Goal: Communication & Community: Answer question/provide support

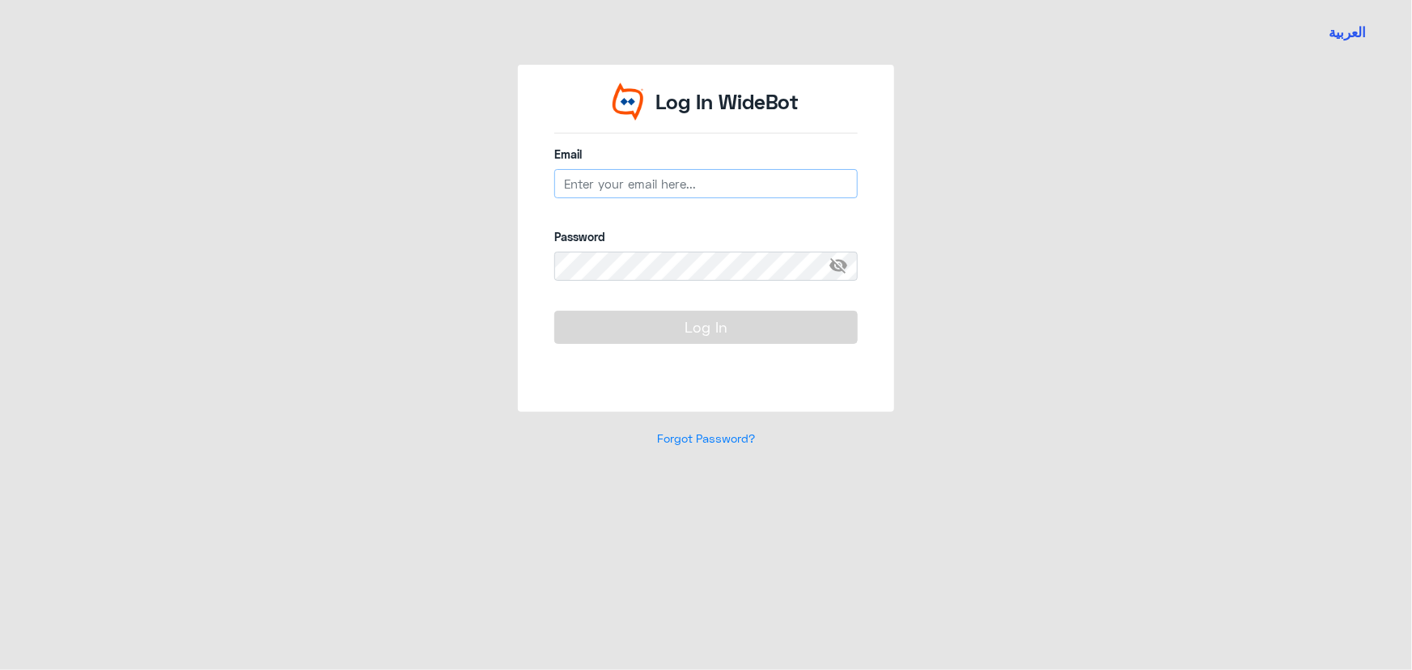
type input "[EMAIL_ADDRESS][DOMAIN_NAME]"
click at [705, 335] on button "Log In" at bounding box center [706, 327] width 304 height 32
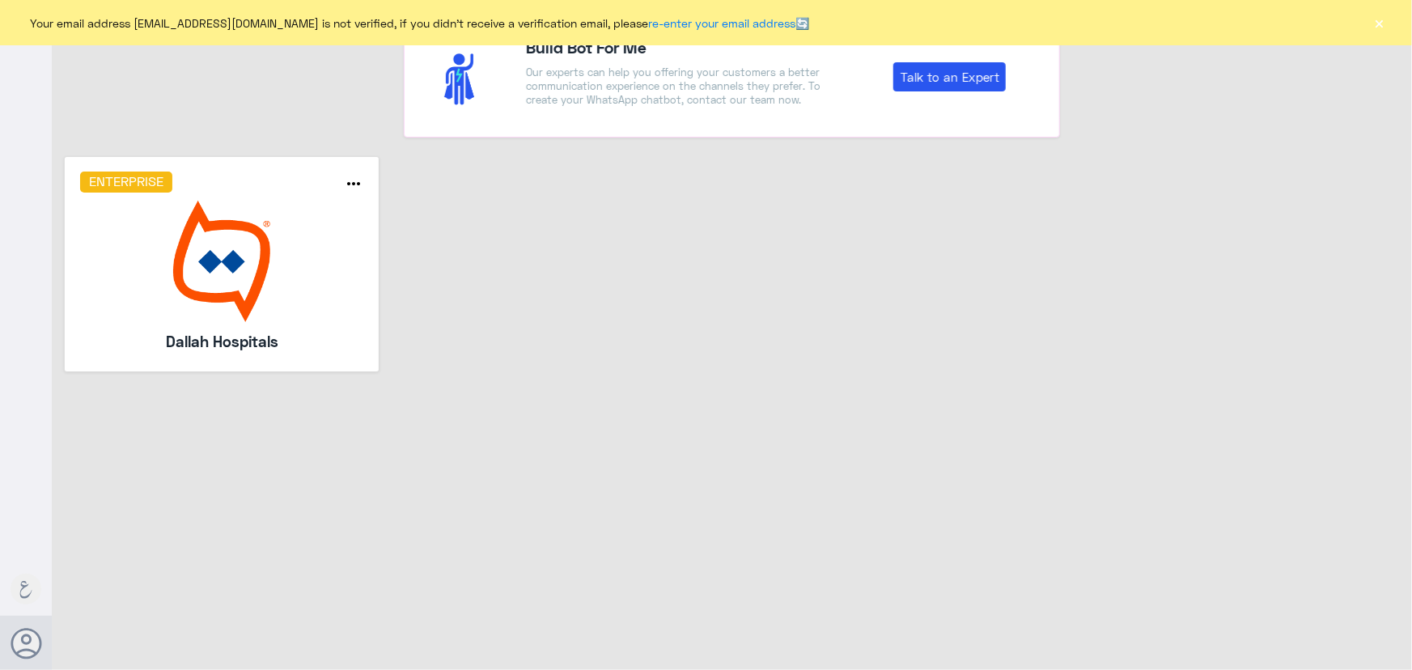
click at [282, 304] on img at bounding box center [222, 261] width 284 height 121
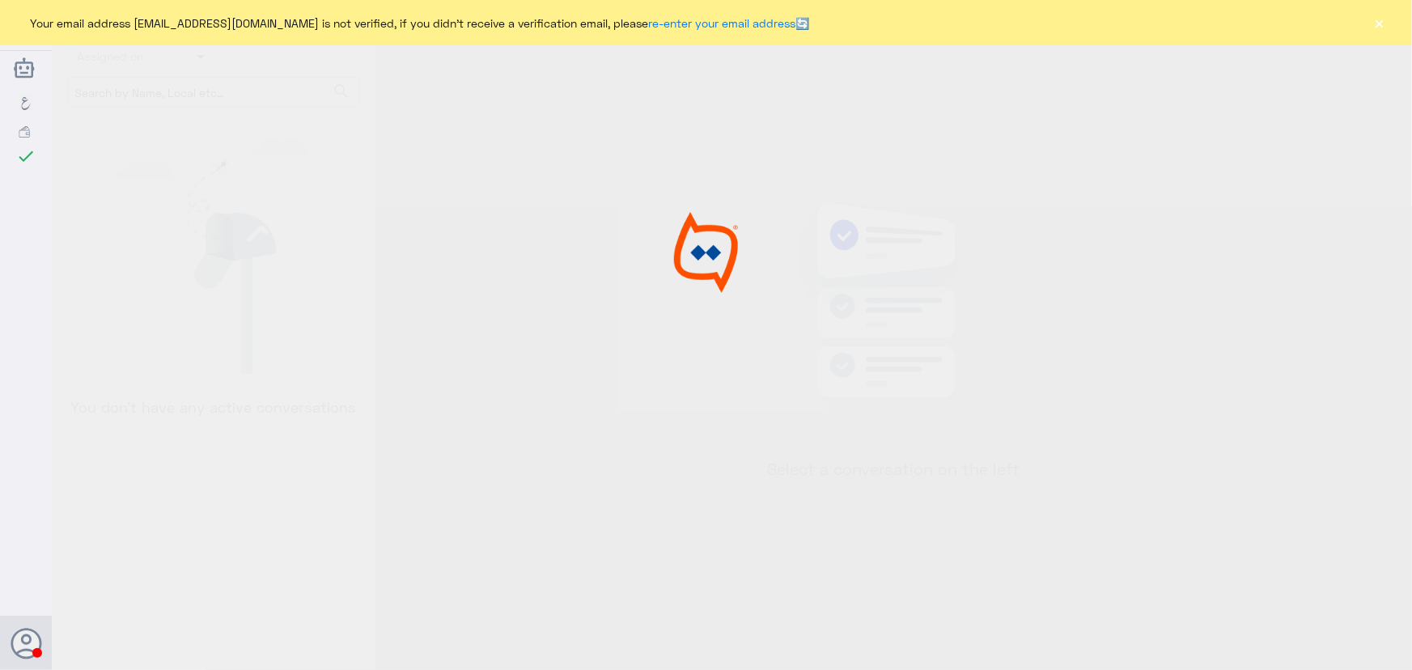
click at [1391, 26] on div "Your email address [EMAIL_ADDRESS][DOMAIN_NAME] is not verified, if you didn't …" at bounding box center [706, 22] width 1412 height 45
click at [1386, 27] on button "×" at bounding box center [1380, 23] width 16 height 16
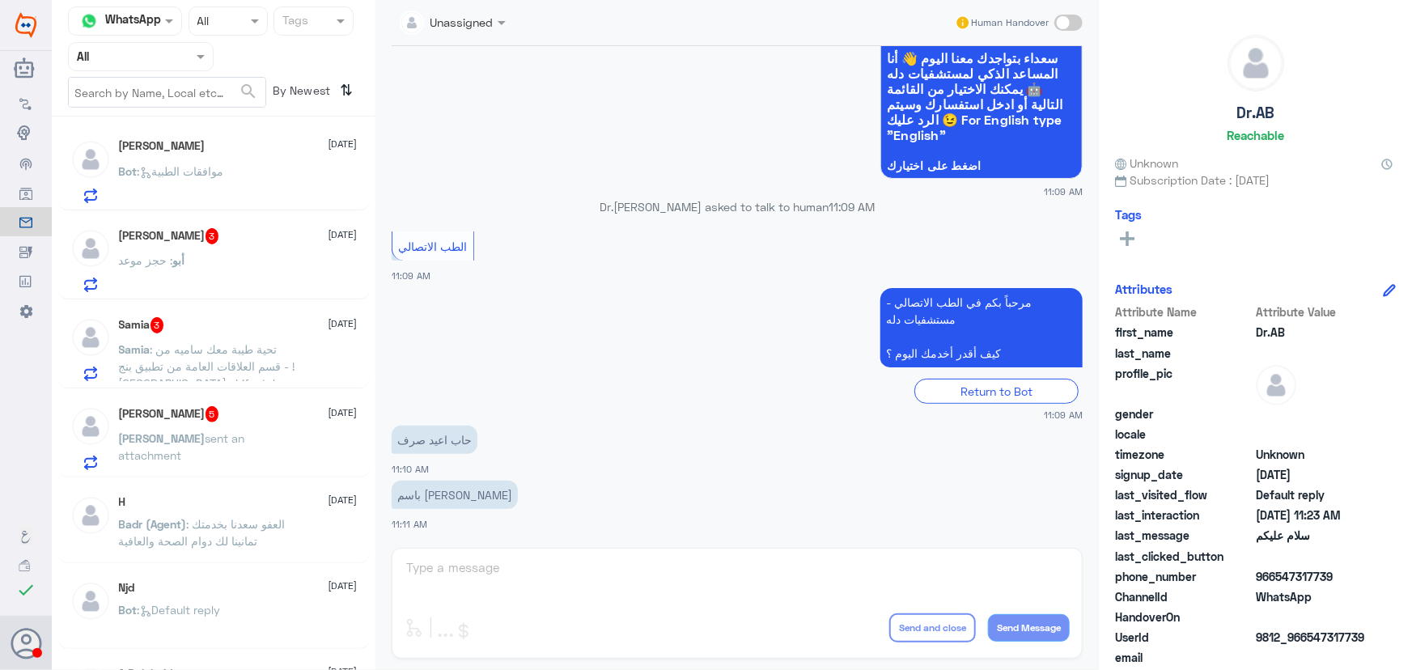
scroll to position [1406, 0]
click at [292, 435] on div "[PERSON_NAME] sent an attachment" at bounding box center [238, 453] width 239 height 36
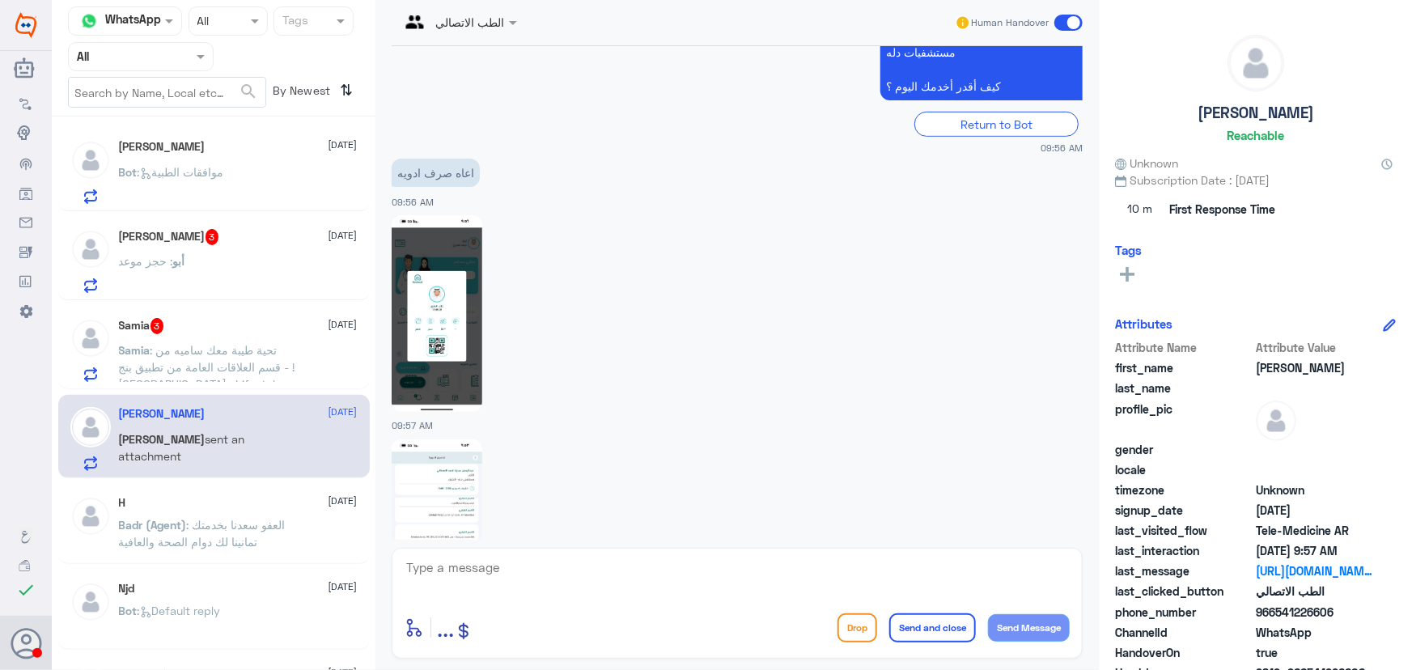
scroll to position [298, 0]
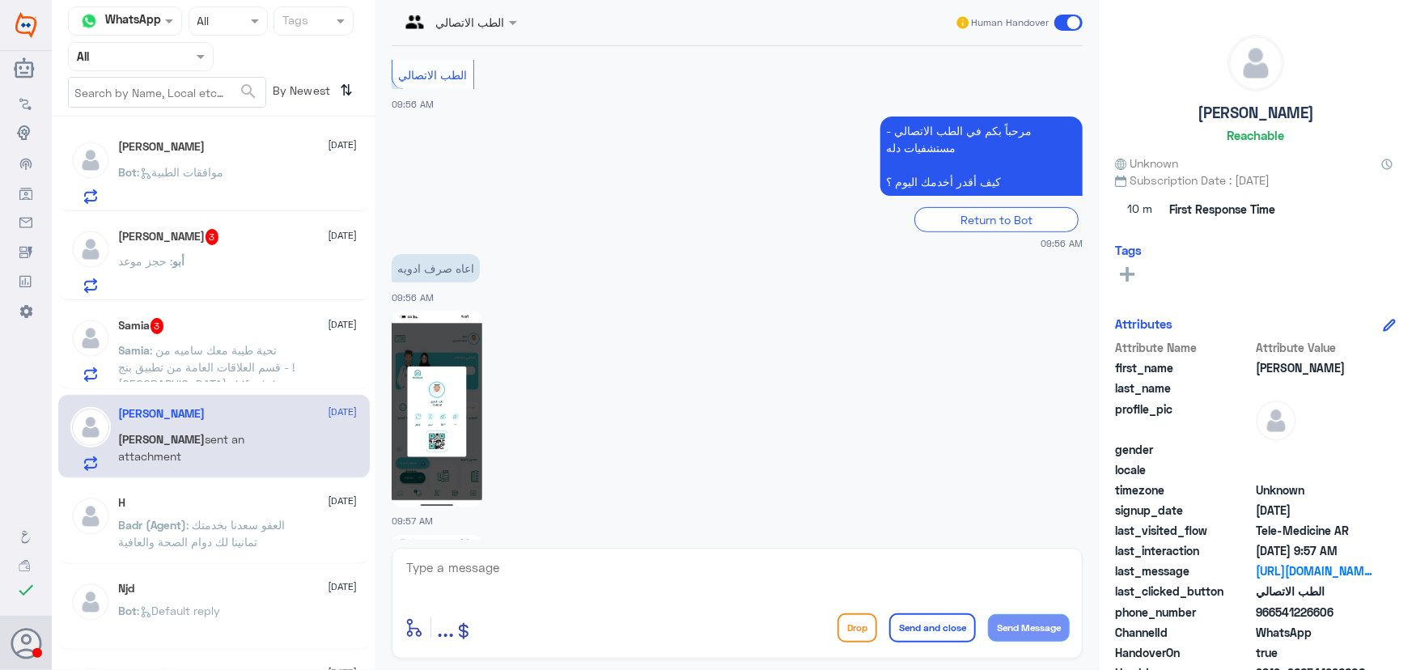
click at [213, 343] on span ": تحية طيبة معك ساميه من قسم العلاقات العامة من تطبيق بنج - ![GEOGRAPHIC_DATA] …" at bounding box center [207, 435] width 176 height 184
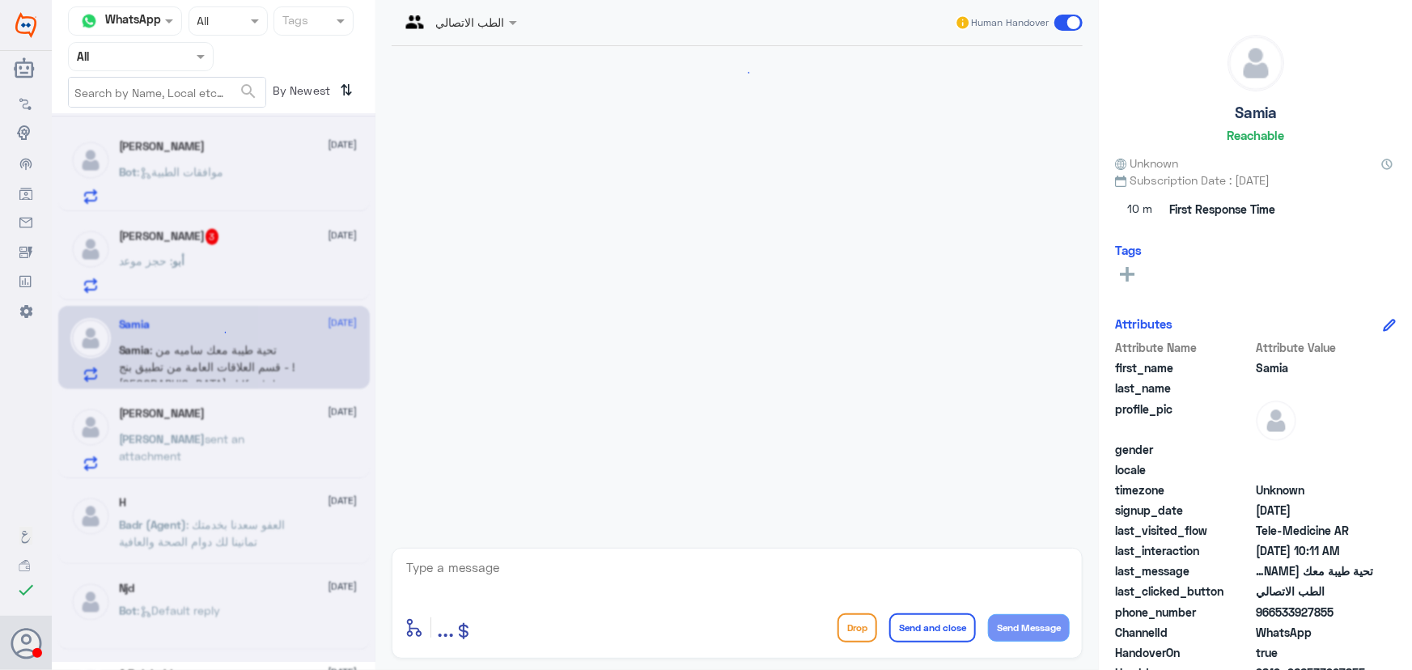
scroll to position [377, 0]
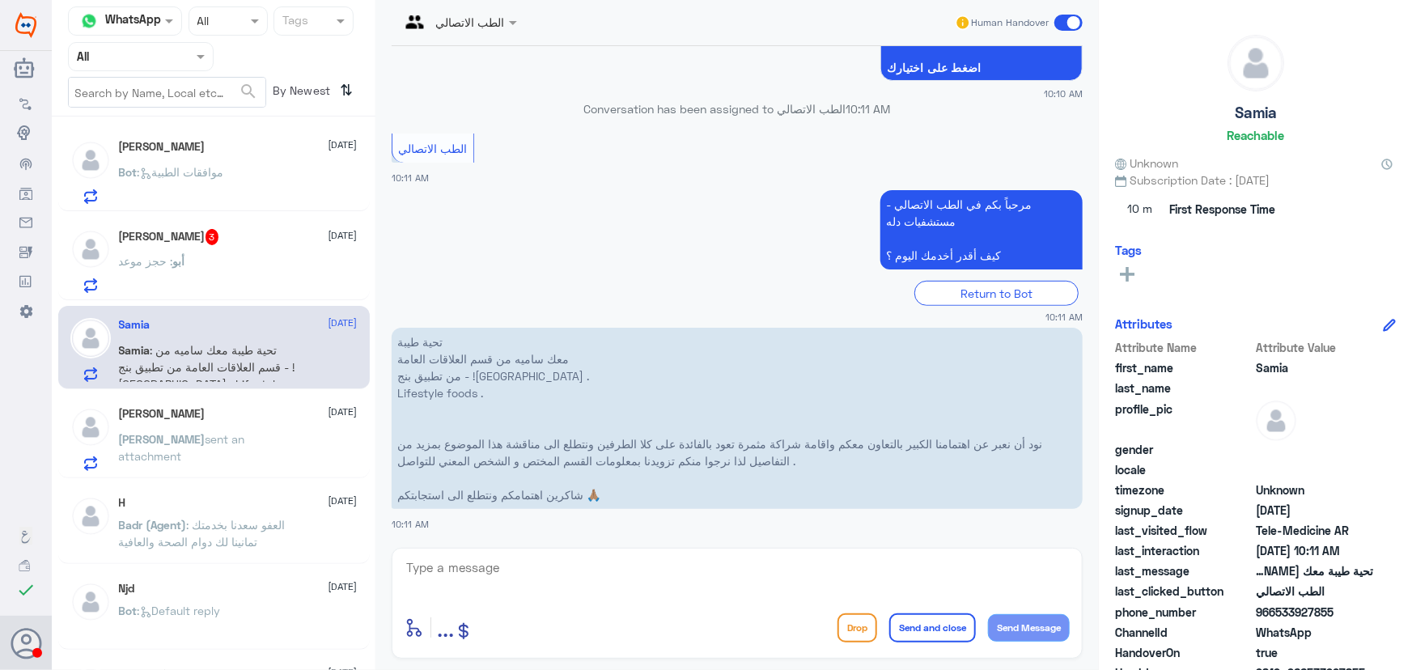
click at [1060, 23] on span at bounding box center [1069, 23] width 28 height 16
click at [0, 0] on input "checkbox" at bounding box center [0, 0] width 0 height 0
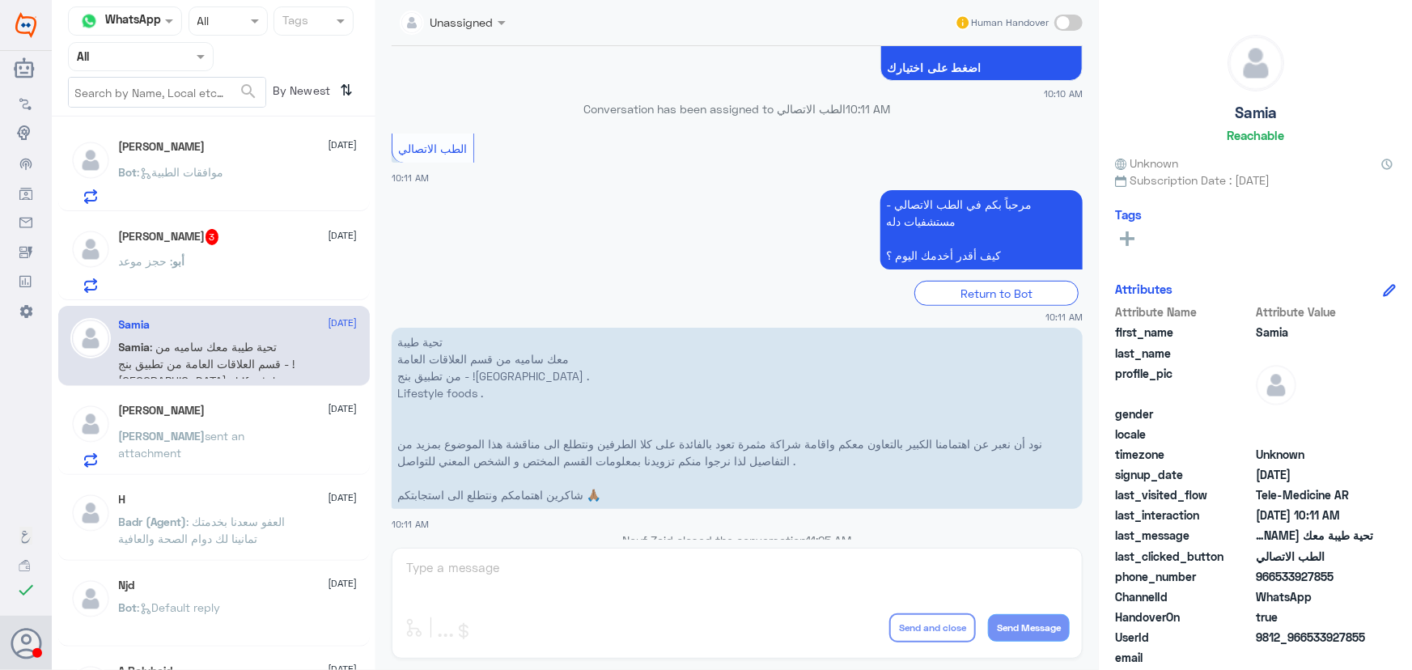
scroll to position [406, 0]
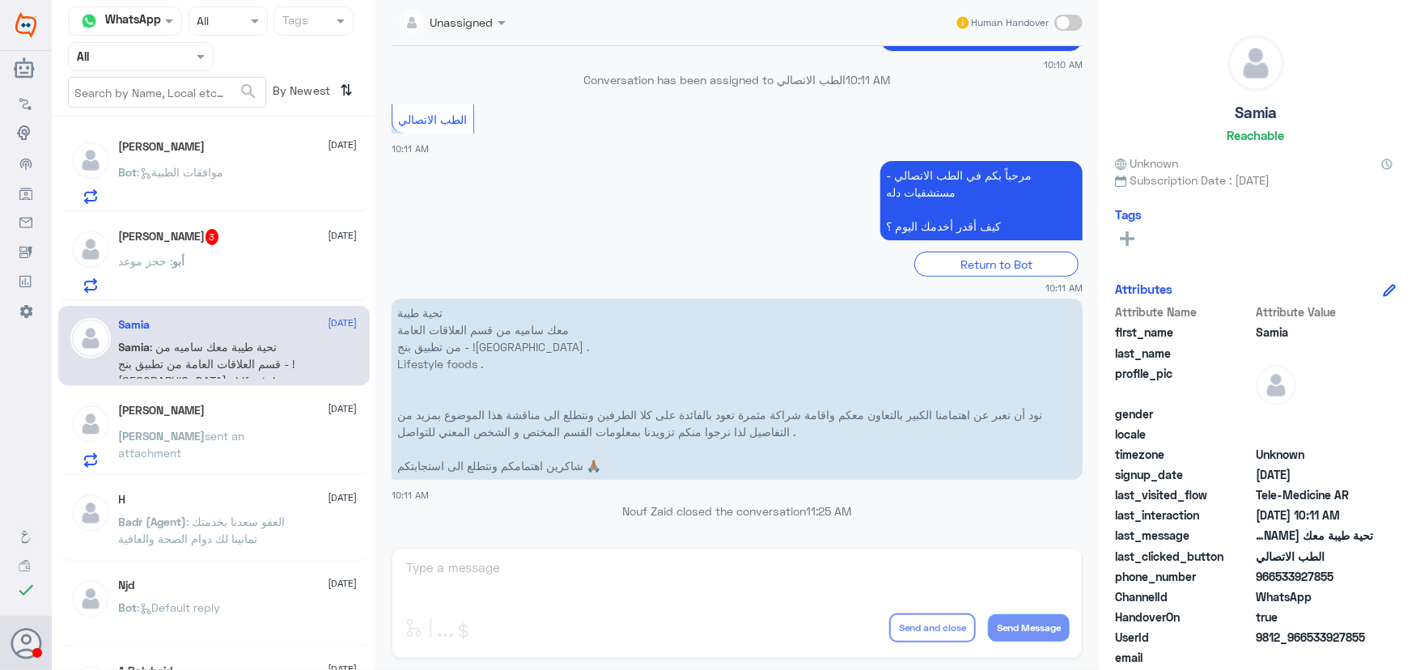
click at [203, 235] on div "[PERSON_NAME] 3 [DATE]" at bounding box center [238, 237] width 239 height 16
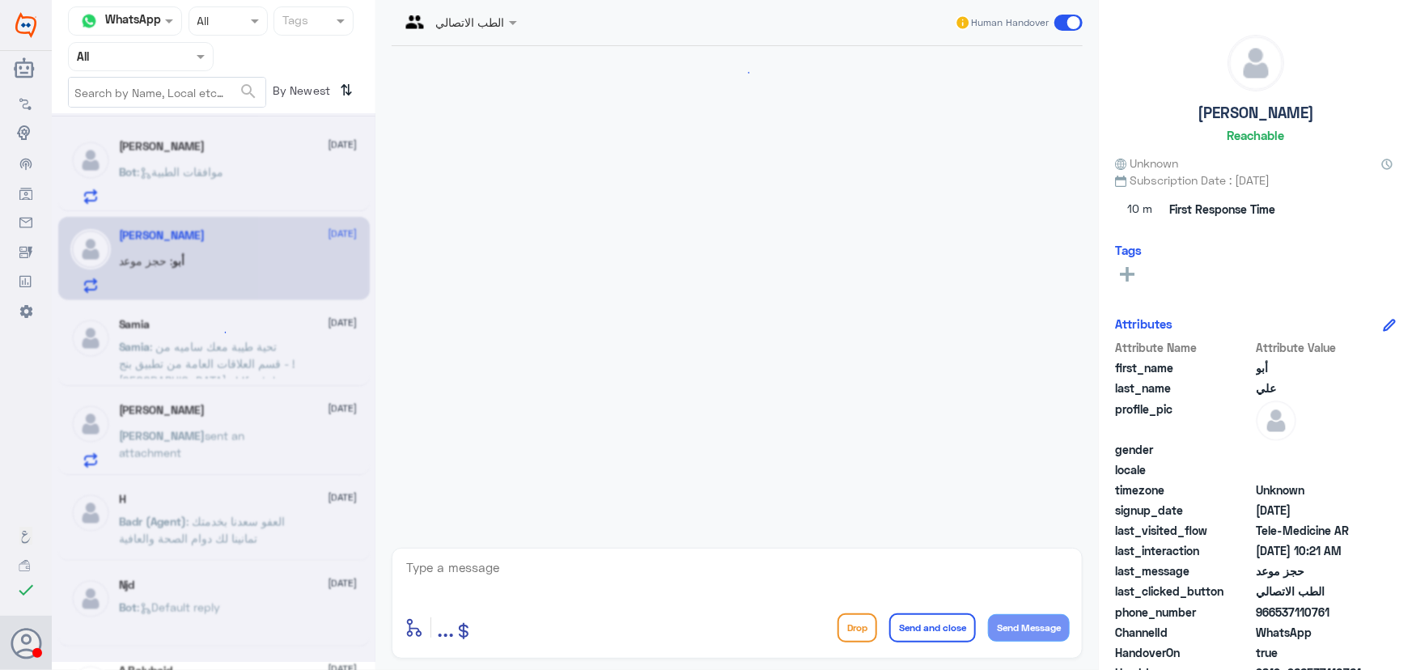
scroll to position [71, 0]
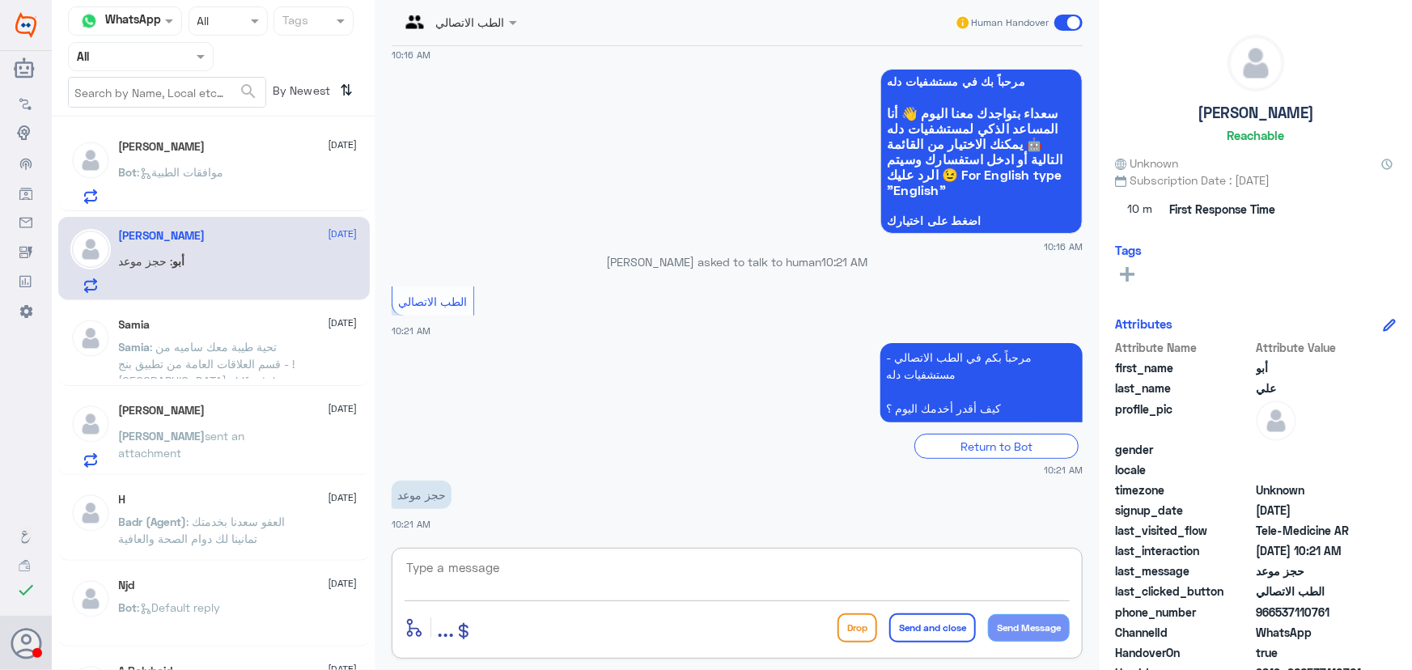
click at [583, 576] on textarea at bounding box center [737, 577] width 665 height 40
paste textarea "مرحباً معك نوف من الطب الاتصالي"
type textarea "مرحباً معك نوف من الطب الاتصالي"
click at [988, 621] on button "Send Message" at bounding box center [1029, 628] width 82 height 28
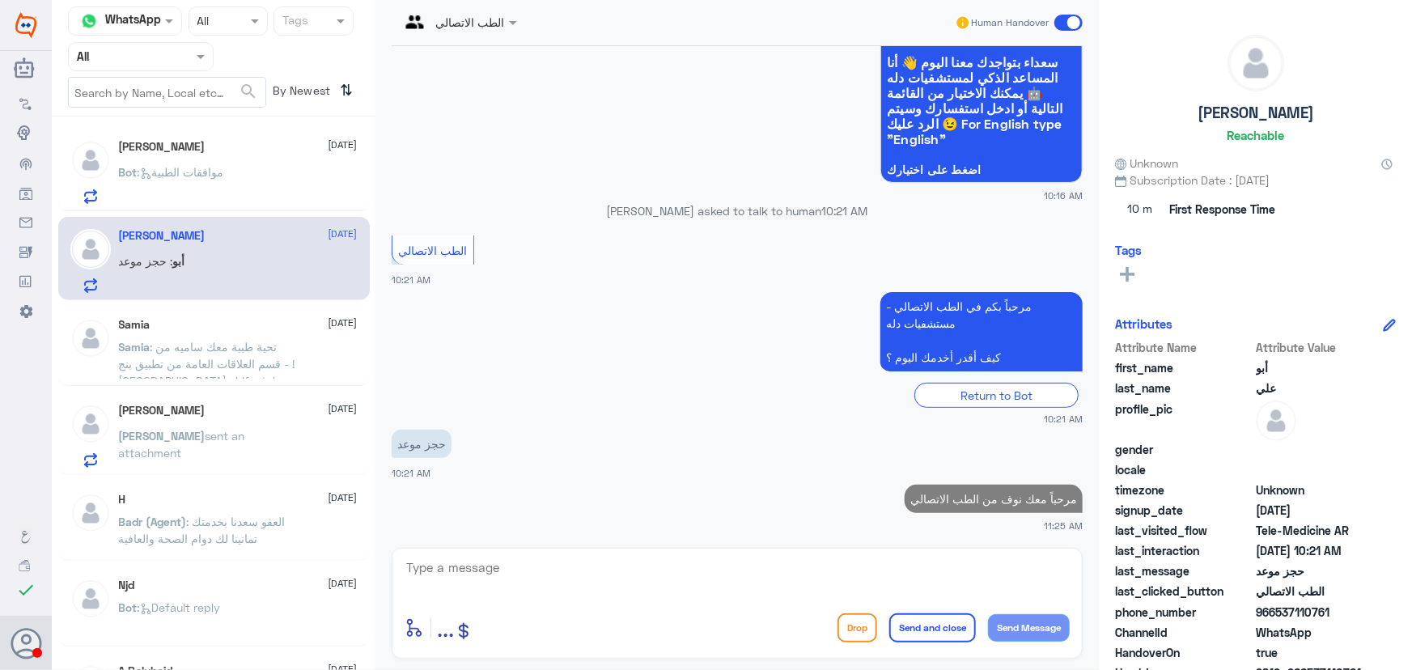
click at [962, 569] on textarea at bounding box center [737, 577] width 665 height 40
type textarea "i"
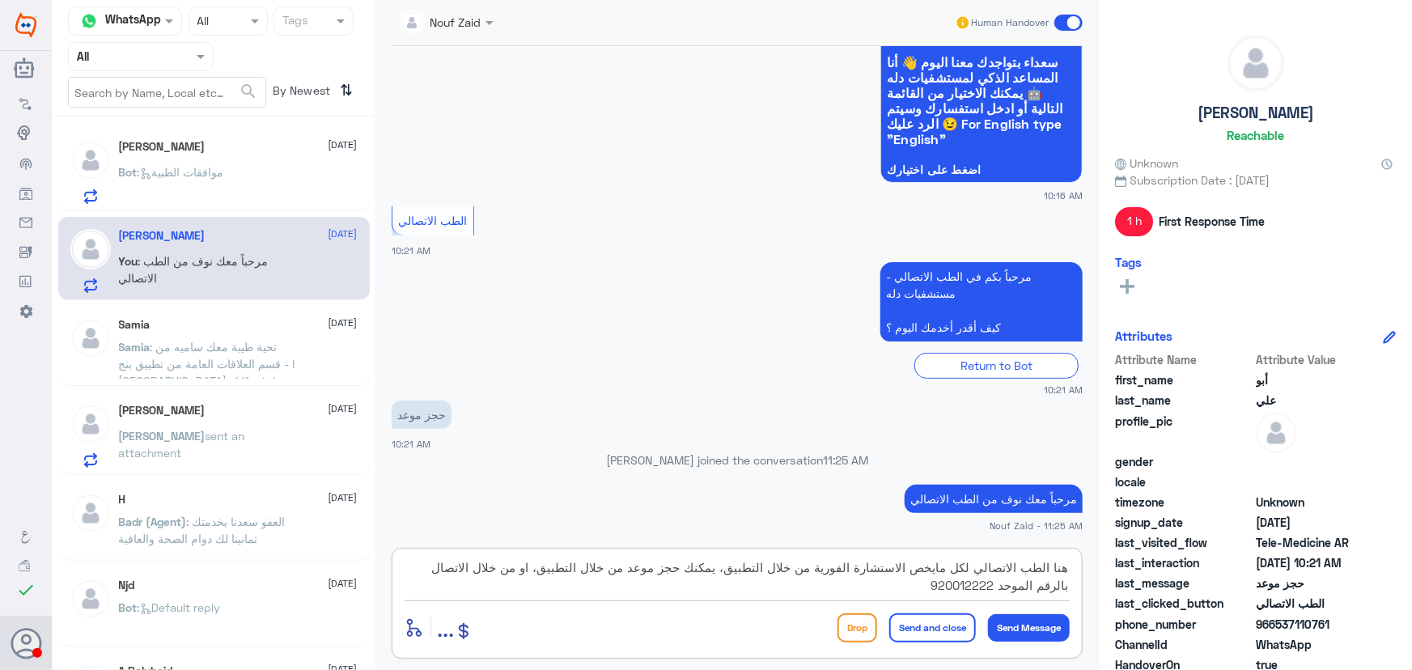
type textarea "هنا الطب الاتصالي لكل مايخص الاستشارة الفورية من خلال التطبيق، يمكنك حجز موعد م…"
click at [945, 633] on button "Send and close" at bounding box center [933, 628] width 87 height 29
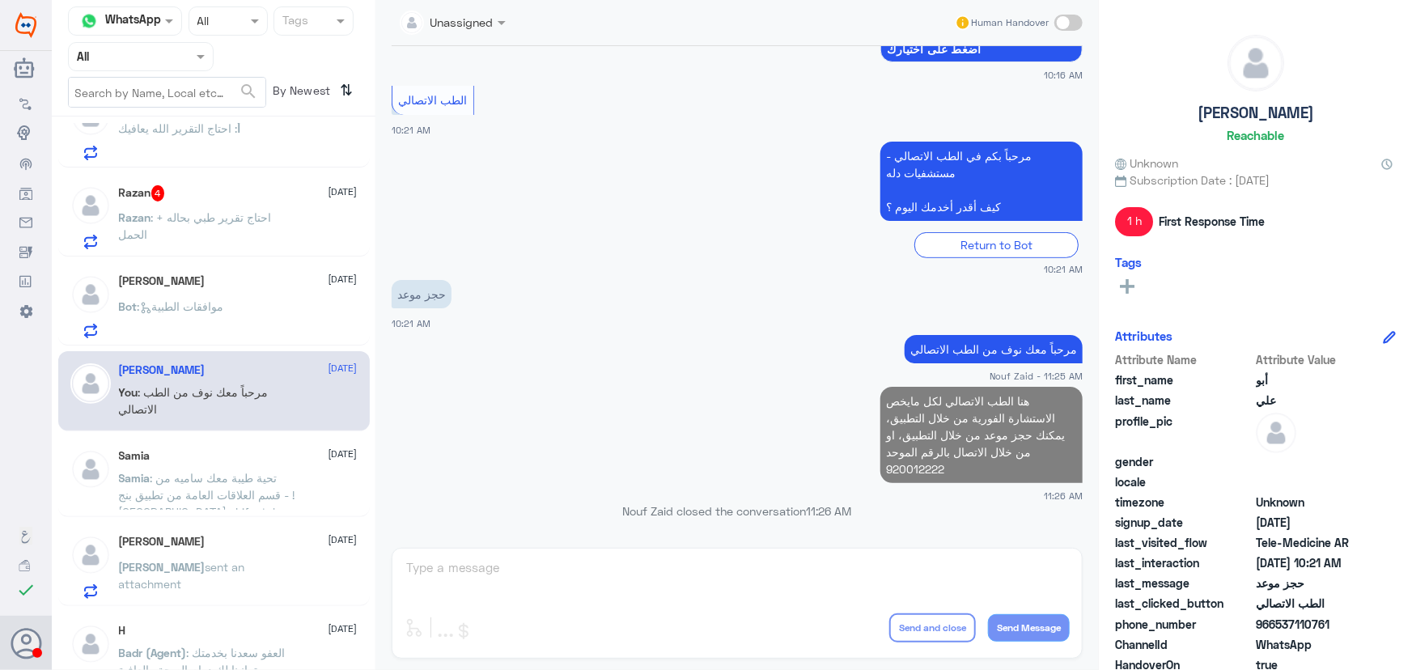
scroll to position [1259, 0]
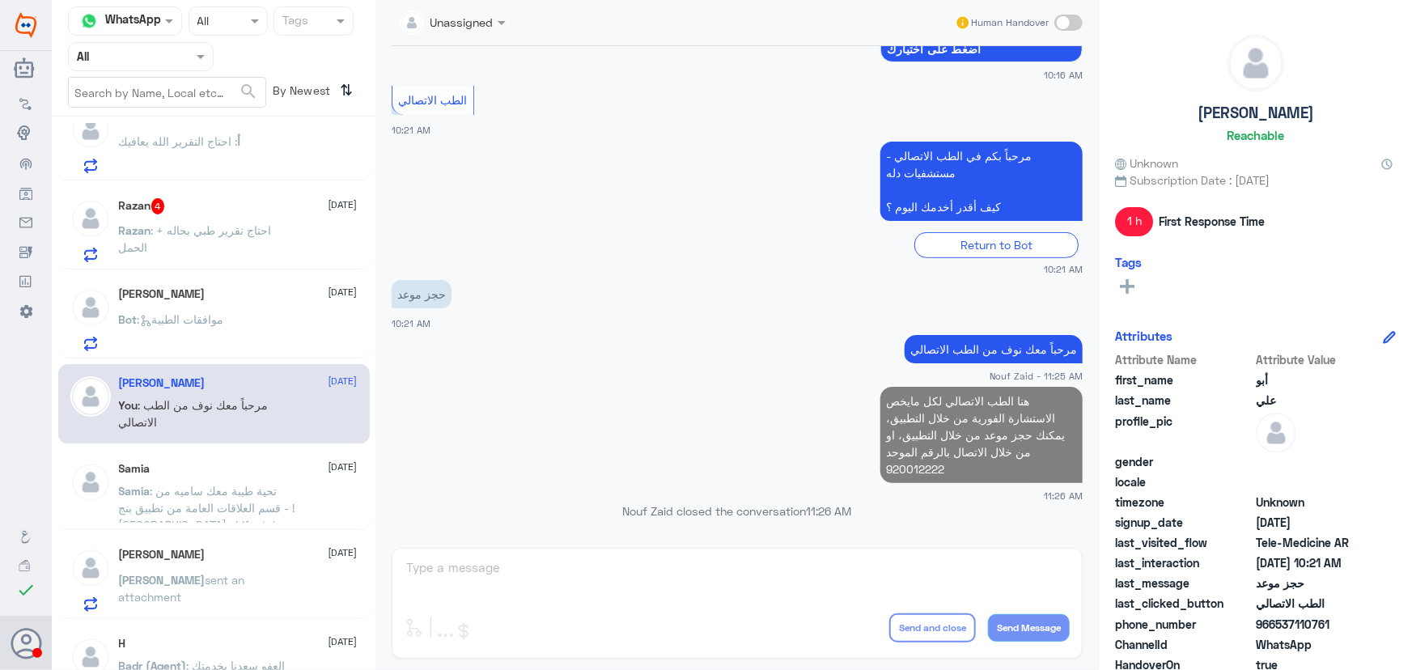
drag, startPoint x: 213, startPoint y: 370, endPoint x: 252, endPoint y: 329, distance: 56.7
click at [215, 364] on div "أبو علي 12 October You : مرحباً معك نوف من الطب الاتصالي" at bounding box center [214, 404] width 312 height 80
click at [256, 323] on div "Bot : موافقات الطبية" at bounding box center [238, 333] width 239 height 36
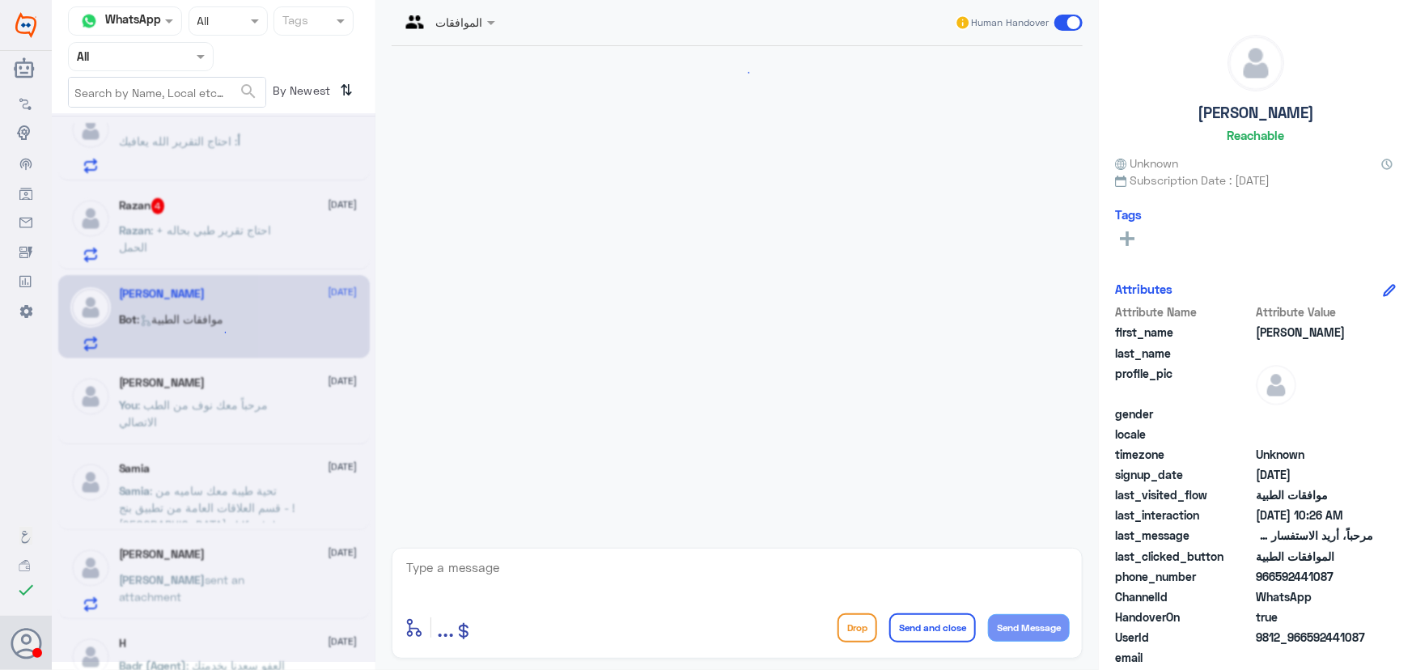
scroll to position [299, 0]
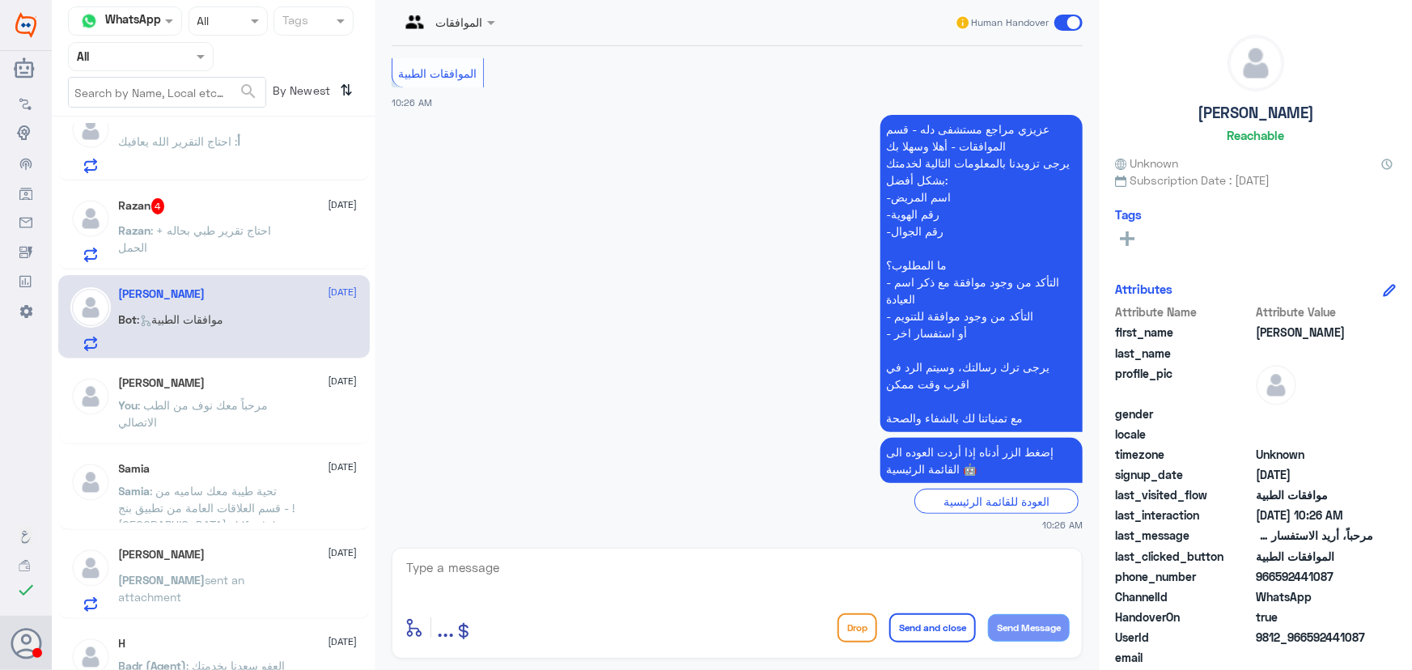
click at [506, 569] on textarea at bounding box center [737, 577] width 665 height 40
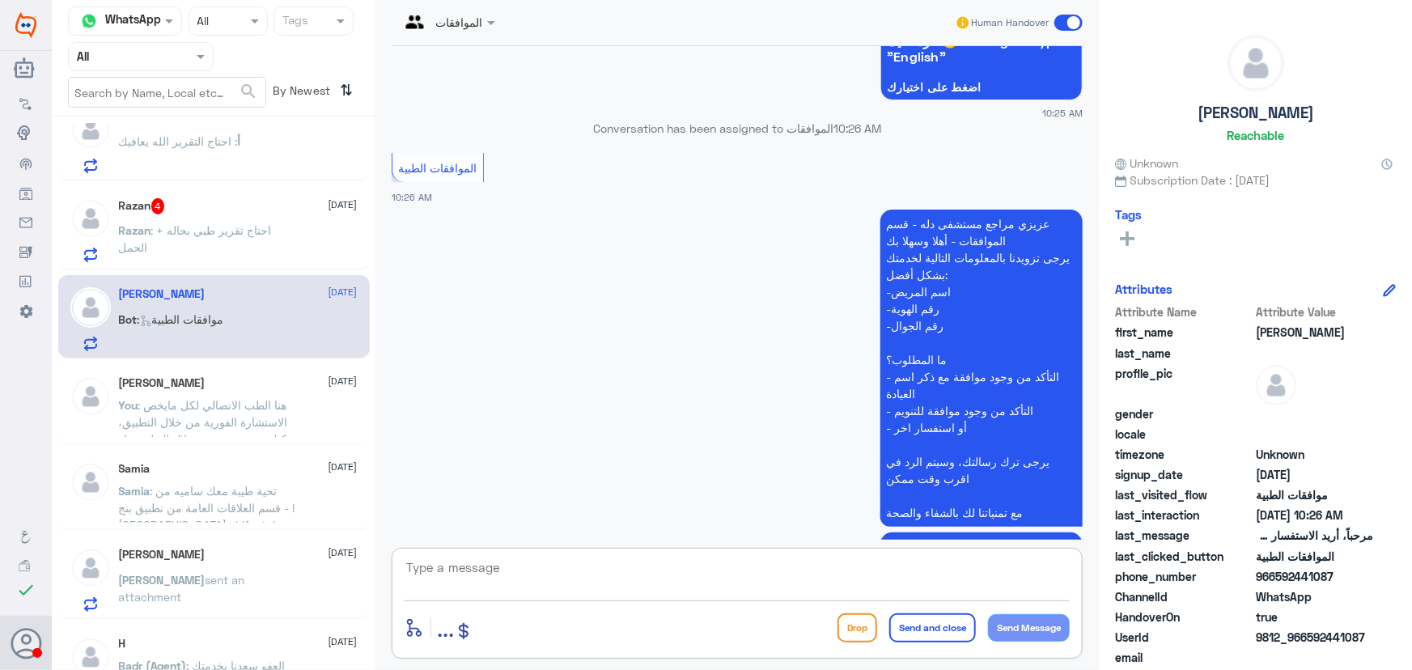
scroll to position [79, 0]
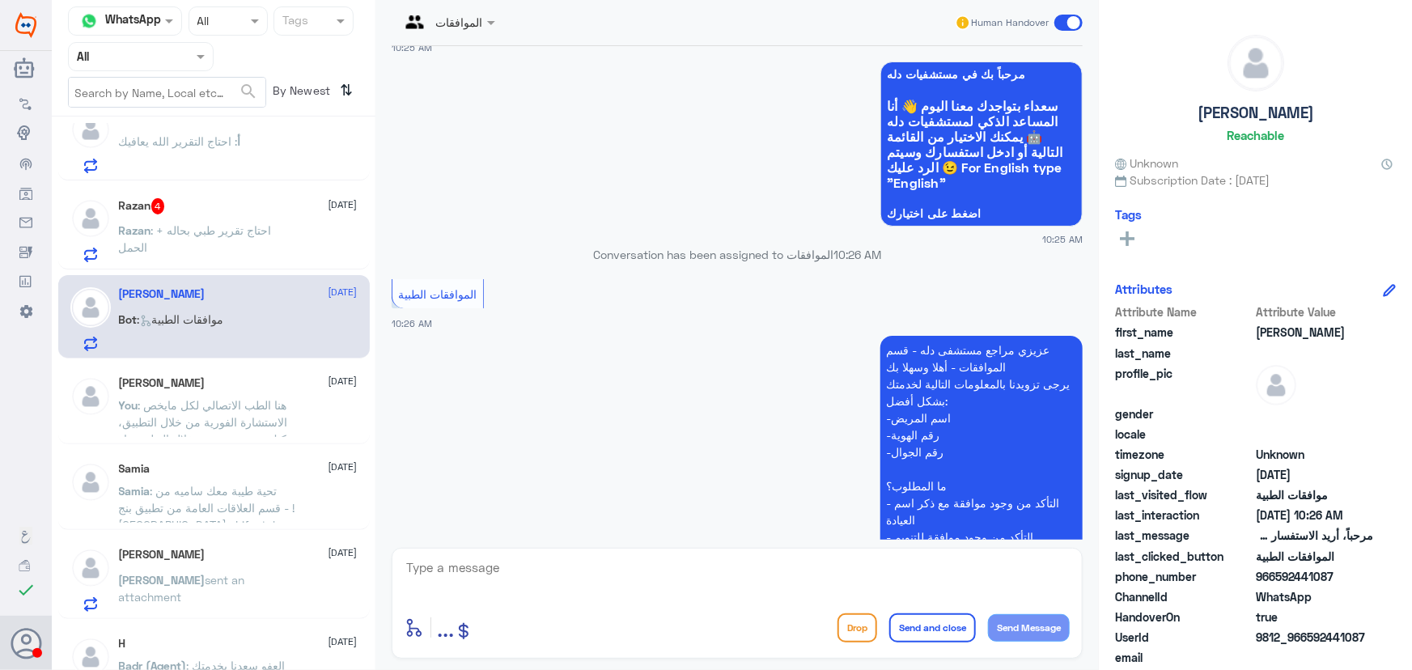
click at [1074, 23] on span at bounding box center [1069, 23] width 28 height 16
click at [0, 0] on input "checkbox" at bounding box center [0, 0] width 0 height 0
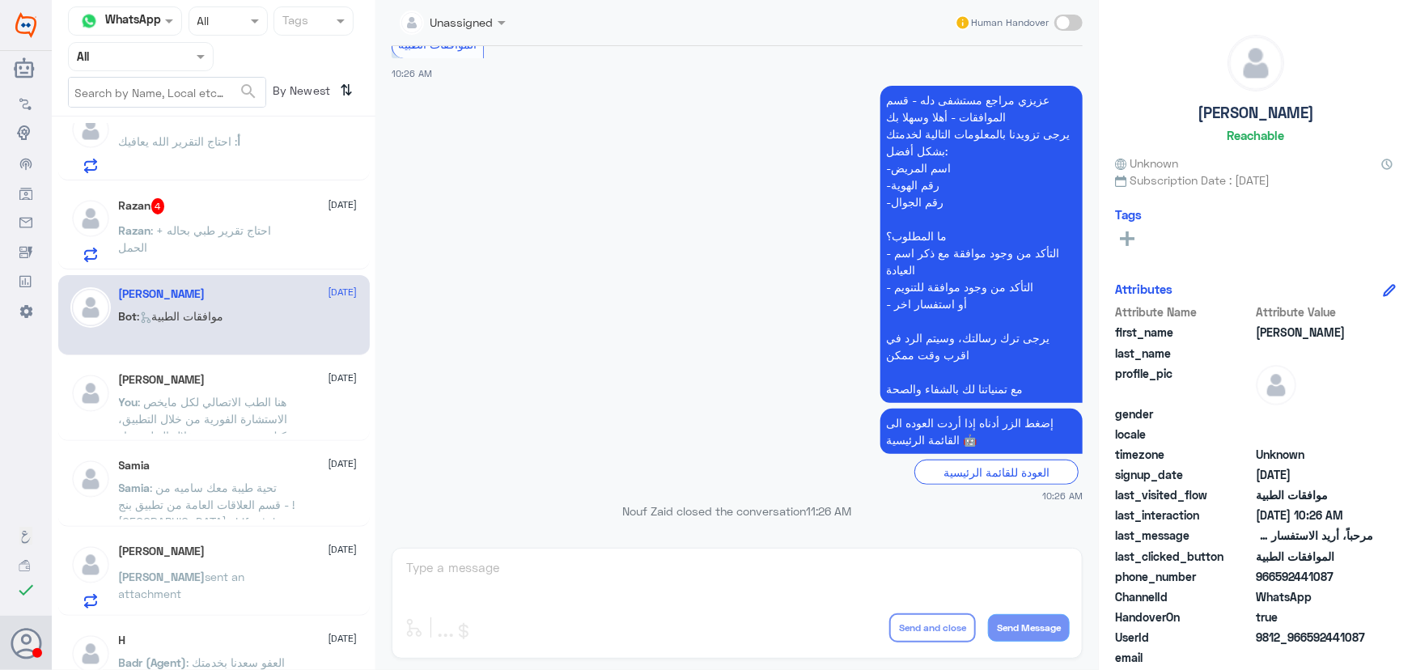
click at [270, 241] on p "Razan : + احتاج تقرير طبي بحاله الحمل" at bounding box center [210, 242] width 182 height 40
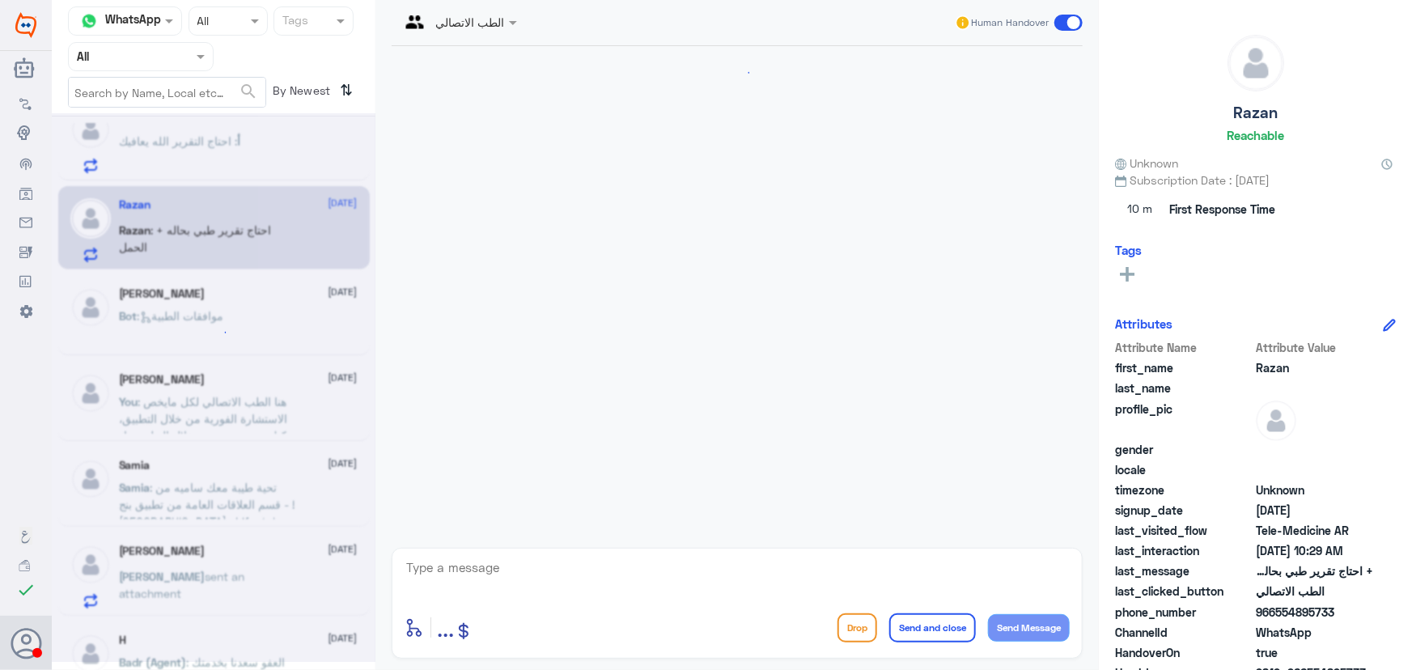
scroll to position [177, 0]
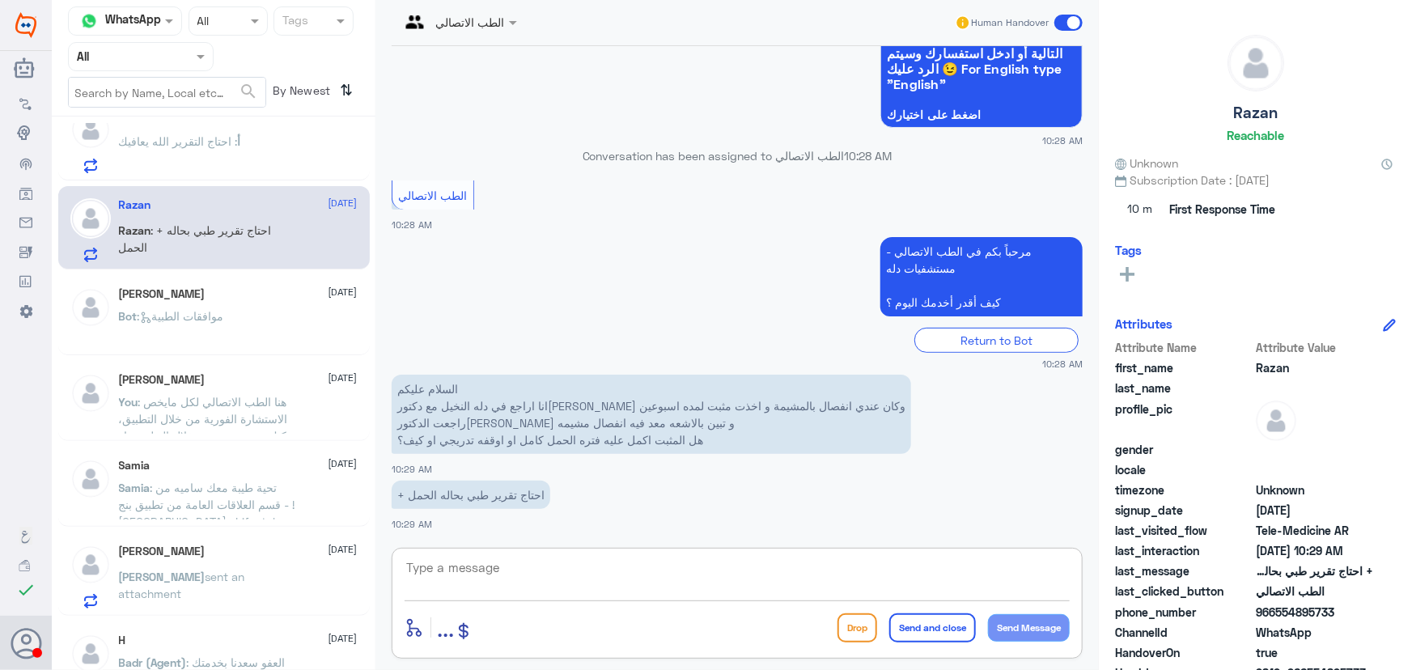
click at [637, 563] on textarea at bounding box center [737, 577] width 665 height 40
click at [535, 563] on textarea at bounding box center [737, 577] width 665 height 40
paste textarea "مرحباً معك نوف من الطب الاتصالي"
type textarea "مرحباً معك نوف من الطب الاتصالي"
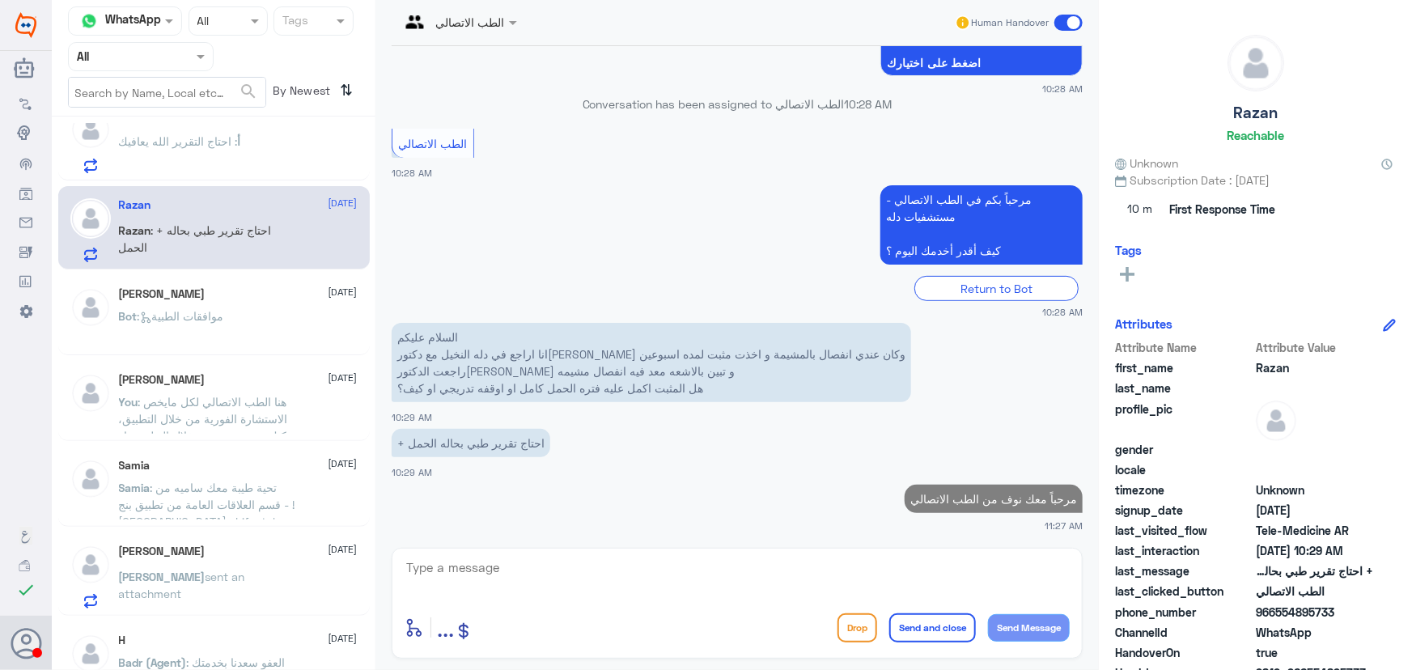
click at [1007, 561] on textarea at bounding box center [737, 577] width 665 height 40
click at [1004, 561] on textarea at bounding box center [737, 577] width 665 height 40
paste textarea "مرحباً معك نوف من الطب الاتصالي"
type textarea "مرحباً معك نوف من الطب الاتصالي"
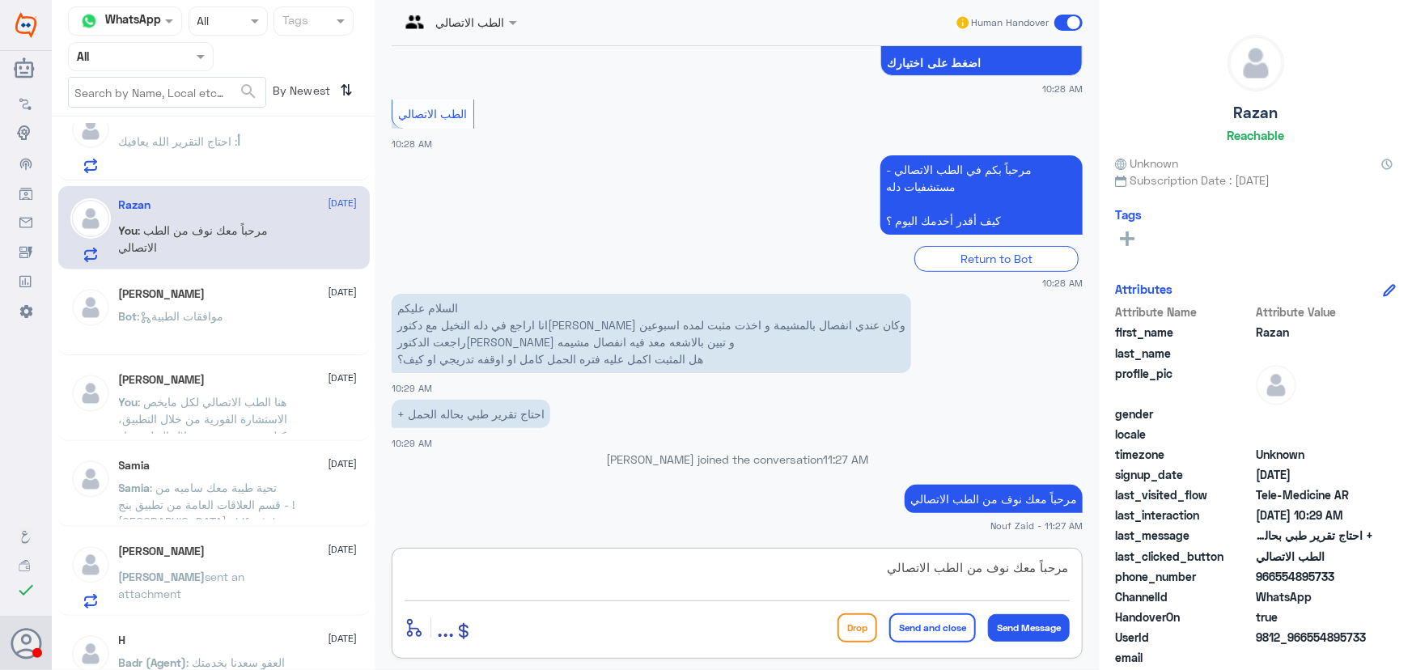
drag, startPoint x: 853, startPoint y: 576, endPoint x: 1113, endPoint y: 593, distance: 260.4
click at [1113, 593] on div "Channel WhatsApp Status × All Tags Agent Filter All search By Newest ⇅ Dr.AB 3 …" at bounding box center [732, 337] width 1361 height 675
paste textarea "هنا الطب الاتصالي لكل مايخص الاستشارة الفورية من خلال التطبيق، يمكنك التواصل مع…"
type textarea "هنا الطب الاتصالي لكل مايخص الاستشارة الفورية من خلال التطبيق، يمكنك التواصل مع…"
click at [938, 631] on button "Send and close" at bounding box center [933, 628] width 87 height 29
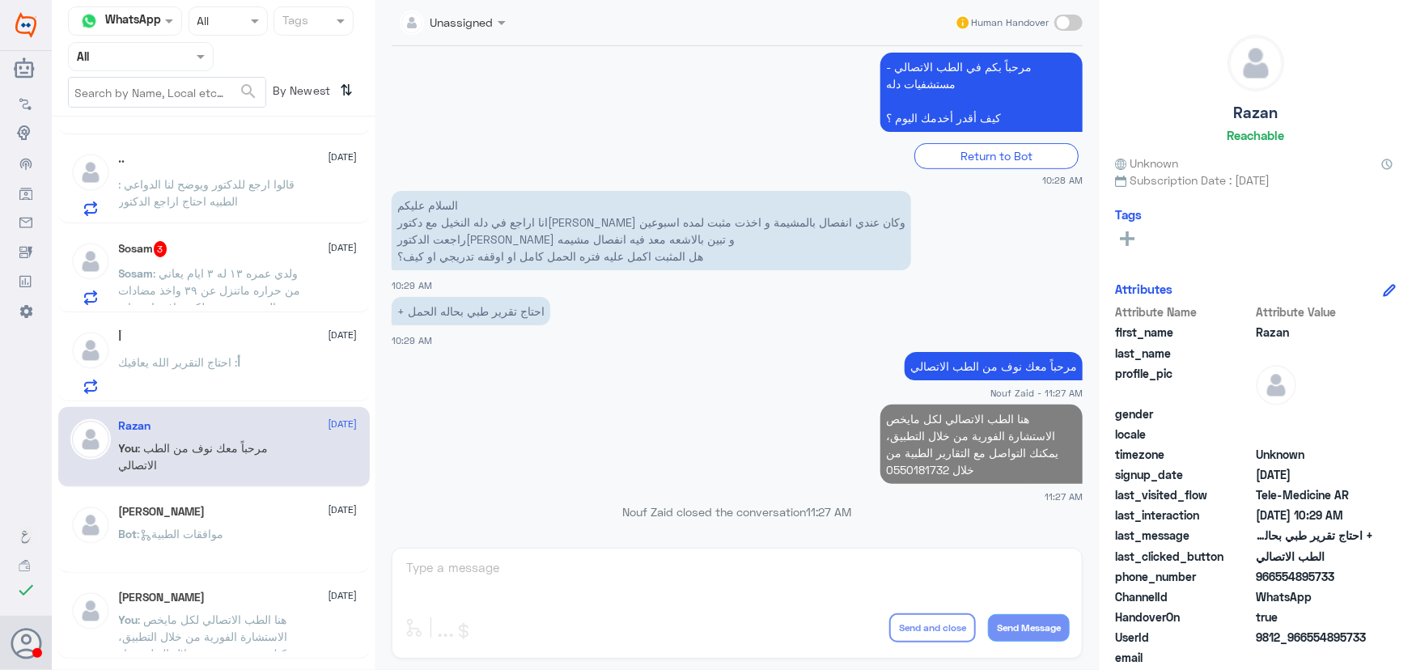
scroll to position [1480, 0]
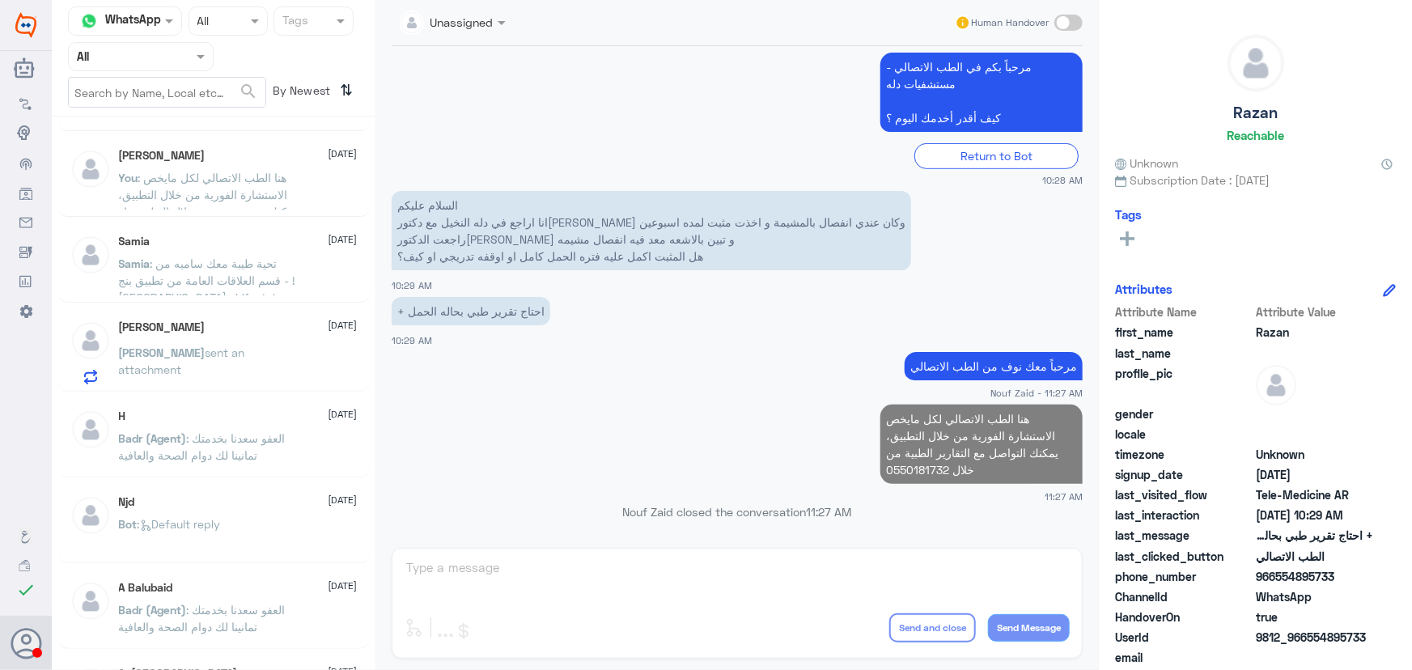
click at [235, 374] on p "ابوالوليد sent an attachment" at bounding box center [210, 364] width 182 height 40
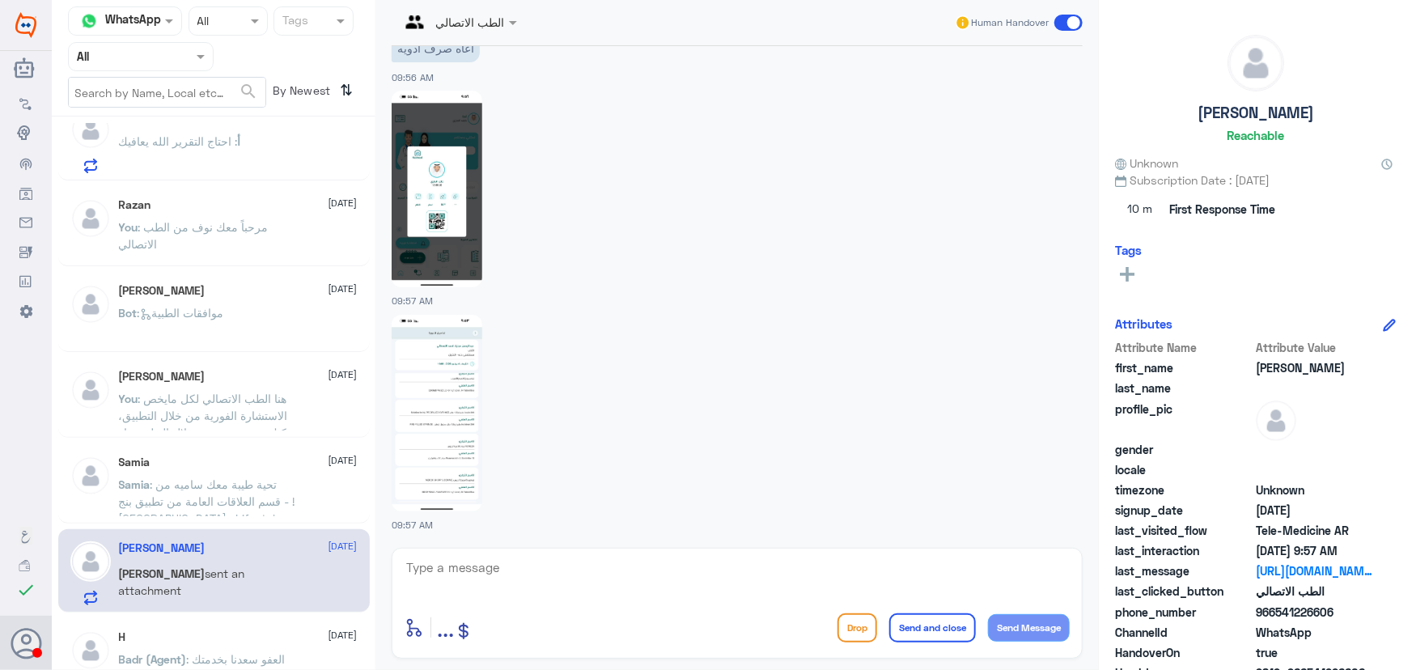
scroll to position [1038, 0]
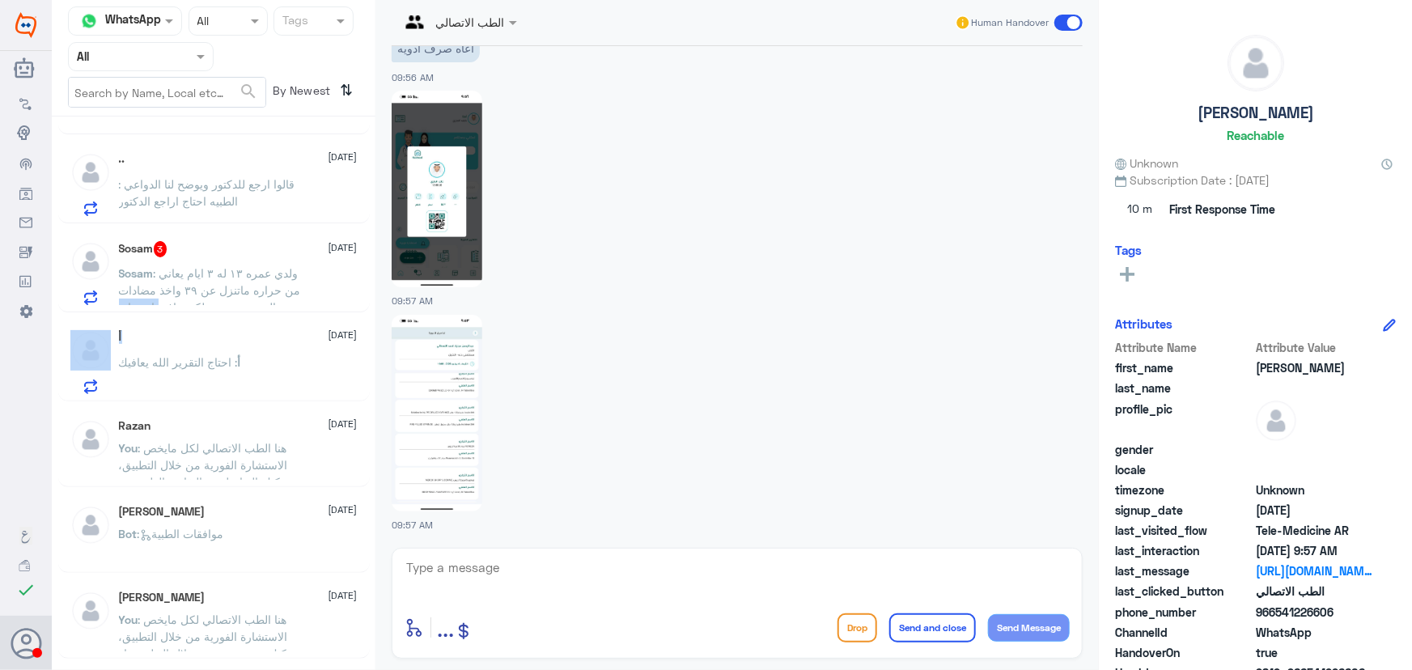
click at [275, 310] on div "Dr.AB 3 12 October Dr.AB : احتاج موعد مع اخصائي العلاج الطبيعي فهد 6 12 October…" at bounding box center [214, 399] width 324 height 553
click at [255, 345] on div "أ 12 October أ : احتاج التقرير الله يعافيك" at bounding box center [238, 362] width 239 height 64
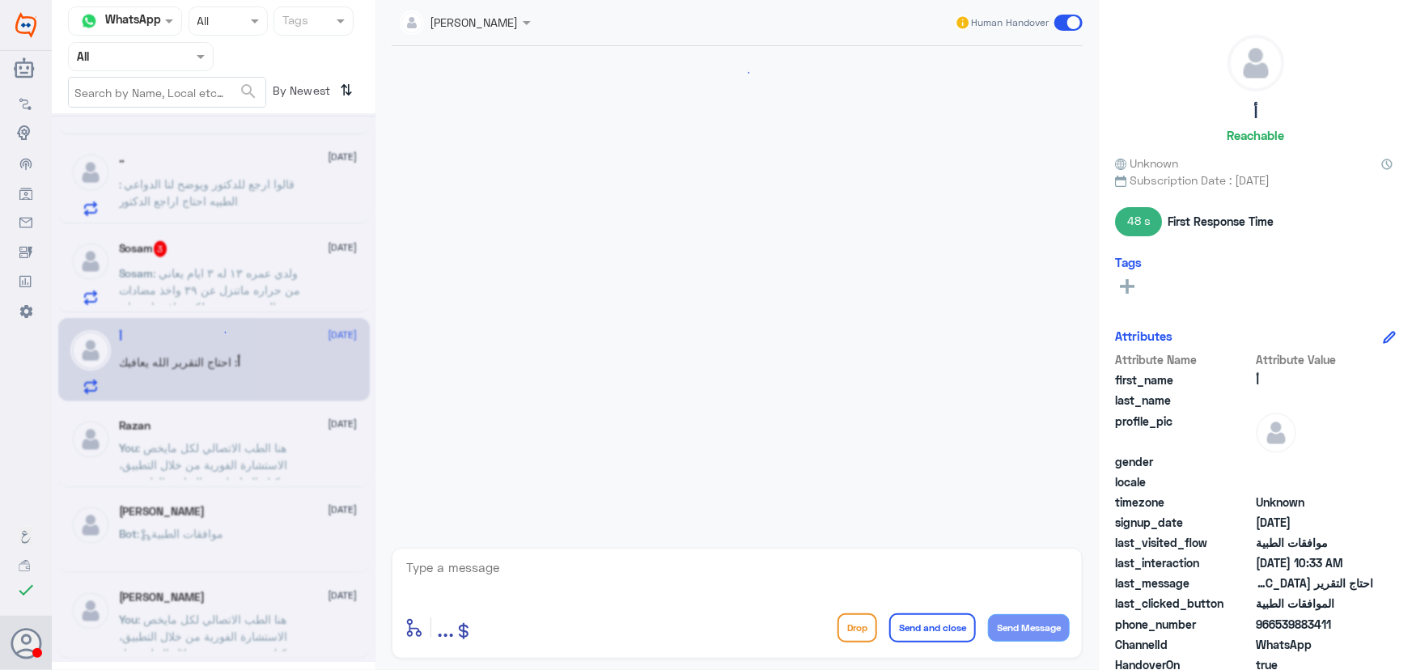
scroll to position [1150, 0]
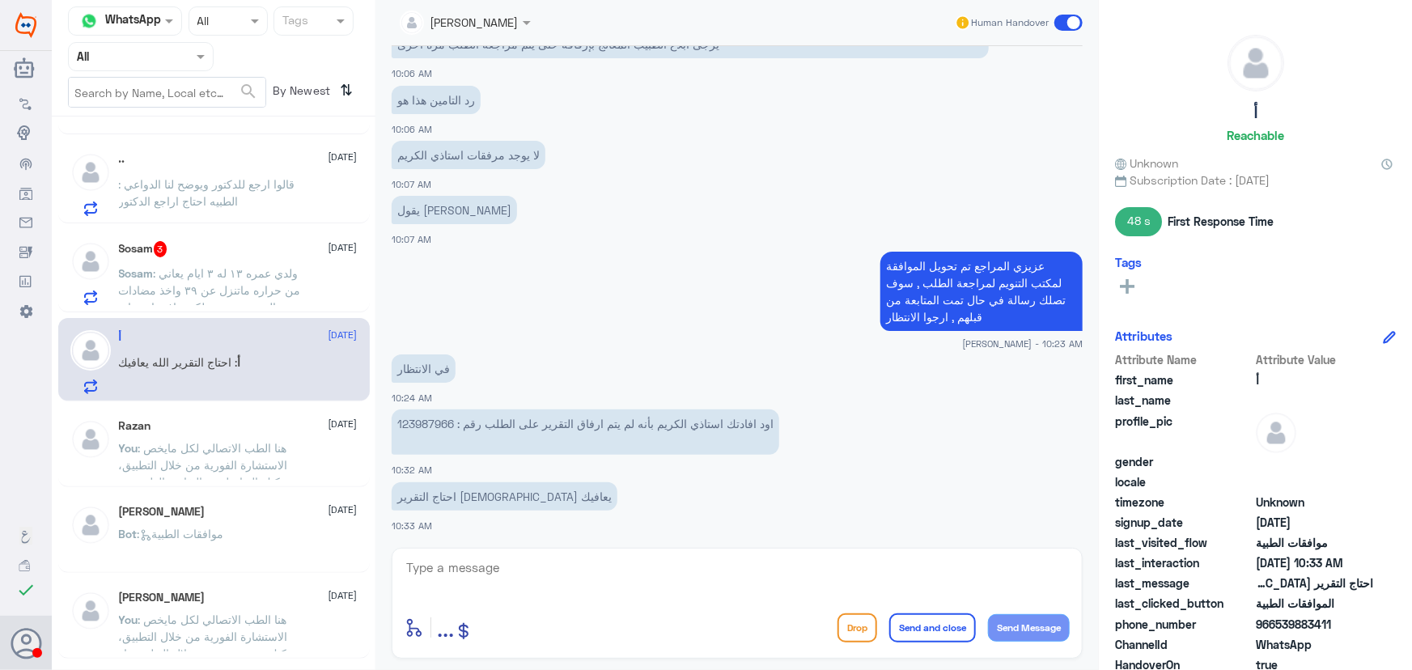
click at [1073, 17] on span at bounding box center [1069, 23] width 28 height 16
click at [0, 0] on input "checkbox" at bounding box center [0, 0] width 0 height 0
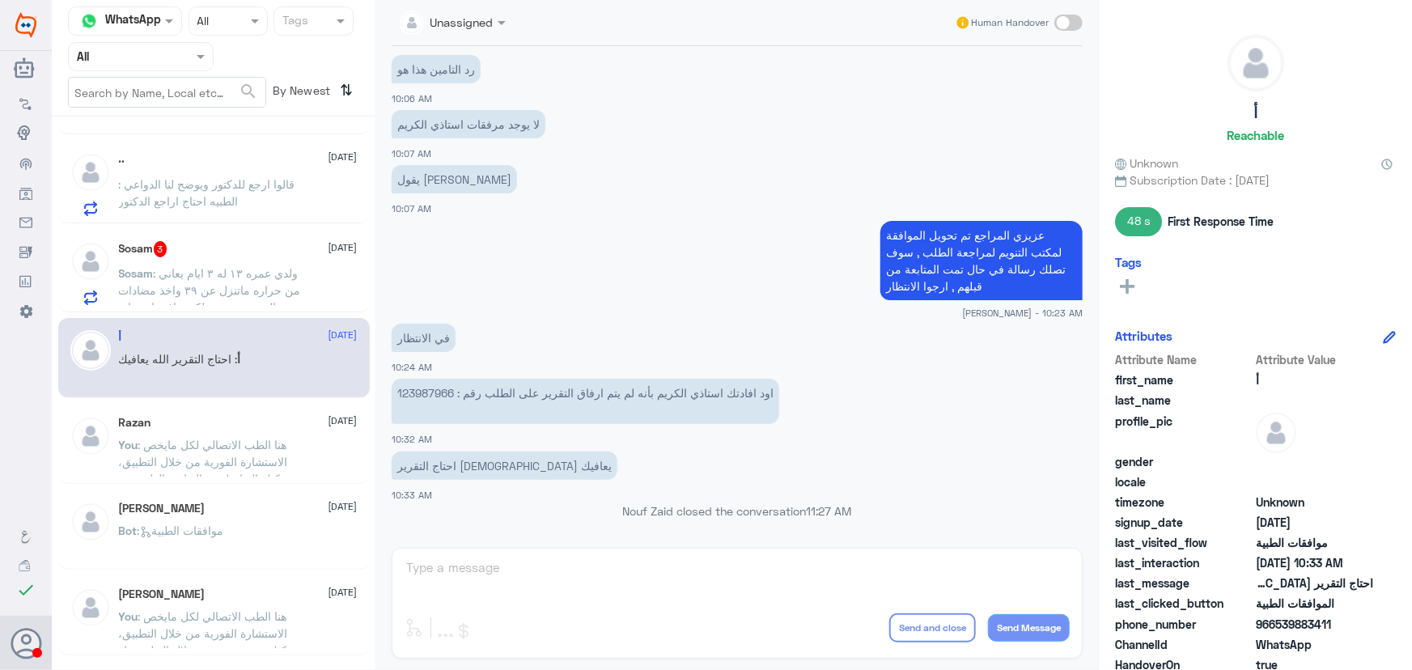
click at [295, 266] on p "Sosam : ولدي عمره ١٣ له ٣ ايام يعاني من حراره ماتنزل عن ٣٩ واخذ مضادات بالوريد …" at bounding box center [210, 285] width 182 height 40
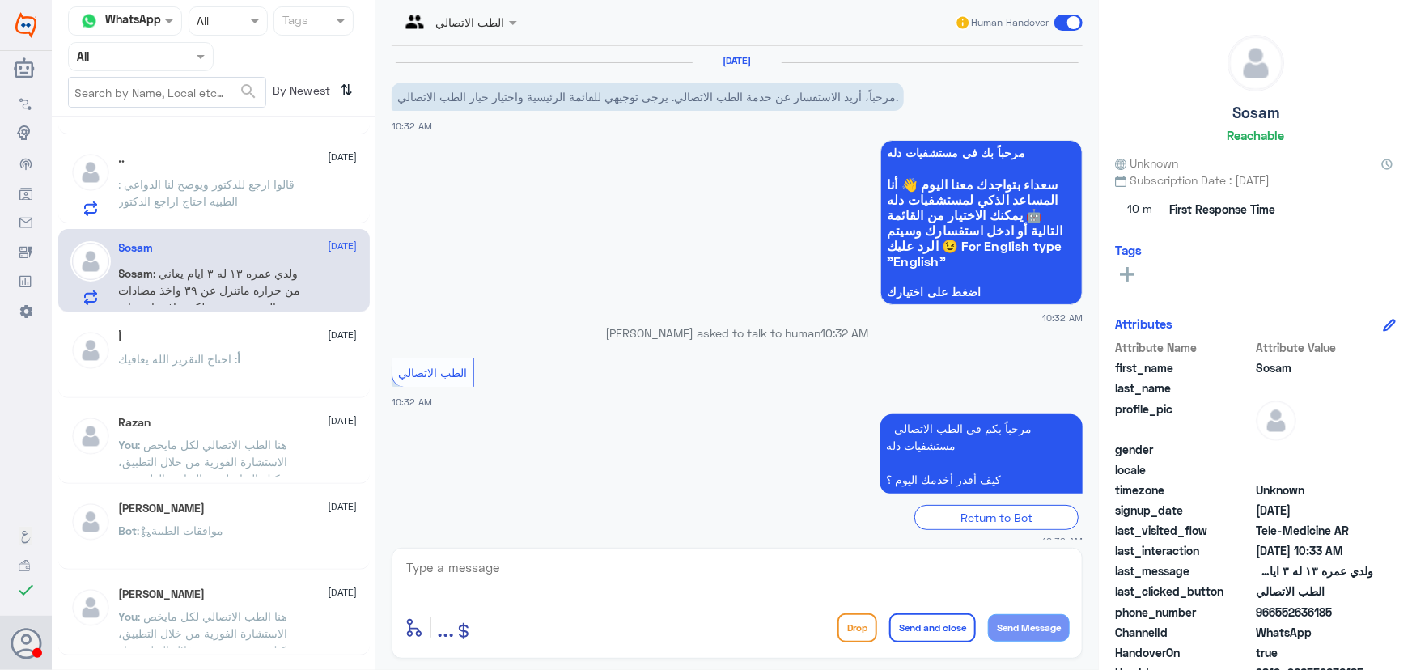
scroll to position [71, 0]
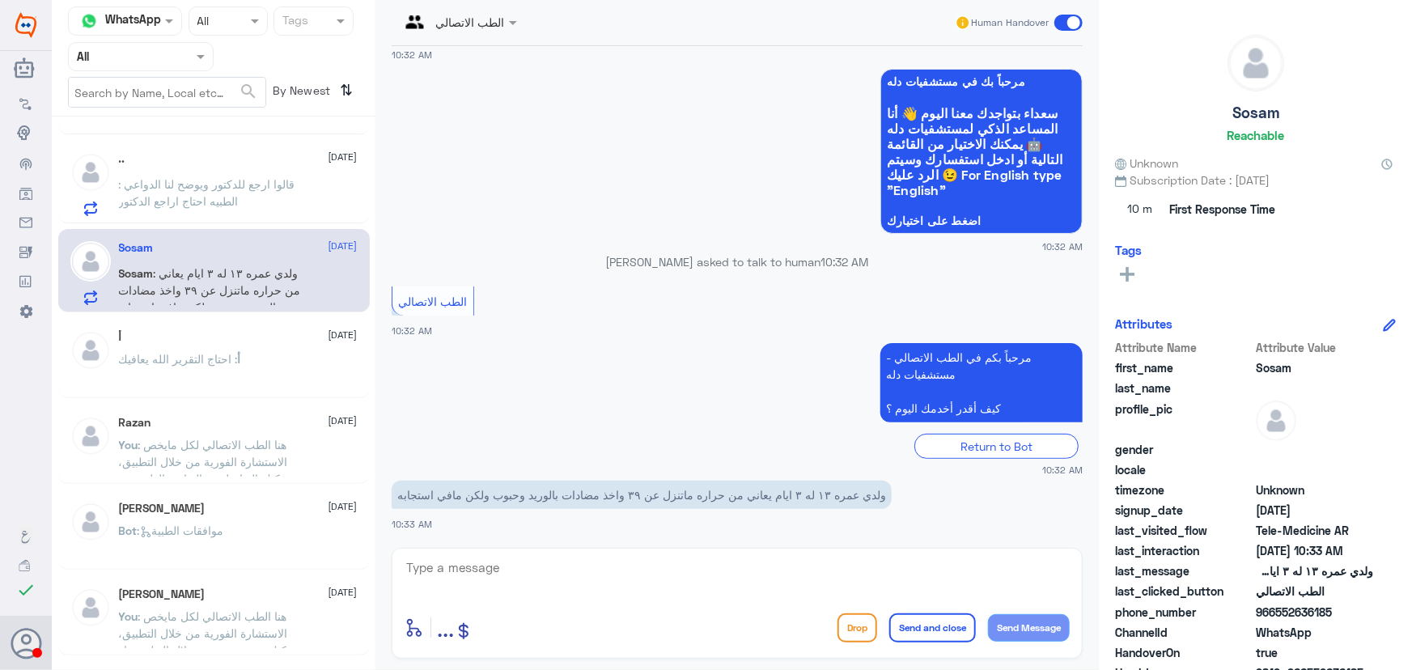
click at [268, 330] on div "أ 12 October" at bounding box center [238, 337] width 239 height 14
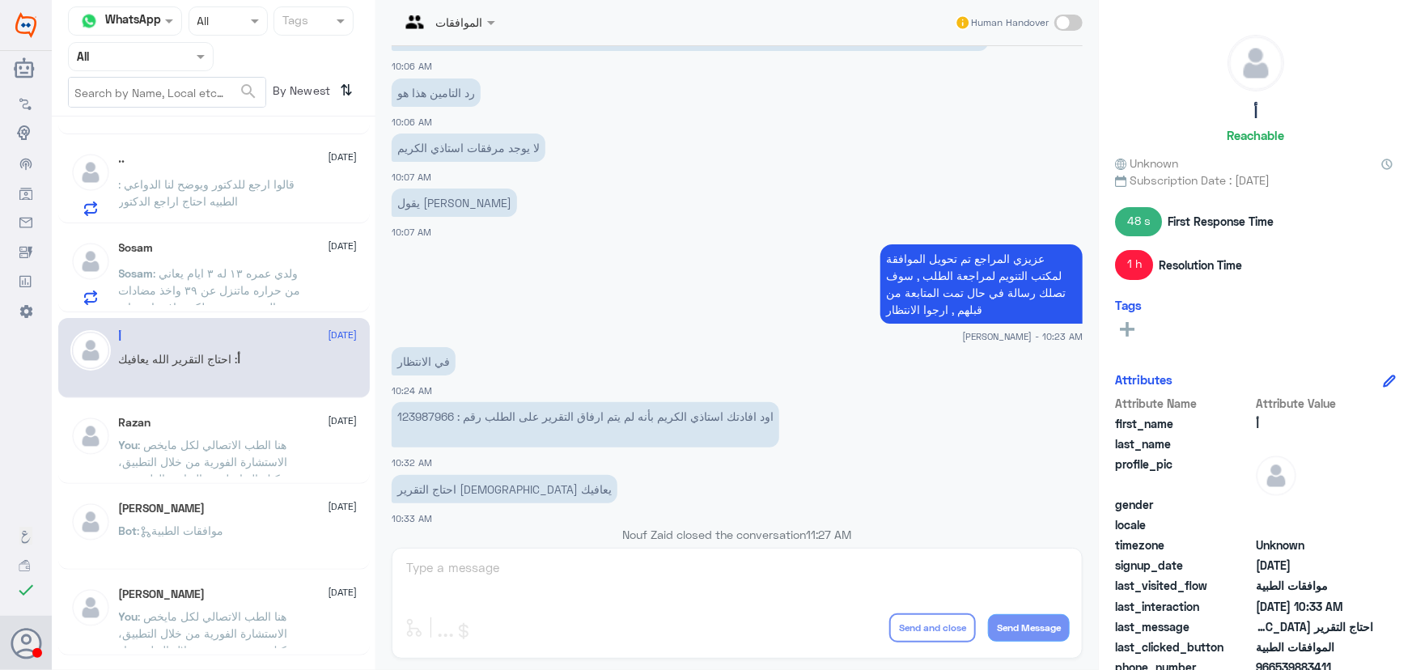
scroll to position [1181, 0]
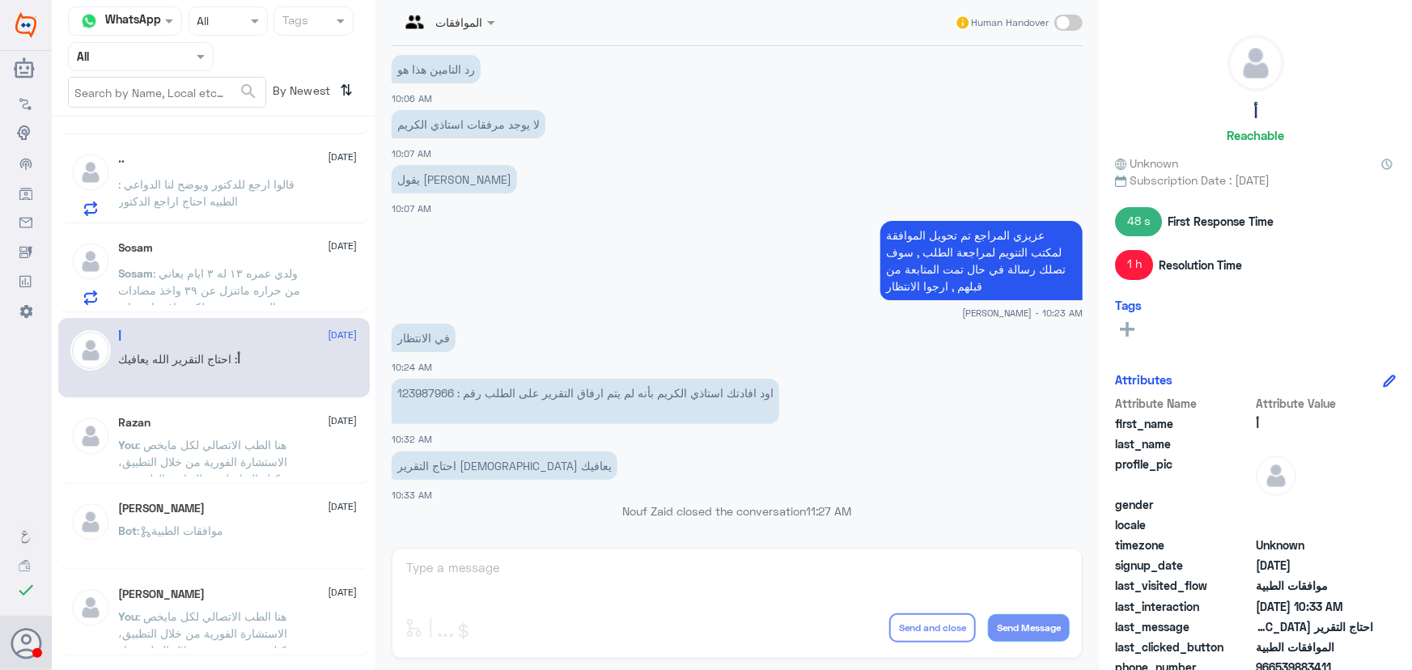
click at [266, 266] on span ": ولدي عمره ١٣ له ٣ ايام يعاني من حراره ماتنزل عن ٣٩ واخذ مضادات بالوريد وحبوب …" at bounding box center [210, 290] width 182 height 48
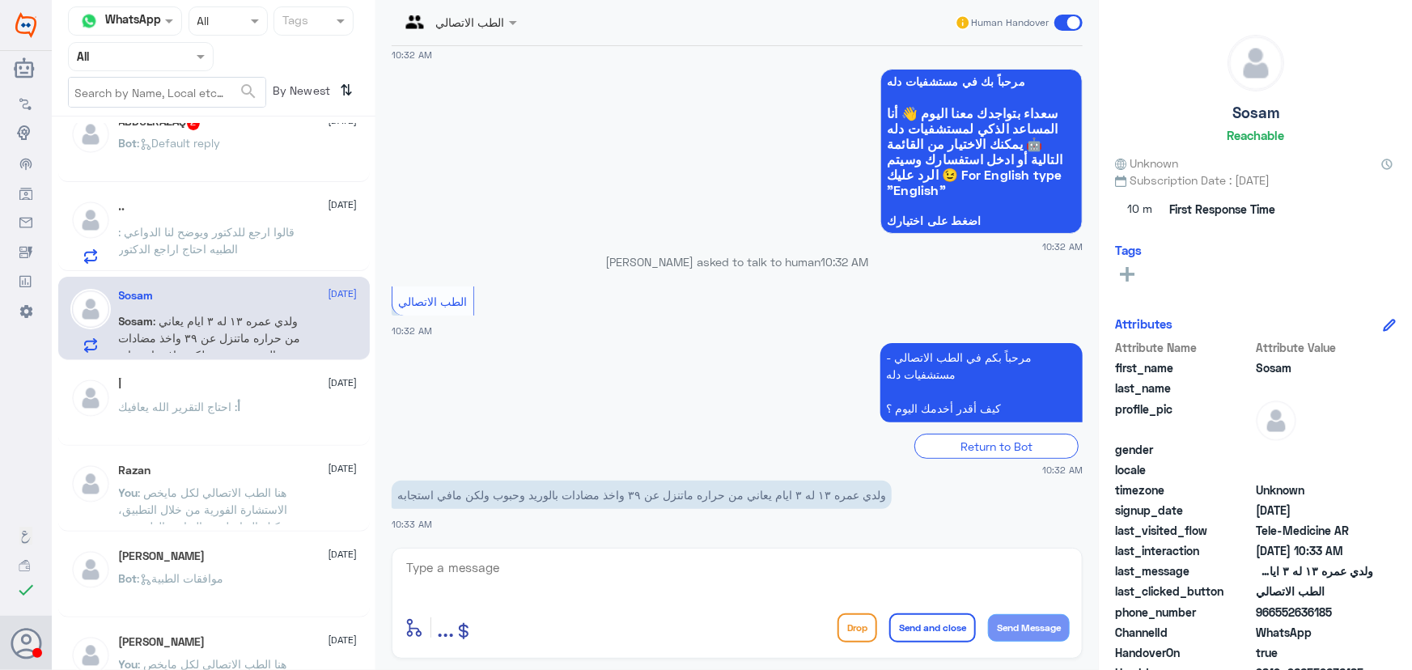
scroll to position [964, 0]
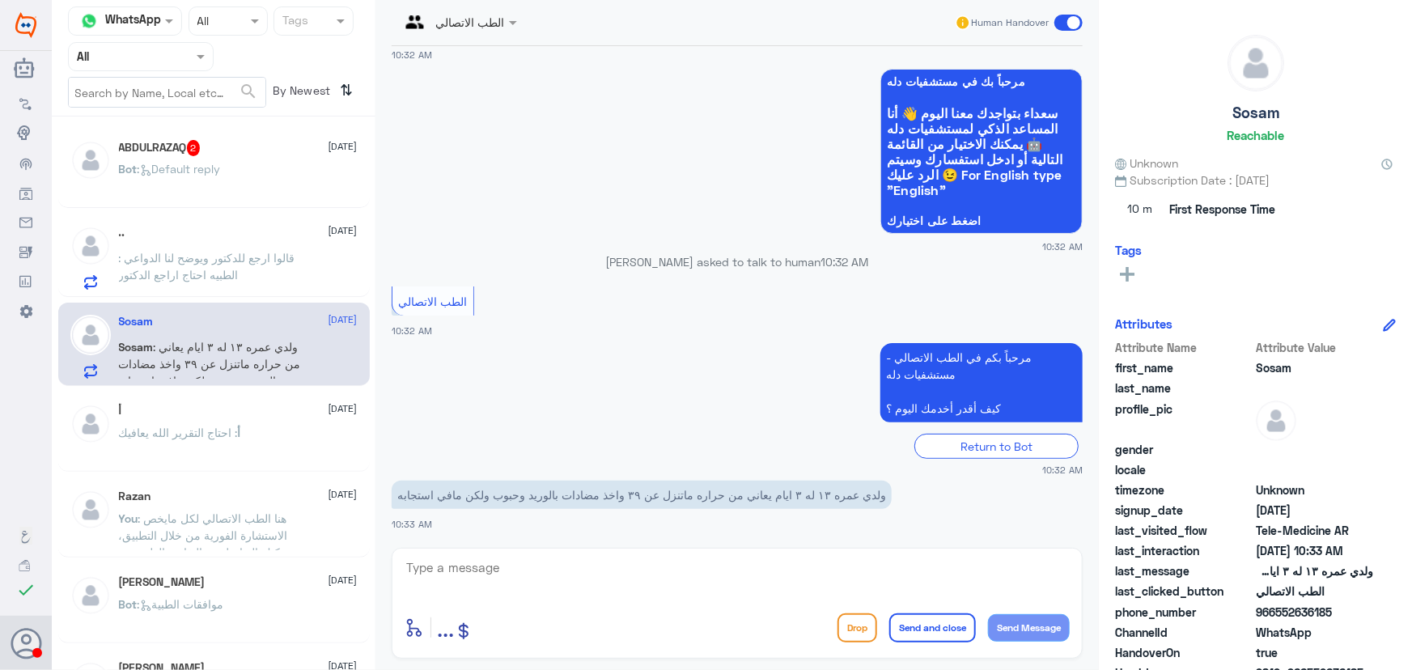
click at [242, 264] on p ": قالوا ارجع للدكتور ويوضح لنا الدواعي الطبيه احتاج اراجع الدكتور" at bounding box center [210, 269] width 182 height 40
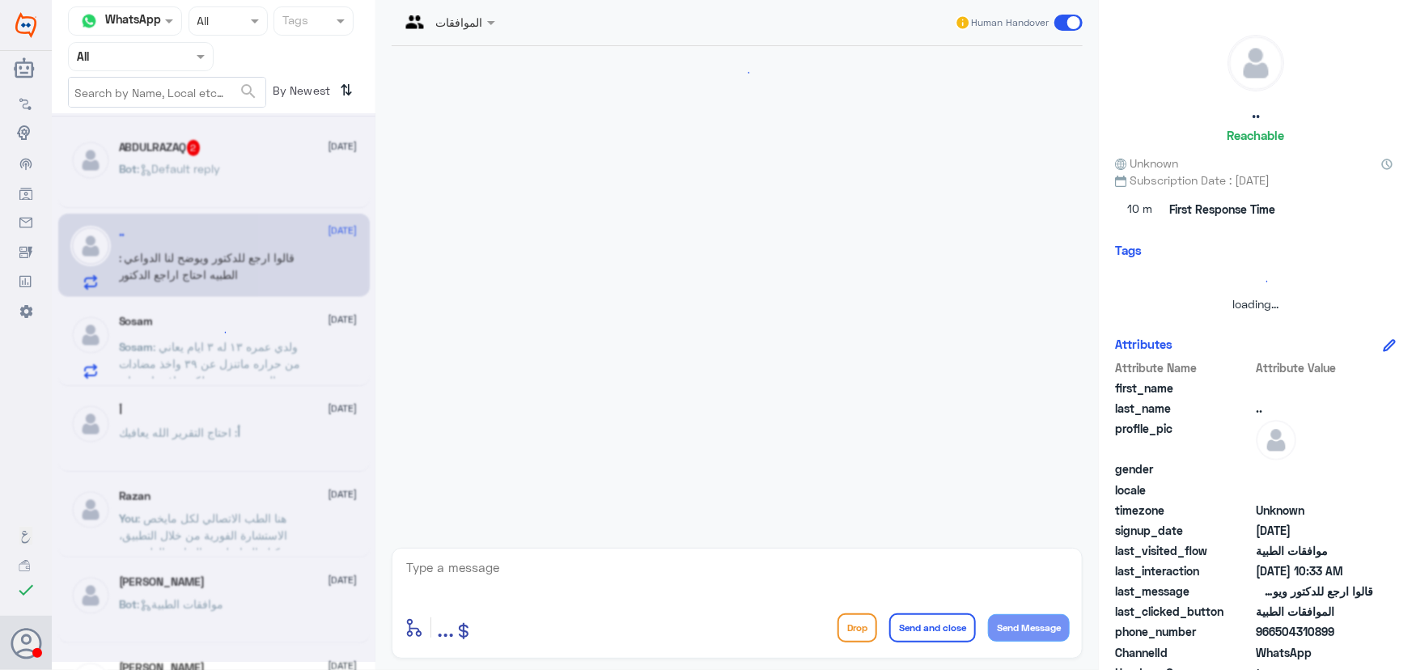
scroll to position [1260, 0]
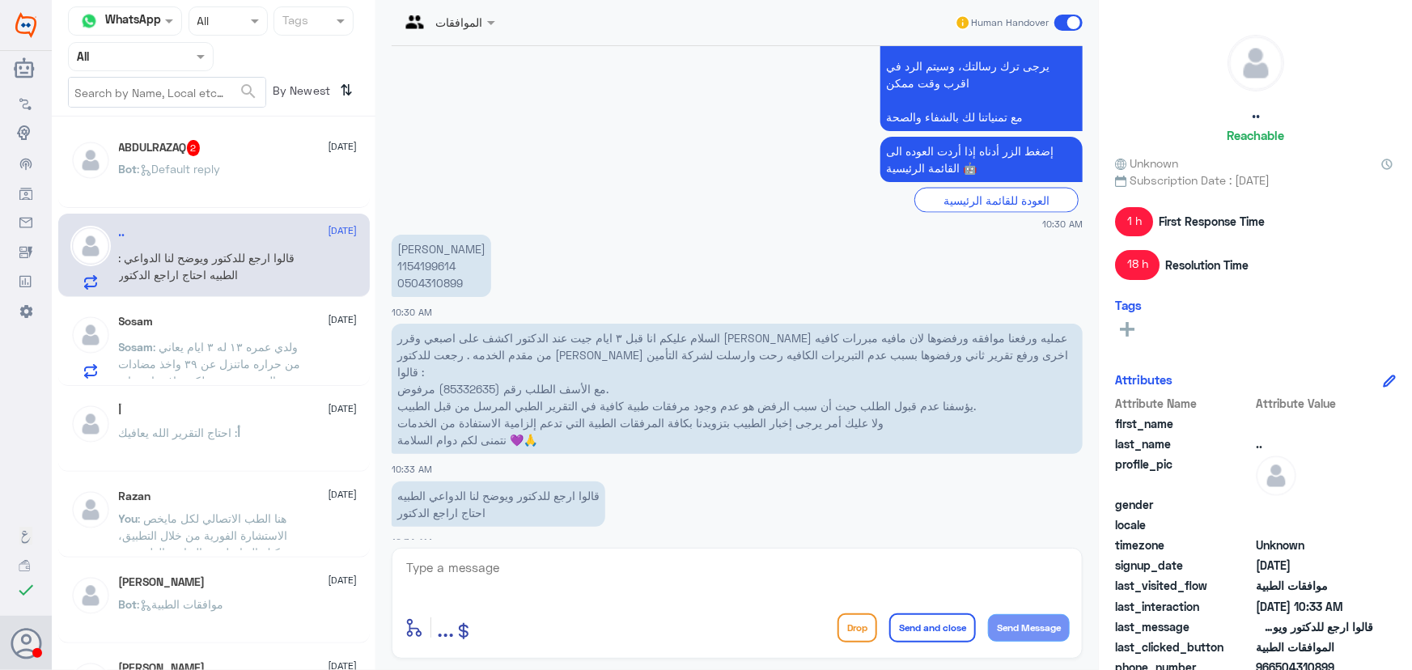
click at [472, 33] on div "الموافقات" at bounding box center [441, 22] width 83 height 39
click at [511, 93] on div "sultana Aldossari" at bounding box center [495, 85] width 92 height 17
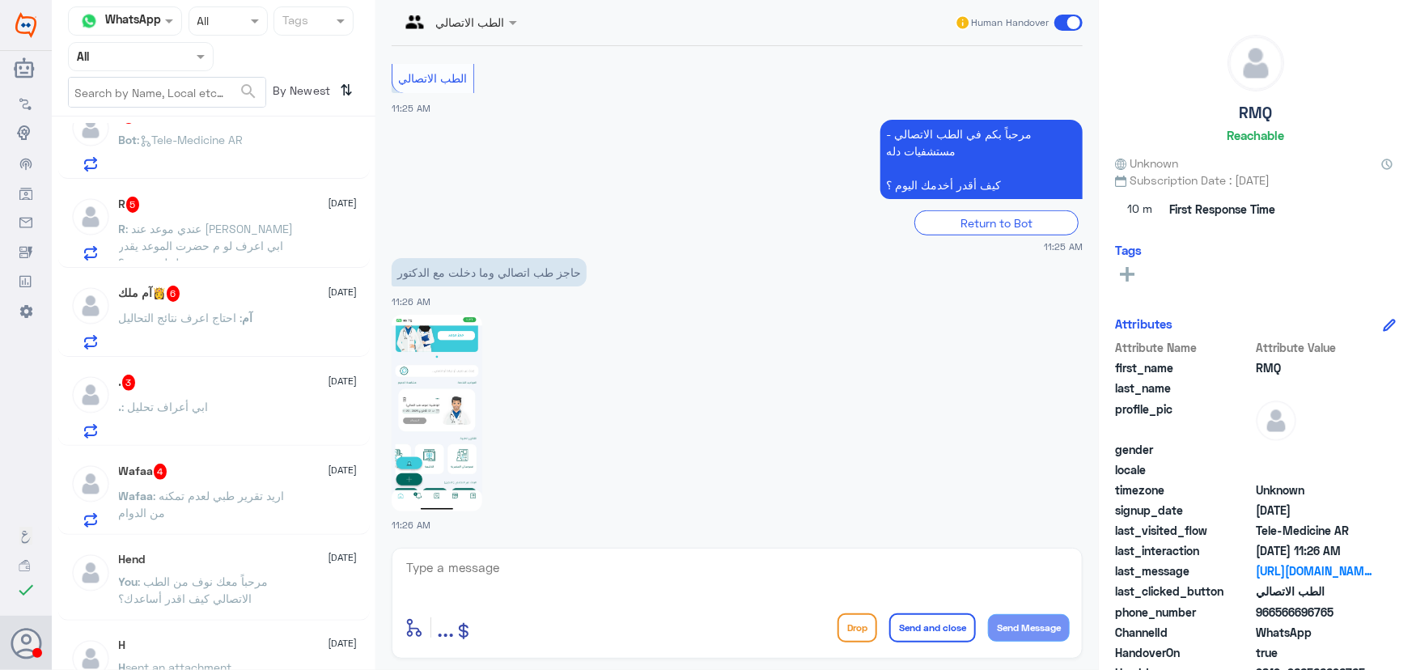
scroll to position [1128, 0]
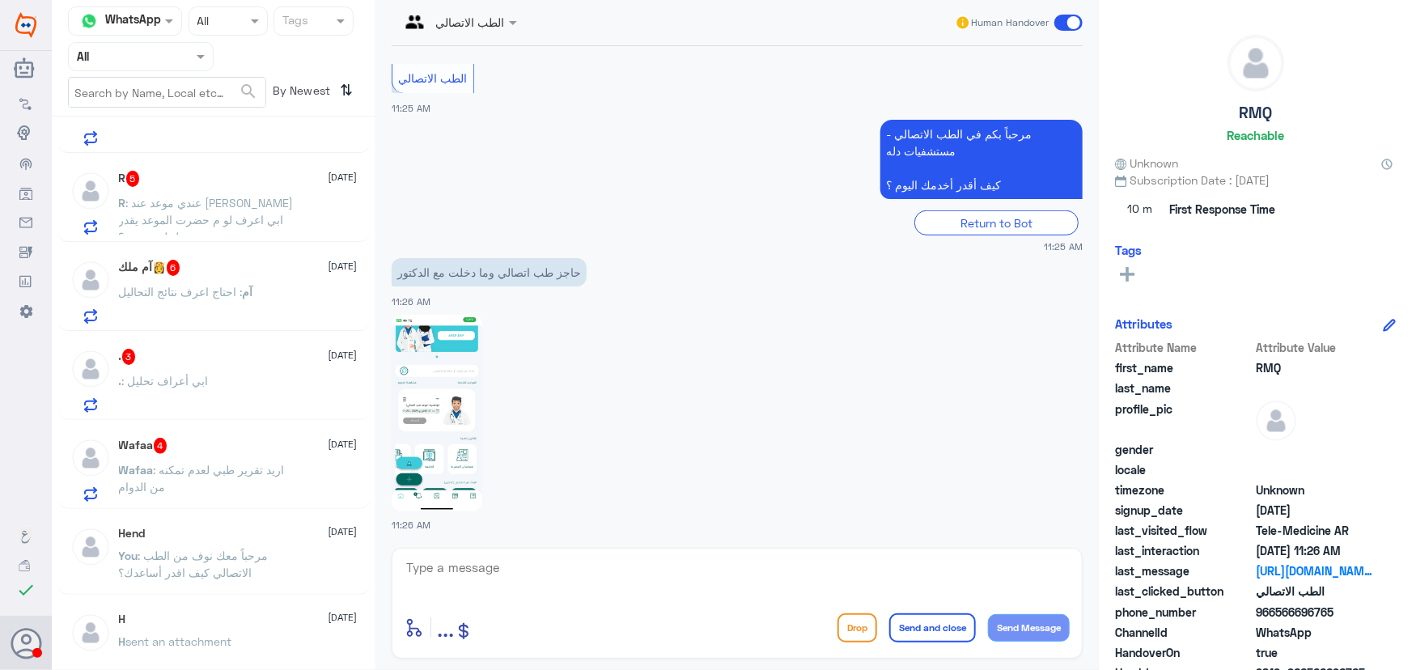
click at [210, 465] on span ": اريد تقرير طبي لعدم تمكنه من الدوام" at bounding box center [202, 478] width 166 height 31
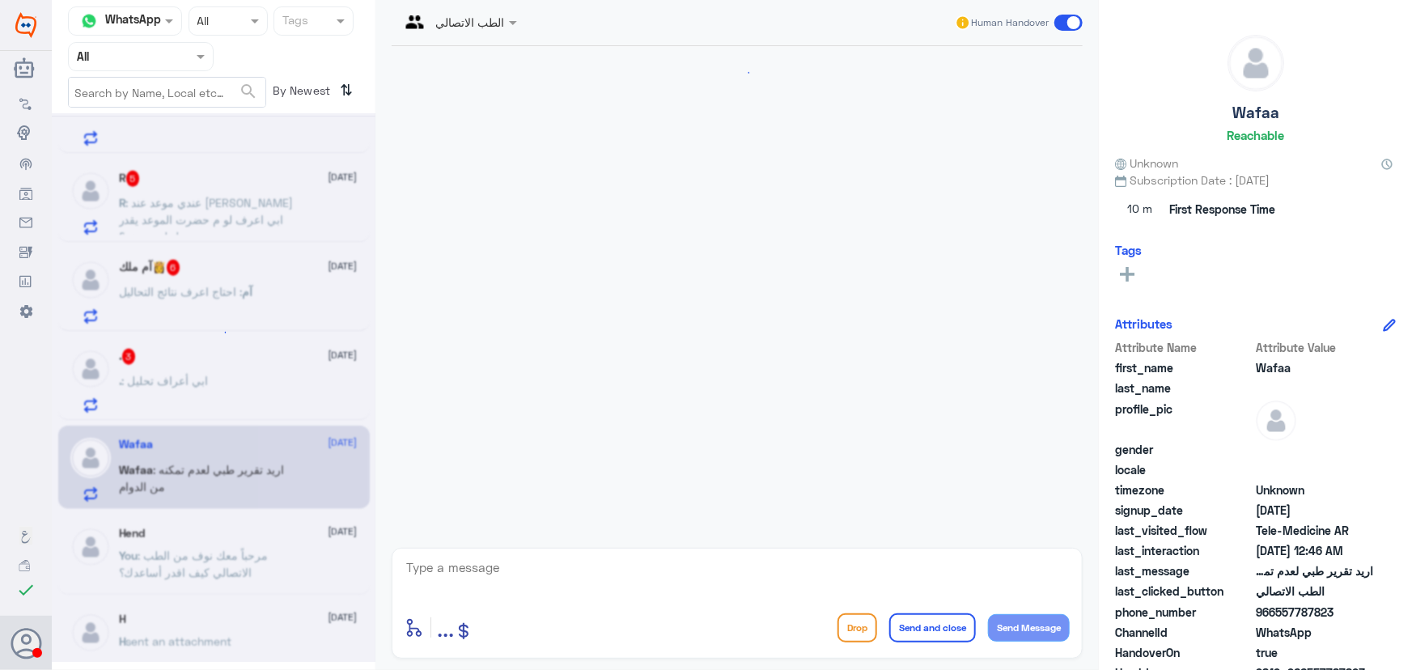
scroll to position [188, 0]
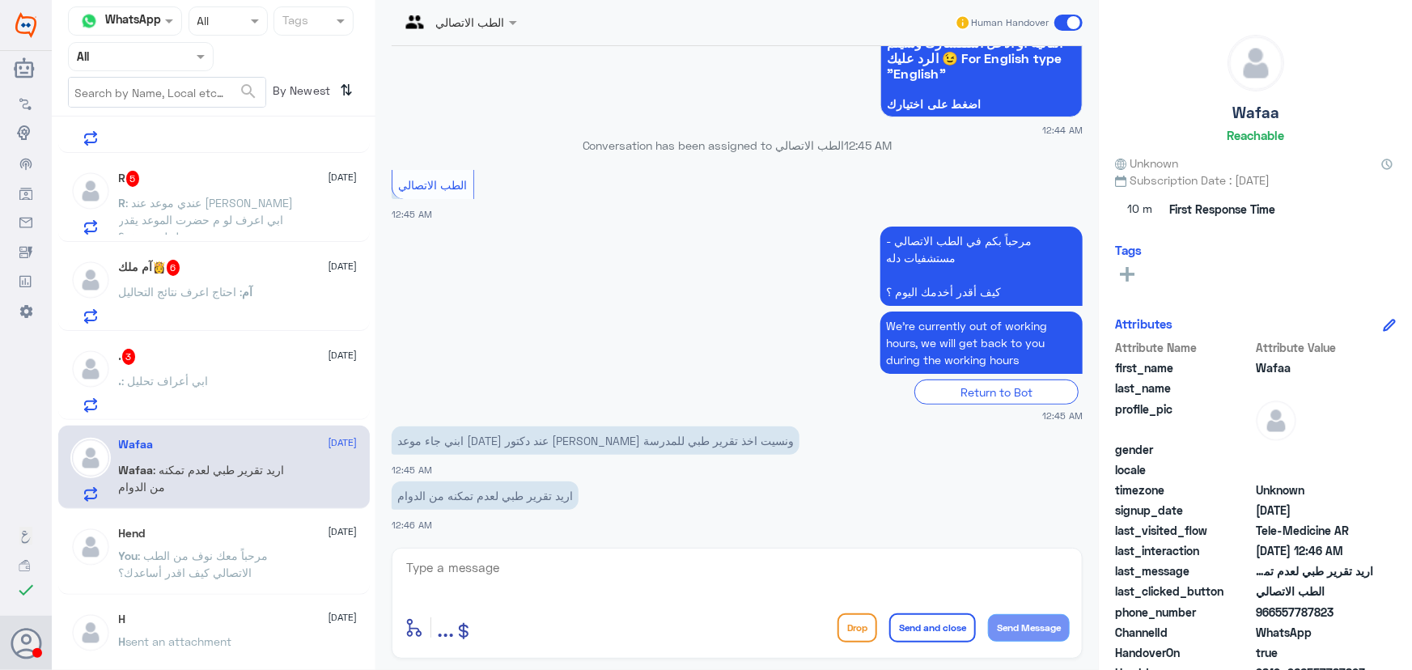
click at [641, 559] on textarea at bounding box center [737, 577] width 665 height 40
paste textarea "مرحباً معك نوف من الطب الاتصالي"
type textarea "مرحباً معك نوف من الطب الاتصالي"
drag, startPoint x: 1044, startPoint y: 635, endPoint x: 1038, endPoint y: 624, distance: 13.1
click at [1044, 631] on button "Send Message" at bounding box center [1029, 628] width 82 height 28
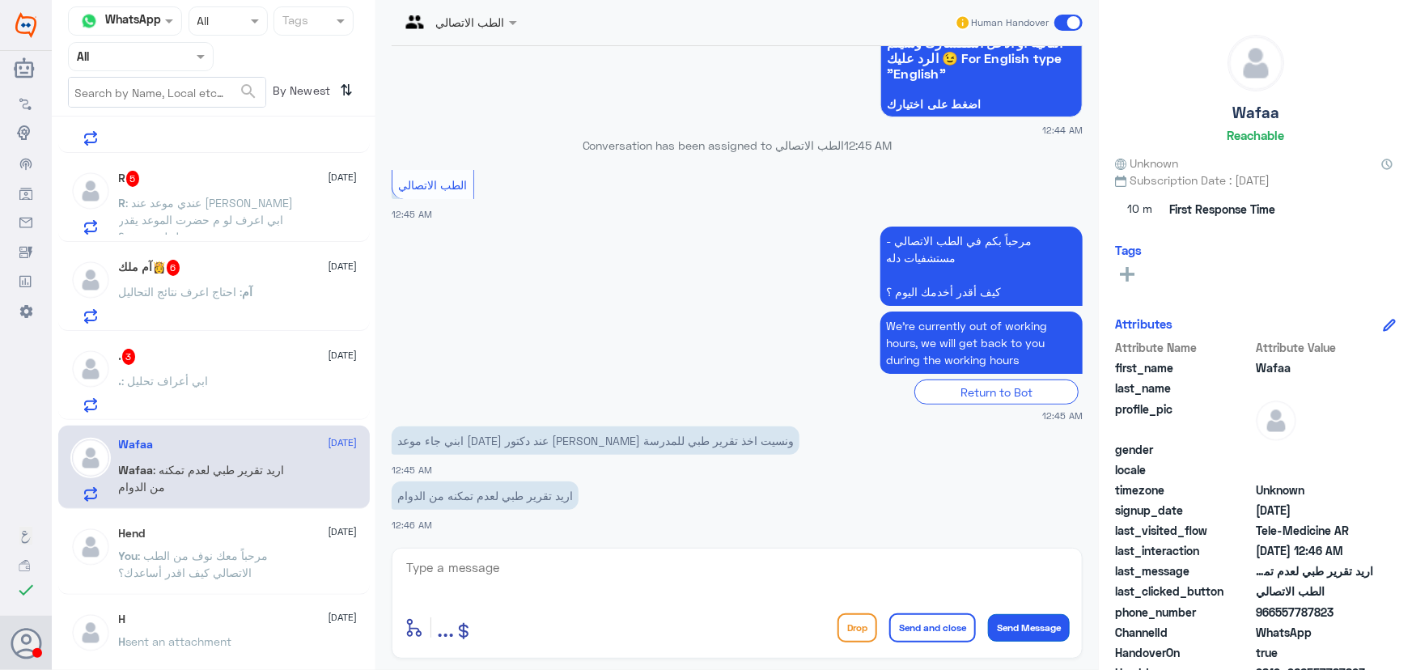
scroll to position [240, 0]
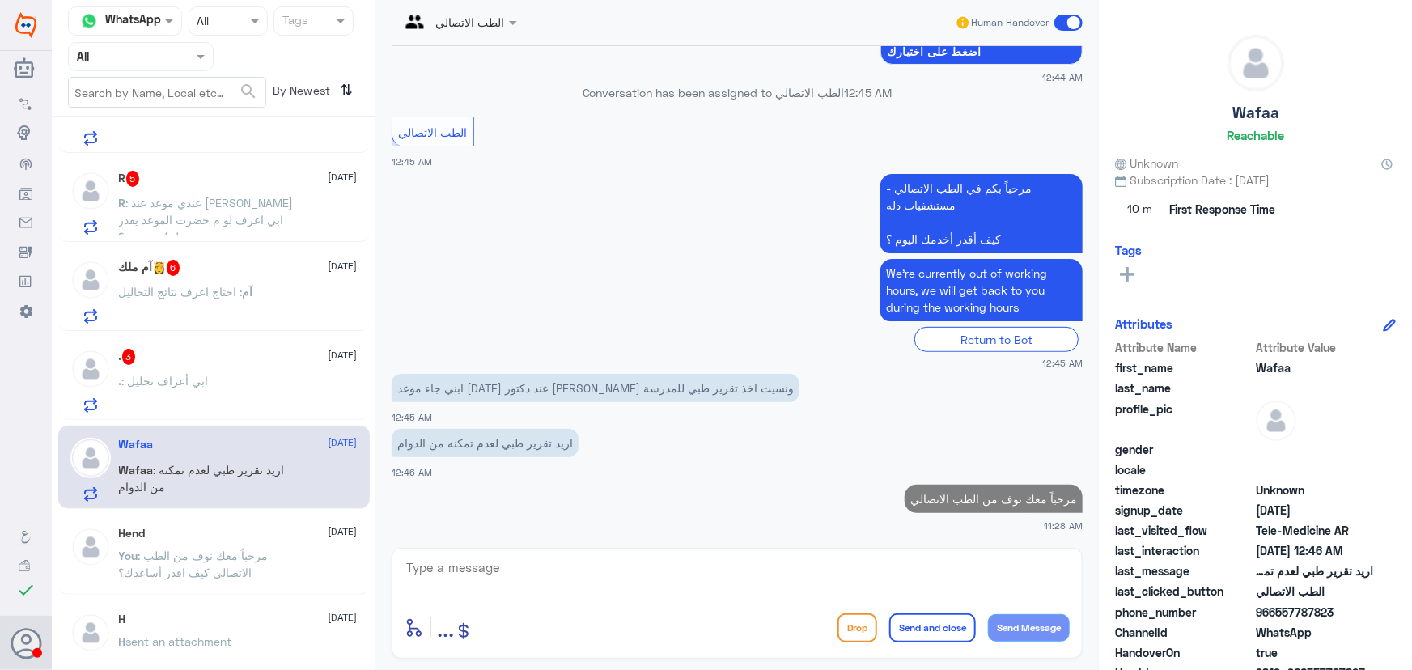
drag, startPoint x: 957, startPoint y: 584, endPoint x: 944, endPoint y: 575, distance: 15.7
click at [956, 584] on textarea at bounding box center [737, 577] width 665 height 40
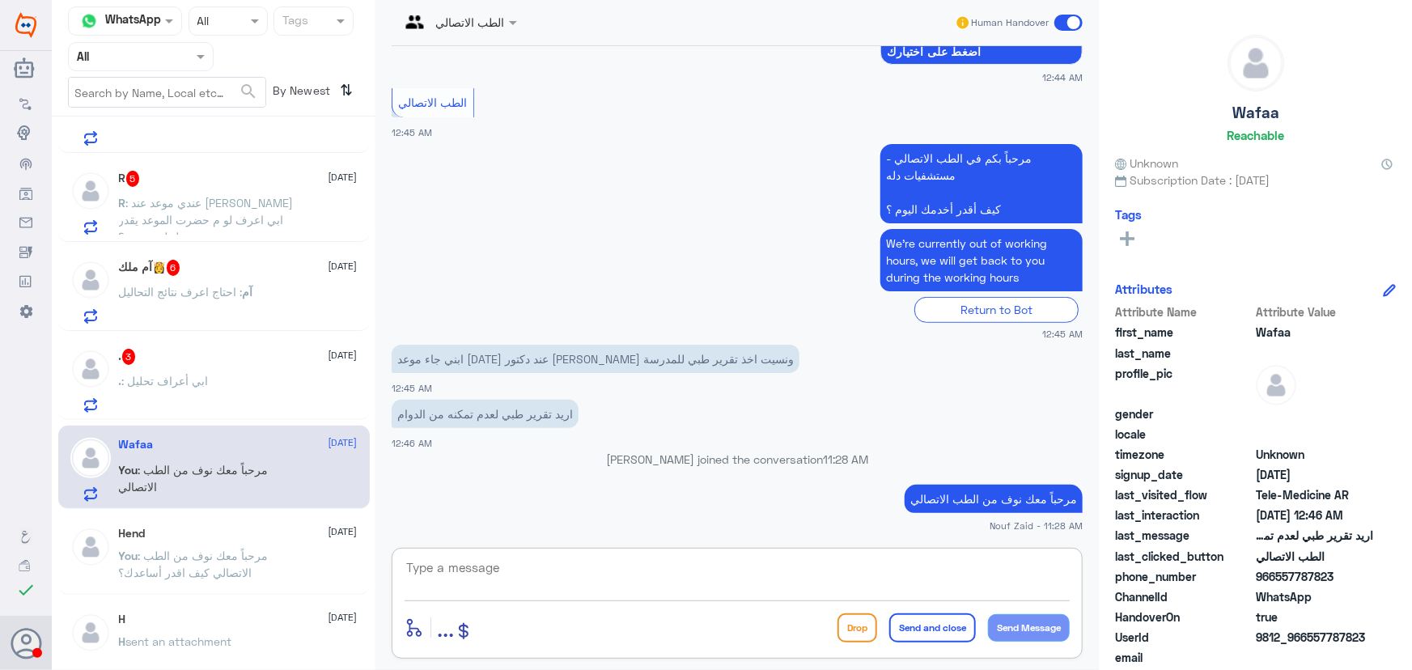
paste textarea "هنا الطب الاتصالي لكل مايخص الاستشارة الفورية من خلال التطبيق، يمكنك التواصل مع…"
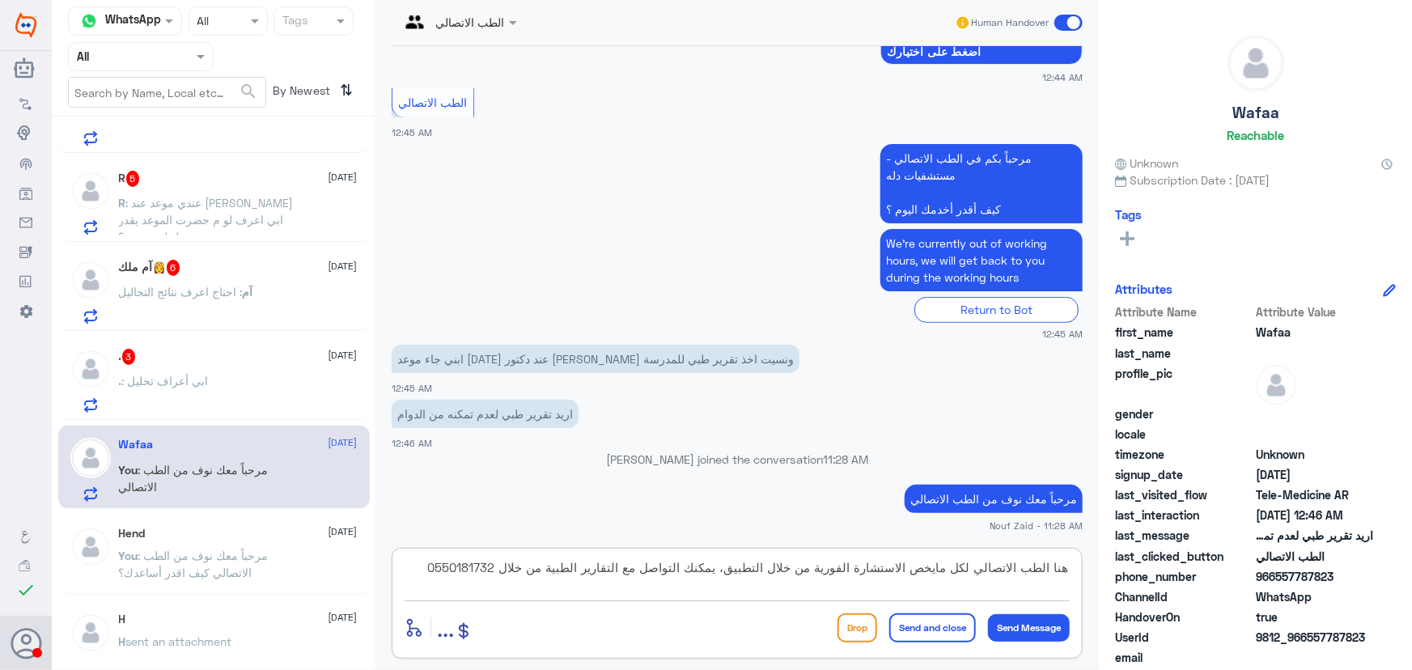
type textarea "هنا الطب الاتصالي لكل مايخص الاستشارة الفورية من خلال التطبيق، يمكنك التواصل مع…"
click at [949, 622] on button "Send and close" at bounding box center [933, 628] width 87 height 29
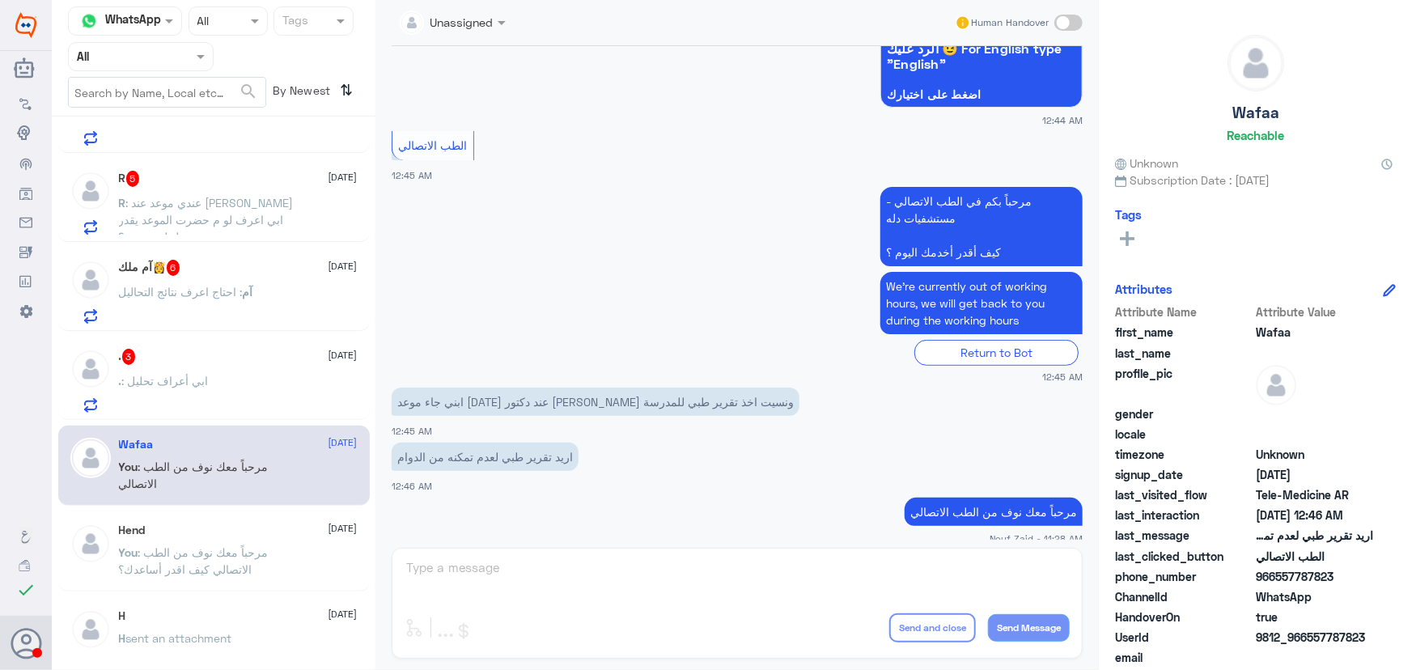
scroll to position [196, 0]
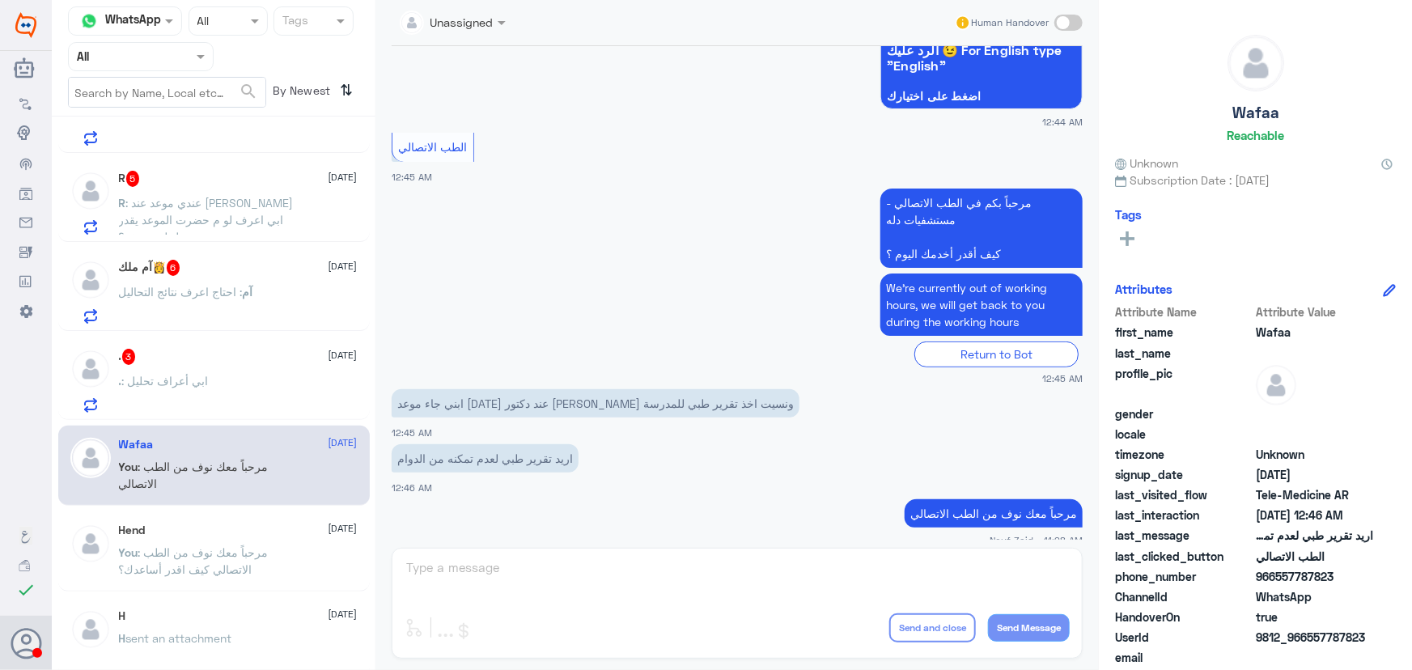
click at [258, 387] on div ". : ابي أعراف تحليل" at bounding box center [238, 394] width 239 height 36
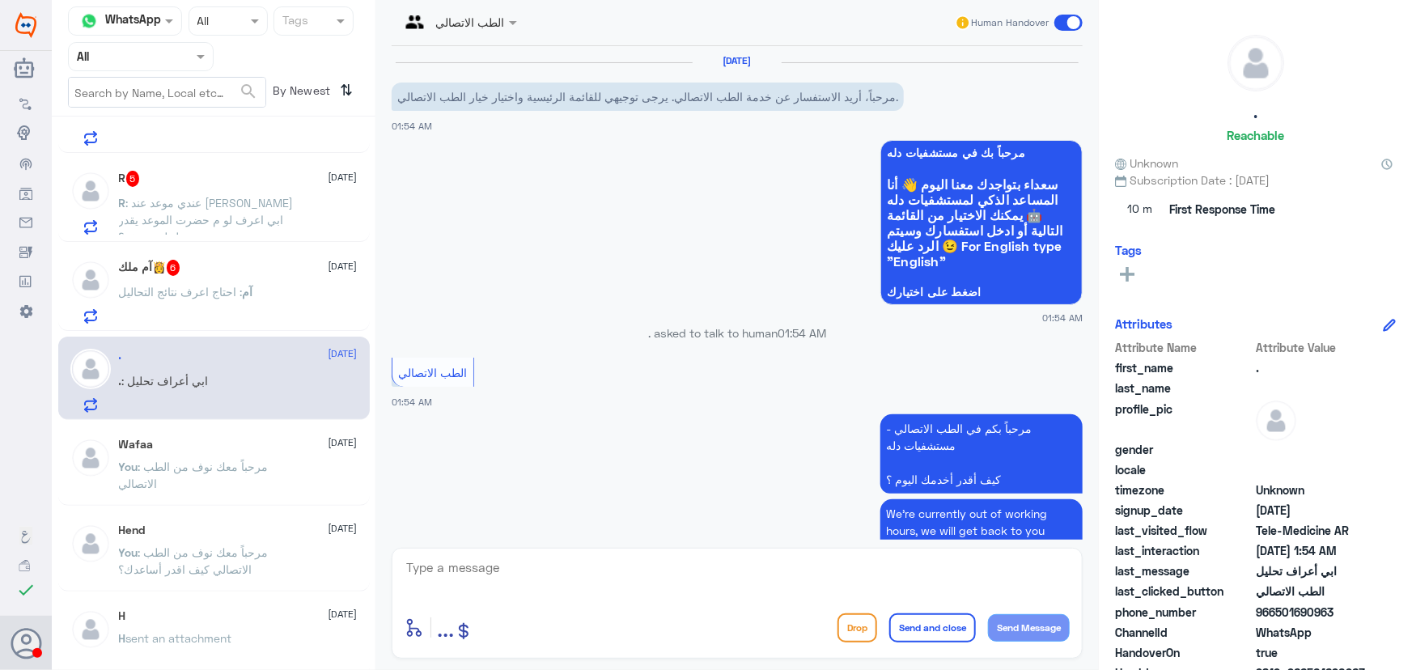
scroll to position [133, 0]
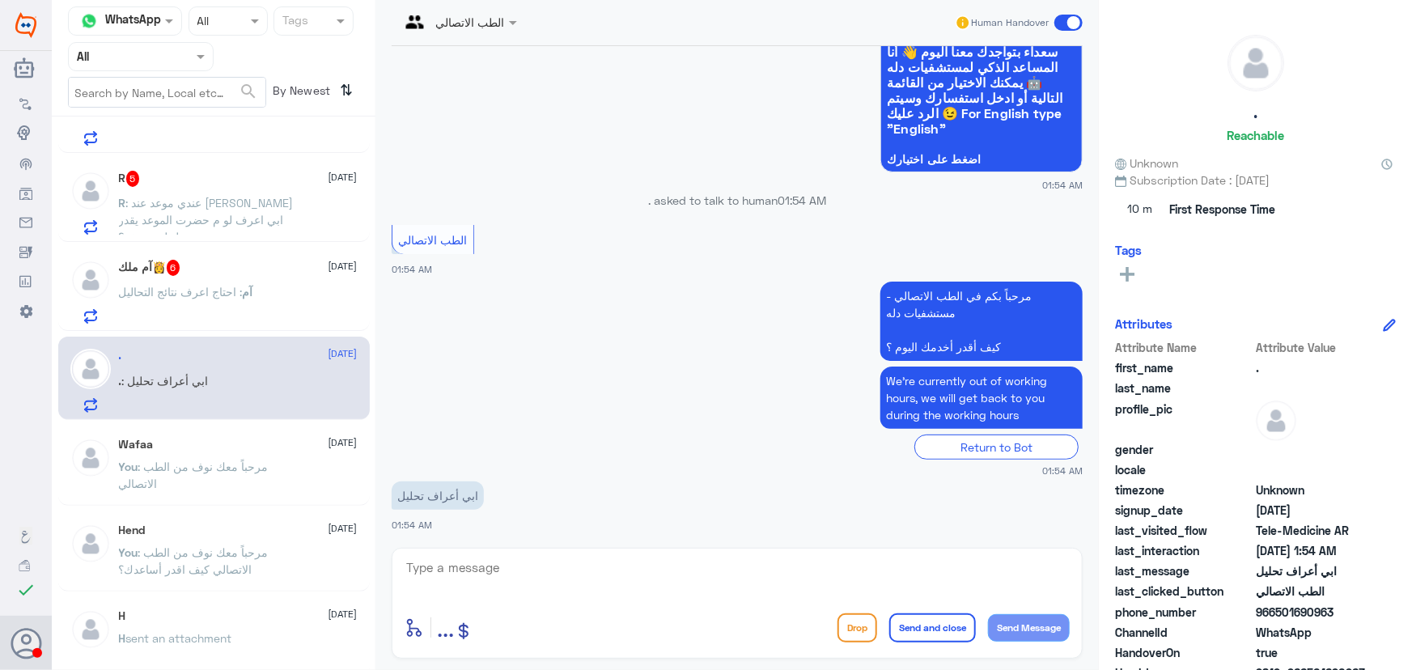
click at [223, 275] on div "آم ملك👸 6 12 October آم : احتاج اعرف نتائج التحاليل" at bounding box center [238, 292] width 239 height 64
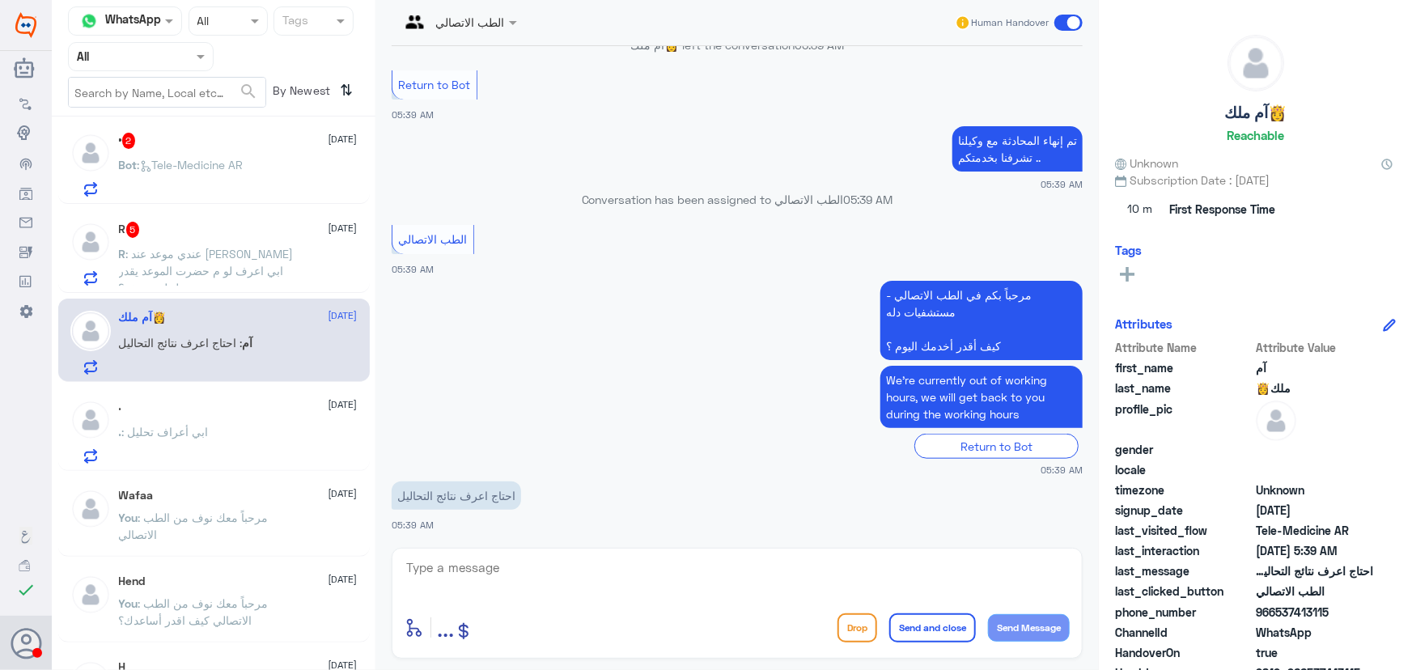
scroll to position [1054, 0]
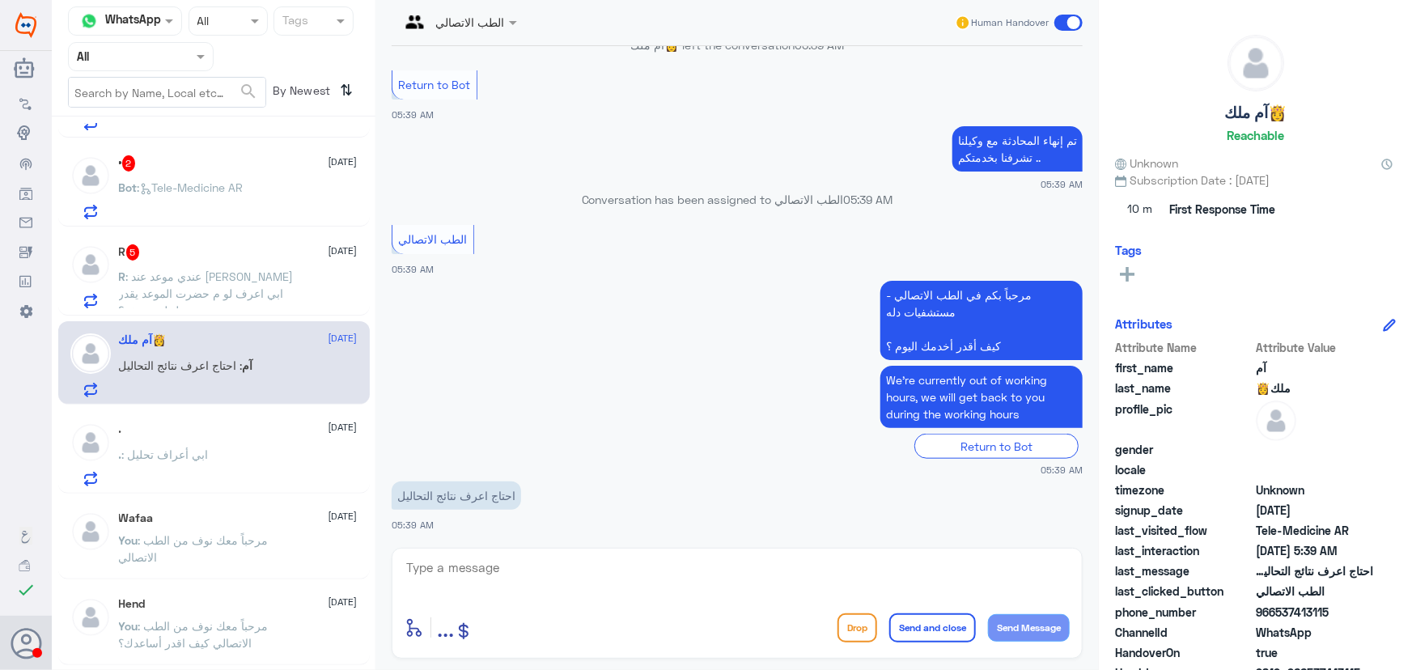
click at [251, 283] on span ": عندي موعد عند الدكتور سليمان المبارك ابي اعرف لو م حضرت الموعد يقدر ينزل لي و…" at bounding box center [206, 294] width 175 height 48
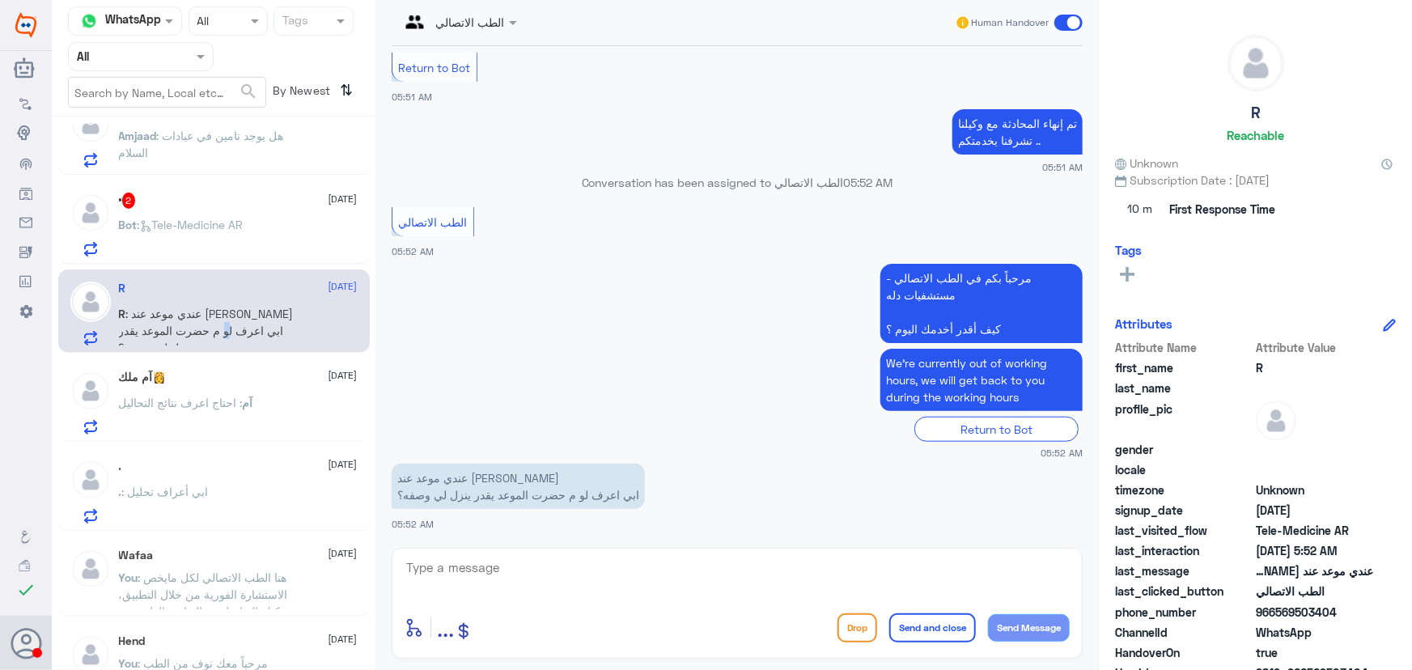
scroll to position [980, 0]
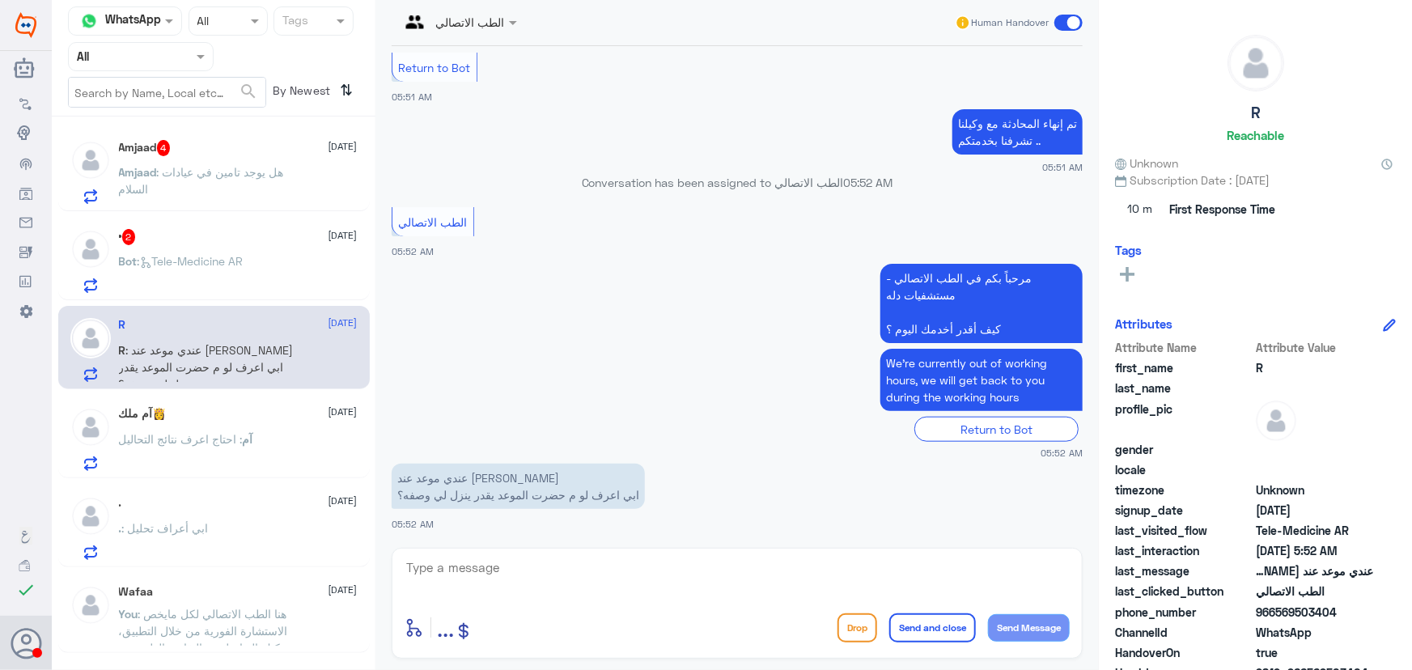
click at [277, 278] on div "Bot : Tele-Medicine AR" at bounding box center [238, 275] width 239 height 36
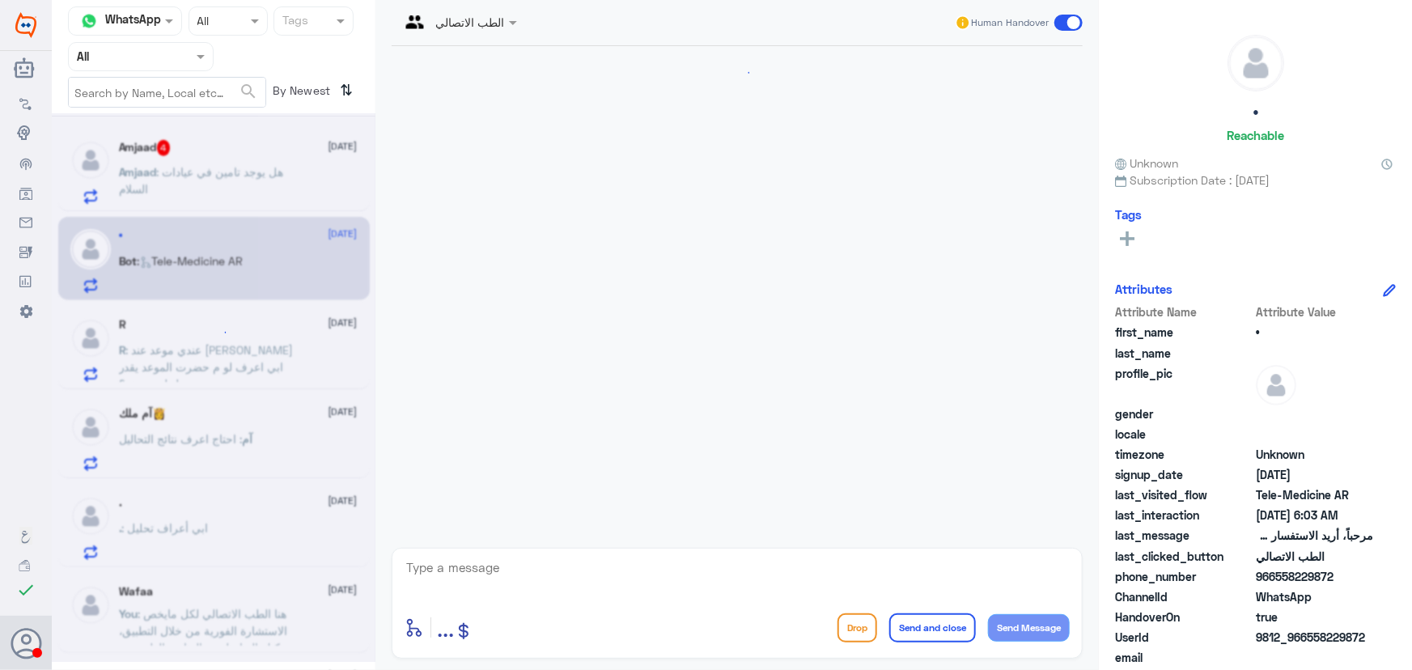
scroll to position [78, 0]
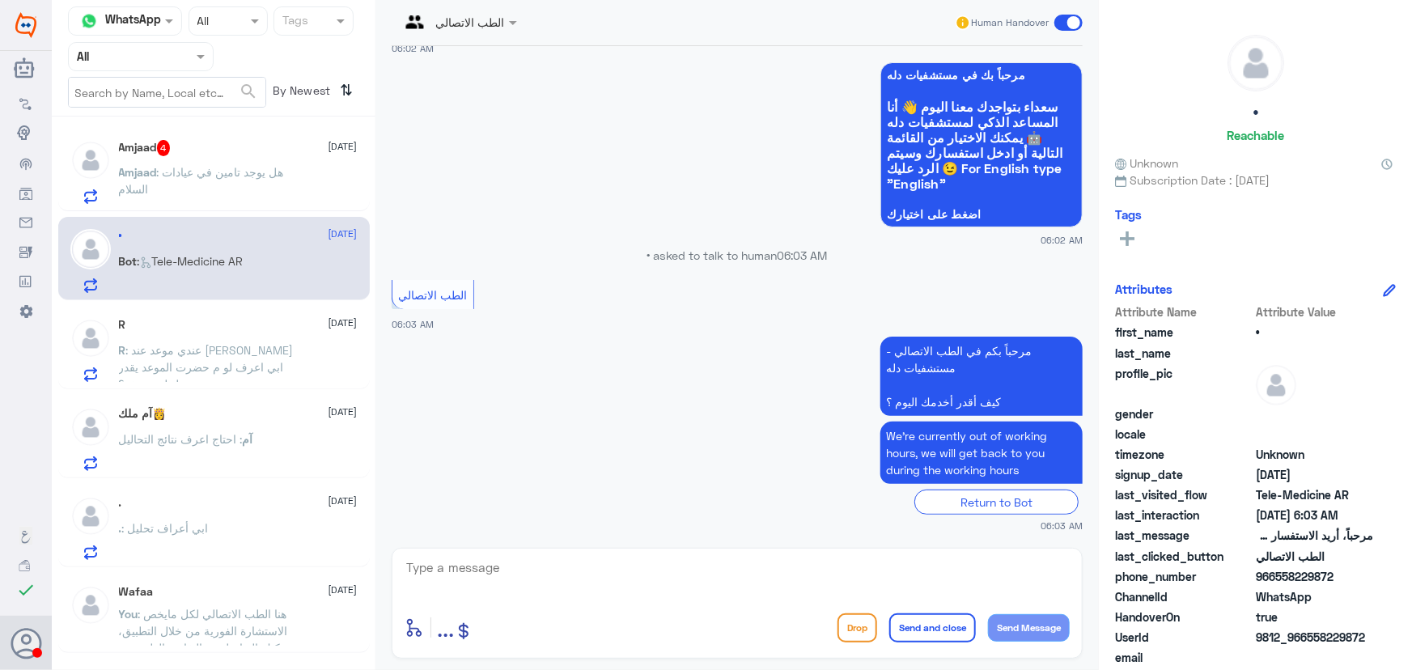
click at [271, 349] on span ": عندي موعد عند الدكتور سليمان المبارك ابي اعرف لو م حضرت الموعد يقدر ينزل لي و…" at bounding box center [206, 367] width 175 height 48
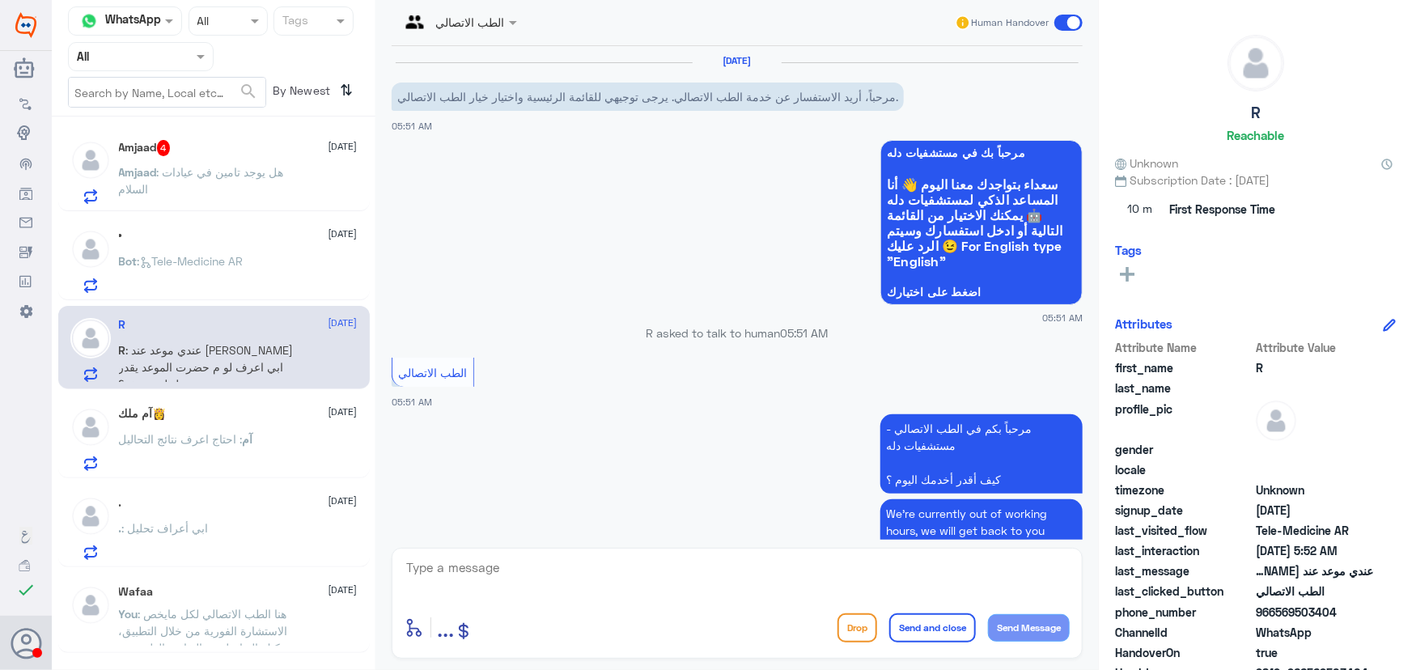
scroll to position [591, 0]
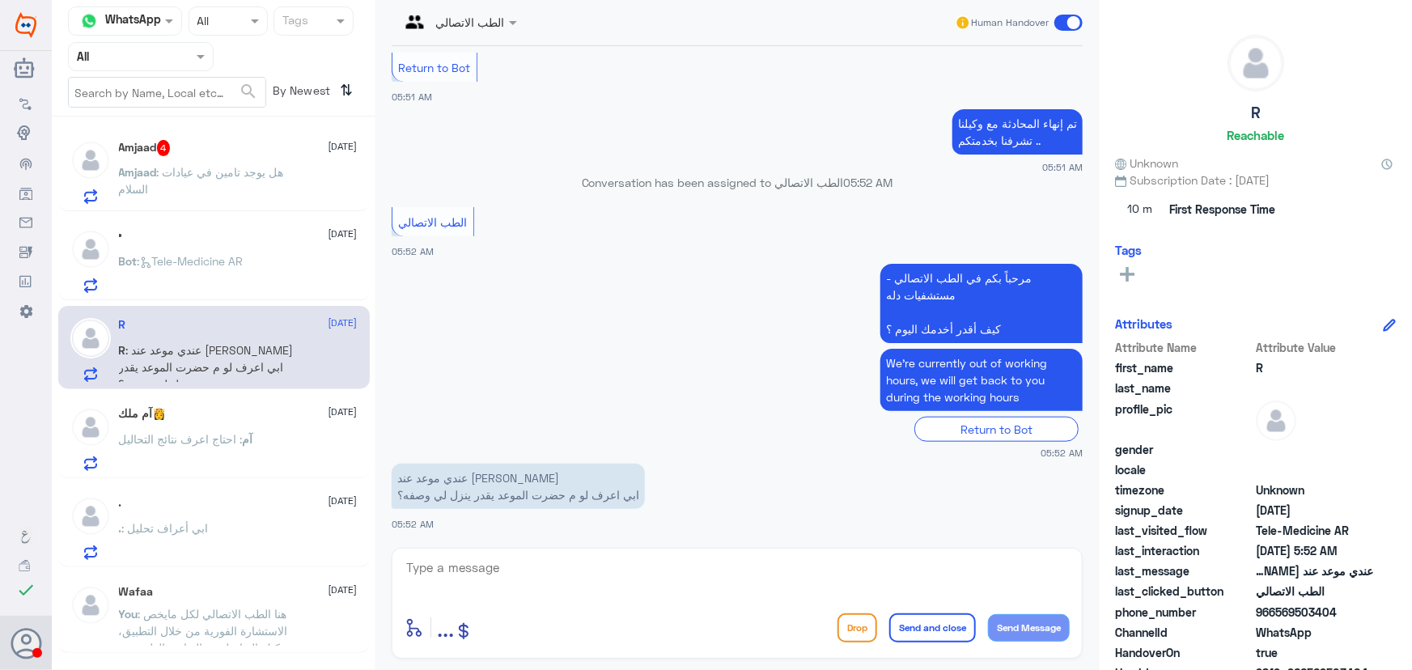
click at [490, 559] on div "enter flow name ... Drop Send and close Send Message" at bounding box center [737, 603] width 691 height 111
click at [491, 564] on textarea at bounding box center [737, 577] width 665 height 40
paste textarea "مرحباً معك نوف من الطب الاتصالي"
type textarea "مرحباً معك نوف من الطب الاتصالي"
drag, startPoint x: 1012, startPoint y: 627, endPoint x: 1005, endPoint y: 619, distance: 10.4
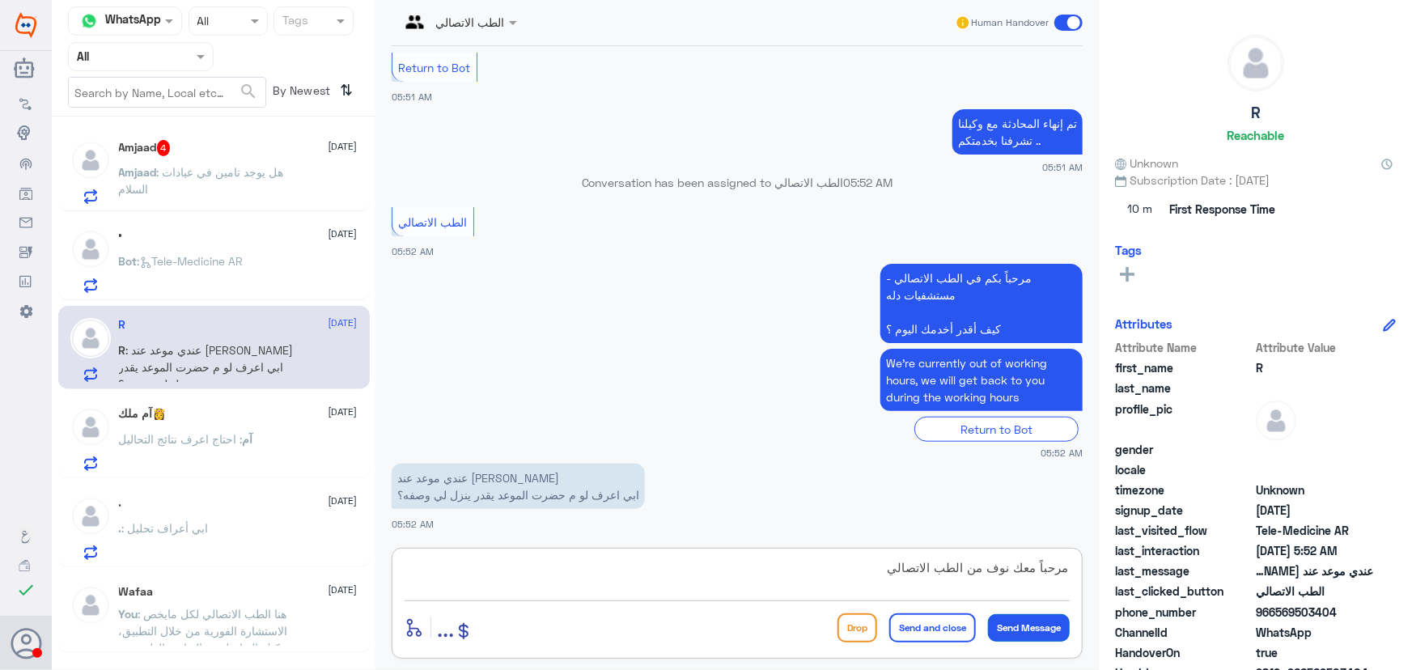
click at [1013, 627] on button "Send Message" at bounding box center [1029, 628] width 82 height 28
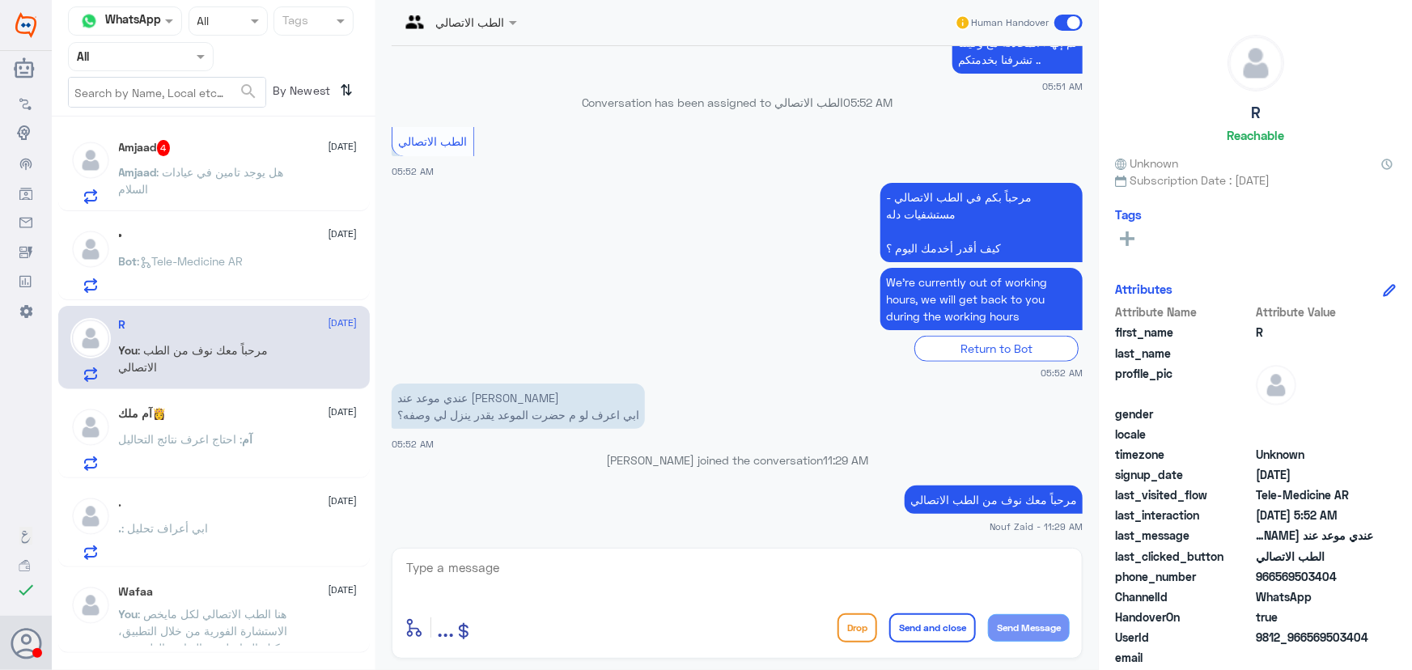
click at [634, 568] on textarea at bounding box center [737, 577] width 665 height 40
paste textarea "هنا الطب الاتصالي لكل مايخص الاستشارة الفورية من خلال التطبيق والتي من خلالها ي…"
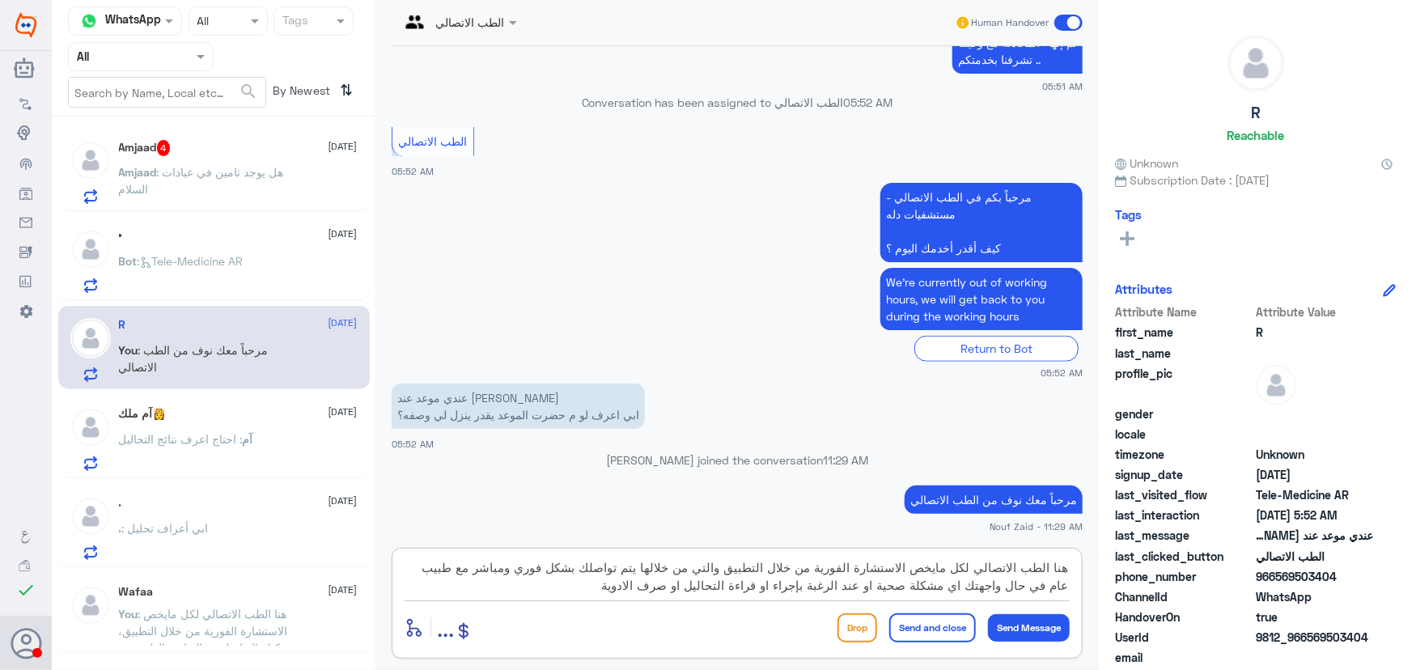
type textarea "هنا الطب الاتصالي لكل مايخص الاستشارة الفورية من خلال التطبيق والتي من خلالها ي…"
click at [1013, 631] on button "Send Message" at bounding box center [1029, 628] width 82 height 28
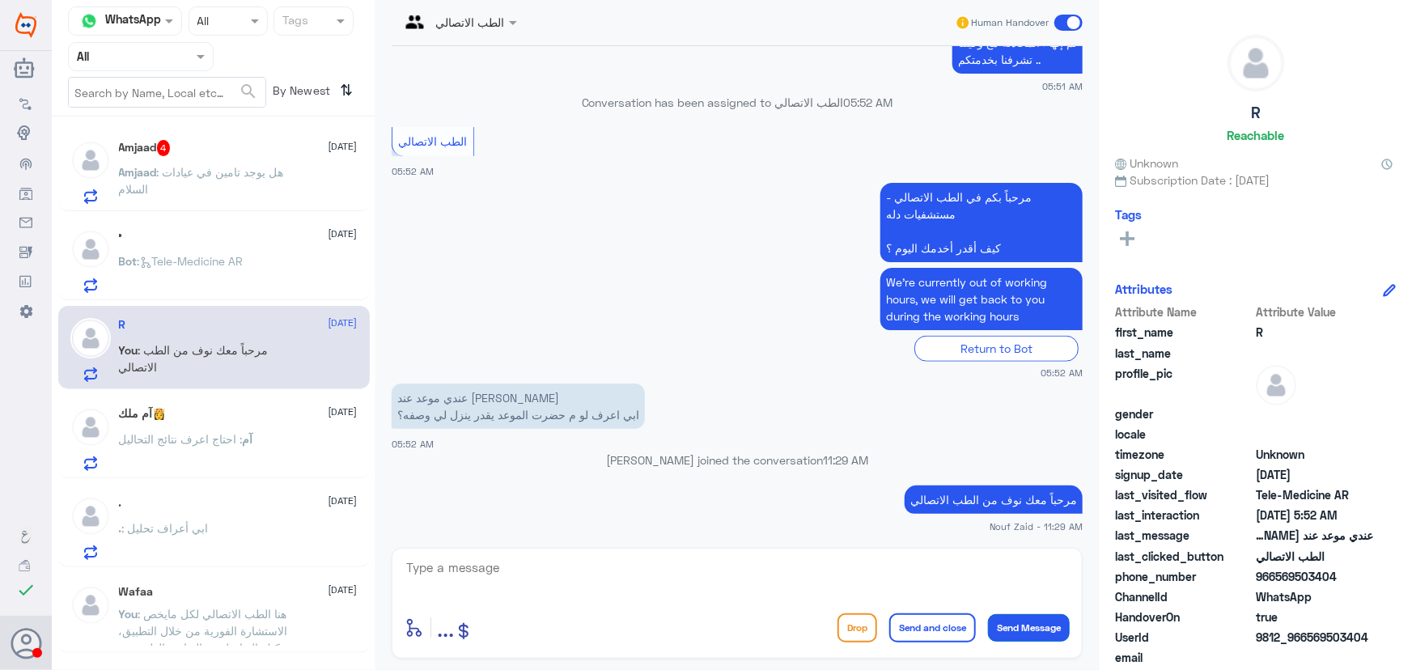
scroll to position [779, 0]
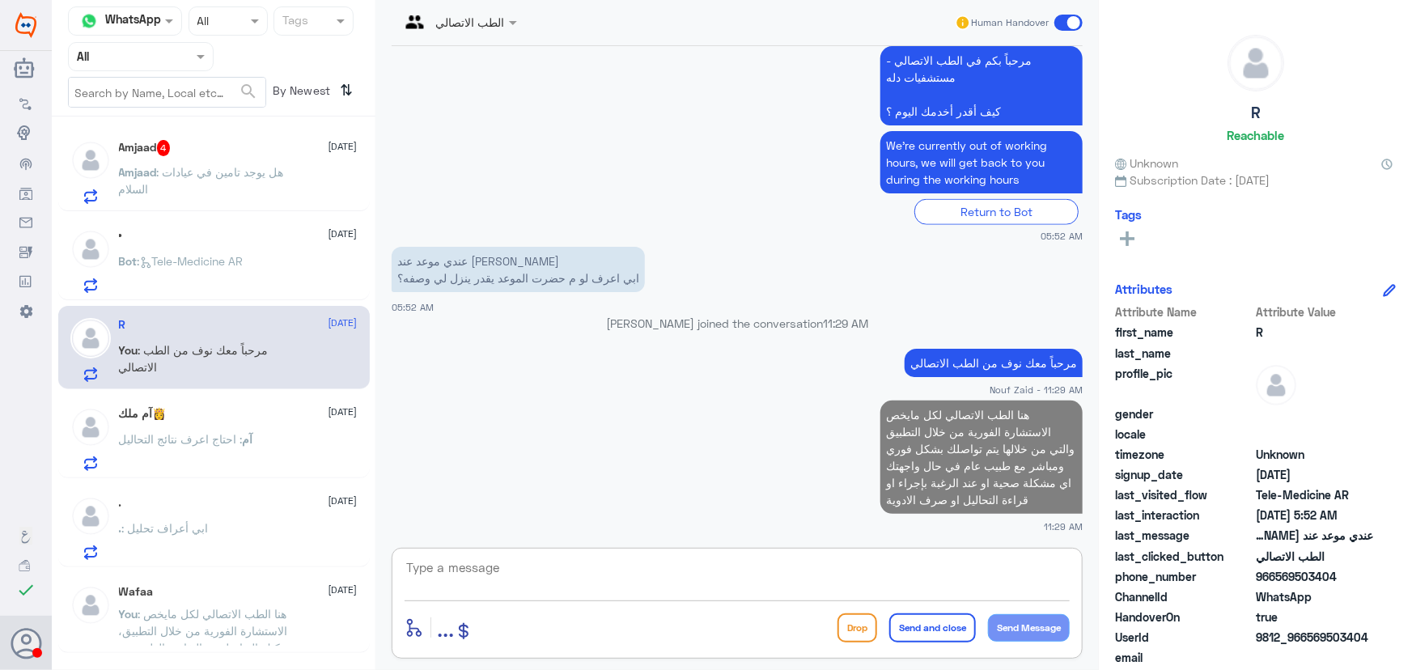
click at [886, 567] on textarea at bounding box center [737, 577] width 665 height 40
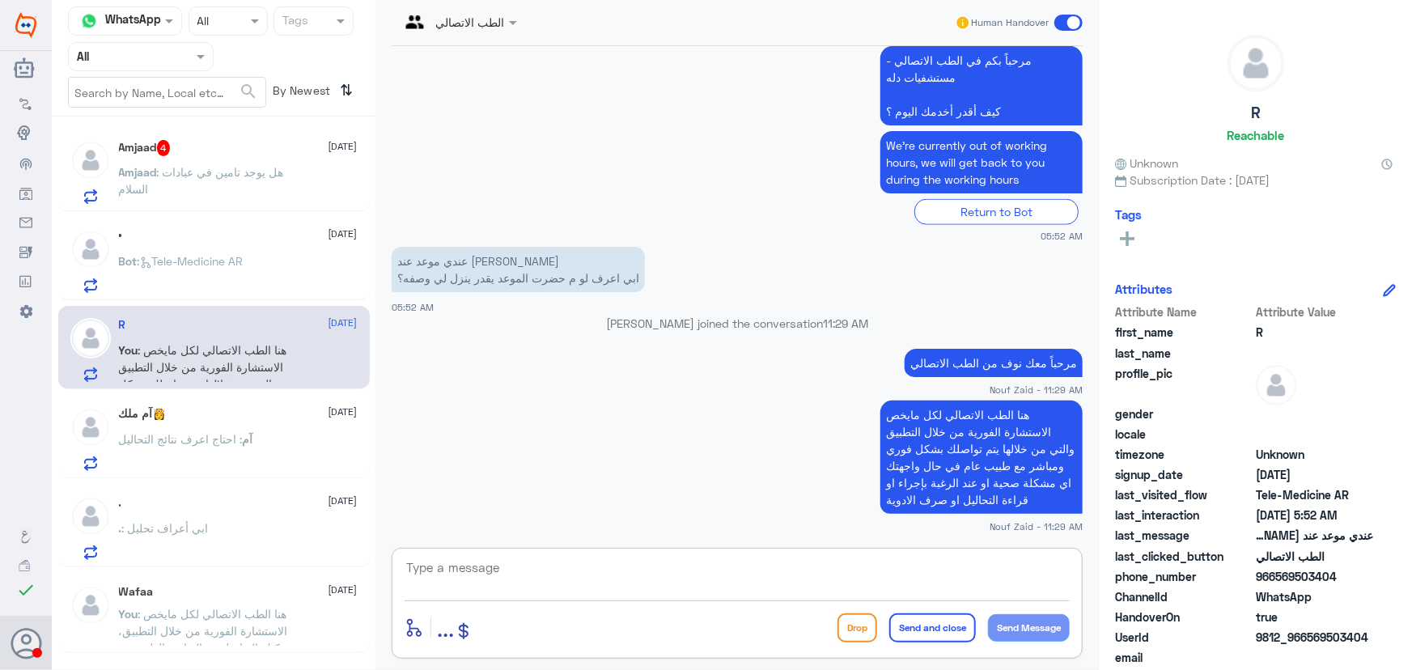
click at [1065, 19] on span at bounding box center [1069, 23] width 28 height 16
click at [0, 0] on input "checkbox" at bounding box center [0, 0] width 0 height 0
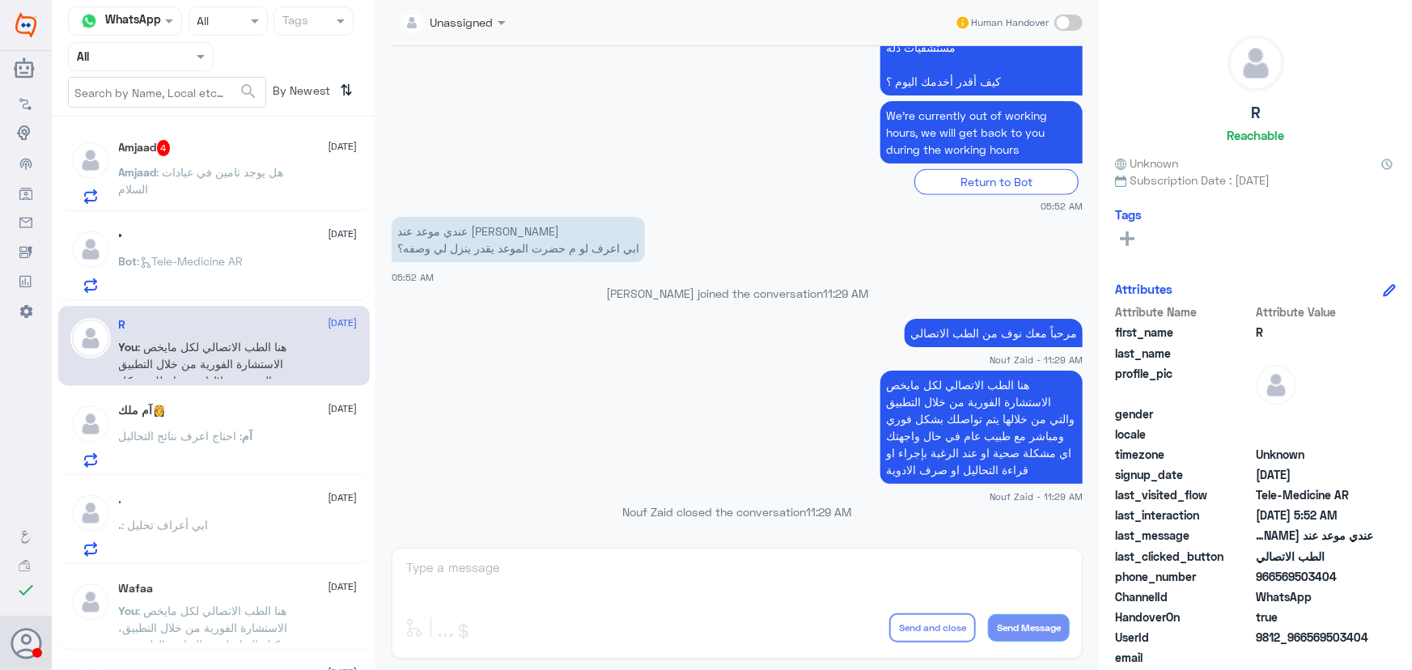
click at [297, 261] on div "Bot : Tele-Medicine AR" at bounding box center [238, 275] width 239 height 36
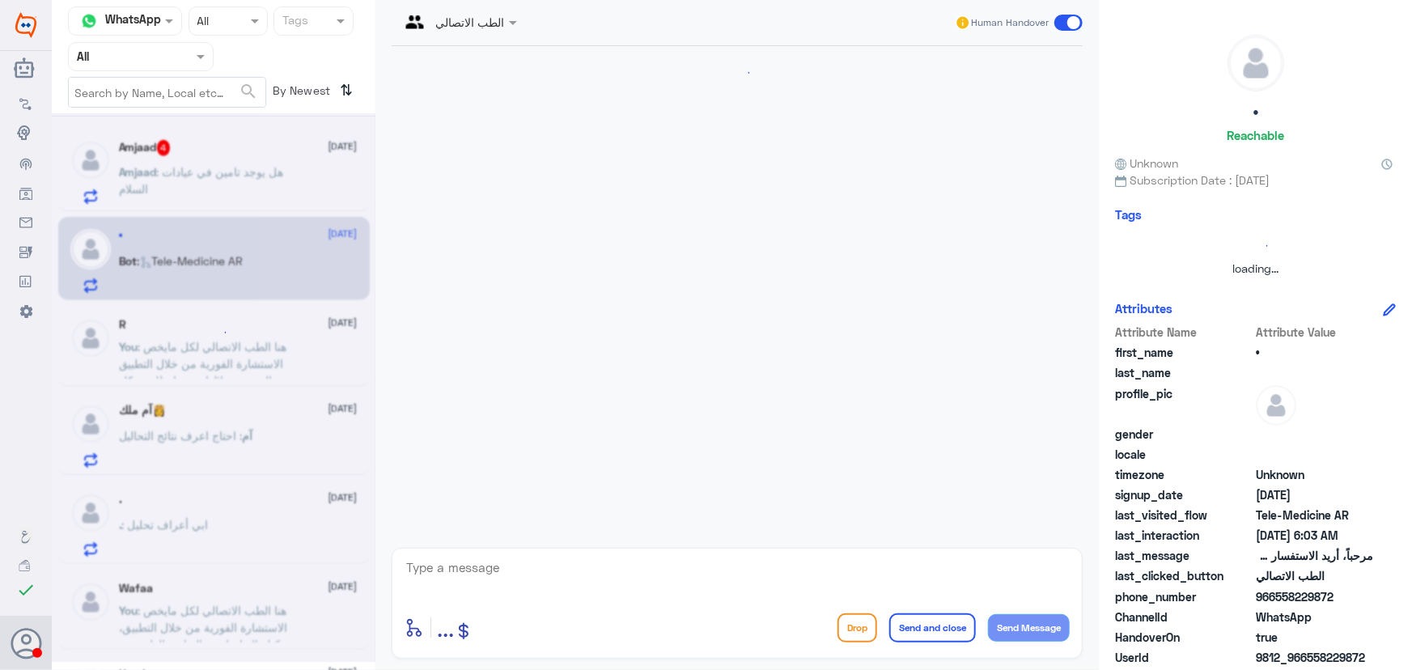
scroll to position [78, 0]
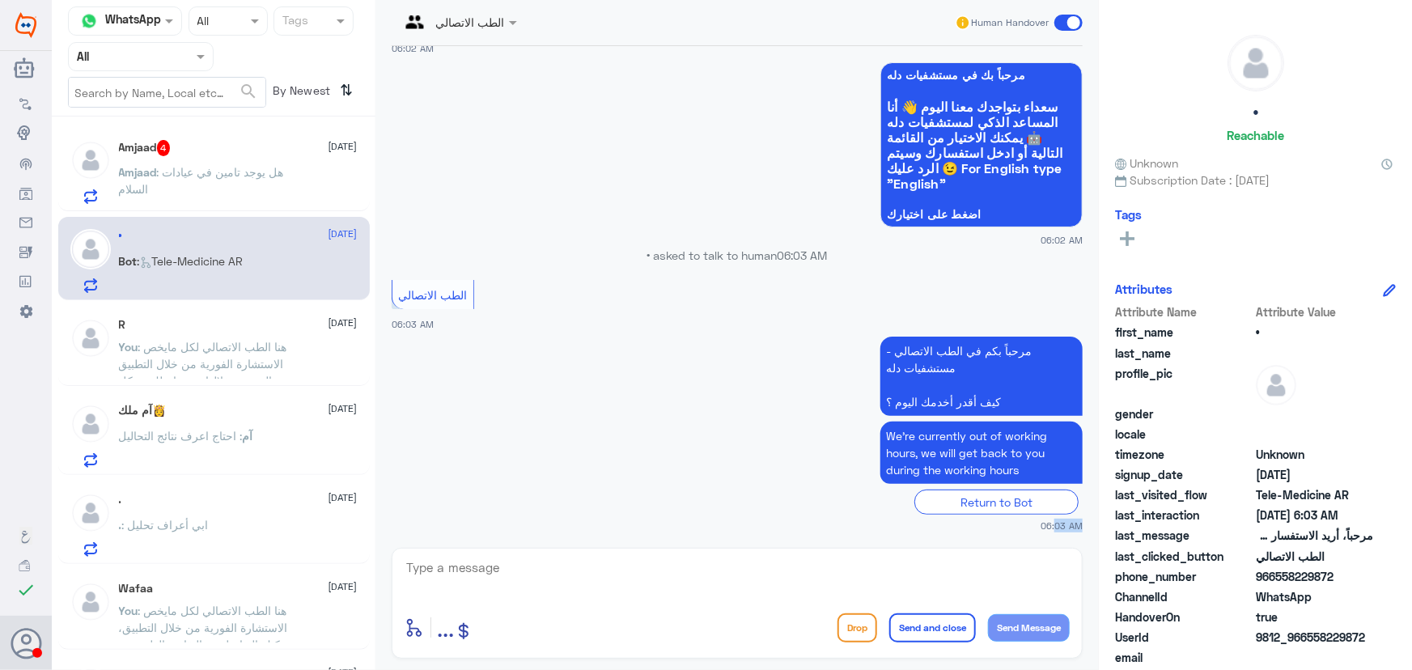
drag, startPoint x: 543, startPoint y: 550, endPoint x: 542, endPoint y: 559, distance: 8.3
click at [542, 559] on div "الطب الاتصالي Human Handover 12 Oct 2025 مرحباً، أريد الاستفسار عن خدمة الطب ال…" at bounding box center [738, 337] width 724 height 675
click at [533, 580] on textarea at bounding box center [737, 577] width 665 height 40
paste textarea "مرحباً معك نوف من الطب الاتصالي كيف اقدر أساعدك؟"
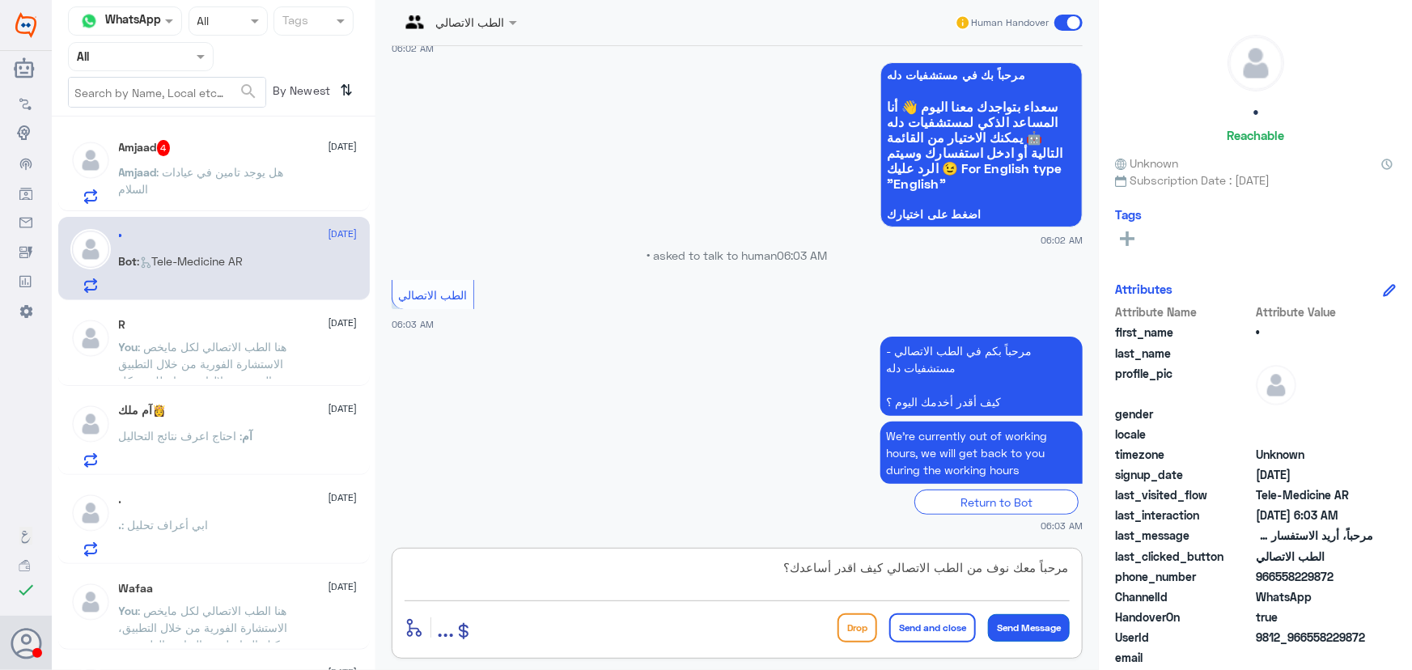
type textarea "مرحباً معك نوف من الطب الاتصالي كيف اقدر أساعدك؟"
click at [1027, 621] on button "Send Message" at bounding box center [1029, 628] width 82 height 28
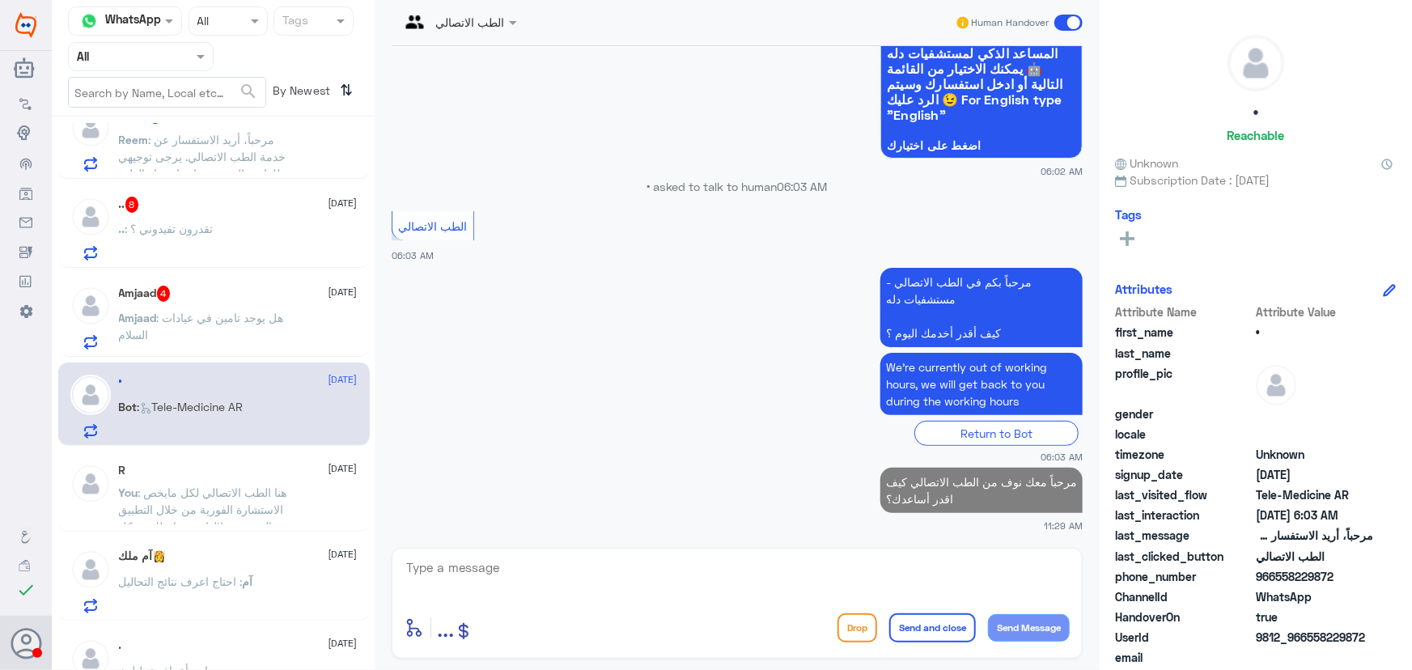
scroll to position [834, 0]
click at [215, 337] on p "Amjaad : هل يوجد تامين في عيادات السلام" at bounding box center [210, 330] width 182 height 40
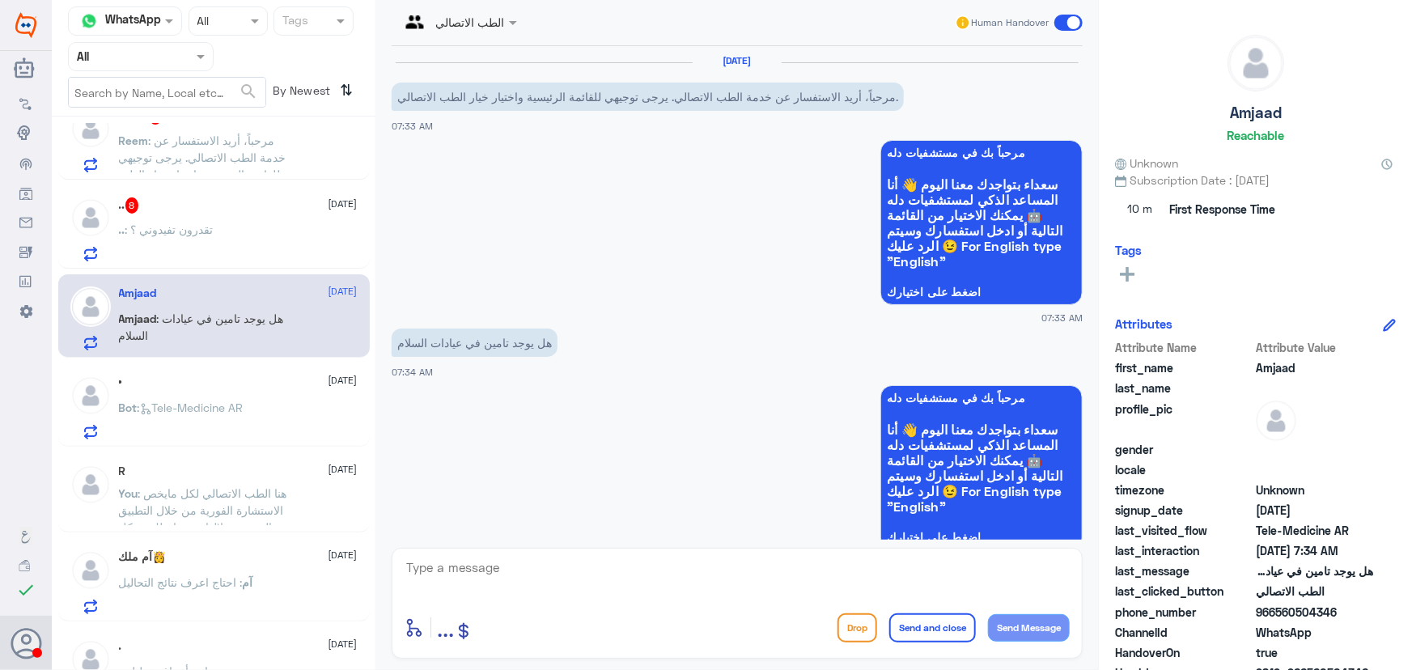
scroll to position [379, 0]
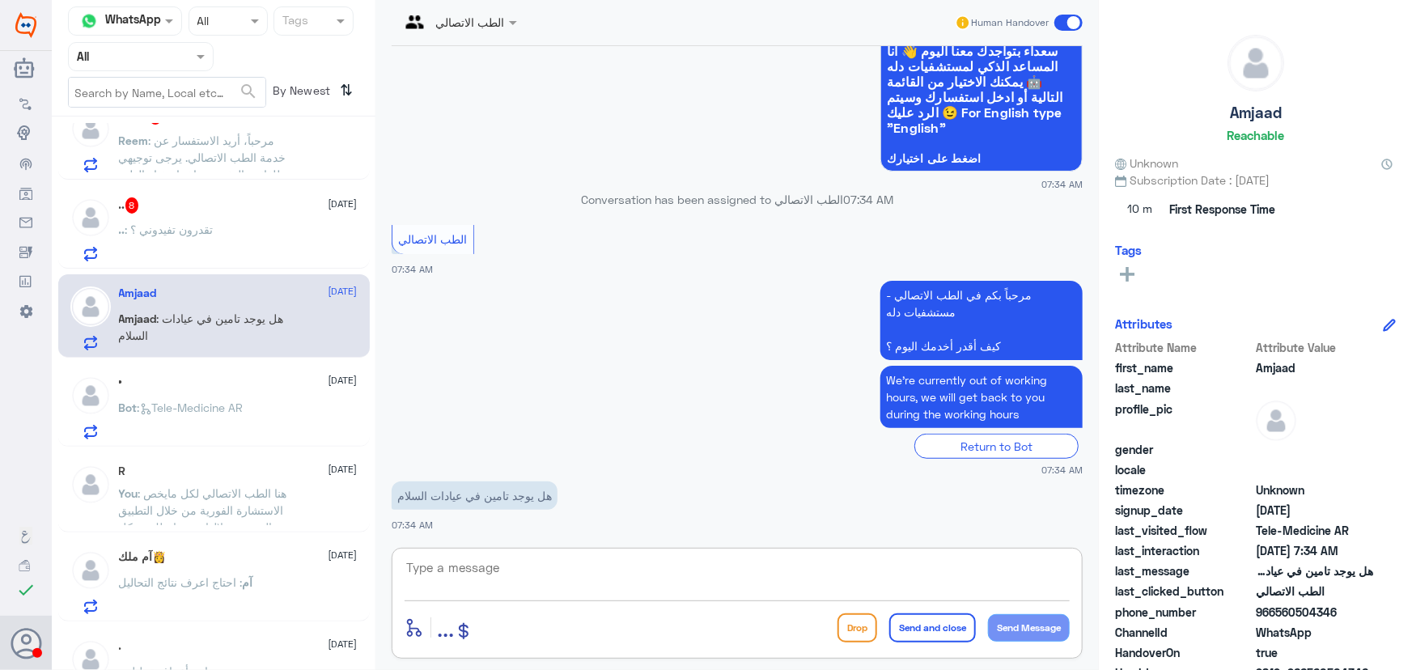
click at [605, 564] on textarea at bounding box center [737, 577] width 665 height 40
paste textarea "مرحباً معك نوف من الطب الاتصالي"
type textarea "مرحباً معك نوف من الطب الاتصالي"
click at [1000, 642] on div "enter flow name ... Drop Send and close Send Message" at bounding box center [737, 628] width 665 height 36
click at [1007, 627] on button "Send Message" at bounding box center [1029, 628] width 82 height 28
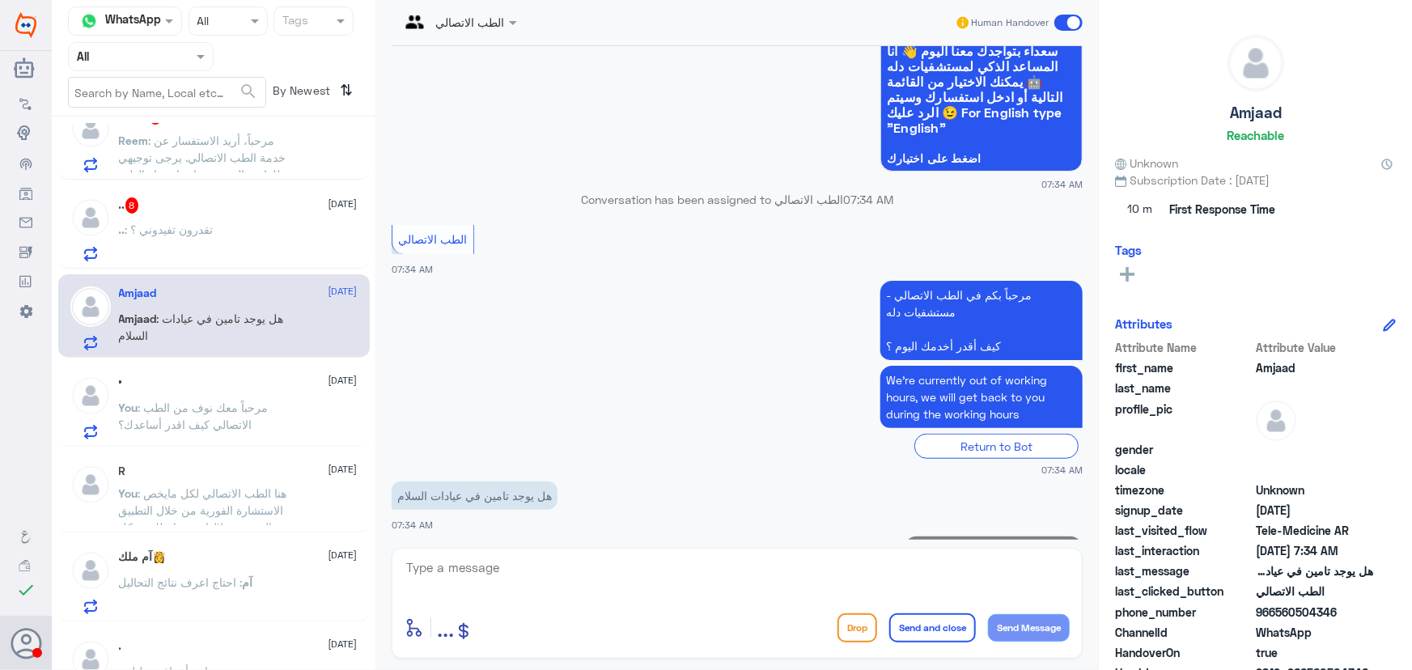
scroll to position [430, 0]
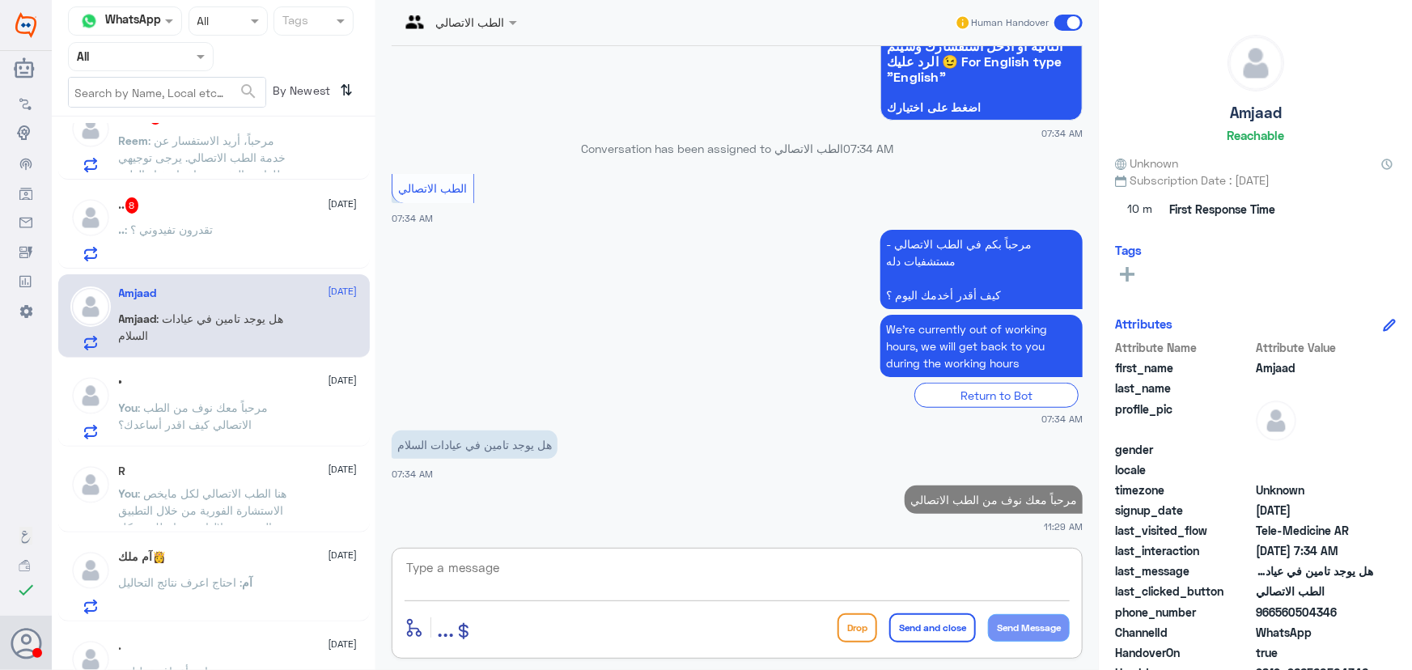
click at [887, 590] on textarea at bounding box center [737, 577] width 665 height 40
type textarea "i"
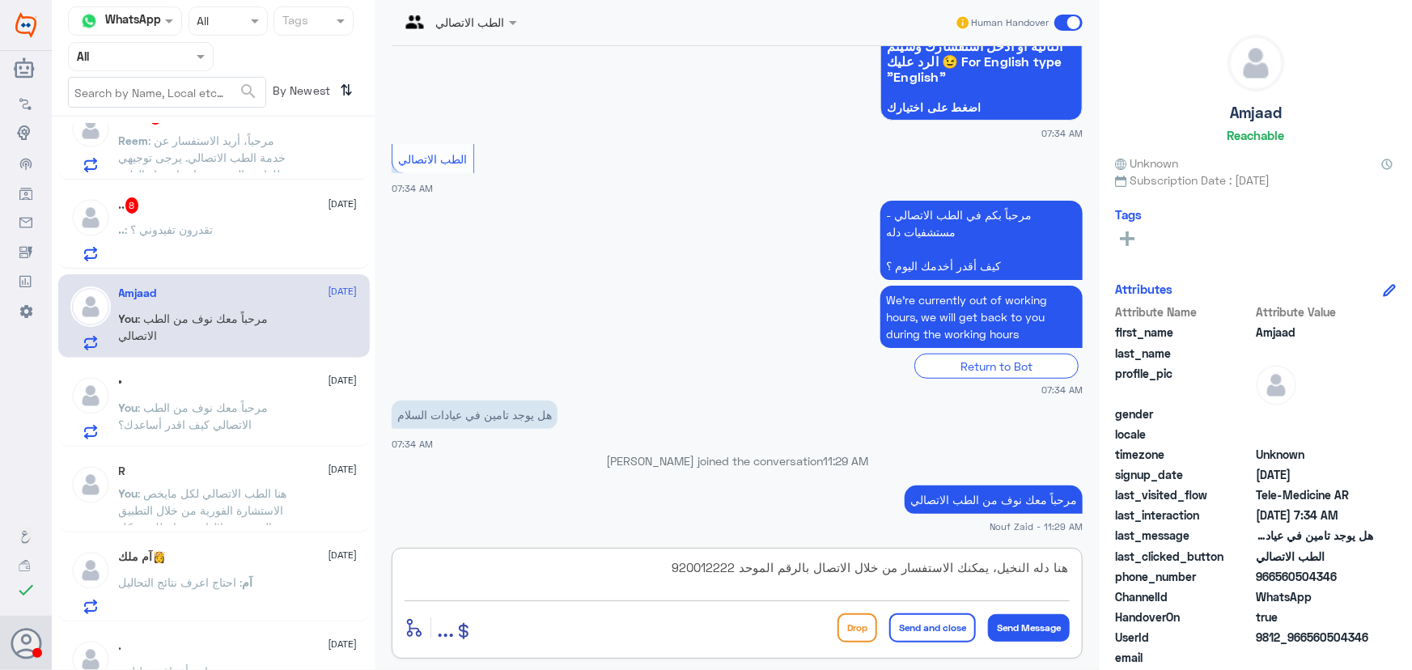
type textarea "هنا دله النخيل، يمكنك الاستفسار من خلال الاتصال بالرقم الموحد 920012222"
click at [939, 635] on button "Send and close" at bounding box center [933, 628] width 87 height 29
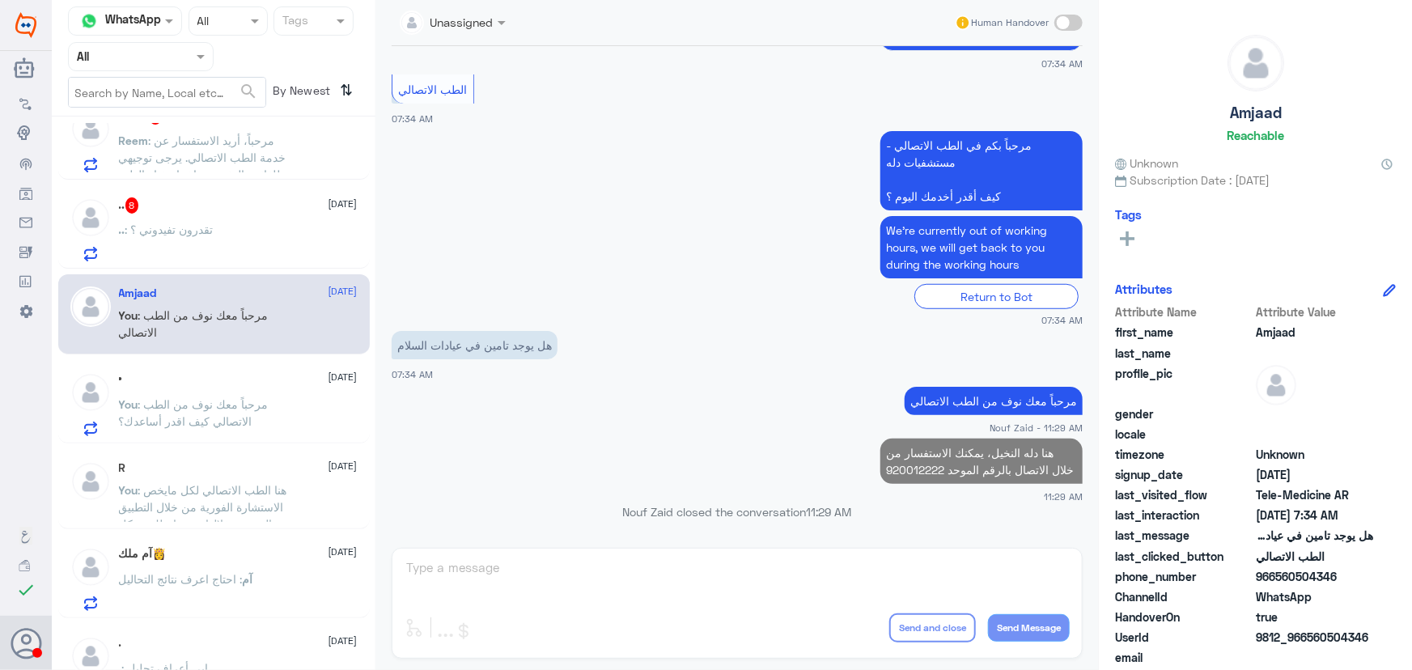
scroll to position [760, 0]
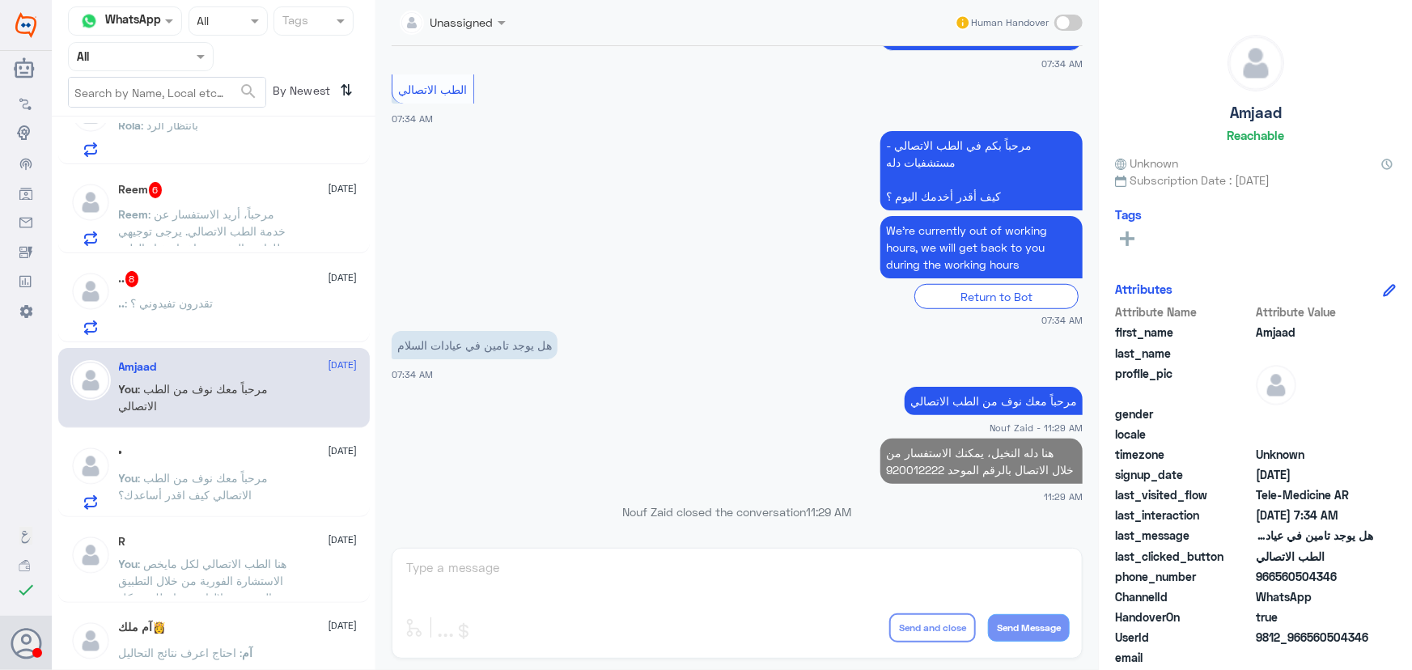
click at [236, 308] on div ".. : تقدرون تفيدوني ؟" at bounding box center [238, 317] width 239 height 36
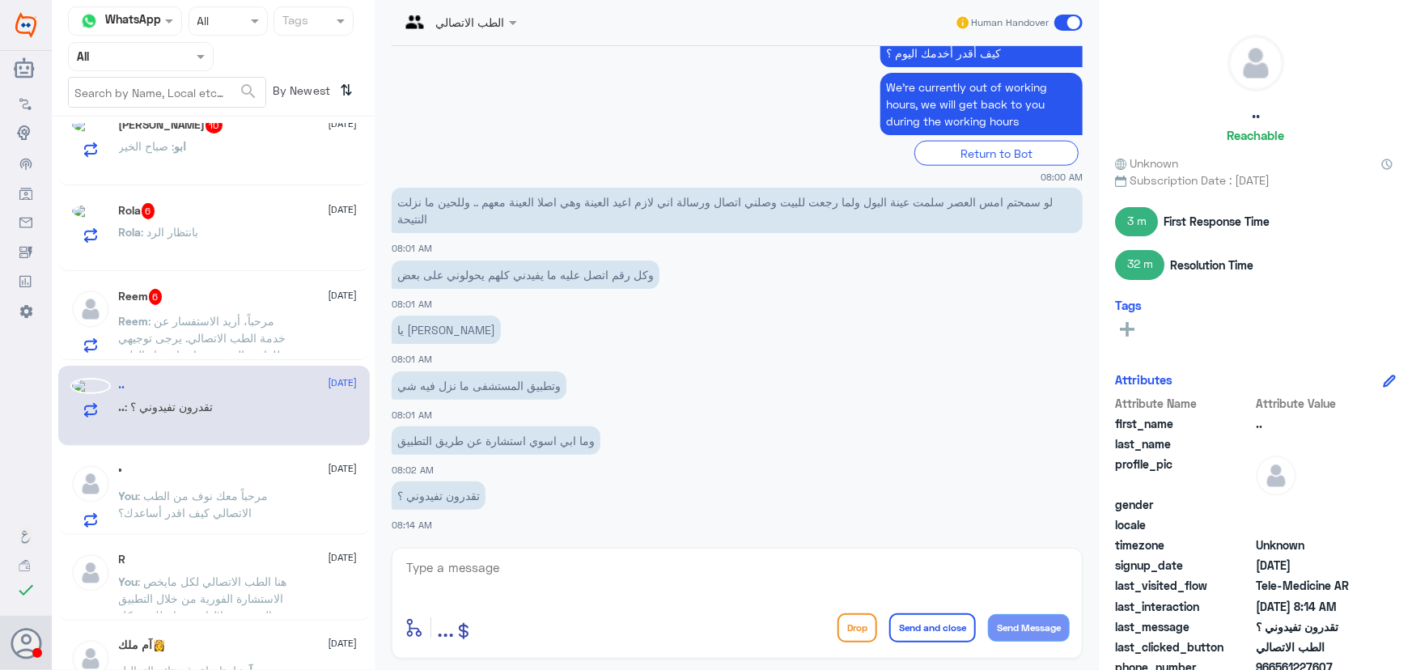
scroll to position [757, 0]
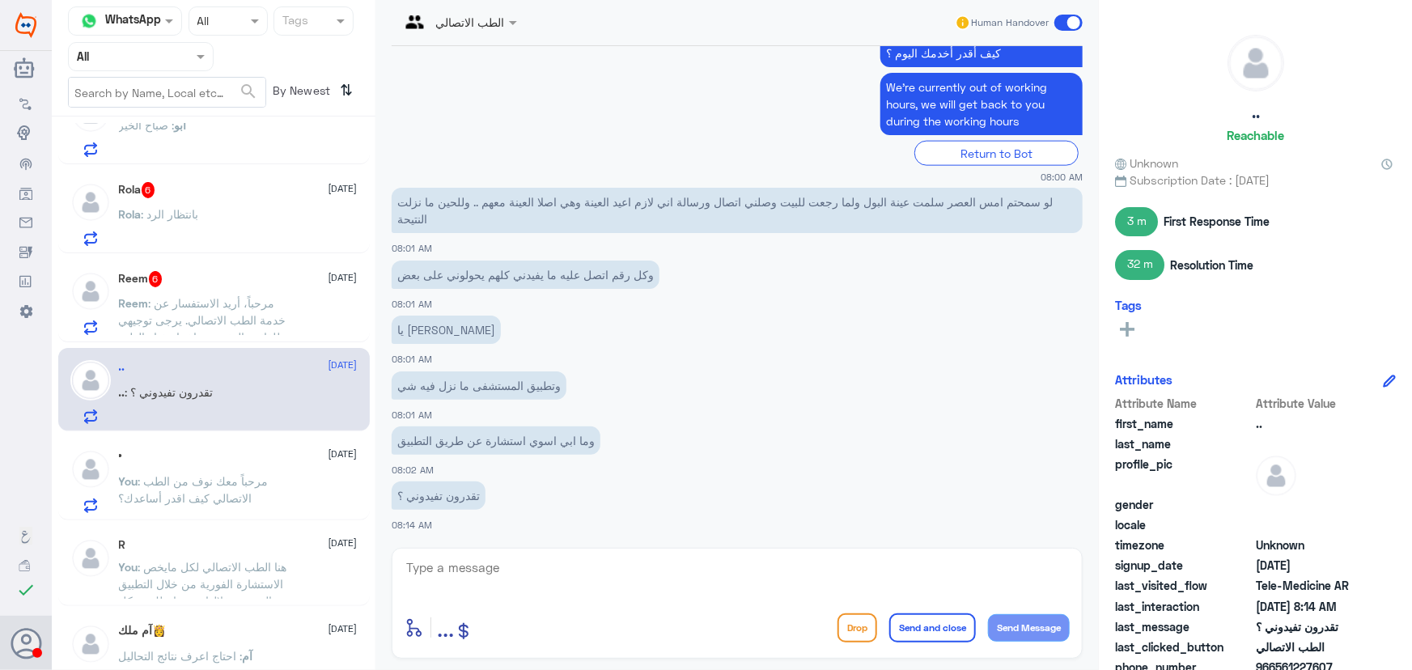
click at [688, 561] on textarea at bounding box center [737, 577] width 665 height 40
paste textarea "مرحباً معك نوف من الطب الاتصالي"
type textarea "مرحباً معك نوف من الطب الاتصالي"
drag, startPoint x: 1041, startPoint y: 623, endPoint x: 1090, endPoint y: 631, distance: 49.9
click at [1041, 623] on button "Send Message" at bounding box center [1029, 628] width 82 height 28
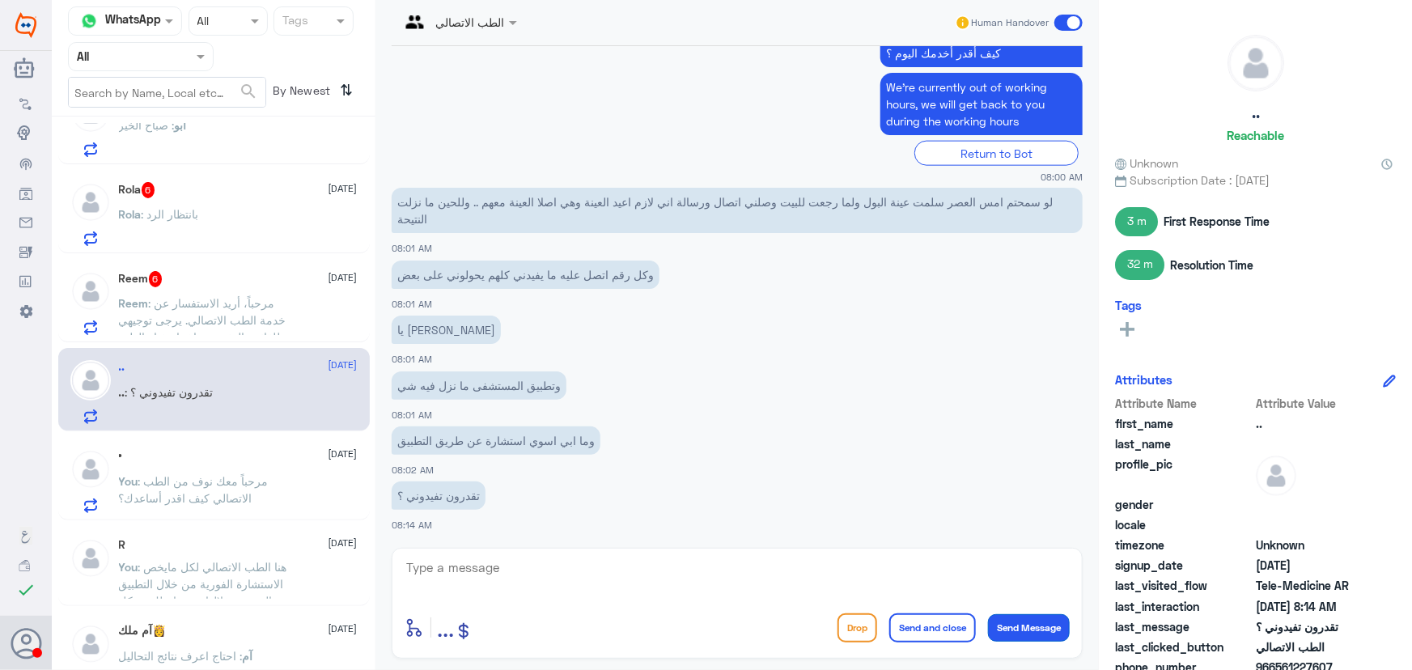
scroll to position [1077, 0]
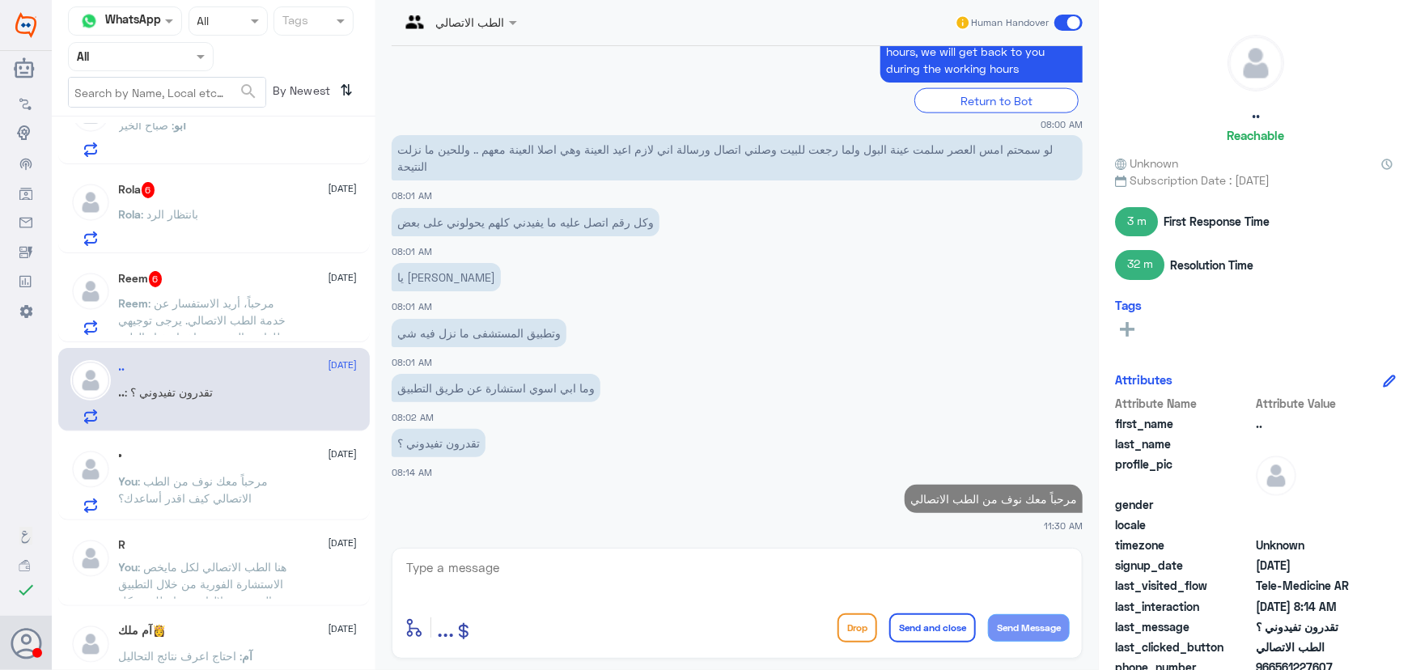
click at [988, 614] on button "Send Message" at bounding box center [1029, 628] width 82 height 28
click at [754, 568] on textarea at bounding box center [737, 577] width 665 height 40
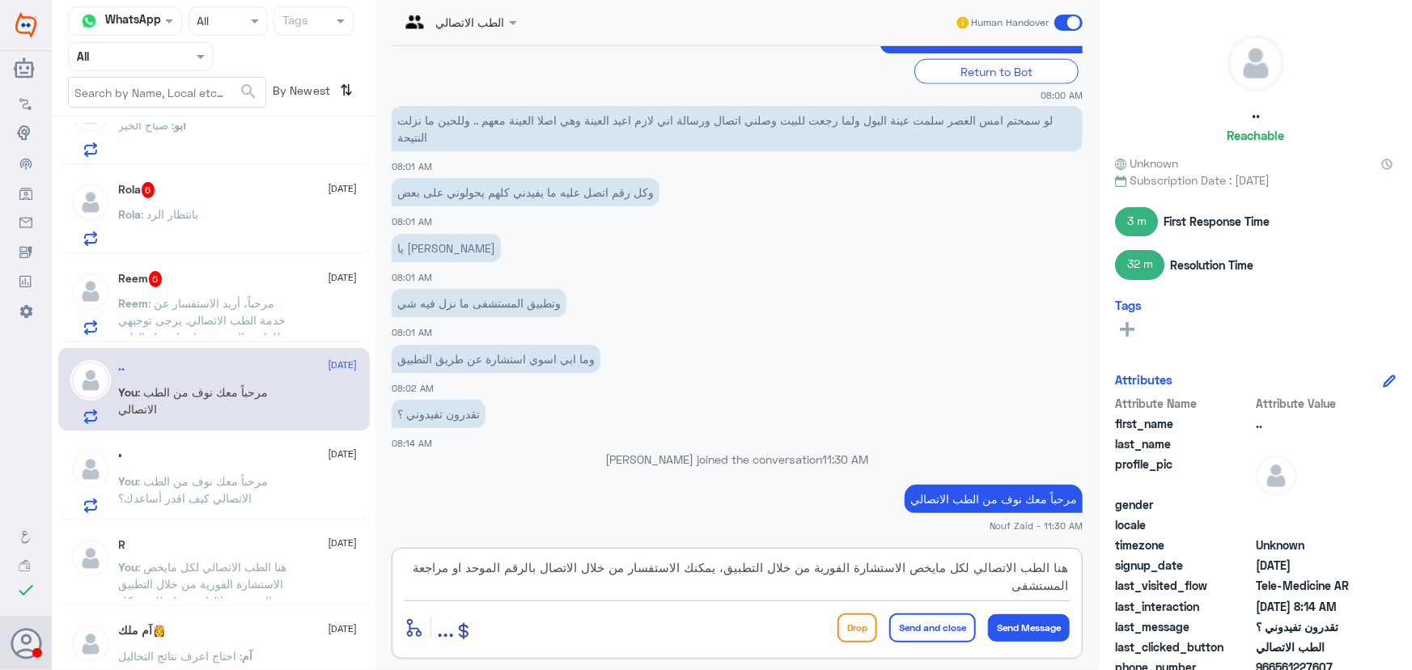
click at [476, 570] on textarea "هنا الطب الاتصالي لكل مايخص الاستشارة الفورية من خلال التطبيق، يمكنك الاستفسار …" at bounding box center [737, 577] width 665 height 40
click at [482, 567] on textarea "هنا الطب الاتصالي لكل مايخص الاستشارة الفورية من خلال التطبيق، يمكنك الاستفسار …" at bounding box center [737, 577] width 665 height 40
type textarea "هنا الطب الاتصالي لكل مايخص الاستشارة الفورية من خلال التطبيق، يمكنك الاستفسار …"
click at [923, 623] on button "Send and close" at bounding box center [933, 628] width 87 height 29
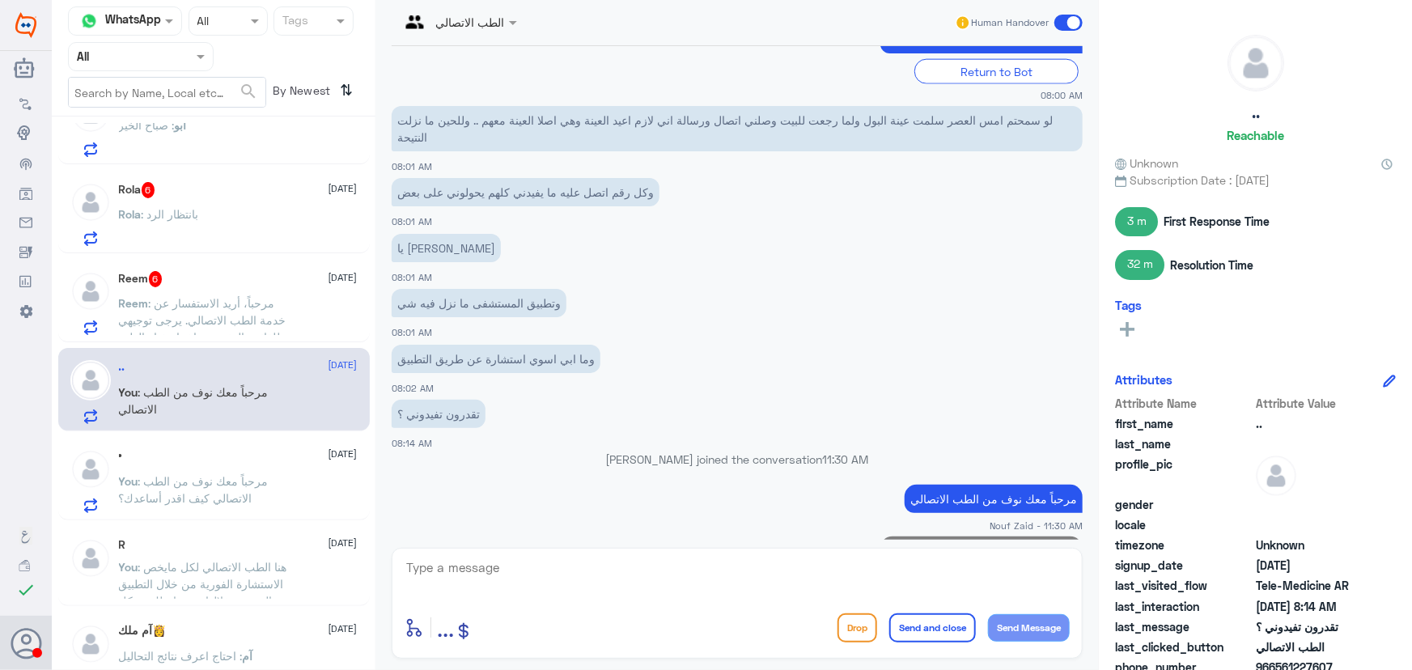
scroll to position [1196, 0]
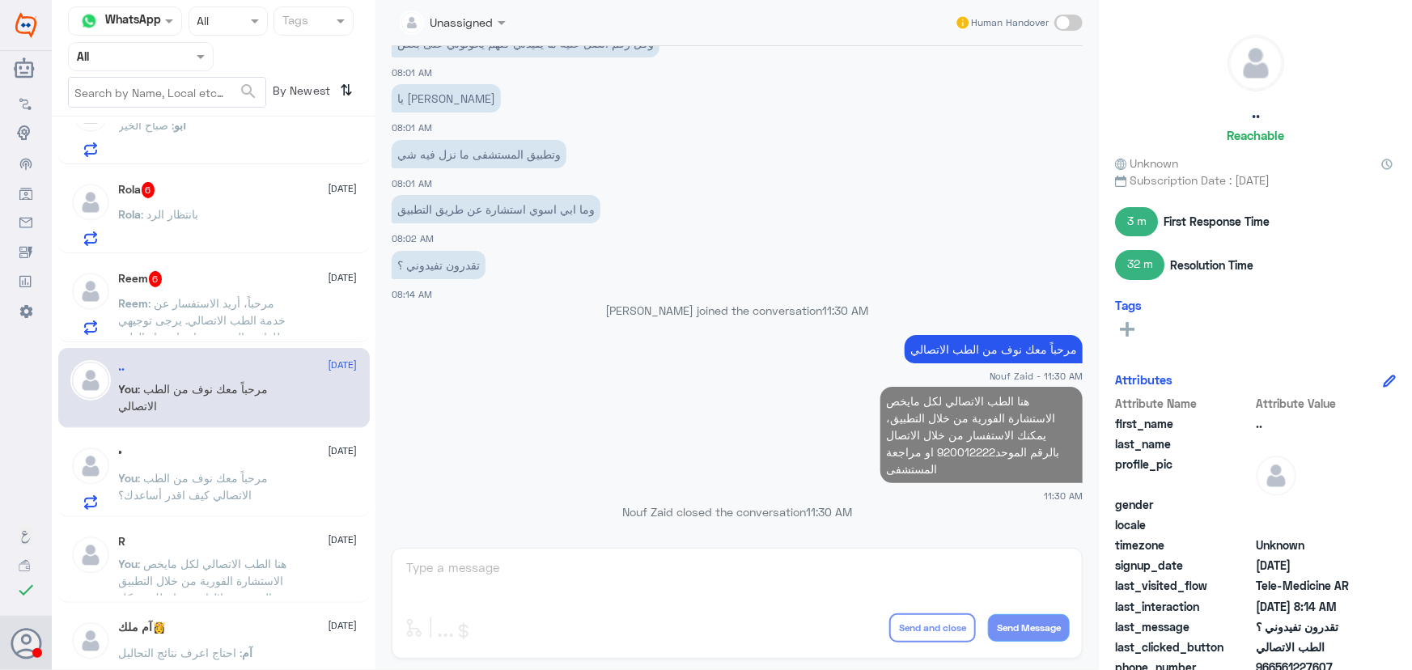
click at [218, 288] on div "Reem 6 12 October Reem : مرحباً، أريد الاستفسار عن خدمة الطب الاتصالي. يرجى توج…" at bounding box center [238, 303] width 239 height 64
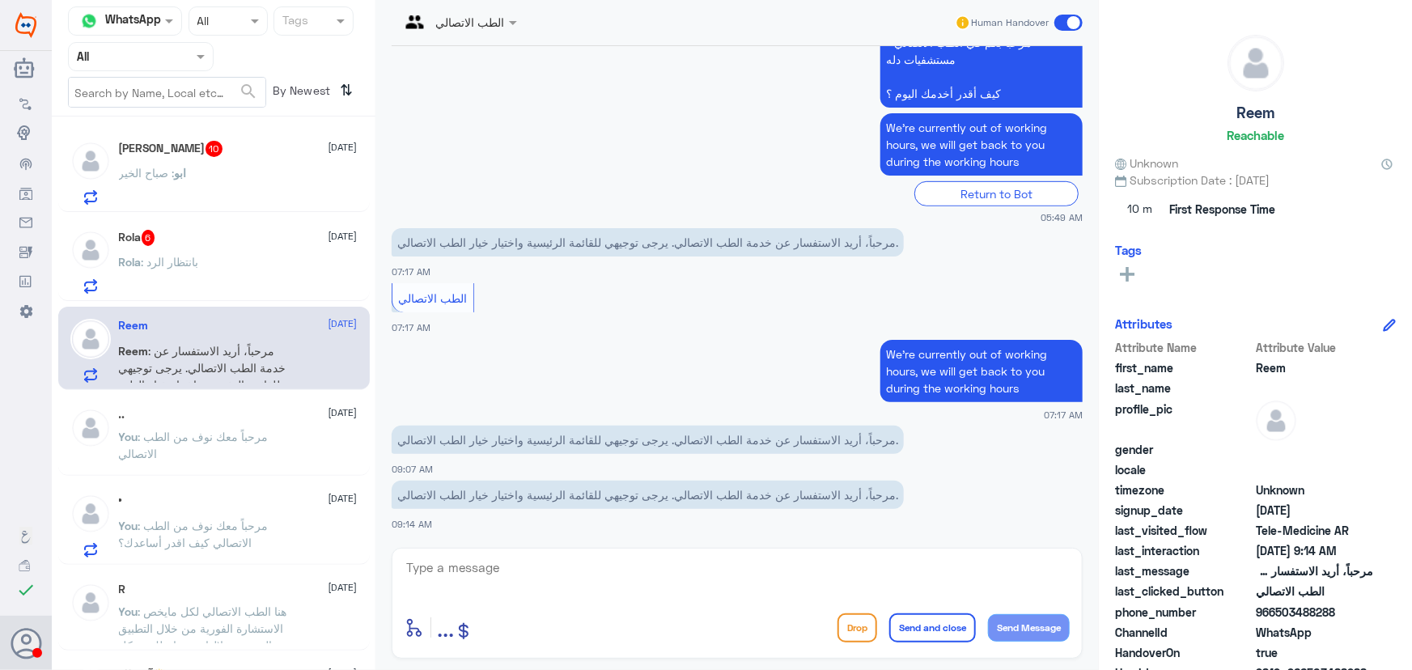
scroll to position [683, 0]
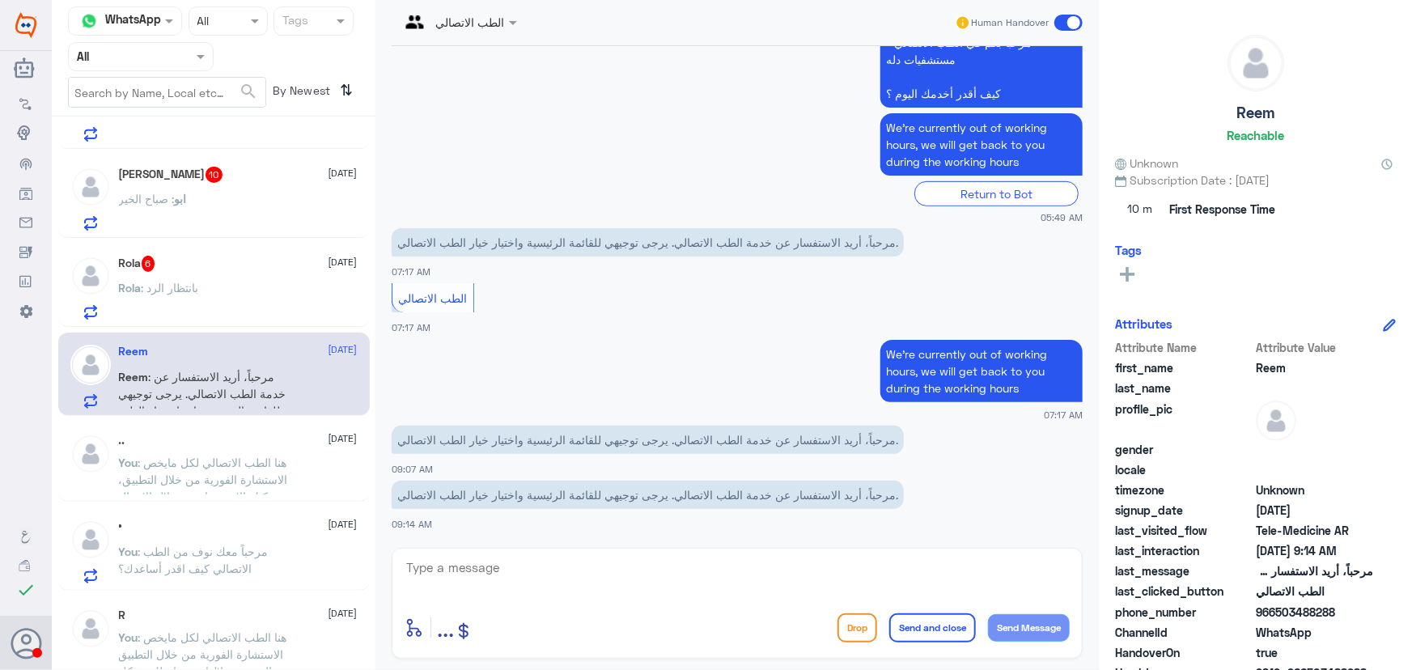
click at [187, 345] on div "Reem 12 October" at bounding box center [238, 352] width 239 height 14
click at [202, 287] on div "Rola : بانتظار الرد" at bounding box center [238, 301] width 239 height 36
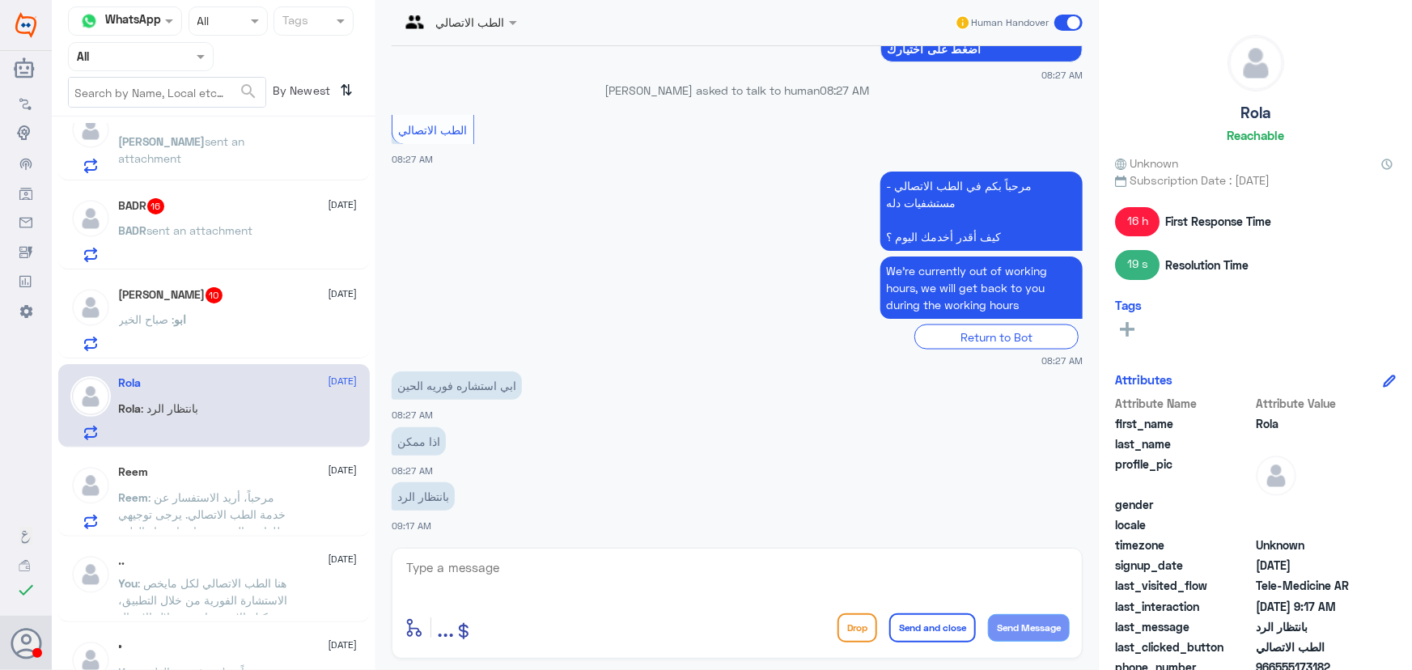
scroll to position [536, 0]
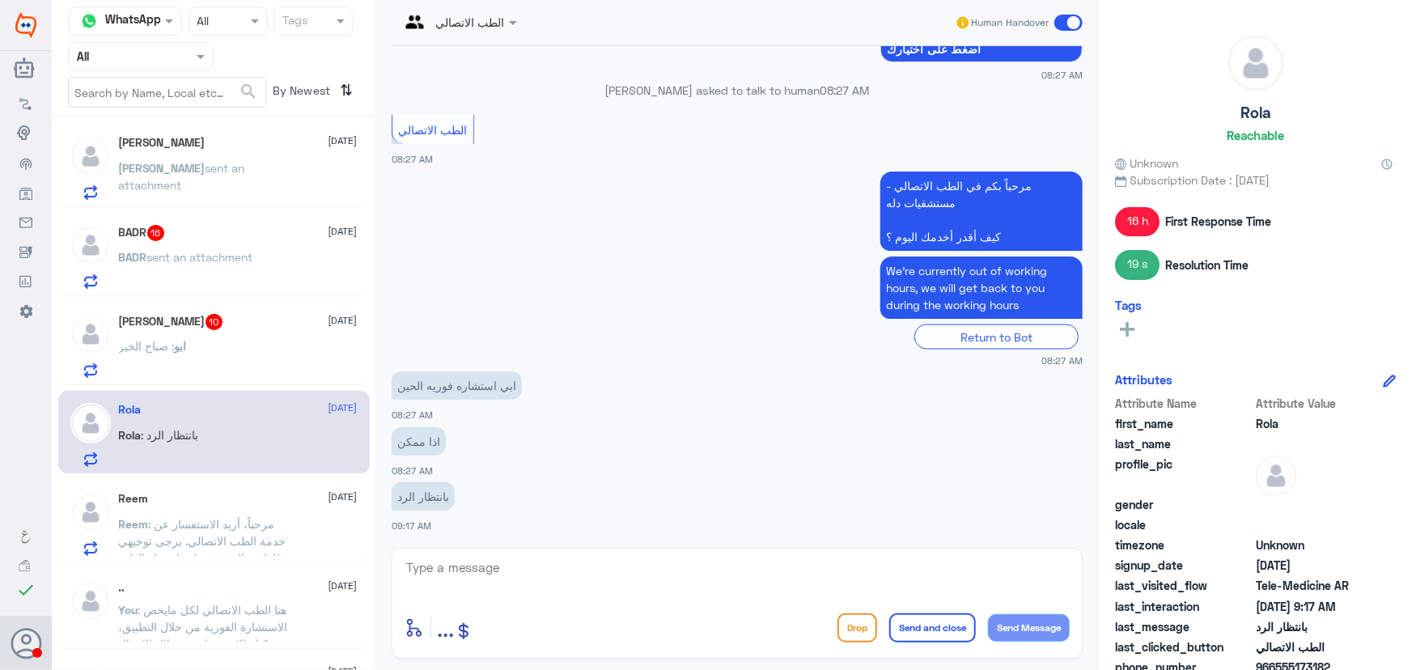
click at [233, 369] on div "ابو : صباح الخير" at bounding box center [238, 360] width 239 height 36
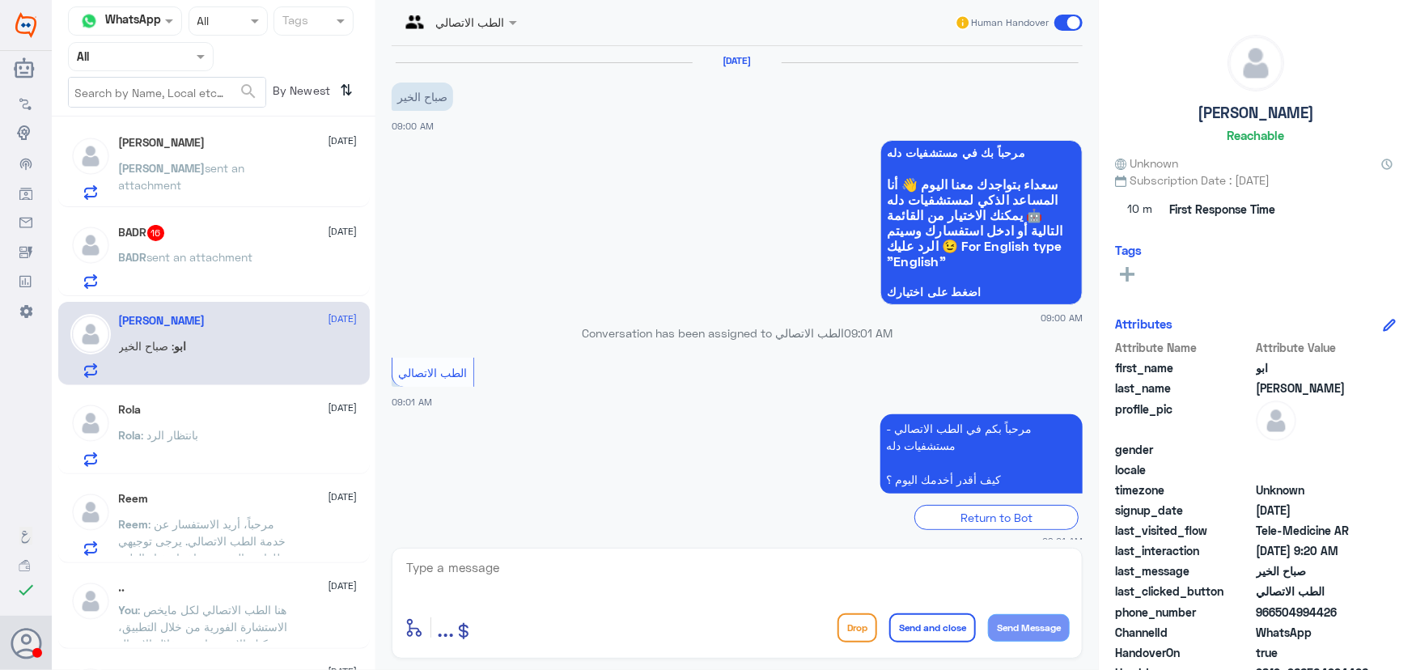
scroll to position [482, 0]
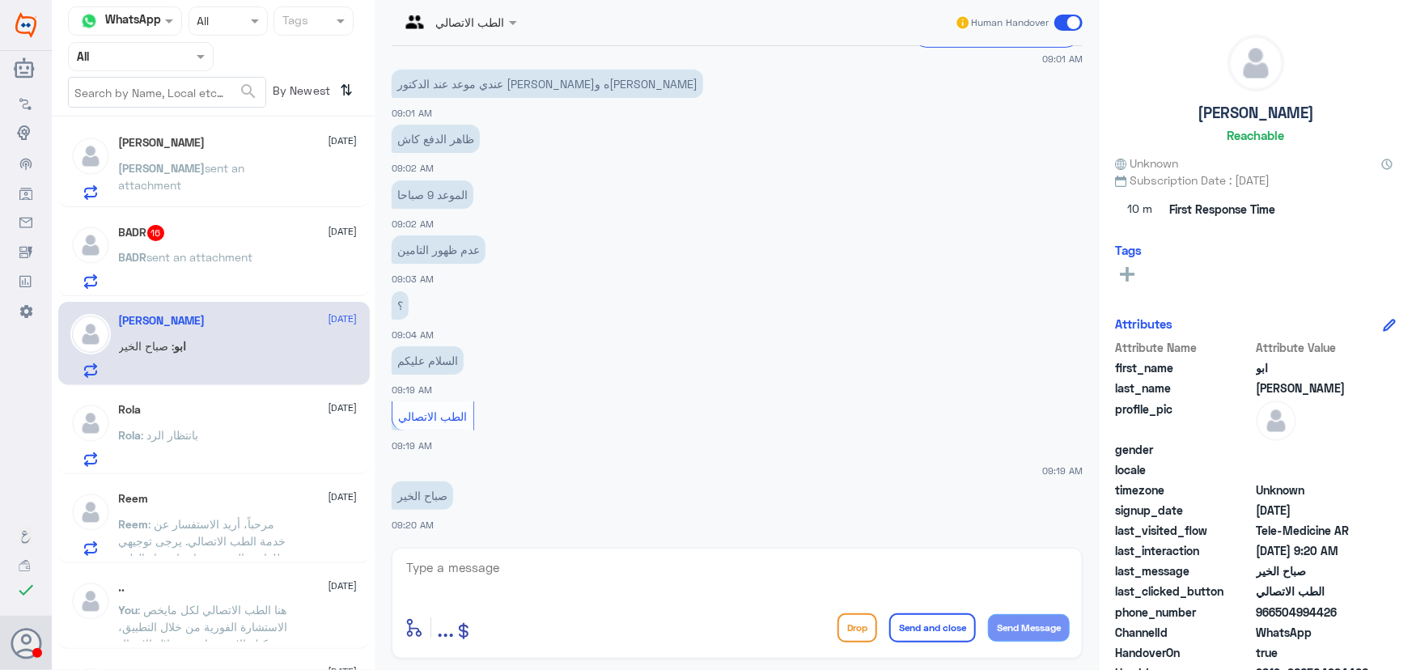
drag, startPoint x: 1274, startPoint y: 612, endPoint x: 1352, endPoint y: 622, distance: 78.4
click at [1352, 622] on div "phone_number 966504994426" at bounding box center [1255, 614] width 281 height 20
copy span "504994426"
click at [651, 562] on textarea at bounding box center [737, 577] width 665 height 40
paste textarea "مرحباً معك نوف من الطب الاتصالي"
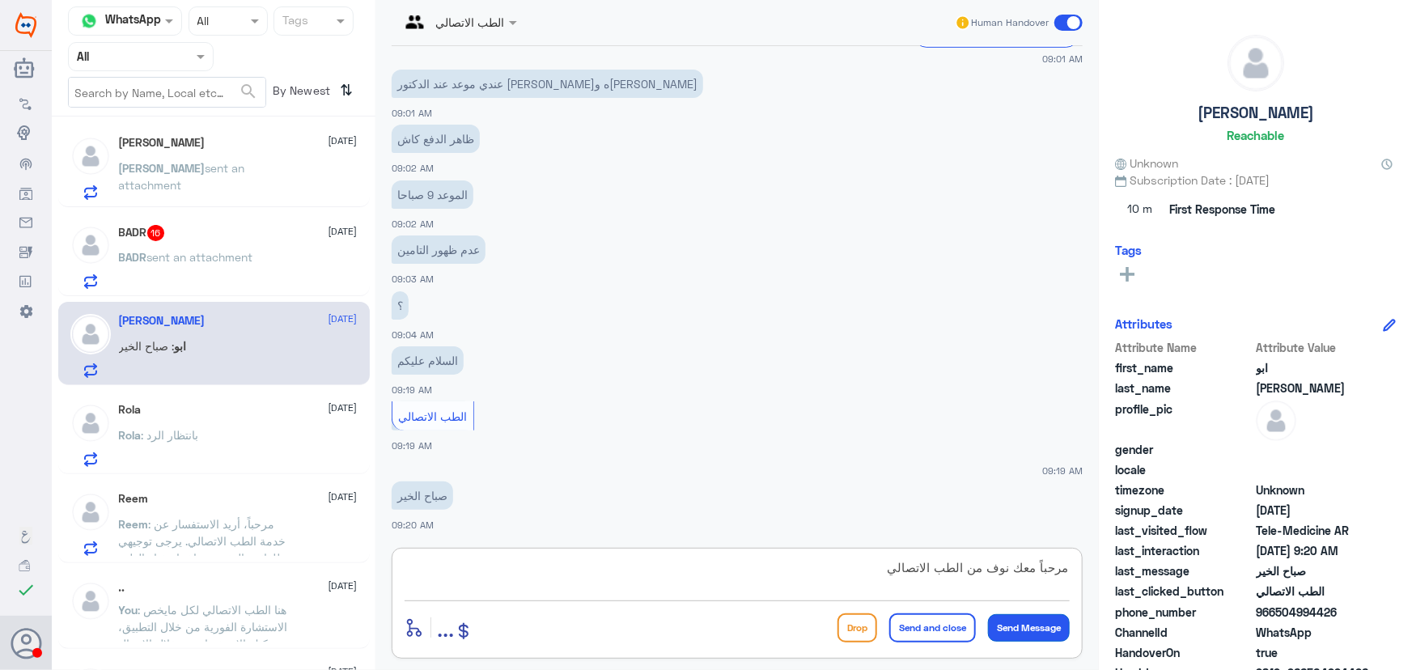
type textarea "مرحباً معك نوف من الطب الاتصالي"
click at [1056, 635] on button "Send Message" at bounding box center [1029, 628] width 82 height 28
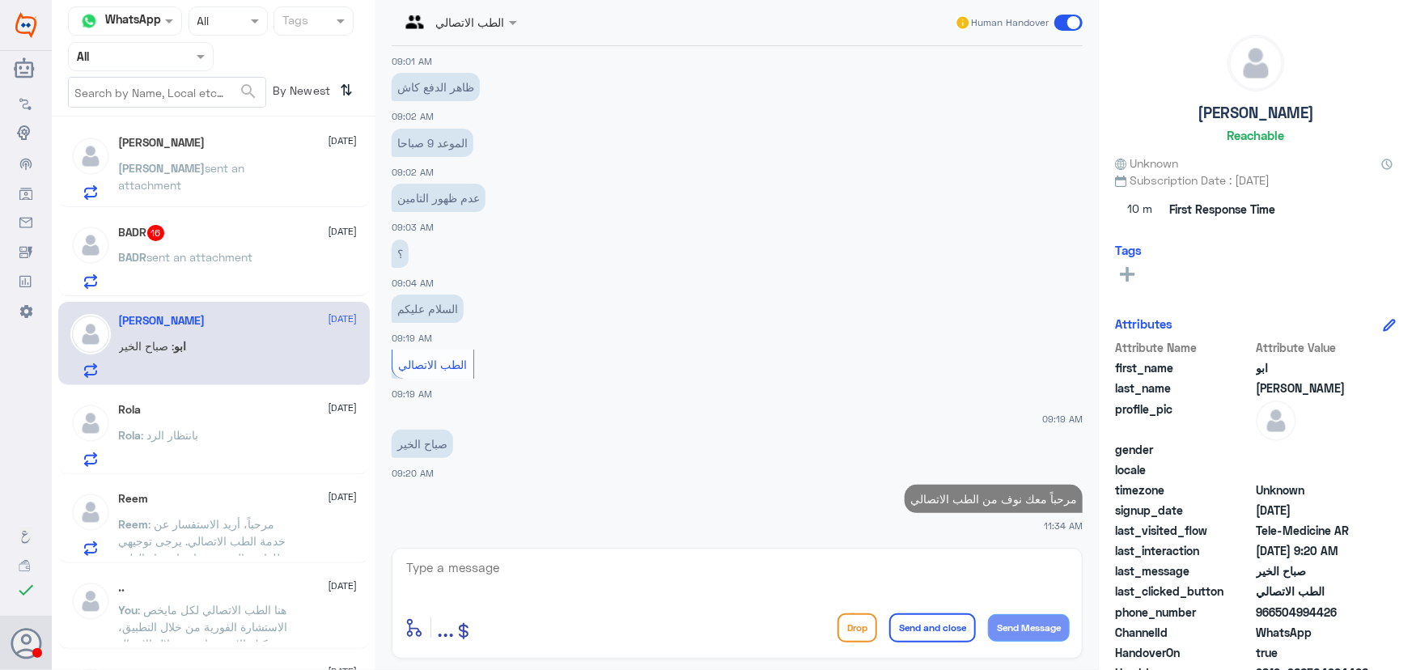
click at [943, 575] on textarea at bounding box center [737, 577] width 665 height 40
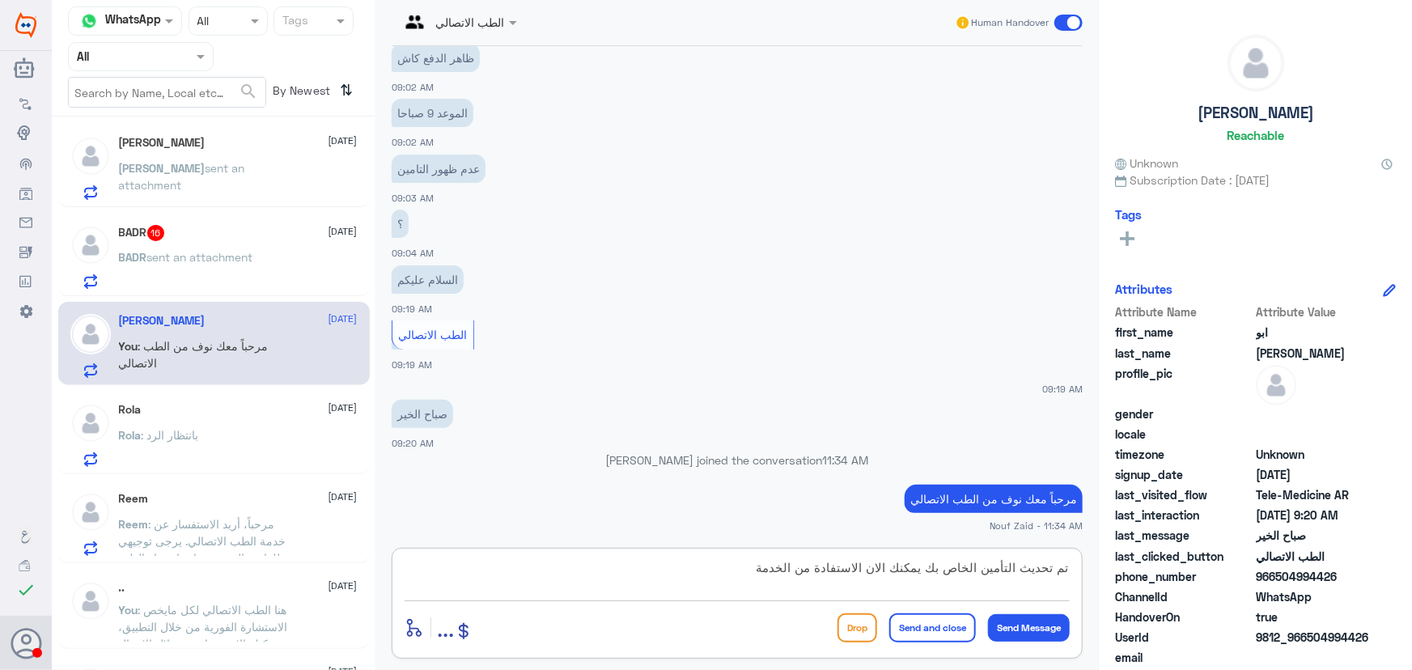
type textarea "تم تحديث التأمين الخاص بك يمكنك الان الاستفادة من الخدمة"
click at [937, 632] on button "Send and close" at bounding box center [933, 628] width 87 height 29
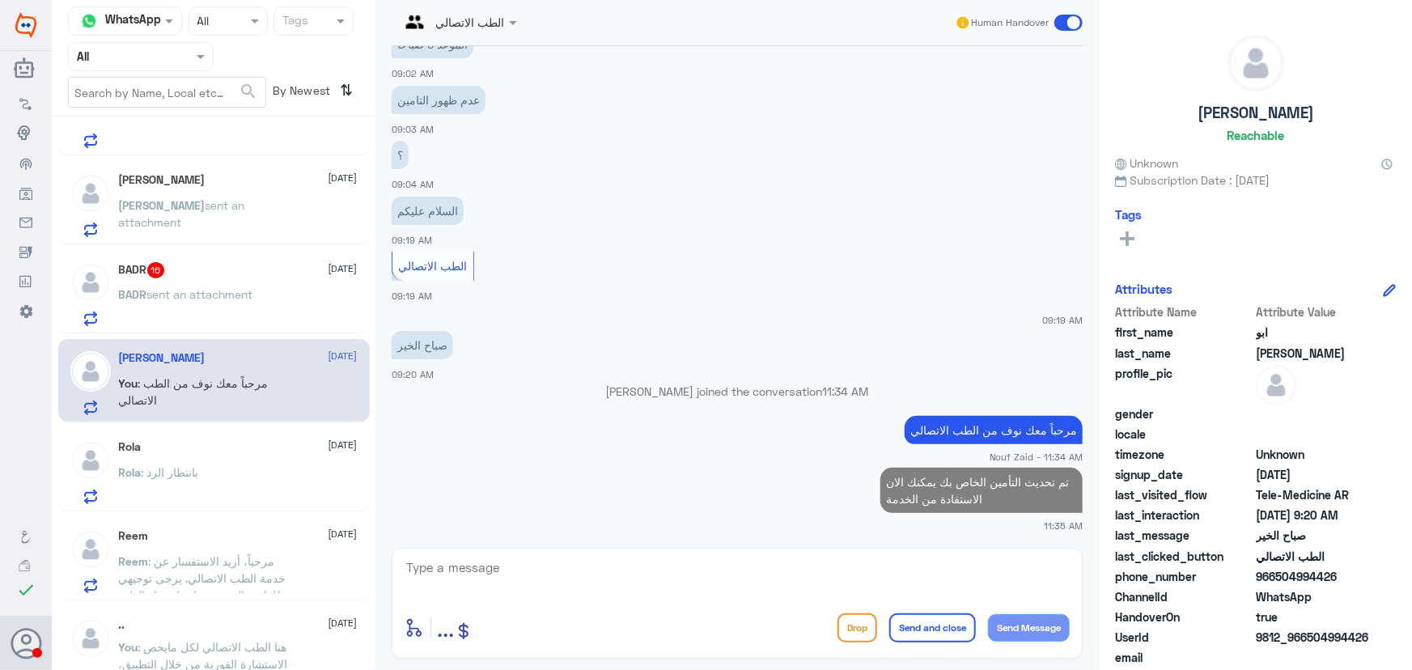
scroll to position [462, 0]
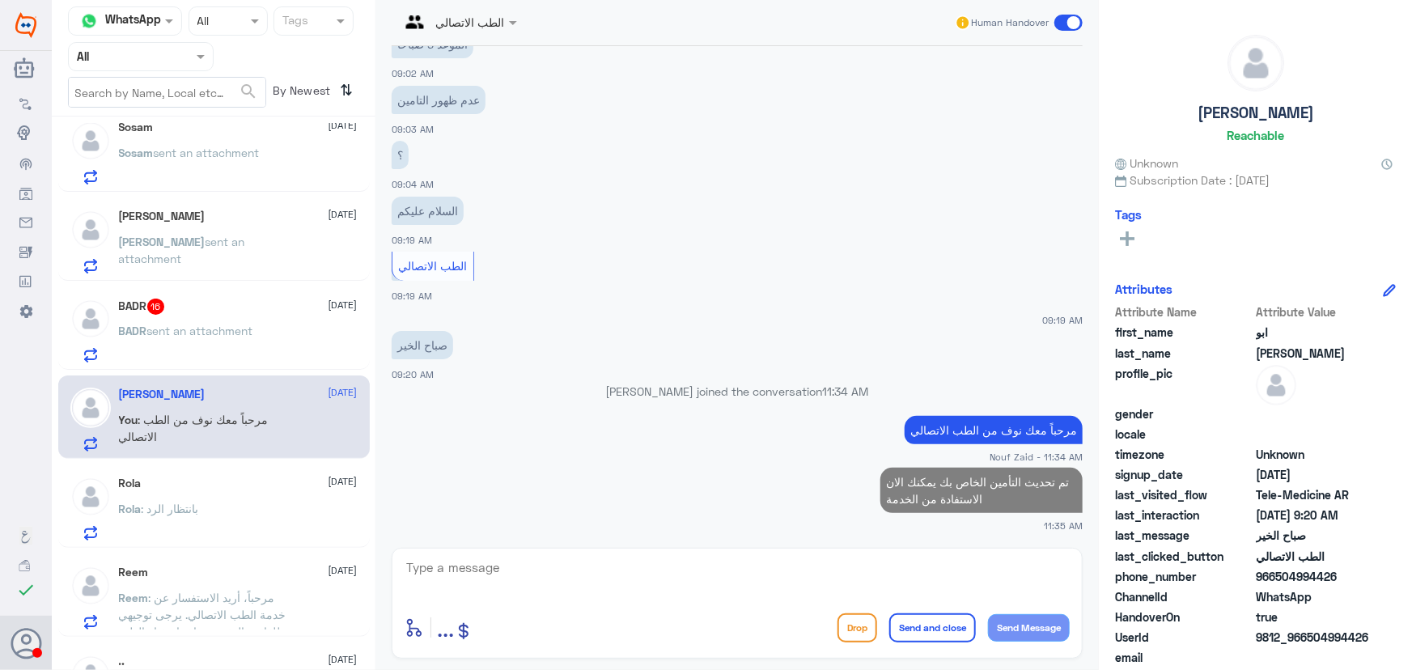
click at [219, 317] on div "BADR 16 12 October BADR sent an attachment" at bounding box center [238, 331] width 239 height 64
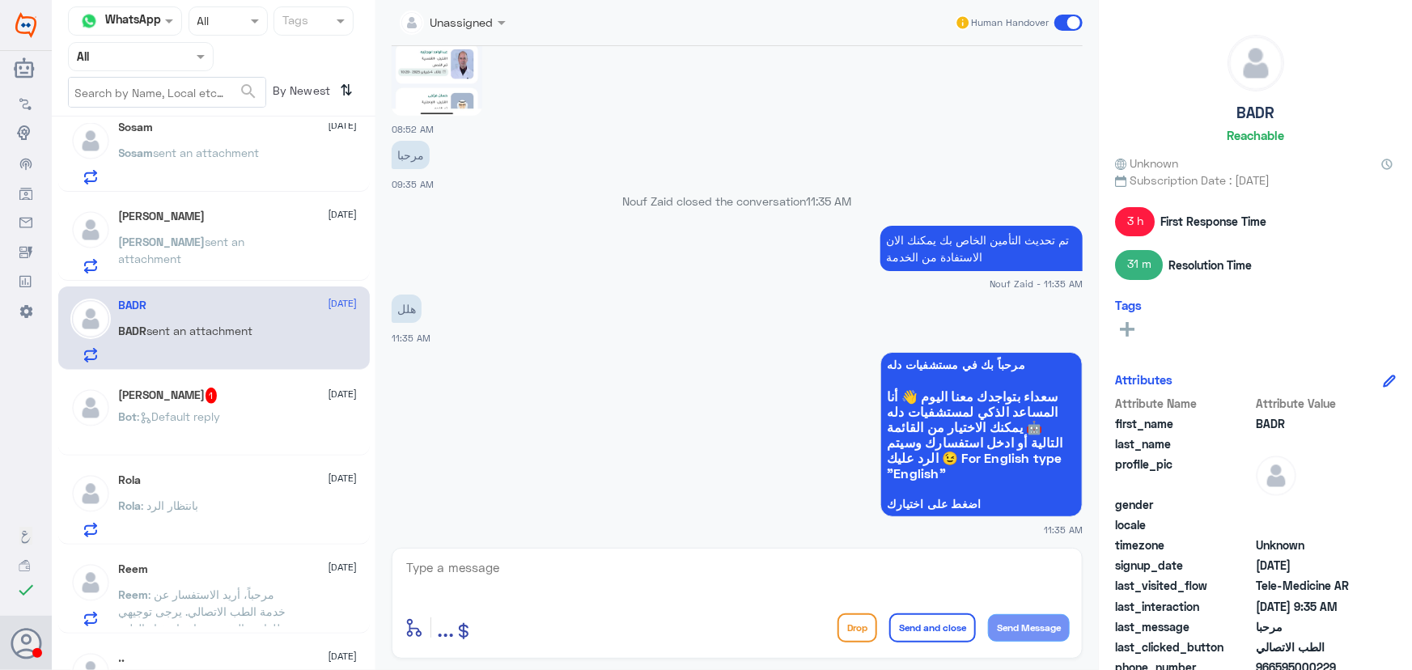
scroll to position [1961, 0]
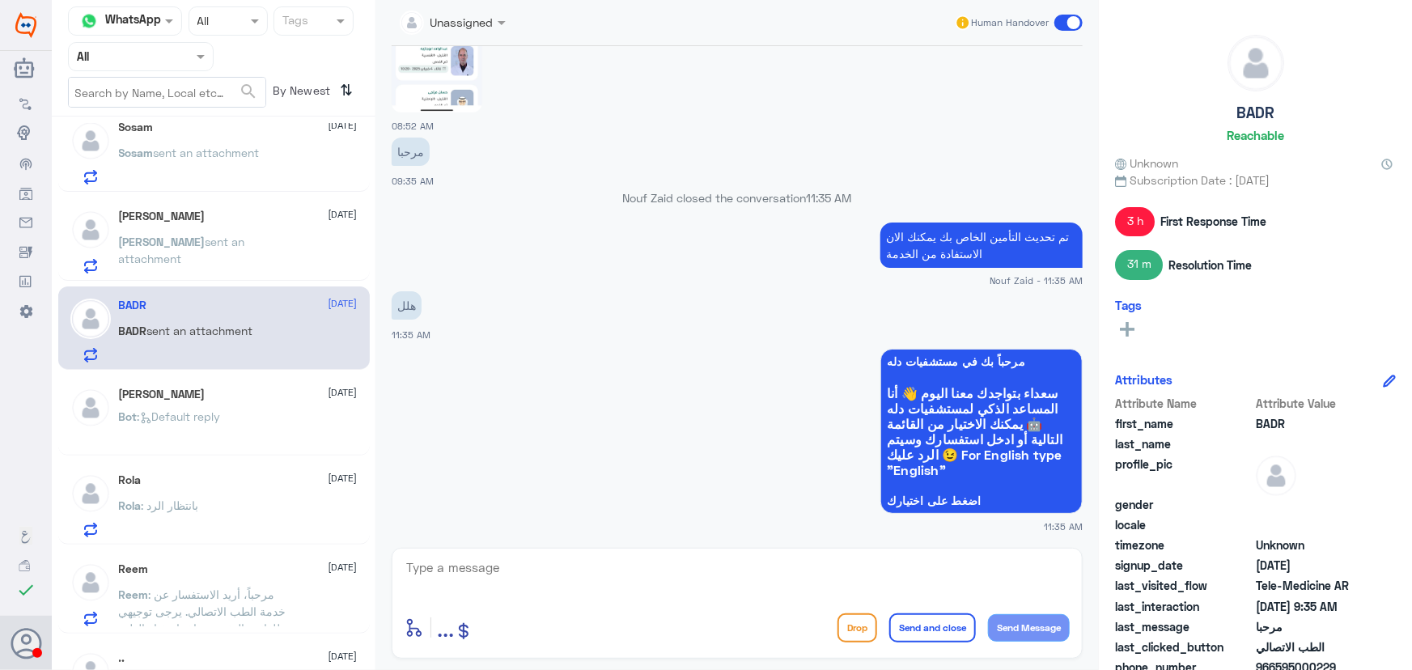
click at [169, 299] on div "BADR 12 October" at bounding box center [238, 306] width 239 height 14
click at [185, 260] on p "ابوالوليد sent an attachment" at bounding box center [210, 253] width 182 height 40
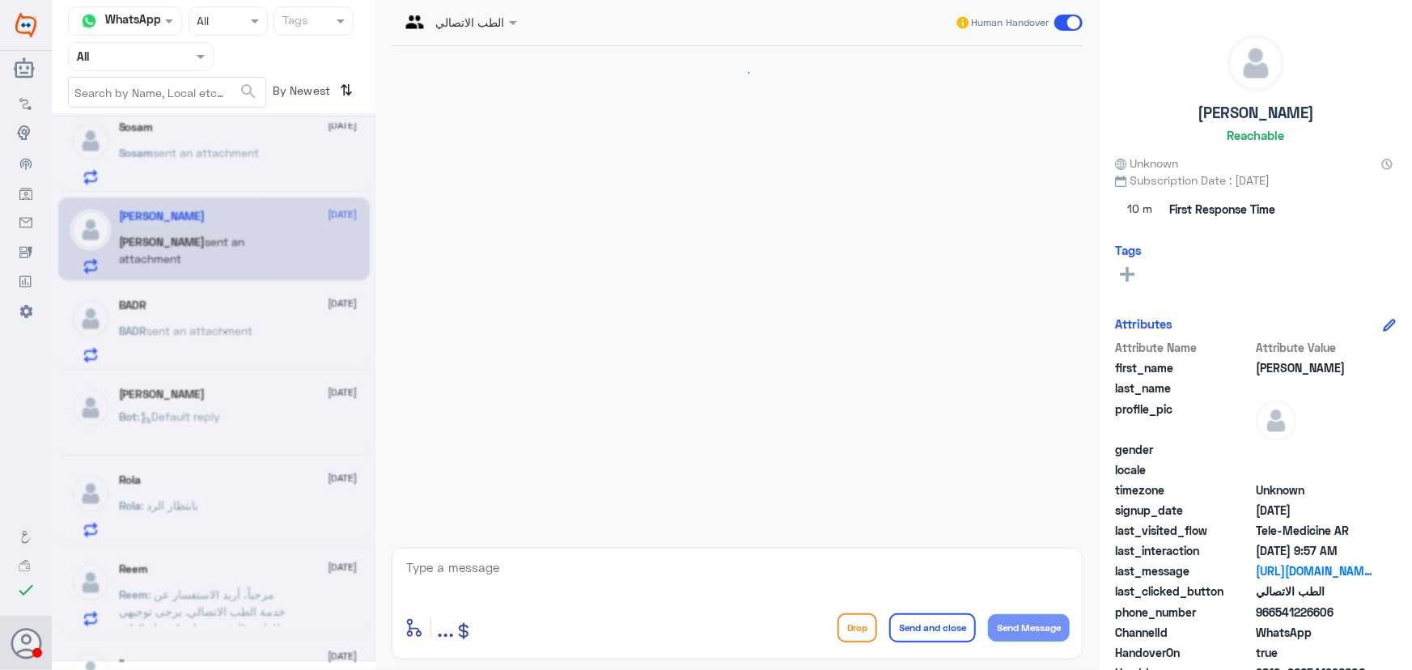
scroll to position [518, 0]
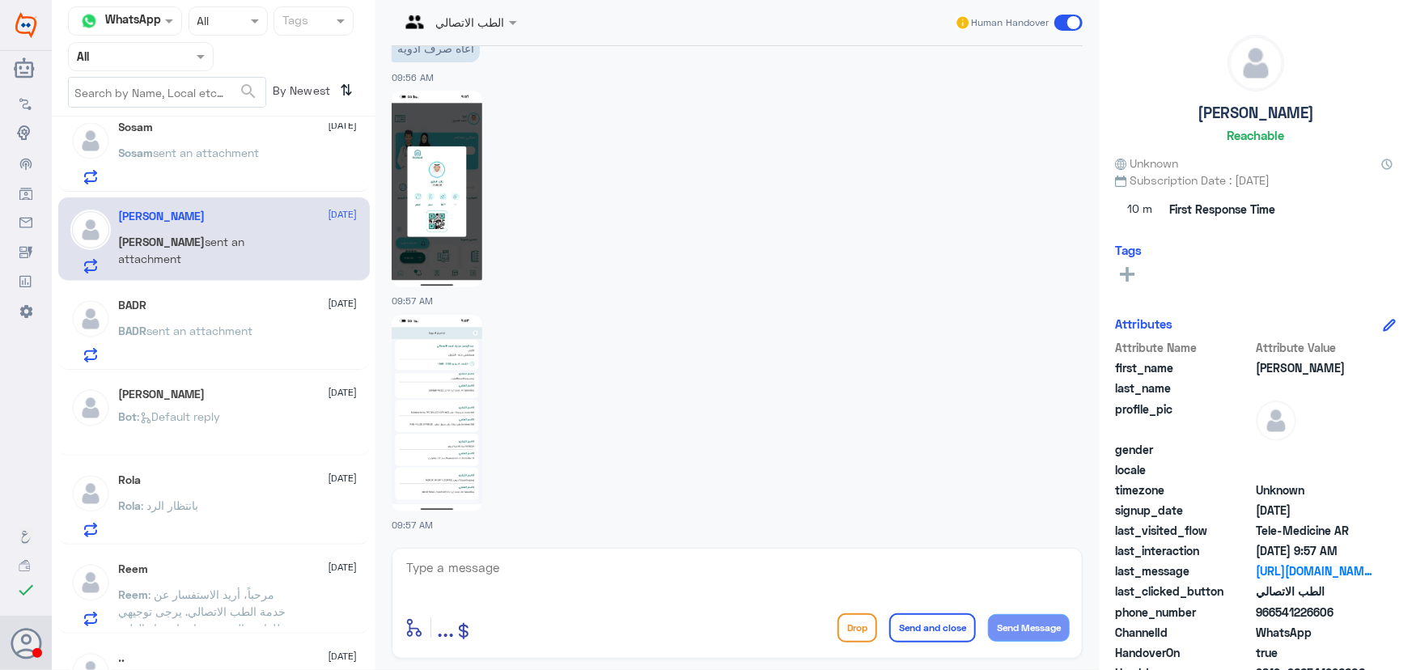
click at [202, 324] on span "sent an attachment" at bounding box center [200, 331] width 106 height 14
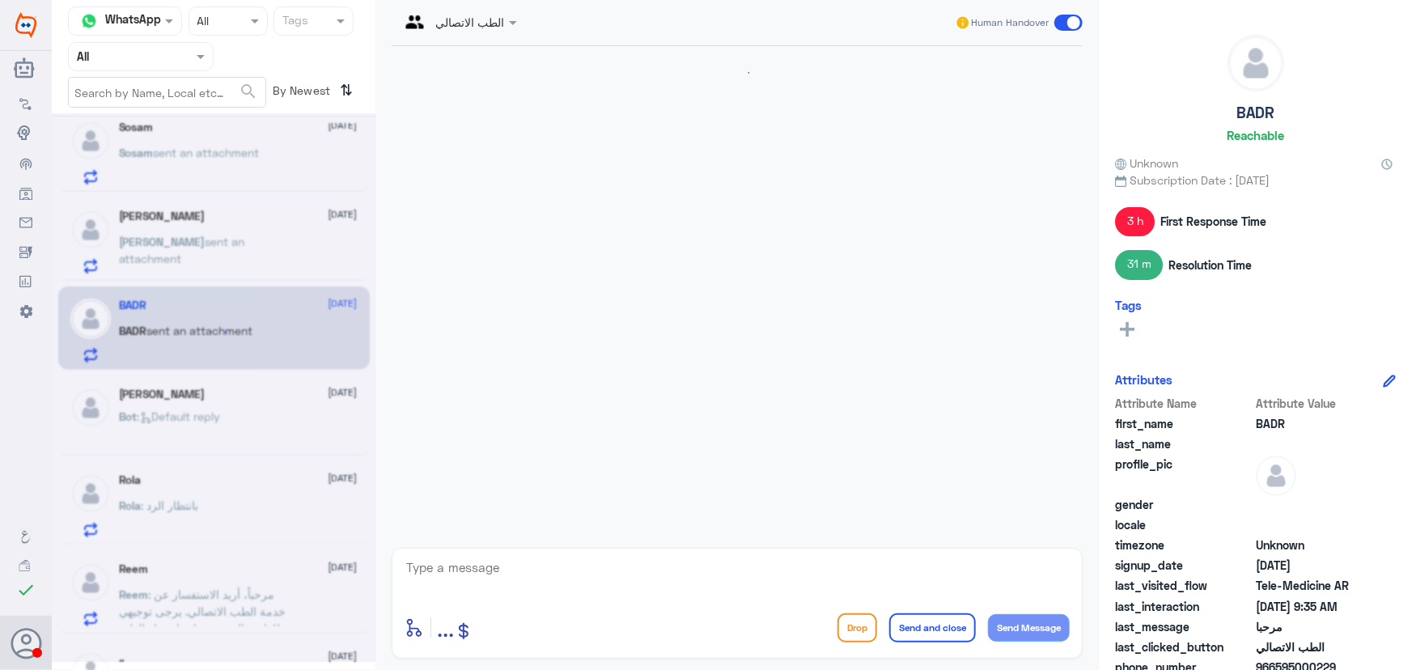
scroll to position [1618, 0]
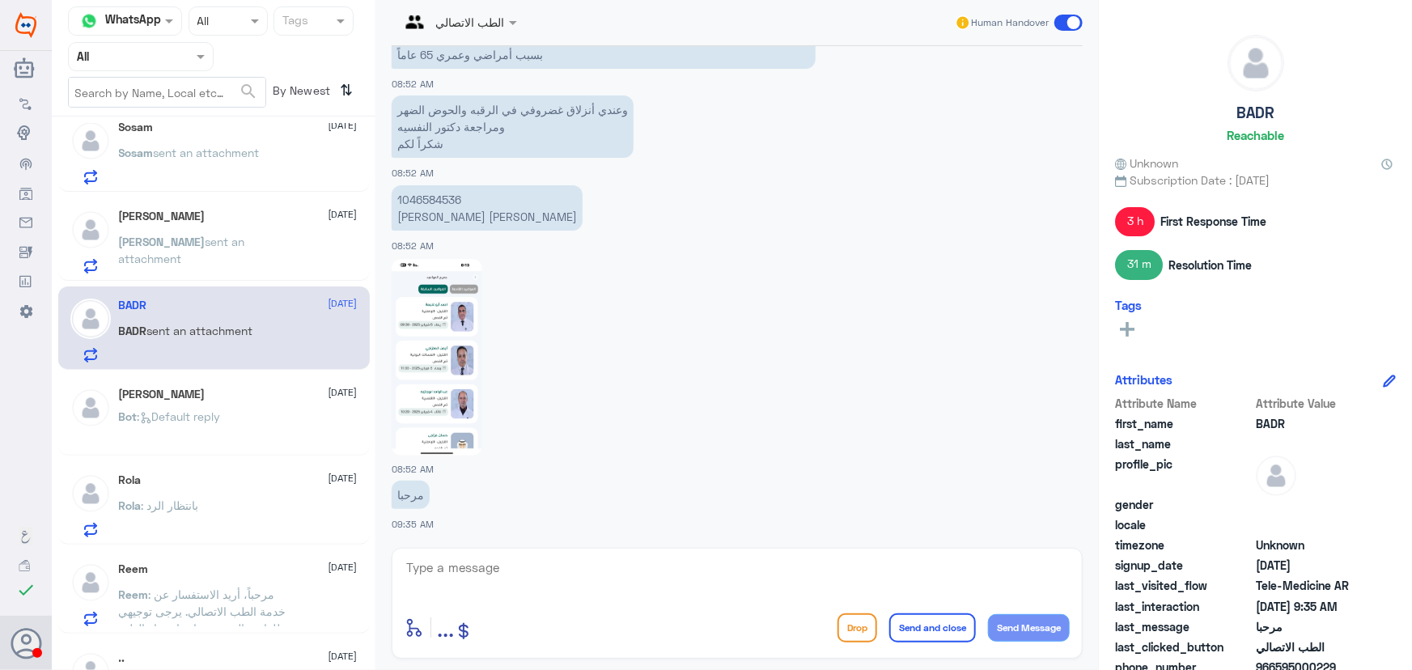
click at [232, 198] on div "ابوالوليد 12 October ابوالوليد sent an attachment" at bounding box center [214, 239] width 312 height 83
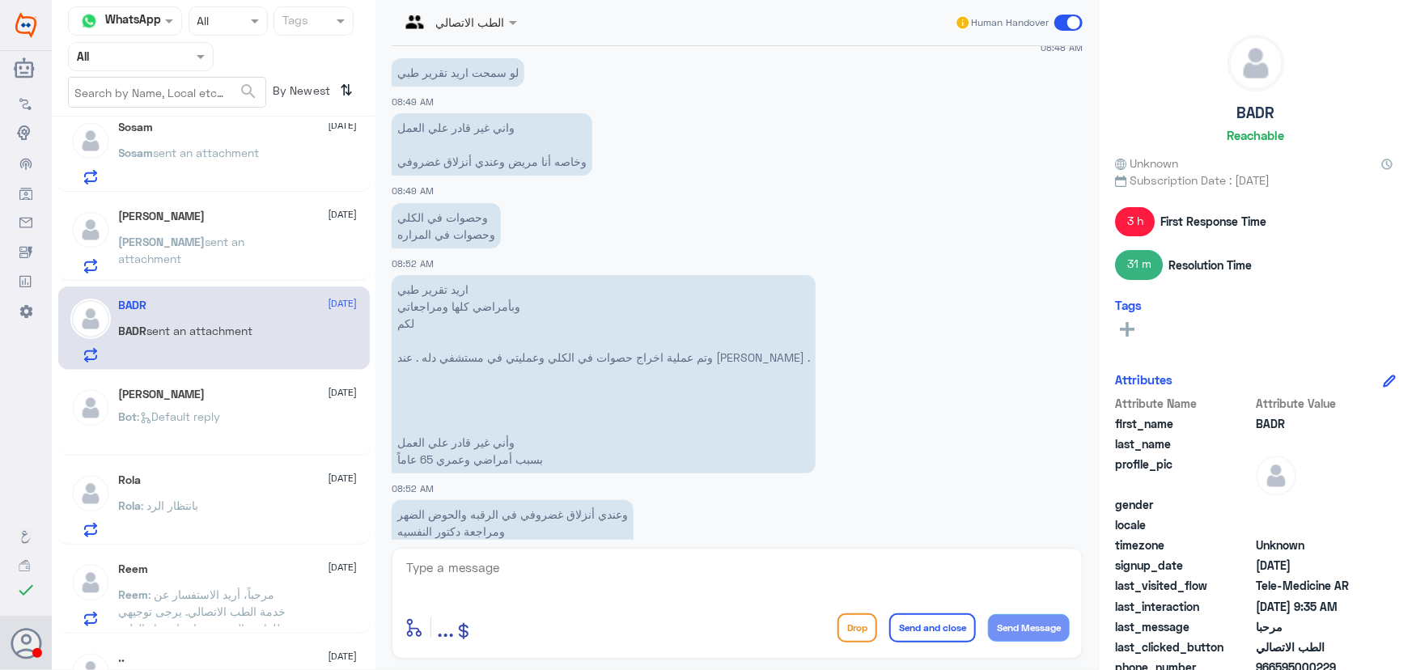
scroll to position [1176, 0]
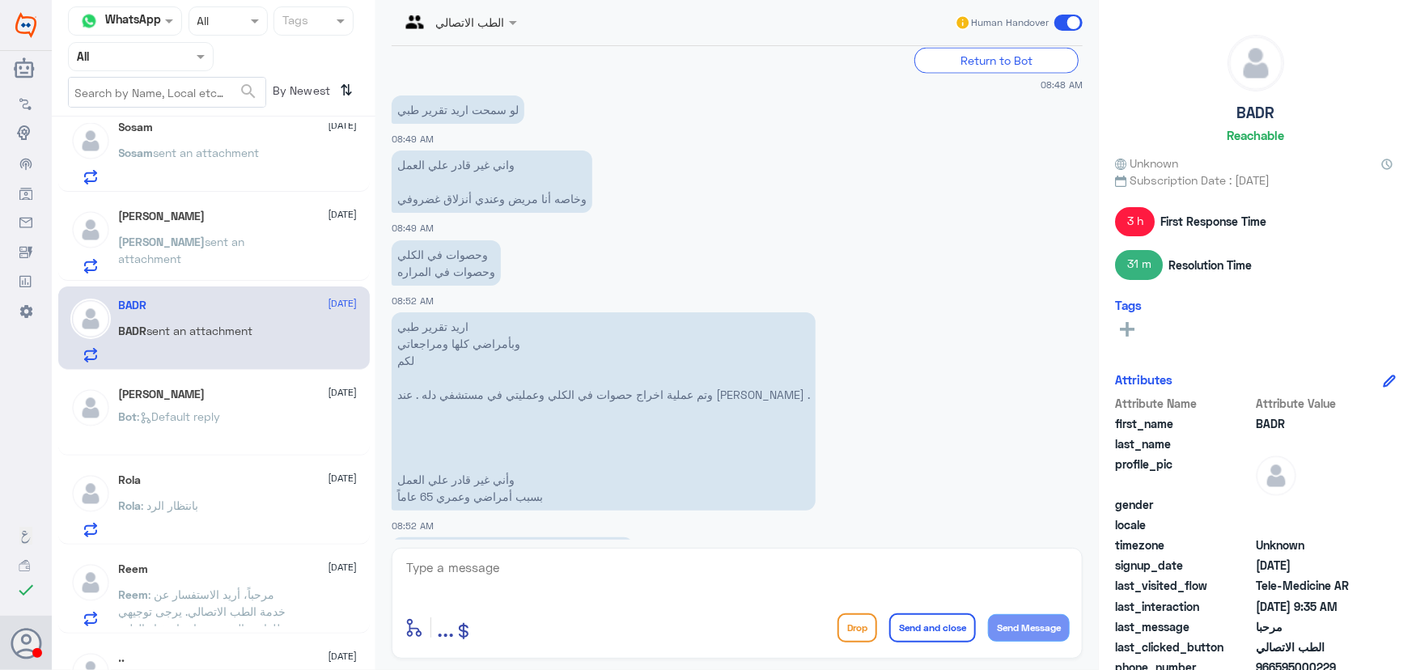
click at [287, 341] on div "BADR sent an attachment" at bounding box center [238, 344] width 239 height 36
click at [240, 440] on div "Bot : Default reply" at bounding box center [238, 430] width 239 height 36
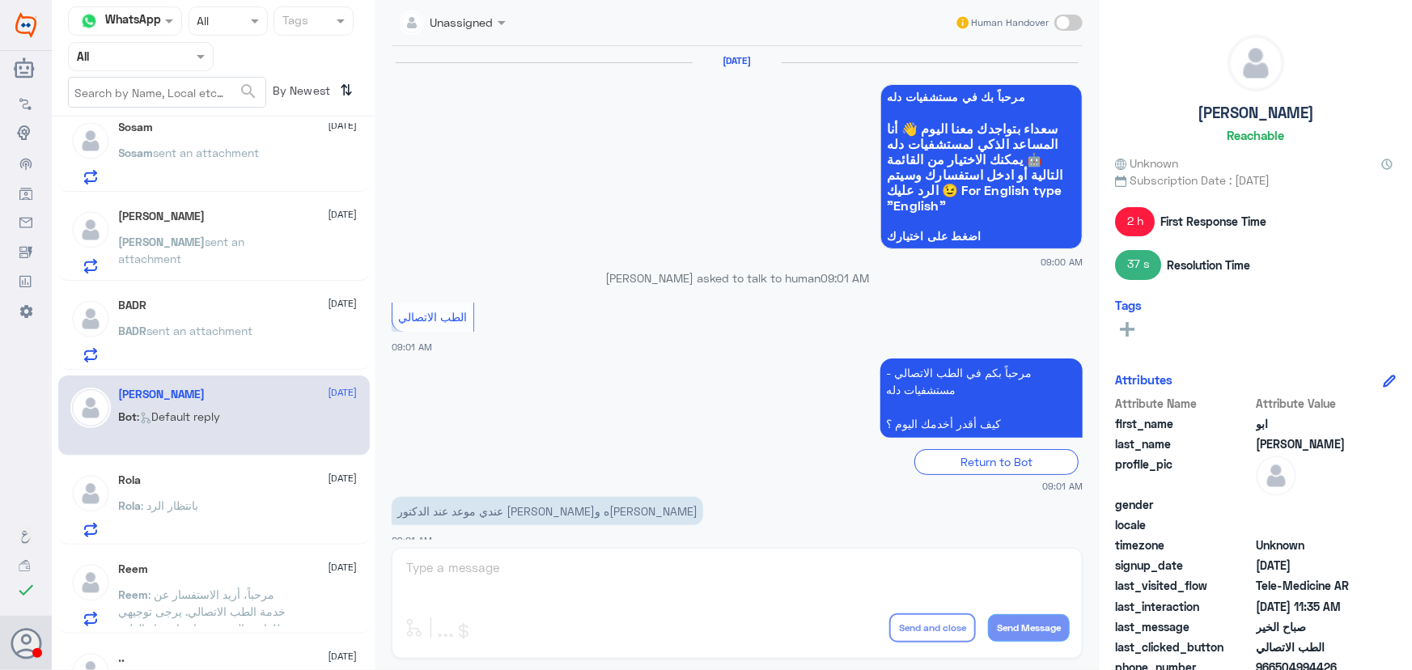
scroll to position [852, 0]
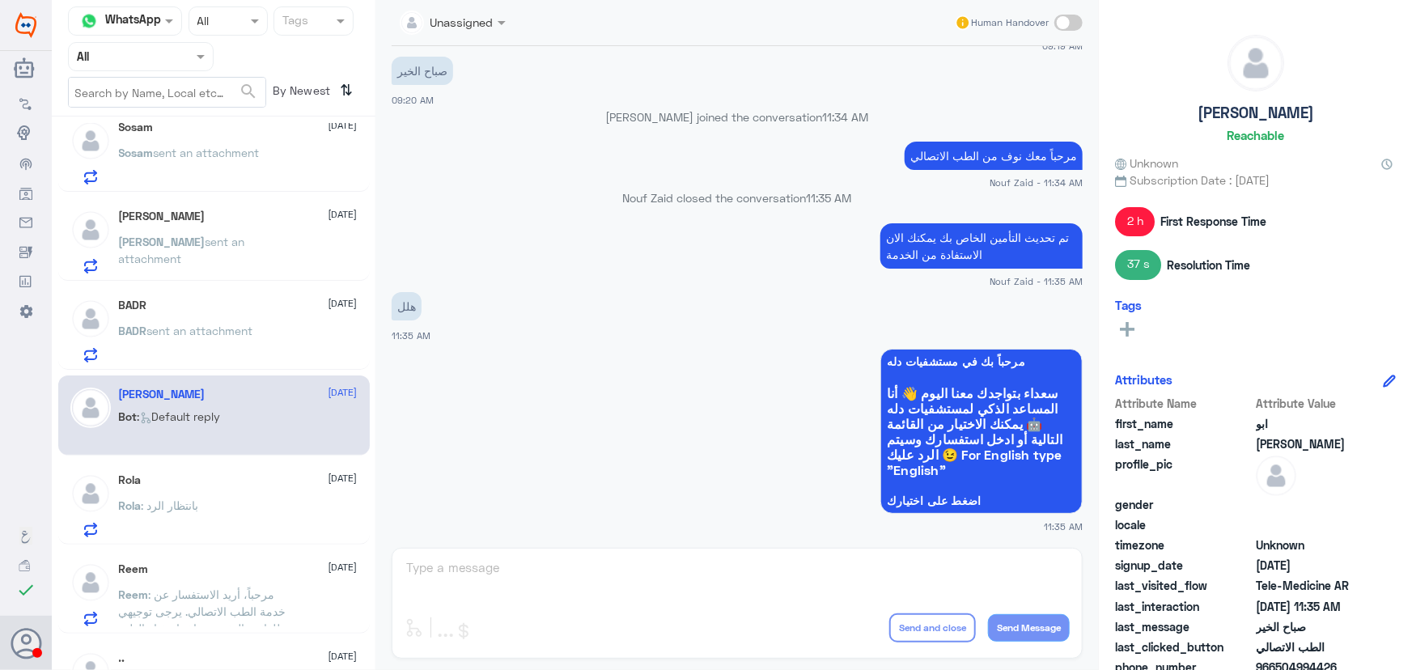
click at [257, 343] on div "BADR sent an attachment" at bounding box center [238, 344] width 239 height 36
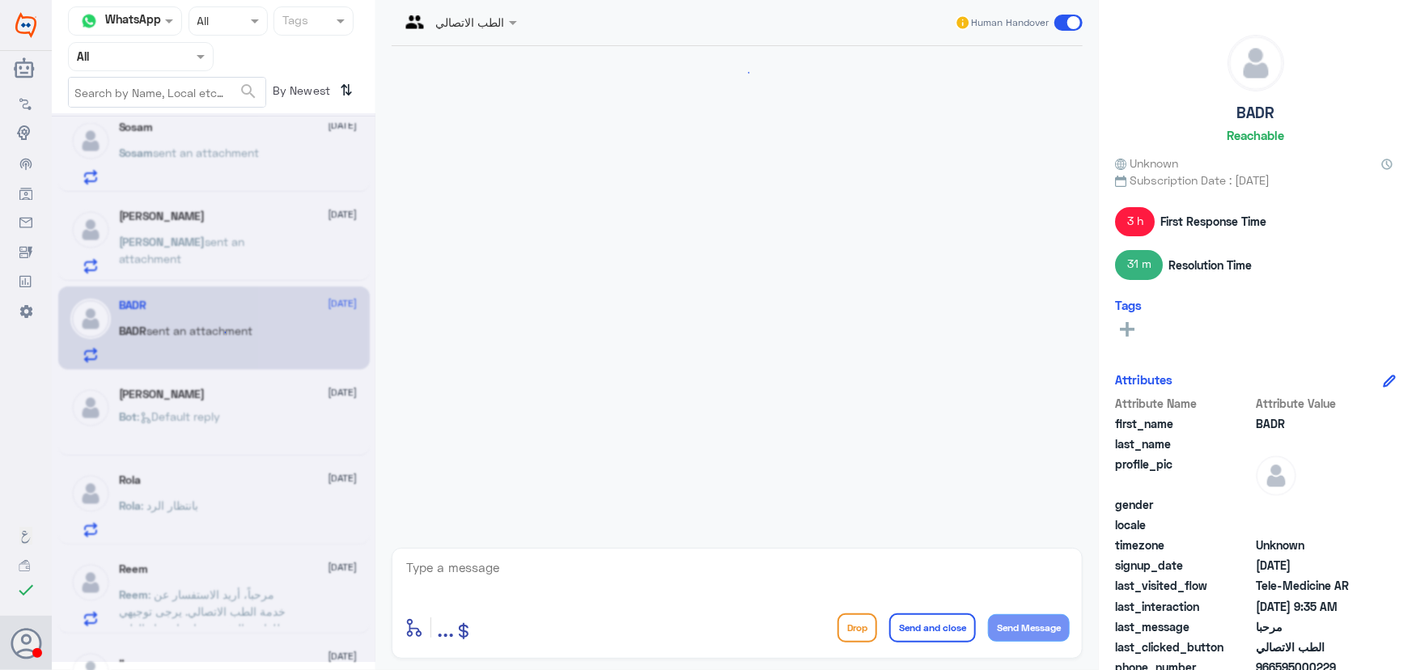
scroll to position [1618, 0]
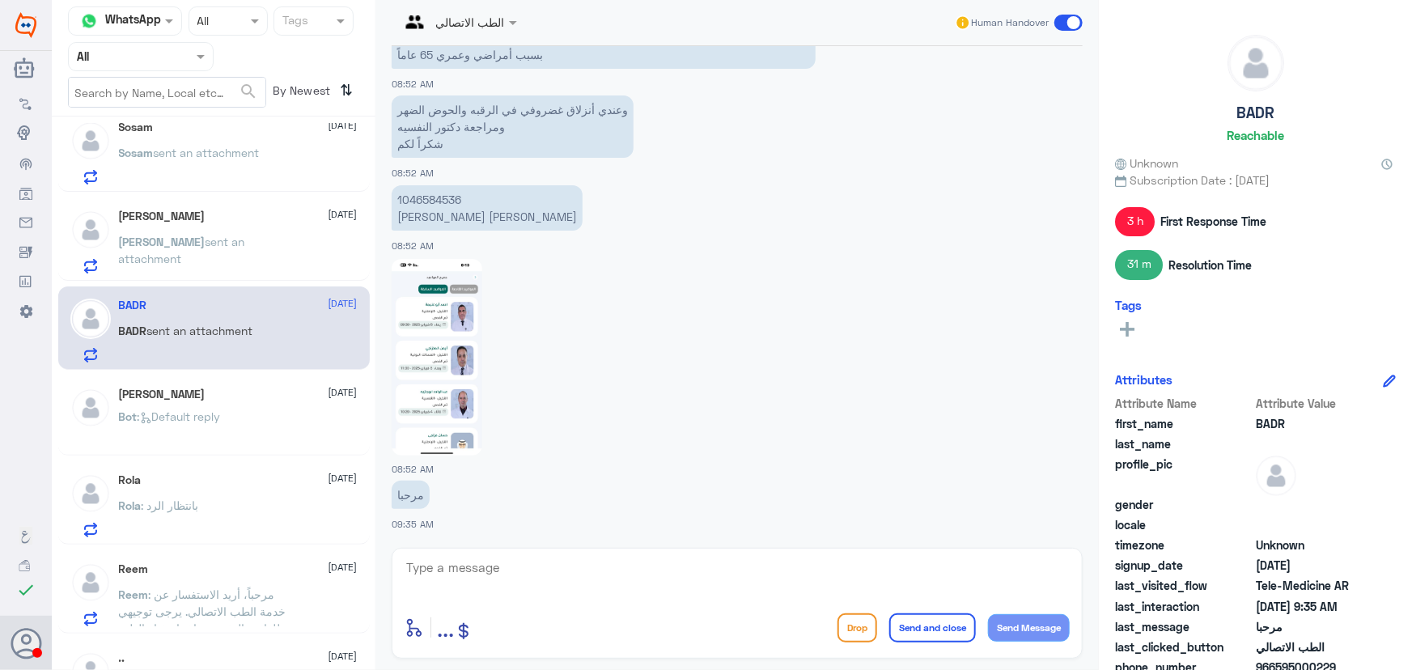
click at [568, 561] on textarea at bounding box center [737, 577] width 665 height 40
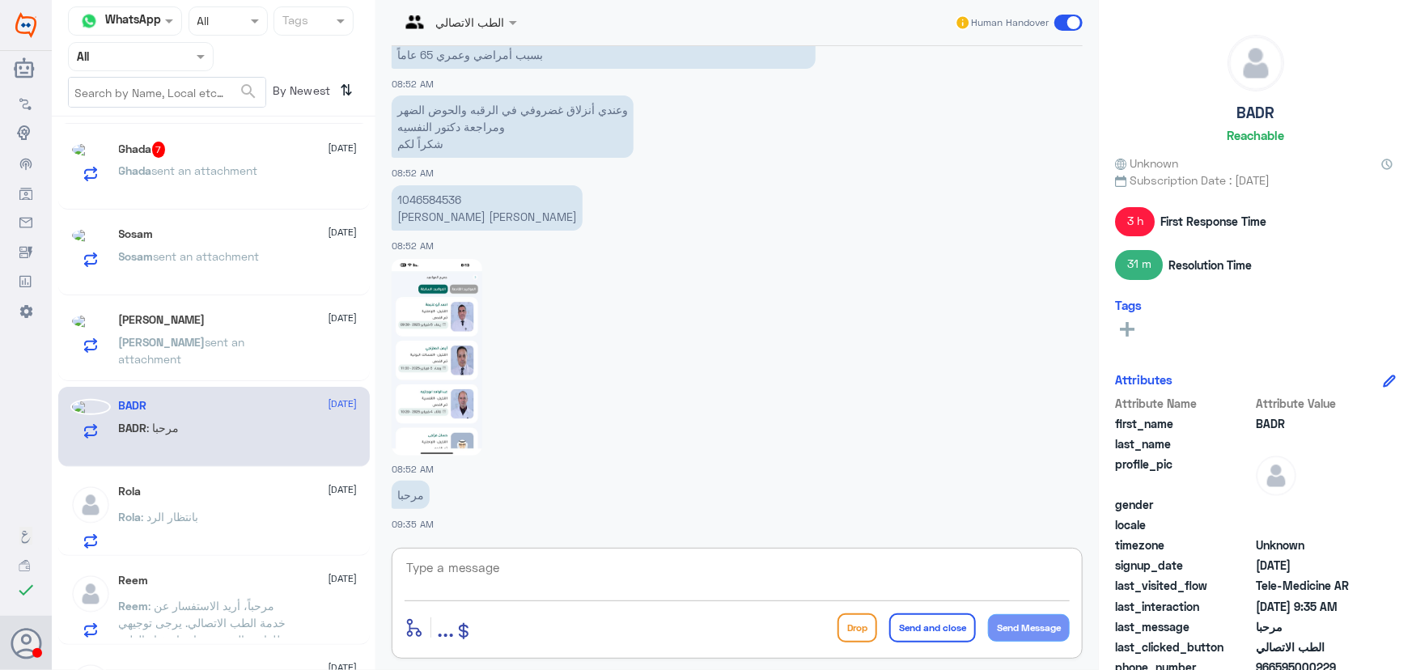
scroll to position [460, 0]
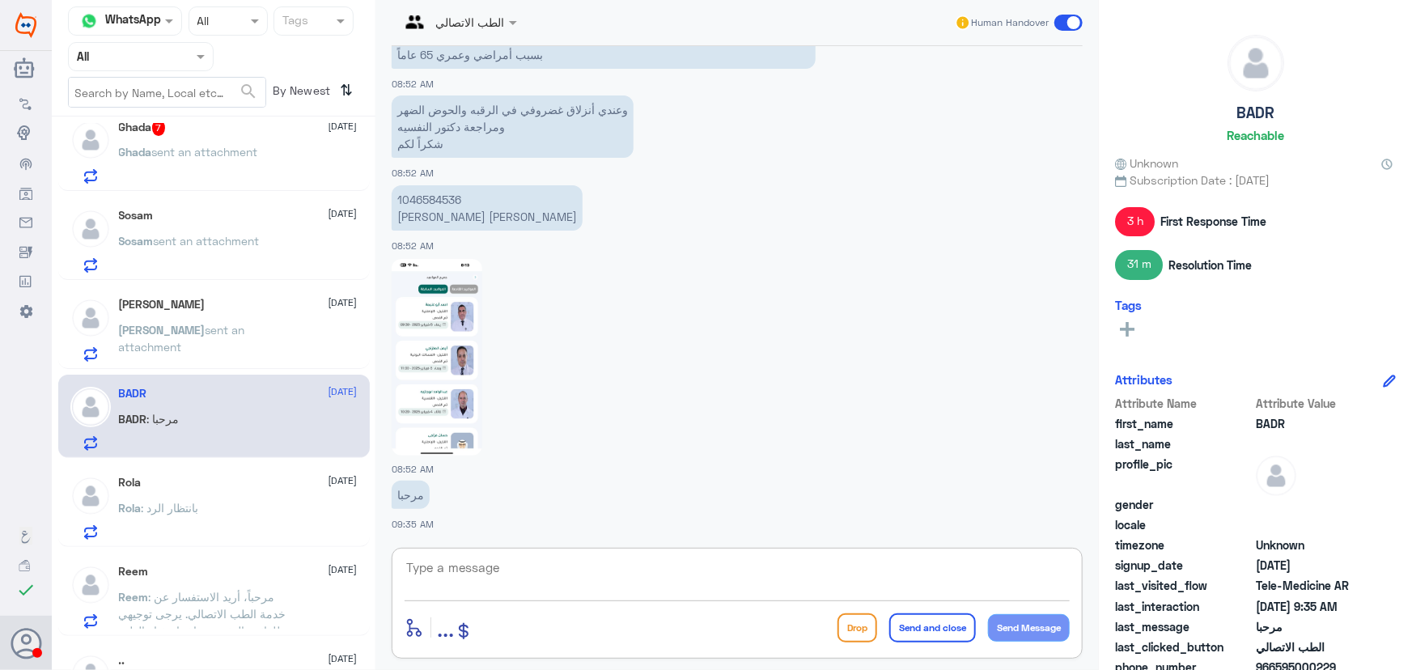
paste textarea "مرحباً معك نوف من الطب الاتصالي"
type textarea "مرحباً معك نوف من الطب الاتصالي"
click at [992, 626] on button "Send Message" at bounding box center [1029, 628] width 82 height 28
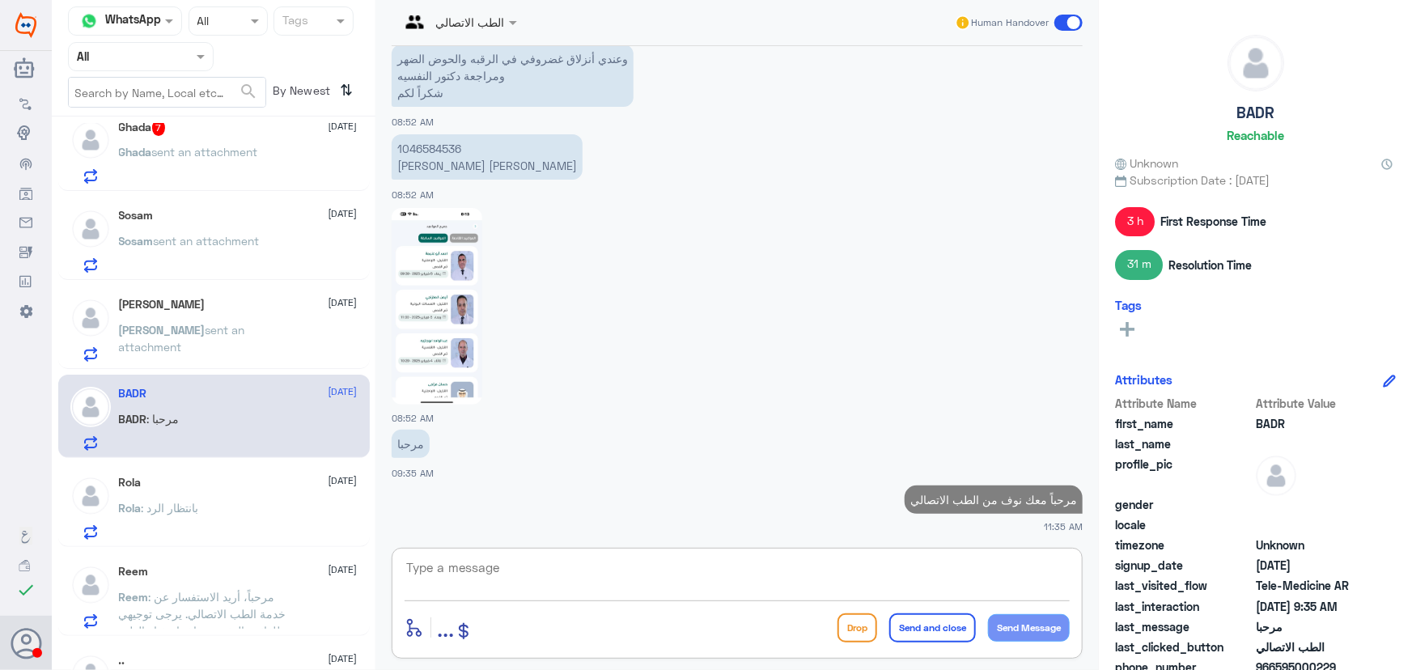
click at [902, 568] on textarea at bounding box center [737, 577] width 665 height 40
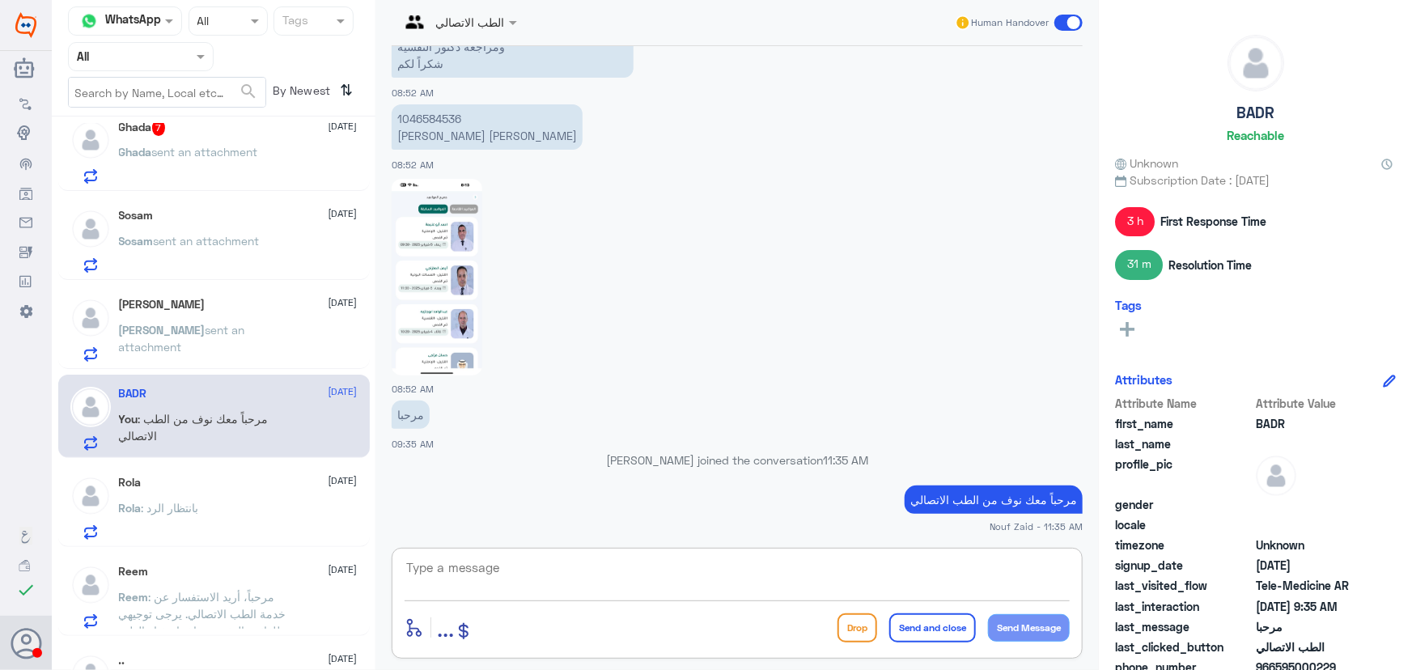
paste textarea "هنا الطب الاتصالي لكل مايخص الاستشارة الفورية من خلال التطبيق، يمكنك التواصل مع…"
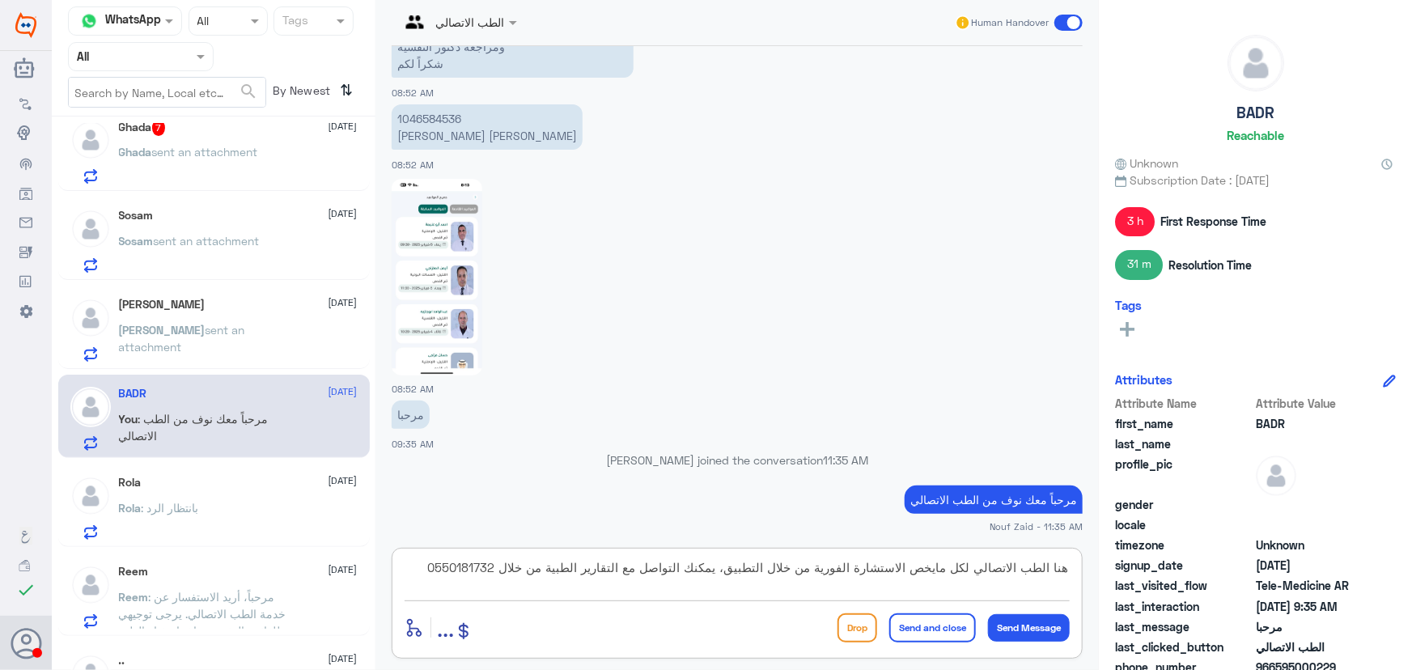
type textarea "هنا الطب الاتصالي لكل مايخص الاستشارة الفورية من خلال التطبيق، يمكنك التواصل مع…"
click at [937, 631] on button "Send and close" at bounding box center [933, 628] width 87 height 29
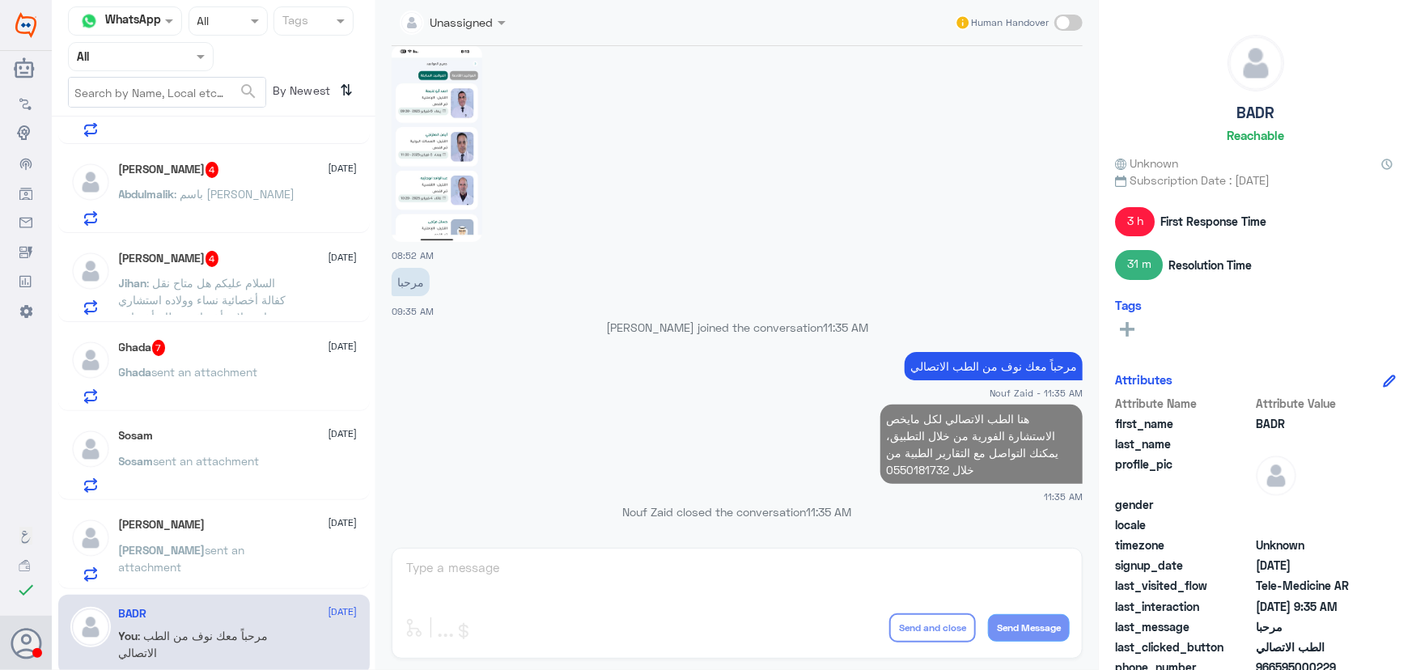
scroll to position [239, 0]
click at [274, 401] on div "Ghada sent an attachment" at bounding box center [238, 386] width 239 height 36
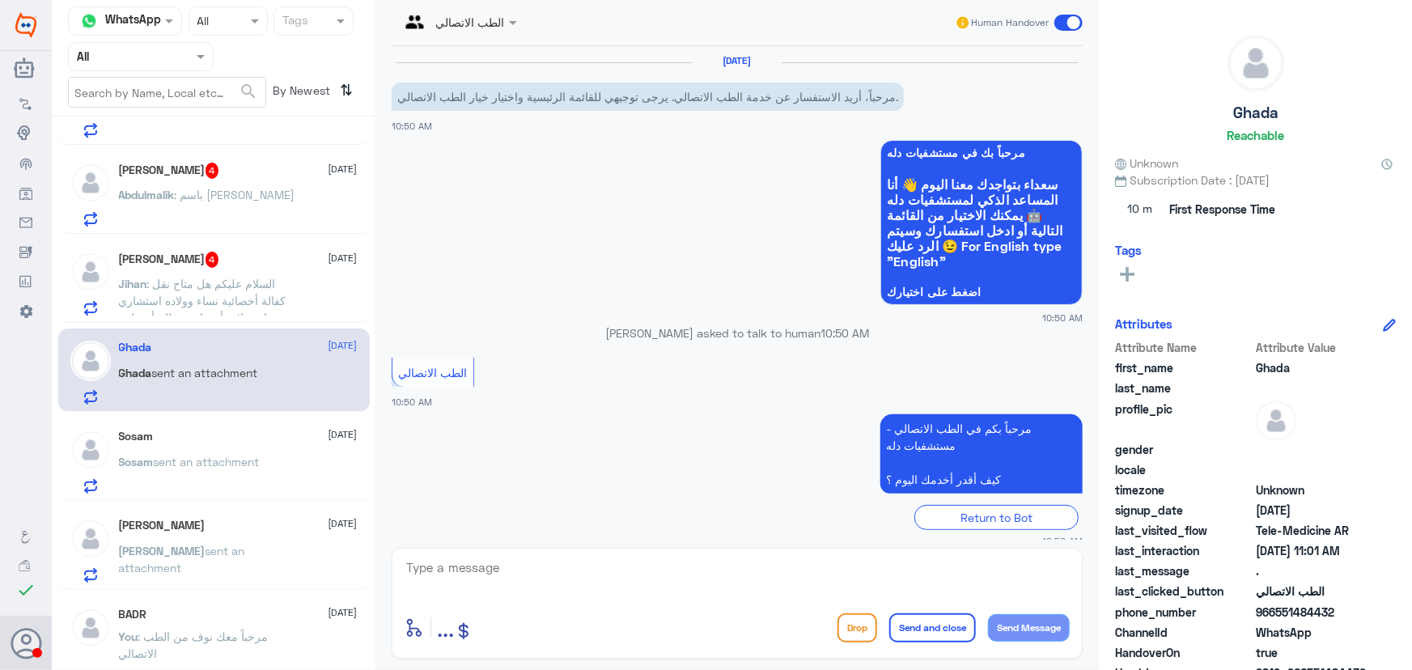
scroll to position [291, 0]
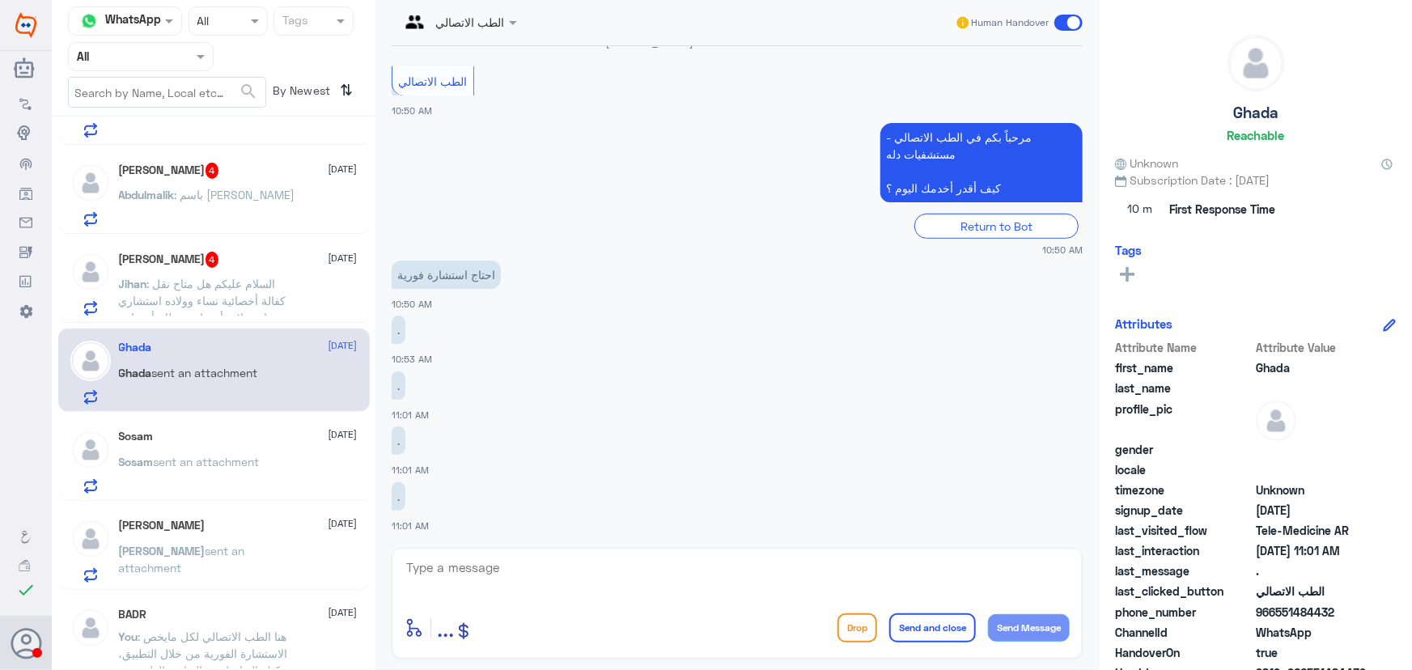
click at [281, 287] on span ": السلام عليكم هل متاح نقل كفالة أخصائية نساء وولاده استشاري نساء وولاده أخصائي…" at bounding box center [203, 309] width 168 height 65
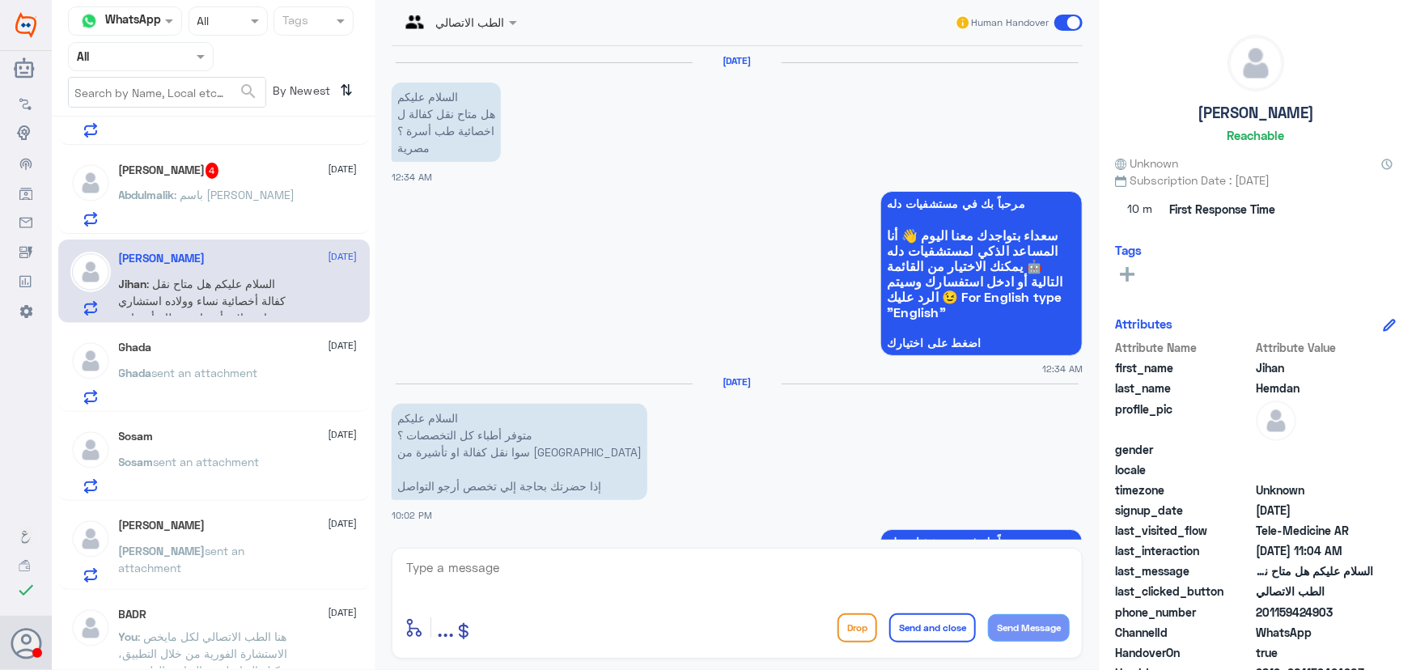
scroll to position [591, 0]
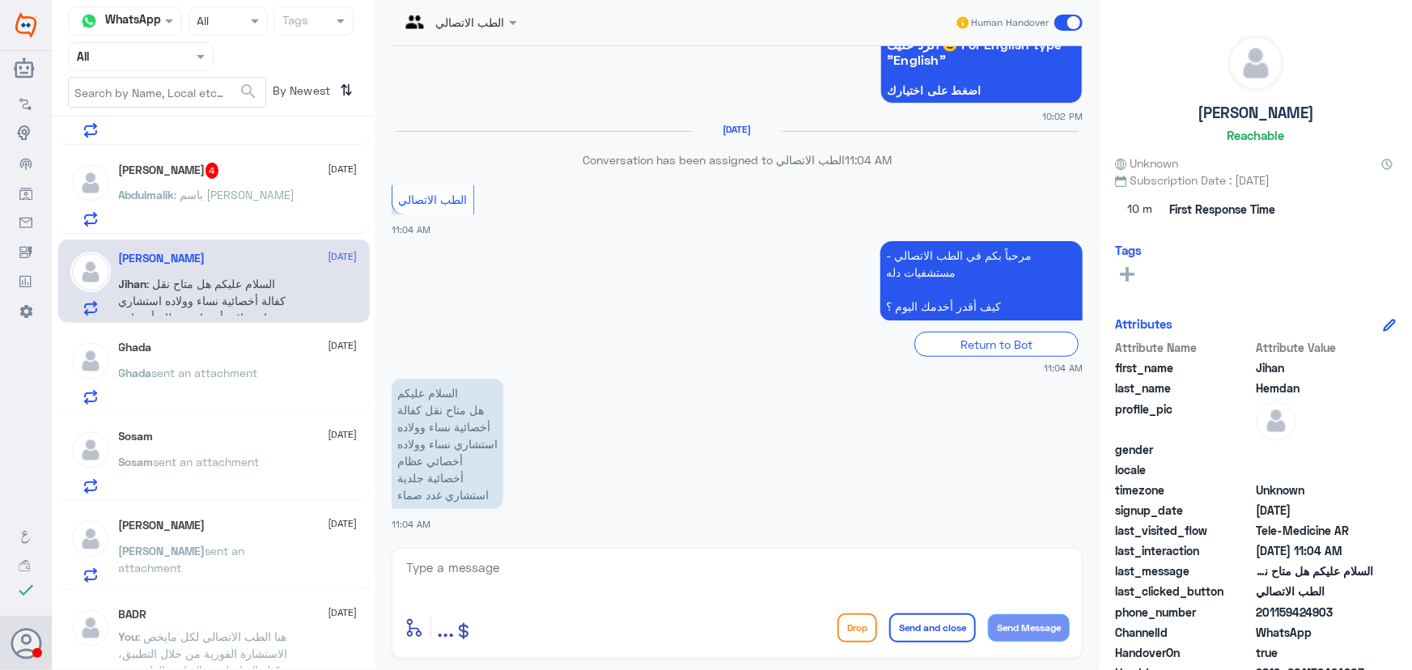
click at [259, 252] on div "Jihan Hemdan 12 October" at bounding box center [238, 259] width 239 height 14
click at [1066, 7] on div "الطب الاتصالي Human Handover" at bounding box center [737, 23] width 691 height 46
click at [1059, 23] on span at bounding box center [1069, 23] width 28 height 16
click at [0, 0] on input "checkbox" at bounding box center [0, 0] width 0 height 0
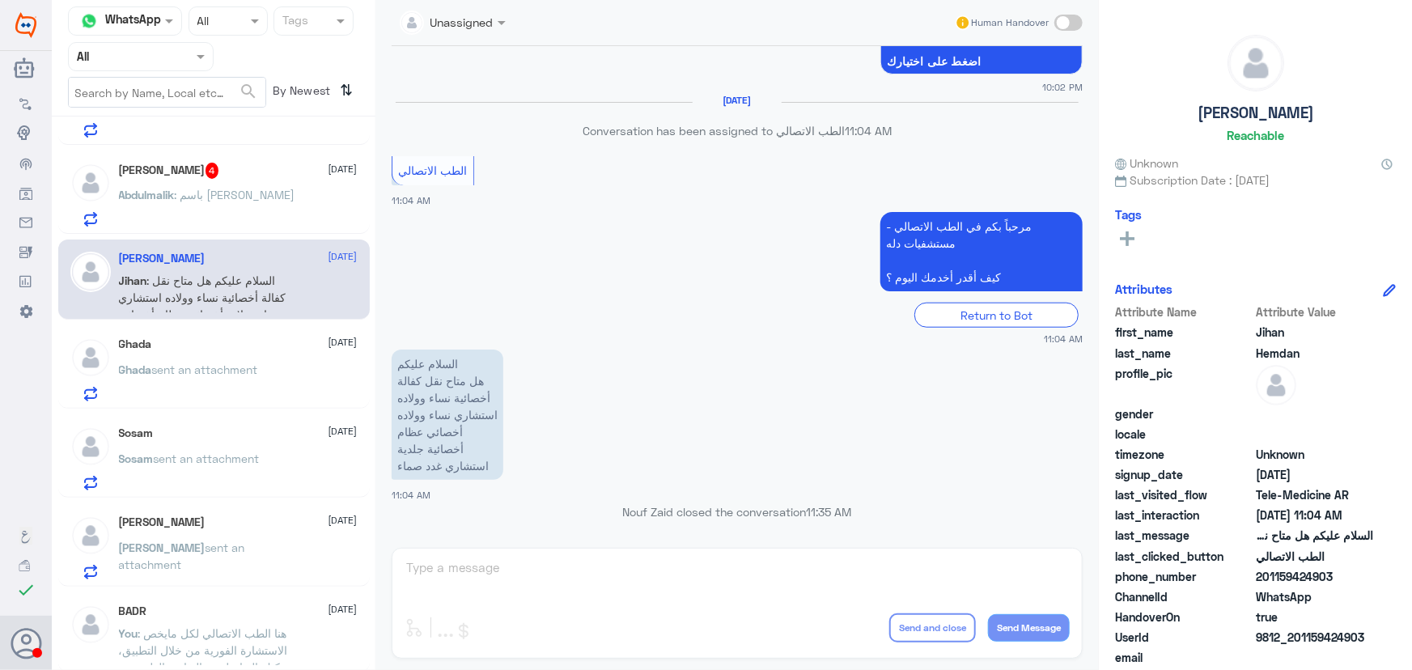
click at [261, 188] on span ": باسم سارة عبدالله المنصور" at bounding box center [235, 195] width 121 height 14
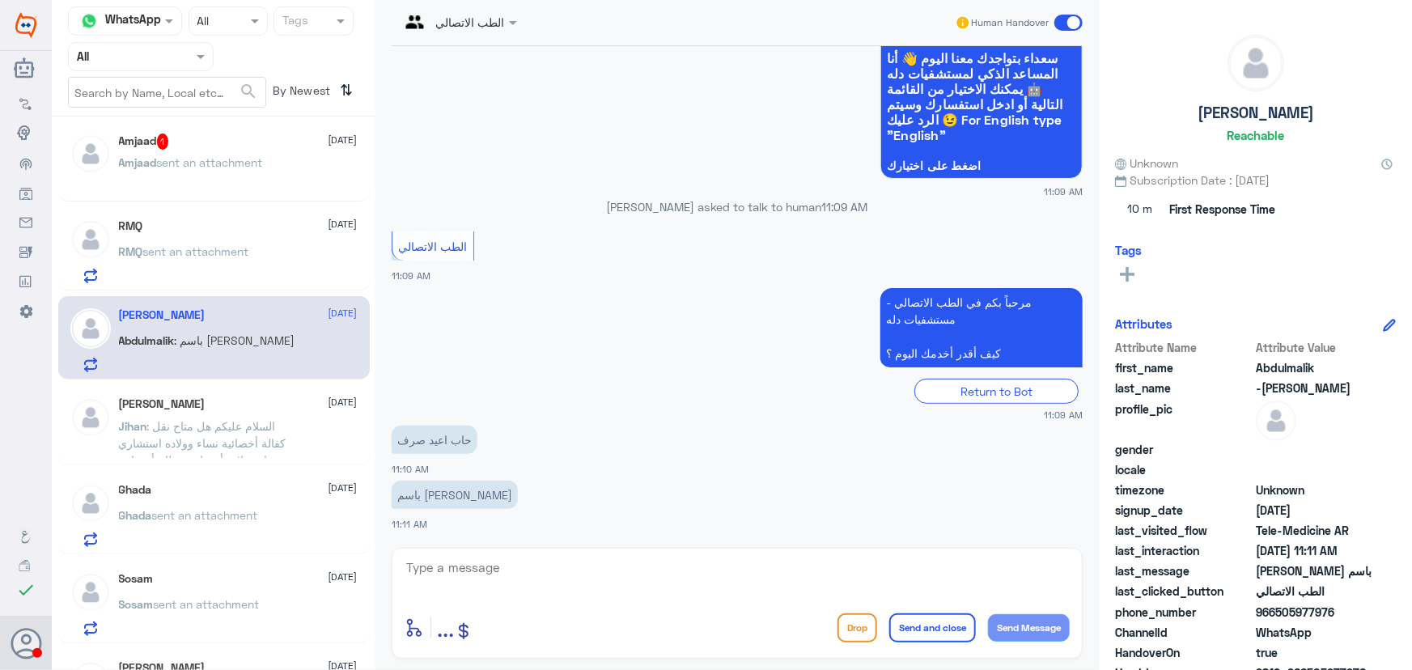
scroll to position [91, 0]
click at [237, 246] on span "sent an attachment" at bounding box center [196, 253] width 106 height 14
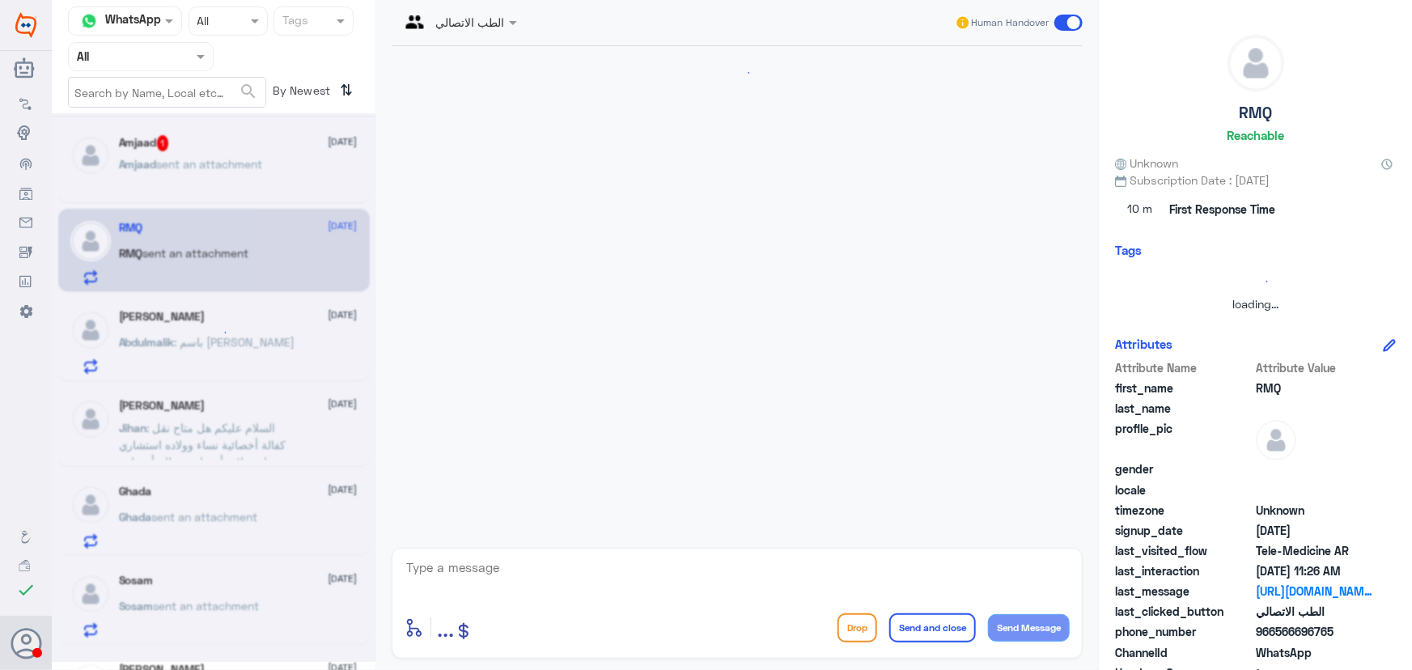
scroll to position [540, 0]
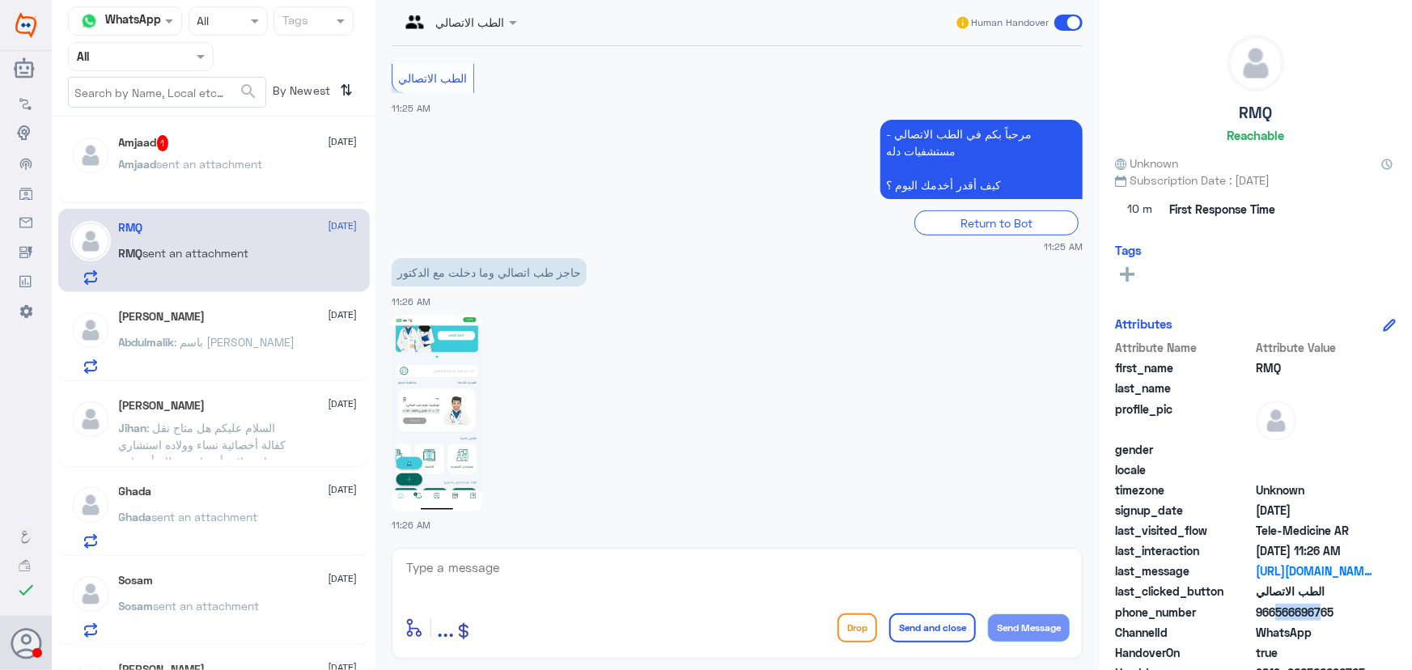
drag, startPoint x: 1272, startPoint y: 607, endPoint x: 1315, endPoint y: 614, distance: 42.6
click at [1315, 614] on span "966566696765" at bounding box center [1314, 612] width 117 height 17
click at [1272, 614] on span "966566696765" at bounding box center [1314, 612] width 117 height 17
click at [886, 575] on textarea at bounding box center [737, 577] width 665 height 40
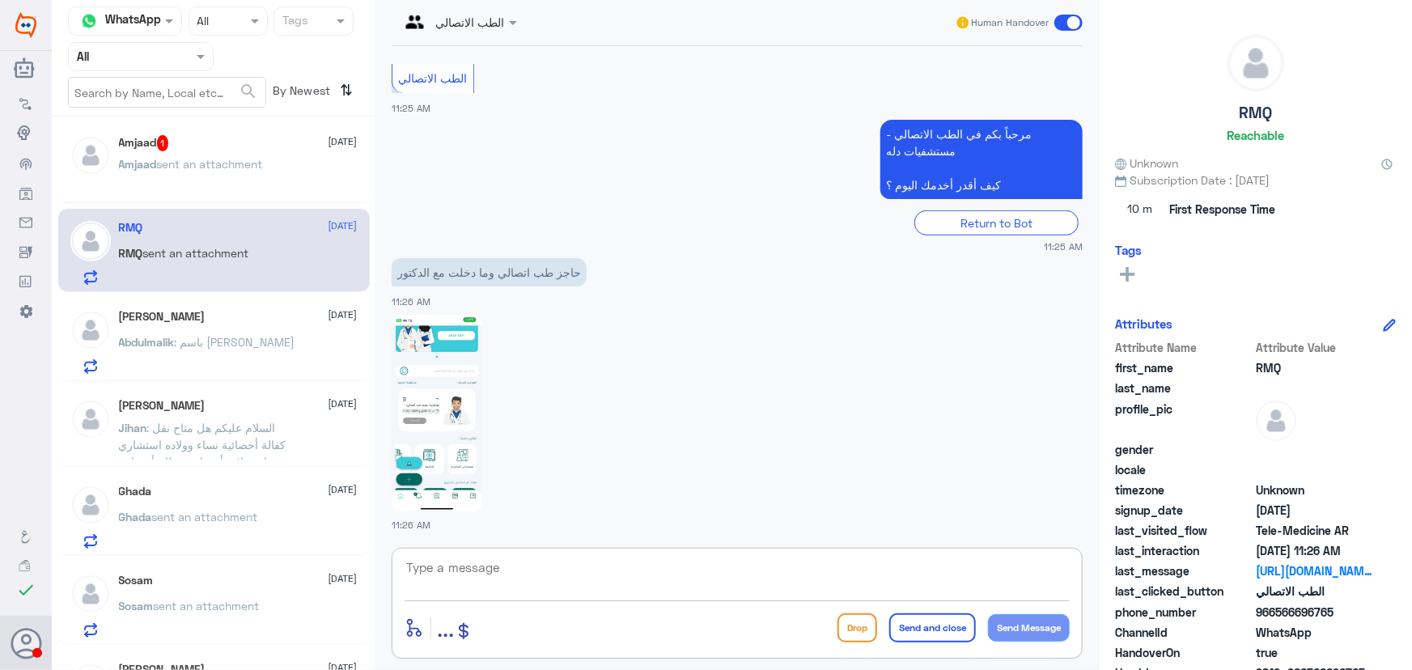
paste textarea "مرحباً معك نوف من الطب الاتصالي"
type textarea "مرحباً معك نوف من الطب الاتصالي"
click at [1064, 627] on button "Send Message" at bounding box center [1029, 628] width 82 height 28
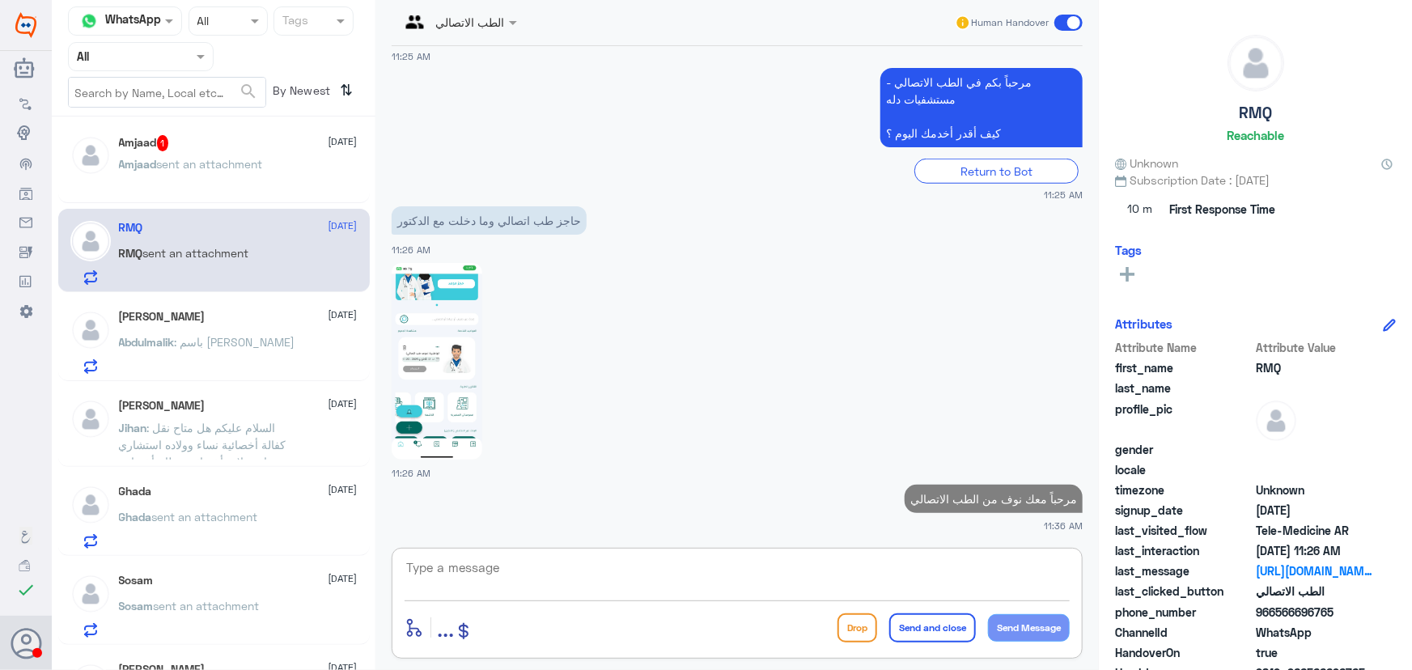
drag, startPoint x: 966, startPoint y: 562, endPoint x: 969, endPoint y: 578, distance: 16.4
click at [966, 560] on textarea at bounding box center [737, 577] width 665 height 40
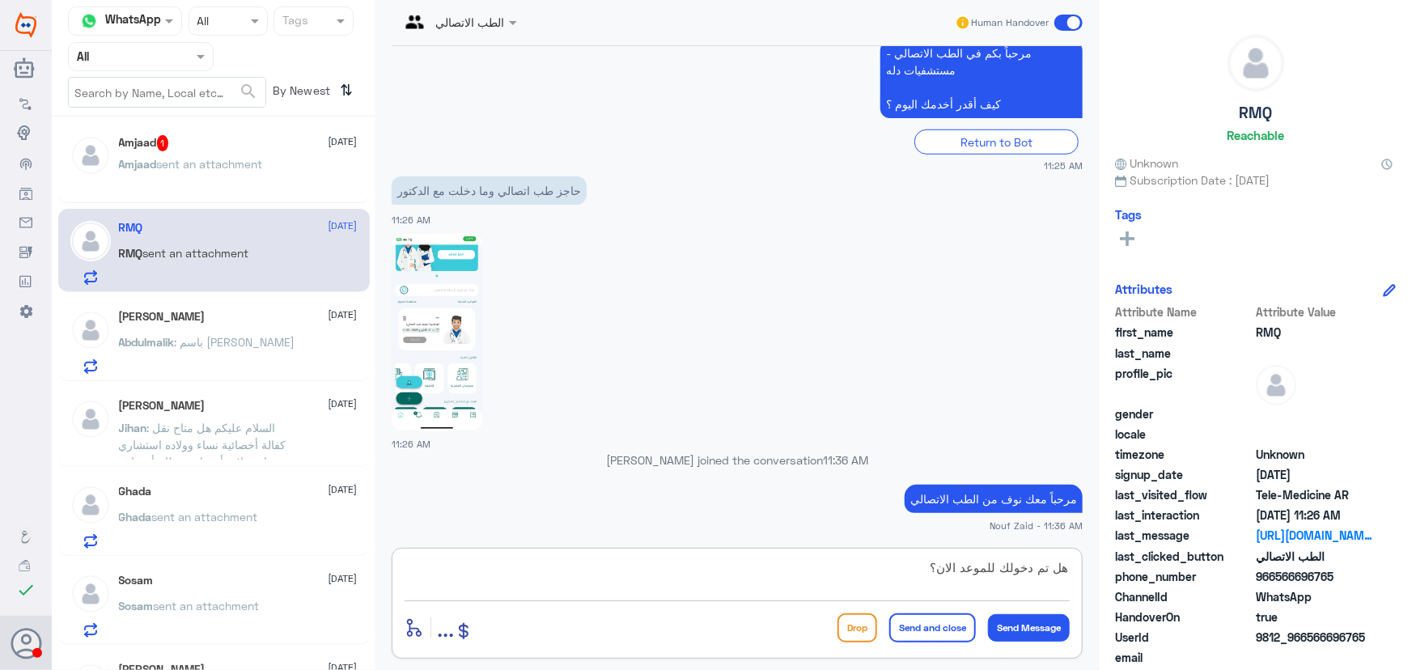
type textarea "هل تم دخولك للموعد الان؟"
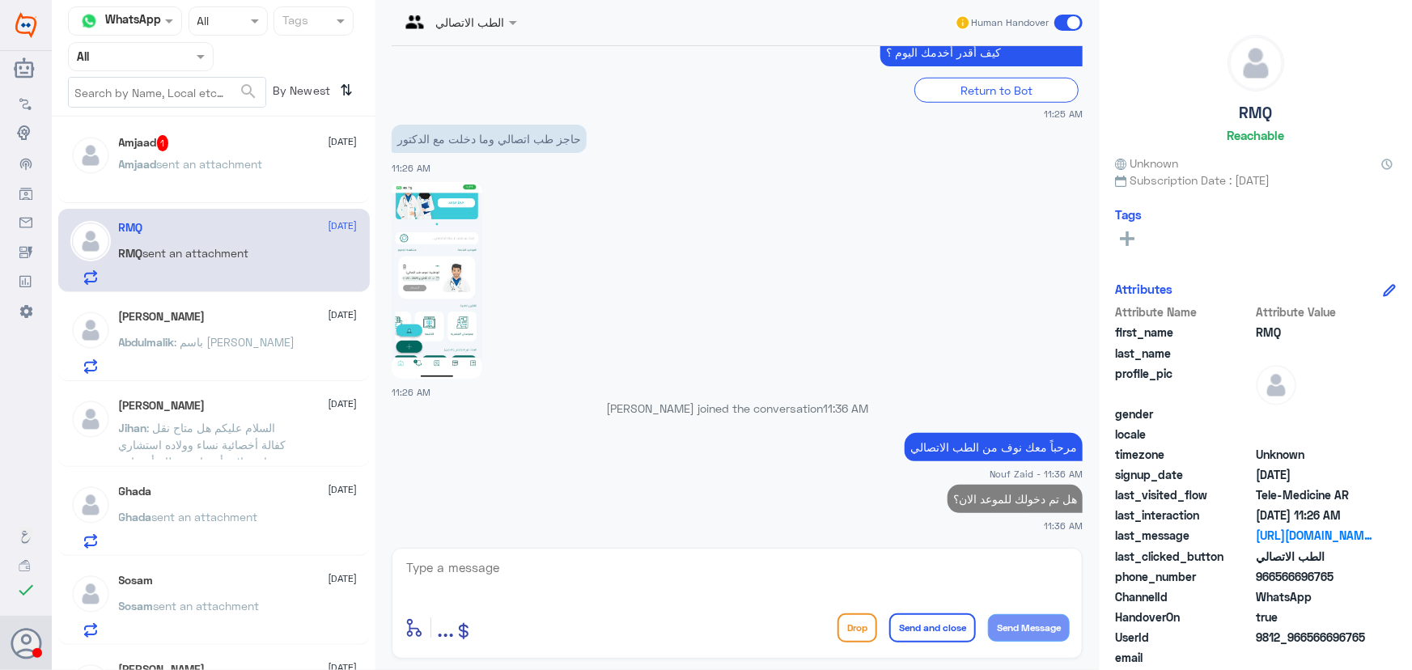
click at [1315, 634] on span "9812_966566696765" at bounding box center [1314, 637] width 117 height 17
drag, startPoint x: 1310, startPoint y: 635, endPoint x: 1394, endPoint y: 649, distance: 85.3
click at [1393, 649] on div "RMQ Reachable Unknown Subscription Date : 10/12/2025 Tags Attributes Attribute …" at bounding box center [1255, 337] width 313 height 675
drag, startPoint x: 1369, startPoint y: 640, endPoint x: 1344, endPoint y: 647, distance: 25.1
click at [1368, 640] on span "9812_966566696765" at bounding box center [1314, 637] width 117 height 17
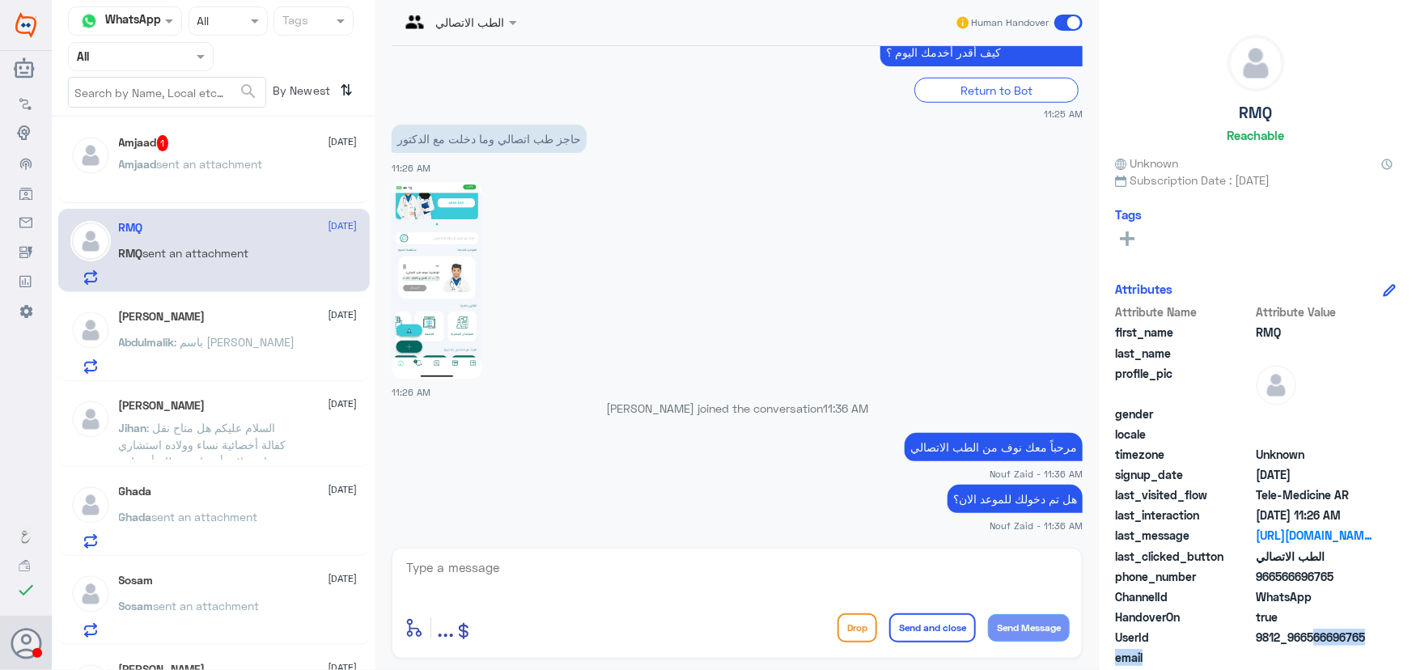
click at [1324, 644] on span "9812_966566696765" at bounding box center [1314, 637] width 117 height 17
click at [1311, 637] on span "9812_966566696765" at bounding box center [1314, 637] width 117 height 17
drag, startPoint x: 1311, startPoint y: 637, endPoint x: 1372, endPoint y: 639, distance: 60.8
click at [1372, 639] on span "9812_966566696765" at bounding box center [1314, 637] width 117 height 17
copy span "566696765"
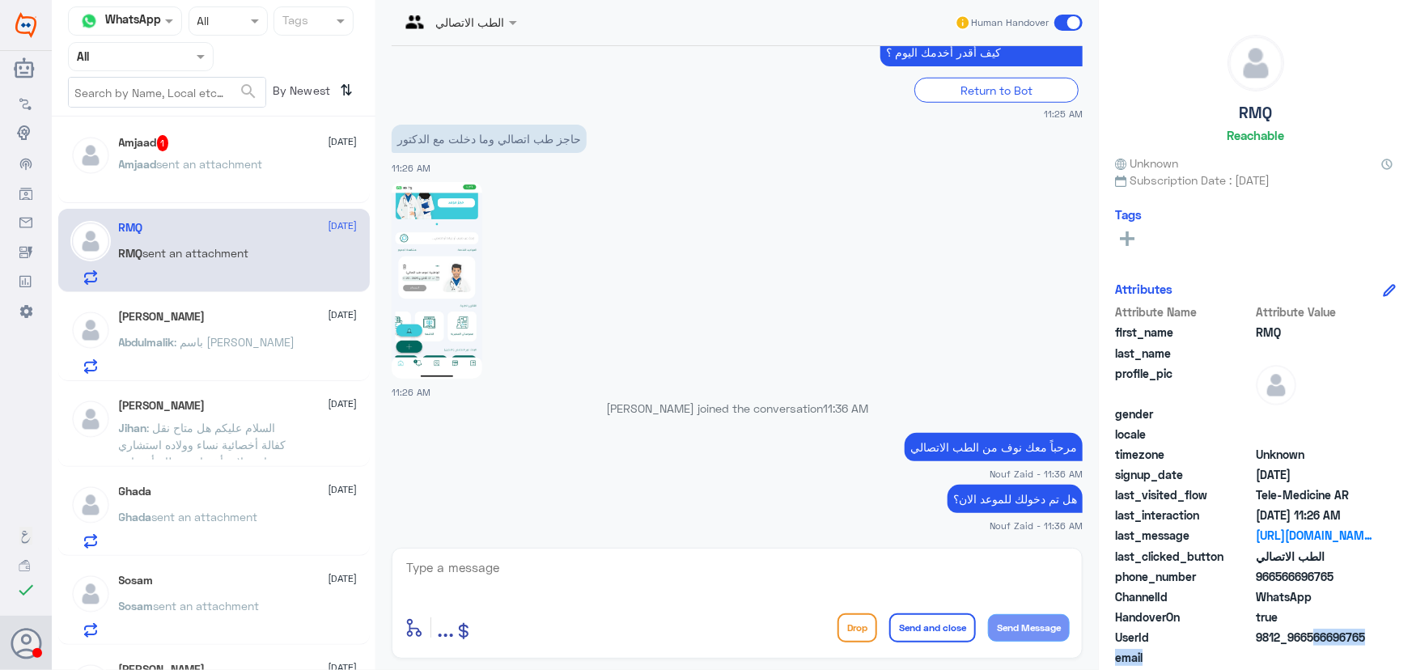
click at [479, 259] on img at bounding box center [437, 280] width 91 height 197
click at [434, 346] on img at bounding box center [437, 280] width 91 height 197
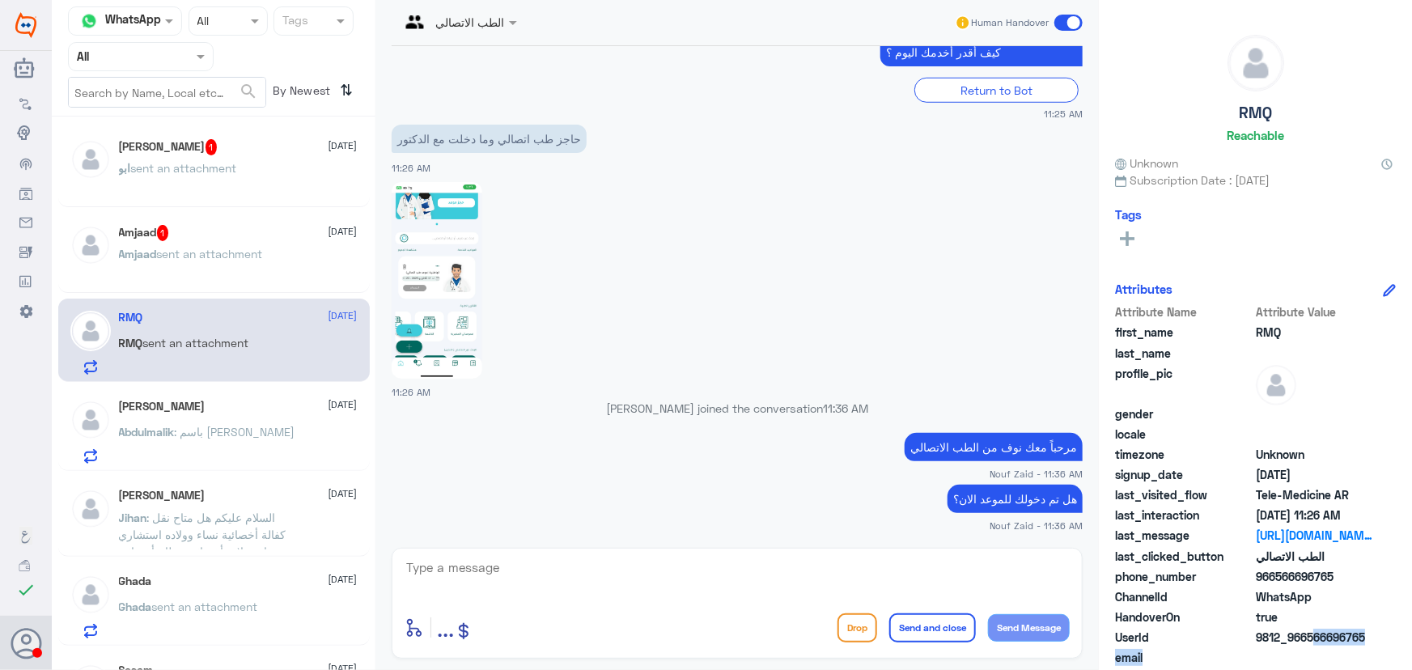
scroll to position [0, 0]
click at [268, 264] on div "Amjaad sent an attachment" at bounding box center [238, 269] width 239 height 36
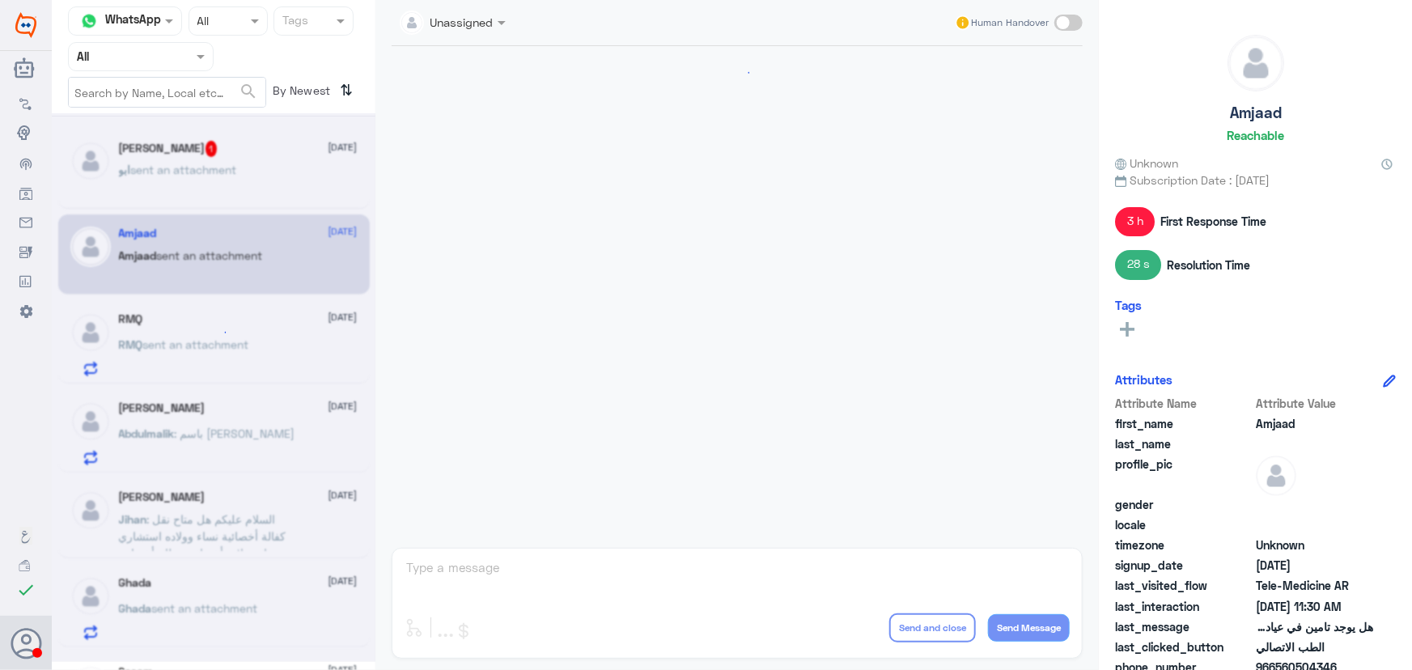
scroll to position [803, 0]
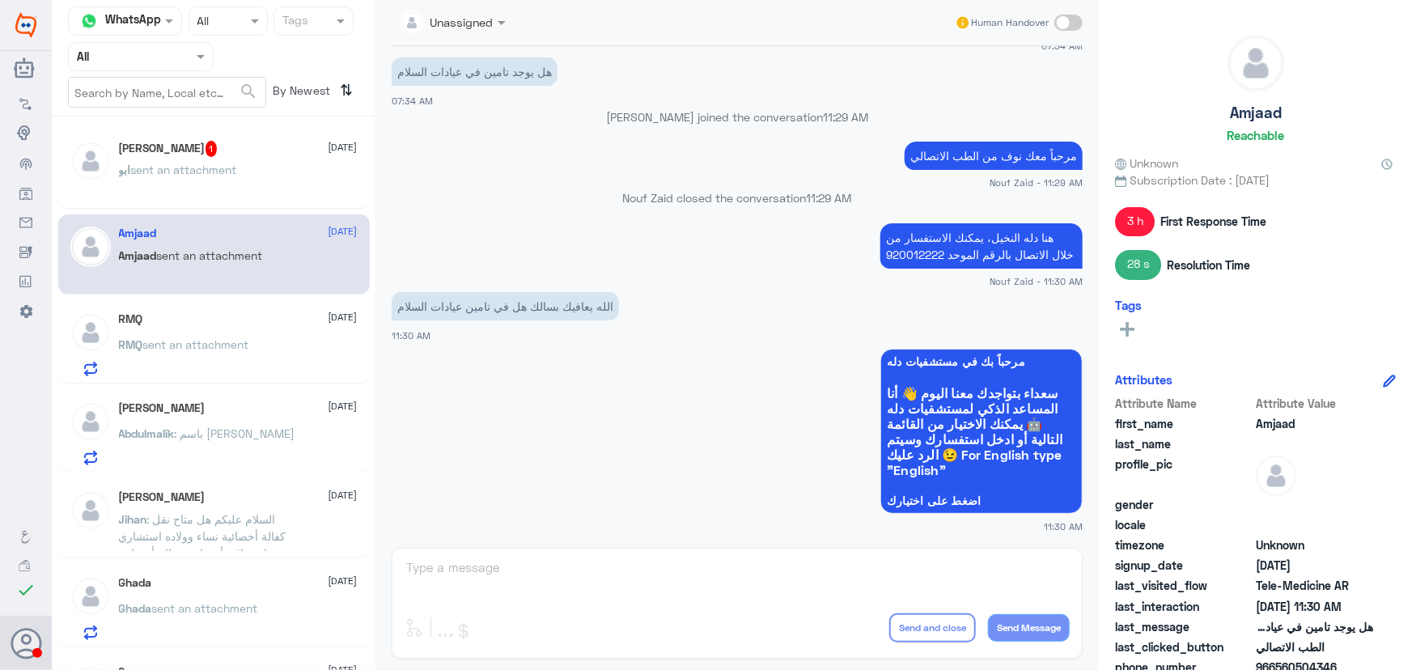
click at [202, 193] on p "ابو sent an attachment" at bounding box center [178, 181] width 118 height 40
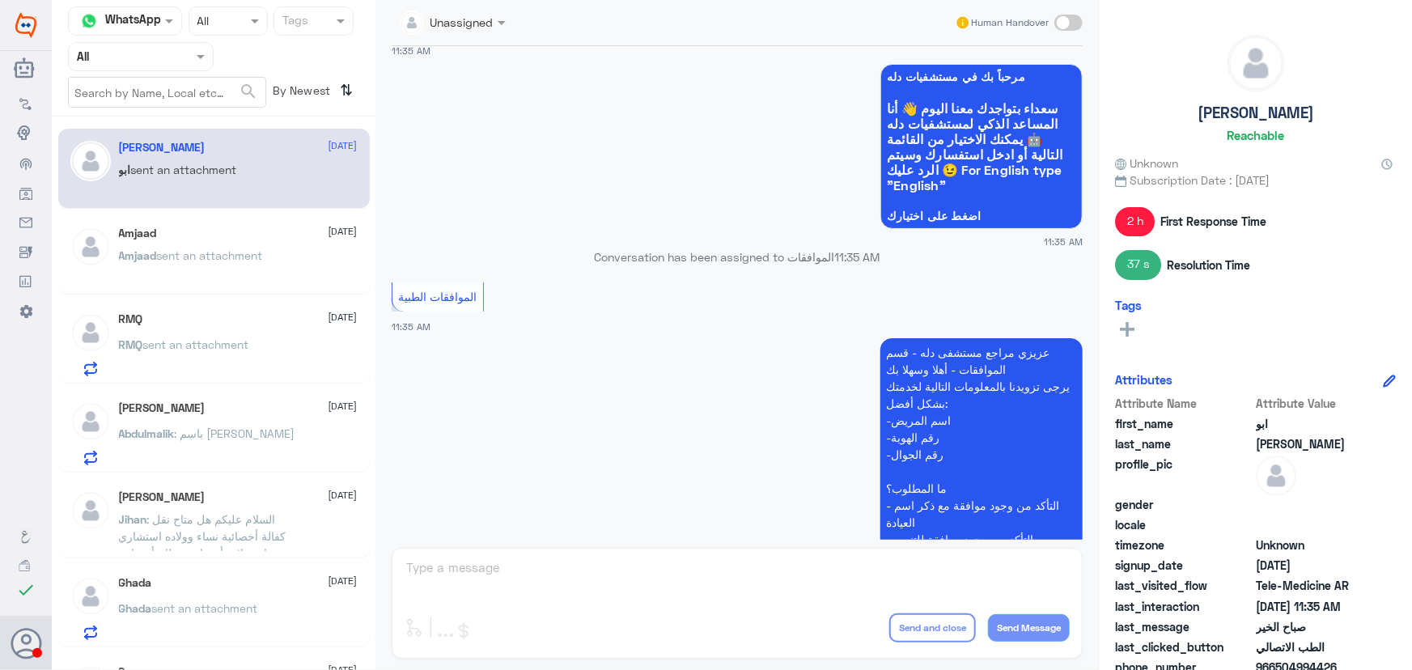
scroll to position [1009, 0]
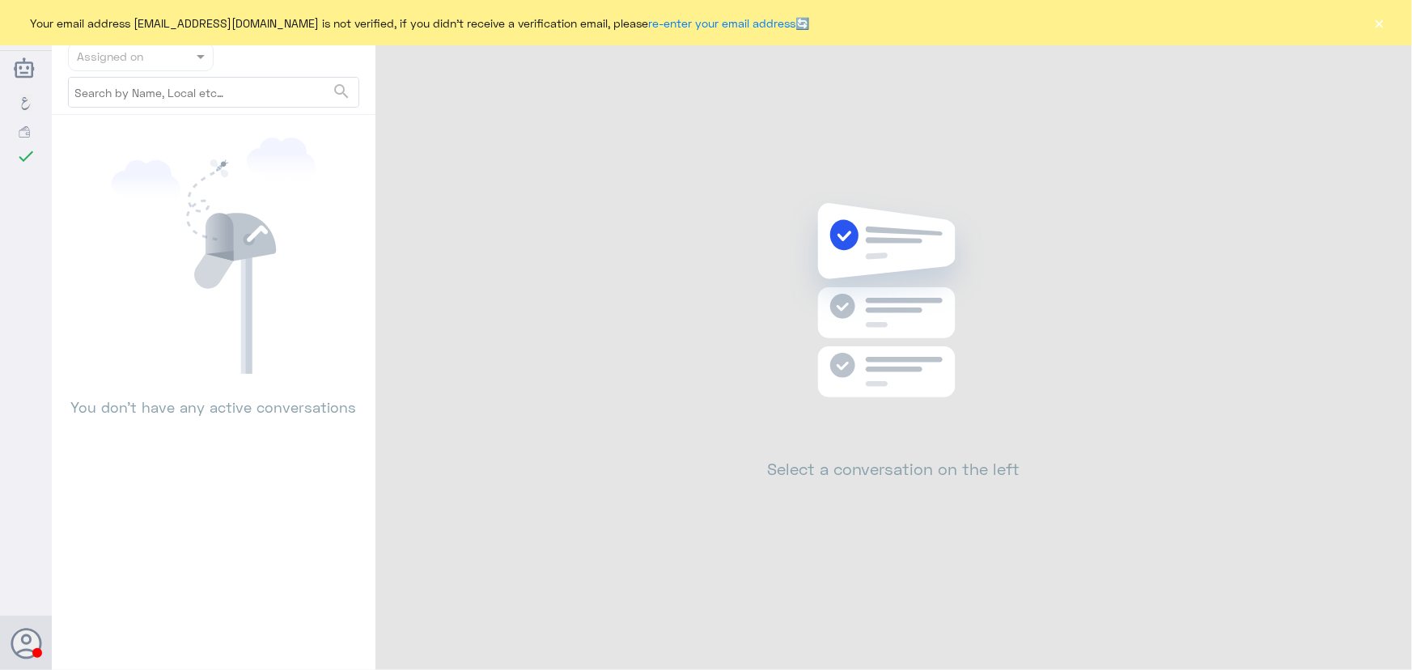
click at [1378, 31] on button "×" at bounding box center [1380, 23] width 16 height 16
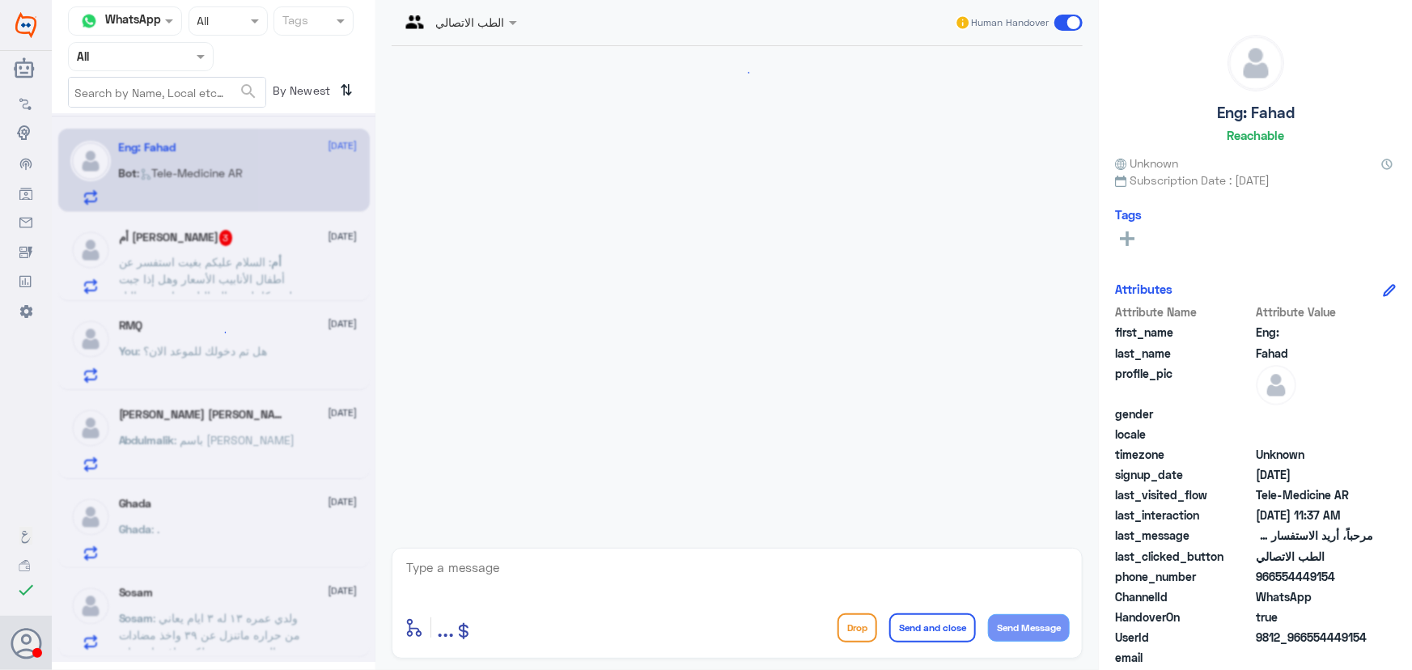
scroll to position [16, 0]
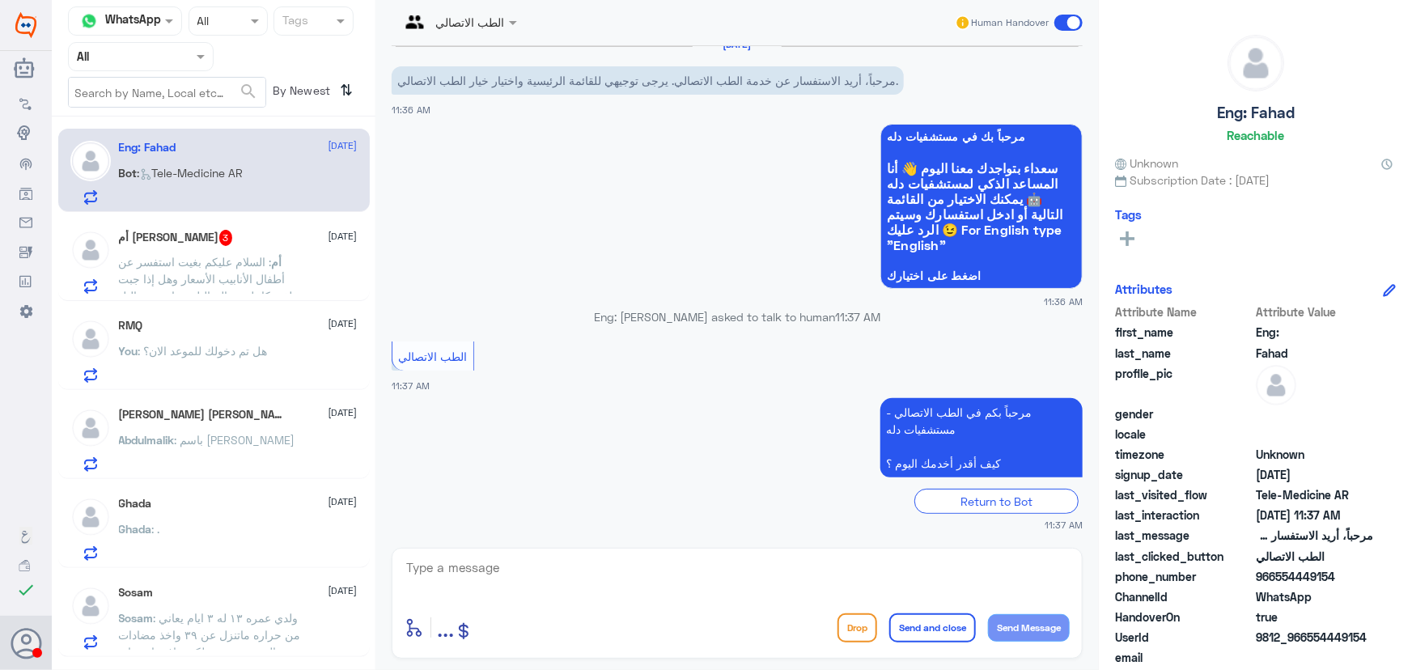
click at [245, 261] on span ": السلام عليكم بغيت استفسر عن أطفال الأنابيب الأسعار وهل إذا جبت ملفي كامل مع ا…" at bounding box center [209, 287] width 181 height 65
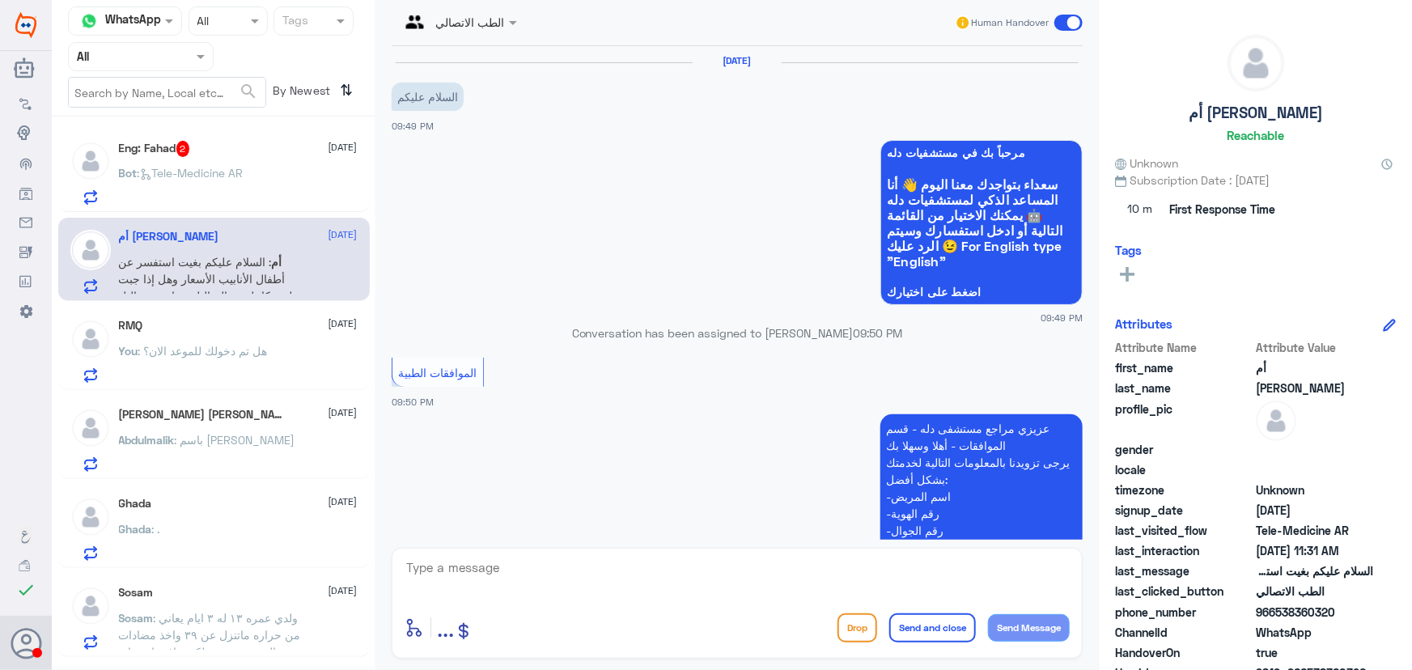
scroll to position [1026, 0]
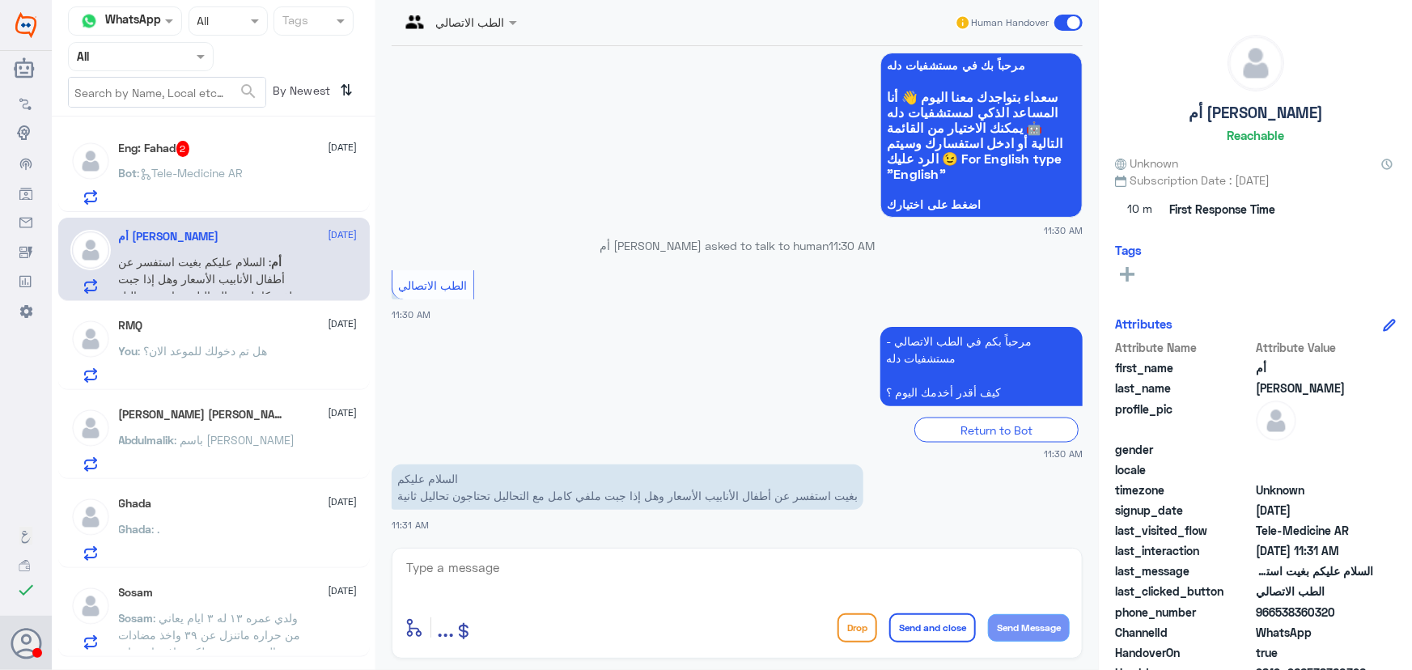
click at [498, 577] on textarea at bounding box center [737, 577] width 665 height 40
click at [474, 575] on textarea at bounding box center [737, 577] width 665 height 40
paste textarea "مرحباً معك نوف من الطب الاتصالي"
type textarea "مرحباً معك نوف من الطب الاتصالي"
click at [1026, 627] on button "Send Message" at bounding box center [1029, 628] width 82 height 28
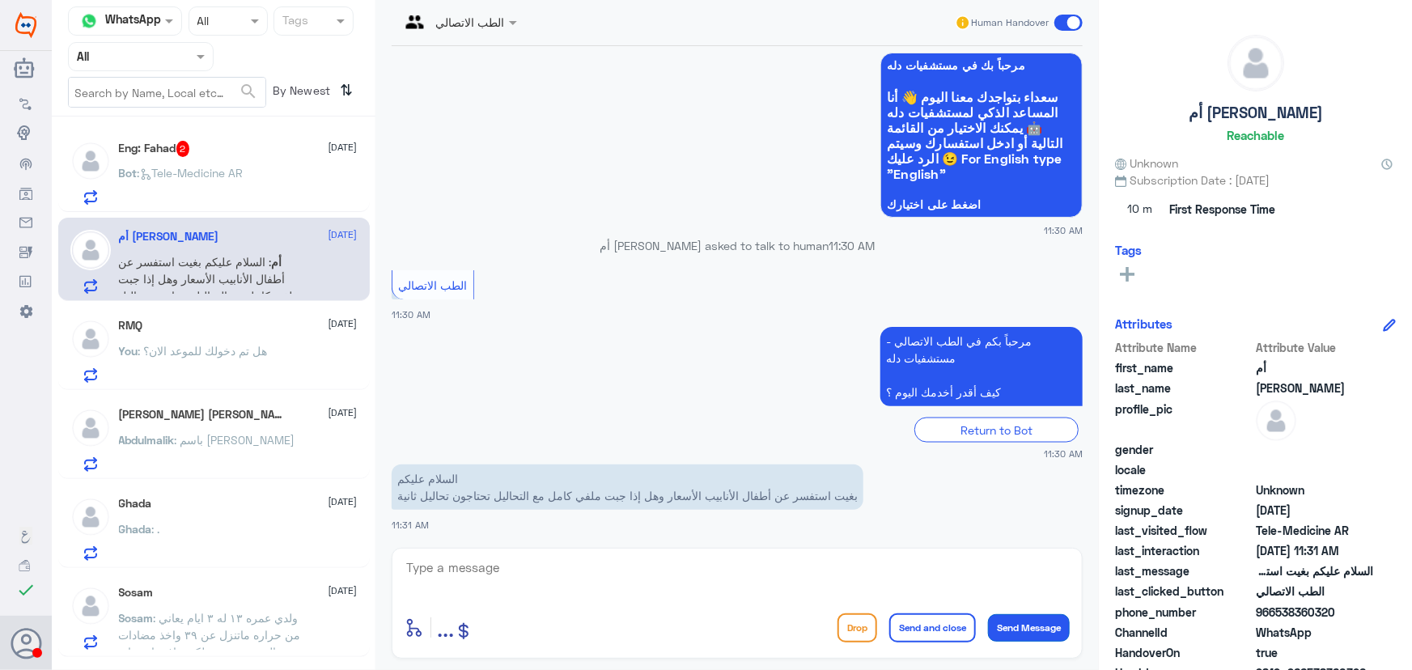
scroll to position [1077, 0]
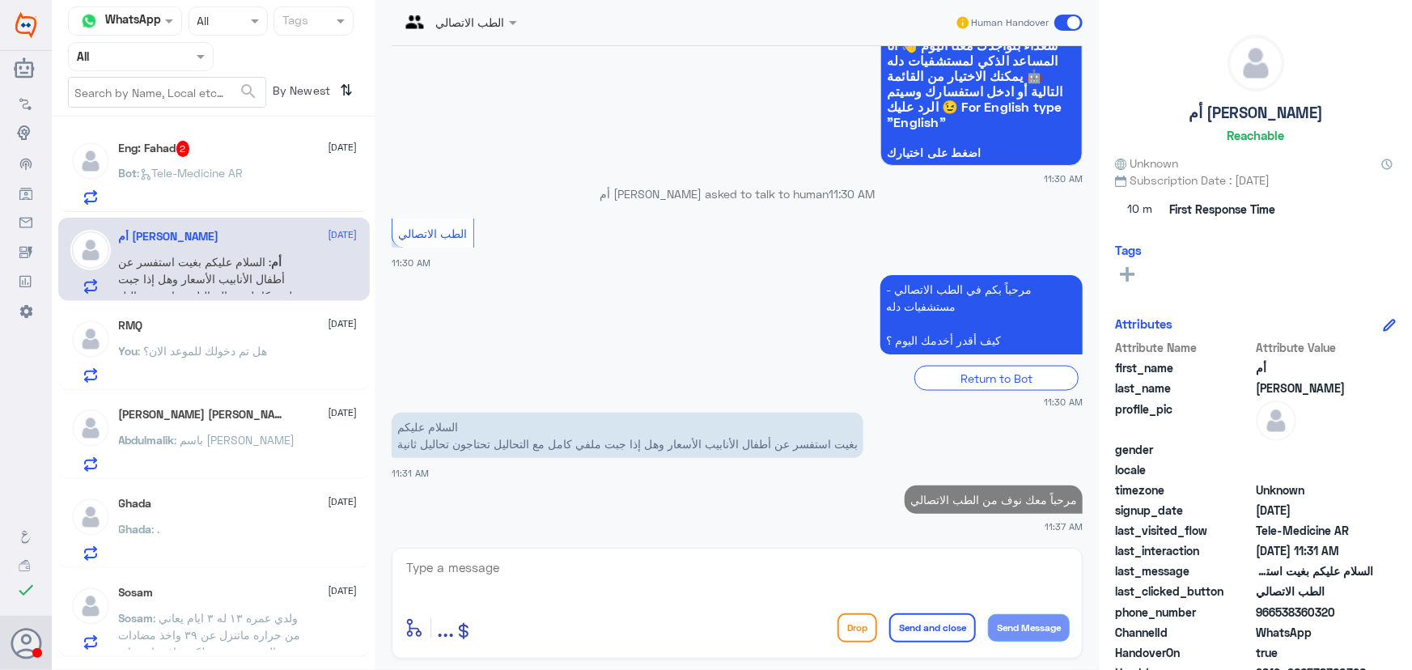
click at [932, 579] on textarea at bounding box center [737, 577] width 665 height 40
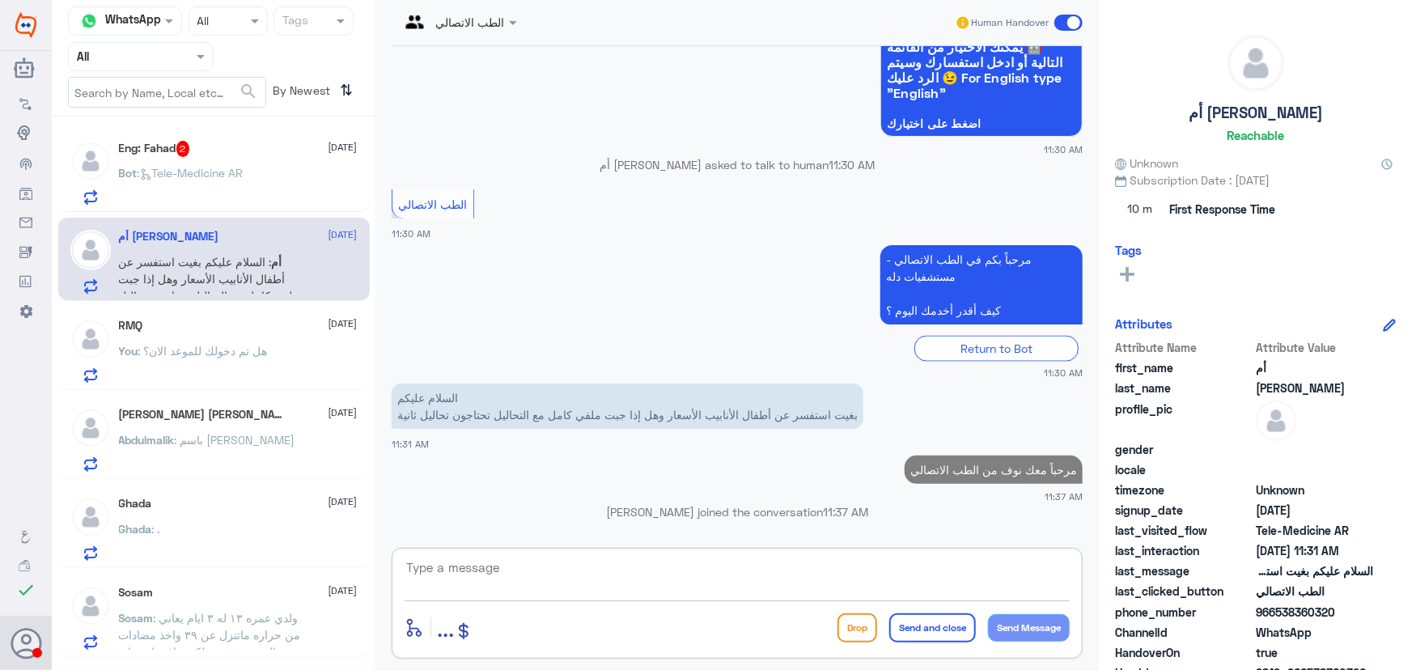
paste textarea "هنا الطب الاتصالي لكل مايخص الاستشارة الفورية من خلال التطبيق، يمكنك التواصل مع…"
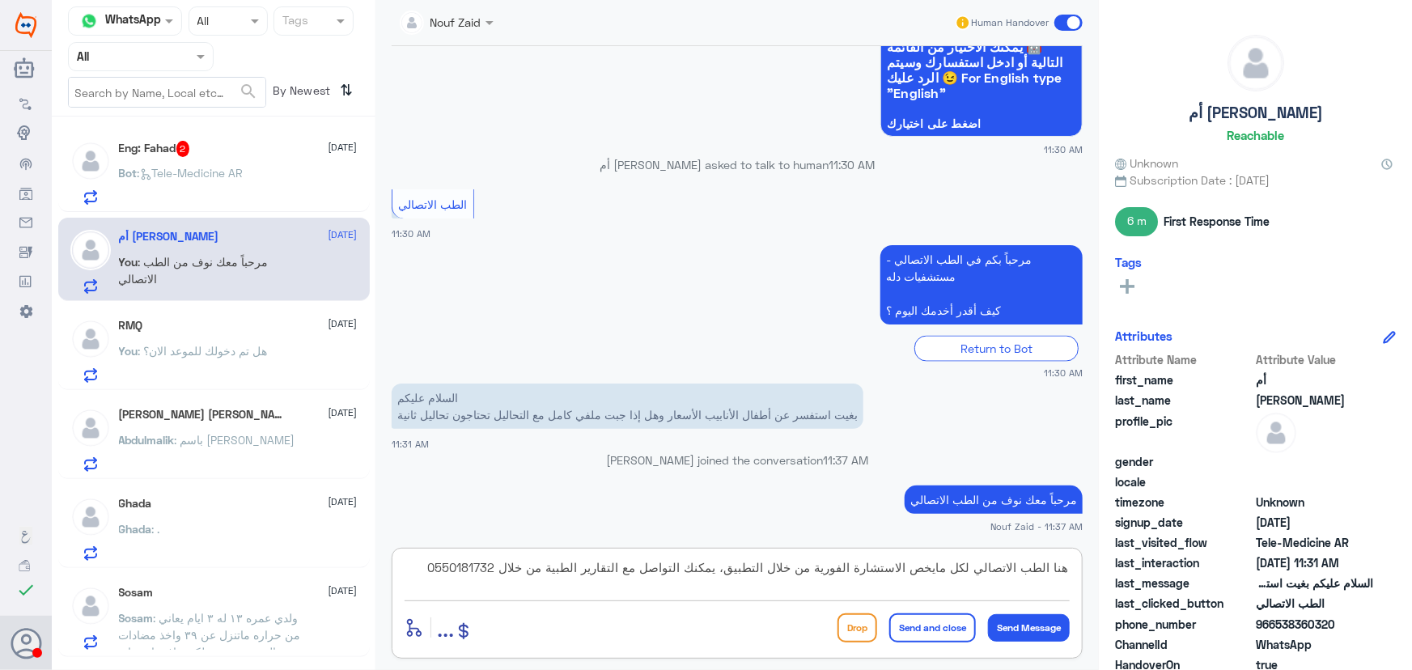
drag, startPoint x: 689, startPoint y: 567, endPoint x: 448, endPoint y: 558, distance: 240.6
click at [452, 557] on textarea "هنا الطب الاتصالي لكل مايخص الاستشارة الفورية من خلال التطبيق، يمكنك التواصل مع…" at bounding box center [737, 577] width 665 height 40
drag, startPoint x: 441, startPoint y: 567, endPoint x: 594, endPoint y: 566, distance: 153.0
drag, startPoint x: 594, startPoint y: 566, endPoint x: 642, endPoint y: 580, distance: 49.9
click at [642, 580] on textarea "هنا الطب الاتصالي لكل مايخص الاستشارة الفورية من خلال التطبيق، يمك550181732" at bounding box center [737, 577] width 665 height 40
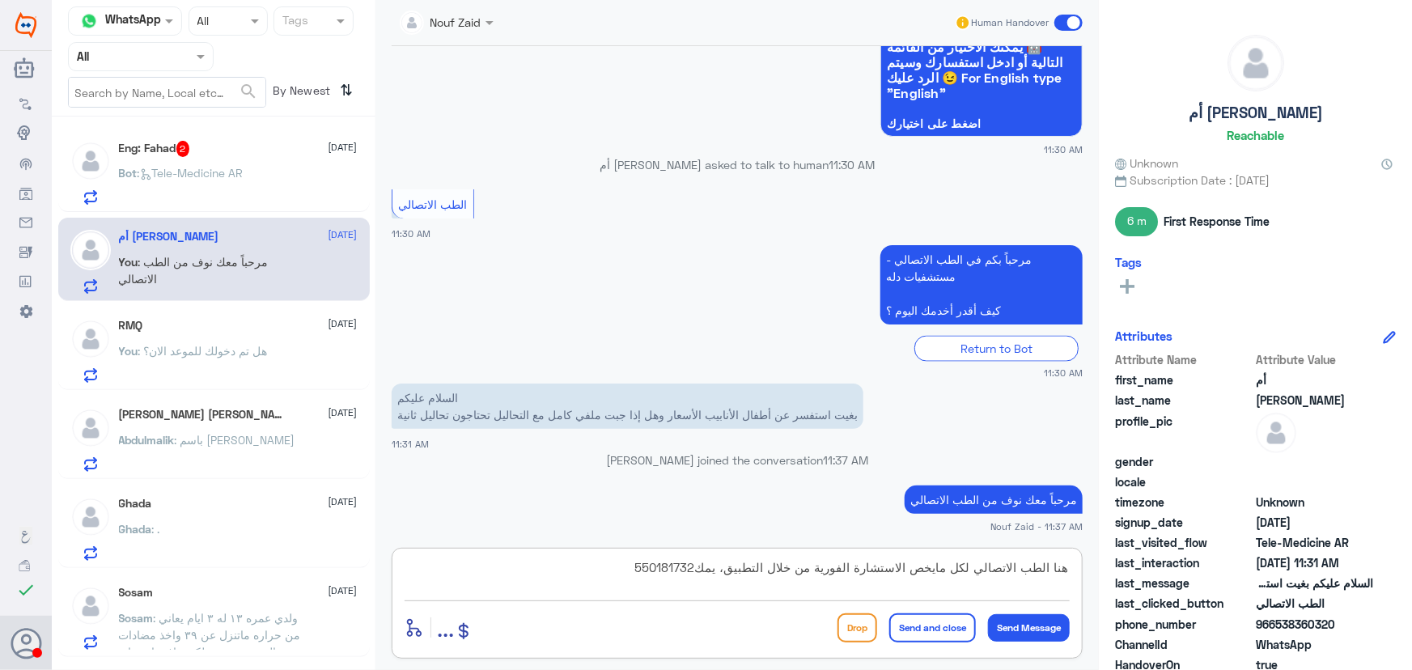
drag, startPoint x: 617, startPoint y: 562, endPoint x: 712, endPoint y: 568, distance: 95.7
click at [712, 568] on textarea "هنا الطب الاتصالي لكل مايخص الاستشارة الفورية من خلال التطبيق، يمك550181732" at bounding box center [737, 577] width 665 height 40
type textarea "هنا الطب الاتصالي لكل مايخص الاستشارة الفورية من خلال التطبيق، يمكنك الاستفسار …"
click at [928, 625] on button "Send and close" at bounding box center [933, 628] width 87 height 29
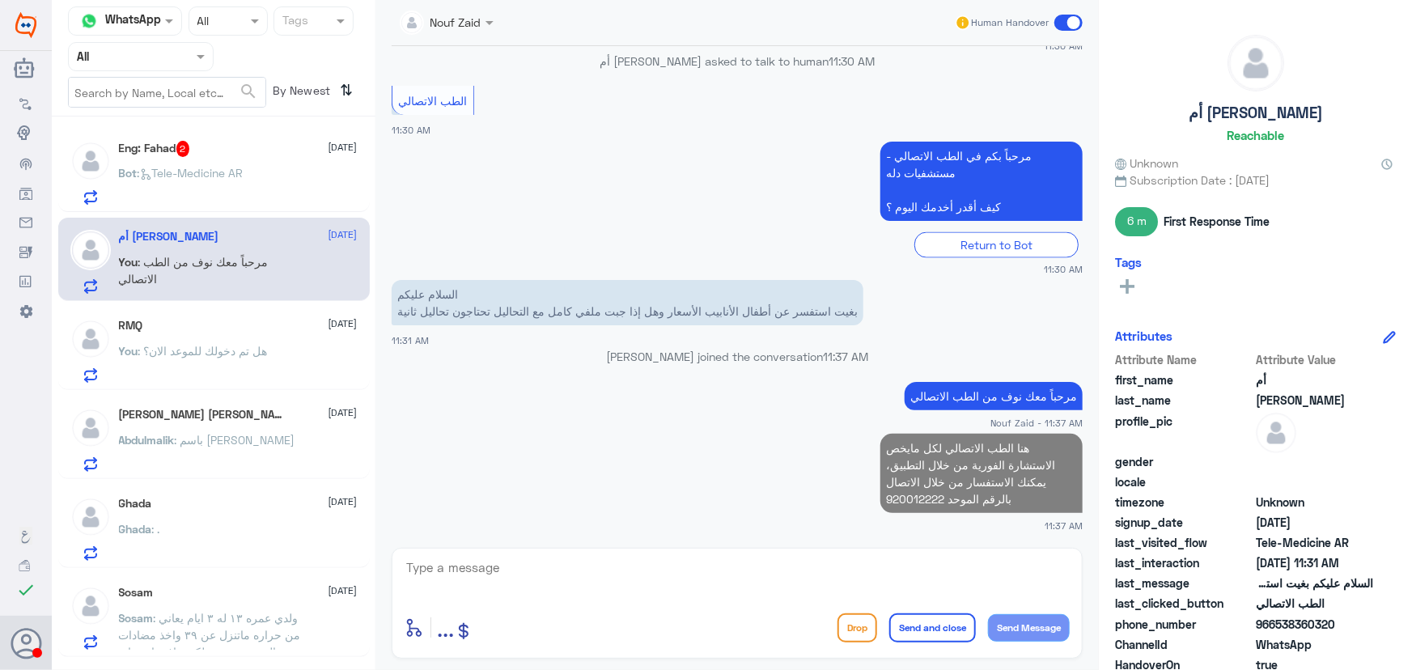
scroll to position [1176, 0]
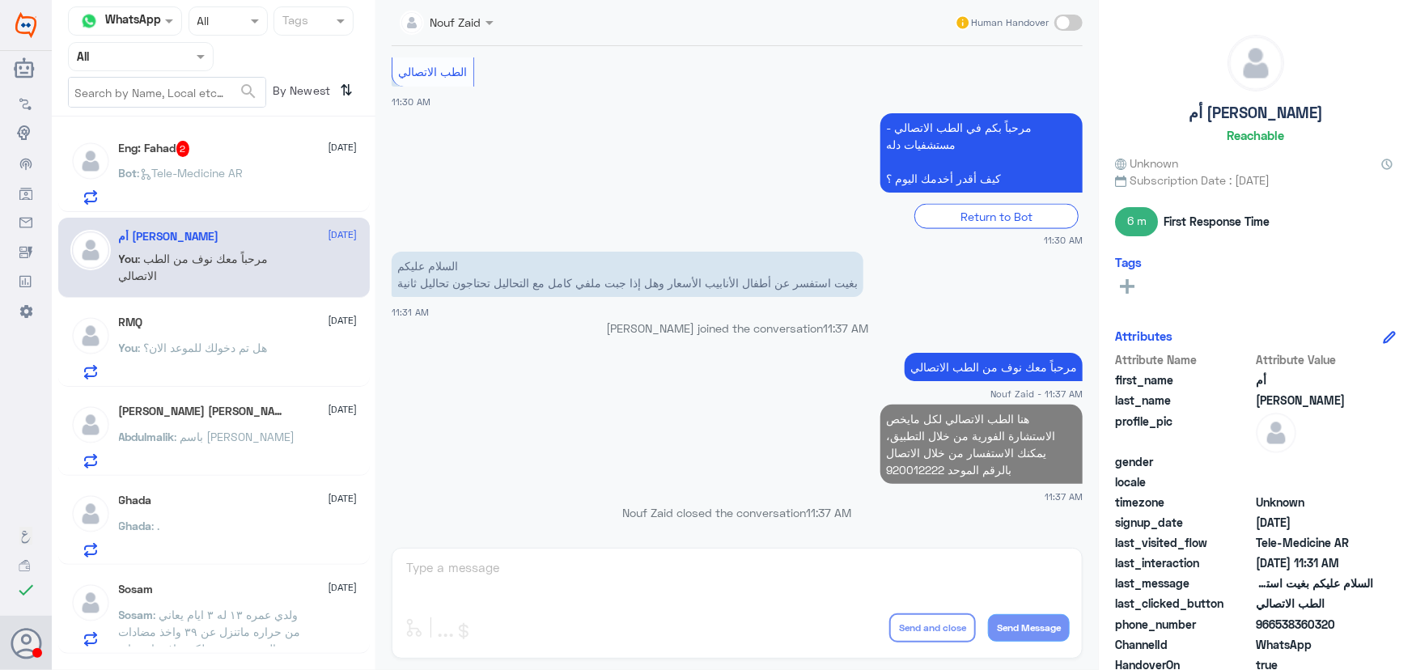
click at [278, 160] on div "Eng: Fahad 2 12 October Bot : Tele-Medicine AR" at bounding box center [238, 173] width 239 height 64
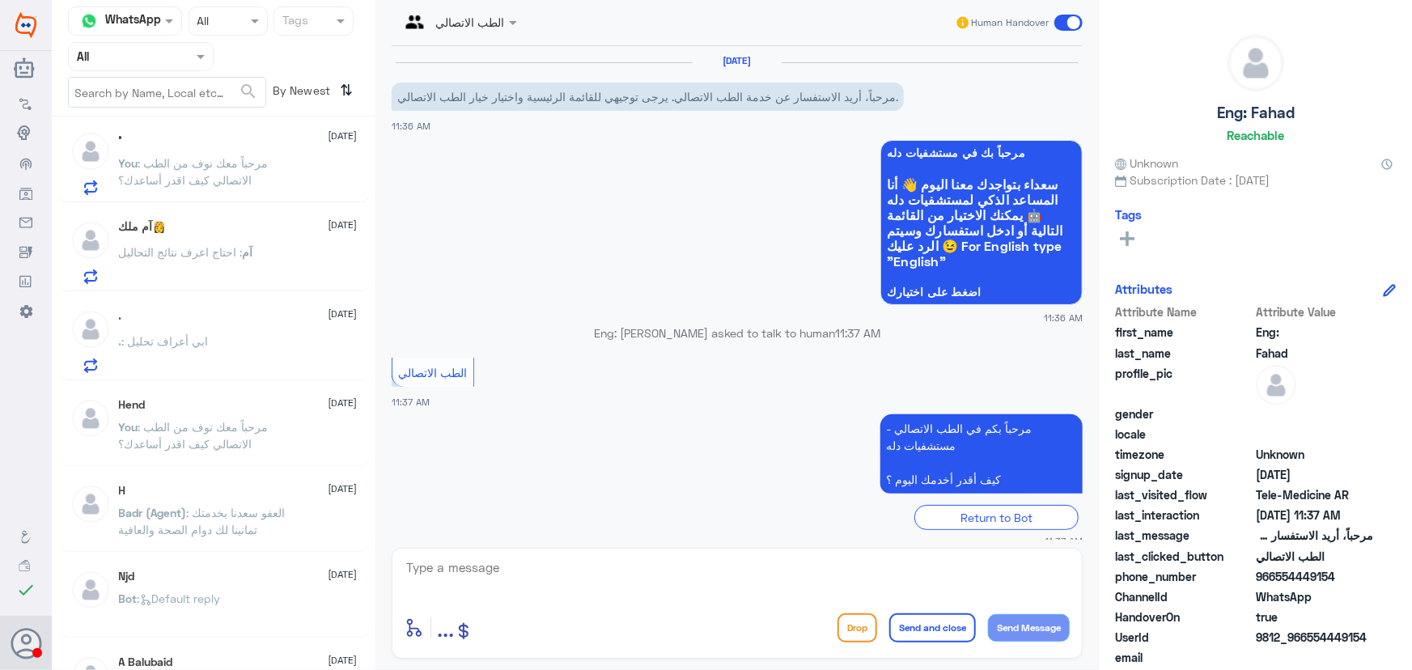
scroll to position [809, 0]
click at [210, 312] on div ". 12 October" at bounding box center [238, 315] width 239 height 14
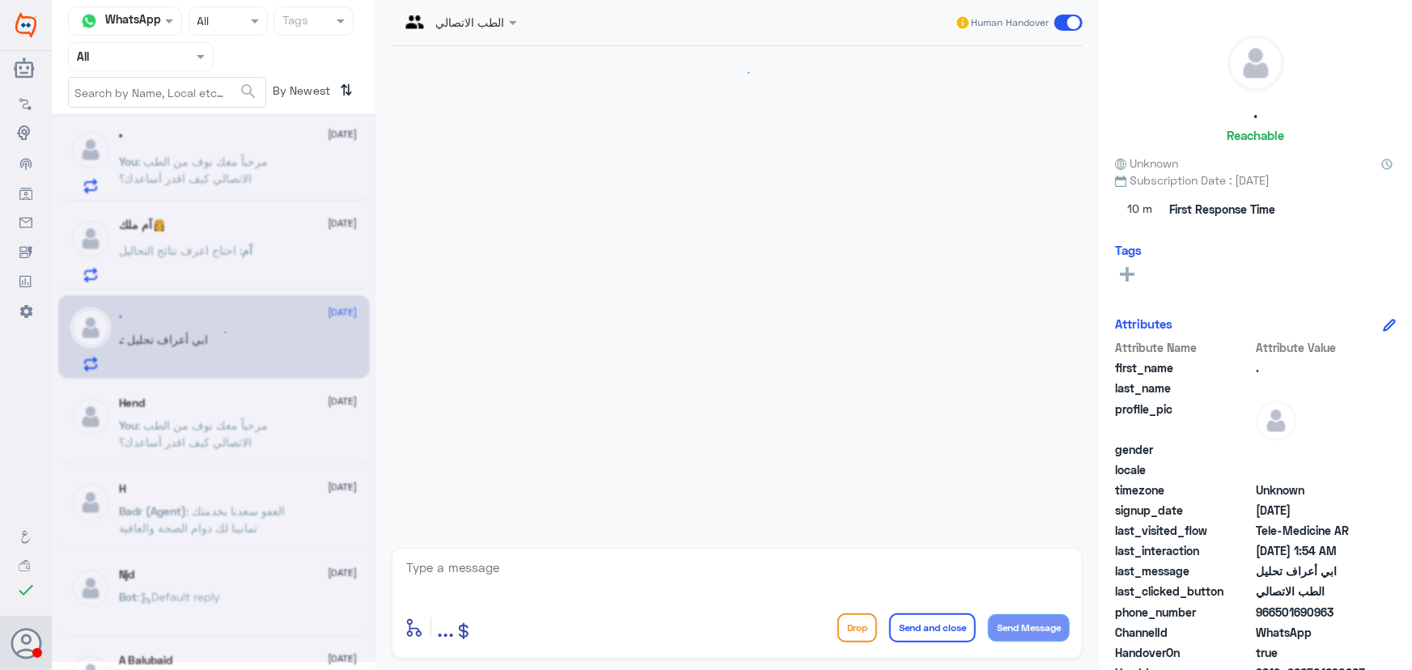
scroll to position [133, 0]
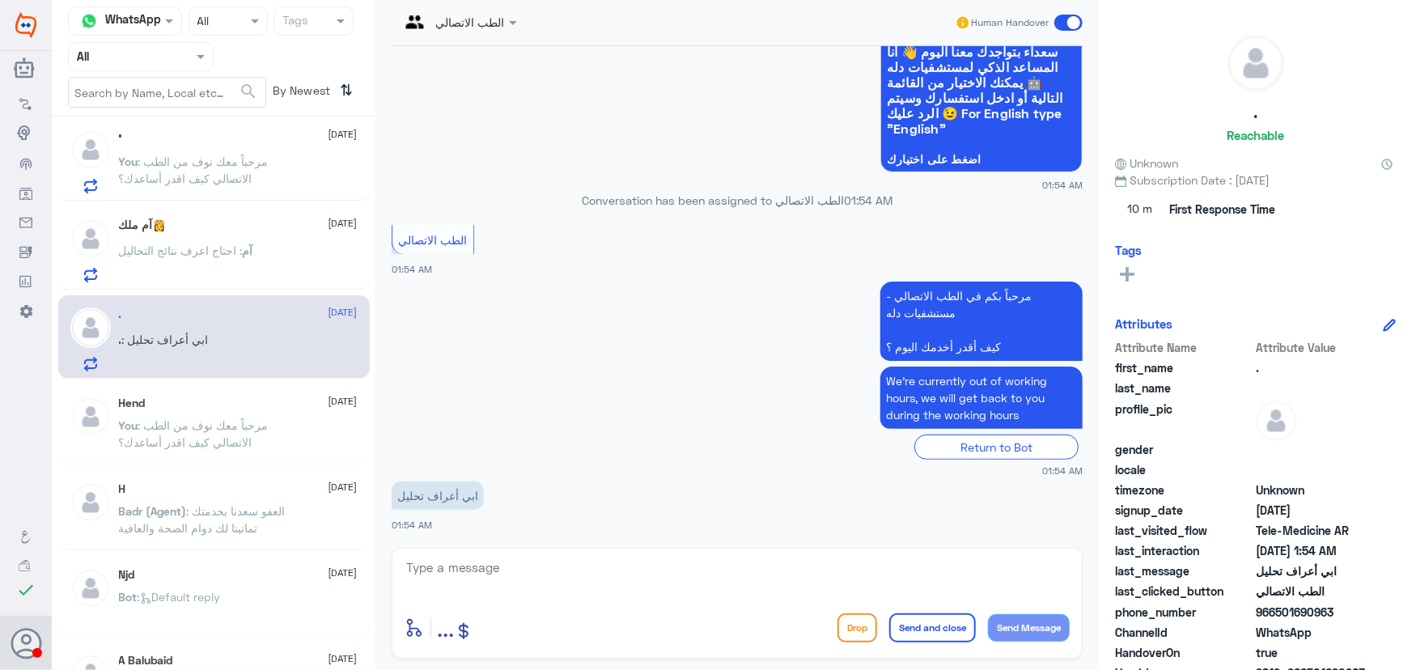
drag, startPoint x: 1273, startPoint y: 608, endPoint x: 1357, endPoint y: 613, distance: 83.5
click at [1357, 613] on span "966501690963" at bounding box center [1314, 612] width 117 height 17
copy span "501690963"
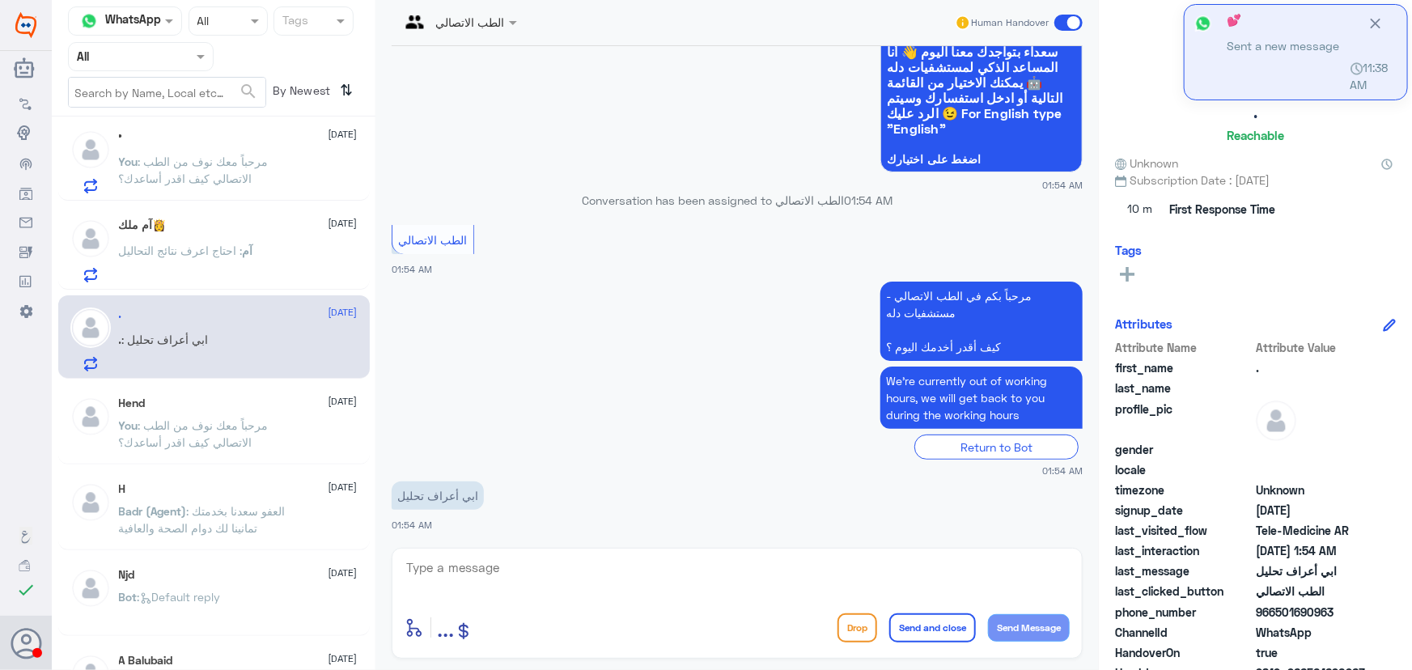
click at [502, 561] on textarea at bounding box center [737, 577] width 665 height 40
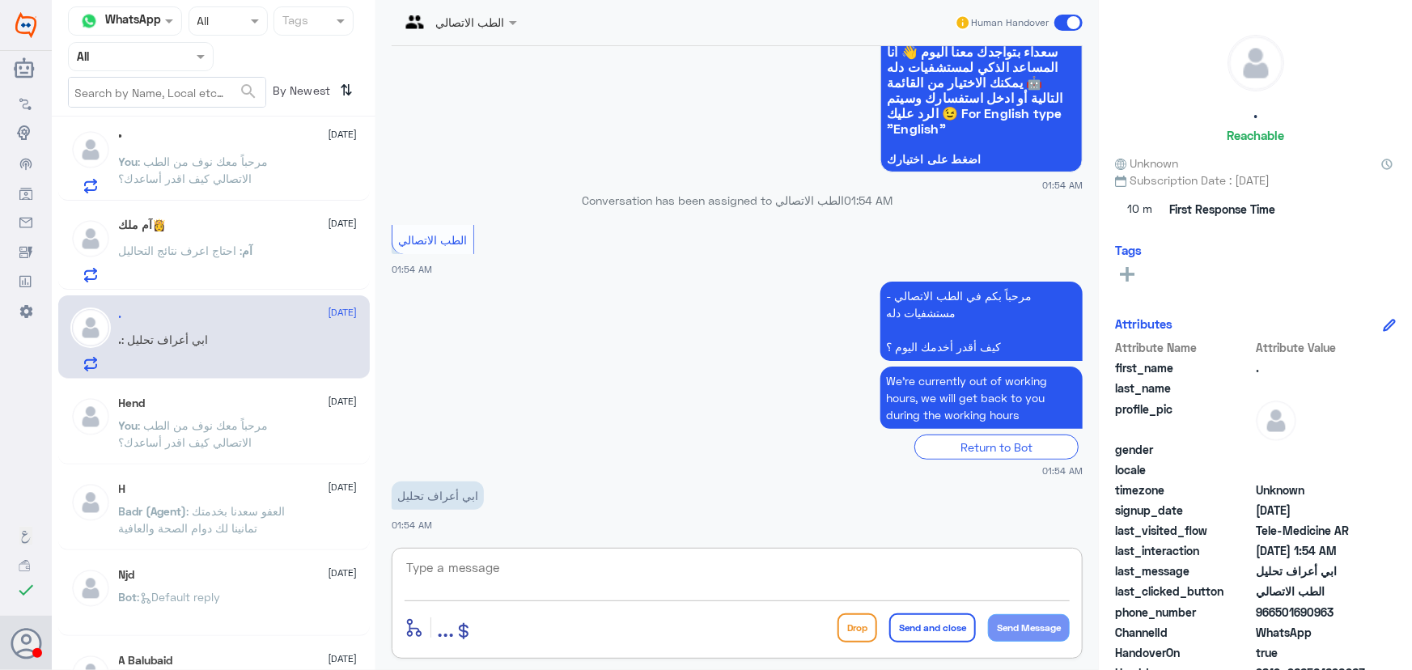
click at [208, 251] on span ": احتاج اعرف نتائج التحاليل" at bounding box center [181, 251] width 124 height 14
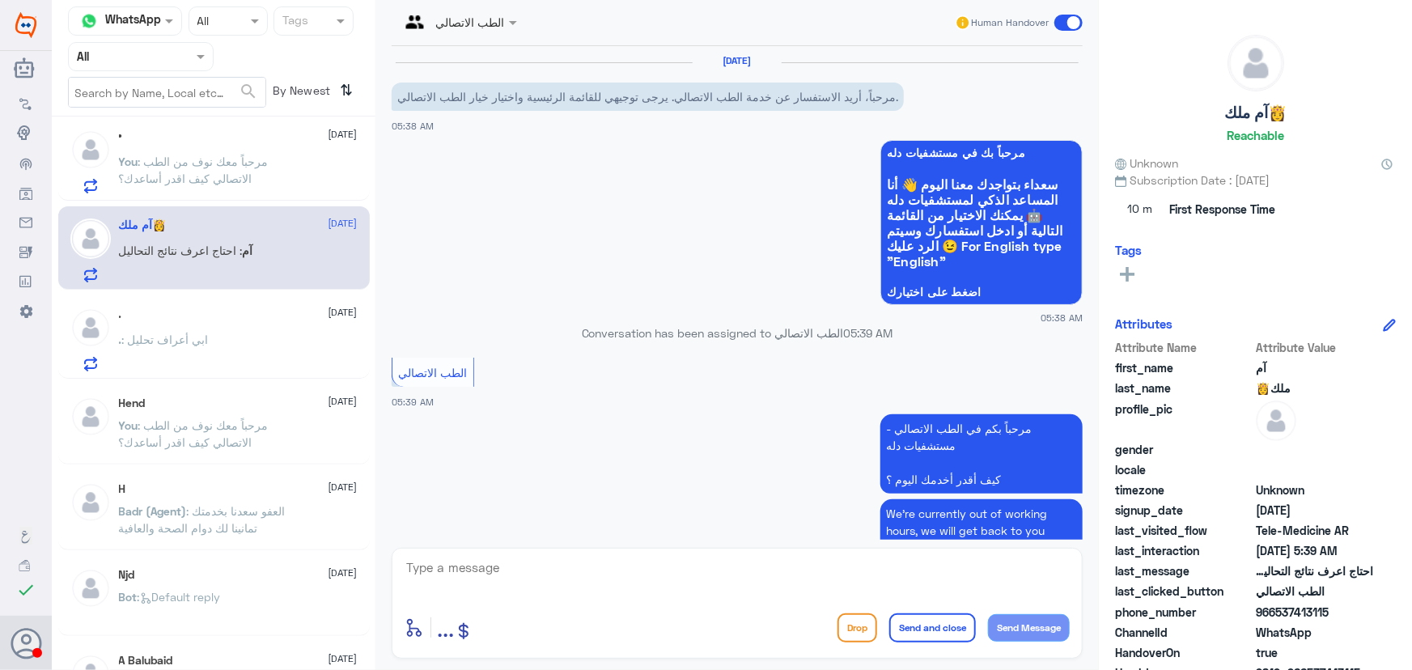
scroll to position [629, 0]
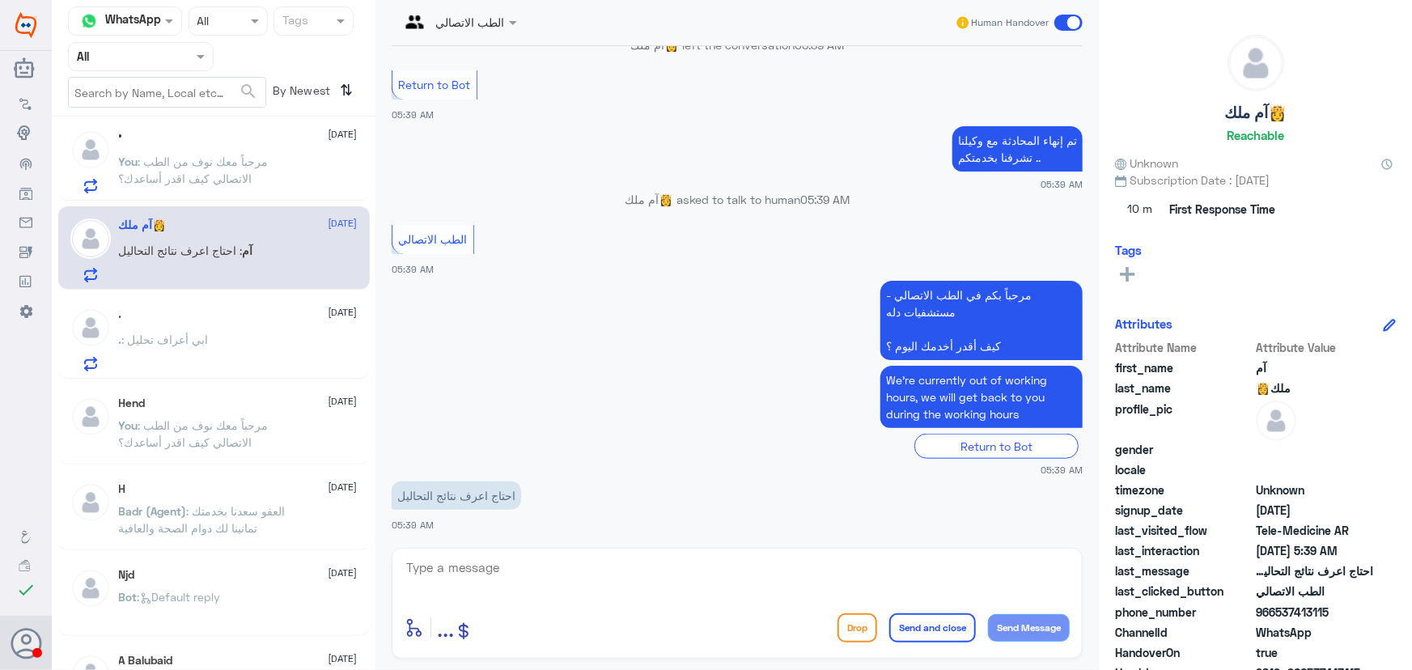
click at [252, 338] on div ". : ابي أعراف تحليل" at bounding box center [238, 353] width 239 height 36
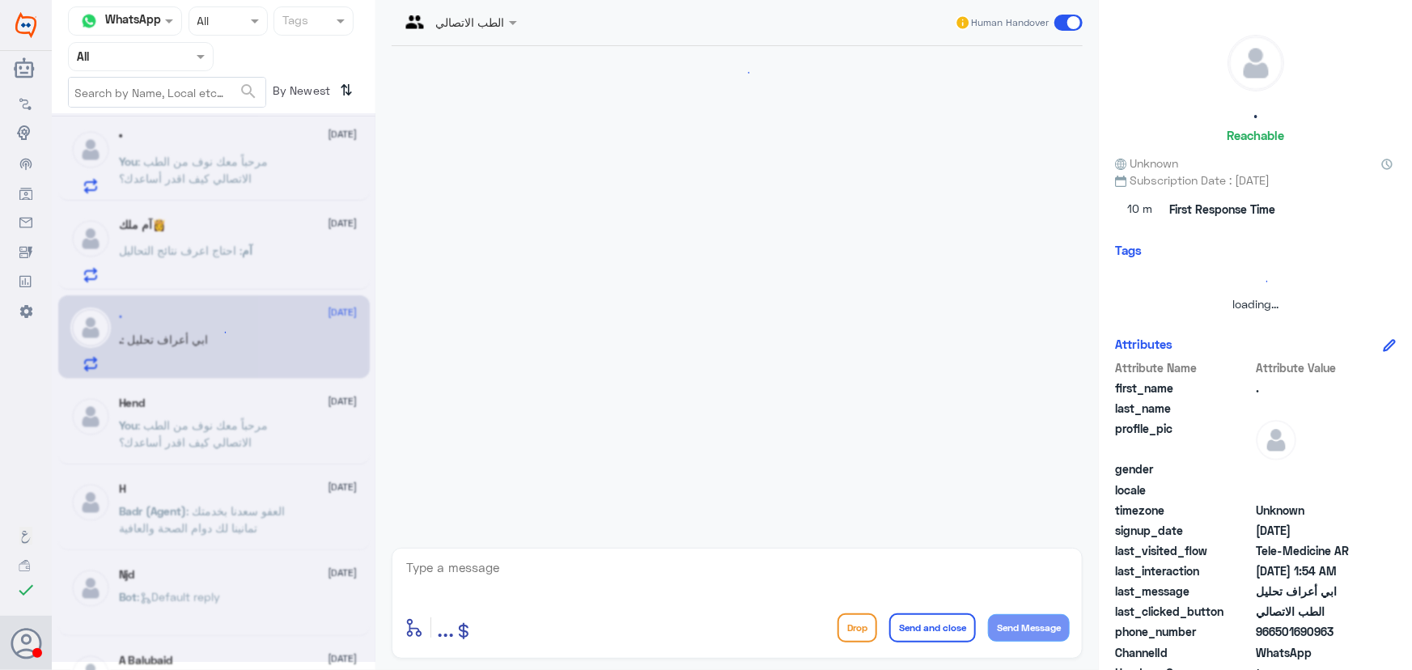
scroll to position [133, 0]
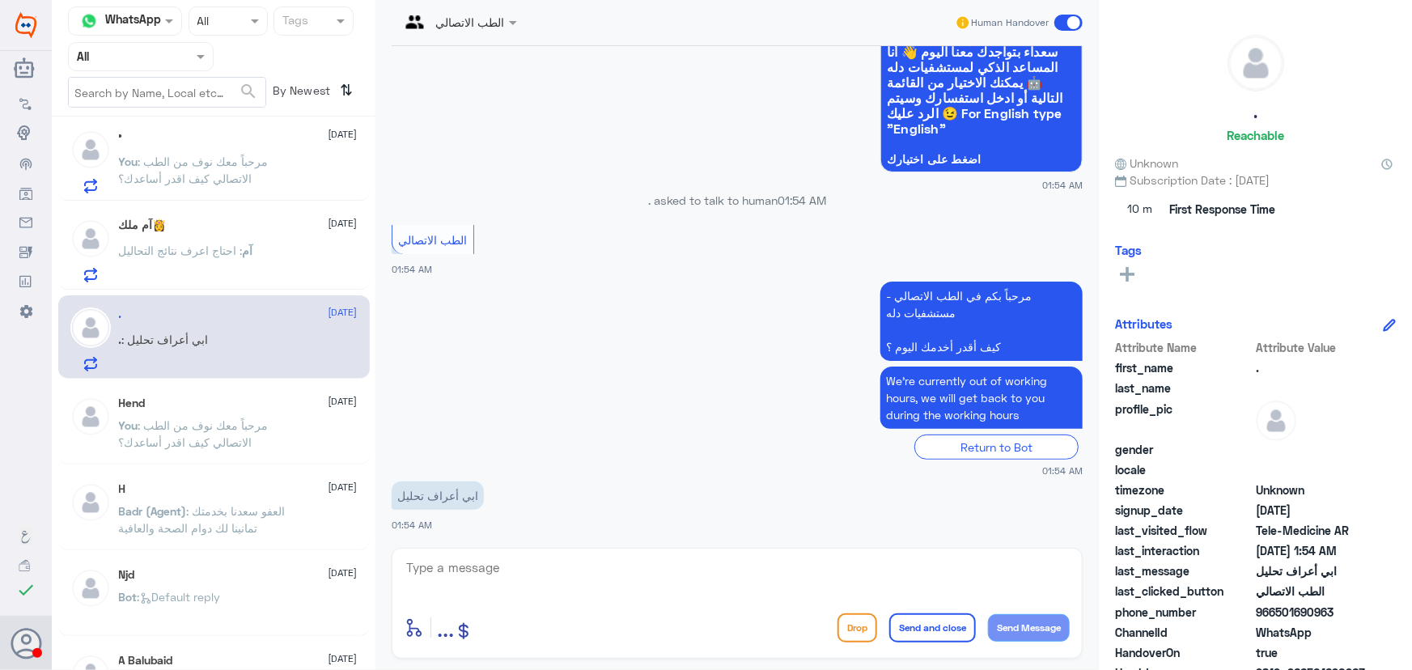
click at [250, 246] on div "آم : احتاج اعرف نتائج التحاليل" at bounding box center [238, 264] width 239 height 36
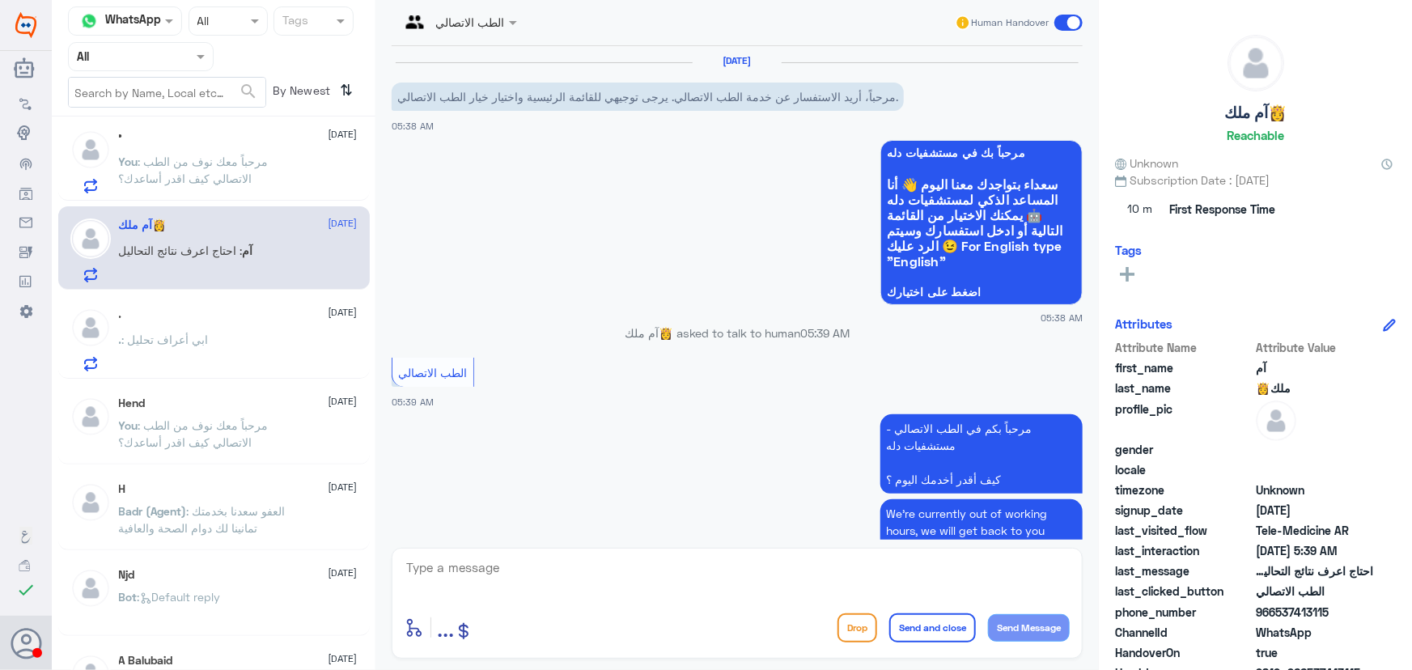
scroll to position [629, 0]
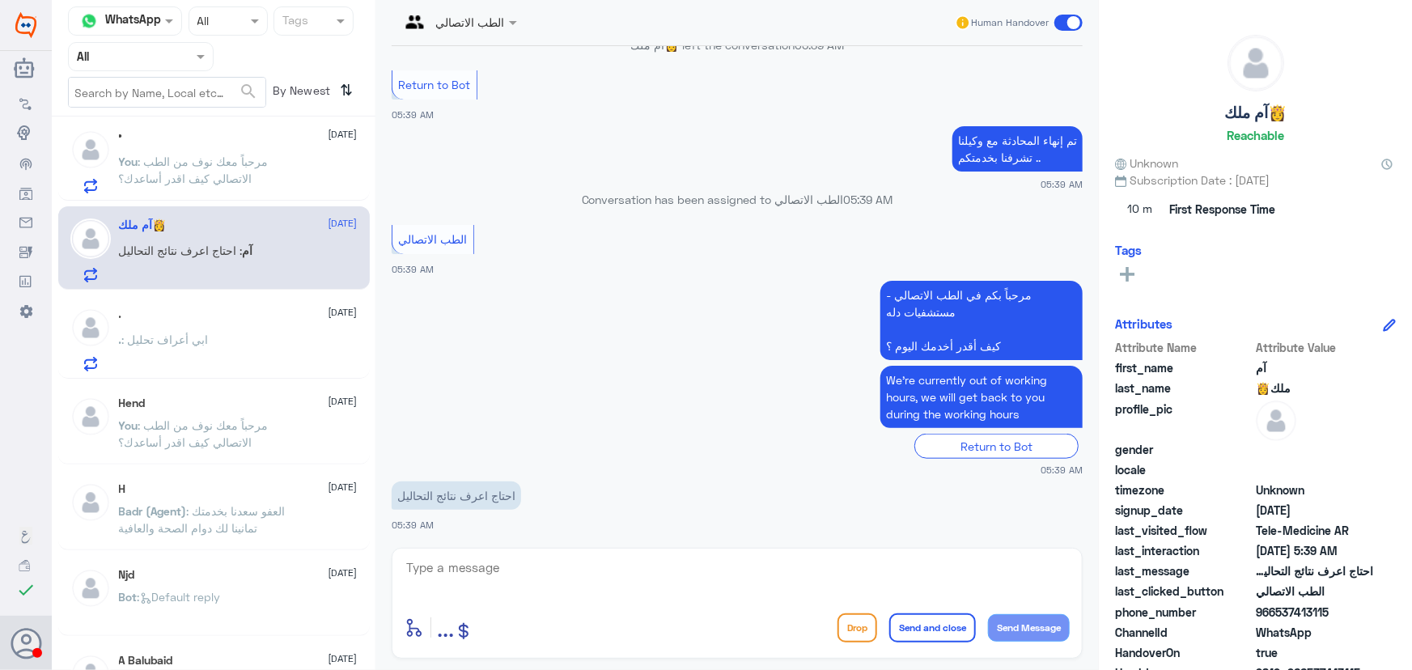
drag, startPoint x: 1273, startPoint y: 617, endPoint x: 1344, endPoint y: 615, distance: 70.4
click at [1344, 615] on span "966537413115" at bounding box center [1314, 612] width 117 height 17
copy span "537413115"
click at [476, 549] on div "الطب الاتصالي Human Handover 12 Oct 2025 مرحباً، أريد الاستفسار عن خدمة الطب ال…" at bounding box center [738, 337] width 724 height 675
click at [516, 569] on textarea at bounding box center [737, 577] width 665 height 40
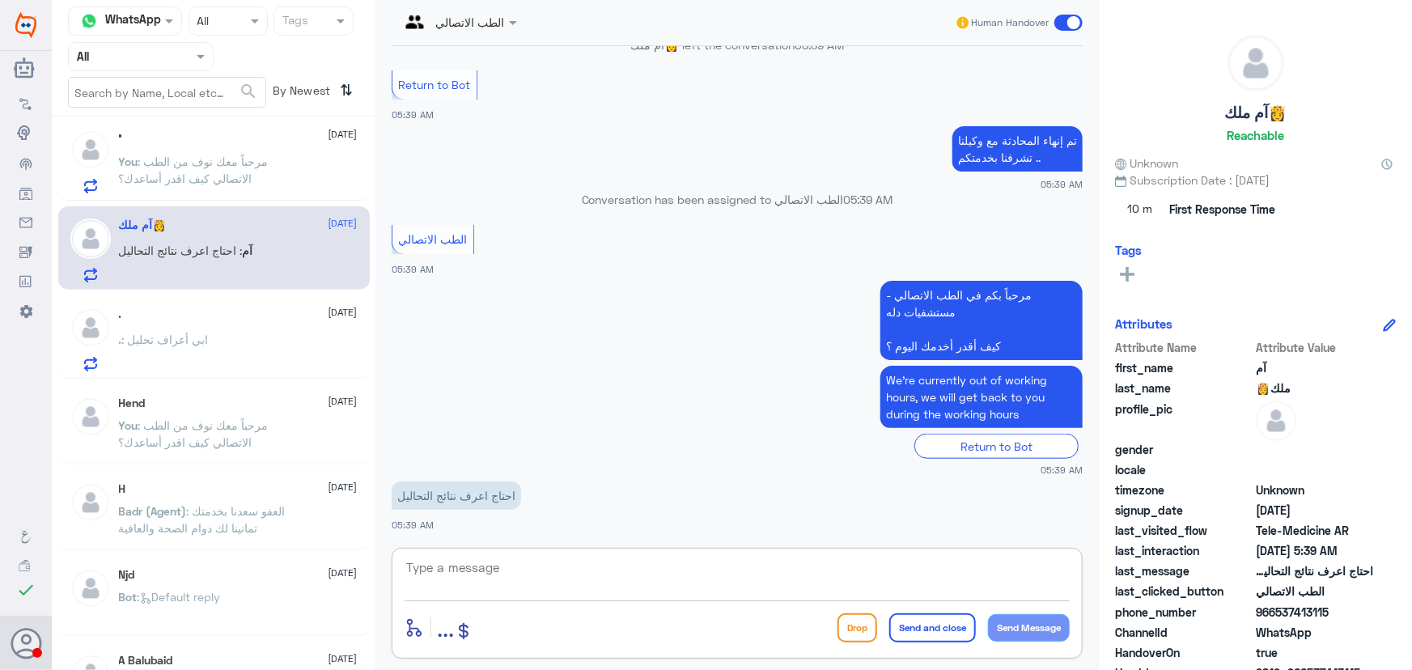
paste textarea "مرحباً معك نوف من الطب الاتصالي"
type textarea "مرحباً معك نوف من الطب الاتصالي"
click at [1052, 632] on button "Send Message" at bounding box center [1029, 628] width 82 height 28
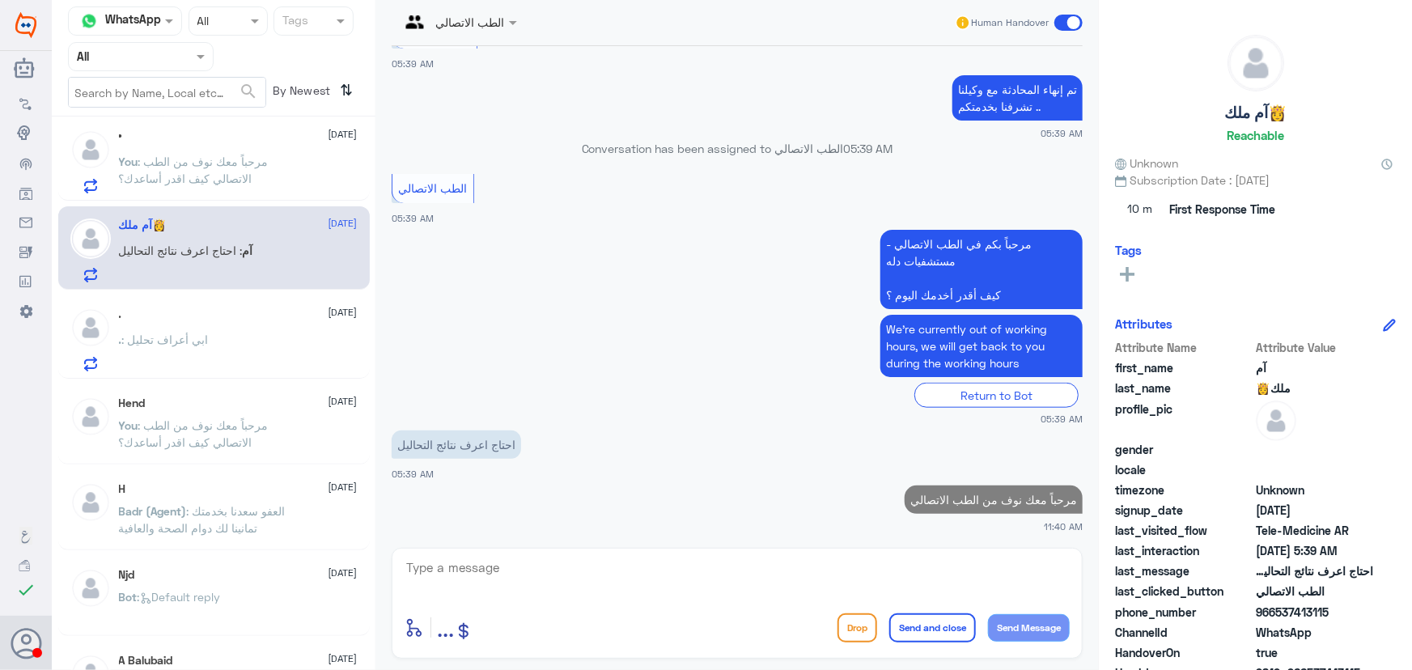
click at [966, 578] on textarea at bounding box center [737, 577] width 665 height 40
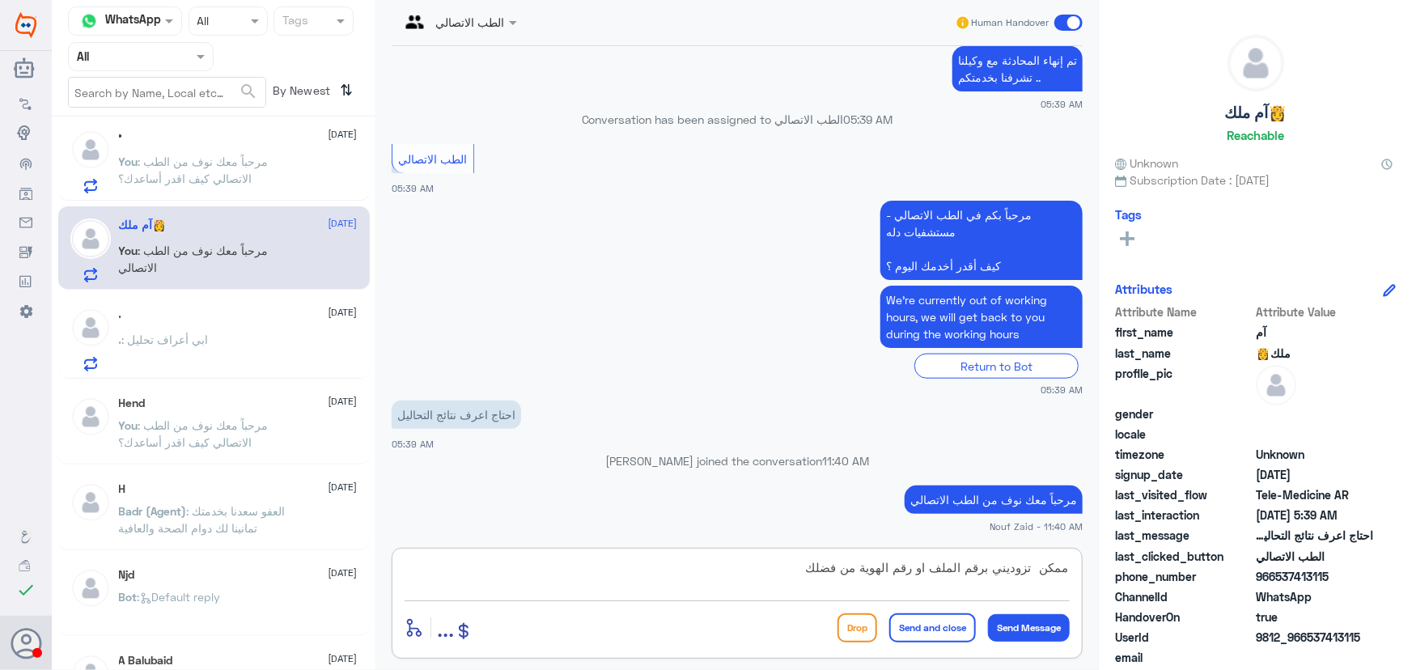
type textarea "ممكن تزوديني برقم الملف او رقم الهوية من فضلك"
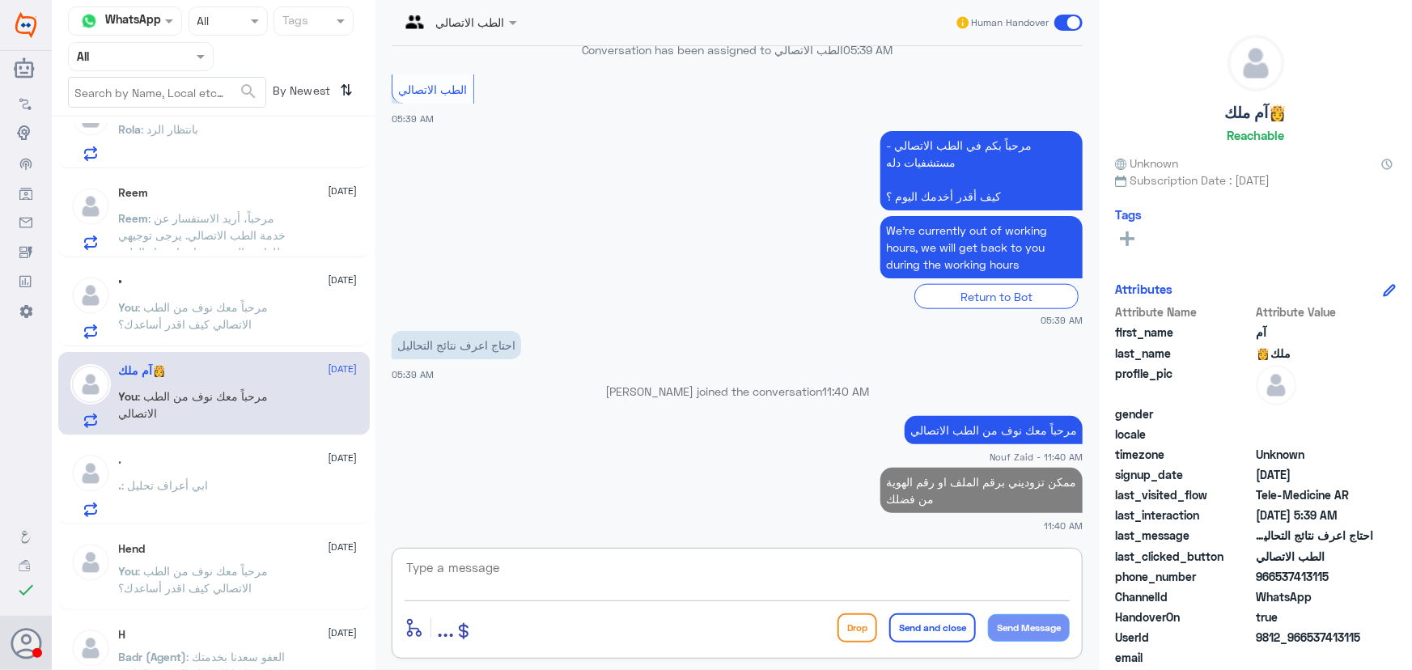
scroll to position [662, 0]
click at [239, 313] on p "You : مرحباً معك نوف من الطب الاتصالي كيف اقدر أساعدك؟" at bounding box center [210, 320] width 182 height 40
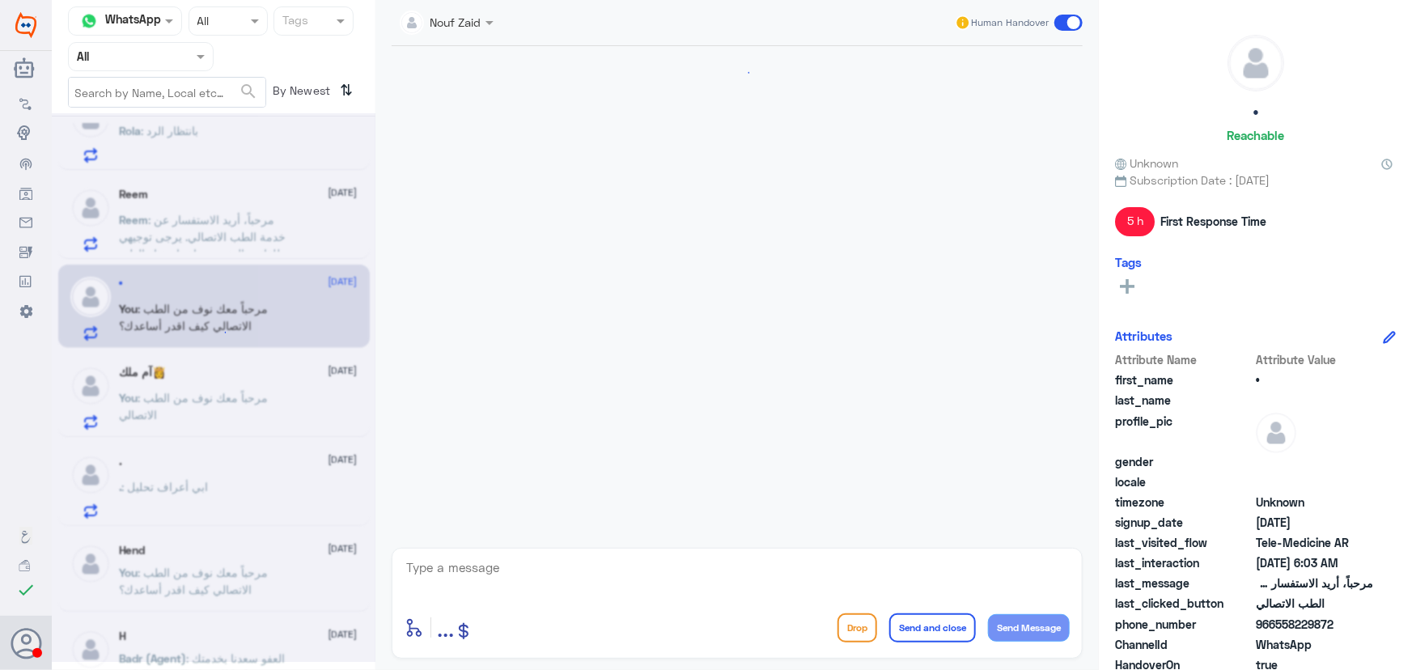
scroll to position [176, 0]
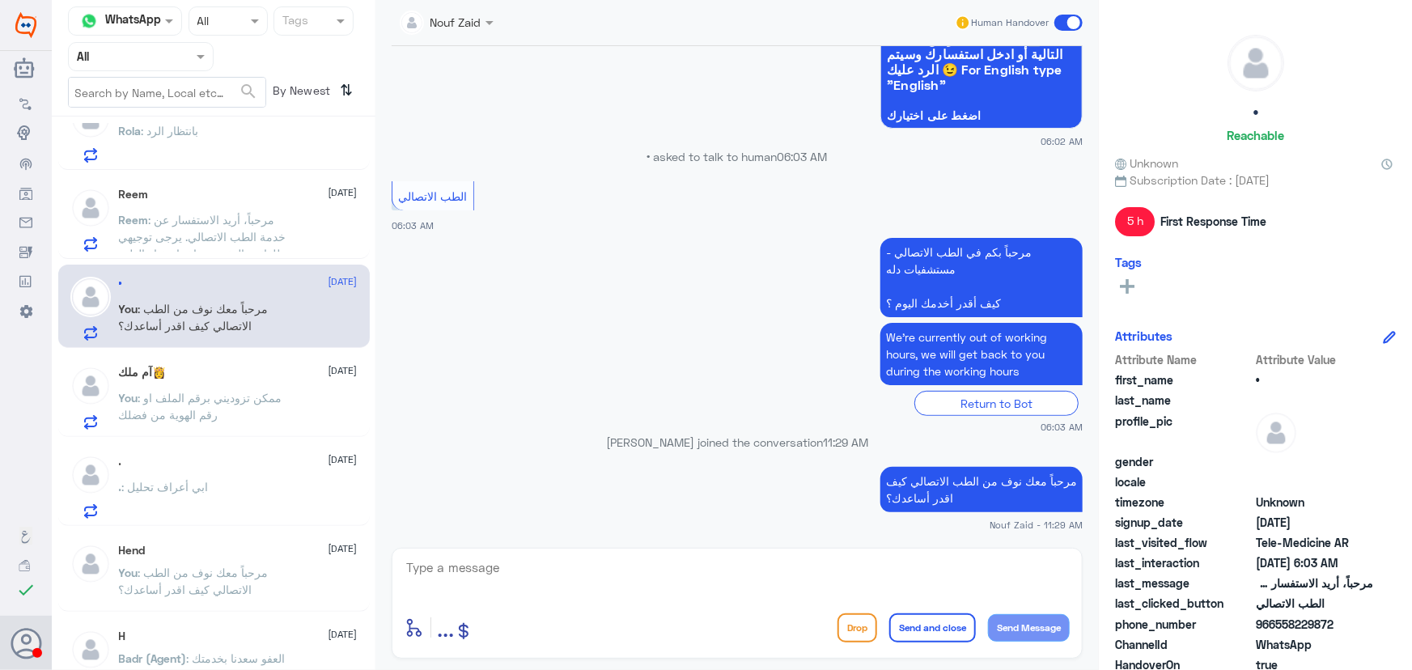
click at [247, 213] on span ": مرحباً، أريد الاستفسار عن خدمة الطب الاتصالي. يرجى توجيهي للقائمة الرئيسية وا…" at bounding box center [203, 245] width 168 height 65
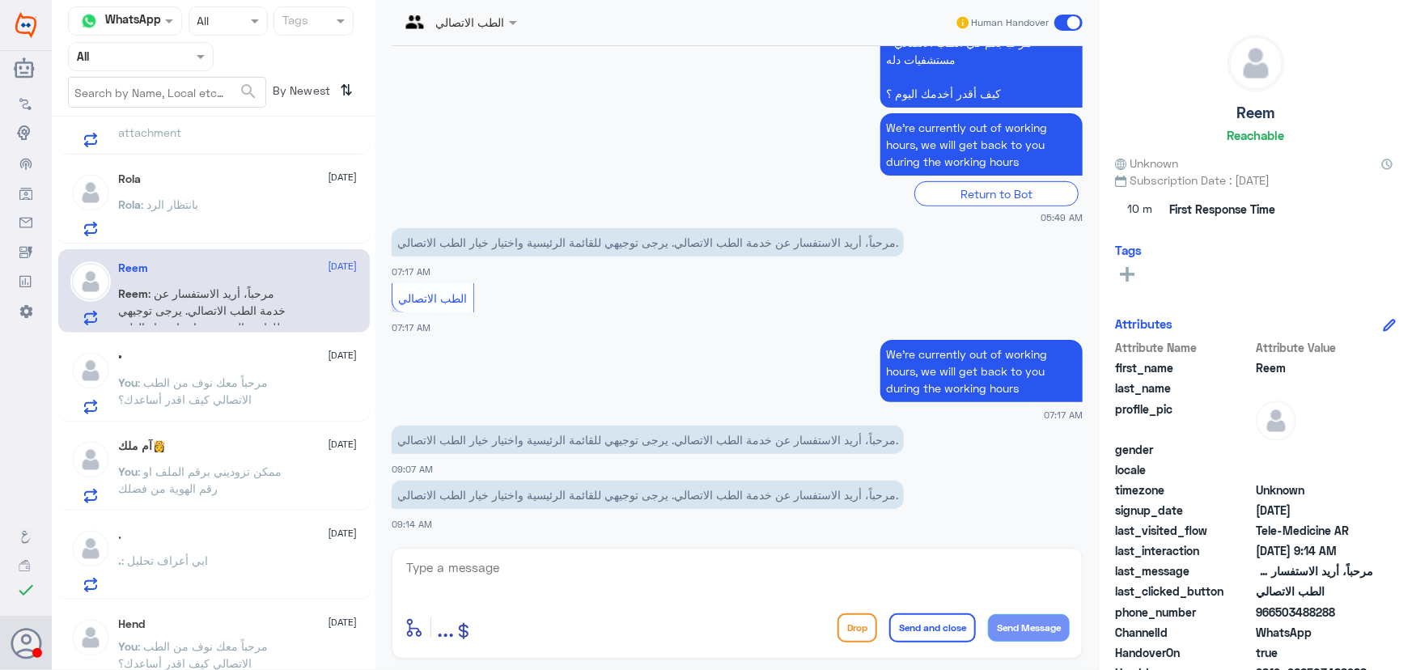
scroll to position [515, 0]
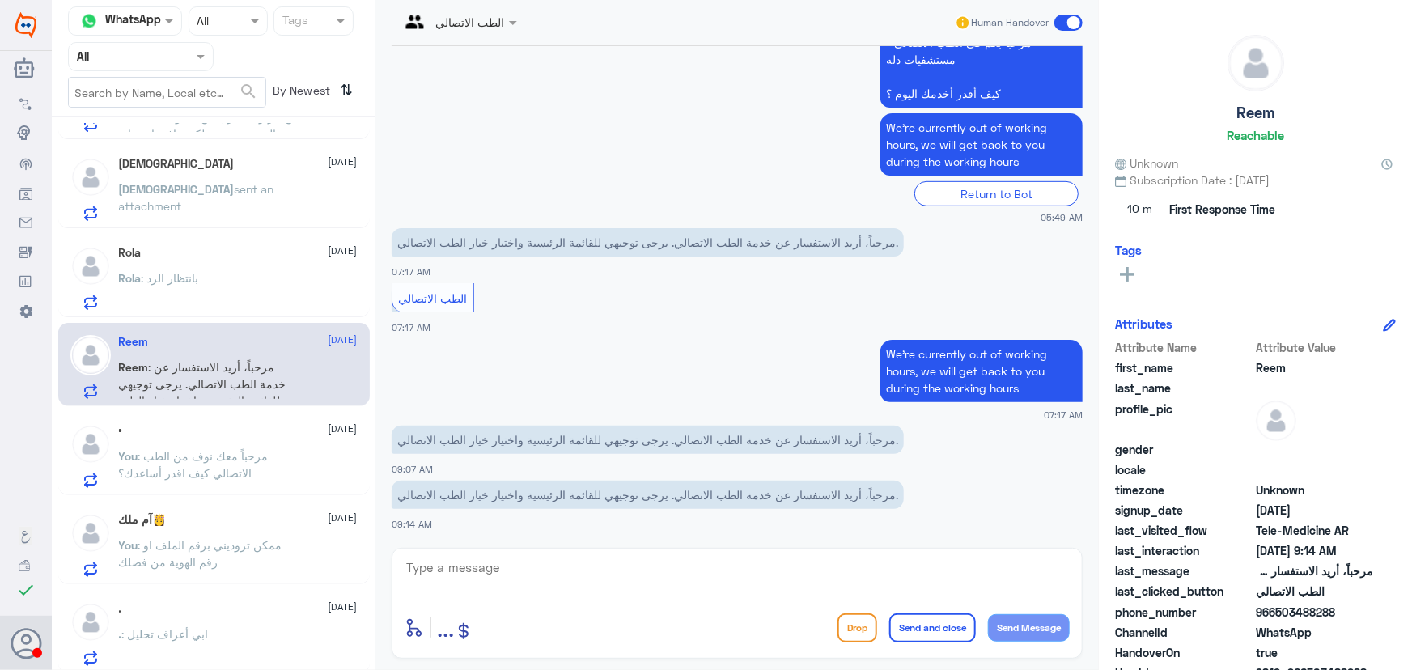
click at [246, 259] on div "Rola 12 October Rola : بانتظار الرد" at bounding box center [238, 278] width 239 height 64
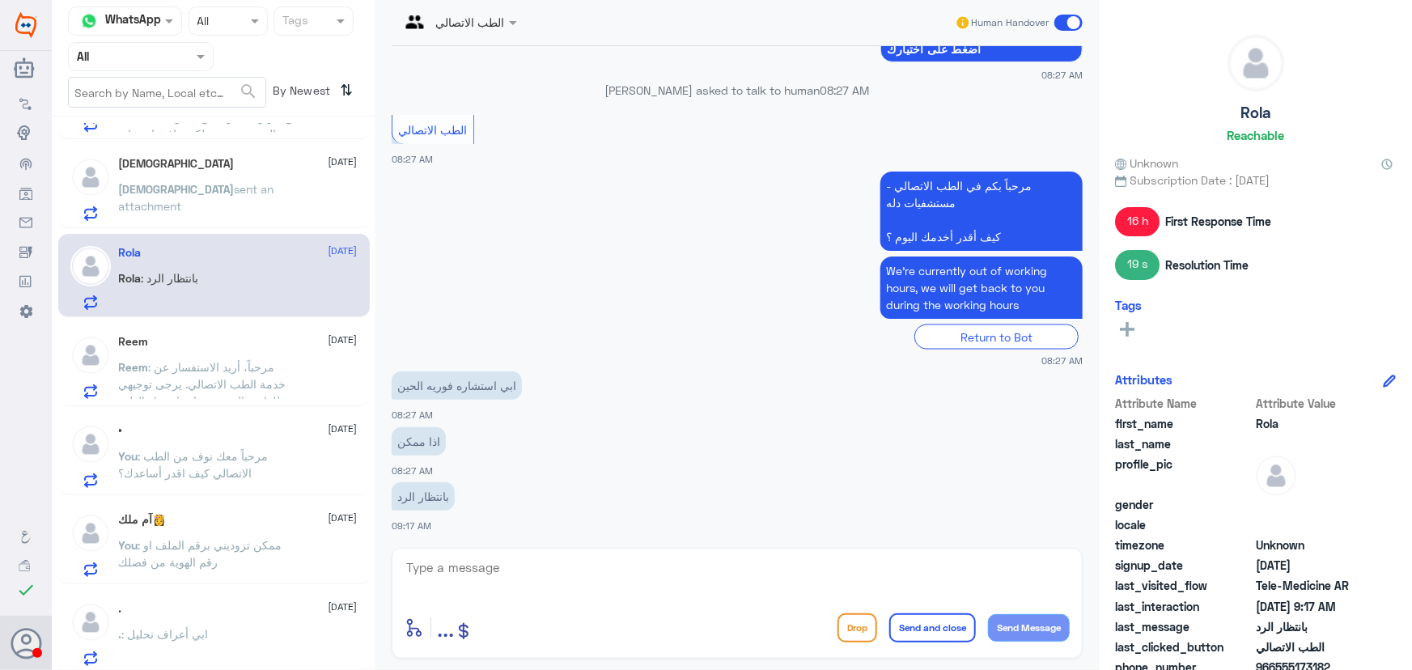
scroll to position [73, 0]
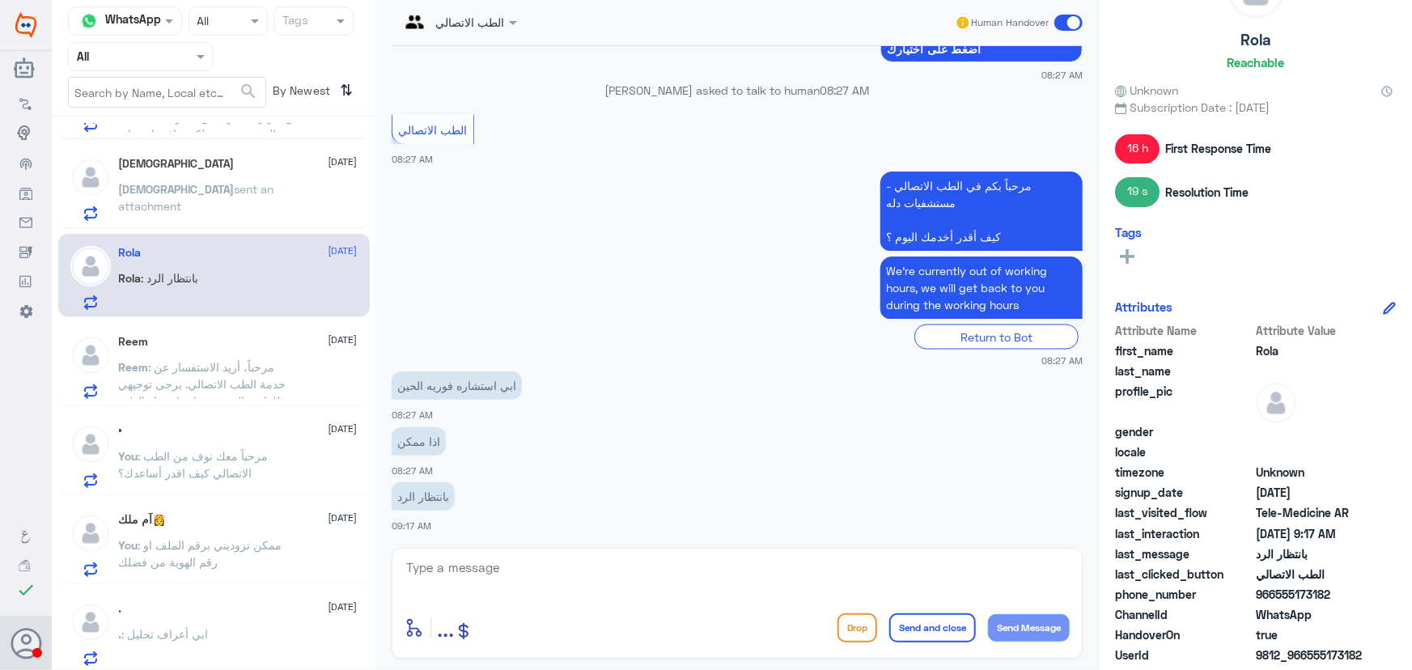
drag, startPoint x: 1277, startPoint y: 593, endPoint x: 1332, endPoint y: 591, distance: 55.1
click at [1332, 591] on span "966555173182" at bounding box center [1314, 594] width 117 height 17
copy span "555173182"
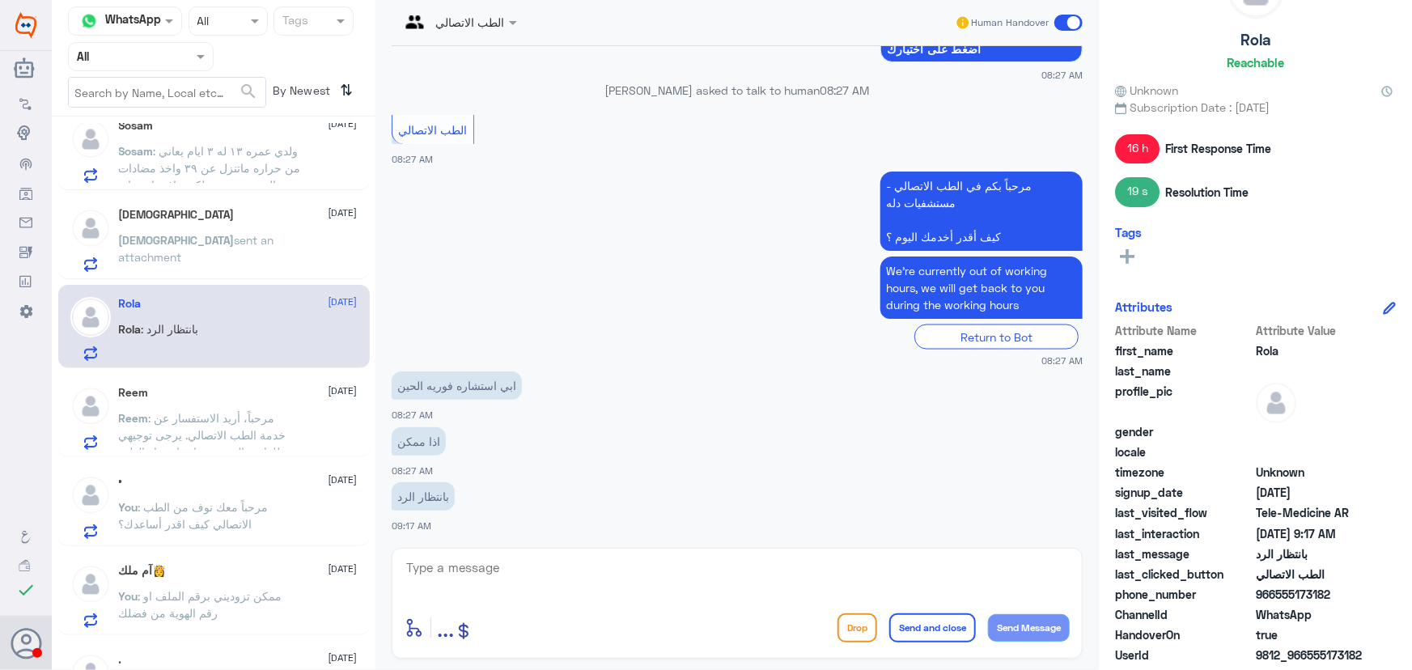
scroll to position [441, 0]
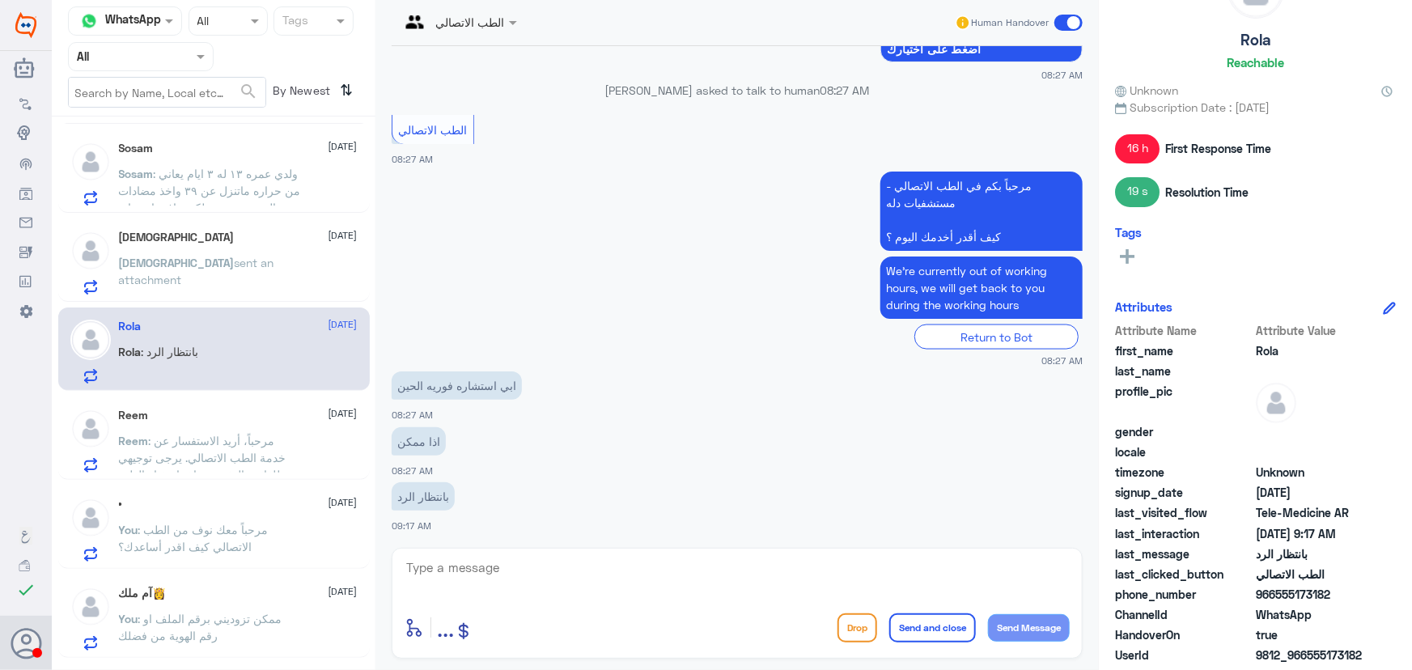
click at [276, 278] on div "[PERSON_NAME] sent an attachment" at bounding box center [238, 276] width 239 height 36
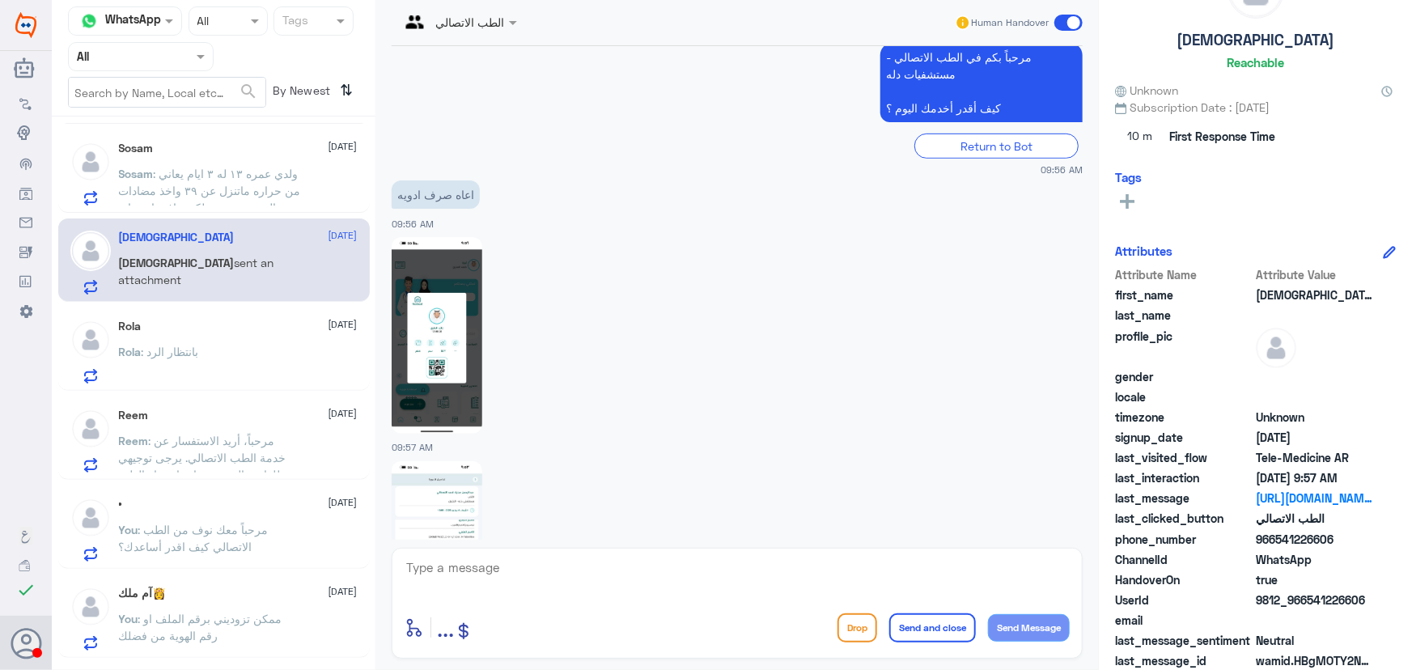
scroll to position [445, 0]
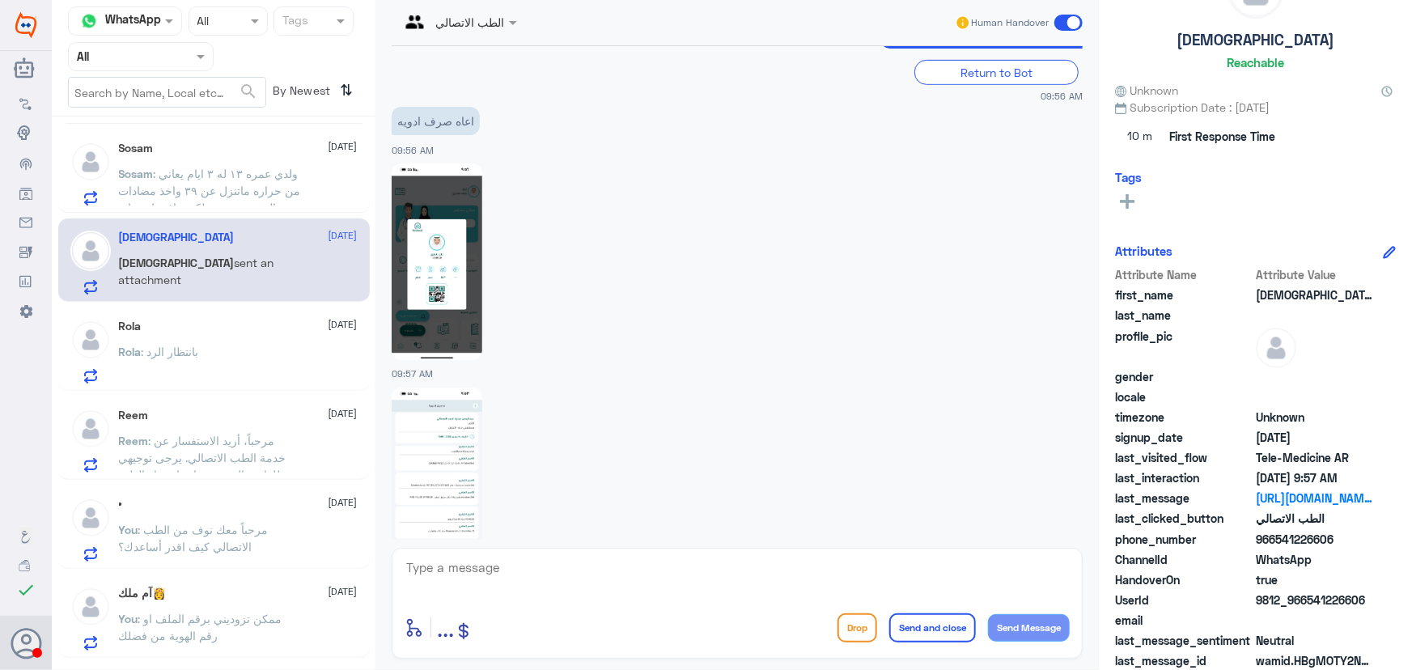
click at [437, 332] on img at bounding box center [437, 262] width 91 height 197
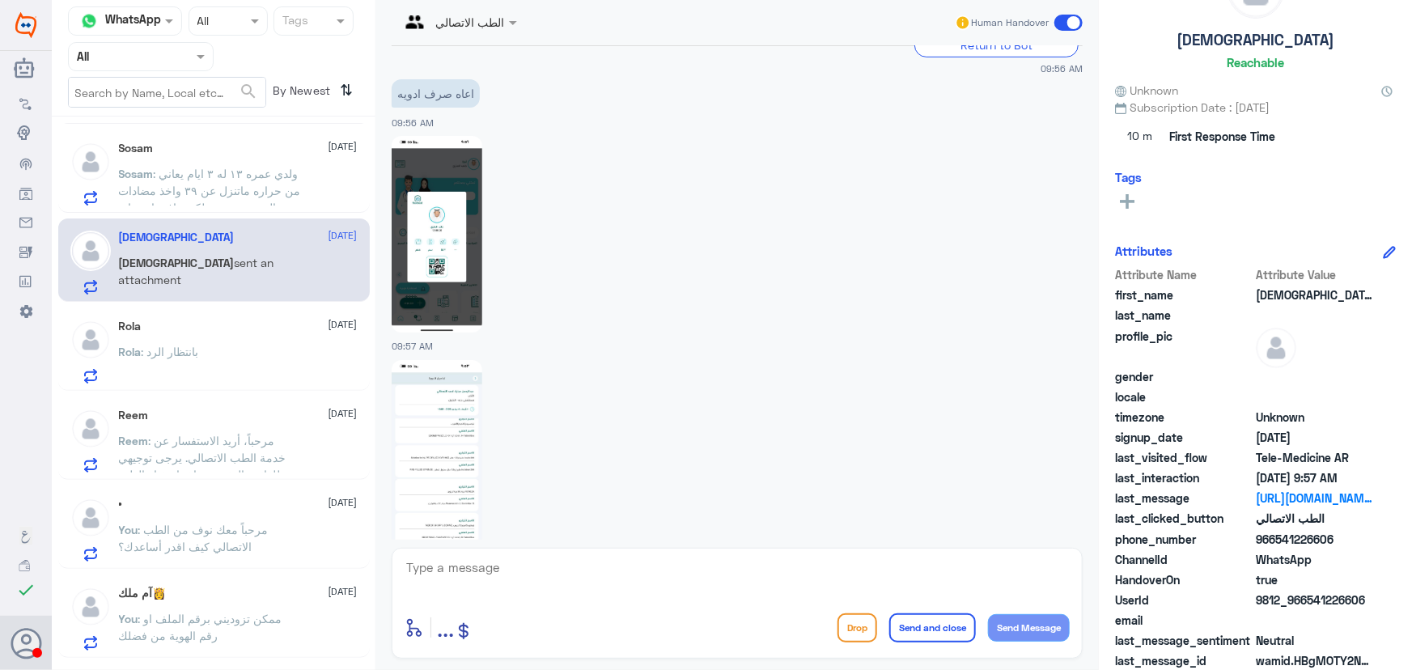
scroll to position [518, 0]
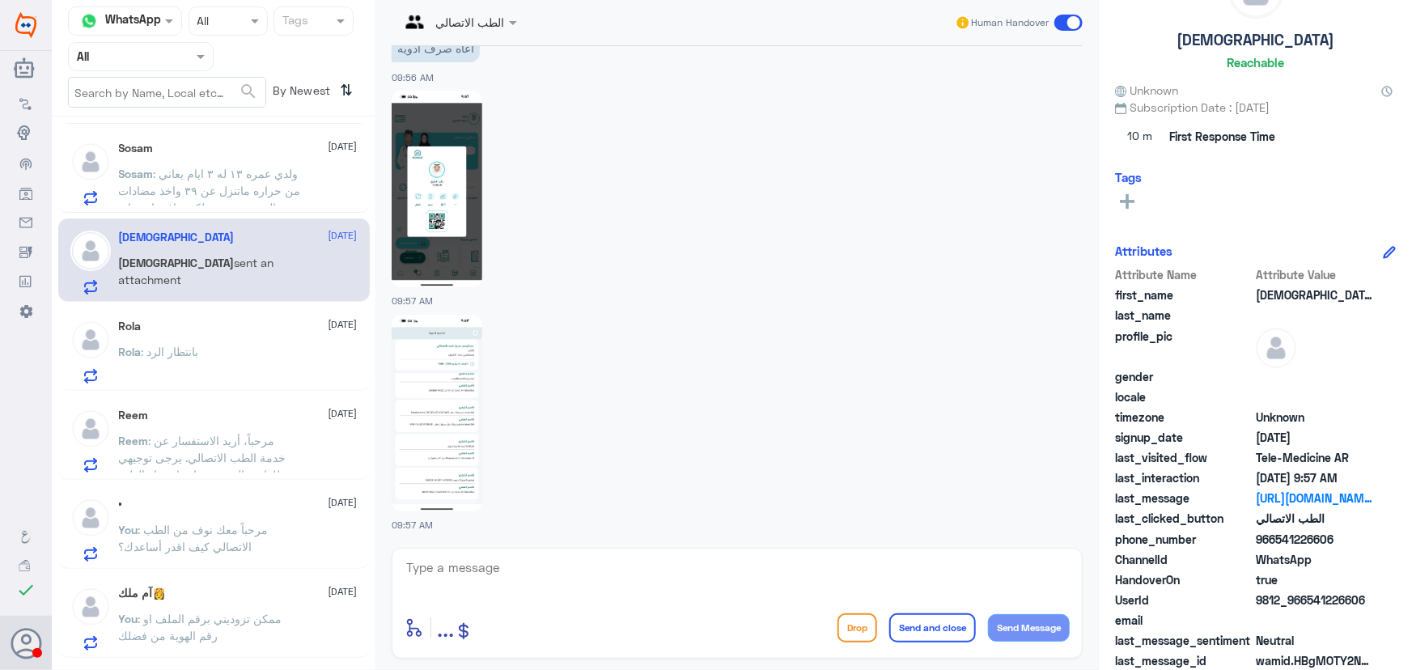
drag, startPoint x: 1305, startPoint y: 600, endPoint x: 1412, endPoint y: 602, distance: 106.9
click at [1412, 602] on div "ابوالوليد Reachable Unknown Subscription Date : 10/12/2025 10 m First Response …" at bounding box center [1255, 337] width 313 height 675
copy span "541226606"
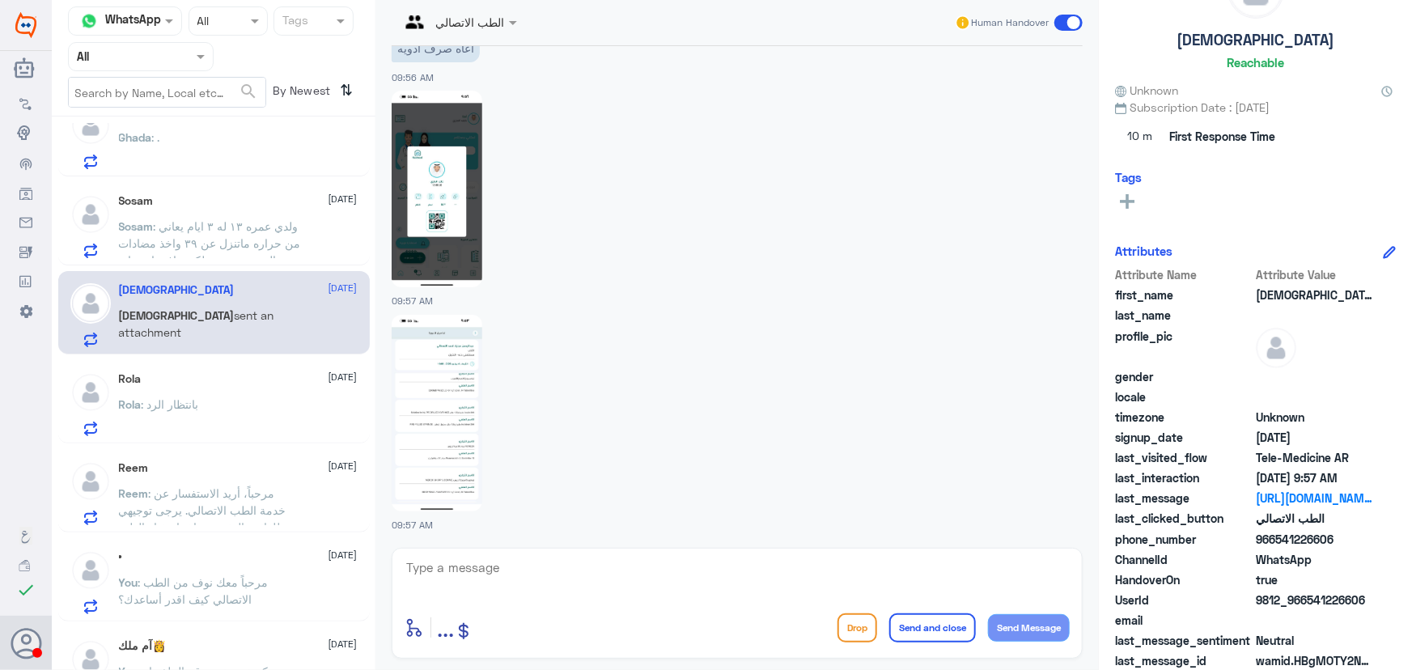
scroll to position [367, 0]
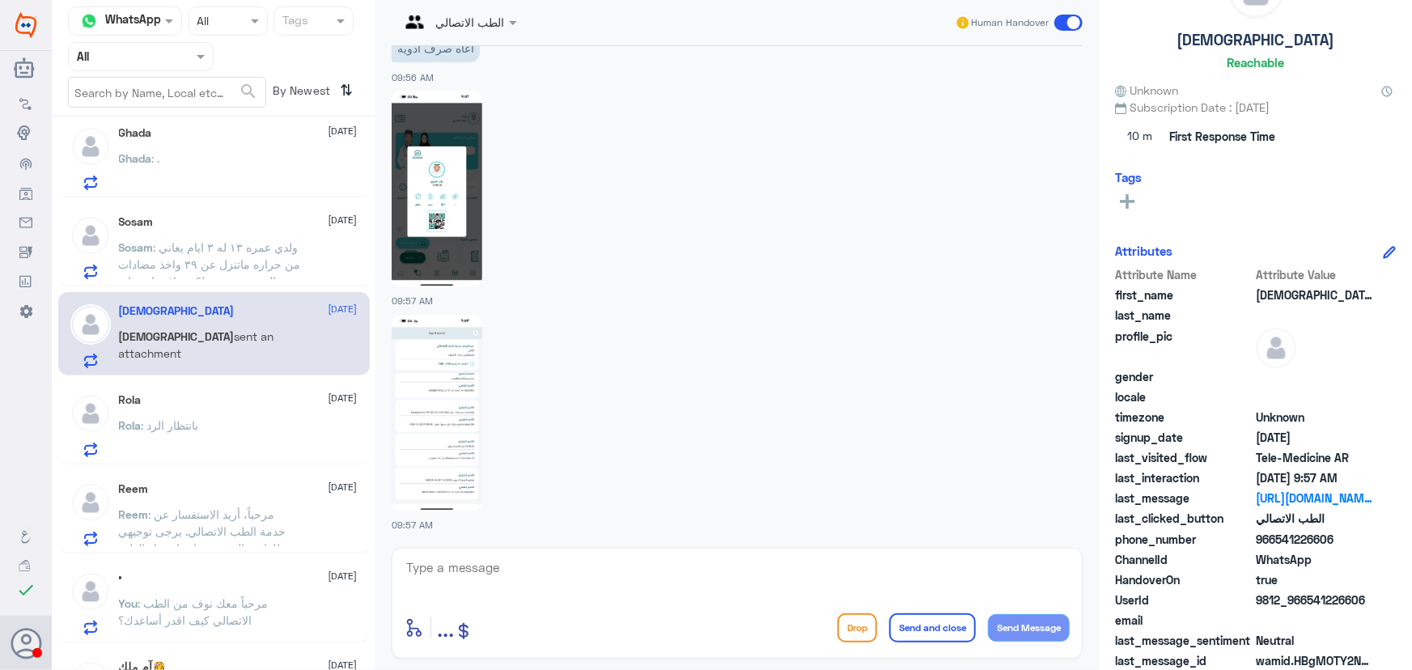
click at [269, 275] on span ": ولدي عمره ١٣ له ٣ ايام يعاني من حراره ماتنزل عن ٣٩ واخذ مضادات بالوريد وحبوب …" at bounding box center [210, 264] width 182 height 48
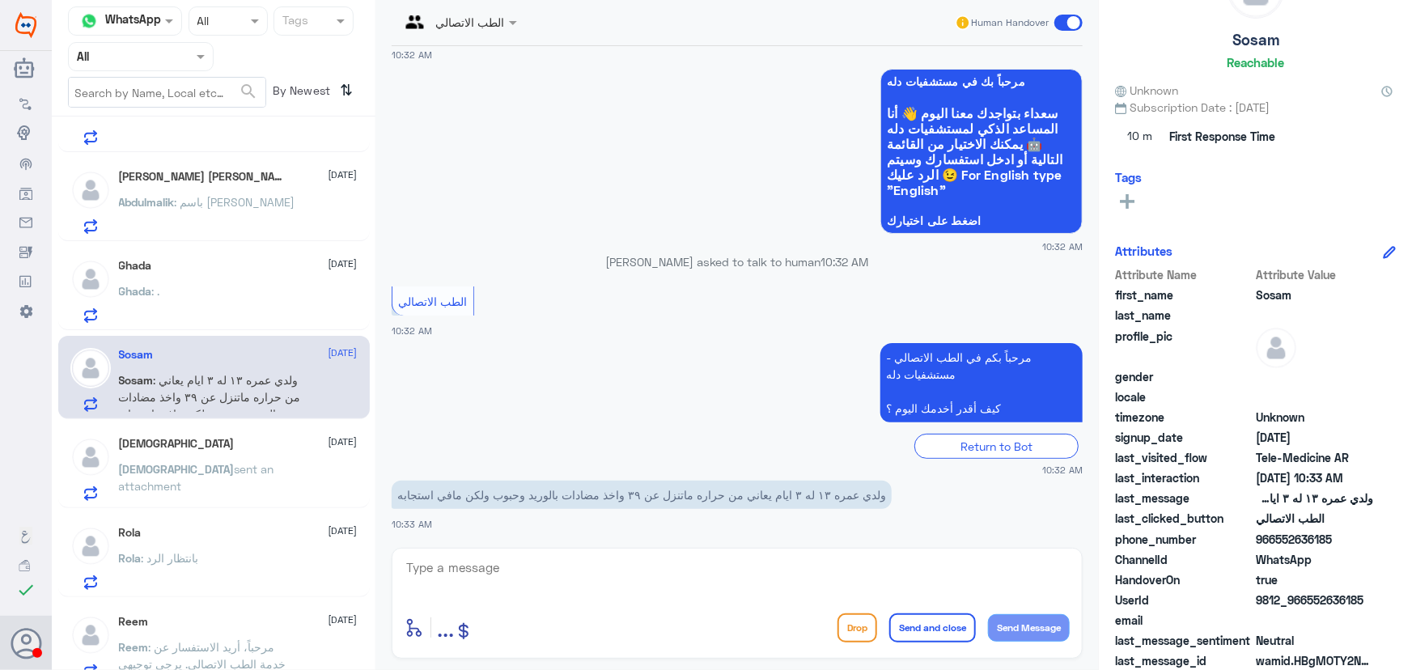
scroll to position [220, 0]
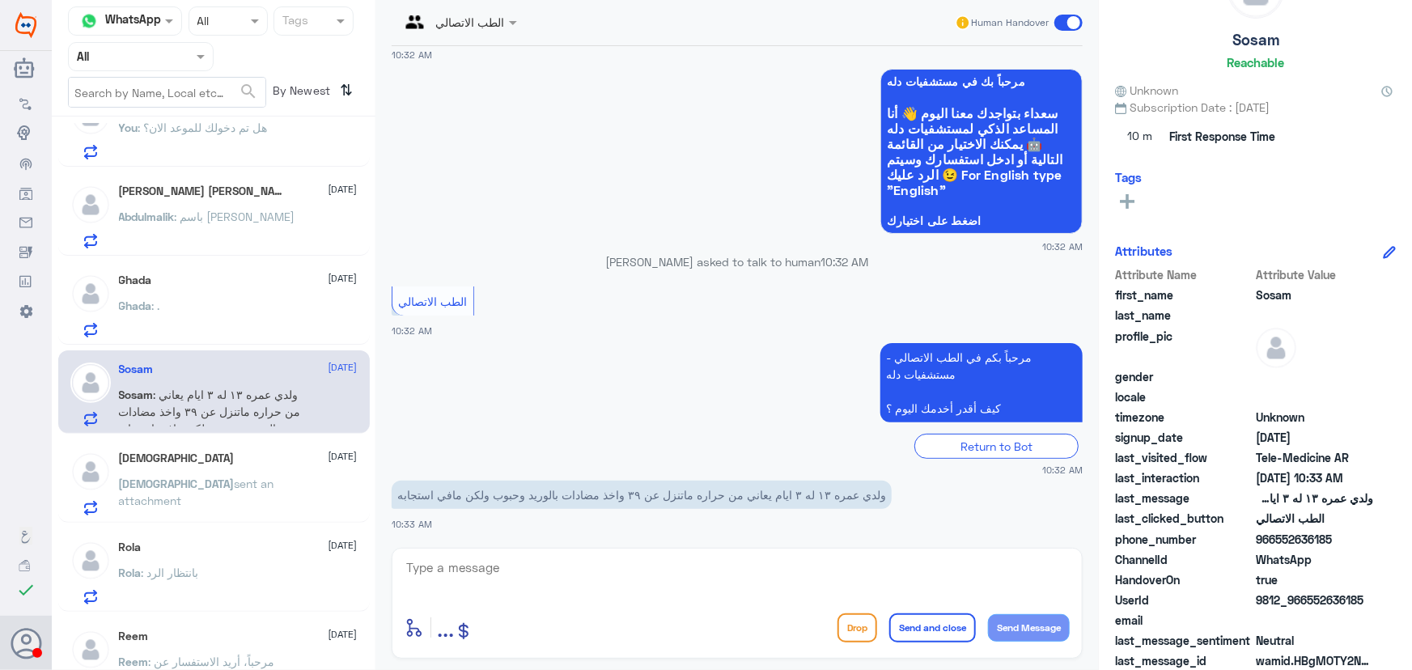
drag, startPoint x: 1306, startPoint y: 599, endPoint x: 1406, endPoint y: 609, distance: 100.8
click at [1406, 609] on div "Sosam Reachable Unknown Subscription Date : 10/12/2025 10 m First Response Time…" at bounding box center [1255, 337] width 313 height 675
copy span "552636185"
click at [579, 559] on textarea at bounding box center [737, 577] width 665 height 40
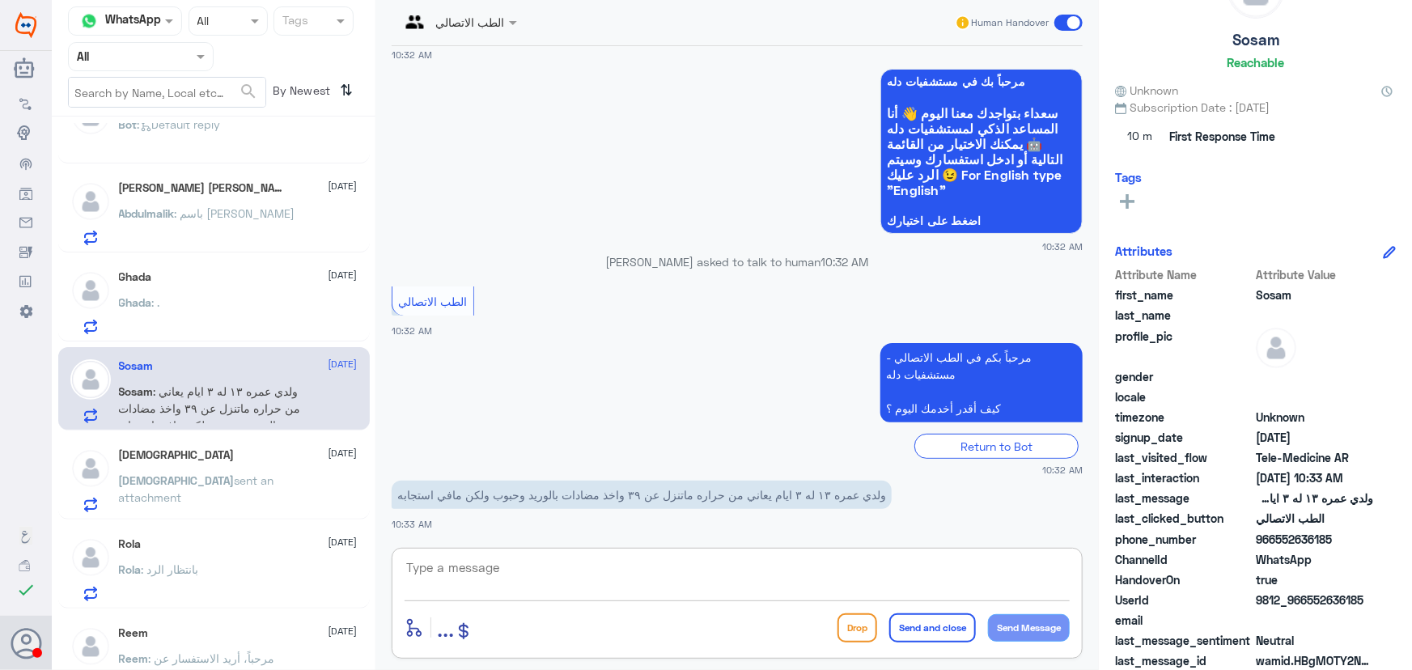
paste textarea "مرحباً معك نوف من الطب الاتصالي"
type textarea "مرحباً معك نوف من الطب الاتصالي"
click at [1028, 631] on button "Send Message" at bounding box center [1029, 628] width 82 height 28
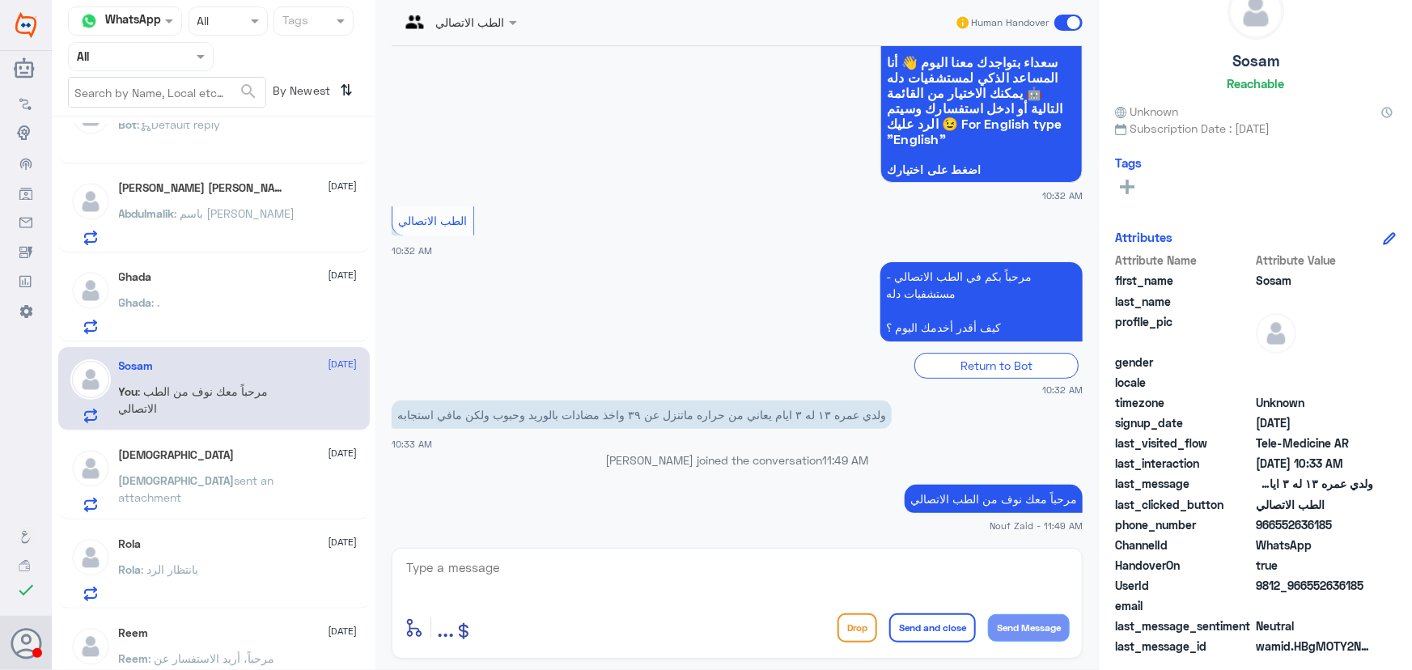
scroll to position [50, 0]
click at [693, 583] on textarea at bounding box center [737, 577] width 665 height 40
paste textarea "هنا الطب الاتصالي لكل مايخص الاستشارة الفورية من خلال التطبيق والتي من خلالها ي…"
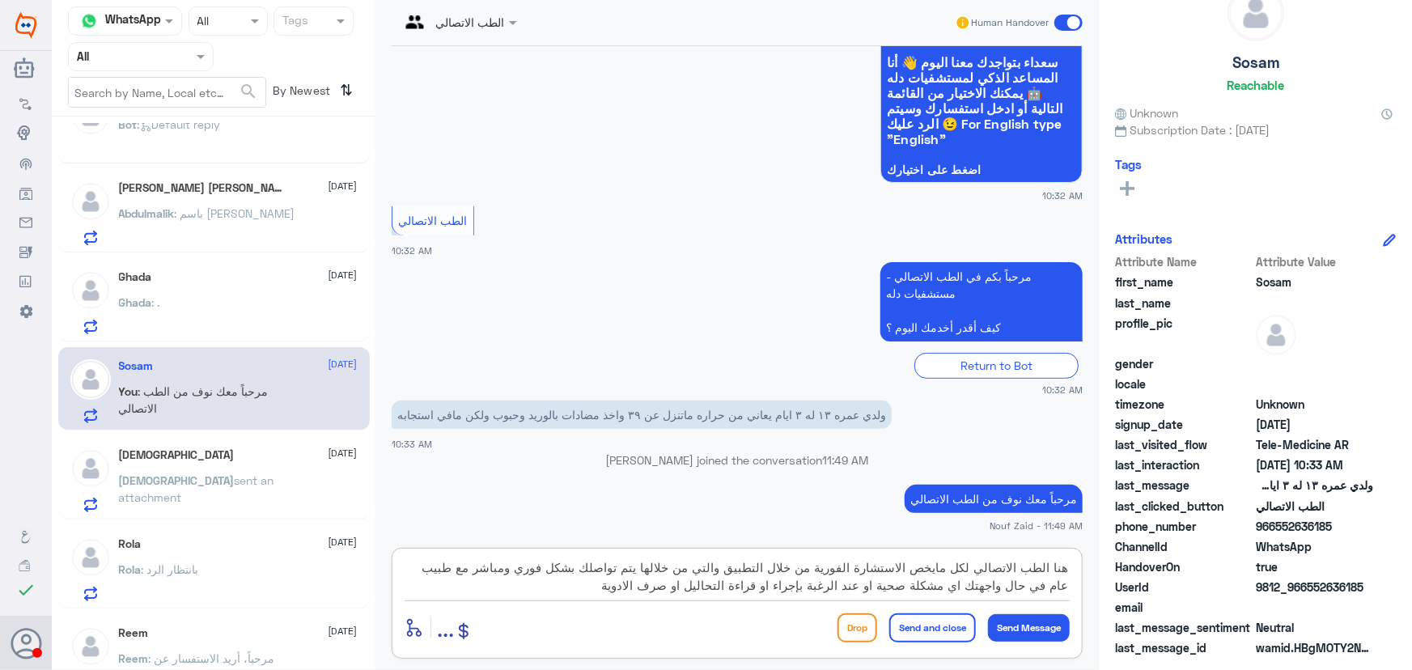
drag, startPoint x: 915, startPoint y: 567, endPoint x: 1141, endPoint y: 576, distance: 226.8
click at [1141, 576] on div "Channel WhatsApp Status × All Tags Agent Filter All search By Newest ⇅ RMQ 1 12…" at bounding box center [732, 337] width 1361 height 675
drag, startPoint x: 995, startPoint y: 570, endPoint x: 1019, endPoint y: 574, distance: 24.6
click at [1041, 573] on textarea "يمكنك التواصل مع طبيب عبر الاستشارة الفورية من خلال التطبيق والتي من خلالها يتم…" at bounding box center [737, 577] width 665 height 40
drag, startPoint x: 971, startPoint y: 574, endPoint x: 1034, endPoint y: 574, distance: 63.1
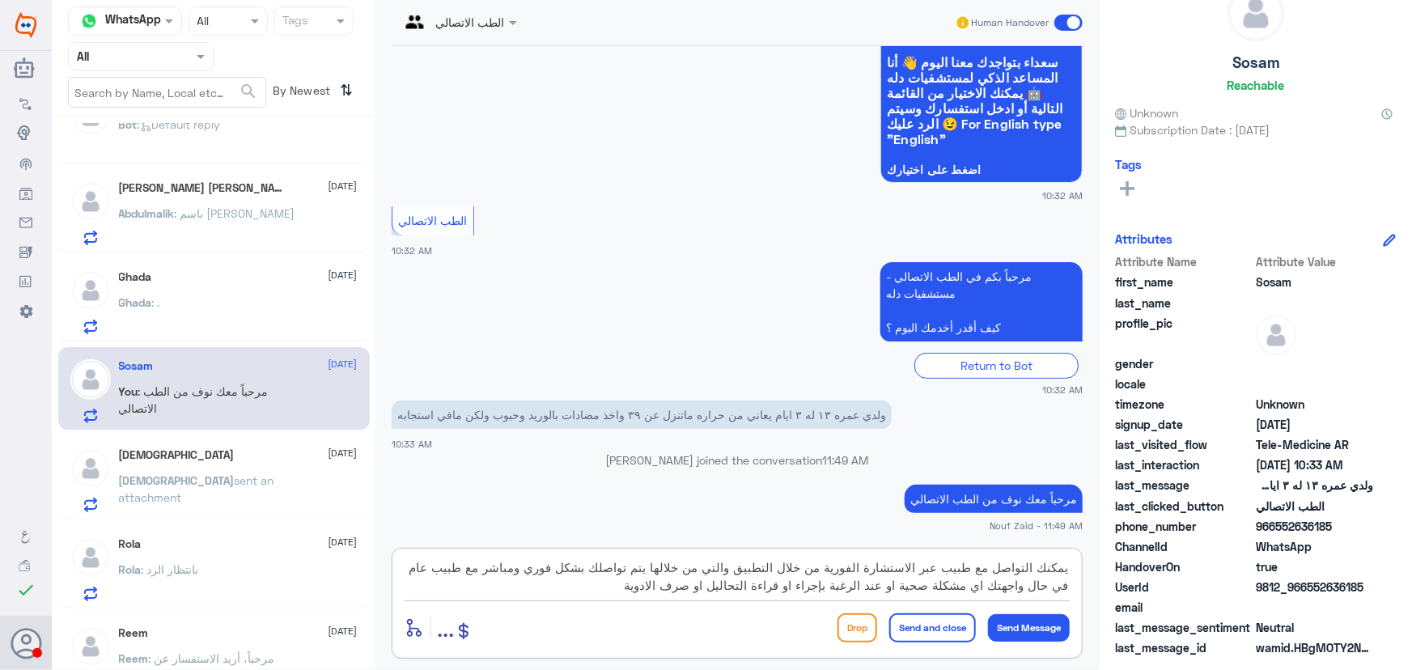
click at [1034, 574] on textarea "يمكنك التواصل مع طبيب عبر الاستشارة الفورية من خلال التطبيق والتي من خلالها يتم…" at bounding box center [737, 577] width 665 height 40
click at [1046, 569] on textarea "يمكنكاستشارة الطبيب عبر الاستشارة الفورية من خلال التطبيق والتي من خلالها يتم ت…" at bounding box center [737, 577] width 665 height 40
click at [1038, 569] on textarea "يمكنكاستشارة الطبيب عبر الاستشارة الفورية من خلال التطبيق والتي من خلالها يتم ت…" at bounding box center [737, 577] width 665 height 40
drag, startPoint x: 671, startPoint y: 568, endPoint x: 752, endPoint y: 567, distance: 80.9
click at [752, 567] on textarea "يمكنك استشارة الطبيب عبر الاستشارة الفورية من خلال التطبيق والتي من خلالها يتم …" at bounding box center [737, 577] width 665 height 40
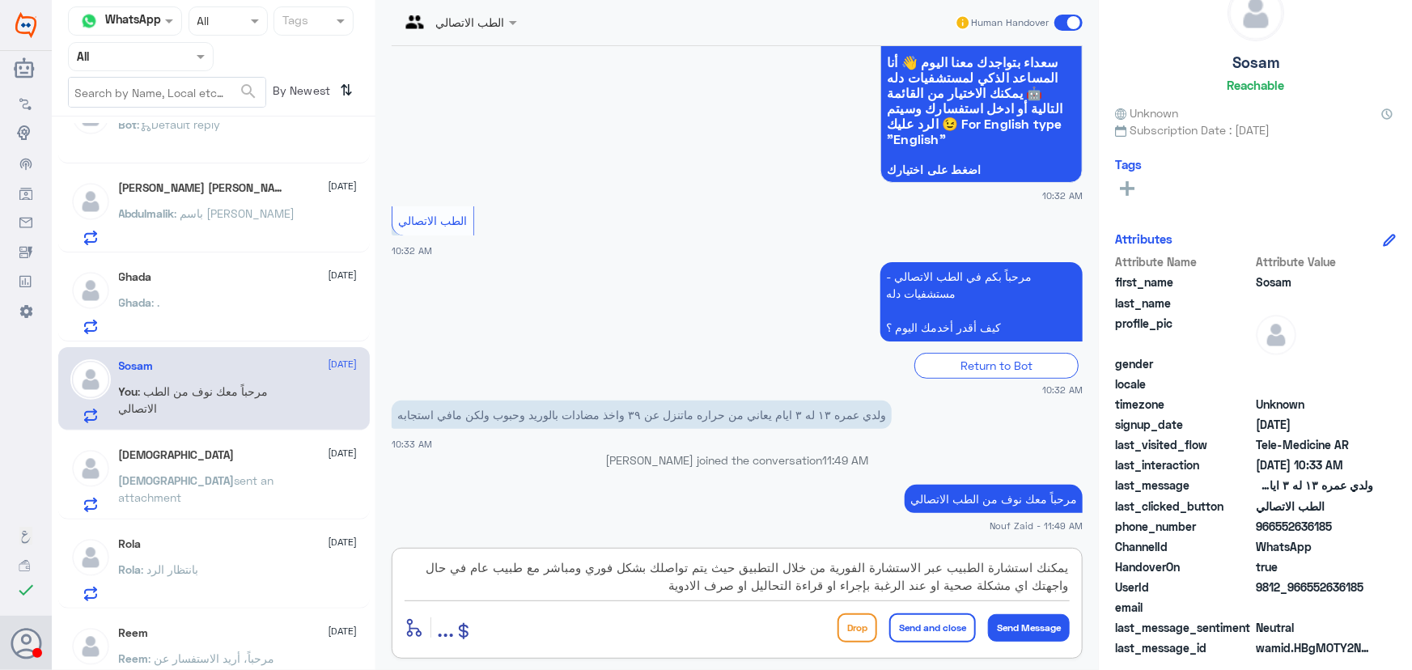
drag, startPoint x: 695, startPoint y: 588, endPoint x: 1090, endPoint y: 568, distance: 395.5
click at [1090, 568] on div "الطب الاتصالي Human Handover 12 Oct 2025 مرحباً، أريد الاستفسار عن خدمة الطب ال…" at bounding box center [738, 337] width 724 height 675
click at [647, 583] on textarea "يمكنك استشارة الطبيب عبر الاستشارة الفورية من خلال التطبيق حيث يتم تواصلك بشكل …" at bounding box center [737, 577] width 665 height 40
type textarea "يمكنك استشارة الطبيب عبر الاستشارة الفورية من خلال التطبيق حيث يتم تواصلك بشكل …"
click at [980, 627] on div "Drop Send and close Send Message" at bounding box center [954, 628] width 232 height 29
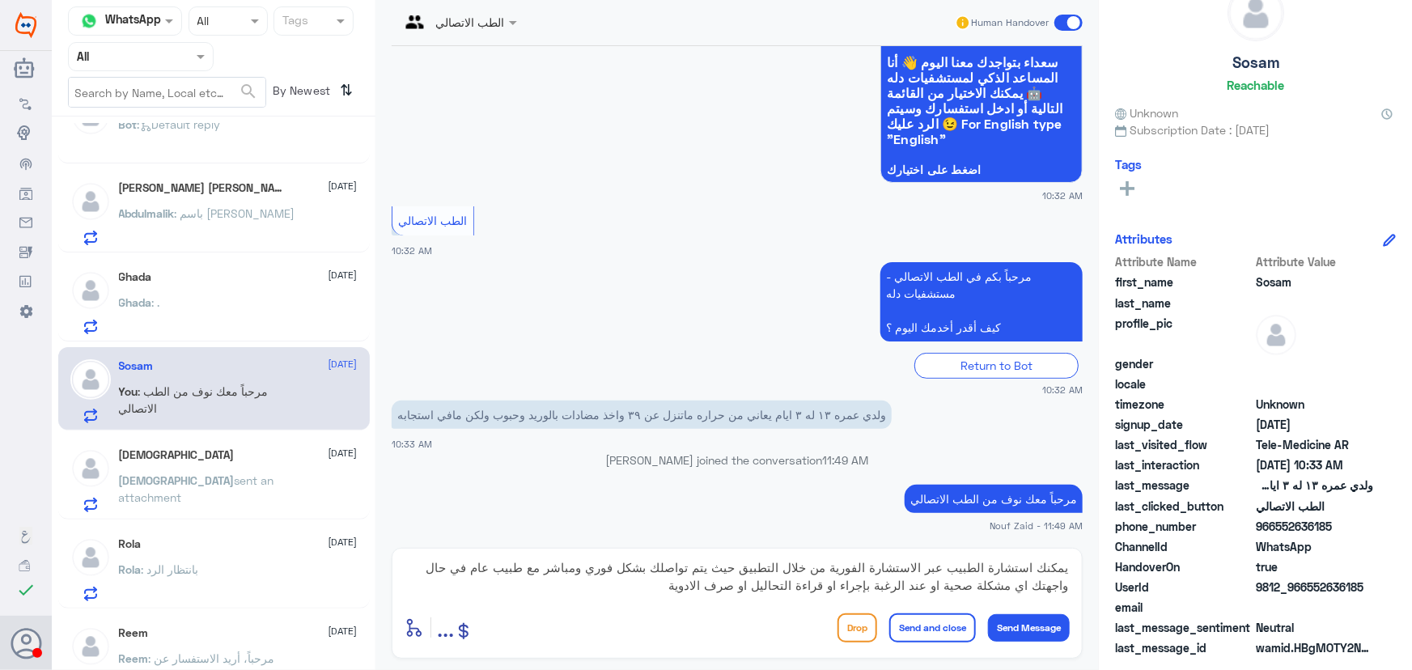
drag, startPoint x: 966, startPoint y: 629, endPoint x: 883, endPoint y: 627, distance: 82.6
click at [966, 630] on button "Send and close" at bounding box center [933, 628] width 87 height 29
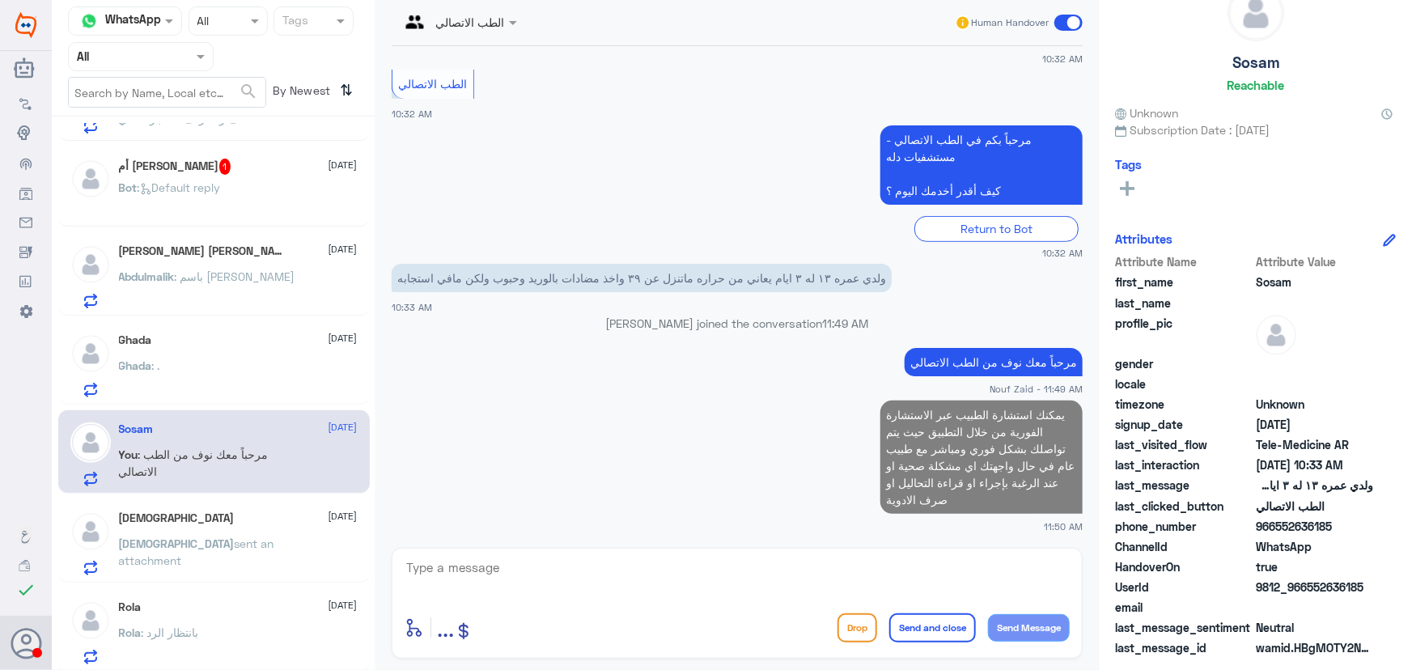
scroll to position [76, 0]
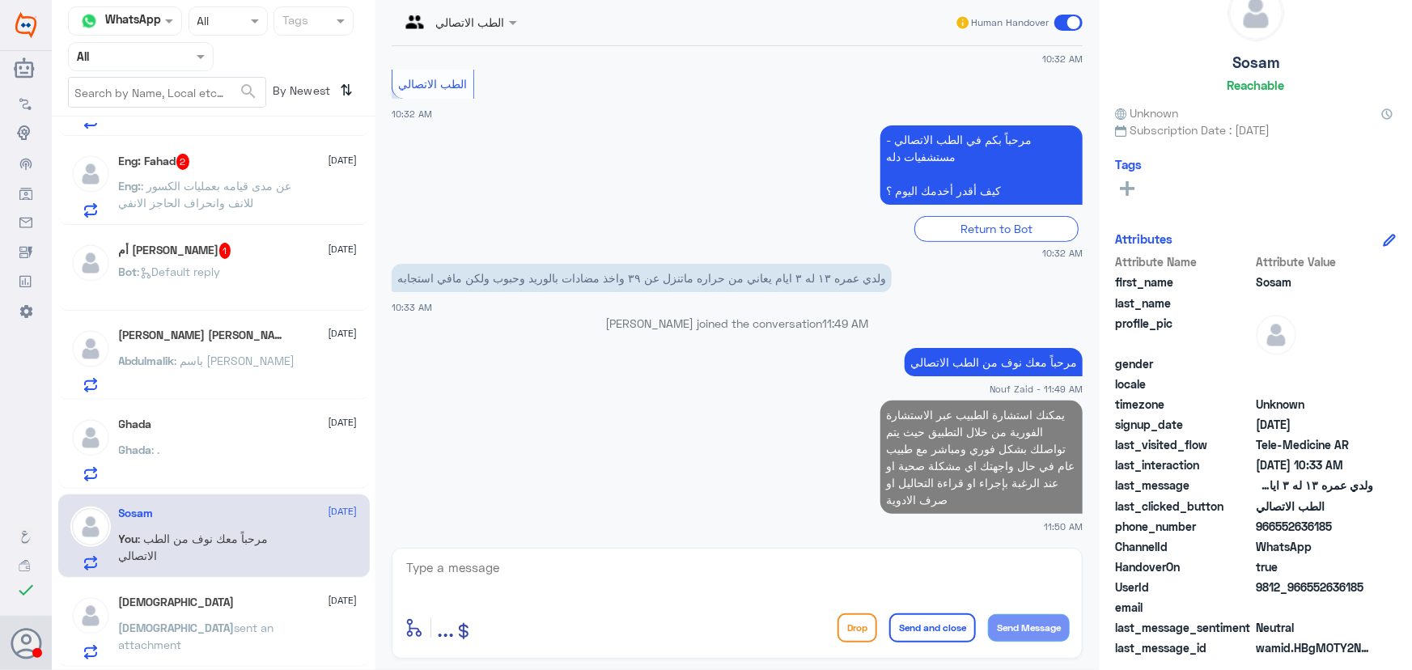
click at [283, 442] on div "Ghada 12 October Ghada : ." at bounding box center [238, 450] width 239 height 64
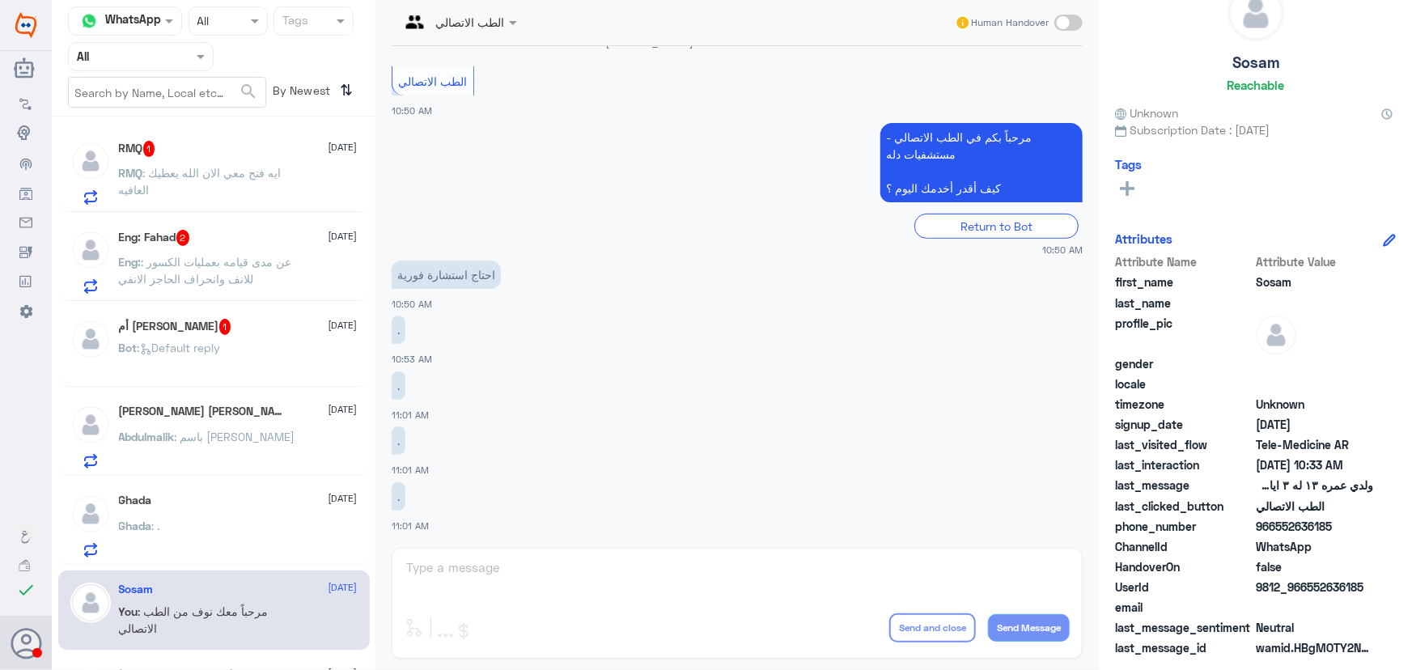
click at [223, 588] on div "Sosam 12 October" at bounding box center [238, 590] width 239 height 14
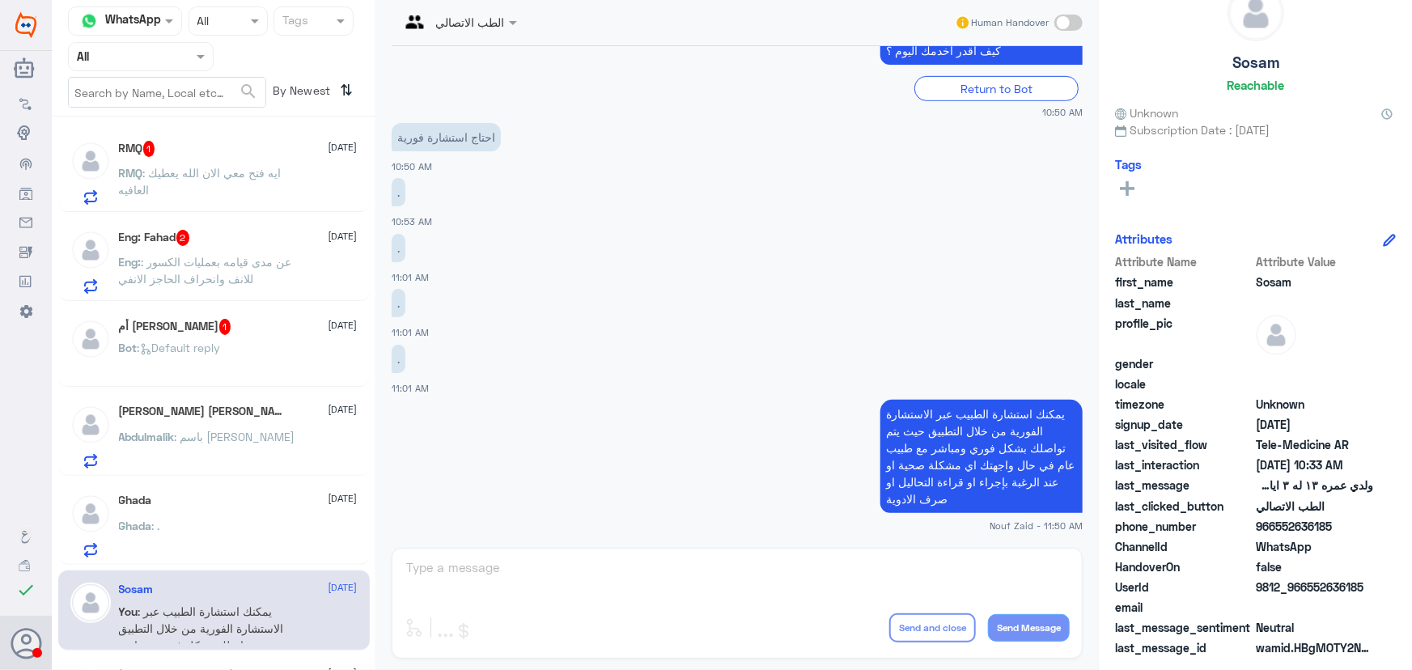
scroll to position [73, 0]
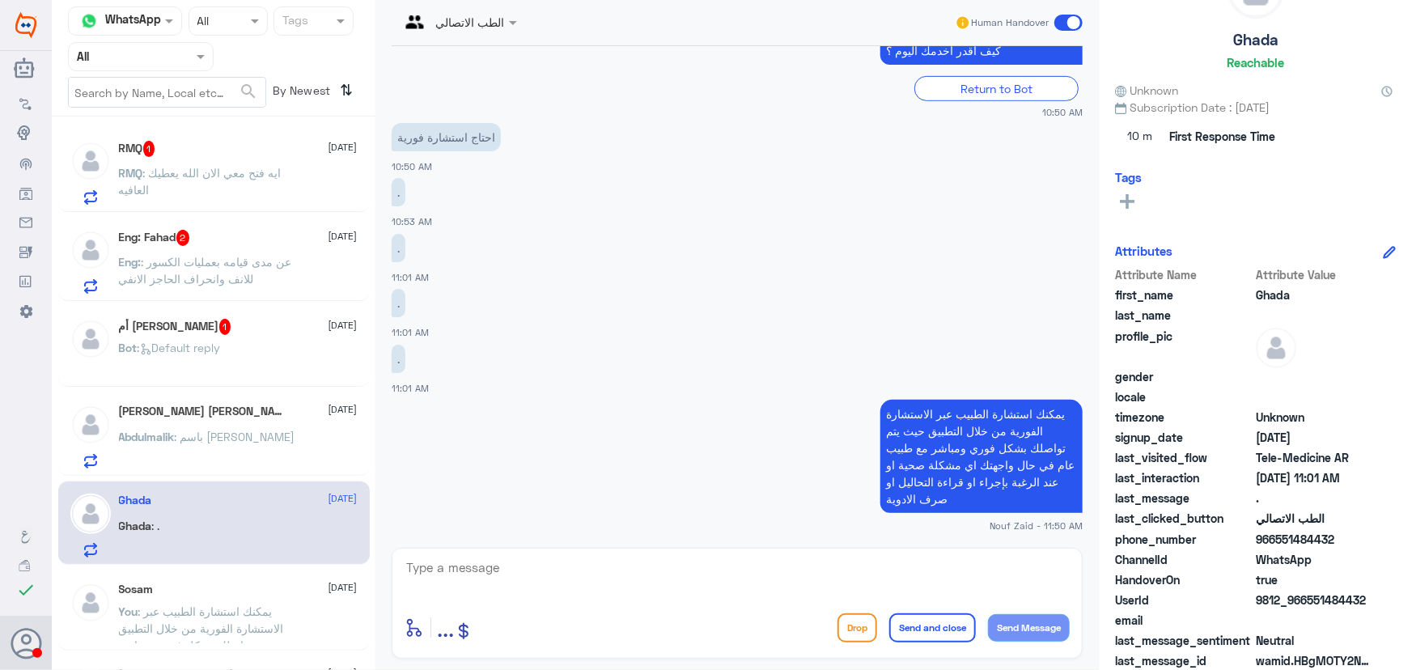
click at [260, 452] on p "Abdulmalik : باسم سارة عبدالله المنصور" at bounding box center [207, 448] width 176 height 40
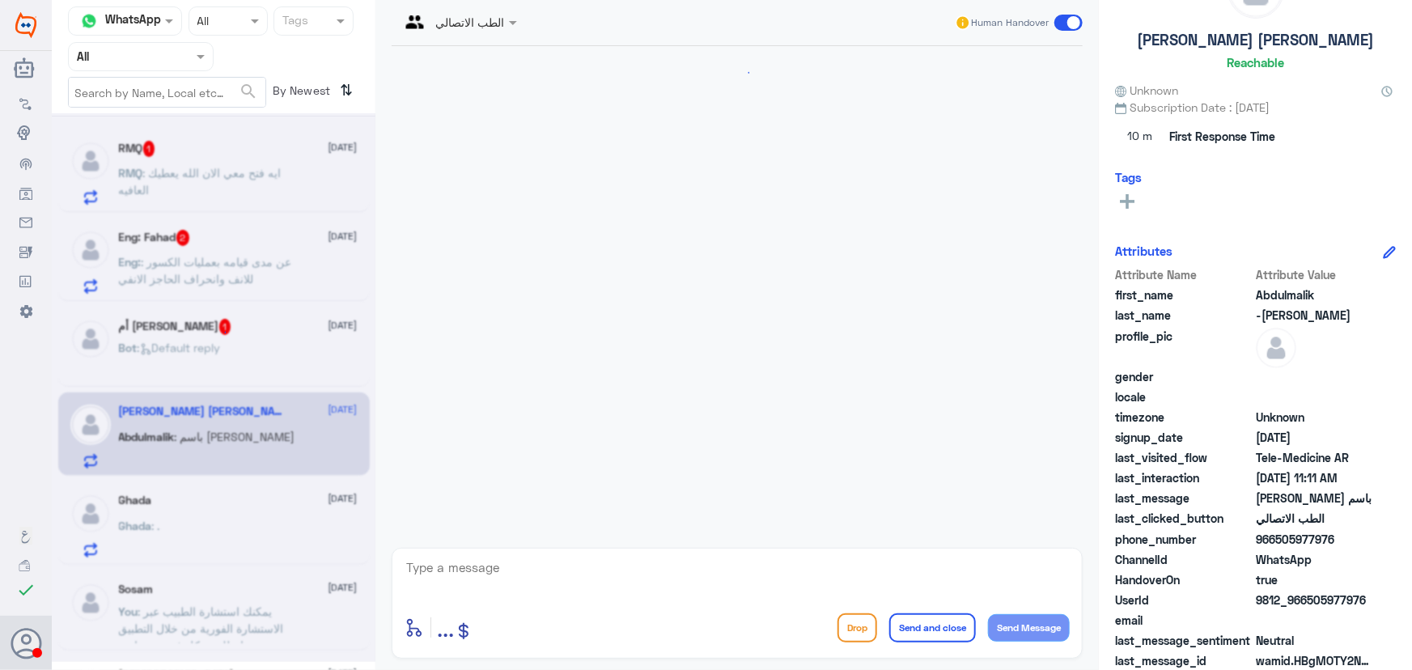
scroll to position [126, 0]
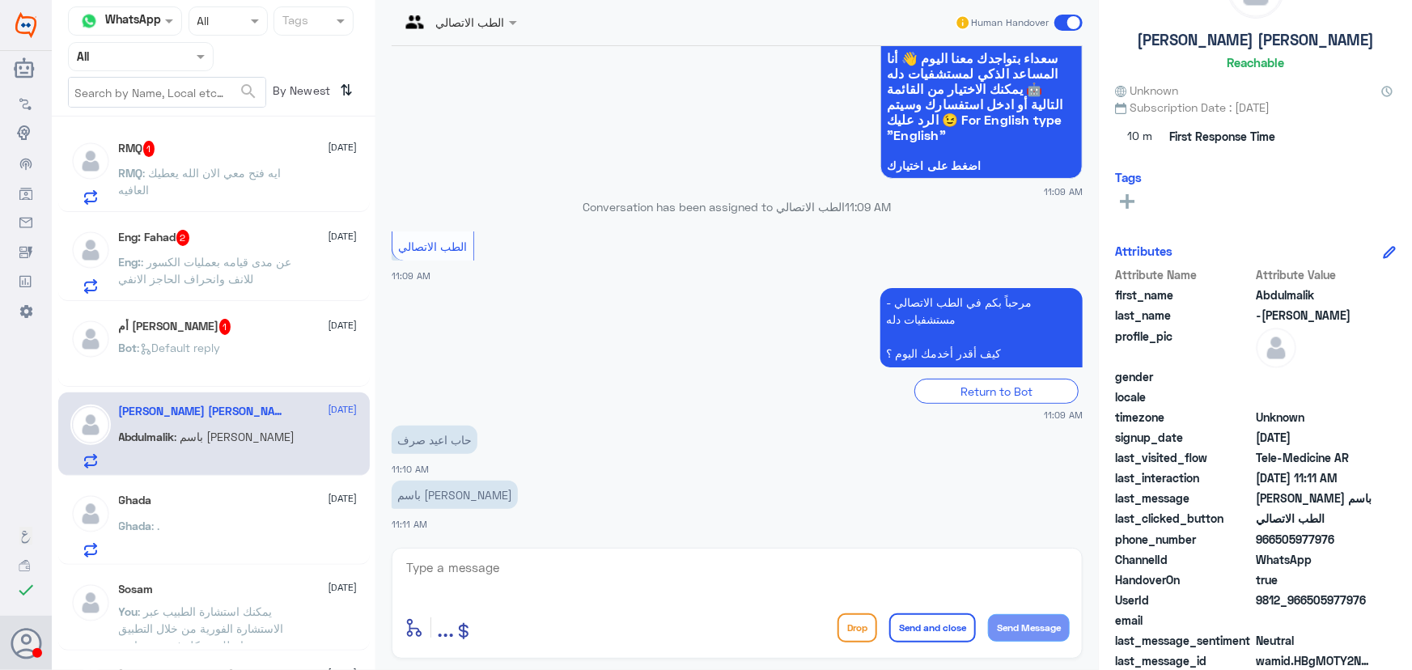
click at [240, 509] on div "Ghada 12 October Ghada : ." at bounding box center [238, 526] width 239 height 64
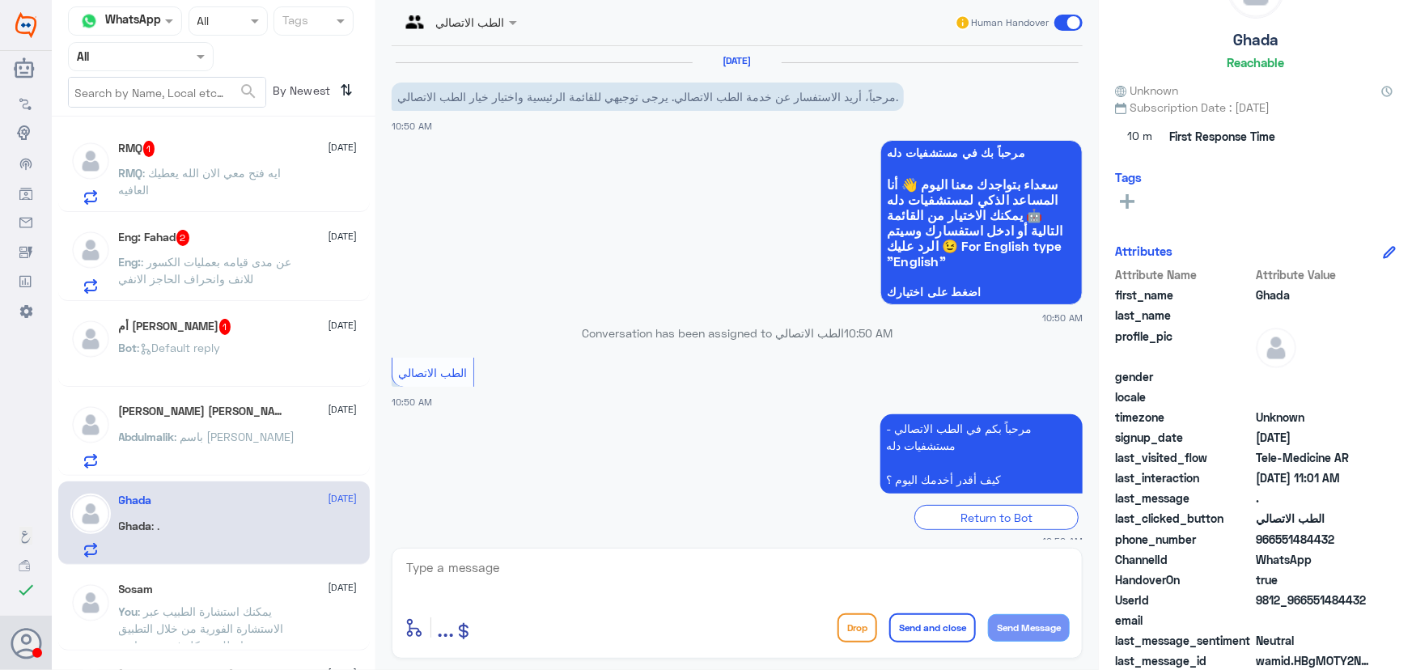
scroll to position [291, 0]
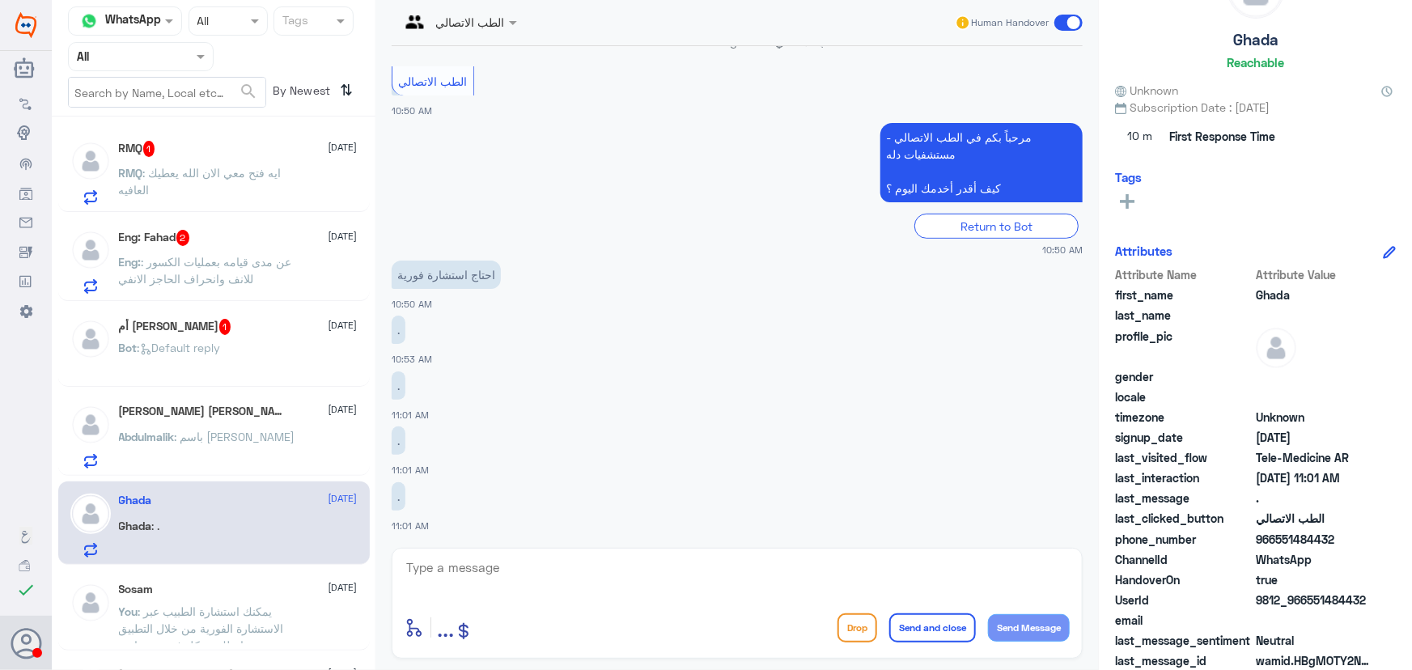
click at [1312, 599] on span "9812_966551484432" at bounding box center [1314, 600] width 117 height 17
drag, startPoint x: 1307, startPoint y: 601, endPoint x: 1375, endPoint y: 607, distance: 68.3
click at [1375, 607] on div "UserId 9812_966551484432" at bounding box center [1255, 602] width 281 height 20
copy span "551484432"
click at [267, 423] on div "Abdulmalik -Abu Sara 12 October Abdulmalik : باسم سارة عبدالله المنصور" at bounding box center [238, 437] width 239 height 64
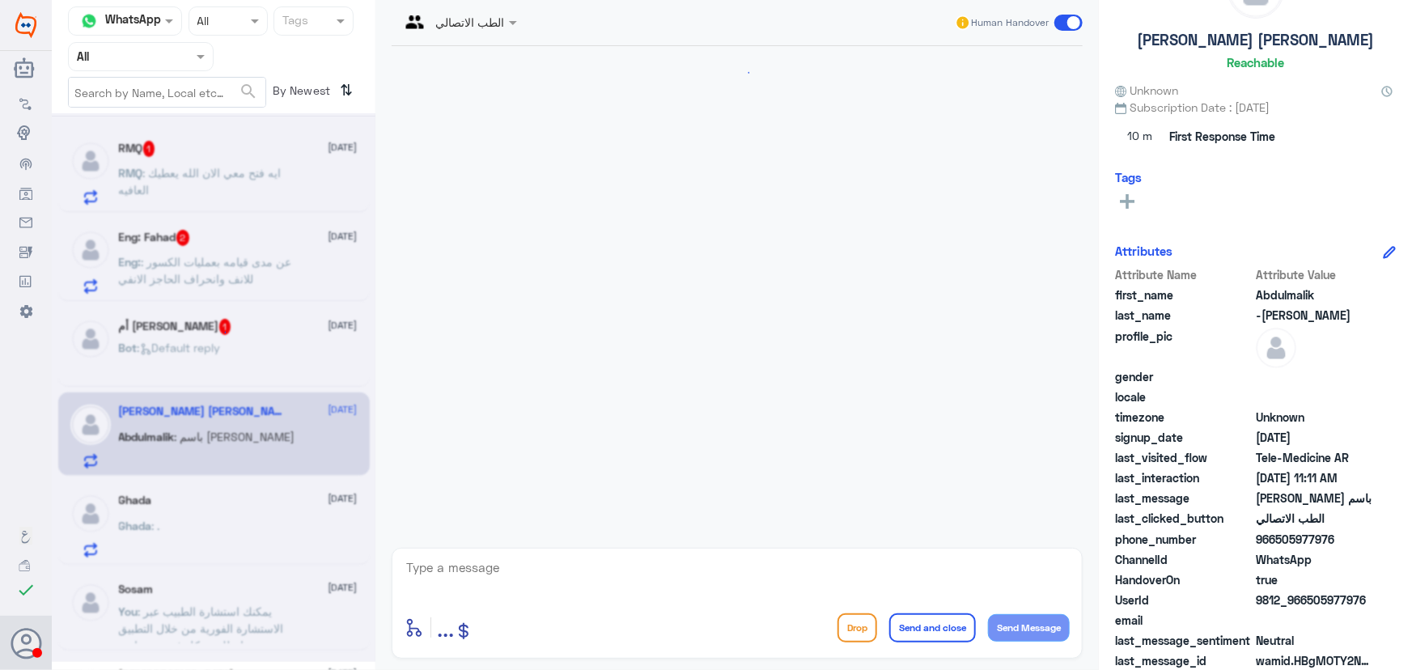
scroll to position [126, 0]
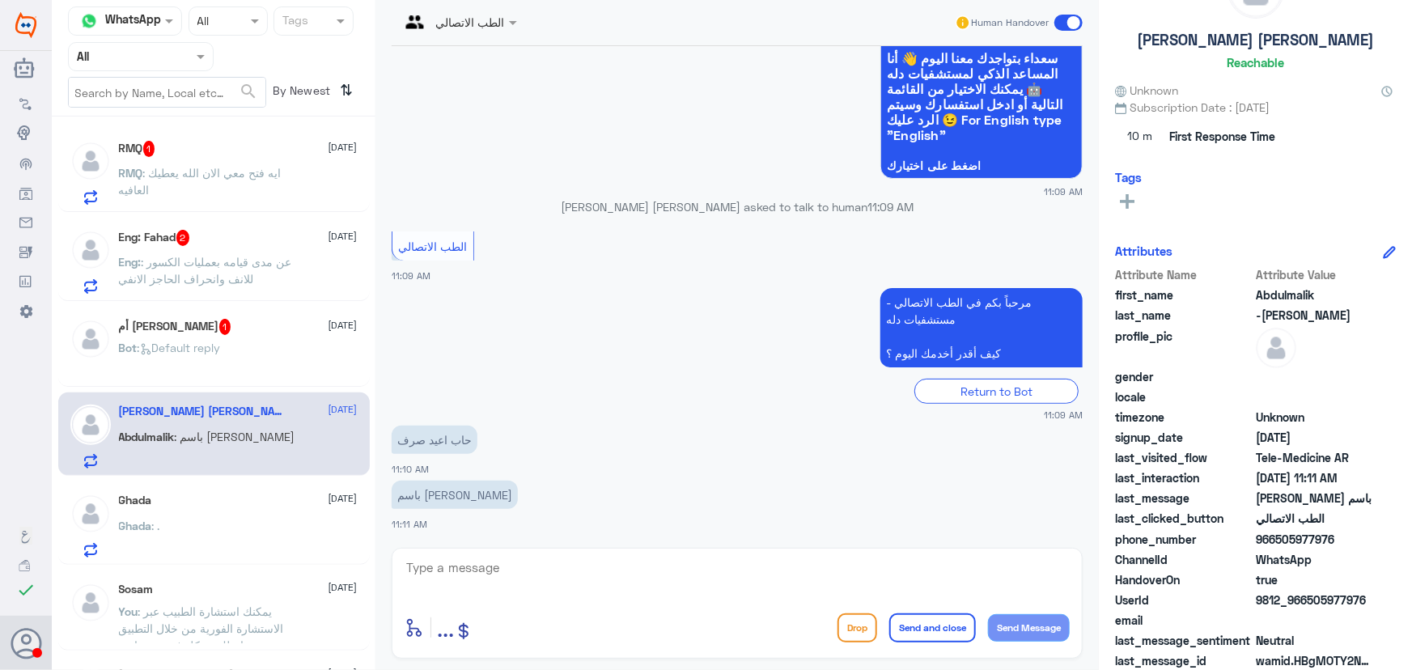
click at [873, 575] on textarea at bounding box center [737, 577] width 665 height 40
drag, startPoint x: 1311, startPoint y: 597, endPoint x: 1353, endPoint y: 608, distance: 43.4
click at [1353, 608] on div "UserId 9812_966505977976" at bounding box center [1255, 602] width 281 height 20
drag, startPoint x: 1310, startPoint y: 600, endPoint x: 1392, endPoint y: 613, distance: 83.6
click at [1392, 613] on div "Abdulmalik -Abu Sara Reachable Unknown Subscription Date : 10/12/2025 10 m Firs…" at bounding box center [1255, 337] width 313 height 675
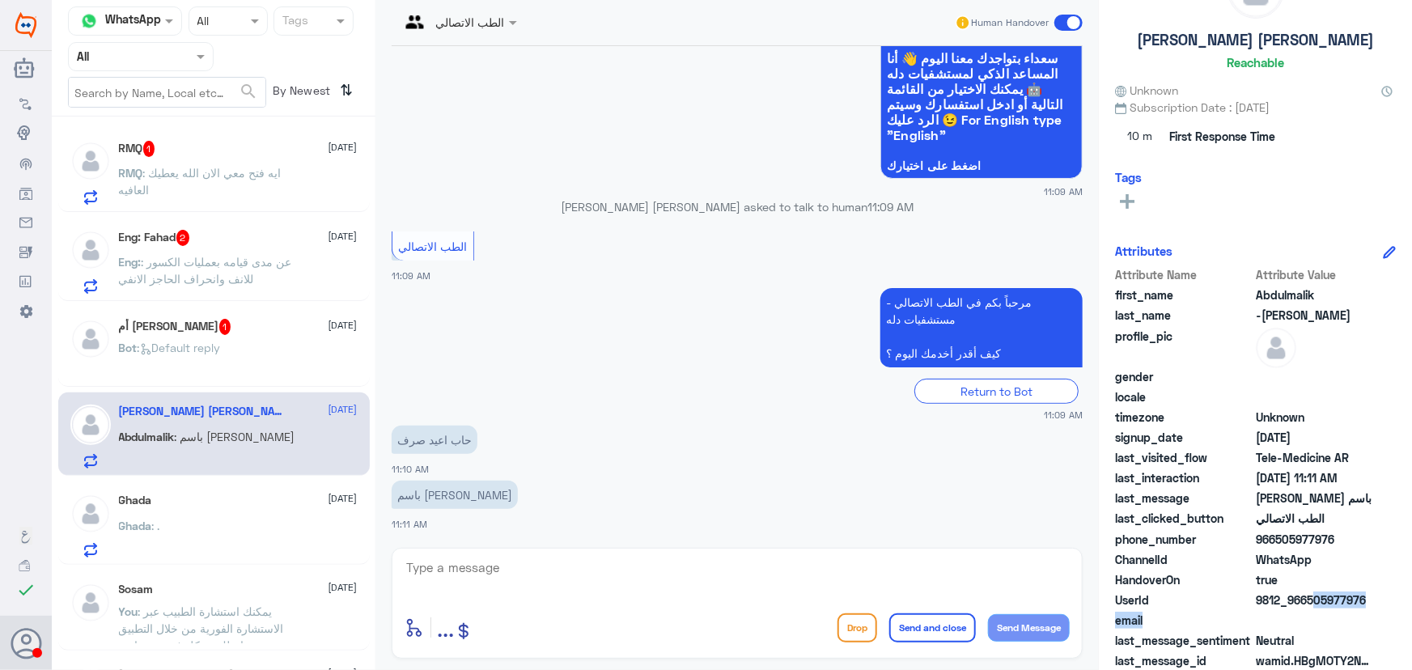
copy div "505977976 email"
click at [1319, 599] on span "9812_966505977976" at bounding box center [1314, 600] width 117 height 17
click at [1304, 601] on span "9812_966505977976" at bounding box center [1314, 600] width 117 height 17
drag, startPoint x: 1306, startPoint y: 599, endPoint x: 1408, endPoint y: 603, distance: 102.1
click at [1408, 603] on div "Abdulmalik -Abu Sara Reachable Unknown Subscription Date : 10/12/2025 10 m Firs…" at bounding box center [1255, 337] width 313 height 675
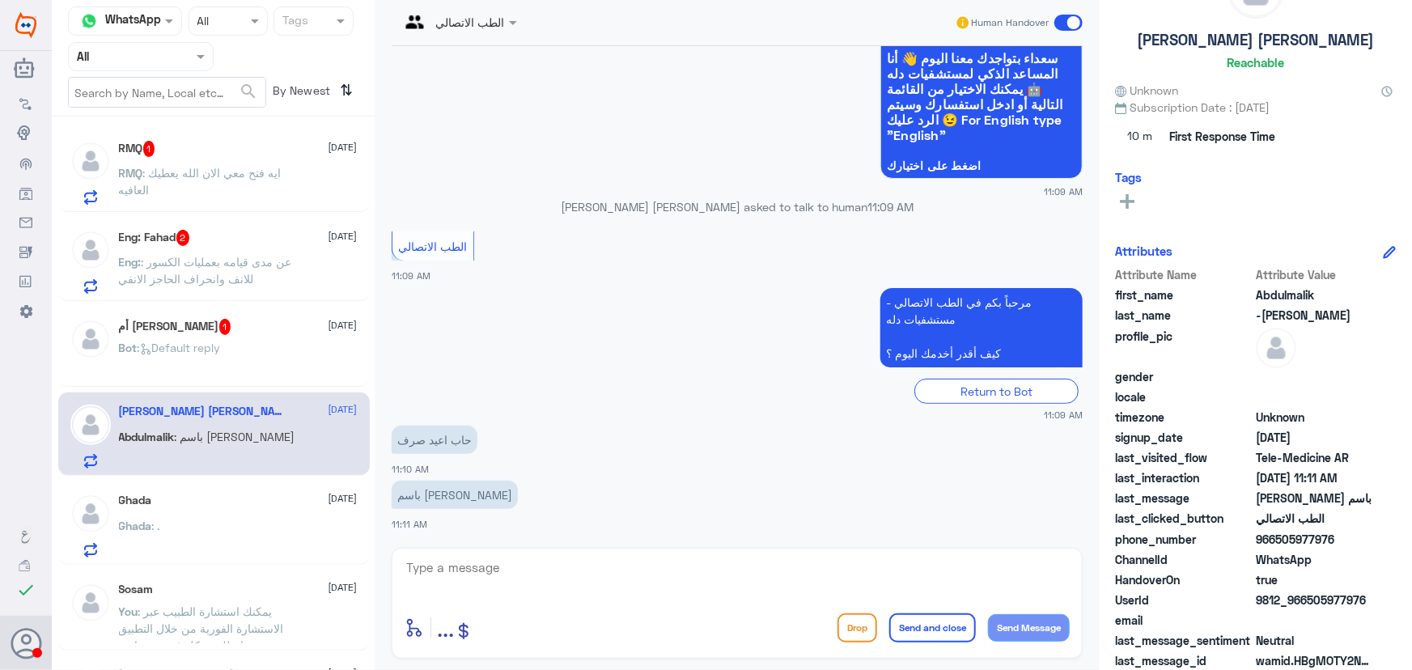
copy span "505977976"
click at [309, 370] on div "Bot : Default reply" at bounding box center [238, 361] width 239 height 36
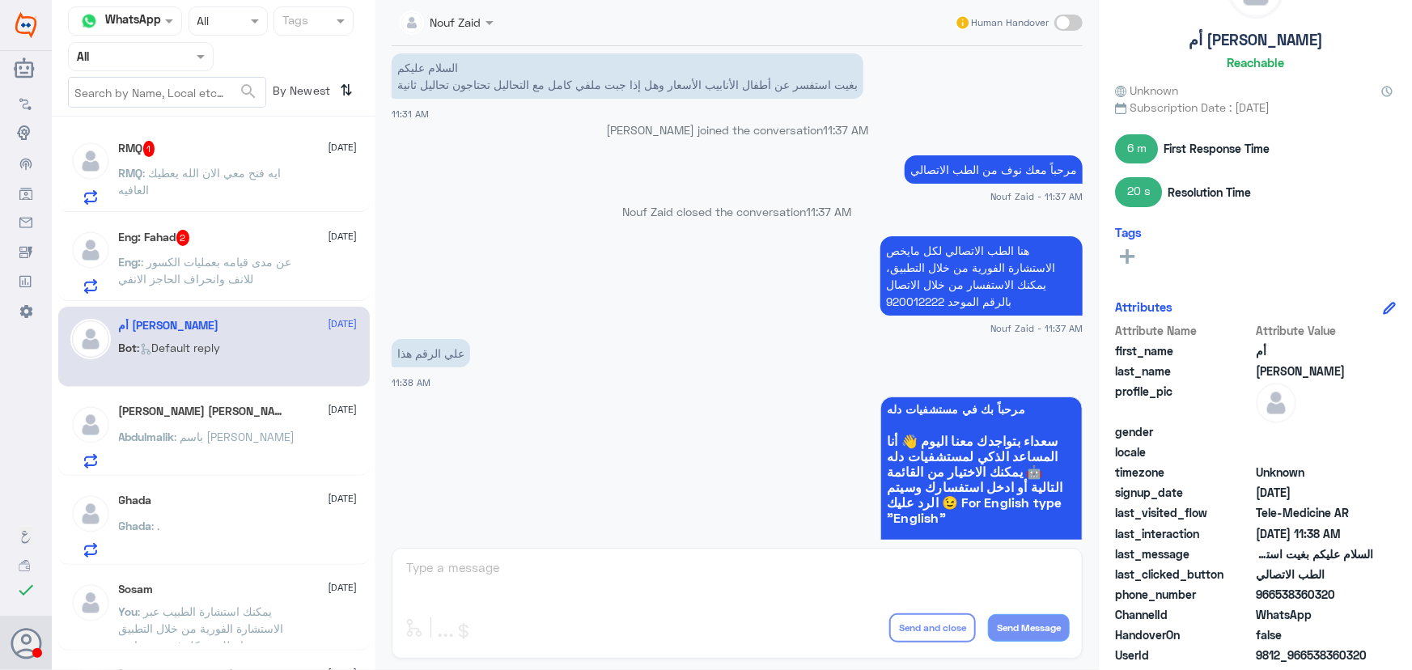
scroll to position [1170, 0]
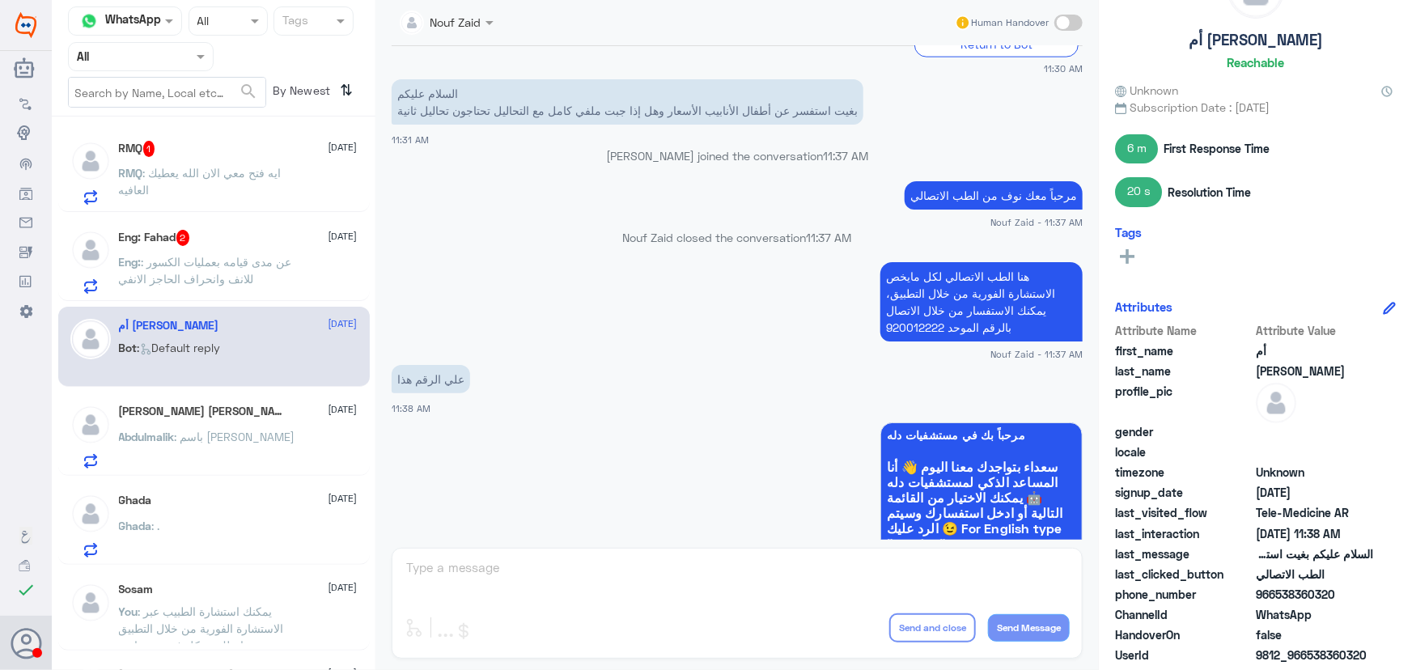
click at [320, 278] on div "Eng: : عن مدى قيامه بعمليات الكسور للانف وانحراف الحاجز الانفي" at bounding box center [238, 275] width 239 height 36
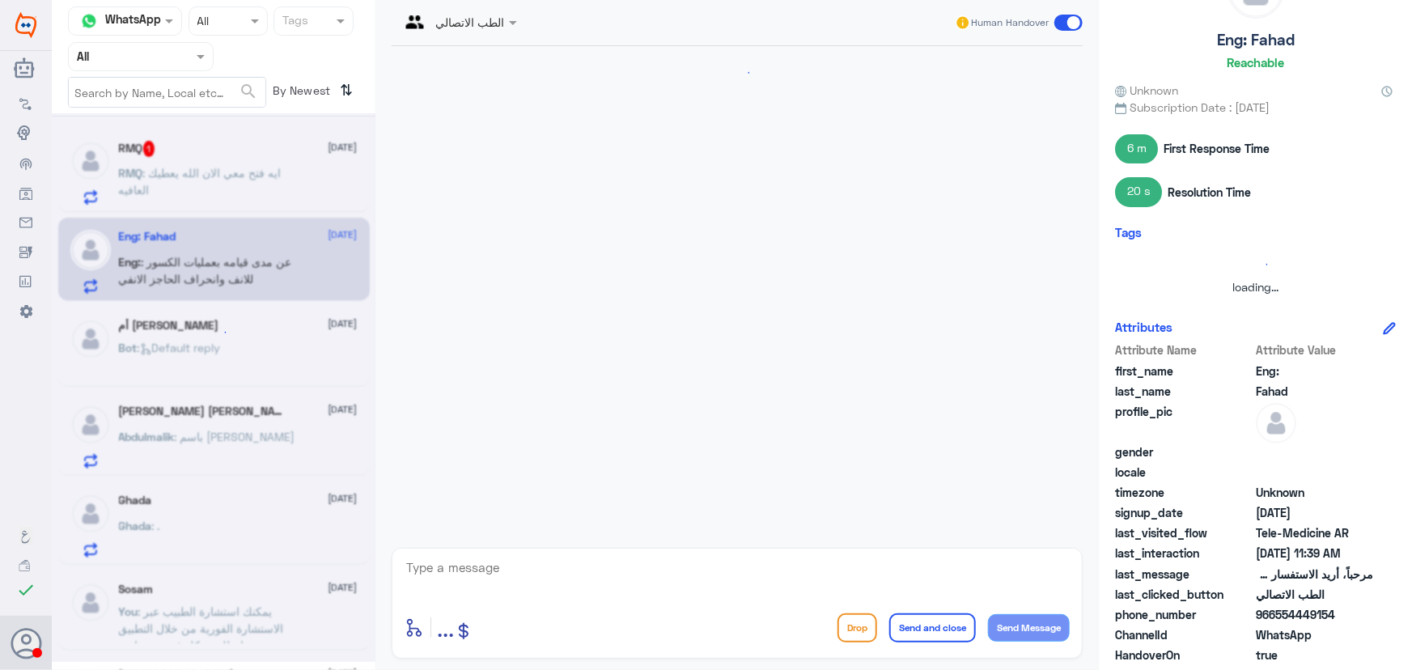
scroll to position [126, 0]
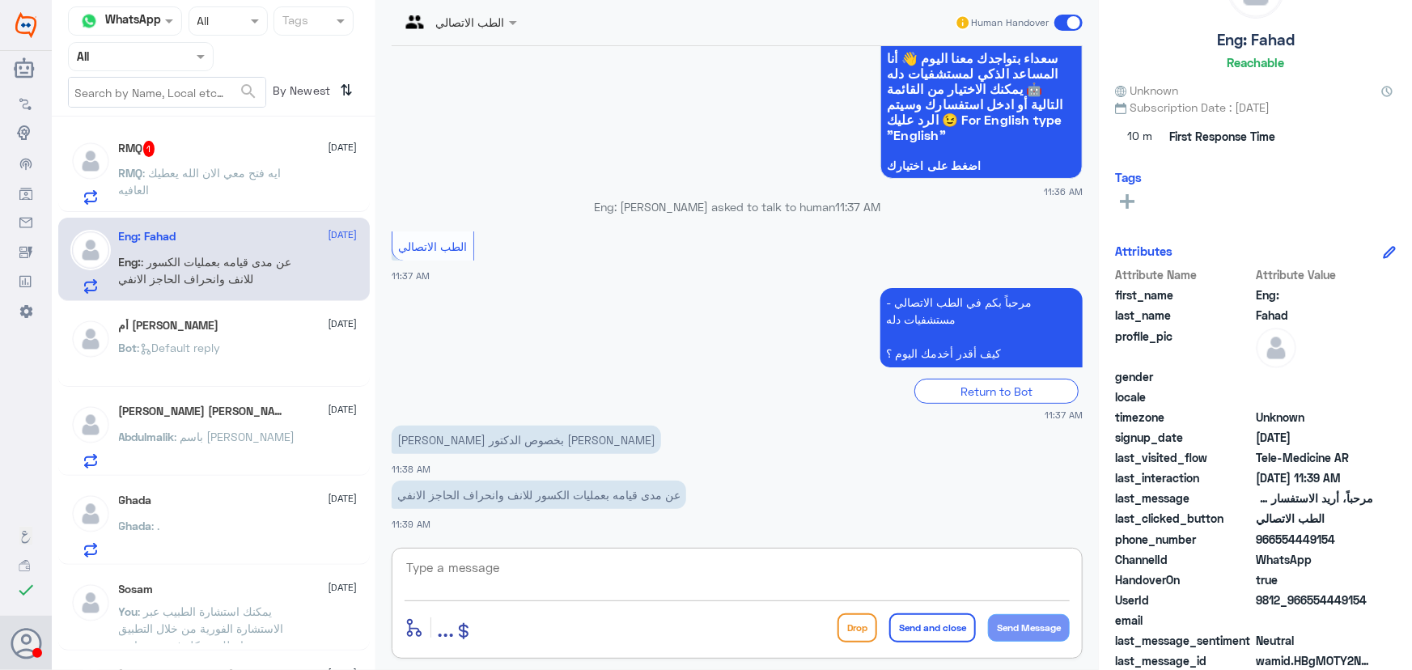
click at [552, 568] on textarea at bounding box center [737, 577] width 665 height 40
paste textarea "مرحباً معك نوف من الطب الاتصالي"
type textarea "مرحباً معك نوف من الطب الاتصالي"
drag, startPoint x: 1015, startPoint y: 631, endPoint x: 1002, endPoint y: 615, distance: 20.1
click at [1015, 630] on button "Send Message" at bounding box center [1029, 628] width 82 height 28
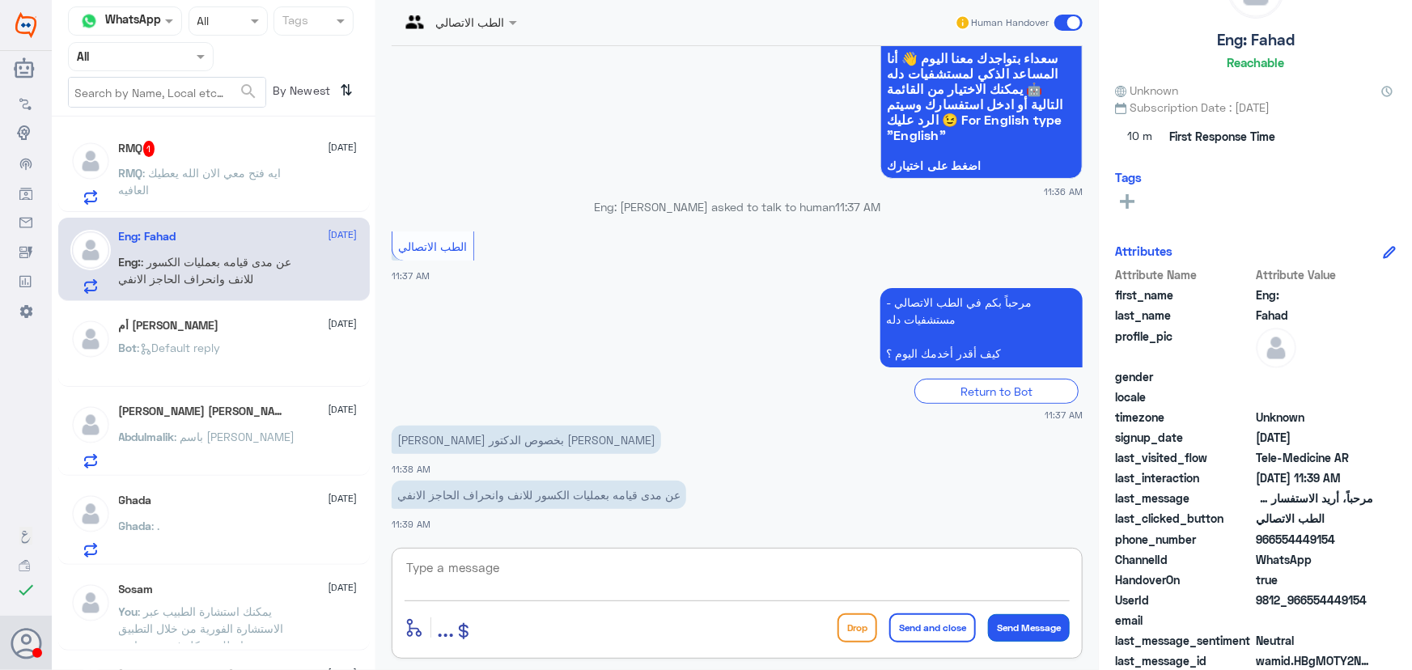
scroll to position [178, 0]
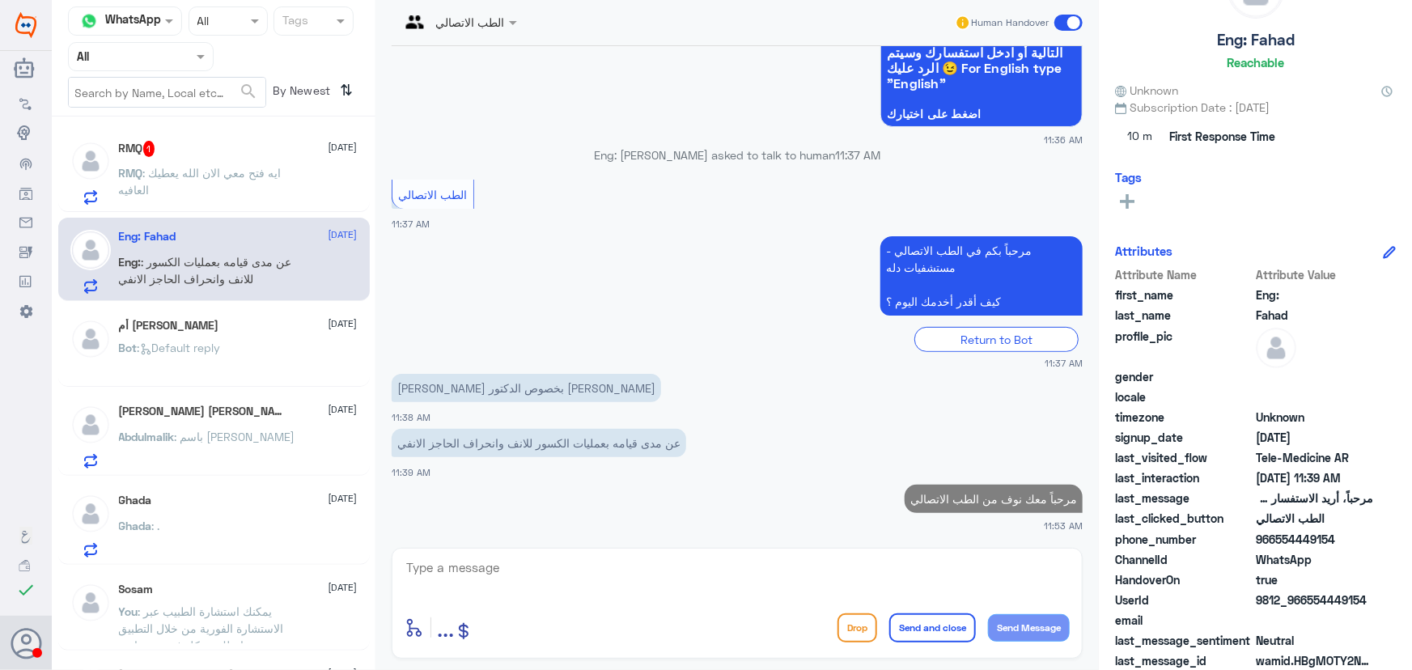
click at [919, 564] on textarea at bounding box center [737, 577] width 665 height 40
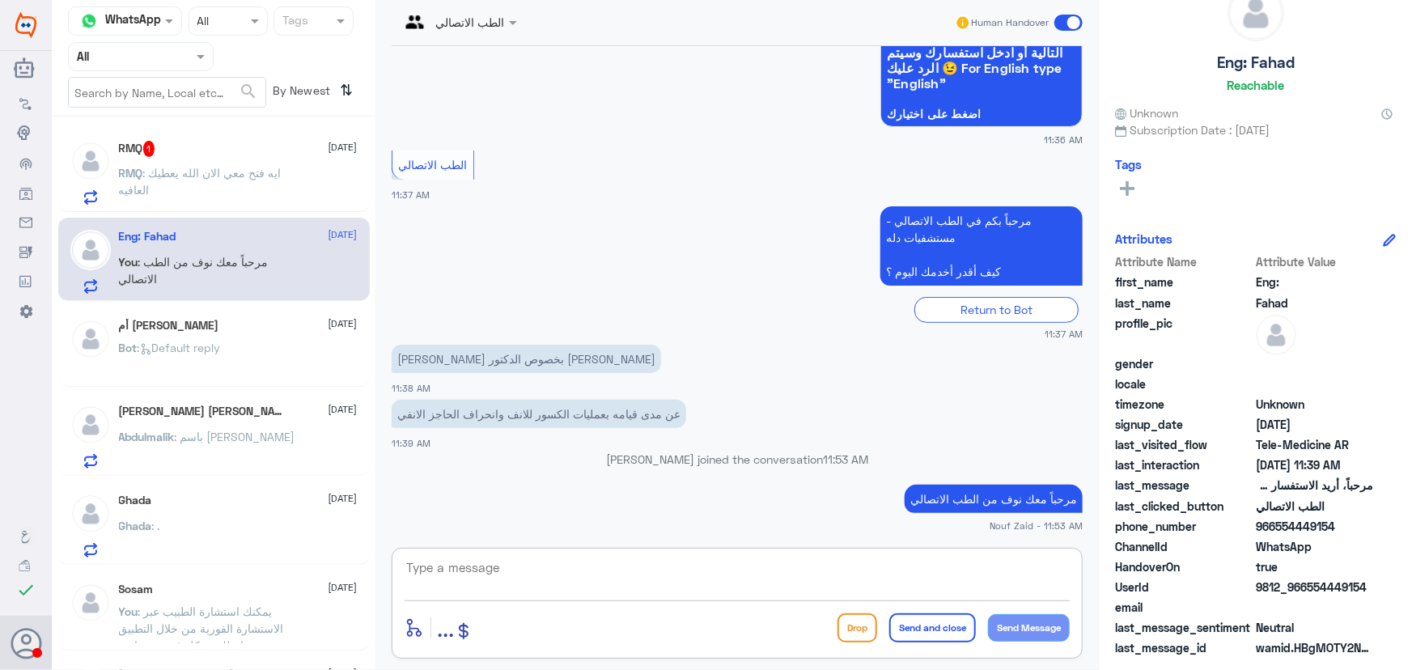
paste textarea "هنا الطب الاتصالي لكل مايخص الاستشارة الفورية من خلال التطبيق، يمكنك التواصل مع…"
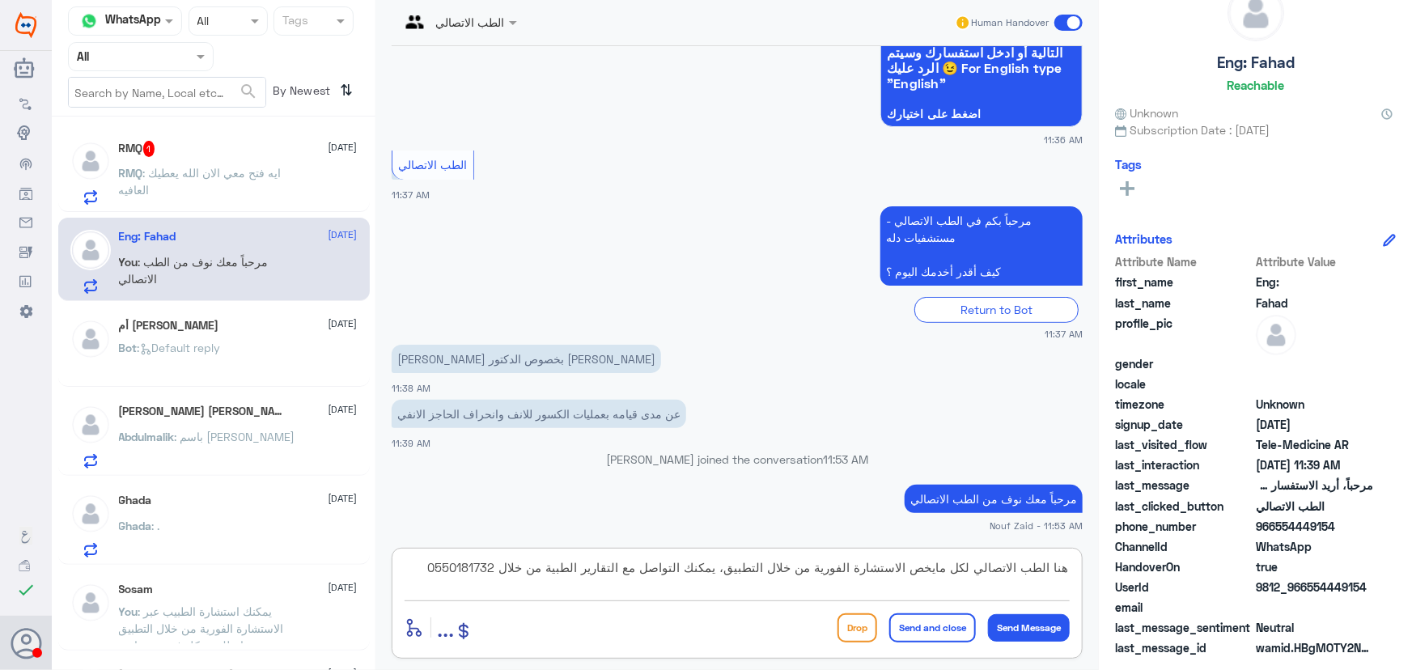
drag, startPoint x: 689, startPoint y: 566, endPoint x: 556, endPoint y: 573, distance: 132.9
click at [556, 573] on textarea "هنا الطب الاتصالي لكل مايخص الاستشارة الفورية من خلال التطبيق، يمكنك التواصل مع…" at bounding box center [737, 577] width 665 height 40
drag, startPoint x: 478, startPoint y: 567, endPoint x: 402, endPoint y: 587, distance: 78.0
click at [402, 587] on div "هنا الطب الاتصالي لكل مايخص الاستشارة الفورية من خلال التطبيق، يمكنك الاستفسار …" at bounding box center [737, 603] width 691 height 111
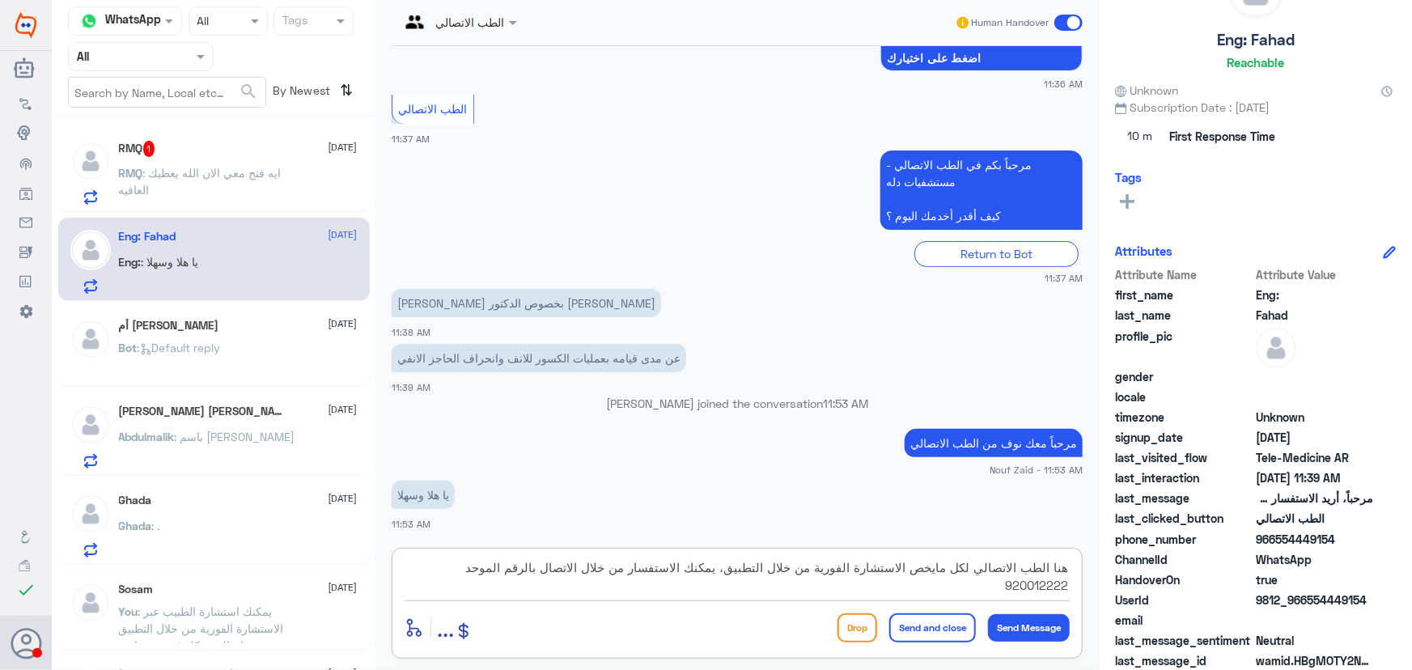
type textarea "هنا الطب الاتصالي لكل مايخص الاستشارة الفورية من خلال التطبيق، يمكنك الاستفسار …"
click at [906, 635] on button "Send and close" at bounding box center [933, 628] width 87 height 29
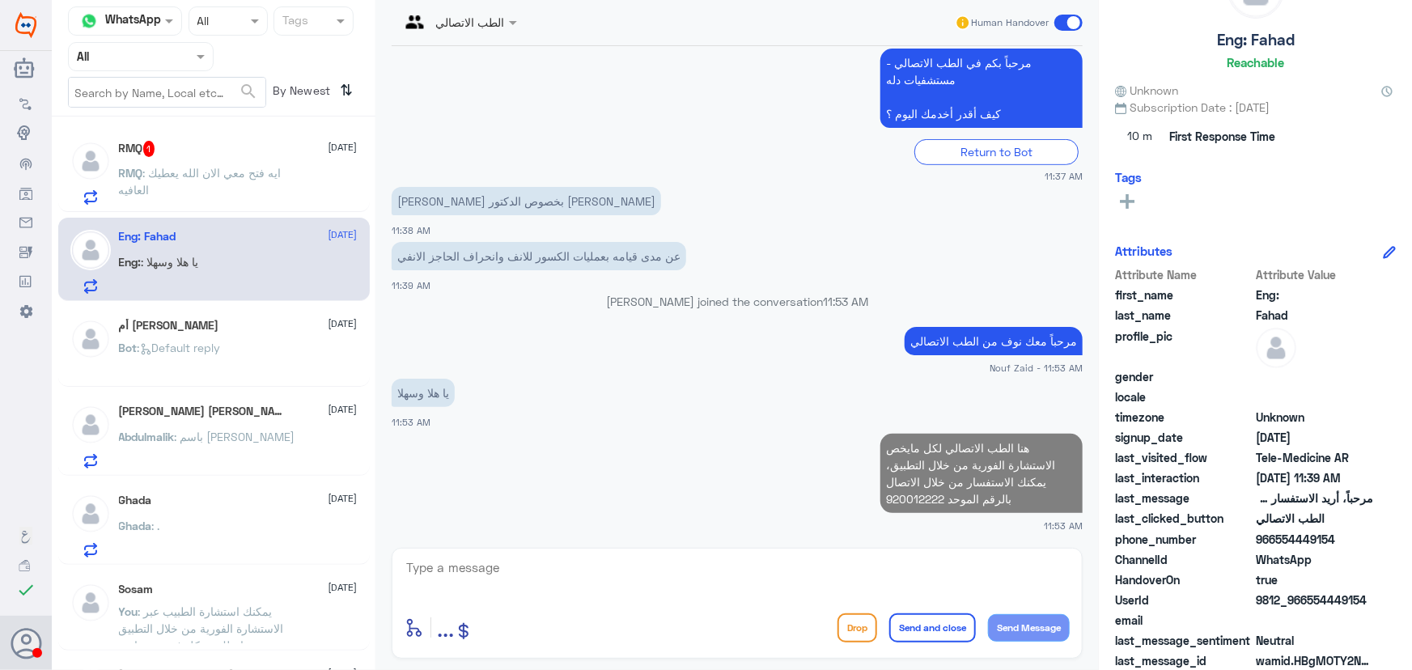
scroll to position [50, 0]
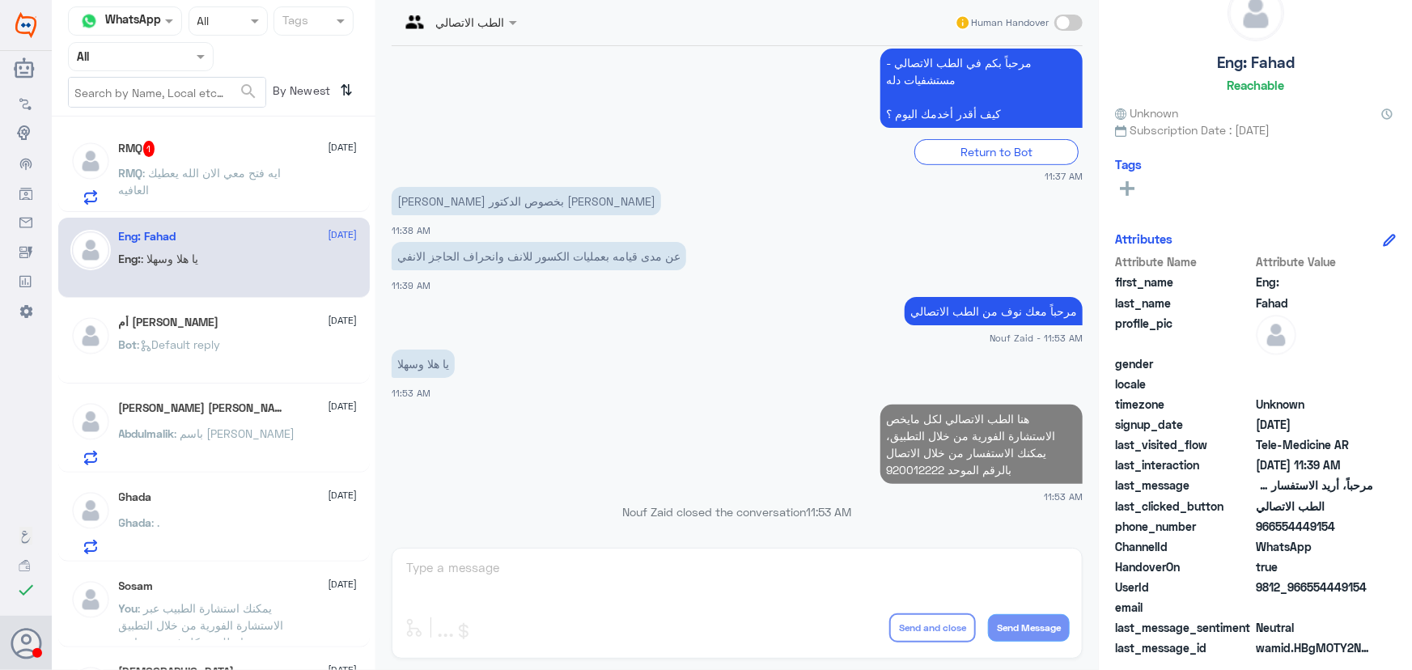
click at [294, 170] on p "RMQ : ايه فتح معي الان الله يعطيك العافيه" at bounding box center [210, 184] width 182 height 40
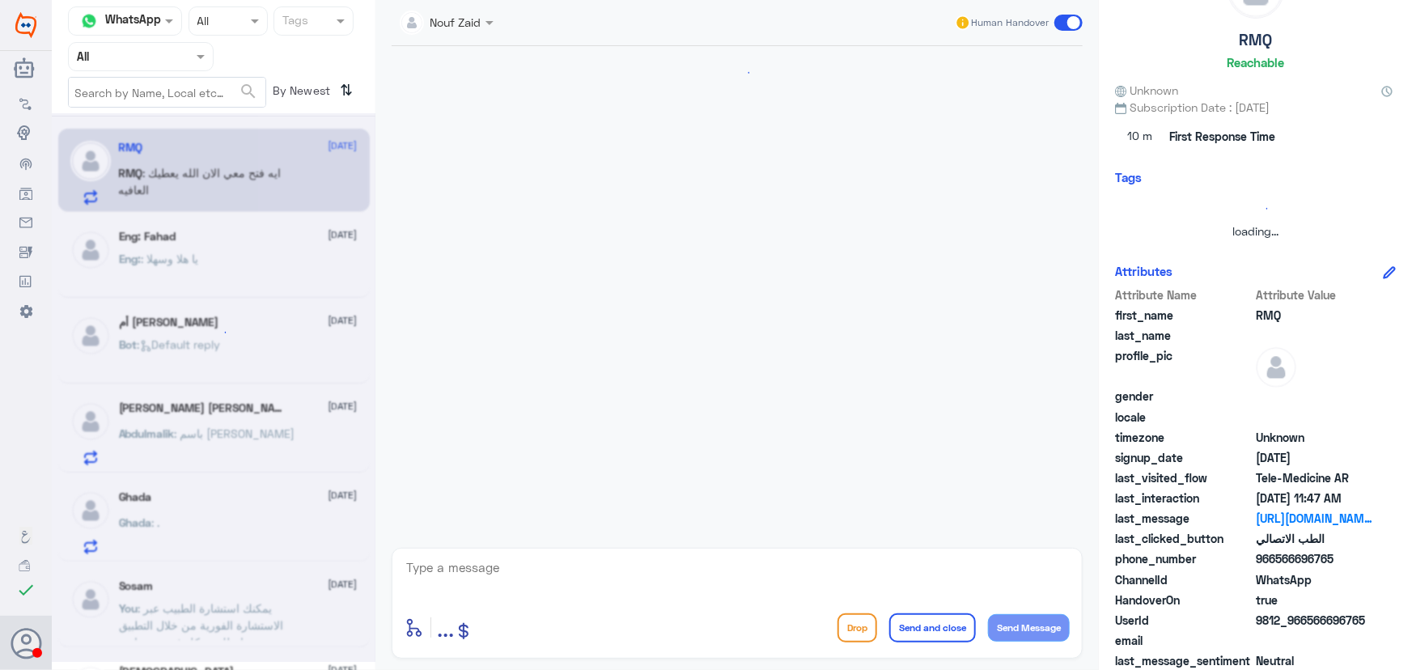
scroll to position [729, 0]
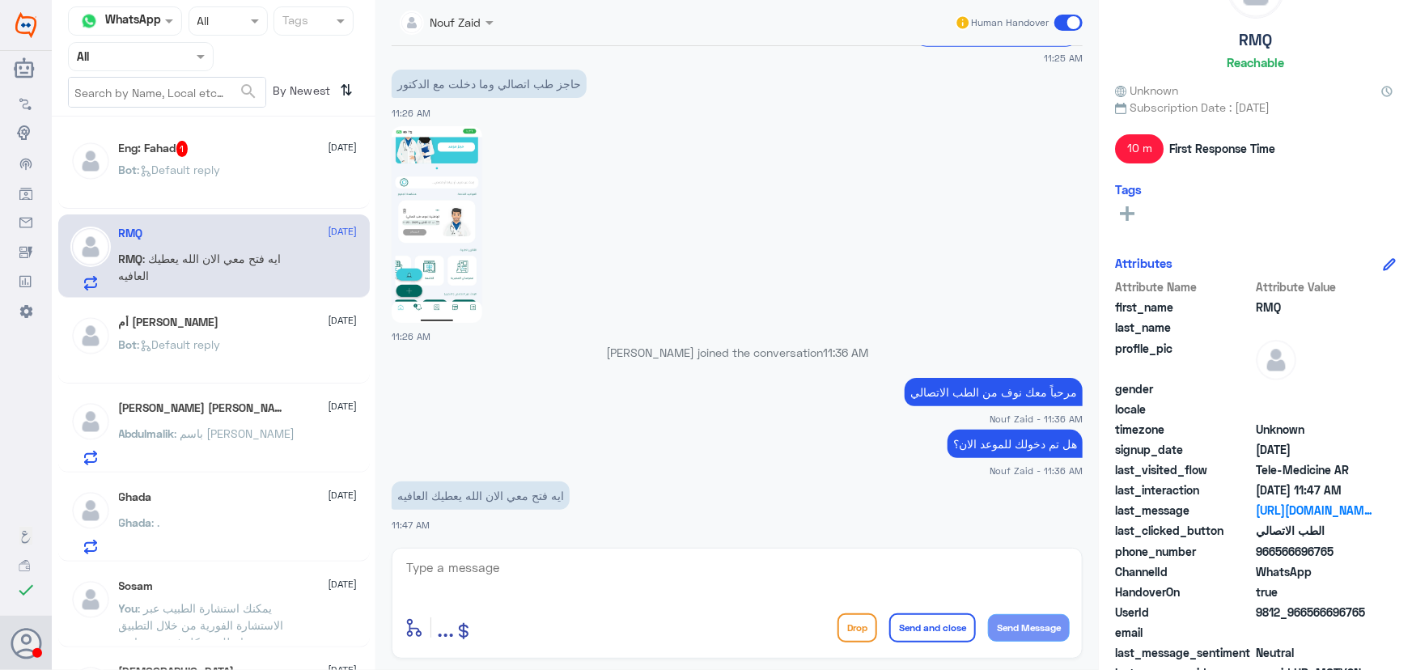
click at [211, 268] on p "RMQ : ايه فتح معي الان الله يعطيك العافيه" at bounding box center [210, 270] width 182 height 40
click at [568, 555] on div "enter flow name ... Drop Send and close Send Message" at bounding box center [737, 603] width 691 height 111
click at [585, 560] on textarea at bounding box center [737, 577] width 665 height 40
type textarea "سعدنا بخدمتك"
drag, startPoint x: 918, startPoint y: 615, endPoint x: 859, endPoint y: 610, distance: 59.3
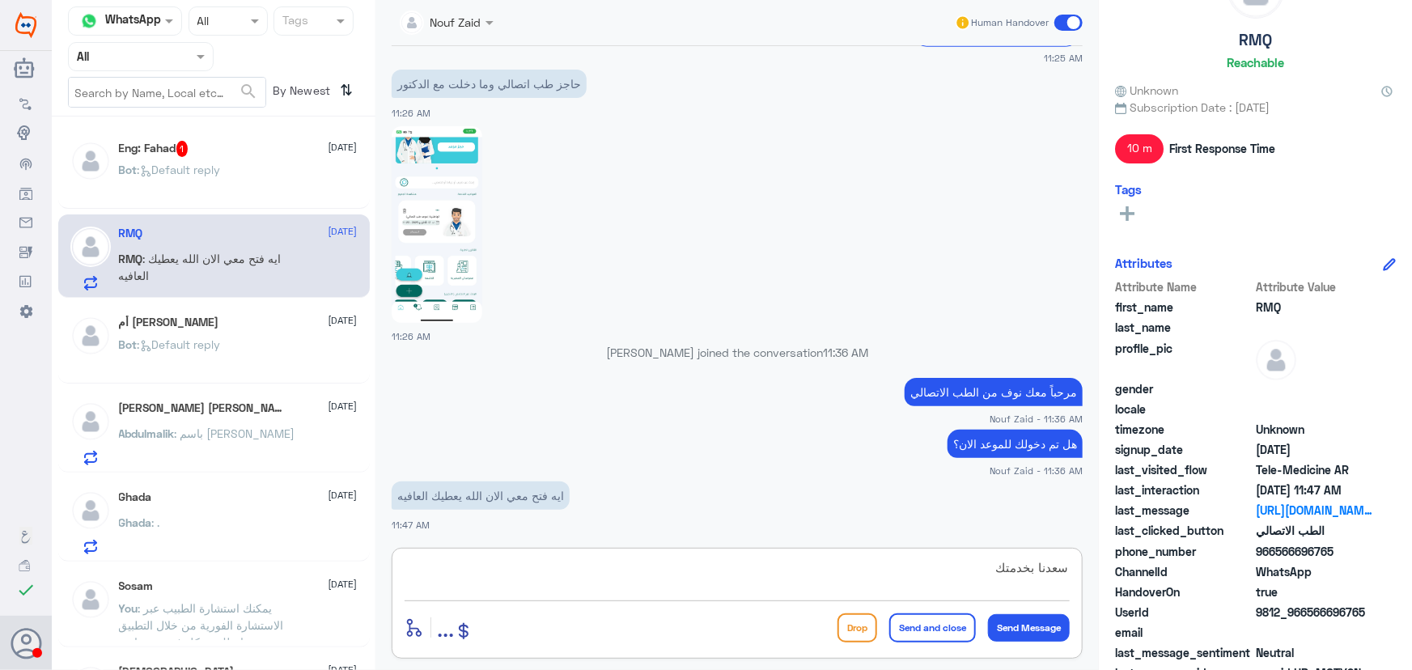
click at [920, 615] on button "Send and close" at bounding box center [933, 628] width 87 height 29
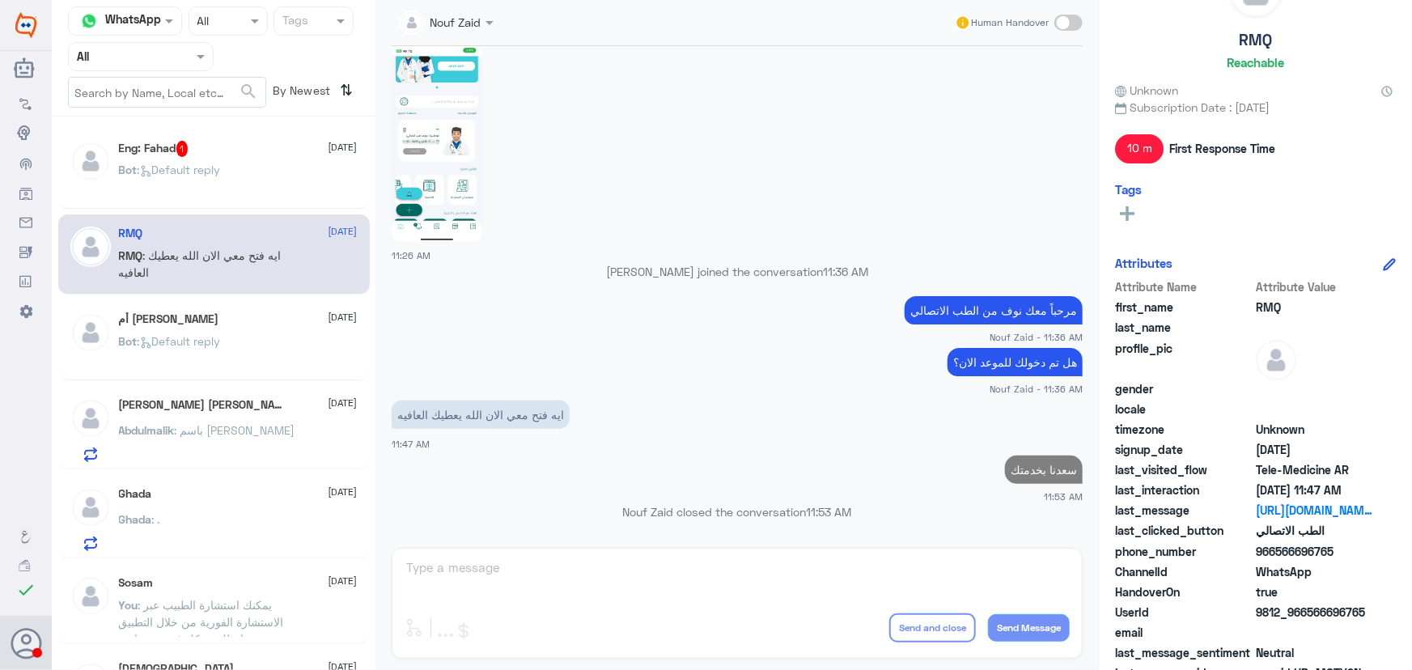
click at [220, 172] on span ": Default reply" at bounding box center [179, 170] width 83 height 14
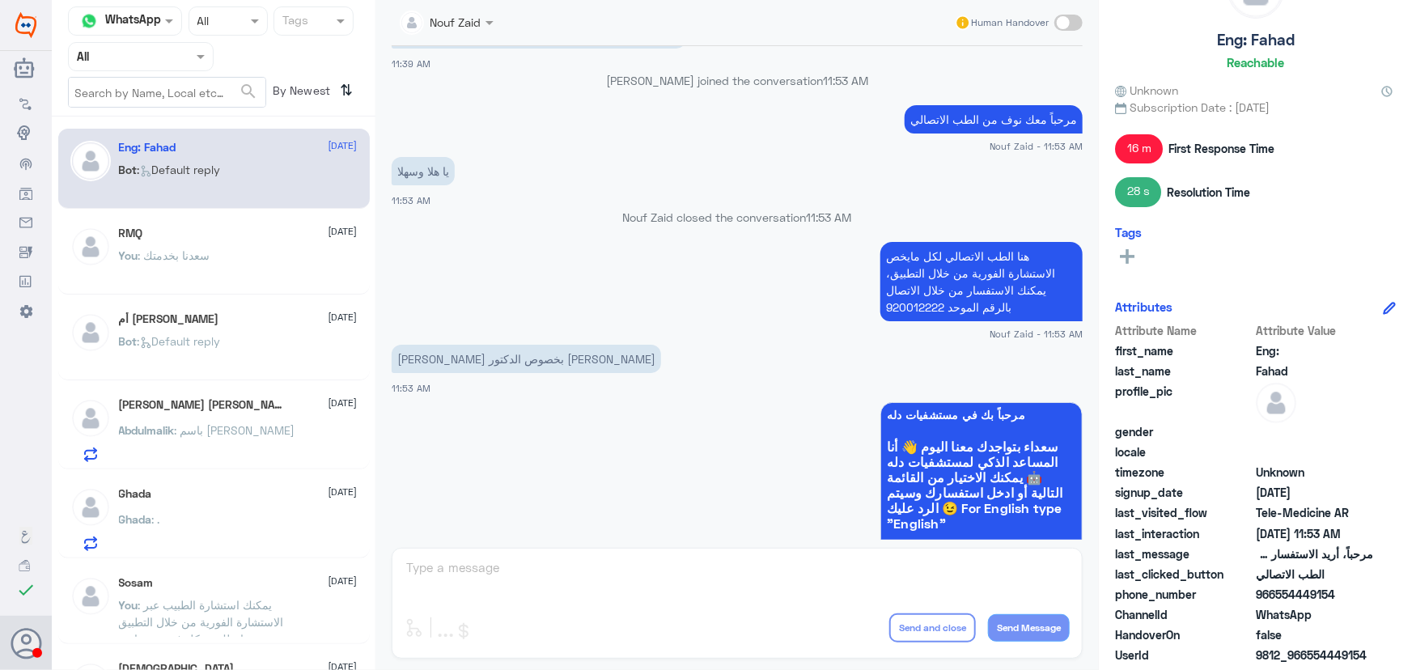
scroll to position [640, 0]
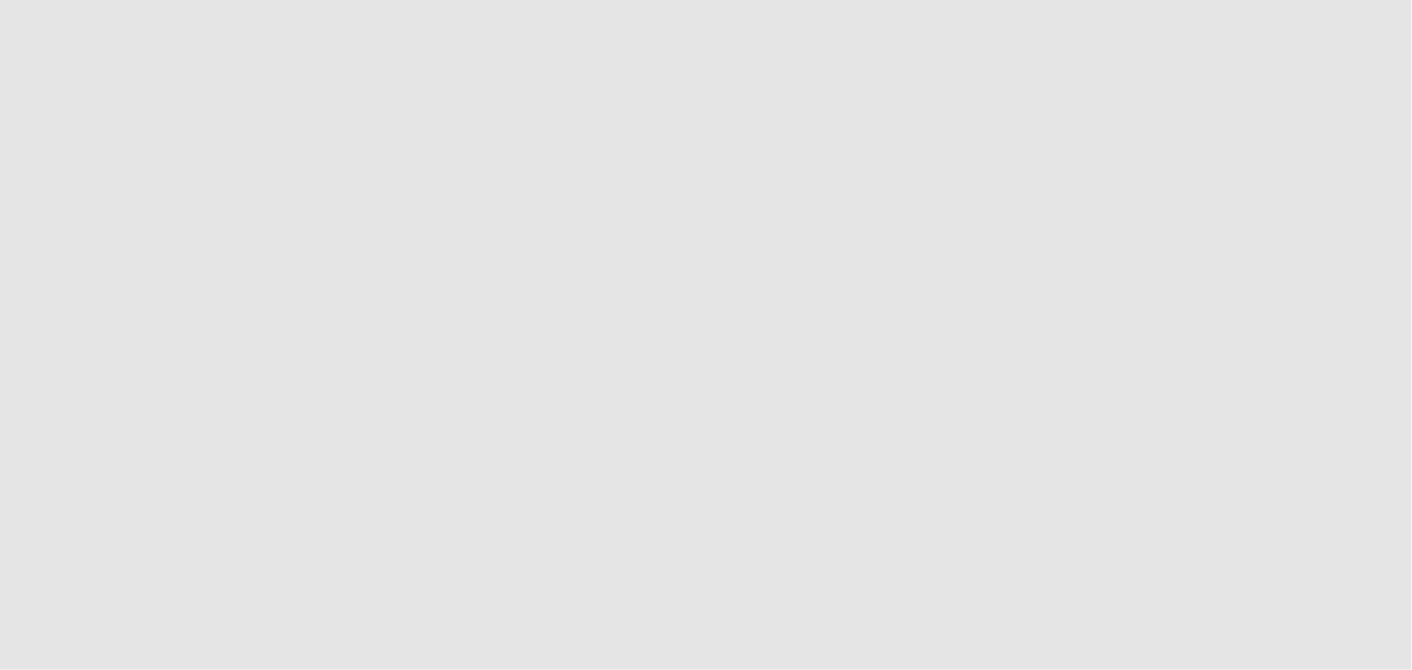
click at [1390, 14] on app-root at bounding box center [706, 335] width 1412 height 670
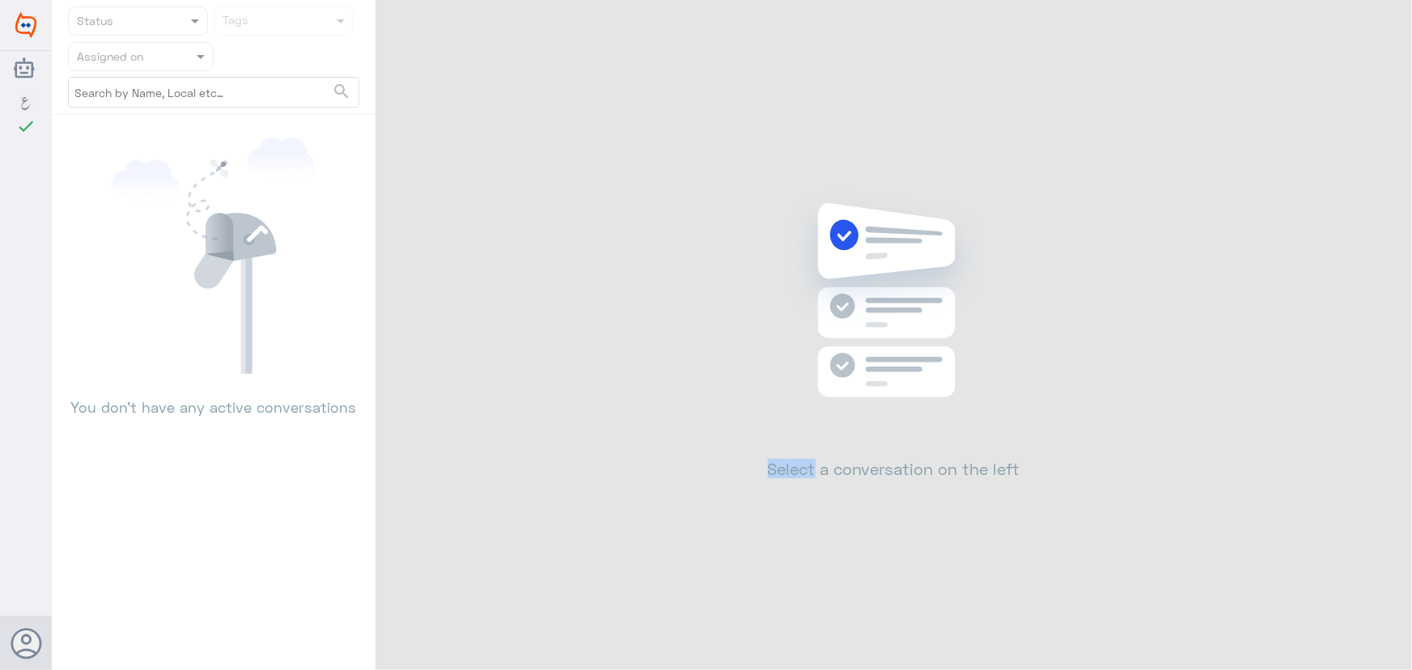
click at [1390, 16] on div "Status Tags Assigned on search You don’t have any active conversations Select a…" at bounding box center [732, 337] width 1361 height 675
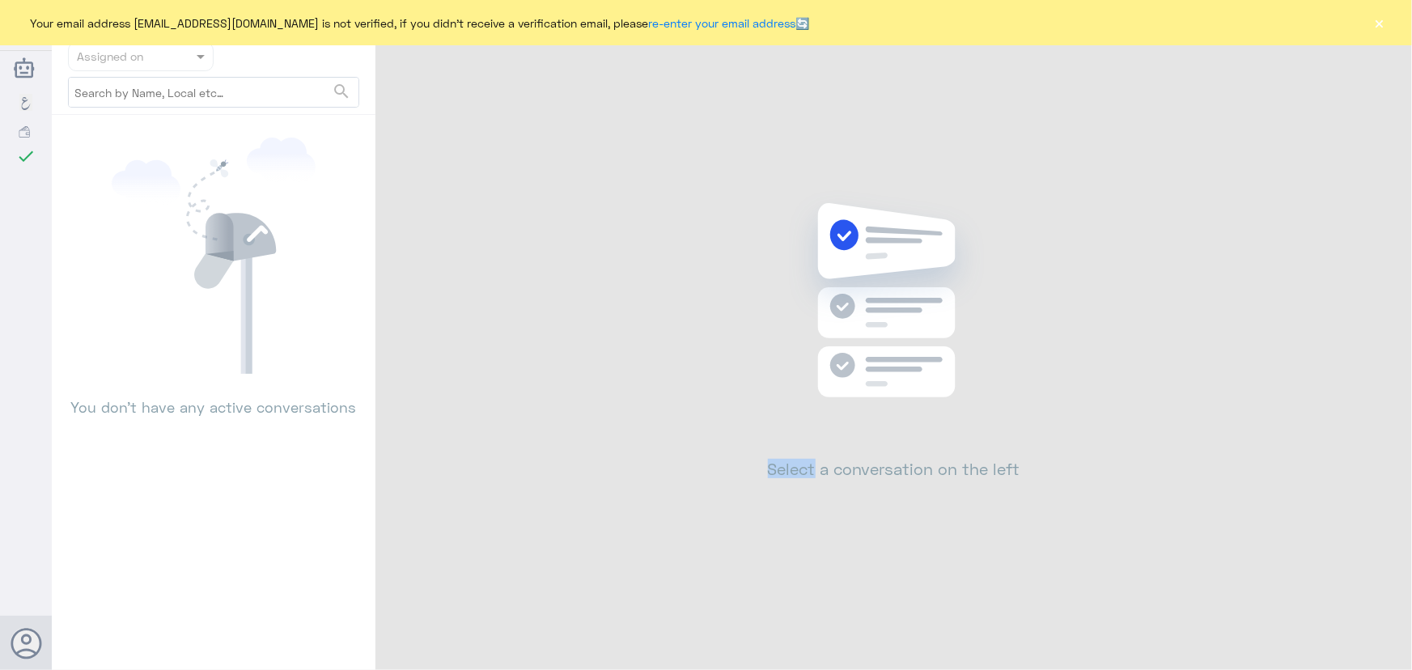
click at [1387, 17] on button "×" at bounding box center [1380, 23] width 16 height 16
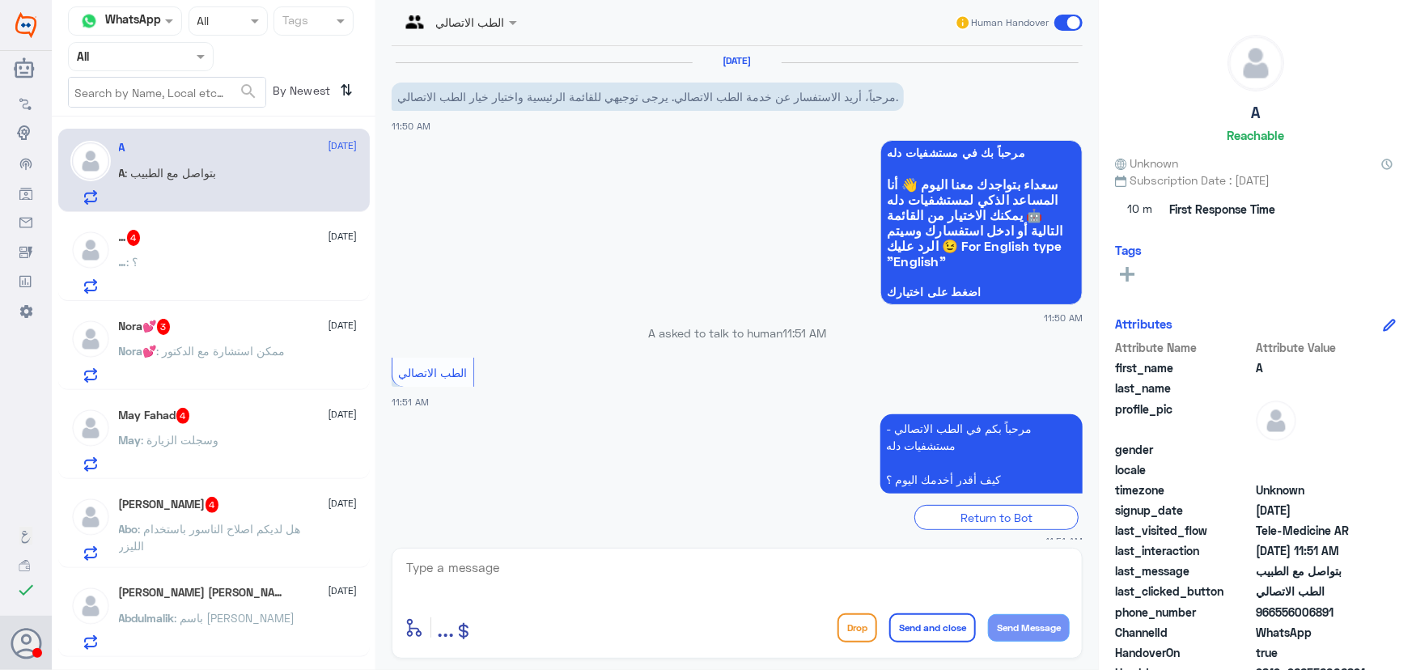
scroll to position [126, 0]
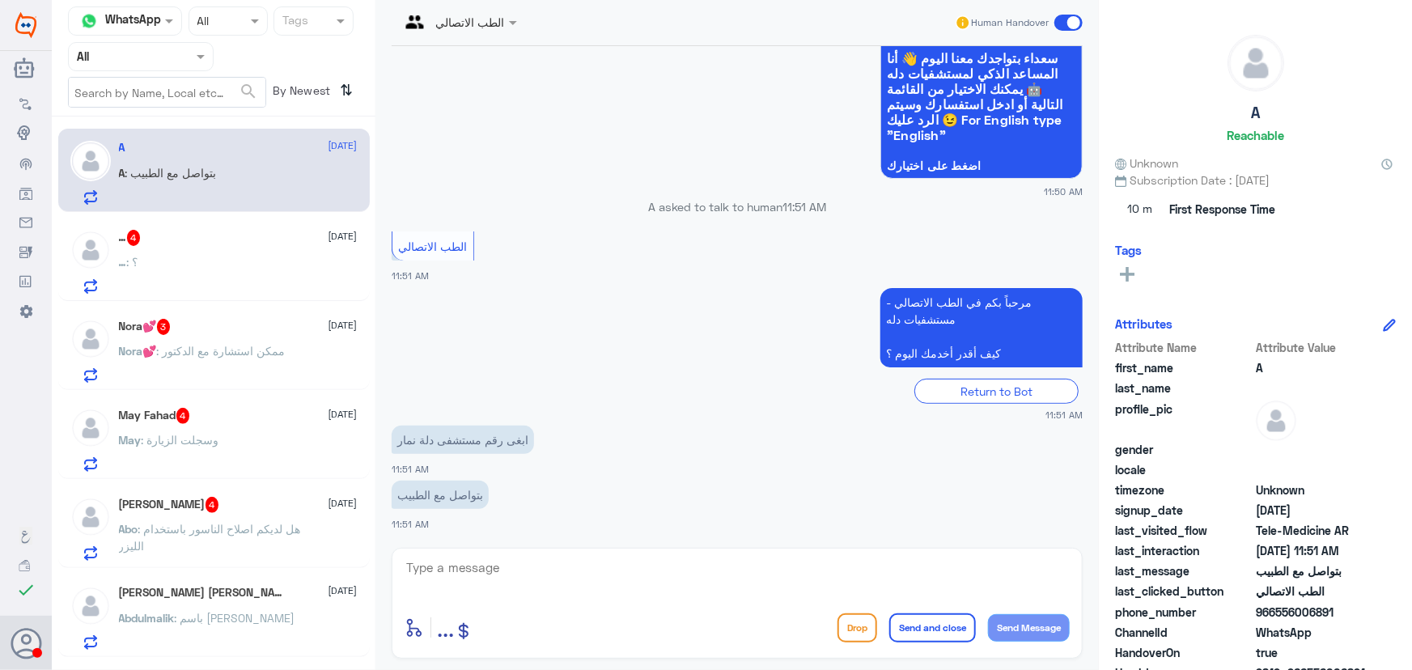
click at [229, 201] on div "A : بتواصل مع الطبيب" at bounding box center [238, 186] width 239 height 36
click at [281, 202] on div "A : بتواصل مع الطبيب" at bounding box center [238, 186] width 239 height 36
click at [562, 549] on div "enter flow name ... Drop Send and close Send Message" at bounding box center [737, 603] width 691 height 111
click at [555, 562] on textarea at bounding box center [737, 577] width 665 height 40
paste textarea "مرحباً معك نوف من الطب الاتصالي"
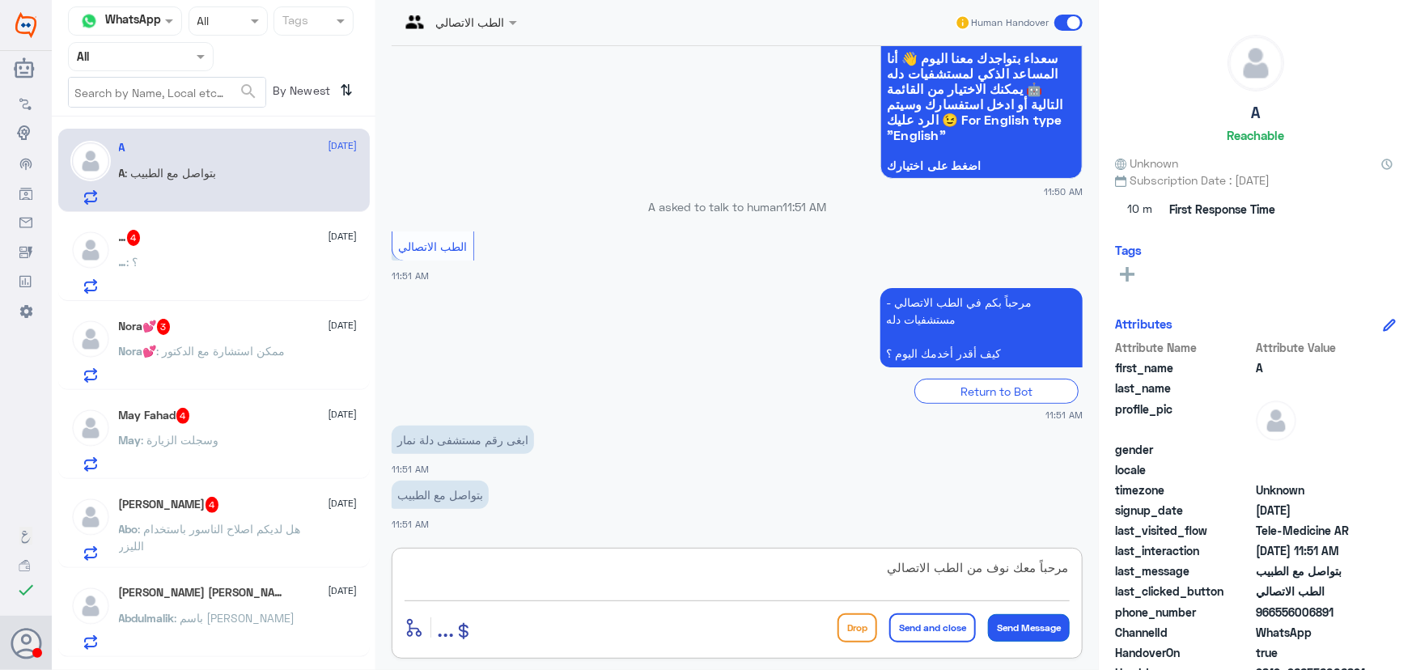
type textarea "مرحباً معك نوف من الطب الاتصالي"
click at [1047, 622] on button "Send Message" at bounding box center [1029, 628] width 82 height 28
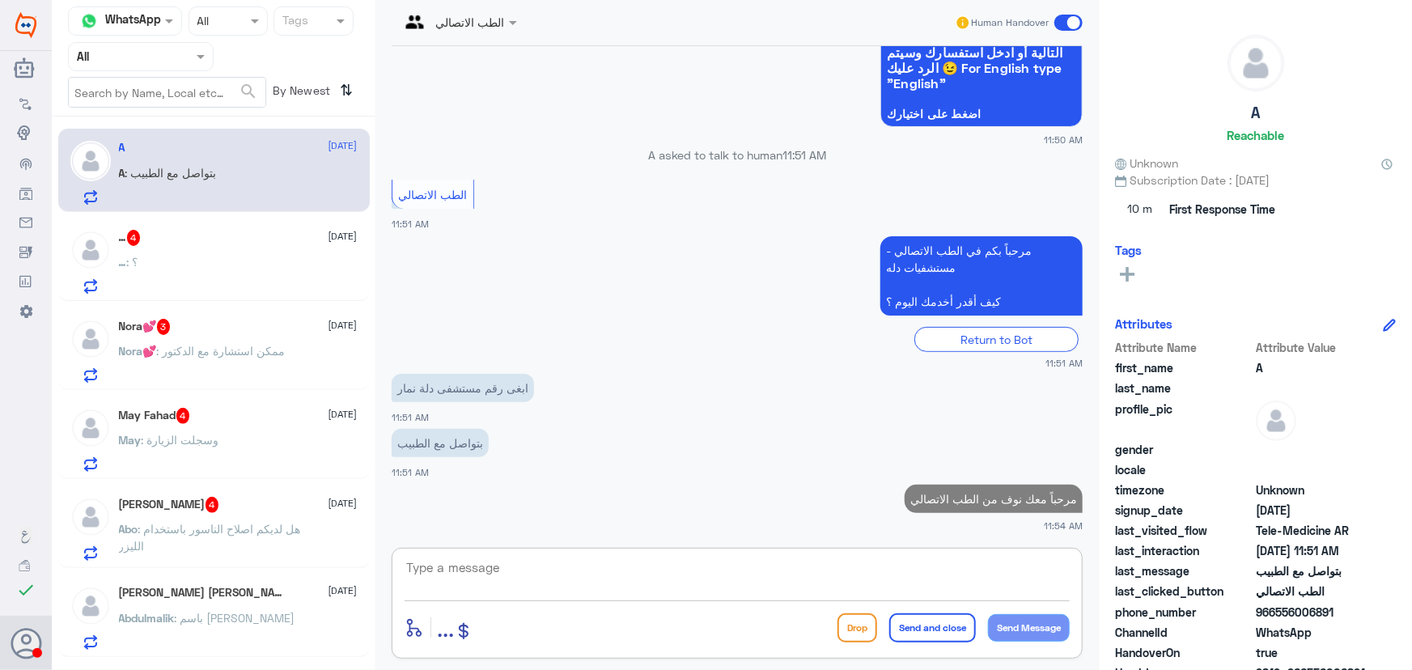
click at [562, 561] on textarea at bounding box center [737, 577] width 665 height 40
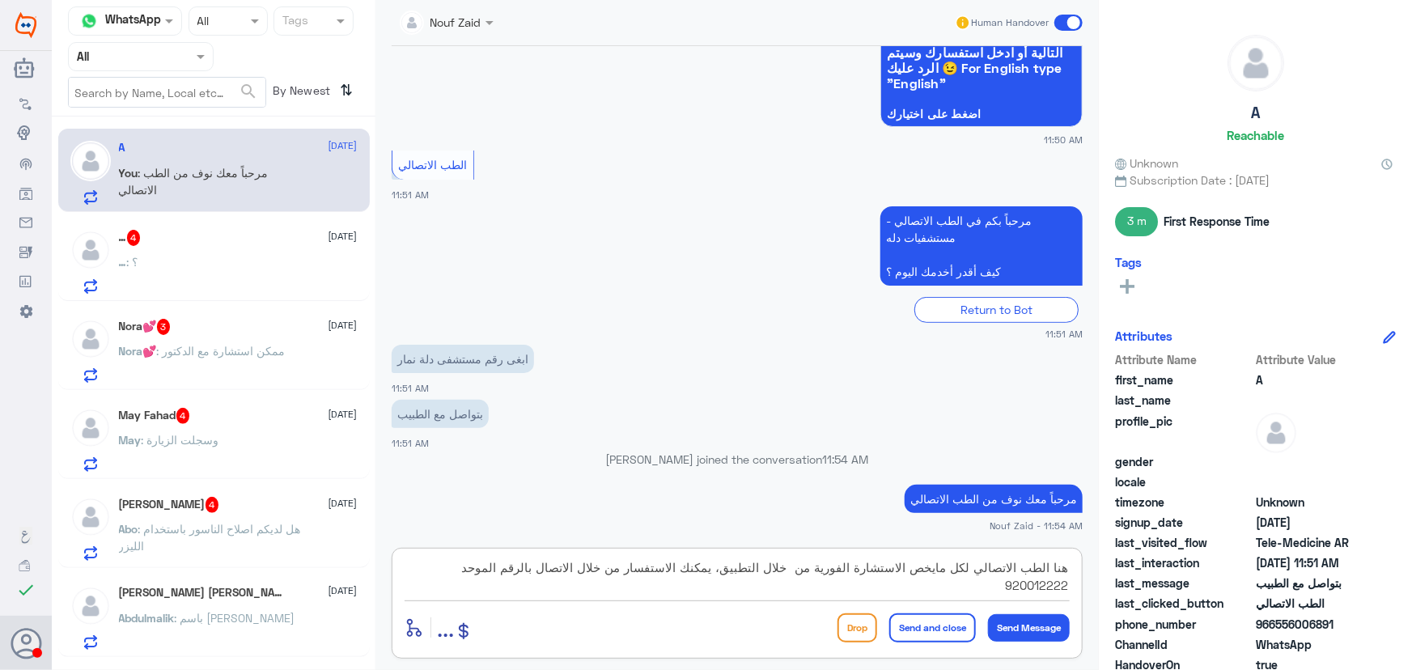
type textarea "هنا الطب الاتصالي لكل مايخص الاستشارة الفورية من خلال التطبيق، يمكنك الاستفسار …"
click at [942, 625] on button "Send and close" at bounding box center [933, 628] width 87 height 29
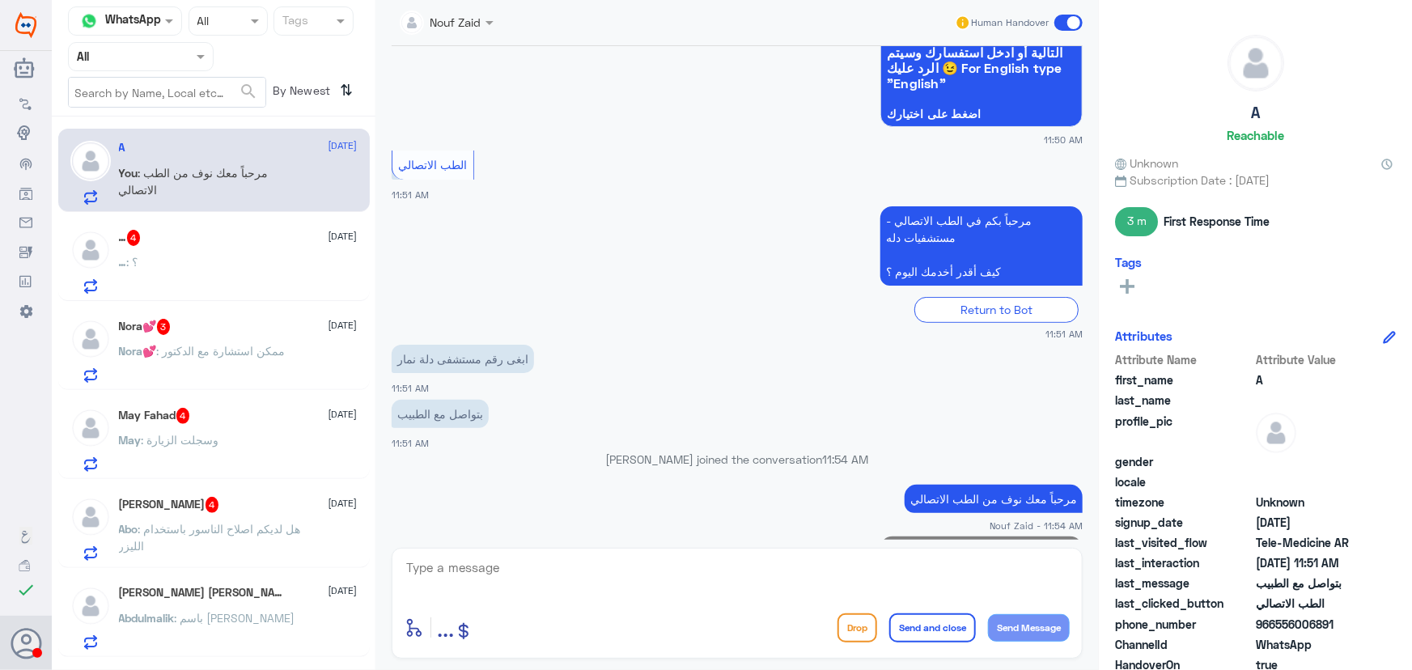
scroll to position [281, 0]
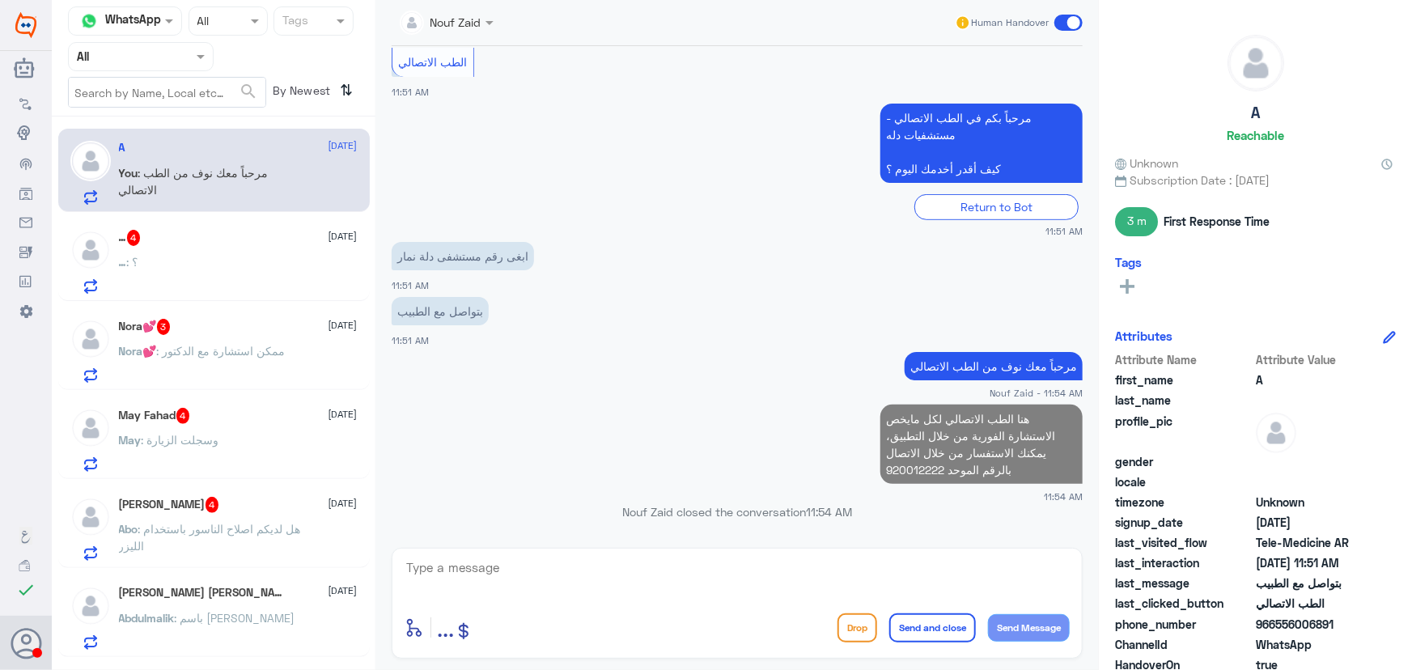
click at [232, 269] on div "… : ؟" at bounding box center [238, 275] width 239 height 36
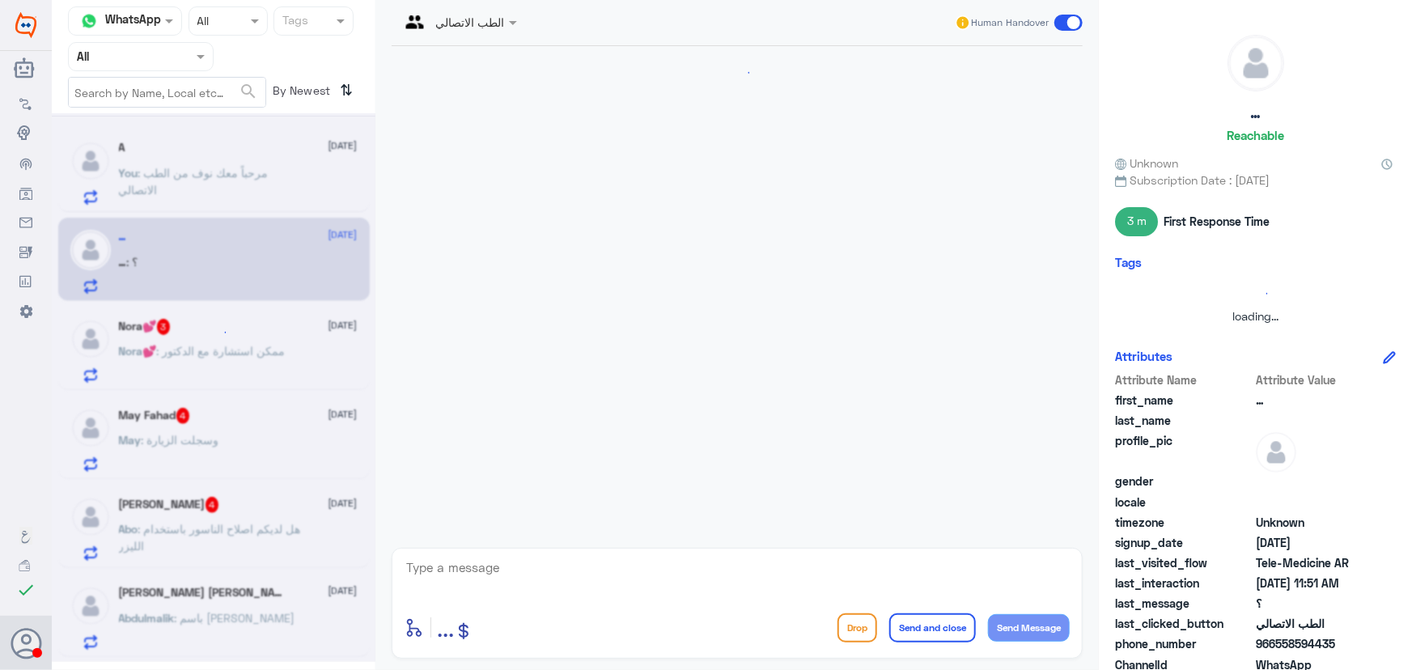
scroll to position [1167, 0]
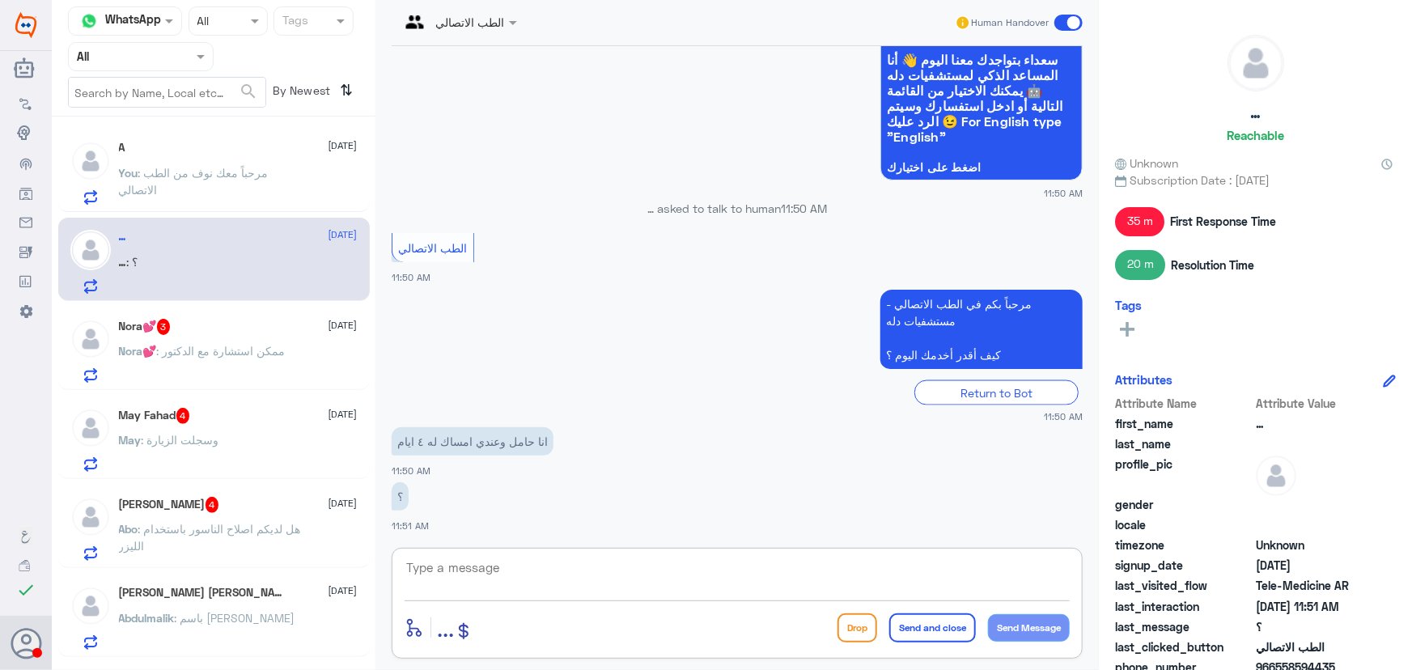
click at [563, 570] on textarea at bounding box center [737, 577] width 665 height 40
paste textarea "مرحباً معك نوف من الطب الاتصالي"
type textarea "مرحباً معك نوف من الطب الاتصالي"
click at [1069, 636] on button "Send Message" at bounding box center [1029, 628] width 82 height 28
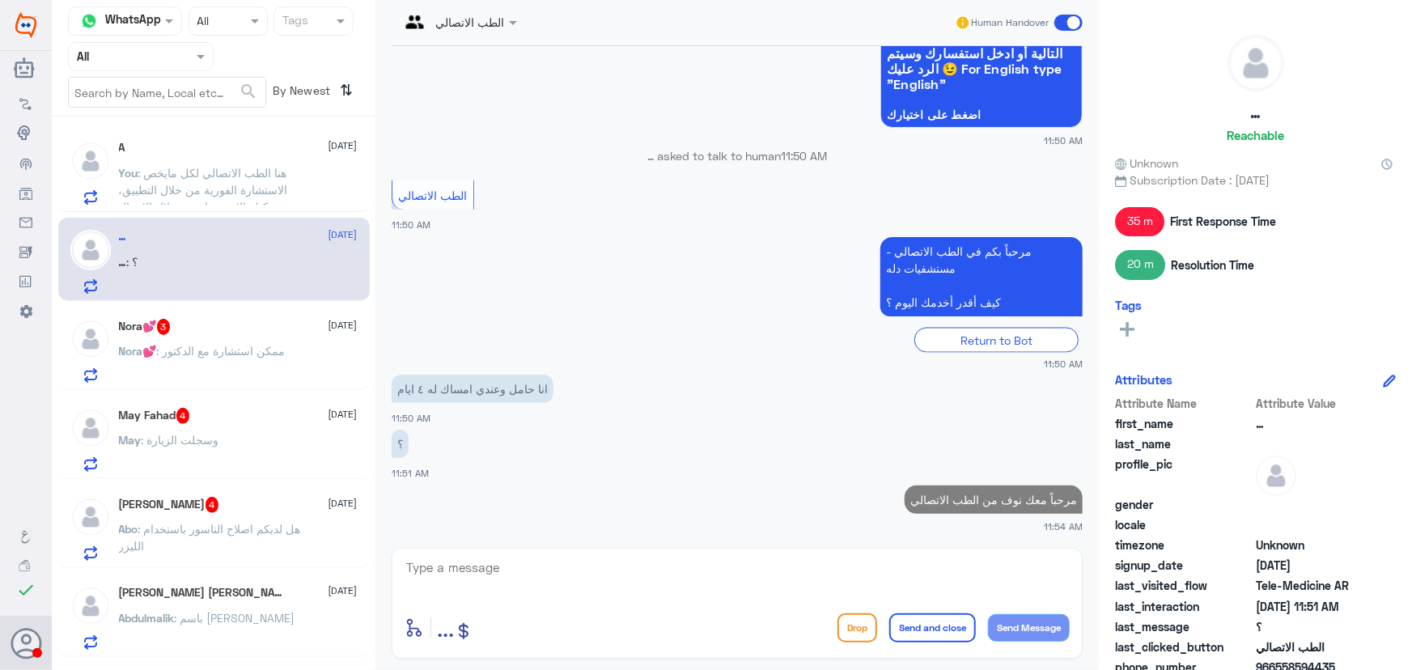
click at [860, 567] on textarea at bounding box center [737, 577] width 665 height 40
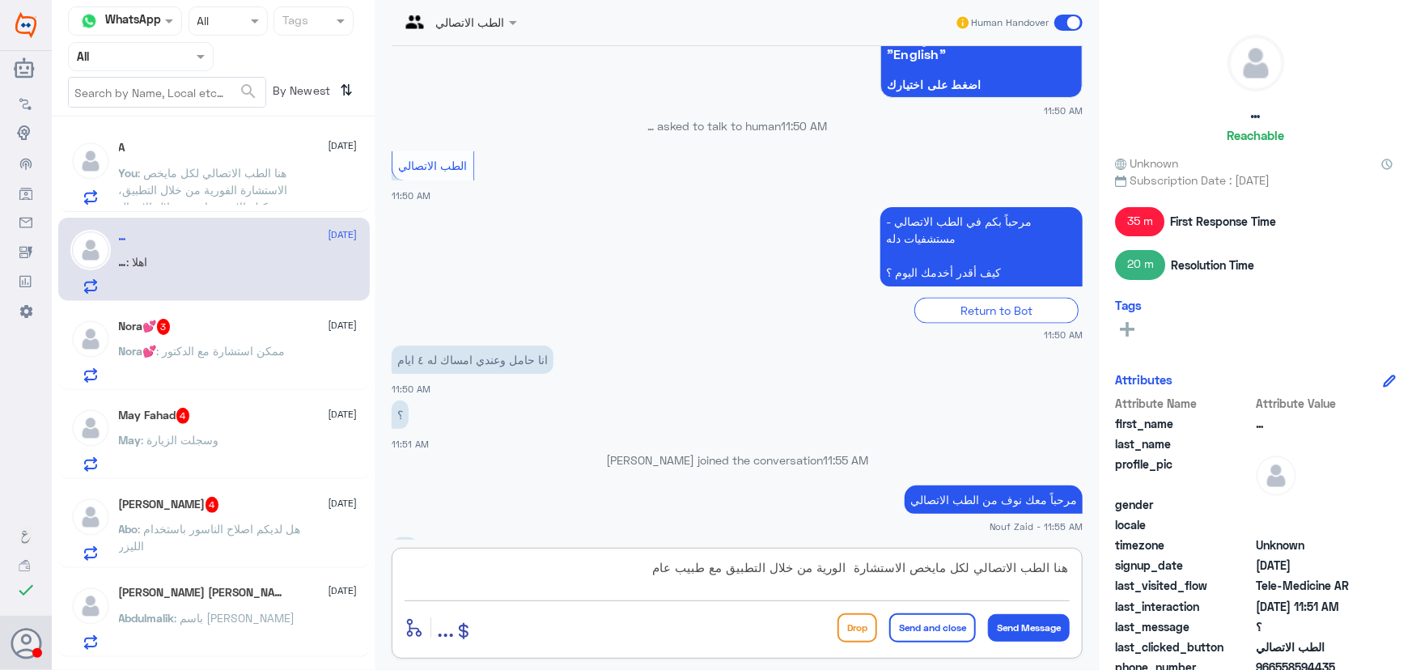
scroll to position [1275, 0]
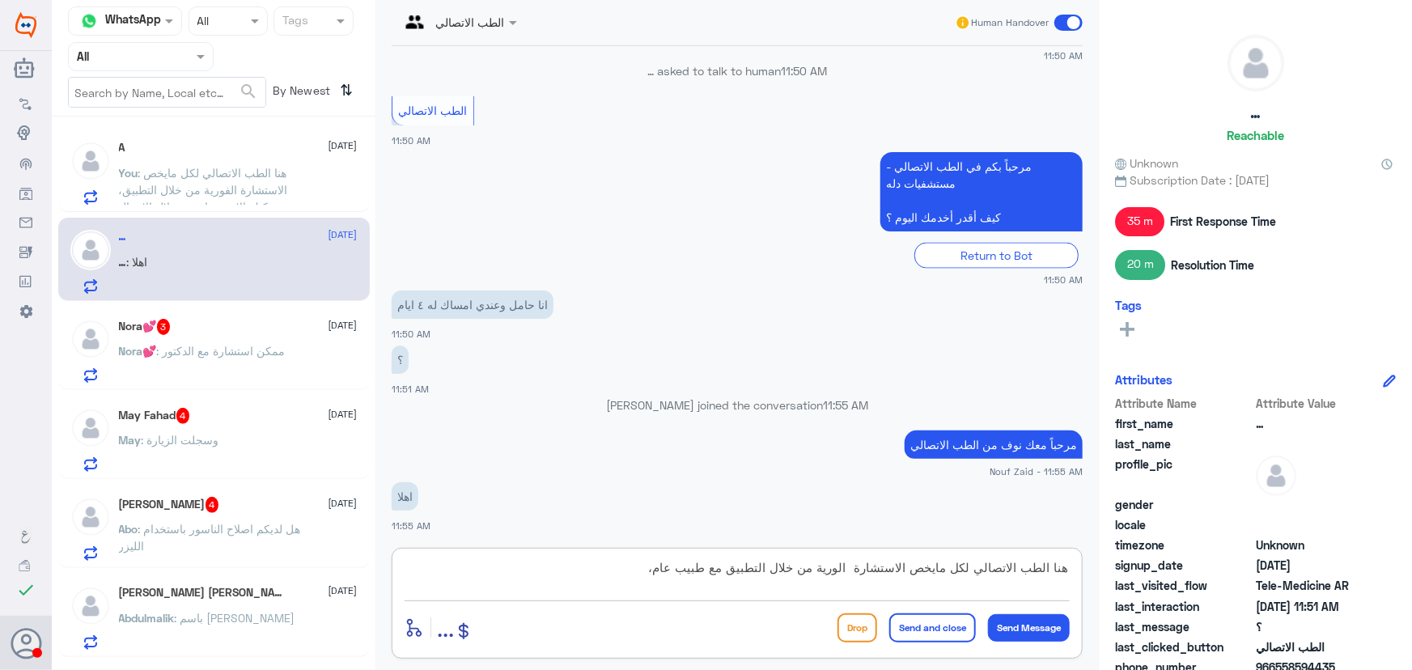
click at [846, 573] on textarea "هنا الطب الاتصالي لكل مايخص الاستشارة الورية من خلال التطبيق مع طبيب عام،" at bounding box center [737, 577] width 665 height 40
click at [567, 579] on textarea "هنا الطب الاتصالي لكل مايخص الاستشارة الفورية من خلال التطبيق مع طبيب عام،" at bounding box center [737, 577] width 665 height 40
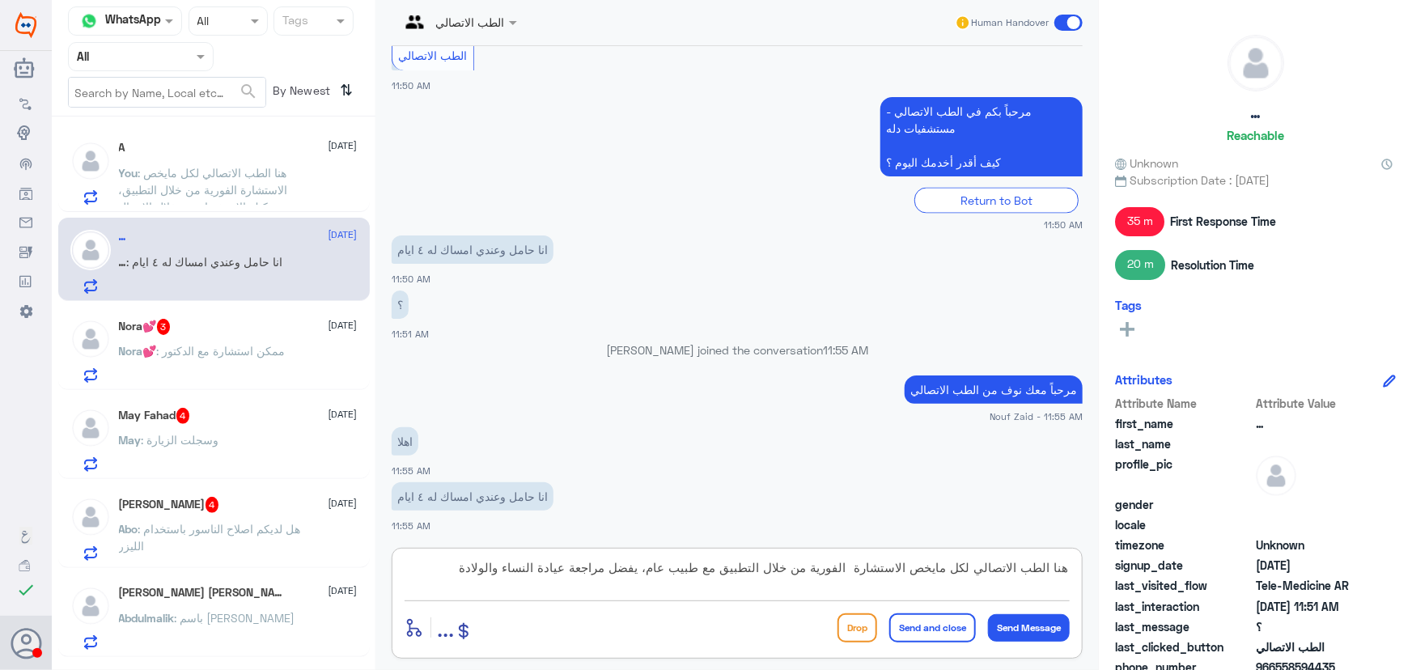
click at [857, 576] on textarea "هنا الطب الاتصالي لكل مايخص الاستشارة الفورية من خلال التطبيق مع طبيب عام، يفضل…" at bounding box center [737, 577] width 665 height 40
type textarea "هنا الطب الاتصالي لكل مايخص الاستشارة الفورية من خلال التطبيق مع طبيب عام، يفضل…"
click at [907, 623] on button "Send and close" at bounding box center [933, 628] width 87 height 29
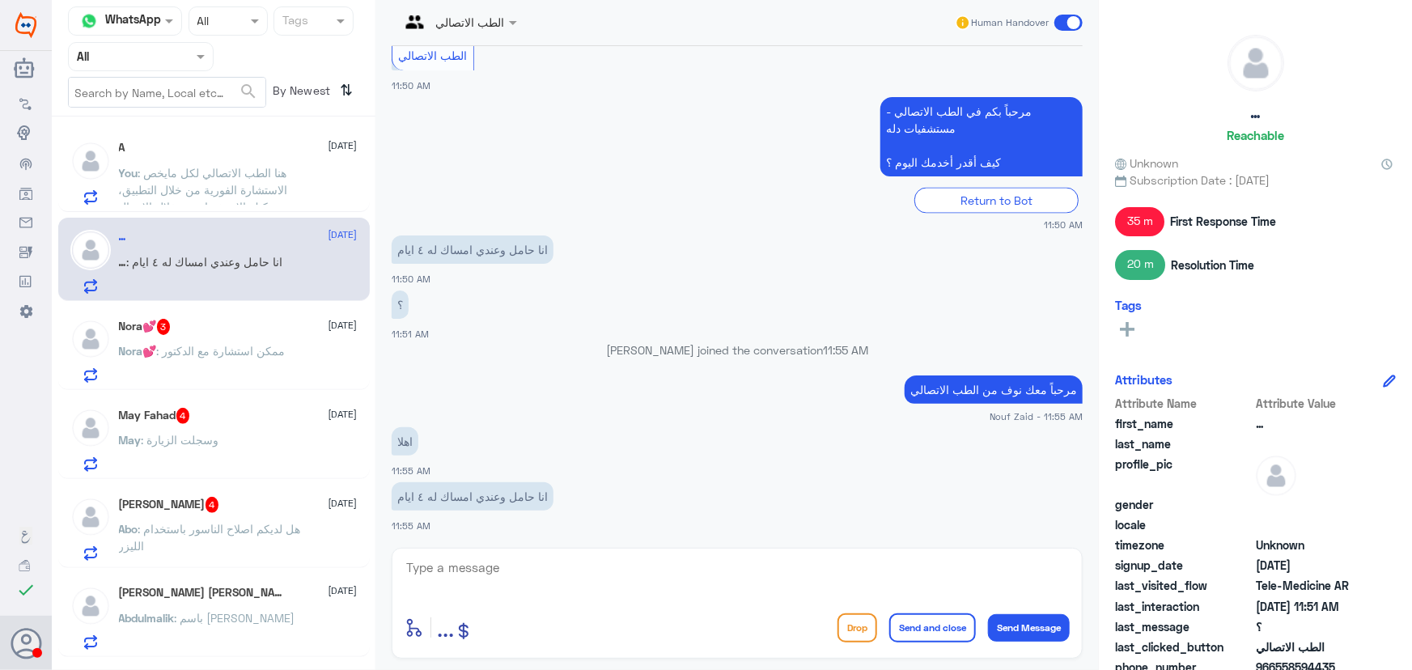
scroll to position [1433, 0]
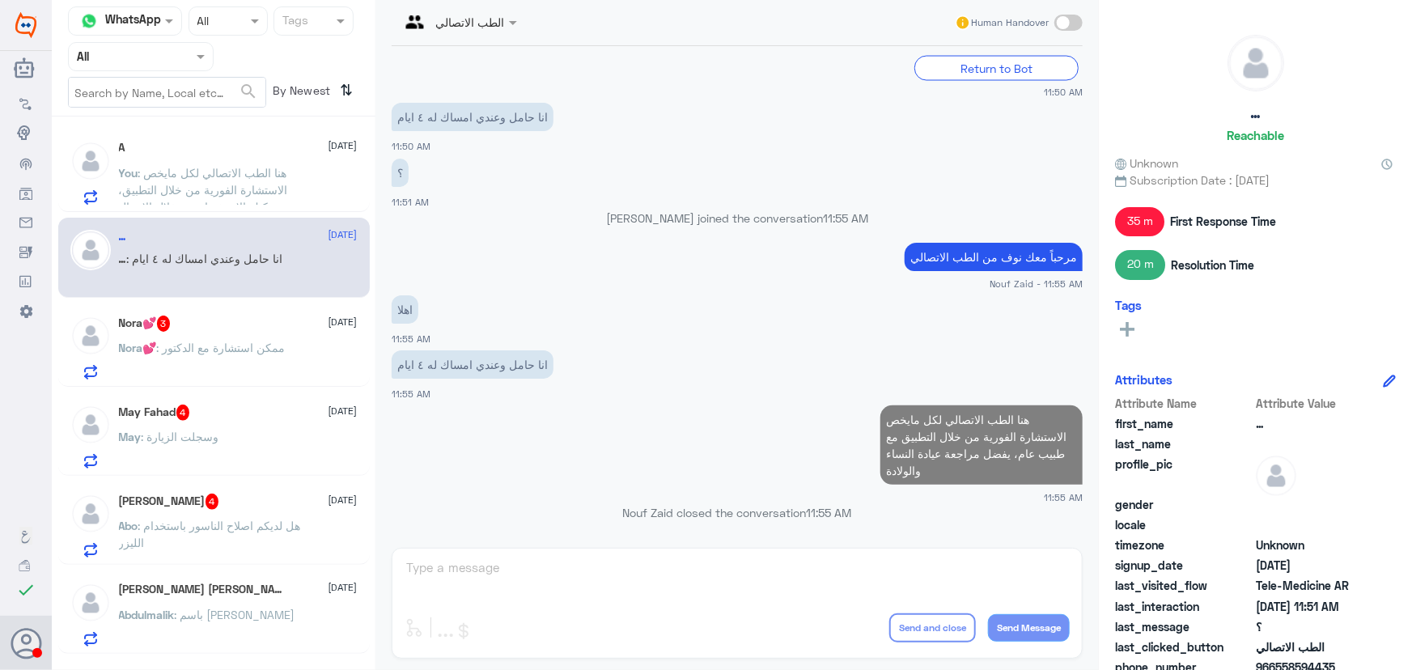
click at [273, 367] on p "Nora💕 : ممكن استشارة مع الدكتور" at bounding box center [202, 359] width 167 height 40
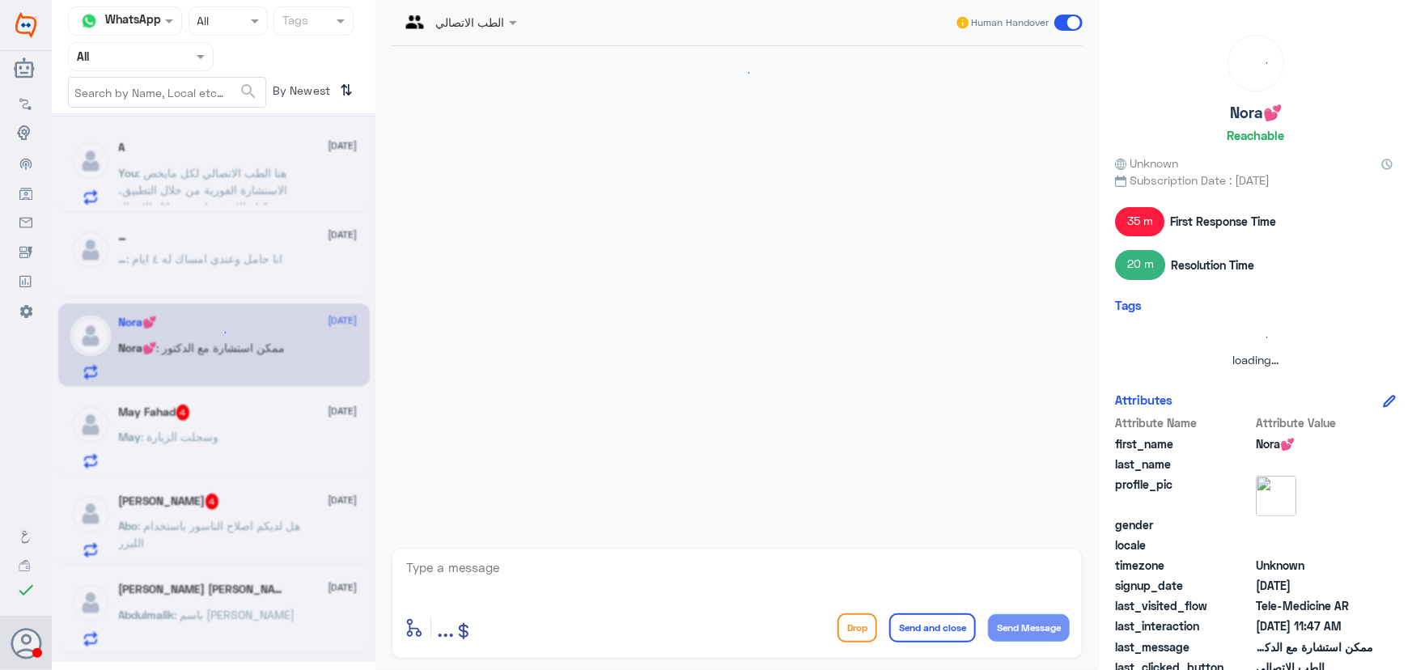
scroll to position [799, 0]
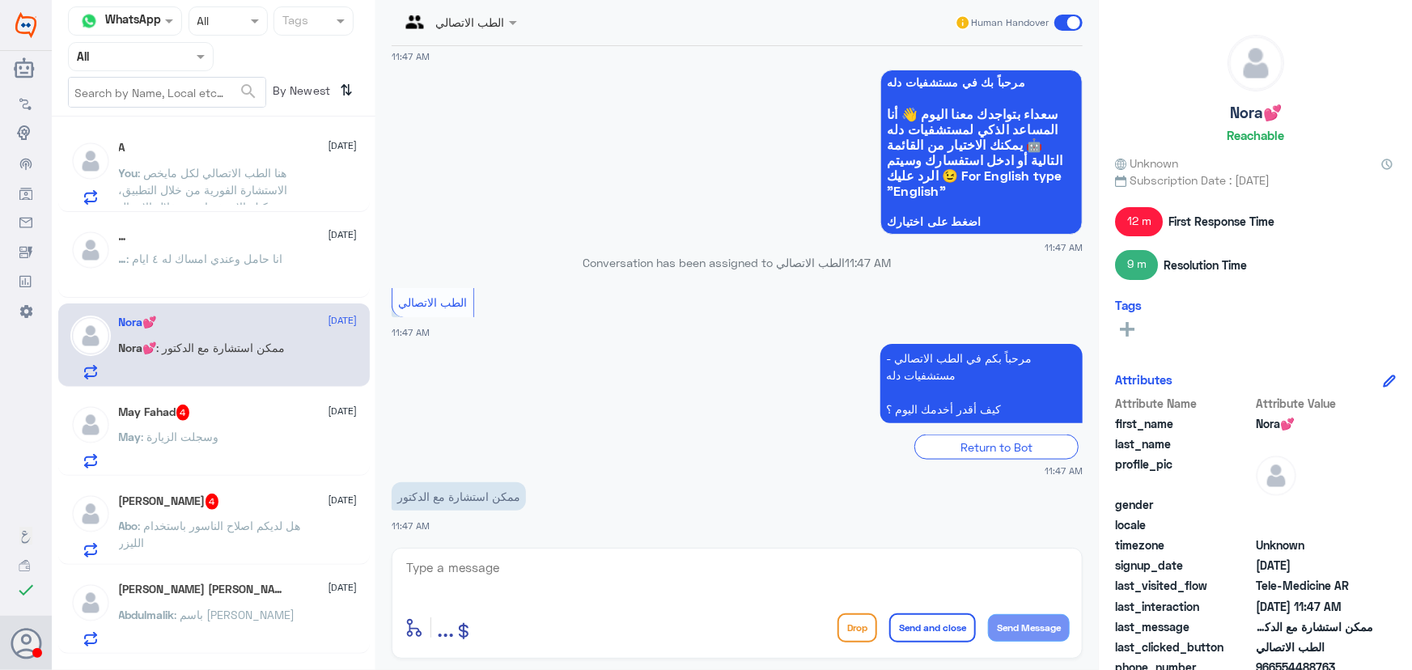
click at [672, 570] on textarea at bounding box center [737, 577] width 665 height 40
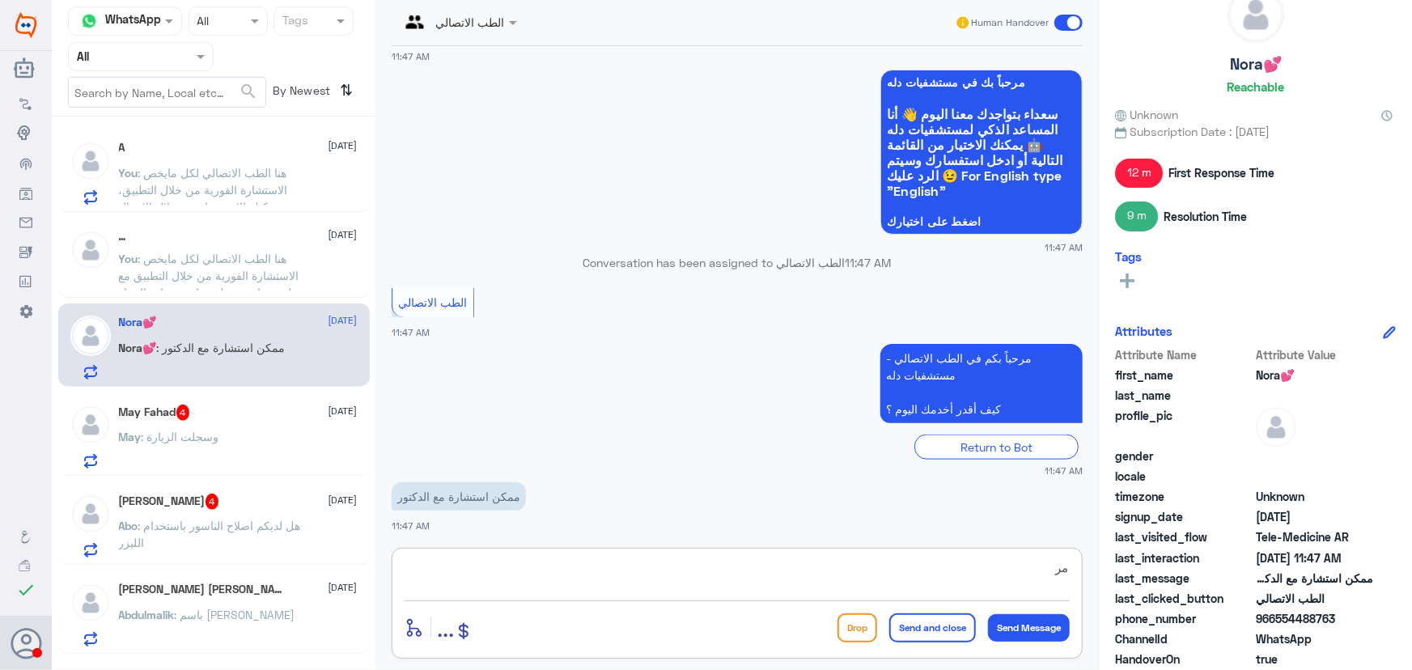
scroll to position [73, 0]
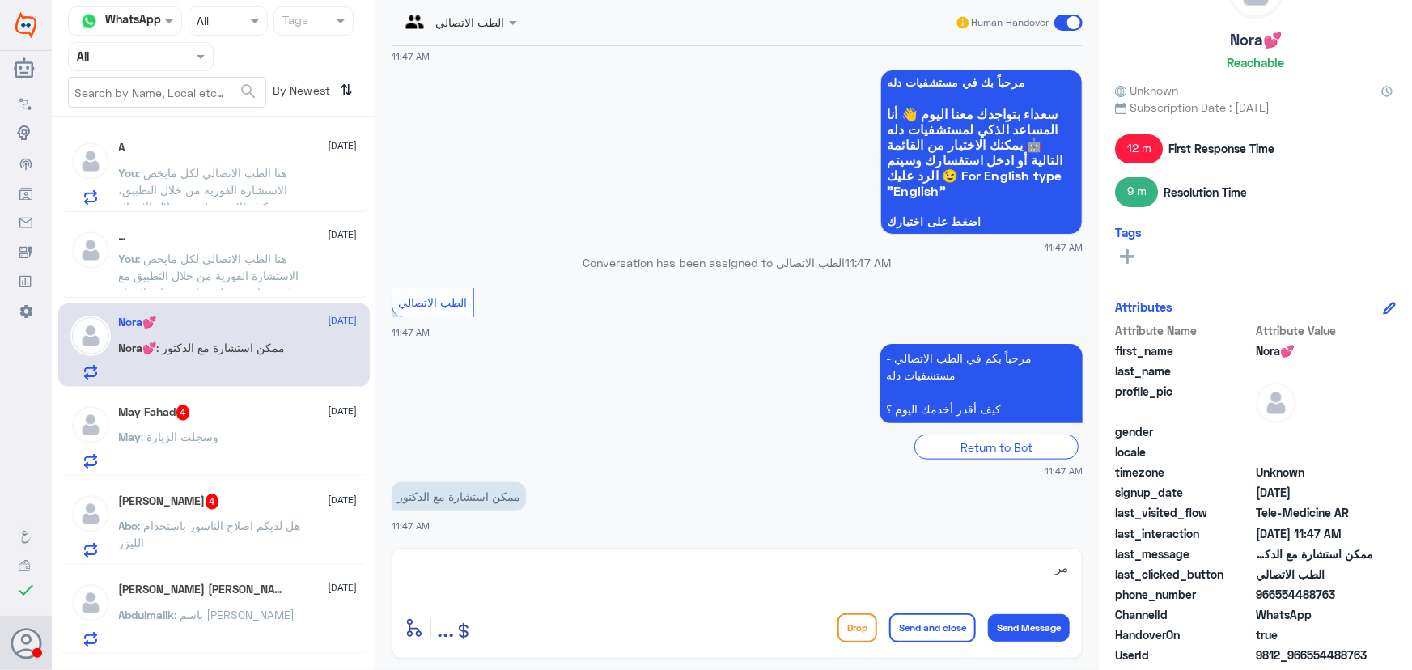
drag, startPoint x: 1277, startPoint y: 593, endPoint x: 1367, endPoint y: 592, distance: 90.7
click at [1367, 592] on span "966554488763" at bounding box center [1314, 594] width 117 height 17
copy span "554488763"
click at [629, 569] on textarea "مر" at bounding box center [737, 577] width 665 height 40
type textarea "م"
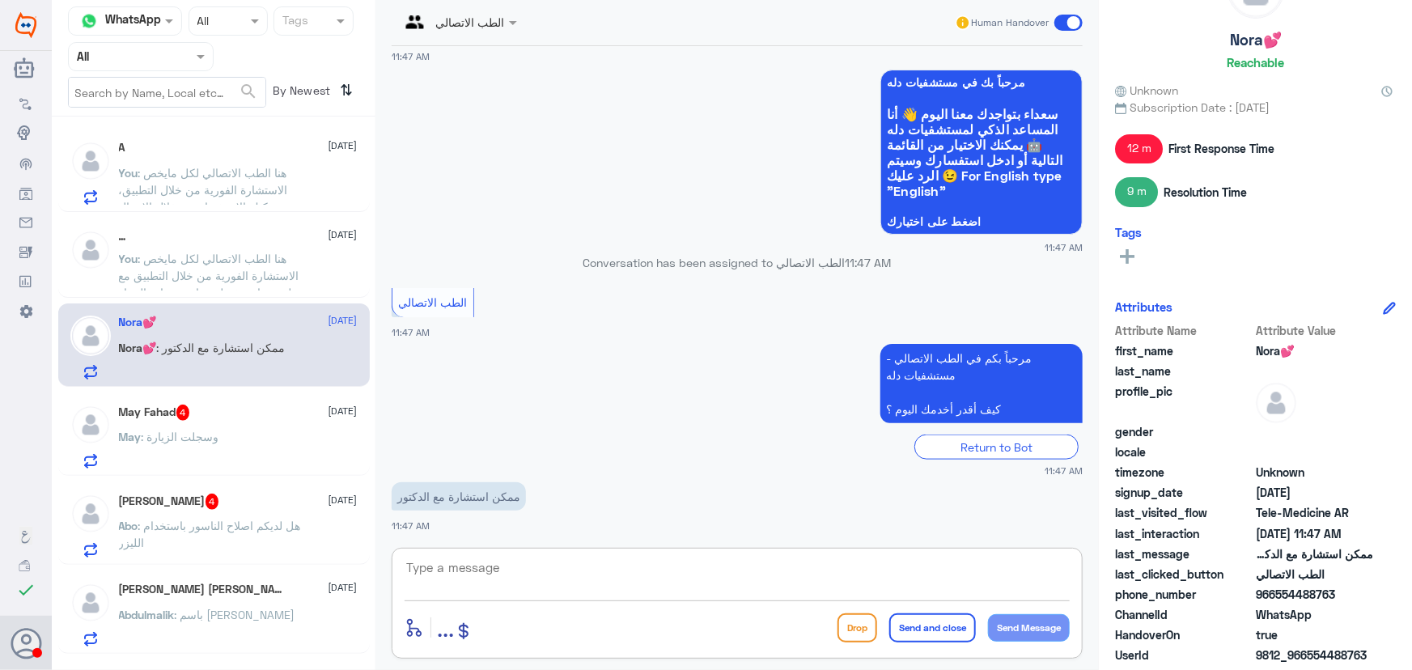
paste textarea "مرحباً معك نوف من الطب الاتصالي"
type textarea "مرحباً معك نوف من الطب الاتصالي"
click at [1039, 624] on button "Send Message" at bounding box center [1029, 628] width 82 height 28
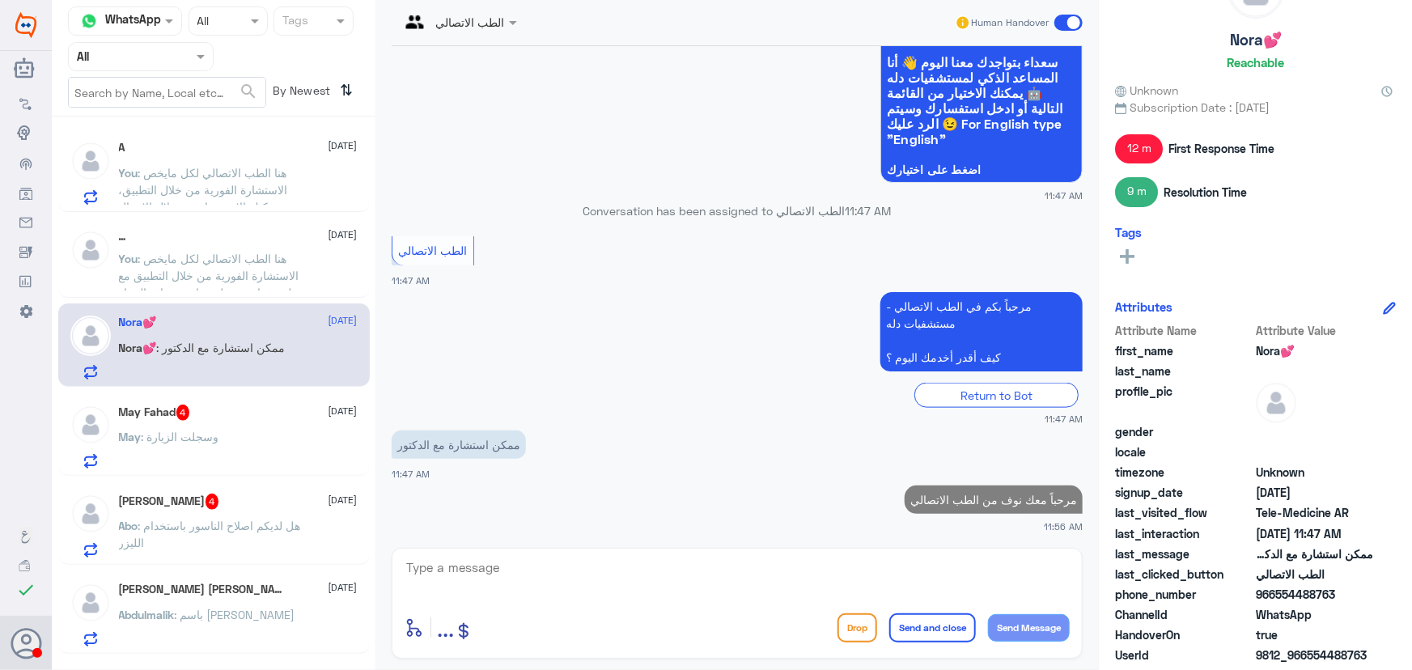
click at [938, 566] on textarea at bounding box center [737, 577] width 665 height 40
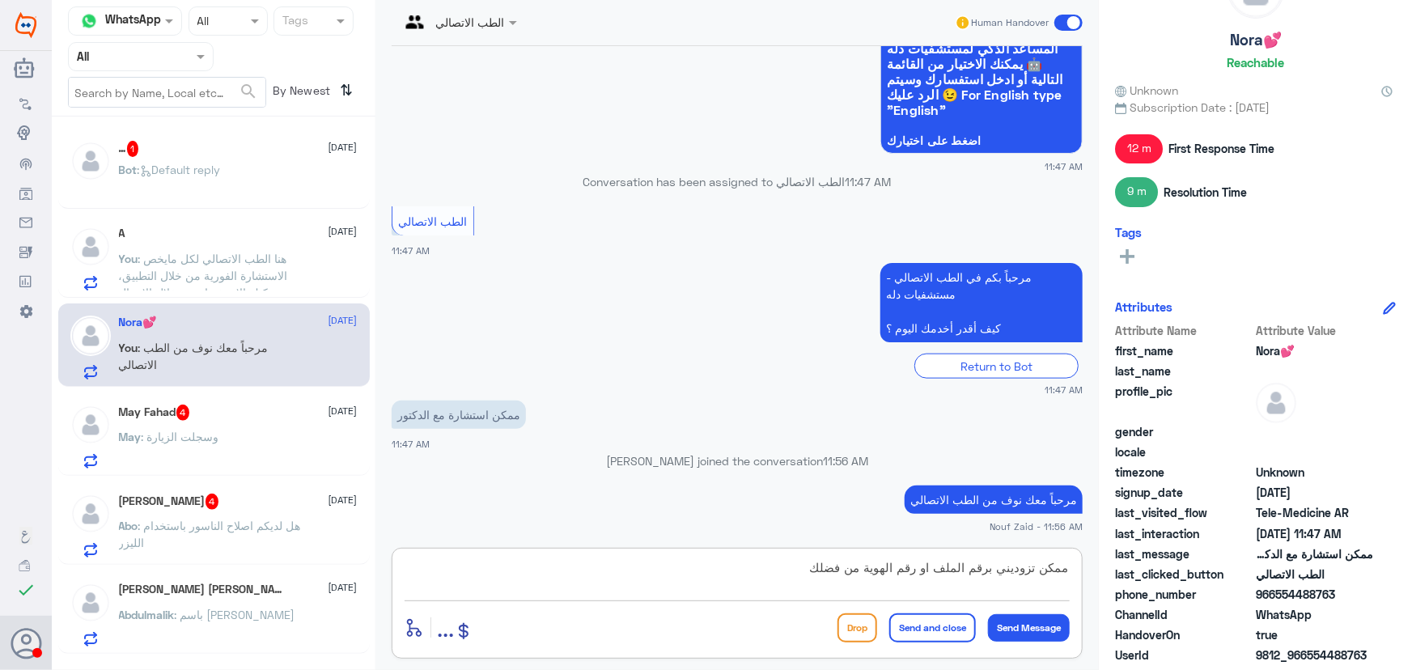
type textarea "ممكن تزوديني برقم الملف او رقم الهوية من فضلك"
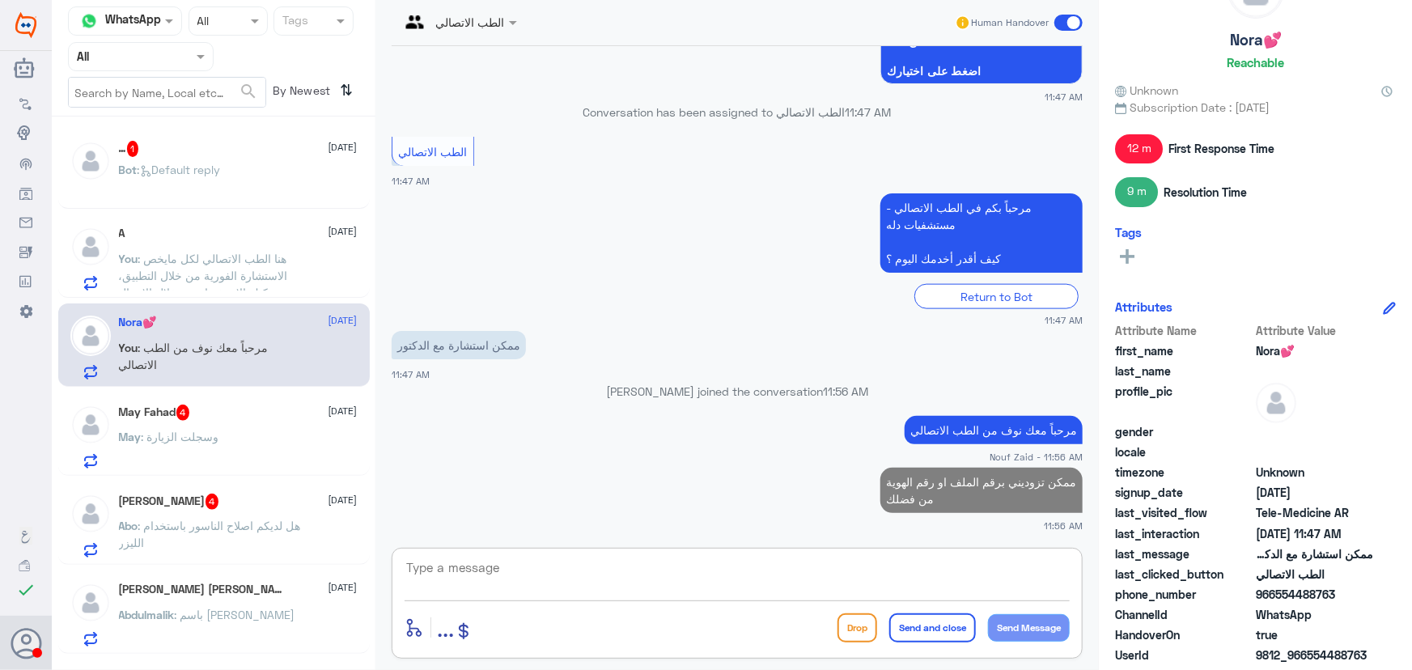
click at [278, 166] on div "… 1 12 October Bot : Default reply" at bounding box center [238, 171] width 239 height 61
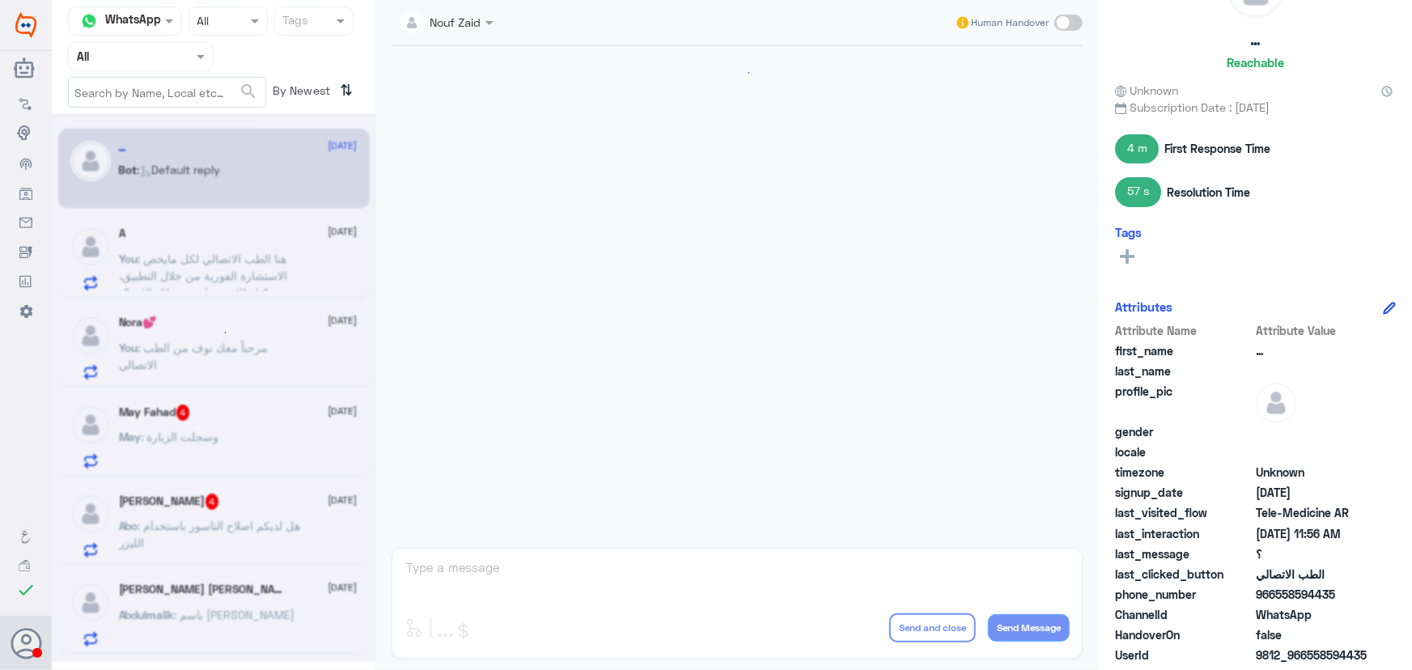
scroll to position [976, 0]
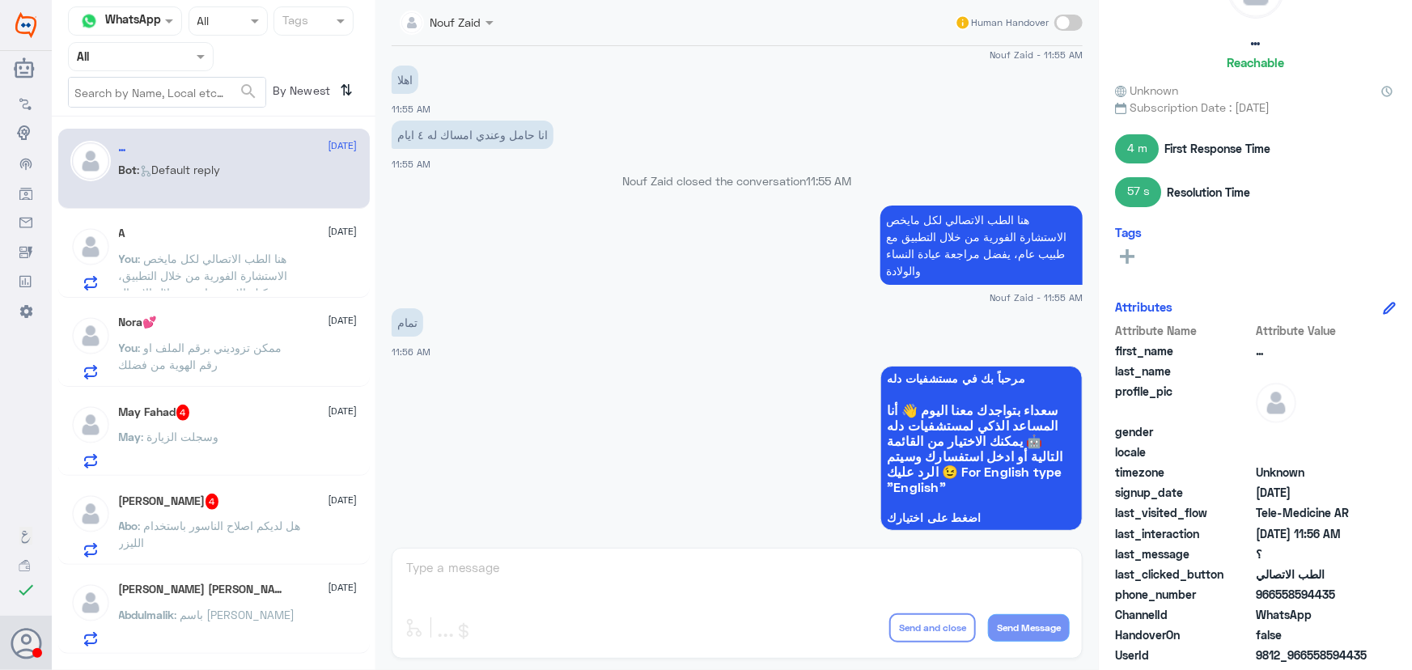
click at [250, 386] on div "… 12 October Bot : Default reply A 12 October You : هنا الطب الاتصالي لكل مايخص…" at bounding box center [214, 399] width 324 height 553
click at [249, 438] on div "May : وسجلت الزيارة" at bounding box center [238, 450] width 239 height 36
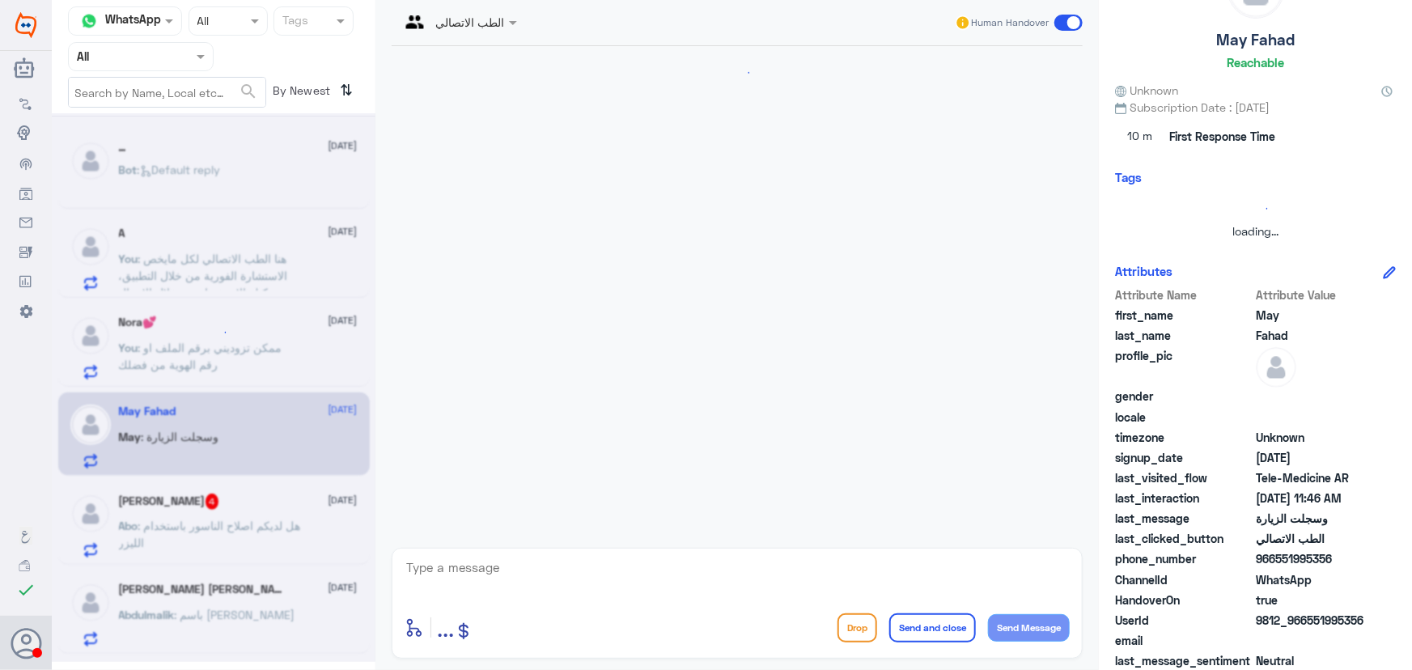
scroll to position [126, 0]
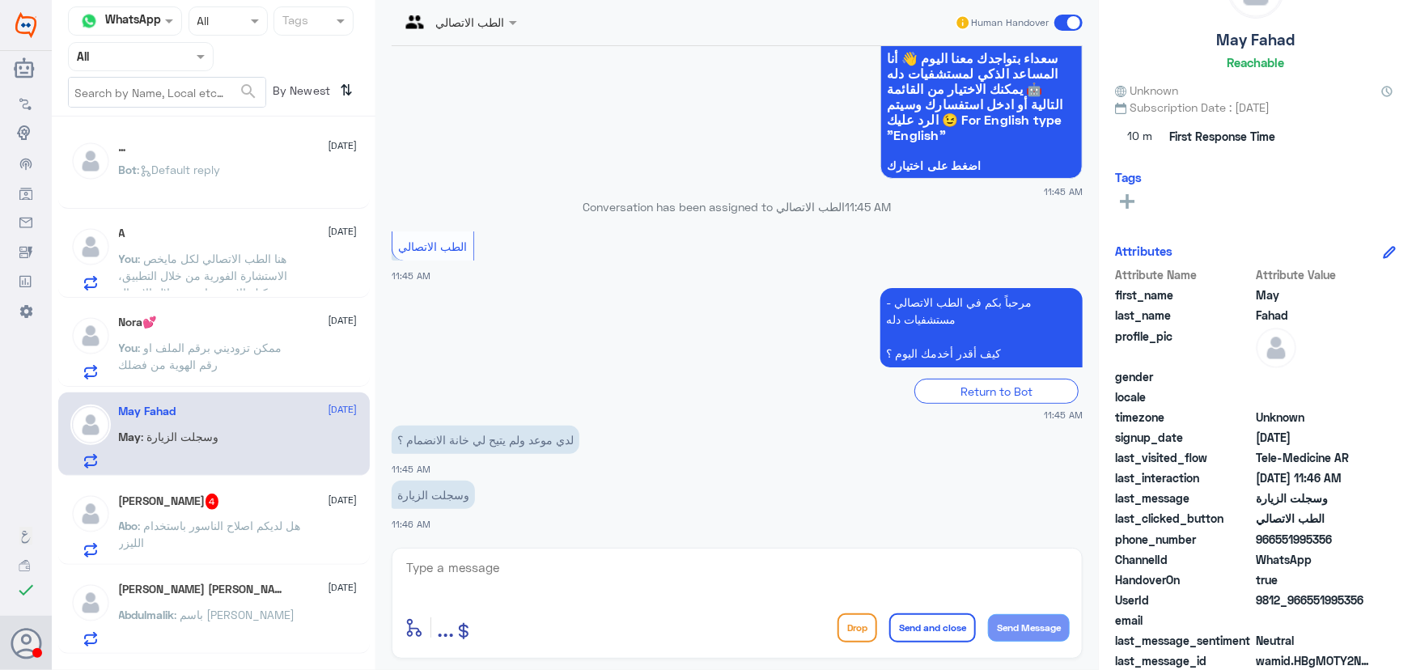
click at [249, 513] on div "Abo Abduaziz 4 12 October Abo : هل لديكم اصلاح الناسور باستخدام الليزر" at bounding box center [238, 526] width 239 height 64
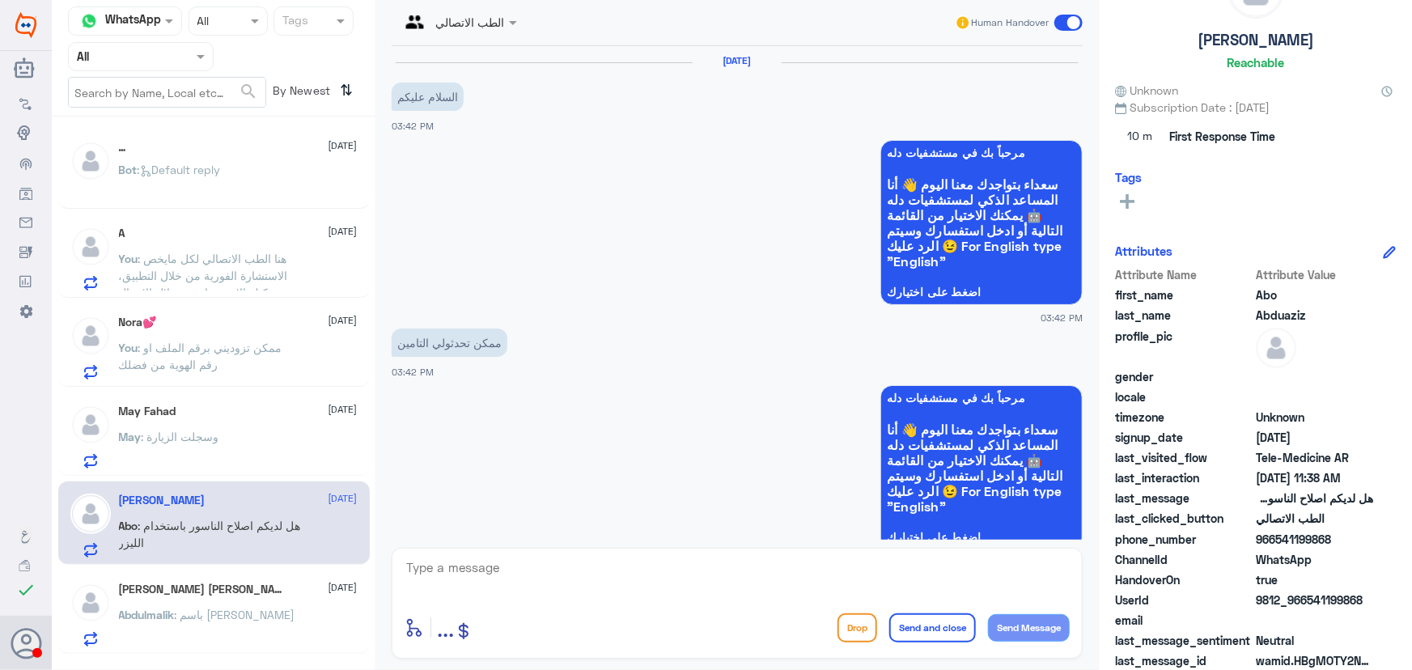
scroll to position [1233, 0]
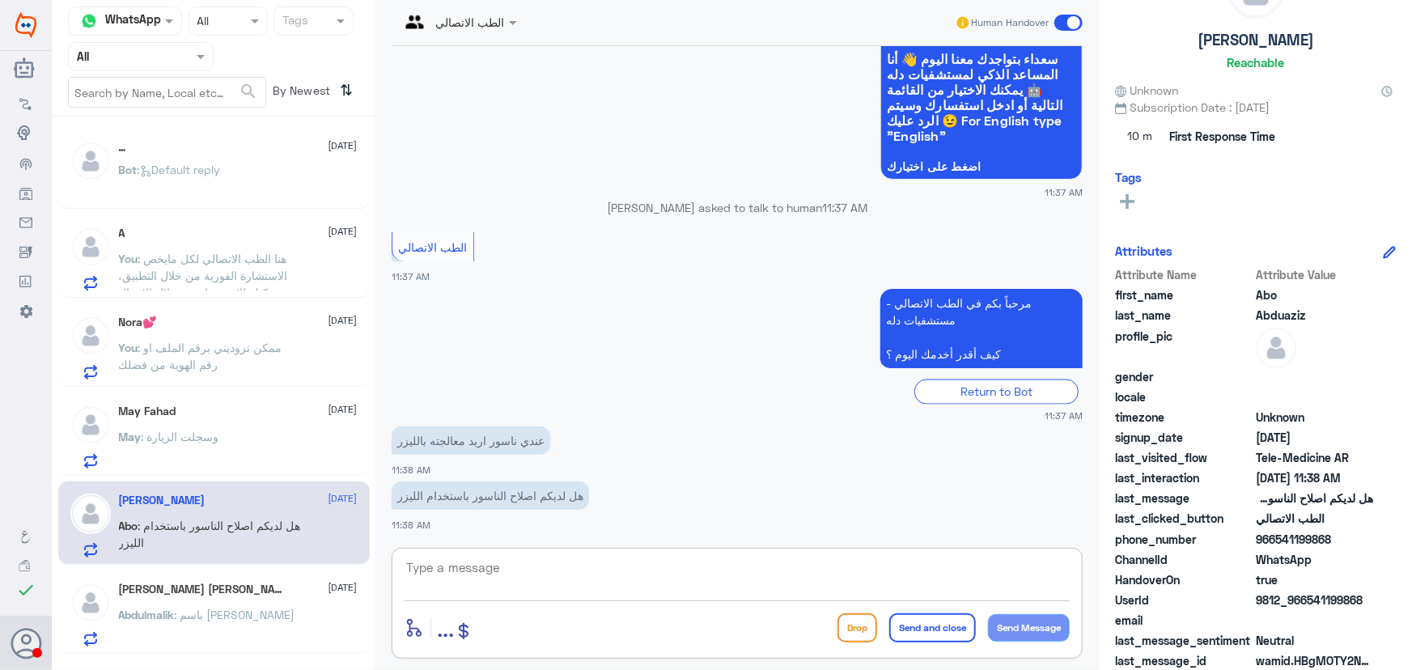
click at [666, 559] on textarea at bounding box center [737, 577] width 665 height 40
click at [560, 559] on textarea at bounding box center [737, 577] width 665 height 40
click at [552, 562] on textarea at bounding box center [737, 577] width 665 height 40
paste textarea "مرحباً معك نوف من الطب الاتصالي"
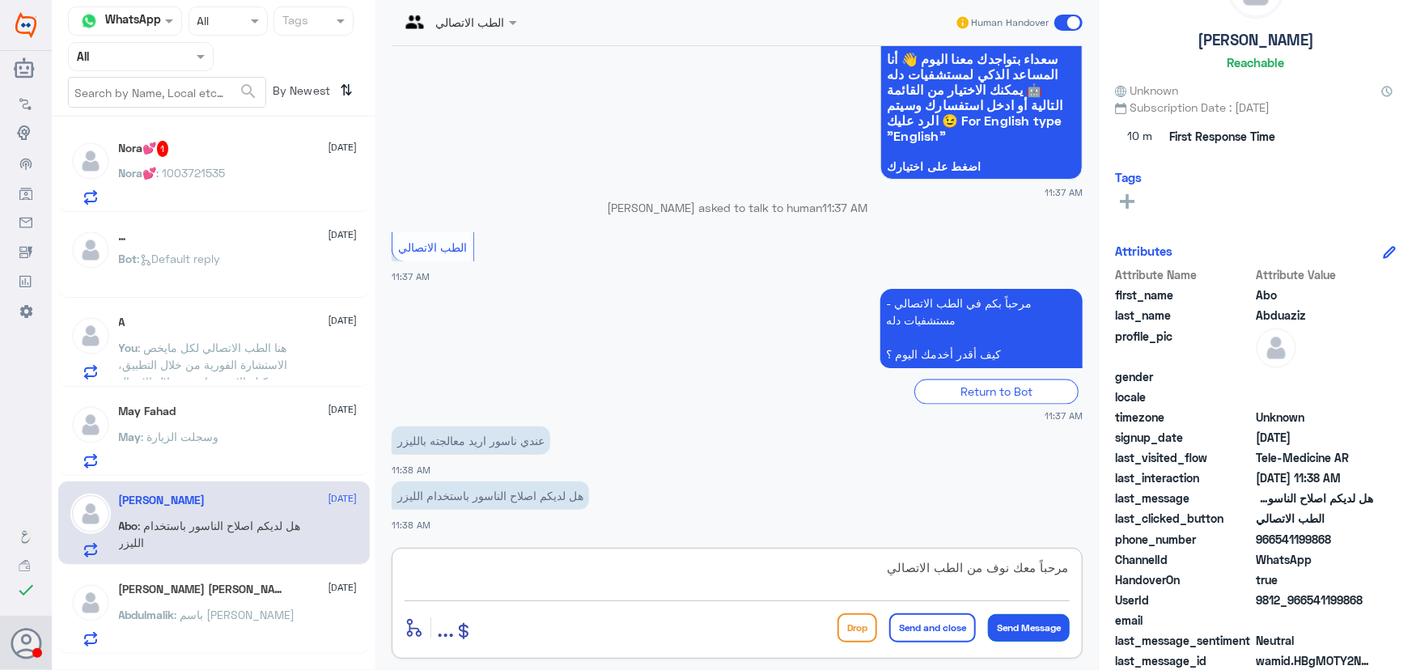
type textarea "مرحباً معك نوف من الطب الاتصالي"
click at [1002, 621] on button "Send Message" at bounding box center [1029, 628] width 82 height 28
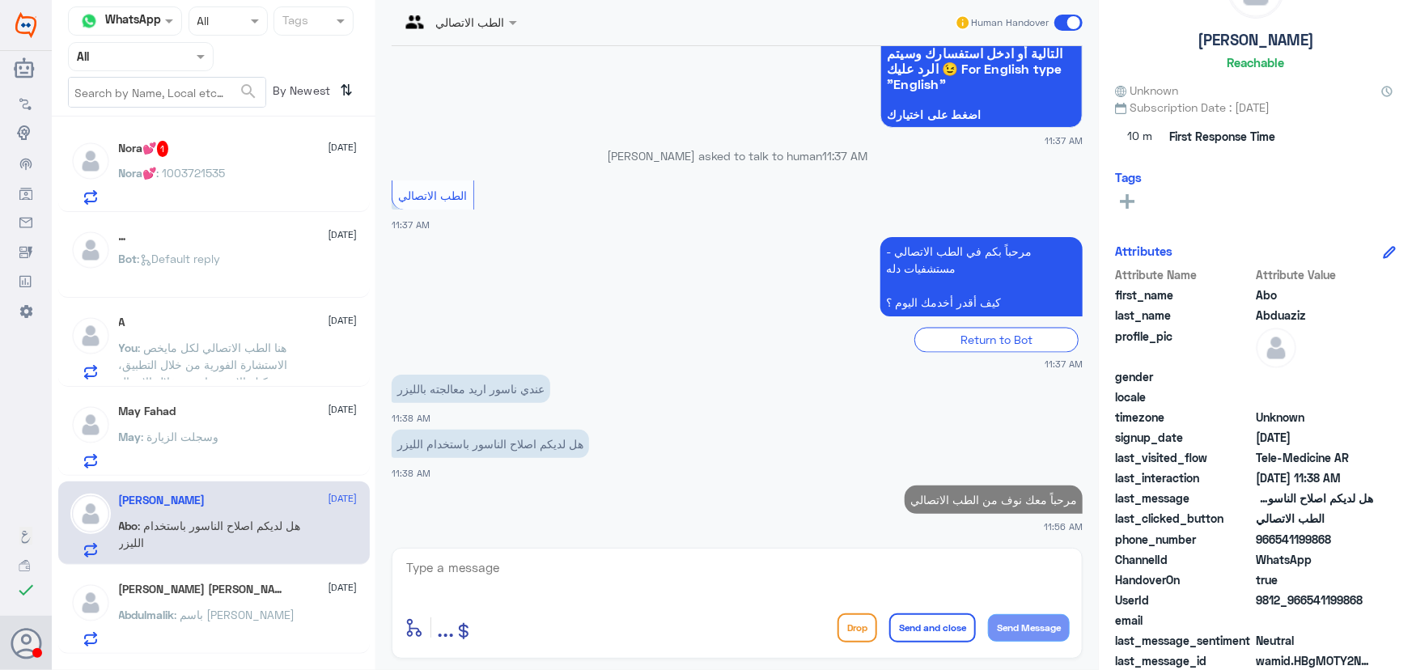
click at [891, 580] on textarea at bounding box center [737, 577] width 665 height 40
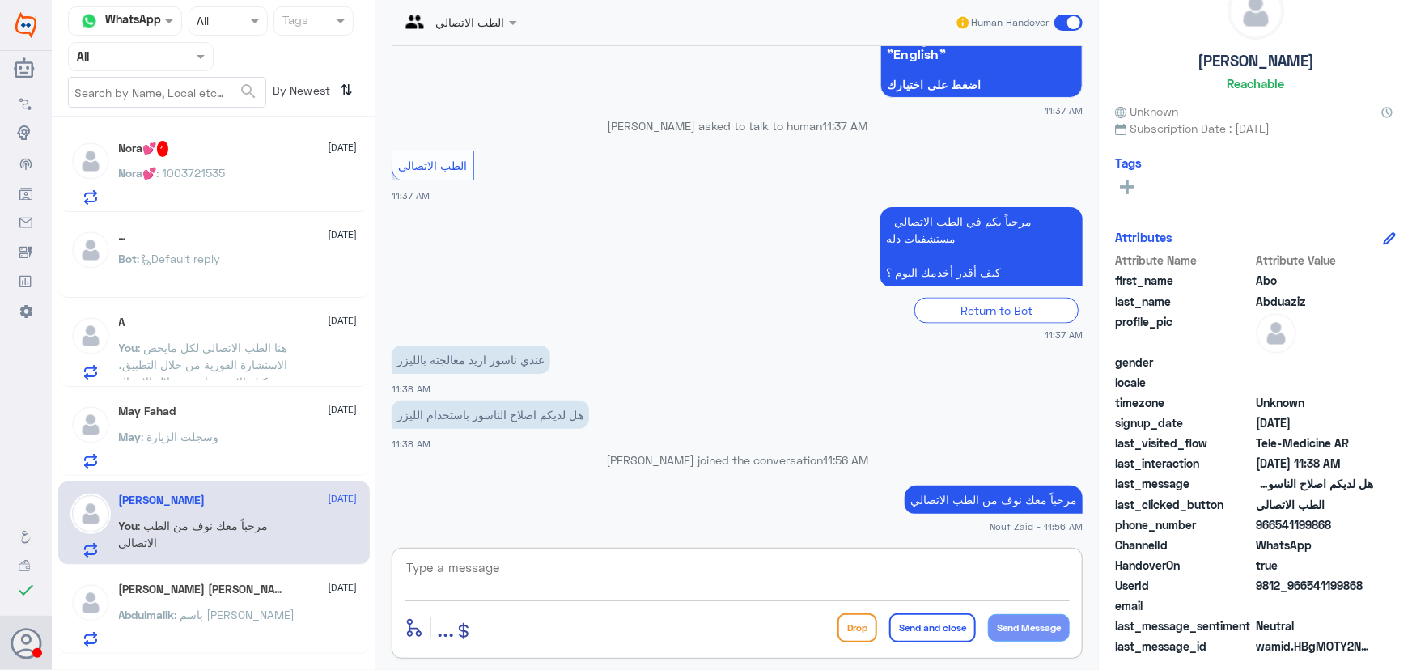
scroll to position [50, 0]
paste textarea "هنا الطب الاتصالي لكل مايخص الاستشارة الفورية من خلال التطبيق والتي من خلالها ي…"
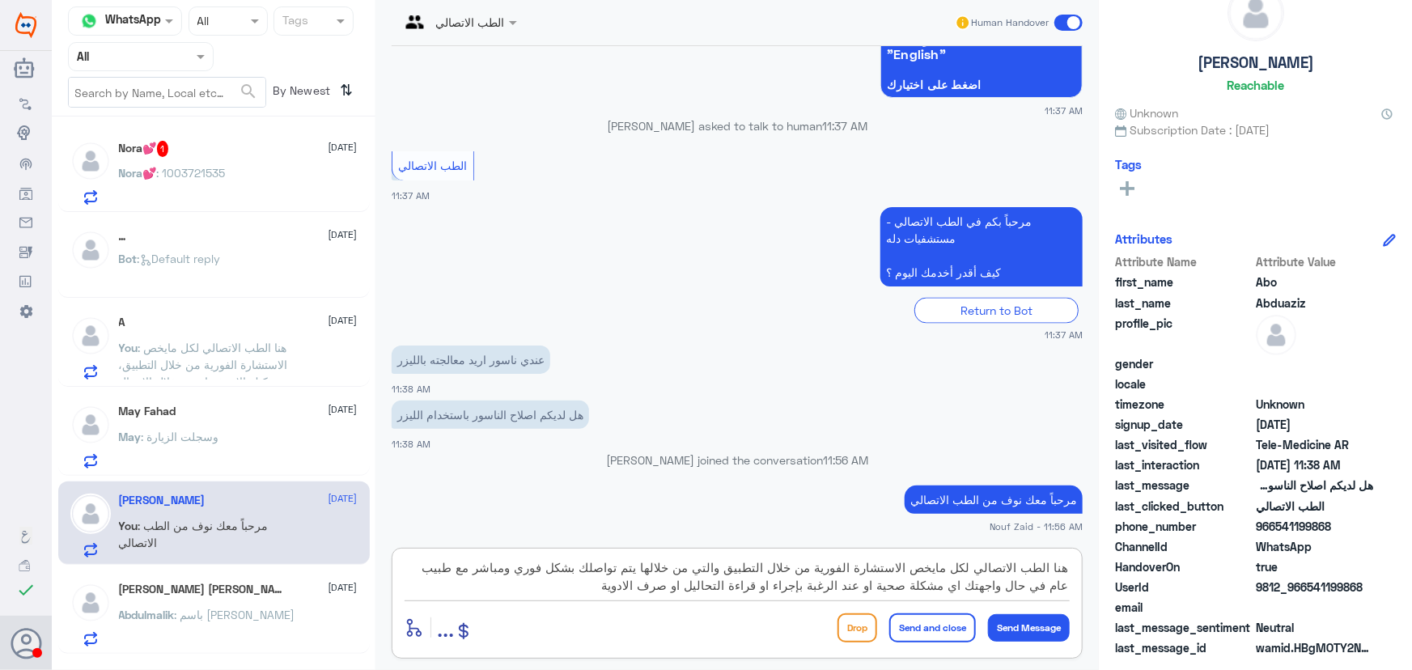
drag, startPoint x: 728, startPoint y: 571, endPoint x: 622, endPoint y: 618, distance: 115.6
click at [622, 618] on div "هنا الطب الاتصالي لكل مايخص الاستشارة الفورية من خلال التطبيق والتي من خلالها ي…" at bounding box center [737, 603] width 691 height 111
type textarea "هنا الطب الاتصالي لكل مايخص الاستشارة الفورية من خلال التطبيق، يمكنك الاستفسار …"
click at [923, 619] on button "Send and close" at bounding box center [933, 628] width 87 height 29
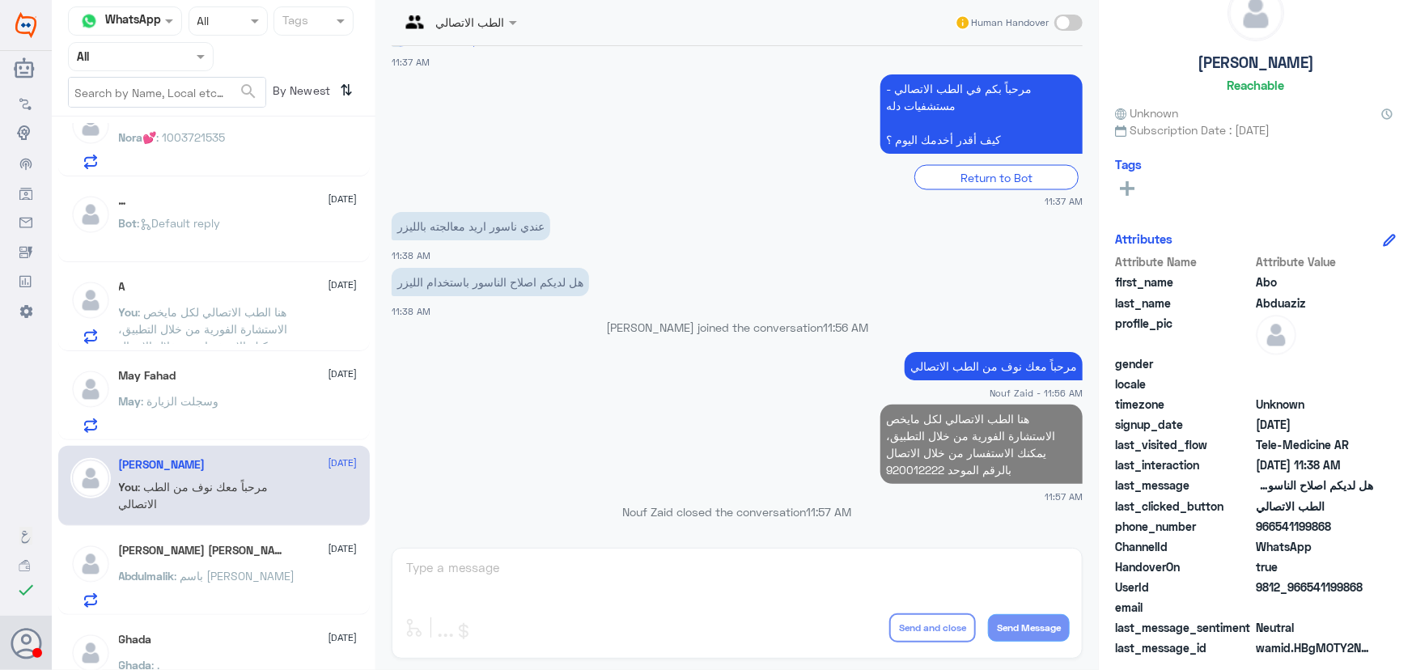
scroll to position [0, 0]
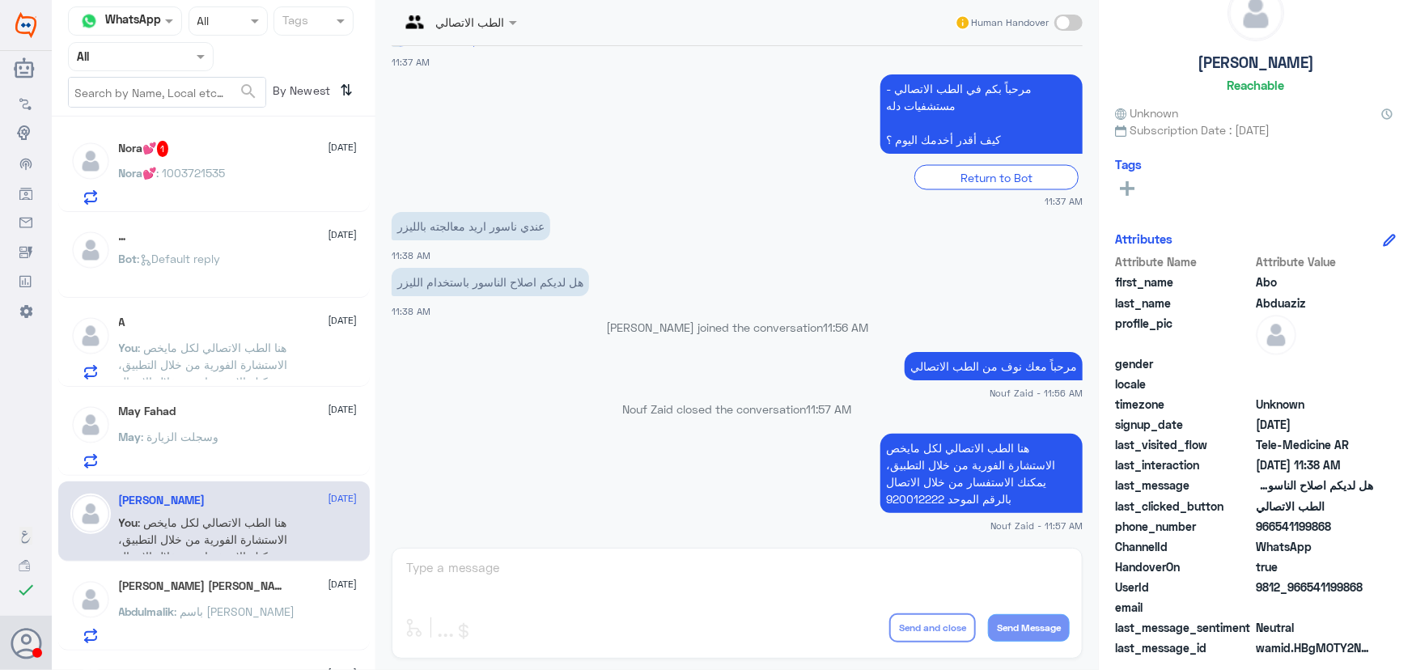
click at [281, 165] on div "Nora💕 1 12 October Nora💕 : 1003721535" at bounding box center [238, 173] width 239 height 64
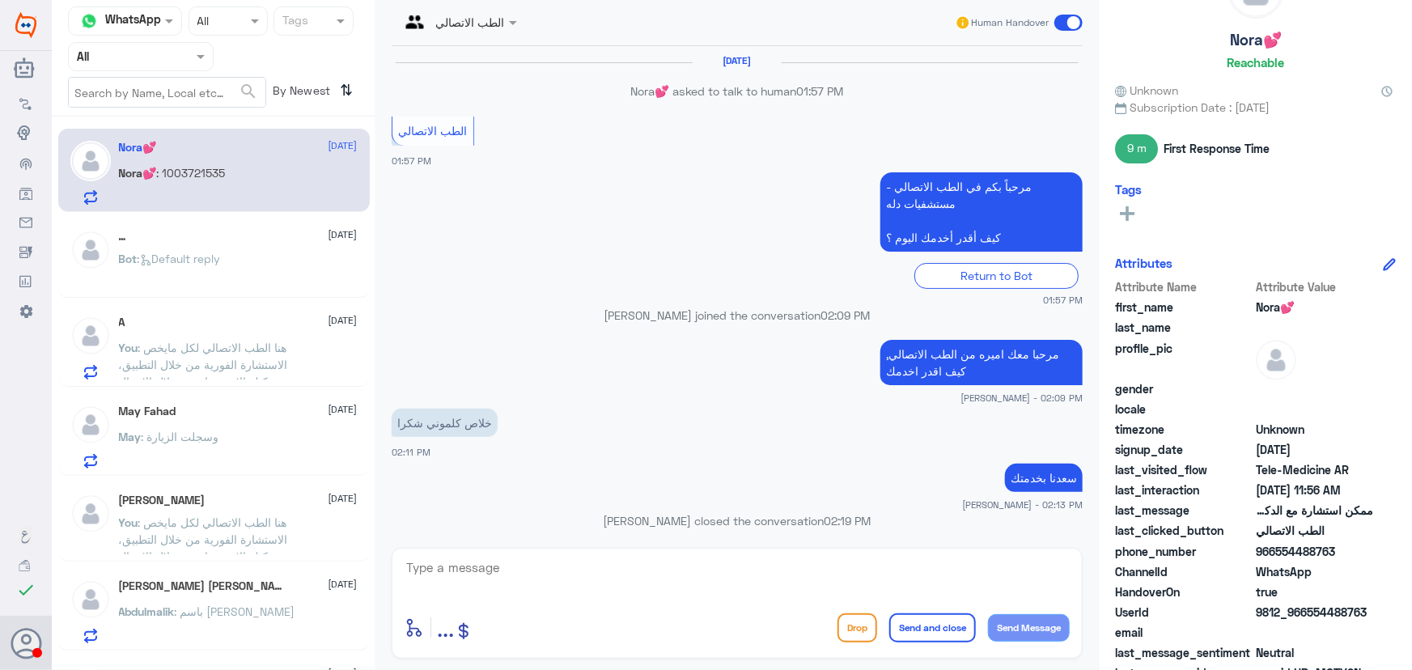
scroll to position [763, 0]
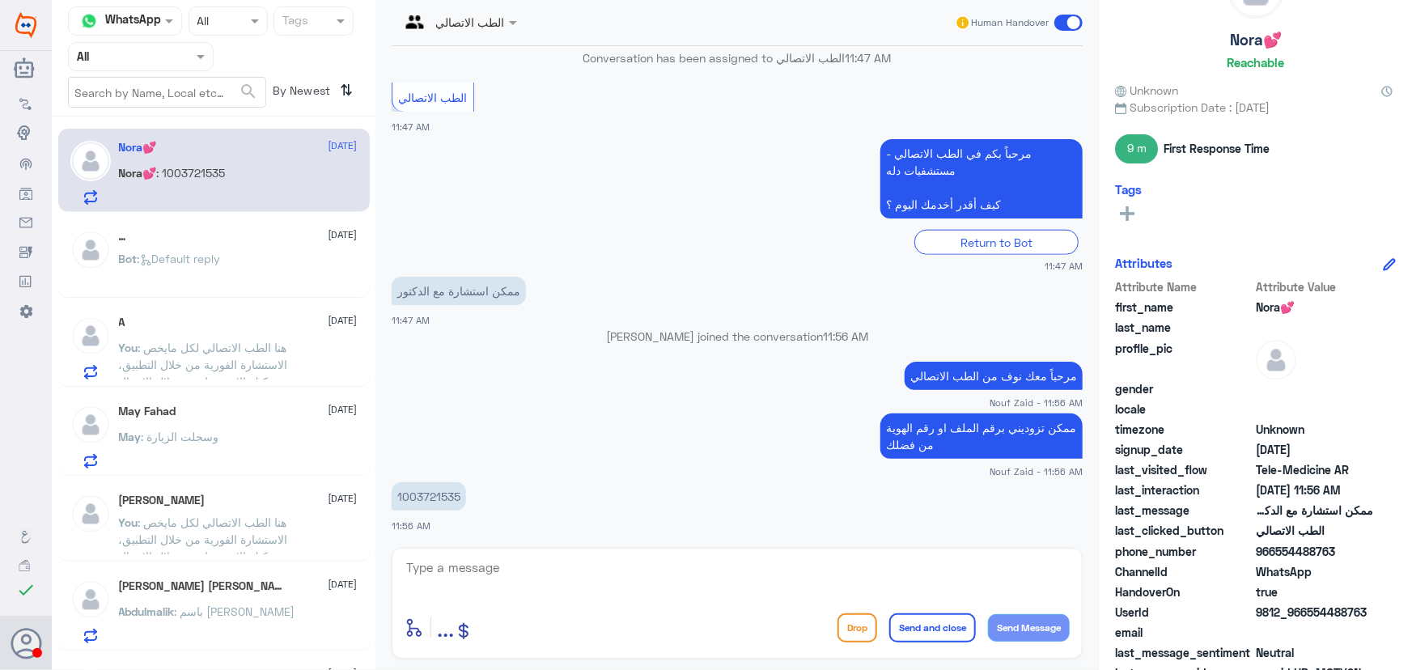
click at [416, 502] on p "1003721535" at bounding box center [429, 496] width 74 height 28
click at [418, 495] on p "1003721535" at bounding box center [429, 496] width 74 height 28
copy p "1003721535"
drag, startPoint x: 698, startPoint y: 555, endPoint x: 696, endPoint y: 583, distance: 27.6
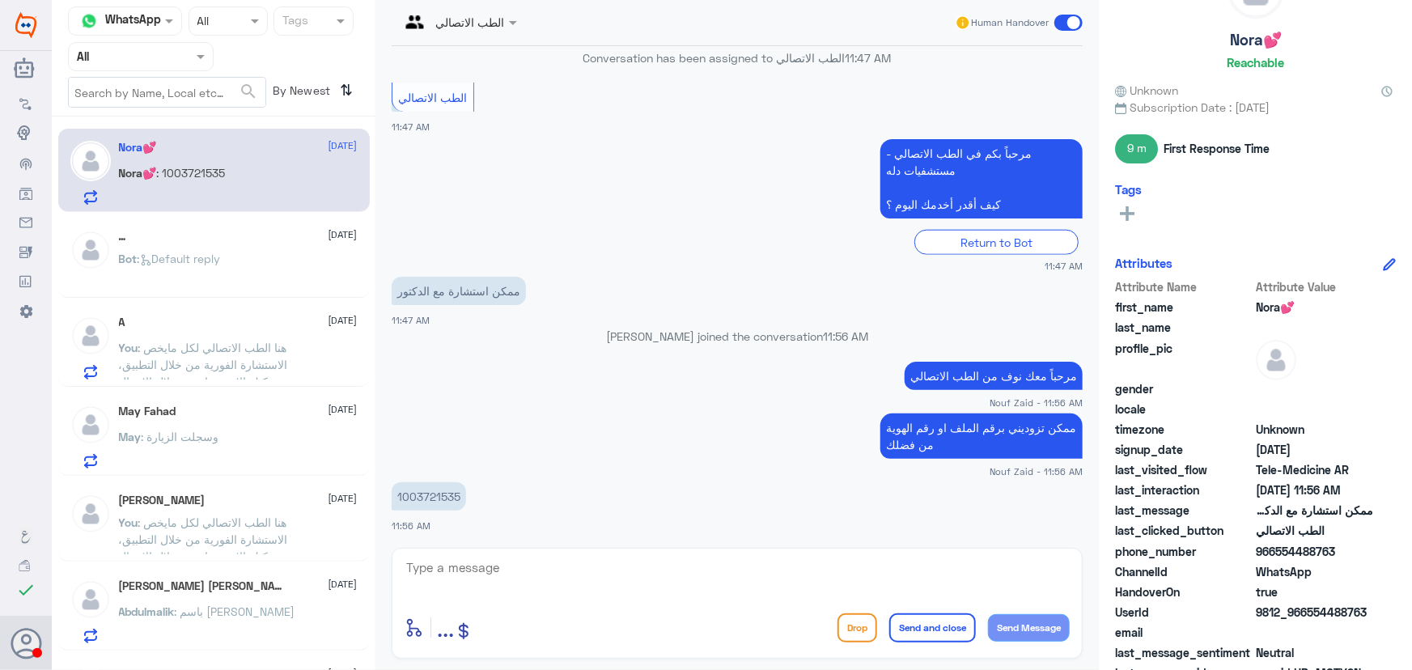
click at [698, 562] on div "enter flow name ... Drop Send and close Send Message" at bounding box center [737, 603] width 691 height 111
click at [696, 584] on textarea at bounding box center [737, 577] width 665 height 40
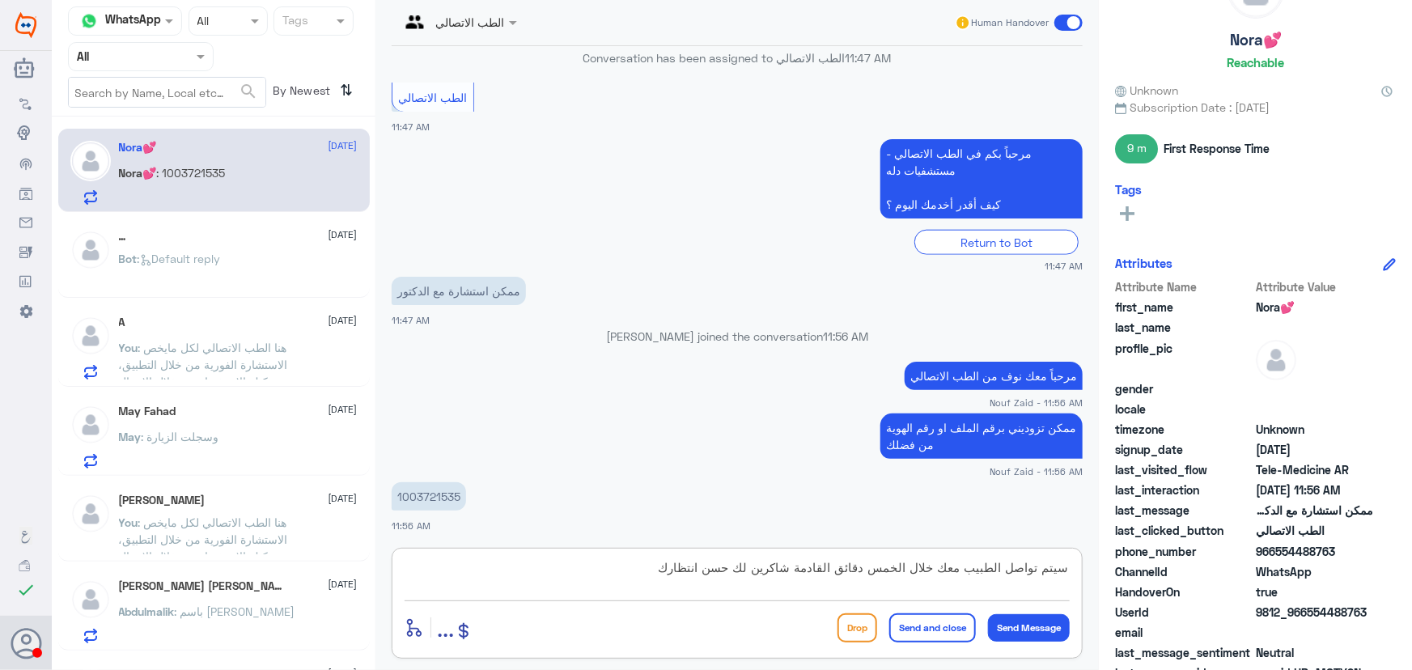
type textarea "سيتم تواصل الطبيب معك خلال الخمس دقائق القادمة شاكرين لك حسن انتظارك"
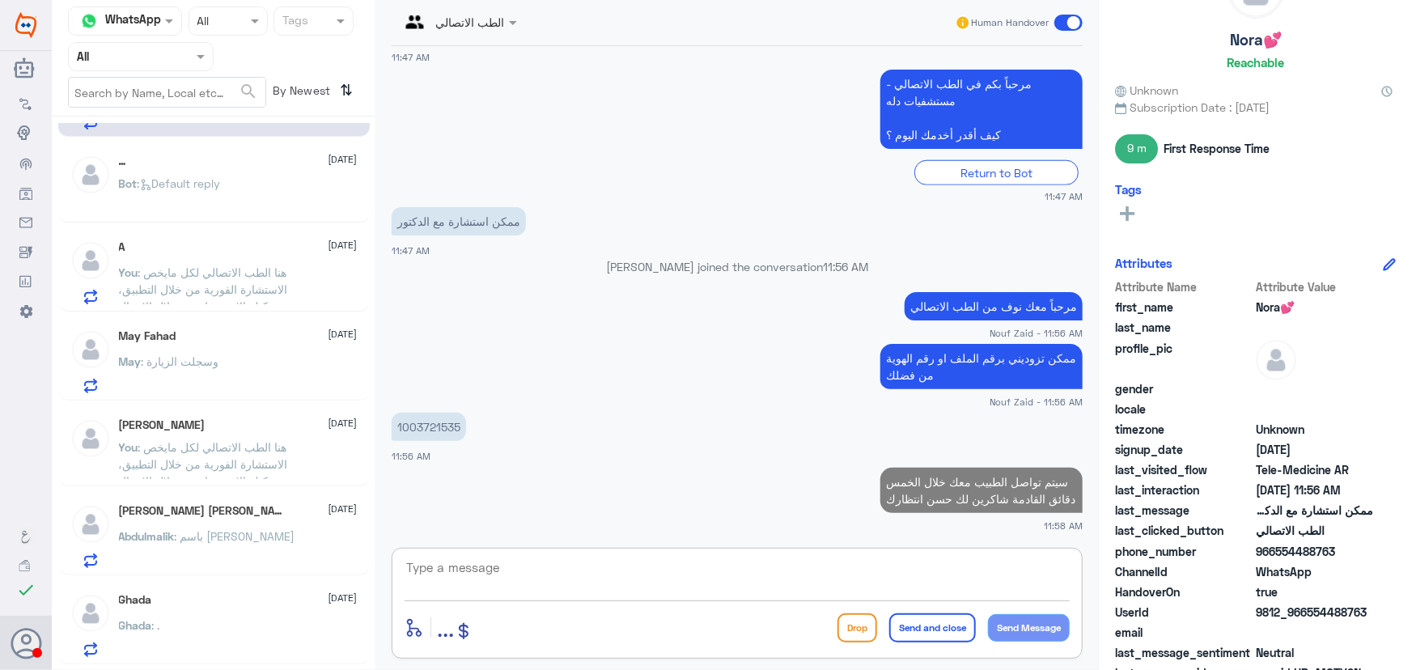
scroll to position [0, 0]
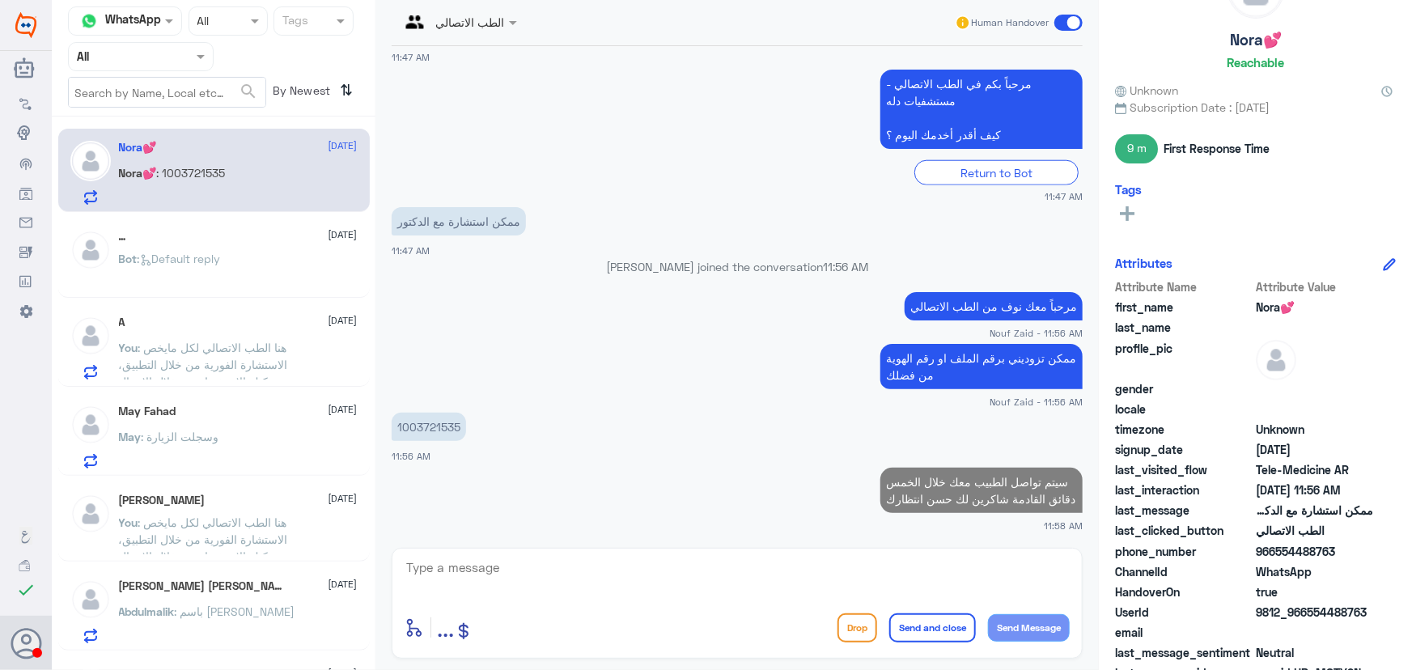
click at [281, 334] on div "A 12 October You : هنا الطب الاتصالي لكل مايخص الاستشارة الفورية من خلال التطبي…" at bounding box center [238, 348] width 239 height 64
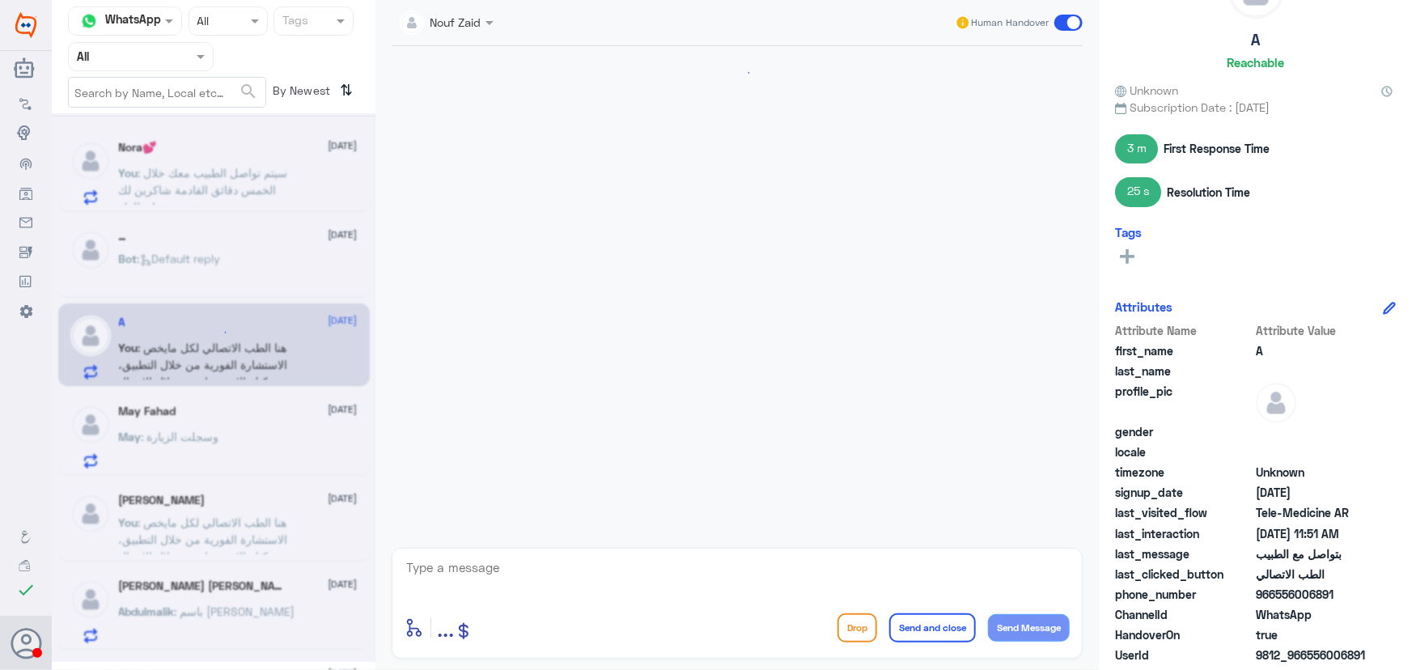
scroll to position [340, 0]
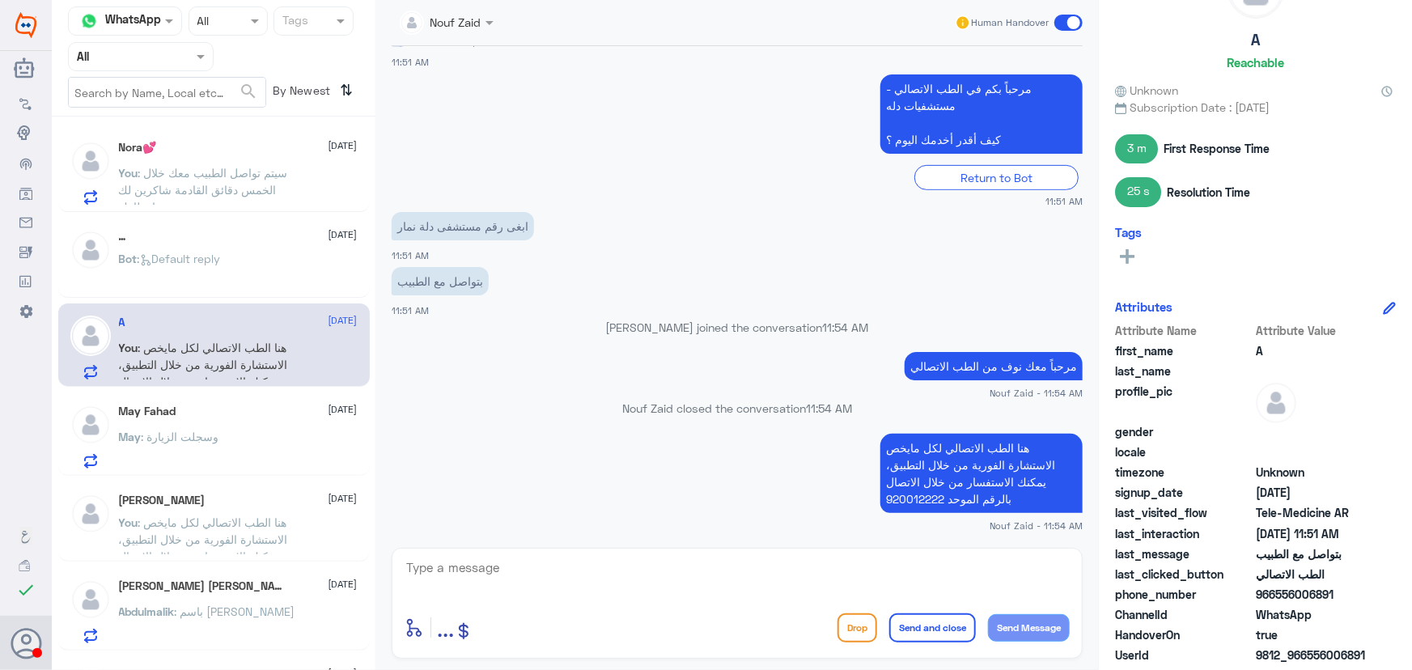
click at [227, 177] on span ": سيتم تواصل الطبيب معك خلال الخمس دقائق القادمة شاكرين لك حسن انتظارك" at bounding box center [203, 190] width 169 height 48
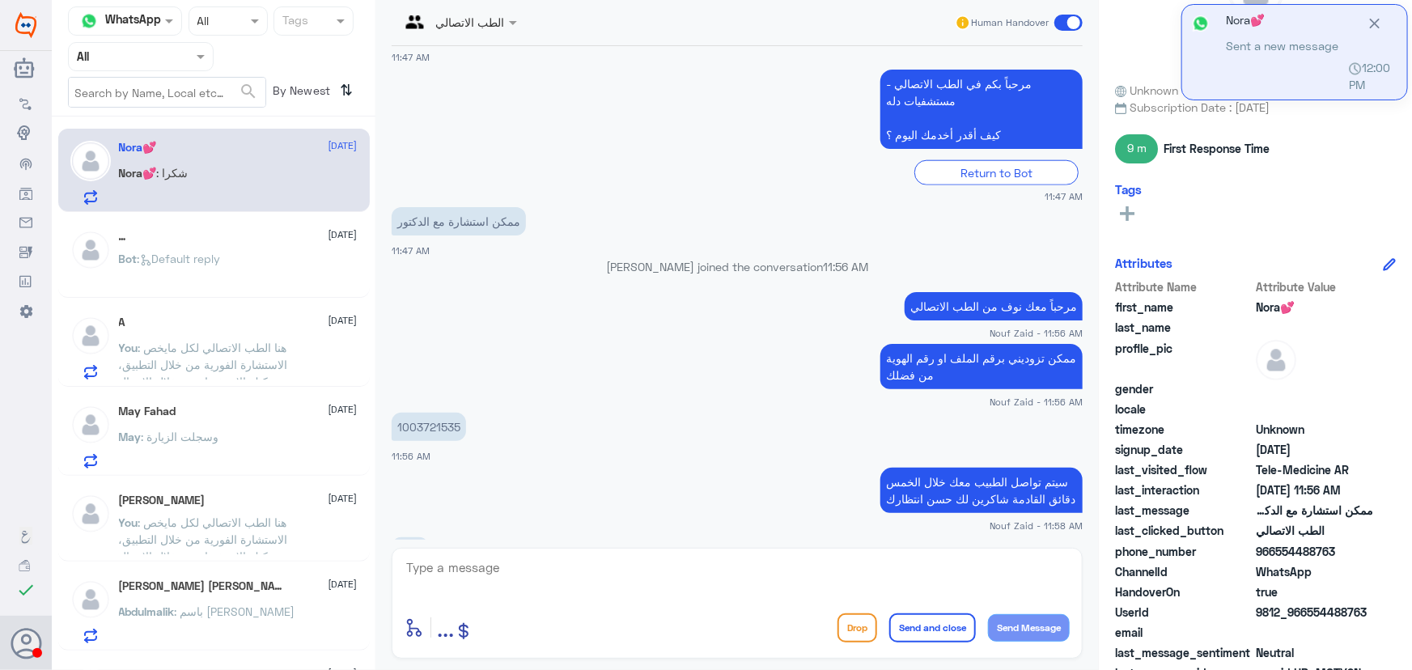
scroll to position [887, 0]
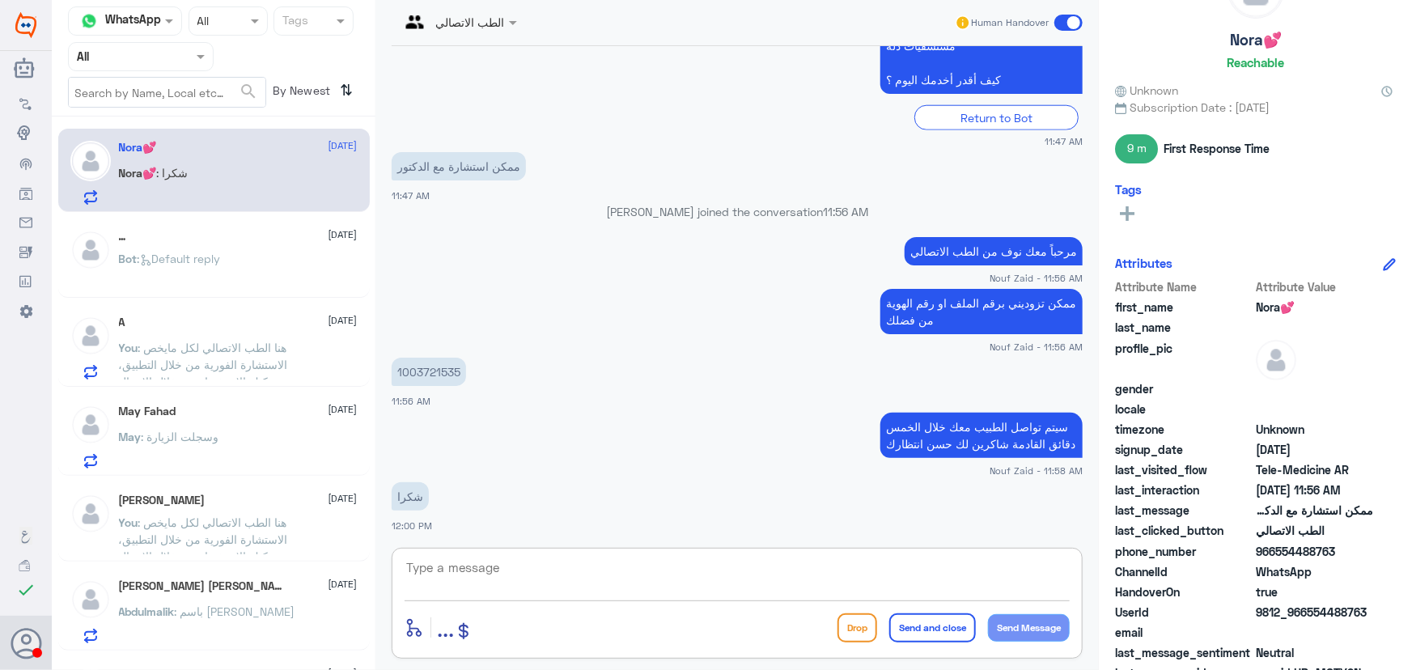
click at [613, 586] on textarea at bounding box center [737, 577] width 665 height 40
type textarea "سعدنا بخدمتك"
click at [458, 375] on p "1003721535" at bounding box center [429, 372] width 74 height 28
click at [458, 373] on p "1003721535" at bounding box center [429, 372] width 74 height 28
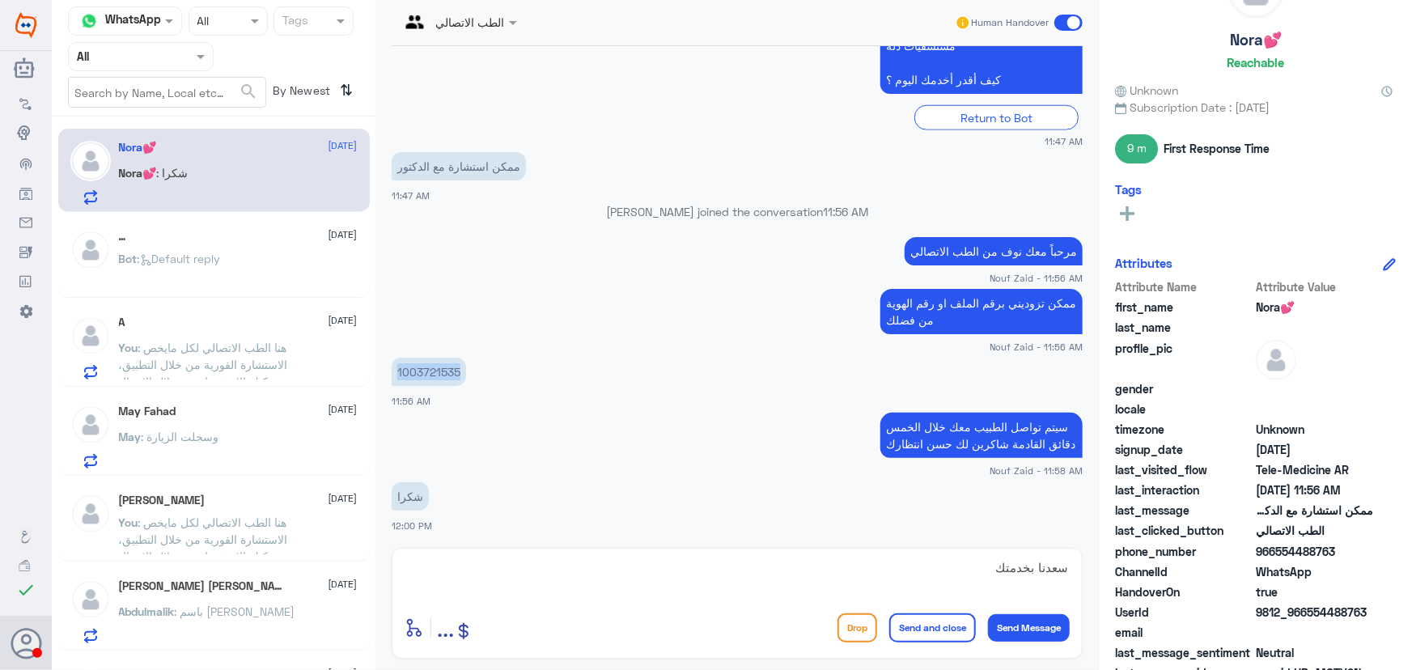
copy div "1003721535"
click at [762, 588] on textarea "سعدنا بخدمتك" at bounding box center [737, 577] width 665 height 40
click at [939, 626] on button "Send and close" at bounding box center [933, 628] width 87 height 29
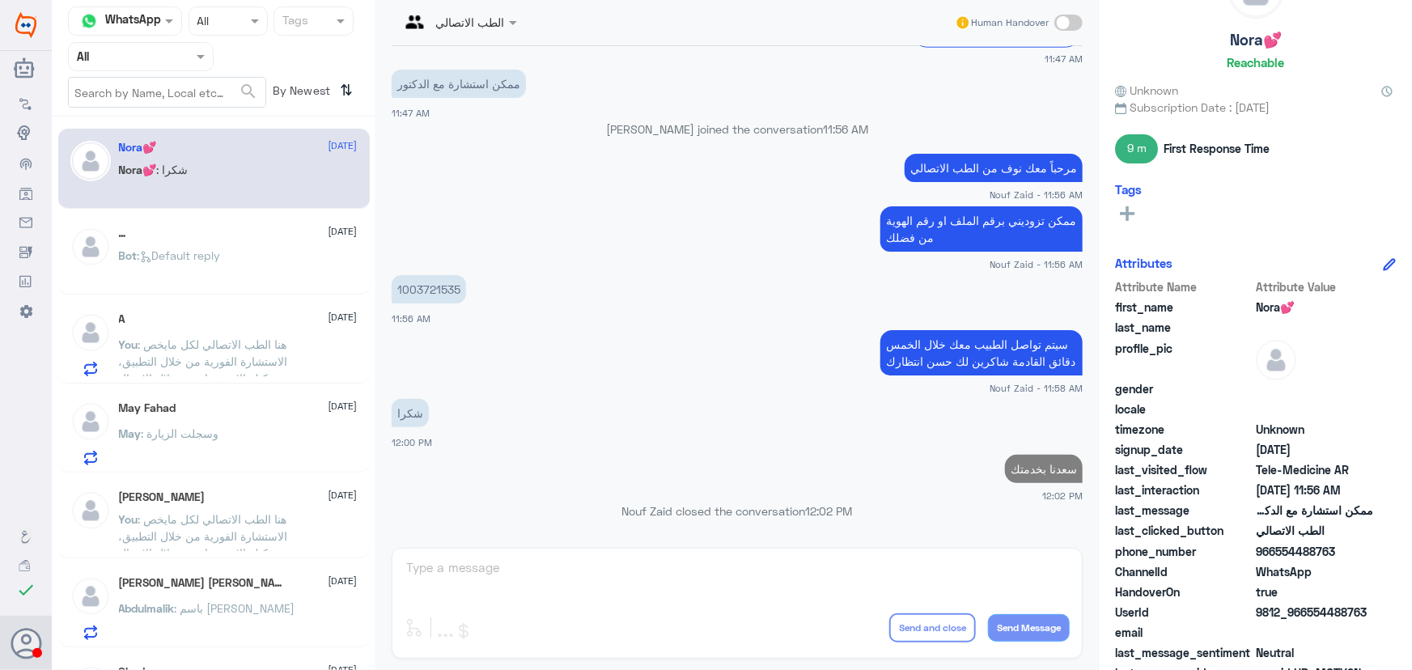
scroll to position [935, 0]
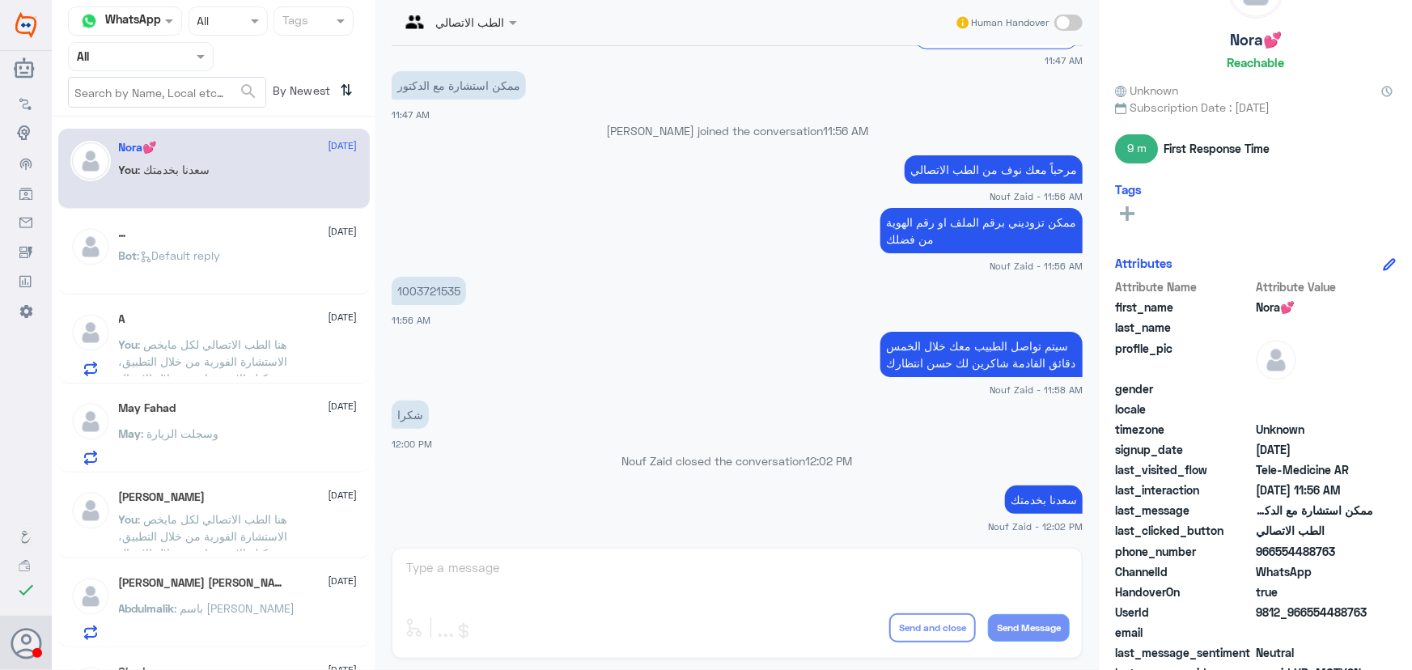
click at [238, 282] on div "Bot : Default reply" at bounding box center [238, 269] width 239 height 36
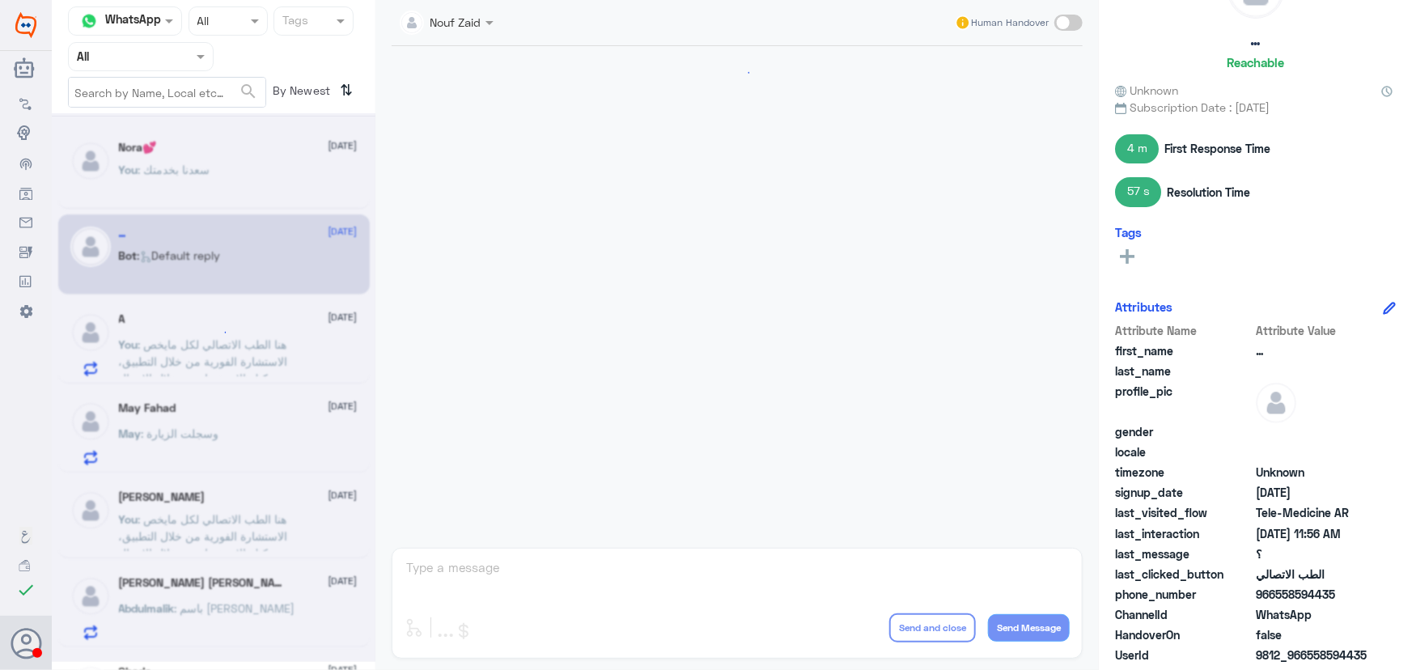
scroll to position [976, 0]
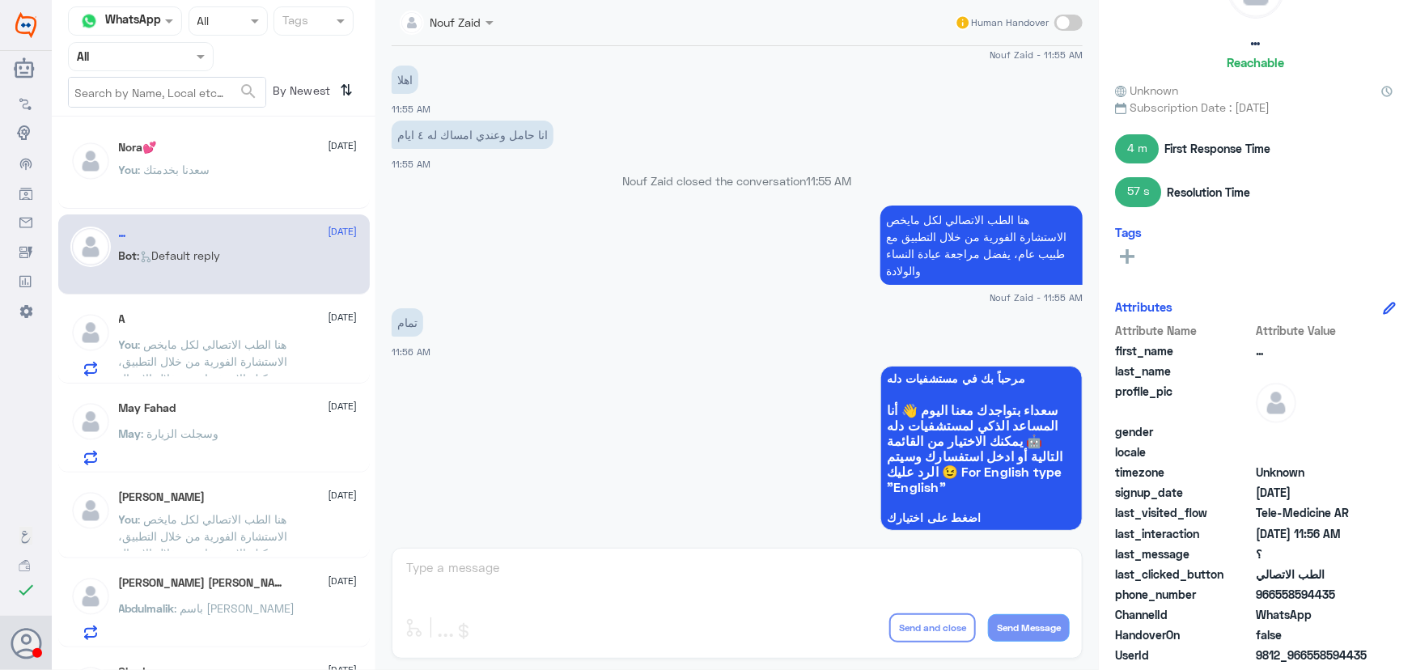
click at [264, 325] on div "A 12 October" at bounding box center [238, 319] width 239 height 14
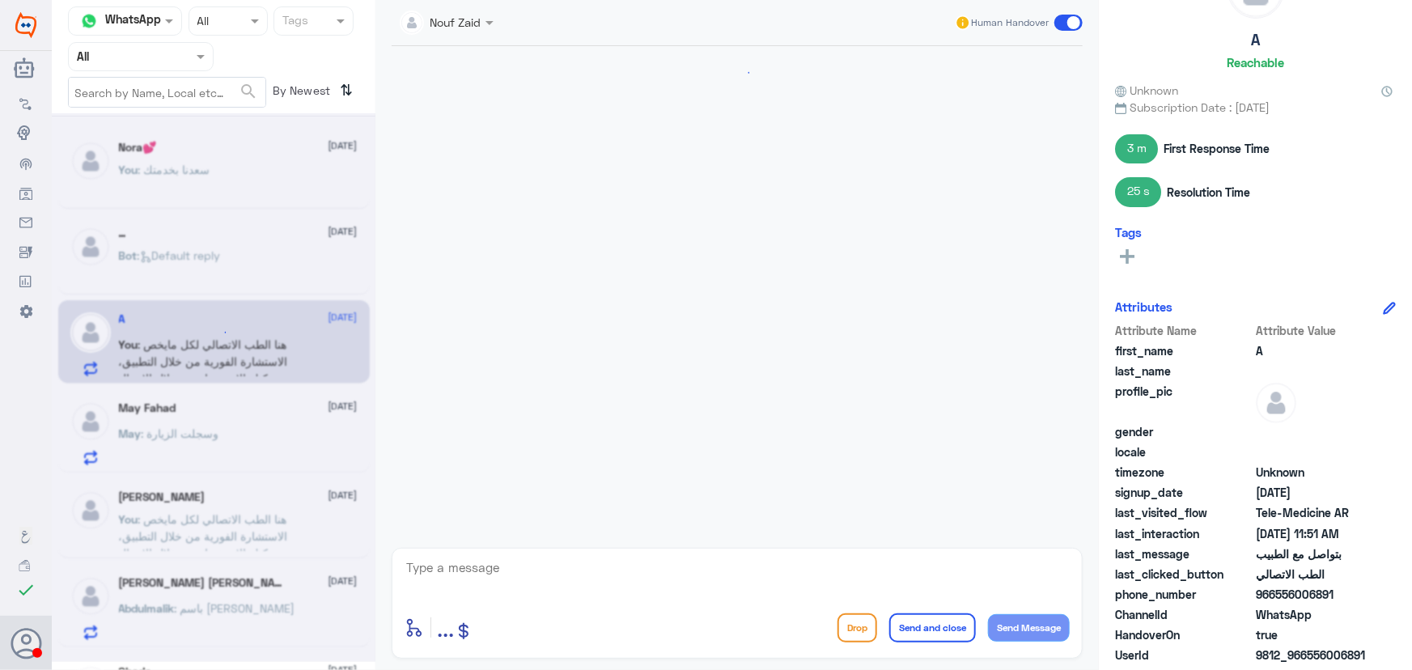
scroll to position [340, 0]
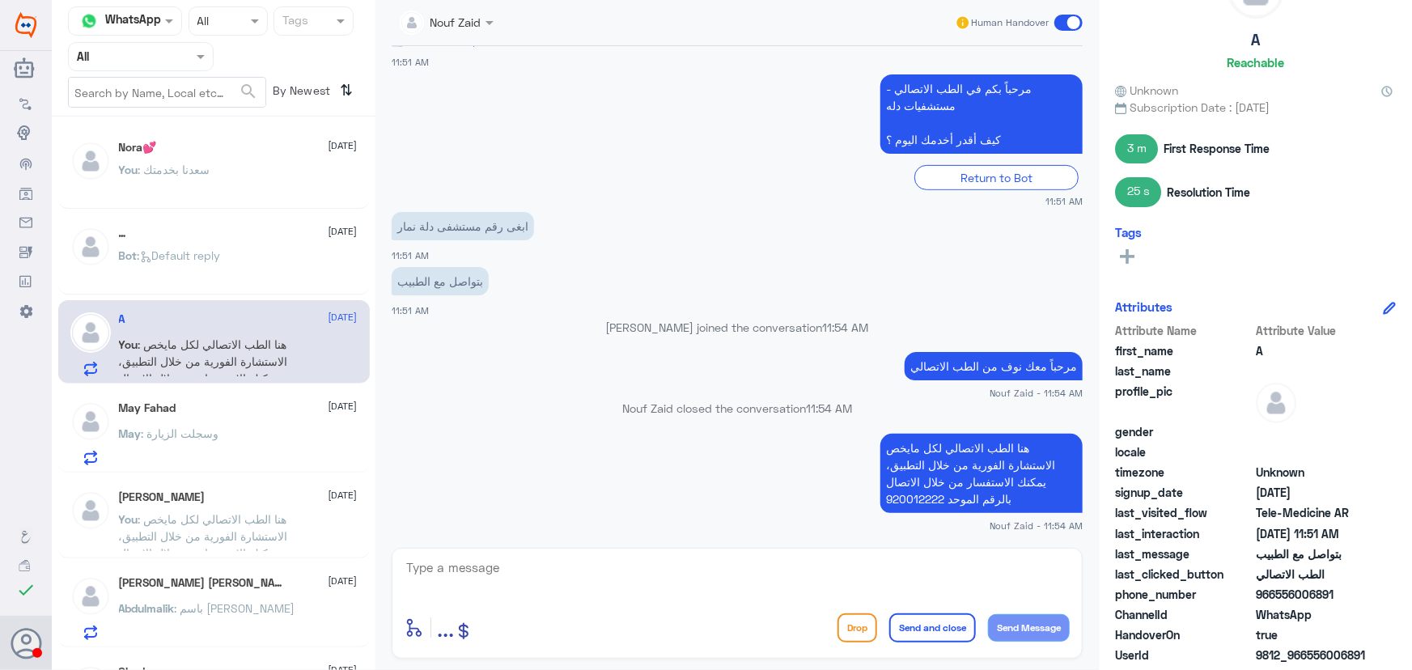
click at [1074, 31] on div "Human Handover" at bounding box center [1019, 22] width 129 height 29
click at [1062, 23] on span at bounding box center [1069, 23] width 28 height 16
click at [0, 0] on input "checkbox" at bounding box center [0, 0] width 0 height 0
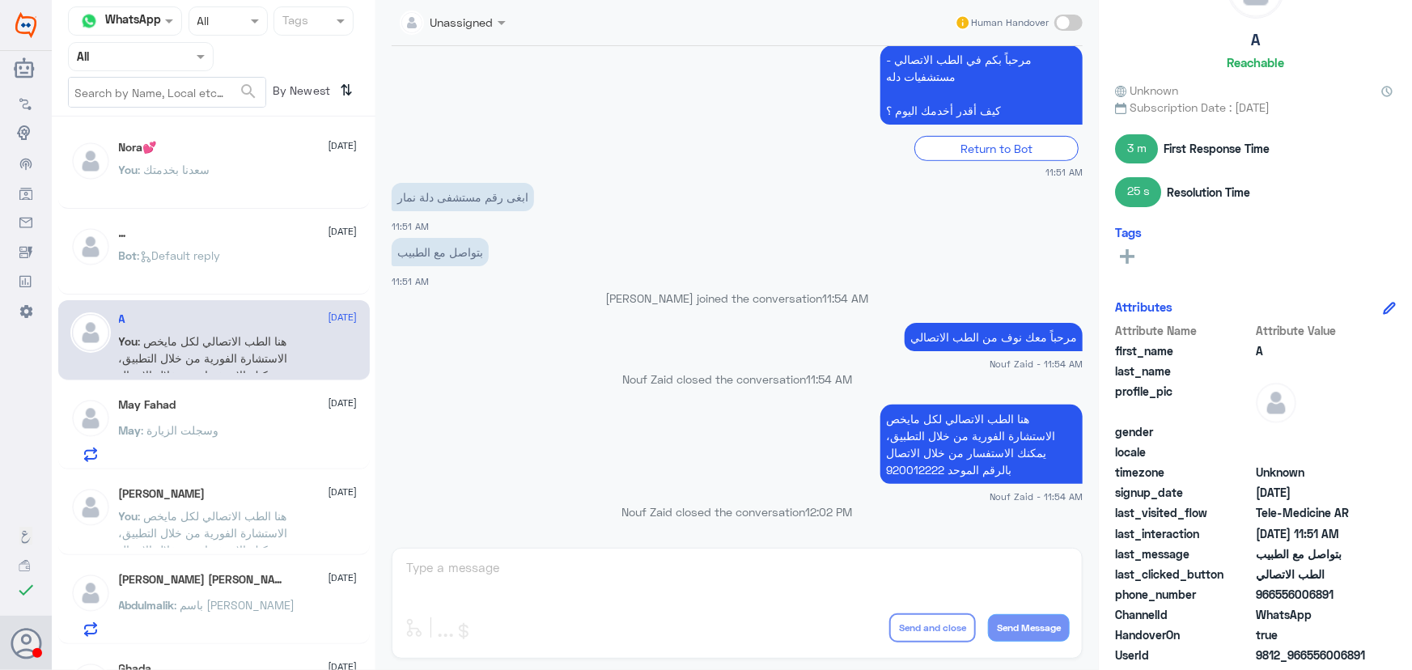
click at [294, 407] on div "May Fahad 12 October" at bounding box center [238, 405] width 239 height 14
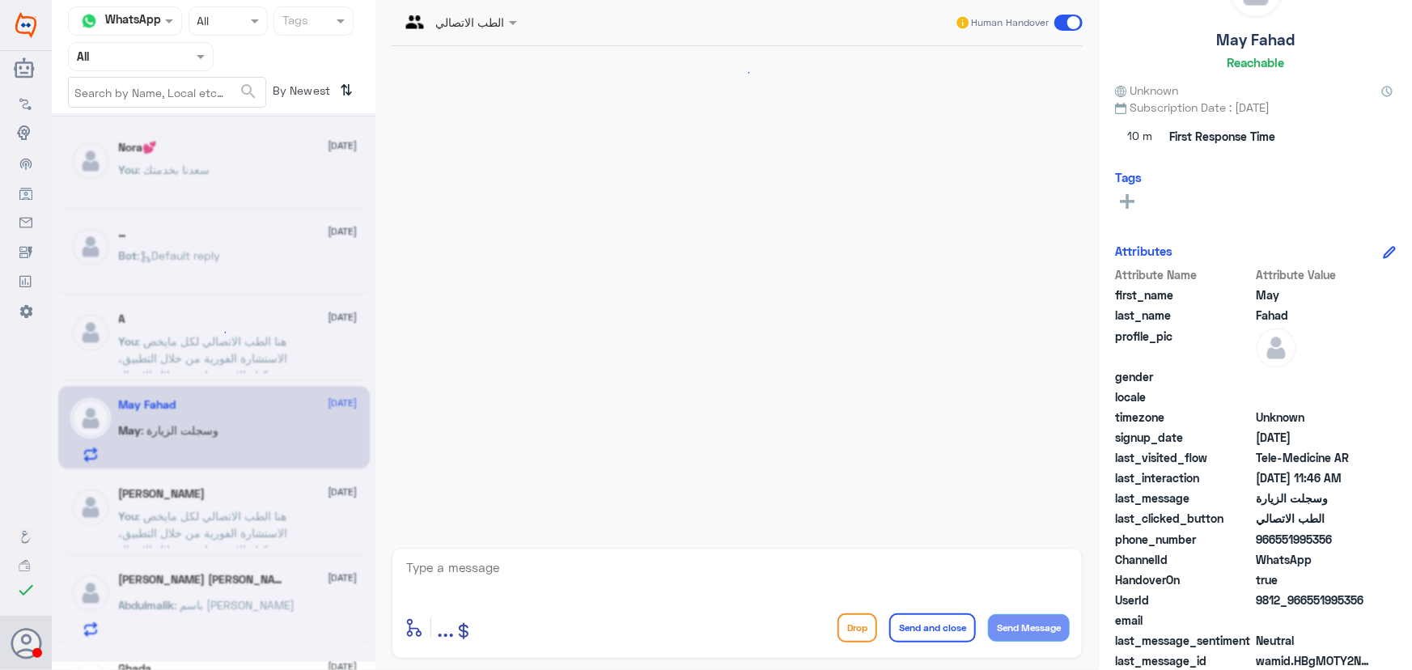
scroll to position [126, 0]
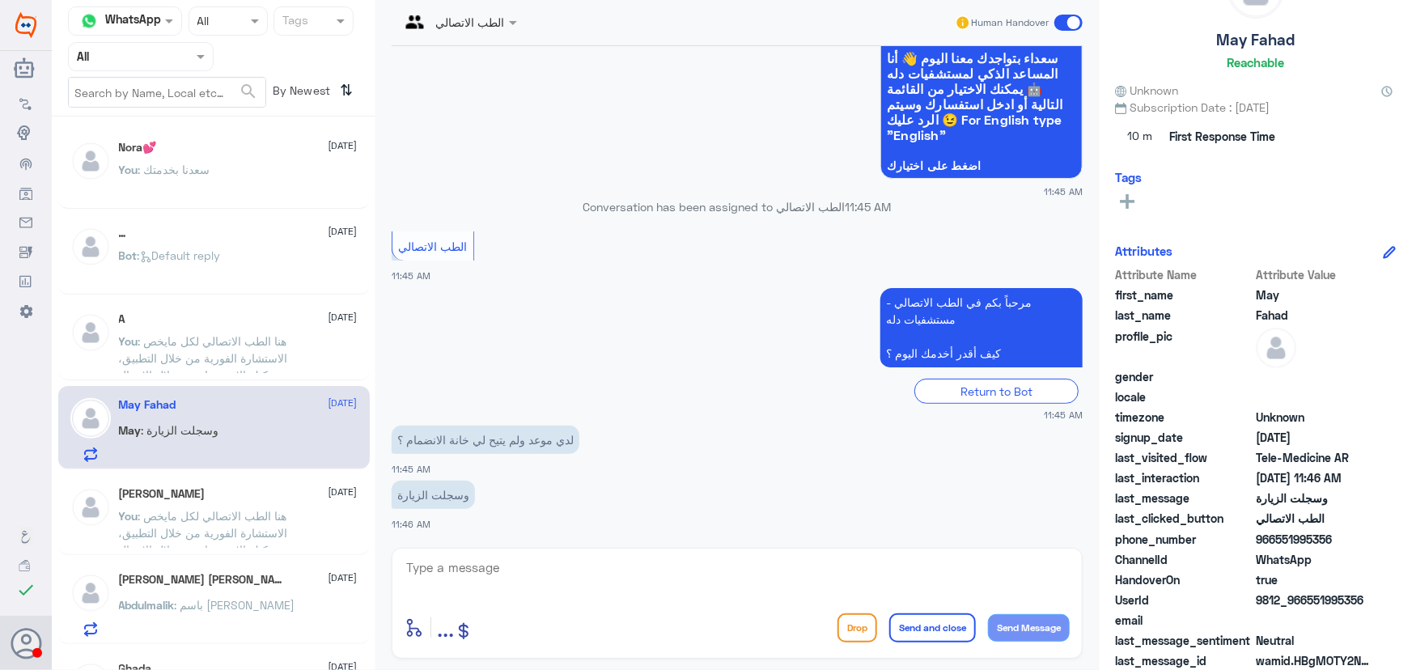
click at [658, 571] on textarea at bounding box center [737, 577] width 665 height 40
paste textarea "مرحباً معك نوف من الطب الاتصالي"
type textarea "مرحباً معك نوف من الطب الاتصالي"
click at [1041, 637] on button "Send Message" at bounding box center [1029, 628] width 82 height 28
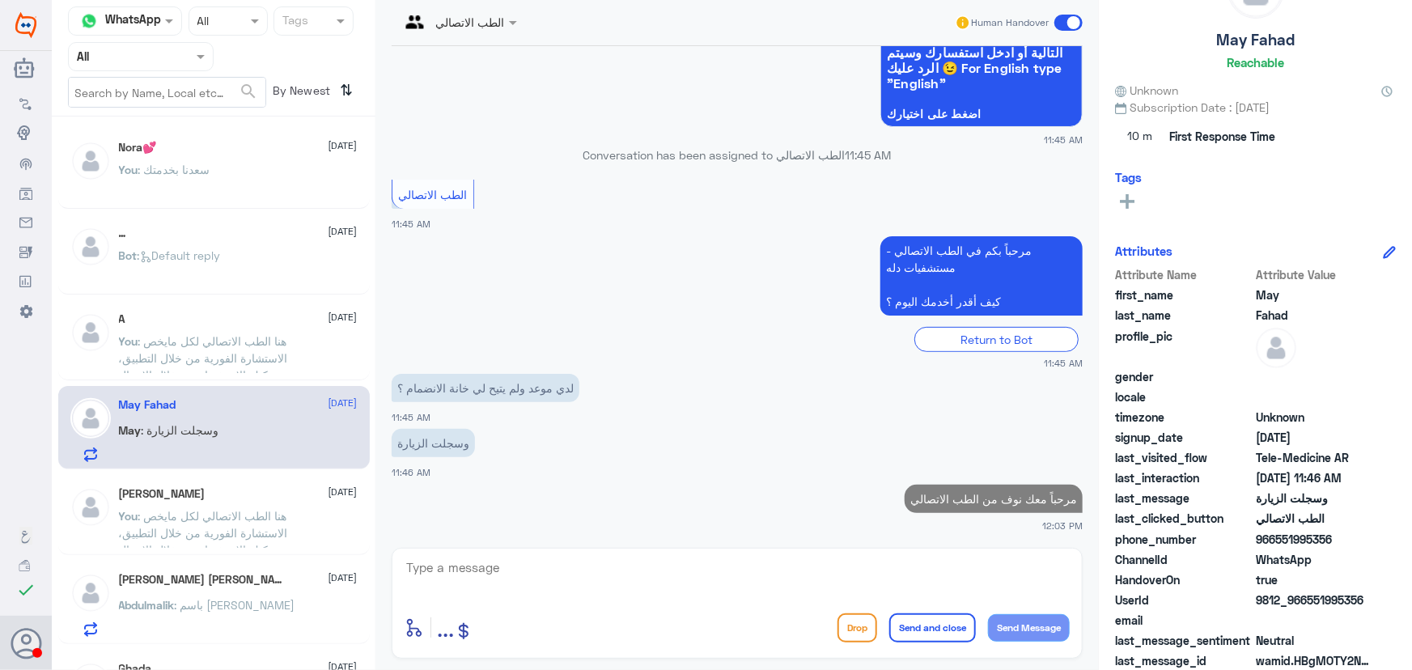
click at [855, 575] on textarea at bounding box center [737, 577] width 665 height 40
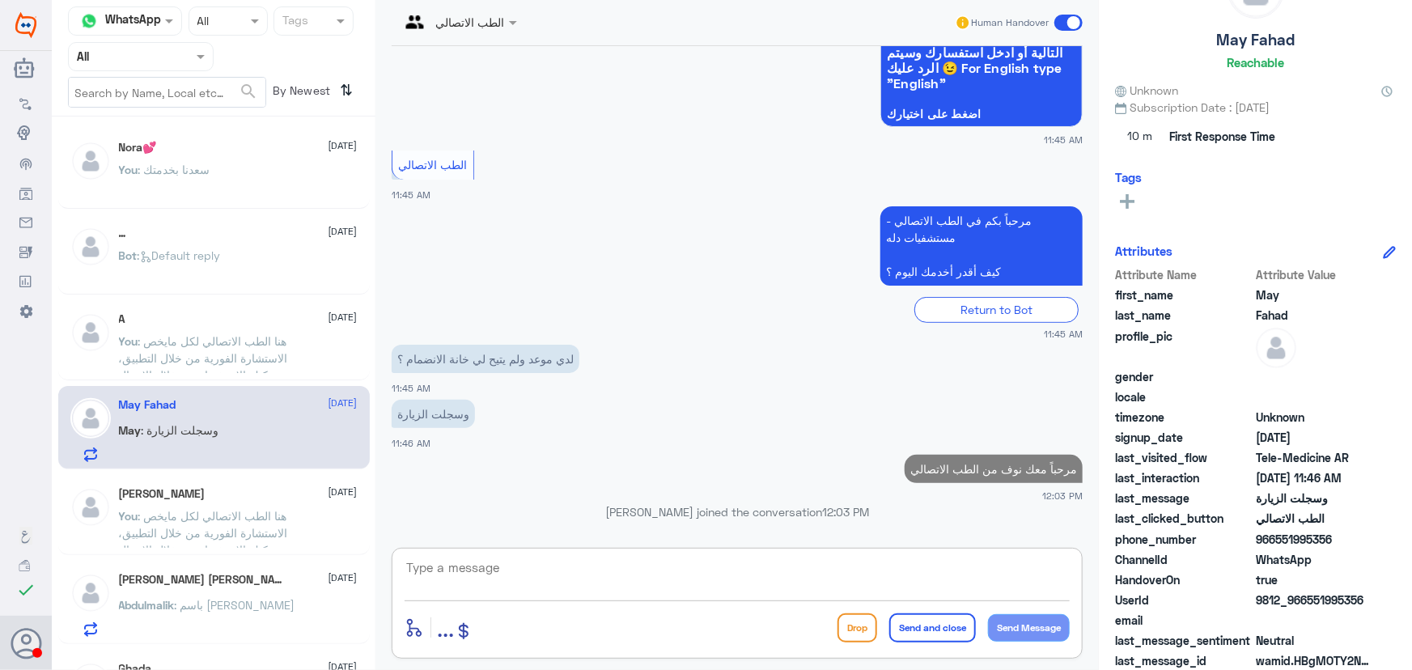
scroll to position [50, 0]
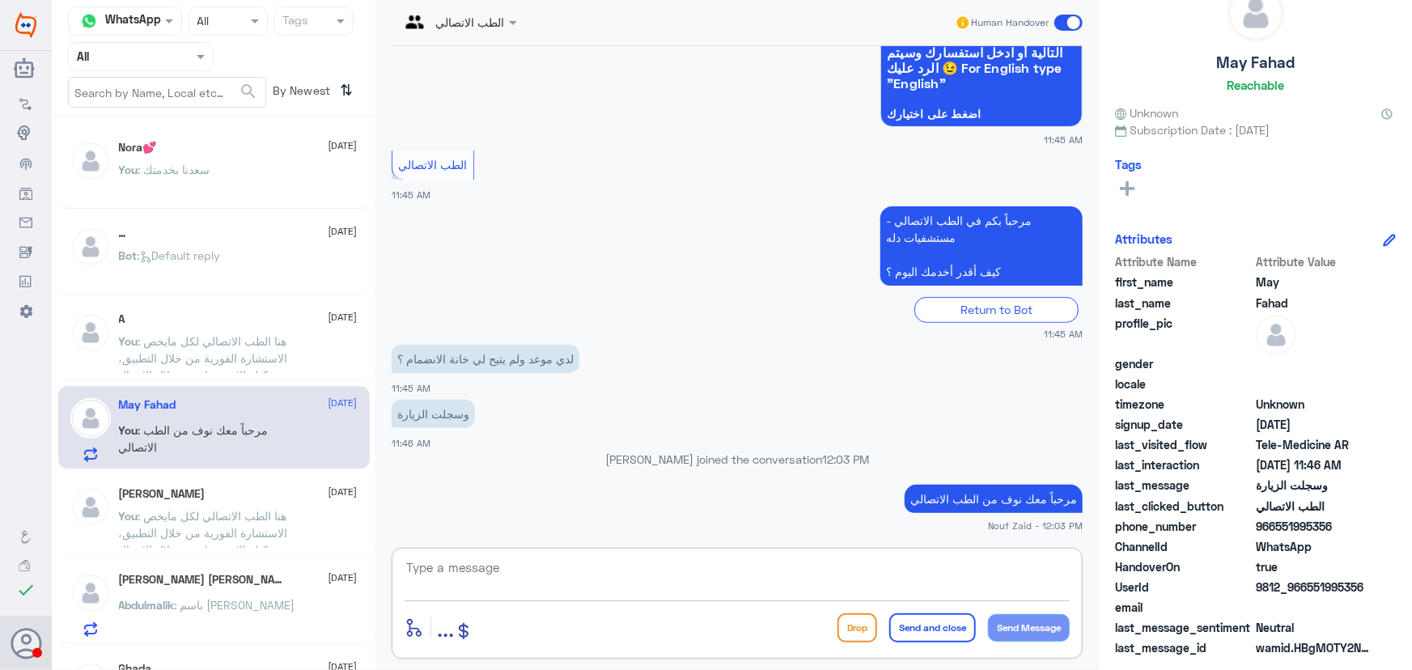
click at [787, 591] on textarea at bounding box center [737, 577] width 665 height 40
click at [774, 592] on textarea at bounding box center [737, 577] width 665 height 40
click at [299, 530] on p "You : هنا الطب الاتصالي لكل مايخص الاستشارة الفورية من خلال التطبيق، يمكنك الاس…" at bounding box center [210, 528] width 182 height 40
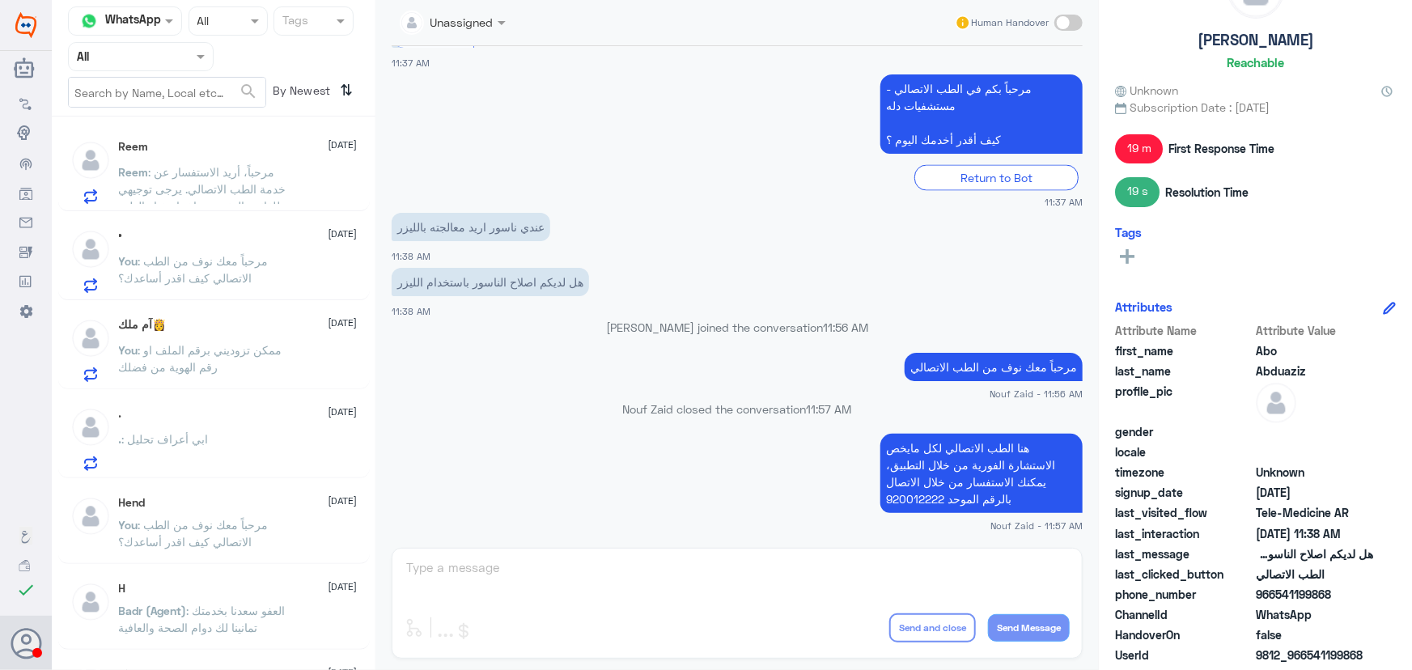
scroll to position [736, 0]
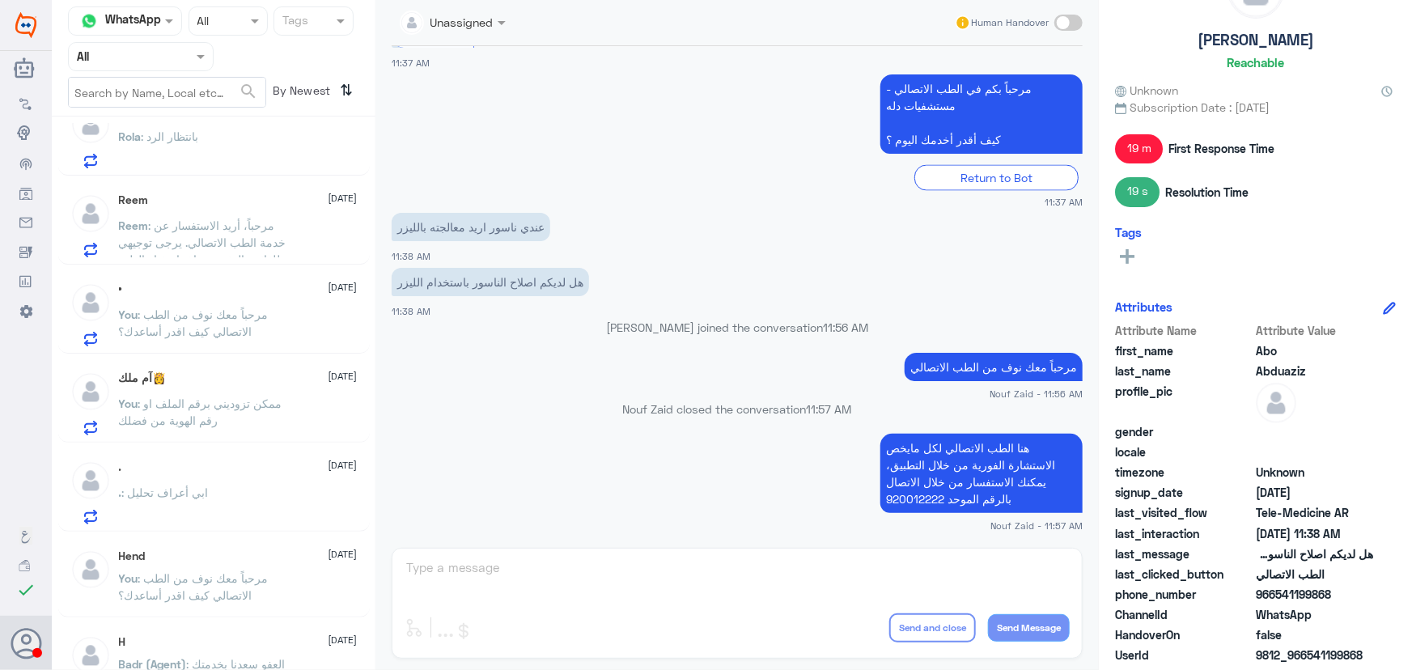
click at [213, 518] on div ". : ابي أعراف تحليل" at bounding box center [238, 506] width 239 height 36
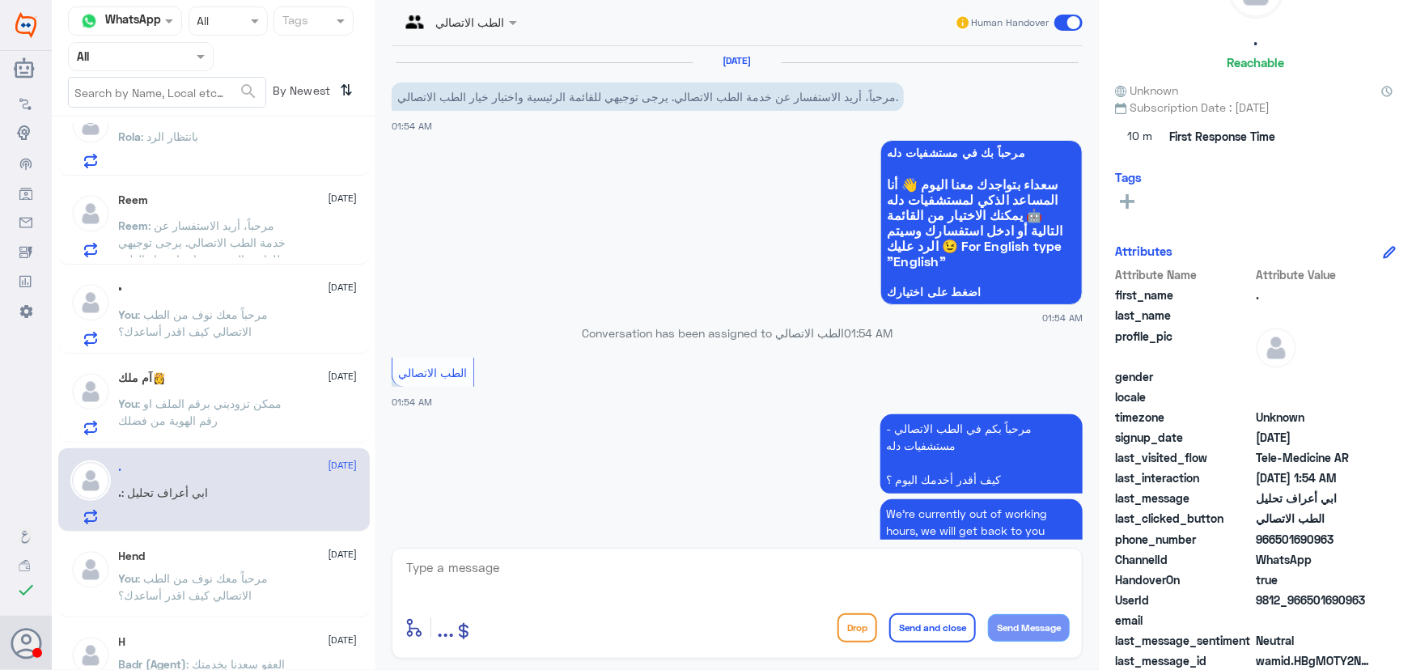
scroll to position [133, 0]
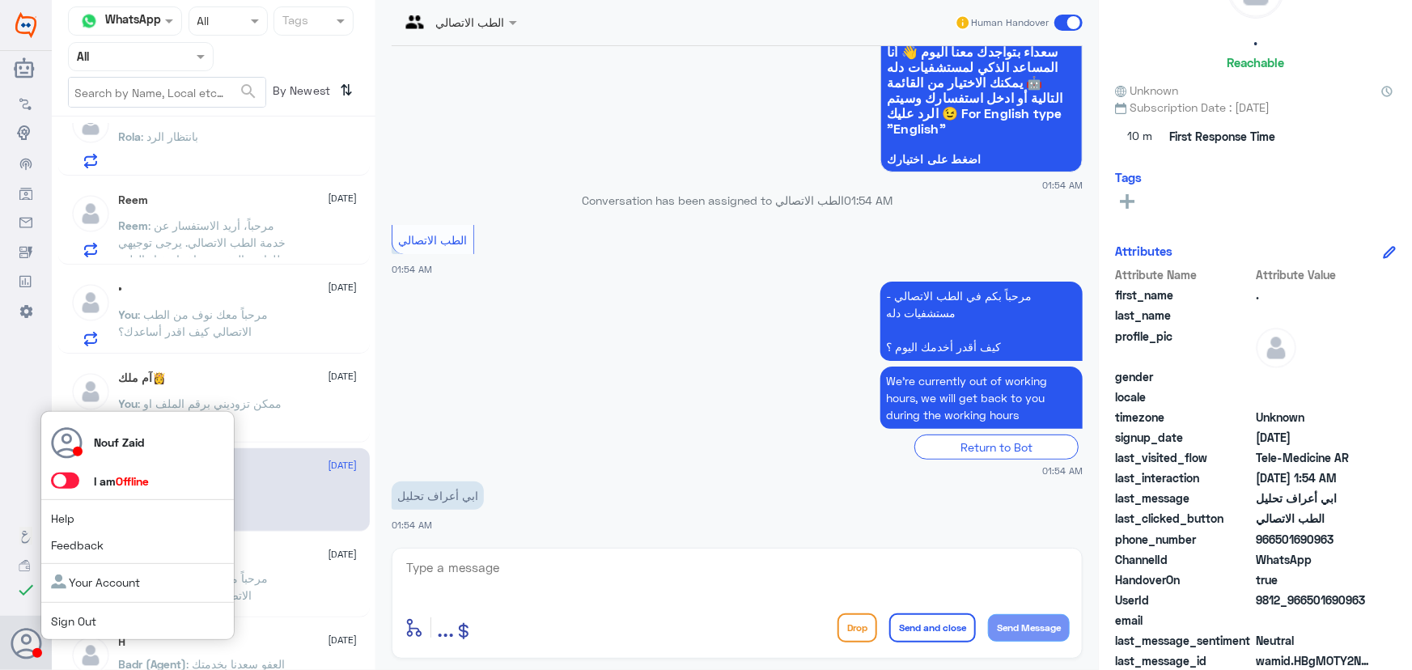
click at [69, 484] on span at bounding box center [65, 481] width 28 height 16
click at [0, 0] on input "checkbox" at bounding box center [0, 0] width 0 height 0
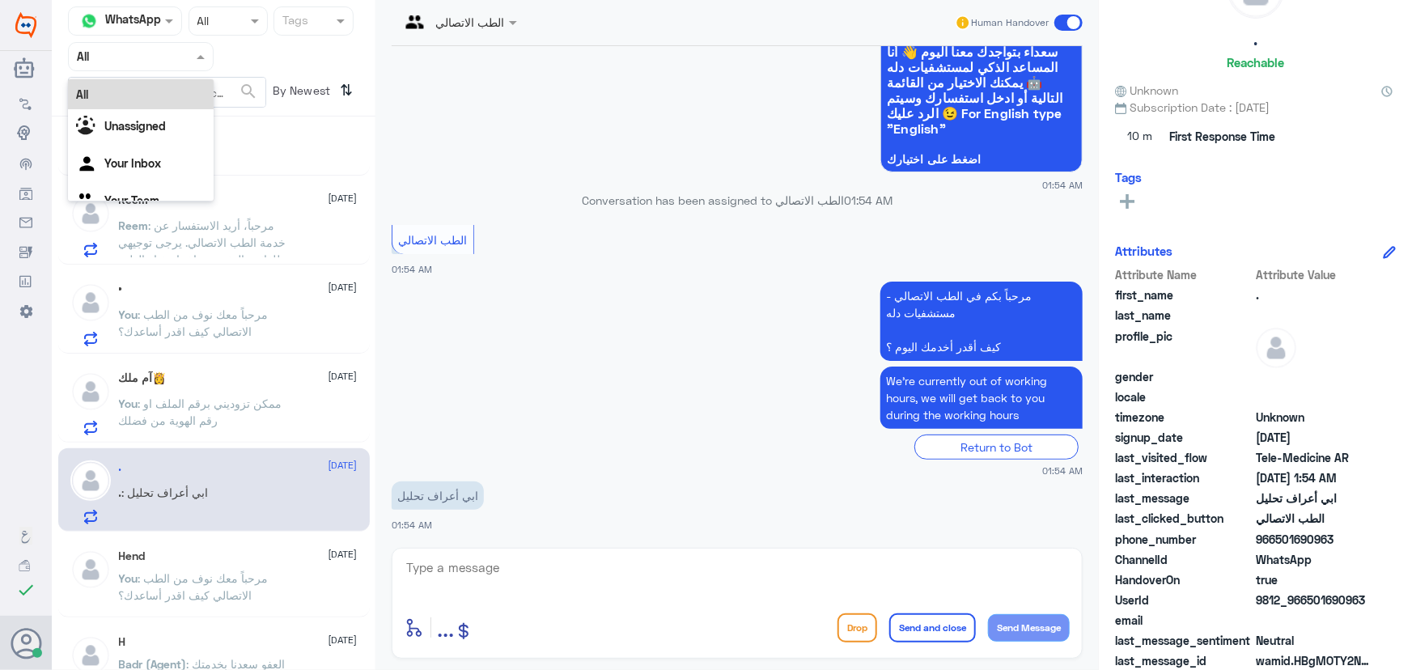
click at [127, 64] on input "text" at bounding box center [121, 56] width 89 height 19
click at [130, 147] on div "Your Inbox" at bounding box center [141, 165] width 146 height 37
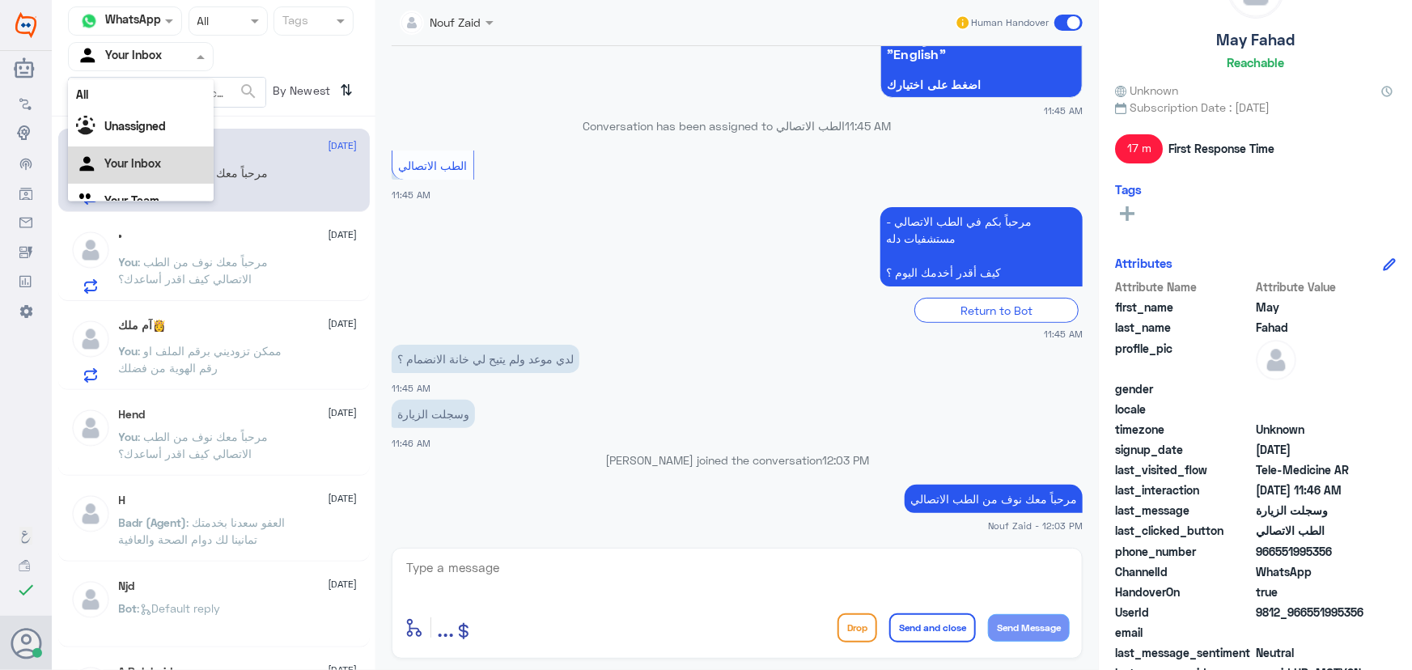
scroll to position [20, 0]
click at [162, 55] on input "text" at bounding box center [121, 56] width 89 height 19
drag, startPoint x: 362, startPoint y: 272, endPoint x: 289, endPoint y: 235, distance: 81.8
click at [362, 271] on div "• 12 October You : مرحباً معك نوف من الطب الاتصالي كيف اقدر أساعدك؟" at bounding box center [214, 259] width 312 height 83
click at [151, 48] on input "text" at bounding box center [121, 56] width 89 height 19
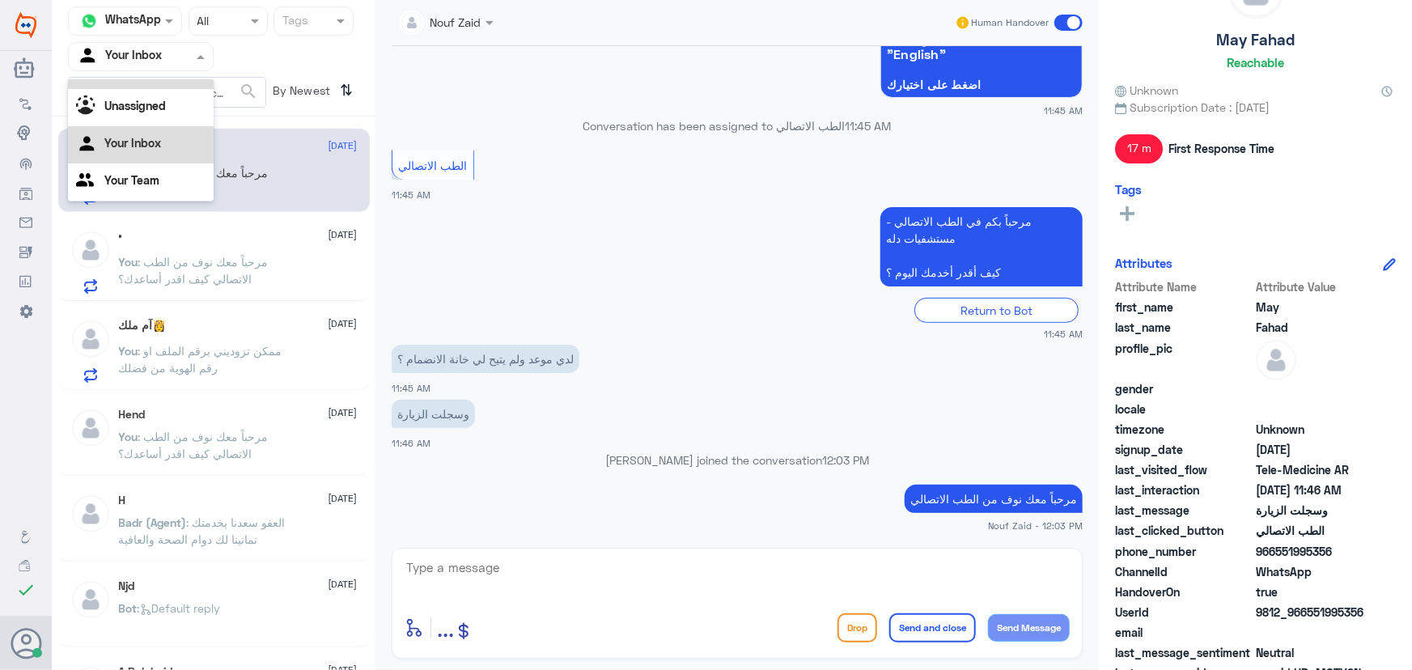
click at [155, 85] on div "All" at bounding box center [141, 74] width 146 height 30
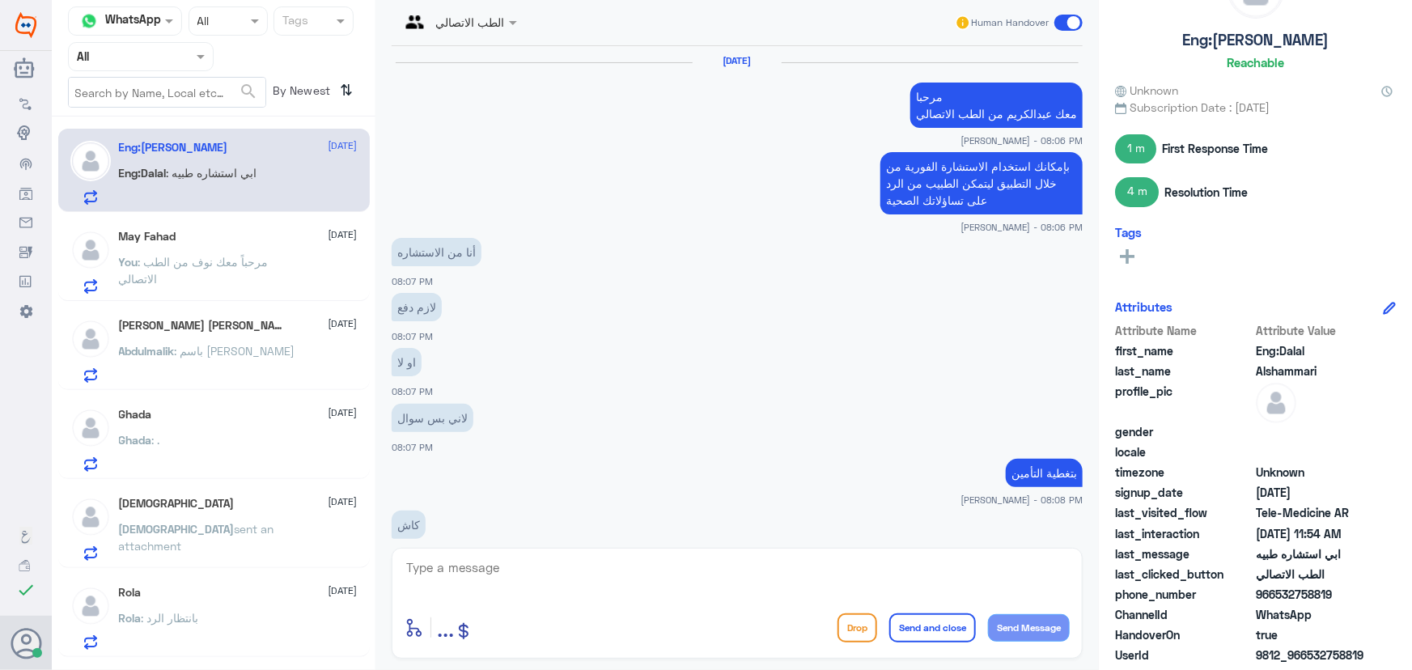
scroll to position [835, 0]
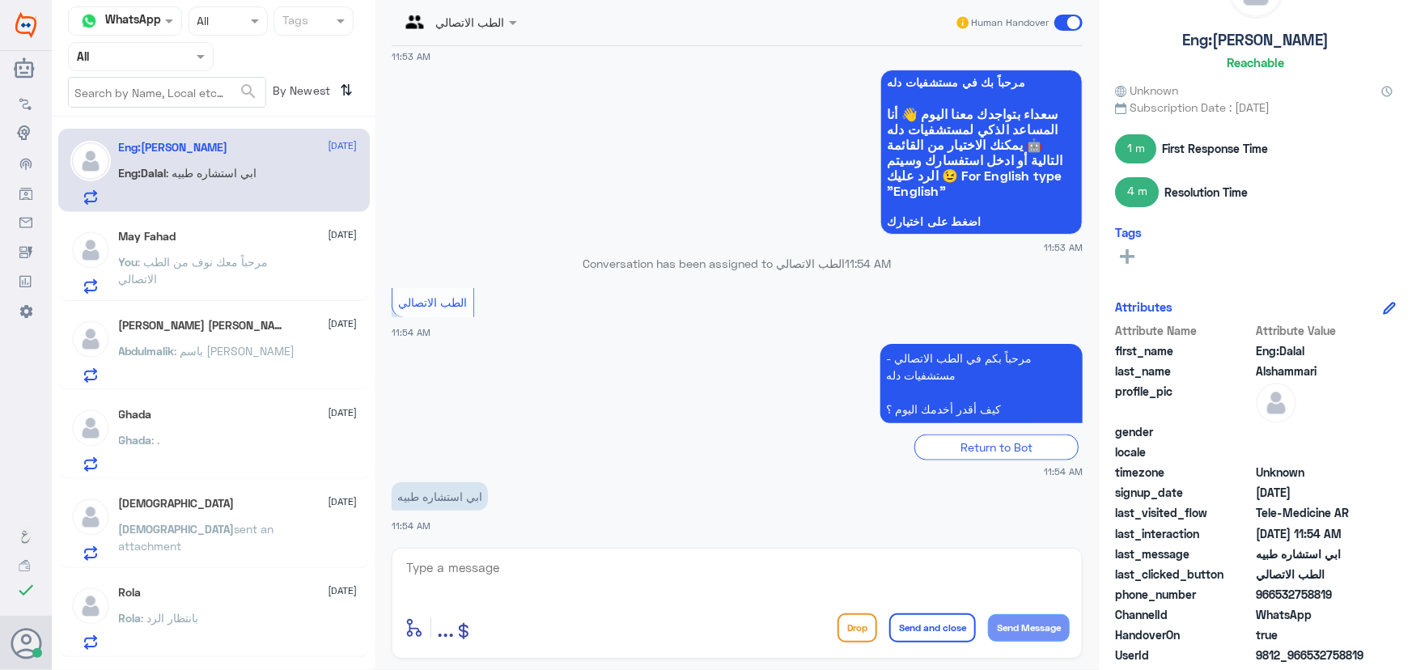
click at [517, 575] on textarea at bounding box center [737, 577] width 665 height 40
click at [682, 588] on textarea at bounding box center [737, 577] width 665 height 40
paste textarea "مرحباً معك نوف من الطب الاتصالي"
type textarea "مرحباً معك نوف من الطب الاتصالي"
click at [1039, 636] on button "Send Message" at bounding box center [1029, 628] width 82 height 28
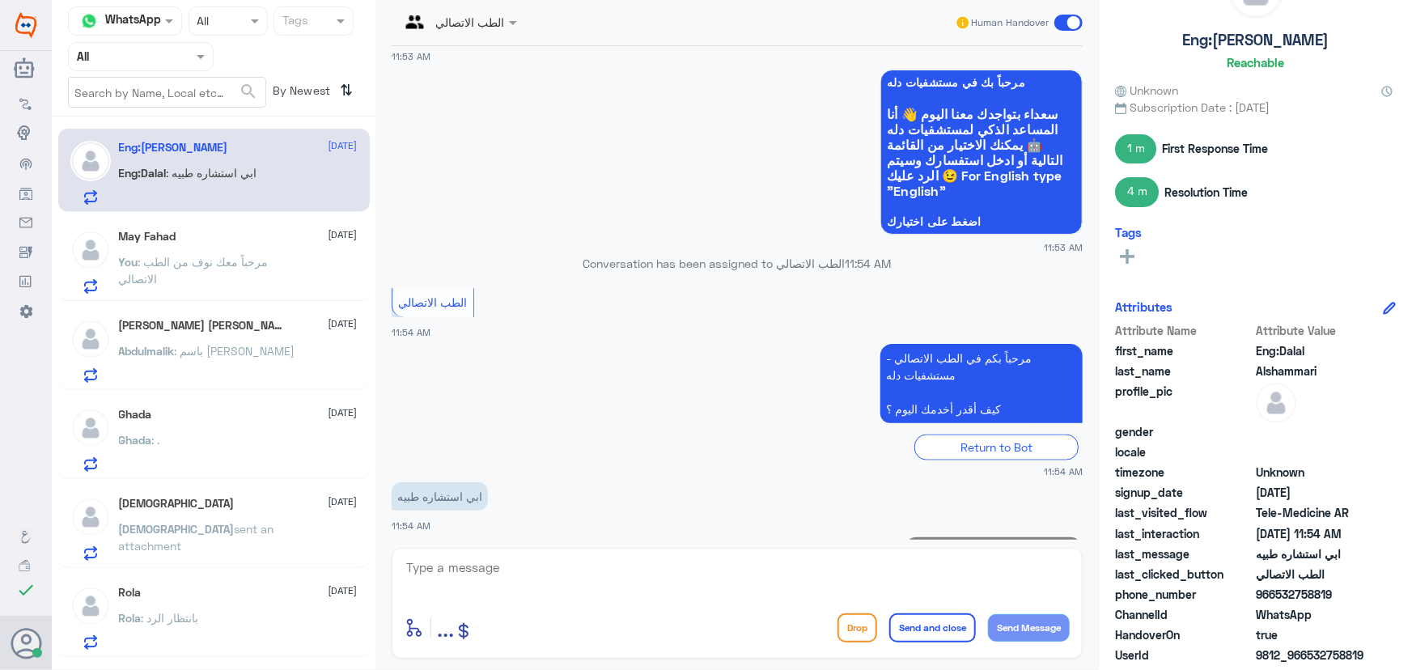
scroll to position [888, 0]
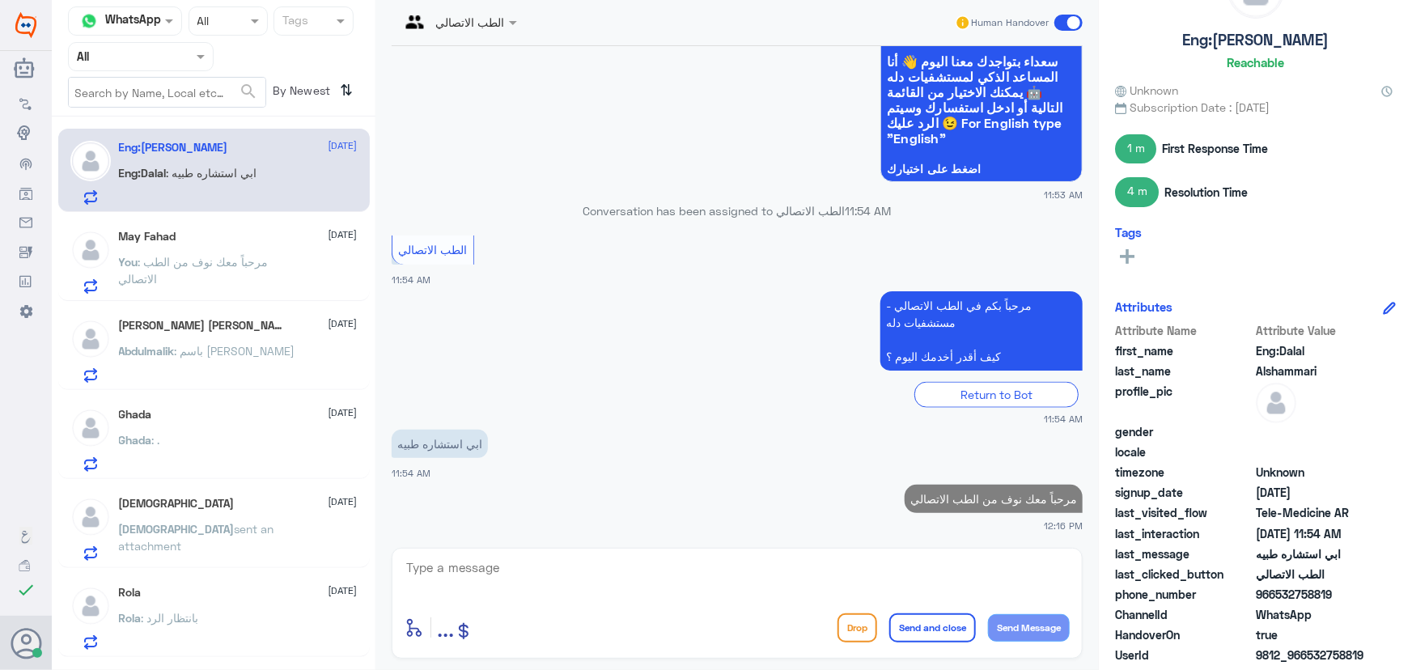
click at [971, 585] on textarea at bounding box center [737, 577] width 665 height 40
drag, startPoint x: 1306, startPoint y: 656, endPoint x: 1374, endPoint y: 658, distance: 68.0
click at [1374, 658] on span "9812_966532758819" at bounding box center [1314, 655] width 117 height 17
copy span "532758819"
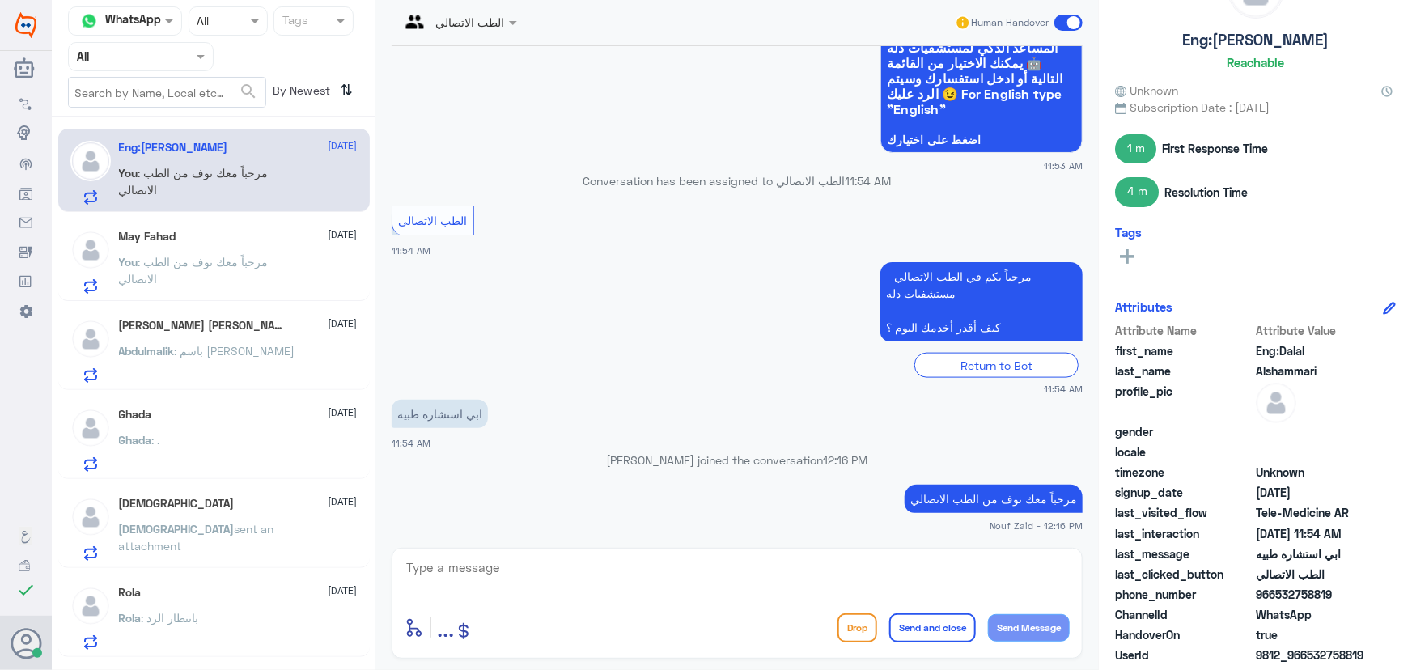
click at [728, 583] on textarea at bounding box center [737, 577] width 665 height 40
click at [487, 583] on textarea at bounding box center [737, 577] width 665 height 40
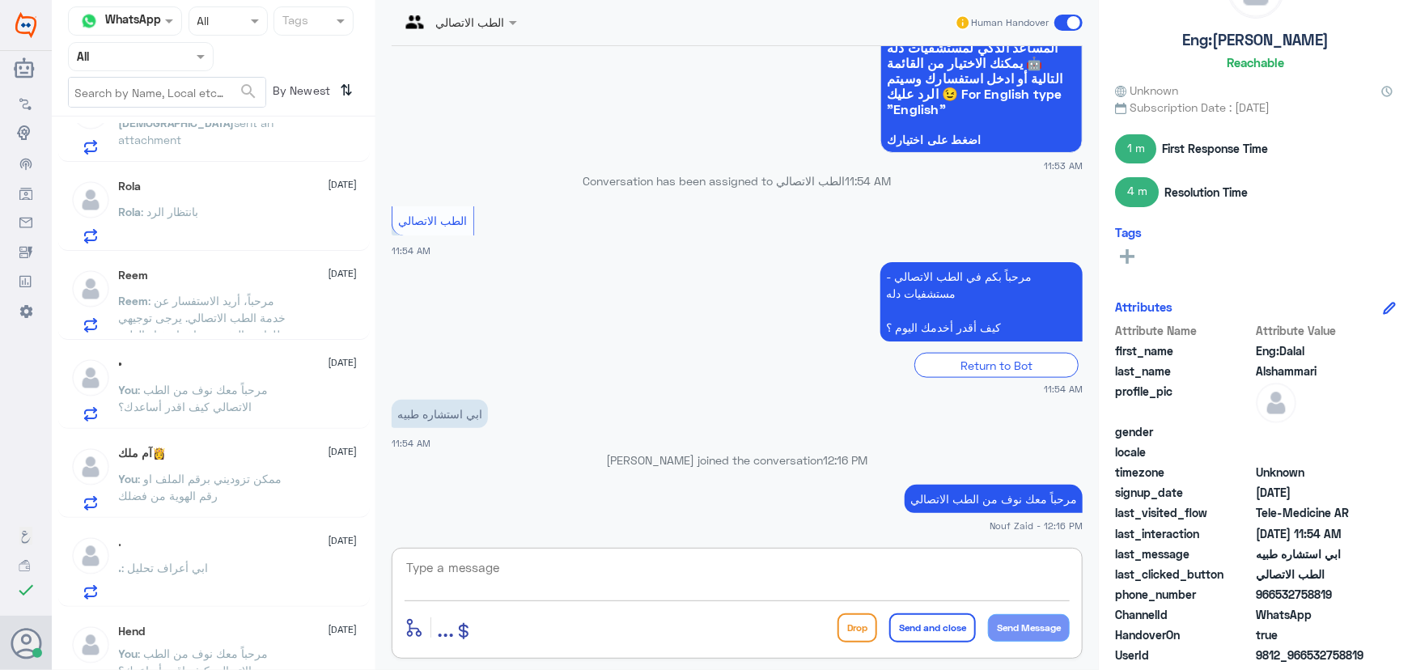
scroll to position [367, 0]
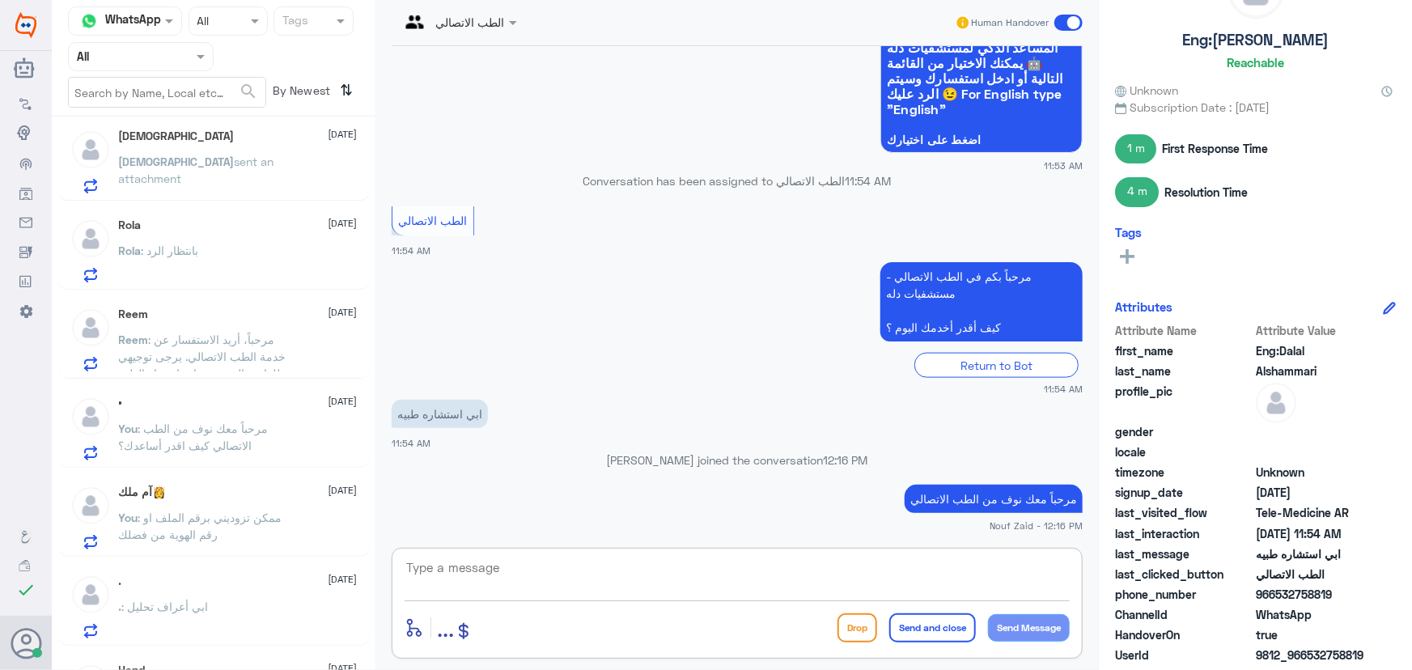
click at [213, 266] on div "Rola : بانتظار الرد" at bounding box center [238, 264] width 239 height 36
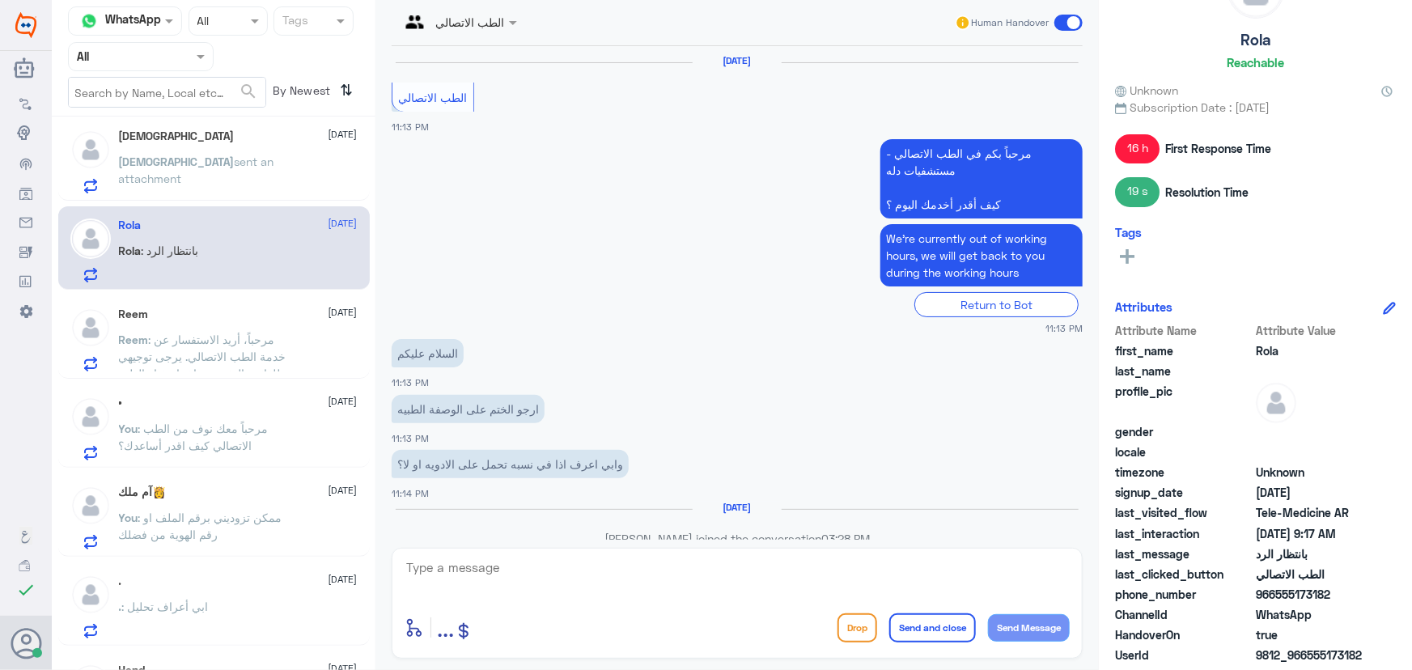
scroll to position [1144, 0]
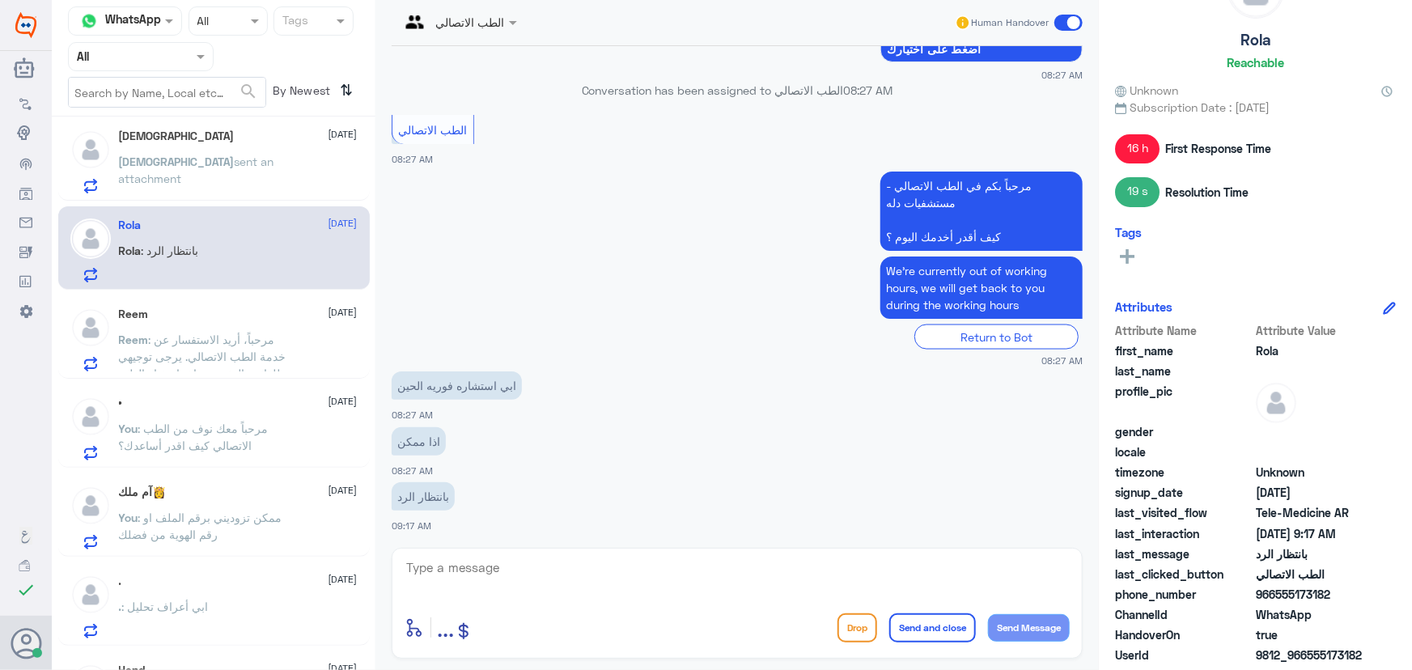
click at [558, 567] on textarea at bounding box center [737, 577] width 665 height 40
paste textarea "مرحباً معك نوف من الطب الاتصالي"
type textarea "مرحباً معك نوف من الطب الاتصالي"
click at [1010, 619] on button "Send Message" at bounding box center [1029, 628] width 82 height 28
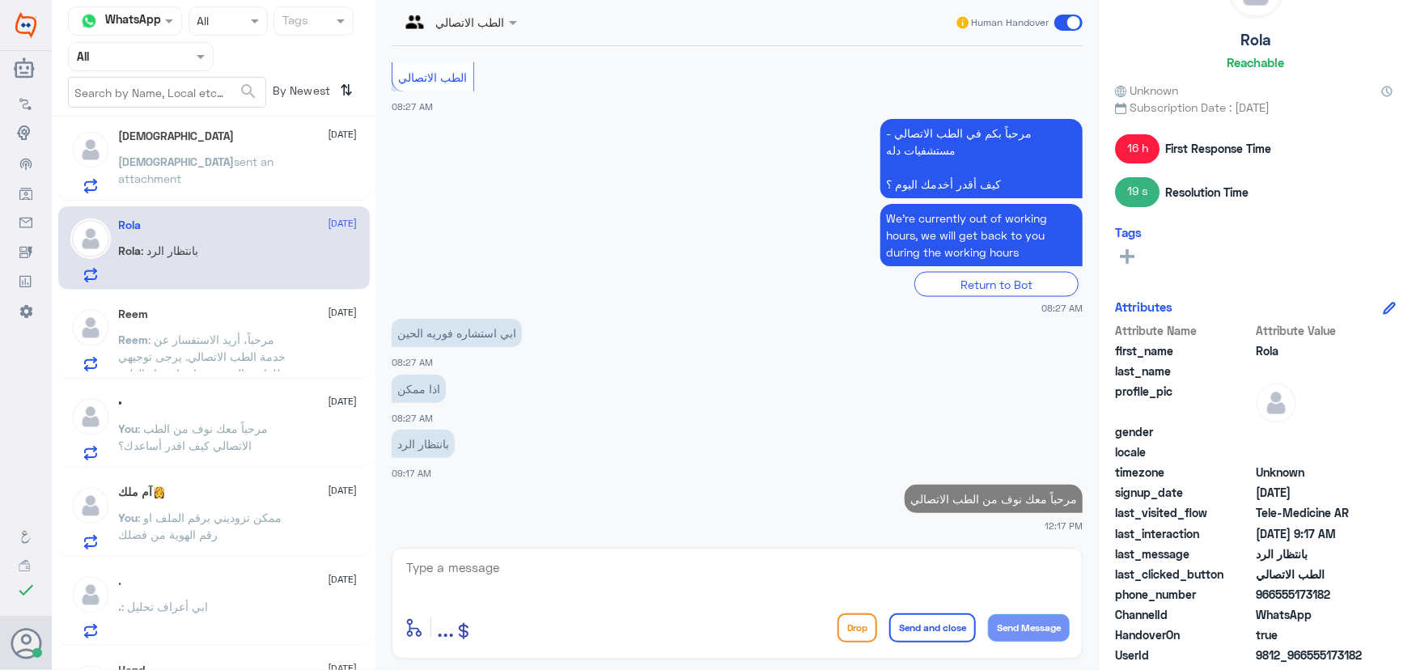
click at [944, 575] on textarea at bounding box center [737, 577] width 665 height 40
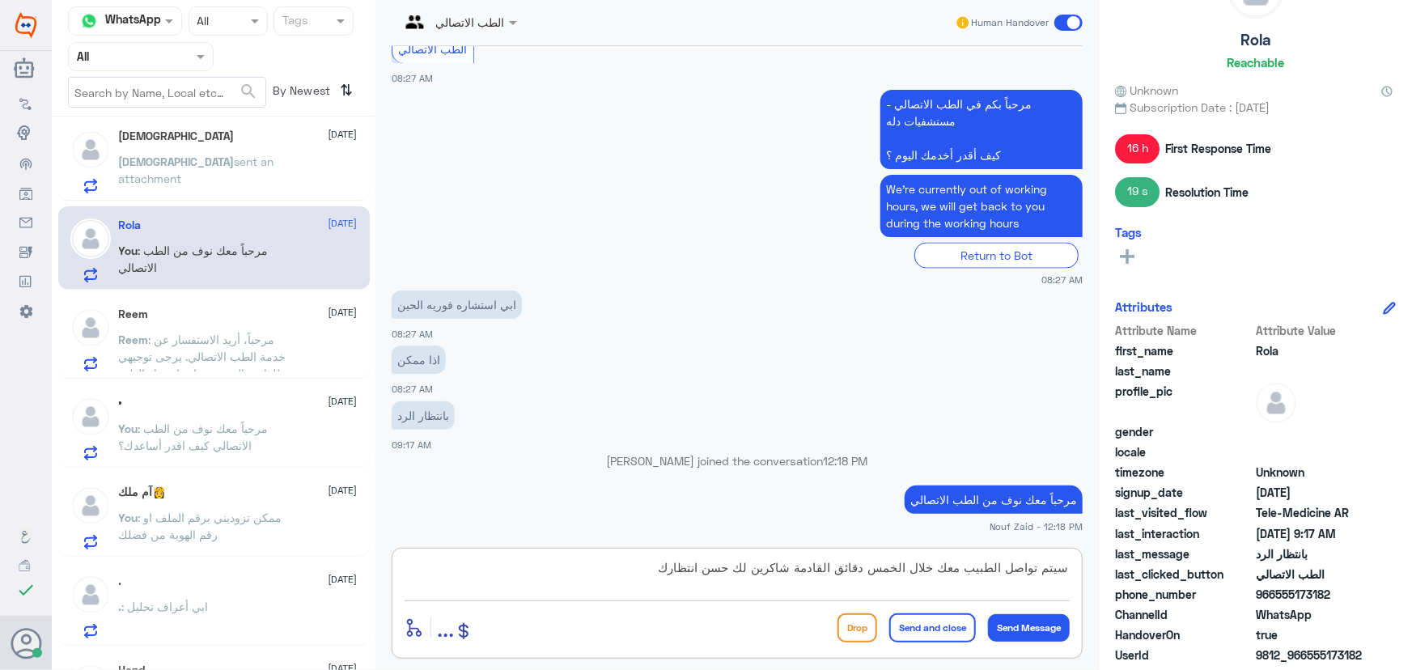
type textarea "سيتم تواصل الطبيب معك خلال الخمس دقائق القادمة شاكرين لك حسن انتظارك"
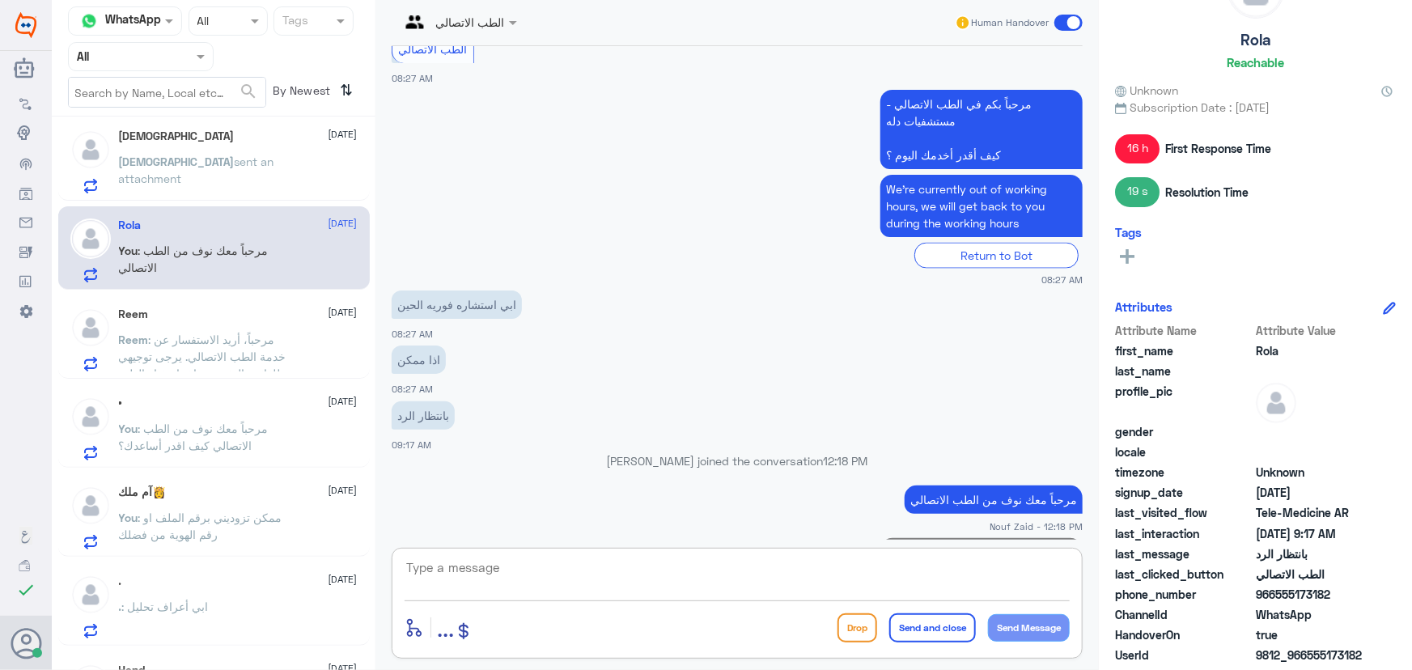
scroll to position [1261, 0]
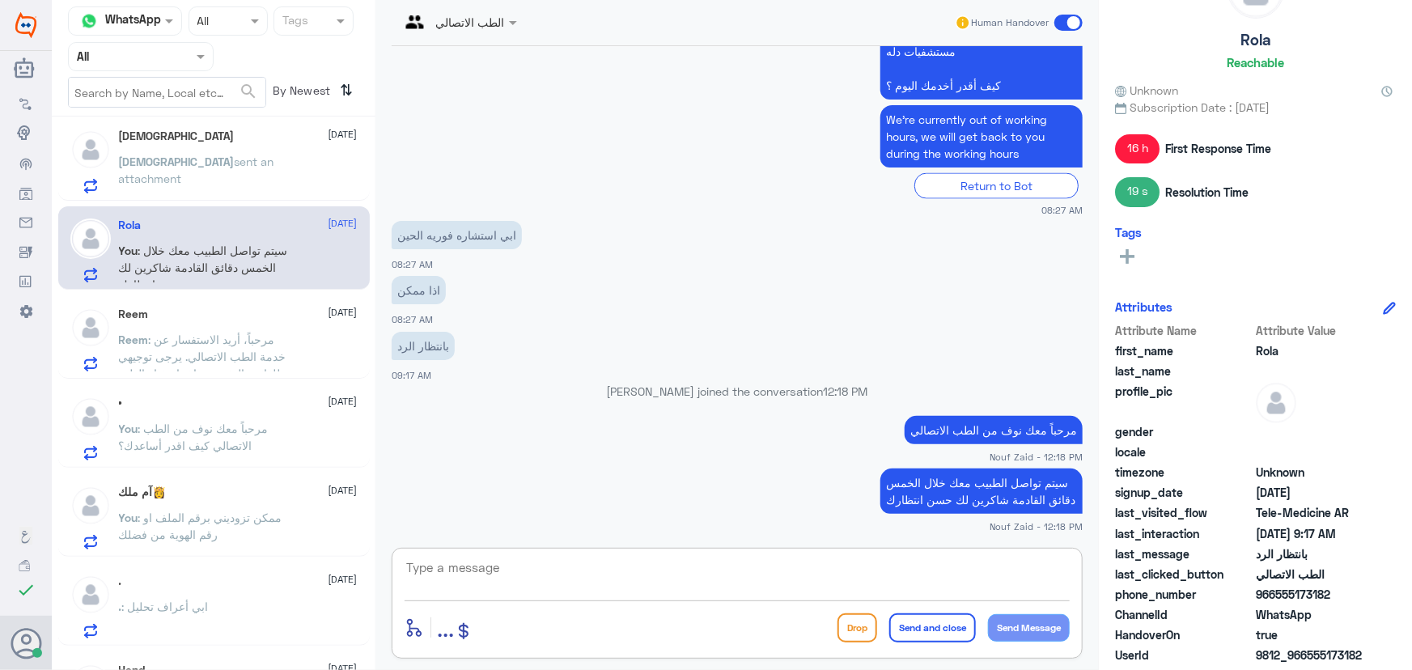
click at [760, 580] on textarea at bounding box center [737, 577] width 665 height 40
type textarea "سعدنا بخدمتك"
click at [940, 609] on div "سعدنا بخدمتك enter flow name ... Drop Send and close Send Message" at bounding box center [737, 603] width 691 height 111
click at [939, 627] on button "Send and close" at bounding box center [933, 628] width 87 height 29
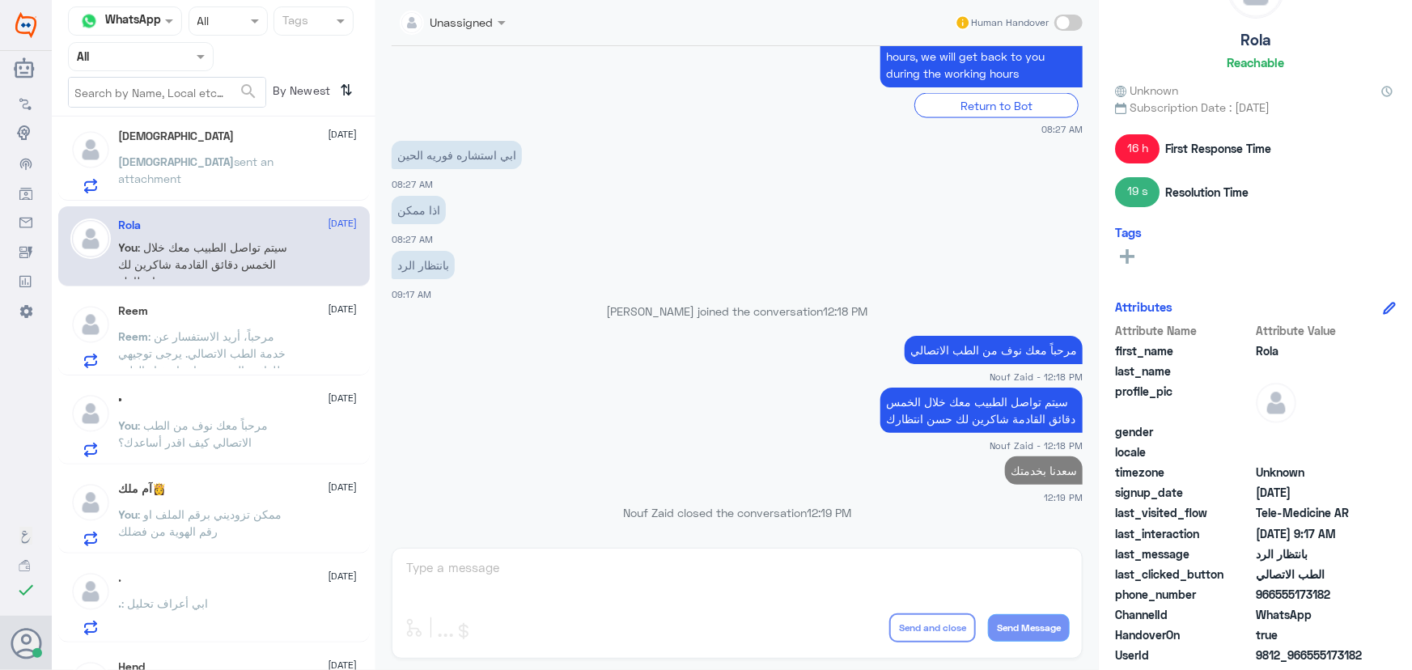
click at [215, 169] on p "ابوالوليد sent an attachment" at bounding box center [210, 173] width 182 height 40
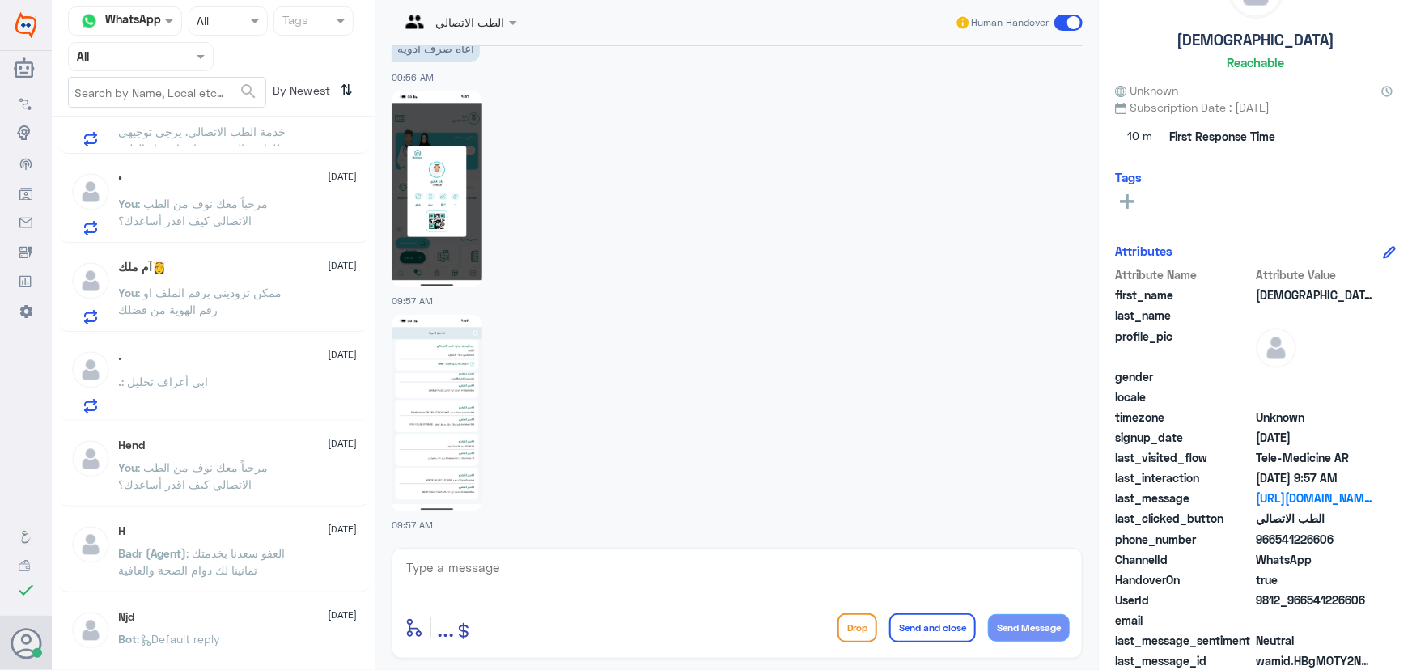
scroll to position [588, 0]
click at [282, 382] on div ". : ابي أعراف تحليل" at bounding box center [238, 396] width 239 height 36
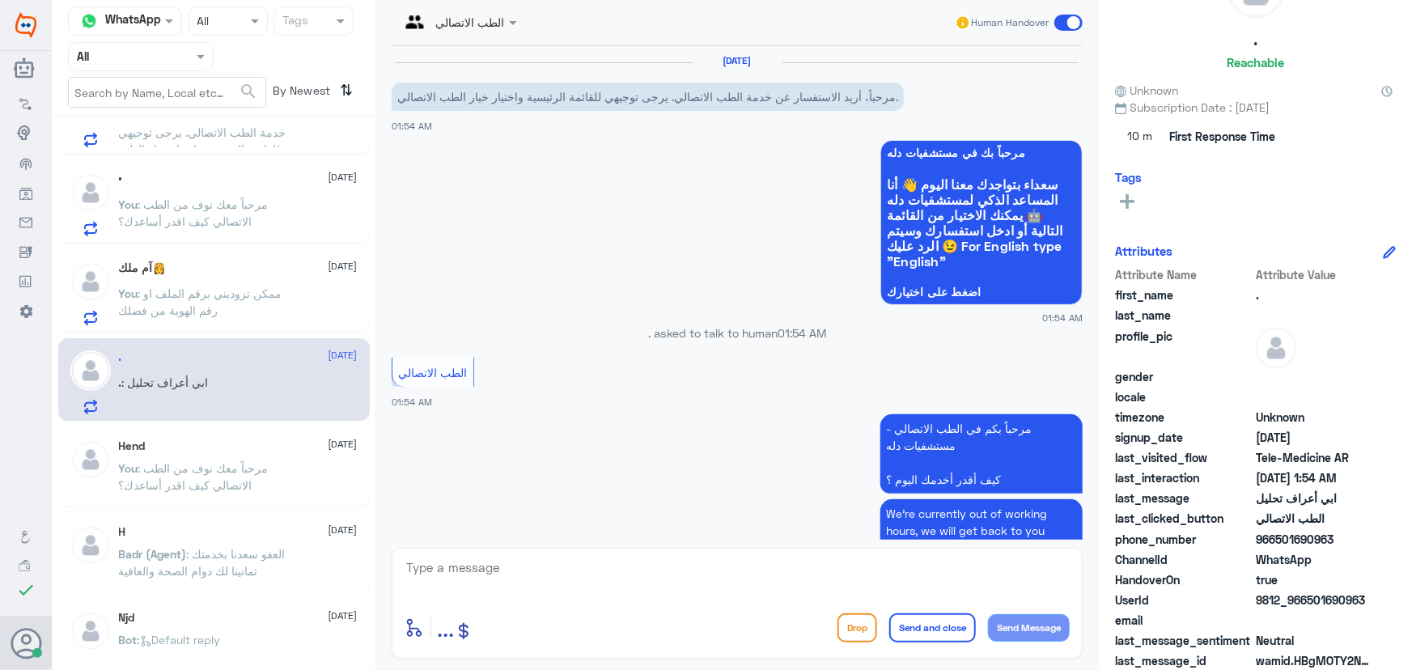
scroll to position [133, 0]
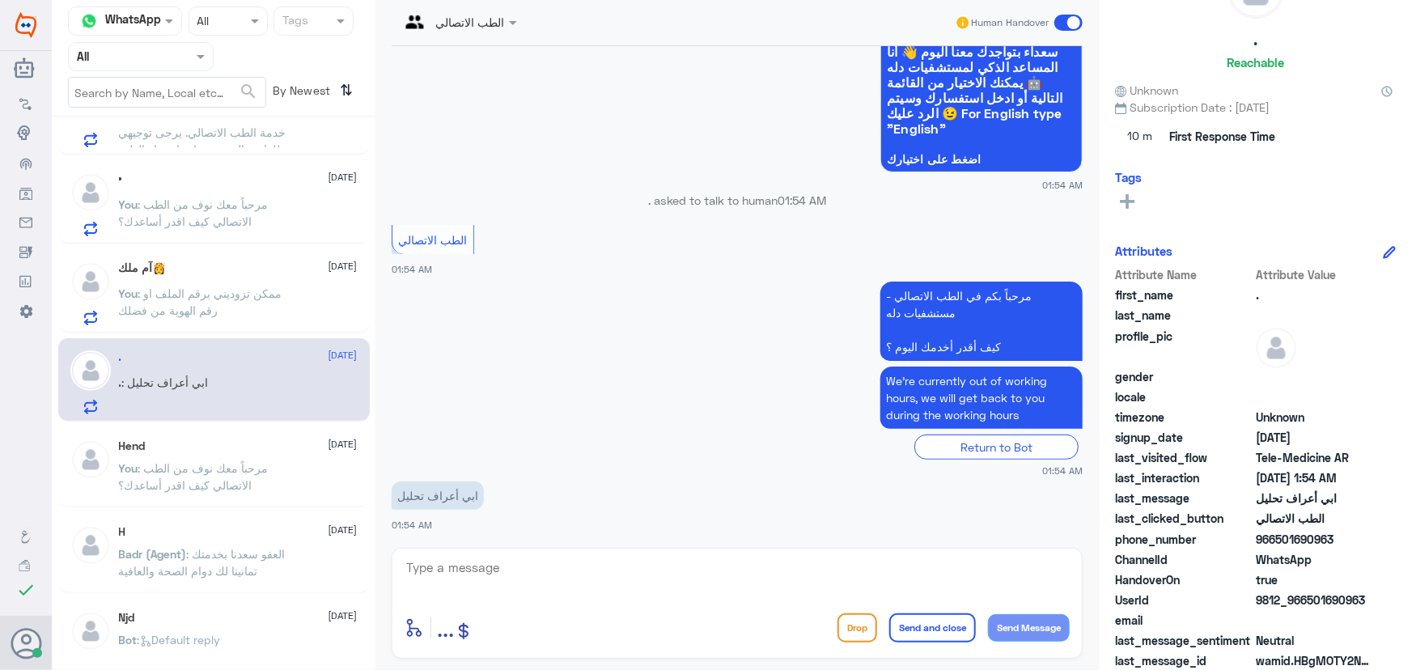
click at [553, 559] on textarea at bounding box center [737, 577] width 665 height 40
click at [729, 585] on textarea at bounding box center [737, 577] width 665 height 40
click at [263, 351] on div ". 12 October" at bounding box center [238, 357] width 239 height 14
click at [511, 563] on textarea at bounding box center [737, 577] width 665 height 40
paste textarea "مرحباً معك نوف من الطب الاتصالي"
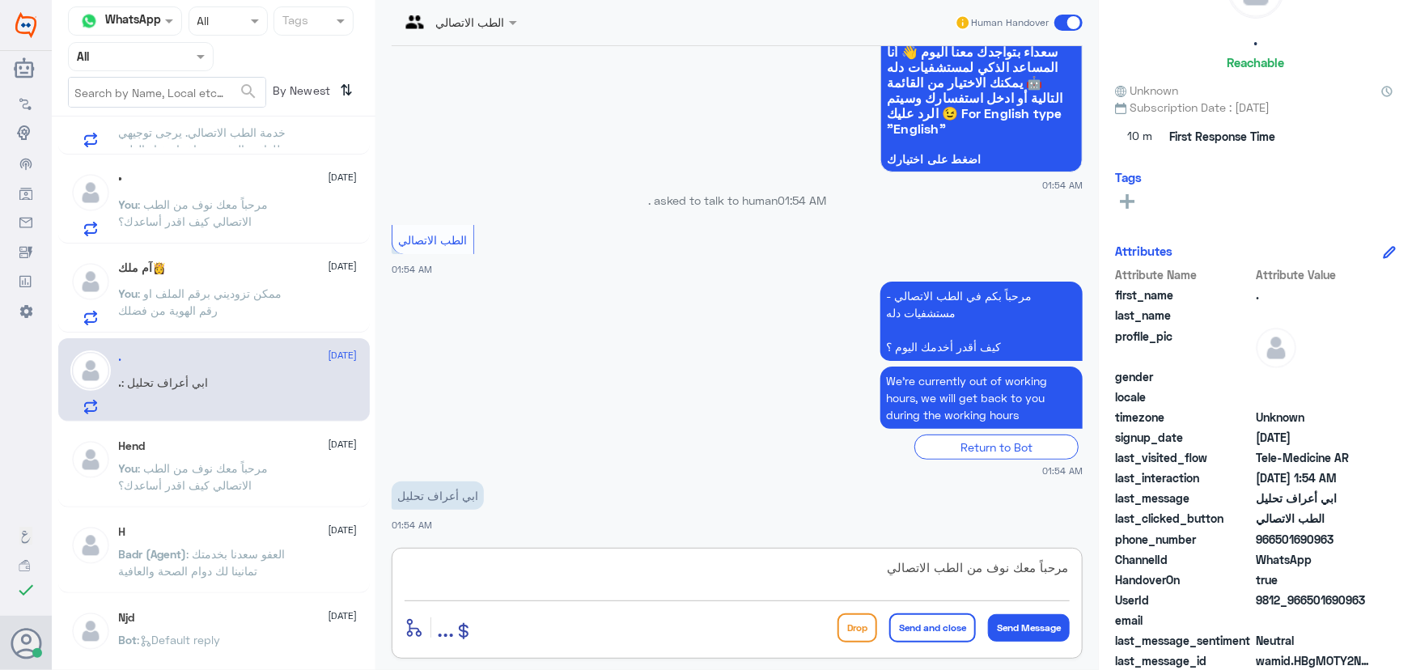
type textarea "مرحباً معك نوف من الطب الاتصالي"
click at [1005, 604] on div "مرحباً معك نوف من الطب الاتصالي enter flow name ... Drop Send and close Send Me…" at bounding box center [737, 603] width 691 height 111
click at [1004, 622] on button "Send Message" at bounding box center [1029, 628] width 82 height 28
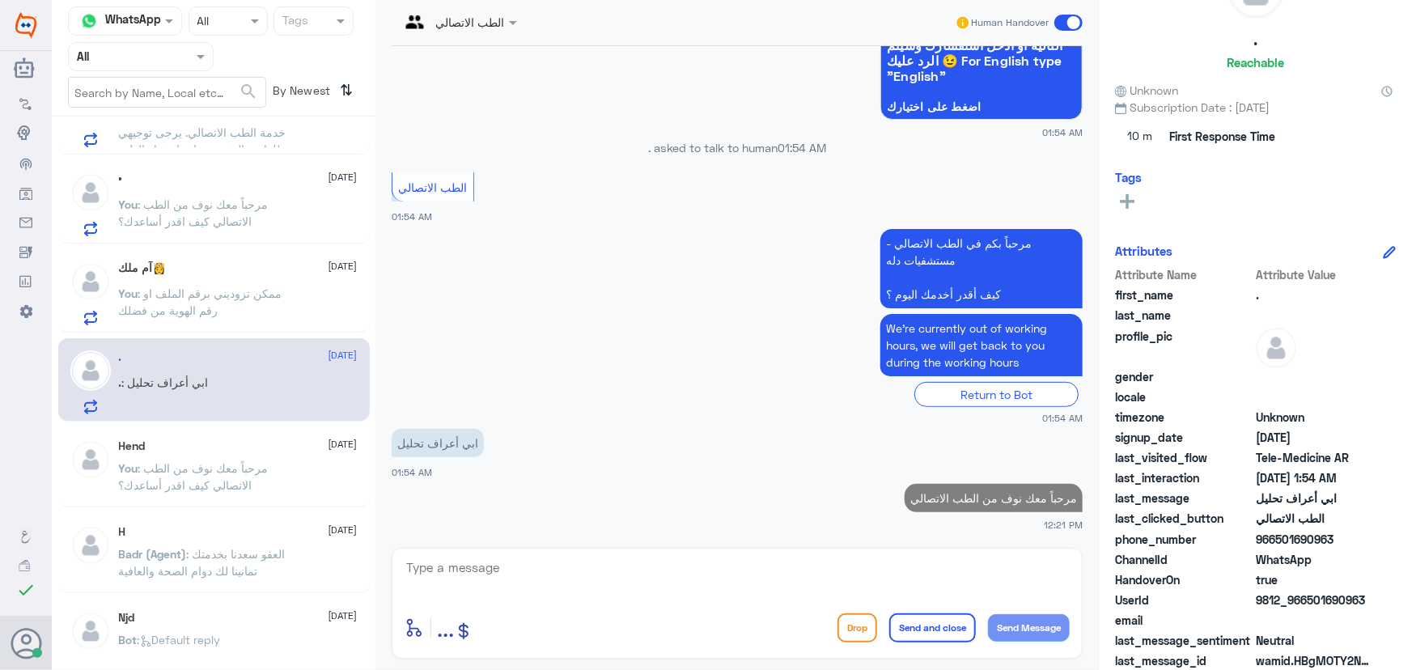
scroll to position [50, 0]
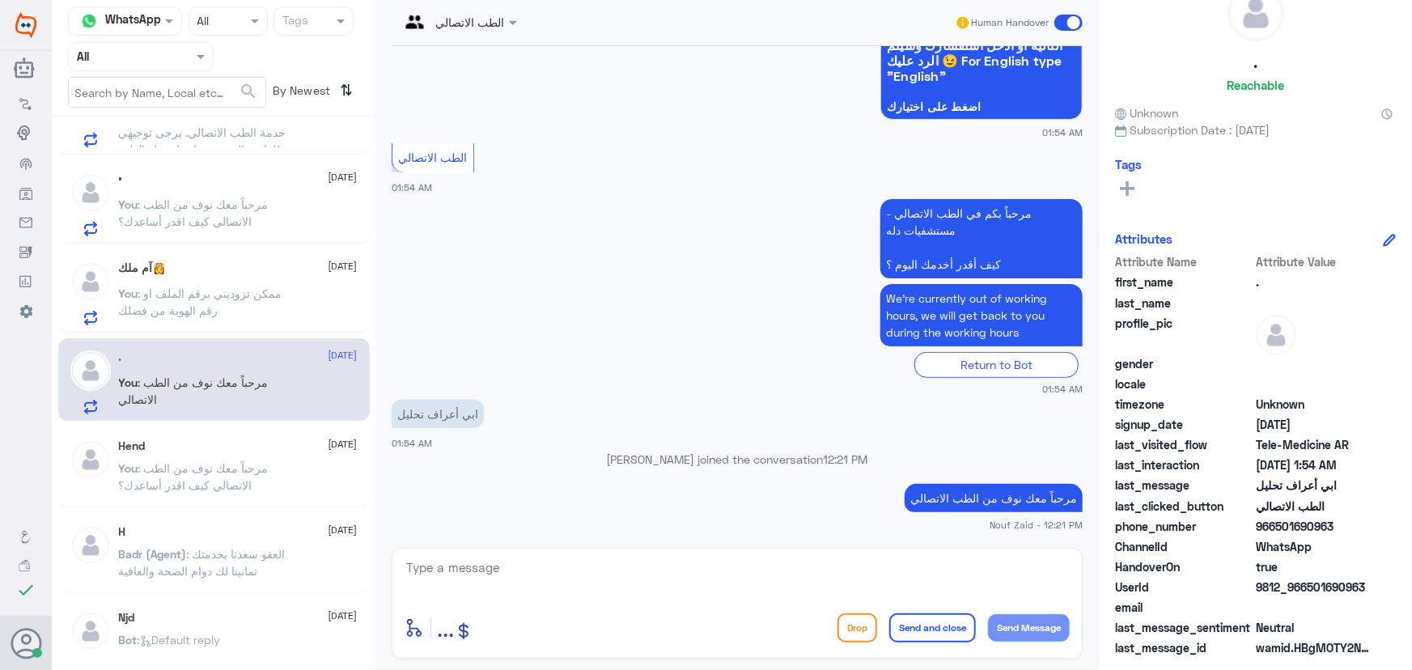
drag, startPoint x: 1309, startPoint y: 587, endPoint x: 1389, endPoint y: 578, distance: 80.6
click at [1389, 579] on div "UserId 9812_966501690963" at bounding box center [1255, 589] width 281 height 20
copy span "501690963"
click at [192, 279] on div "آم ملك👸 12 October You : ممكن تزوديني برقم الملف او رقم الهوية من فضلك" at bounding box center [238, 293] width 239 height 64
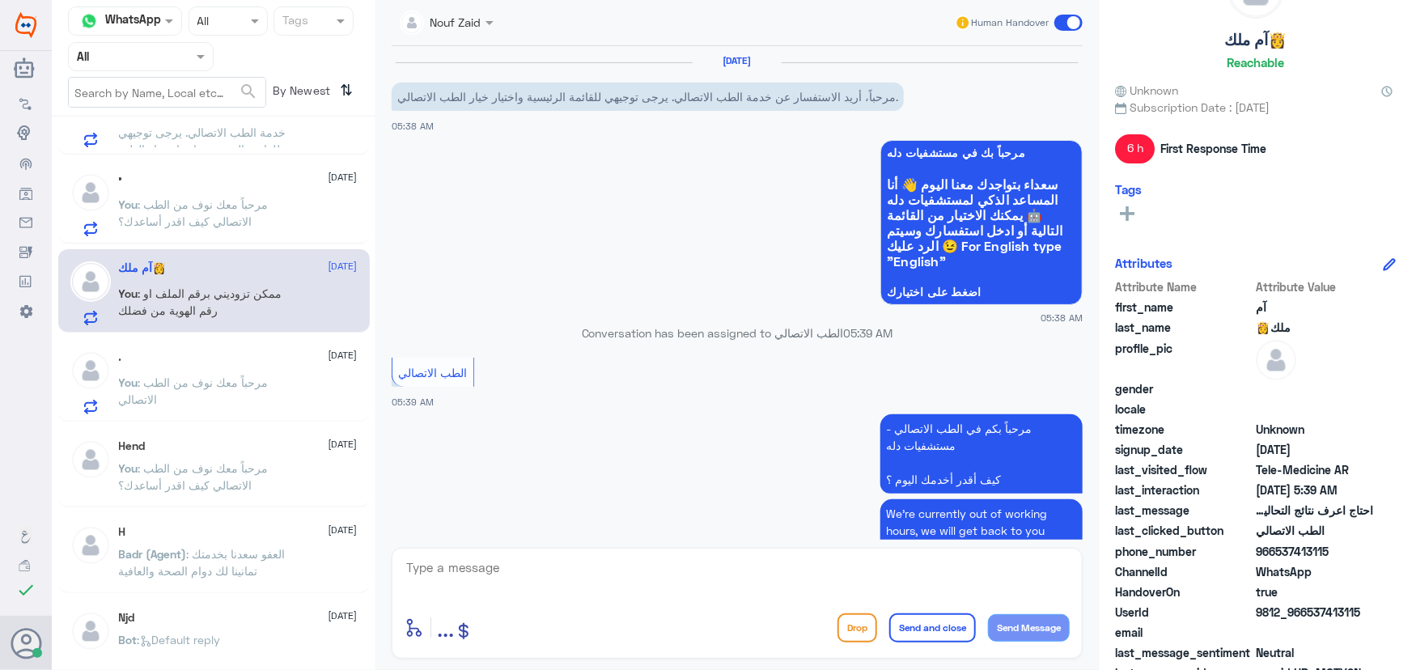
scroll to position [779, 0]
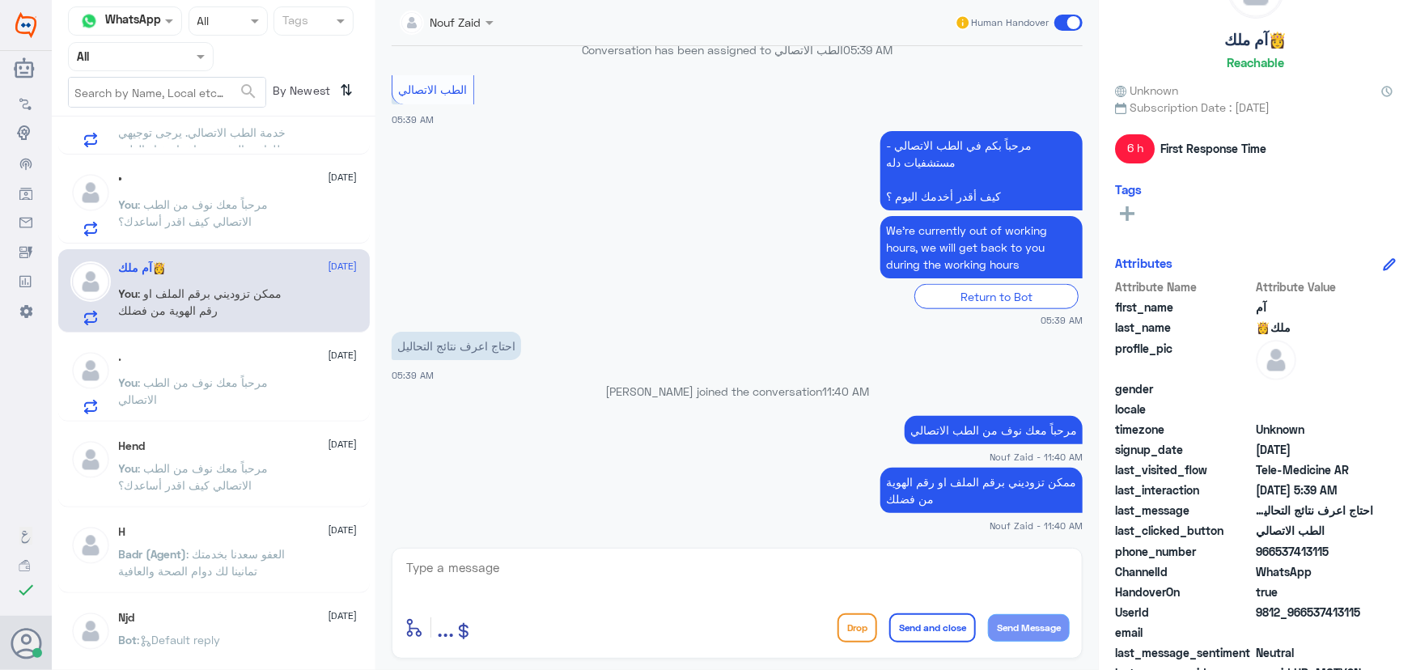
click at [565, 571] on textarea at bounding box center [737, 577] width 665 height 40
click at [219, 388] on p "You : مرحباً معك نوف من الطب الاتصالي" at bounding box center [210, 394] width 182 height 40
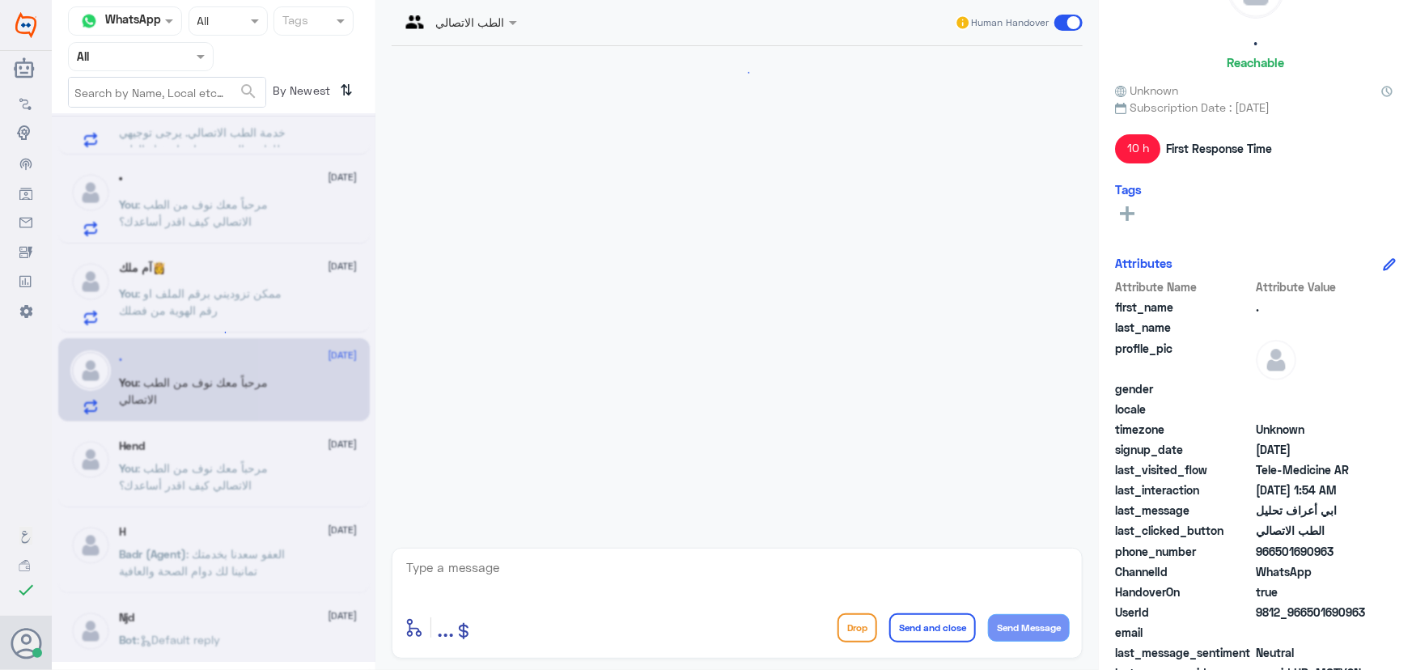
scroll to position [215, 0]
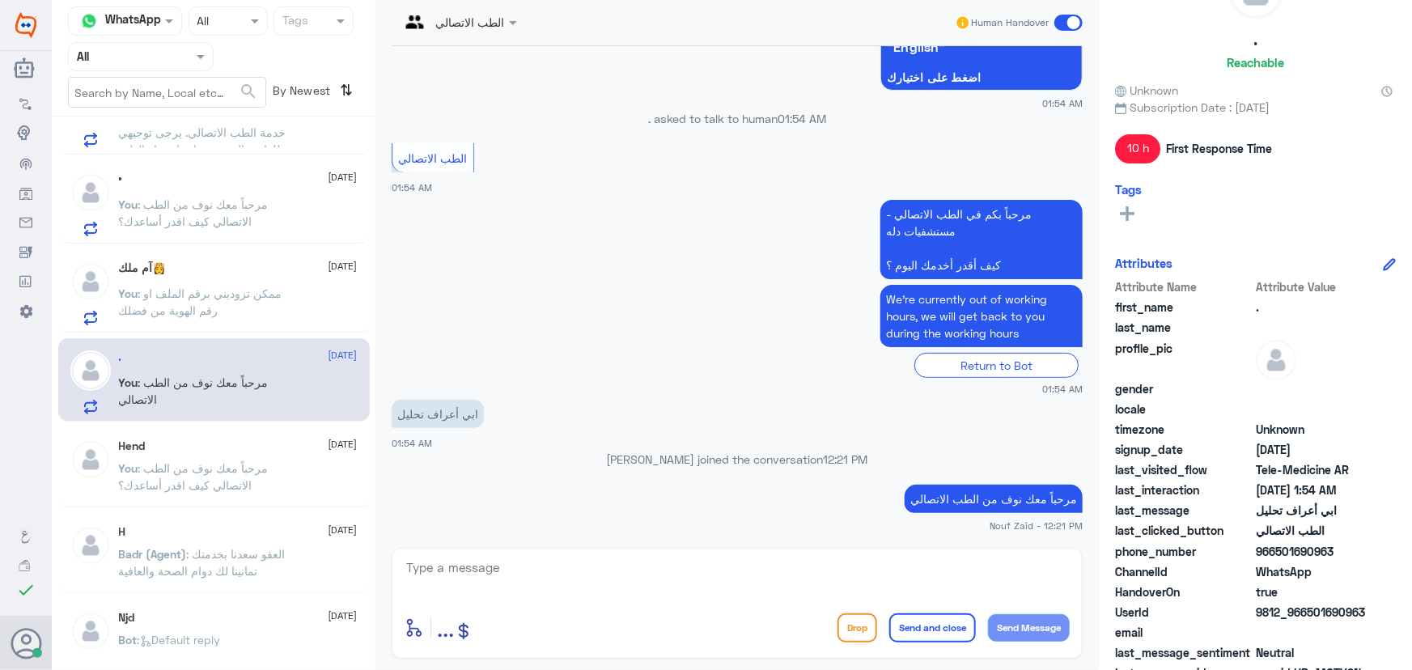
click at [728, 564] on textarea at bounding box center [737, 577] width 665 height 40
click at [509, 551] on div "enter flow name ... Drop Send and close Send Message" at bounding box center [737, 603] width 691 height 111
click at [514, 568] on textarea at bounding box center [737, 577] width 665 height 40
paste textarea "لقراءة التحاليل يمكنك الاستفادة من خدمة الاستشارة الفورية من خلال التطبيق بحيث …"
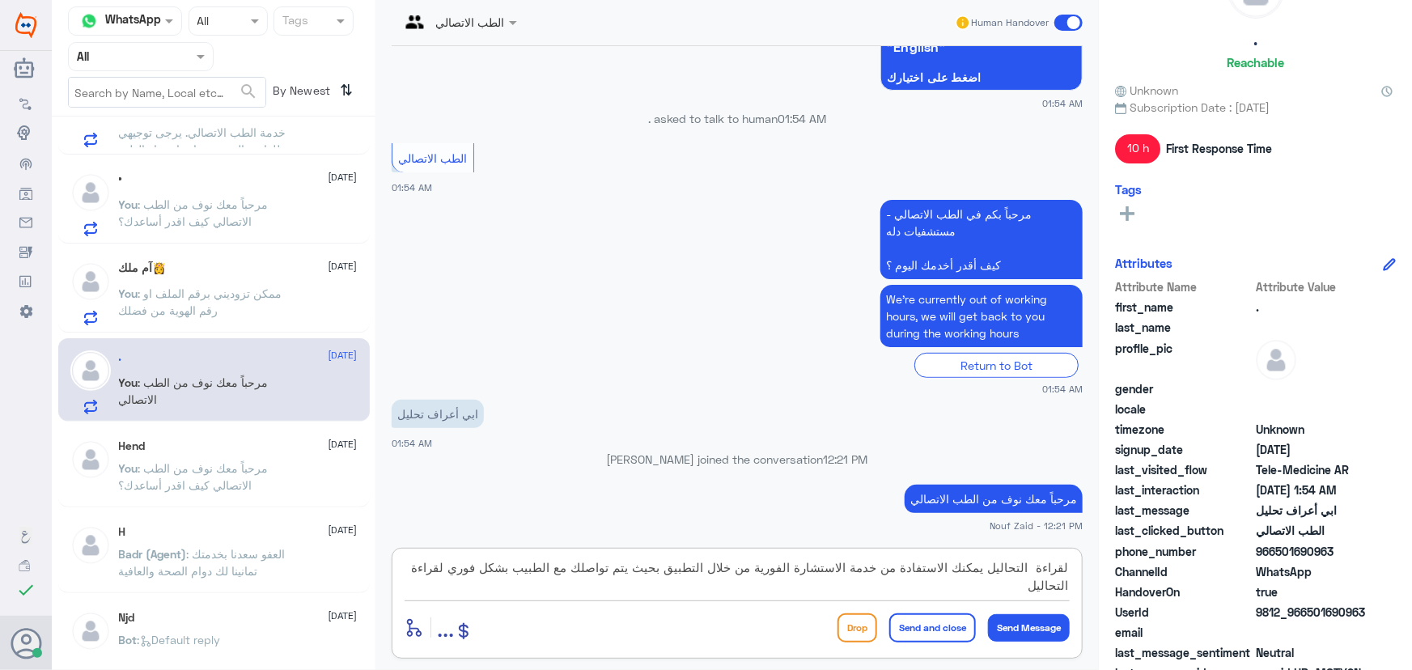
type textarea "لقراءة التحاليل يمكنك الاستفادة من خدمة الاستشارة الفورية من خلال التطبيق بحيث …"
click at [960, 635] on button "Send and close" at bounding box center [933, 628] width 87 height 29
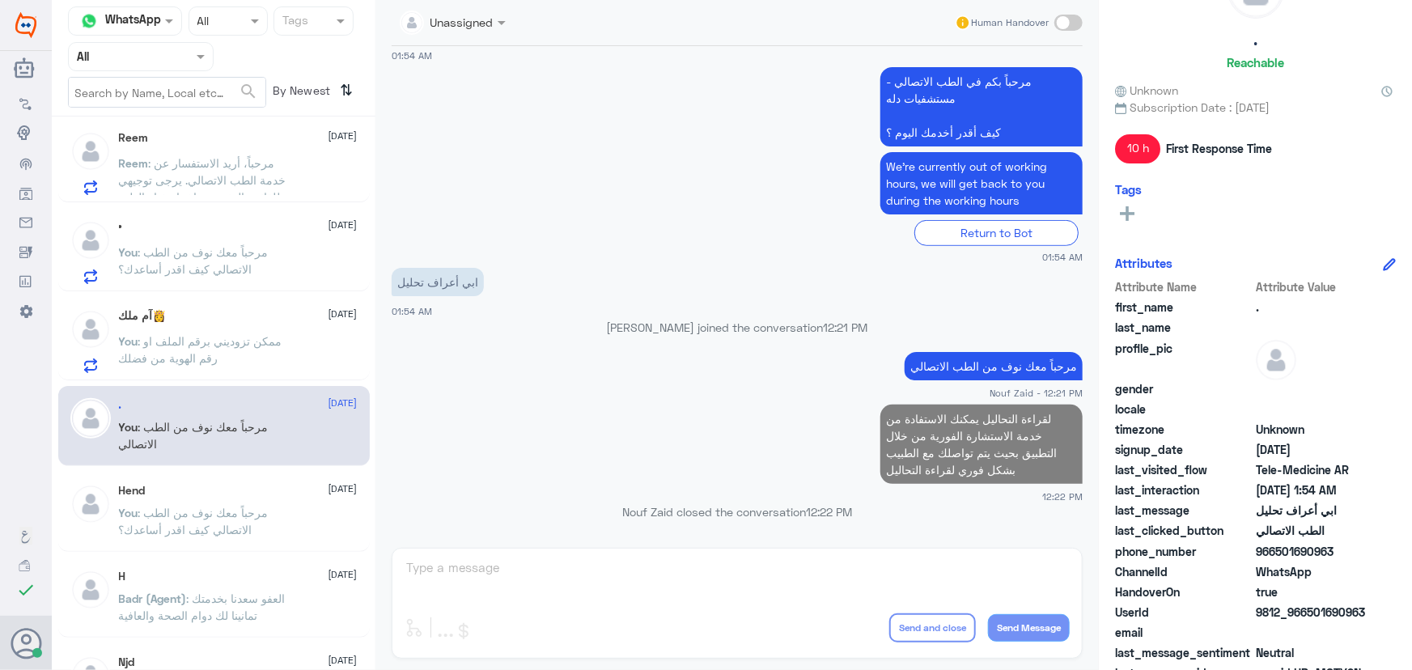
scroll to position [515, 0]
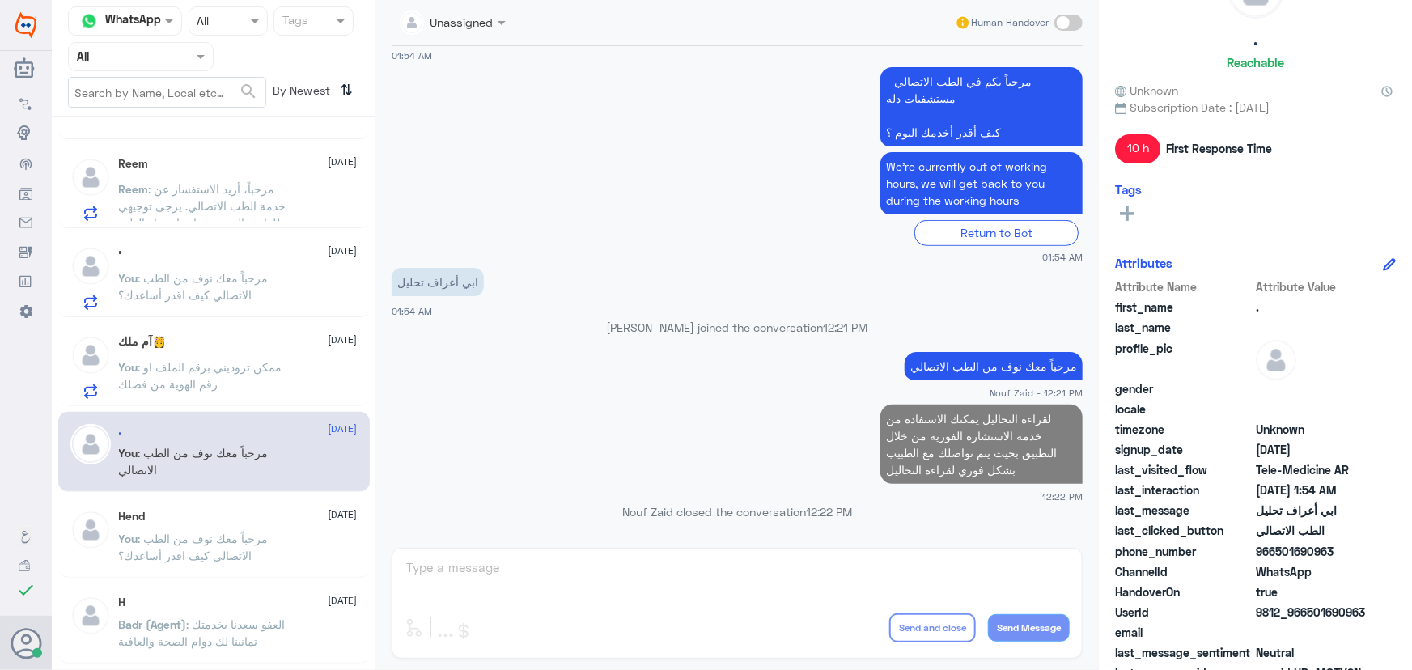
click at [316, 300] on div "You : مرحباً معك نوف من الطب الاتصالي كيف اقدر أساعدك؟" at bounding box center [238, 292] width 239 height 36
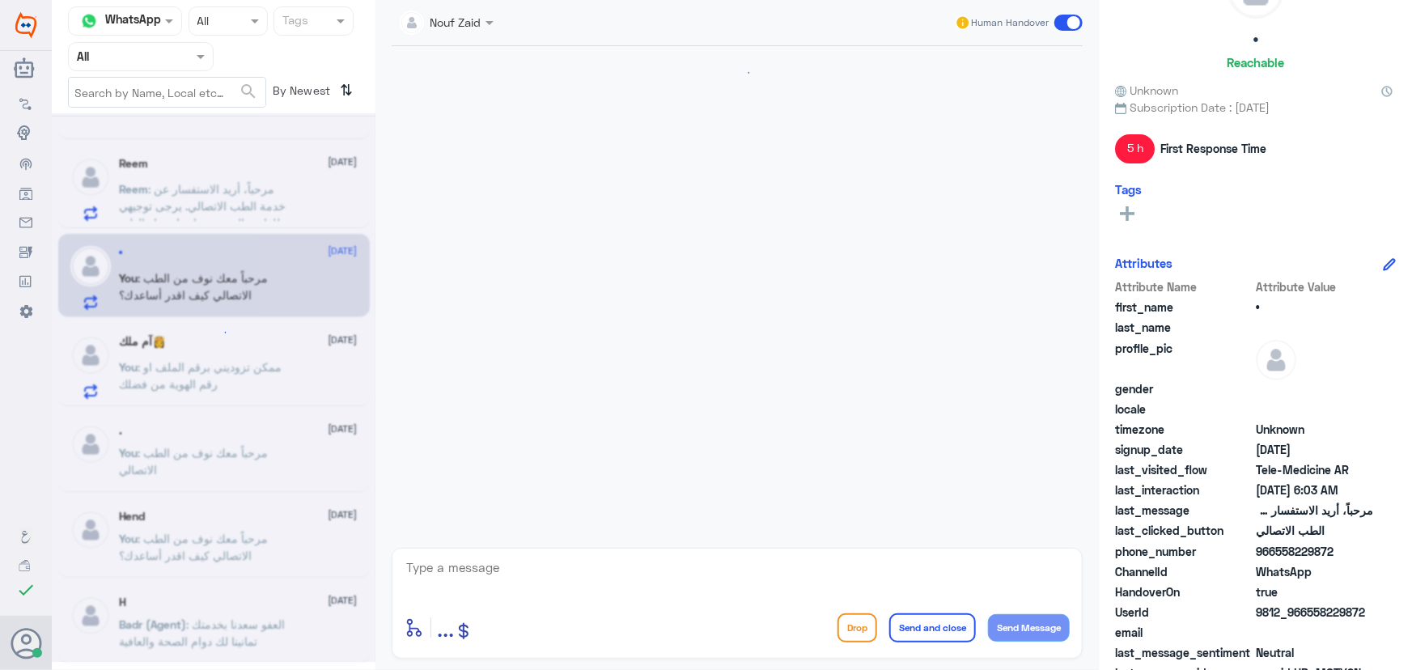
scroll to position [176, 0]
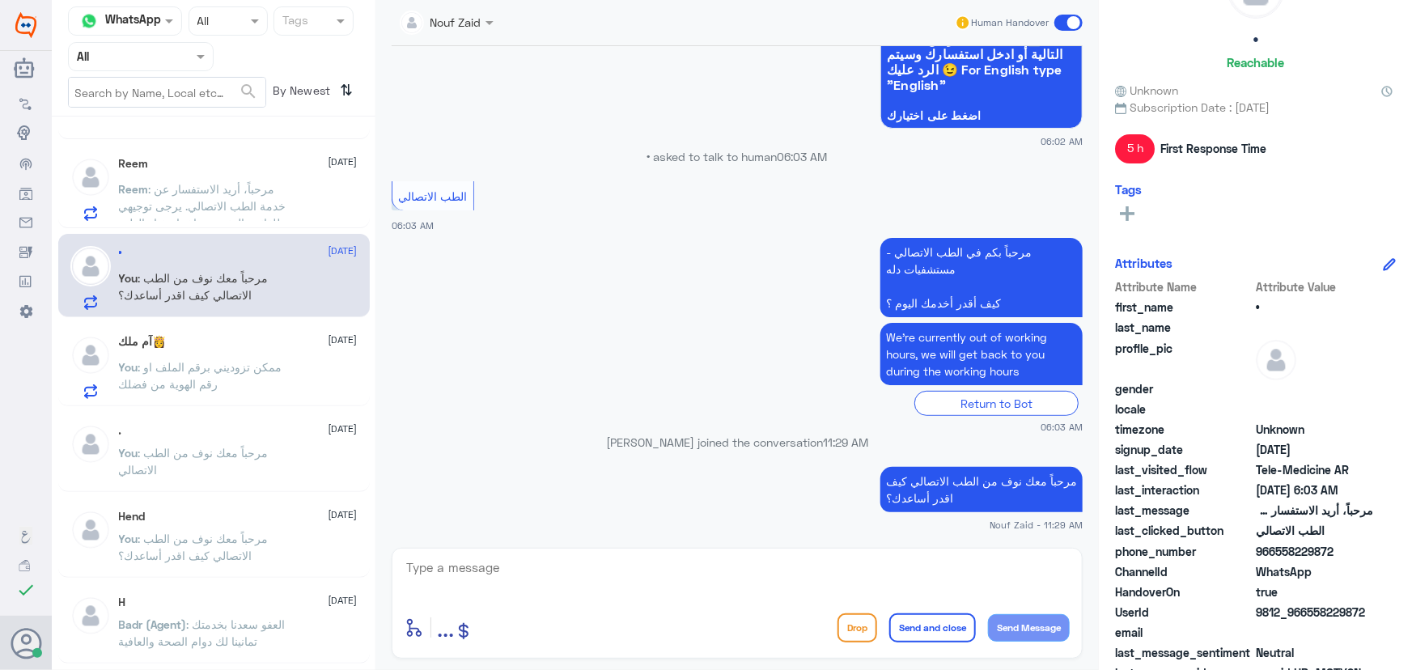
click at [1080, 24] on span at bounding box center [1069, 23] width 28 height 16
click at [0, 0] on input "checkbox" at bounding box center [0, 0] width 0 height 0
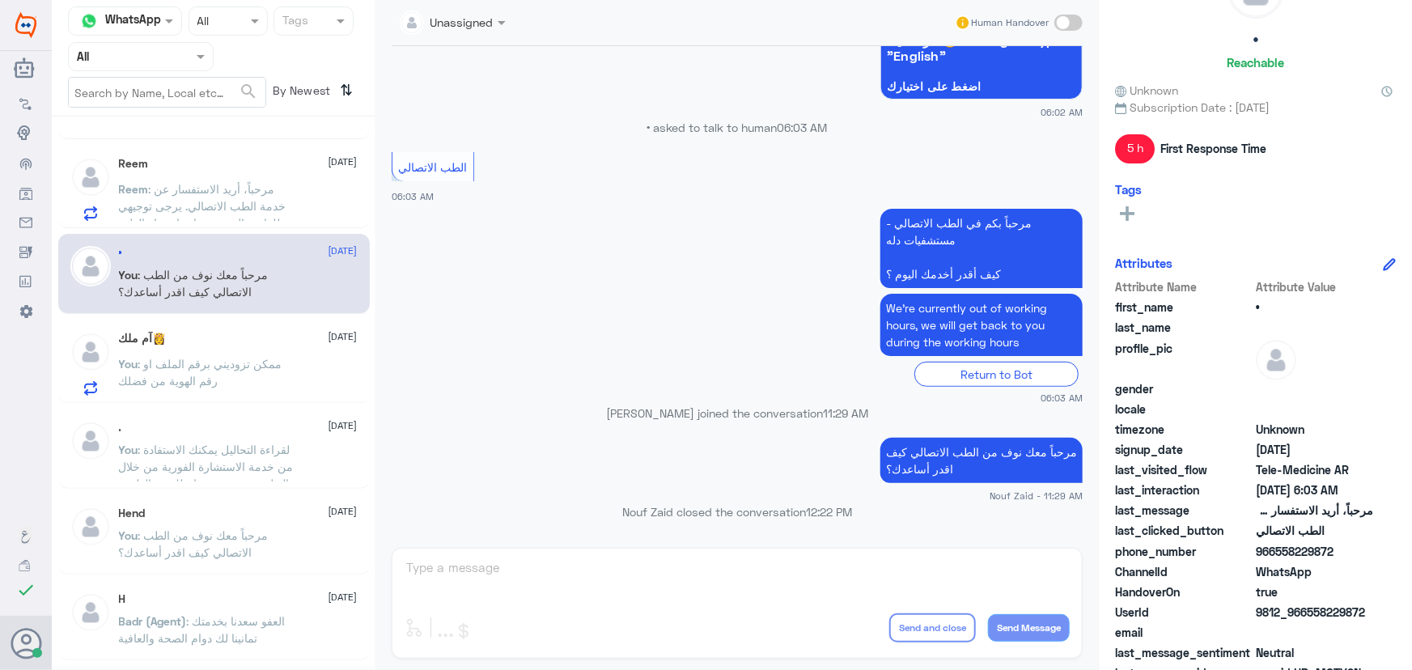
click at [329, 342] on span "[DATE]" at bounding box center [343, 336] width 29 height 15
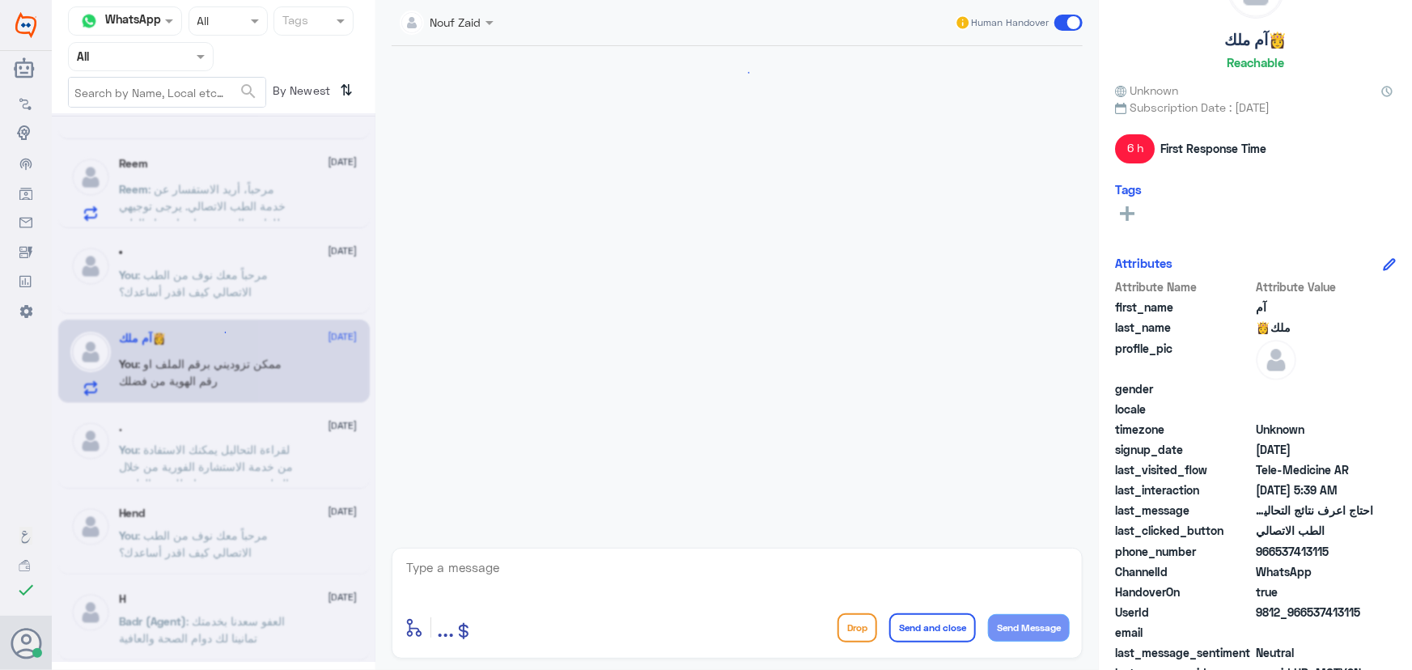
scroll to position [779, 0]
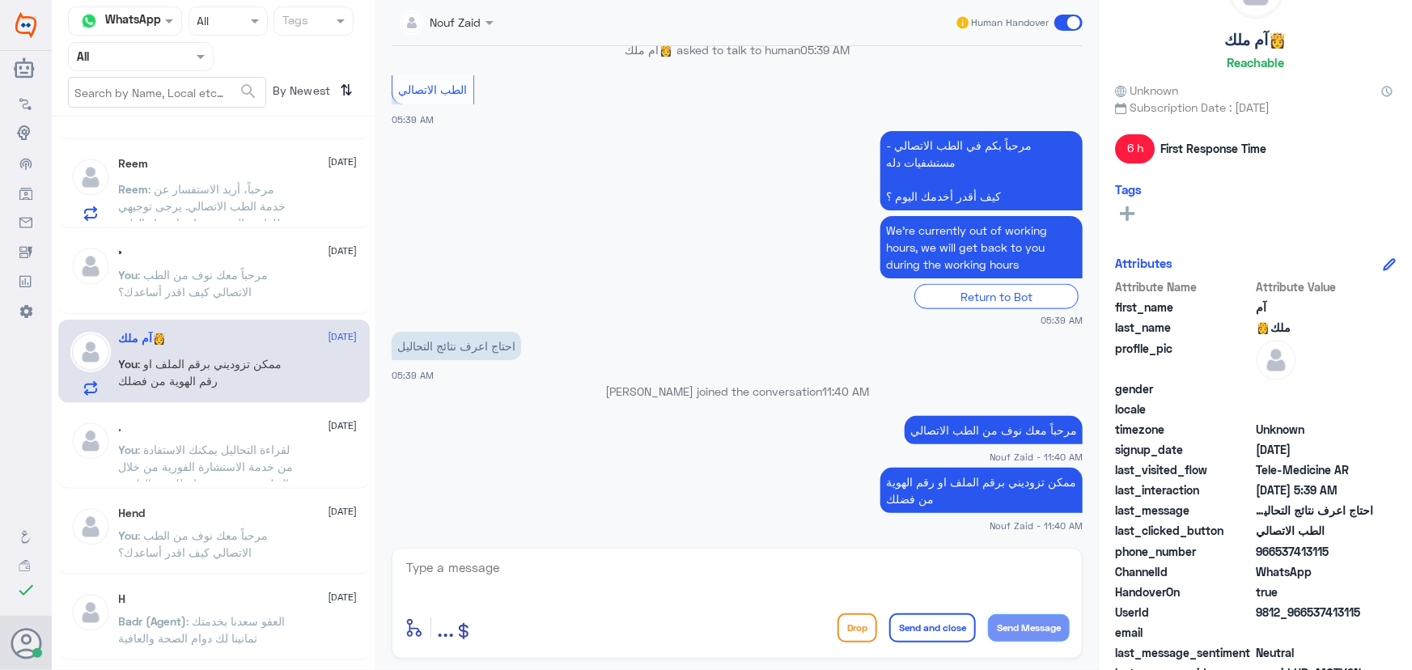
click at [588, 571] on textarea at bounding box center [737, 577] width 665 height 40
paste textarea "لقراءة التحاليل يمكنك الاستفادة من خدمة الاستشارة الفورية من خلال التطبيق بحيث …"
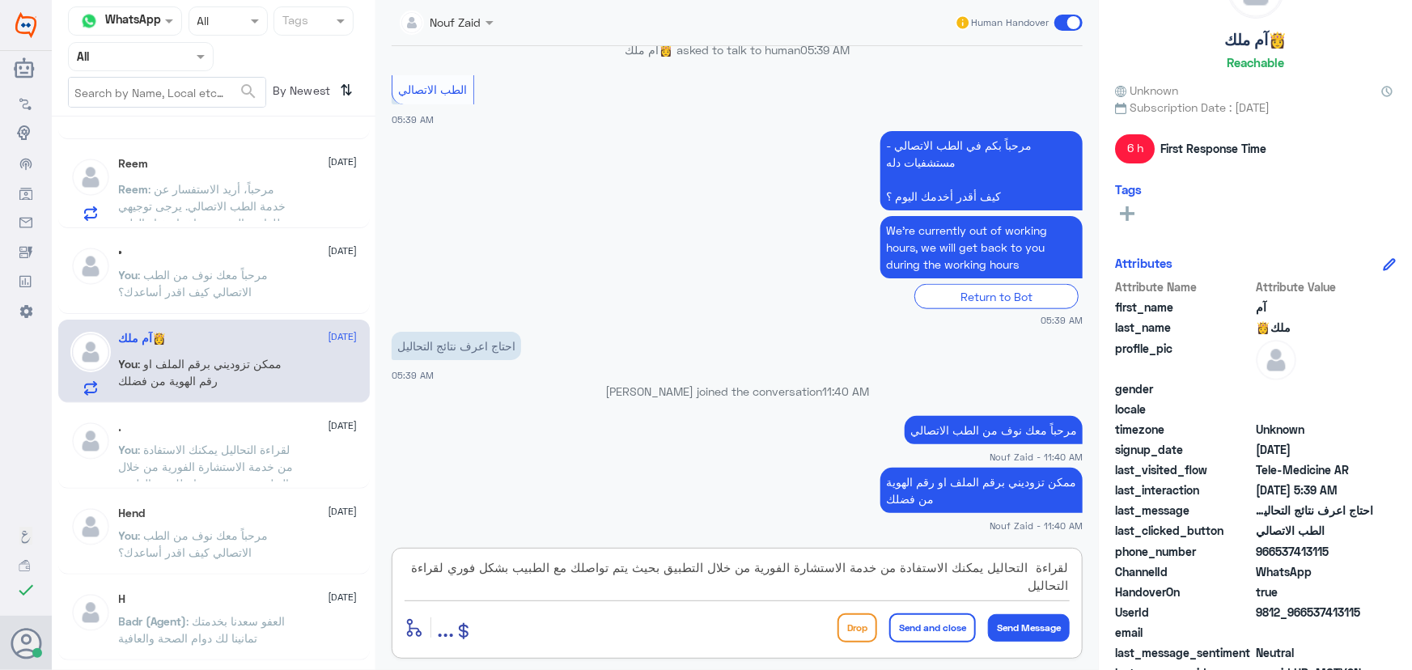
type textarea "لقراءة التحاليل يمكنك الاستفادة من خدمة الاستشارة الفورية من خلال التطبيق بحيث …"
click at [922, 634] on button "Send and close" at bounding box center [933, 628] width 87 height 29
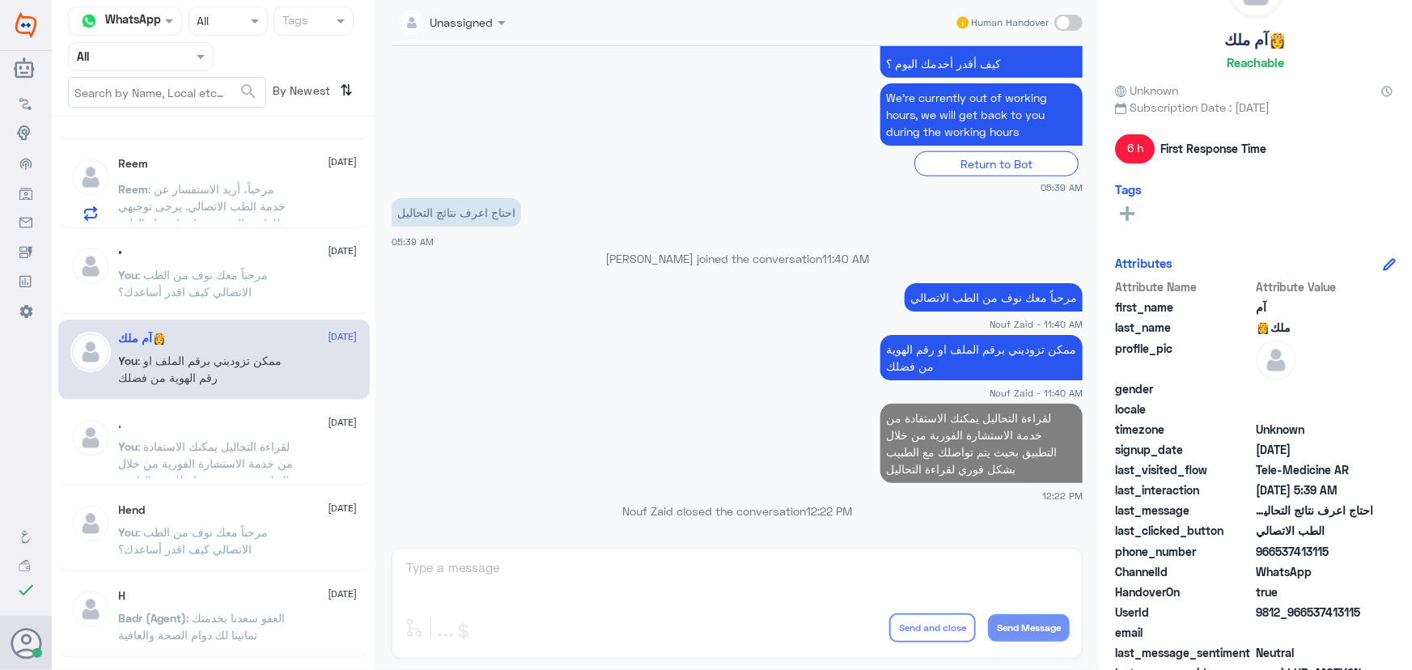
click at [269, 210] on span ": مرحباً، أريد الاستفسار عن خدمة الطب الاتصالي. يرجى توجيهي للقائمة الرئيسية وا…" at bounding box center [203, 214] width 168 height 65
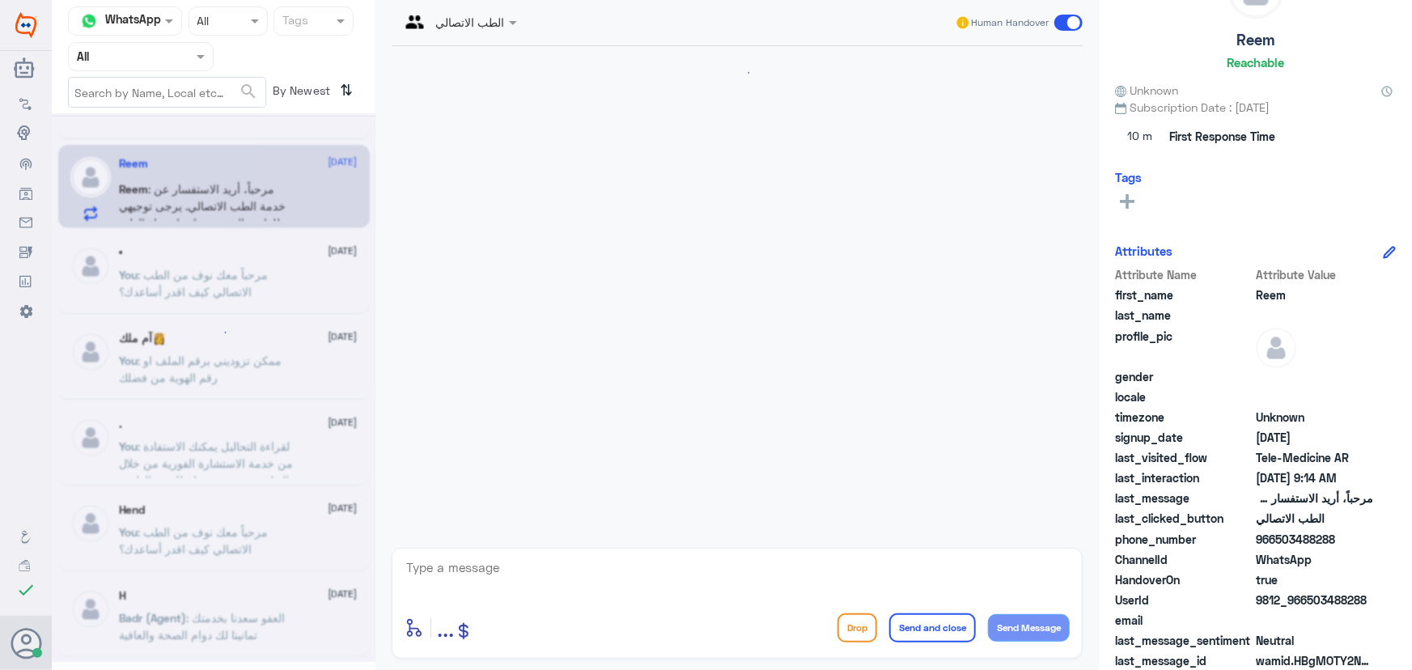
scroll to position [386, 0]
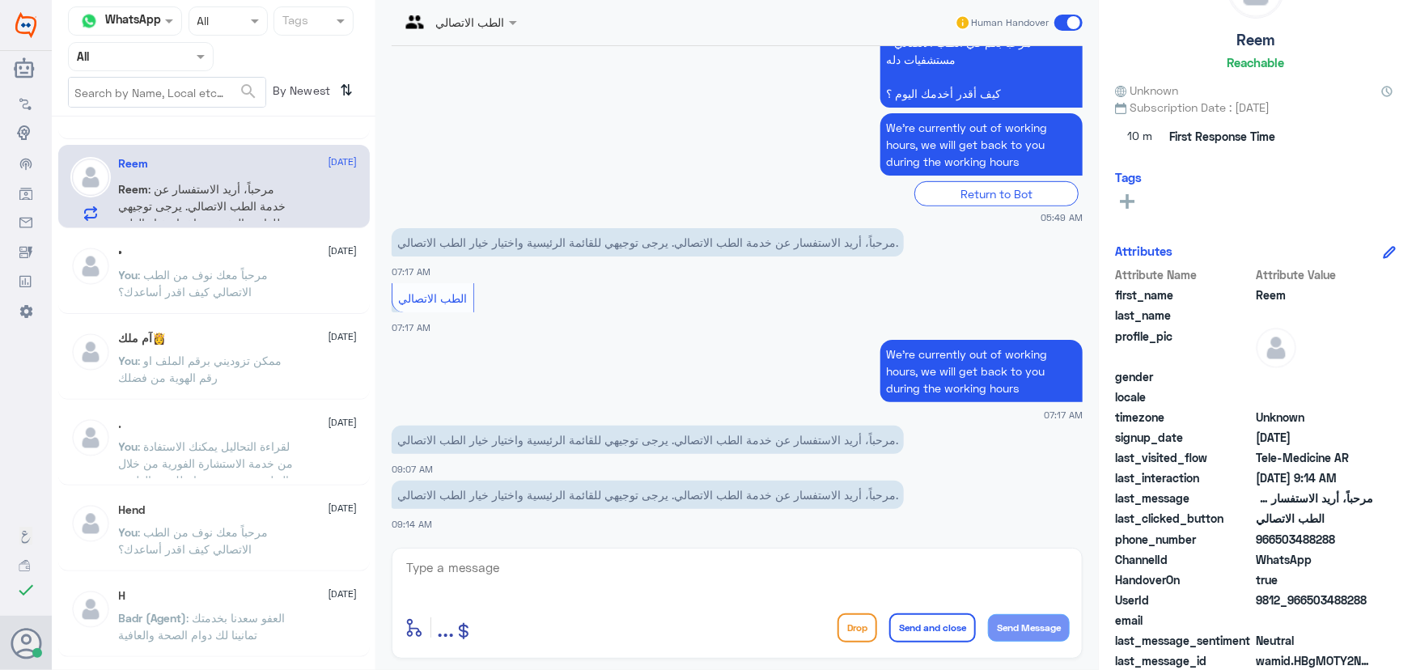
click at [682, 580] on textarea at bounding box center [737, 577] width 665 height 40
paste textarea "مرحباً معك نوف من الطب الاتصالي"
type textarea "مرحباً معك نوف من الطب الاتصالي"
click at [1017, 636] on button "Send Message" at bounding box center [1029, 628] width 82 height 28
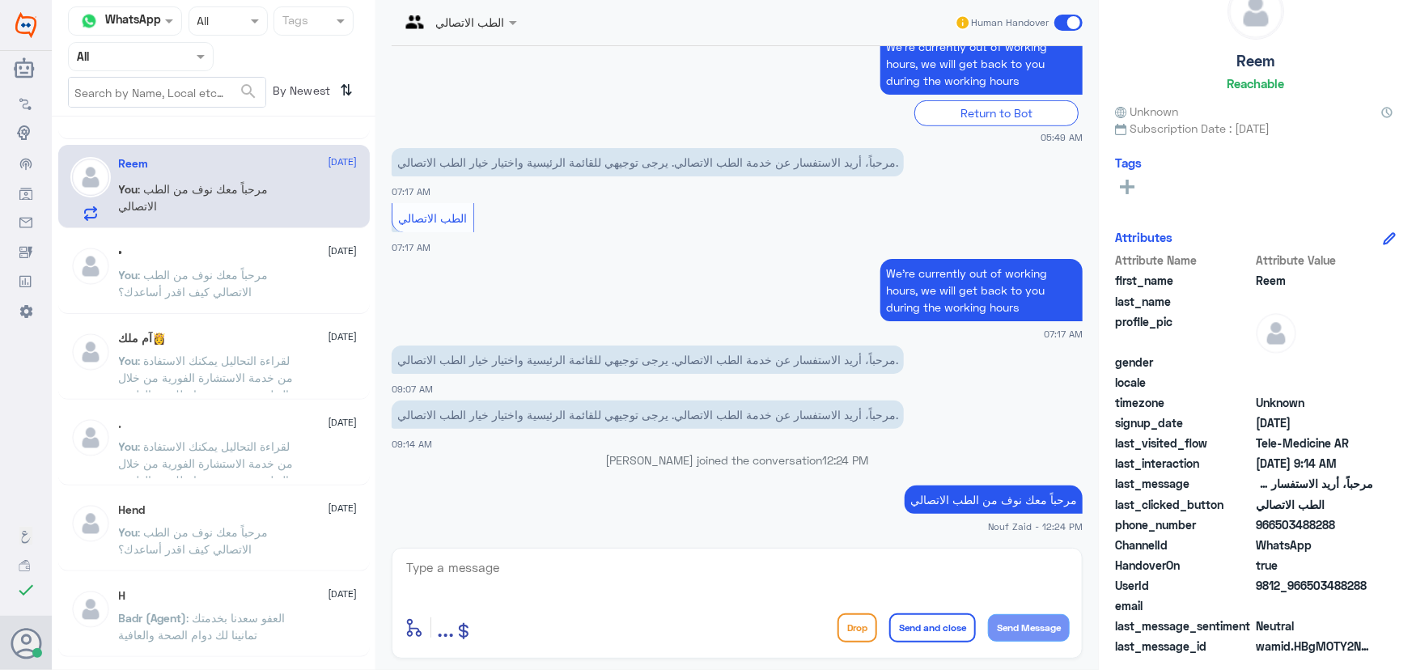
scroll to position [50, 0]
click at [575, 569] on textarea at bounding box center [737, 577] width 665 height 40
paste textarea "هنا الطب الاتصالي لكل مايخص الاستشارة الفورية من خلال التطبيق والتي من خلالها ي…"
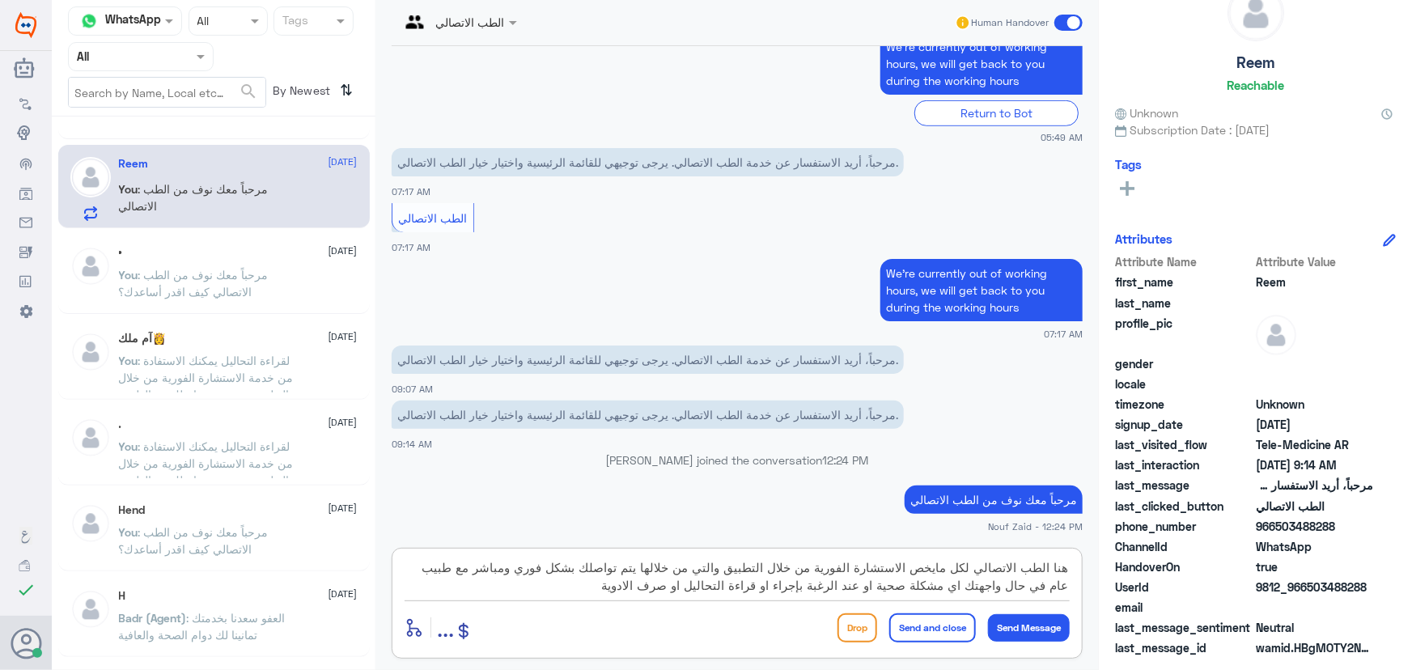
type textarea "هنا الطب الاتصالي لكل مايخص الاستشارة الفورية من خلال التطبيق والتي من خلالها ي…"
drag, startPoint x: 916, startPoint y: 627, endPoint x: 889, endPoint y: 621, distance: 28.3
click at [916, 628] on button "Send and close" at bounding box center [933, 628] width 87 height 29
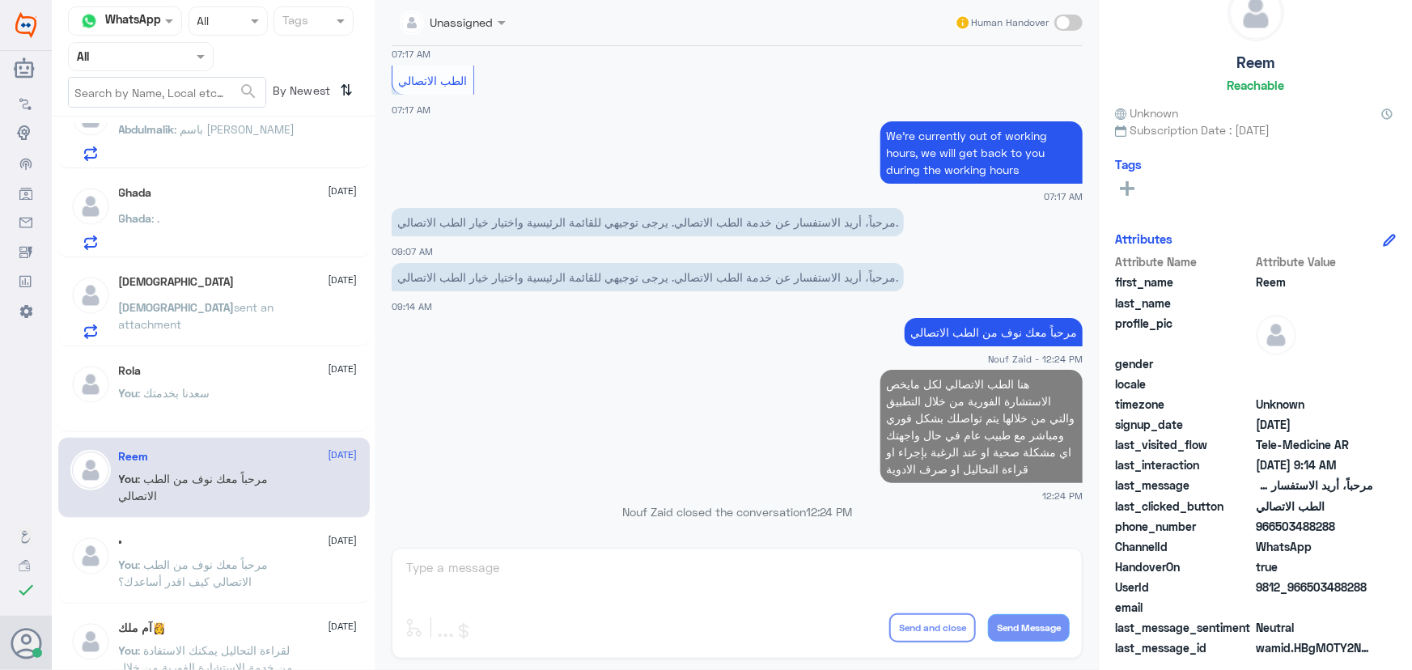
scroll to position [73, 0]
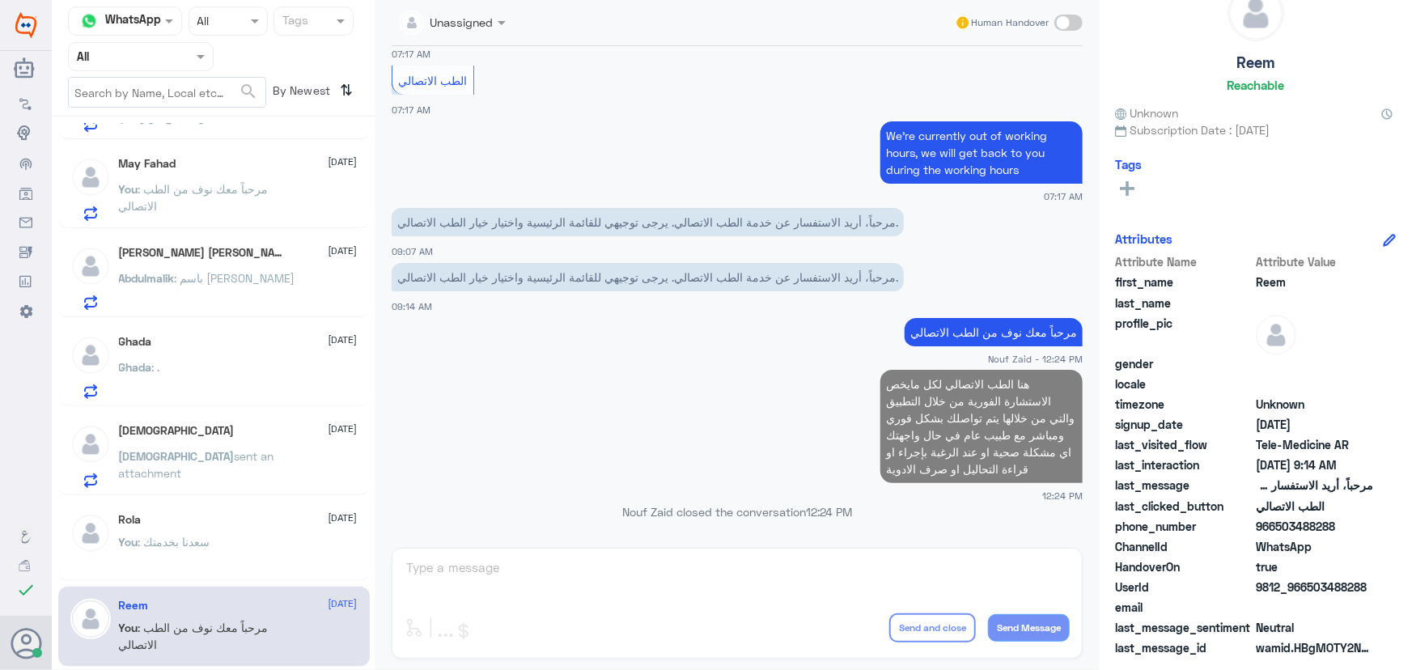
click at [163, 455] on span "sent an attachment" at bounding box center [196, 464] width 155 height 31
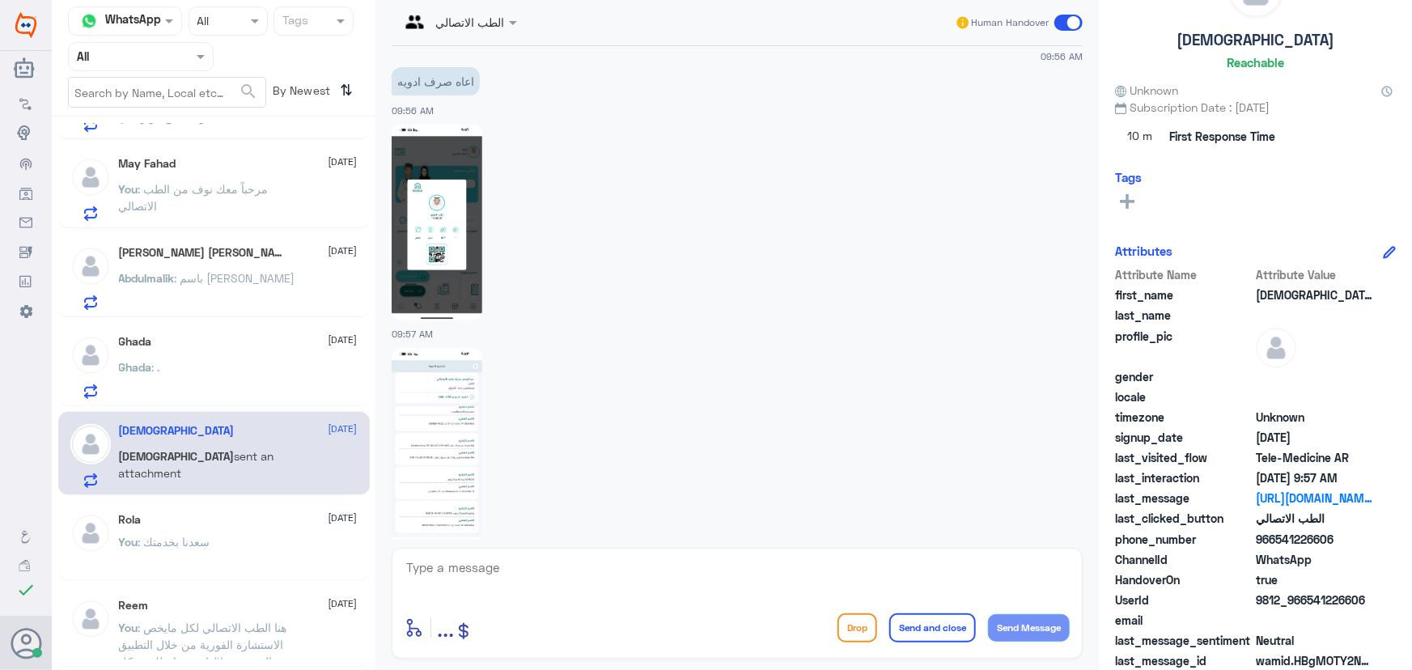
scroll to position [518, 0]
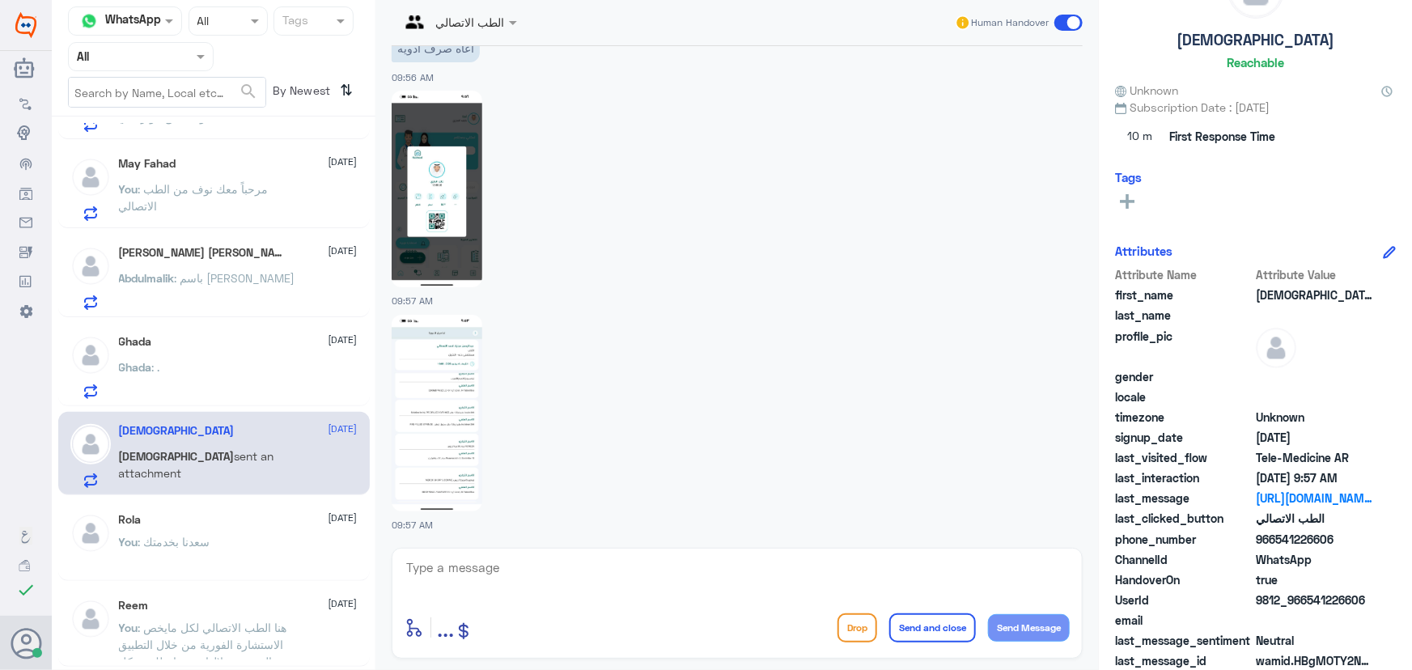
click at [491, 559] on textarea at bounding box center [737, 577] width 665 height 40
click at [505, 550] on div "enter flow name ... Drop Send and close Send Message" at bounding box center [737, 603] width 691 height 111
click at [499, 569] on textarea at bounding box center [737, 577] width 665 height 40
paste textarea "مرحباً معك نوف من الطب الاتصالي"
type textarea "مرحباً معك نوف من الطب الاتصالي"
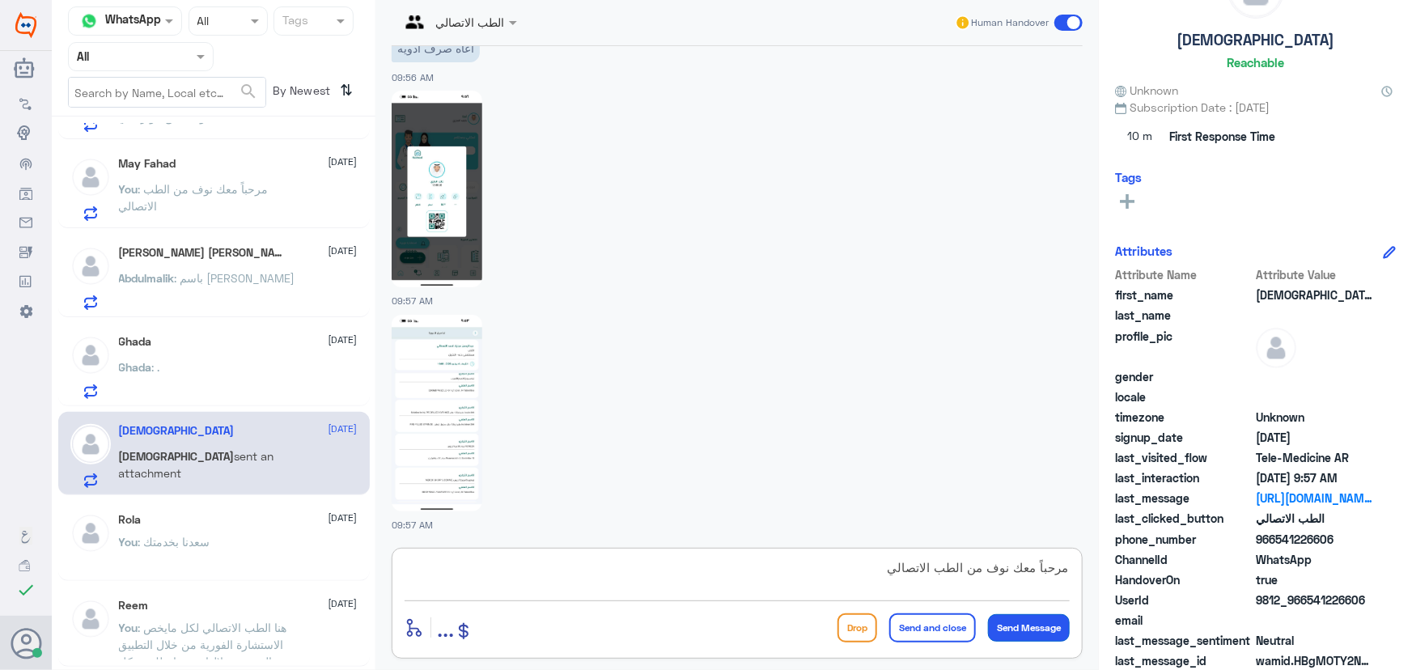
click at [1017, 636] on button "Send Message" at bounding box center [1029, 628] width 82 height 28
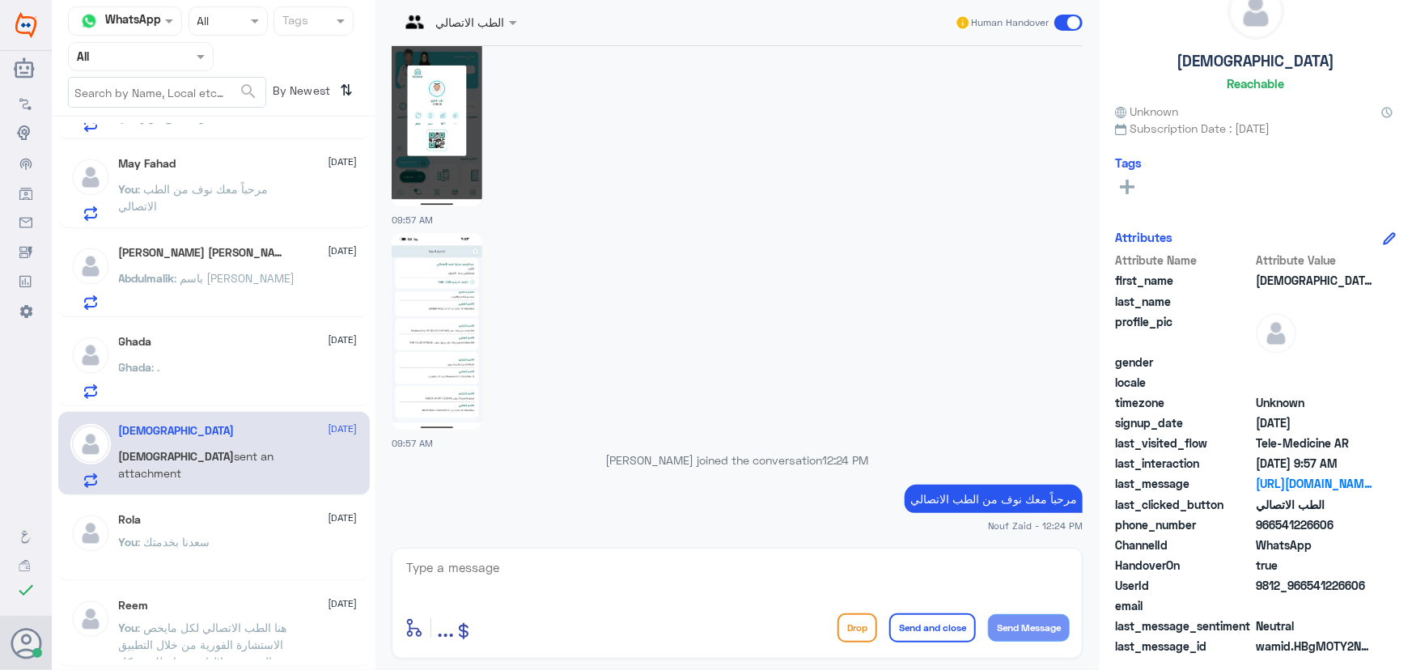
scroll to position [50, 0]
drag, startPoint x: 608, startPoint y: 576, endPoint x: 615, endPoint y: 567, distance: 11.5
click at [610, 576] on textarea at bounding box center [737, 577] width 665 height 40
paste textarea "لإعادة الصرف يمكنك الاستفادة من خدمة الاستشارة الفورية من خلال التطبيق بحيث يتم…"
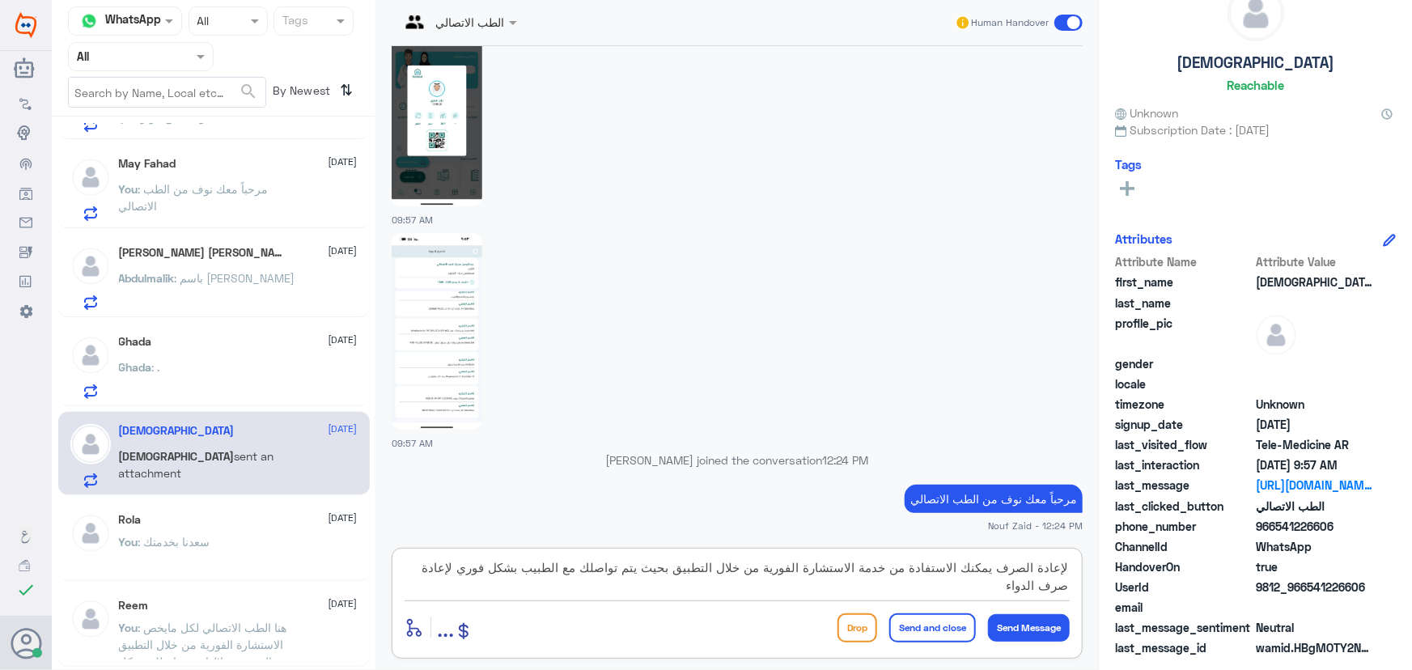
type textarea "لإعادة الصرف يمكنك الاستفادة من خدمة الاستشارة الفورية من خلال التطبيق بحيث يتم…"
drag, startPoint x: 945, startPoint y: 618, endPoint x: 894, endPoint y: 602, distance: 53.5
click at [944, 620] on button "Send and close" at bounding box center [933, 628] width 87 height 29
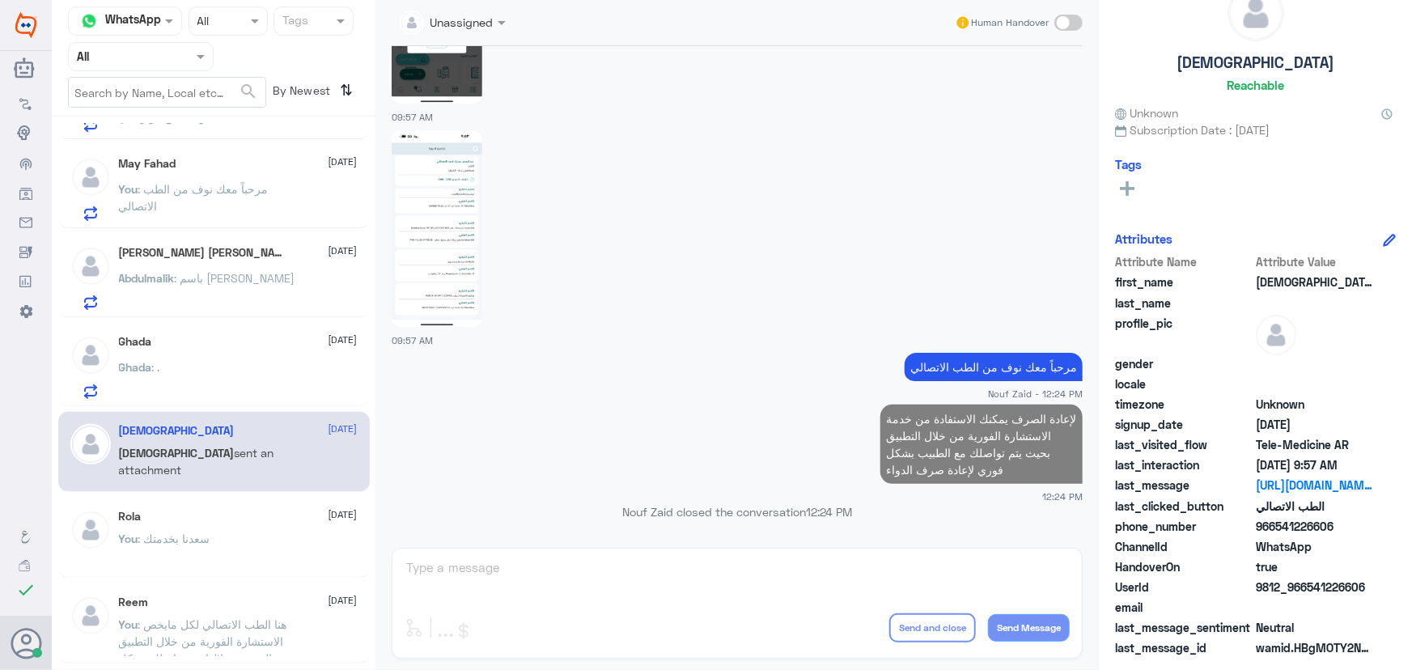
scroll to position [0, 0]
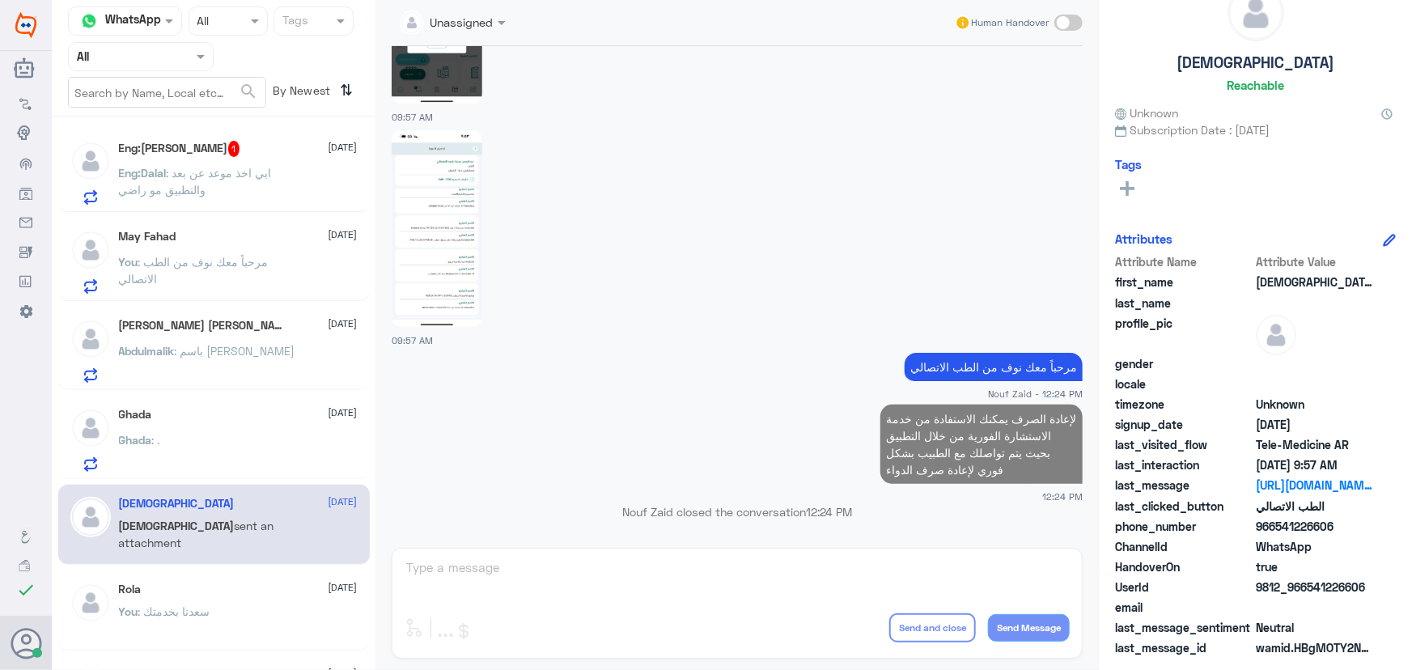
click at [250, 164] on p "Eng:Dalal : ابي اخذ موعد عن بعد والتطبيق مو راضي" at bounding box center [210, 184] width 182 height 40
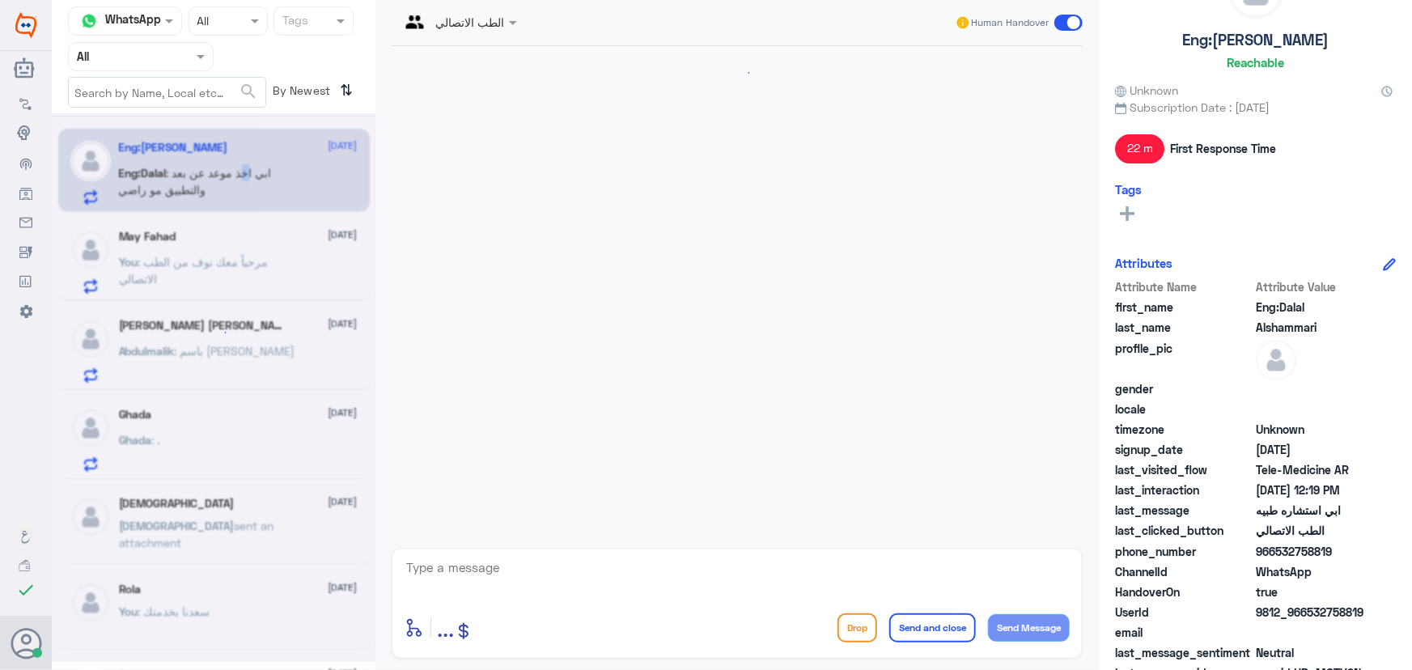
scroll to position [762, 0]
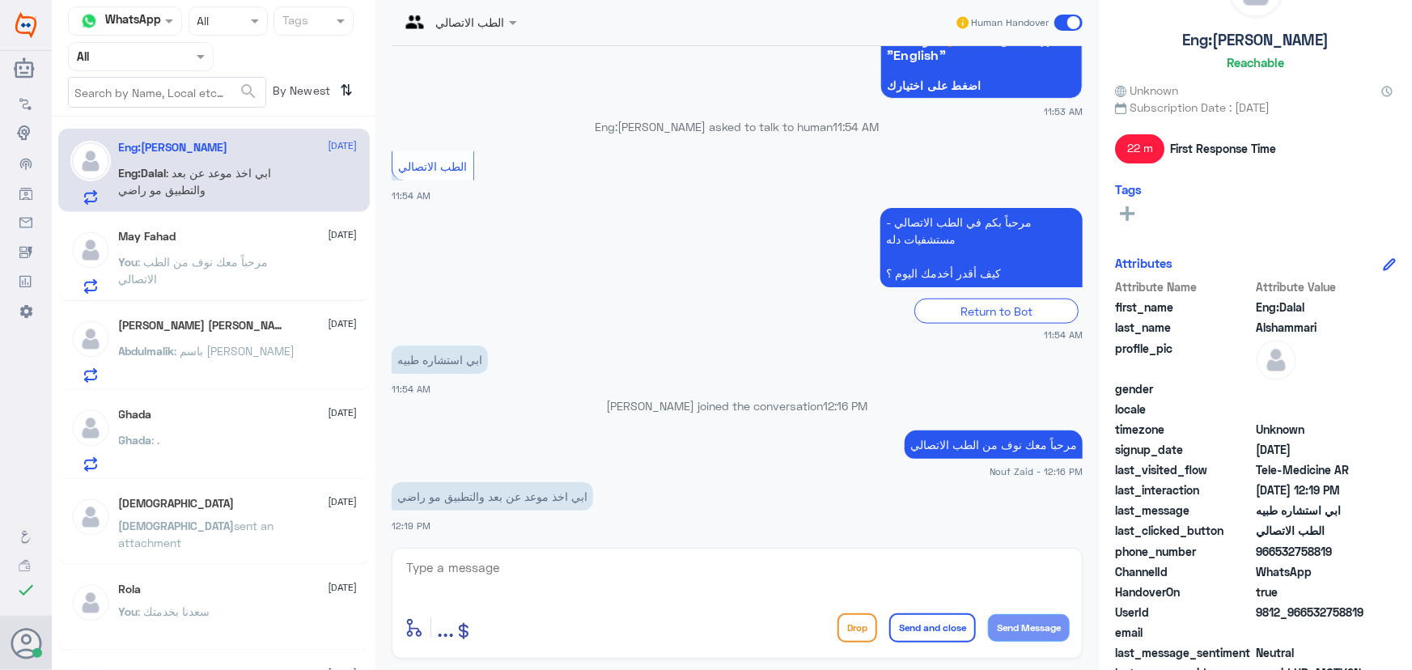
click at [609, 578] on textarea at bounding box center [737, 577] width 665 height 40
click at [491, 559] on textarea at bounding box center [737, 577] width 665 height 40
click at [478, 578] on textarea at bounding box center [737, 577] width 665 height 40
paste textarea "يرجى التأكد من تحديث التطبيق"
type textarea "يرجى التأكد من تحديث التطبيق"
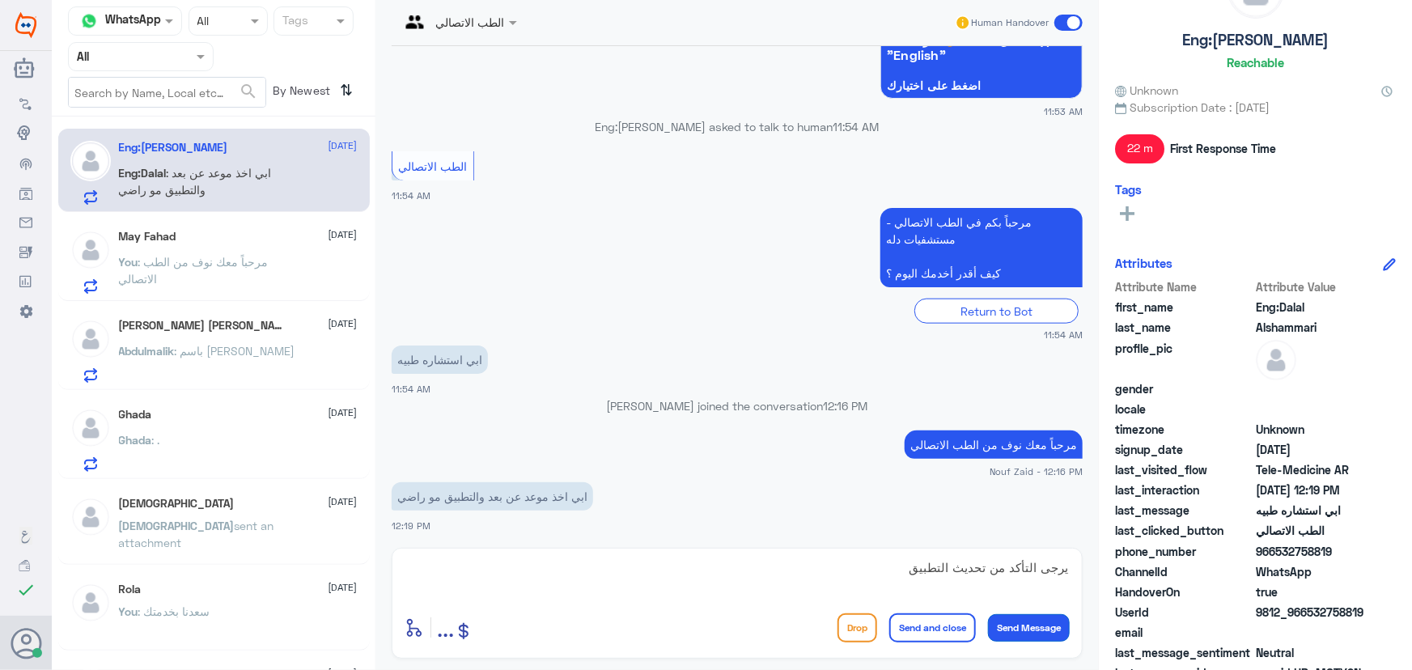
drag, startPoint x: 1001, startPoint y: 627, endPoint x: 979, endPoint y: 620, distance: 22.8
click at [1001, 627] on button "Send Message" at bounding box center [1029, 628] width 82 height 28
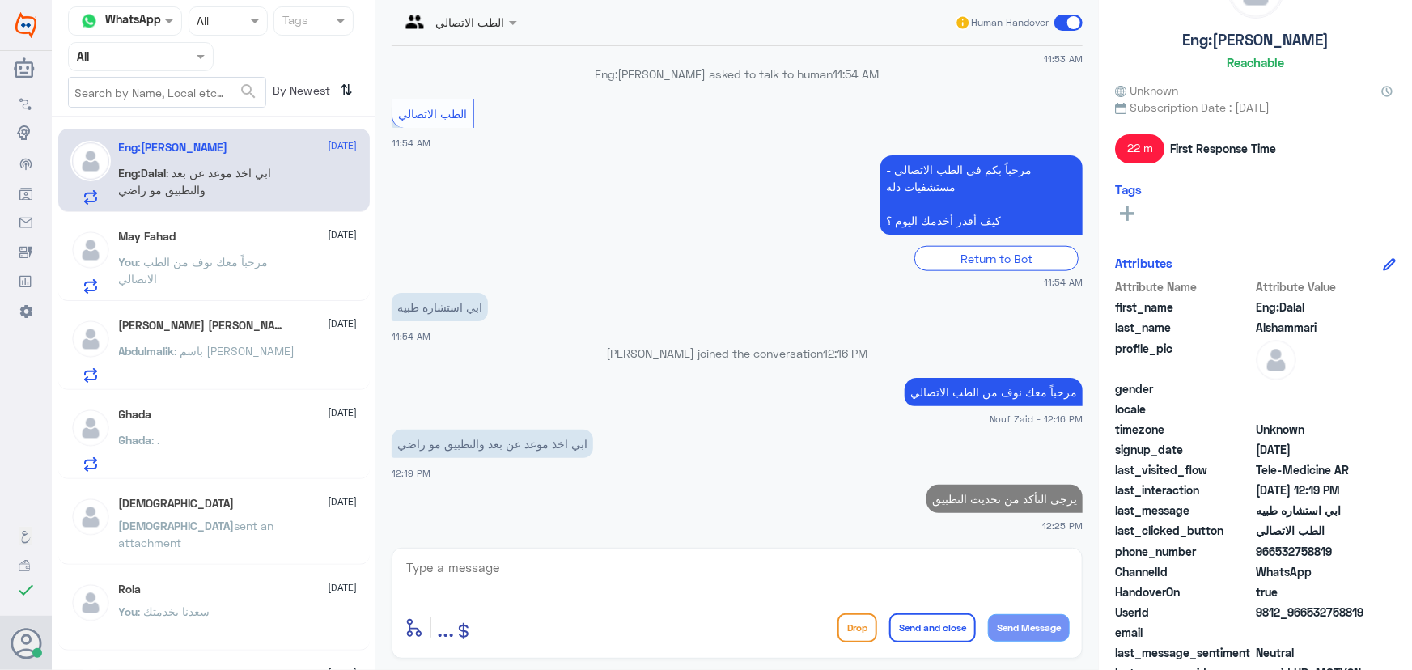
click at [235, 255] on span ": مرحباً معك نوف من الطب الاتصالي" at bounding box center [194, 270] width 150 height 31
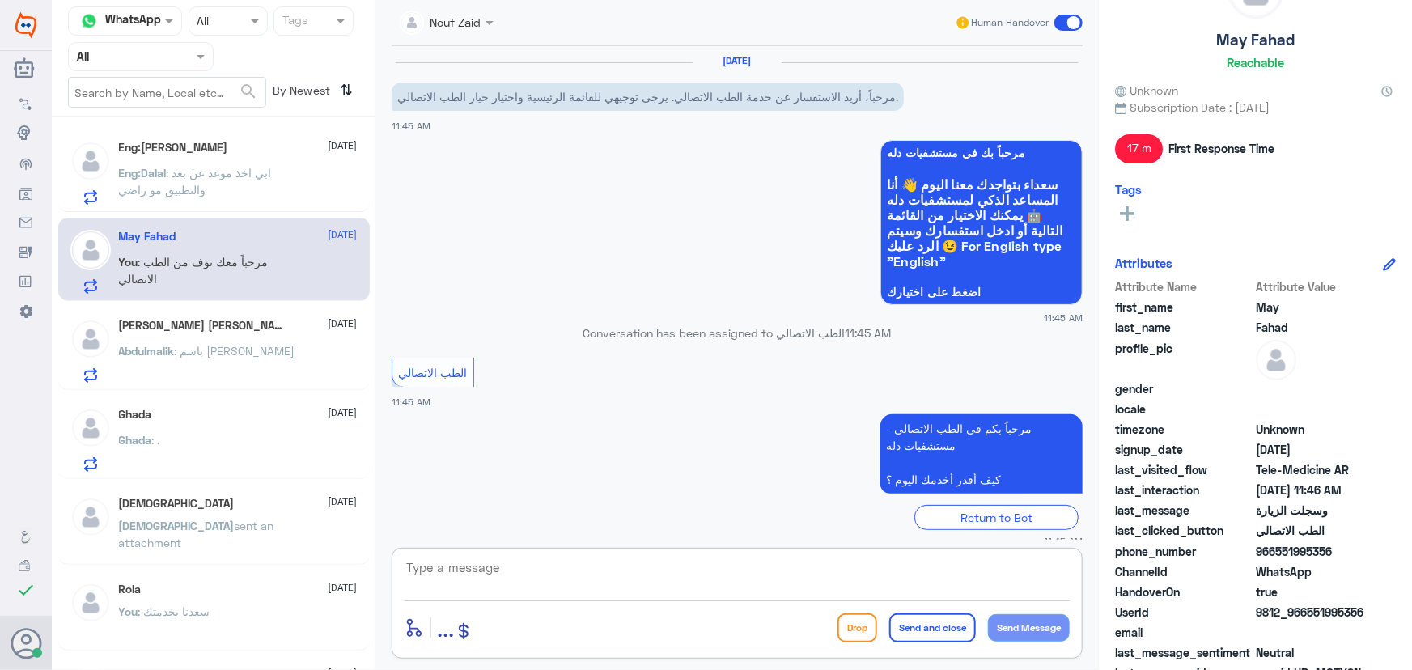
scroll to position [207, 0]
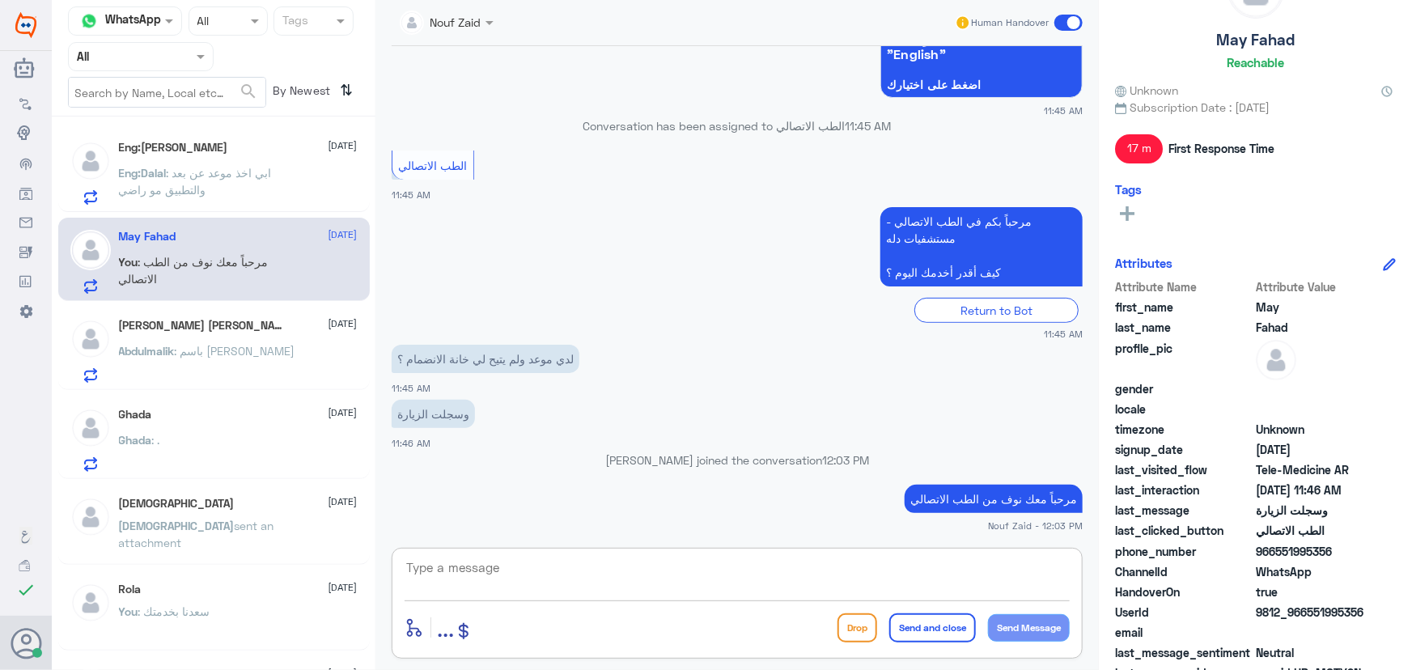
click at [546, 578] on textarea at bounding box center [737, 577] width 665 height 40
click at [547, 575] on textarea at bounding box center [737, 577] width 665 height 40
type textarea "هل تم دخولك للموعد ؟"
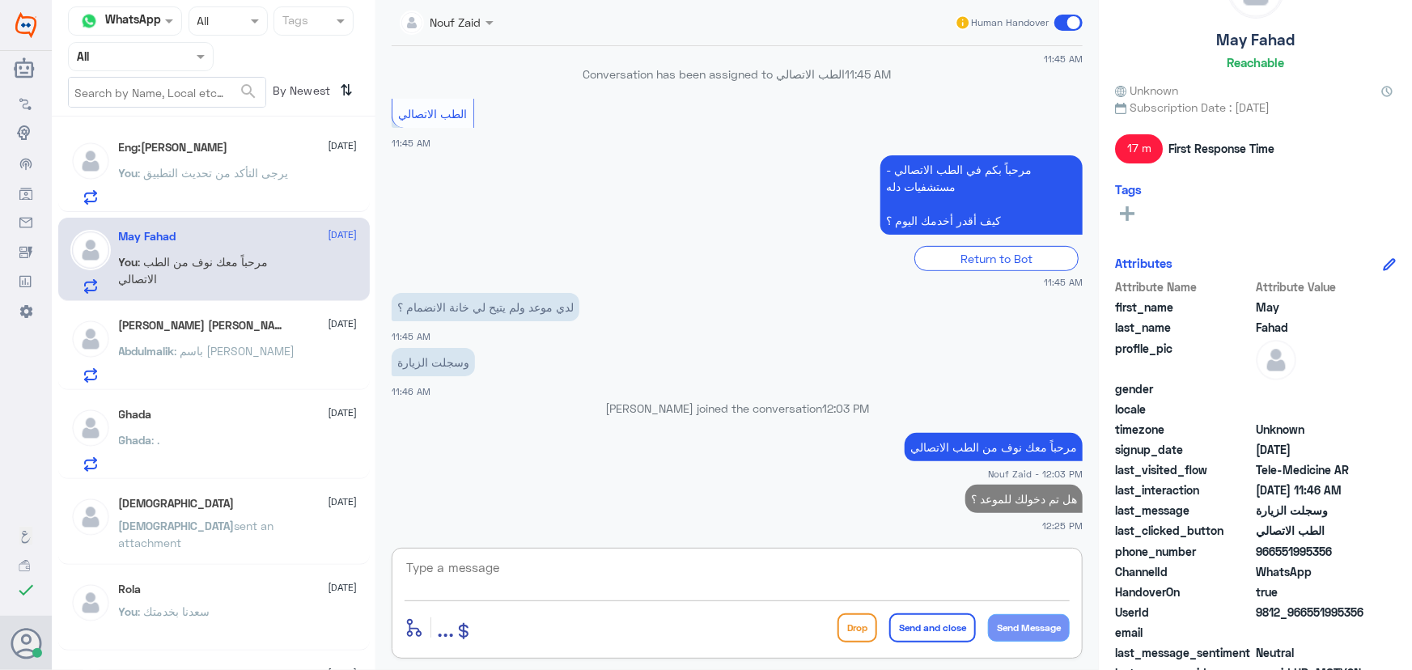
click at [202, 348] on span ": باسم سارة عبدالله المنصور" at bounding box center [235, 351] width 121 height 14
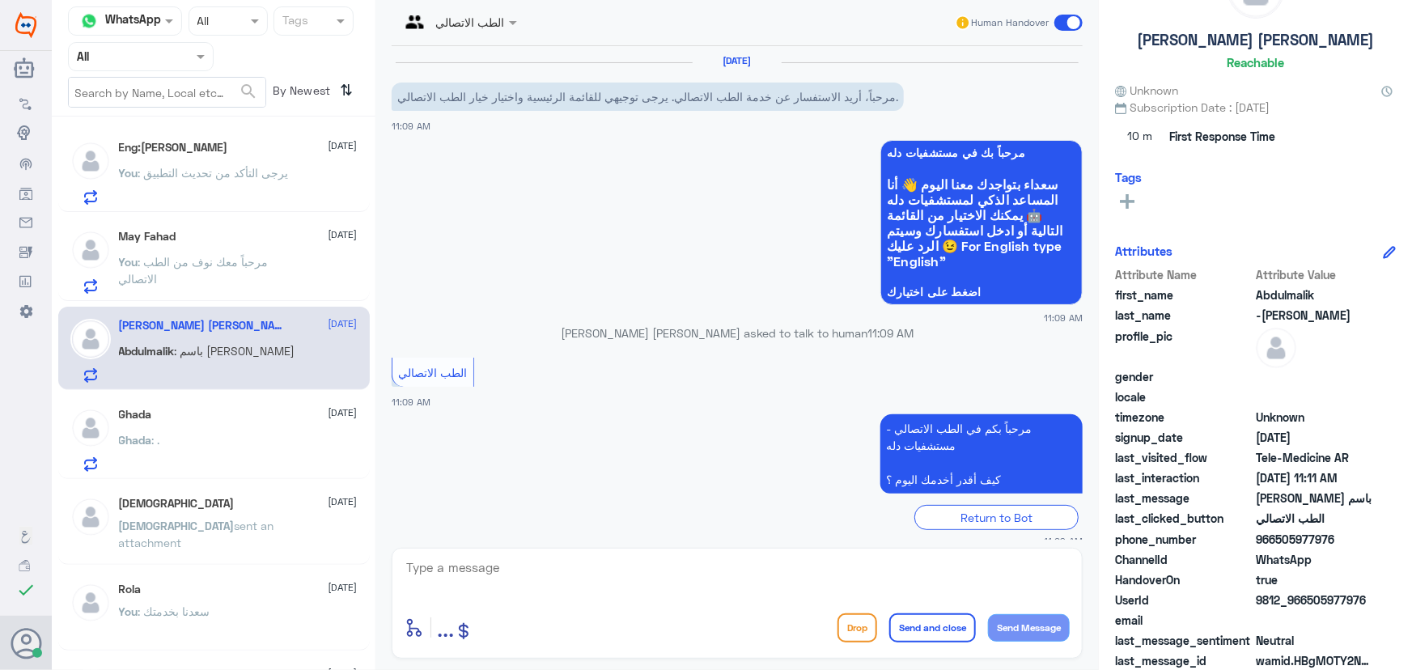
scroll to position [126, 0]
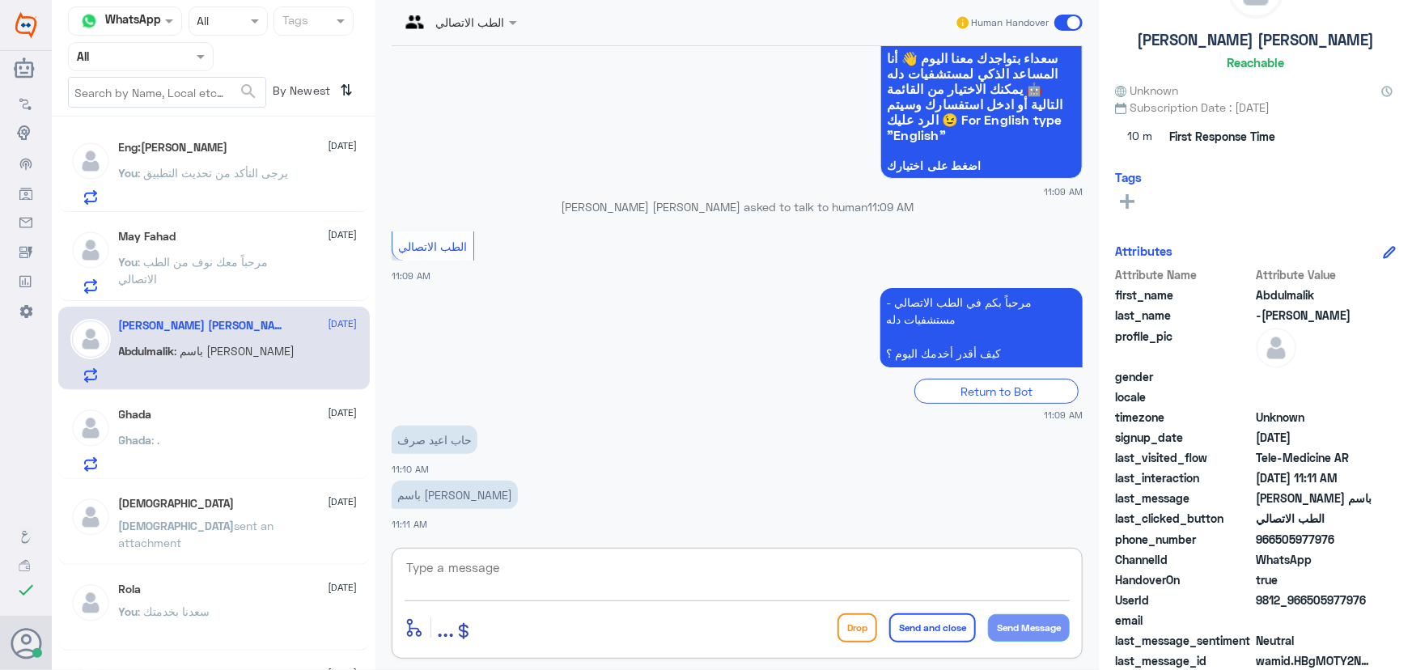
click at [701, 567] on textarea at bounding box center [737, 577] width 665 height 40
paste textarea "مرحباً معك نوف من الطب الاتصالي"
type textarea "مرحباً معك نوف من الطب الاتصالي"
click at [1039, 632] on button "Send Message" at bounding box center [1029, 628] width 82 height 28
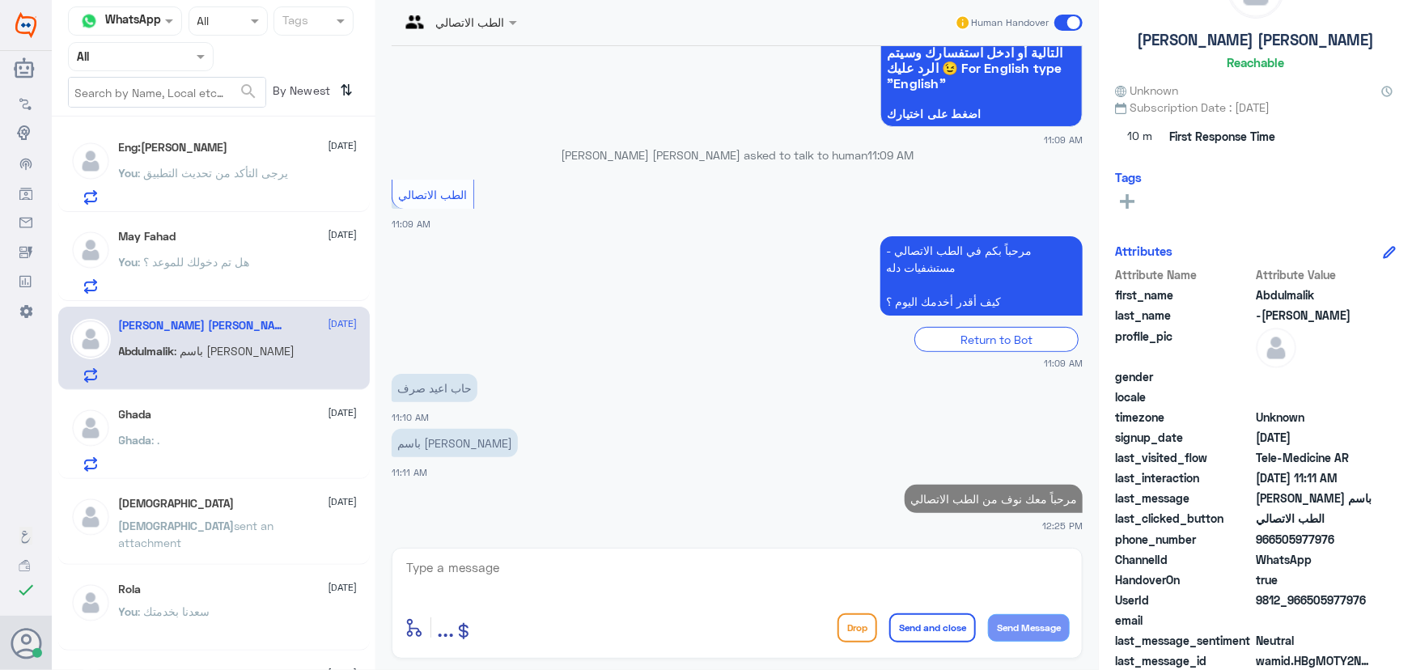
scroll to position [50, 0]
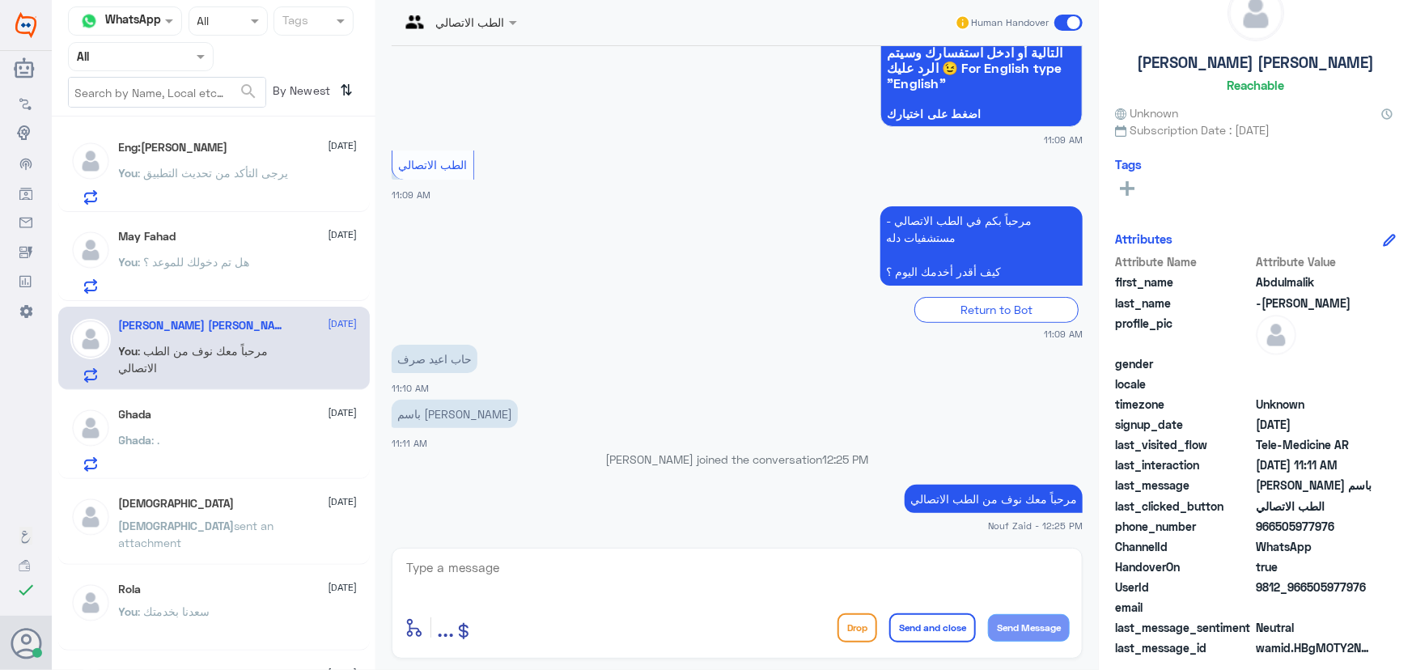
click at [644, 568] on textarea at bounding box center [737, 577] width 665 height 40
paste textarea "لإعادة الصرف يمكنك الاستفادة من خدمة الاستشارة الفورية من خلال التطبيق بحيث يتم…"
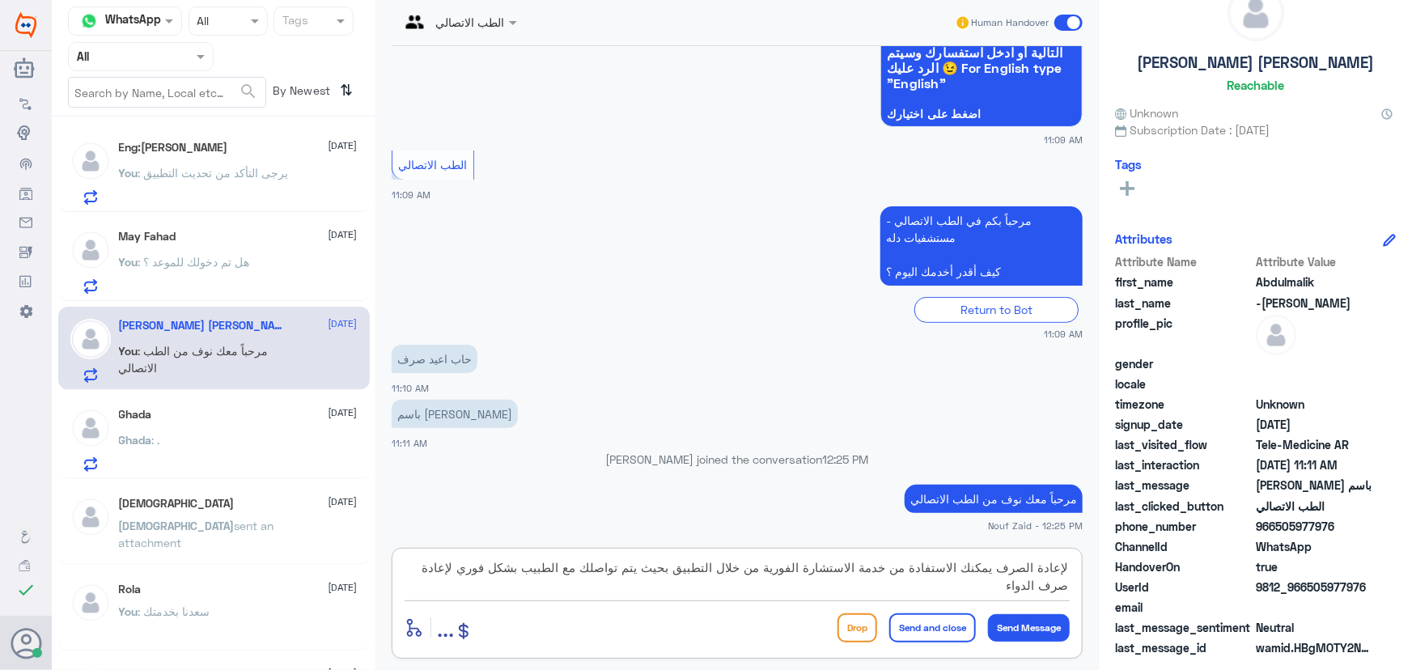
type textarea "لإعادة الصرف يمكنك الاستفادة من خدمة الاستشارة الفورية من خلال التطبيق بحيث يتم…"
drag, startPoint x: 921, startPoint y: 640, endPoint x: 864, endPoint y: 602, distance: 68.9
click at [921, 641] on button "Send and close" at bounding box center [933, 628] width 87 height 29
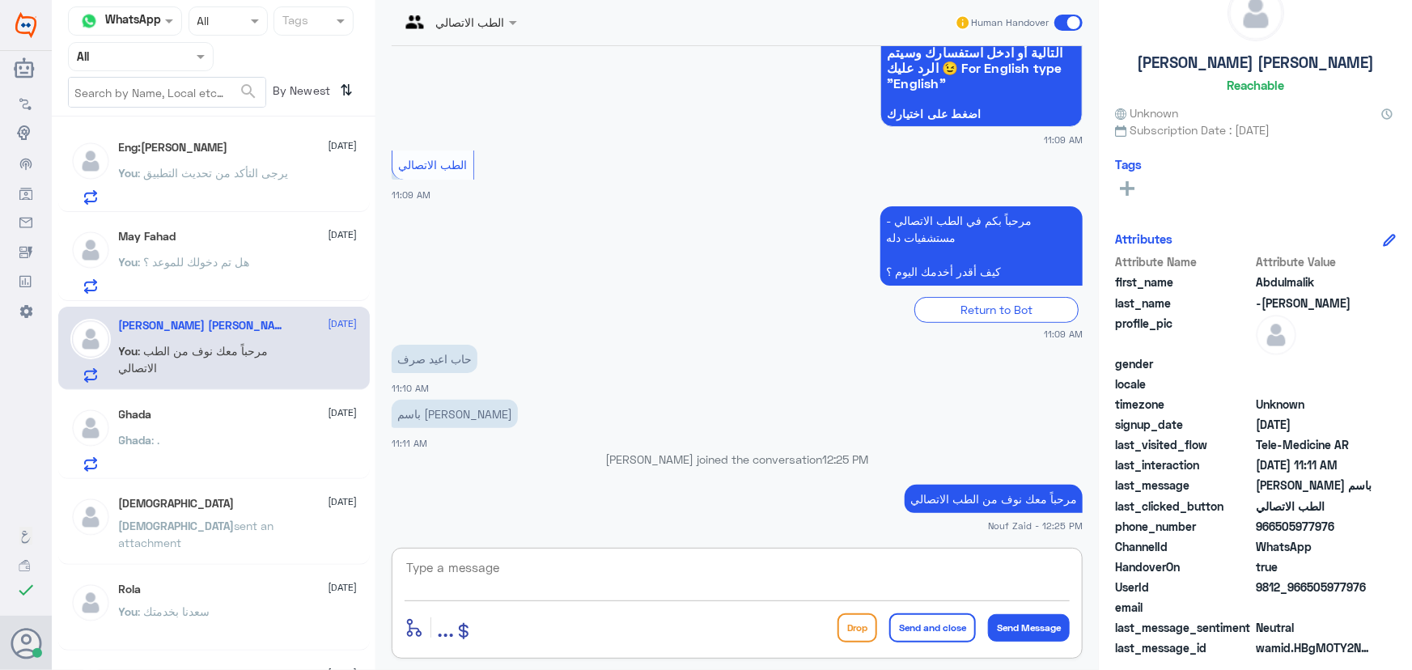
scroll to position [281, 0]
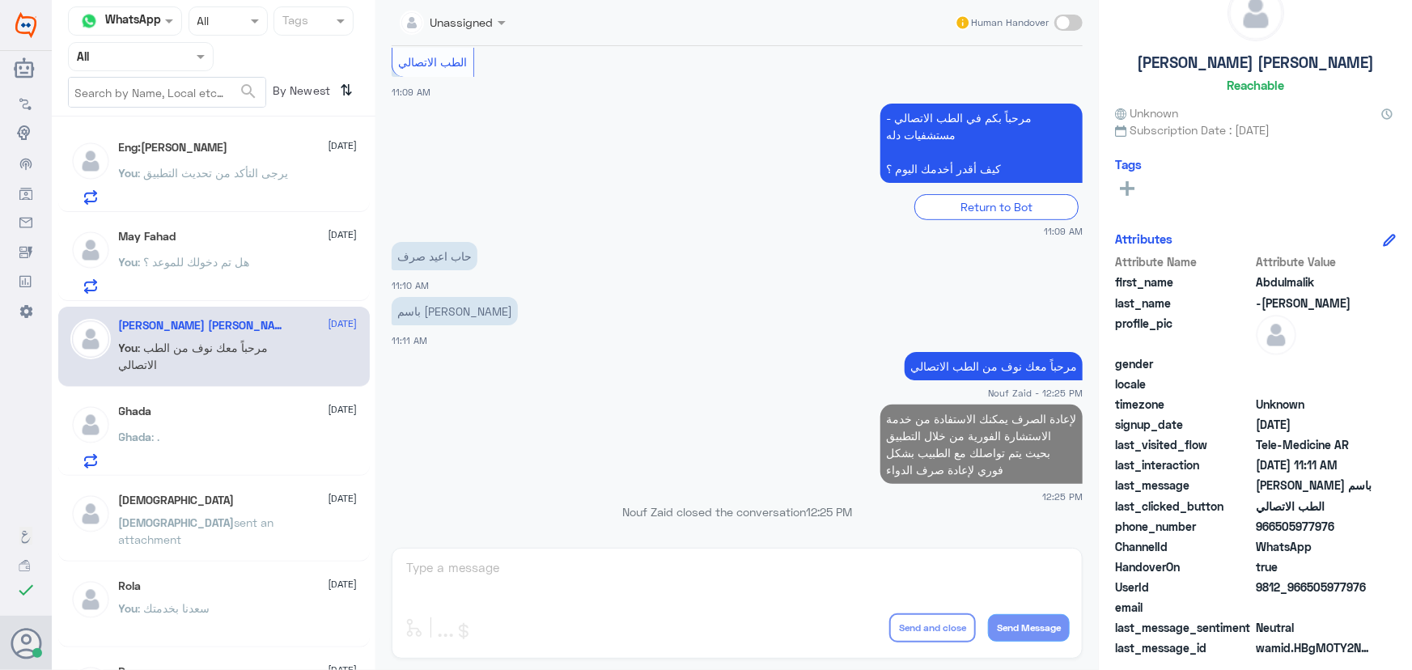
click at [291, 416] on div "Ghada 12 October" at bounding box center [238, 412] width 239 height 14
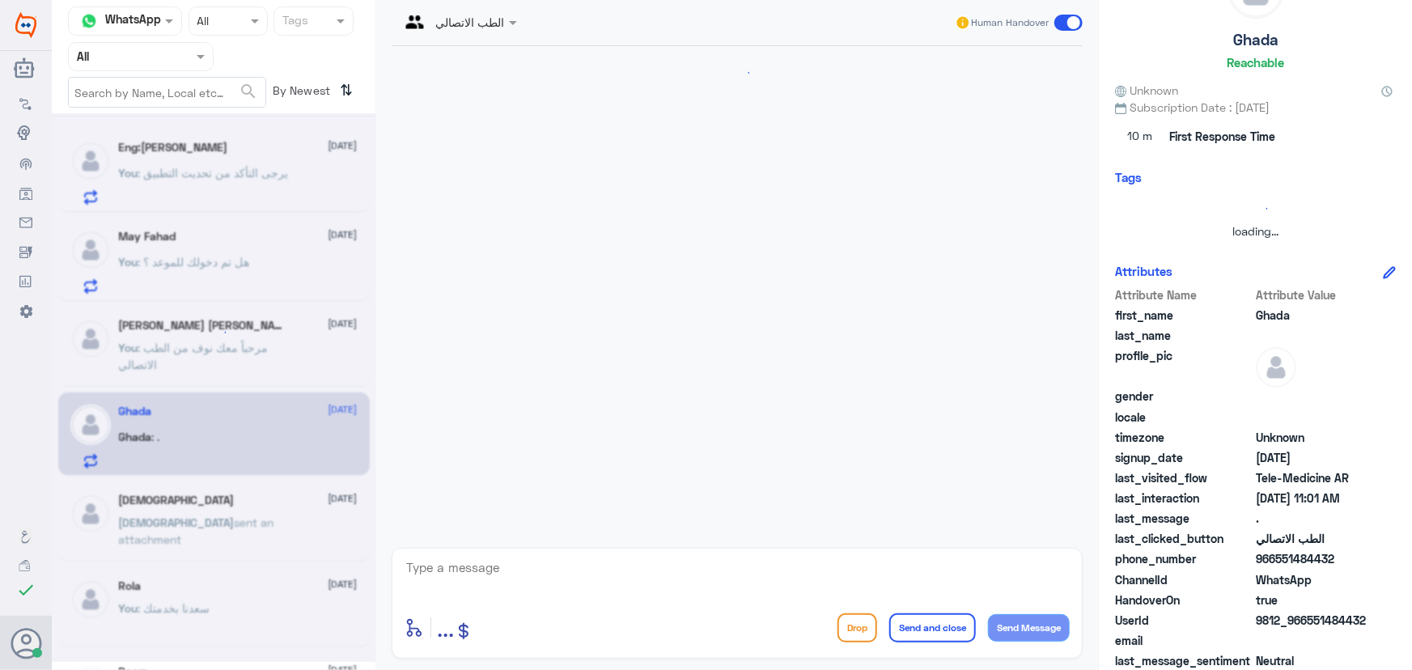
scroll to position [291, 0]
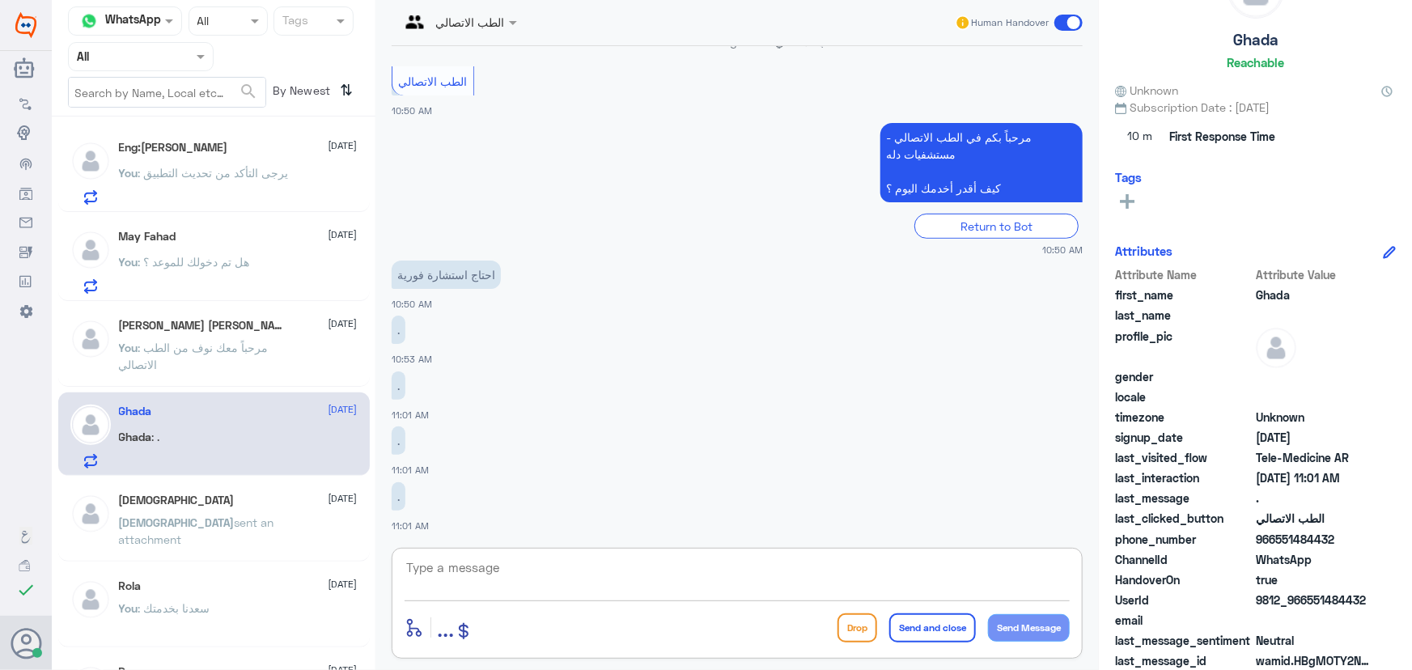
click at [541, 585] on textarea at bounding box center [737, 577] width 665 height 40
paste textarea "مرحباً معك نوف من الطب الاتصالي"
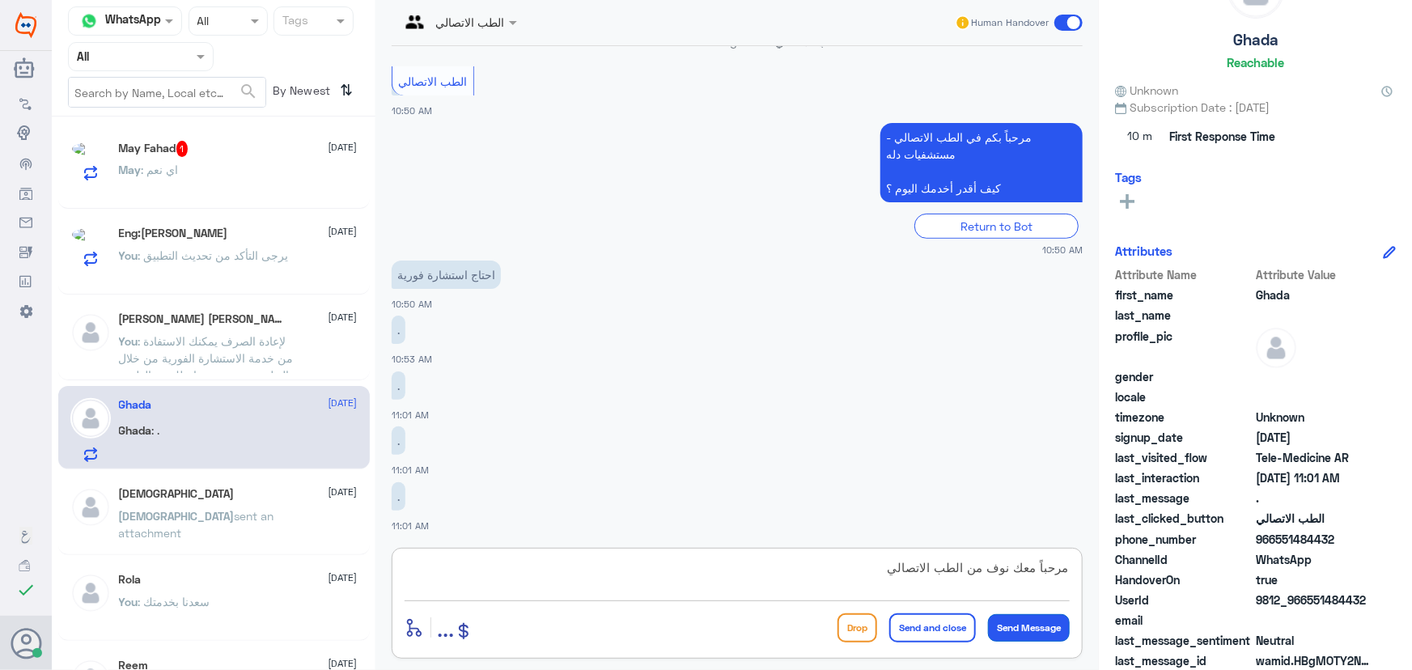
type textarea "مرحباً معك نوف من الطب الاتصالي"
click at [1022, 625] on button "Send Message" at bounding box center [1029, 628] width 82 height 28
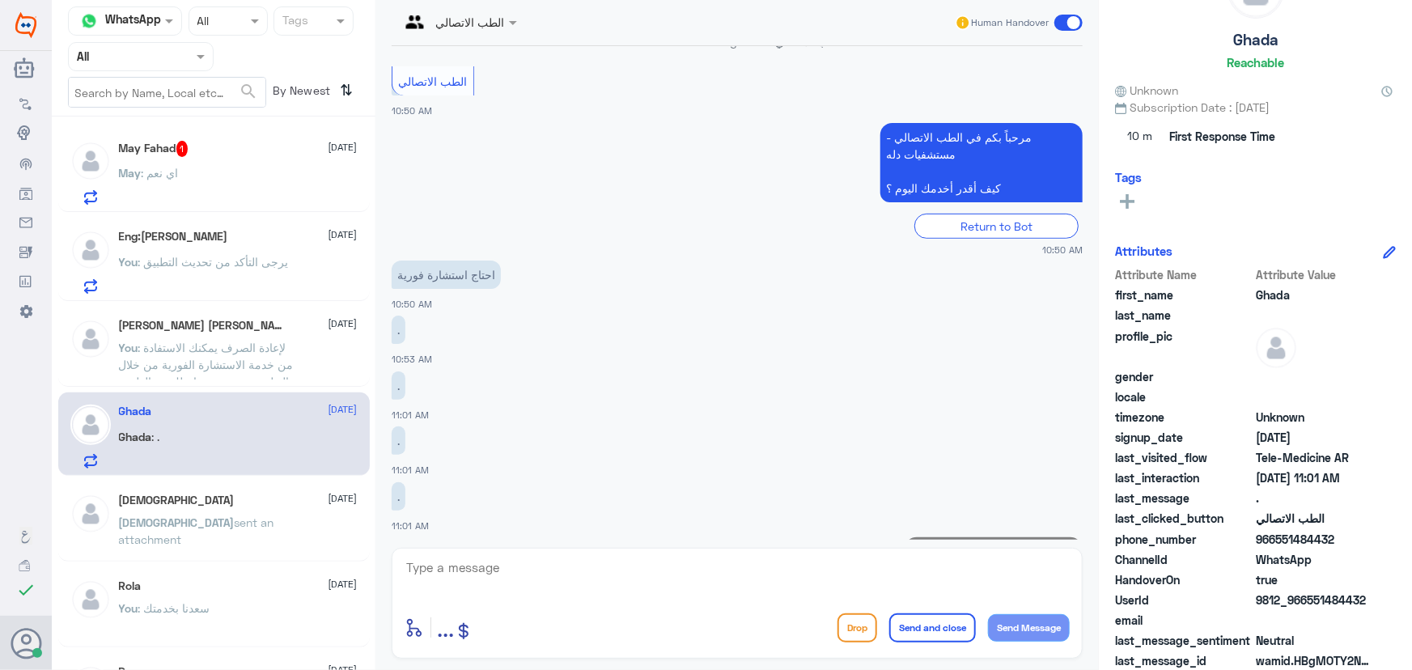
scroll to position [344, 0]
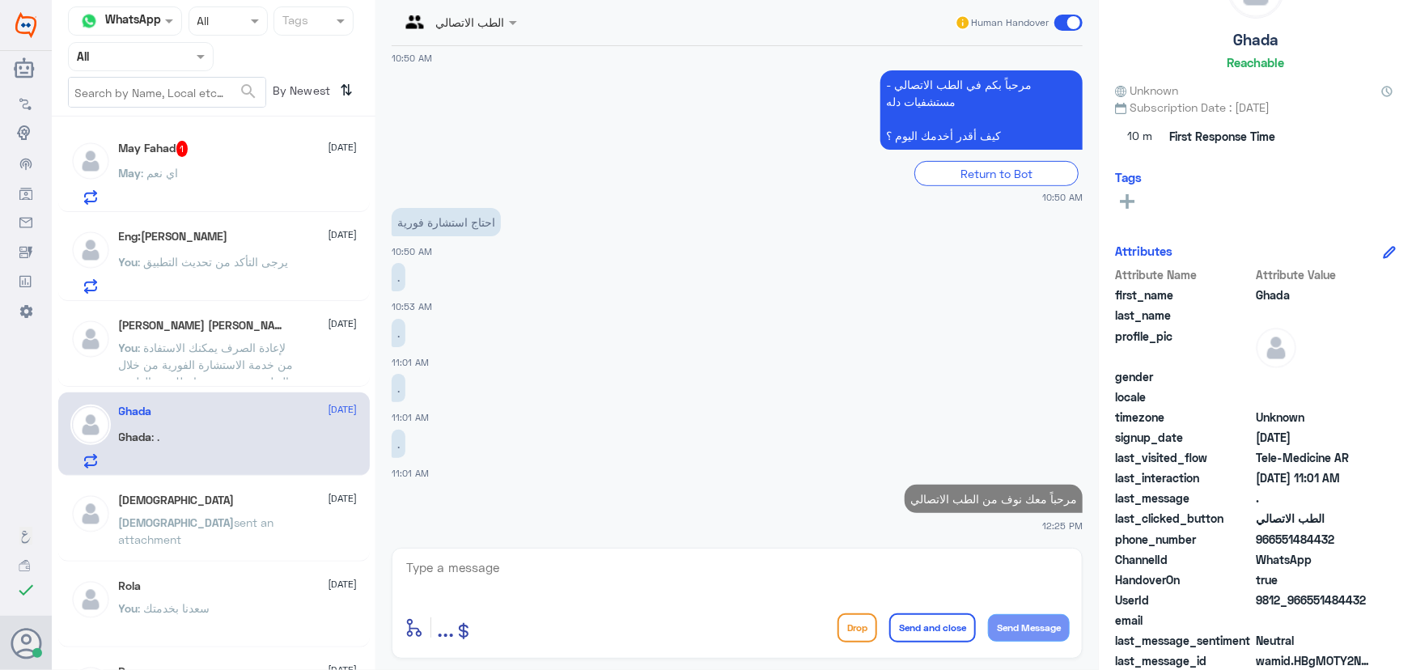
click at [933, 590] on textarea at bounding box center [737, 577] width 665 height 40
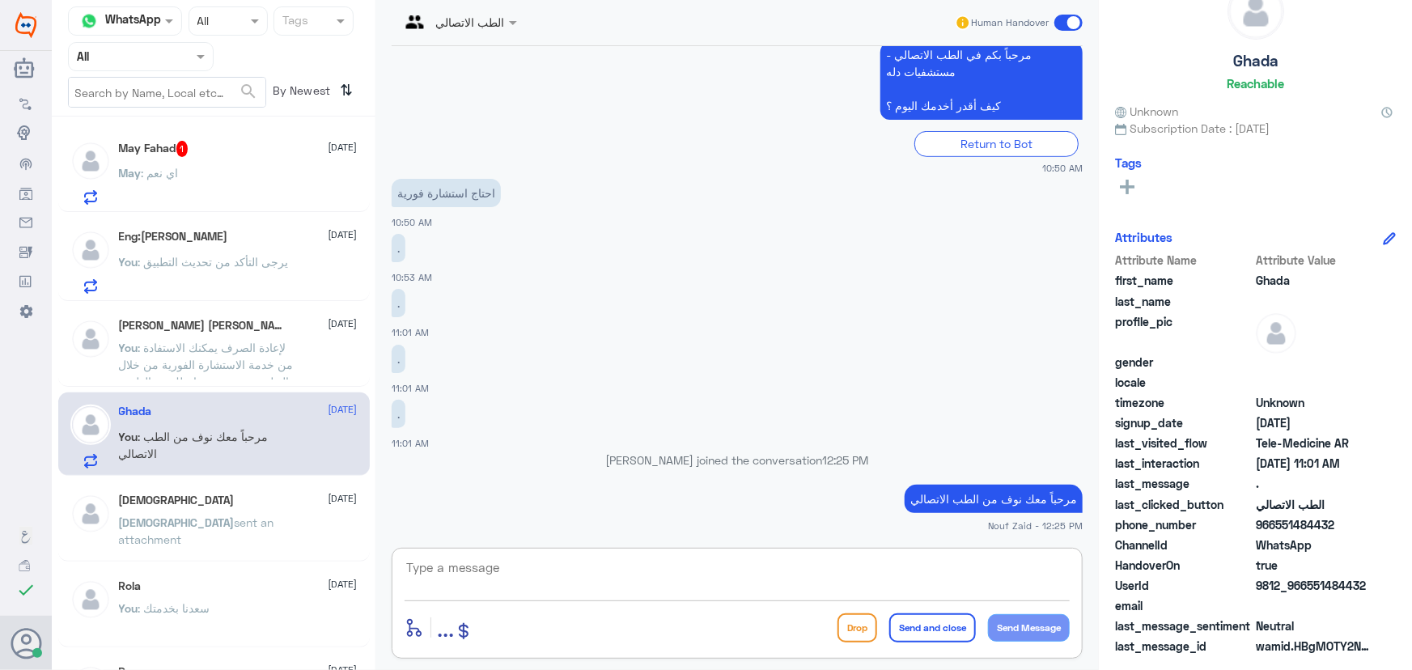
scroll to position [50, 0]
paste textarea "لإعادة الصرف يمكنك الاستفادة من خدمة الاستشارة الفورية من خلال التطبيق بحيث يتم…"
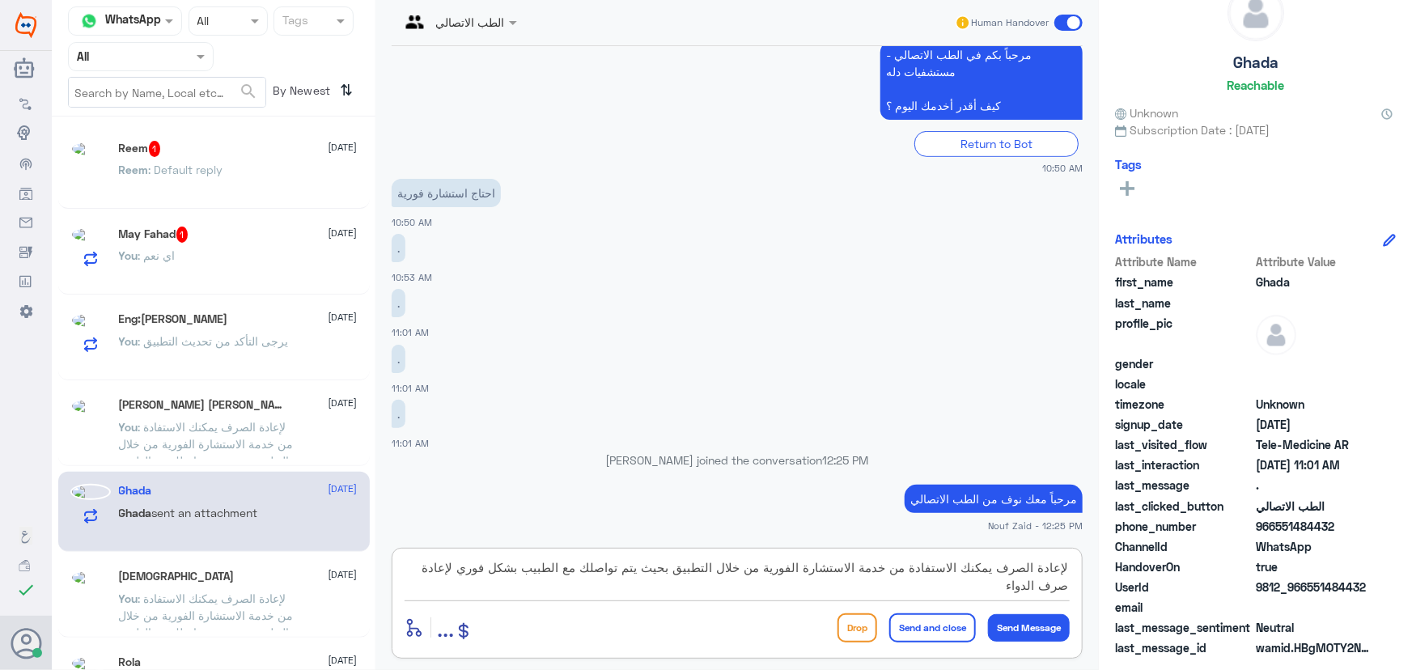
drag, startPoint x: 996, startPoint y: 567, endPoint x: 1146, endPoint y: 582, distance: 151.3
click at [1132, 573] on div "Channel WhatsApp Status × All Tags Agent Filter All search By Newest ⇅ Reem 1 1…" at bounding box center [732, 337] width 1361 height 675
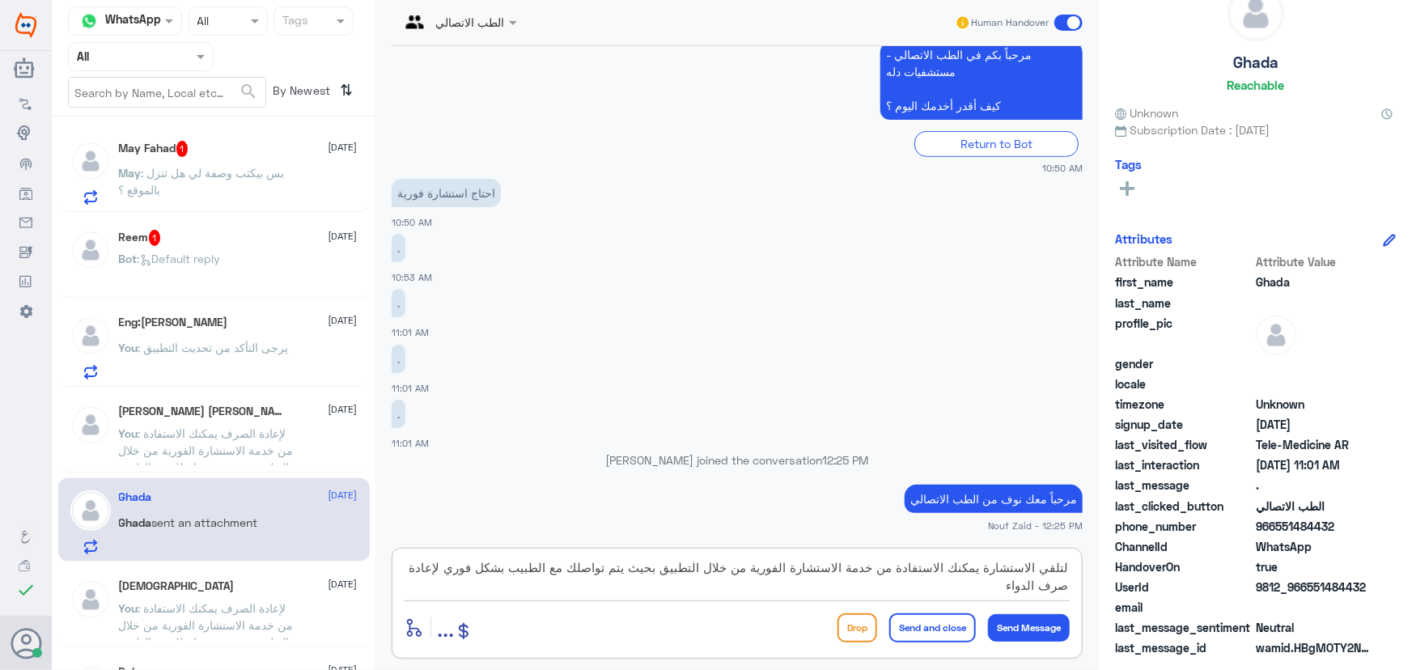
drag, startPoint x: 457, startPoint y: 564, endPoint x: 417, endPoint y: 586, distance: 45.3
click at [417, 586] on textarea "لتلقي الاستشارة يمكنك الاستفادة من خدمة الاستشارة الفورية من خلال التطبيق بحيث …" at bounding box center [737, 577] width 665 height 40
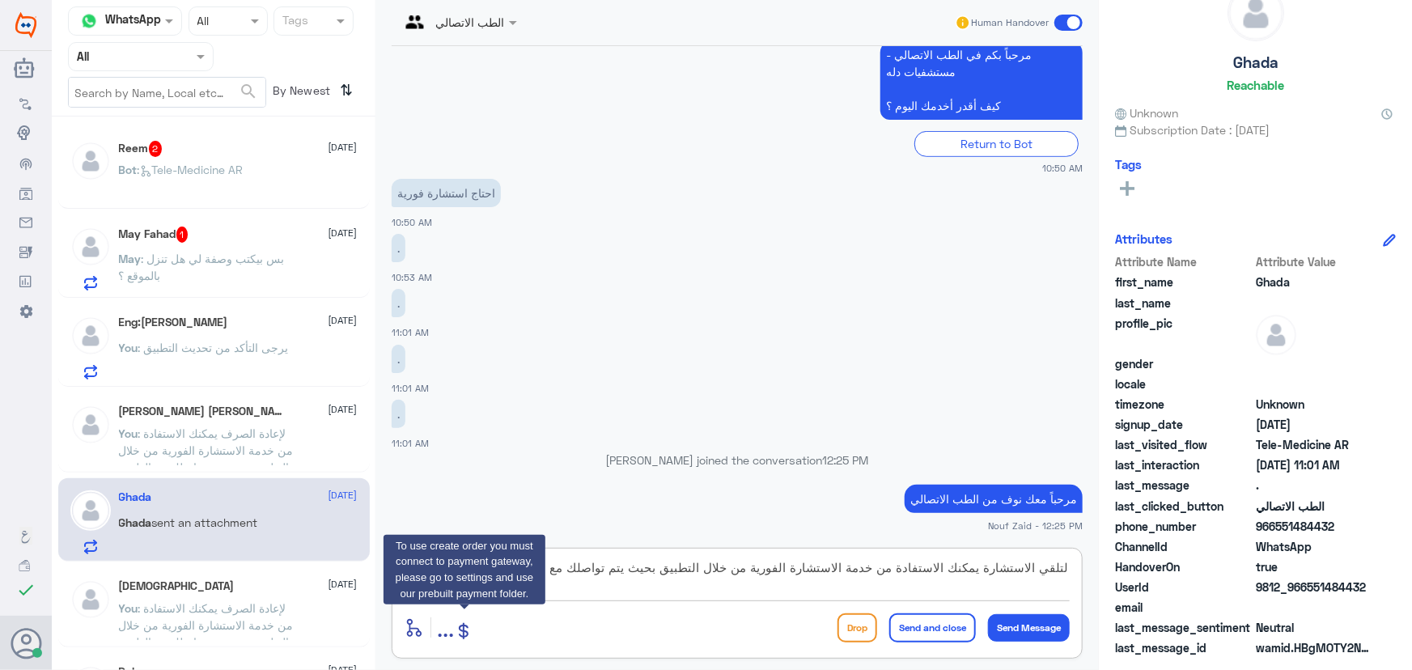
paste textarea "حال واجهتك اي مشكلة صحية او عند الرغبة بإجراء او قراءة التحاليل او صرف الادوية"
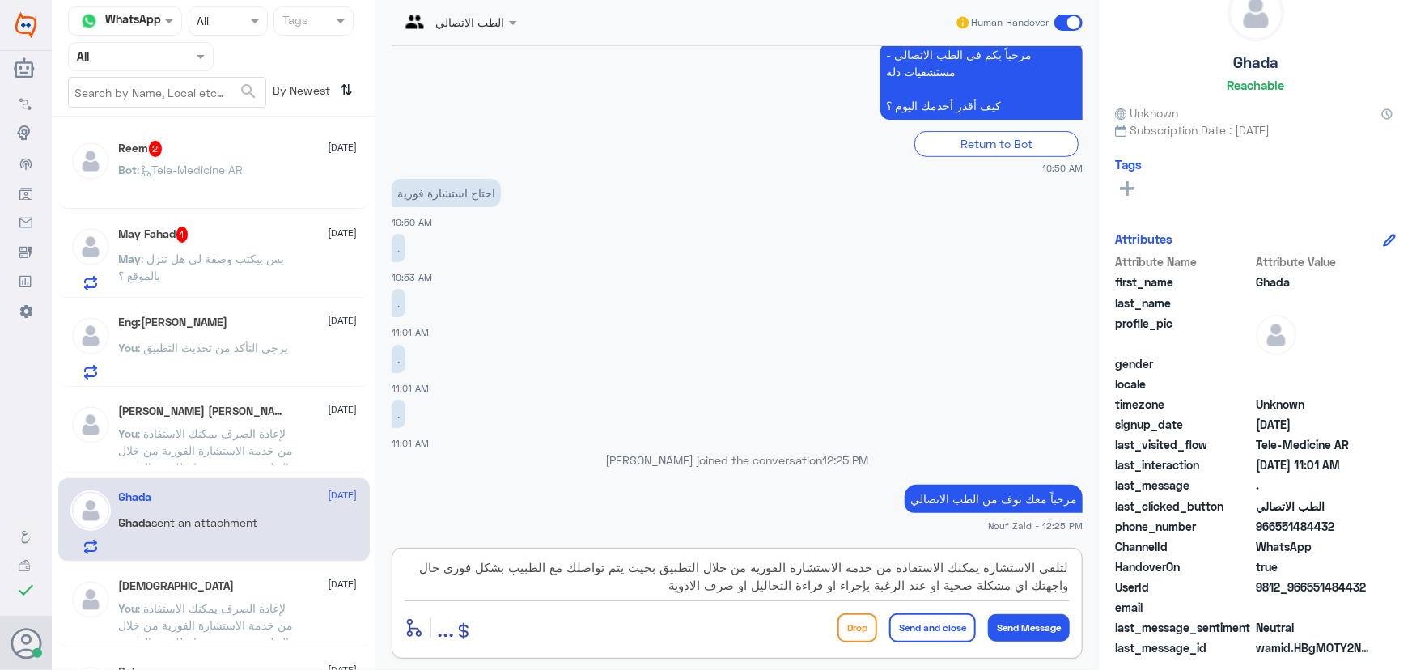
type textarea "لتلقي الاستشارة يمكنك الاستفادة من خدمة الاستشارة الفورية من خلال التطبيق بحيث …"
click at [925, 625] on button "Send and close" at bounding box center [933, 628] width 87 height 29
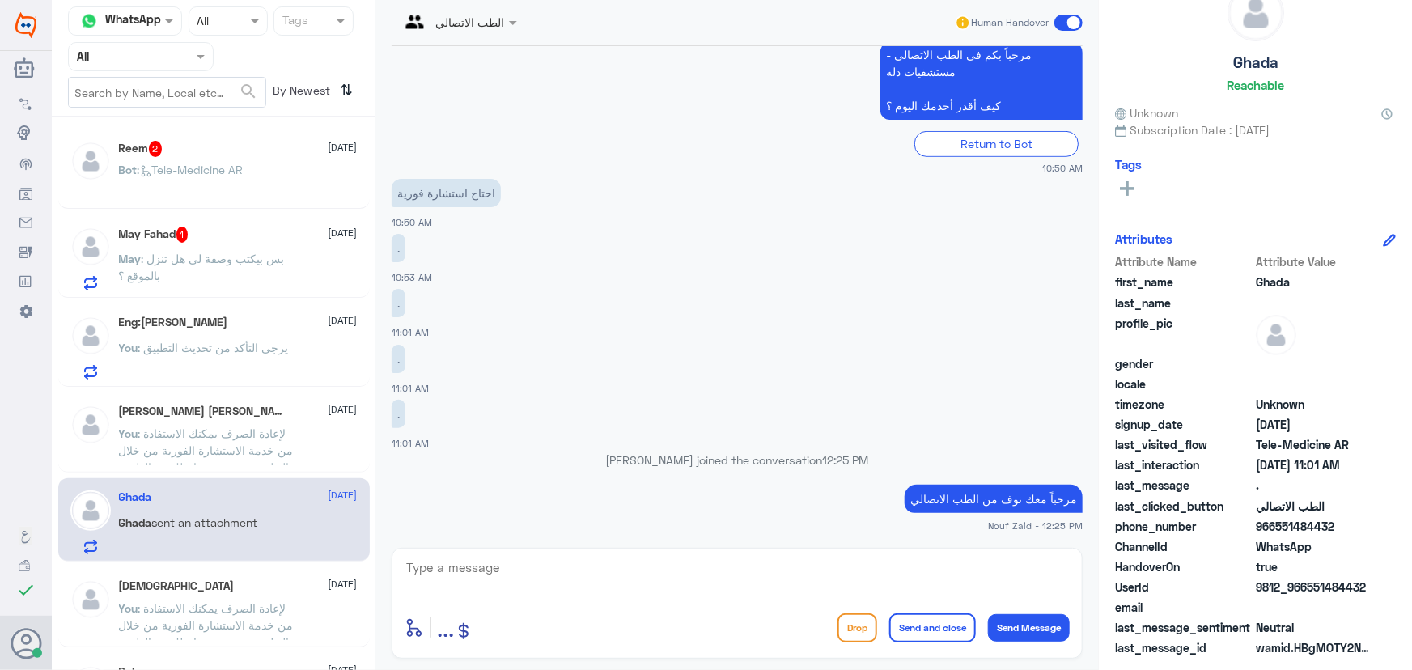
scroll to position [481, 0]
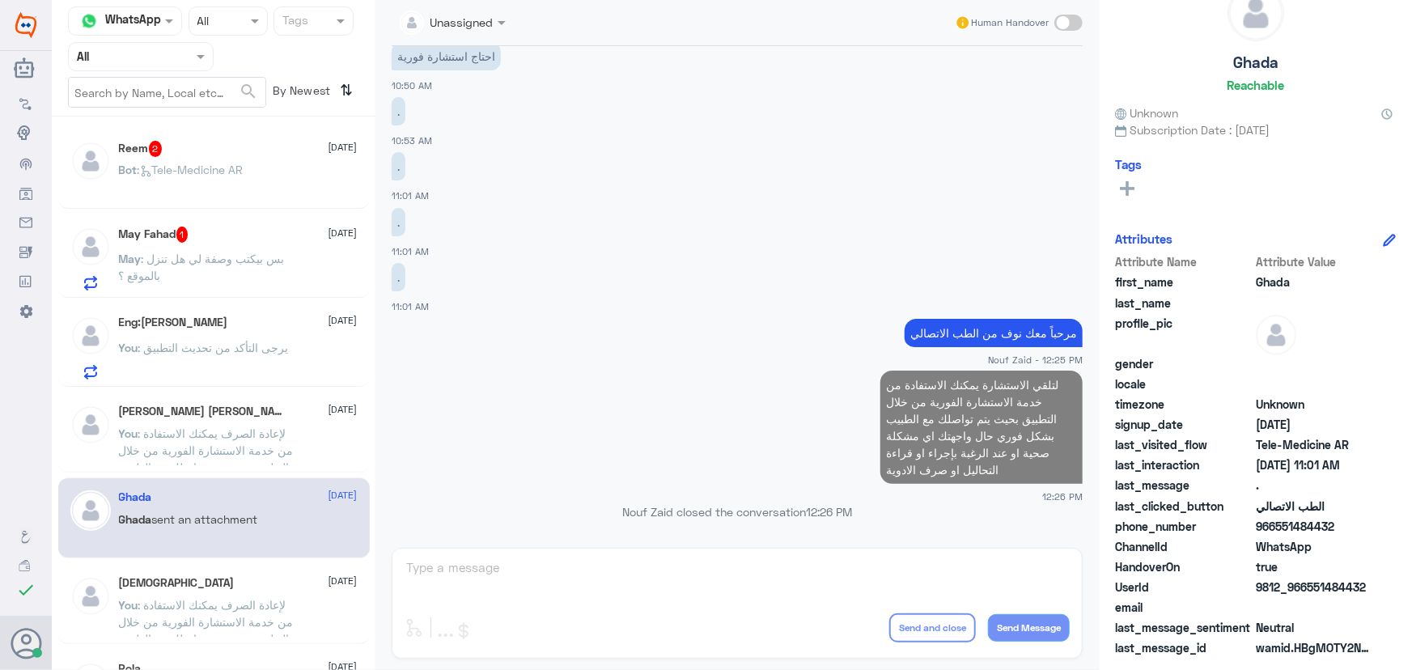
click at [270, 253] on span ": بس بيكتب وصفة لي هل تنزل بالموقع ؟" at bounding box center [202, 267] width 166 height 31
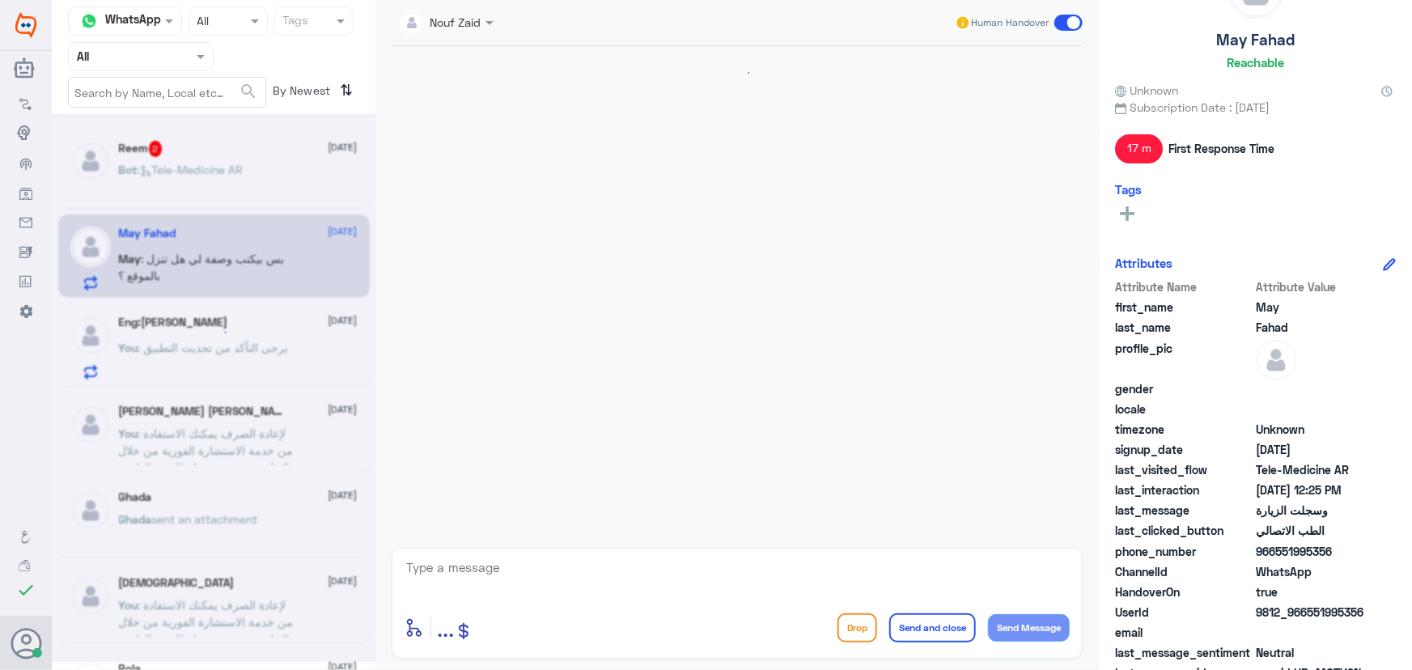
scroll to position [370, 0]
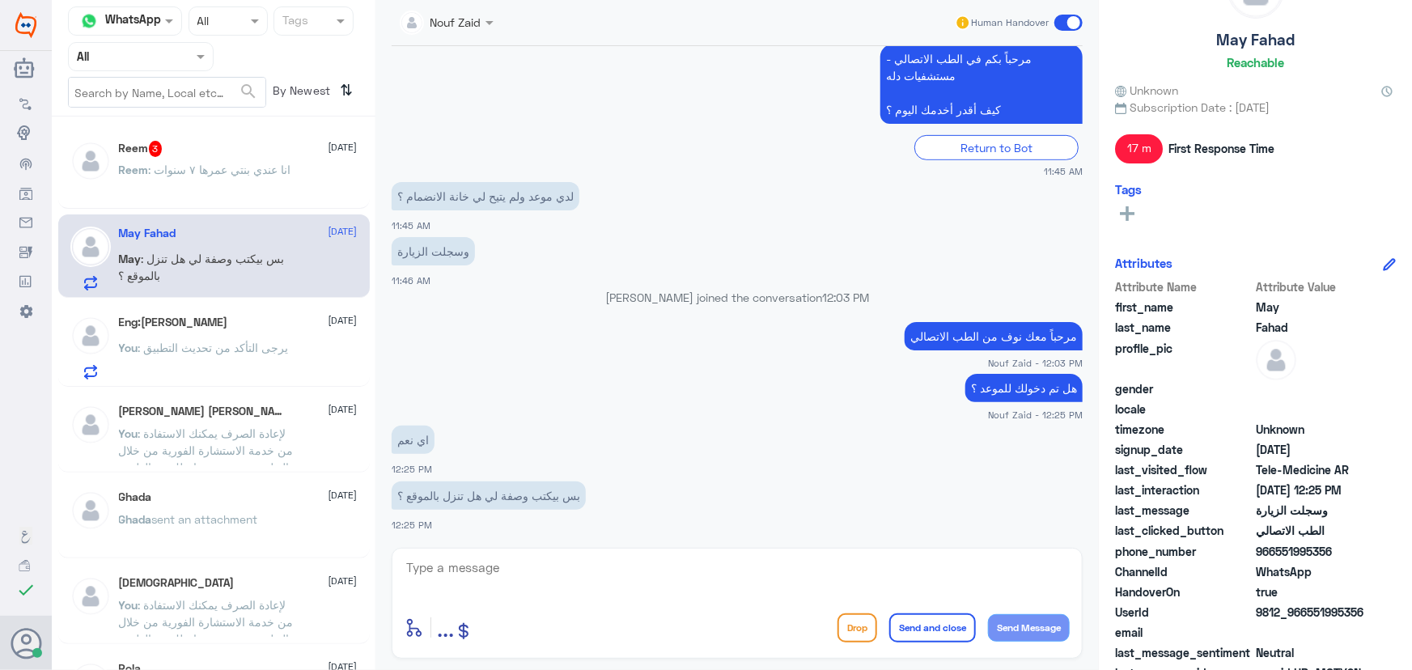
click at [579, 572] on textarea at bounding box center [737, 577] width 665 height 40
type textarea "ا"
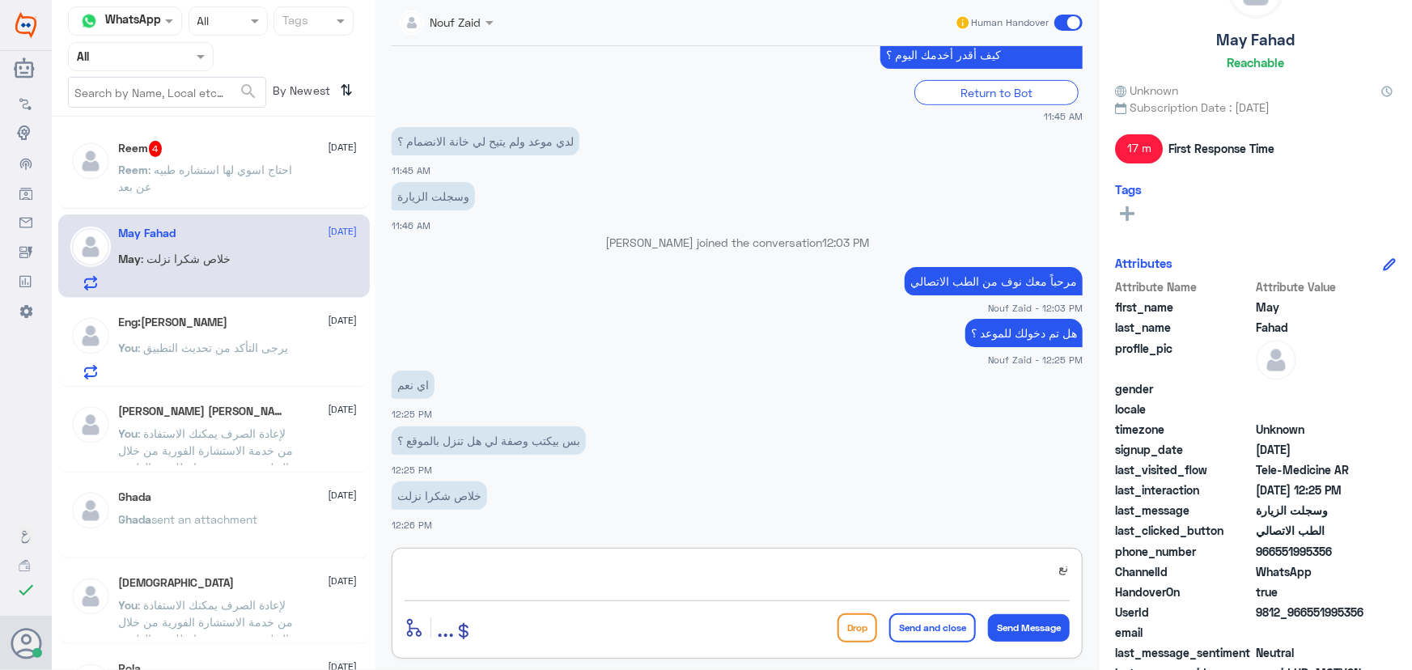
type textarea "ن"
type textarea "سعدنا بخدمتك"
click at [931, 628] on button "Send and close" at bounding box center [933, 628] width 87 height 29
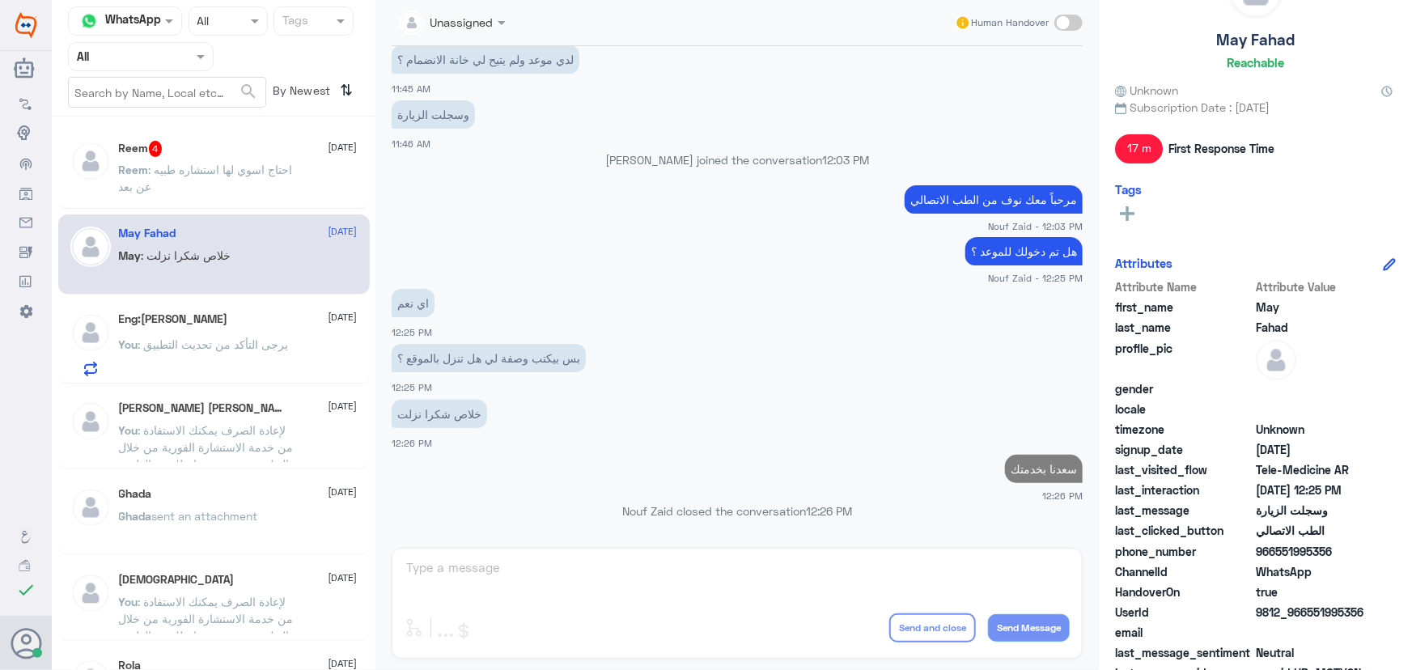
click at [193, 154] on div "Reem 4 12 October" at bounding box center [238, 149] width 239 height 16
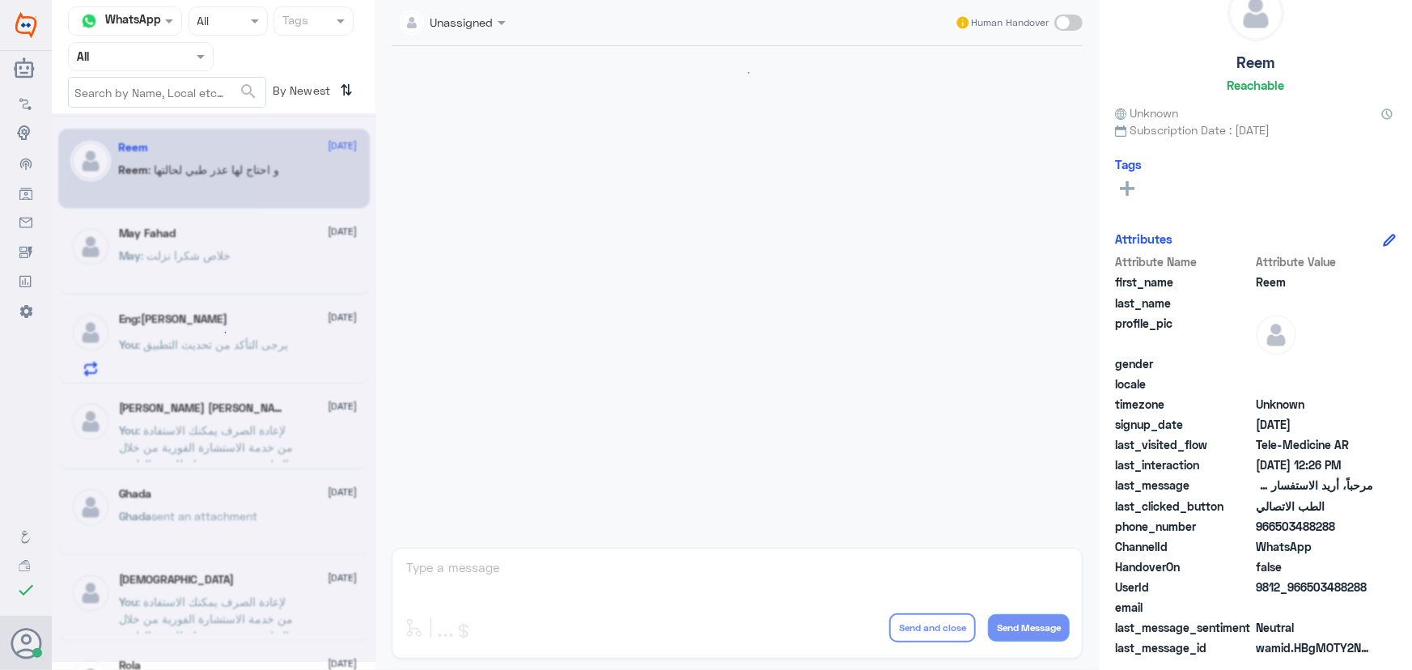
scroll to position [993, 0]
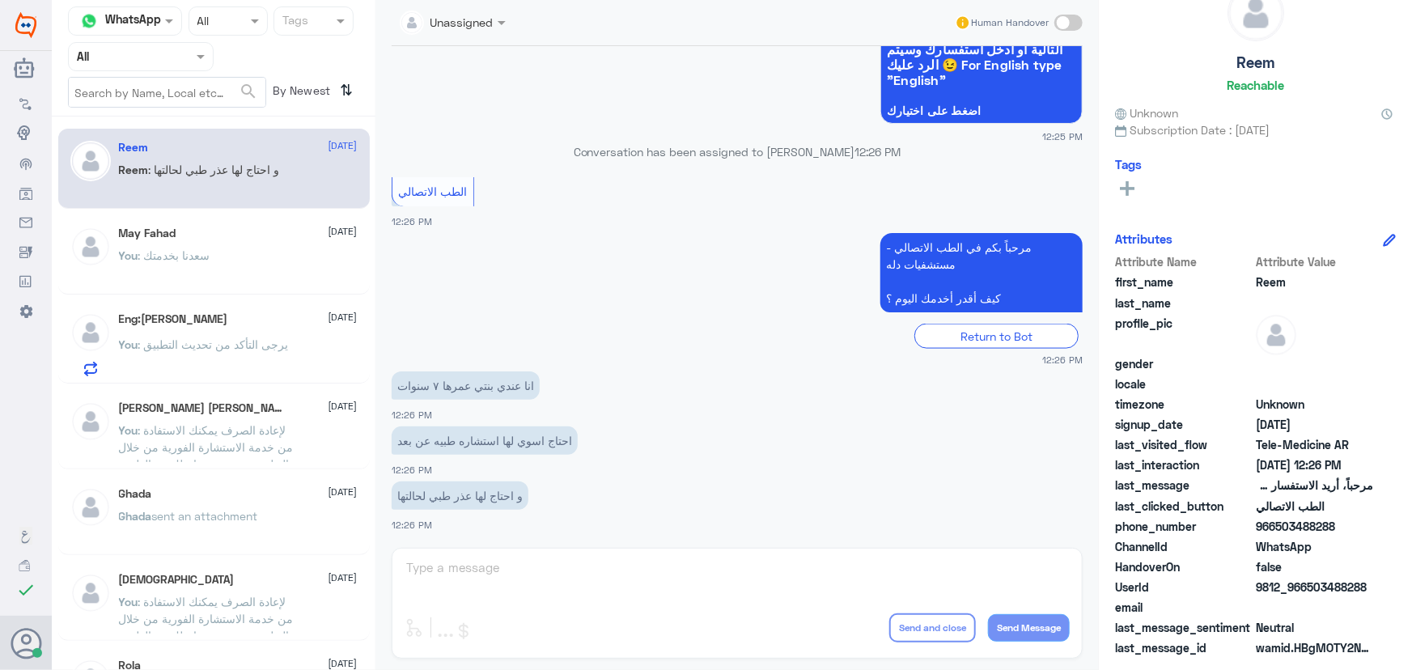
click at [1073, 28] on span at bounding box center [1069, 23] width 28 height 16
click at [0, 0] on input "checkbox" at bounding box center [0, 0] width 0 height 0
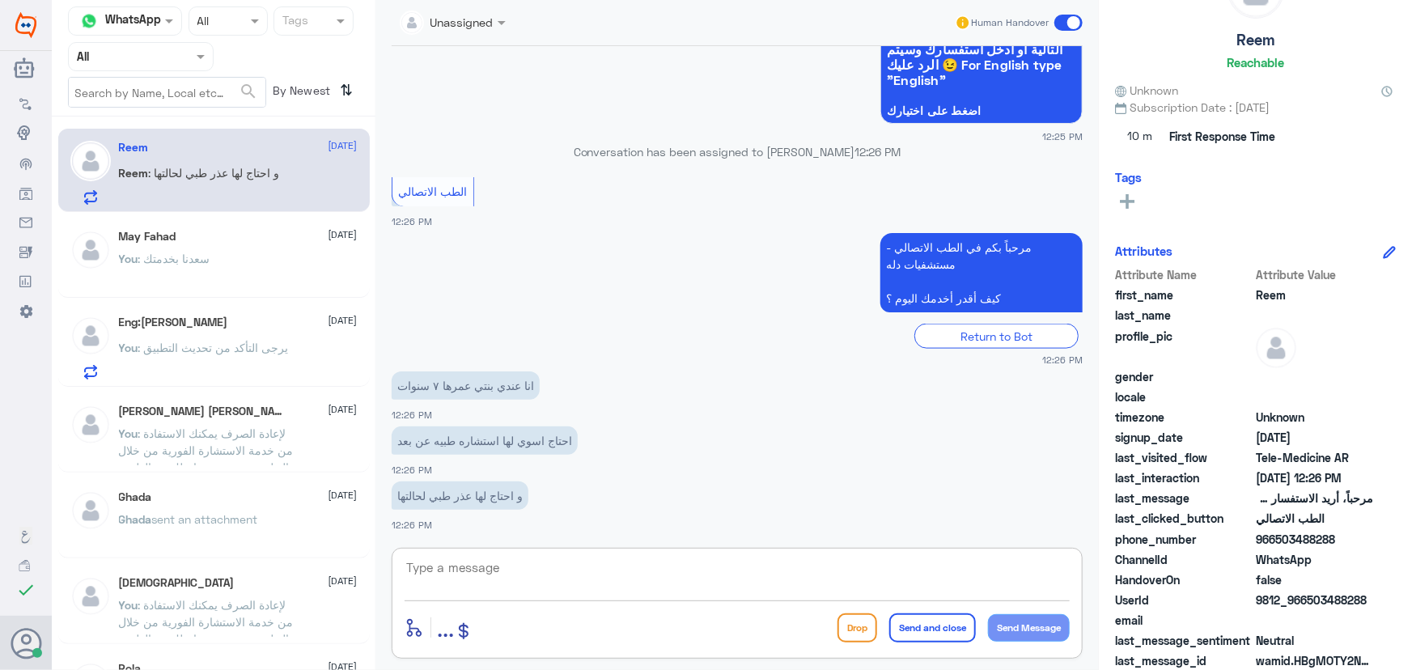
click at [508, 580] on textarea at bounding box center [737, 577] width 665 height 40
type textarea "ممكن تزوديني برقم الملف او رقم الهوية من فضلك"
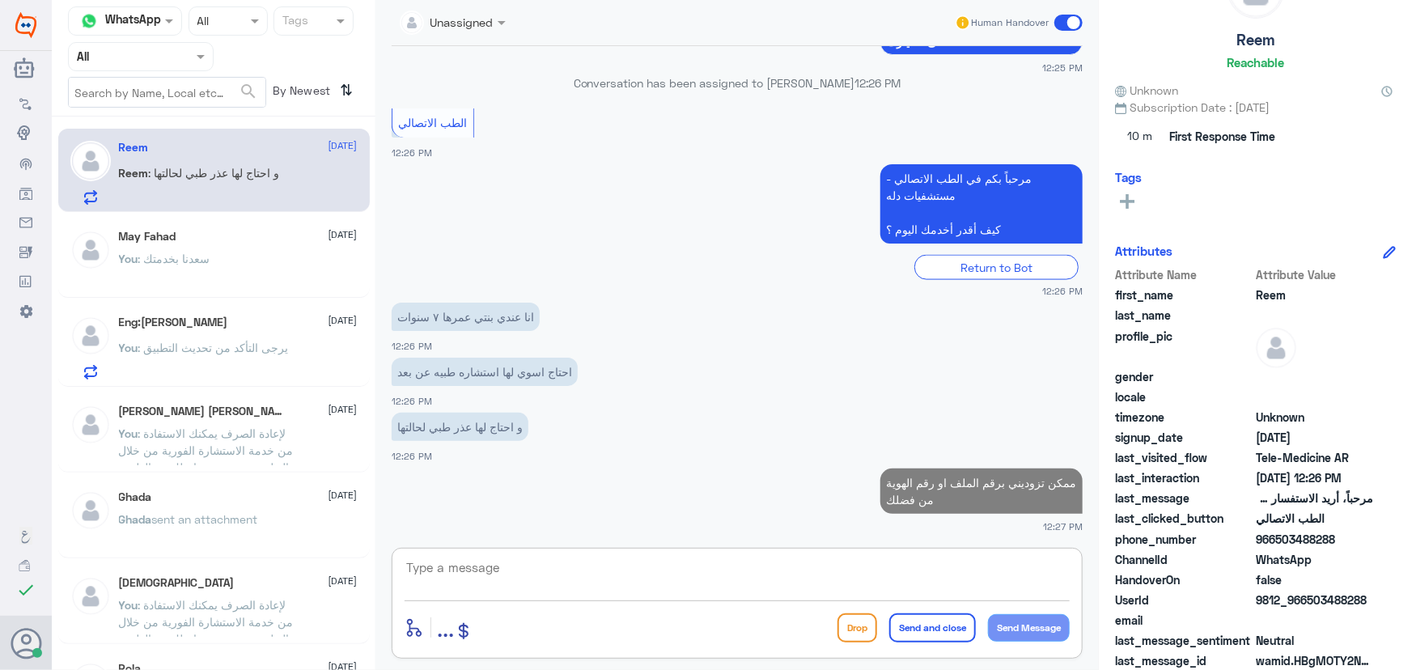
click at [278, 320] on div "Eng:Dalal Alshammari 12 October" at bounding box center [238, 323] width 239 height 14
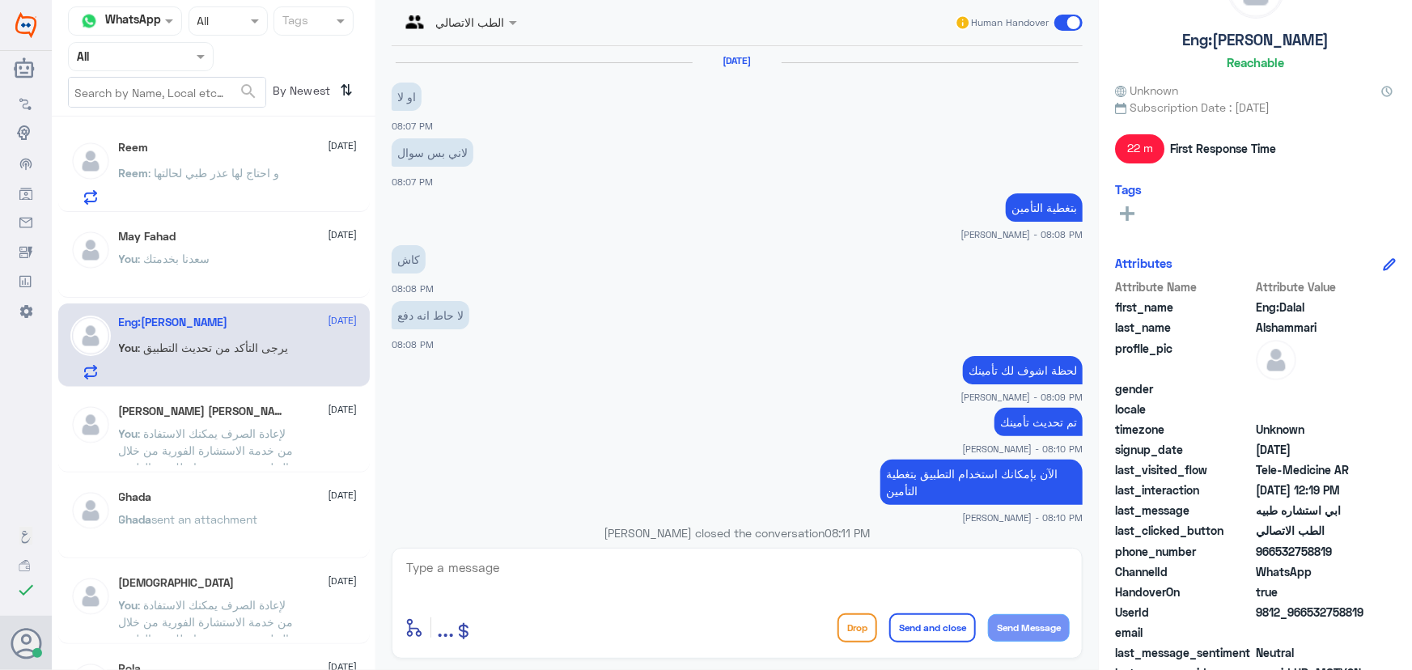
scroll to position [759, 0]
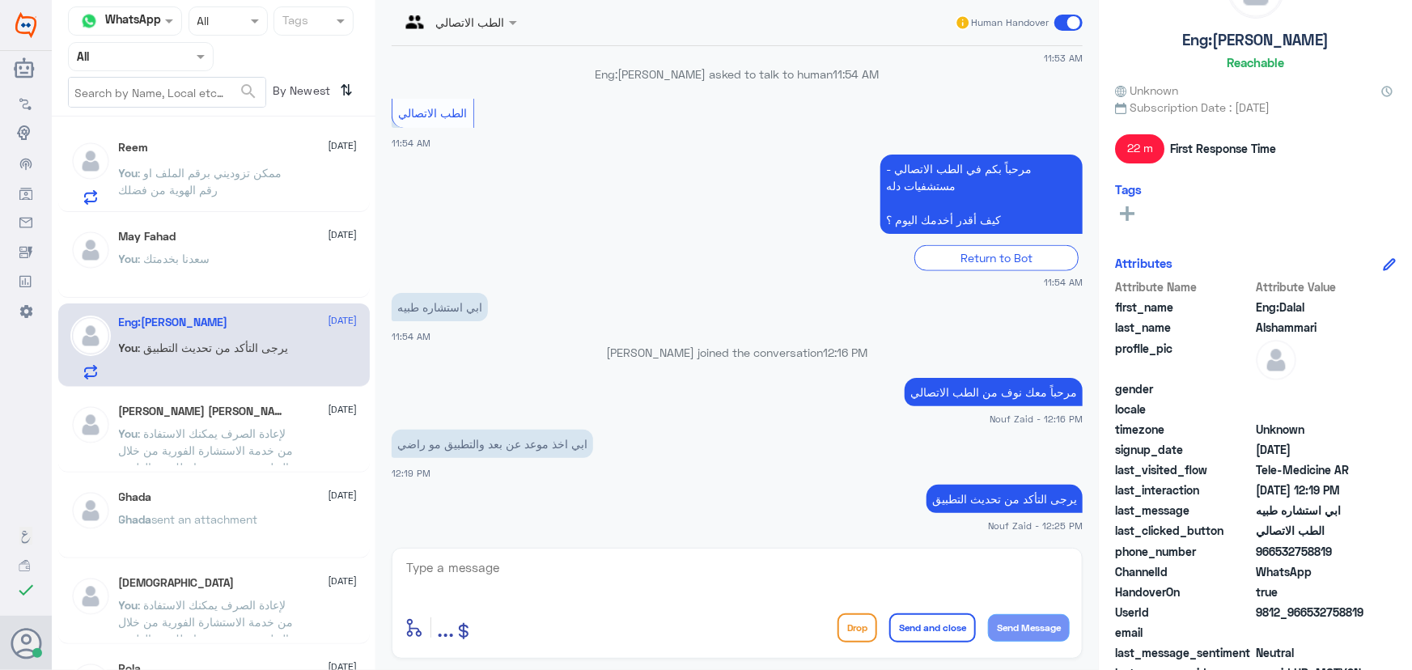
click at [281, 431] on span ": لإعادة الصرف يمكنك الاستفادة من خدمة الاستشارة الفورية من خلال التطبيق بحيث ي…" at bounding box center [206, 459] width 175 height 65
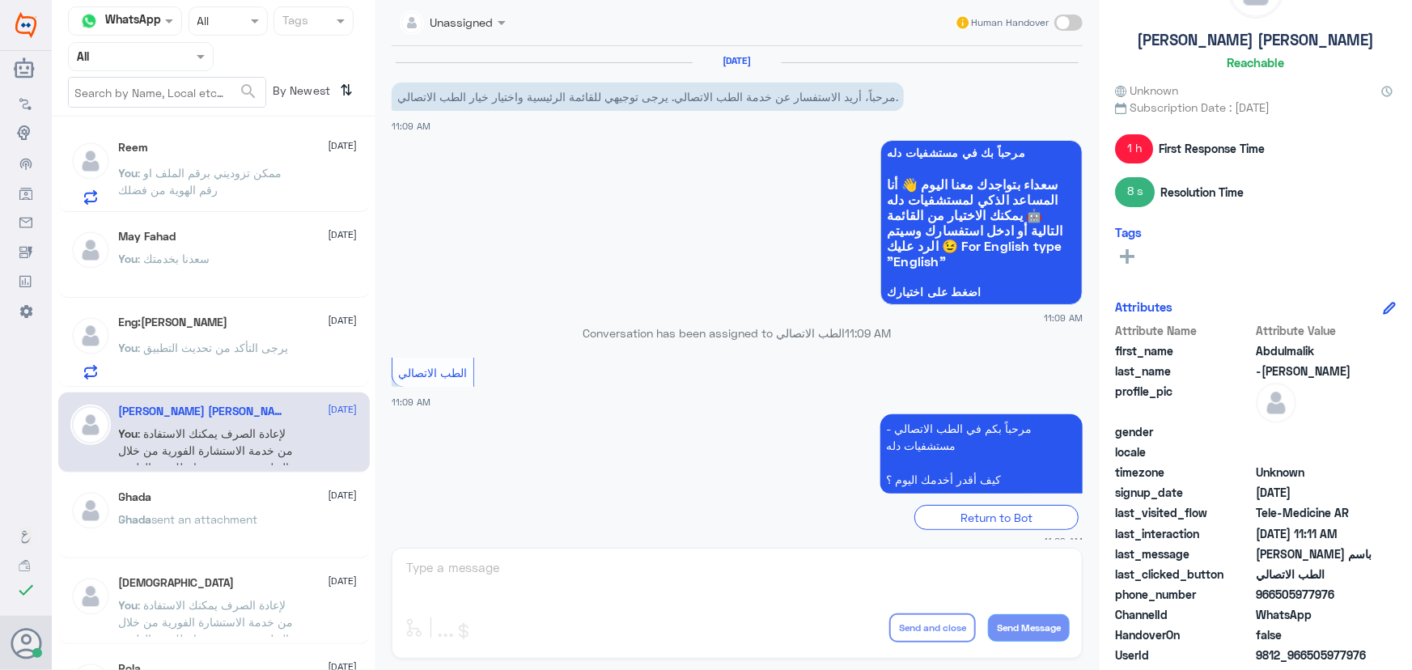
scroll to position [340, 0]
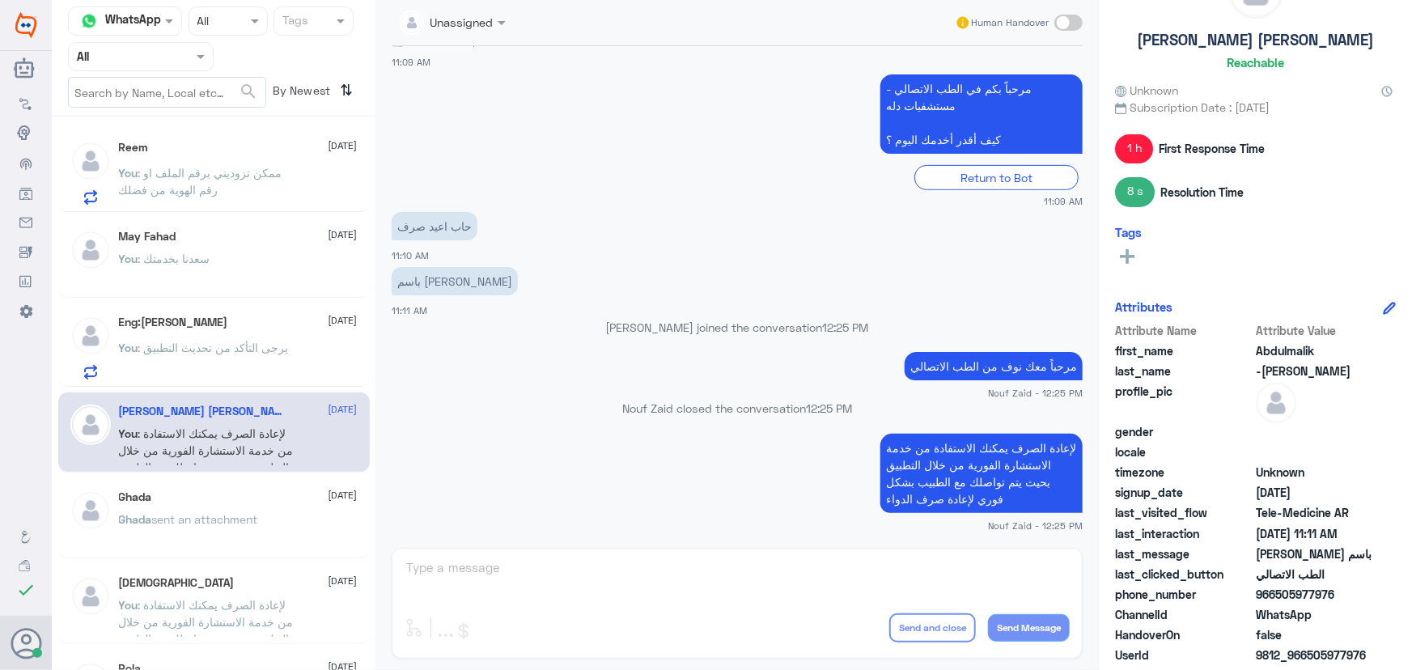
click at [210, 304] on div "Eng:Dalal Alshammari 12 October You : يرجى التأكد من تحديث التطبيق" at bounding box center [214, 345] width 312 height 83
click at [206, 223] on div "May Fahad 12 October You : سعدنا بخدمتك" at bounding box center [214, 258] width 312 height 80
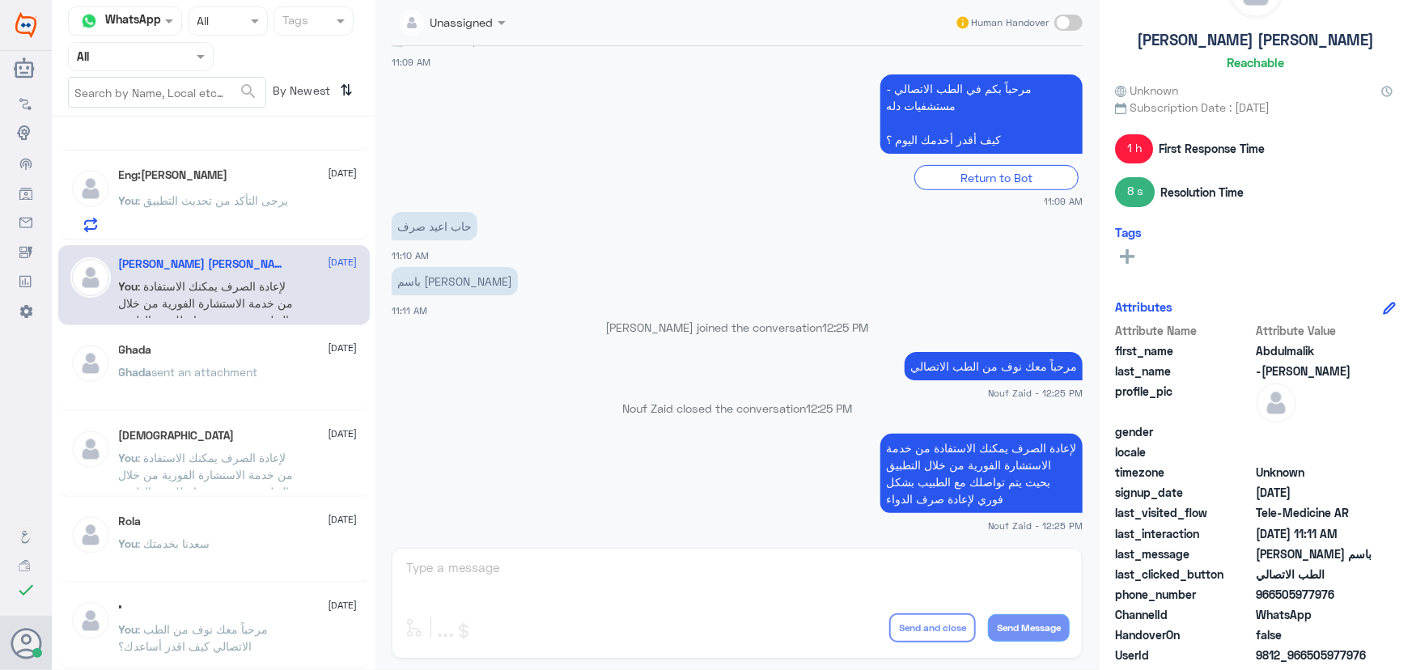
scroll to position [147, 0]
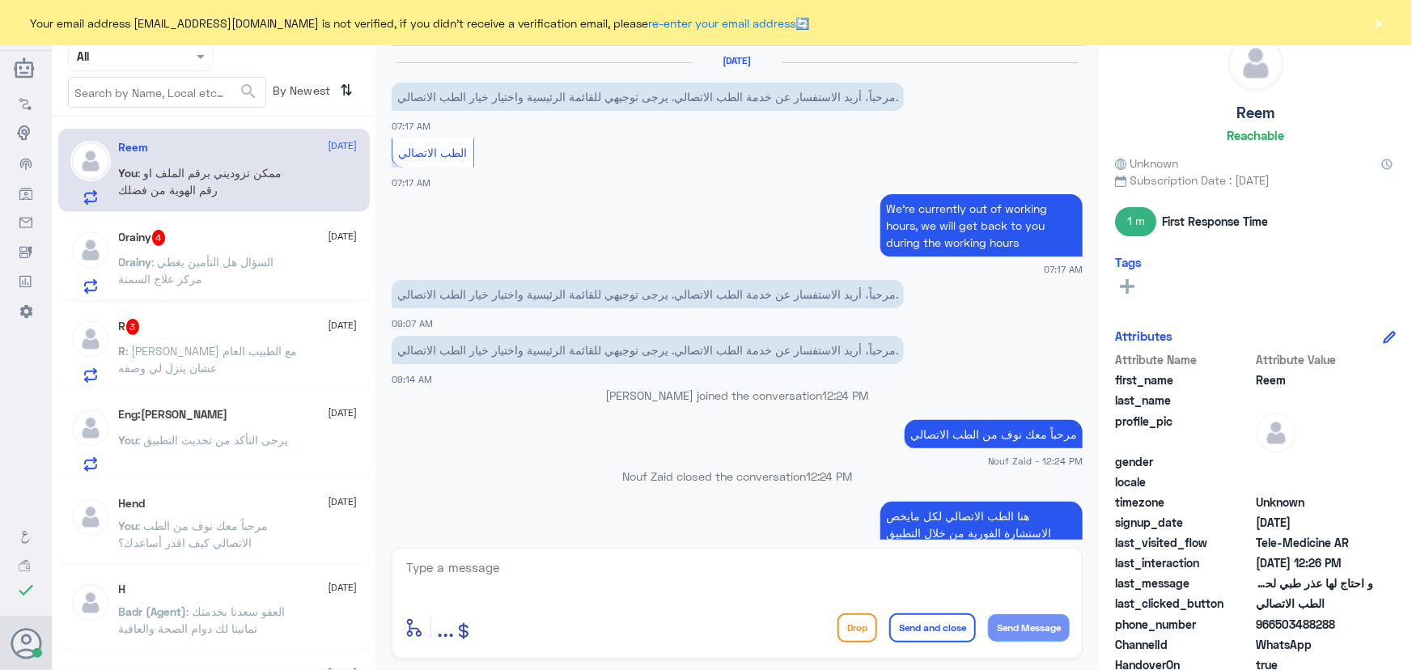
scroll to position [835, 0]
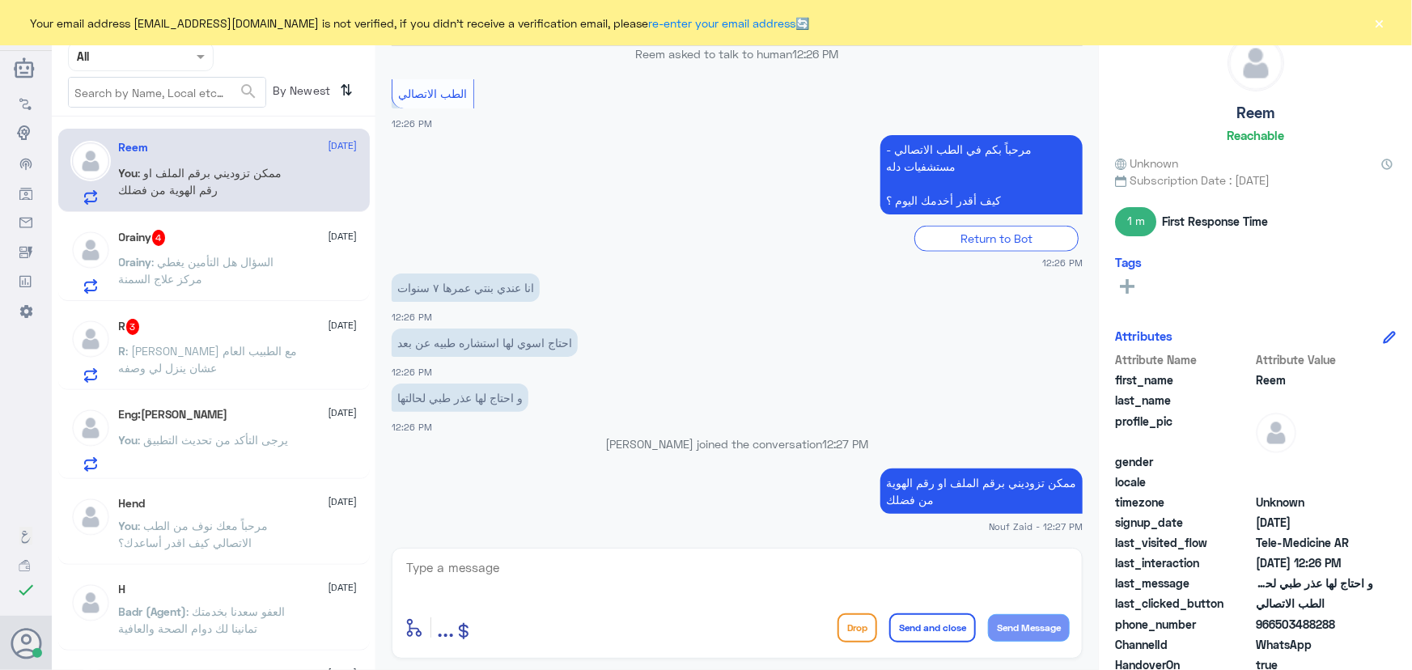
click at [239, 295] on div "Orainy 4 12 October Orainy : ‏السؤال هل التأمين يغطي مركز علاج السمنة" at bounding box center [214, 259] width 312 height 83
click at [254, 271] on p "Orainy : ‏السؤال هل التأمين يغطي مركز علاج السمنة" at bounding box center [210, 273] width 182 height 40
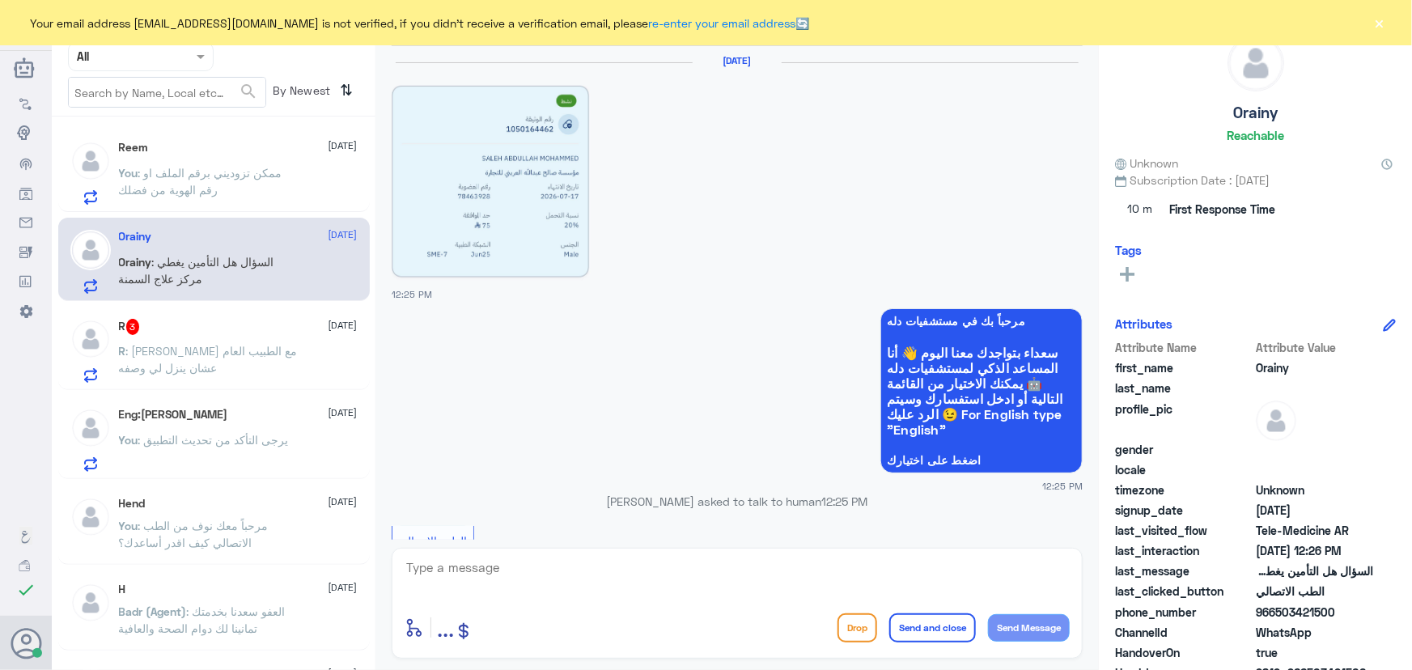
scroll to position [312, 0]
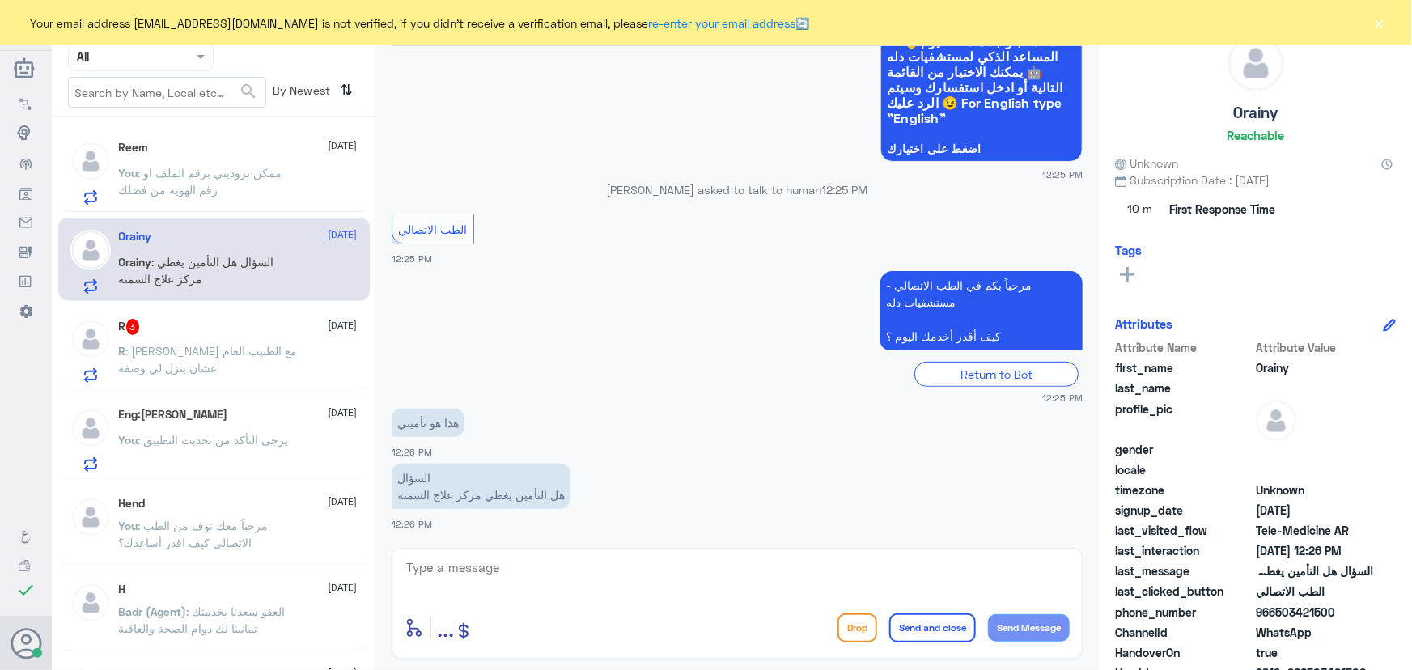
click at [565, 561] on textarea at bounding box center [737, 577] width 665 height 40
paste textarea "مرحباً معك نوف من الطب الاتصالي"
type textarea "مرحباً معك نوف من الطب الاتصالي"
click at [1057, 628] on button "Send Message" at bounding box center [1029, 628] width 82 height 28
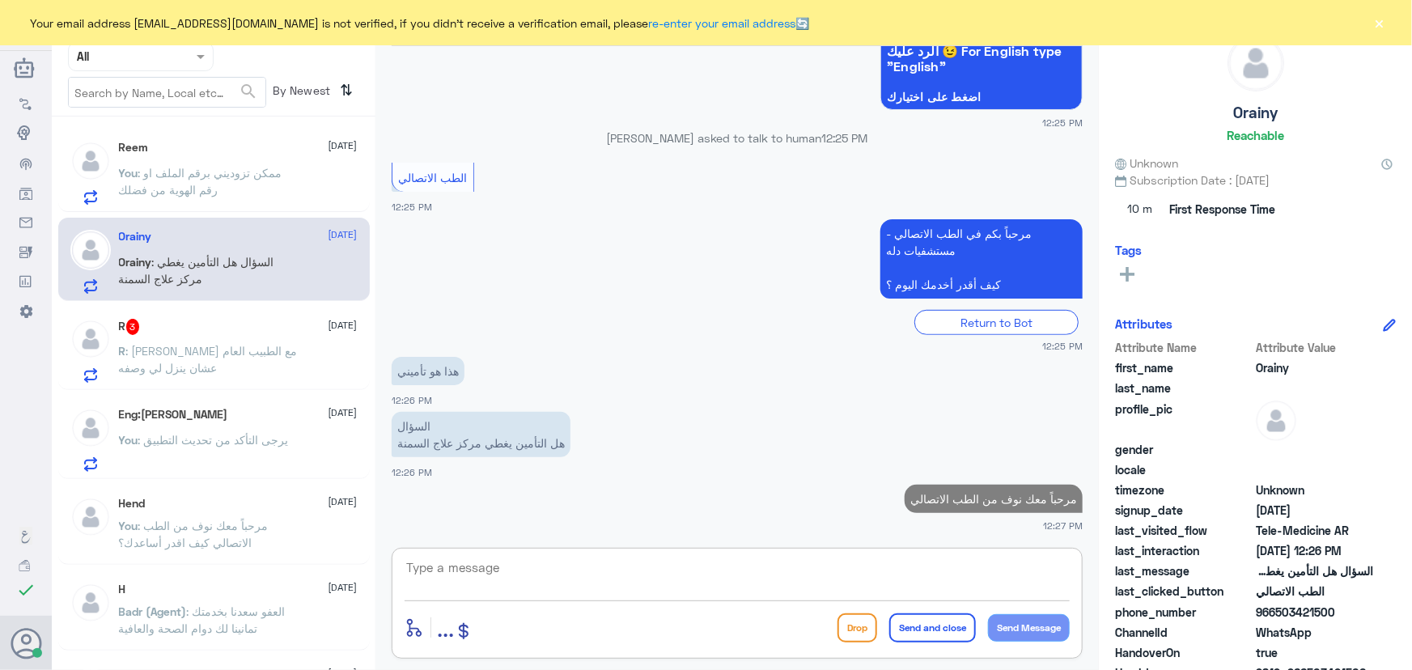
click at [944, 588] on textarea at bounding box center [737, 577] width 665 height 40
paste textarea "هنا الطب الاتصالي لكل مايخص الاستشارة الفورية من خلال التطبيق والتي من خلالها ي…"
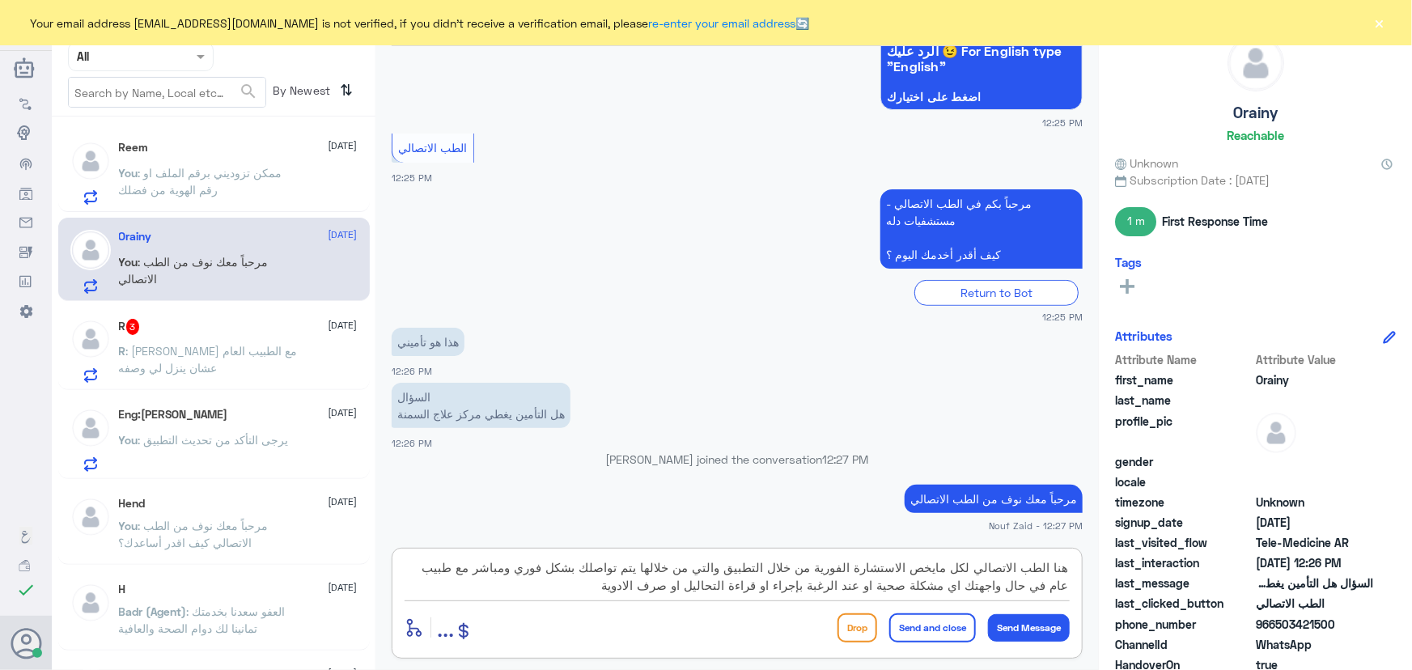
drag, startPoint x: 737, startPoint y: 566, endPoint x: 638, endPoint y: 606, distance: 106.7
click at [644, 606] on div "هنا الطب الاتصالي لكل مايخص الاستشارة الفورية من خلال التطبيق والتي من خلالها ي…" at bounding box center [737, 603] width 691 height 111
type textarea "هنا الطب الاتصالي لكل مايخص الاستشارة الفورية من خلال التطبيق، يمكنك الاستفسار …"
drag, startPoint x: 915, startPoint y: 621, endPoint x: 819, endPoint y: 618, distance: 96.4
click at [917, 621] on button "Send and close" at bounding box center [933, 628] width 87 height 29
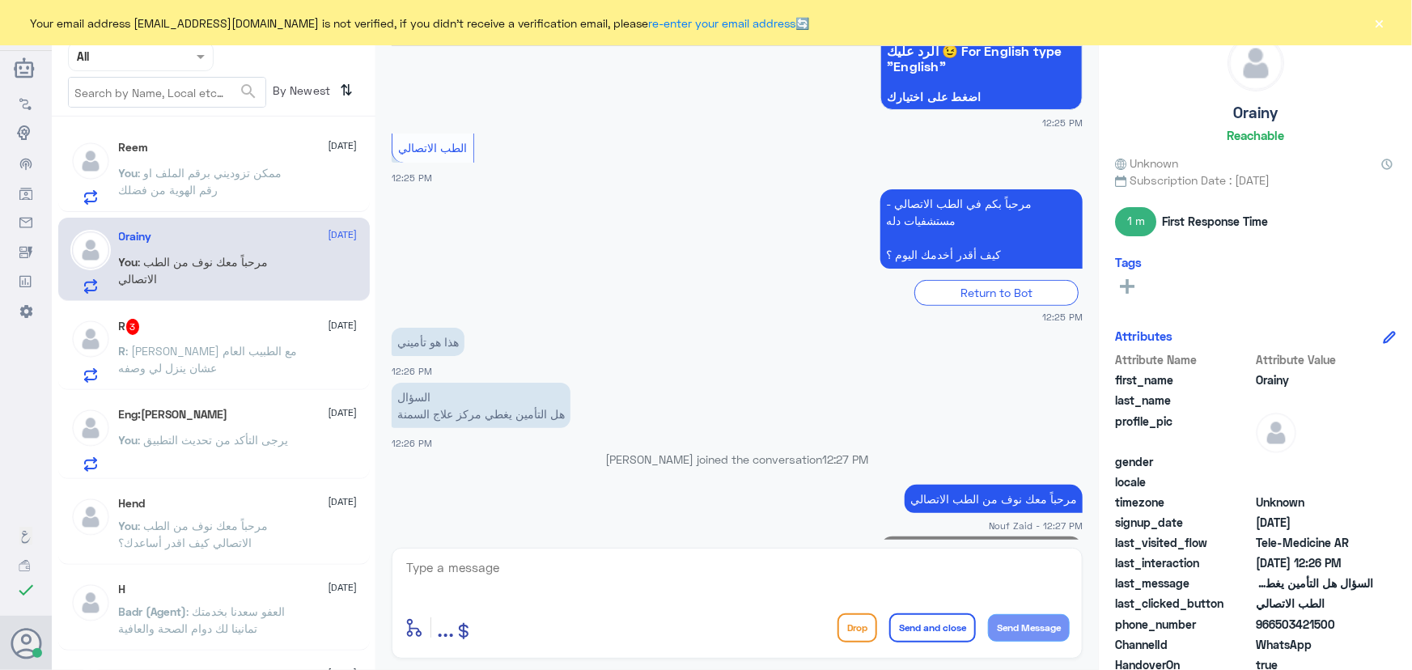
scroll to position [466, 0]
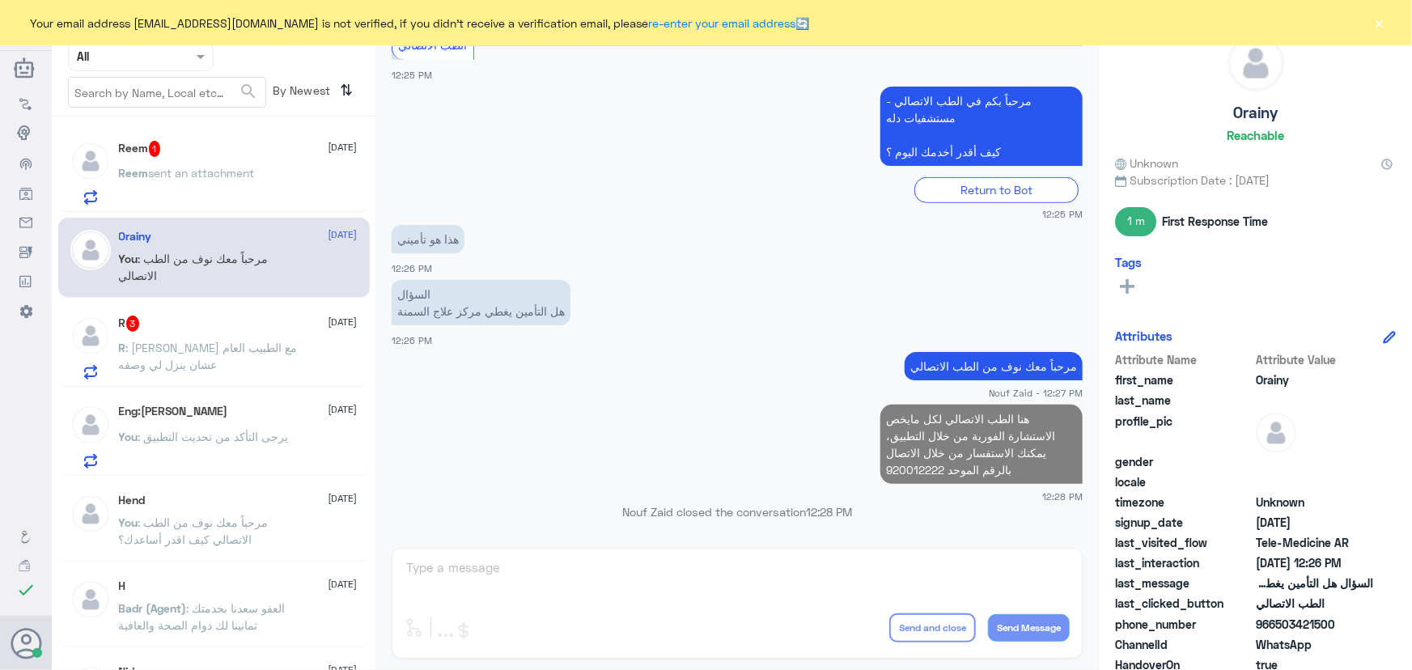
click at [293, 356] on p "R : شلون اتواصل مع الطبيب العام عشان ينزل لي وصفه" at bounding box center [210, 359] width 182 height 40
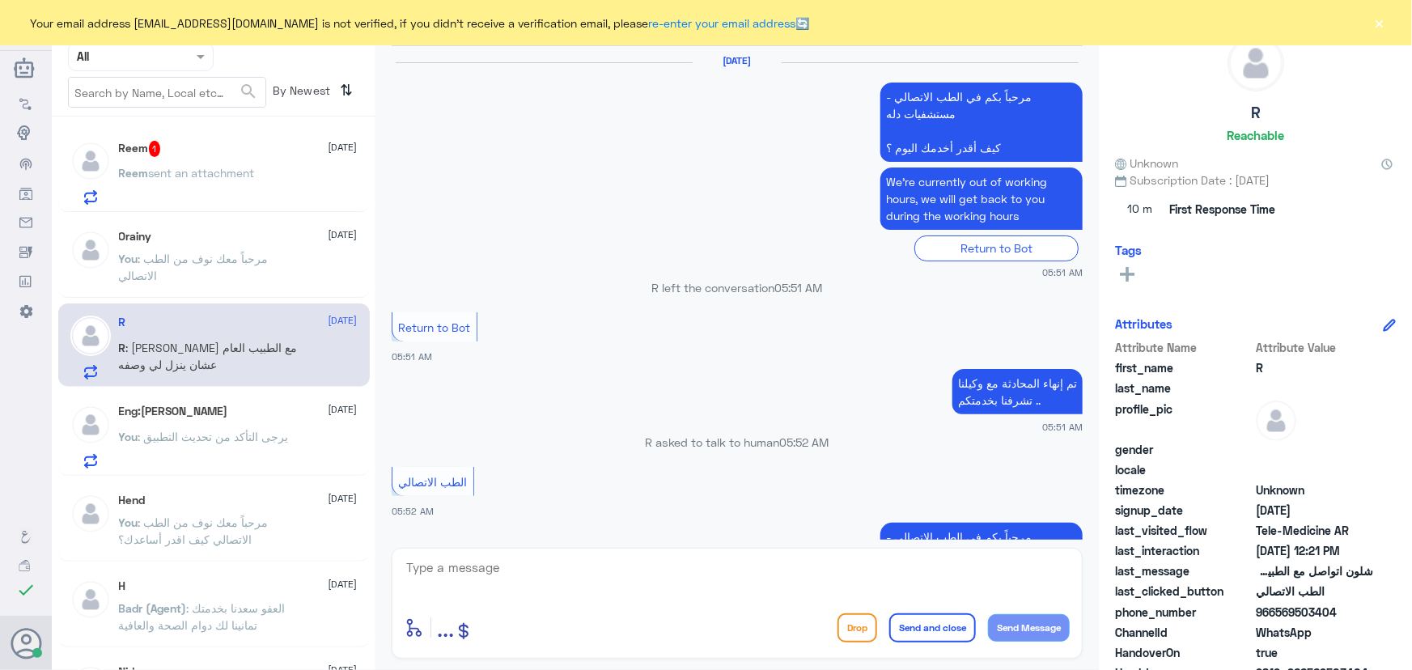
scroll to position [1030, 0]
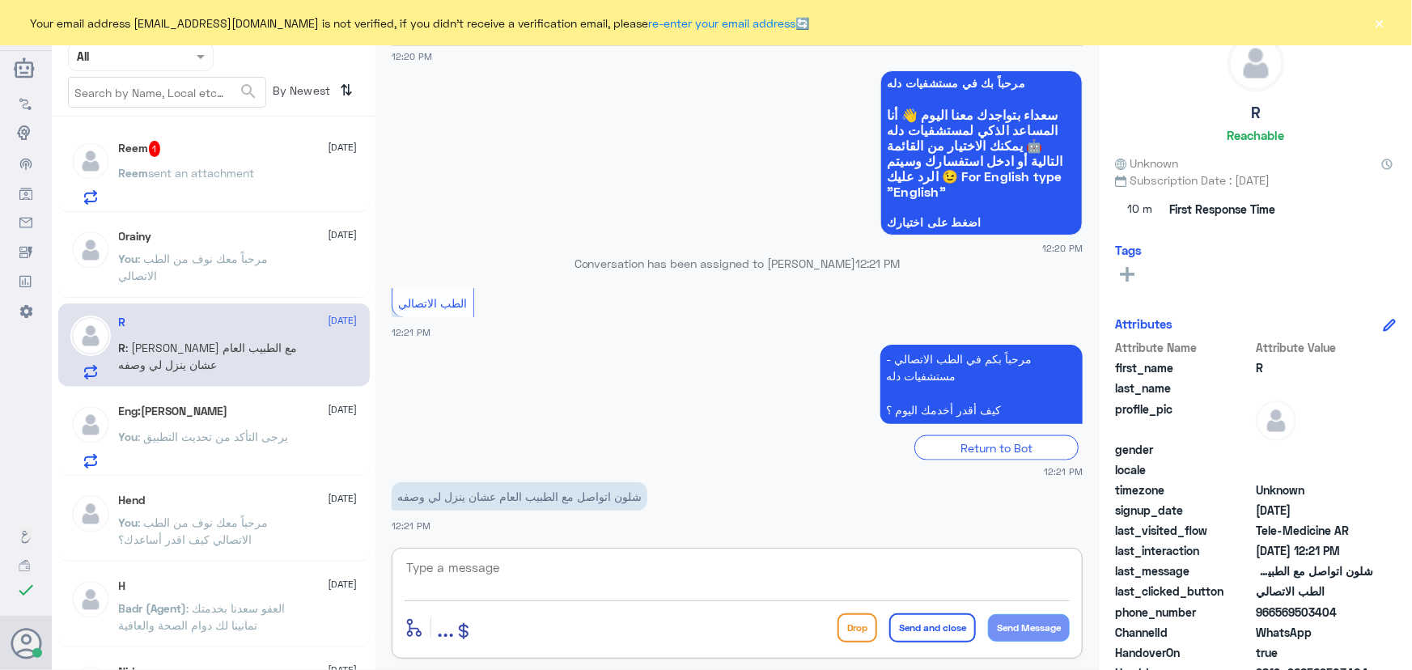
click at [623, 575] on textarea at bounding box center [737, 577] width 665 height 40
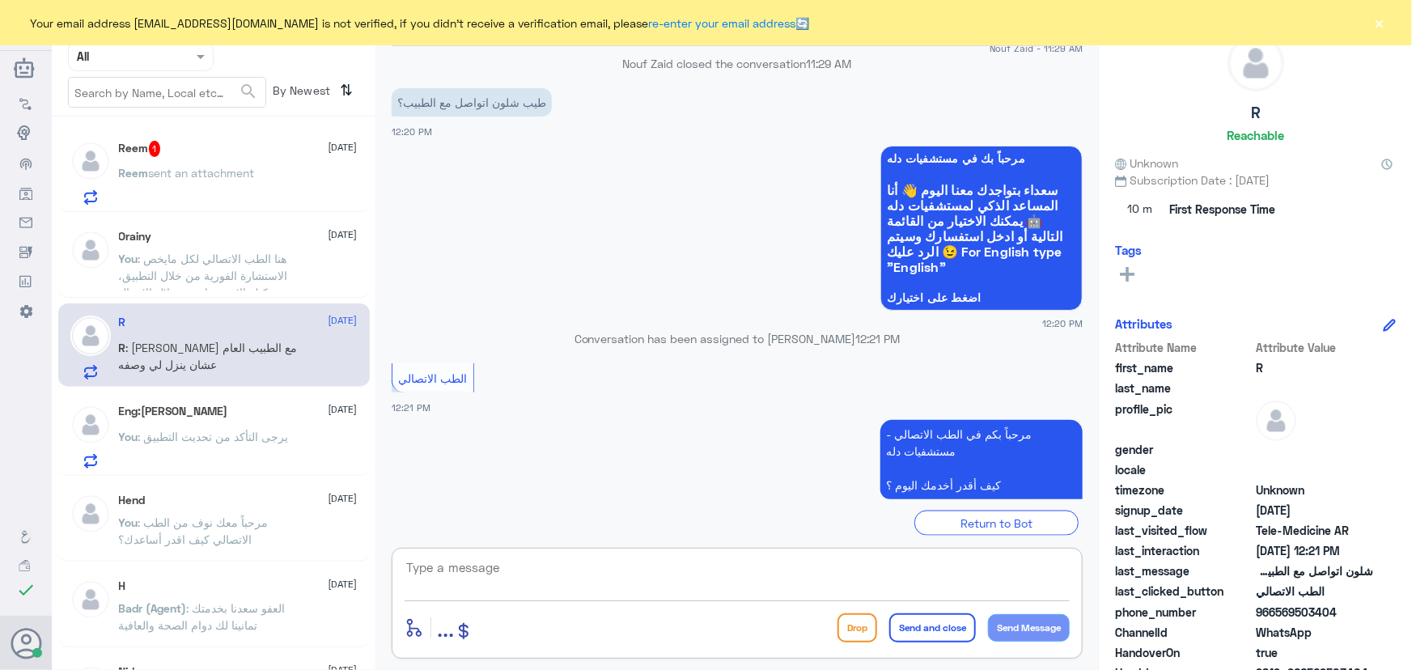
scroll to position [1031, 0]
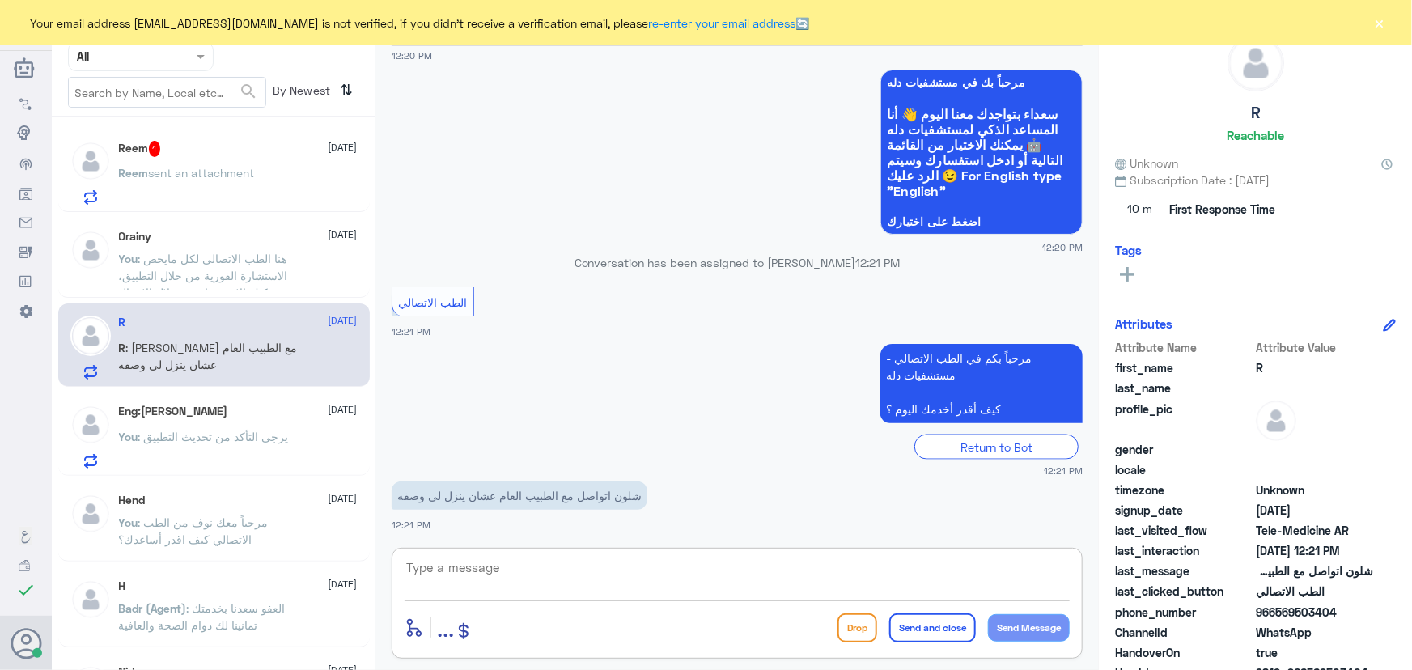
click at [536, 575] on textarea at bounding box center [737, 577] width 665 height 40
click at [1107, 537] on div "R Reachable Unknown Subscription Date : 10/12/2025 10 m First Response Time Tag…" at bounding box center [1255, 337] width 313 height 675
drag, startPoint x: 1276, startPoint y: 614, endPoint x: 1377, endPoint y: 618, distance: 101.2
click at [1377, 618] on div "phone_number 966569503404" at bounding box center [1255, 614] width 281 height 20
click at [744, 573] on textarea at bounding box center [737, 577] width 665 height 40
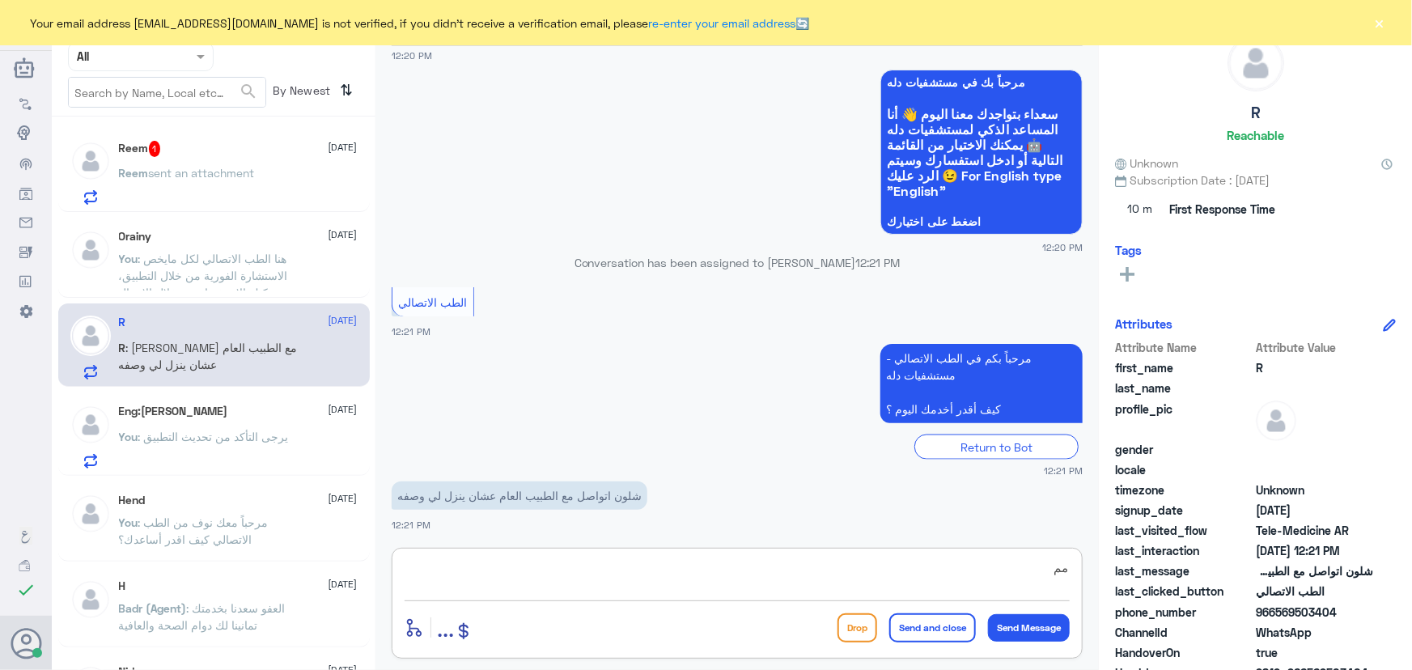
type textarea "م"
type textarea "ممكن تزوديني برقم الملف او رقم الهوية من فضلك"
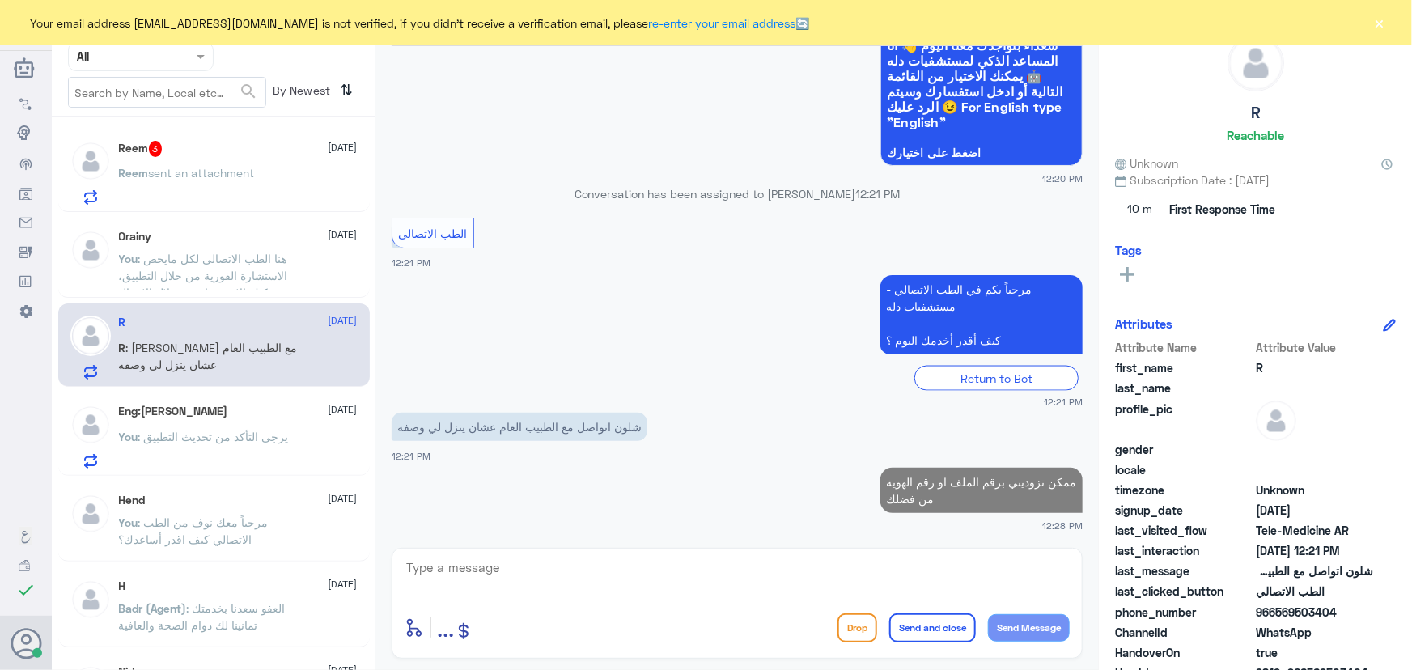
click at [237, 179] on p "Reem sent an attachment" at bounding box center [187, 184] width 136 height 40
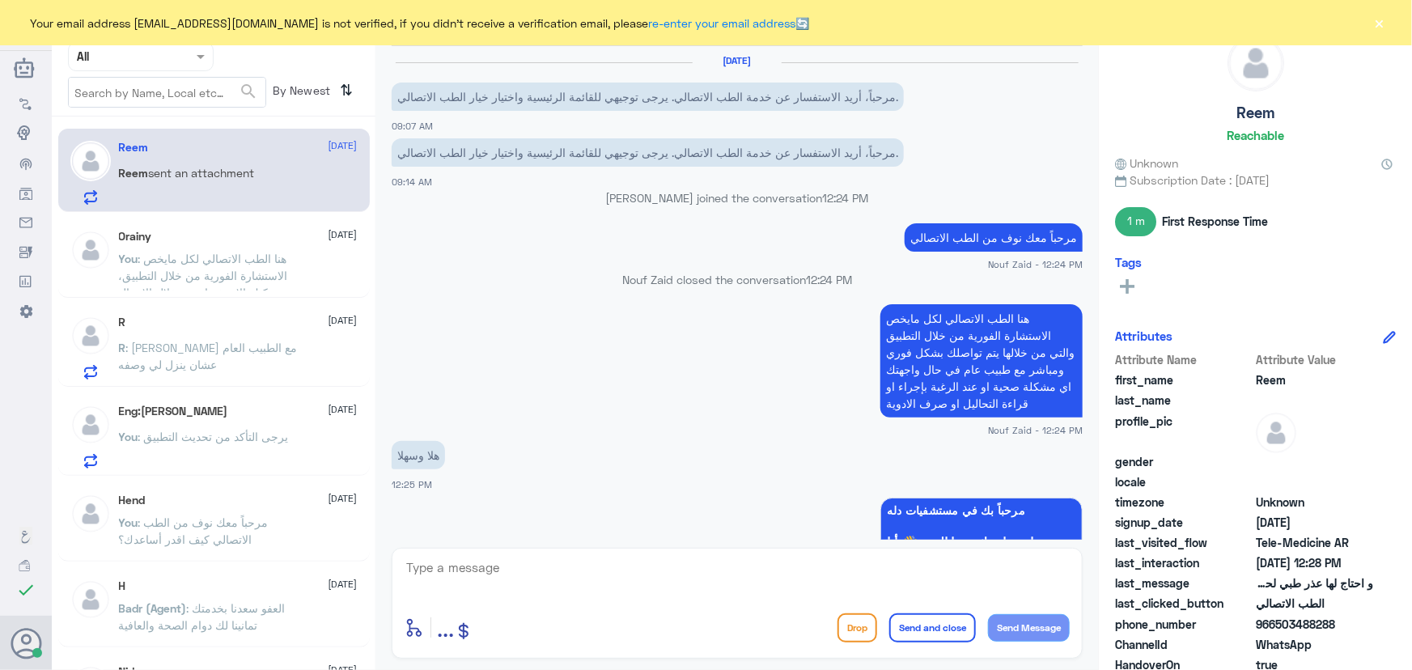
scroll to position [972, 0]
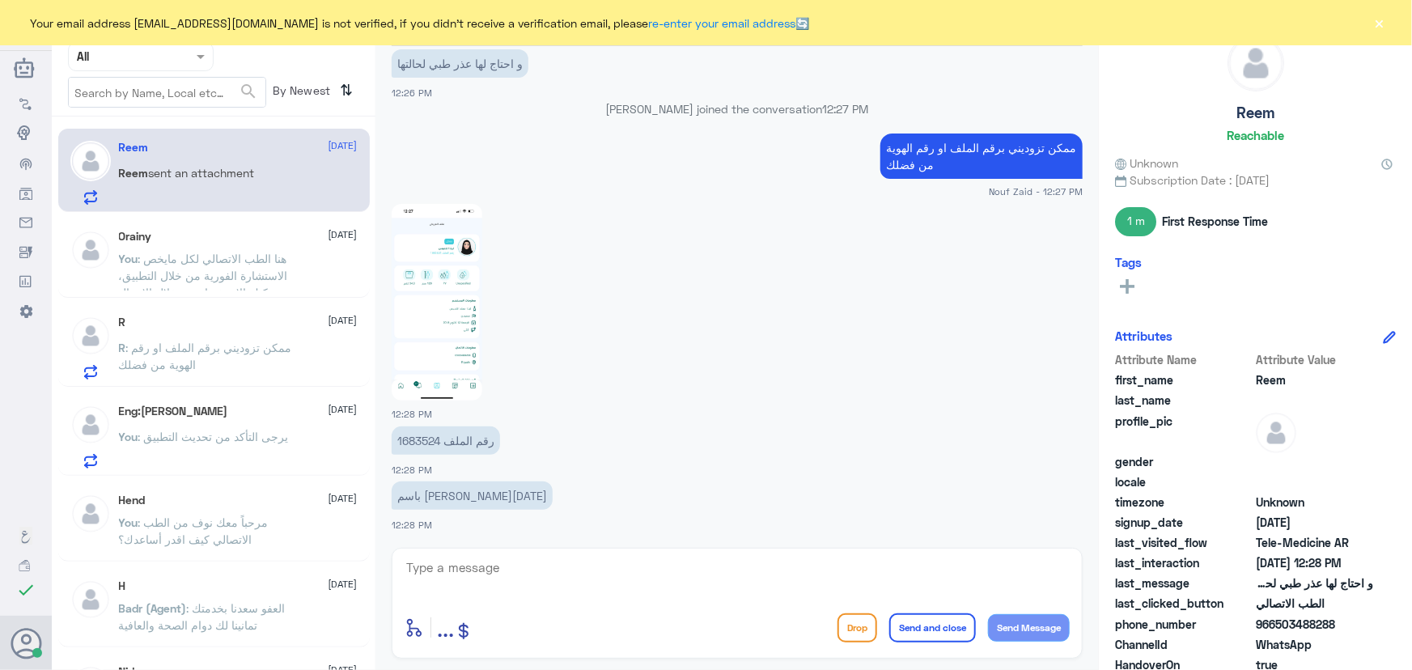
click at [414, 444] on p "رقم الملف 1683524" at bounding box center [446, 441] width 108 height 28
click at [413, 439] on p "رقم الملف 1683524" at bounding box center [446, 441] width 108 height 28
click at [414, 433] on p "رقم الملف 1683524" at bounding box center [446, 441] width 108 height 28
click at [421, 438] on p "رقم الملف 1683524" at bounding box center [446, 441] width 108 height 28
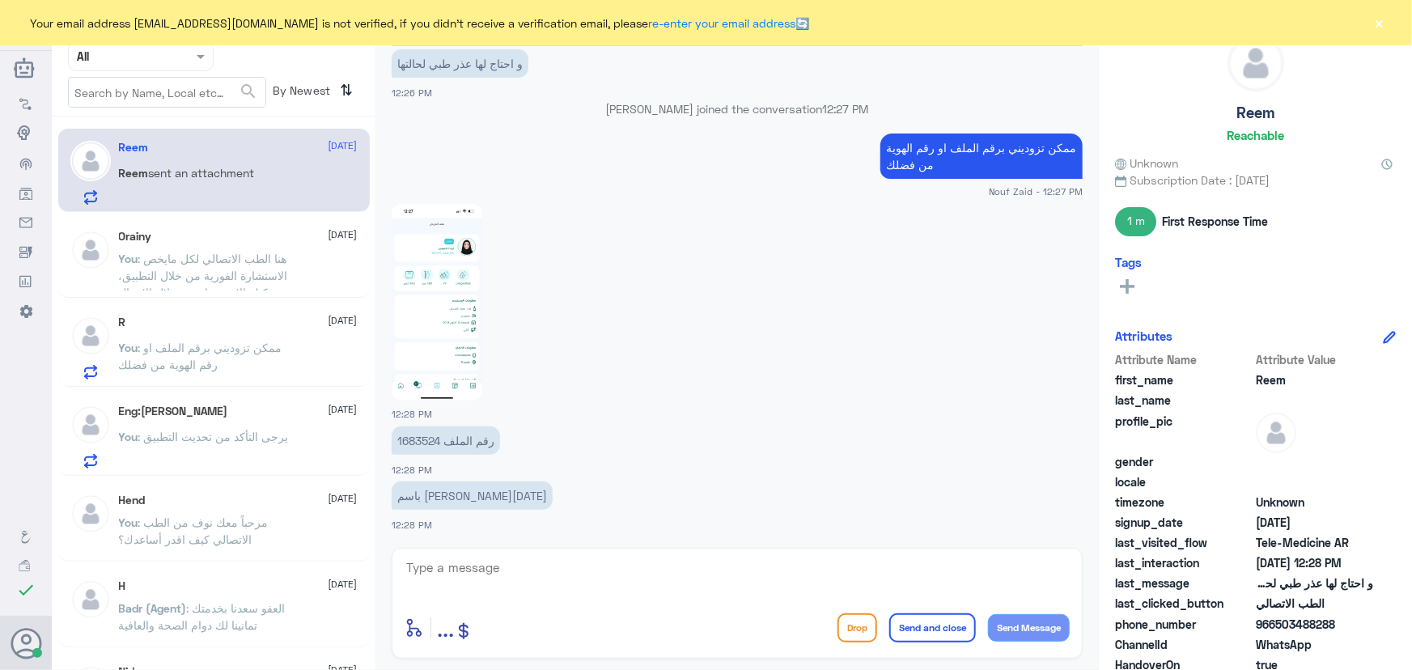
click at [423, 438] on p "رقم الملف 1683524" at bounding box center [446, 441] width 108 height 28
click at [423, 434] on p "رقم الملف 1683524" at bounding box center [446, 441] width 108 height 28
copy p "1683524"
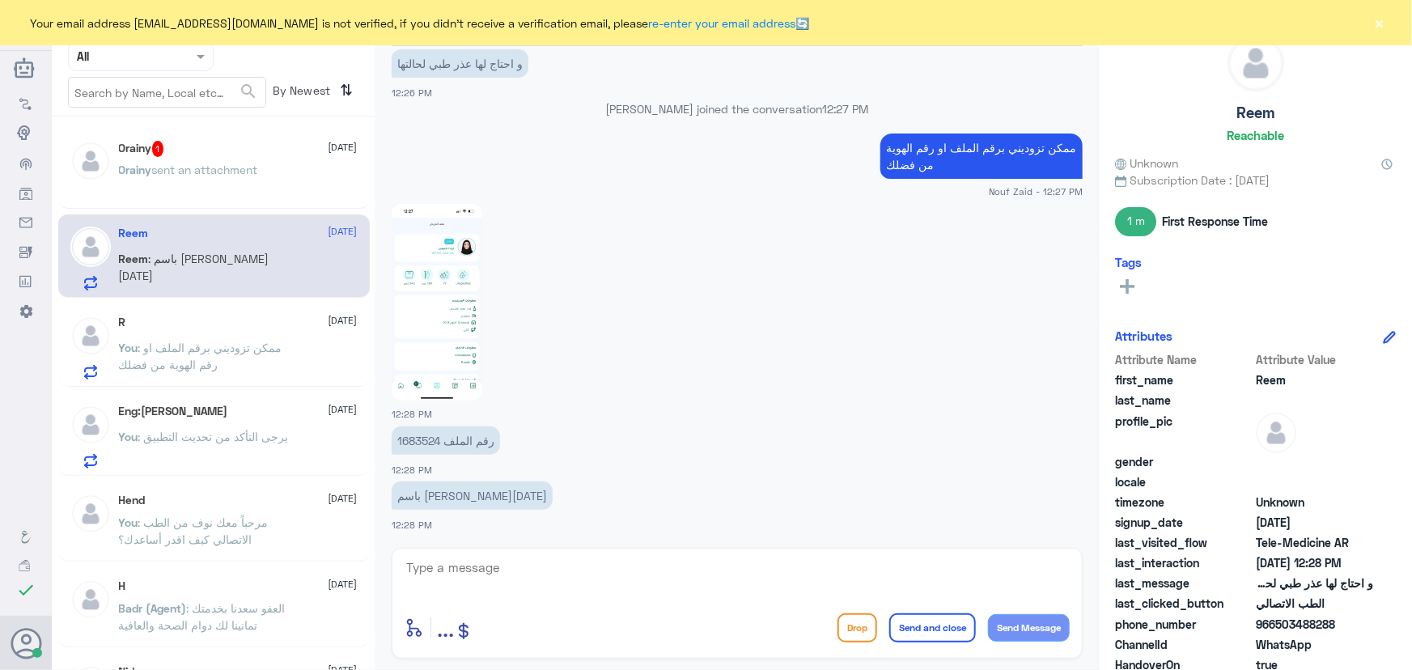
click at [627, 563] on textarea at bounding box center [737, 577] width 665 height 40
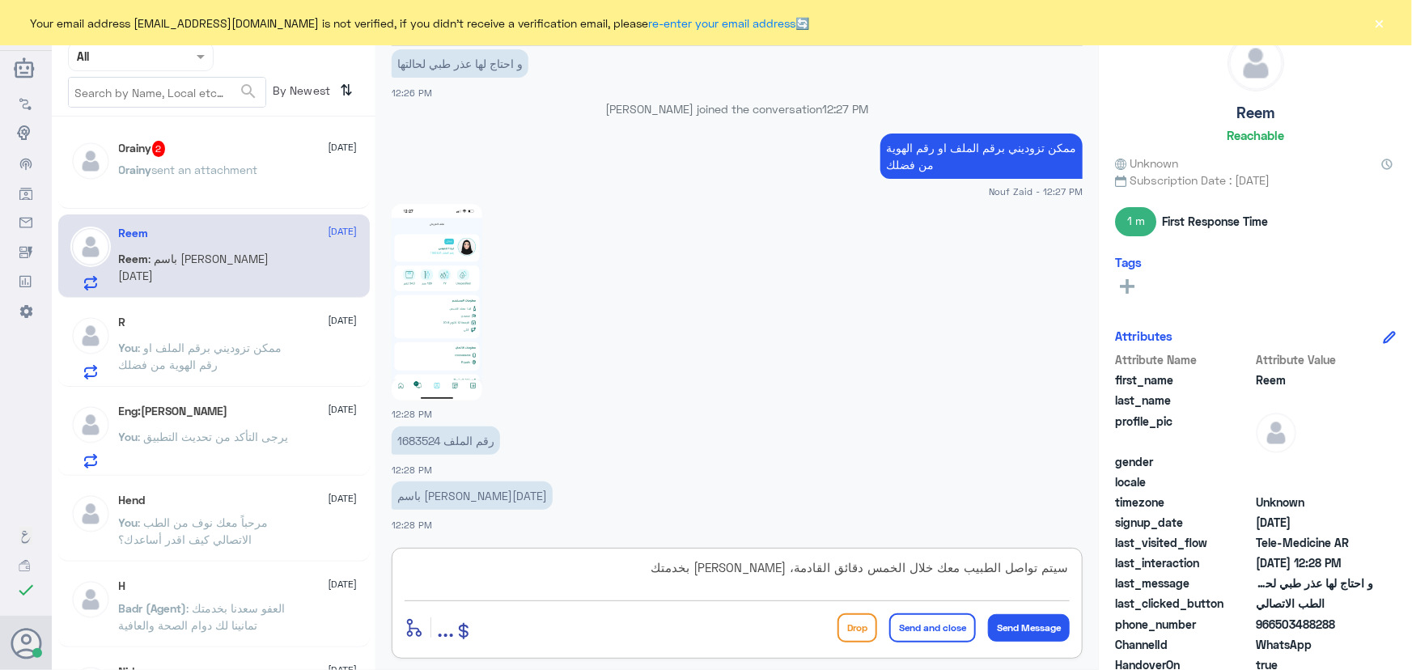
type textarea "سيتم تواصل الطبيب معك خلال الخمس دقائق القادمة، سعدنا بخدمتك"
click at [932, 625] on button "Send and close" at bounding box center [933, 628] width 87 height 29
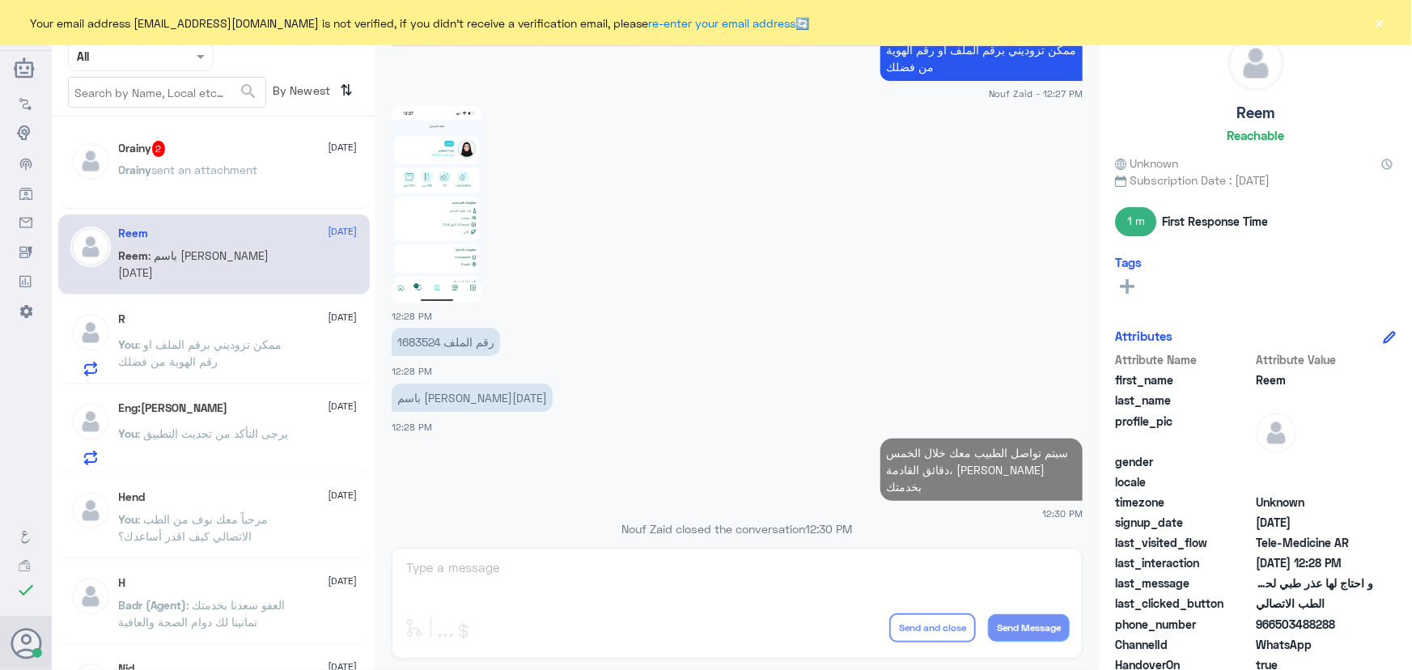
click at [161, 163] on span "sent an attachment" at bounding box center [205, 170] width 106 height 14
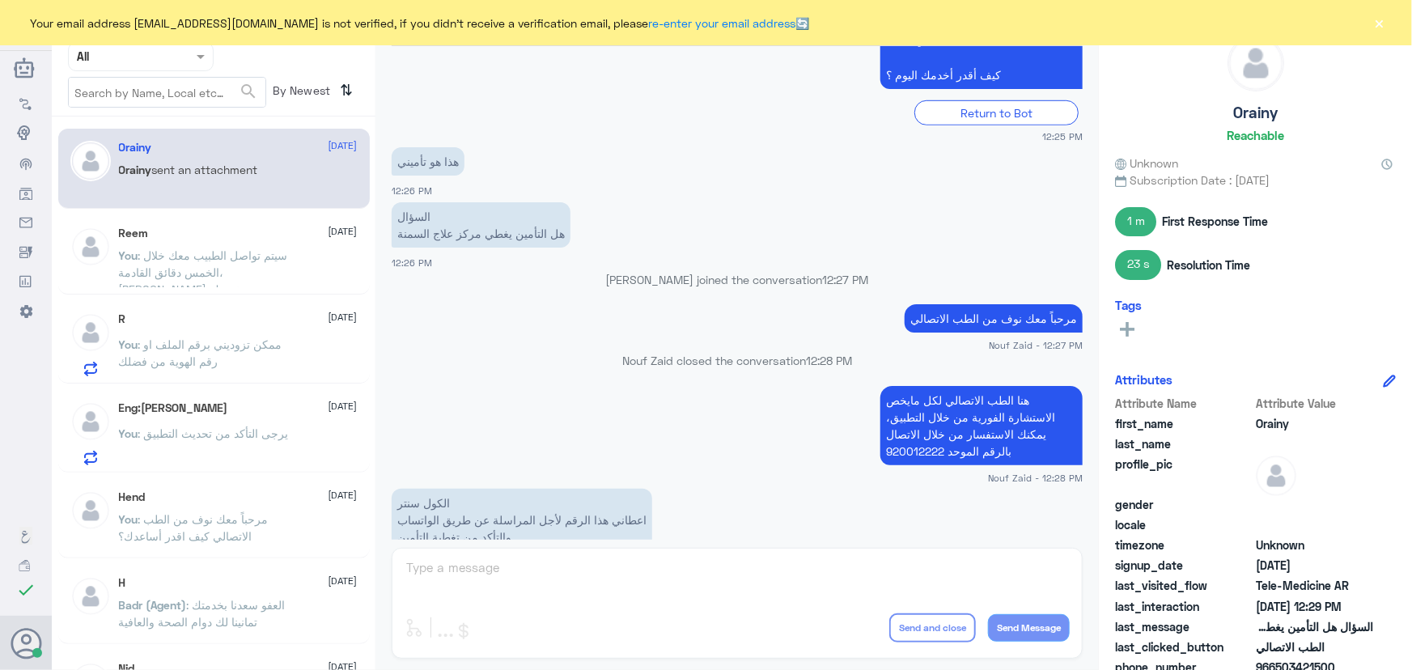
scroll to position [569, 0]
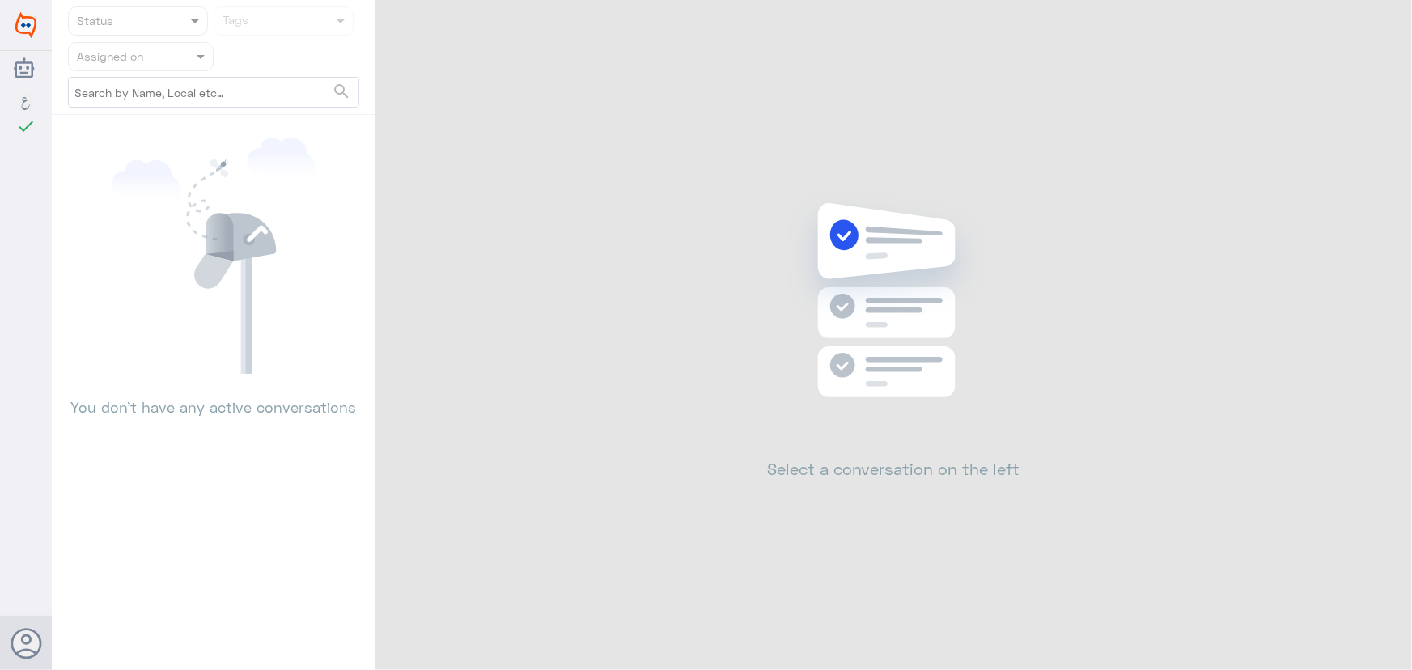
click at [1375, 6] on div "Status Tags Assigned on search You don’t have any active conversations Select a…" at bounding box center [732, 337] width 1361 height 675
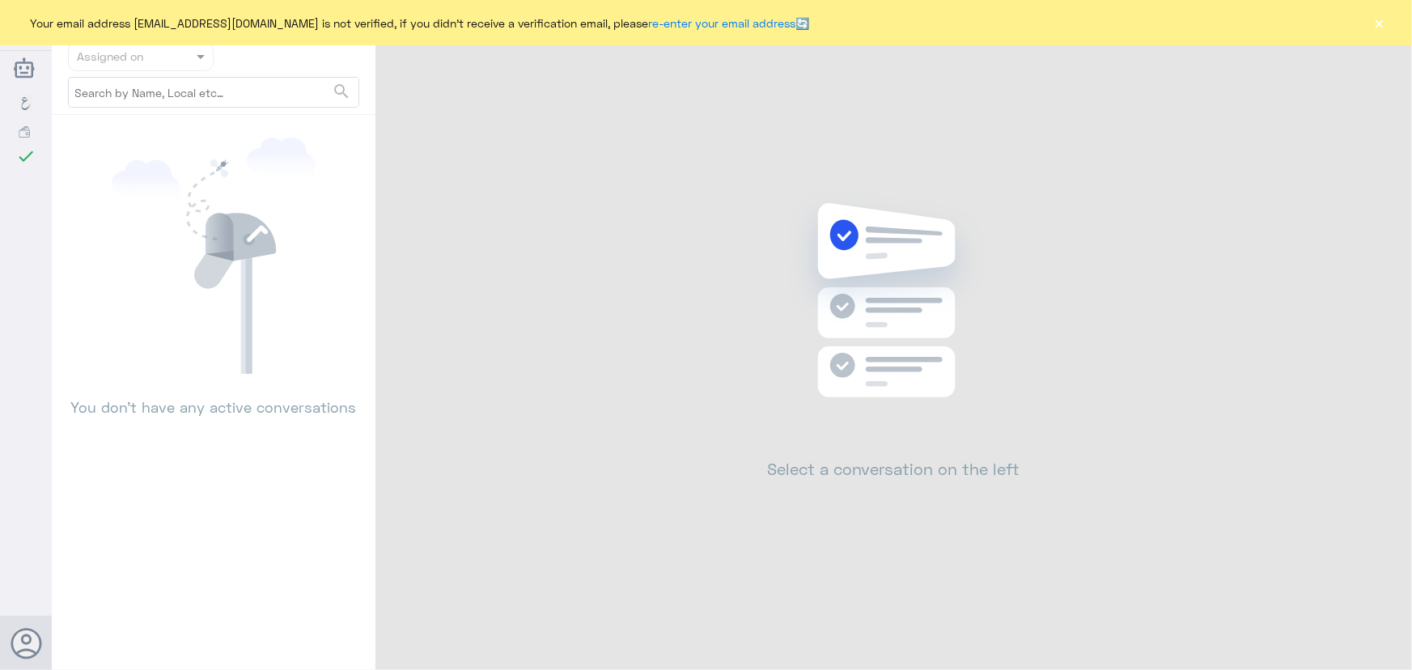
click at [1374, 20] on button "×" at bounding box center [1380, 23] width 16 height 16
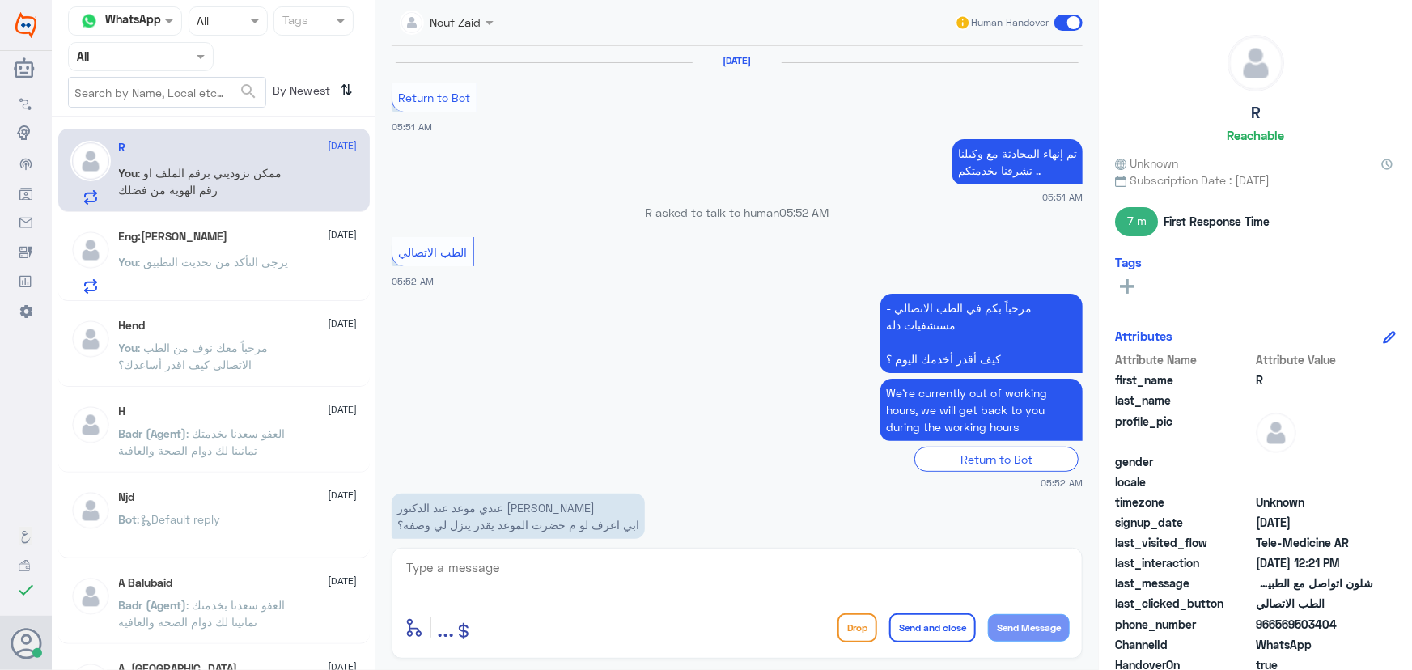
scroll to position [899, 0]
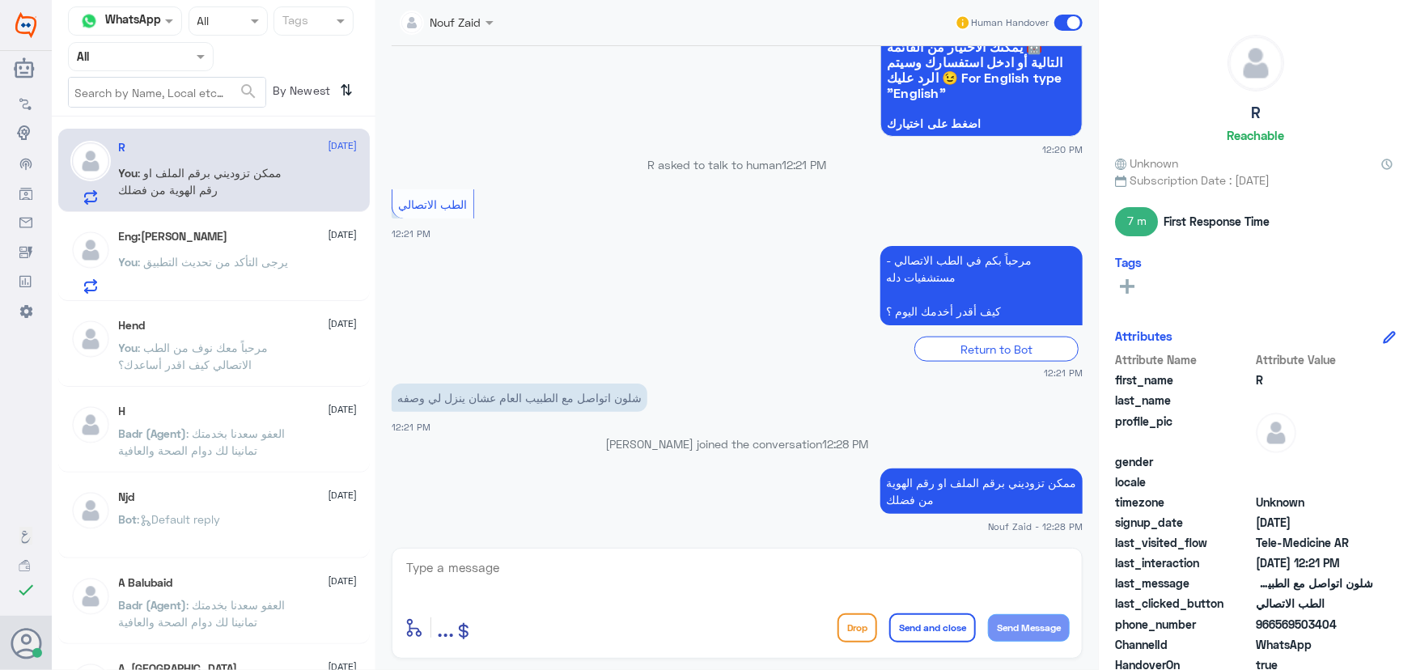
click at [276, 270] on p "You : يرجى التأكد من تحديث التطبيق" at bounding box center [204, 273] width 170 height 40
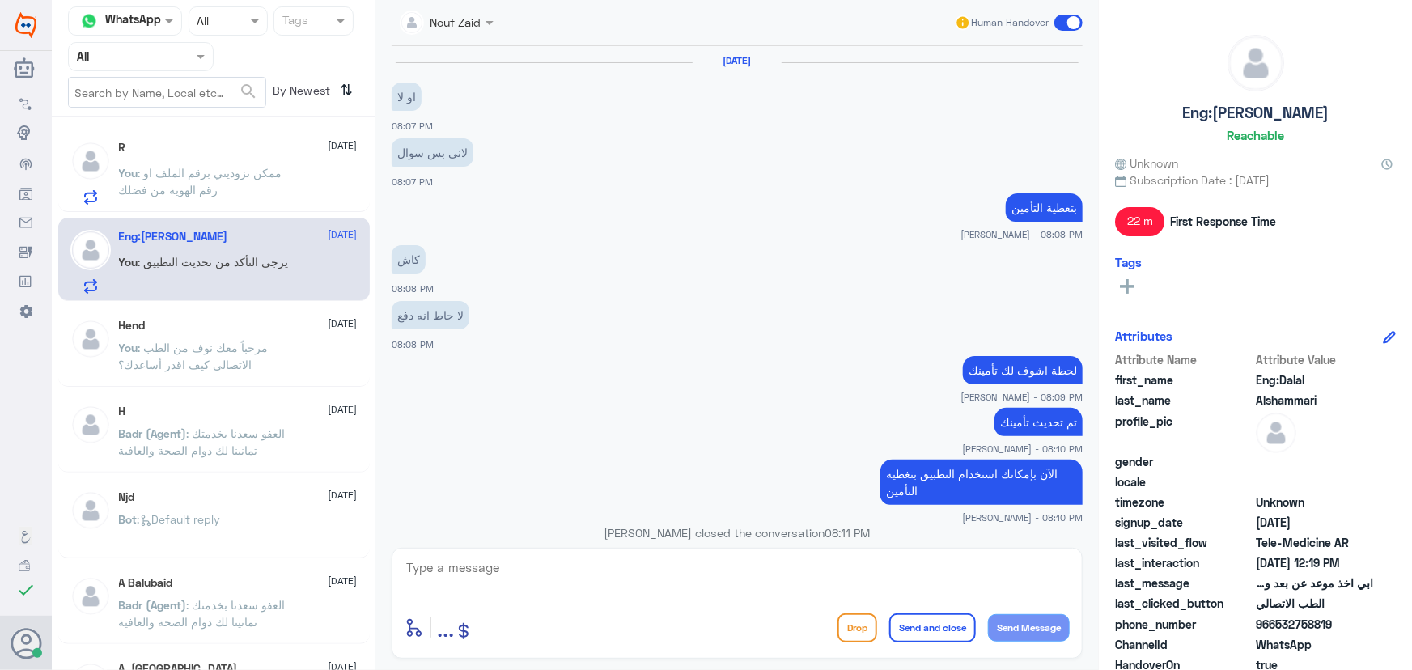
scroll to position [759, 0]
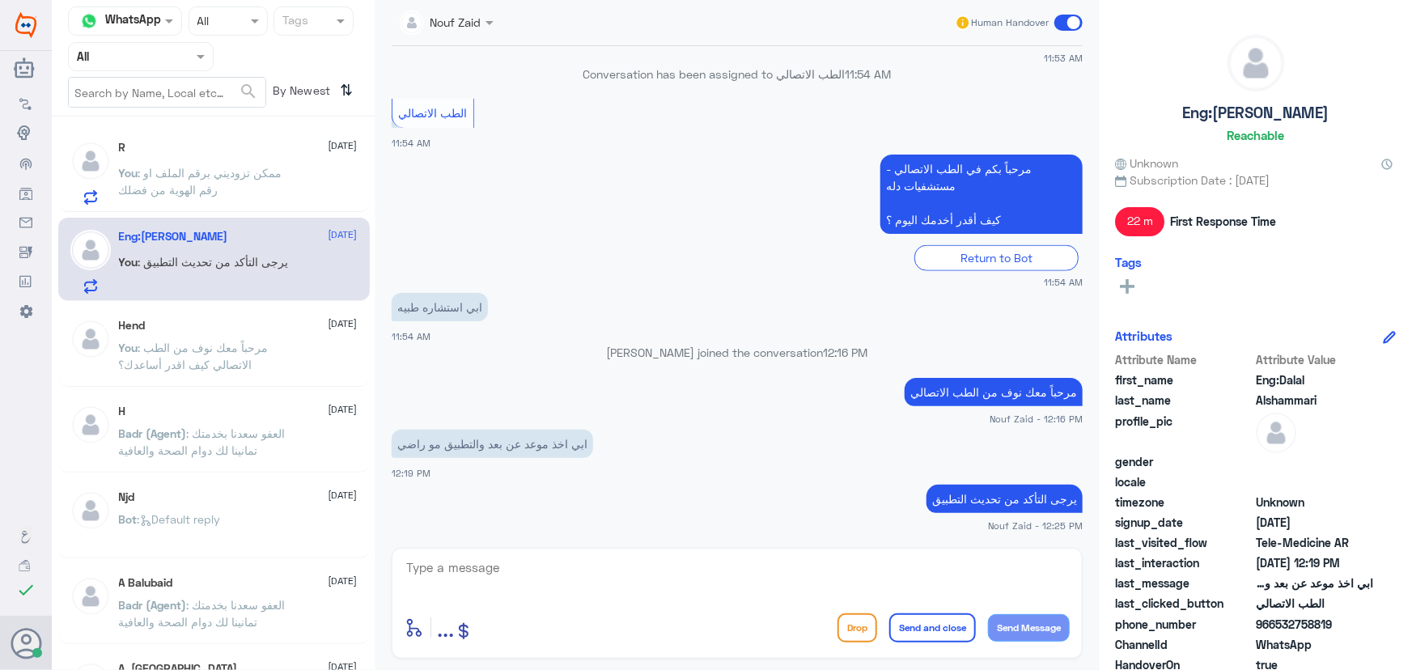
click at [251, 177] on span ": ممكن تزوديني برقم الملف او رقم الهوية من فضلك" at bounding box center [201, 181] width 164 height 31
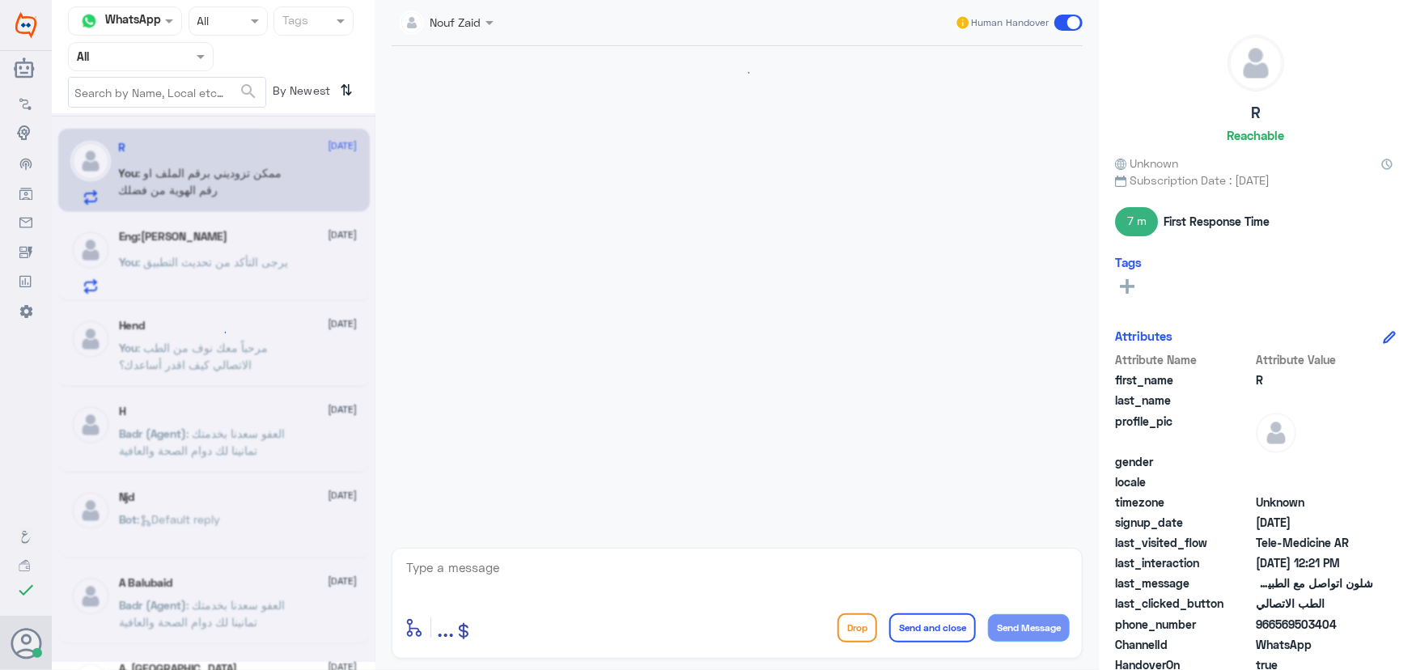
scroll to position [899, 0]
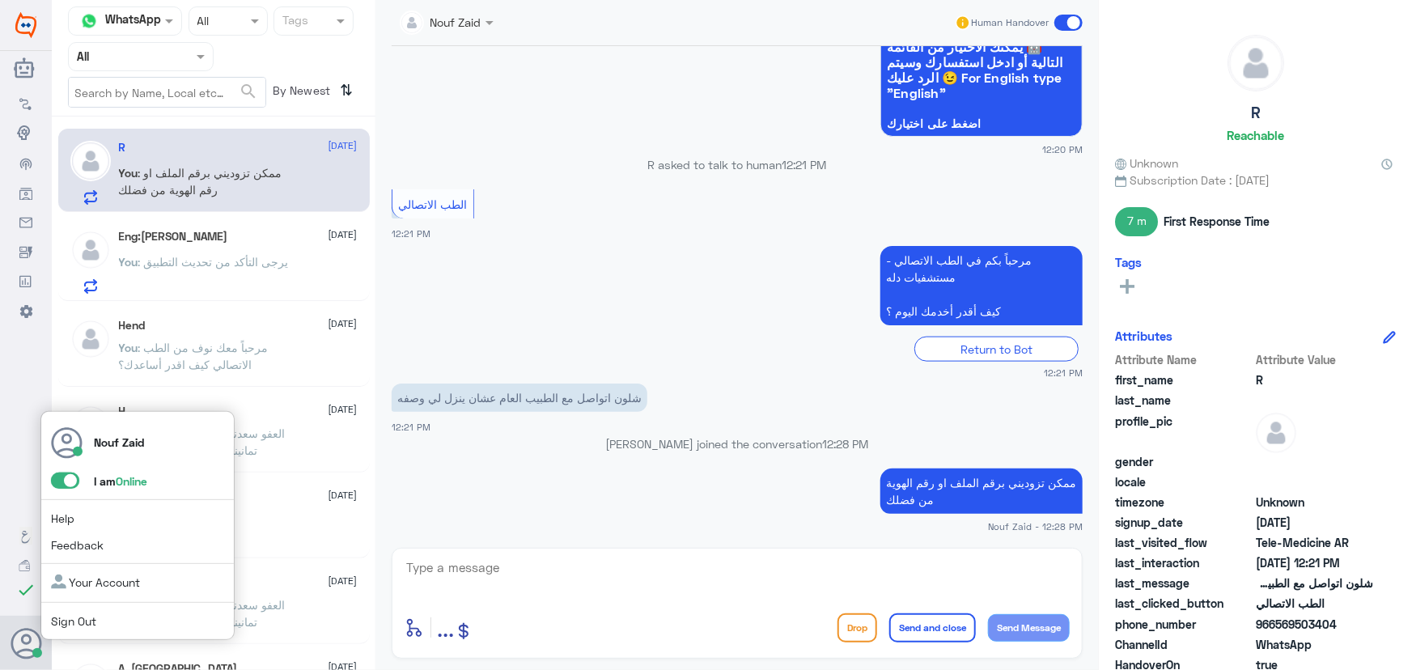
click at [62, 473] on span at bounding box center [65, 481] width 28 height 16
click at [0, 0] on input "checkbox" at bounding box center [0, 0] width 0 height 0
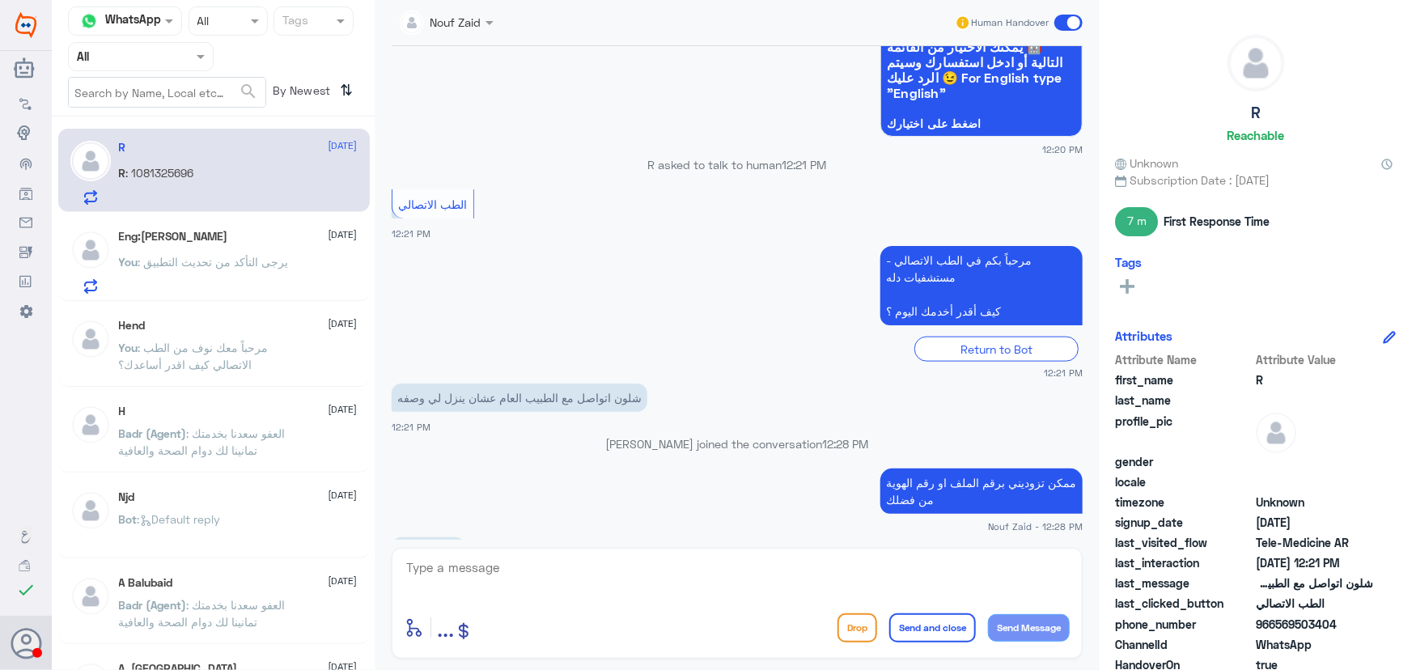
scroll to position [955, 0]
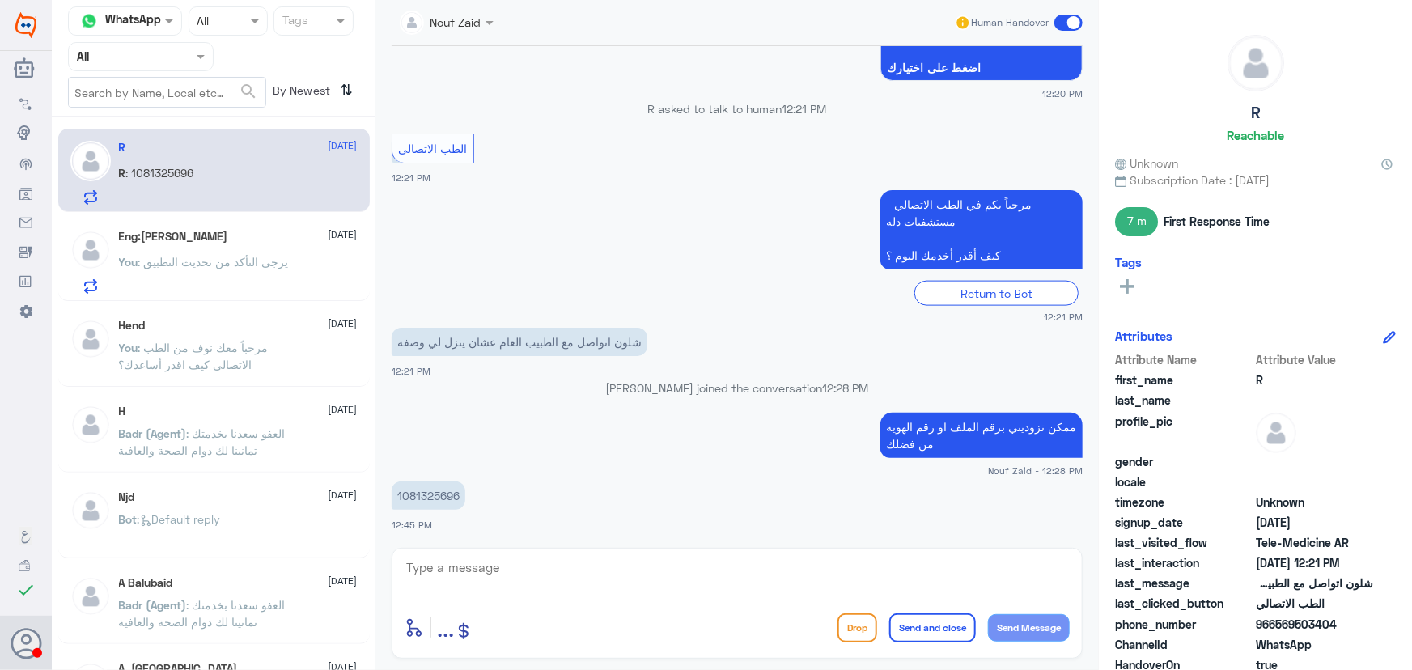
click at [238, 159] on div "R [DATE] R : 1081325696" at bounding box center [238, 173] width 239 height 64
click at [469, 28] on div at bounding box center [447, 21] width 110 height 19
click at [445, 100] on div "[PERSON_NAME]" at bounding box center [476, 100] width 132 height 28
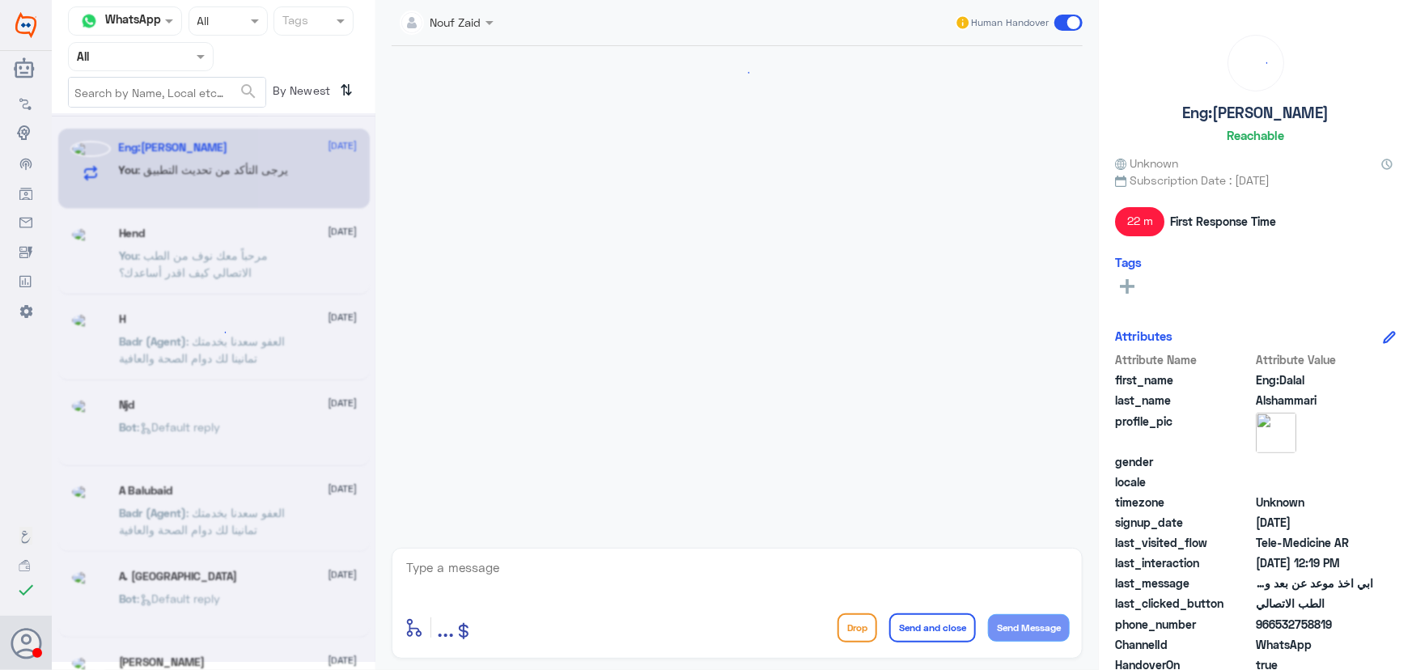
scroll to position [759, 0]
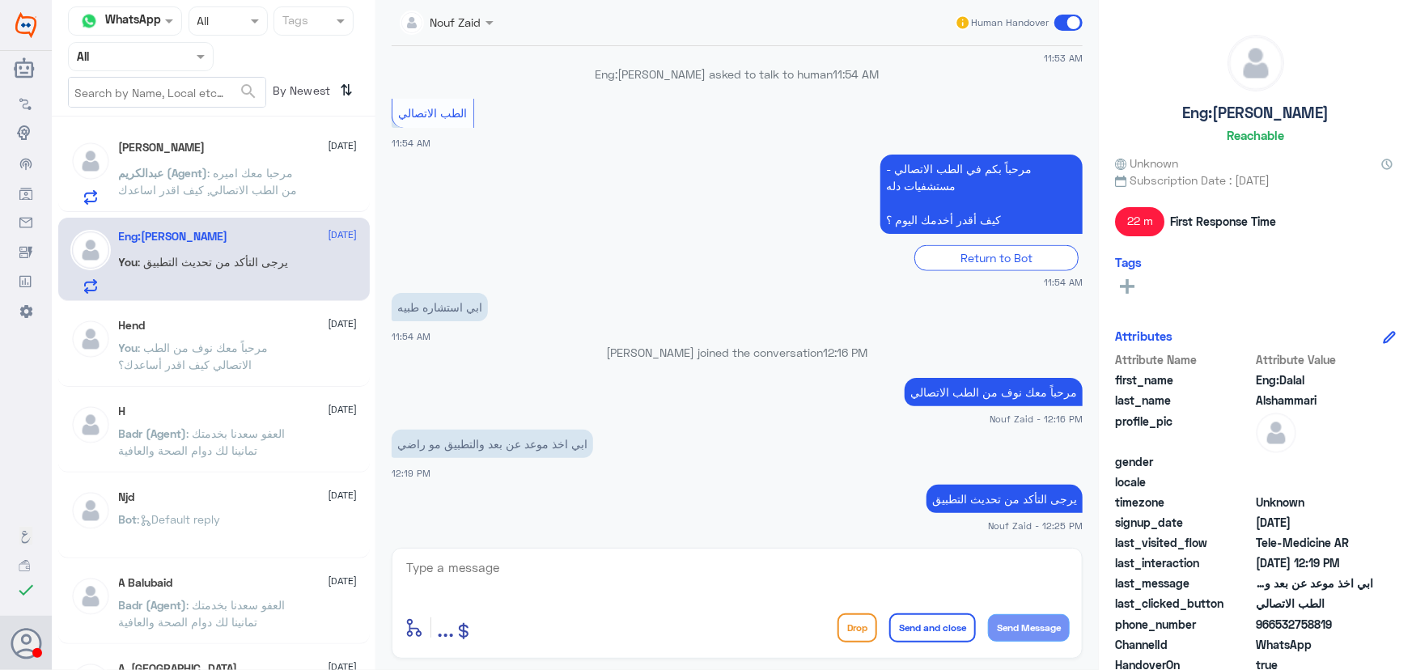
click at [286, 251] on div "Eng:[PERSON_NAME] [DATE] You : يرجى التأكد من تحديث التطبيق" at bounding box center [238, 262] width 239 height 64
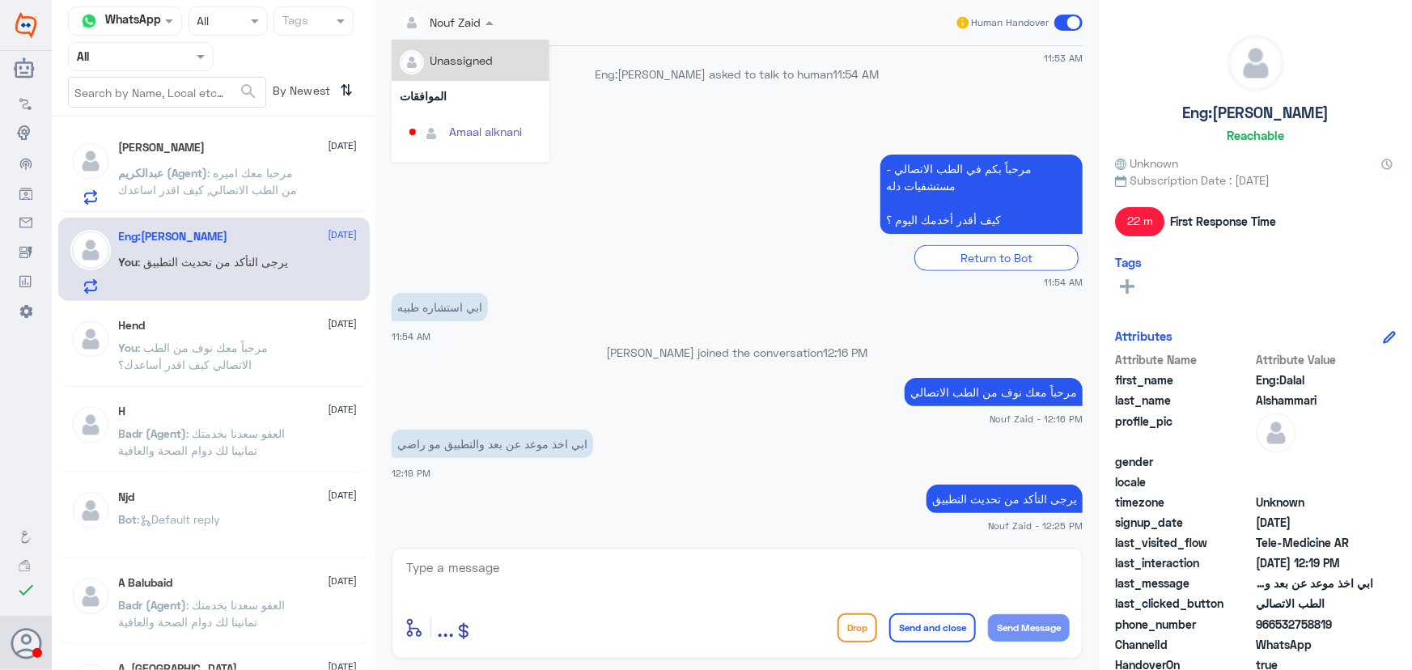
click at [457, 19] on input "text" at bounding box center [429, 21] width 58 height 19
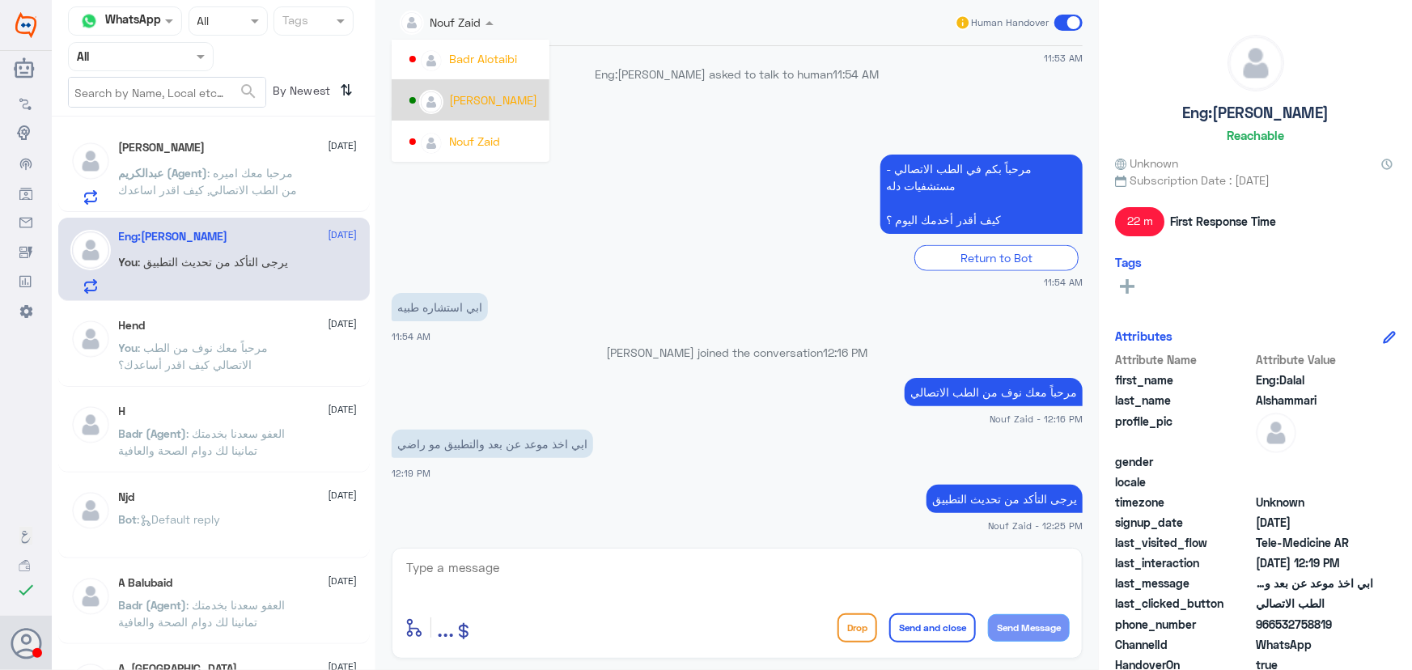
click at [453, 112] on div "[PERSON_NAME]" at bounding box center [476, 100] width 132 height 28
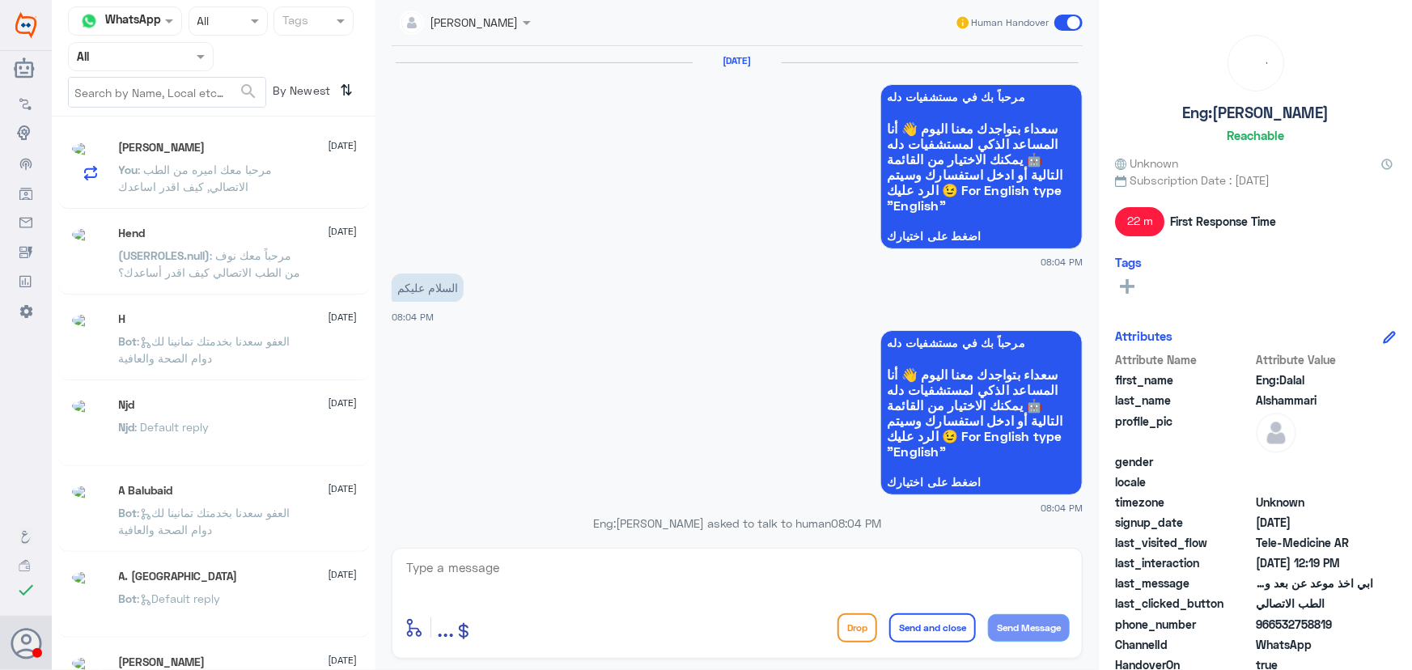
scroll to position [2159, 0]
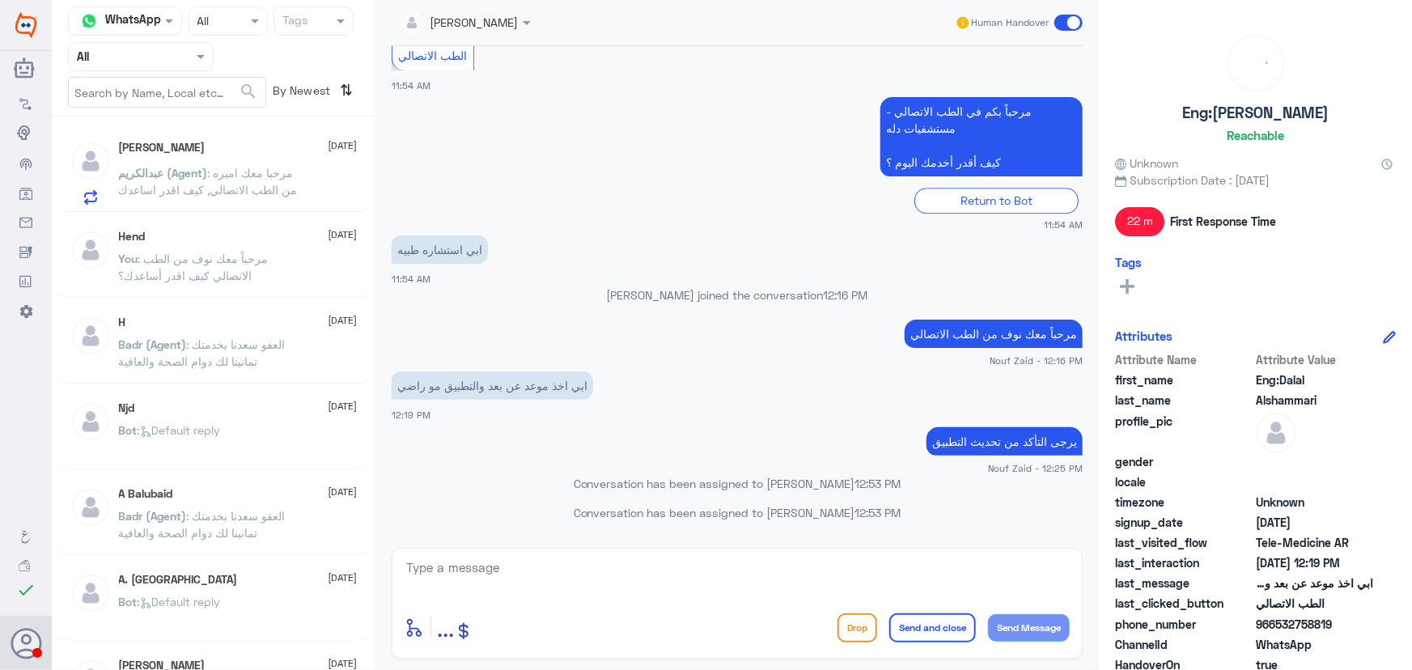
click at [193, 164] on p "عبدالكريم (Agent) : مرحبا معك اميره من الطب الاتصالي, كيف اقدر اساعدك" at bounding box center [210, 184] width 182 height 40
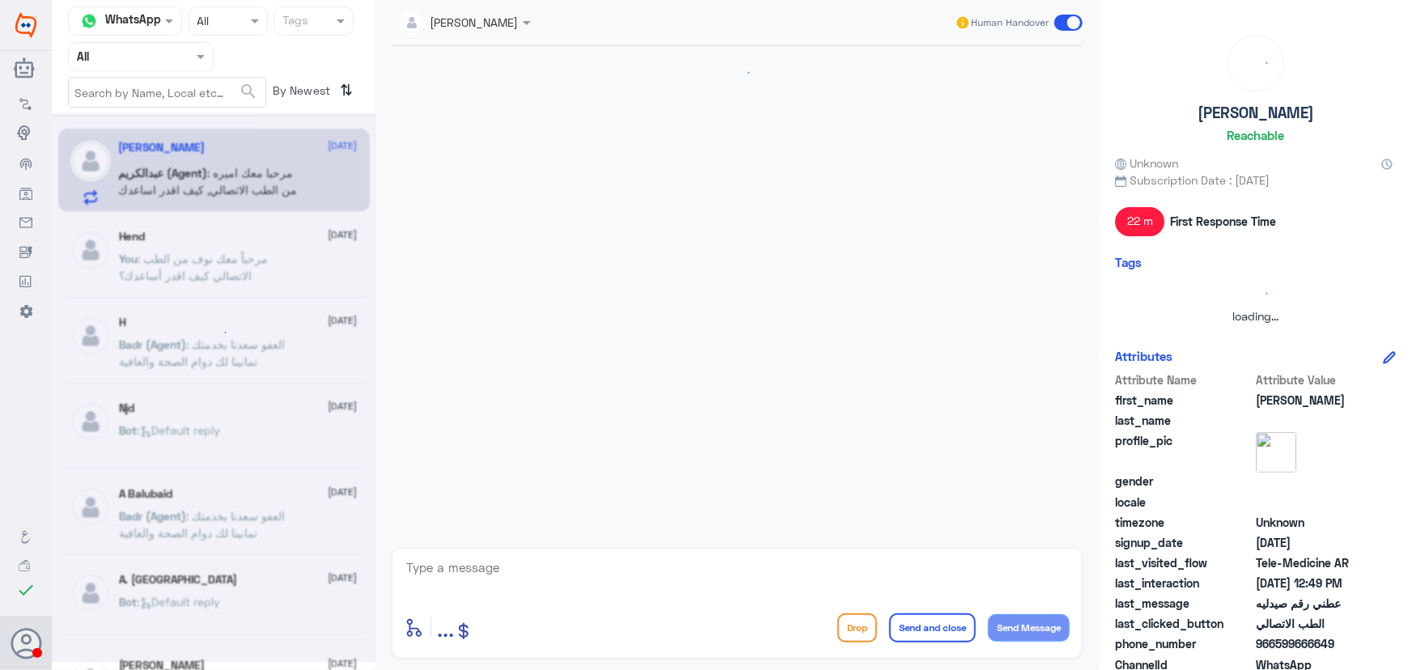
scroll to position [1119, 0]
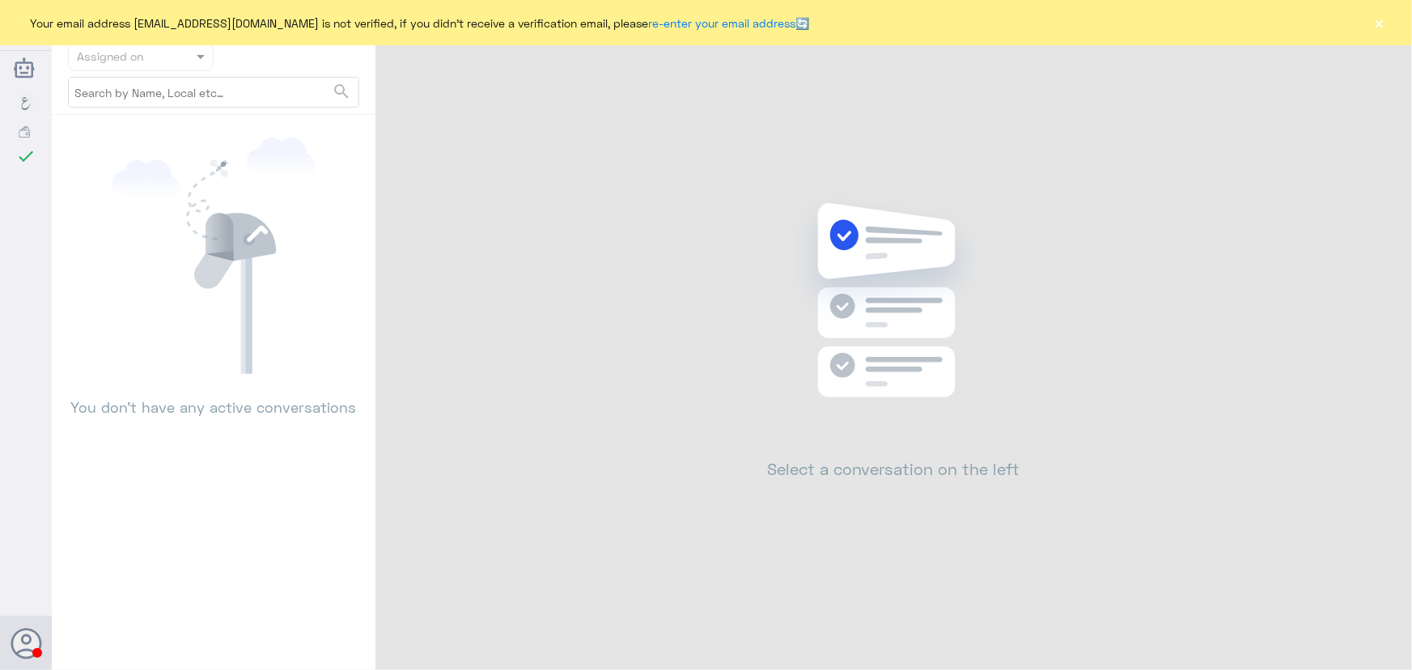
drag, startPoint x: 1376, startPoint y: 19, endPoint x: 1367, endPoint y: 26, distance: 11.0
click at [1376, 22] on button "×" at bounding box center [1380, 23] width 16 height 16
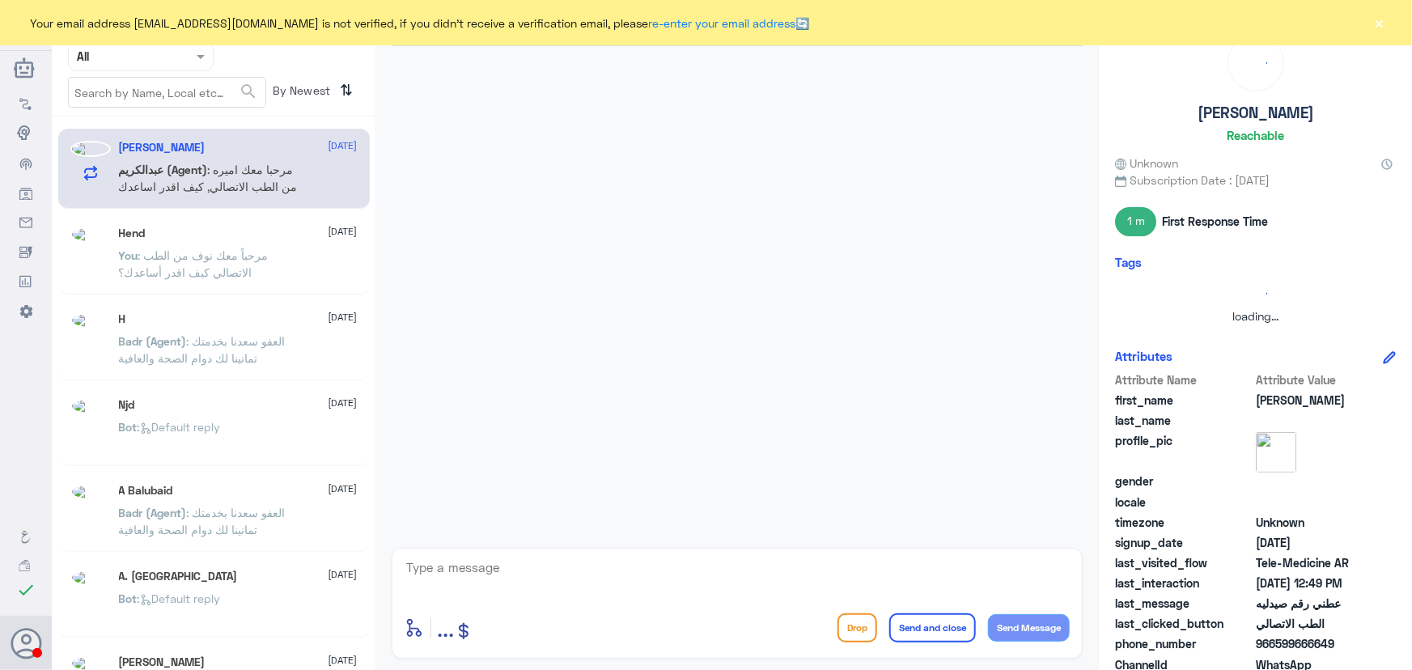
click at [1380, 25] on button "×" at bounding box center [1380, 23] width 16 height 16
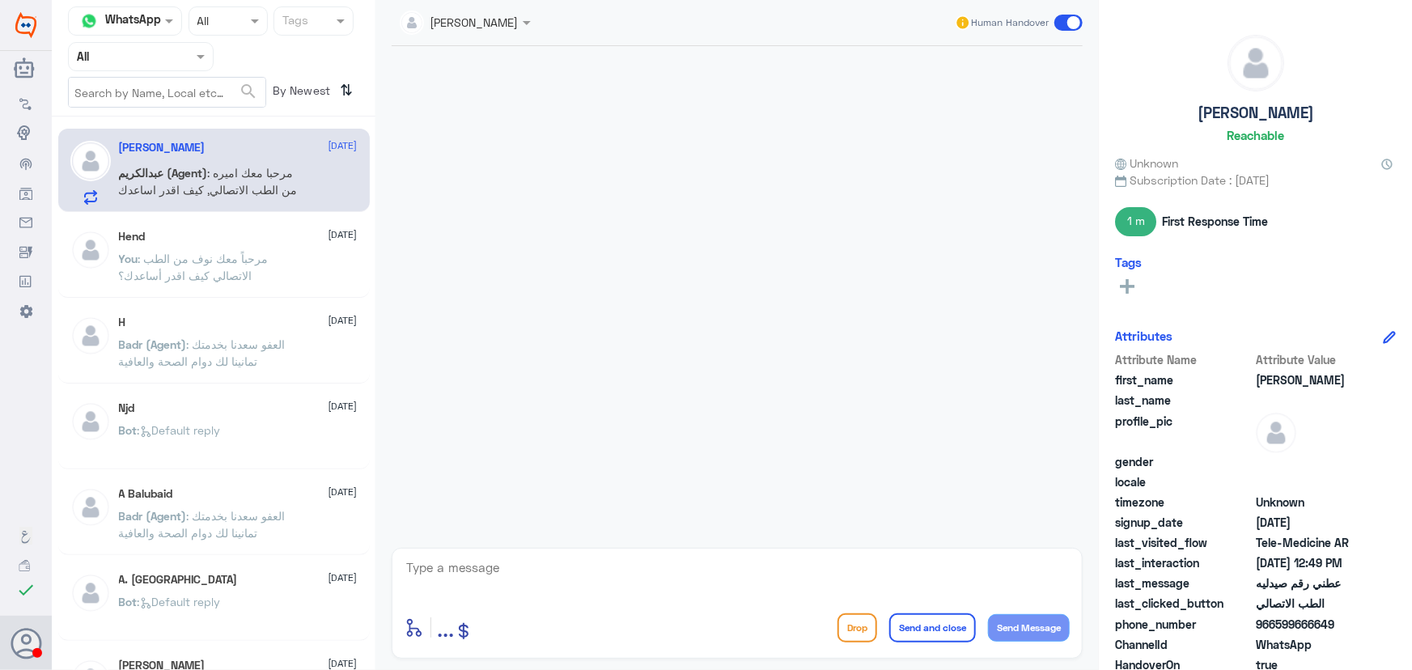
click at [110, 55] on input "text" at bounding box center [121, 56] width 89 height 19
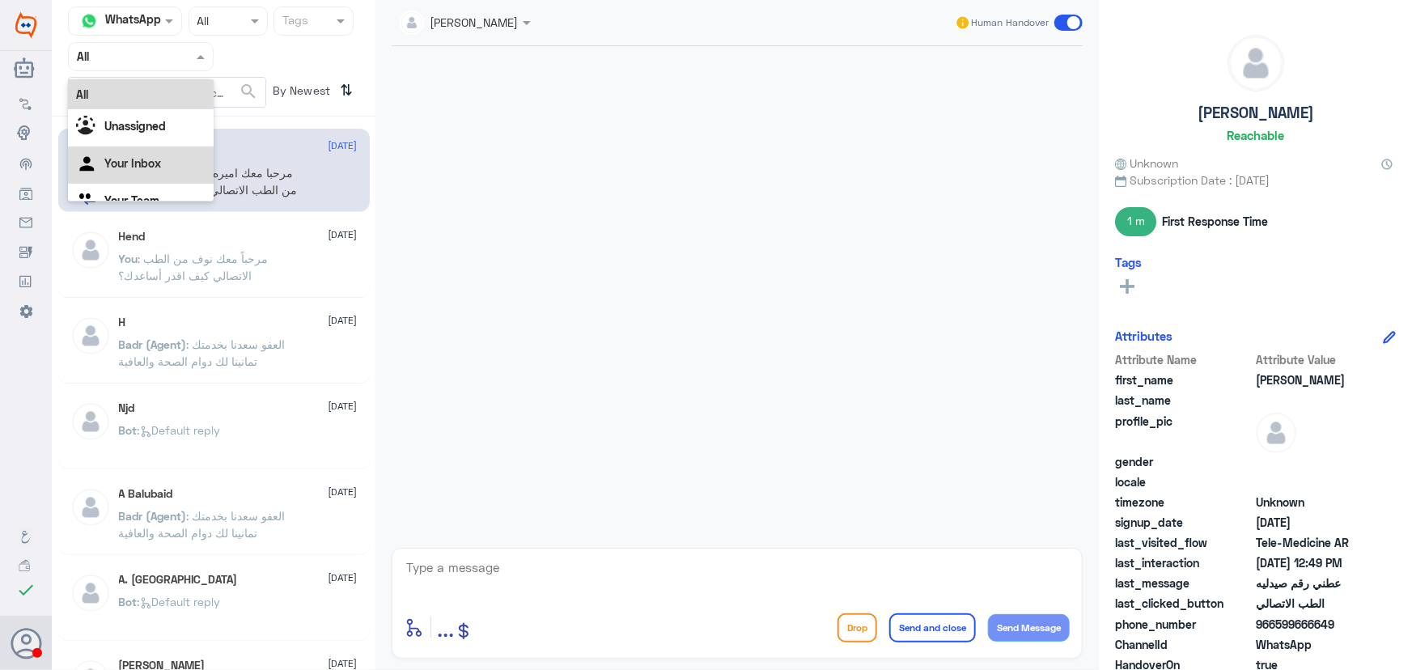
click at [173, 150] on div "Your Inbox" at bounding box center [141, 165] width 146 height 37
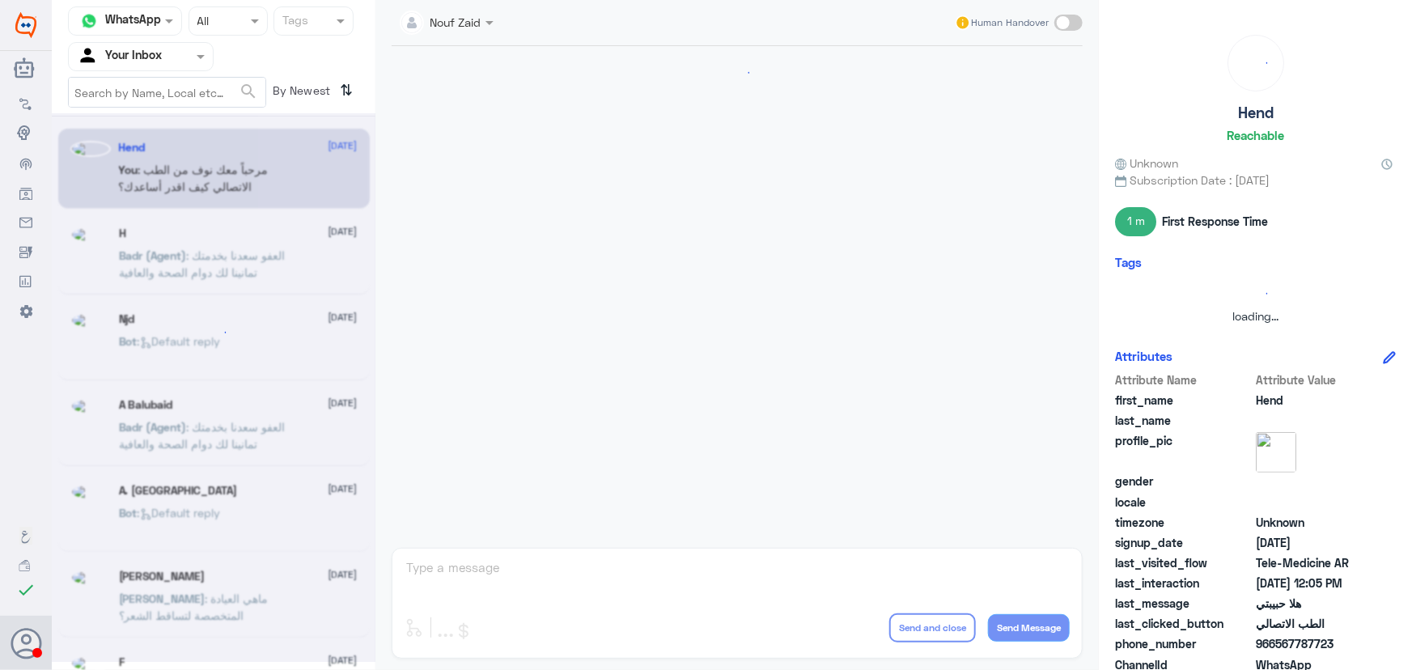
scroll to position [736, 0]
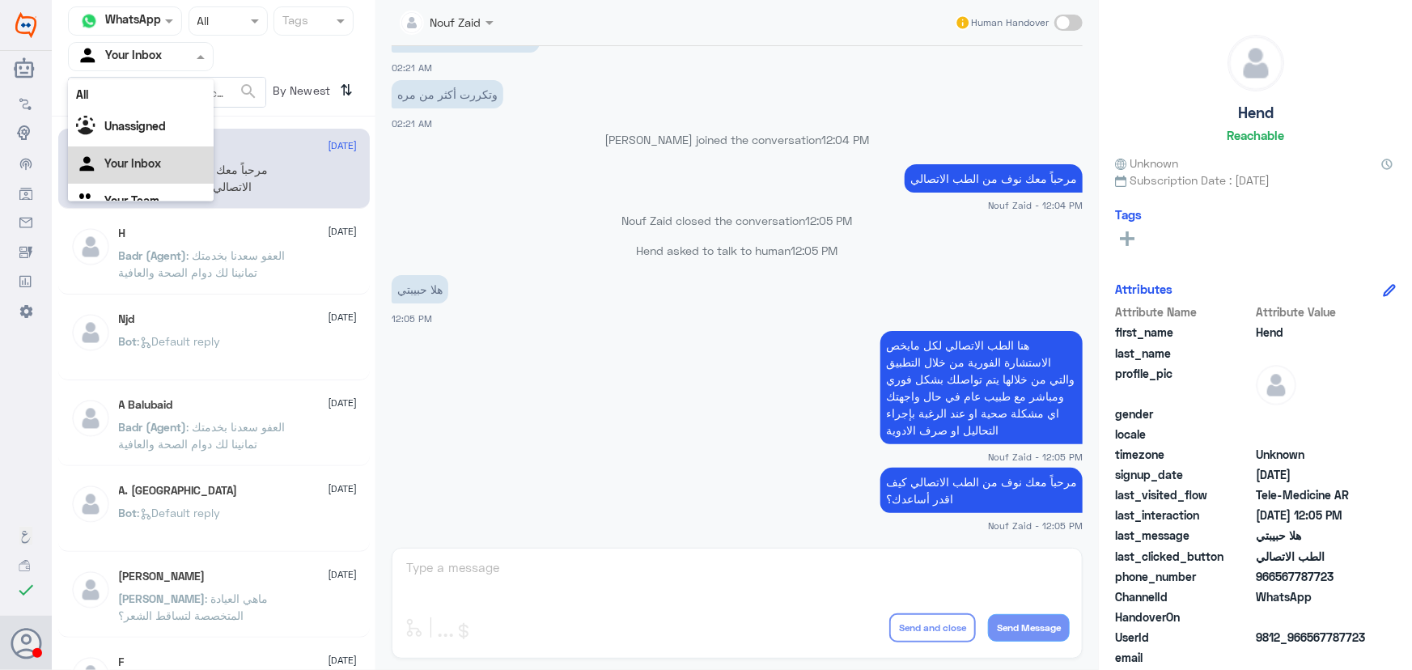
drag, startPoint x: 122, startPoint y: 60, endPoint x: 123, endPoint y: 81, distance: 21.1
click at [121, 62] on input "text" at bounding box center [121, 56] width 89 height 19
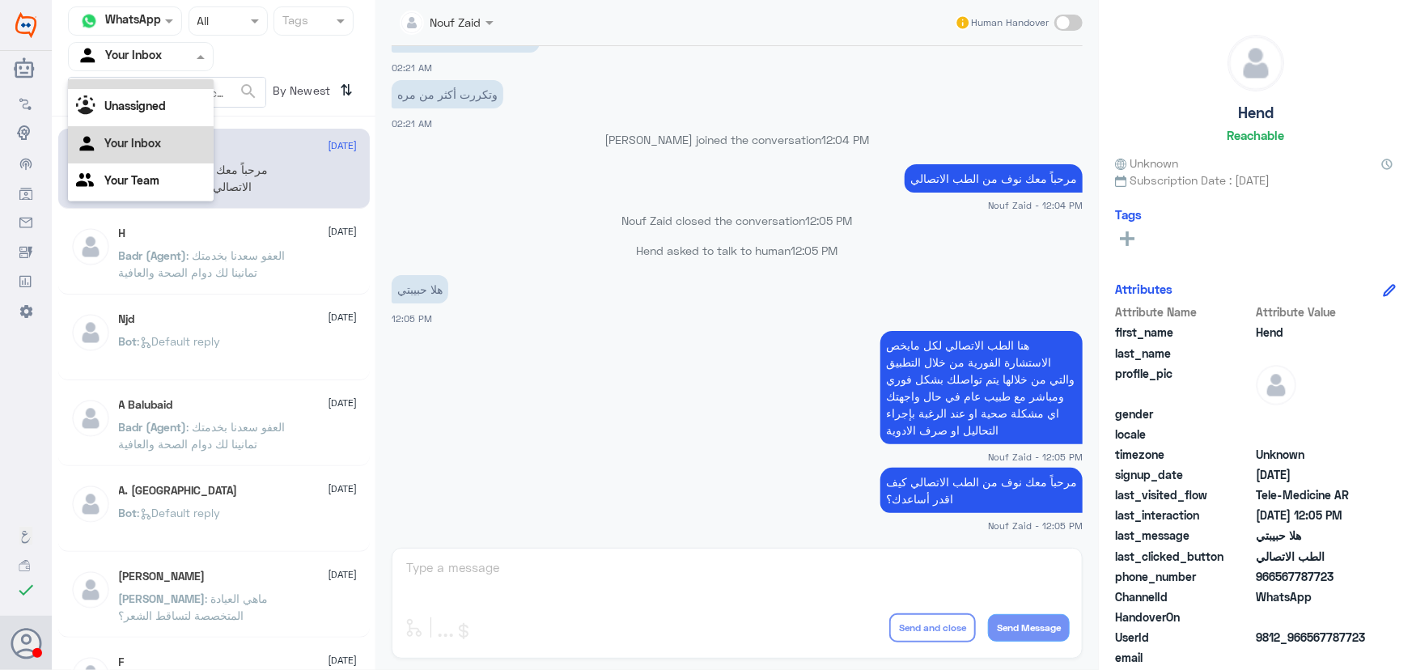
click at [123, 81] on div "All" at bounding box center [141, 74] width 146 height 30
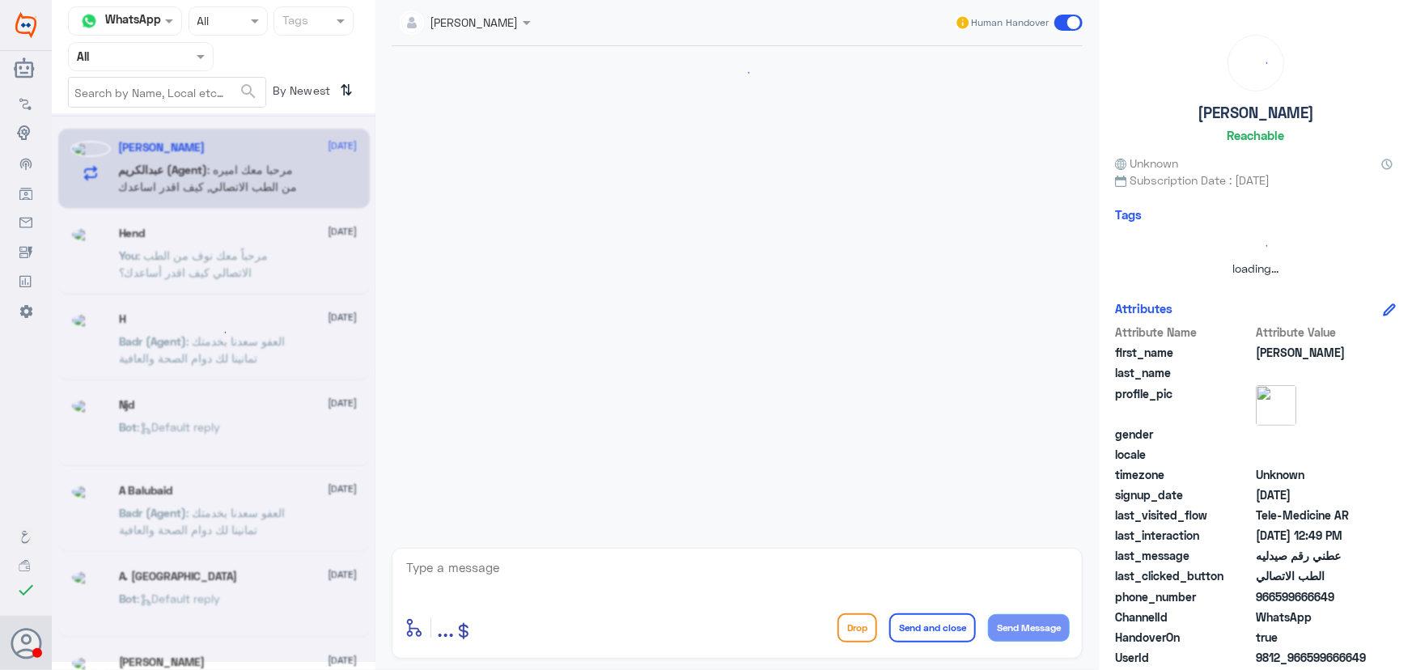
scroll to position [1119, 0]
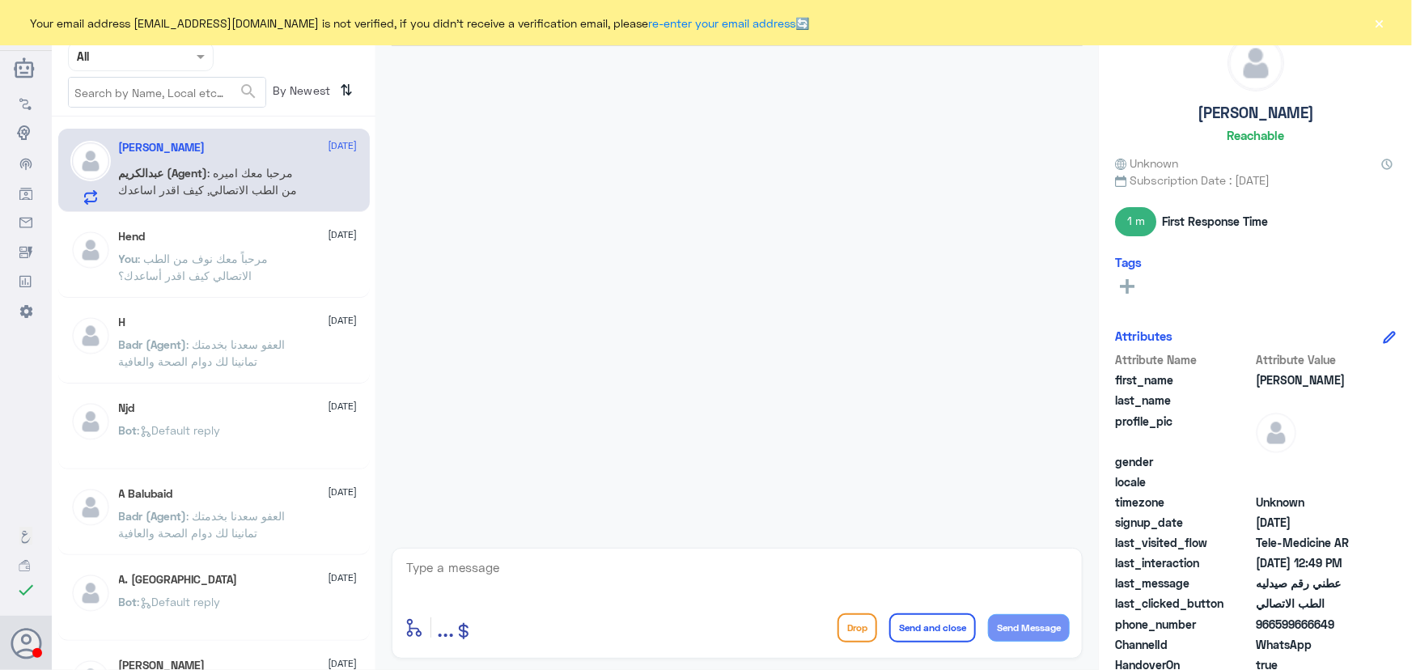
click at [1388, 24] on div "Your email address [EMAIL_ADDRESS][DOMAIN_NAME] is not verified, if you didn't …" at bounding box center [706, 22] width 1412 height 45
click at [1384, 24] on button "×" at bounding box center [1380, 23] width 16 height 16
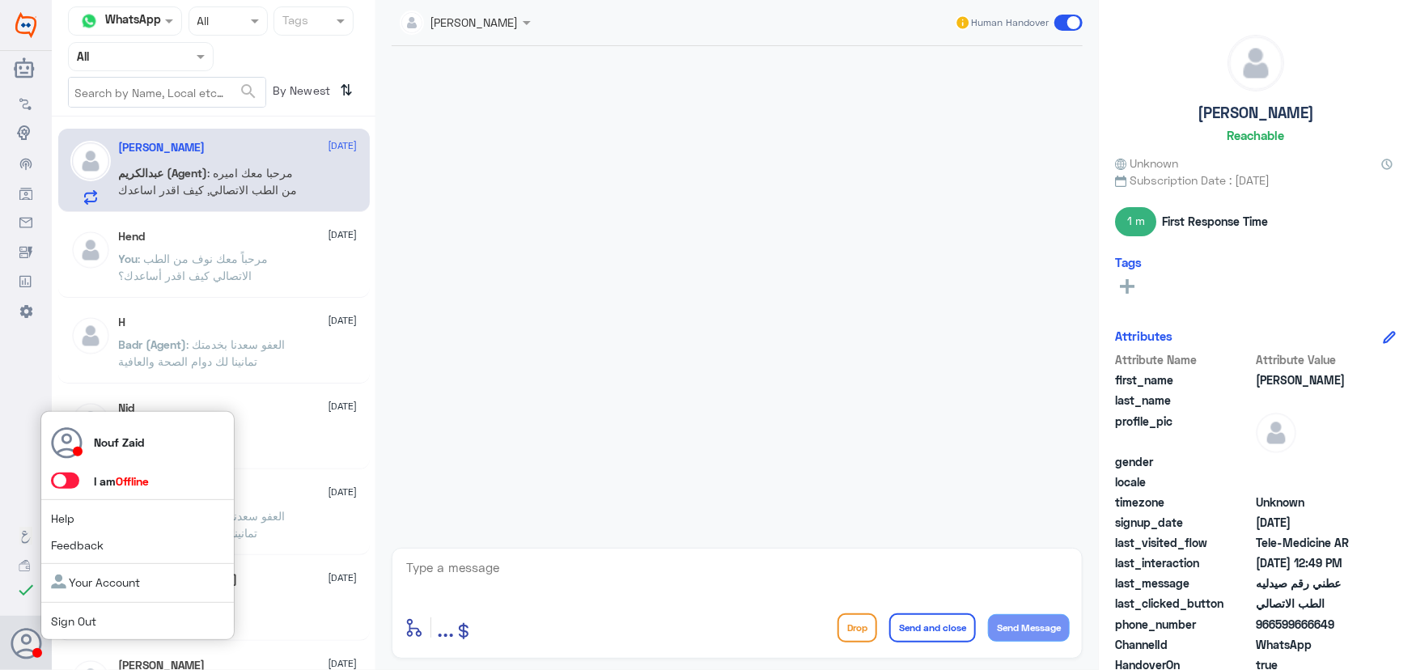
click at [70, 471] on div "Nouf Zaid I am Offline Help Feedback Your Account Sign Out" at bounding box center [137, 526] width 194 height 230
click at [74, 480] on span at bounding box center [65, 481] width 28 height 16
click at [0, 0] on input "checkbox" at bounding box center [0, 0] width 0 height 0
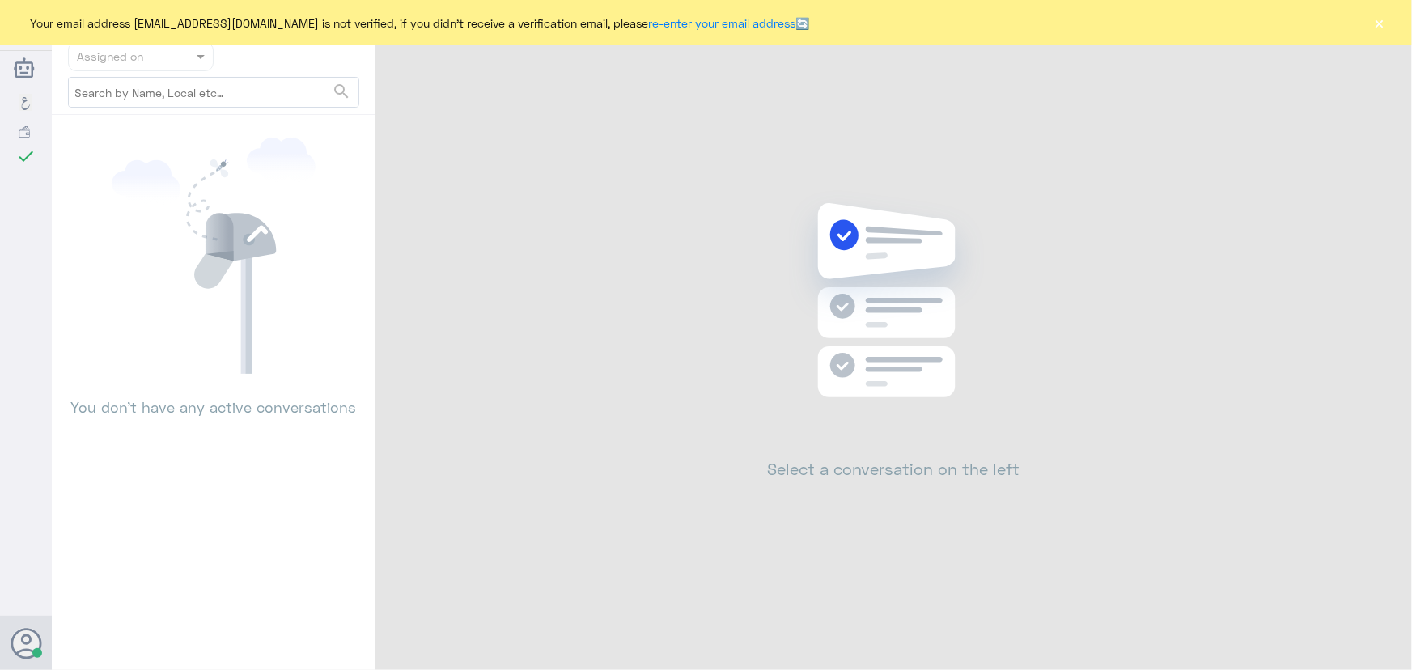
click at [1374, 21] on button "×" at bounding box center [1380, 23] width 16 height 16
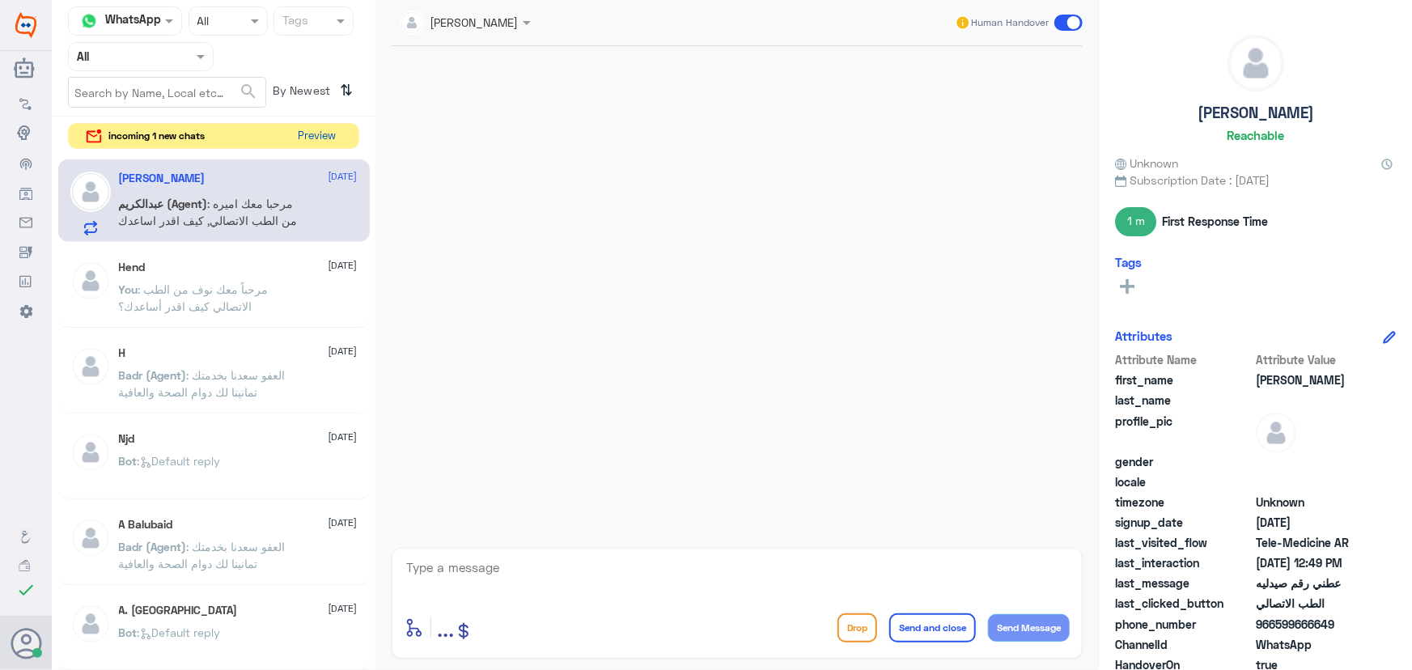
click at [304, 140] on button "Preview" at bounding box center [317, 136] width 50 height 25
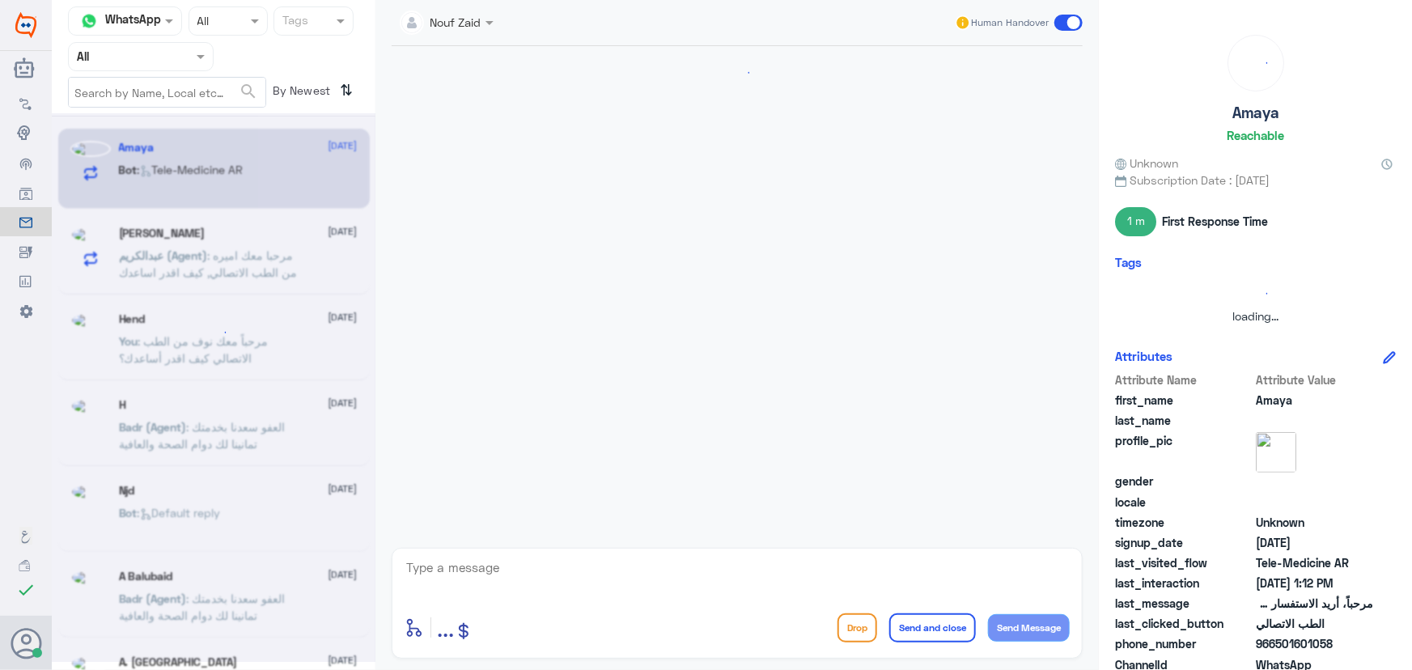
scroll to position [16, 0]
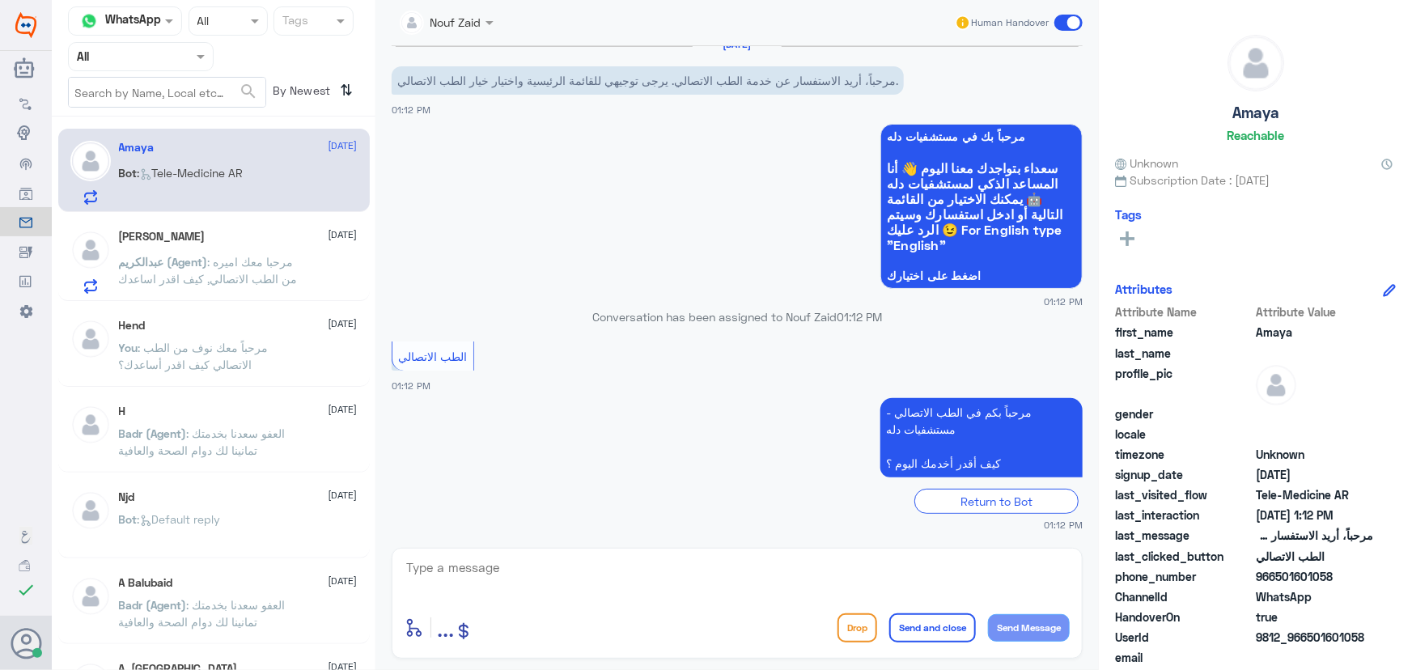
drag, startPoint x: 209, startPoint y: 193, endPoint x: 356, endPoint y: 332, distance: 202.7
click at [210, 192] on p "Bot : Tele-Medicine AR" at bounding box center [181, 184] width 125 height 40
click at [576, 565] on textarea at bounding box center [737, 577] width 665 height 40
paste textarea "مرحباً معك نوف من الطب الاتصالي"
type textarea "مرحباً معك نوف من الطب الاتصالي كيف اقدر اساعدك؟"
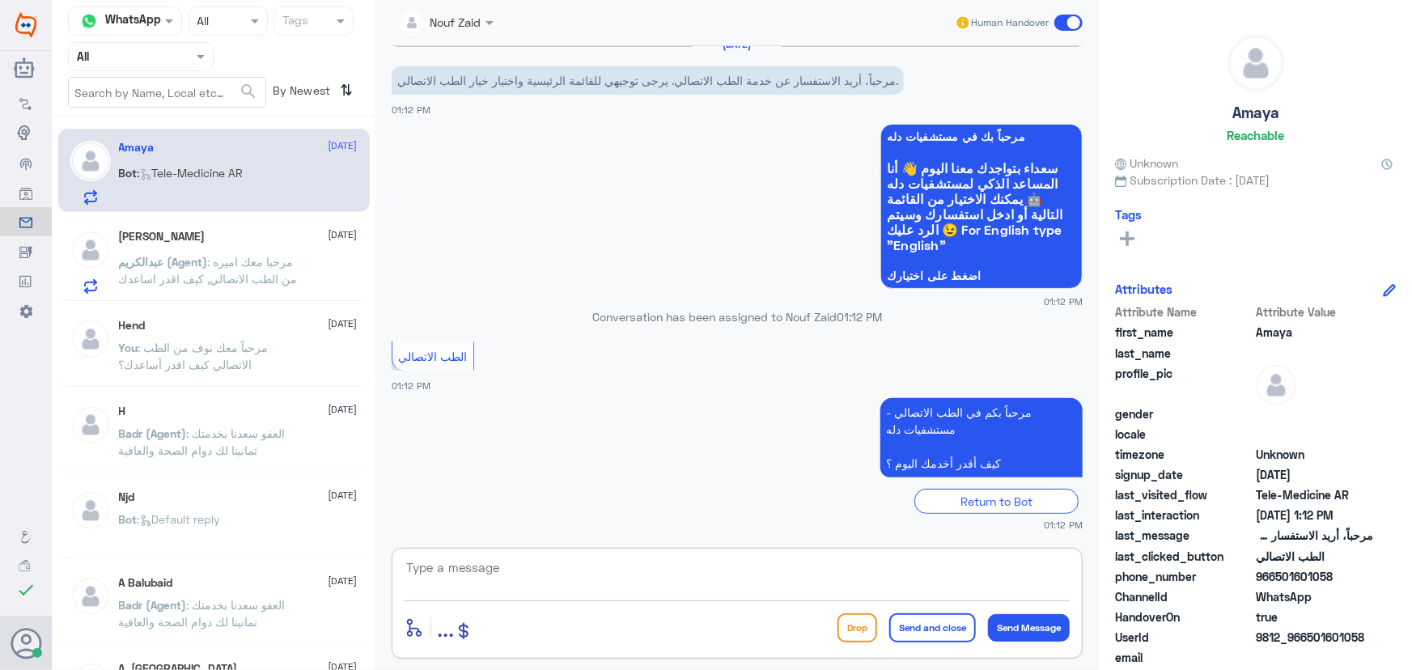
scroll to position [84, 0]
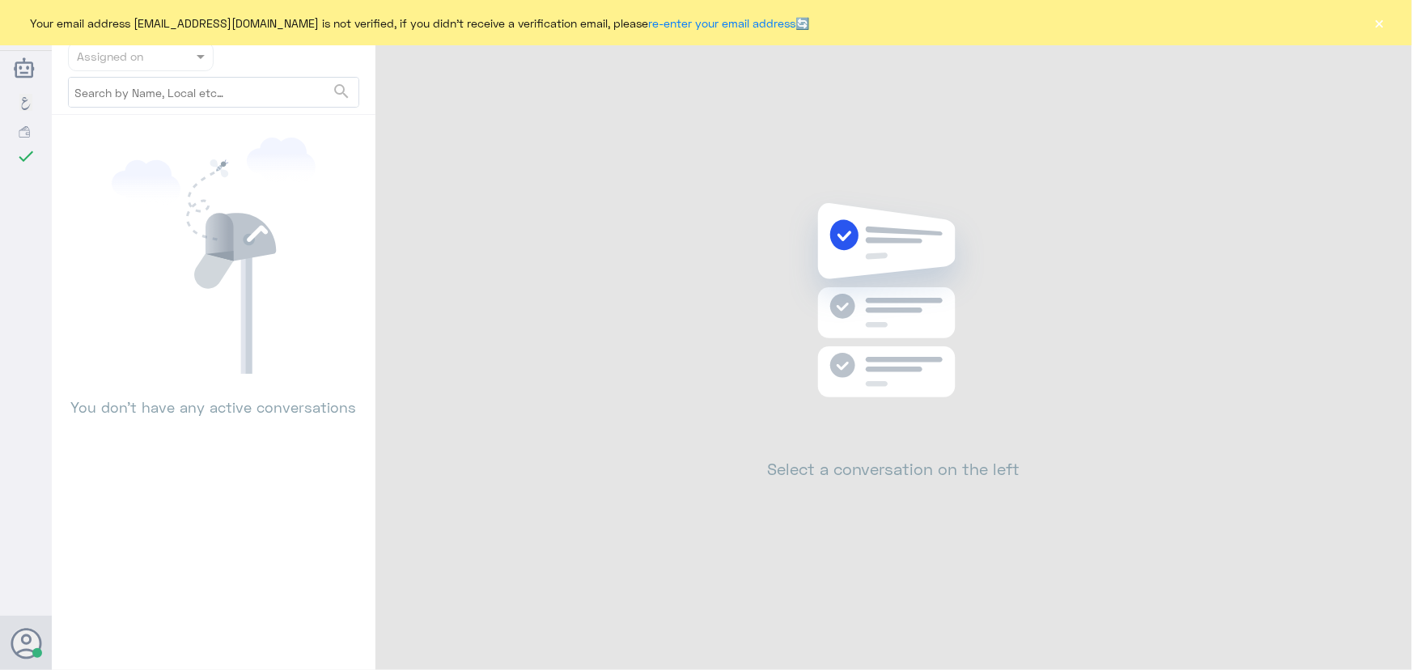
click at [1383, 22] on button "×" at bounding box center [1380, 23] width 16 height 16
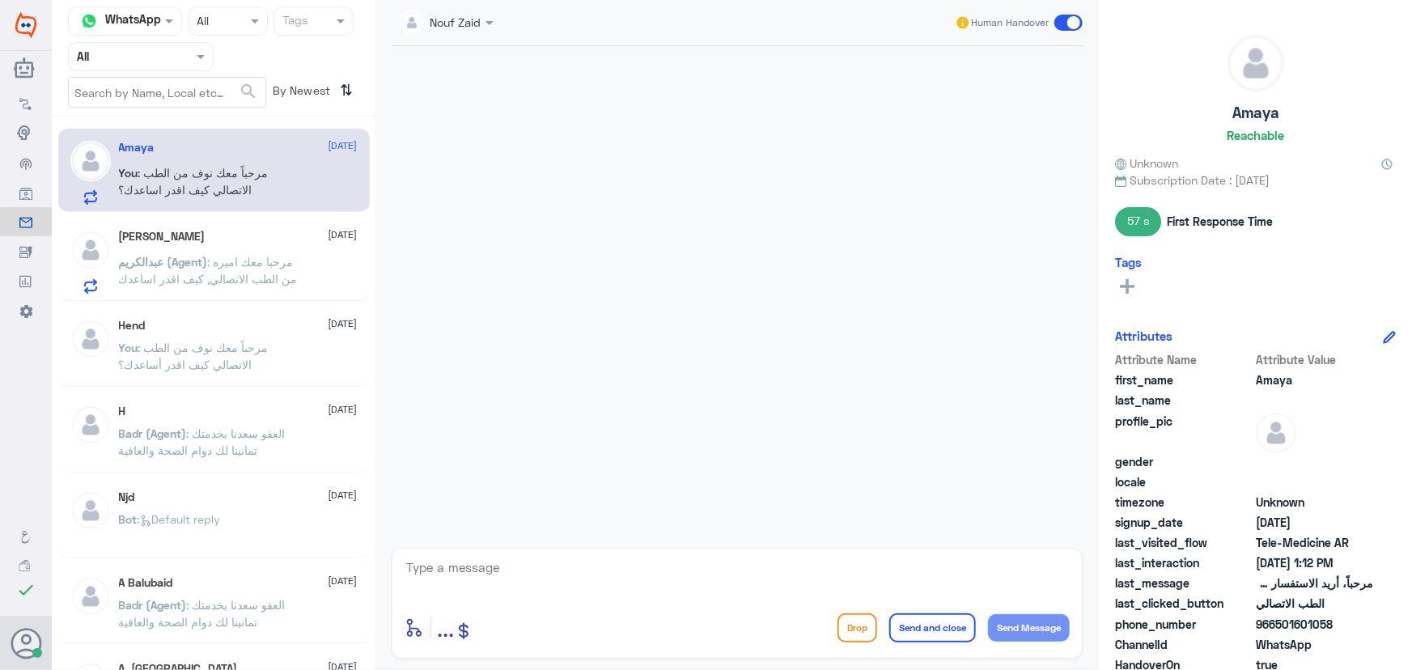
drag, startPoint x: 275, startPoint y: 220, endPoint x: 266, endPoint y: 189, distance: 33.0
click at [276, 218] on div "[PERSON_NAME] [DATE] [PERSON_NAME] (Agent) : مرحبا معك اميره من الطب الاتصالي, …" at bounding box center [214, 259] width 312 height 83
click at [261, 174] on span ": مرحباً معك نوف من الطب الاتصالي كيف اقدر اساعدك؟" at bounding box center [194, 181] width 150 height 31
click at [257, 255] on span ": مرحبا معك اميره من الطب الاتصالي, كيف اقدر اساعدك" at bounding box center [208, 270] width 179 height 31
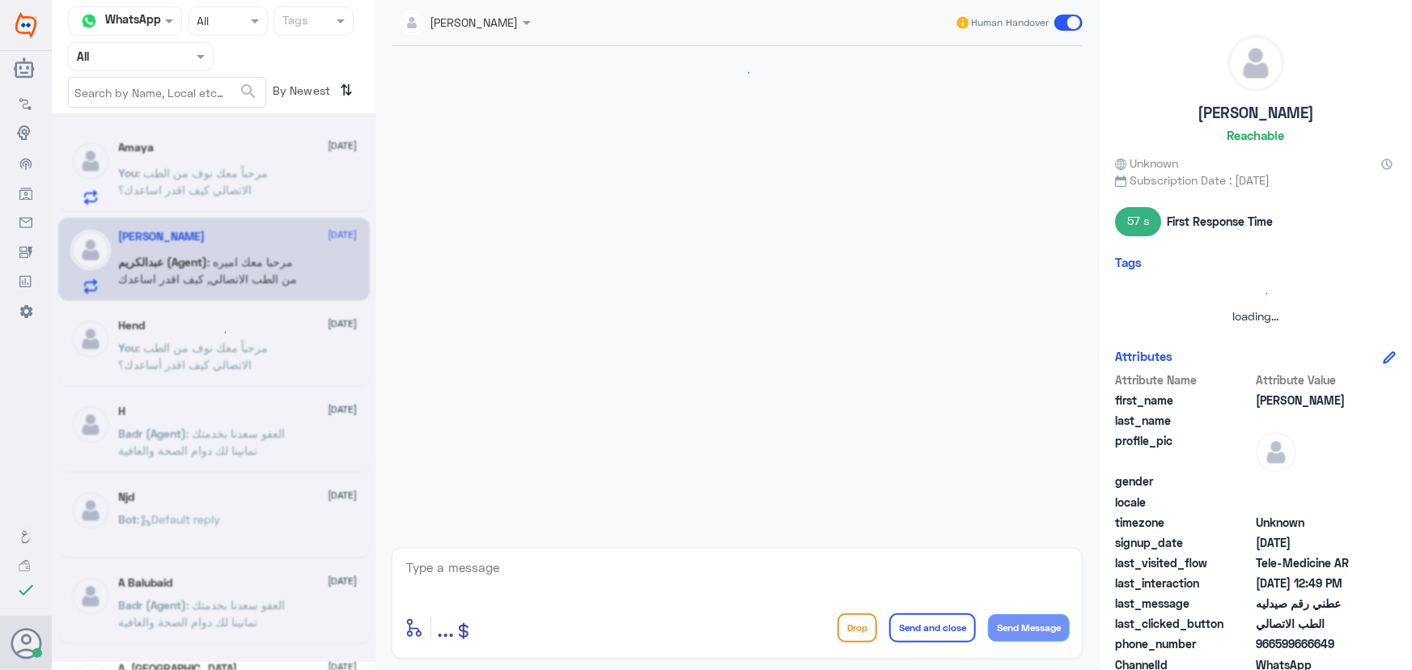
scroll to position [1119, 0]
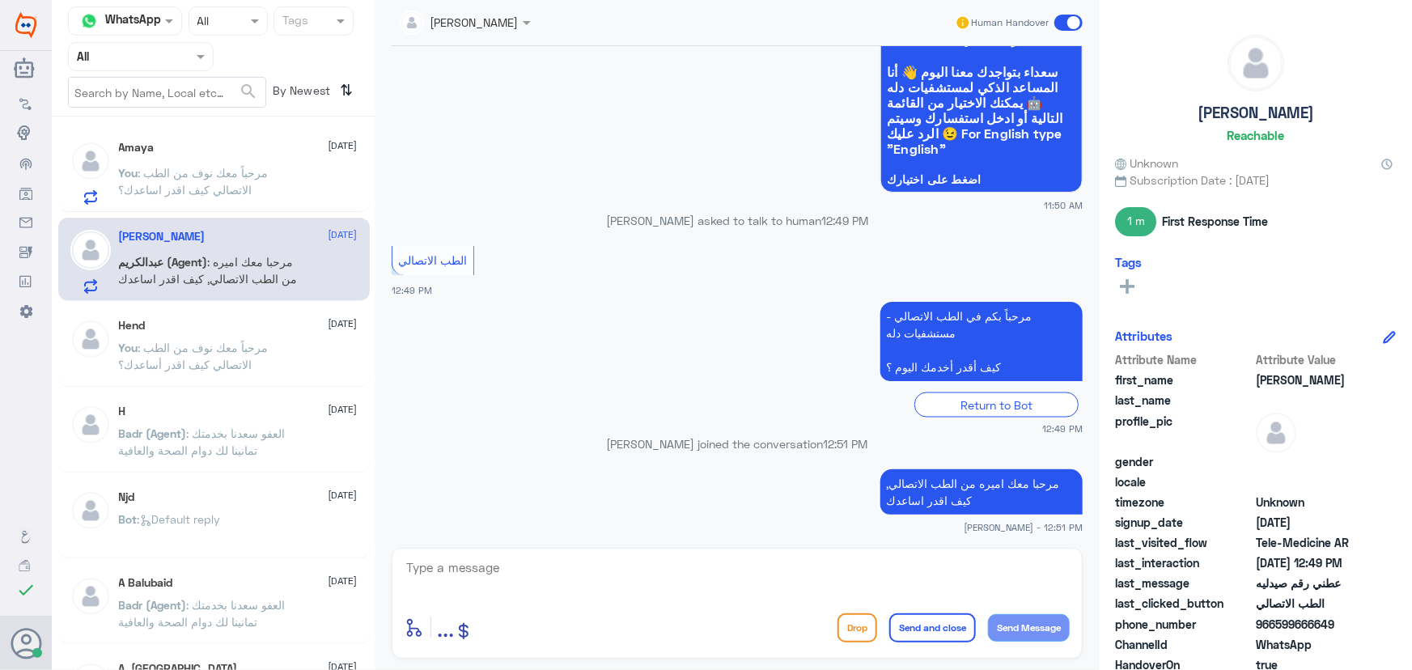
click at [210, 180] on p "You : مرحباً معك نوف من الطب الاتصالي كيف اقدر اساعدك؟" at bounding box center [210, 184] width 182 height 40
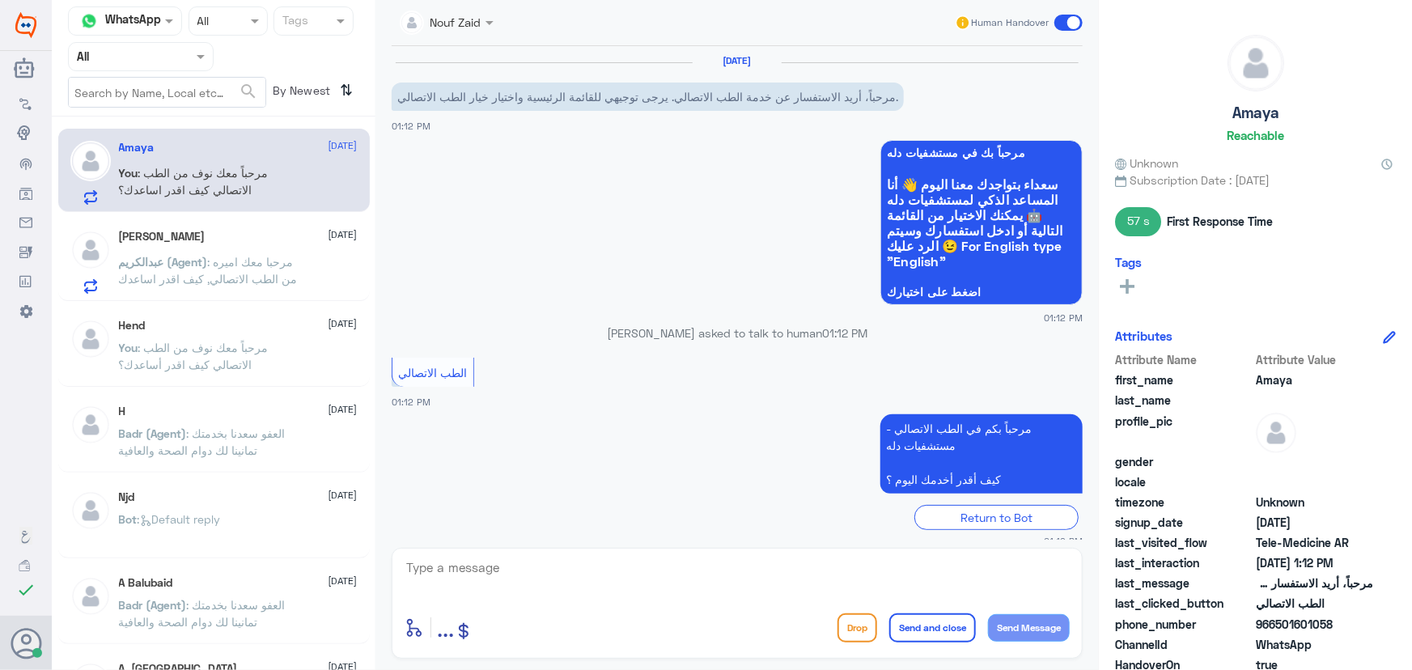
scroll to position [113, 0]
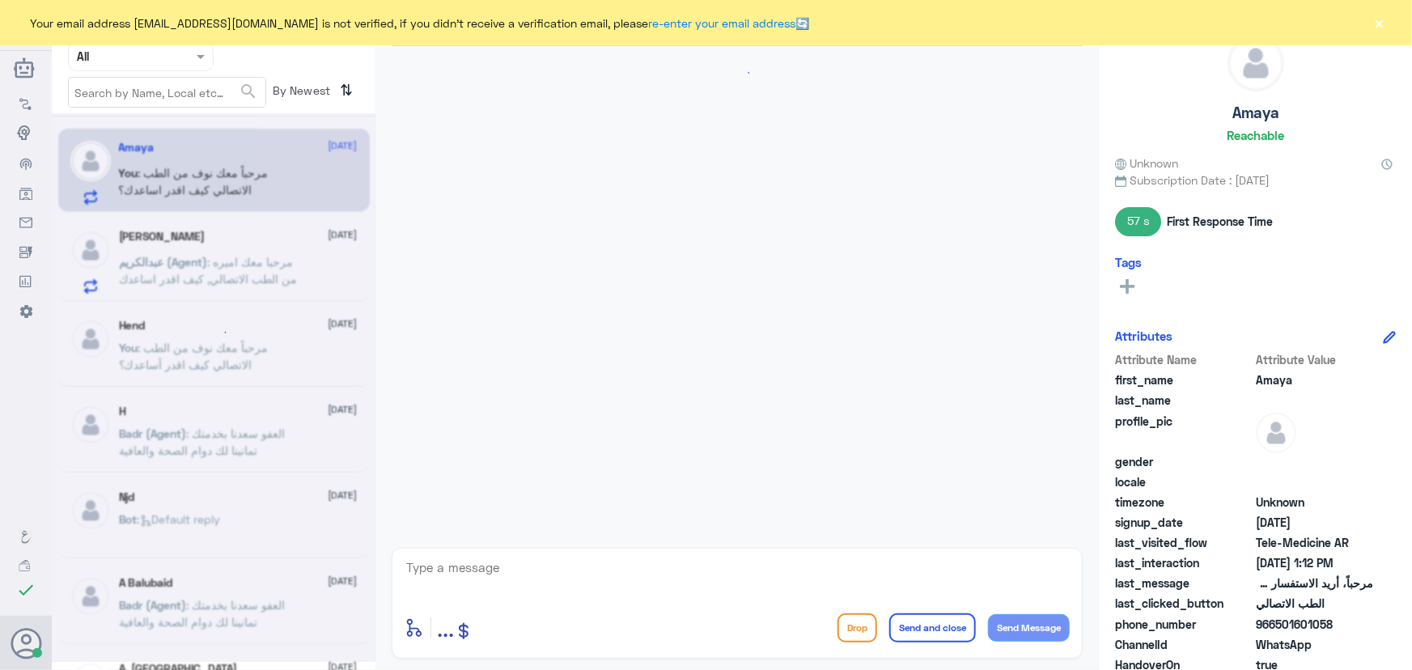
scroll to position [113, 0]
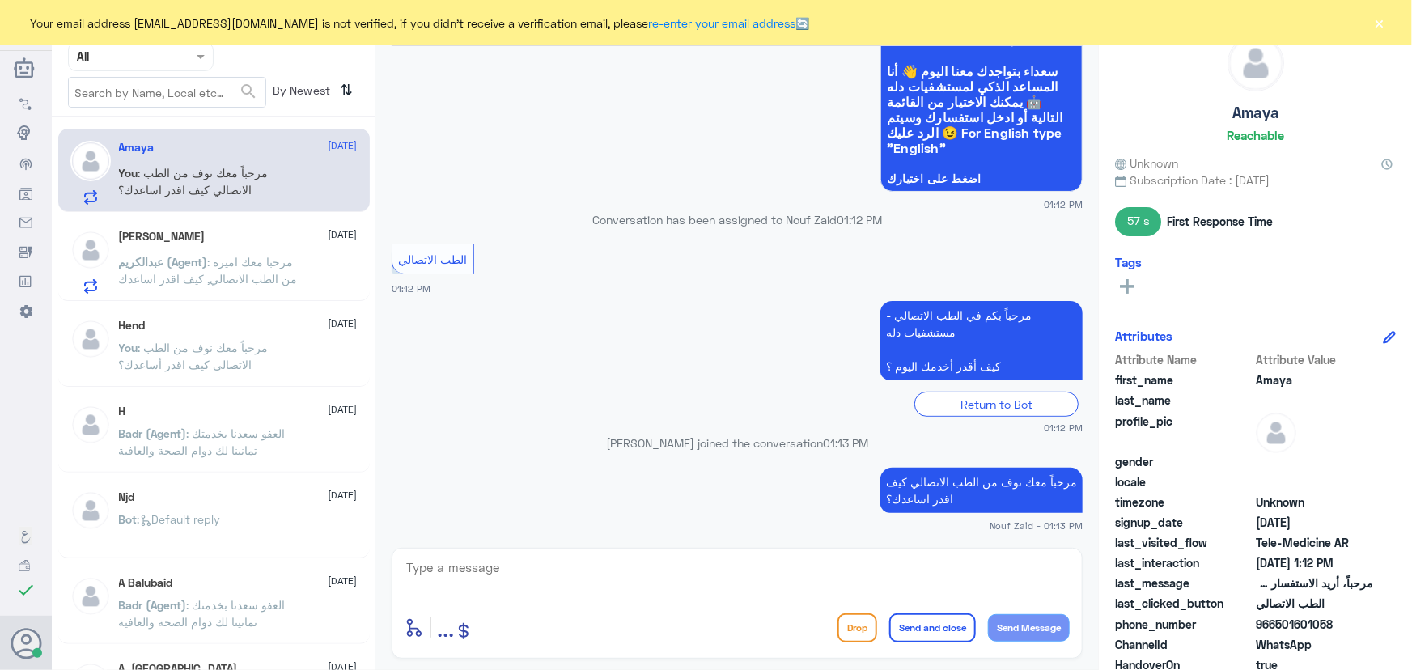
click at [1379, 23] on button "×" at bounding box center [1380, 23] width 16 height 16
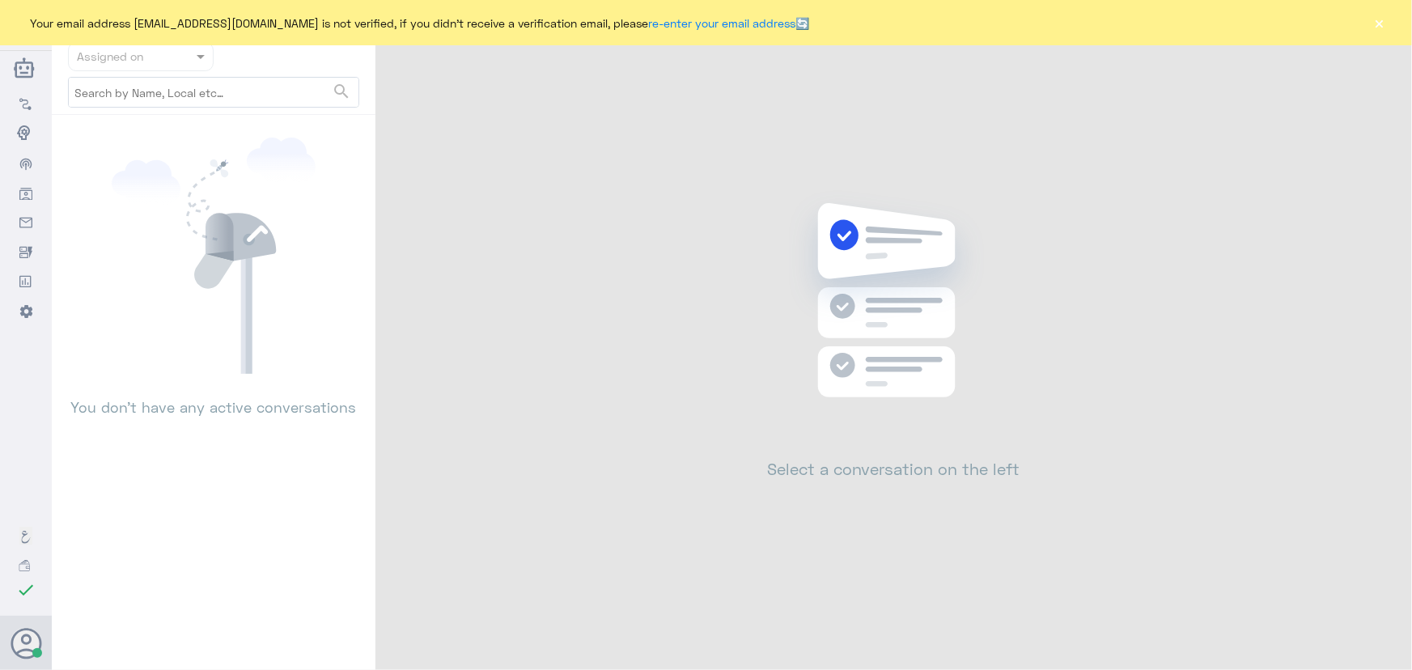
click at [1384, 27] on button "×" at bounding box center [1380, 23] width 16 height 16
click at [1383, 17] on button "×" at bounding box center [1380, 23] width 16 height 16
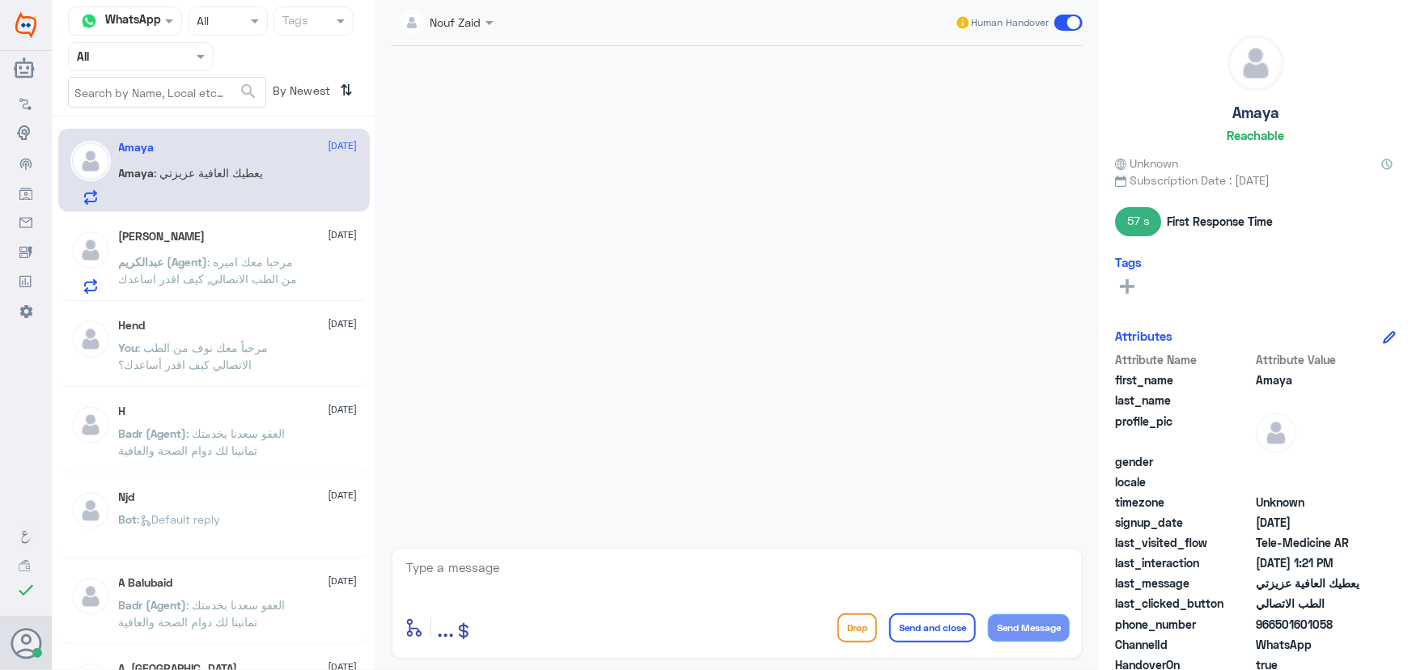
click at [260, 257] on span ": مرحبا معك اميره من الطب الاتصالي, كيف اقدر اساعدك" at bounding box center [208, 270] width 179 height 31
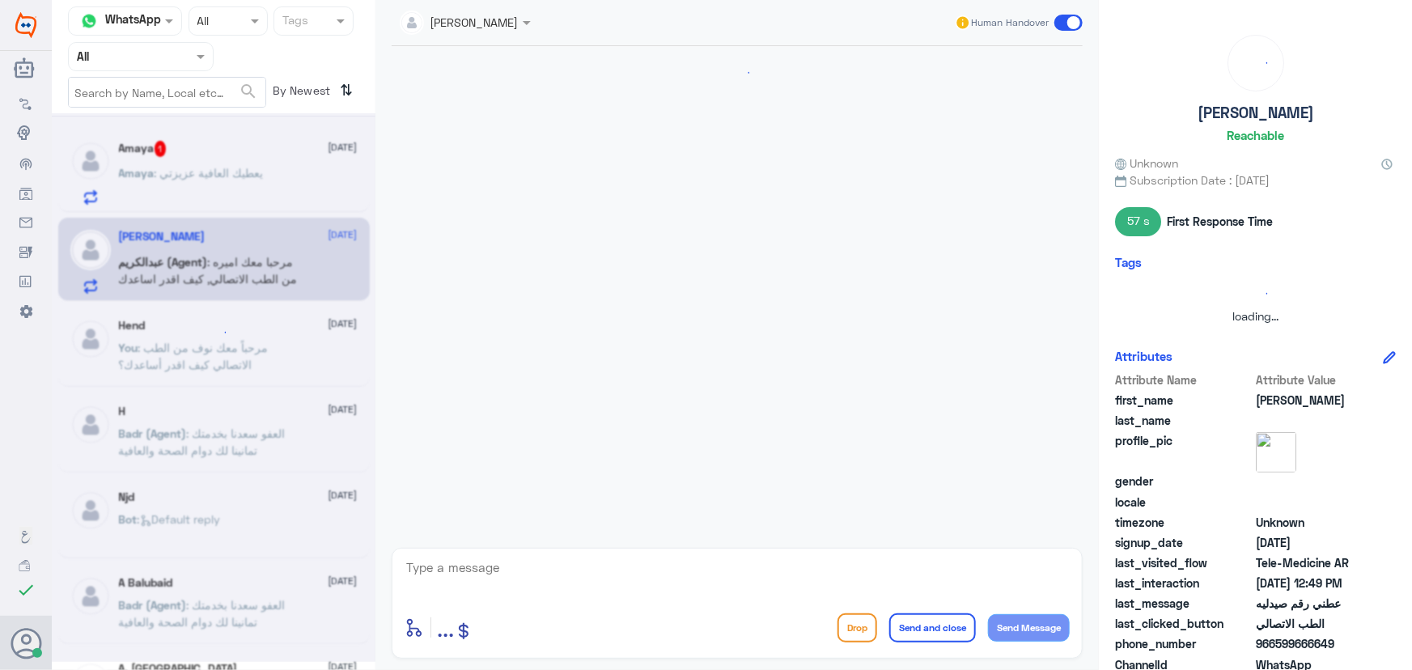
scroll to position [1119, 0]
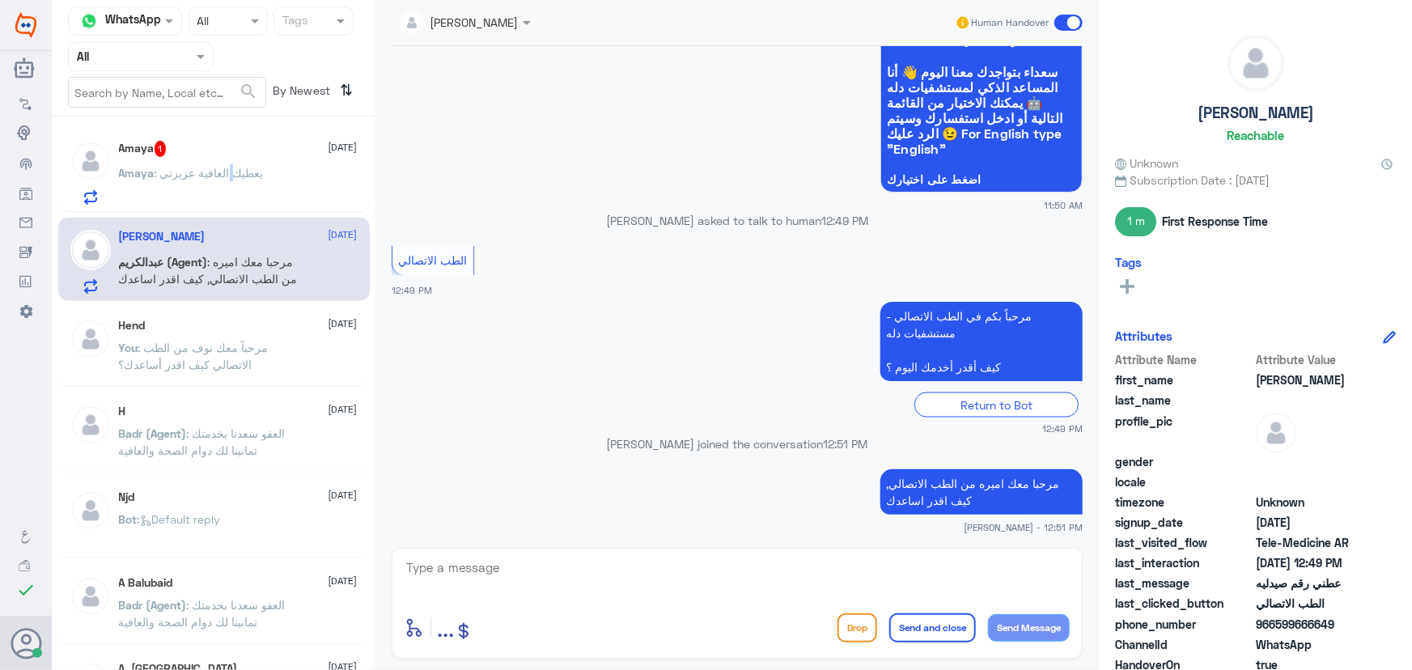
click at [229, 183] on p "Amaya : يعطيك العافية عزيزتي" at bounding box center [191, 184] width 145 height 40
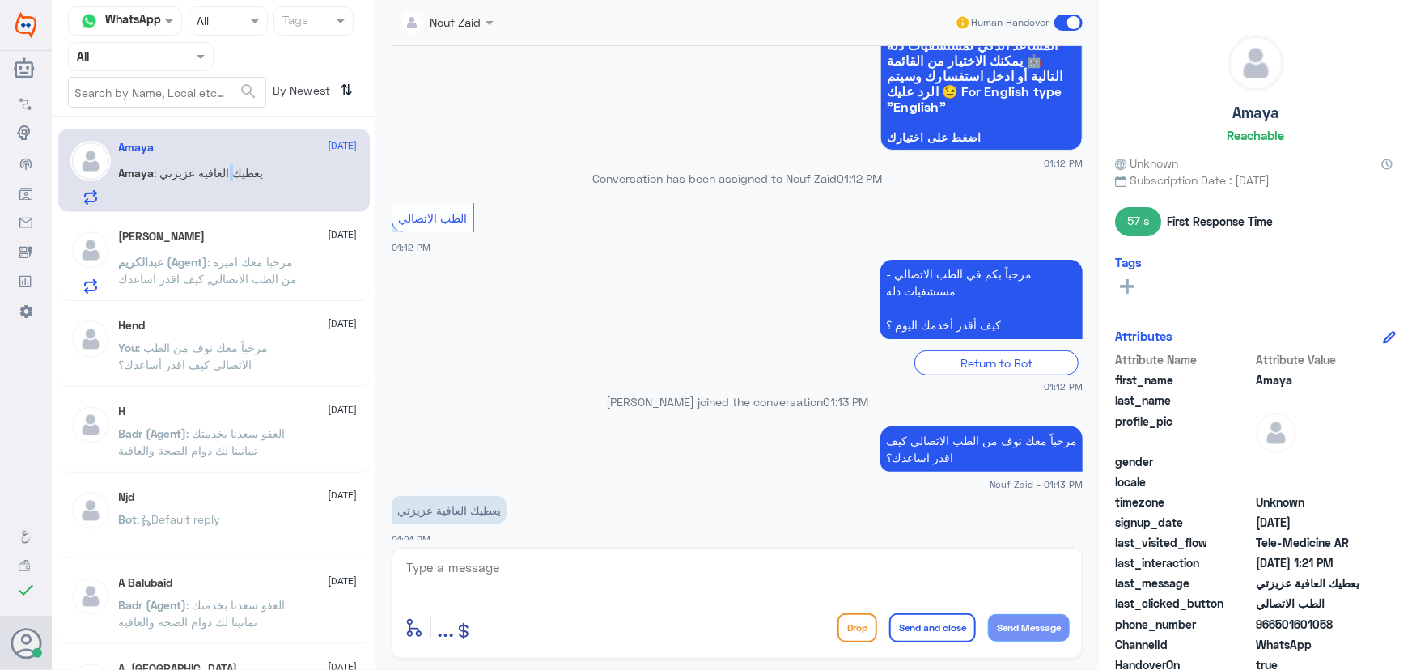
scroll to position [169, 0]
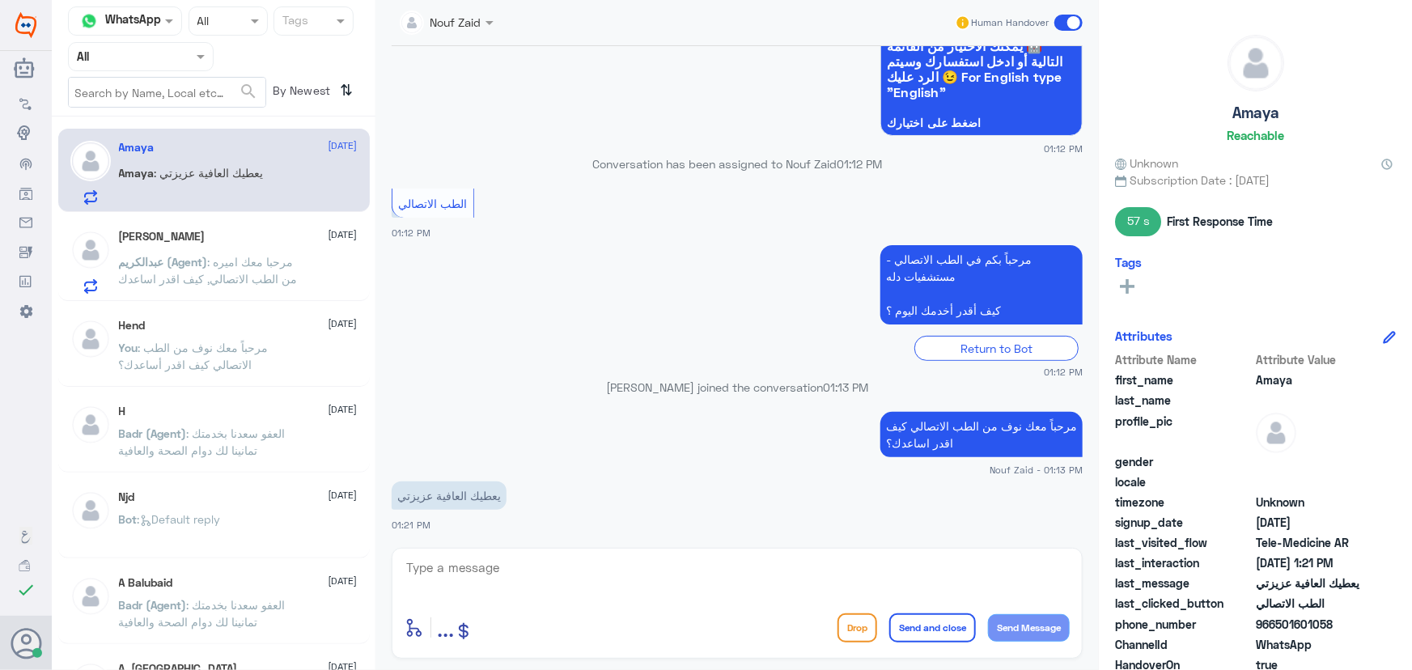
click at [606, 580] on textarea at bounding box center [737, 577] width 665 height 40
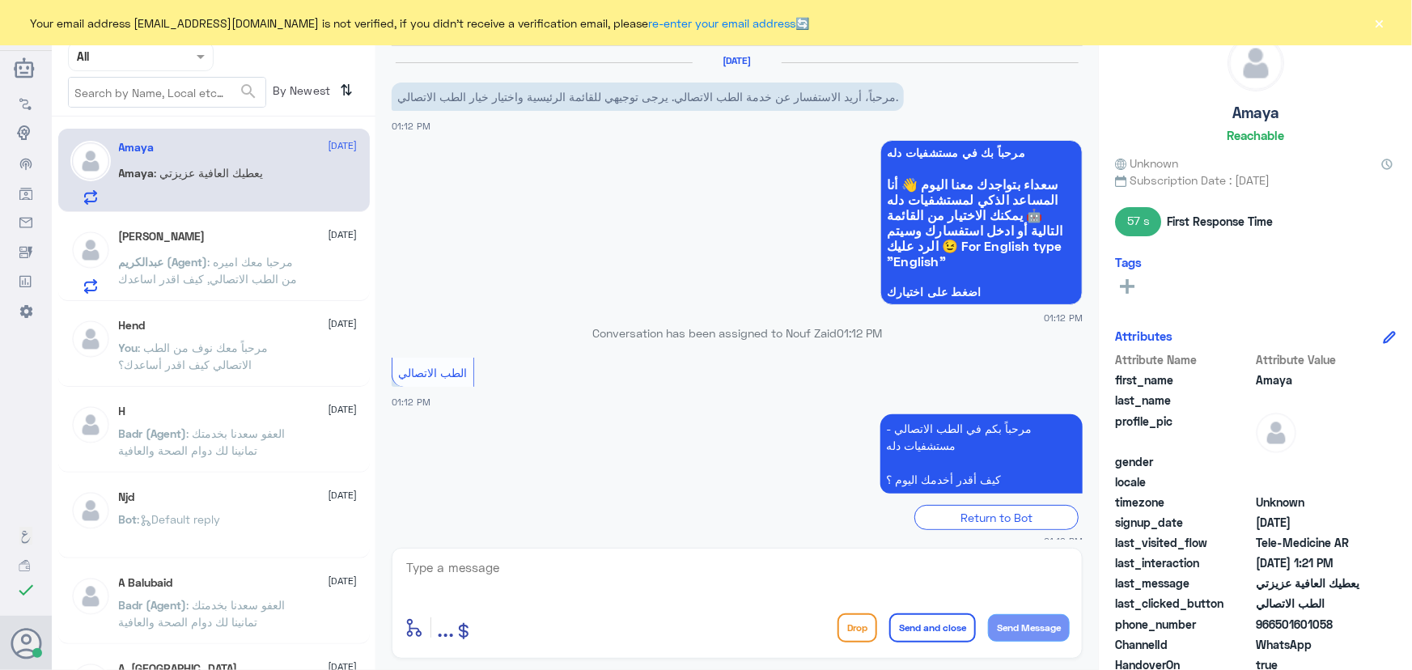
scroll to position [169, 0]
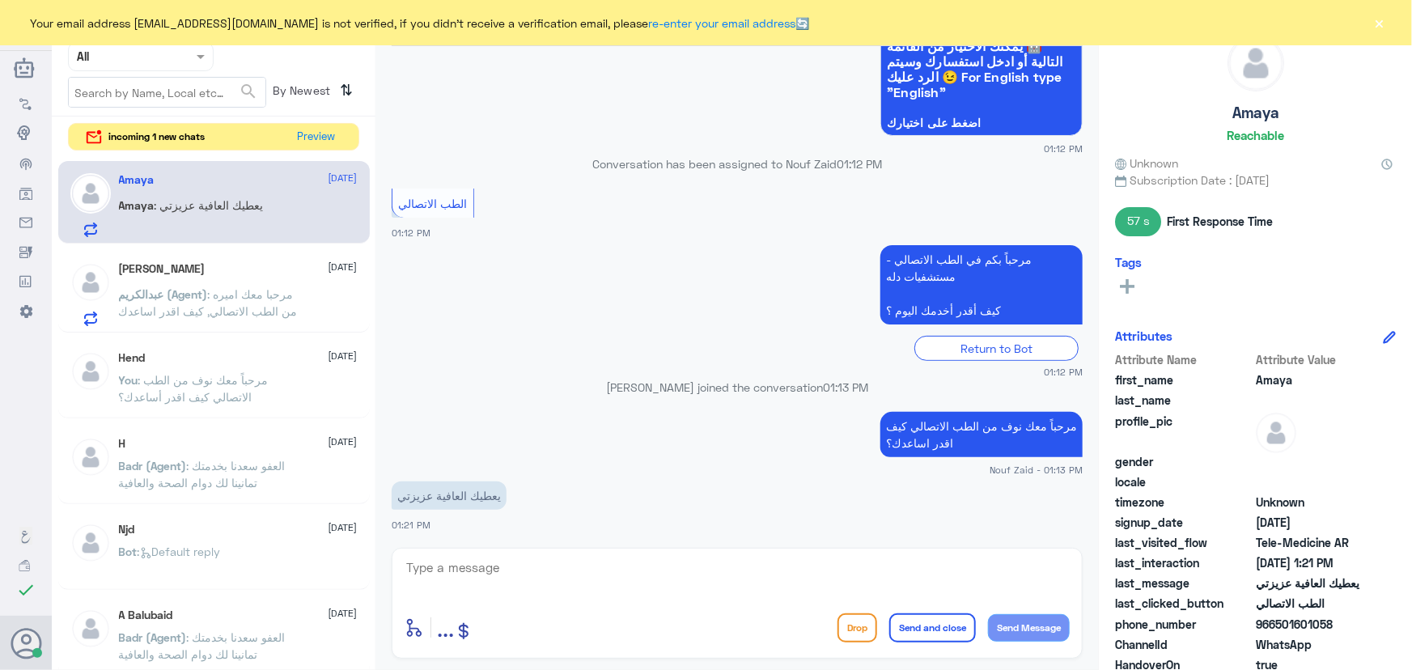
click at [439, 587] on div at bounding box center [737, 579] width 665 height 44
click at [437, 579] on textarea at bounding box center [737, 577] width 665 height 40
click at [1383, 19] on button "×" at bounding box center [1380, 23] width 16 height 16
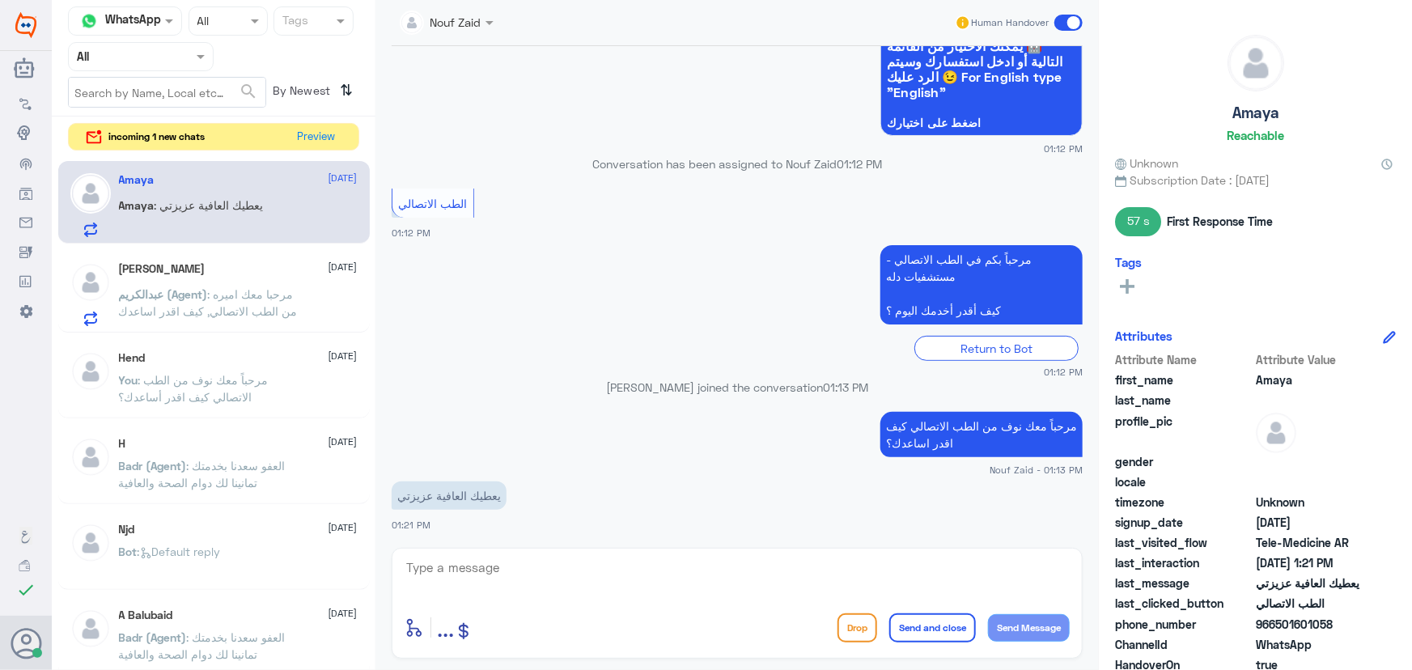
click at [1077, 24] on span at bounding box center [1069, 23] width 28 height 16
click at [0, 0] on input "checkbox" at bounding box center [0, 0] width 0 height 0
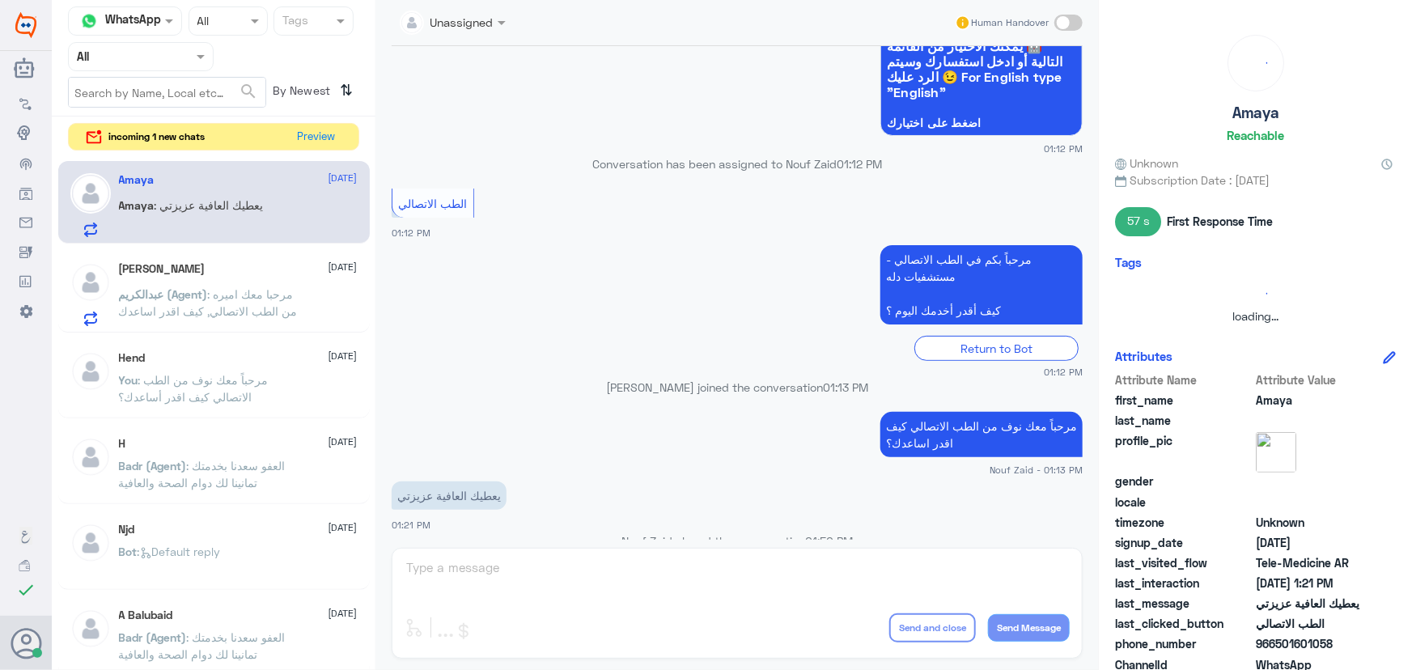
scroll to position [198, 0]
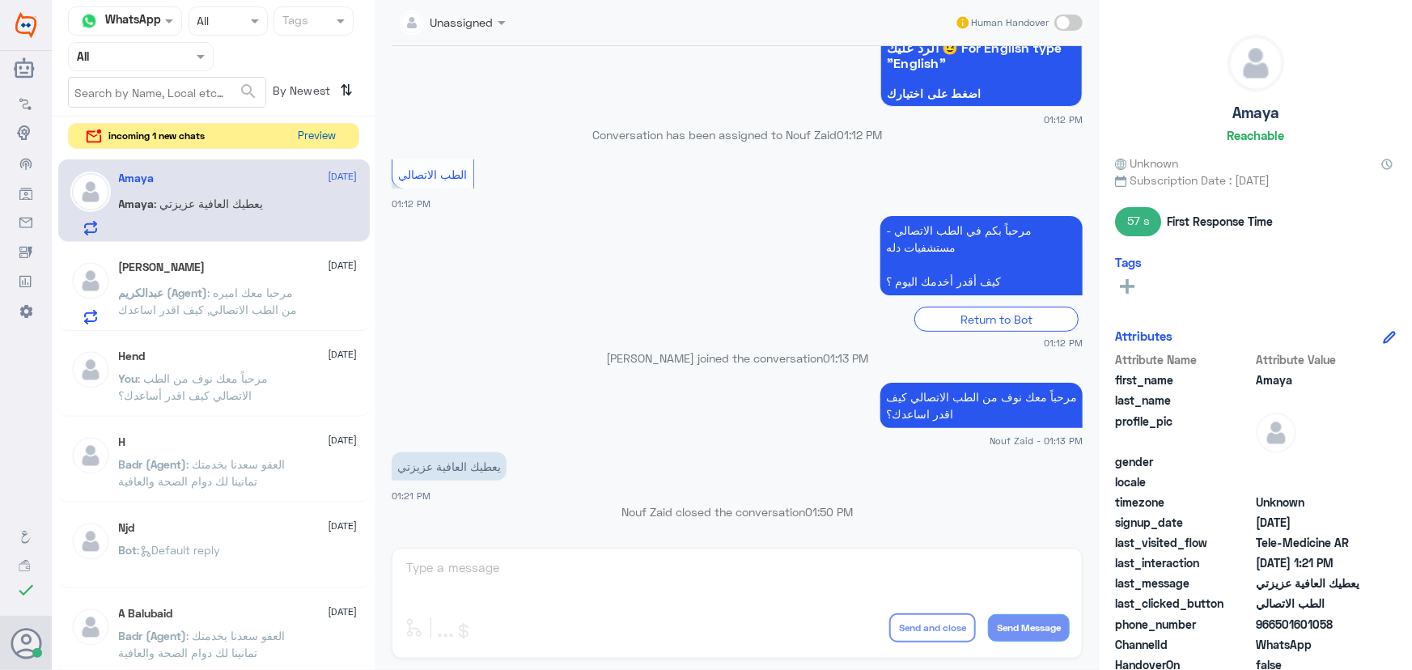
click at [313, 140] on button "Preview" at bounding box center [317, 136] width 50 height 25
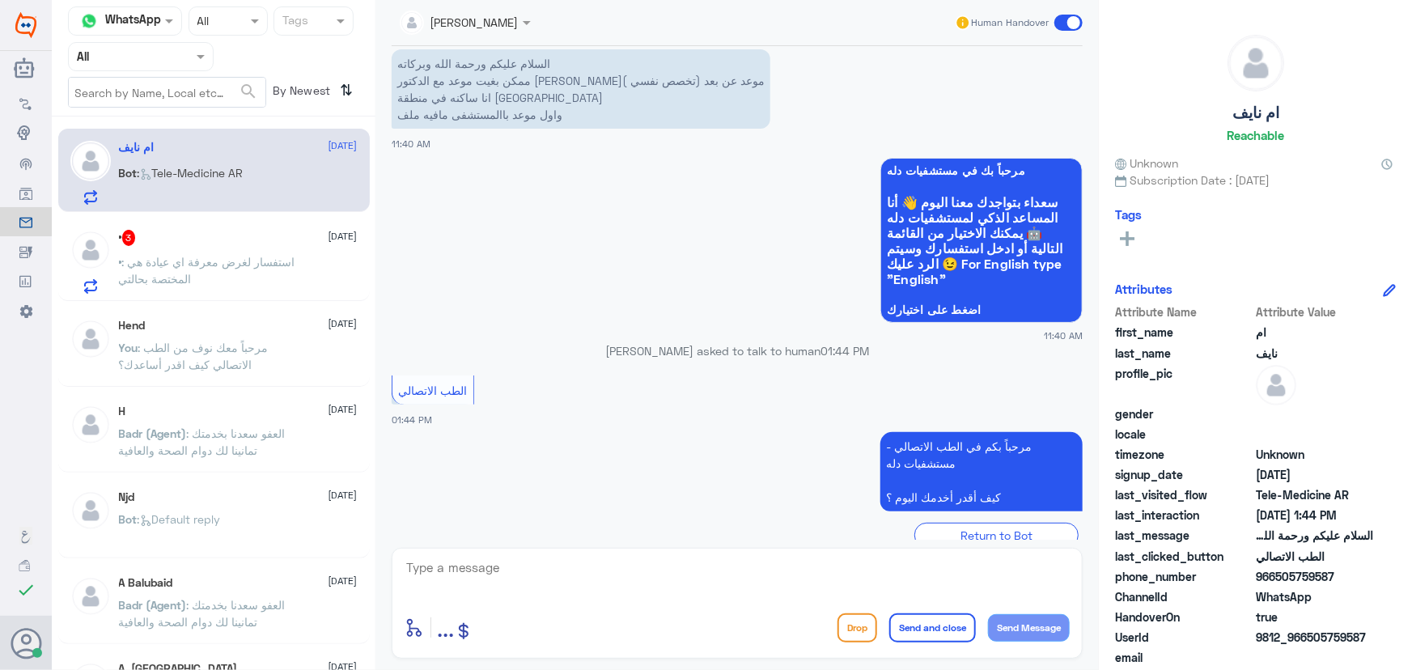
scroll to position [66, 0]
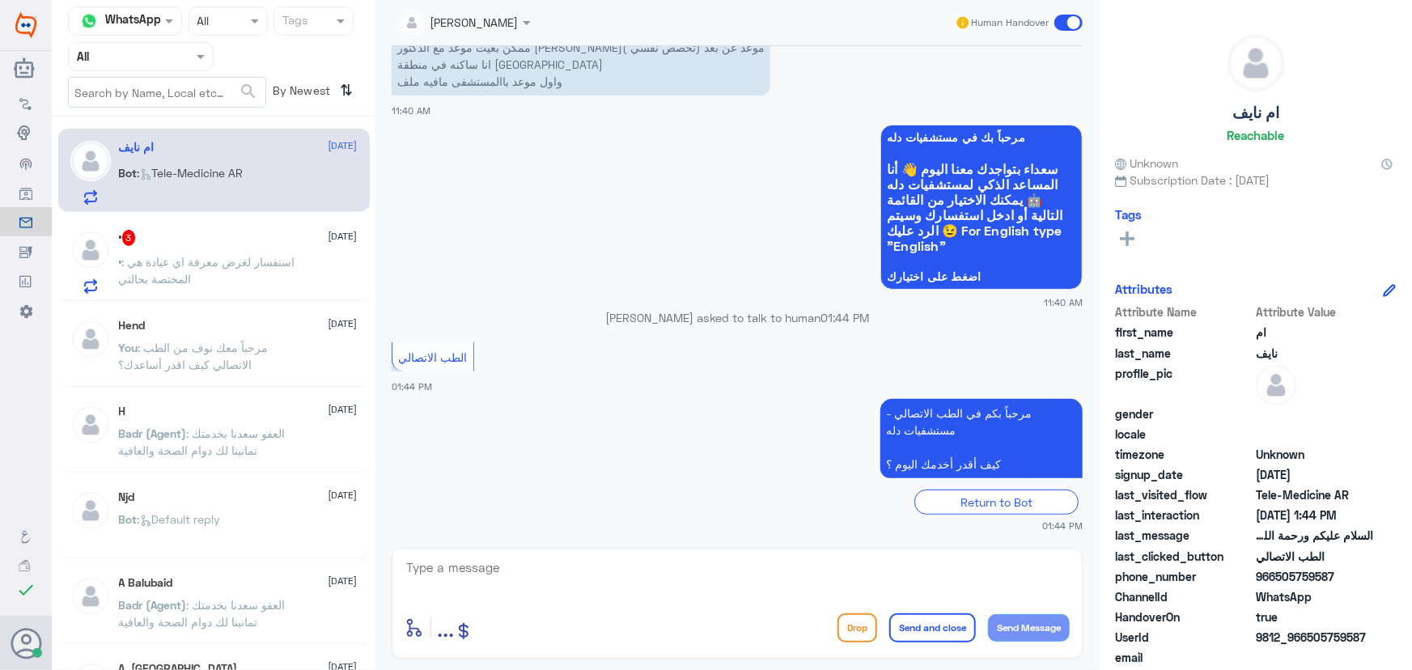
click at [223, 261] on span ": استفسار لغرض معرفة اي عيادة هي المختصة بحالتي" at bounding box center [207, 270] width 176 height 31
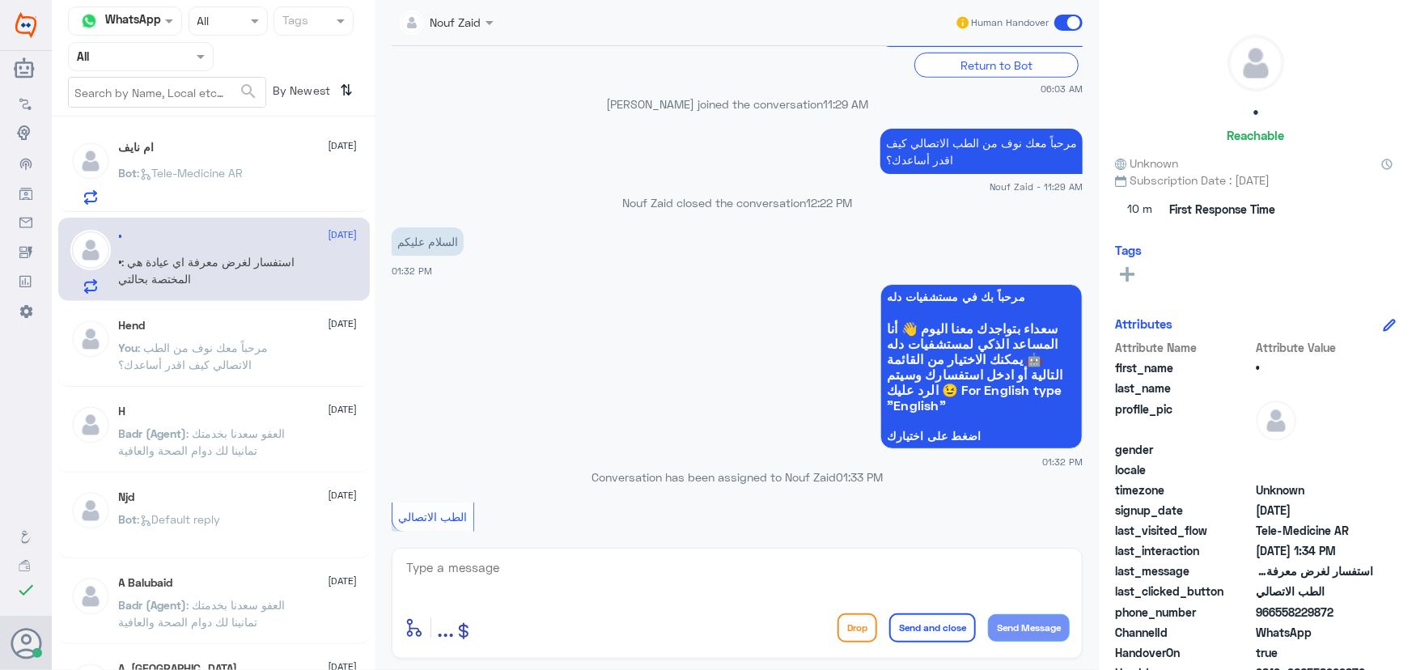
scroll to position [729, 0]
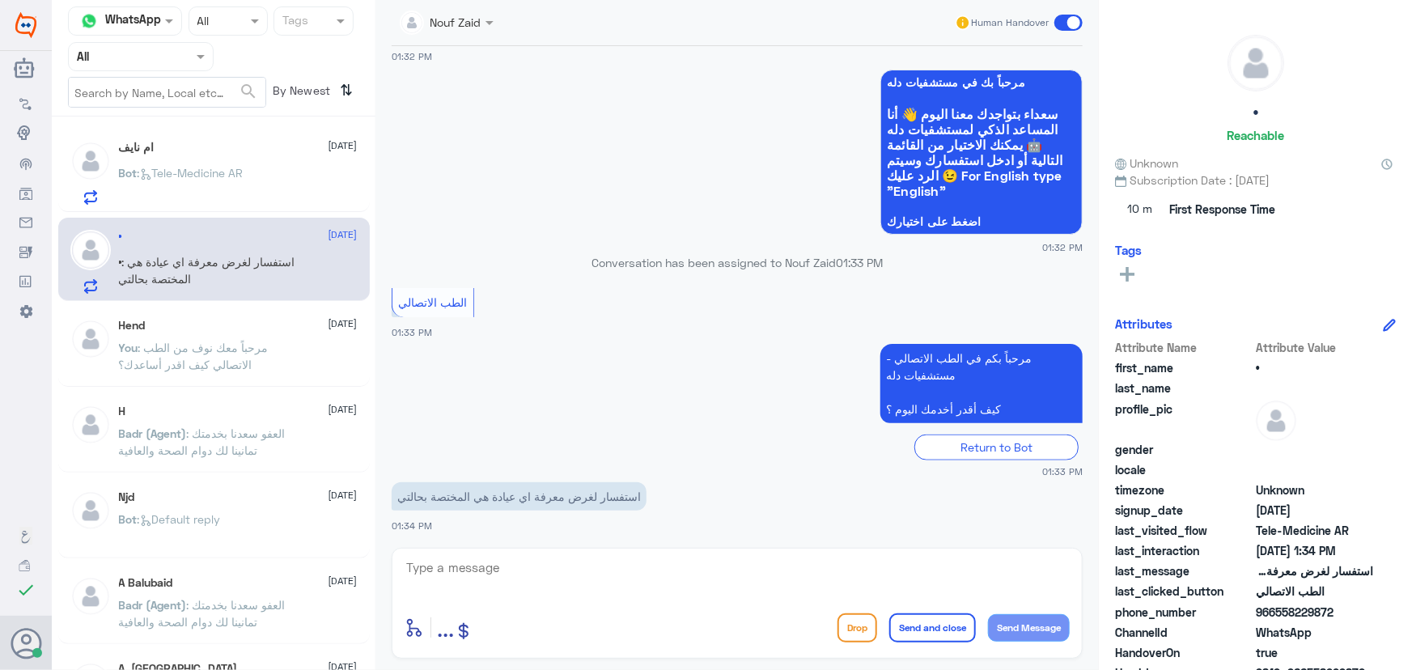
click at [566, 575] on textarea at bounding box center [737, 577] width 665 height 40
paste textarea "مرحباً معك نوف من الطب الاتصالي"
type textarea "مرحباً معك نوف من الطب الاتصالي"
click at [1020, 628] on button "Send Message" at bounding box center [1029, 628] width 82 height 28
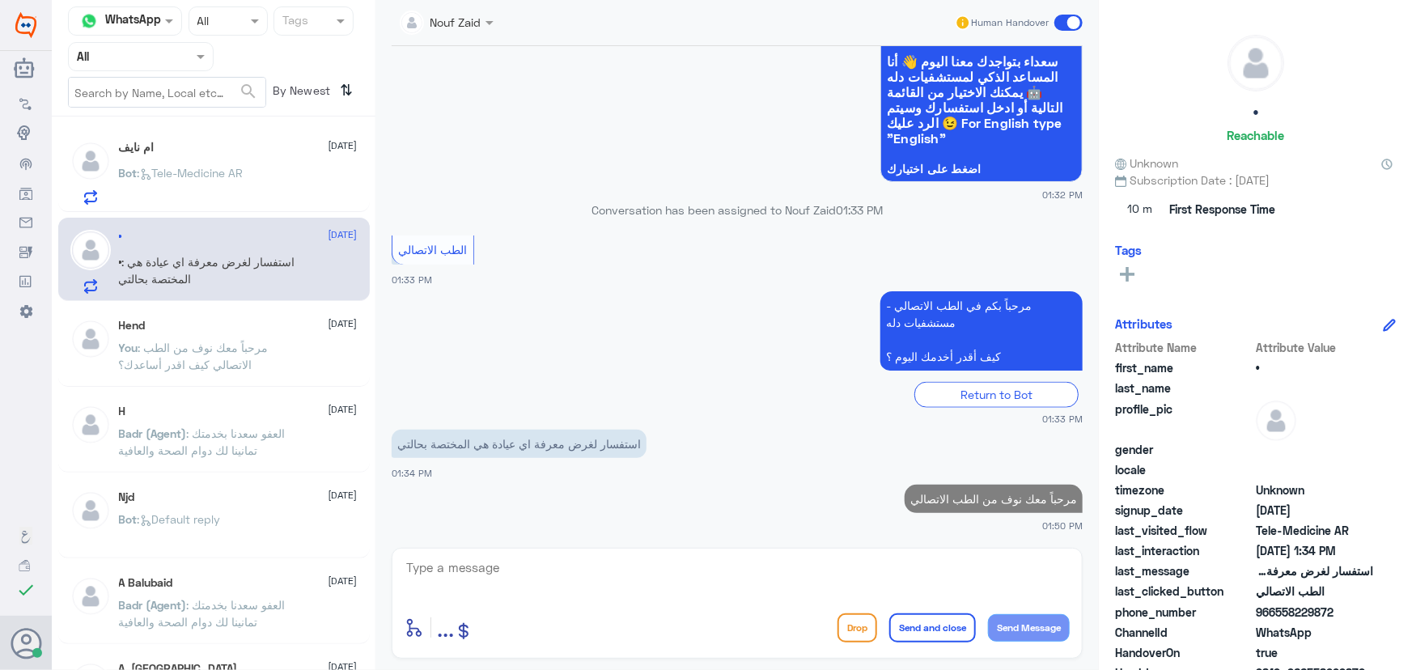
click at [928, 572] on textarea at bounding box center [737, 577] width 665 height 40
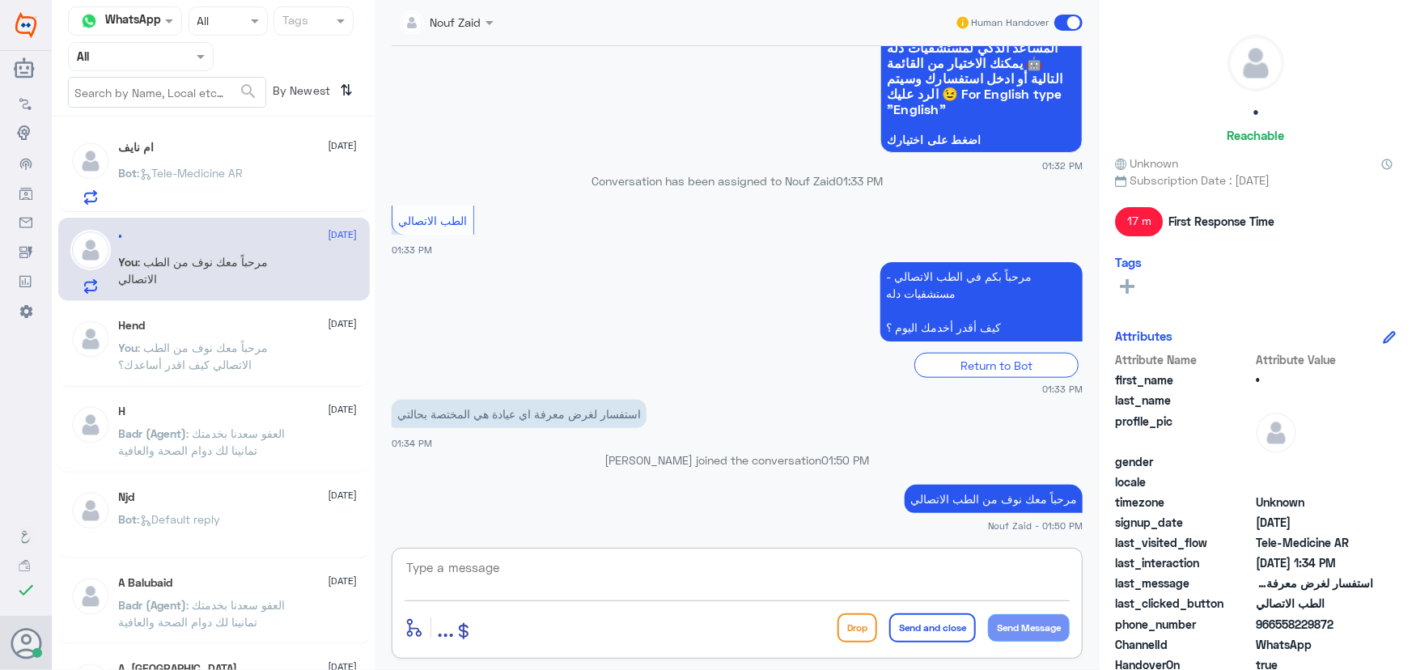
paste textarea "يمكنك تلقي الاستشاره الفورية من خلال التطبيق عن طريق خدمة "الاستشارة الفورية" و…"
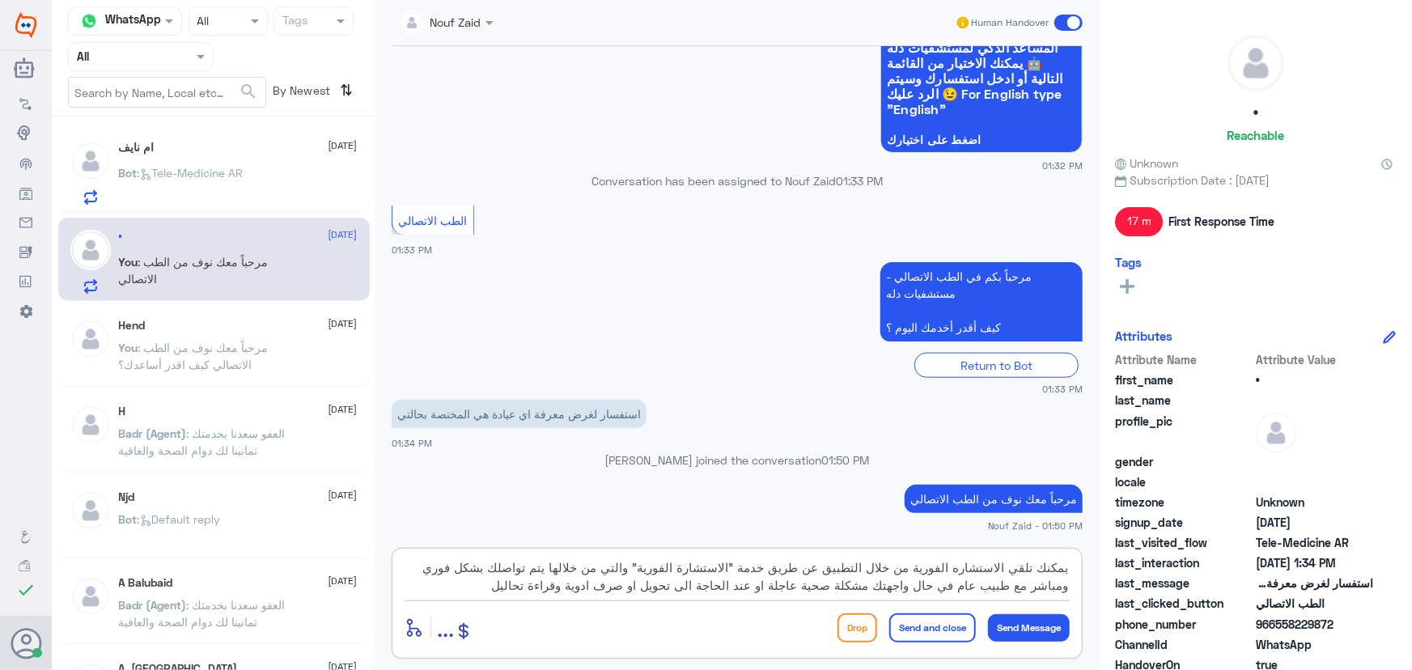
type textarea "يمكنك تلقي الاستشاره الفورية من خلال التطبيق عن طريق خدمة "الاستشارة الفورية" و…"
click at [927, 638] on button "Send and close" at bounding box center [933, 628] width 87 height 29
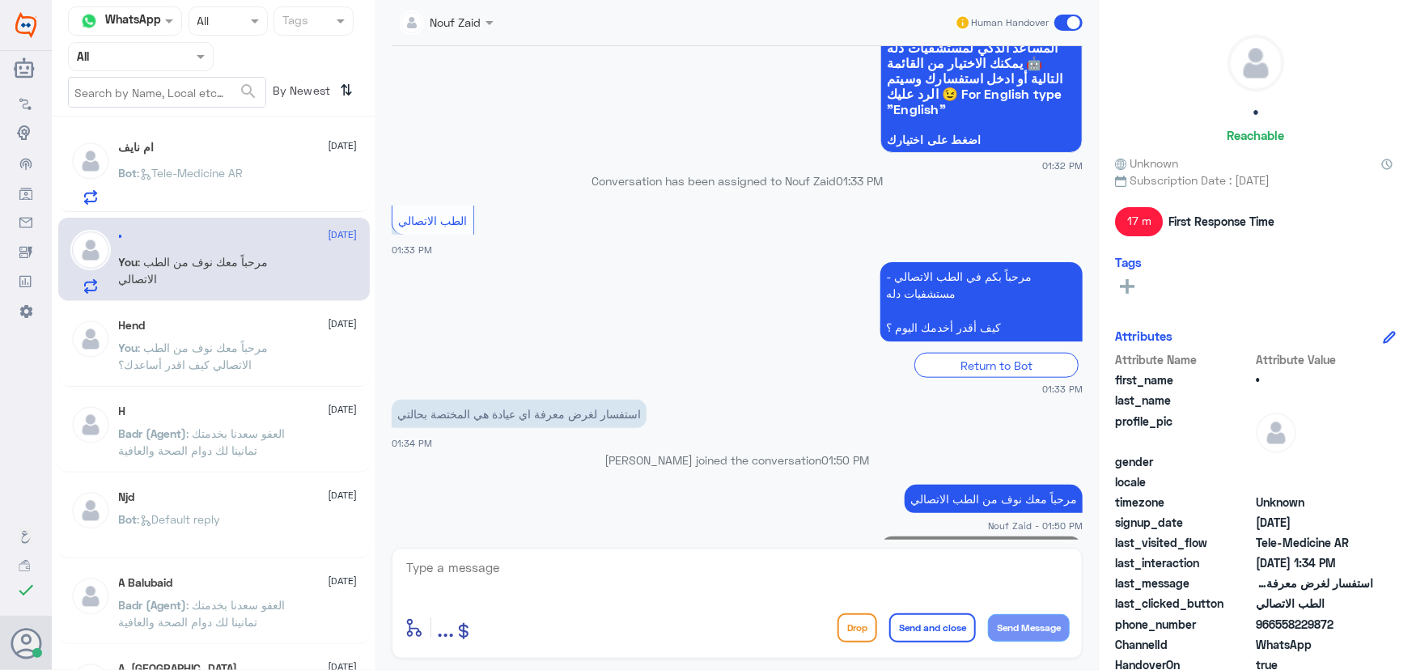
scroll to position [936, 0]
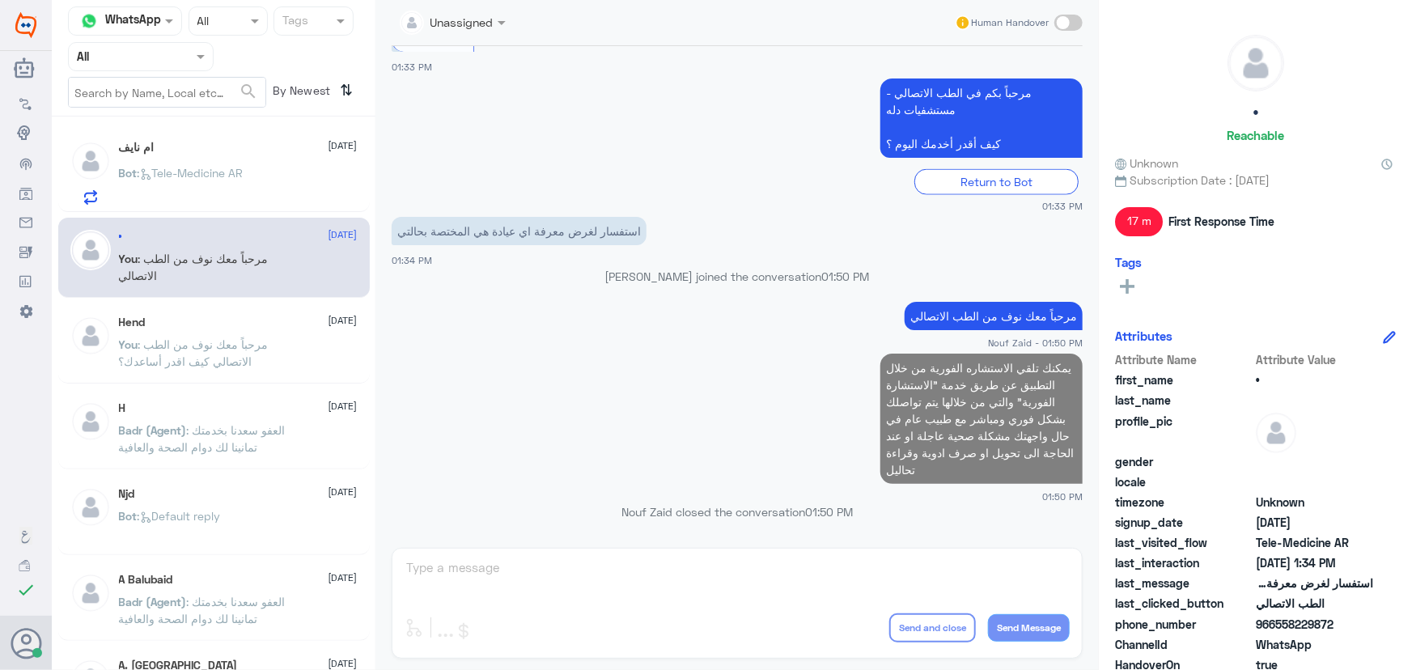
click at [254, 154] on div "ام نايف [DATE] Bot : Tele-Medicine [GEOGRAPHIC_DATA]" at bounding box center [238, 173] width 239 height 64
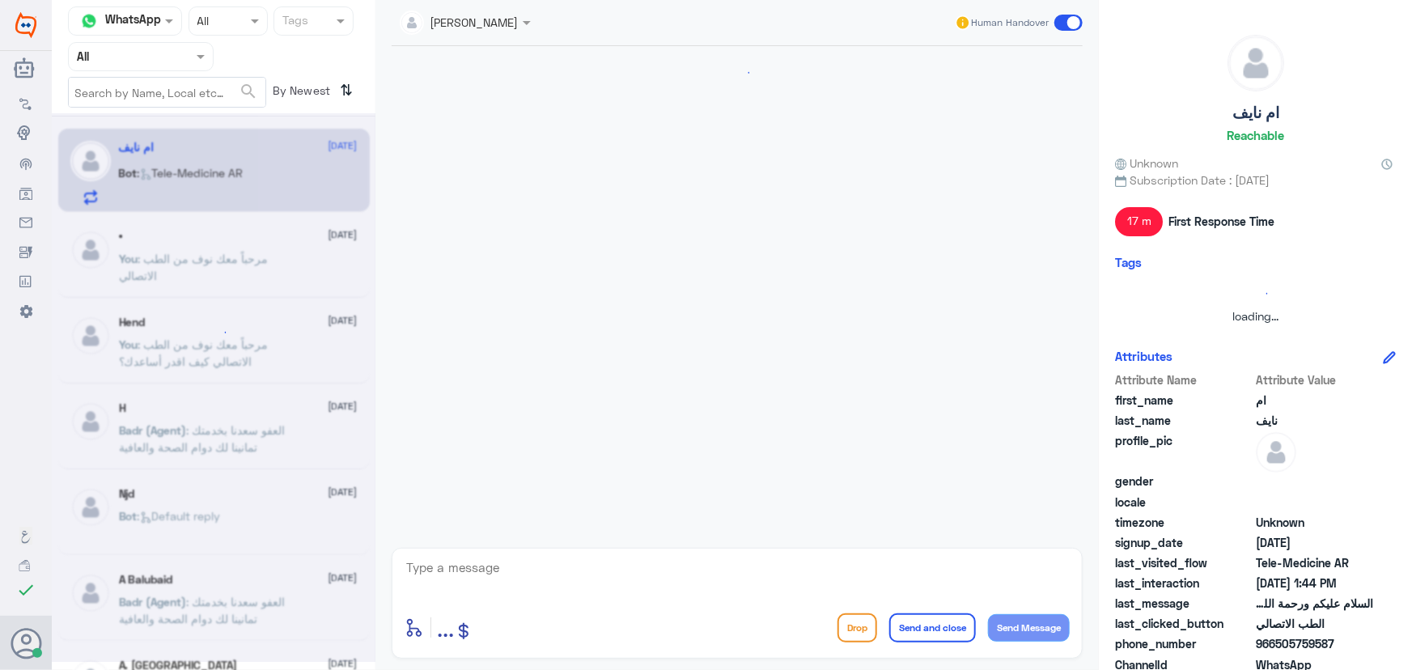
scroll to position [66, 0]
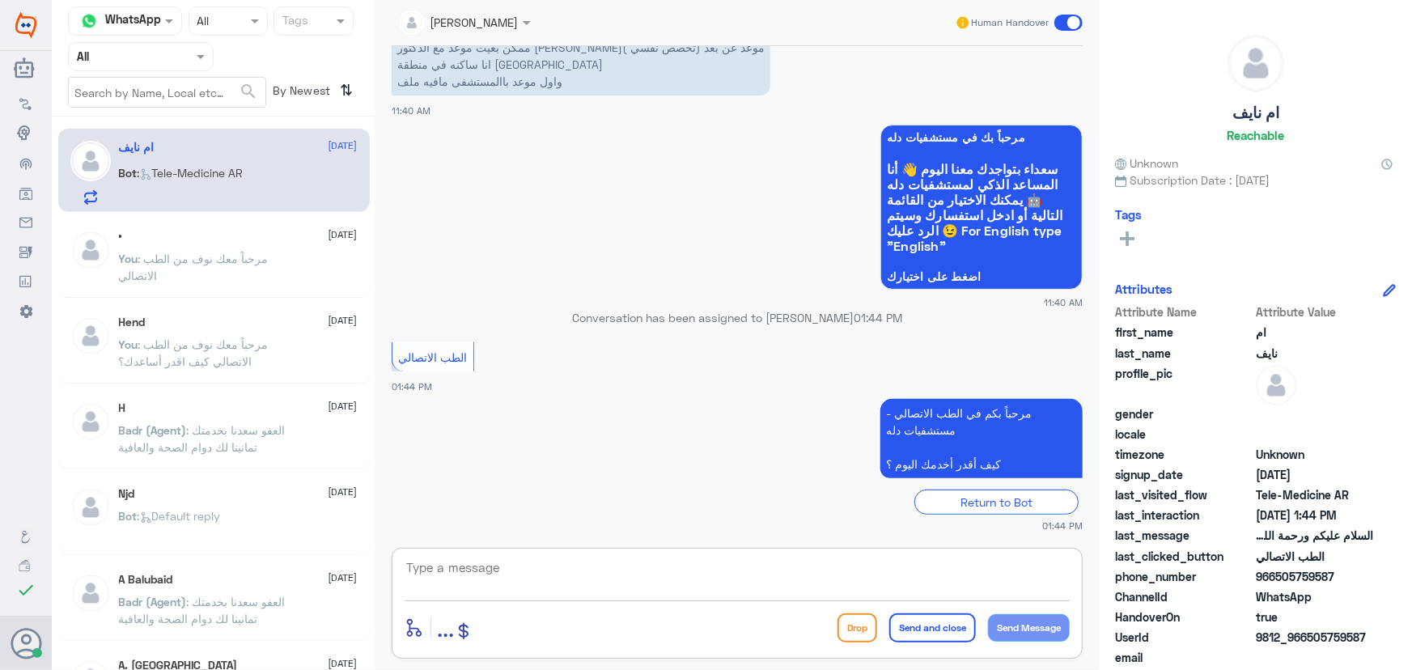
click at [643, 559] on textarea at bounding box center [737, 577] width 665 height 40
paste textarea "مرحباً معك نوف من الطب الاتصالي"
type textarea "مرحباً معك نوف من الطب الاتصالي"
click at [1005, 631] on button "Send Message" at bounding box center [1029, 628] width 82 height 28
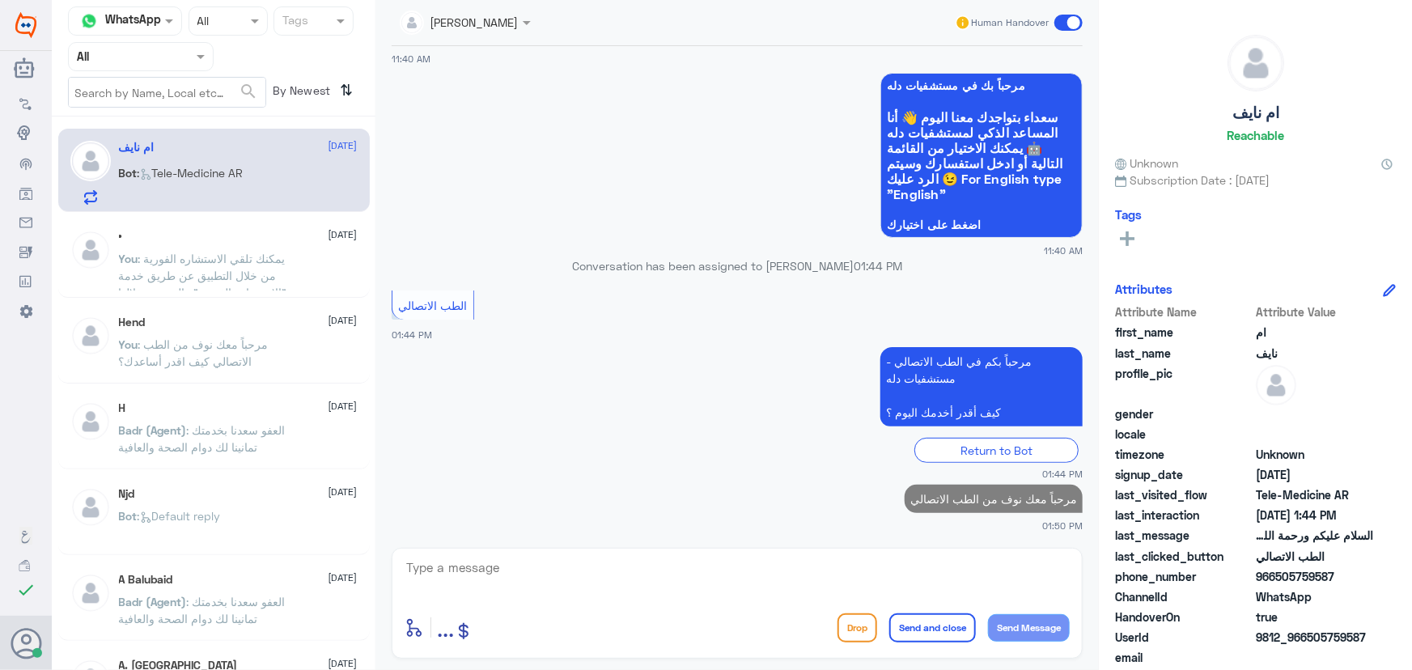
click at [892, 593] on textarea at bounding box center [737, 577] width 665 height 40
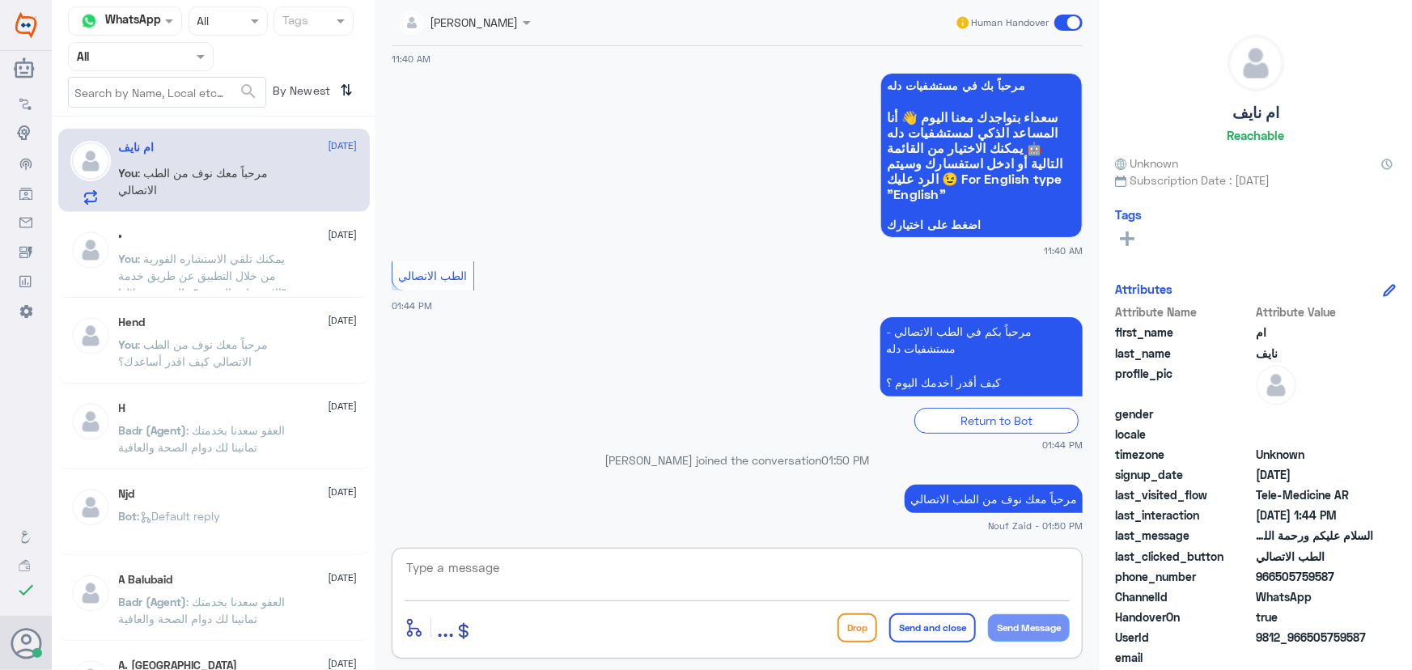
click at [572, 570] on textarea at bounding box center [737, 577] width 665 height 40
paste textarea "هنا الطب الاتصالي لكل مايخص الاستشارة الفورية من خلال التطبيق، يمكنك حجز الموعد…"
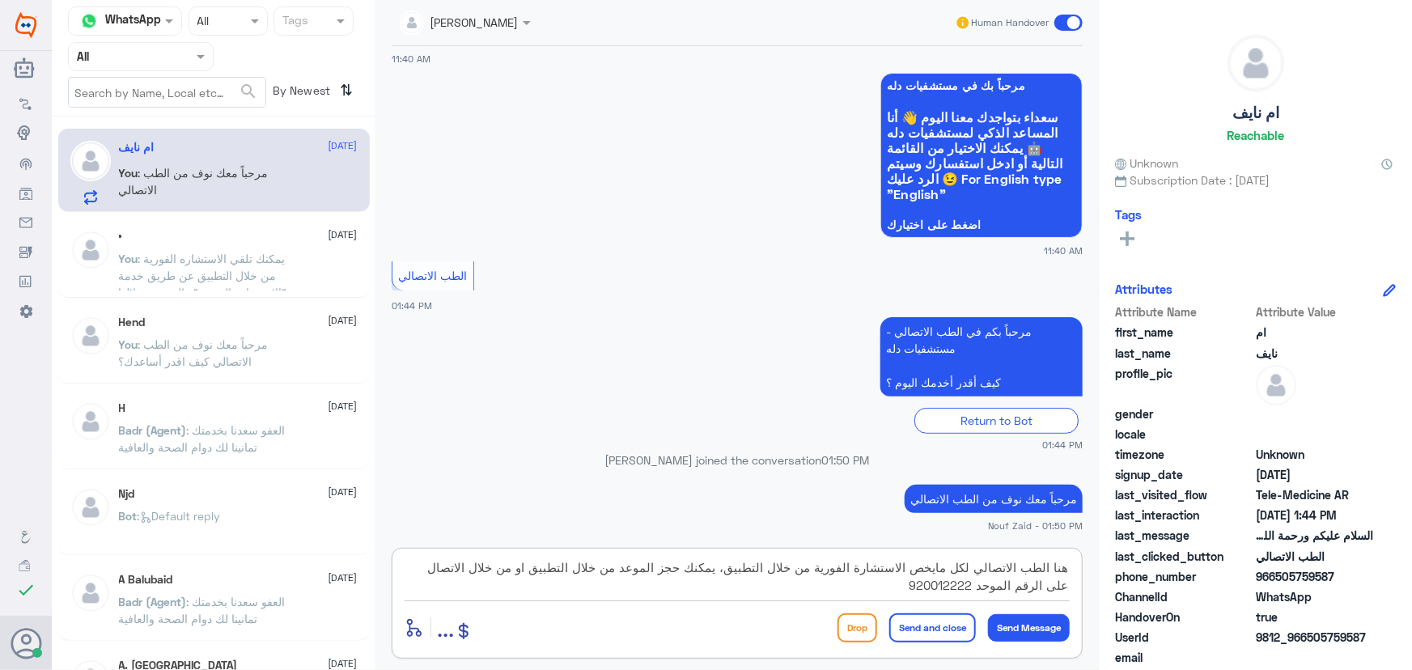
type textarea "هنا الطب الاتصالي لكل مايخص الاستشارة الفورية من خلال التطبيق، يمكنك حجز الموعد…"
click at [955, 635] on button "Send and close" at bounding box center [933, 628] width 87 height 29
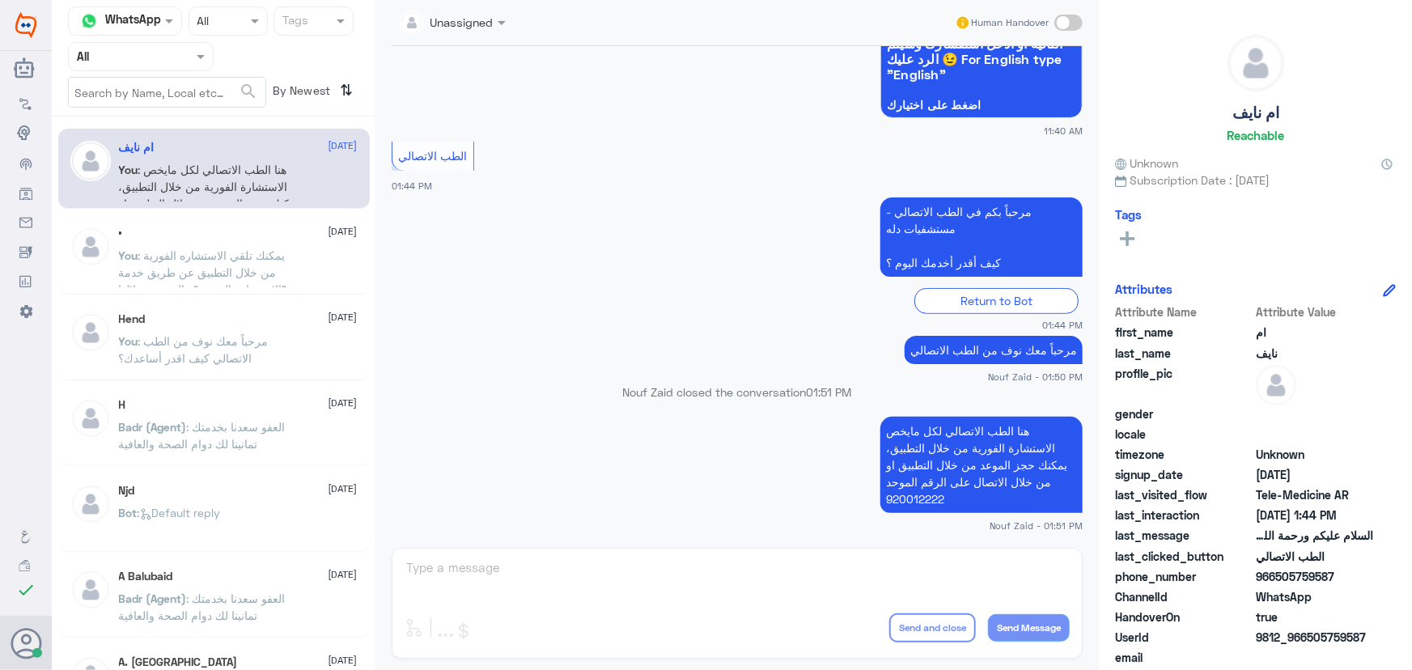
scroll to position [484, 0]
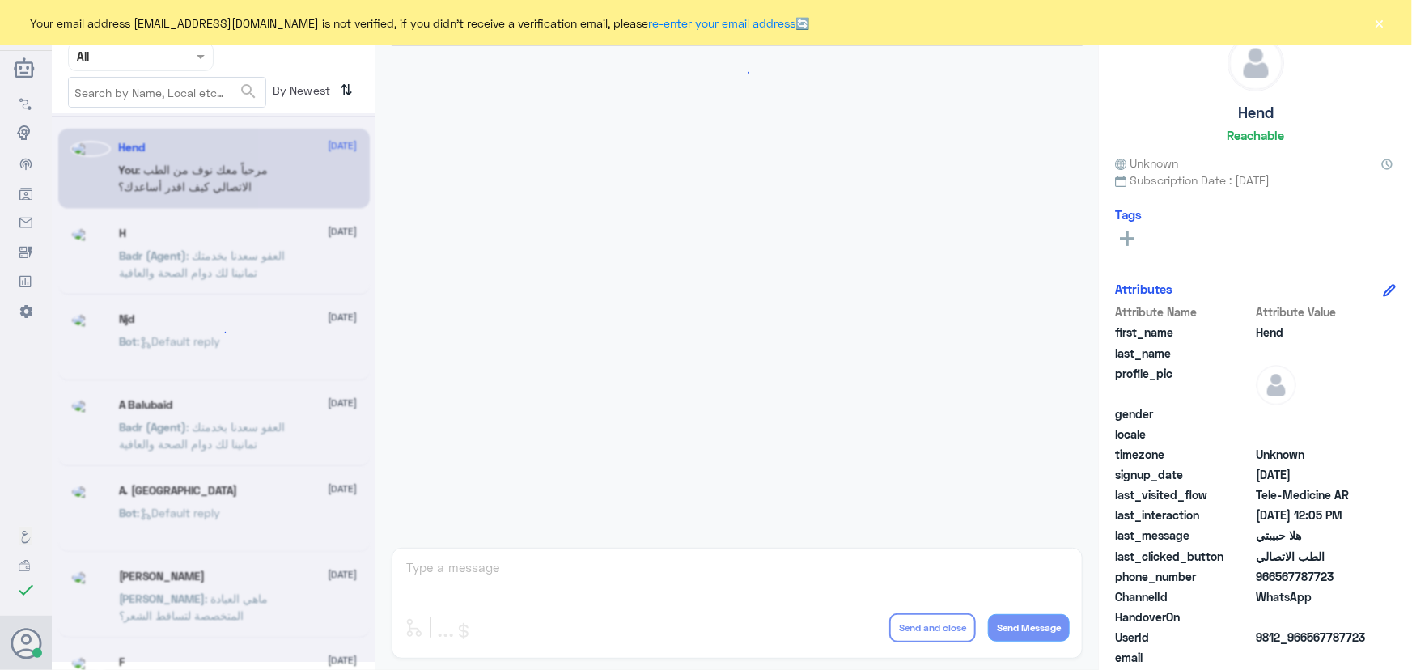
scroll to position [736, 0]
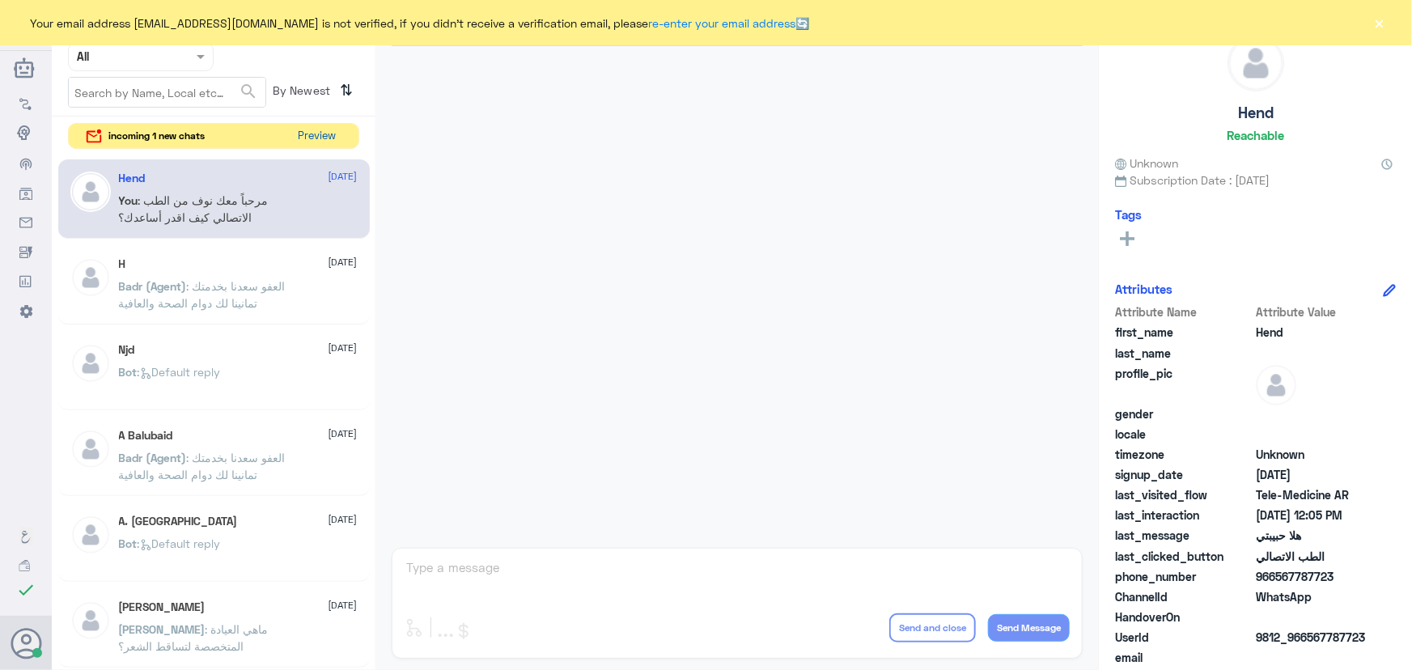
click at [323, 139] on button "Preview" at bounding box center [317, 136] width 50 height 25
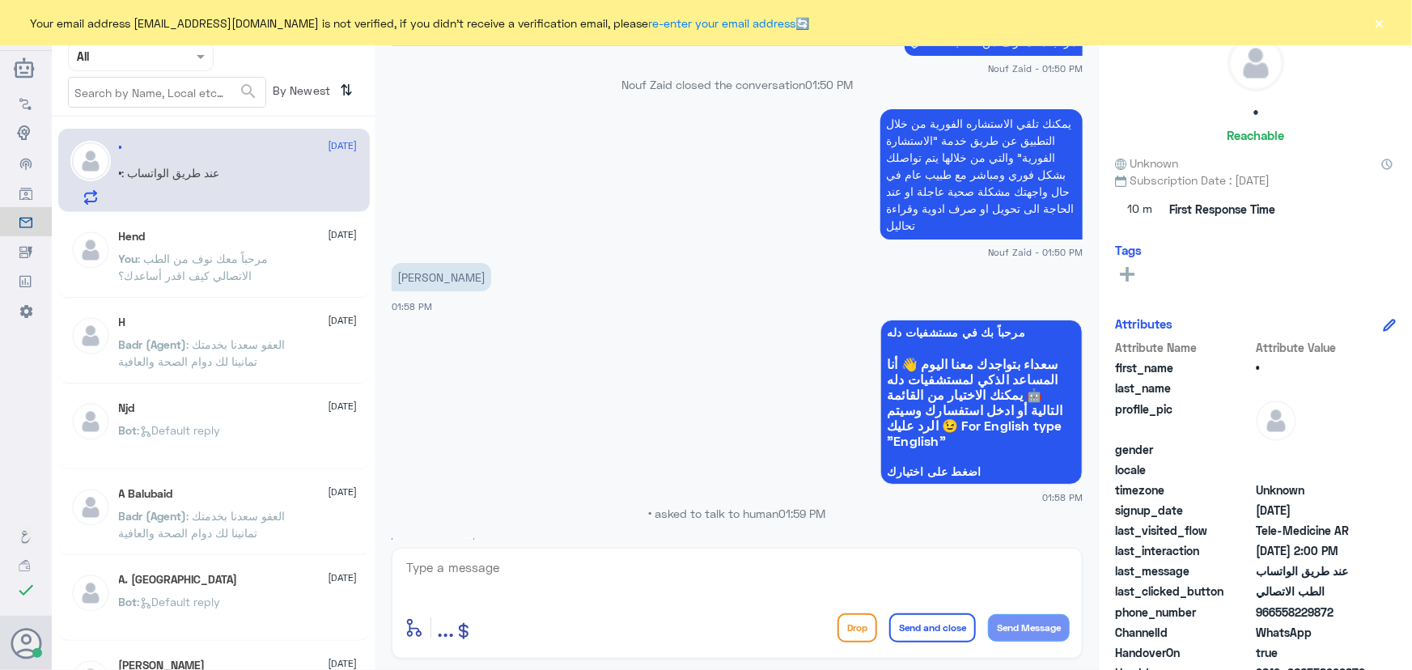
scroll to position [529, 0]
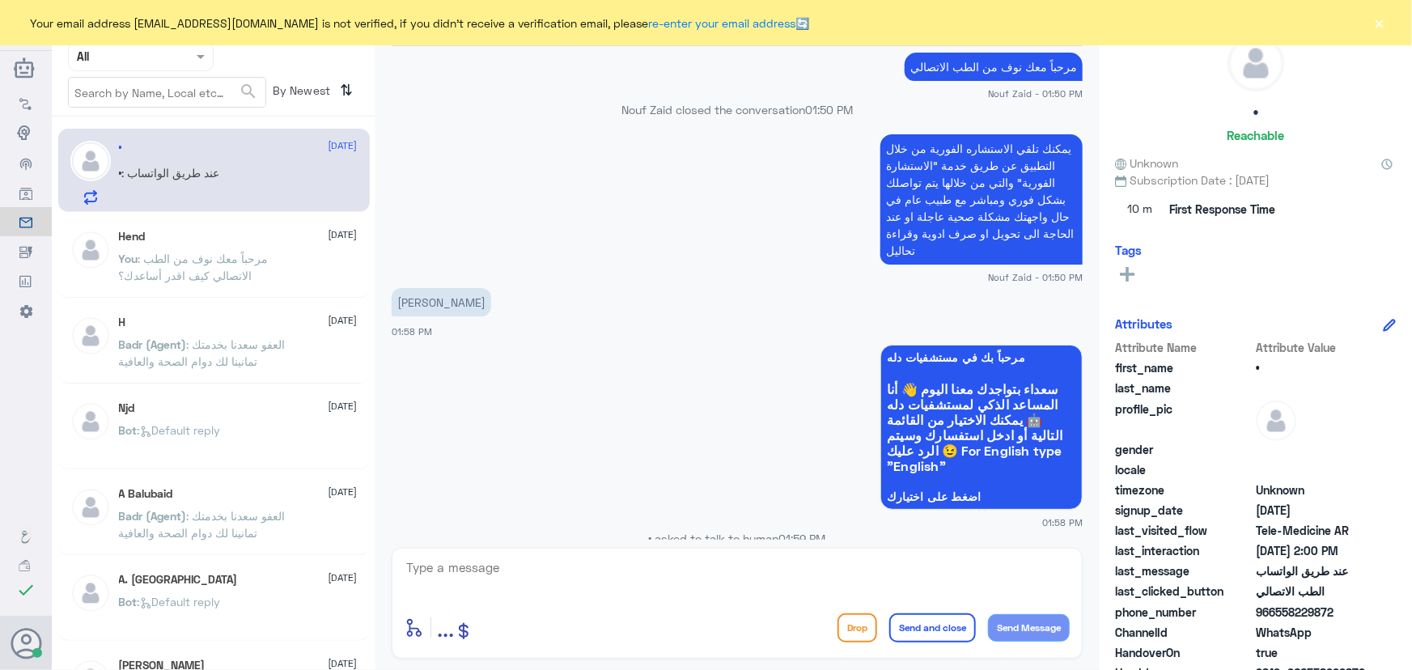
click at [1387, 24] on button "×" at bounding box center [1380, 23] width 16 height 16
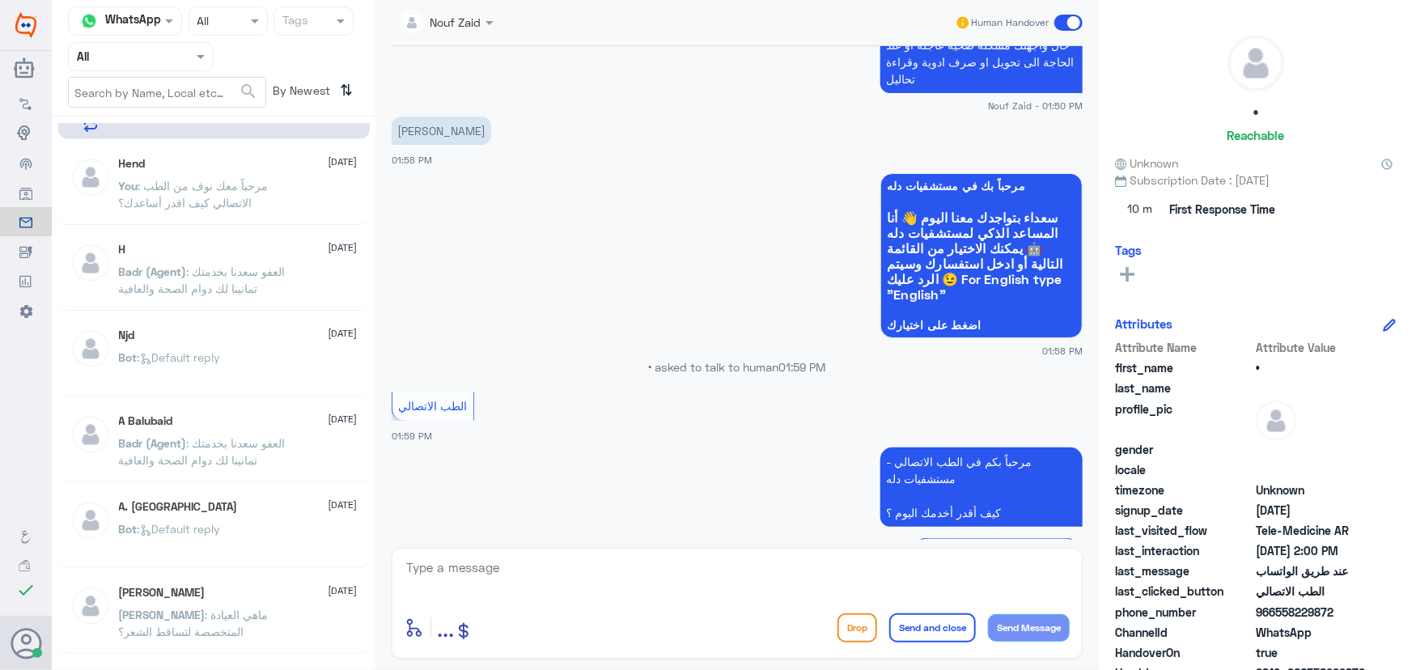
scroll to position [971, 0]
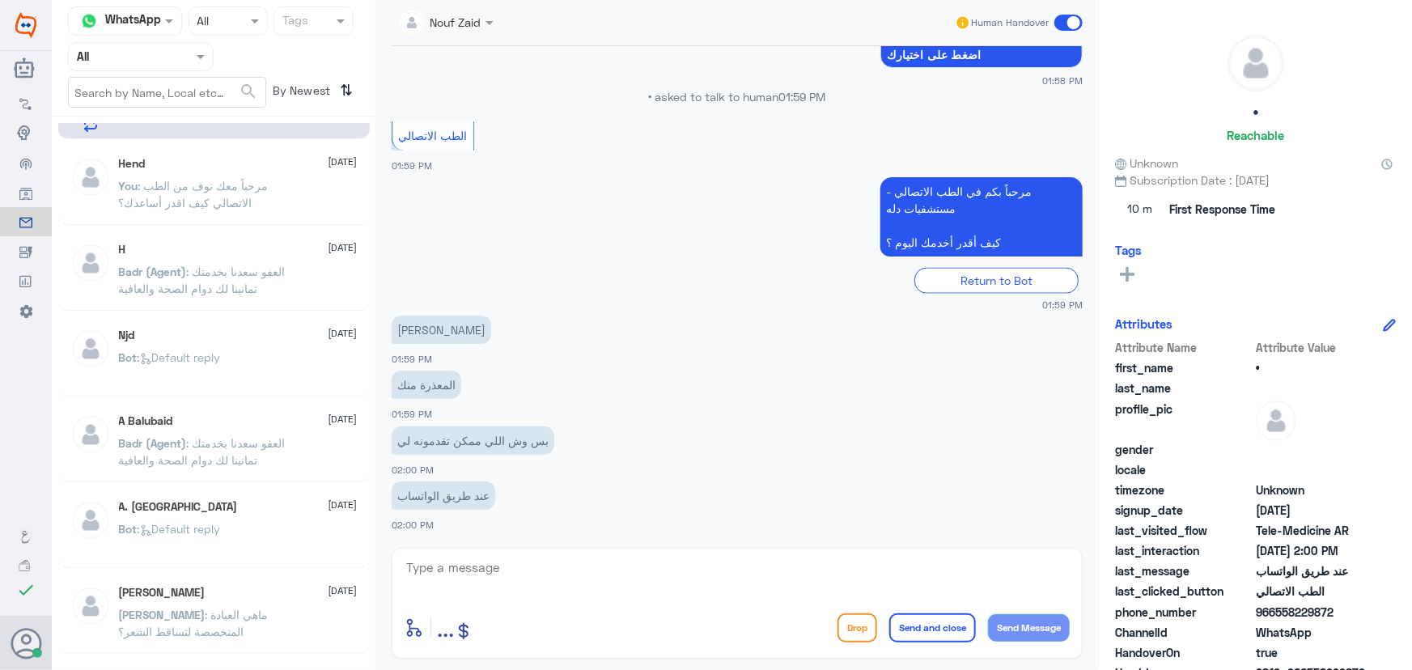
click at [533, 542] on div "Nouf Zaid Human Handover 12 Oct 2025 مرحباً بك في مستشفيات دله سعداء بتواجدك مع…" at bounding box center [738, 337] width 724 height 675
click at [533, 554] on div "enter flow name ... Drop Send and close Send Message" at bounding box center [737, 603] width 691 height 111
click at [533, 557] on textarea at bounding box center [737, 577] width 665 height 40
click at [588, 573] on textarea at bounding box center [737, 577] width 665 height 40
type textarea "t"
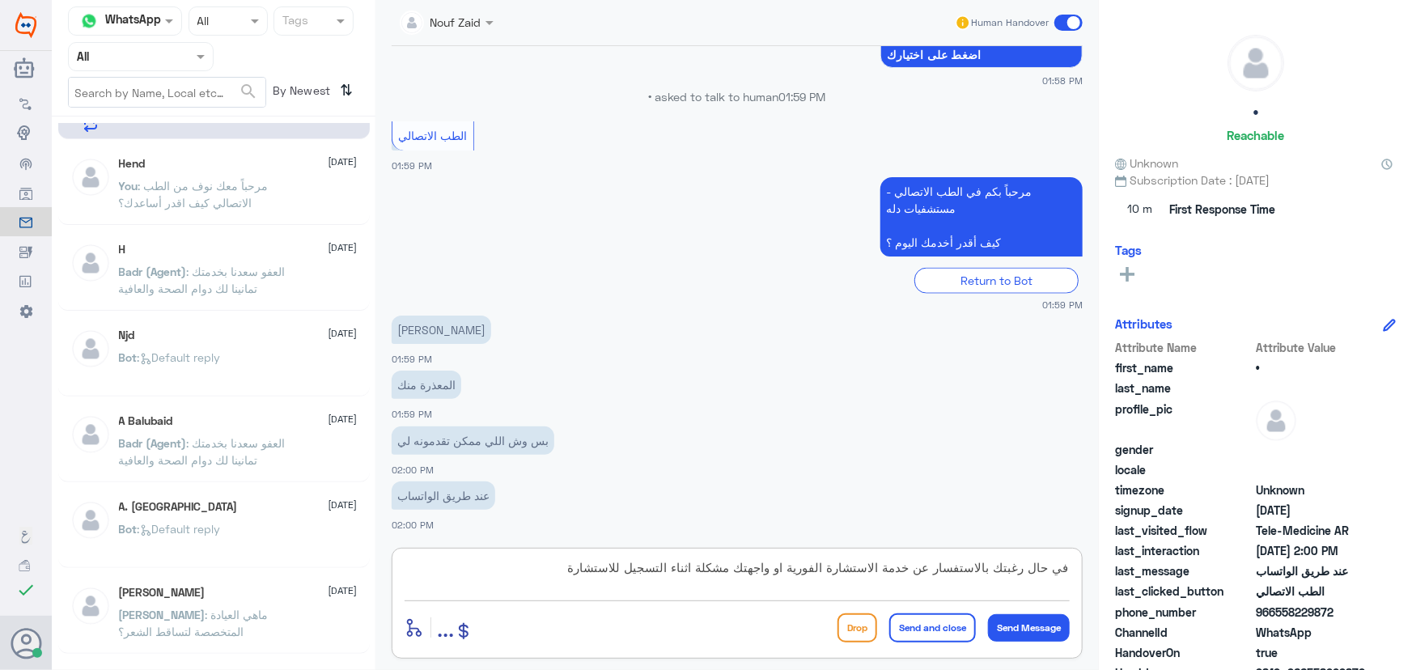
type textarea "في حال رغبتك بالاستفسار عن خدمة الاستشارة الفورية او واجهتك مشكلة اثناء التسجيل…"
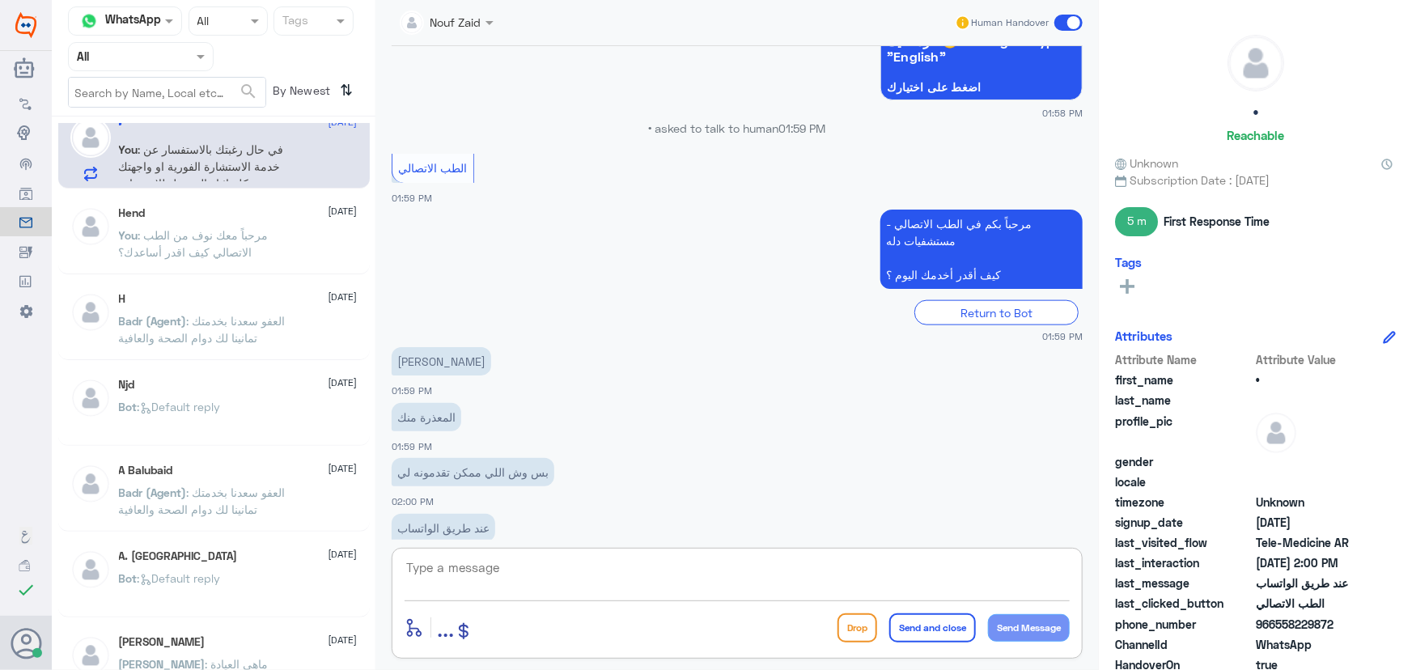
scroll to position [0, 0]
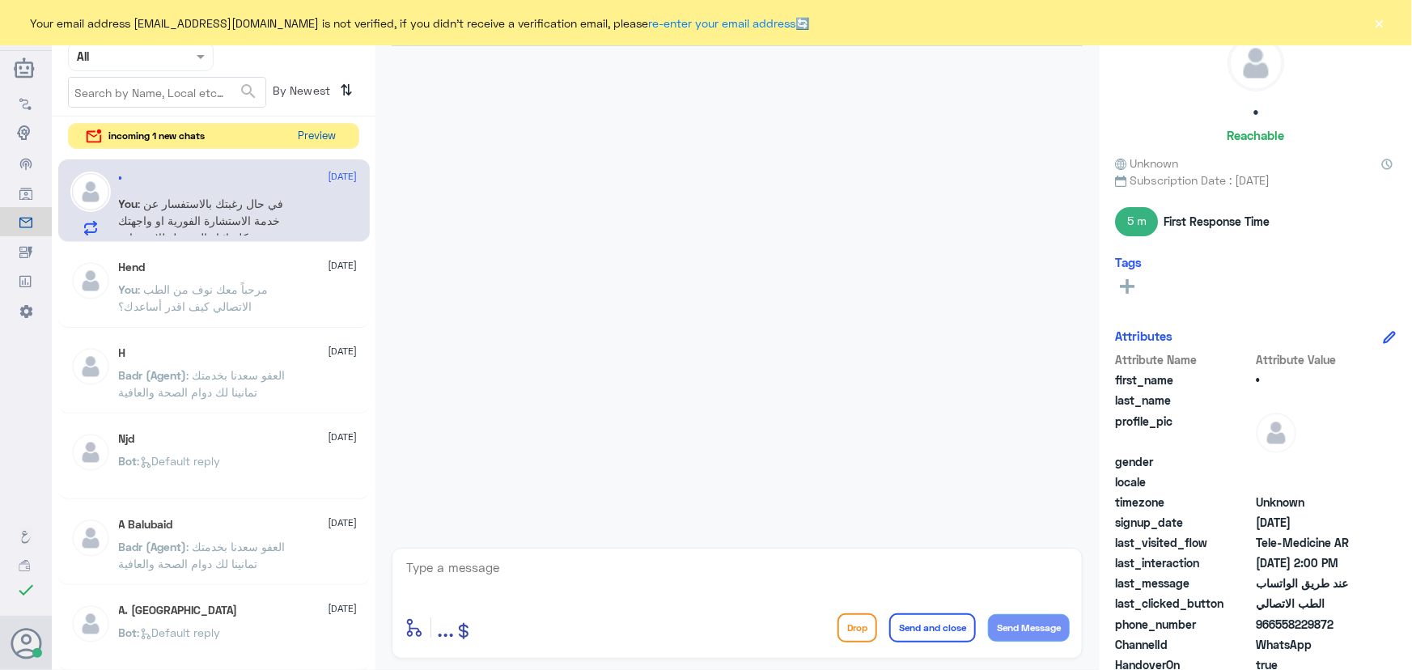
click at [328, 141] on button "Preview" at bounding box center [317, 136] width 50 height 25
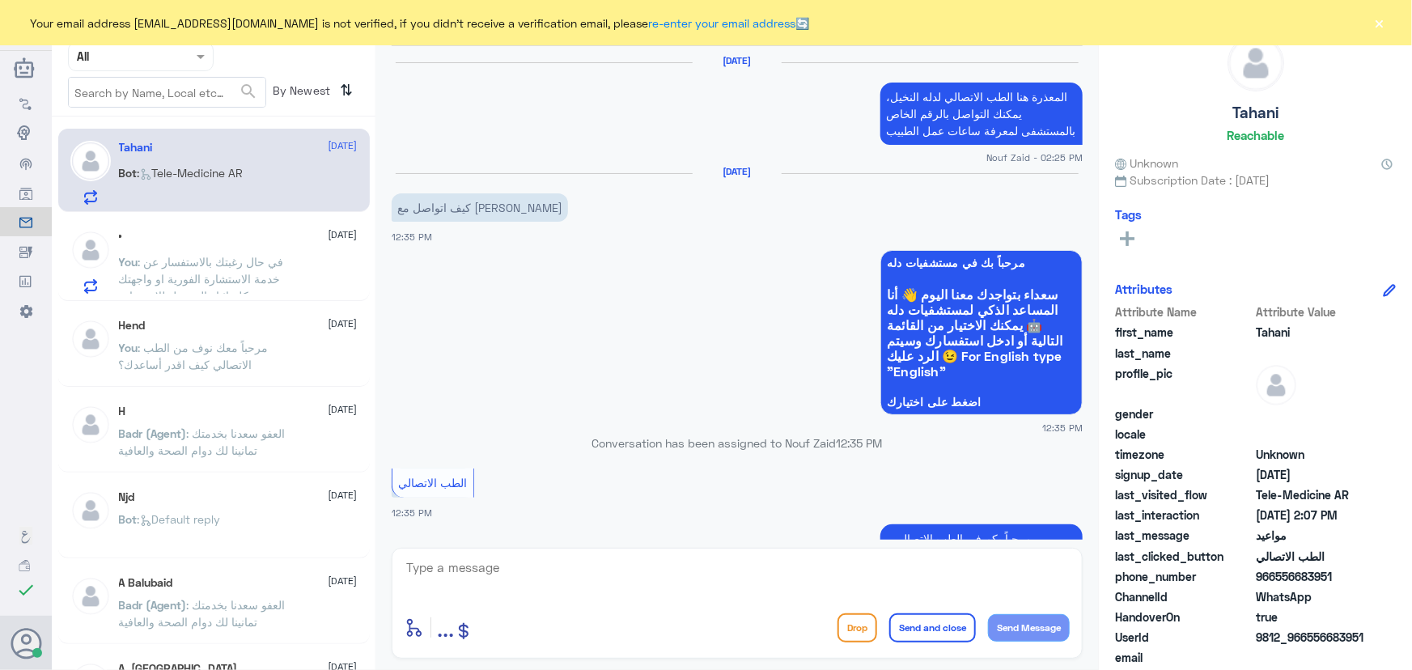
scroll to position [1117, 0]
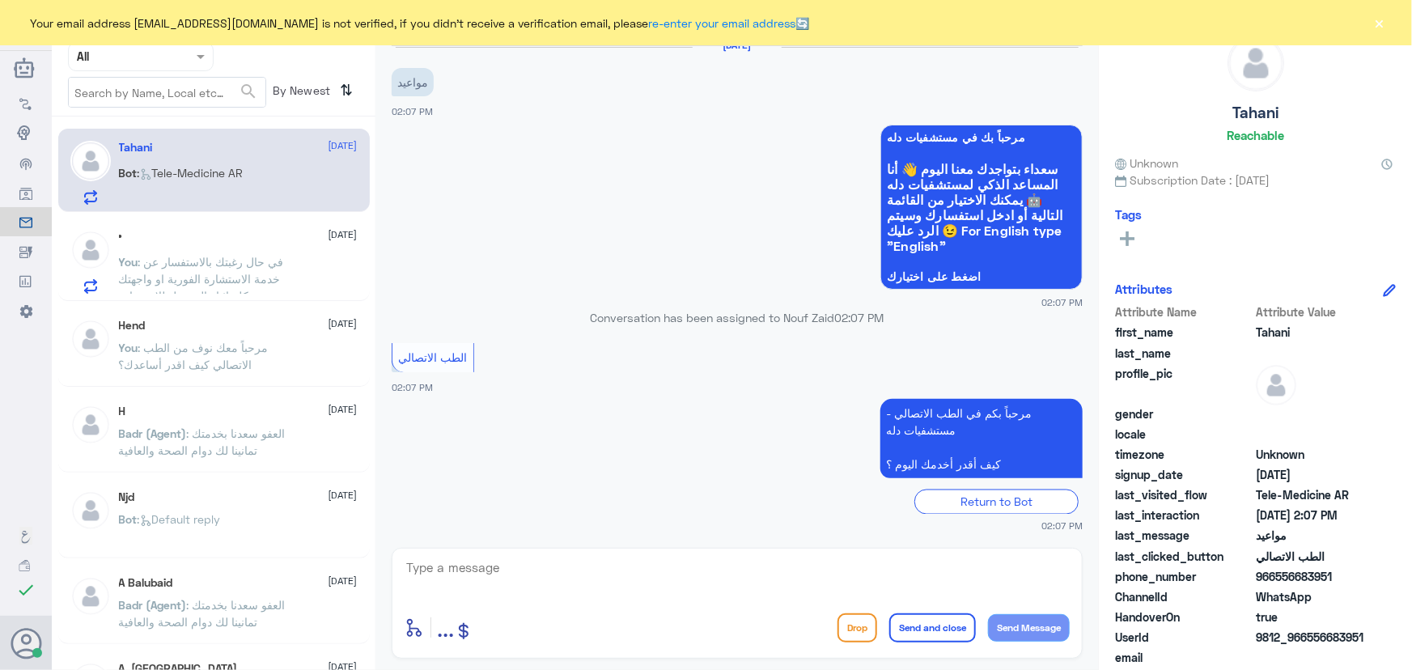
click at [200, 180] on p "Bot : Tele-Medicine AR" at bounding box center [181, 184] width 125 height 40
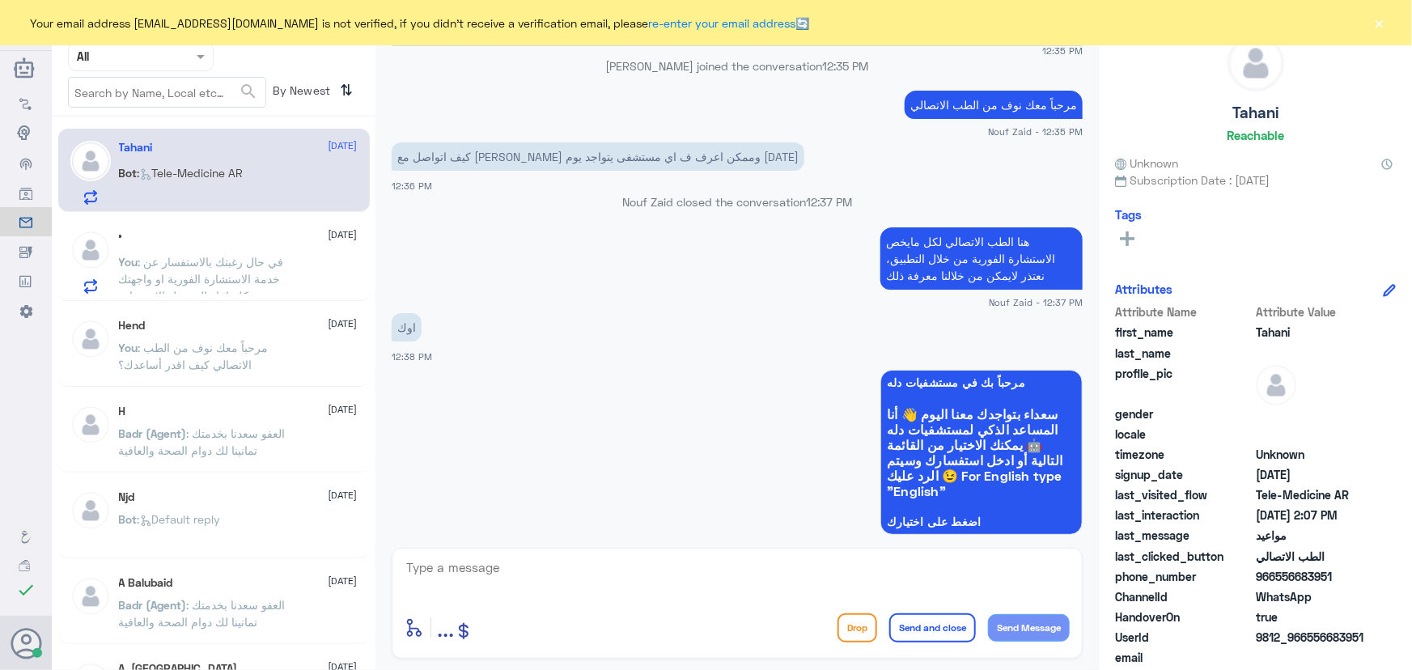
scroll to position [1172, 0]
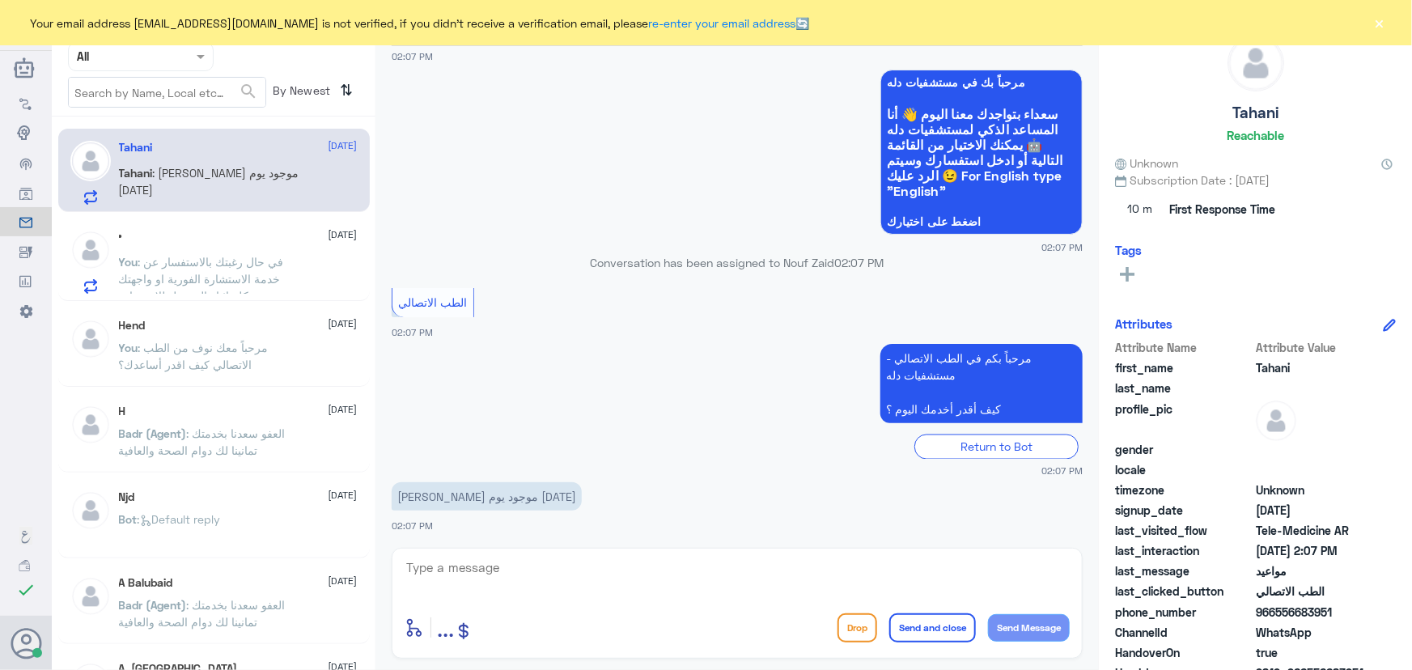
click at [522, 553] on div "enter flow name ... Drop Send and close Send Message" at bounding box center [737, 603] width 691 height 111
click at [532, 563] on textarea at bounding box center [737, 577] width 665 height 40
paste textarea "مرحباً معك نوف من الطب الاتصالي"
type textarea "مرحباً معك نوف من الطب الاتصالي"
click at [1017, 619] on button "Send Message" at bounding box center [1029, 628] width 82 height 28
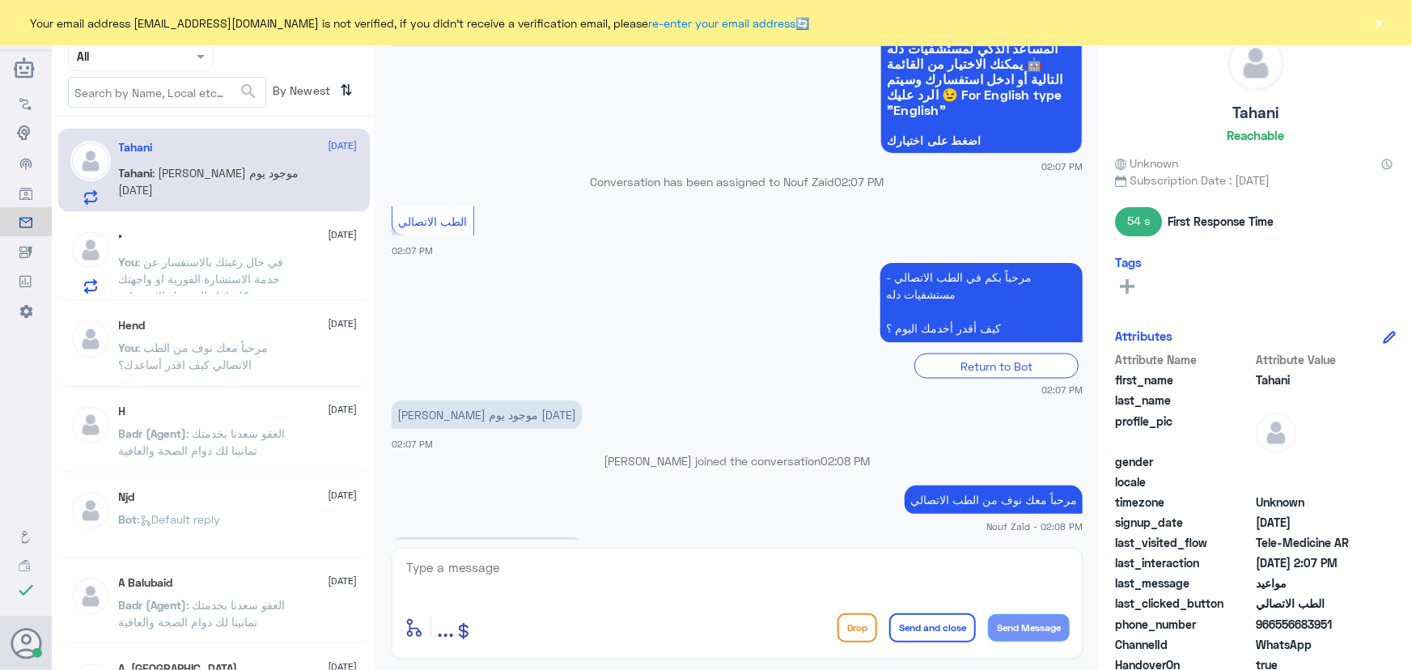
scroll to position [1279, 0]
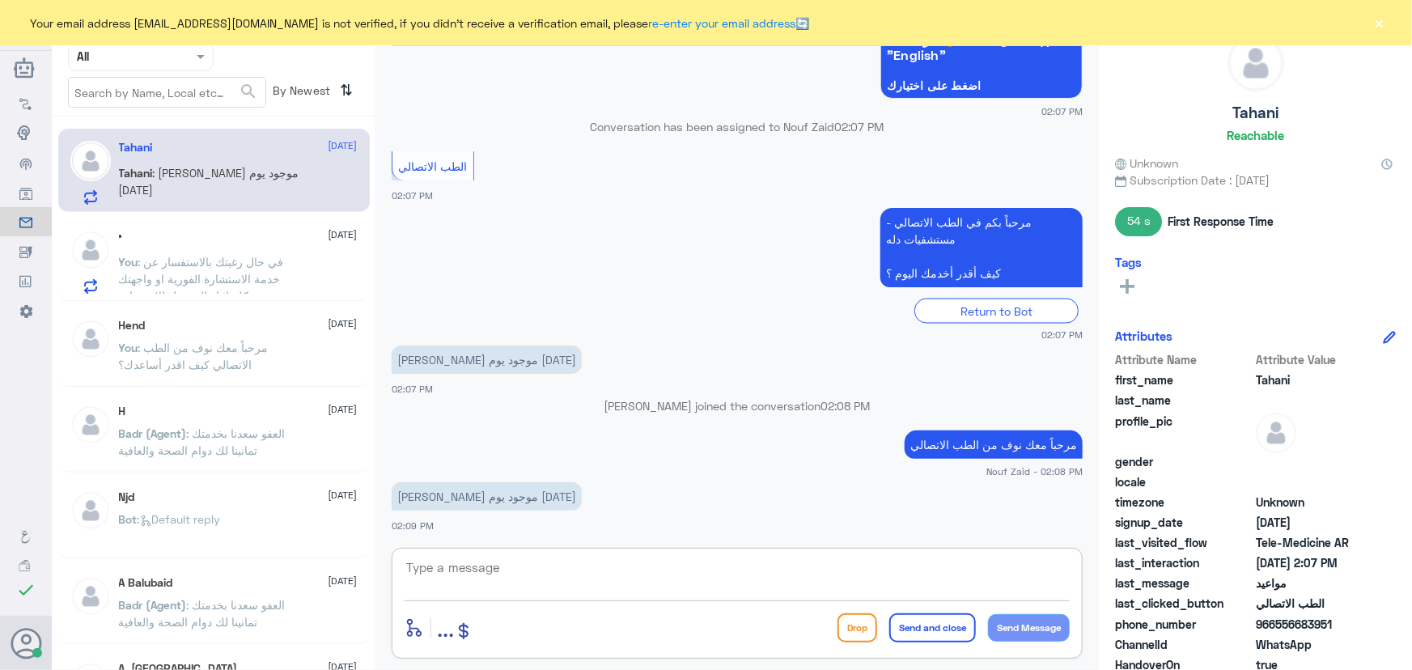
click at [608, 571] on textarea at bounding box center [737, 577] width 665 height 40
paste textarea "هنا الطب الاتصالي لكل مايخص الاستشارة الفورية من خلال التطبيق، يمكنك حجز الموعد…"
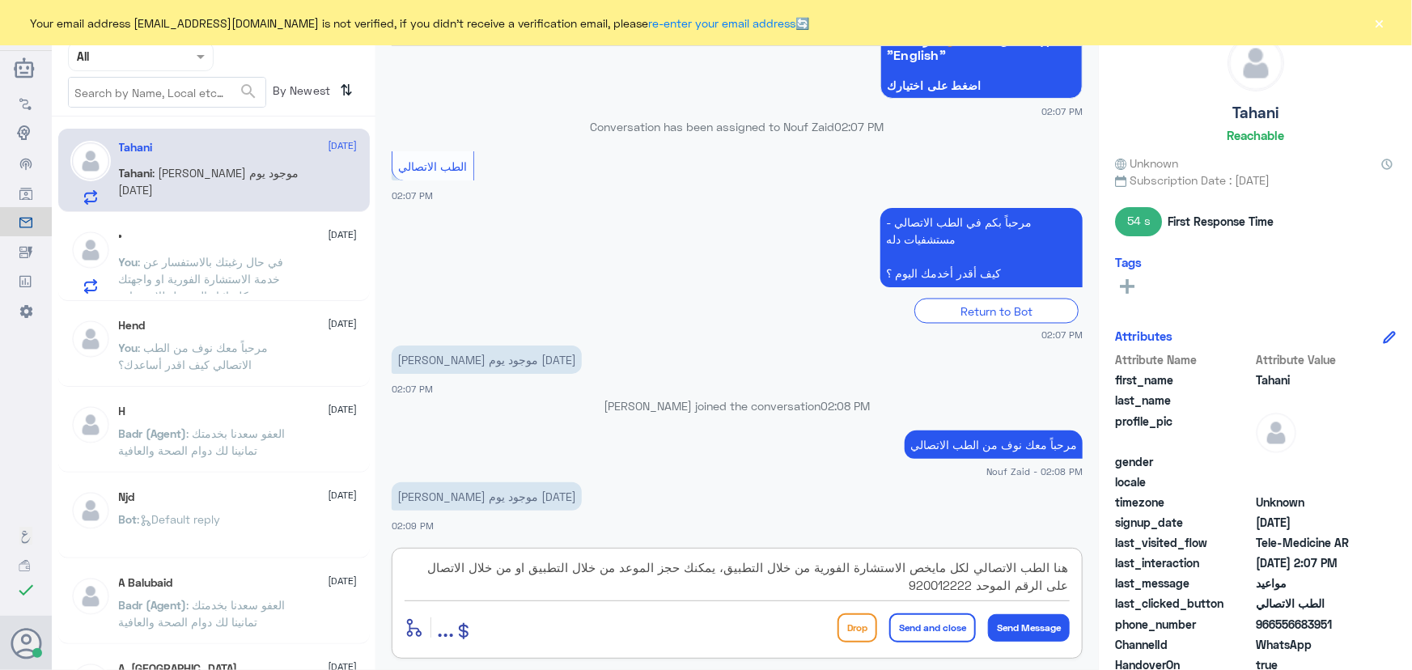
drag, startPoint x: 728, startPoint y: 567, endPoint x: 485, endPoint y: 570, distance: 242.8
click at [485, 570] on textarea "هنا الطب الاتصالي لكل مايخص الاستشارة الفورية من خلال التطبيق، يمكنك حجز الموعد…" at bounding box center [737, 577] width 665 height 40
type textarea "هنا الطب الاتصالي لكل مايخص الاستشارة الفورية من خلال التطبيق، يمكنك الاستفسار …"
click at [944, 627] on button "Send and close" at bounding box center [933, 628] width 87 height 29
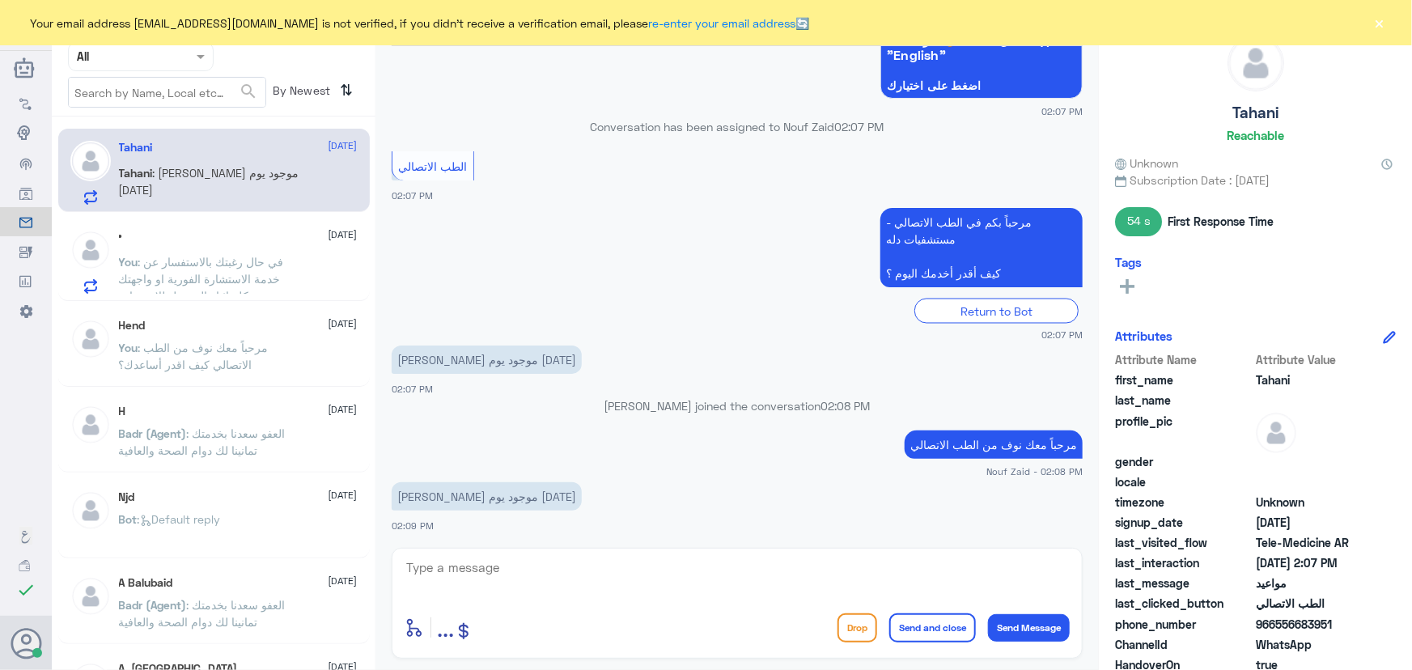
scroll to position [1383, 0]
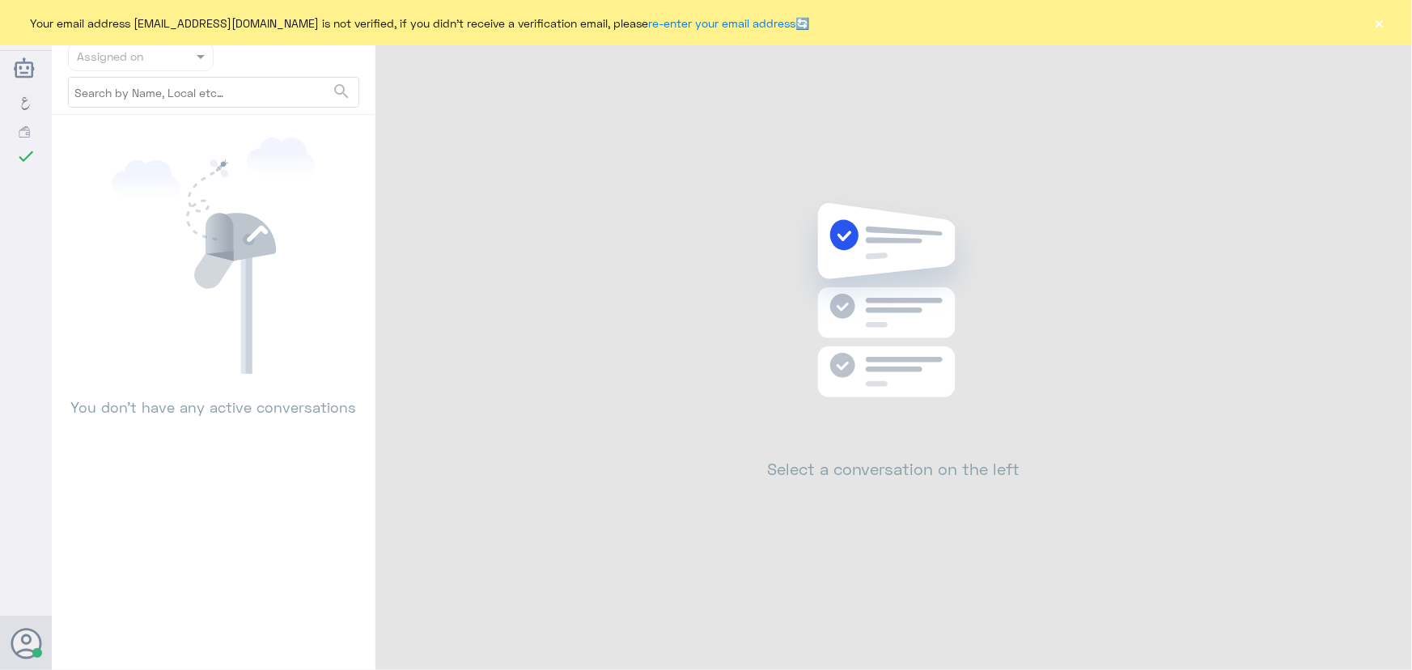
click at [1393, 35] on div "Your email address [EMAIL_ADDRESS][DOMAIN_NAME] is not verified, if you didn't …" at bounding box center [706, 22] width 1412 height 45
click at [1377, 26] on button "×" at bounding box center [1380, 23] width 16 height 16
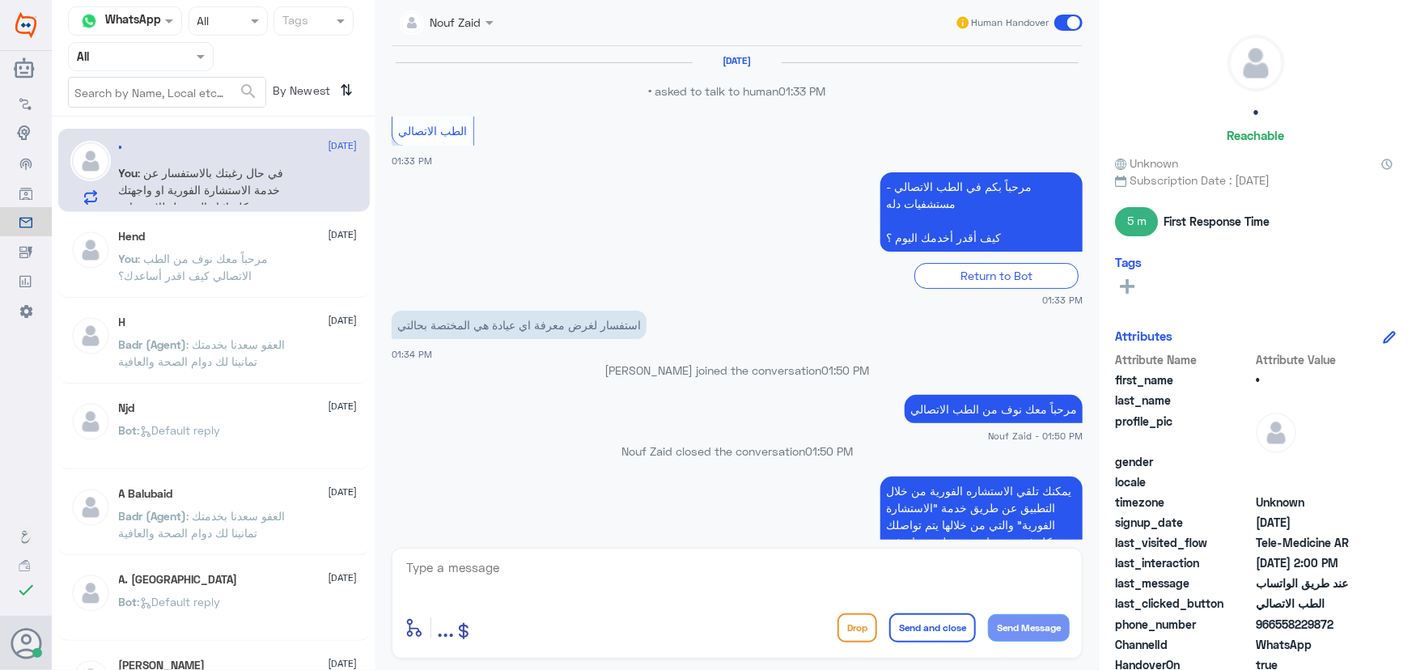
scroll to position [899, 0]
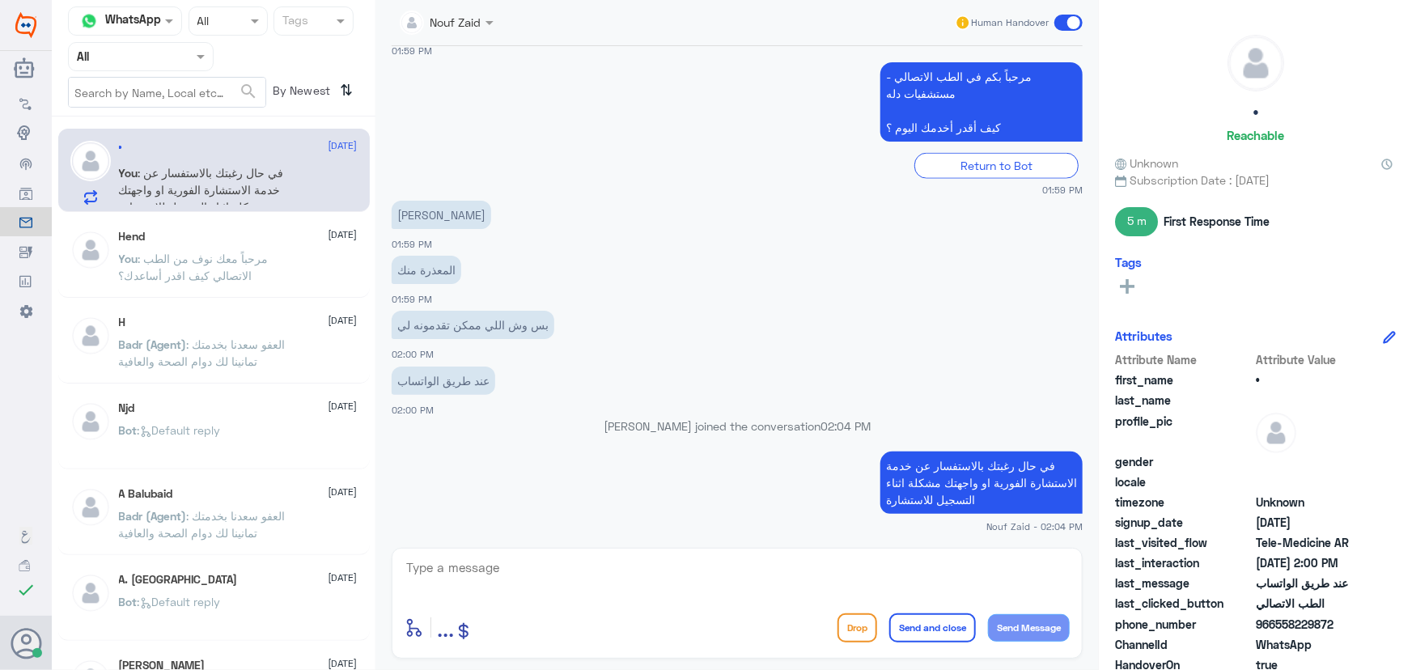
click at [267, 194] on span ": في حال رغبتك بالاستفسار عن خدمة الاستشارة الفورية او واجهتك مشكلة اثناء التسج…" at bounding box center [201, 190] width 165 height 48
click at [1051, 22] on div "Human Handover" at bounding box center [1019, 22] width 129 height 29
click at [1060, 23] on span at bounding box center [1069, 23] width 28 height 16
click at [0, 0] on input "checkbox" at bounding box center [0, 0] width 0 height 0
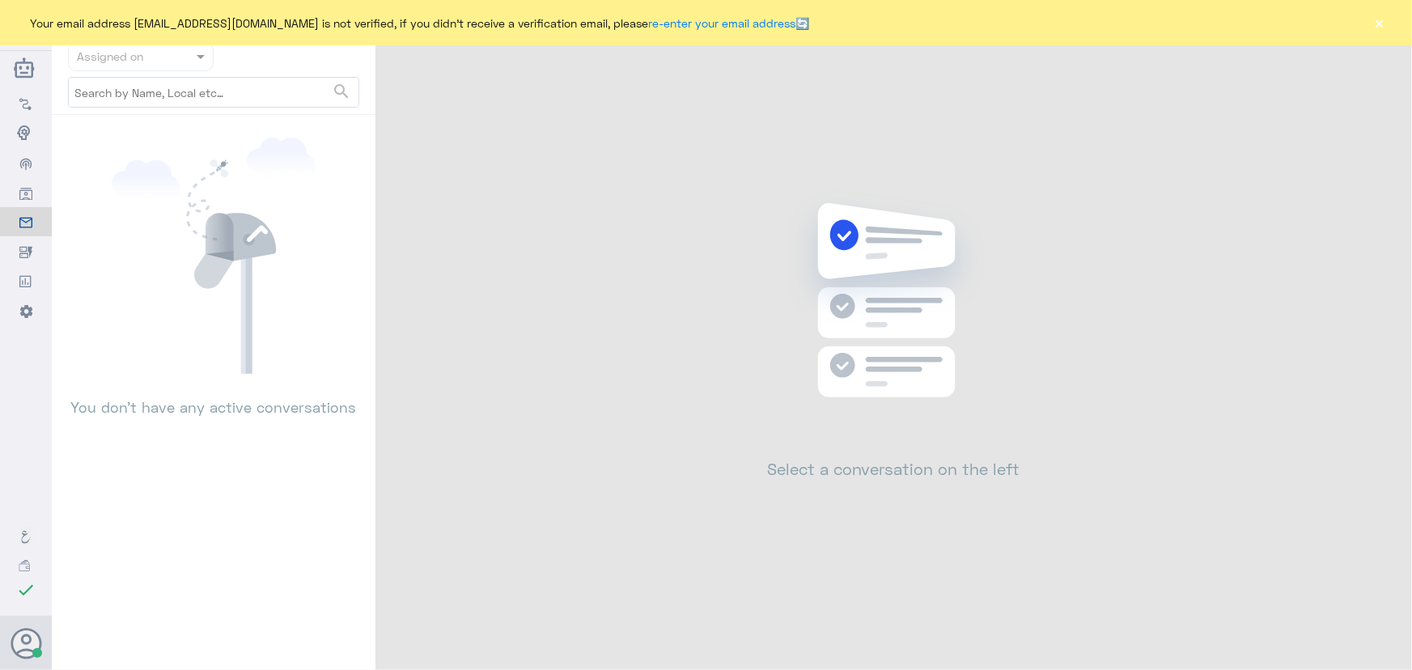
click at [1389, 24] on div "Your email address [EMAIL_ADDRESS][DOMAIN_NAME] is not verified, if you didn't …" at bounding box center [706, 22] width 1412 height 45
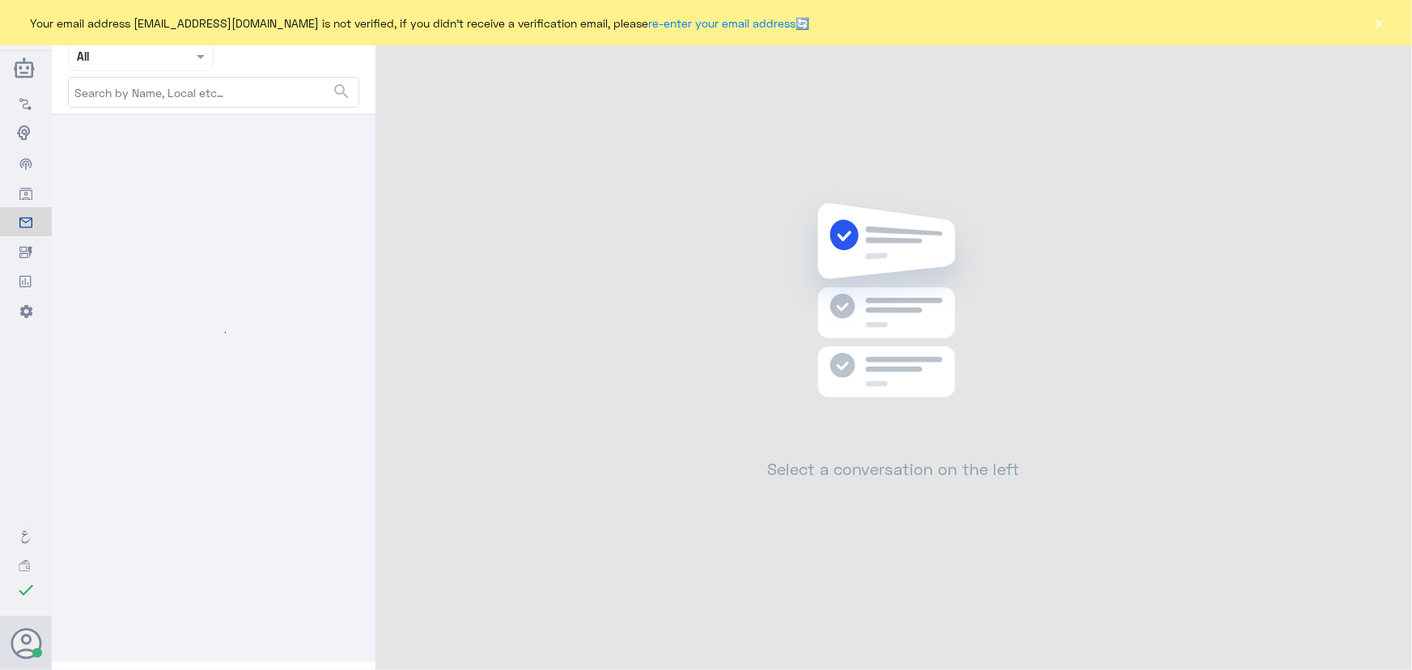
click at [1380, 24] on button "×" at bounding box center [1380, 23] width 16 height 16
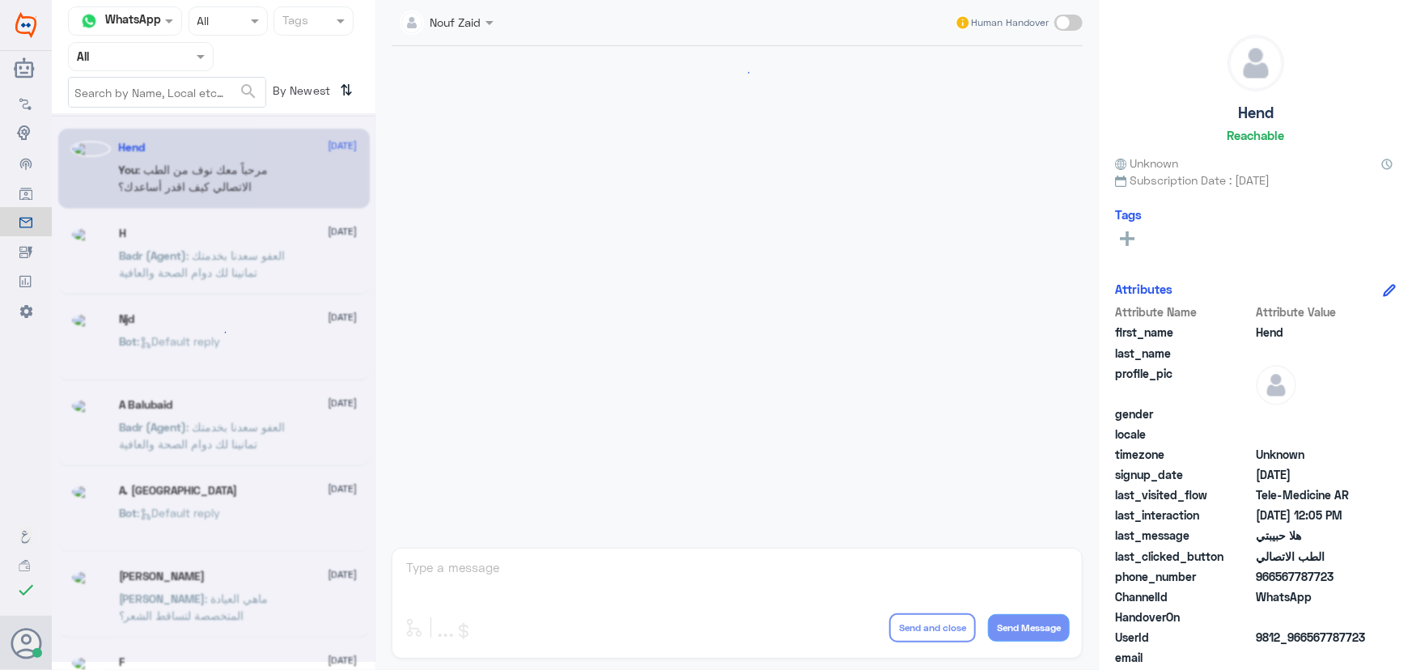
scroll to position [736, 0]
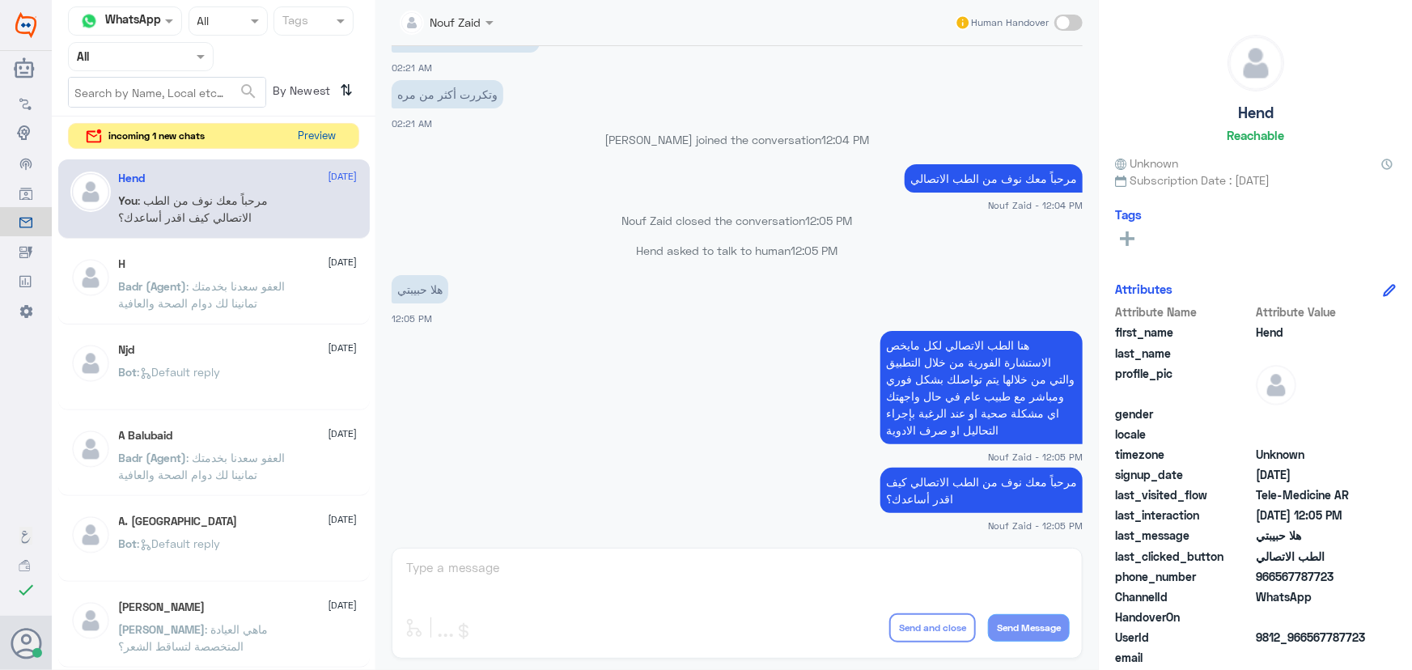
click at [308, 138] on button "Preview" at bounding box center [317, 136] width 50 height 25
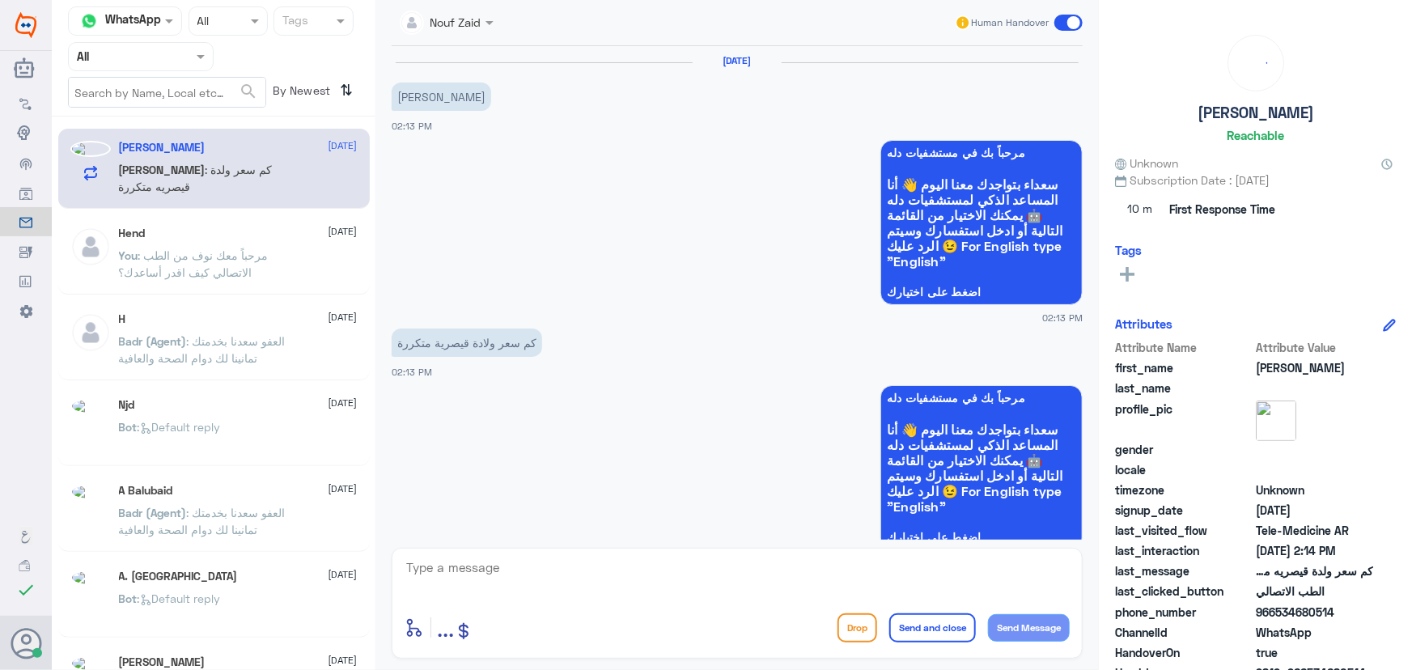
scroll to position [316, 0]
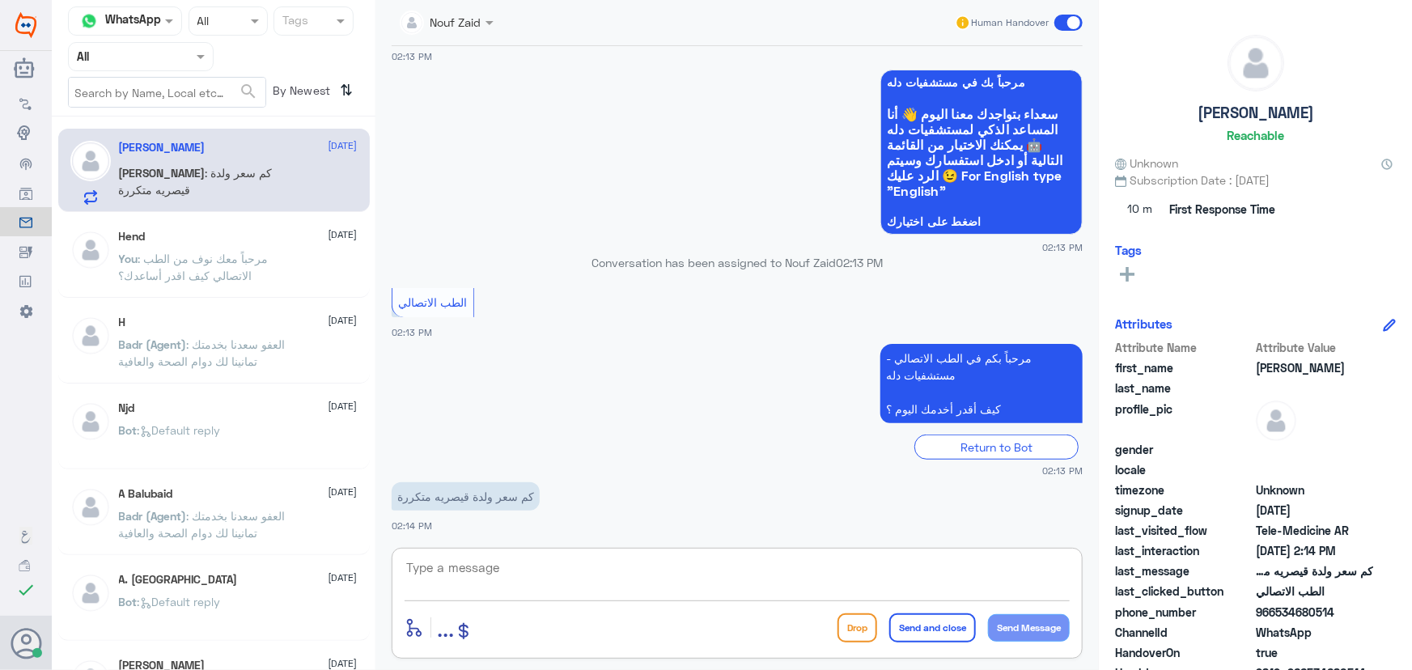
click at [639, 594] on textarea at bounding box center [737, 577] width 665 height 40
paste textarea "مرحباً معك نوف من الطب الاتصالي"
type textarea "مرحباً معك نوف من الطب الاتصالي"
click at [1068, 637] on div "Drop Send and close Send Message" at bounding box center [954, 628] width 232 height 29
click at [1056, 626] on button "Send Message" at bounding box center [1029, 628] width 82 height 28
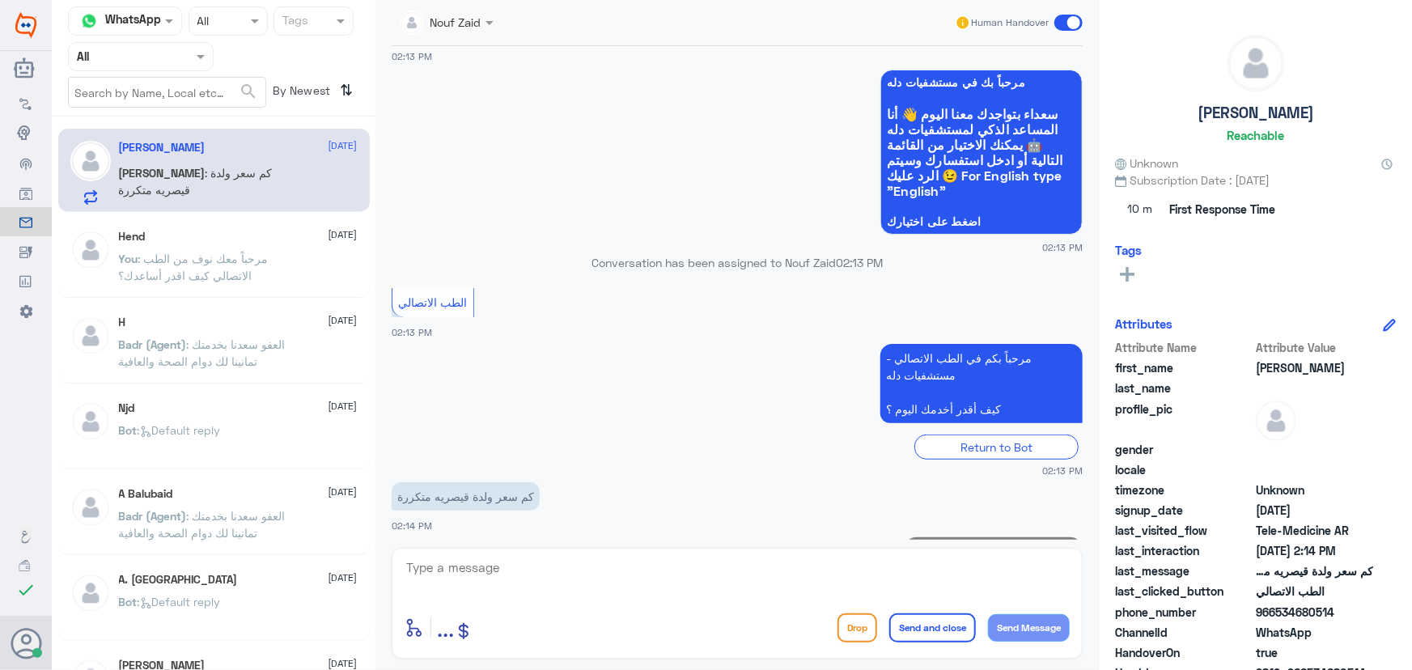
scroll to position [368, 0]
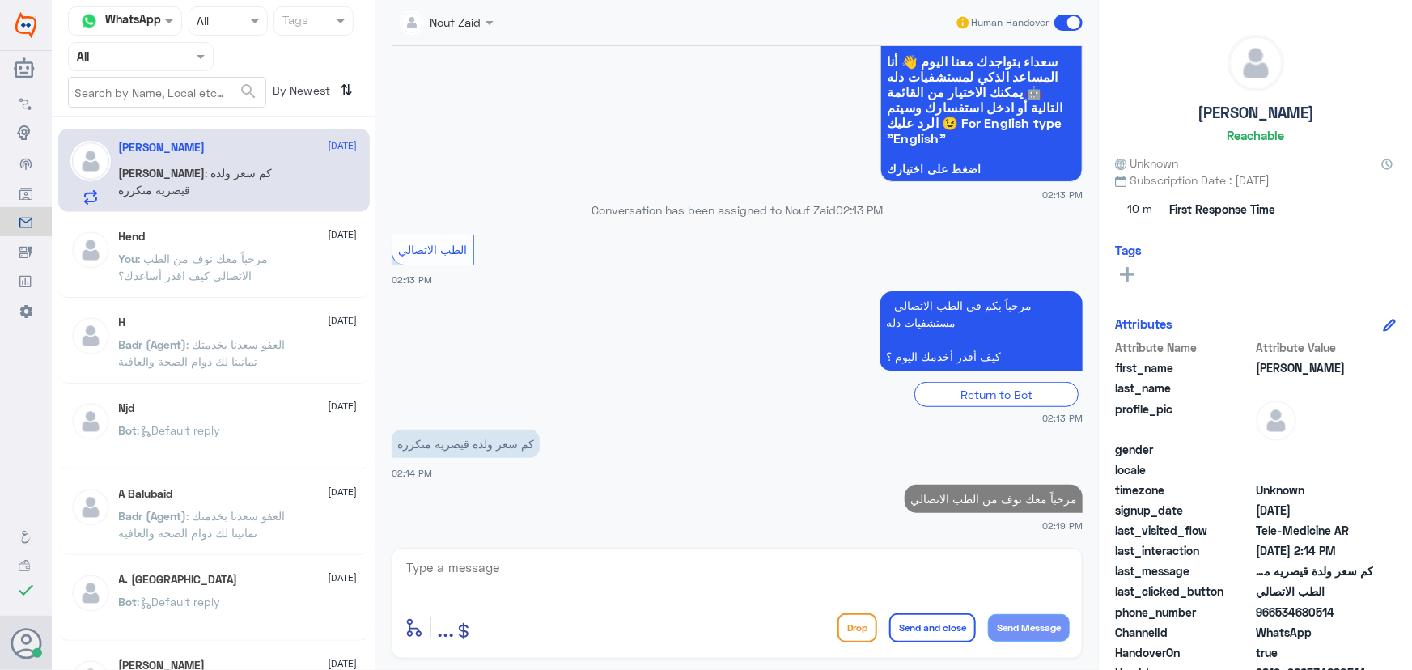
click at [886, 585] on textarea at bounding box center [737, 577] width 665 height 40
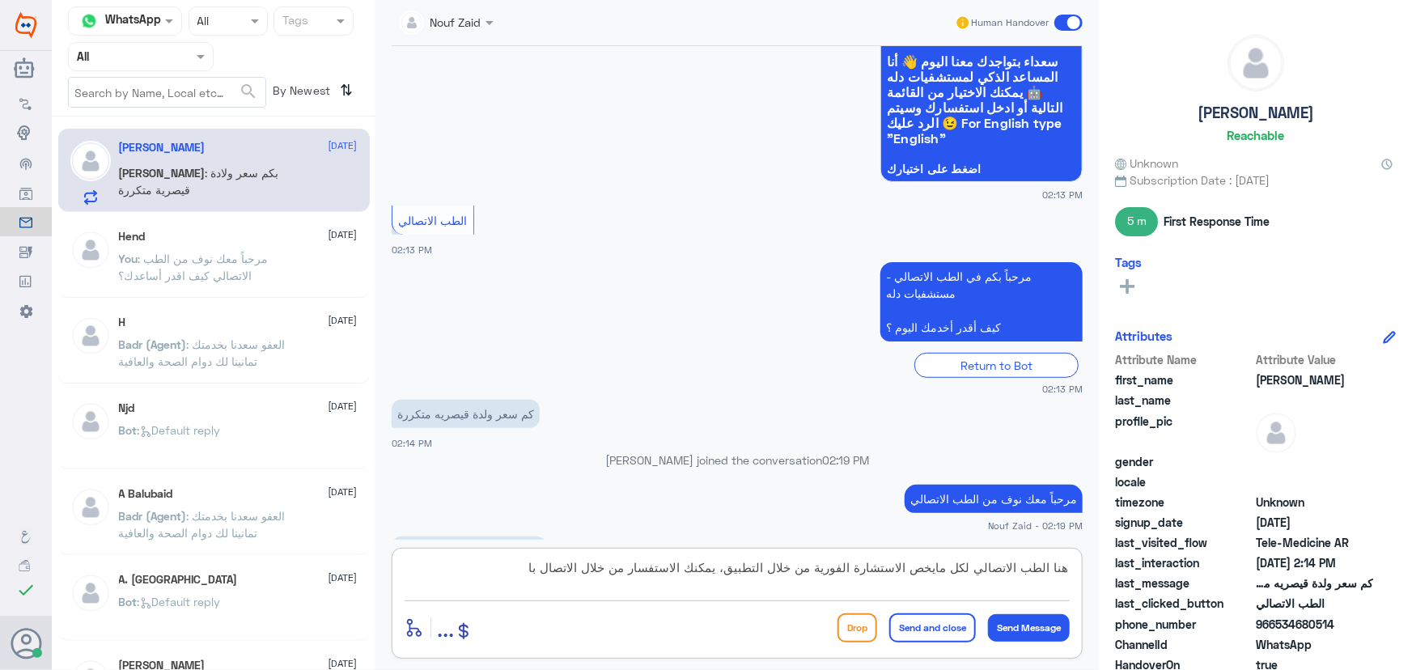
scroll to position [423, 0]
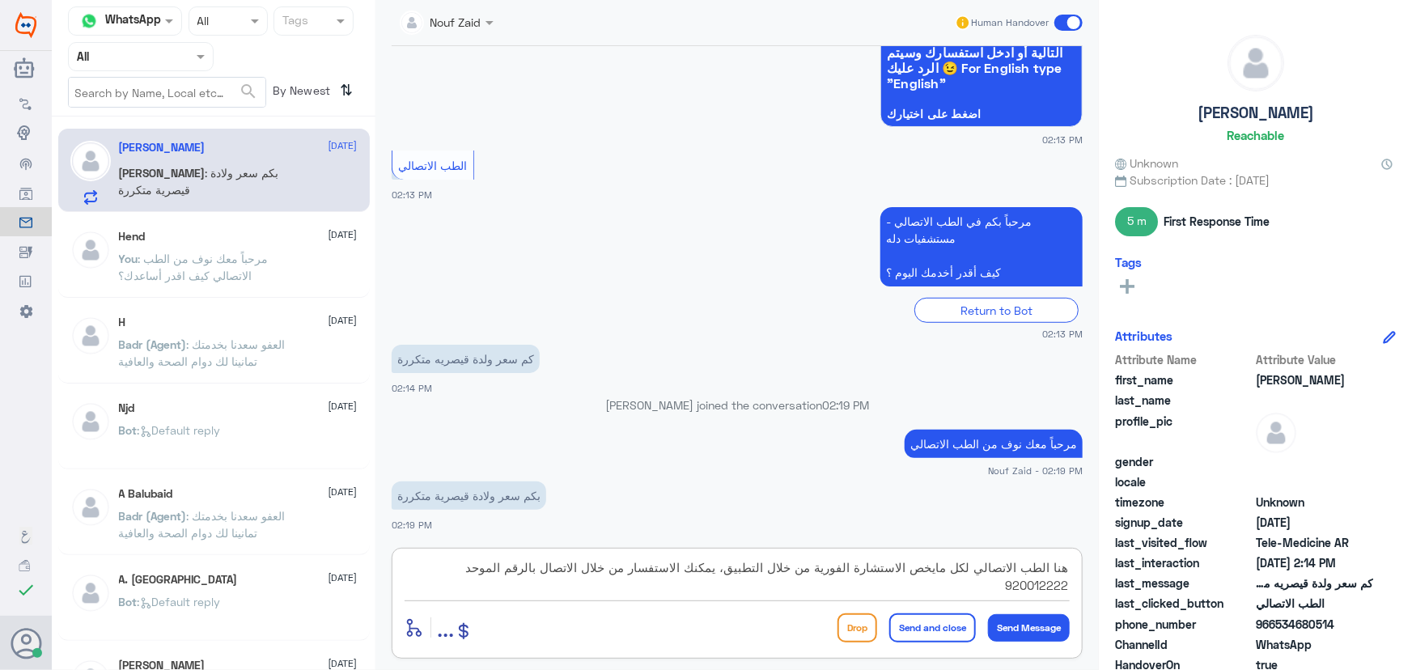
type textarea "هنا الطب الاتصالي لكل مايخص الاستشارة الفورية من خلال التطبيق، يمكنك الاستفسار …"
click at [905, 623] on button "Send and close" at bounding box center [933, 628] width 87 height 29
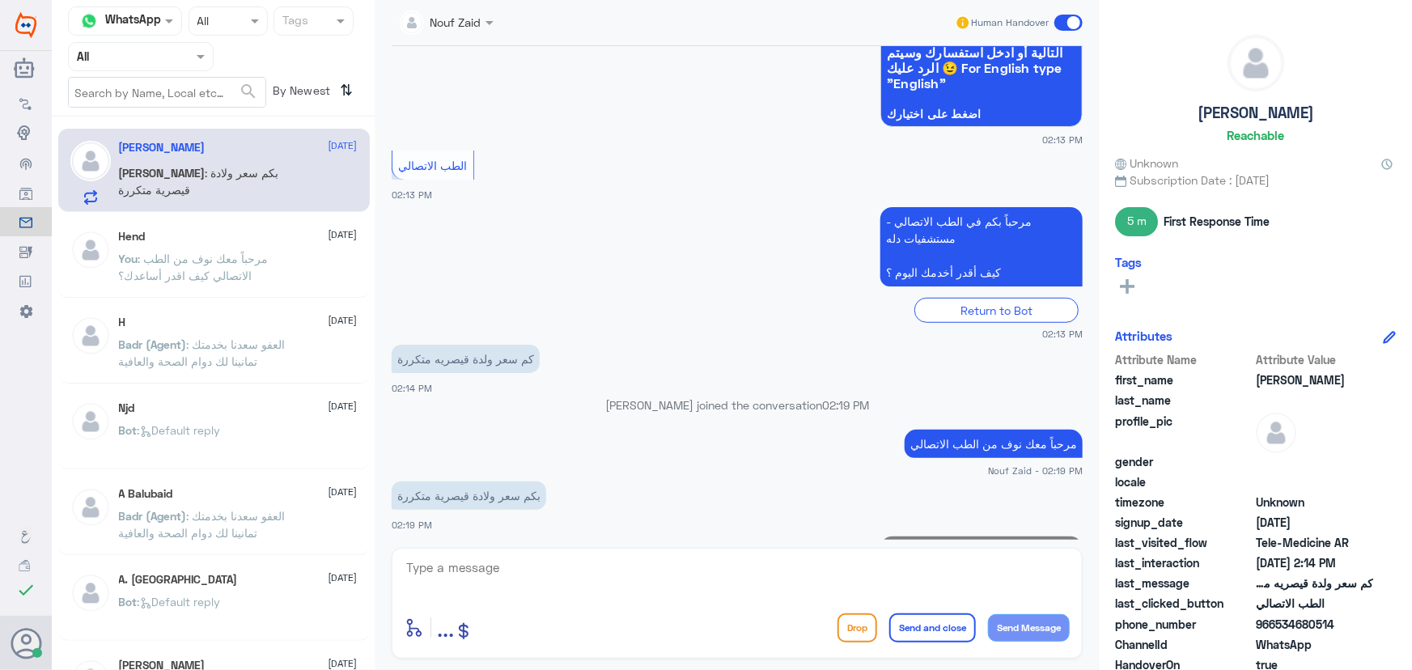
scroll to position [526, 0]
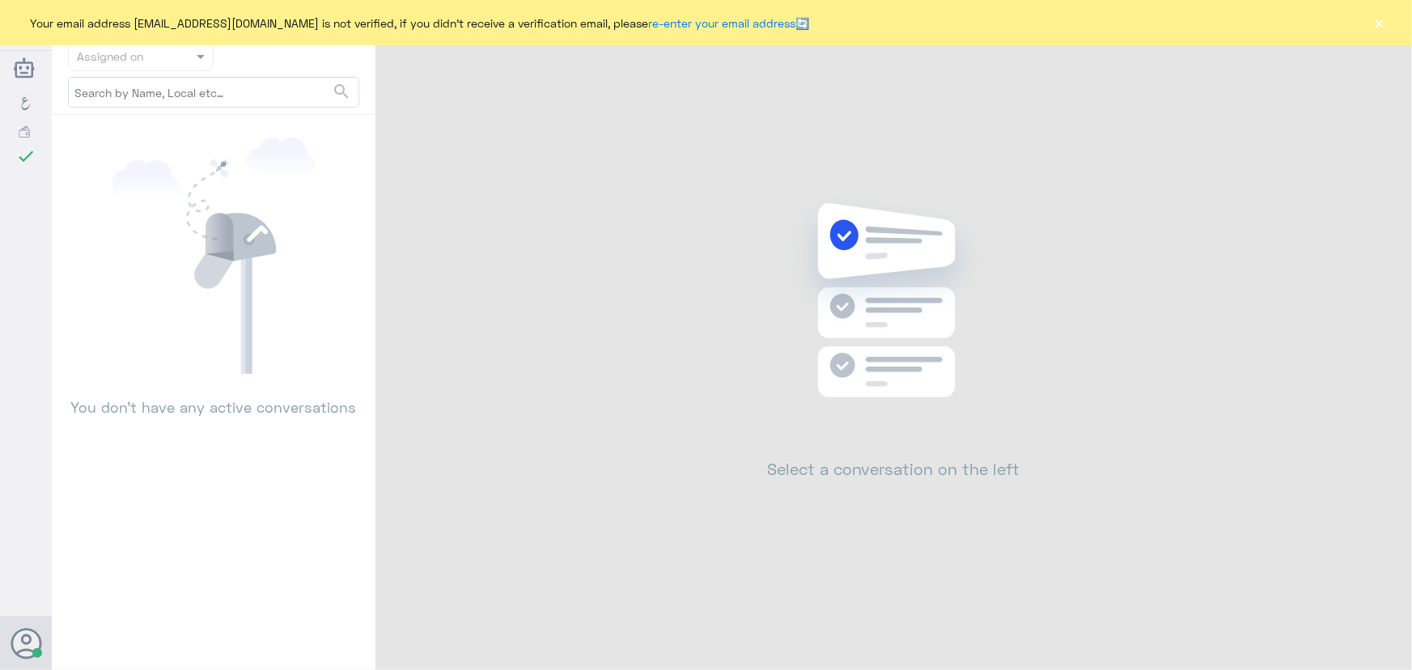
click at [1372, 23] on button "×" at bounding box center [1380, 23] width 16 height 16
drag, startPoint x: 1381, startPoint y: 25, endPoint x: 921, endPoint y: 5, distance: 460.2
click at [1376, 26] on button "×" at bounding box center [1380, 23] width 16 height 16
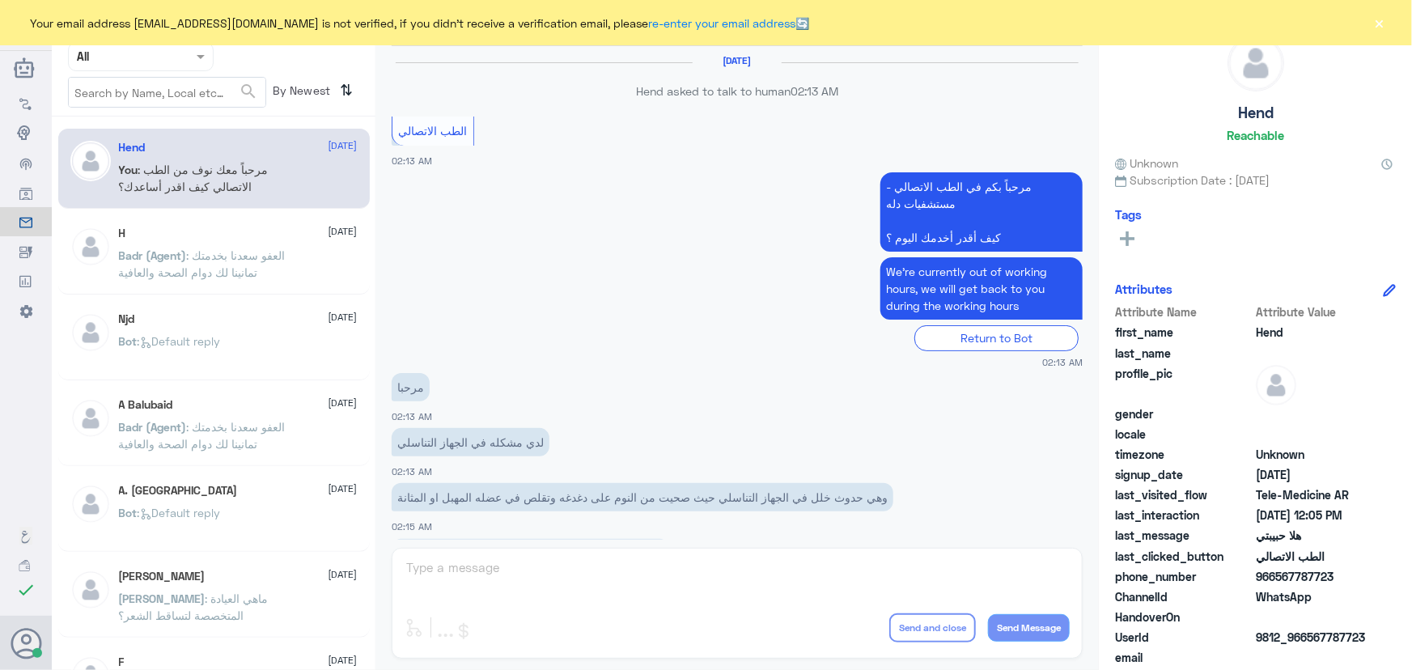
scroll to position [736, 0]
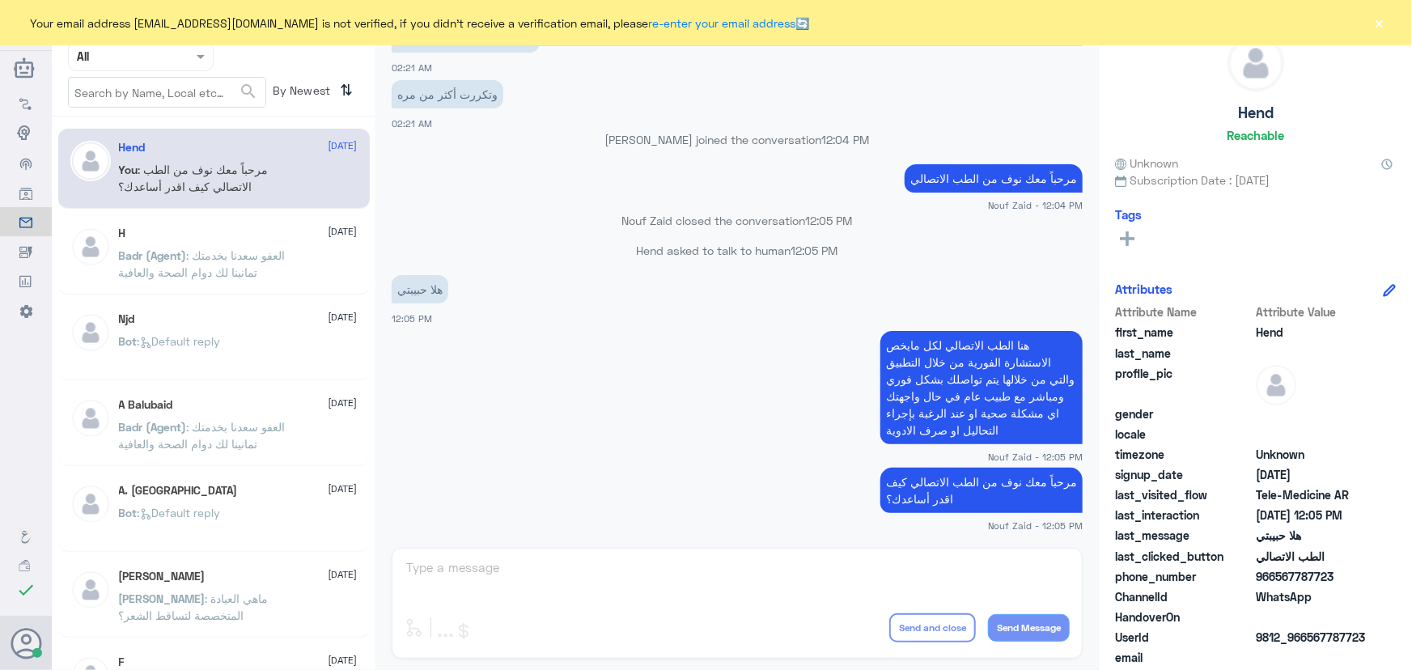
click at [1377, 27] on button "×" at bounding box center [1380, 23] width 16 height 16
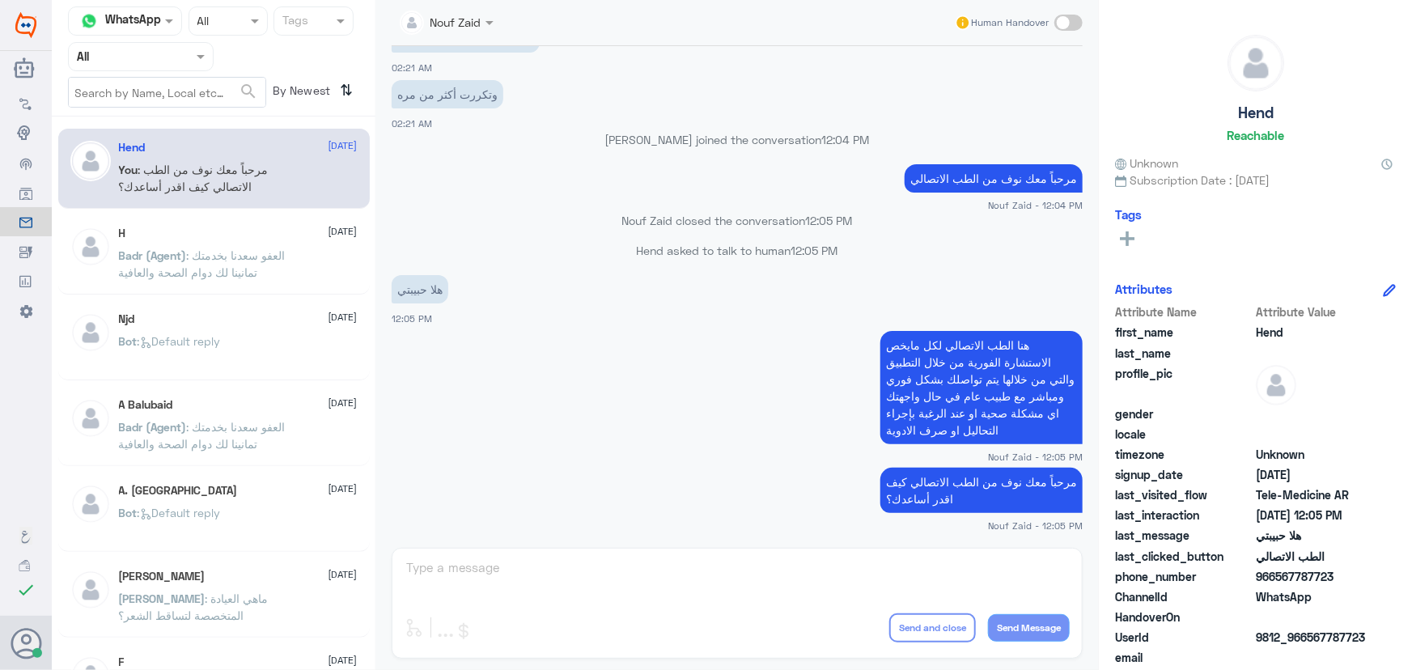
click at [943, 304] on app-msgs-text "هلا حبيبتي" at bounding box center [737, 290] width 691 height 30
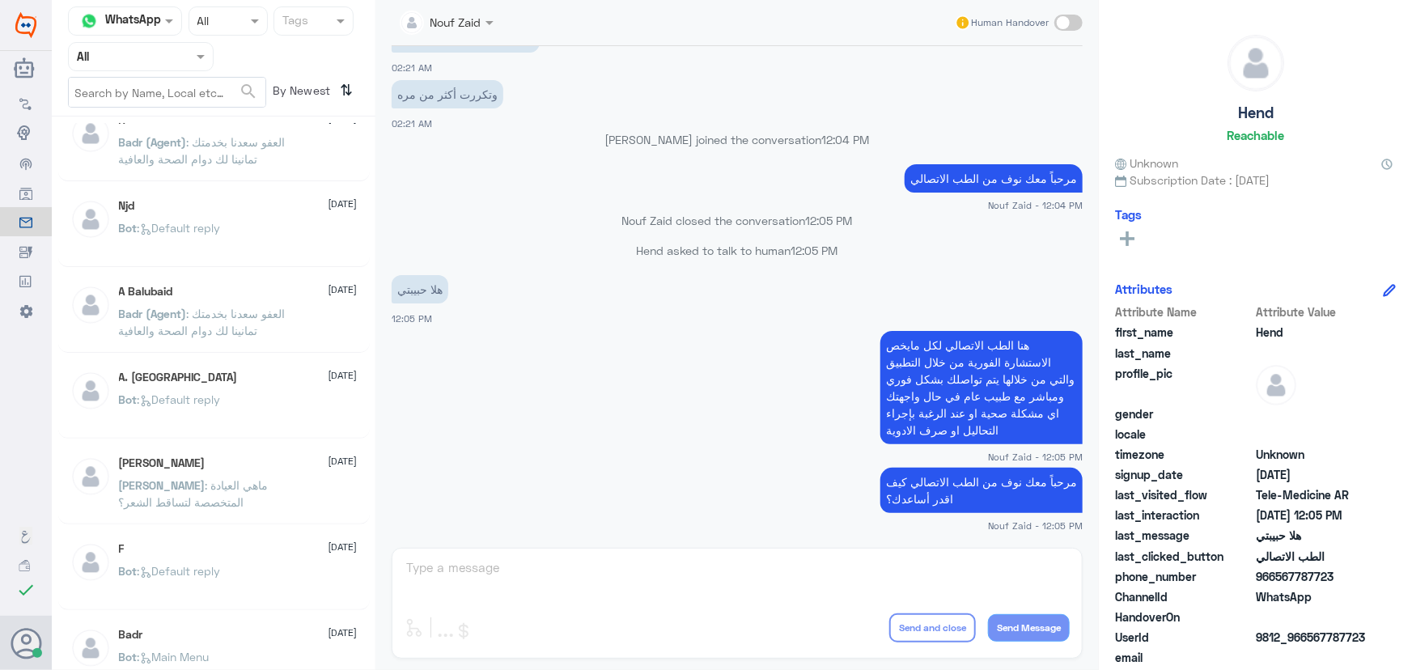
scroll to position [0, 0]
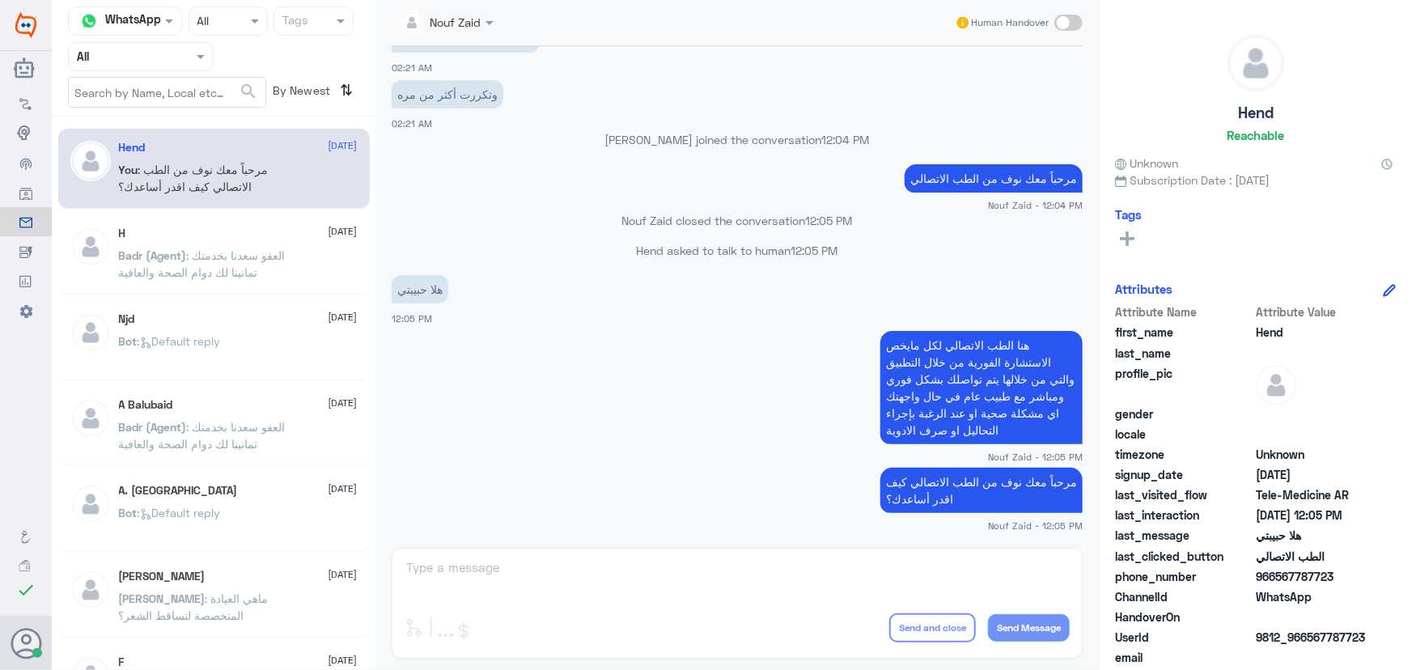
click at [291, 195] on p "You : مرحباً معك نوف من الطب الاتصالي كيف اقدر أساعدك؟" at bounding box center [210, 181] width 182 height 40
click at [284, 230] on div "H 10 August" at bounding box center [238, 234] width 239 height 14
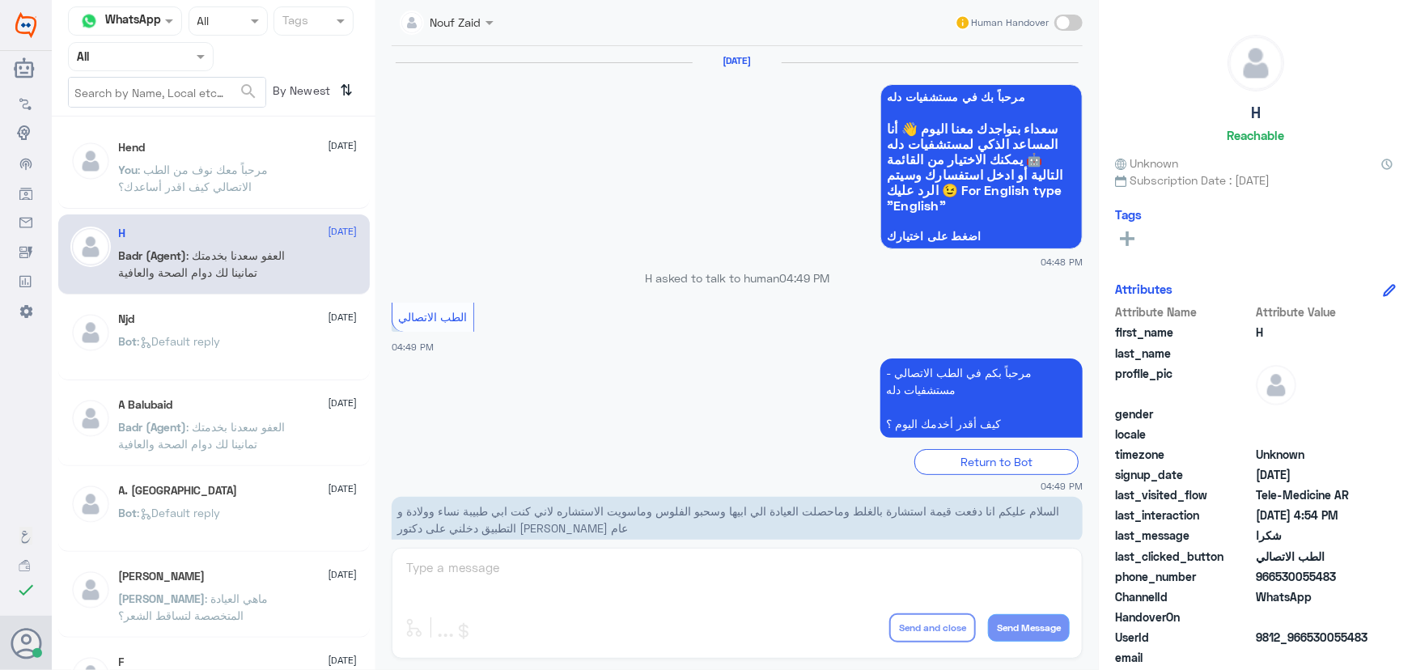
scroll to position [771, 0]
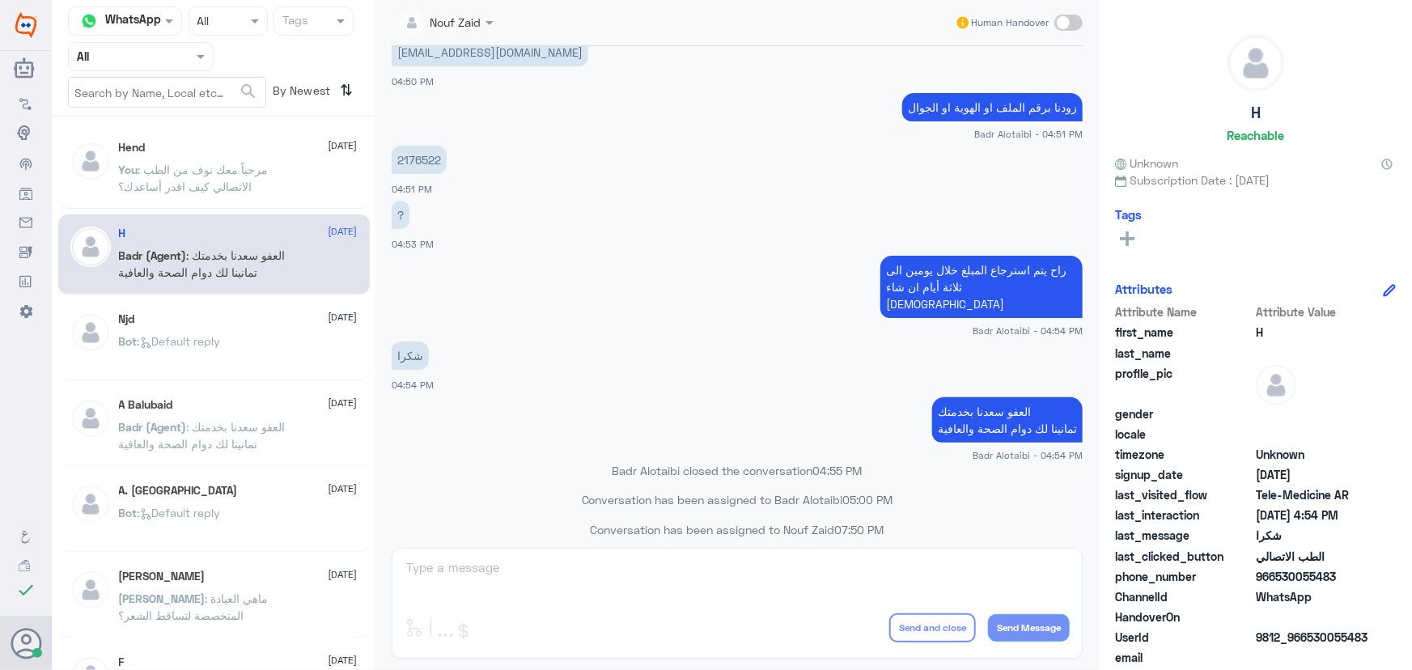
click at [299, 191] on p "You : مرحباً معك نوف من الطب الاتصالي كيف اقدر أساعدك؟" at bounding box center [210, 181] width 182 height 40
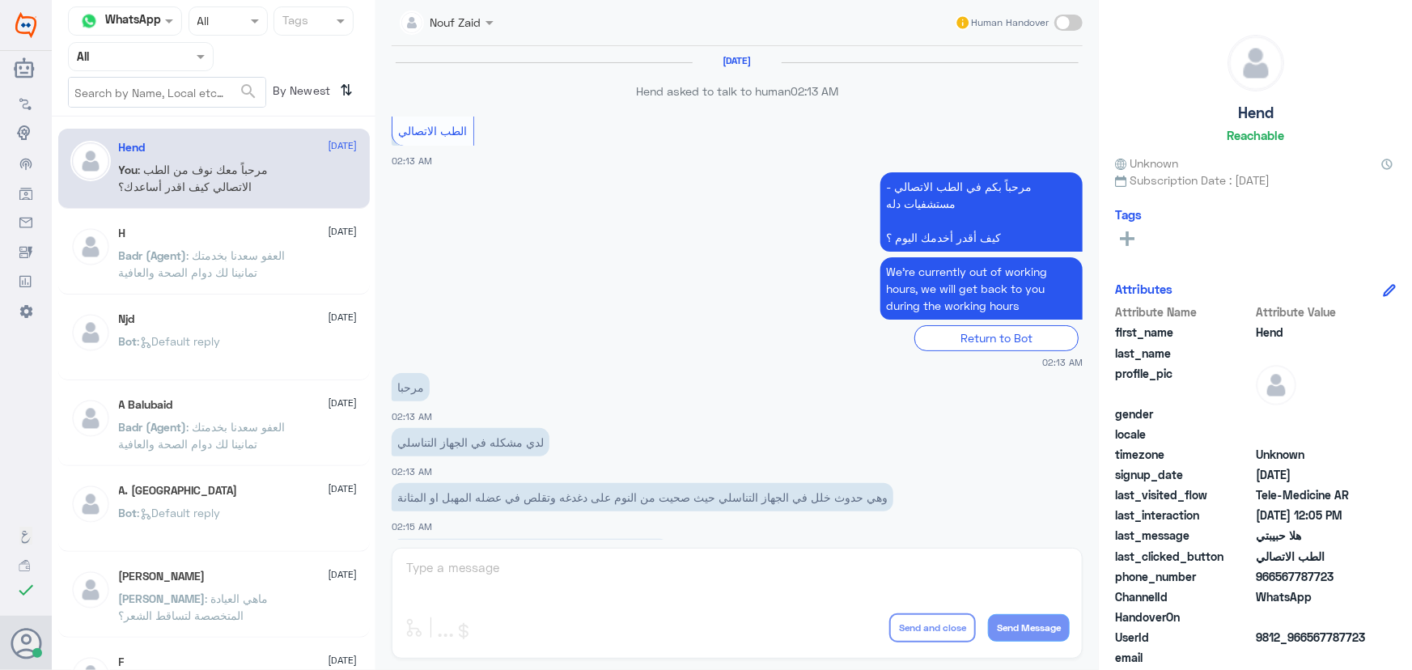
scroll to position [736, 0]
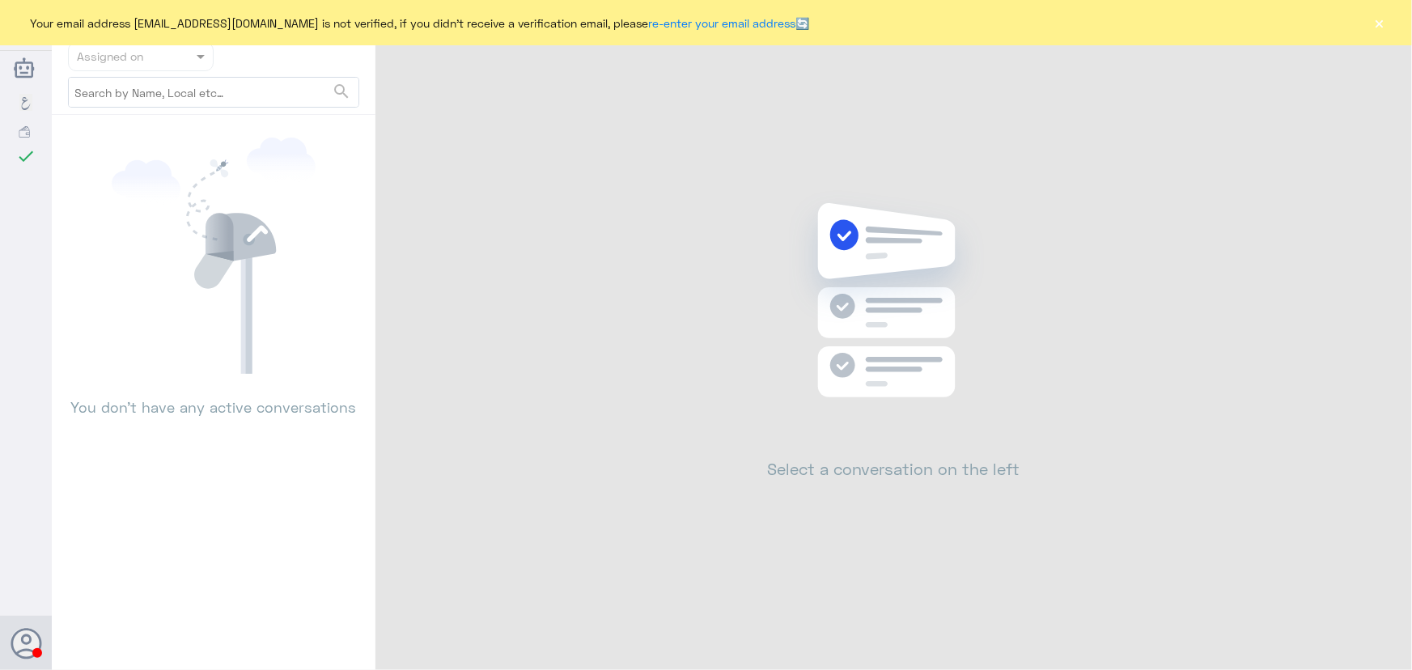
click at [1390, 23] on div "Your email address [EMAIL_ADDRESS][DOMAIN_NAME] is not verified, if you didn't …" at bounding box center [706, 22] width 1412 height 45
click at [1378, 24] on button "×" at bounding box center [1380, 23] width 16 height 16
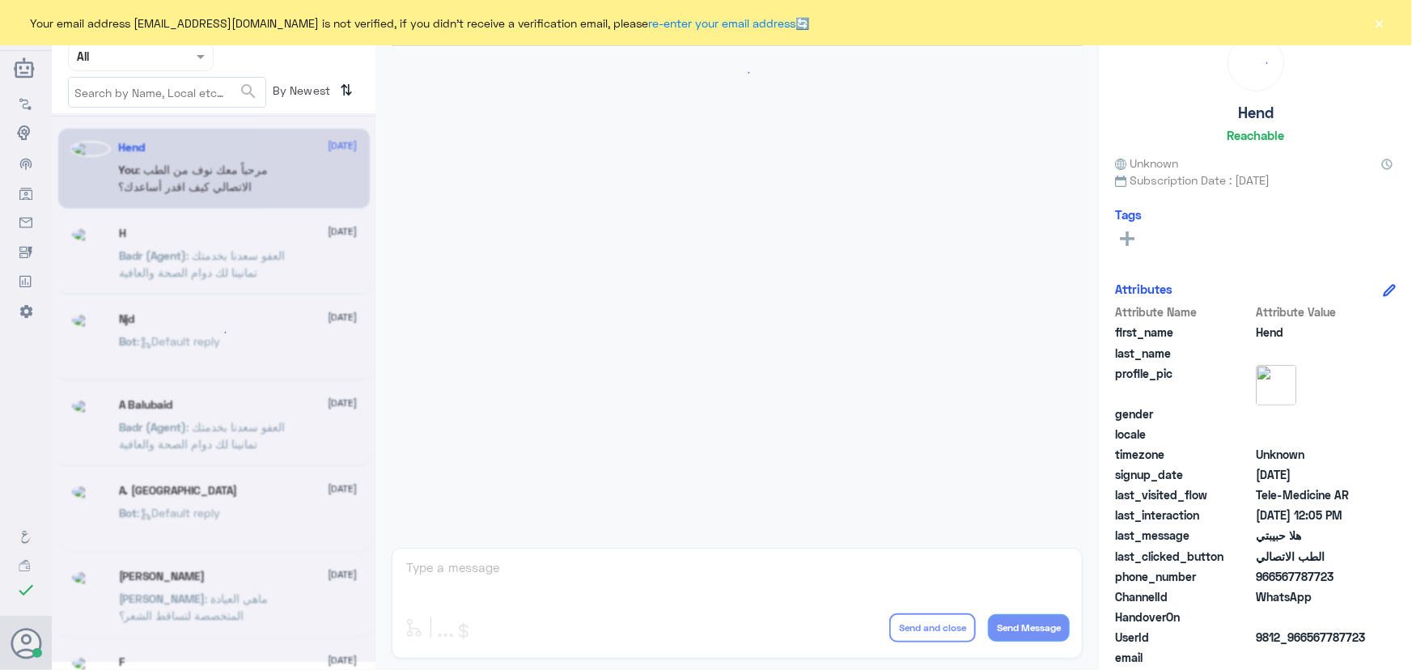
scroll to position [736, 0]
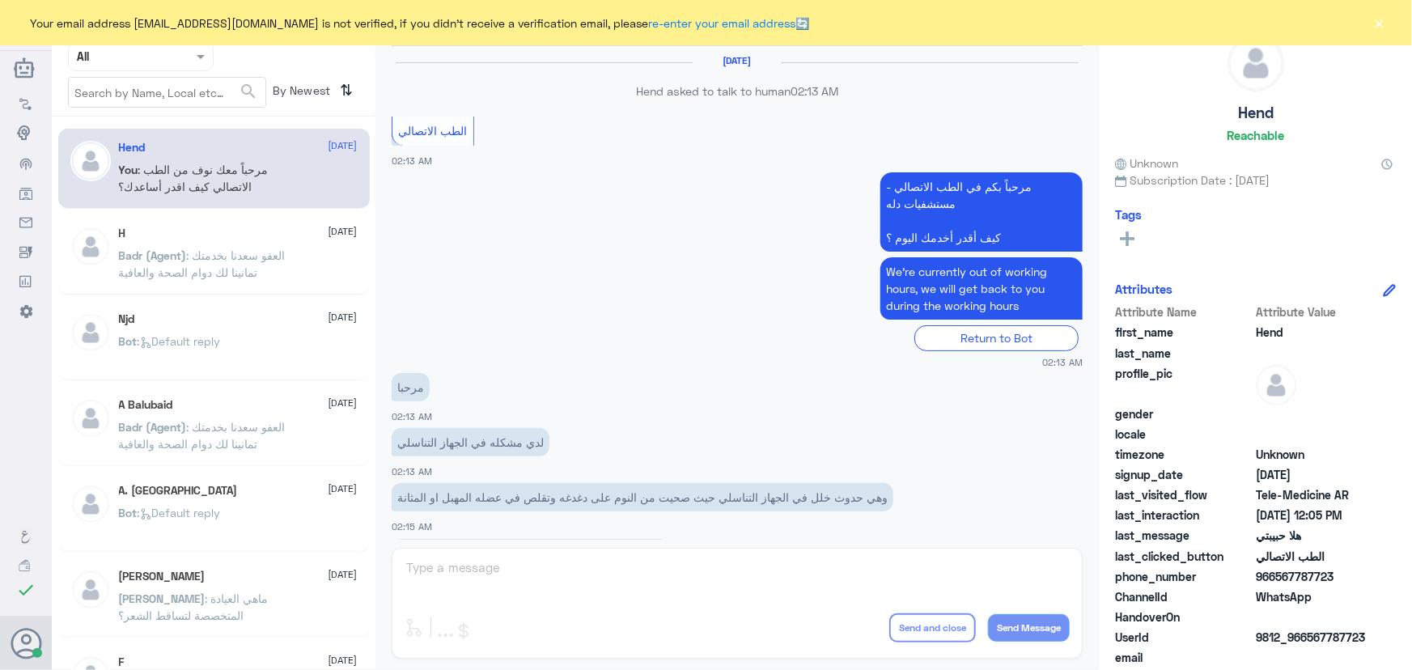
scroll to position [736, 0]
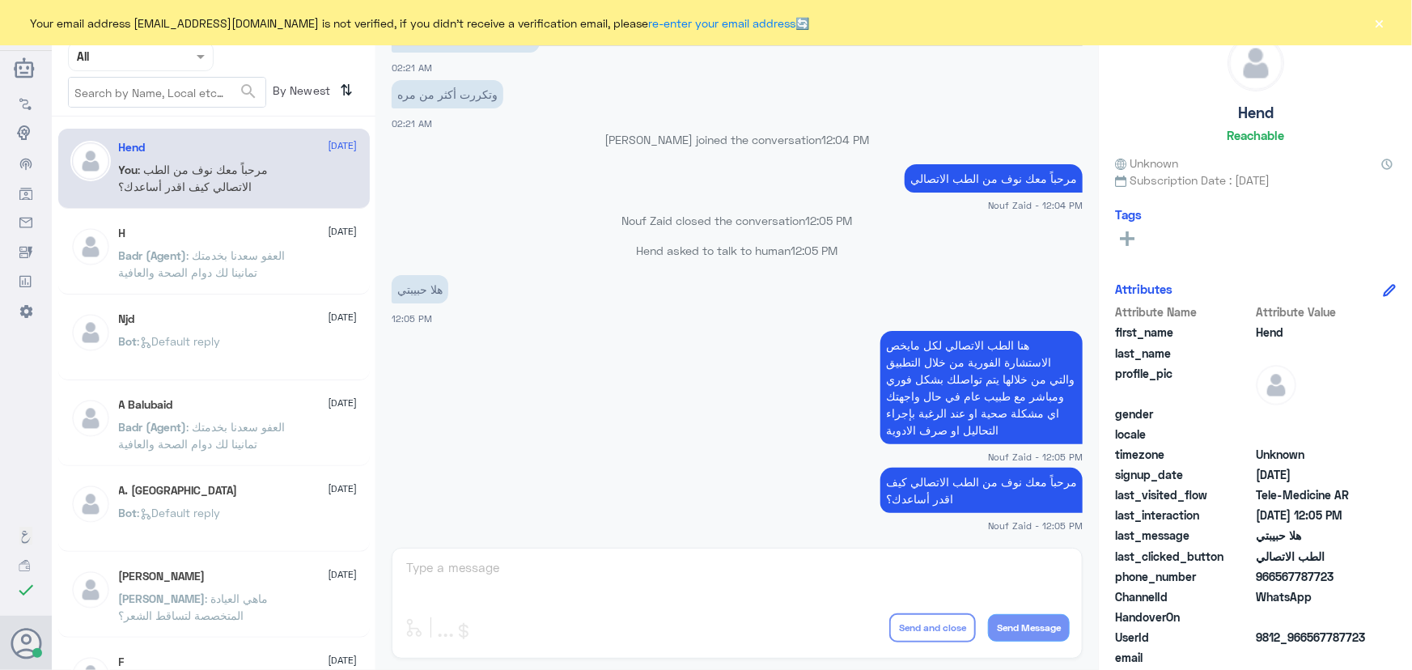
click at [1378, 20] on button "×" at bounding box center [1380, 23] width 16 height 16
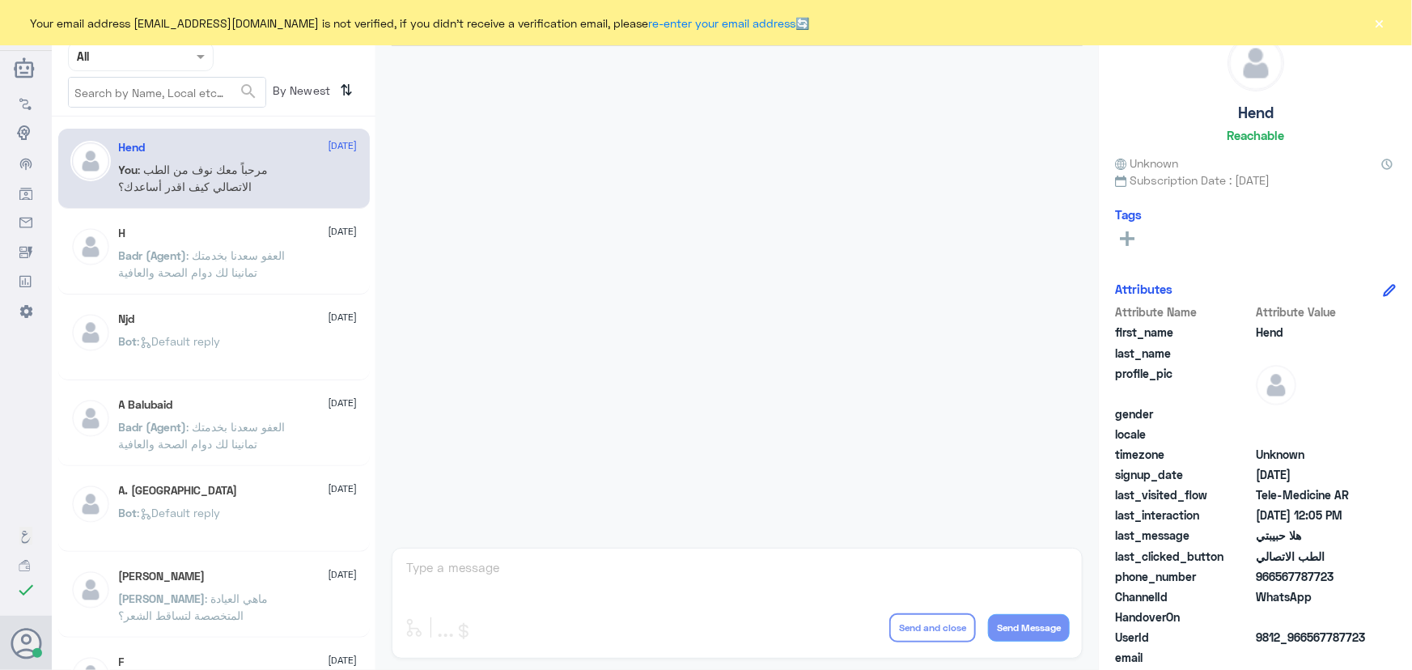
click at [1383, 23] on button "×" at bounding box center [1380, 23] width 16 height 16
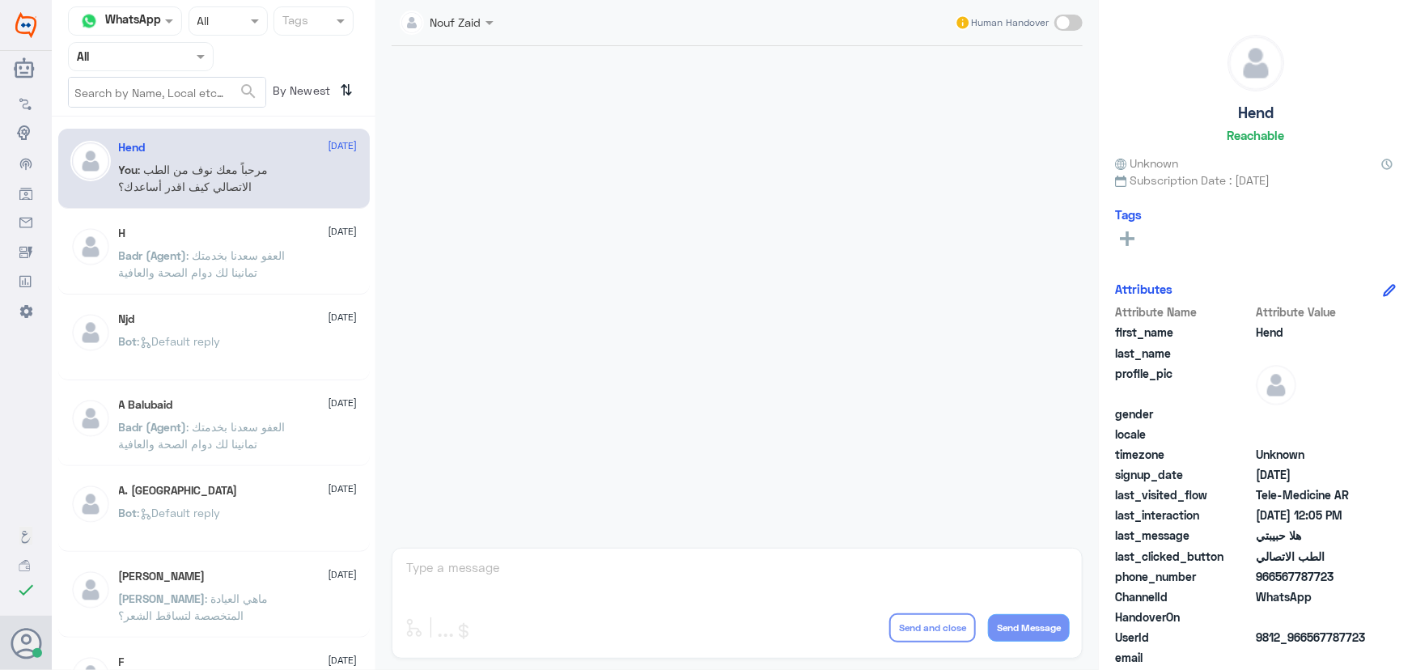
click at [151, 275] on span ": العفو سعدنا بخدمتك تمانينا لك دوام الصحة والعافية" at bounding box center [202, 264] width 167 height 31
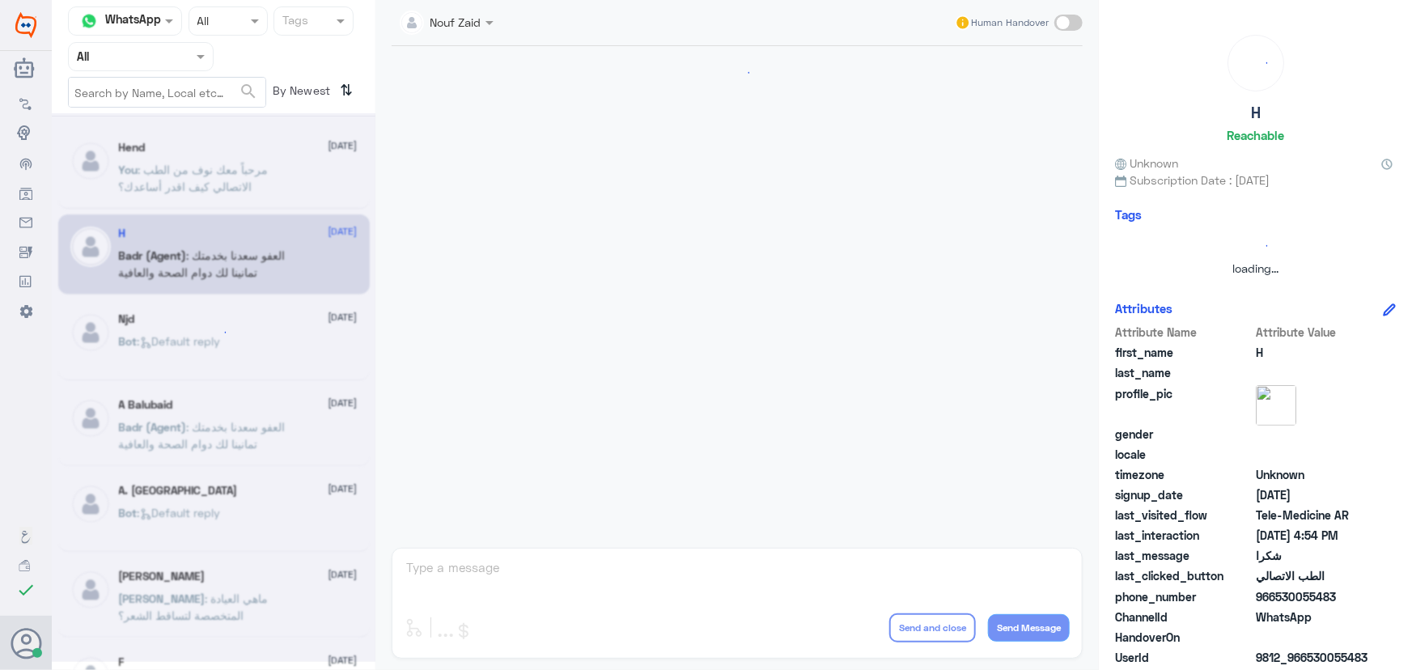
scroll to position [771, 0]
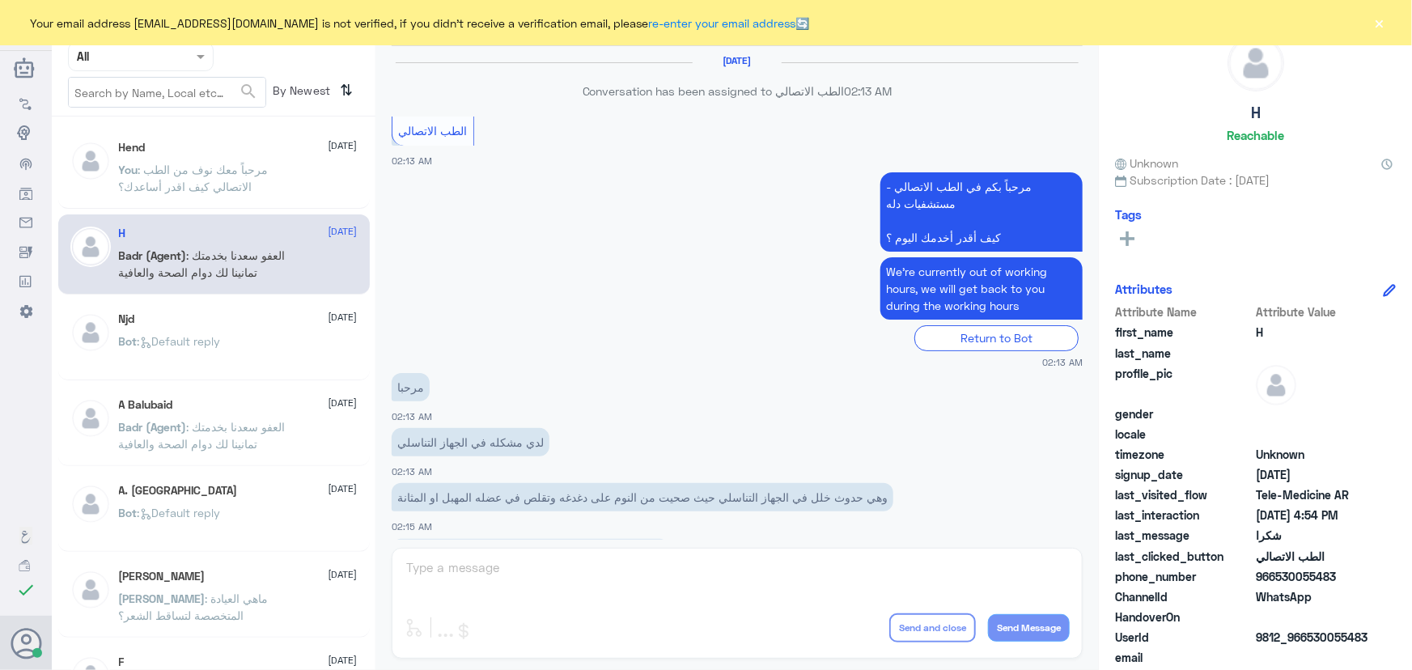
scroll to position [736, 0]
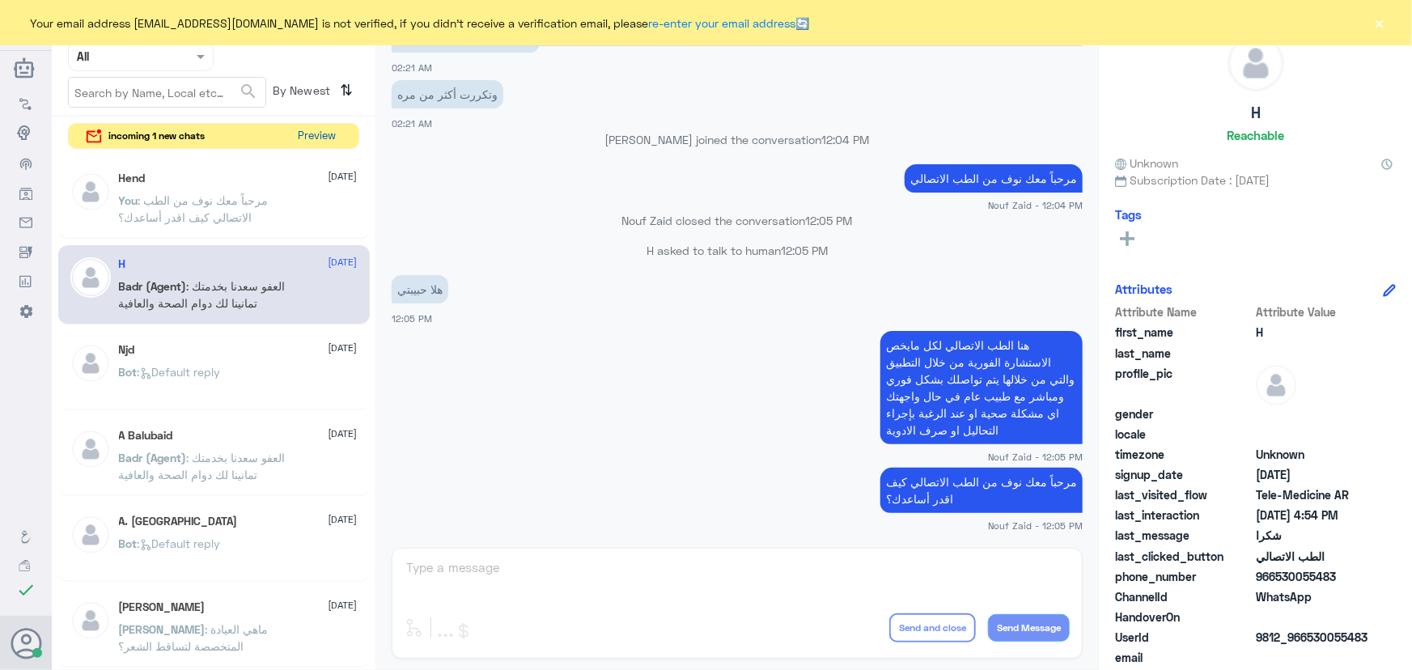
click at [321, 142] on button "Preview" at bounding box center [317, 136] width 50 height 25
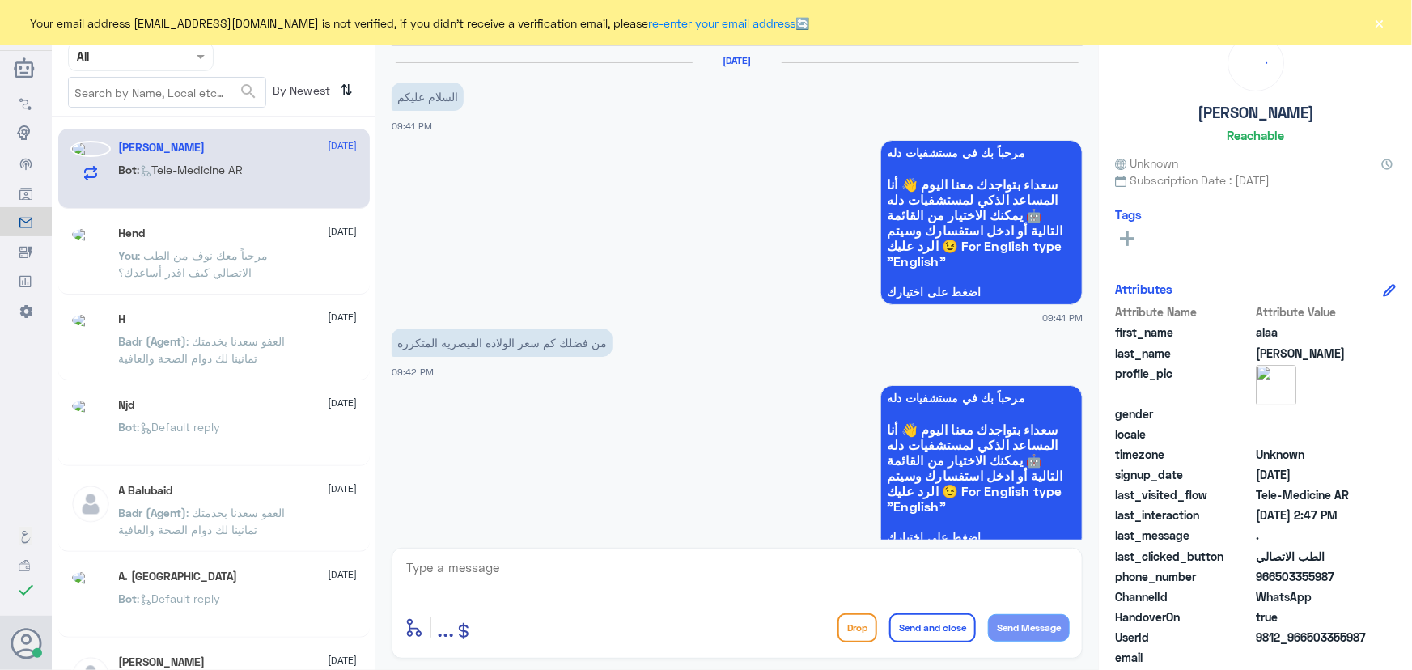
scroll to position [915, 0]
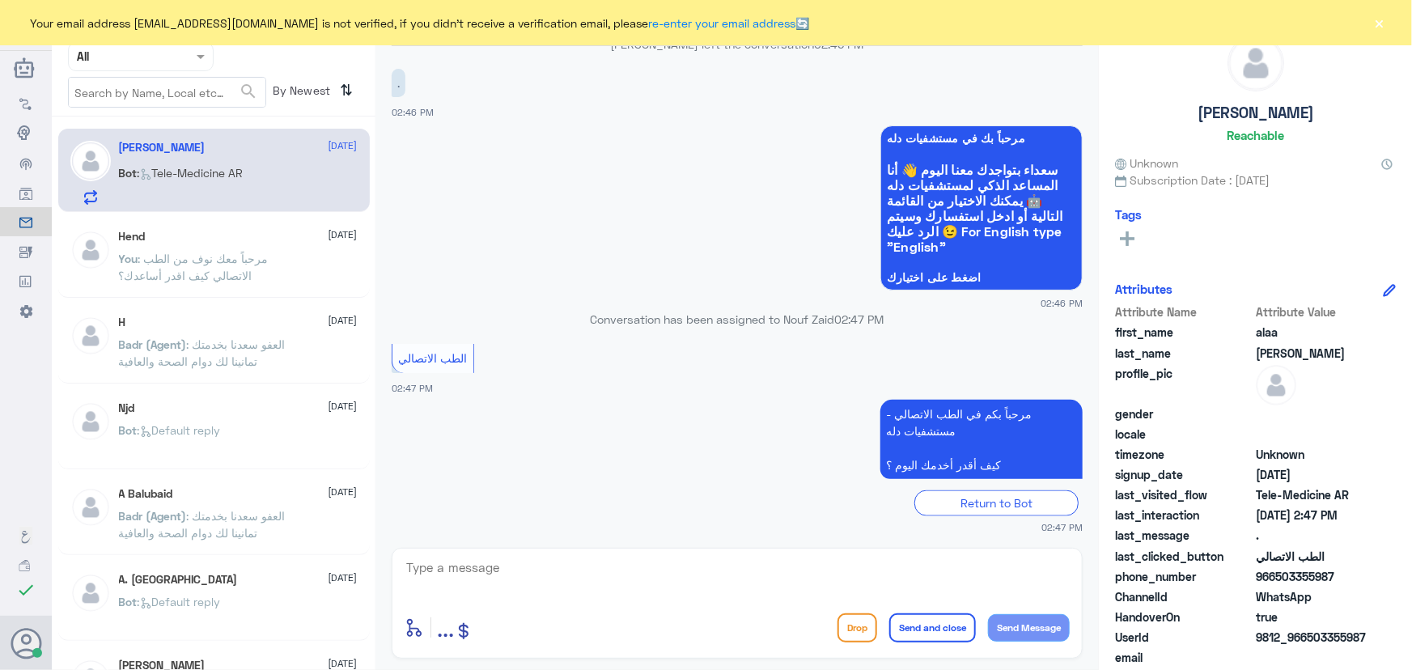
drag, startPoint x: 245, startPoint y: 188, endPoint x: 278, endPoint y: 226, distance: 50.5
click at [244, 193] on p "Bot : Tele-Medicine AR" at bounding box center [181, 184] width 125 height 40
click at [558, 580] on textarea at bounding box center [737, 577] width 665 height 40
paste textarea "مرحباً معك نوف من الطب الاتصالي كيف اقدر أساعدك؟"
type textarea "مرحباً معك نوف من الطب الاتصالي كيف اقدر أساعدك؟"
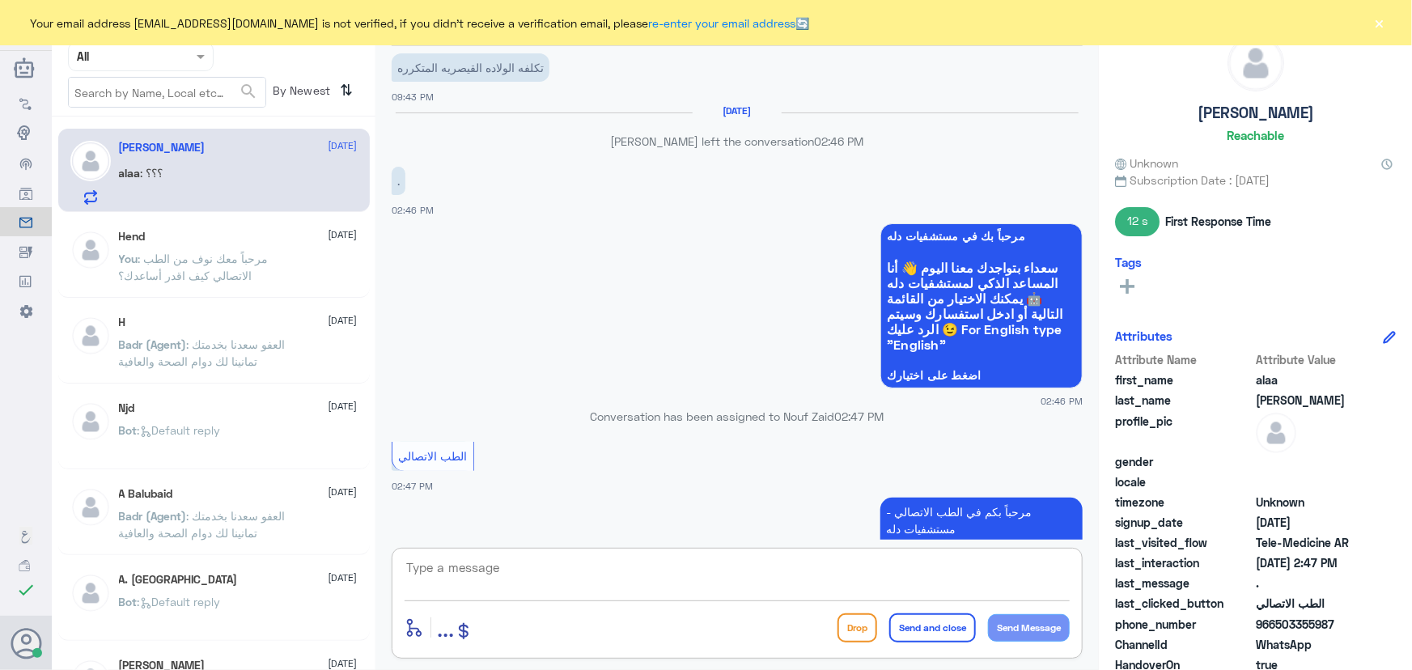
scroll to position [1094, 0]
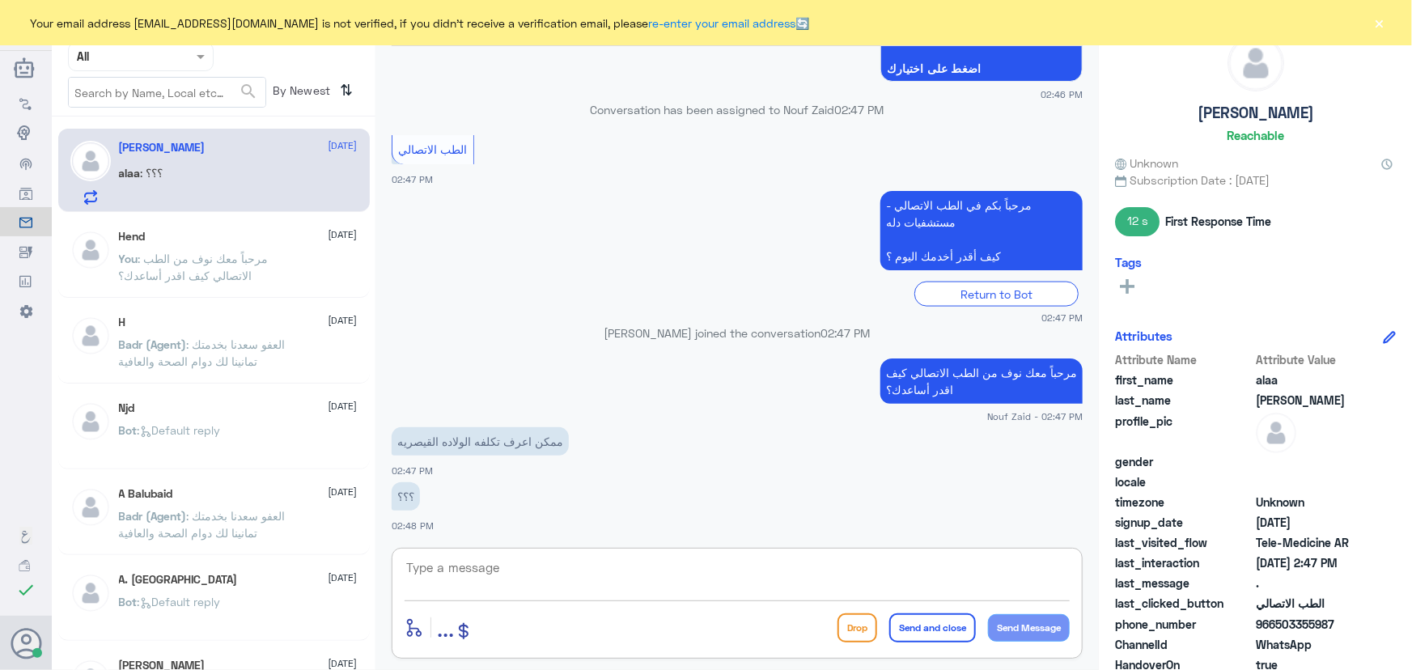
click at [720, 590] on textarea at bounding box center [737, 577] width 665 height 40
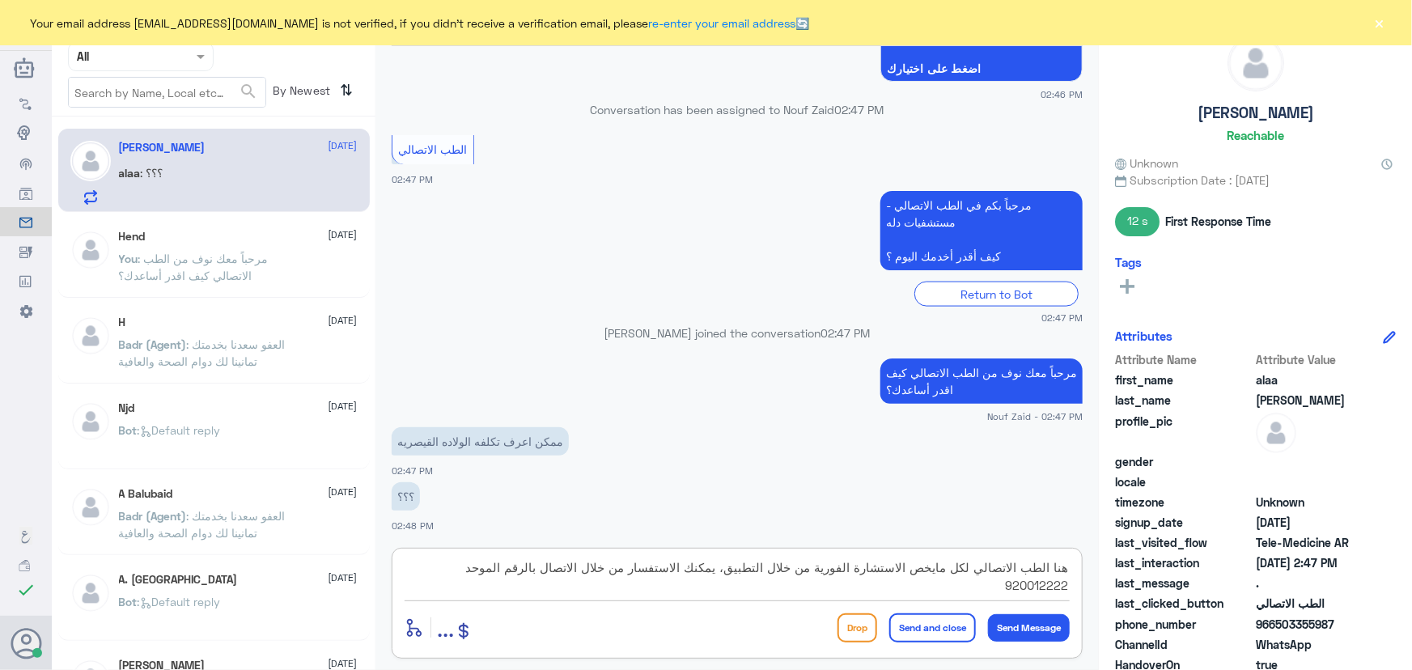
type textarea "هنا الطب الاتصالي لكل مايخص الاستشارة الفورية من خلال التطبيق، يمكنك الاستفسار …"
click at [912, 629] on button "Send and close" at bounding box center [933, 628] width 87 height 29
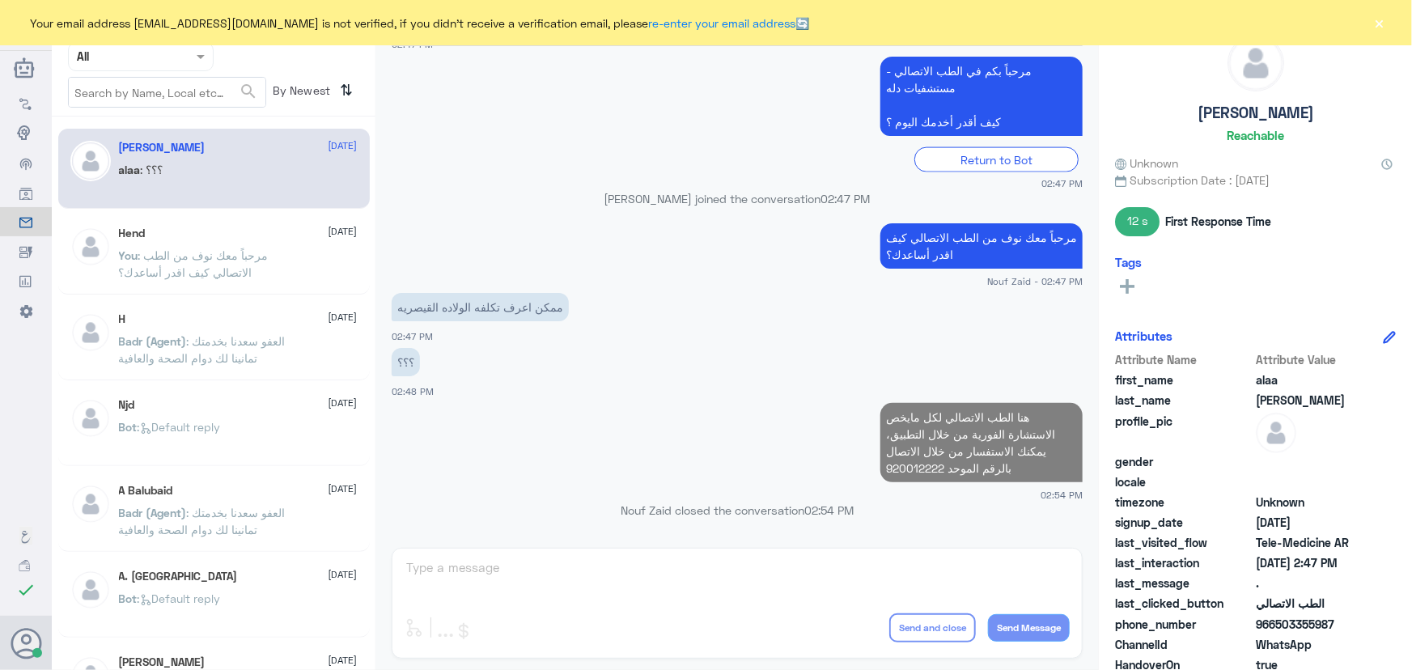
scroll to position [1194, 0]
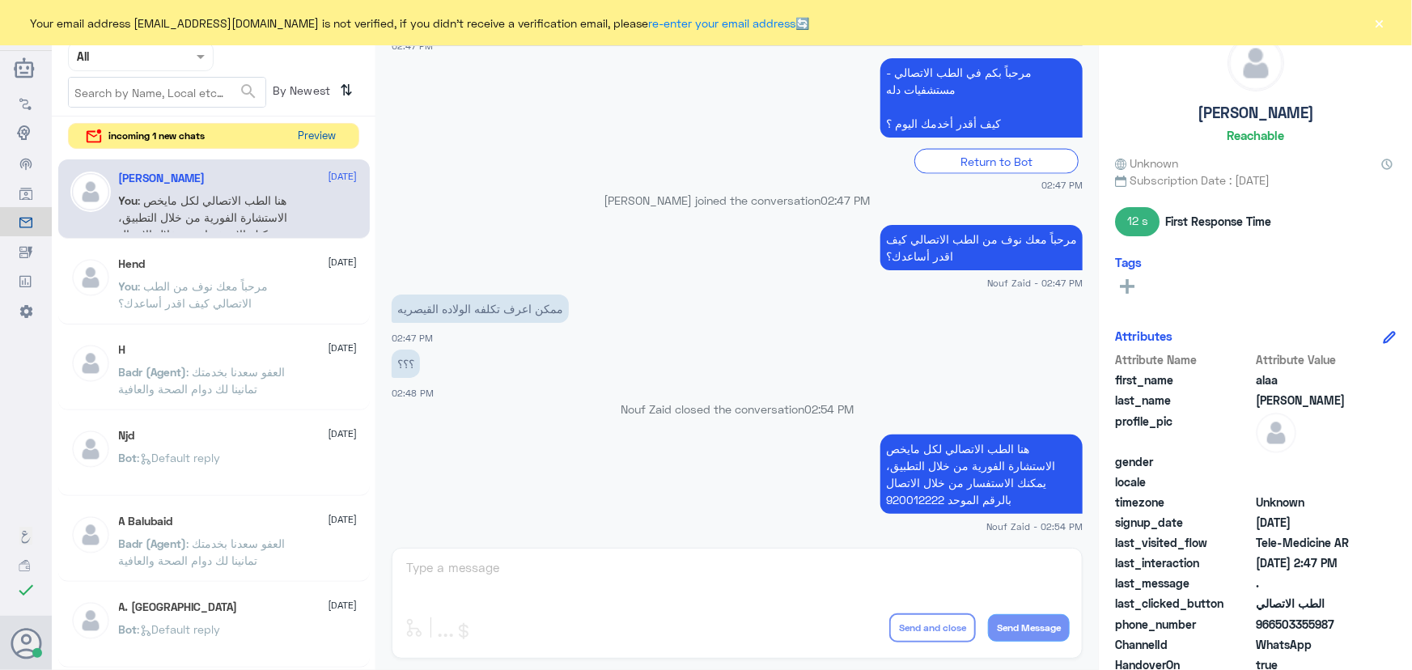
click at [299, 137] on button "Preview" at bounding box center [317, 136] width 50 height 25
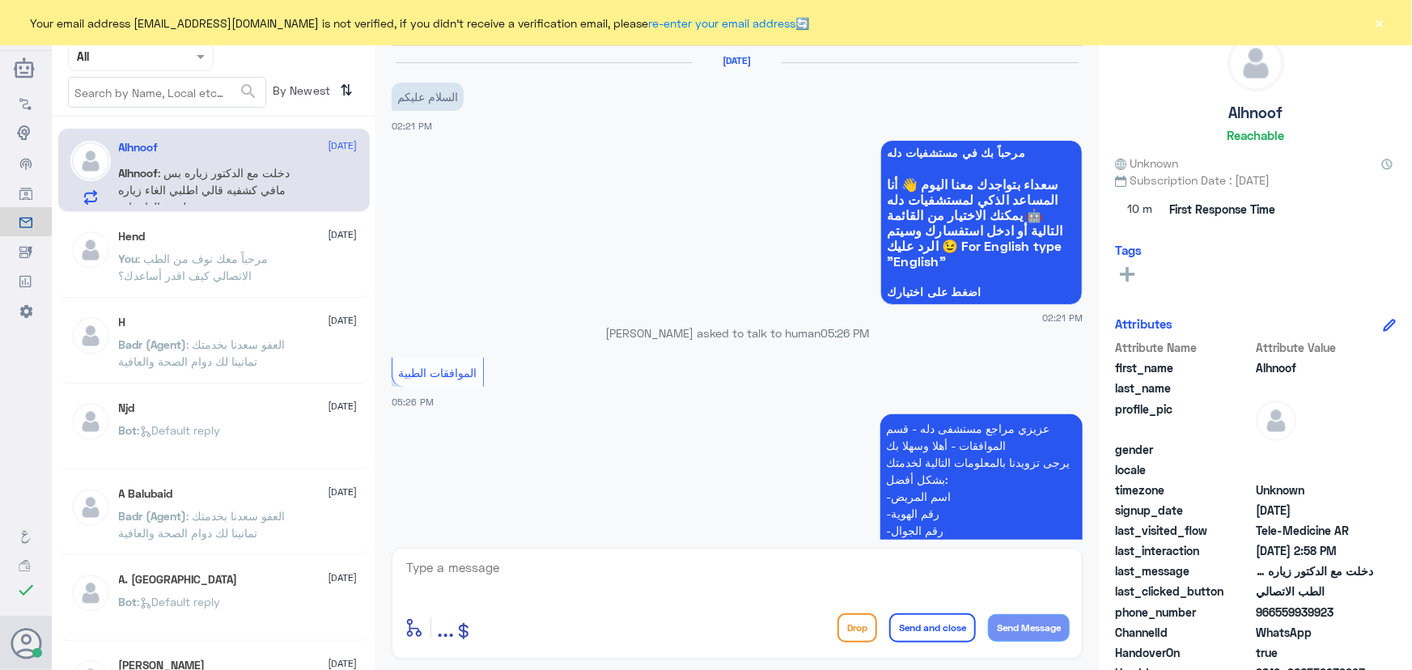
scroll to position [992, 0]
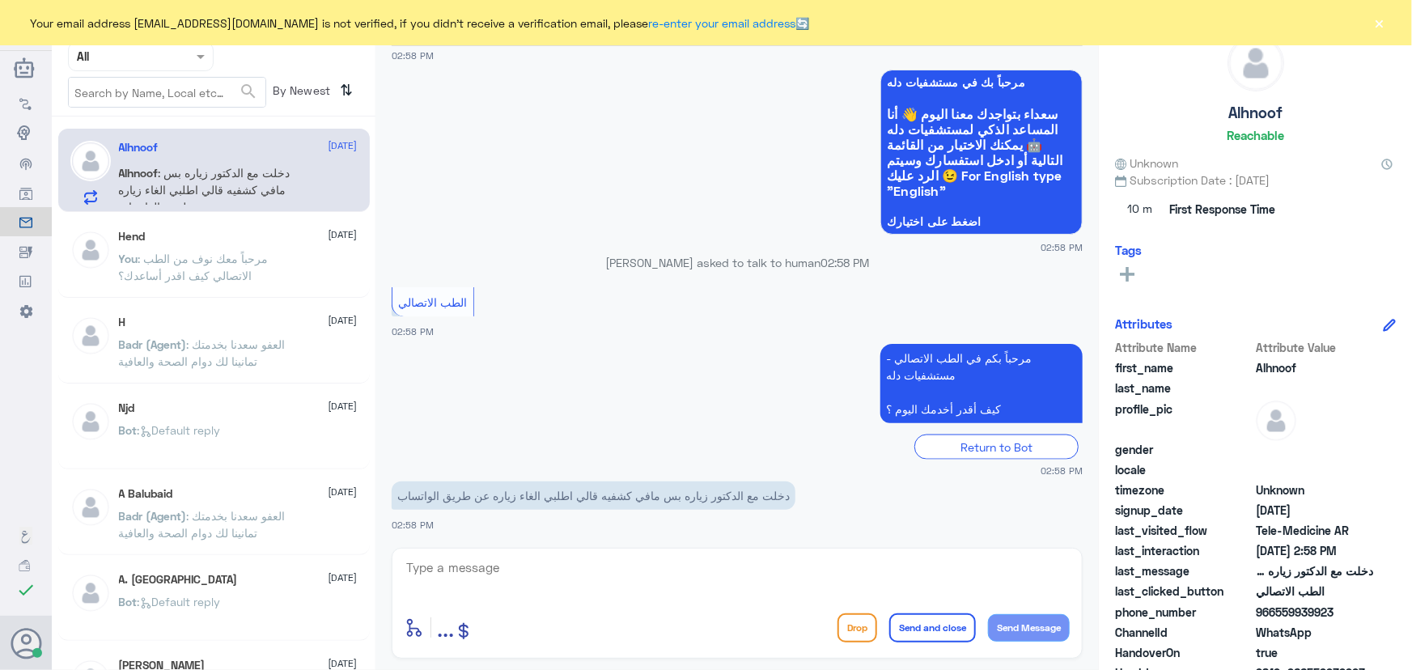
click at [1378, 23] on button "×" at bounding box center [1380, 23] width 16 height 16
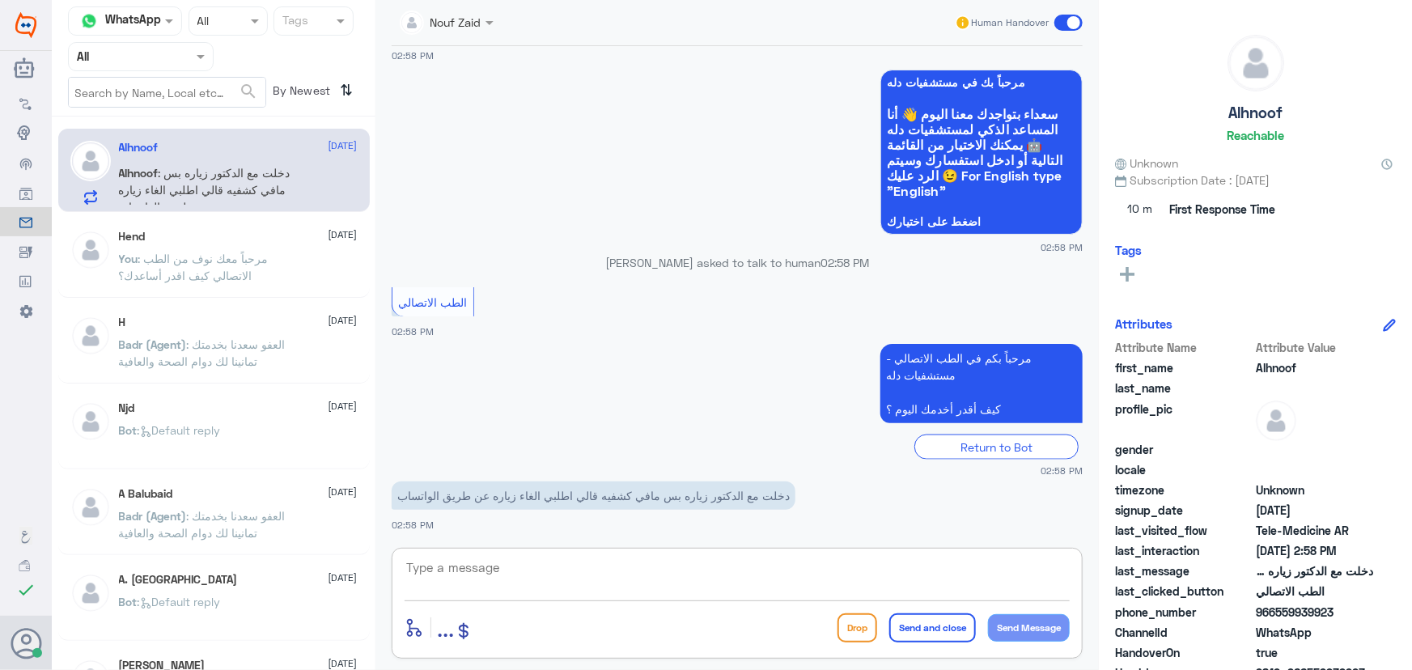
click at [680, 559] on textarea at bounding box center [737, 577] width 665 height 40
paste textarea "مرحباً معك نوف من الطب الاتصالي"
type textarea "مرحباً معك نوف من الطب الاتصالي"
click at [1028, 631] on button "Send Message" at bounding box center [1029, 628] width 82 height 28
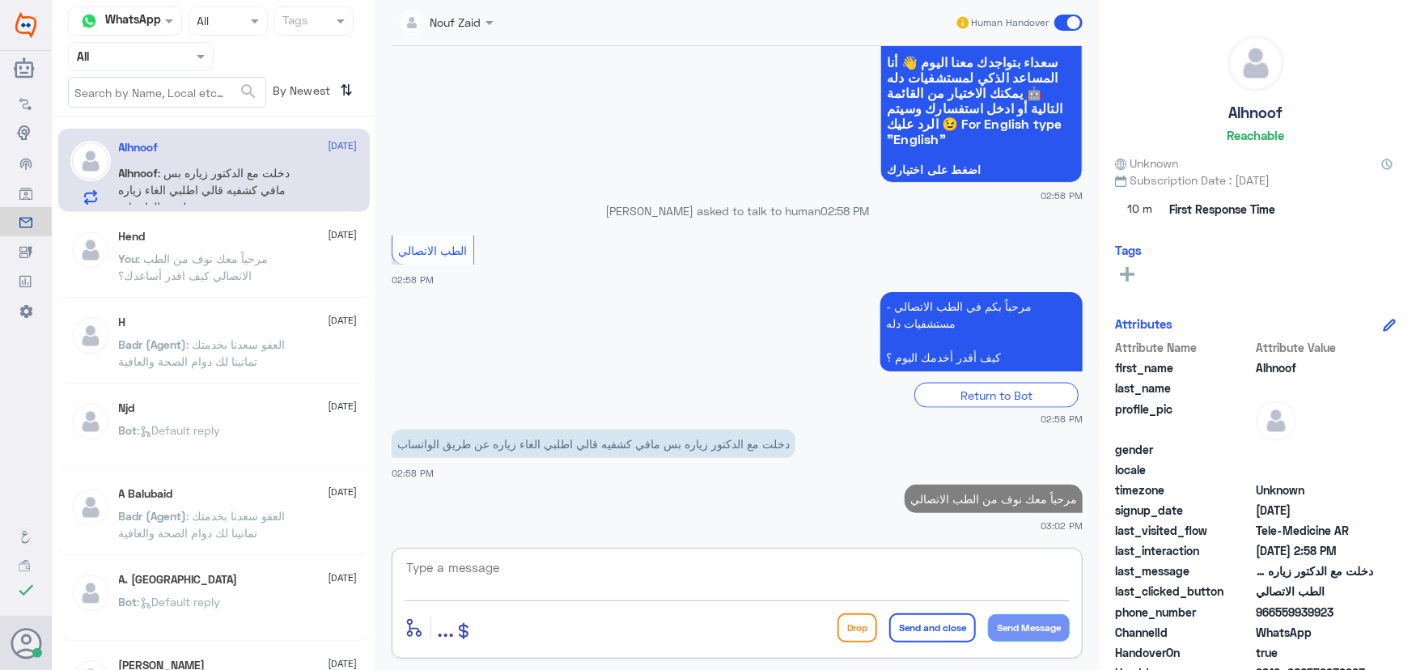
drag, startPoint x: 903, startPoint y: 567, endPoint x: 889, endPoint y: 563, distance: 14.9
click at [899, 567] on textarea at bounding box center [737, 577] width 665 height 40
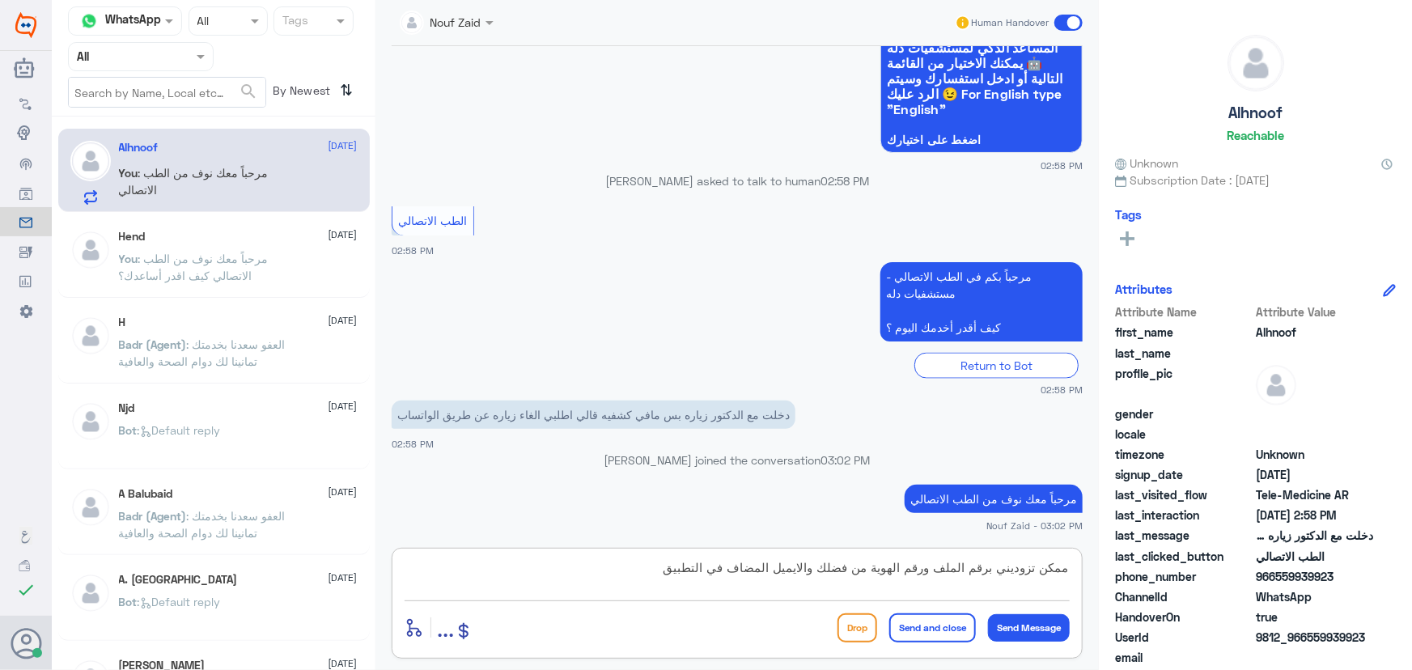
click at [931, 567] on textarea "ممكن تزوديني برقم الملف ورقم الهوية من فضلك والايميل المضاف في التطبيق" at bounding box center [737, 577] width 665 height 40
click at [921, 569] on textarea "ممكن تزوديني برقم الملف اورقم الهوية من فضلك والايميل المضاف في التطبيق" at bounding box center [737, 577] width 665 height 40
type textarea "ممكن تزوديني برقم الملف او رقم الهوية من فضلك والايميل المضاف في التطبيق"
click at [1039, 629] on button "Send Message" at bounding box center [1029, 628] width 82 height 28
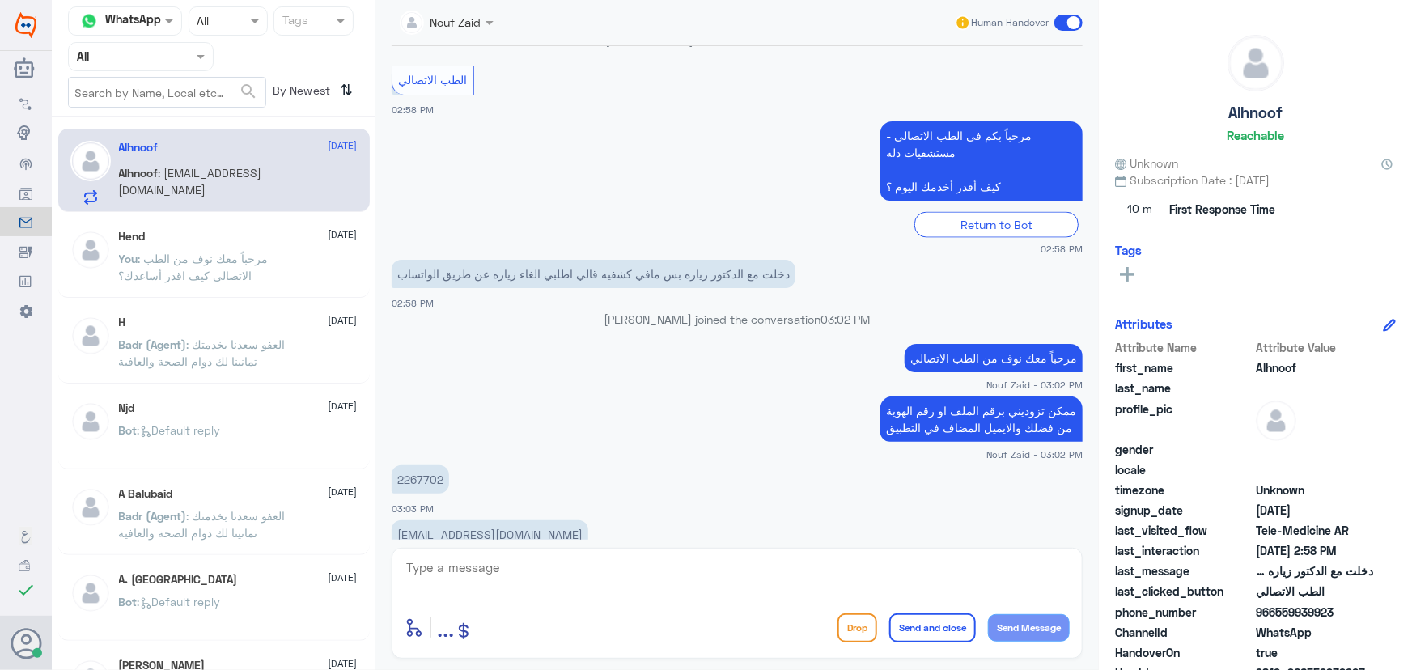
scroll to position [1239, 0]
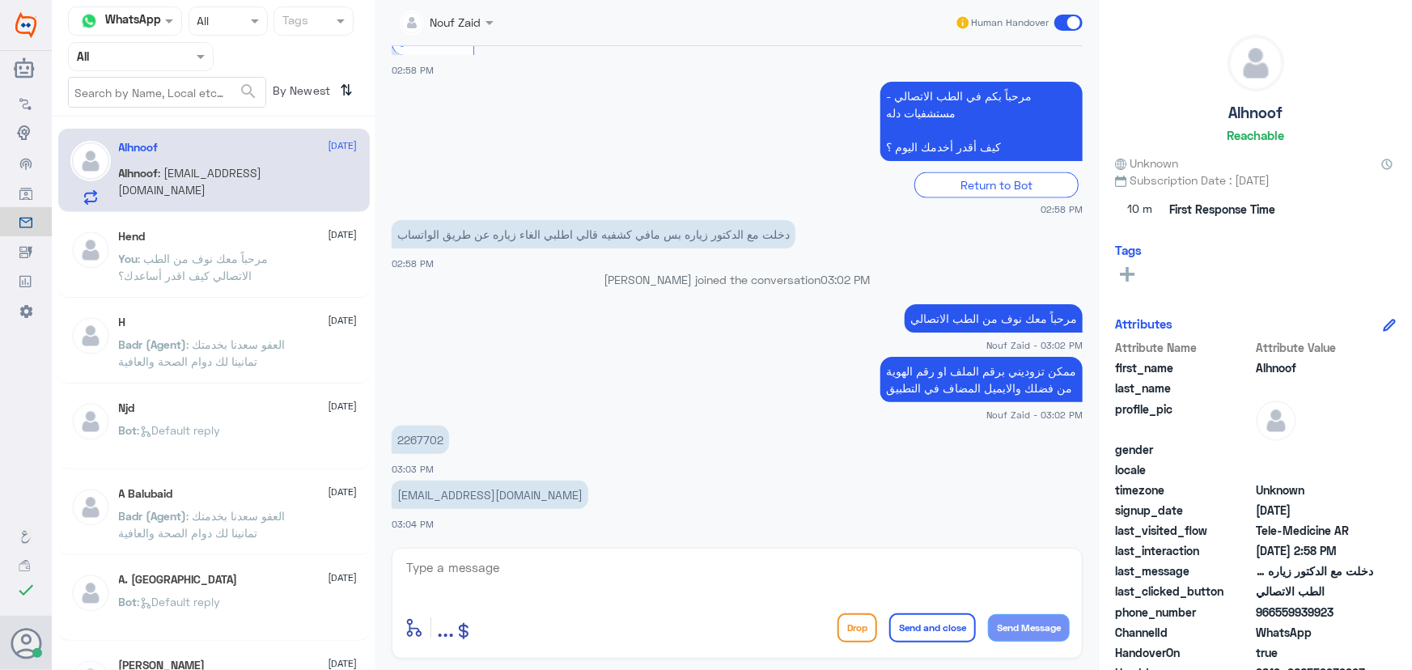
click at [420, 453] on p "2267702" at bounding box center [420, 440] width 57 height 28
click at [418, 445] on p "2267702" at bounding box center [420, 440] width 57 height 28
copy p "2267702"
click at [427, 498] on p "ahmadalhnoof@gmail.com" at bounding box center [490, 495] width 197 height 28
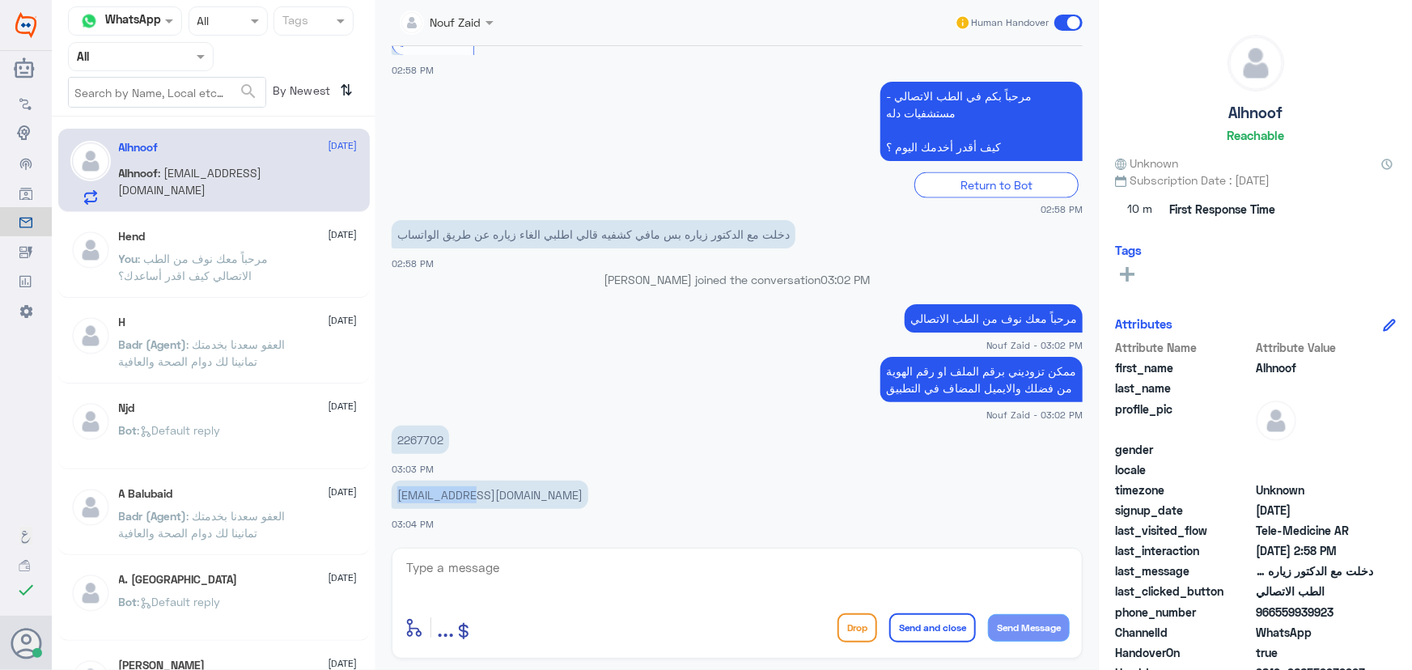
click at [427, 498] on p "ahmadalhnoof@gmail.com" at bounding box center [490, 495] width 197 height 28
copy div "ahmadalhnoof@gmail.com"
click at [616, 108] on app-msgs-text "مرحباً بكم في الطب الاتصالي - مستشفيات دله كيف أقدر أخدمك اليوم ؟" at bounding box center [737, 122] width 691 height 81
click at [567, 590] on textarea at bounding box center [737, 577] width 665 height 40
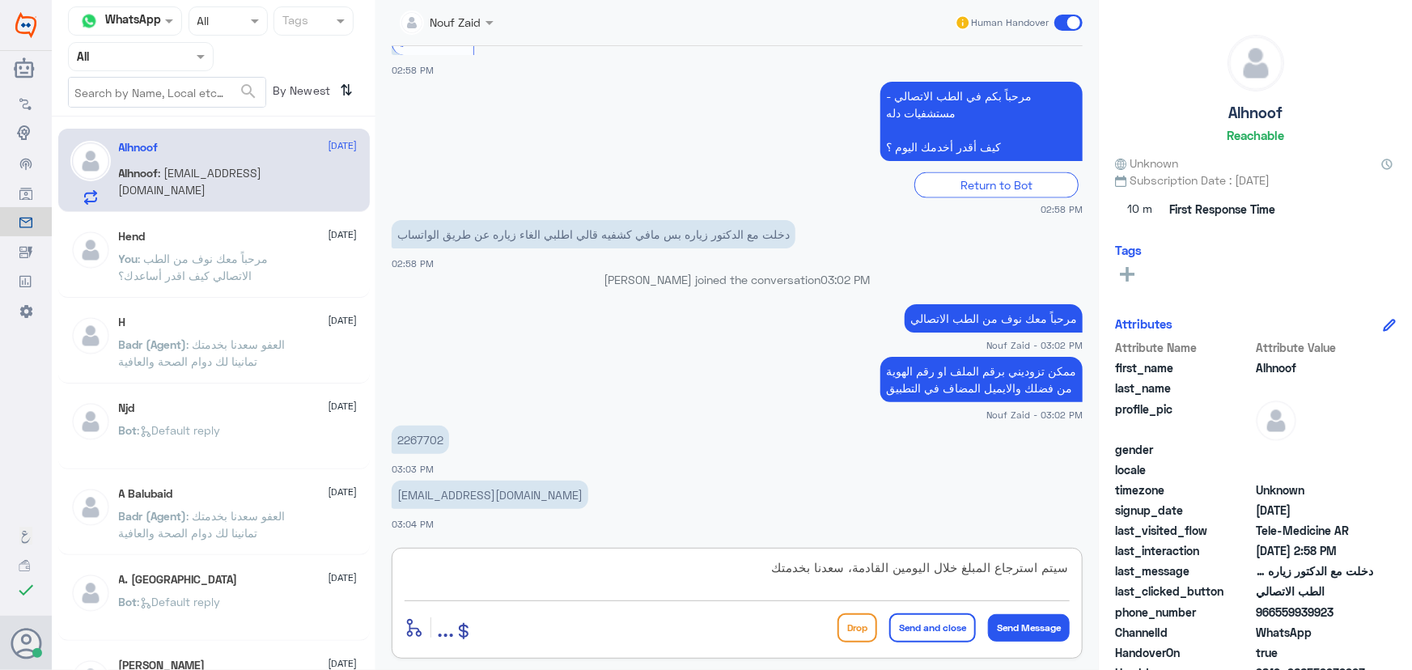
type textarea "سيتم استرجاع المبلغ خلال اليومين القادمة، سعدنا بخدمتك"
click at [925, 626] on button "Send and close" at bounding box center [933, 628] width 87 height 29
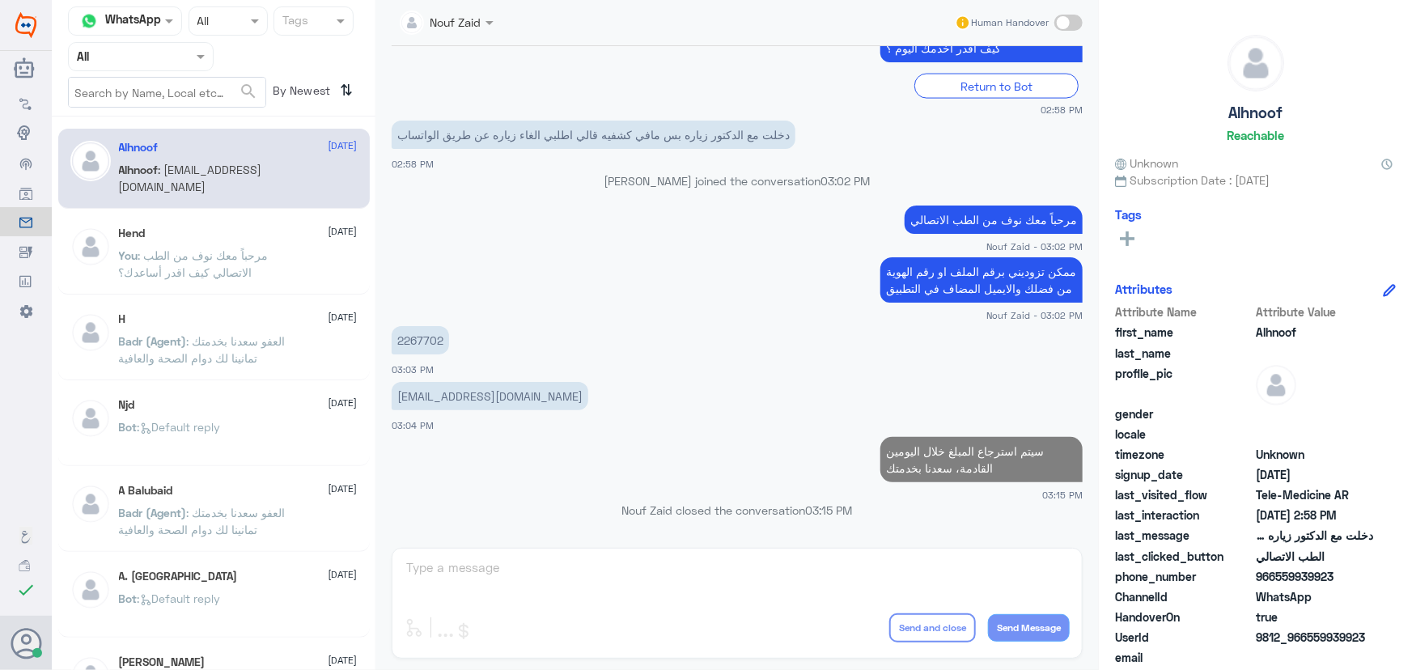
scroll to position [1304, 0]
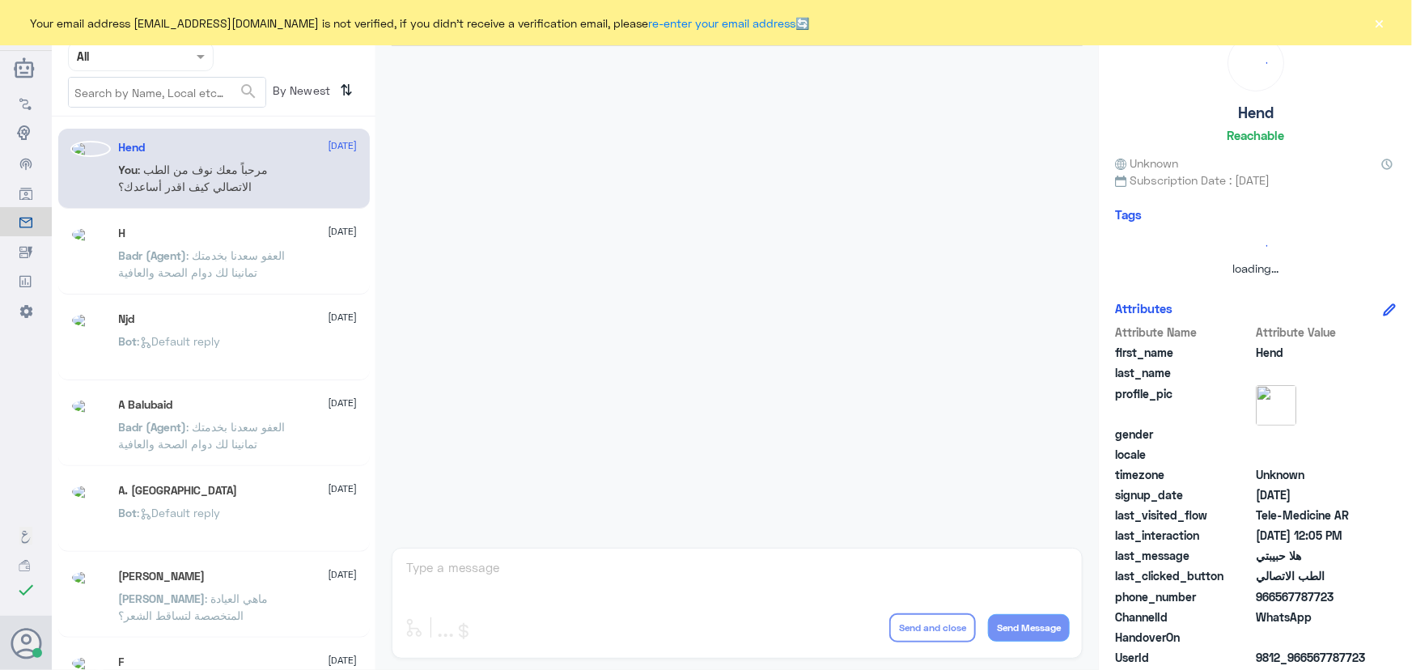
click at [1373, 25] on button "×" at bounding box center [1380, 23] width 16 height 16
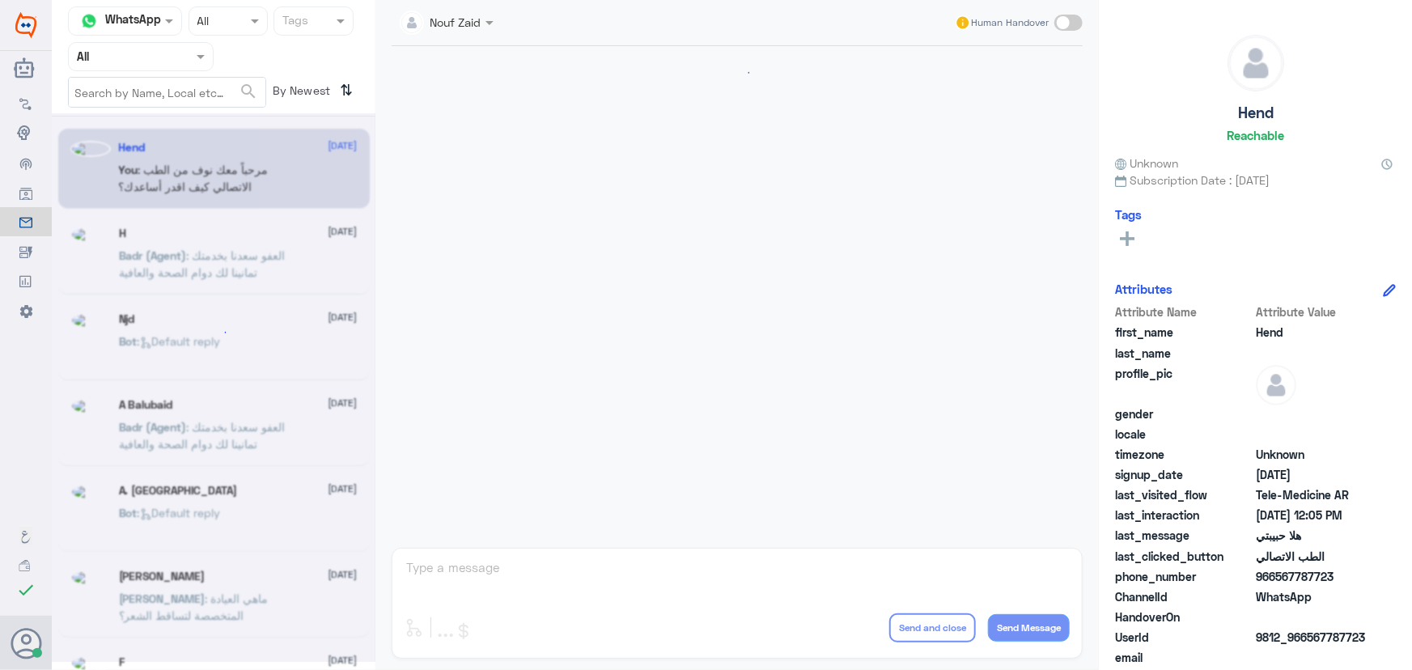
scroll to position [736, 0]
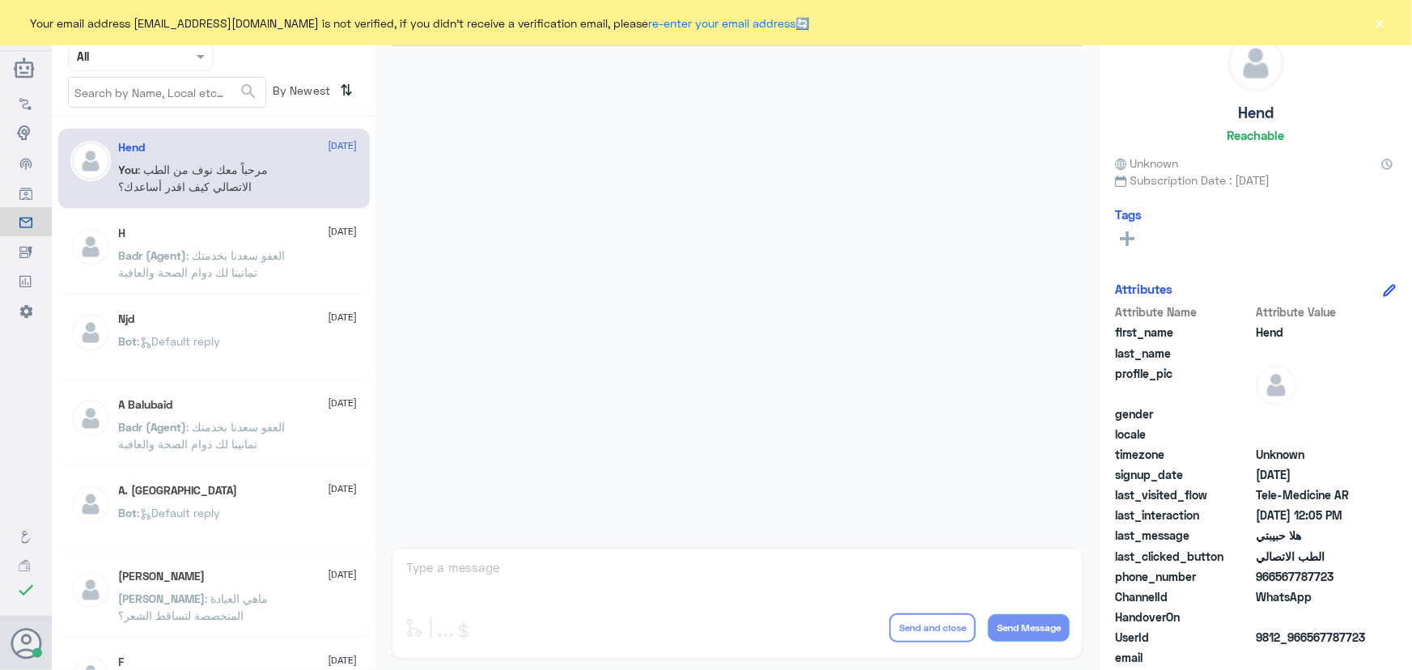
click at [1389, 28] on div "Your email address [EMAIL_ADDRESS][DOMAIN_NAME] is not verified, if you didn't …" at bounding box center [706, 22] width 1412 height 45
click at [1387, 27] on button "×" at bounding box center [1380, 23] width 16 height 16
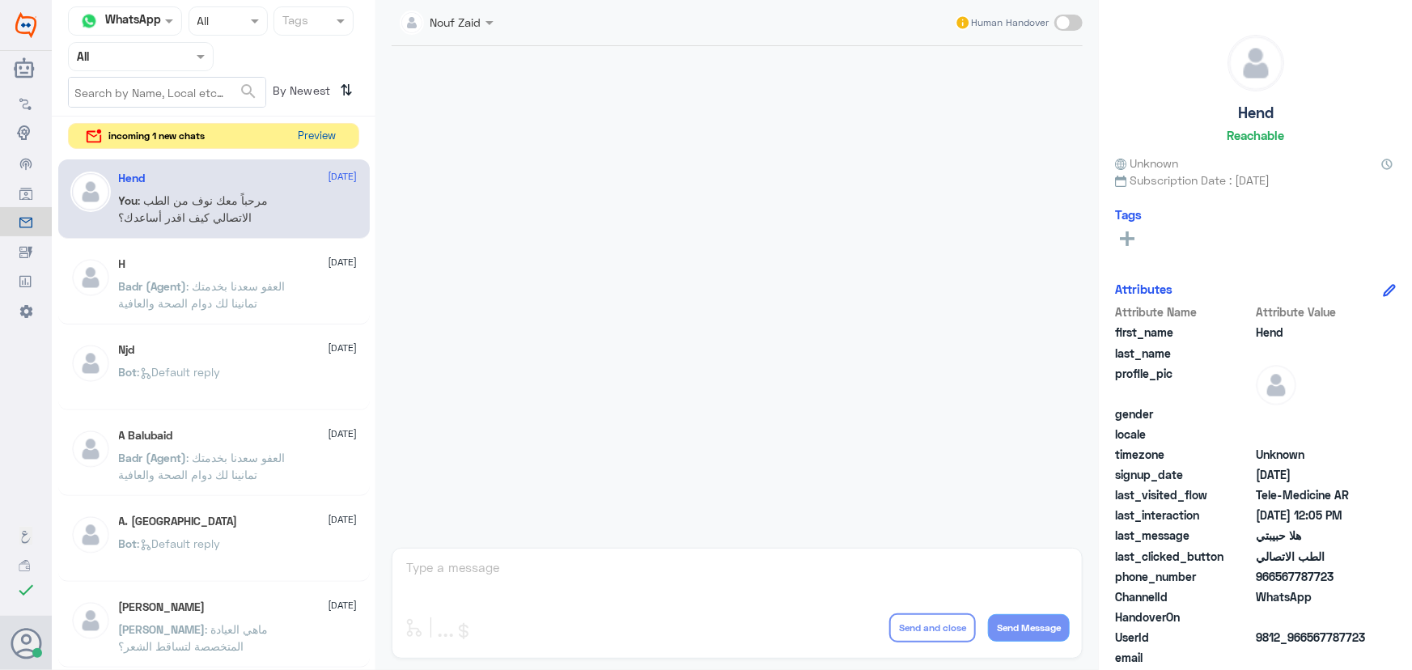
click at [325, 145] on button "Preview" at bounding box center [317, 136] width 50 height 25
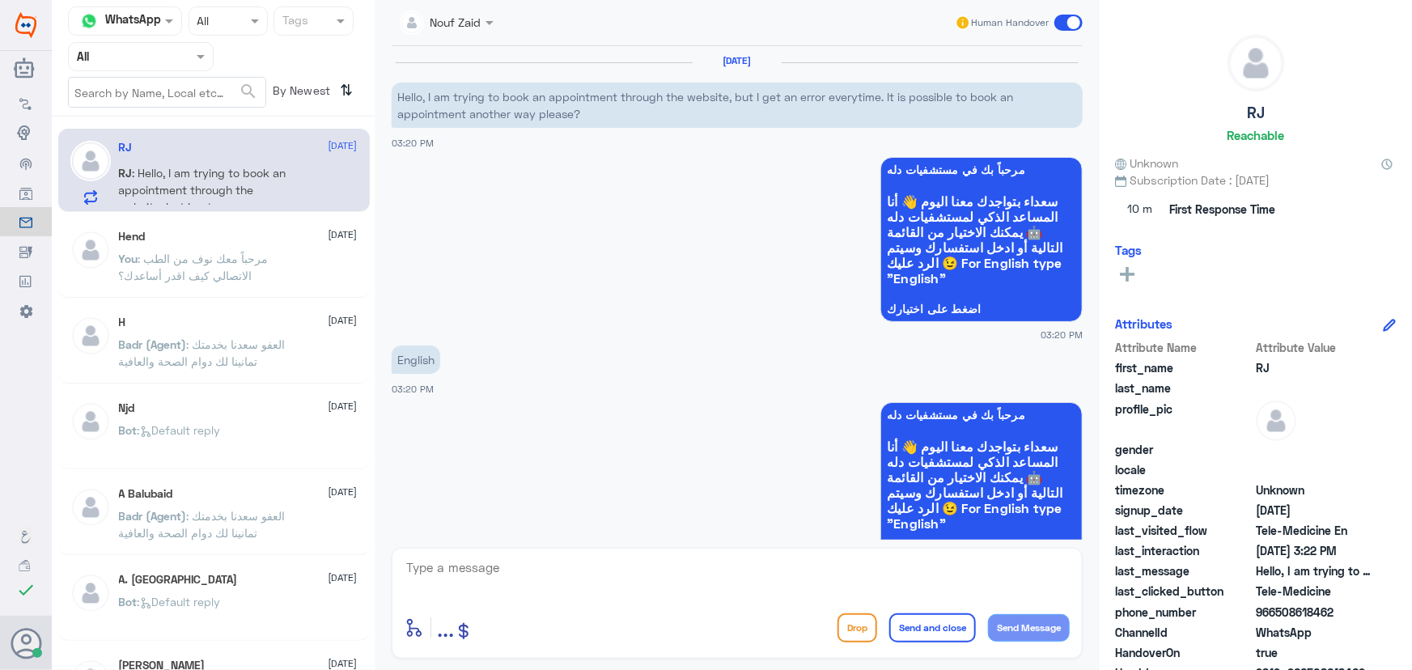
scroll to position [1578, 0]
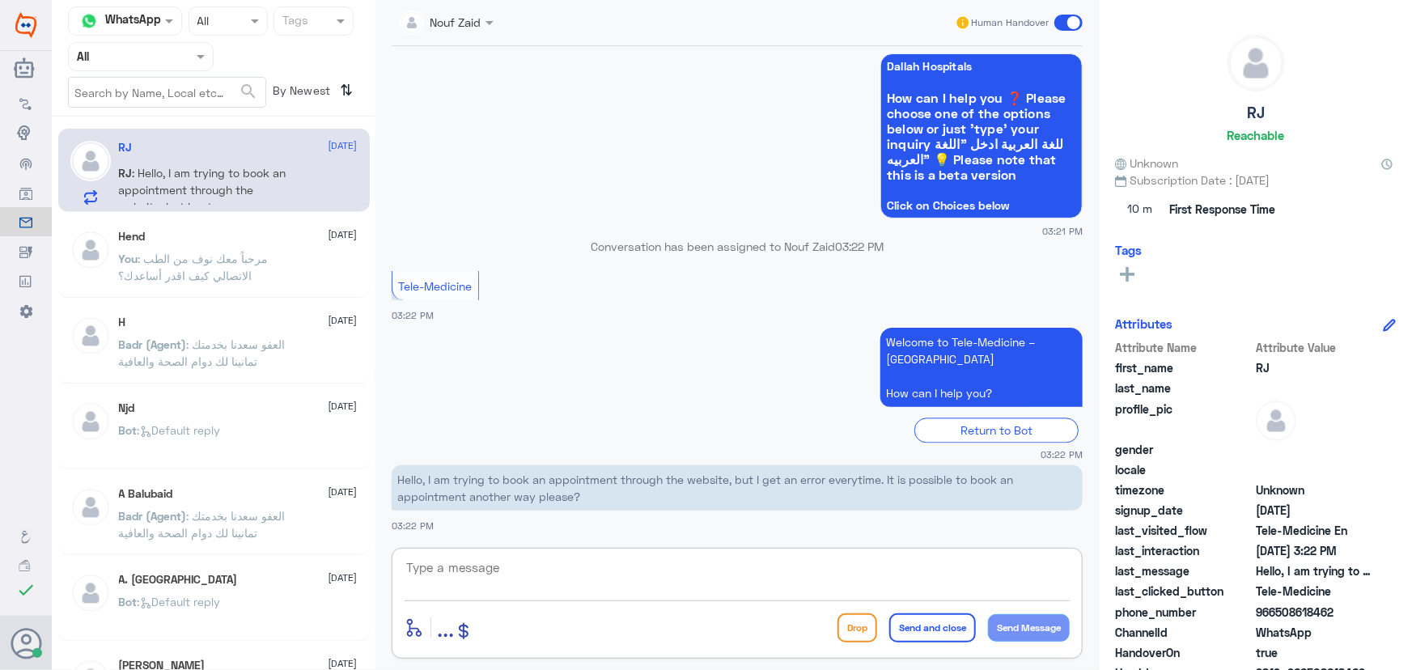
click at [559, 576] on textarea at bounding box center [737, 577] width 665 height 40
paste textarea "Please make sure the application is updated"
type textarea "Please make sure the application is updated"
click at [1024, 630] on button "Send Message" at bounding box center [1029, 628] width 82 height 28
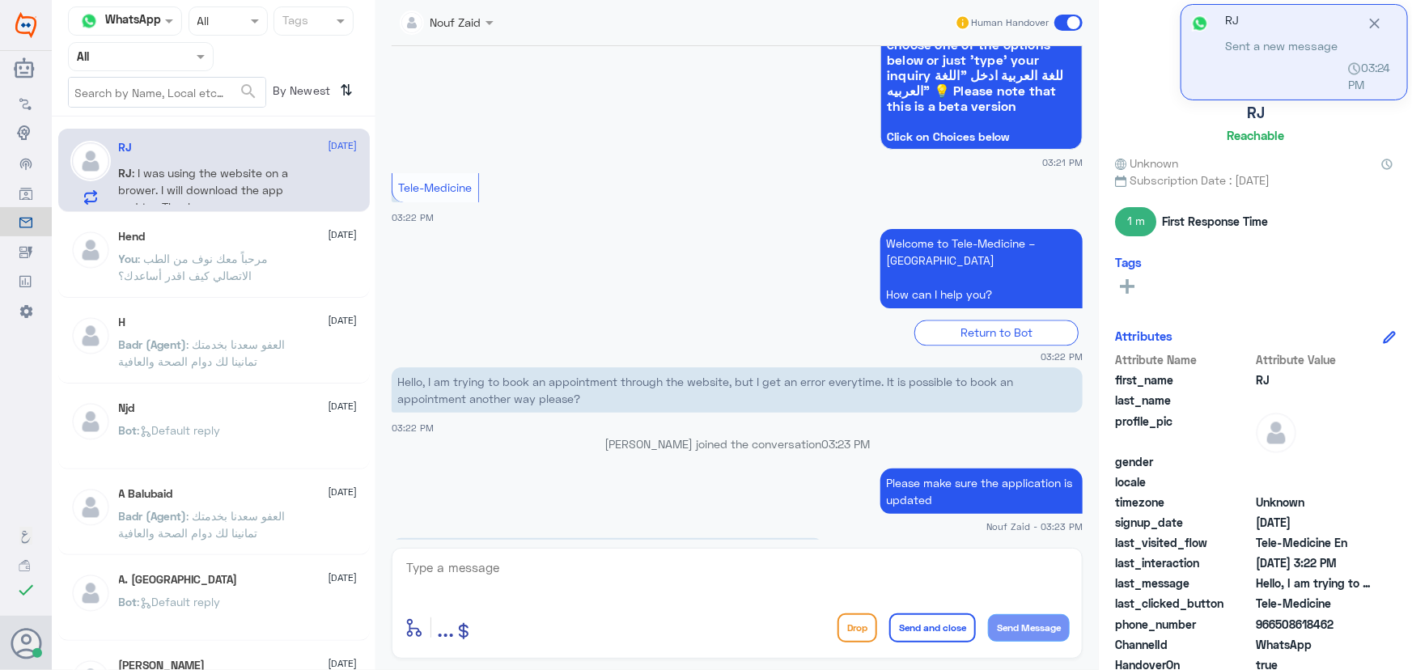
scroll to position [1702, 0]
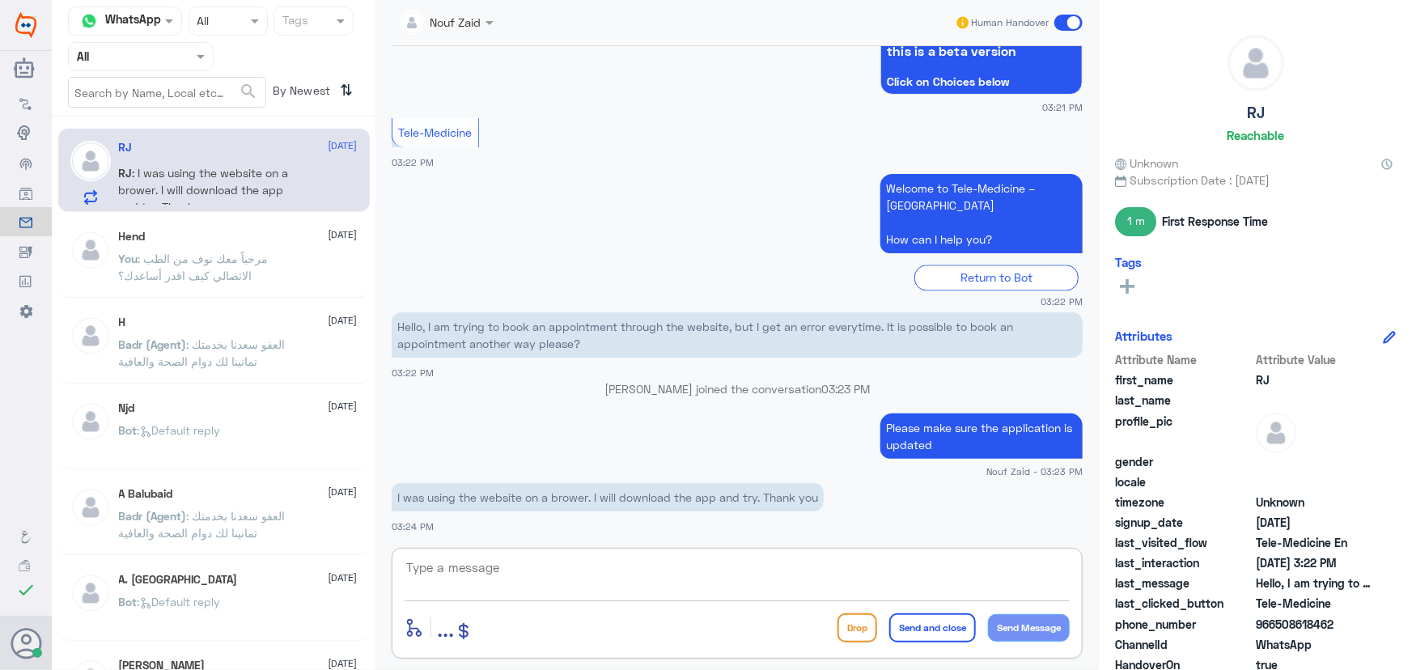
click at [609, 577] on textarea at bounding box center [737, 577] width 665 height 40
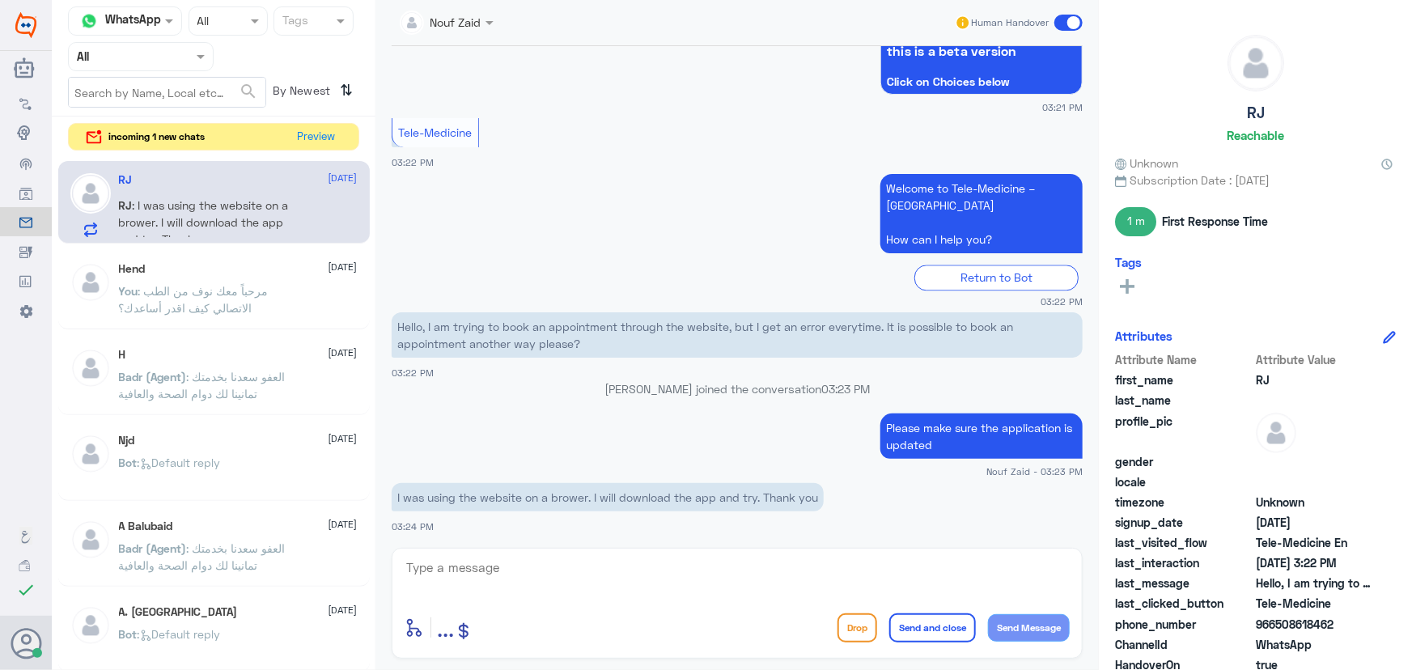
click at [1064, 19] on span at bounding box center [1069, 23] width 28 height 16
click at [0, 0] on input "checkbox" at bounding box center [0, 0] width 0 height 0
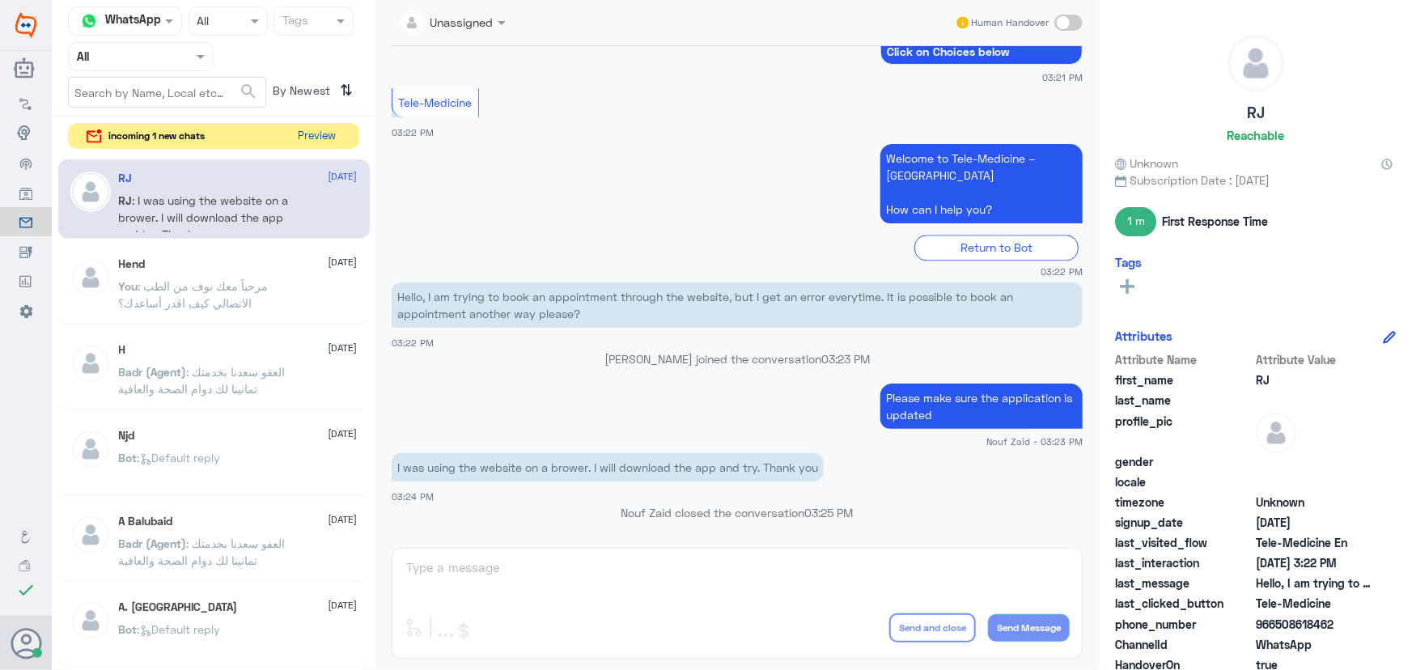
click at [306, 142] on button "Preview" at bounding box center [317, 136] width 50 height 25
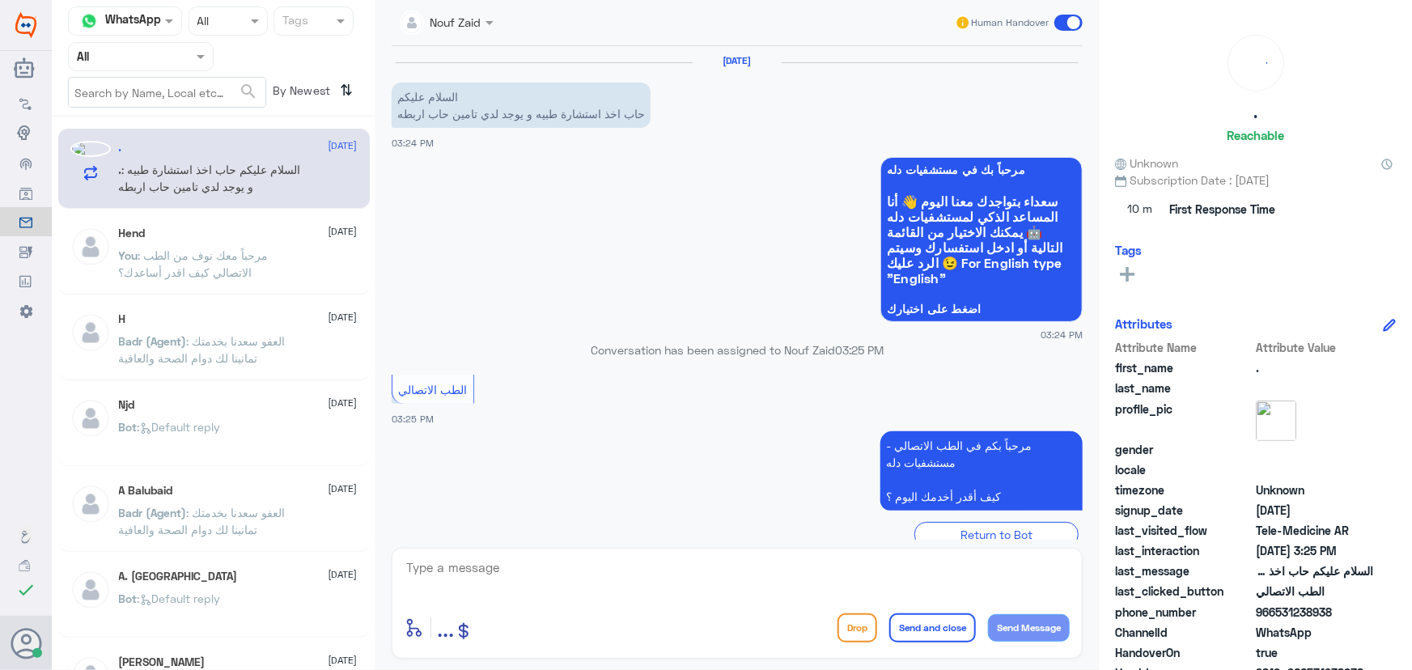
scroll to position [105, 0]
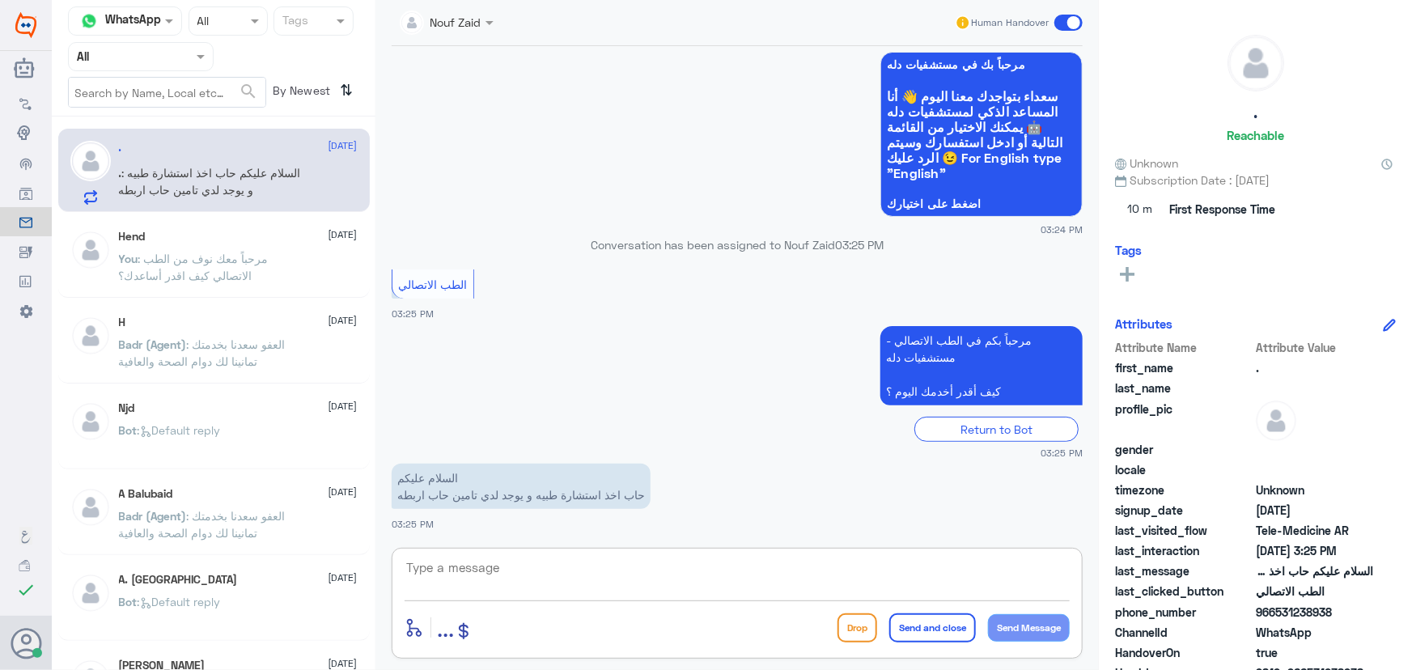
click at [631, 564] on textarea at bounding box center [737, 577] width 665 height 40
paste textarea "مرحباً معك نوف من الطب الاتصالي"
type textarea "مرحباً معك نوف من الطب الاتصالي"
click at [990, 619] on button "Send Message" at bounding box center [1029, 628] width 82 height 28
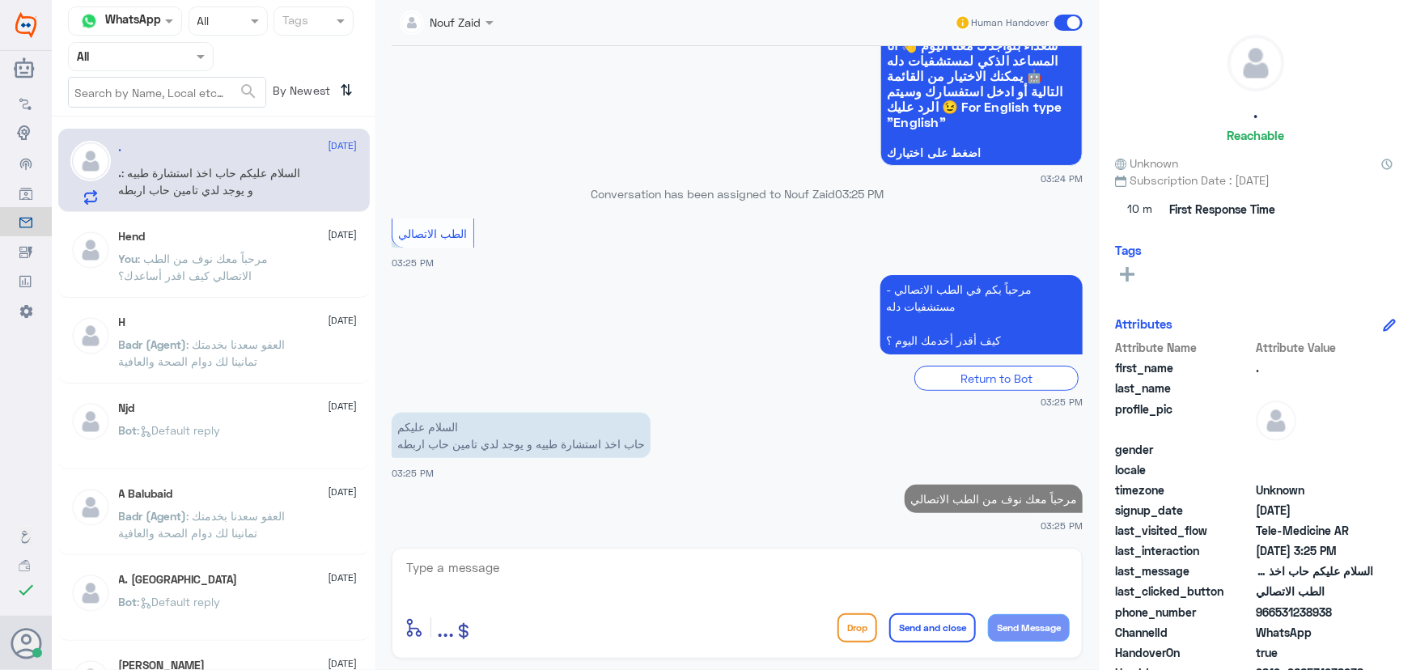
drag, startPoint x: 939, startPoint y: 593, endPoint x: 935, endPoint y: 584, distance: 10.5
click at [939, 591] on textarea at bounding box center [737, 577] width 665 height 40
drag, startPoint x: 611, startPoint y: 569, endPoint x: 599, endPoint y: 542, distance: 29.3
click at [600, 555] on div "enter flow name ... Drop Send and close Send Message" at bounding box center [737, 603] width 691 height 111
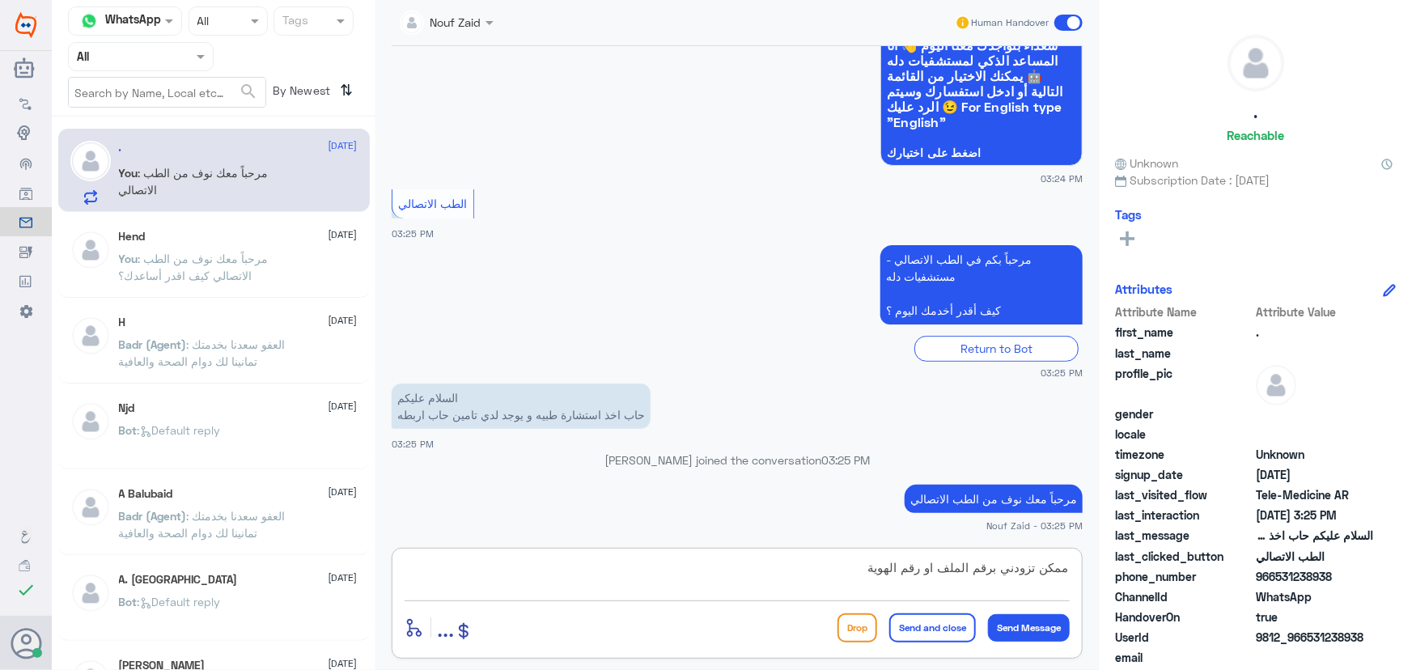
scroll to position [212, 0]
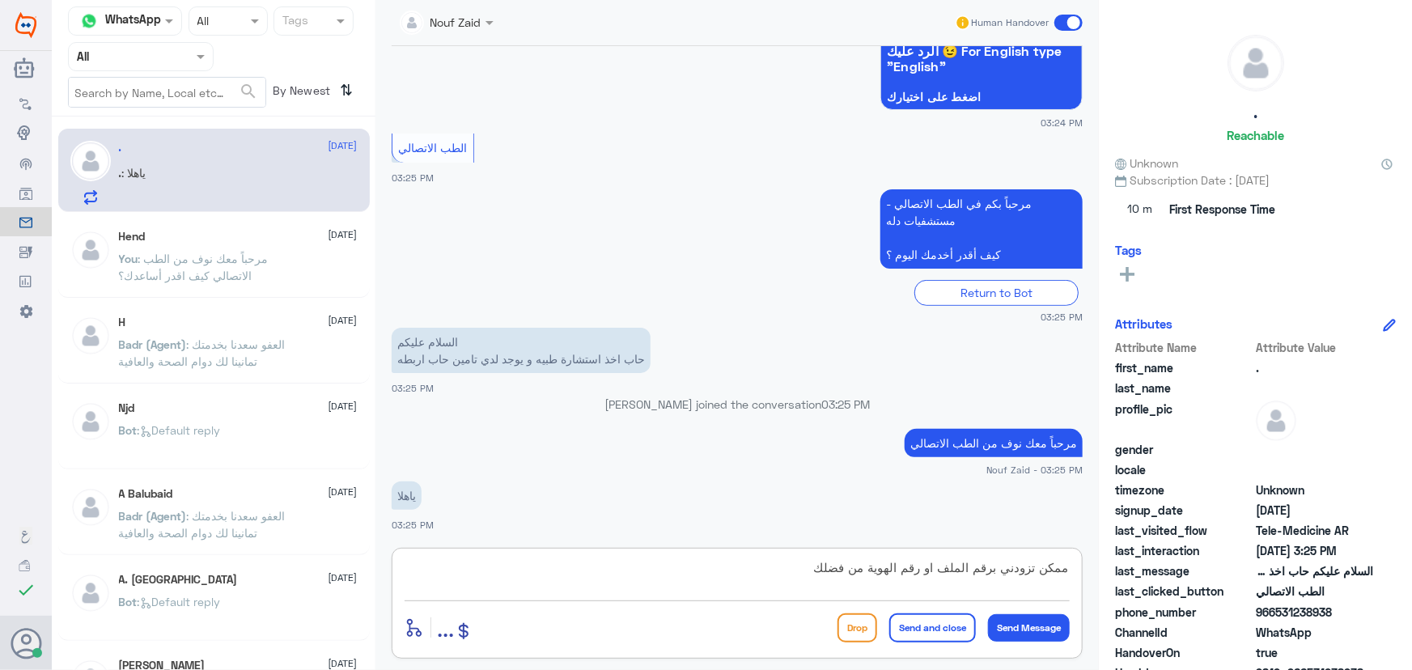
type textarea "ممكن تزودني برقم الملف او رقم الهوية من فضلك"
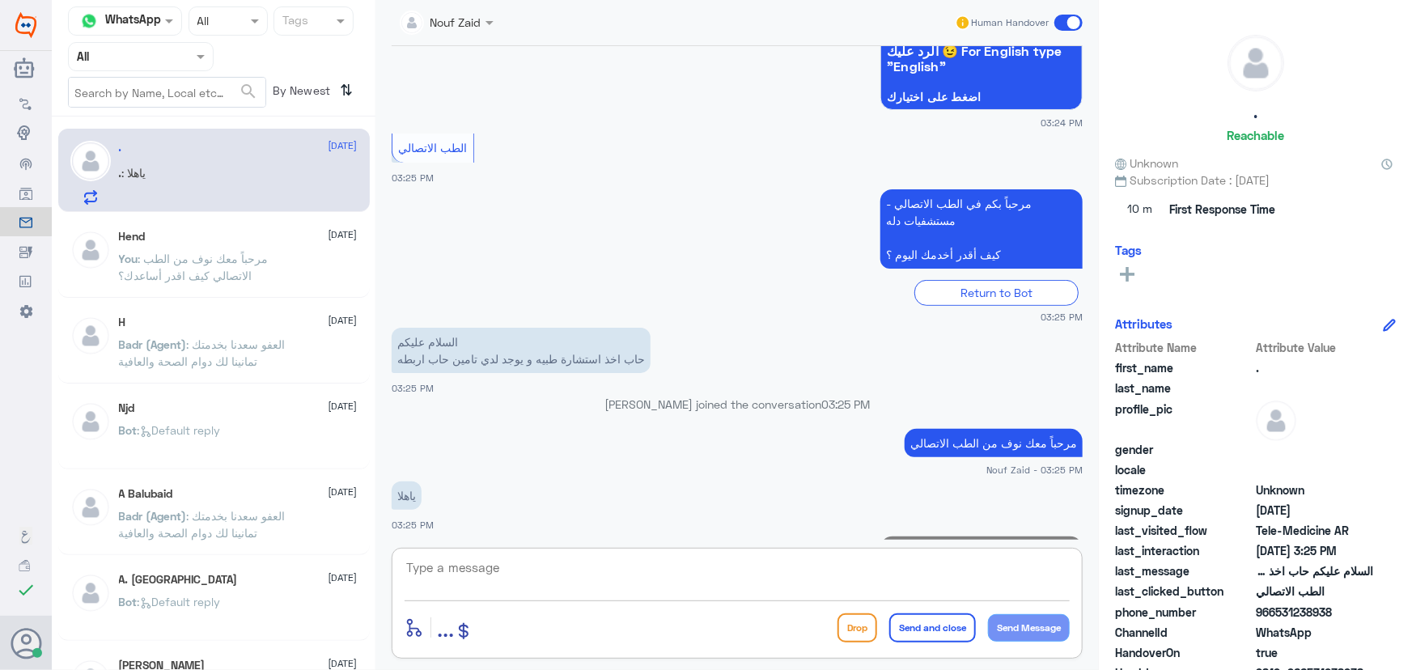
scroll to position [281, 0]
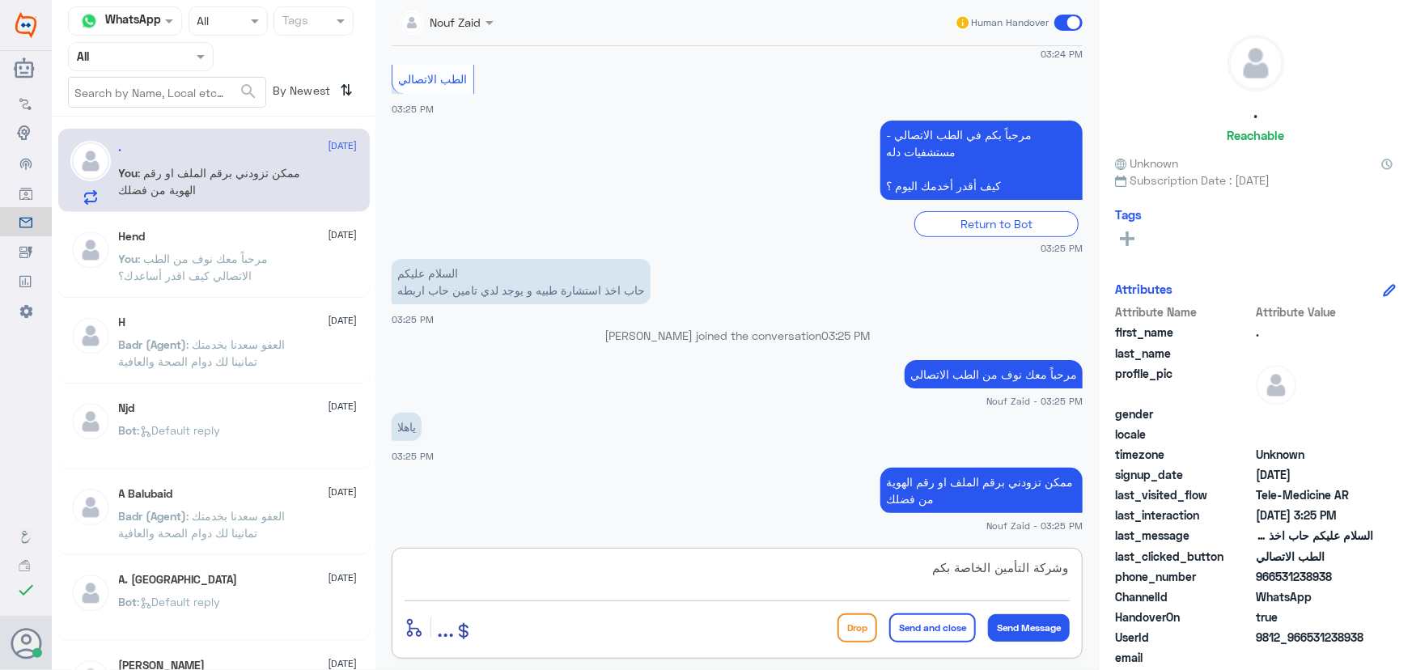
type textarea "وشركة التأمين الخاصة بكم"
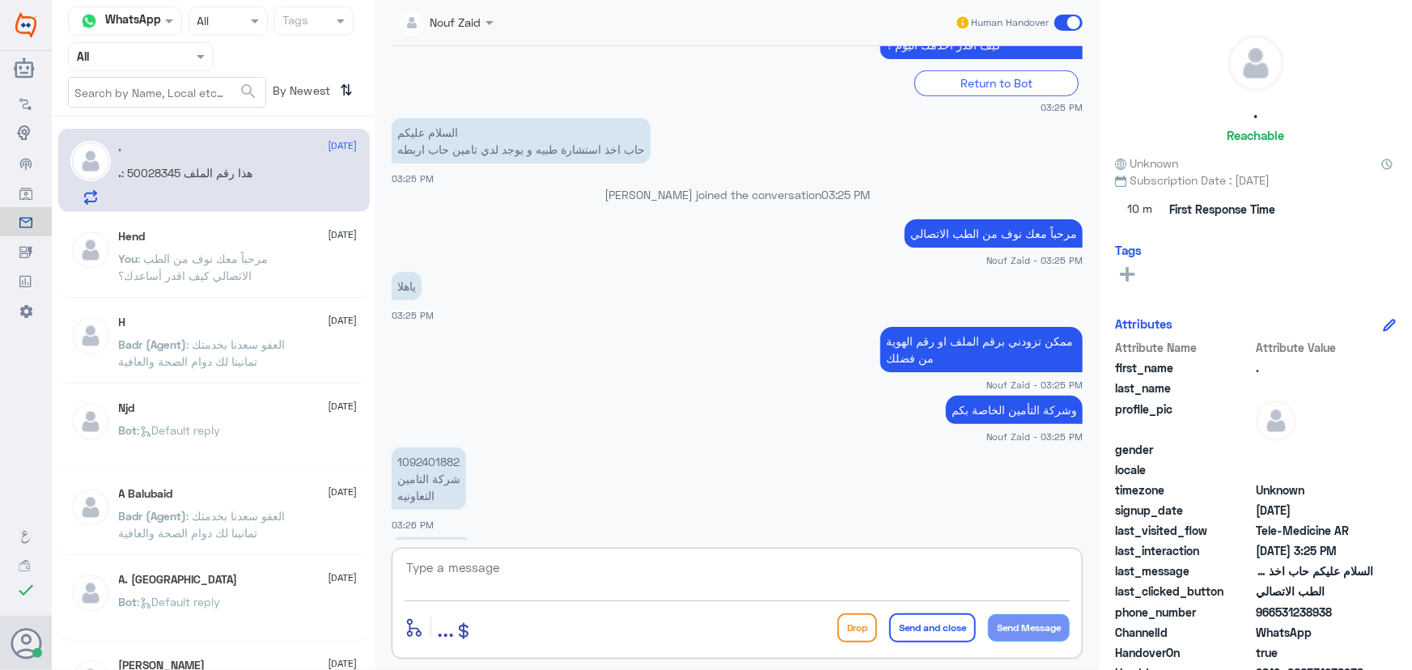
scroll to position [494, 0]
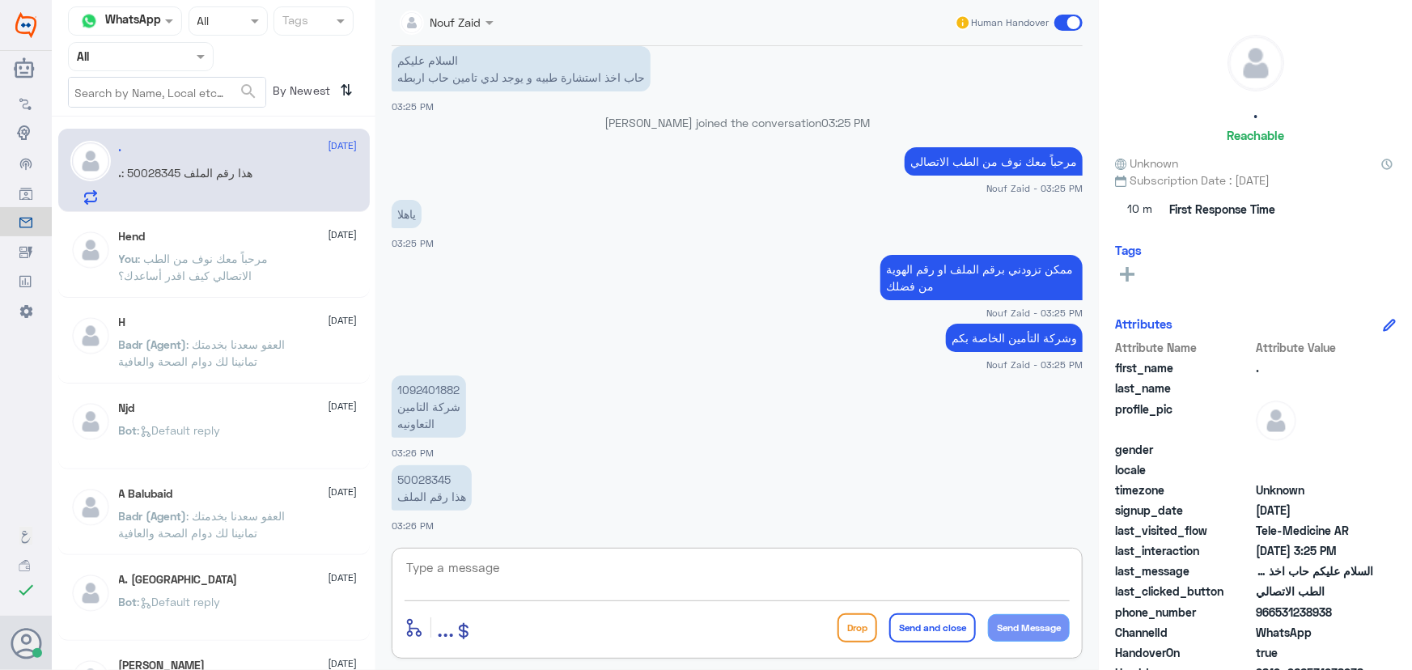
click at [418, 388] on p "1092401882 شركة التامين التعاونيه" at bounding box center [429, 407] width 74 height 62
click at [435, 475] on p "50028345 هذا رقم الملف" at bounding box center [432, 487] width 80 height 45
click at [435, 477] on p "50028345 هذا رقم الملف" at bounding box center [432, 487] width 80 height 45
copy p "50028345"
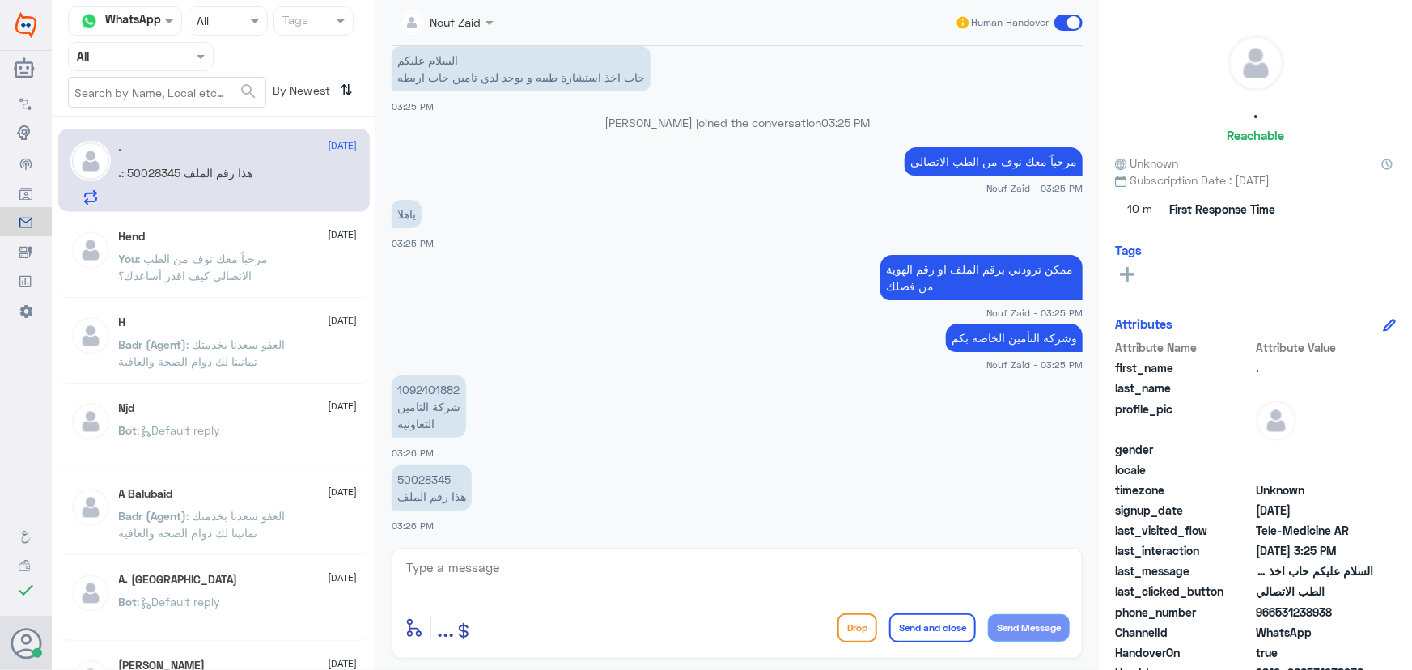
click at [773, 581] on textarea at bounding box center [737, 577] width 665 height 40
drag, startPoint x: 1021, startPoint y: 570, endPoint x: 1052, endPoint y: 567, distance: 31.7
click at [1052, 567] on textarea "تم تحديث التأمين يمكنك الان الاستفادة من الخدمة" at bounding box center [737, 577] width 665 height 40
type textarea "تم إضافة التأمين يمكنك الان الاستفادة من الخدمة"
click at [1022, 626] on button "Send Message" at bounding box center [1029, 628] width 82 height 28
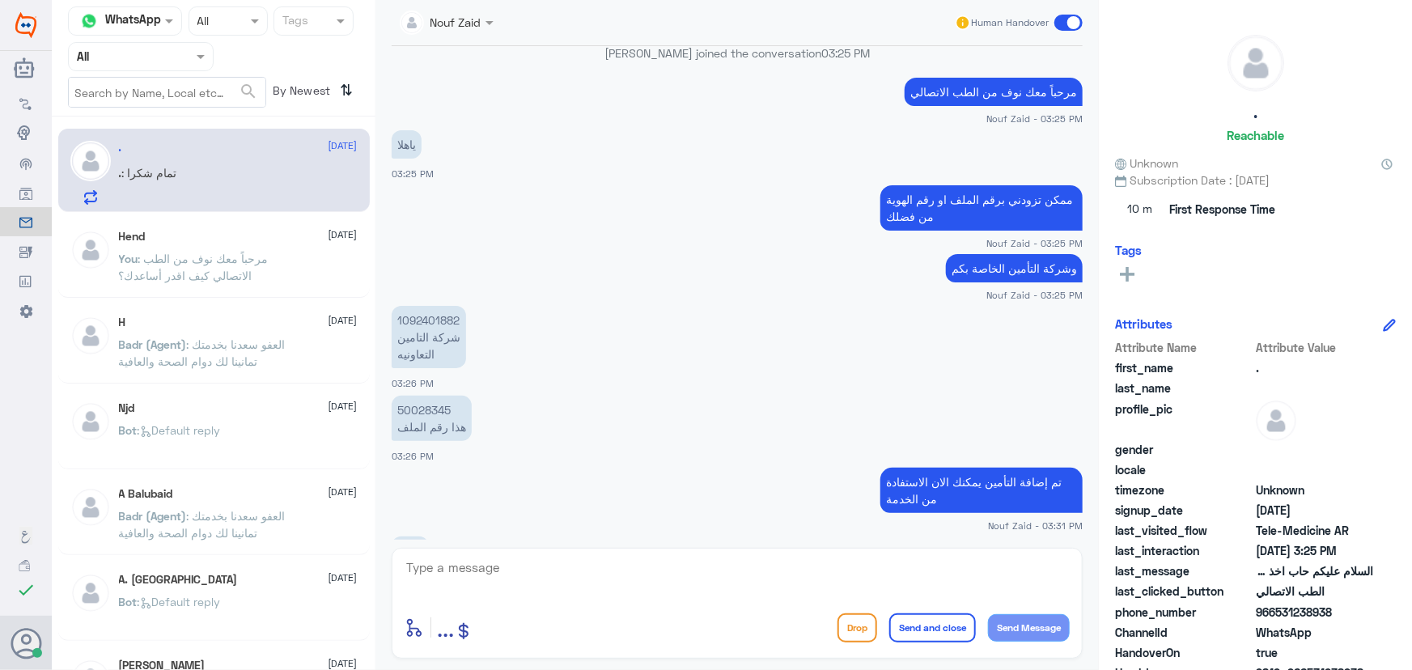
scroll to position [635, 0]
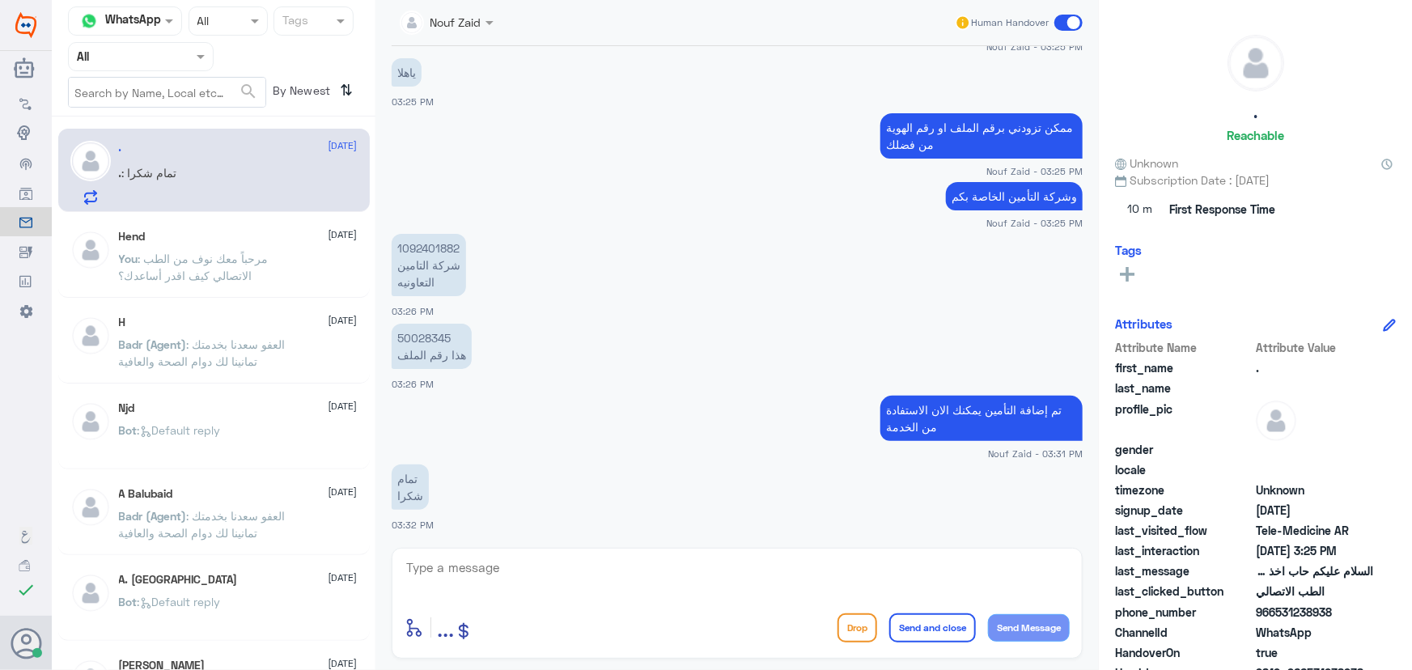
click at [830, 569] on textarea at bounding box center [737, 577] width 665 height 40
type textarea "سعدنا بخدمتك"
click at [897, 617] on button "Send and close" at bounding box center [933, 628] width 87 height 29
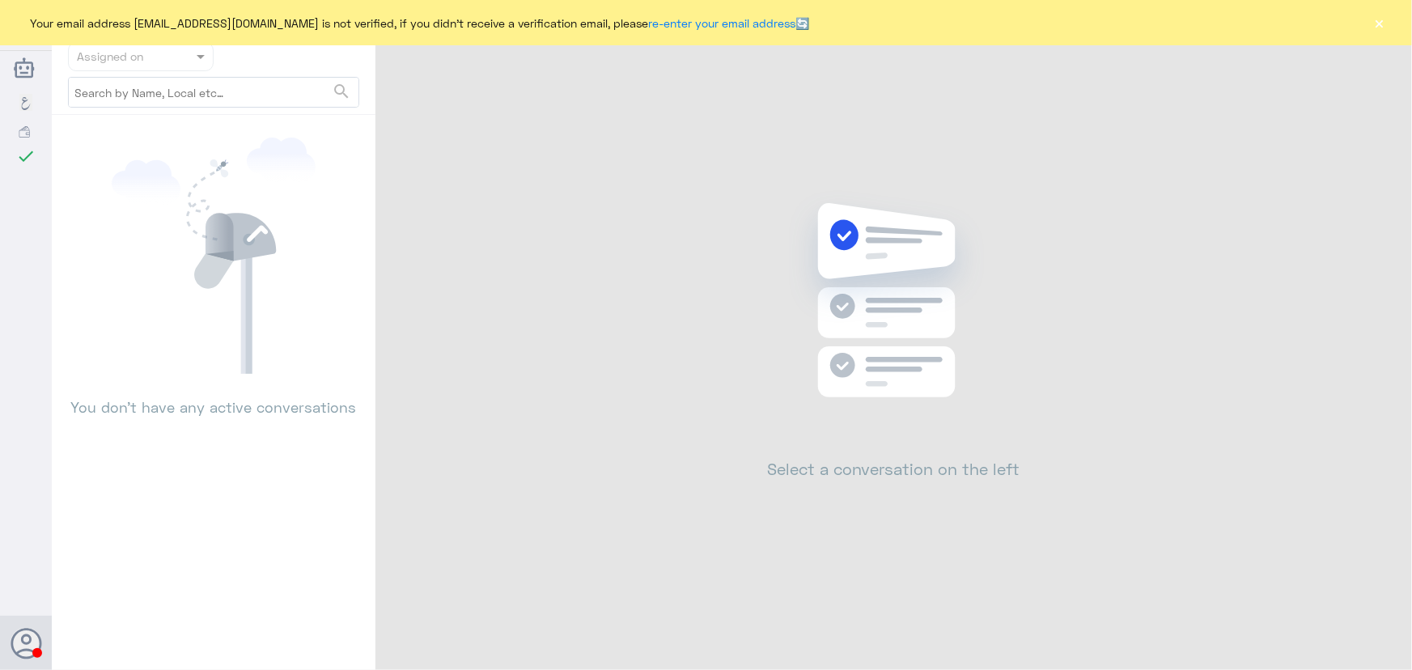
click at [1378, 19] on button "×" at bounding box center [1380, 23] width 16 height 16
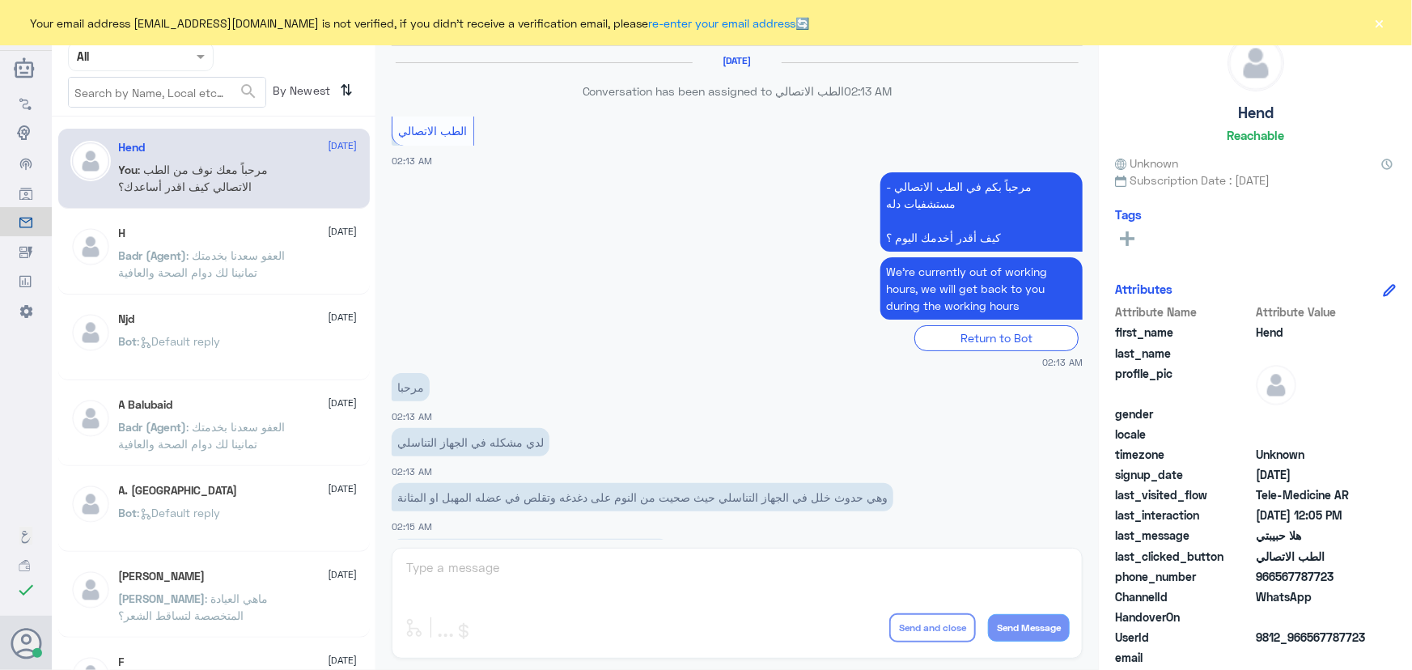
scroll to position [736, 0]
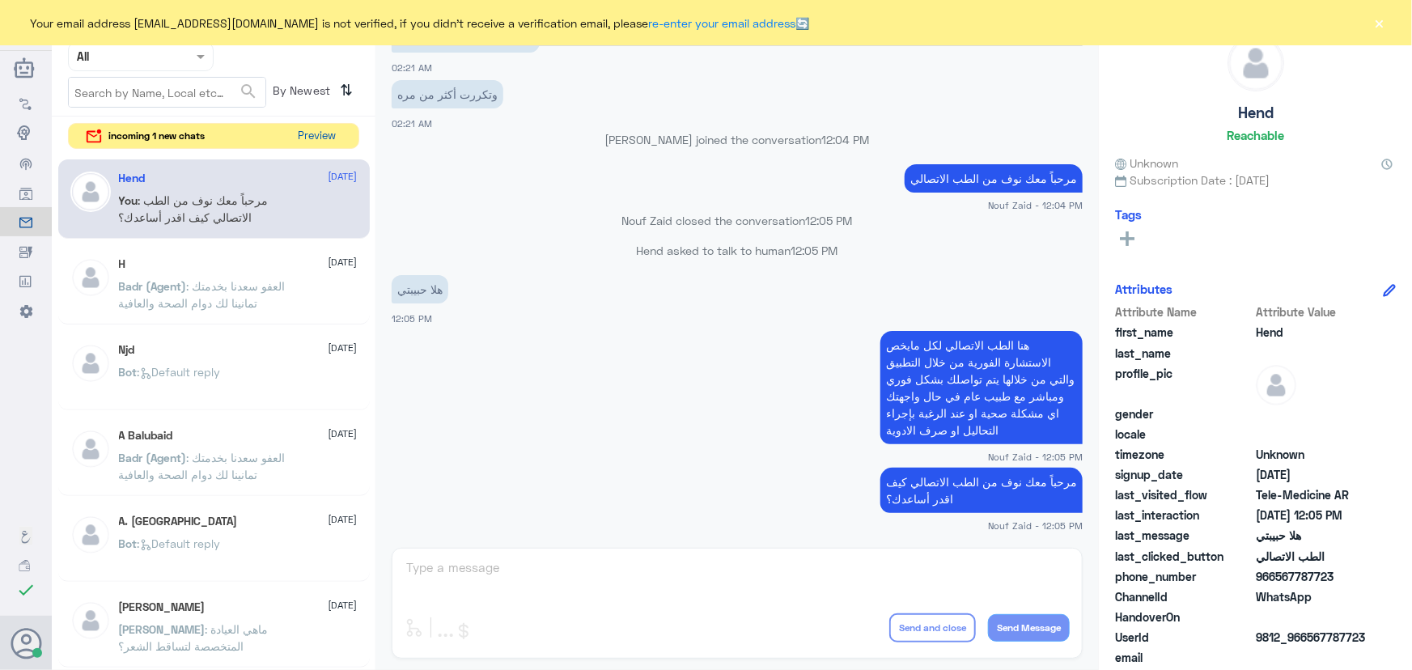
click at [330, 130] on button "Preview" at bounding box center [317, 136] width 50 height 25
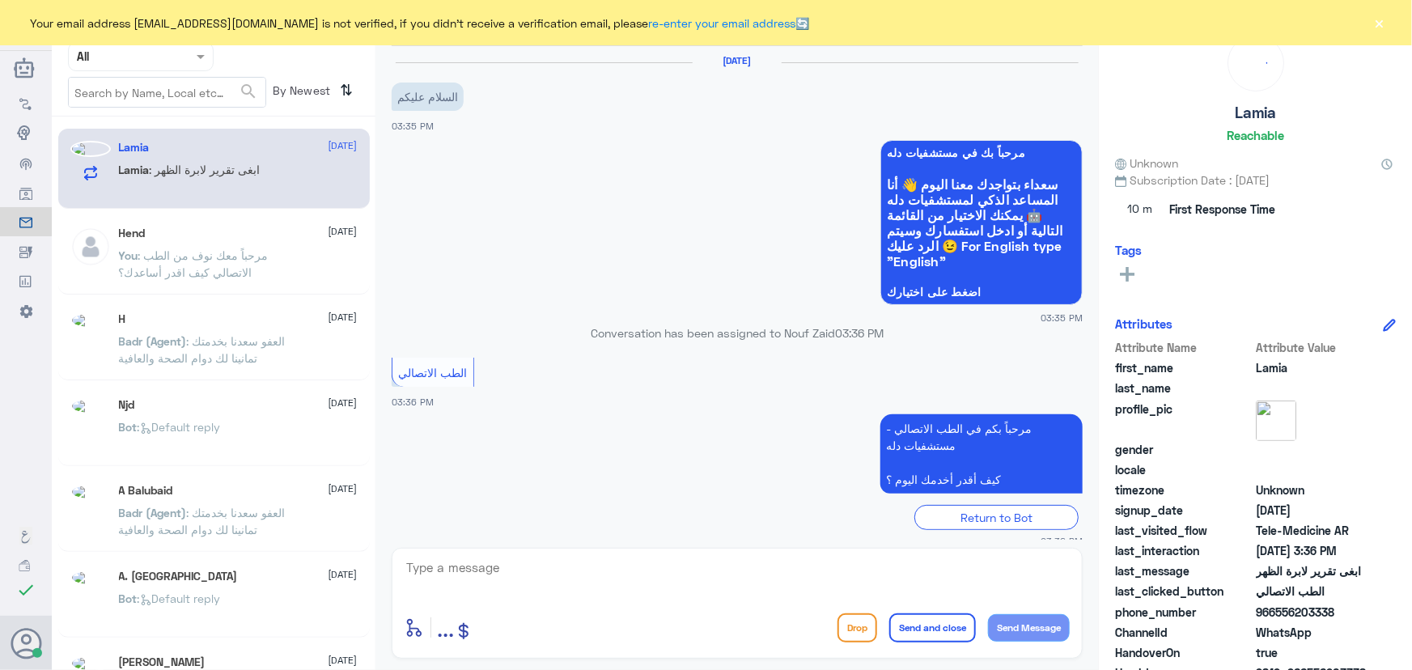
scroll to position [71, 0]
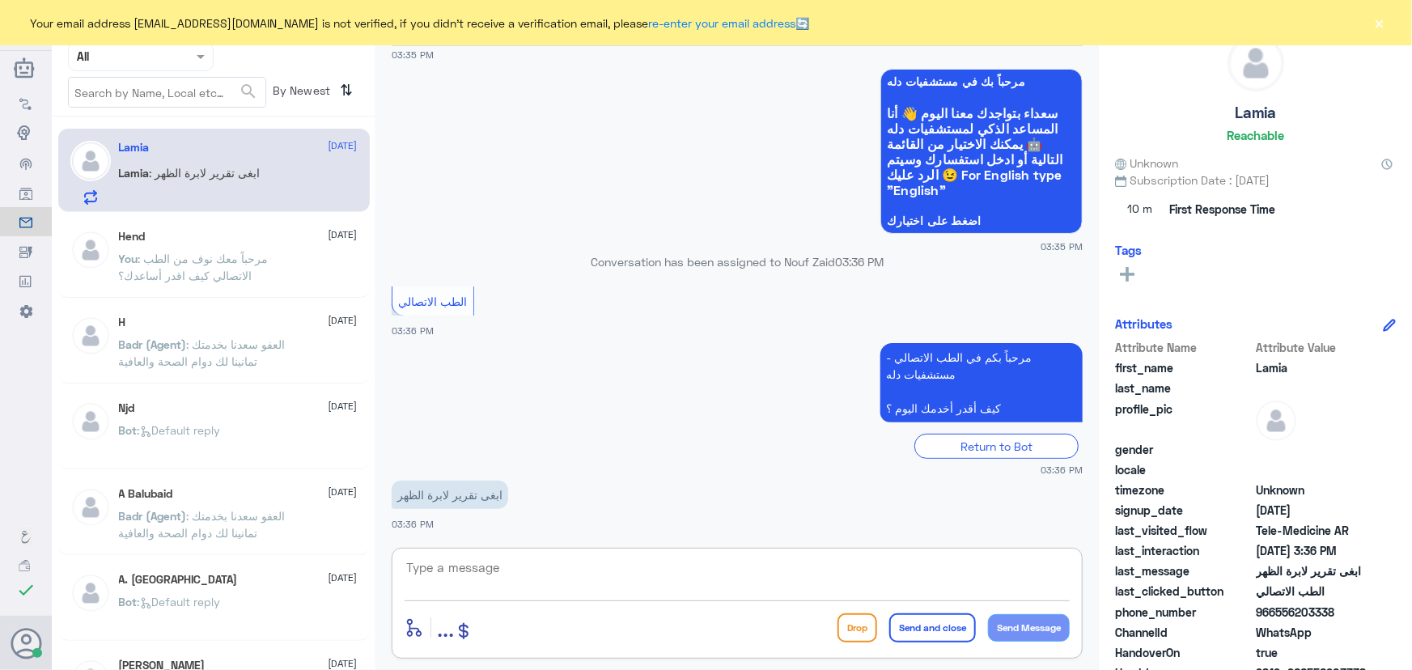
click at [508, 563] on textarea at bounding box center [737, 577] width 665 height 40
paste textarea "مرحباً معك نوف من الطب الاتصالي"
type textarea "مرحباً معك نوف من الطب الاتصالي"
click at [1036, 624] on button "Send Message" at bounding box center [1029, 628] width 82 height 28
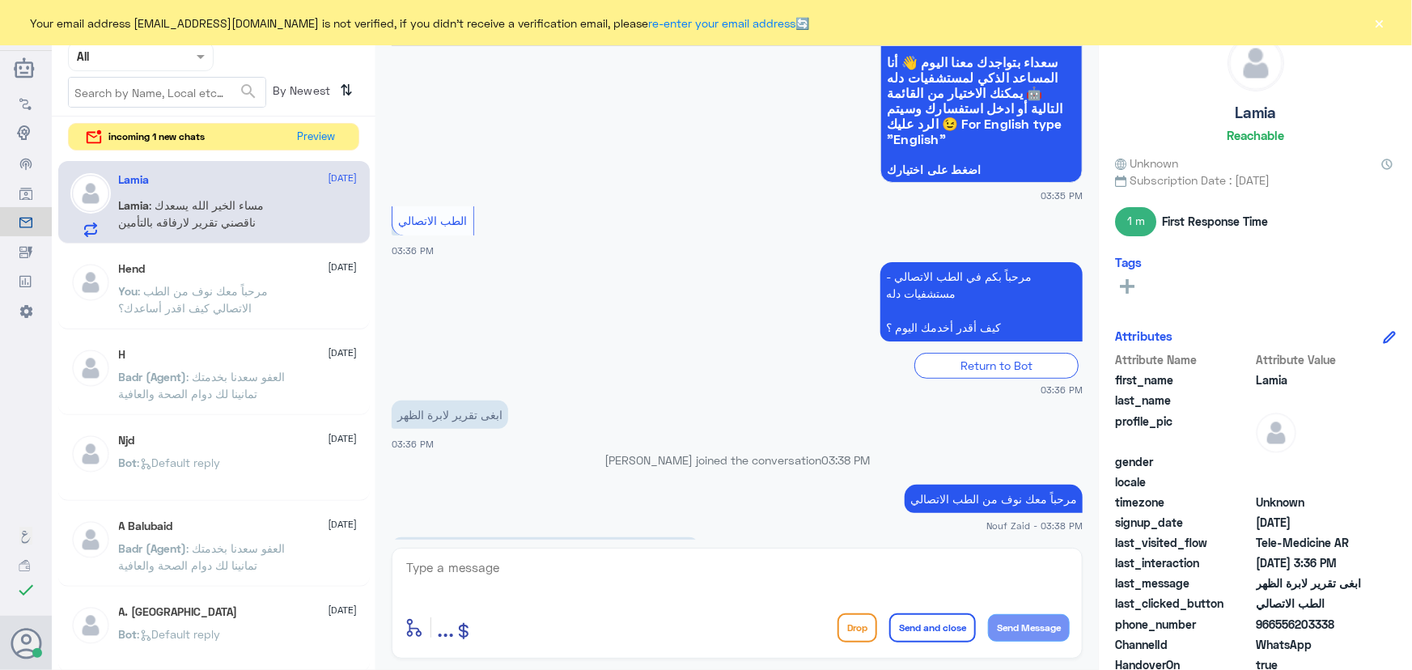
scroll to position [194, 0]
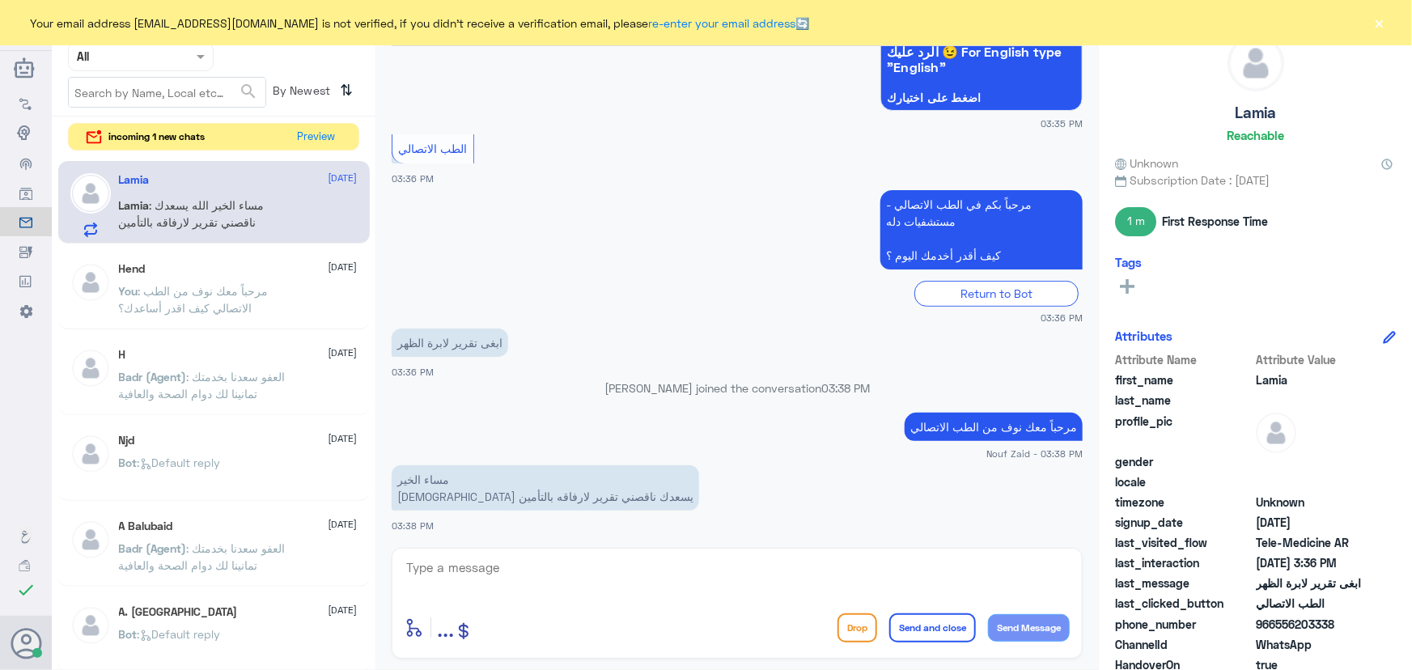
click at [579, 557] on textarea at bounding box center [737, 577] width 665 height 40
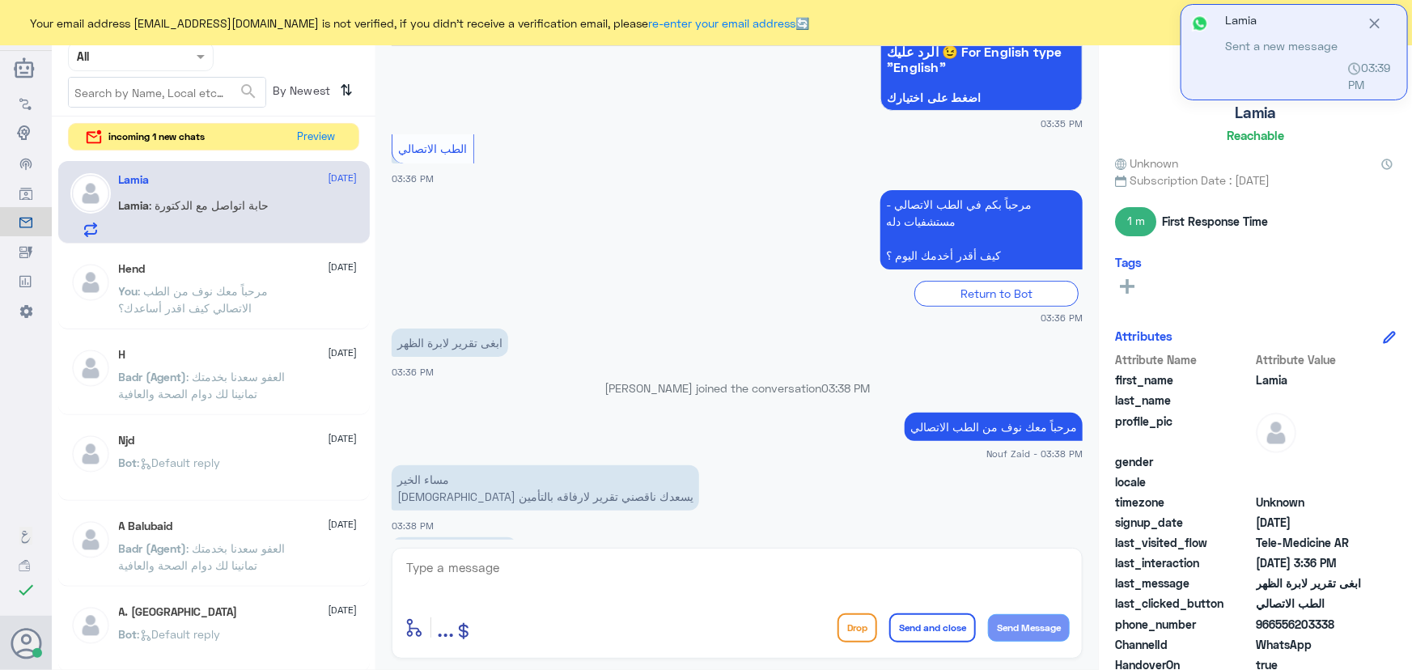
scroll to position [251, 0]
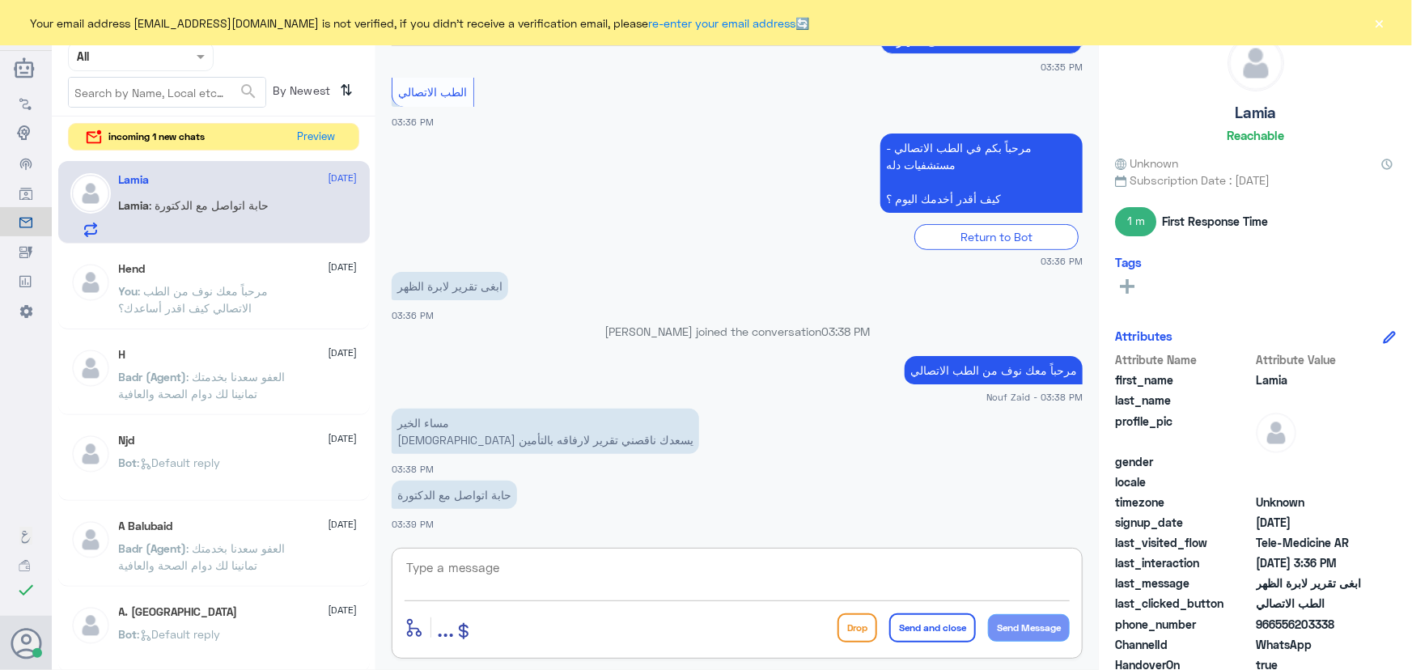
click at [467, 570] on textarea at bounding box center [737, 577] width 665 height 40
paste textarea "هنا الطب الاتصالي لكل مايخص الاستشارة الفورية من خلال التطبيق، يمكنك التواصل مع…"
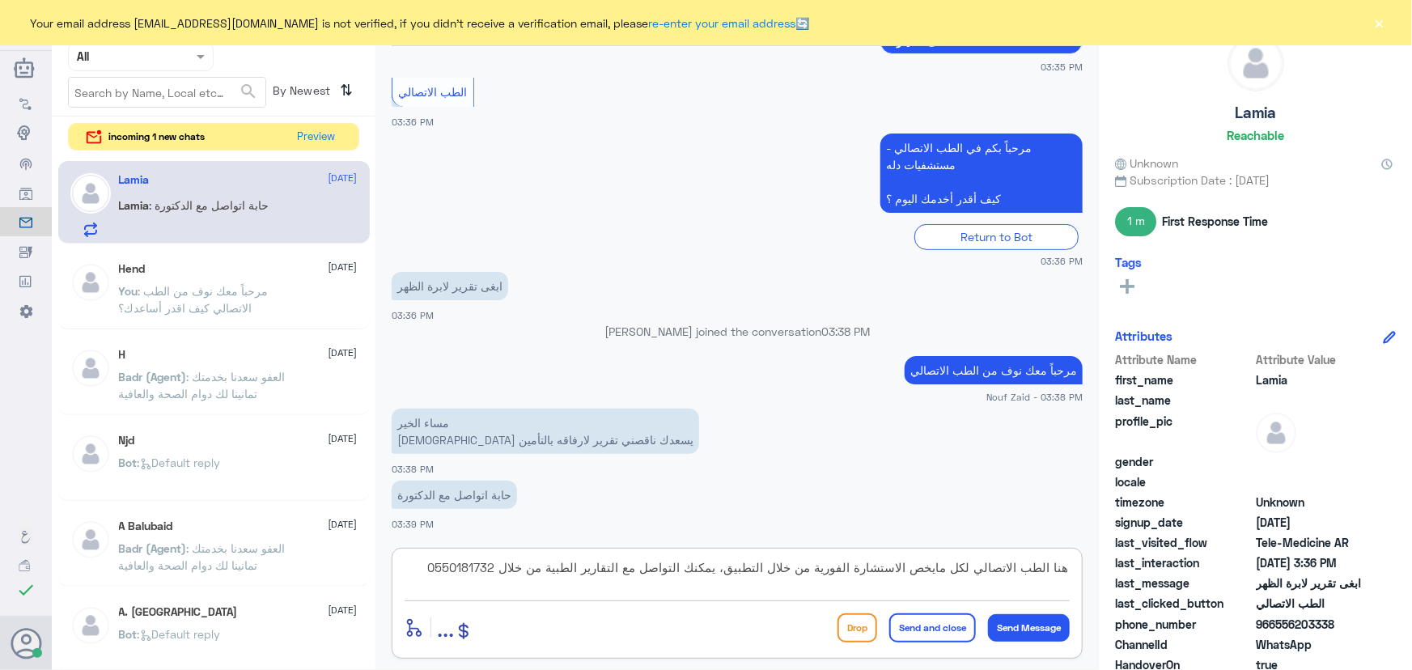
type textarea "هنا الطب الاتصالي لكل مايخص الاستشارة الفورية من خلال التطبيق، يمكنك التواصل مع…"
click at [943, 631] on button "Send and close" at bounding box center [933, 628] width 87 height 29
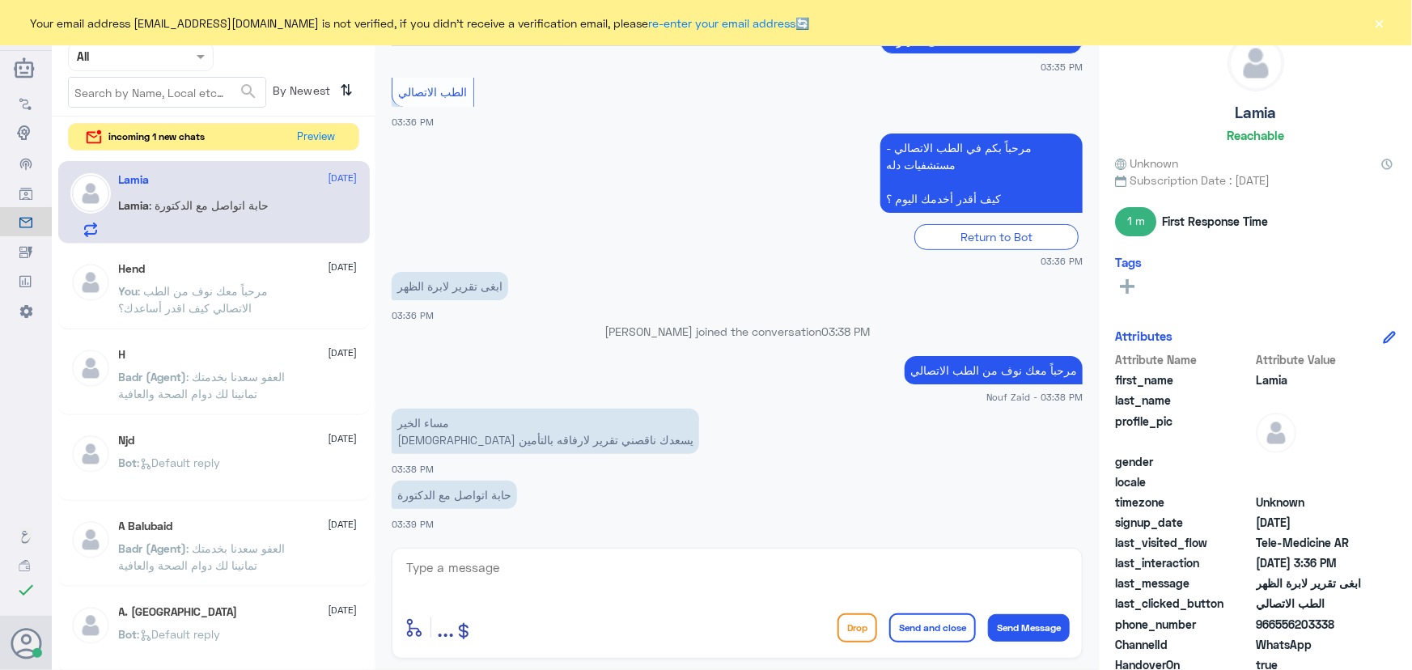
scroll to position [353, 0]
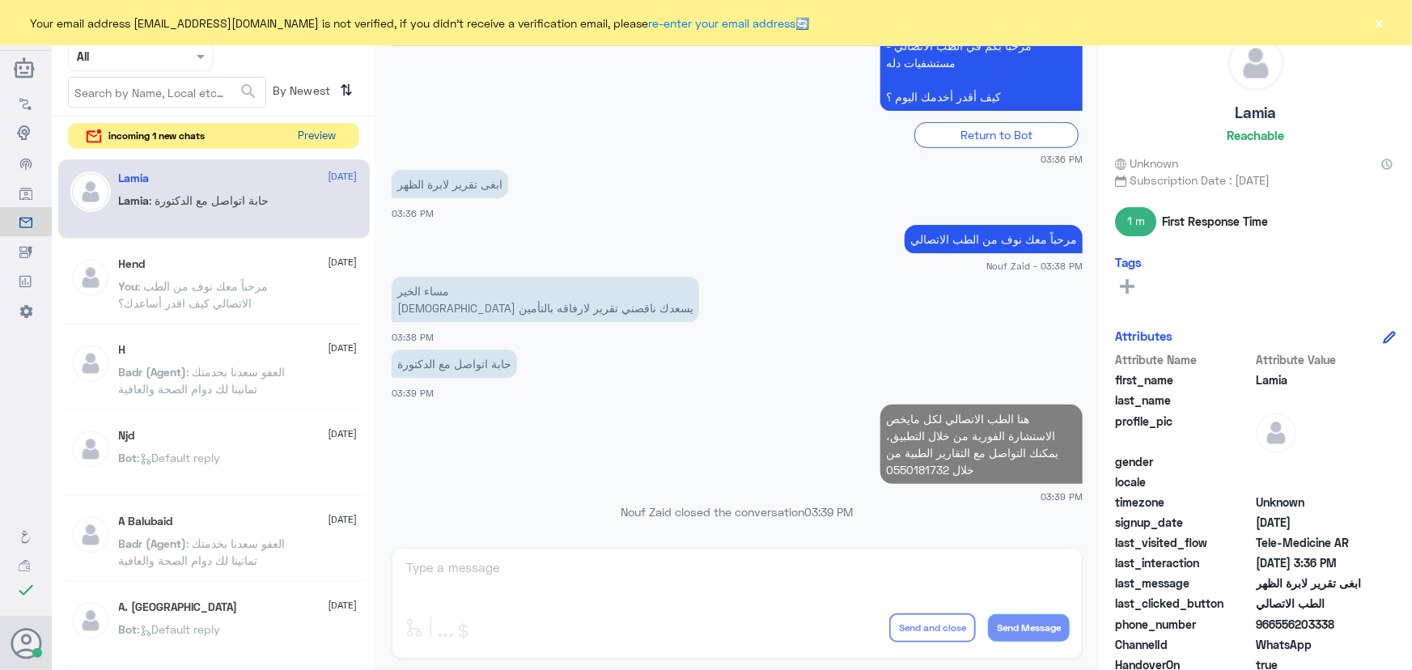
click at [318, 138] on button "Preview" at bounding box center [317, 136] width 50 height 25
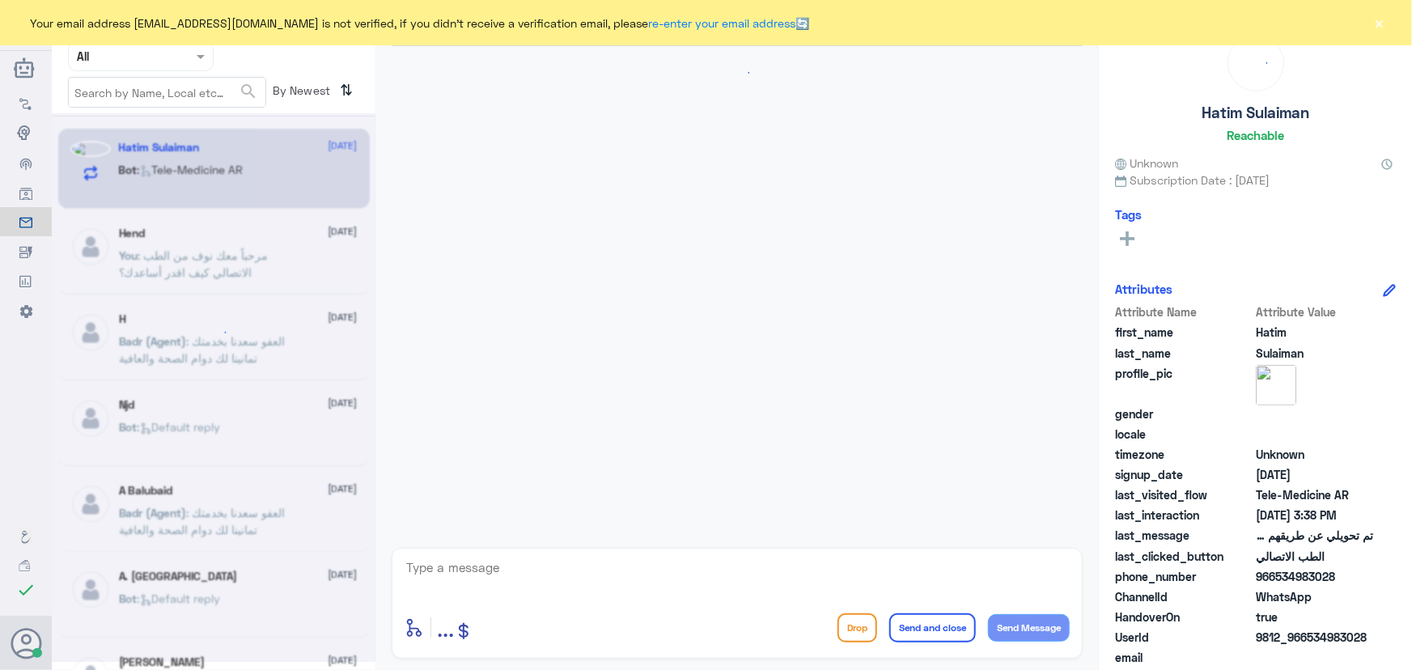
scroll to position [998, 0]
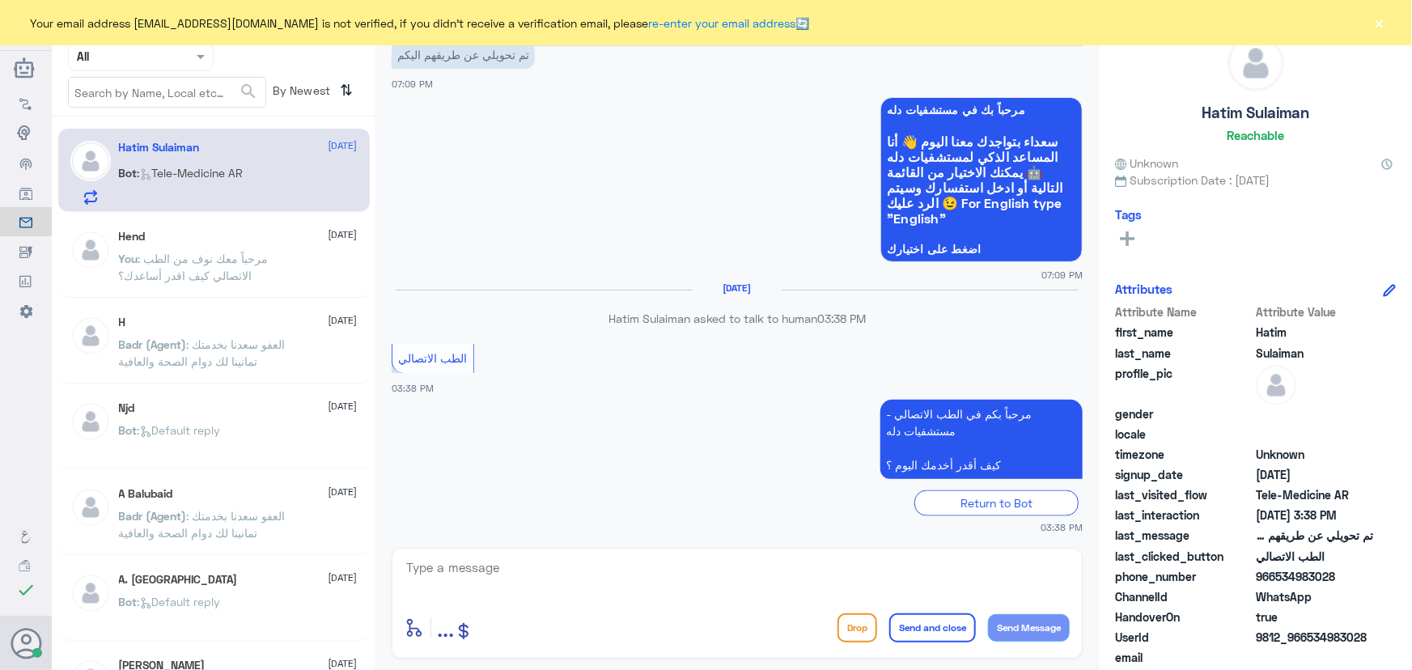
click at [287, 177] on div "Bot : Tele-Medicine AR" at bounding box center [238, 186] width 239 height 36
click at [559, 593] on textarea at bounding box center [737, 577] width 665 height 40
click at [1383, 22] on button "×" at bounding box center [1380, 23] width 16 height 16
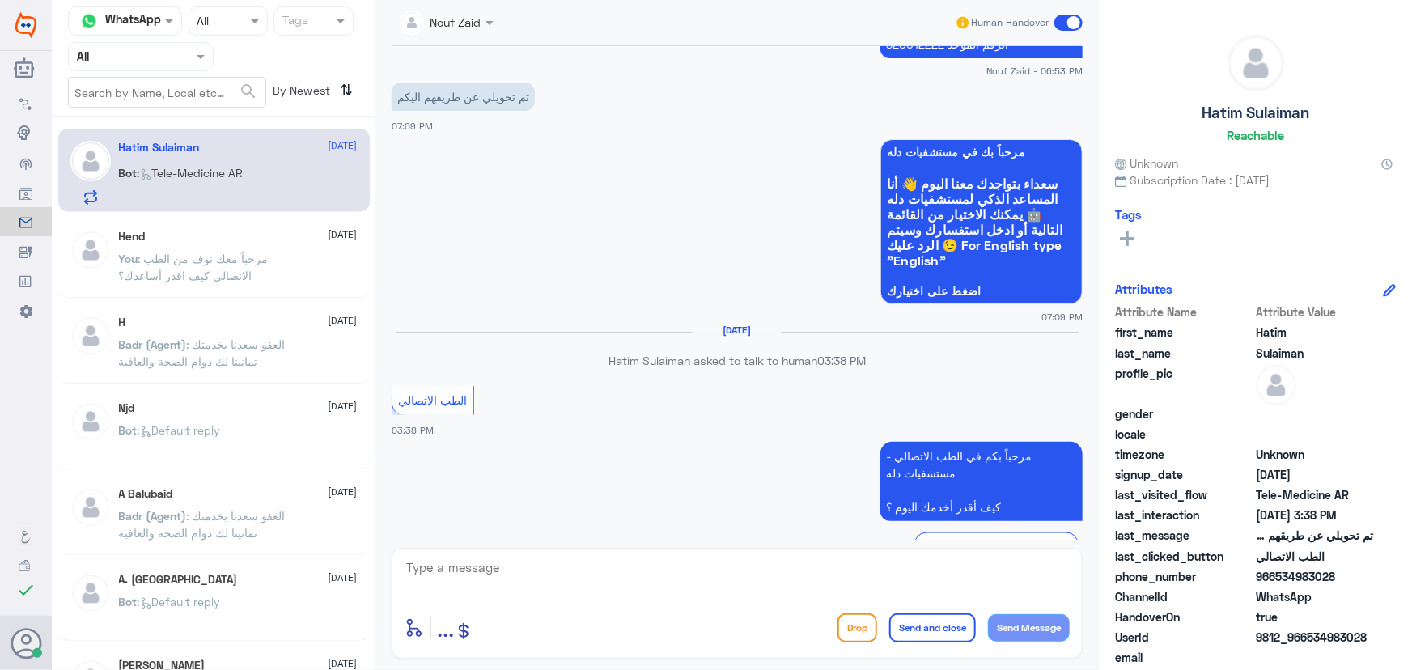
scroll to position [999, 0]
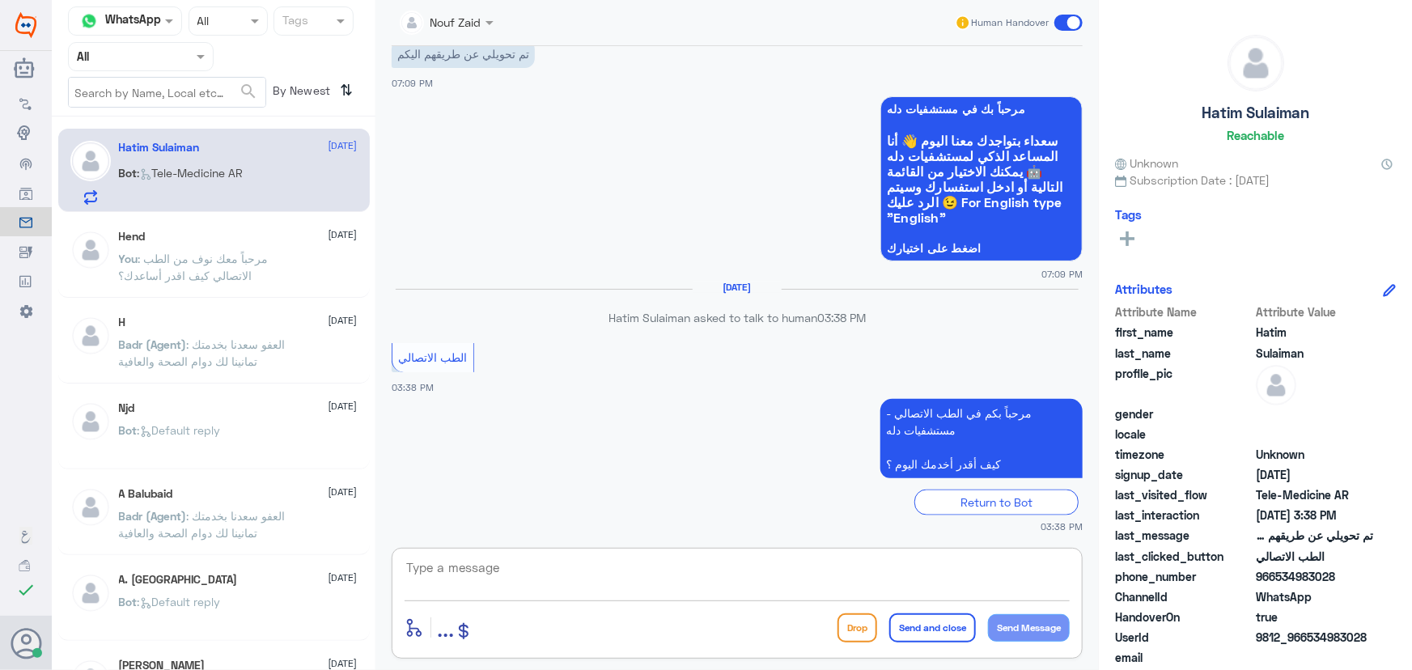
drag, startPoint x: 620, startPoint y: 575, endPoint x: 612, endPoint y: 571, distance: 9.0
click at [619, 576] on textarea at bounding box center [737, 577] width 665 height 40
paste textarea "مرحباً معك نوف من الطب الاتصالي كيف اقدر أساعدك؟"
type textarea "مرحباً معك نوف من الطب الاتصالي كيف اقدر أساعدك؟"
click at [1039, 624] on button "Send Message" at bounding box center [1029, 628] width 82 height 28
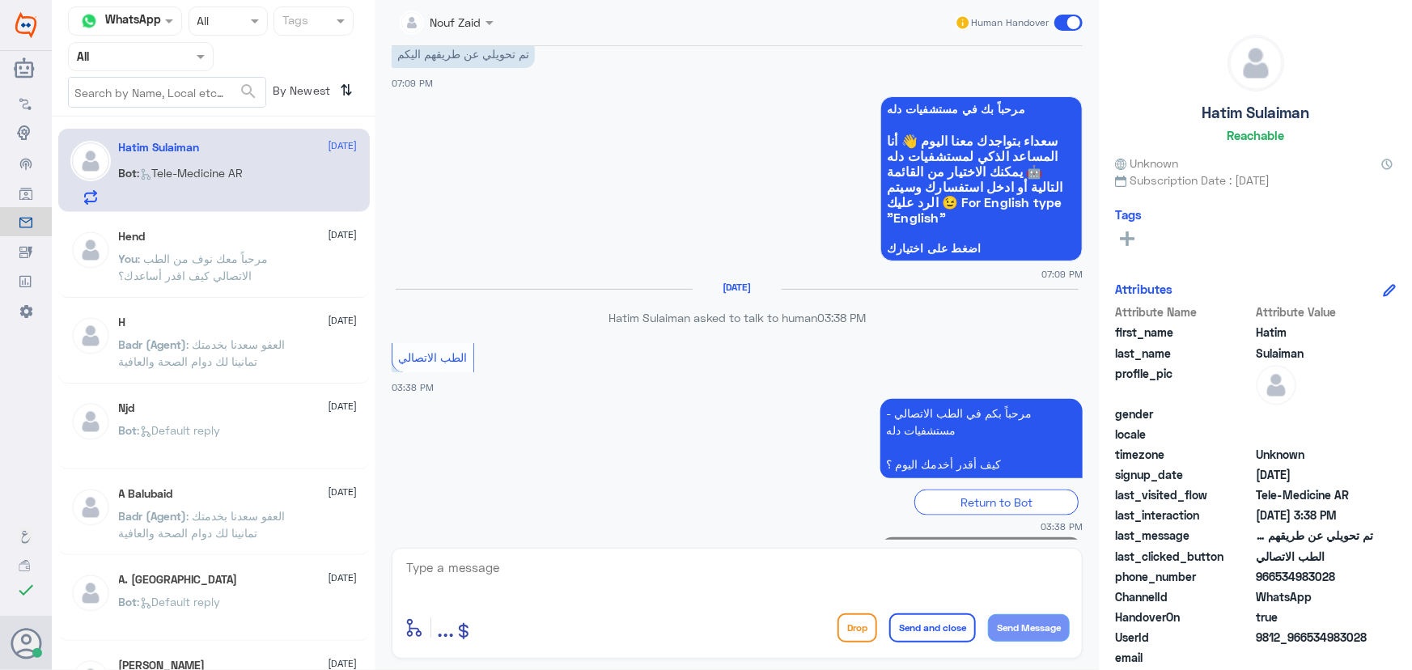
scroll to position [1068, 0]
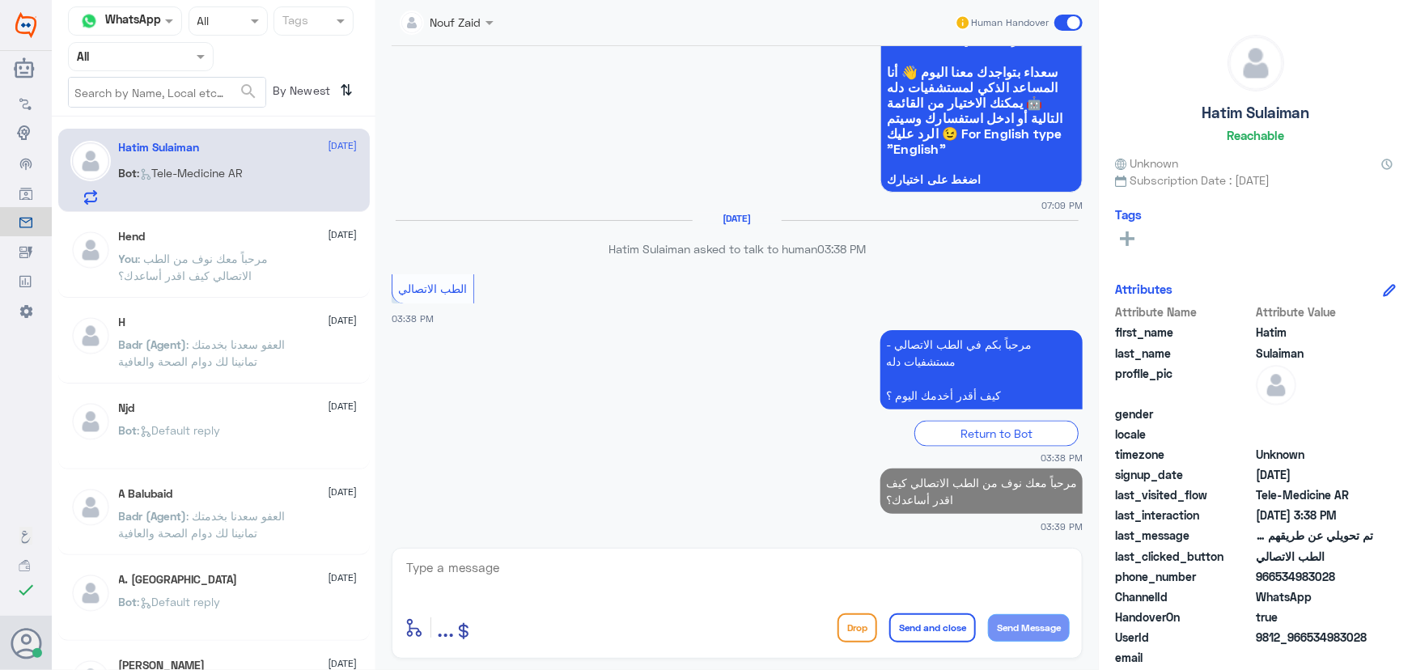
click at [758, 575] on textarea at bounding box center [737, 577] width 665 height 40
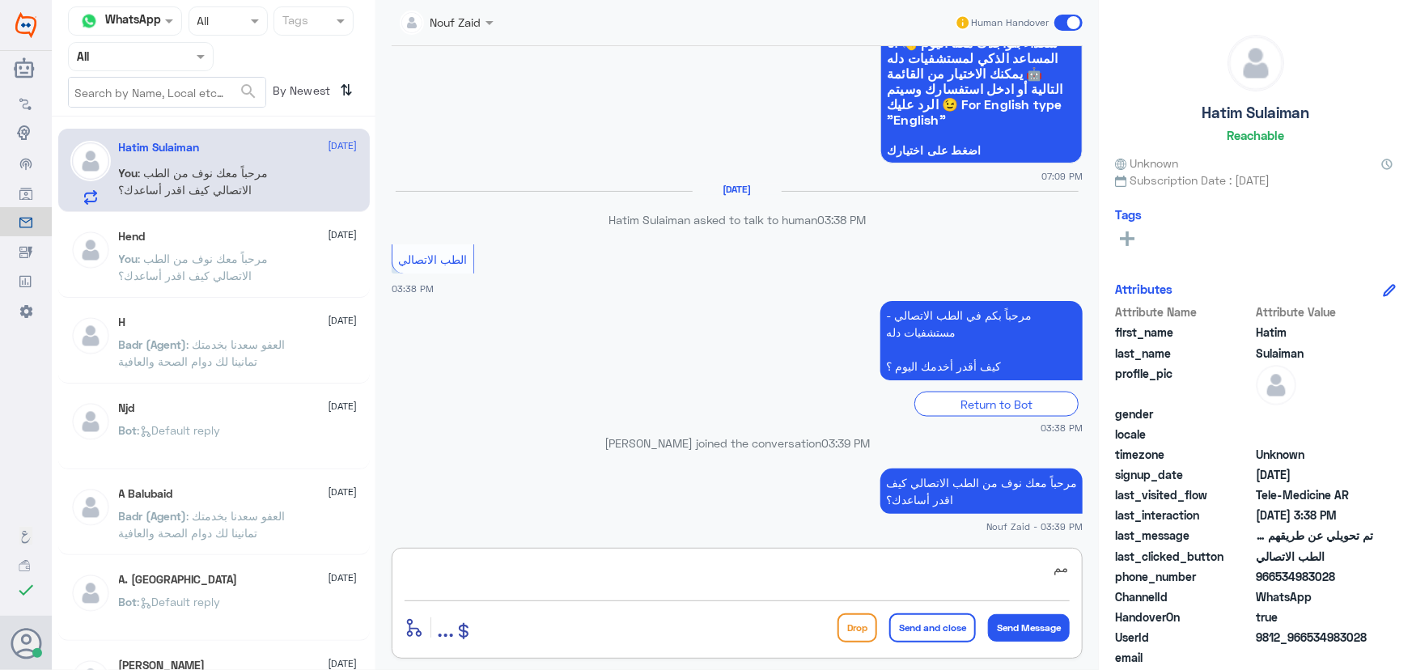
type textarea "م"
drag, startPoint x: 1309, startPoint y: 639, endPoint x: 1393, endPoint y: 639, distance: 84.2
click at [1393, 639] on div "Hatim Sulaiman Reachable Unknown Subscription Date : 10/10/2025 Tags Attributes…" at bounding box center [1255, 337] width 313 height 675
copy span "534983028"
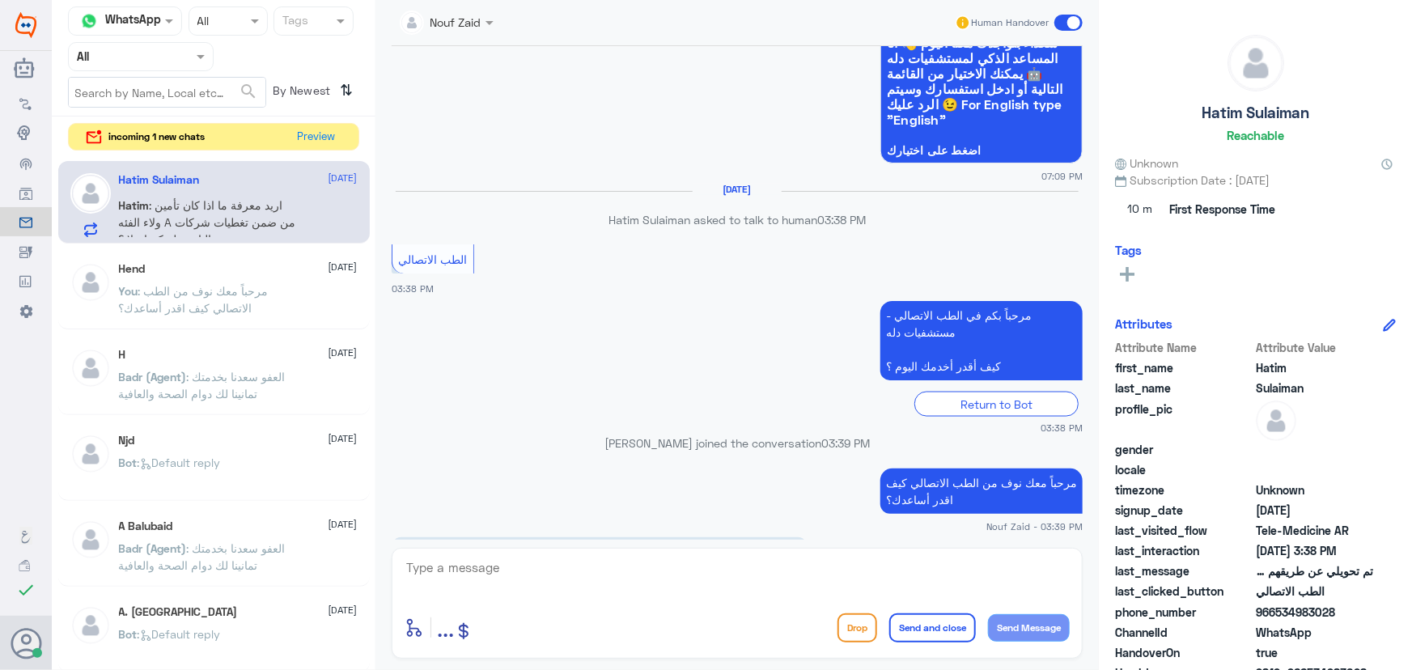
scroll to position [1124, 0]
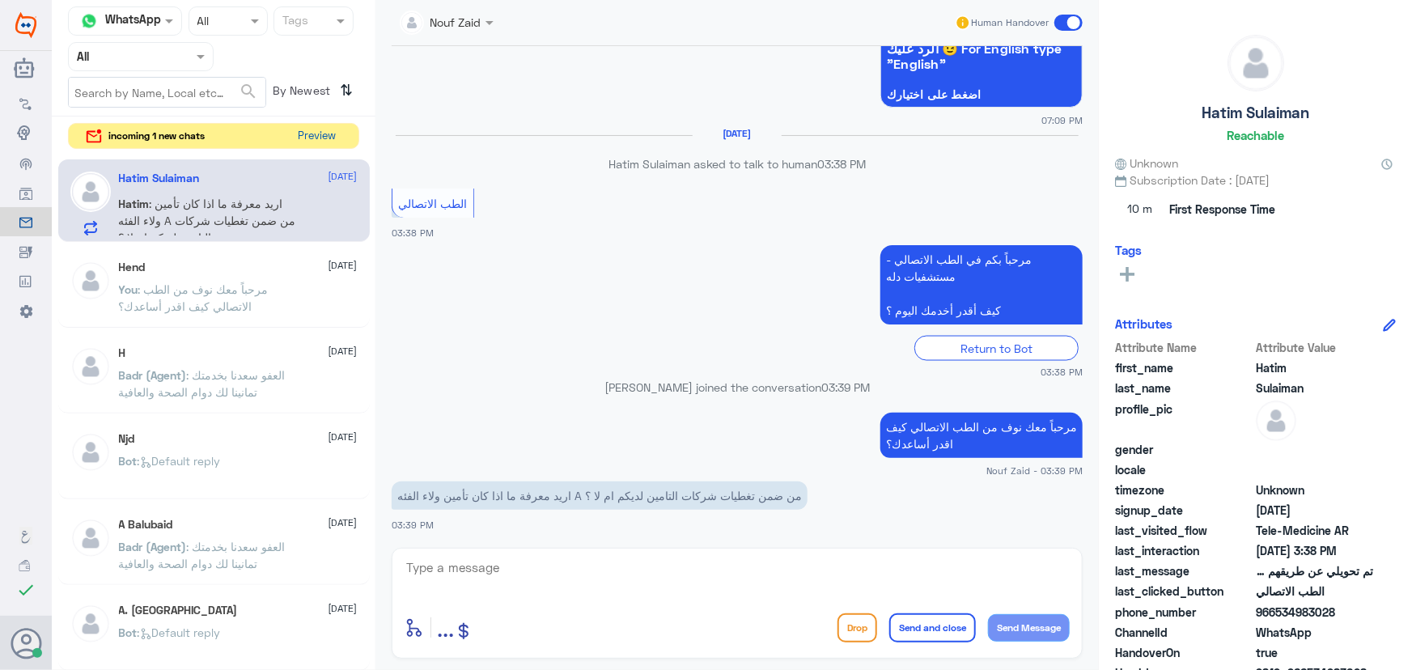
click at [323, 144] on button "Preview" at bounding box center [317, 136] width 50 height 25
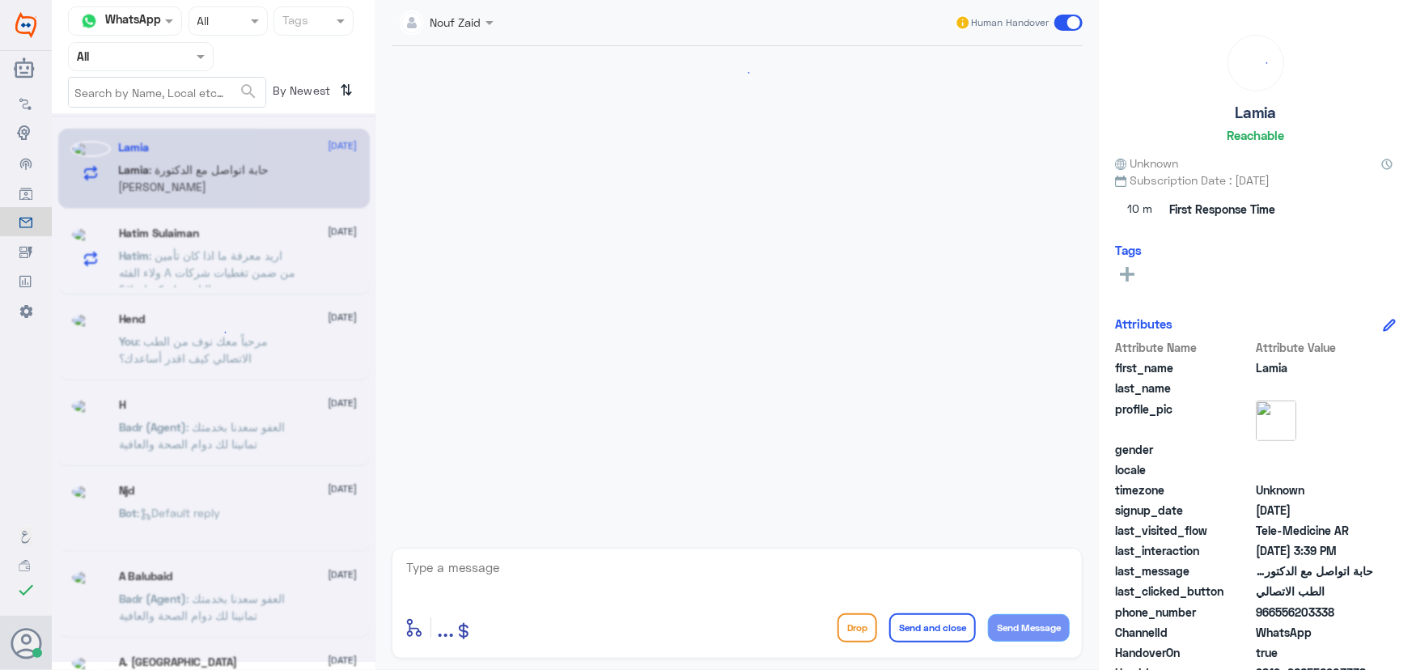
scroll to position [937, 0]
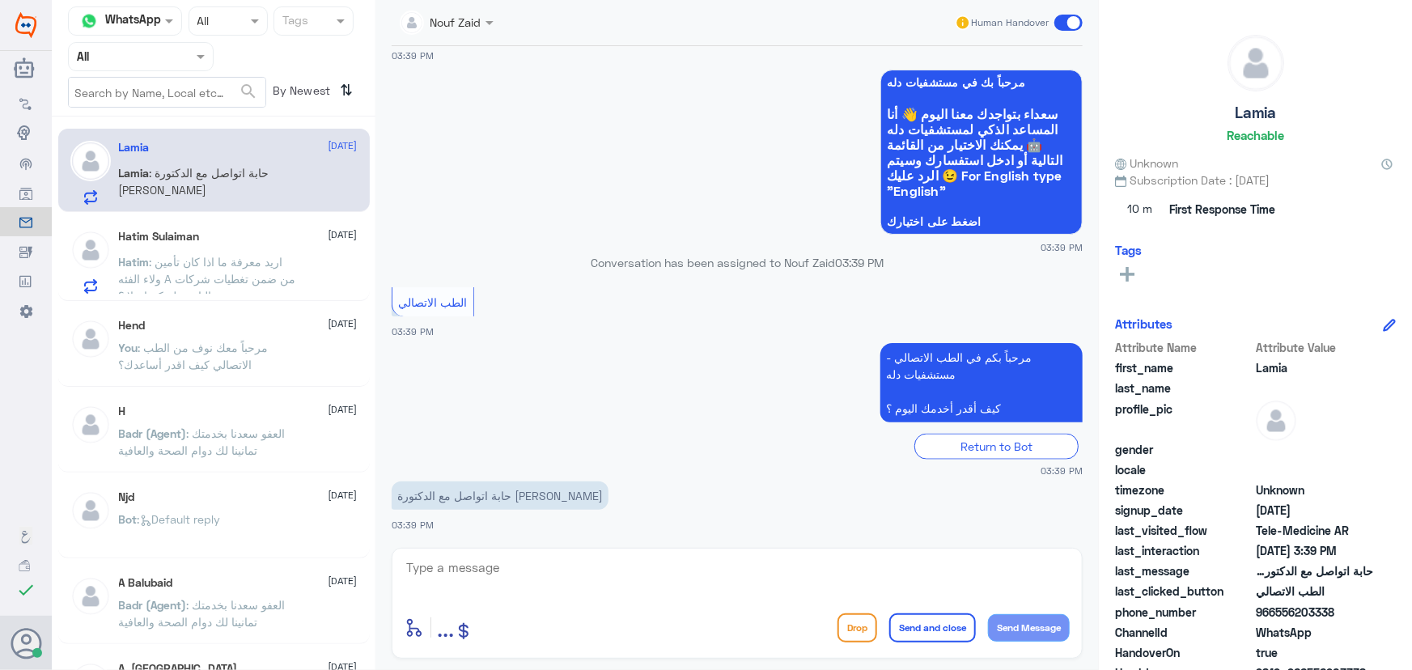
click at [276, 188] on p "Lamia : حابة اتواصل مع الدكتورة سعدية عثمان" at bounding box center [210, 184] width 182 height 40
click at [504, 553] on div "enter flow name ... Drop Send and close Send Message" at bounding box center [737, 603] width 691 height 111
click at [508, 567] on textarea at bounding box center [737, 577] width 665 height 40
paste textarea "مرحباً معك نوف من الطب الاتصالي"
type textarea "مرحباً معك نوف من الطب الاتصالي"
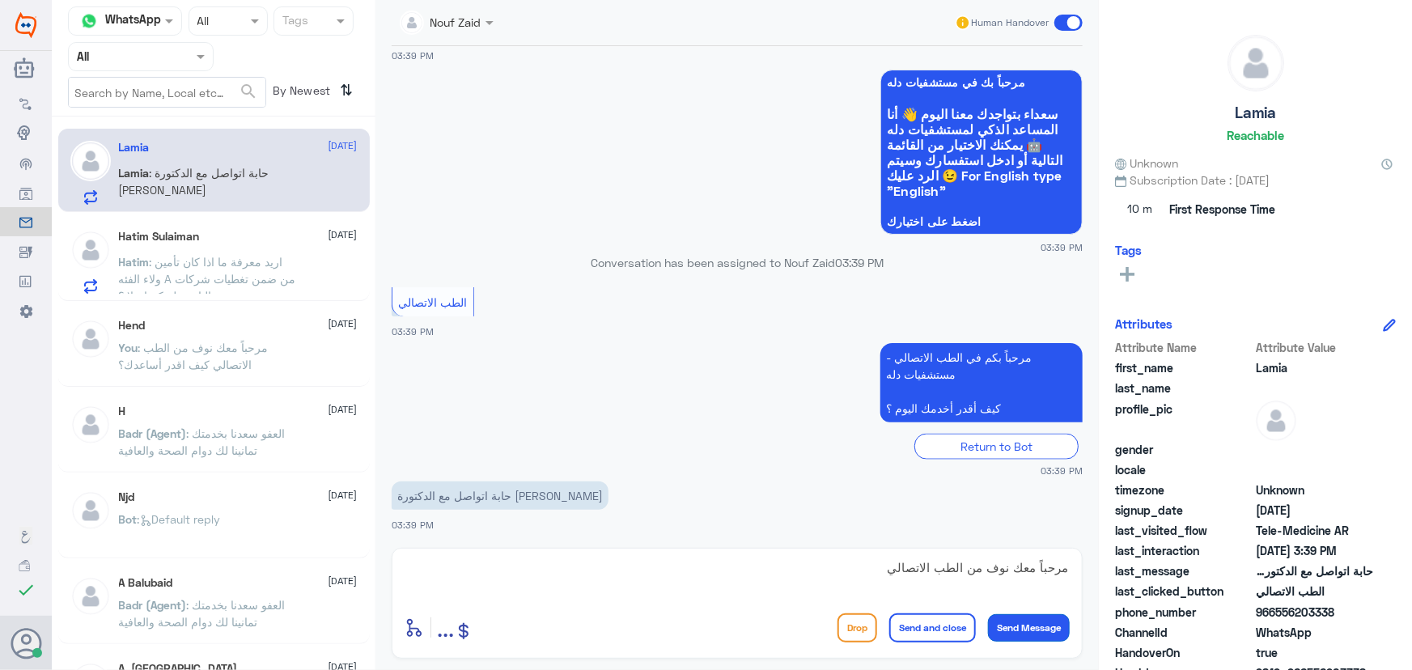
click at [1035, 632] on button "Send Message" at bounding box center [1029, 628] width 82 height 28
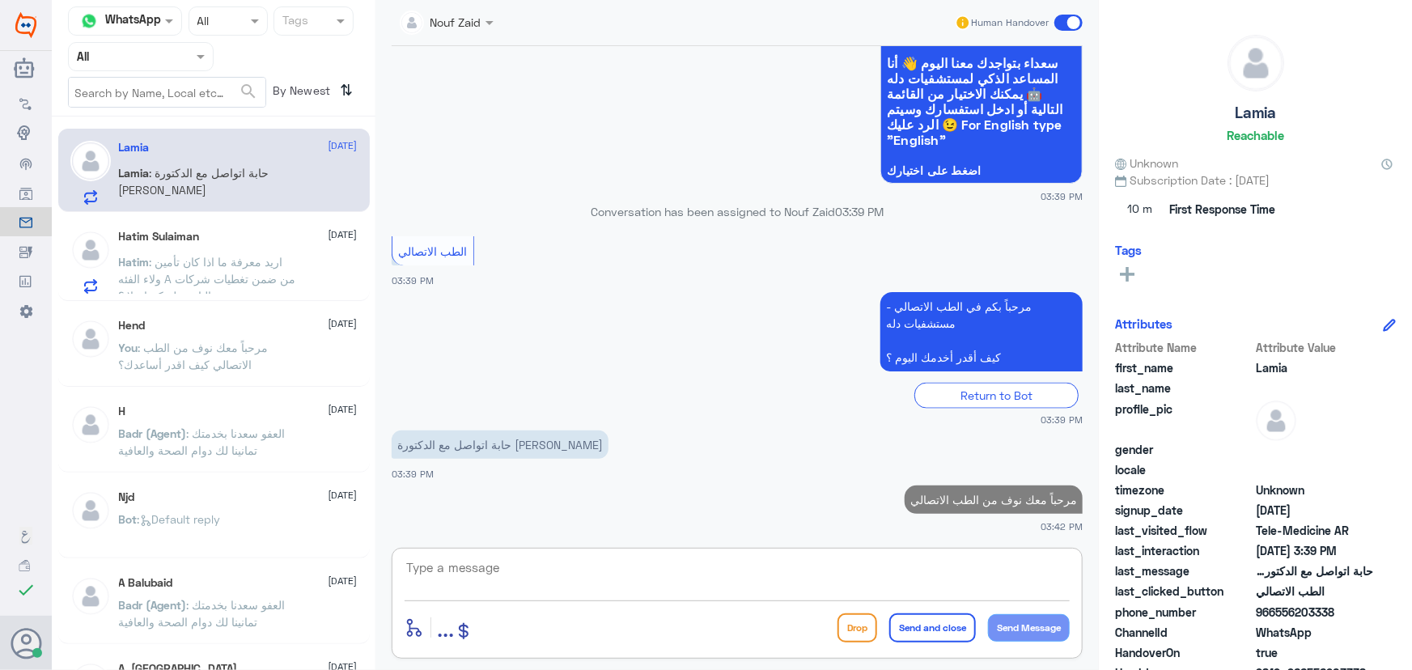
click at [954, 564] on textarea at bounding box center [737, 577] width 665 height 40
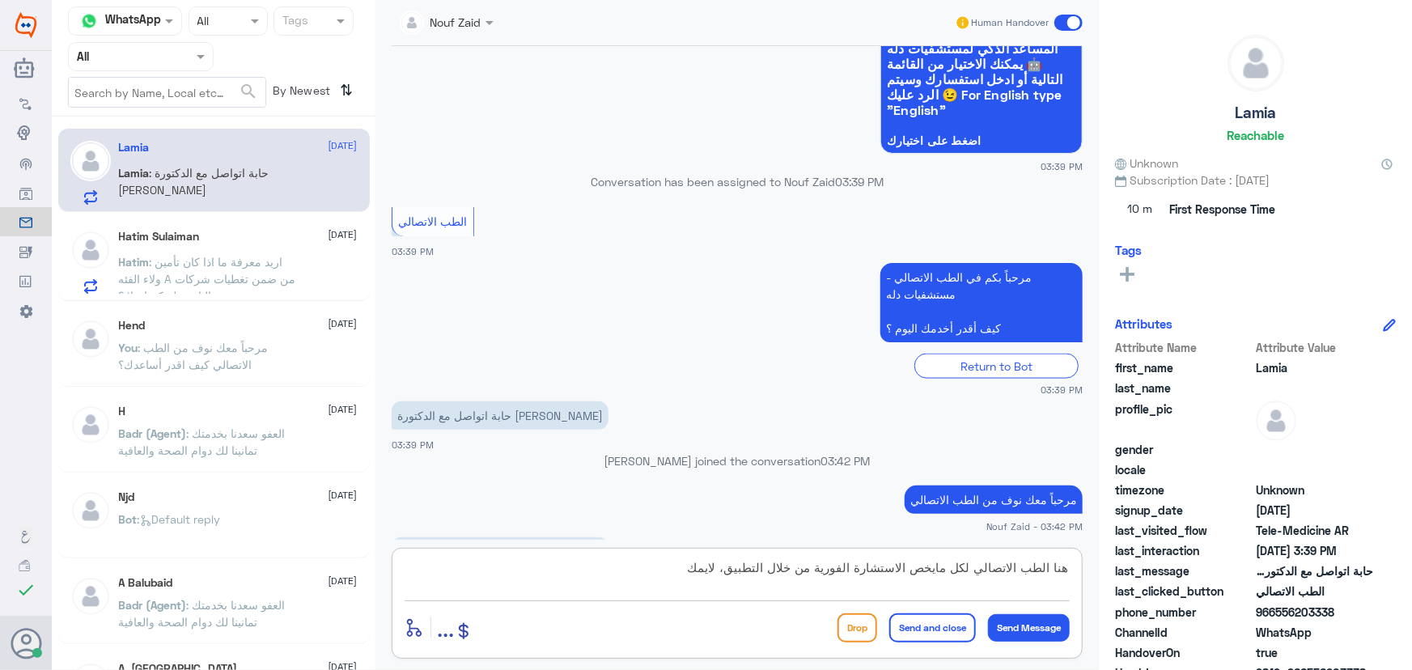
scroll to position [1043, 0]
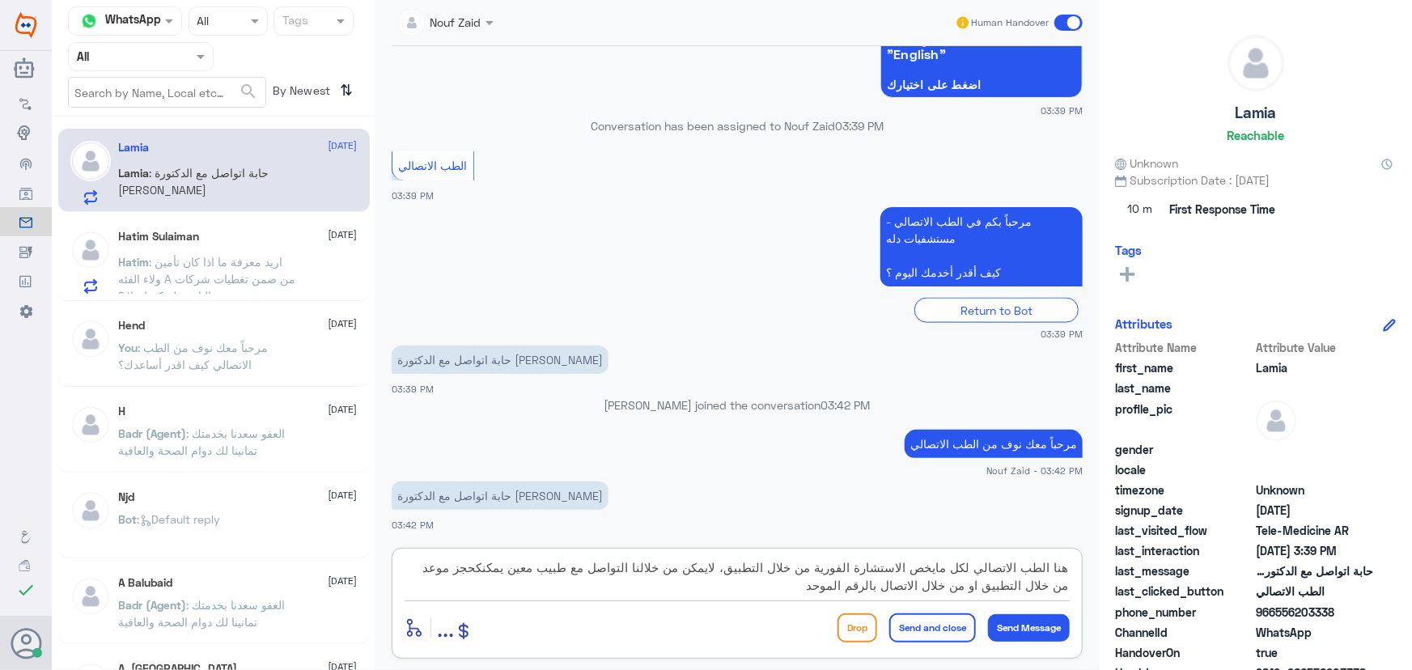
click at [486, 570] on textarea "هنا الطب الاتصالي لكل مايخص الاستشارة الفورية من خلال التطبيق، لايمكن من خلالنا…" at bounding box center [737, 577] width 665 height 40
click at [476, 576] on textarea "هنا الطب الاتصالي لكل مايخص الاستشارة الفورية من خلال التطبيق، لايمكن من خلالنا…" at bounding box center [737, 577] width 665 height 40
type textarea "هنا الطب الاتصالي لكل مايخص الاستشارة الفورية من خلال التطبيق، لايمكن من خلالنا…"
click at [898, 619] on button "Send and close" at bounding box center [933, 628] width 87 height 29
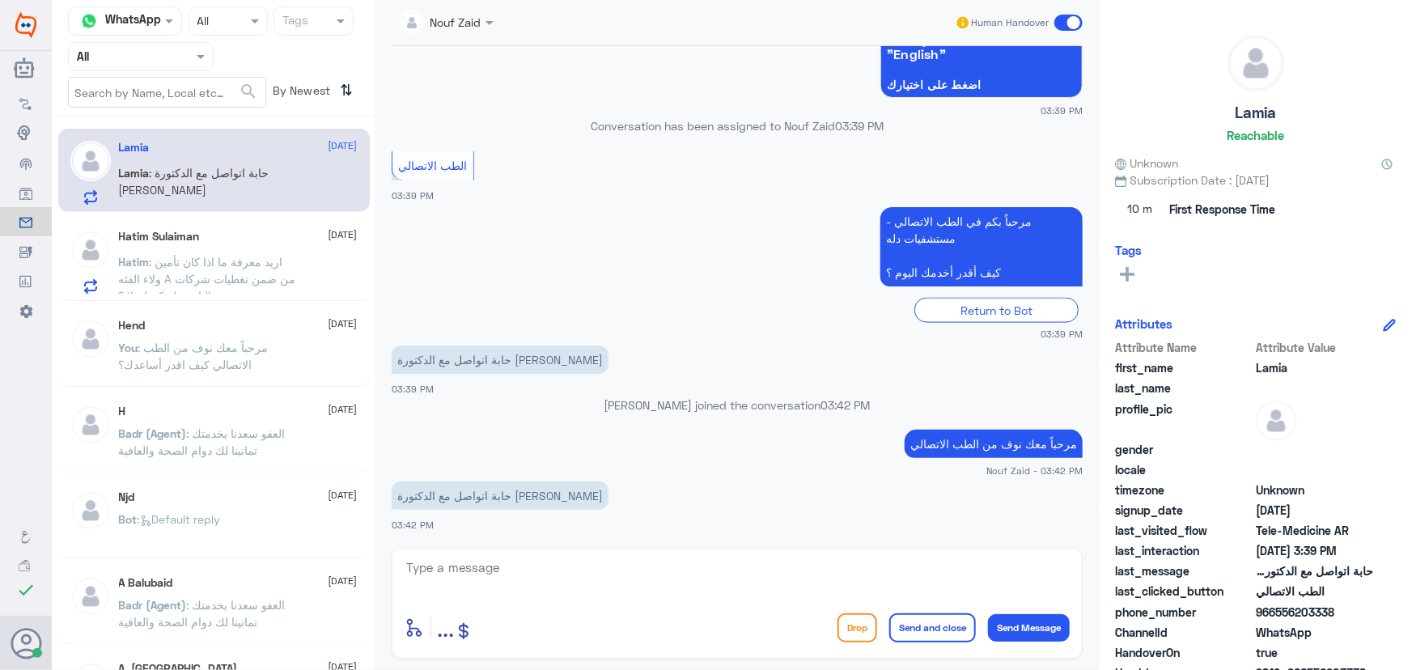
scroll to position [1180, 0]
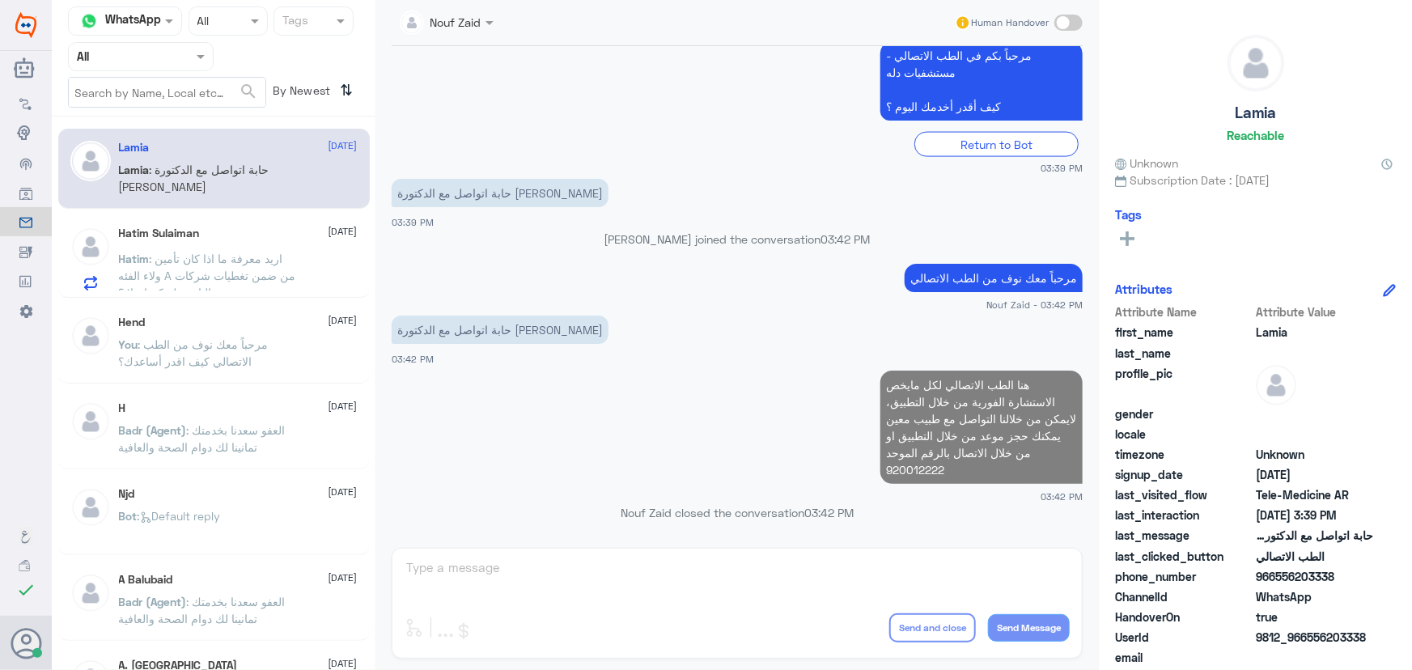
click at [193, 275] on span ": اريد معرفة ما اذا كان تأمين ولاء الفئه A من ضمن تغطيات شركات التامين لديكم ام…" at bounding box center [207, 276] width 177 height 48
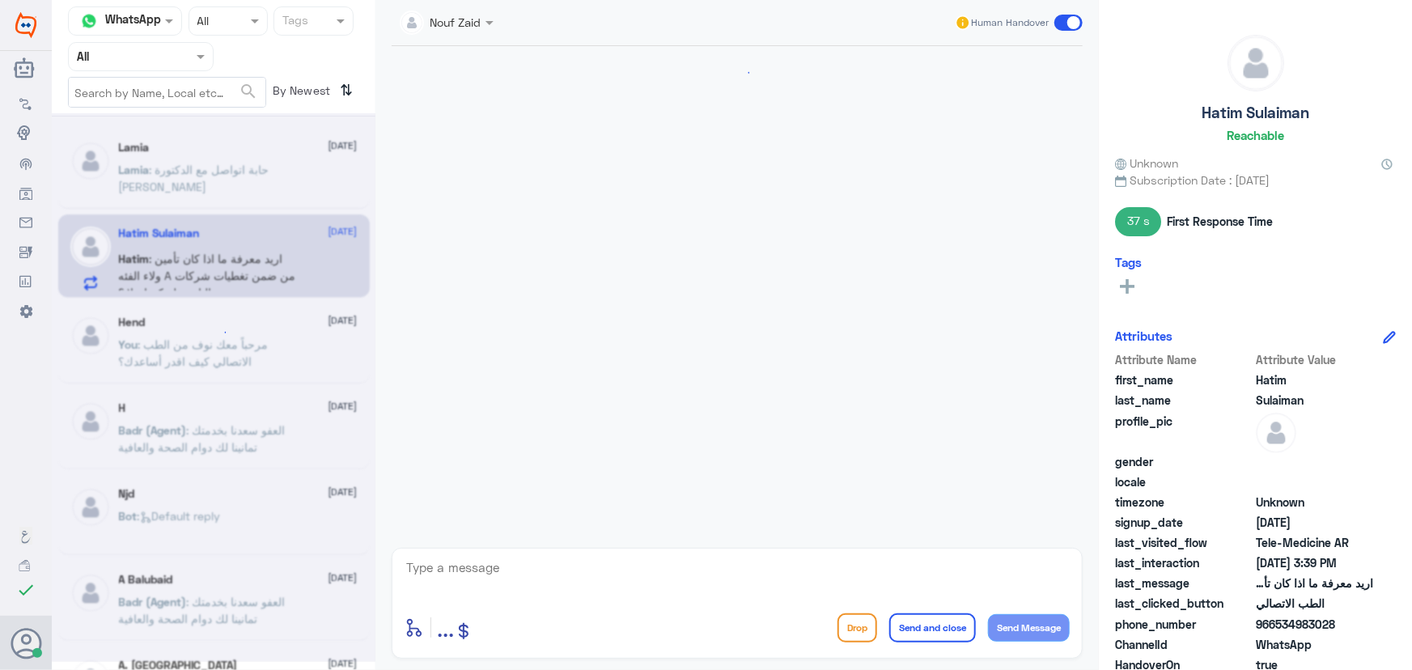
scroll to position [1012, 0]
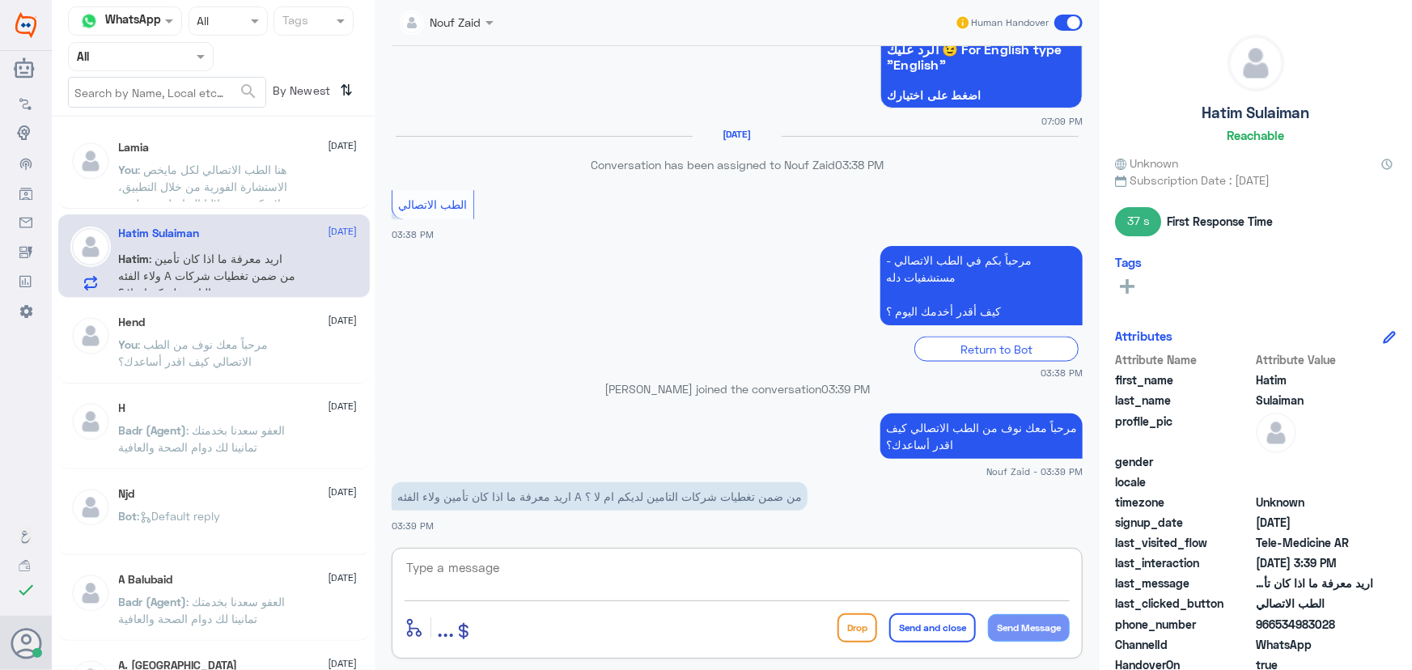
click at [643, 575] on textarea at bounding box center [737, 577] width 665 height 40
drag, startPoint x: 767, startPoint y: 577, endPoint x: 1149, endPoint y: 575, distance: 382.1
click at [1159, 572] on div "Channel WhatsApp Status × All Tags Agent Filter All search By Newest ⇅ Lamia 12…" at bounding box center [732, 337] width 1361 height 675
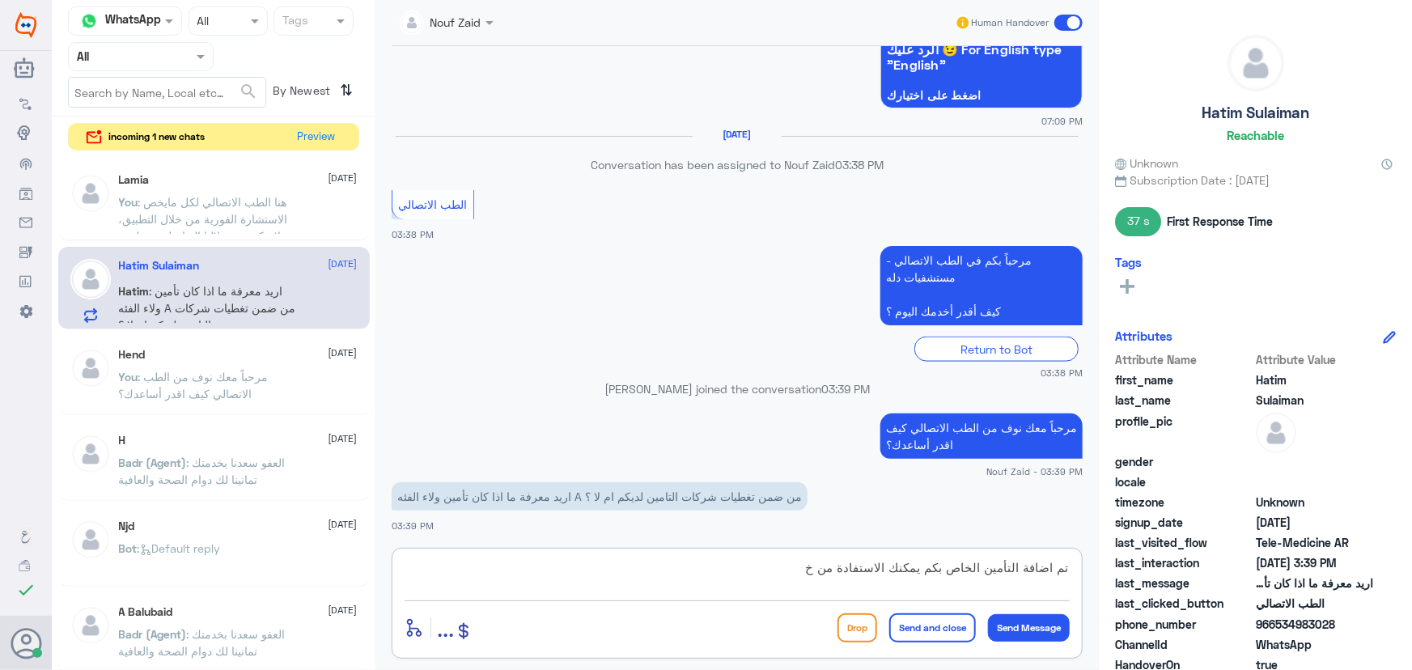
drag, startPoint x: 680, startPoint y: 567, endPoint x: 1227, endPoint y: 534, distance: 548.1
click at [1227, 534] on div "Channel WhatsApp Status × All Tags Agent Filter All search By Newest ⇅ incoming…" at bounding box center [732, 337] width 1361 height 675
paste textarea "(تحديث/اضافة) التأمين ، تقدر تستفيد الان من الاستشارة الفورية عبر التطبيق او خد…"
drag, startPoint x: 973, startPoint y: 569, endPoint x: 1056, endPoint y: 567, distance: 82.6
click at [1056, 567] on textarea "تم (تحديث/اضافة) التأمين ، تقدر تستفيد الان من الاستشارة الفورية عبر التطبيق او…" at bounding box center [737, 577] width 665 height 40
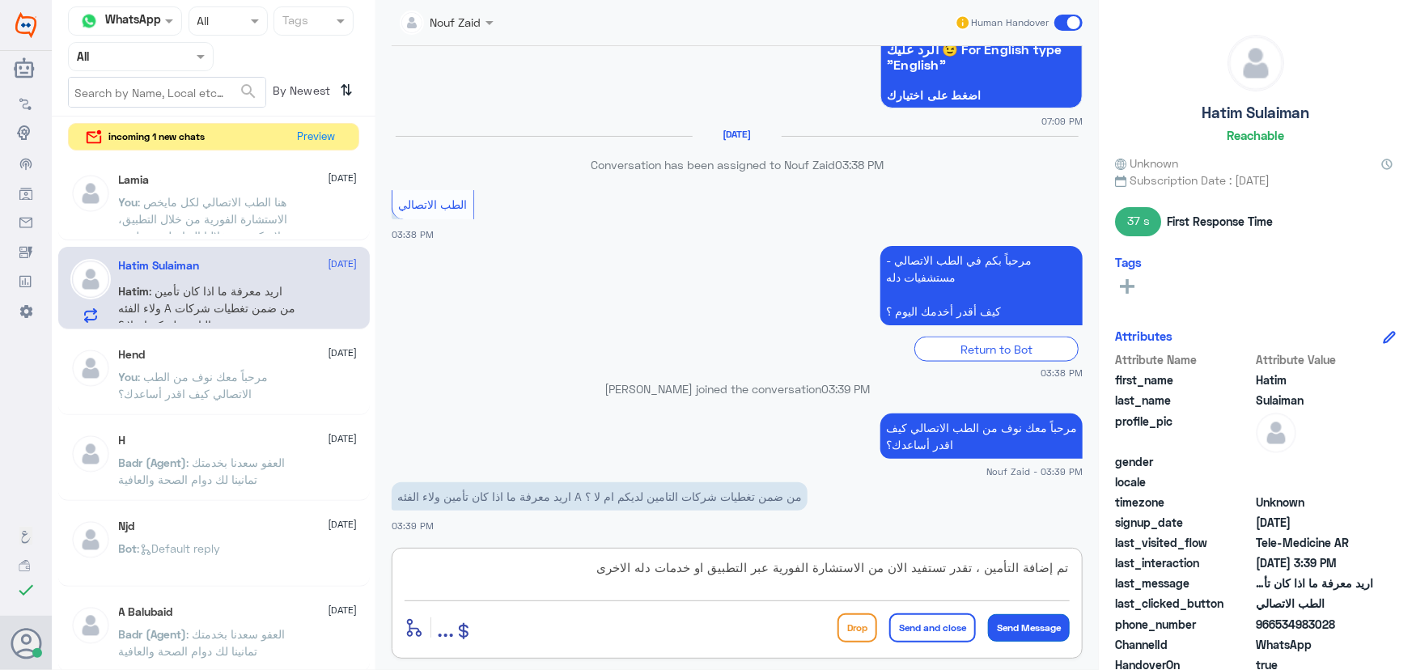
type textarea "تم إضافة التأمين ، تقدر تستفيد الان من الاستشارة الفورية عبر التطبيق او خدمات د…"
click at [1018, 635] on button "Send Message" at bounding box center [1029, 628] width 82 height 28
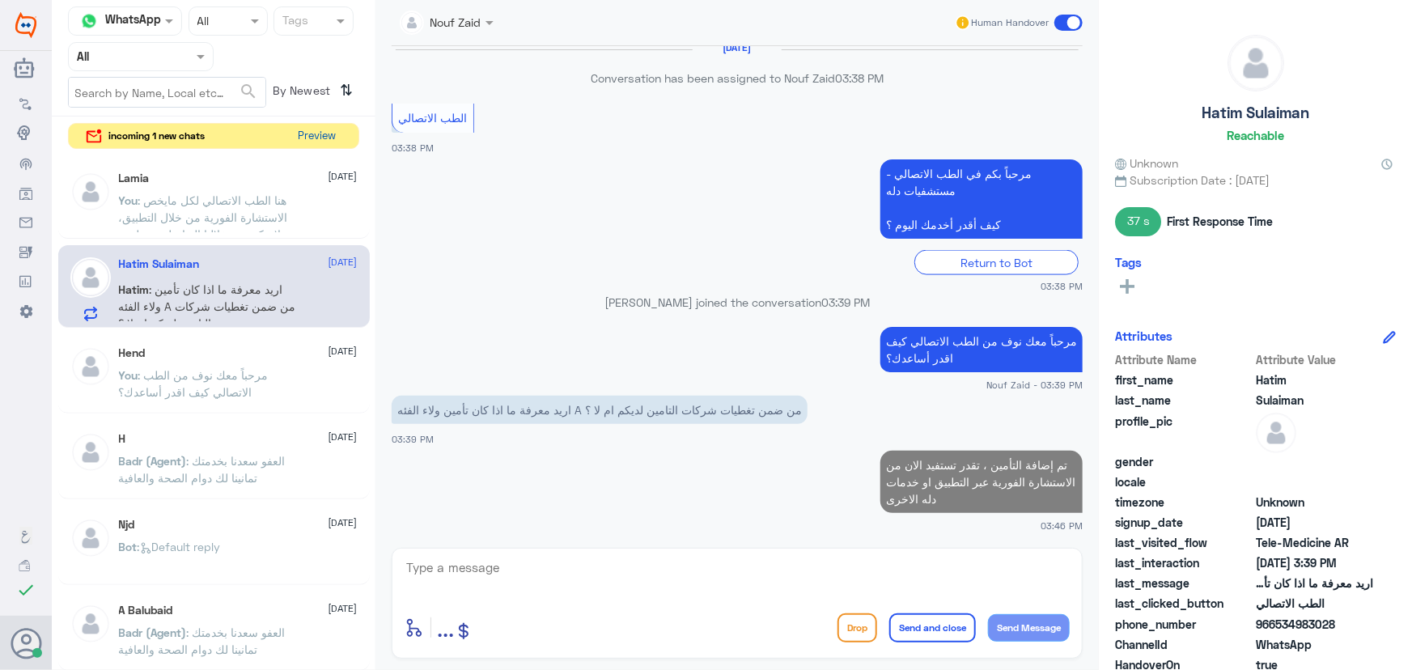
click at [335, 125] on button "Preview" at bounding box center [317, 136] width 50 height 25
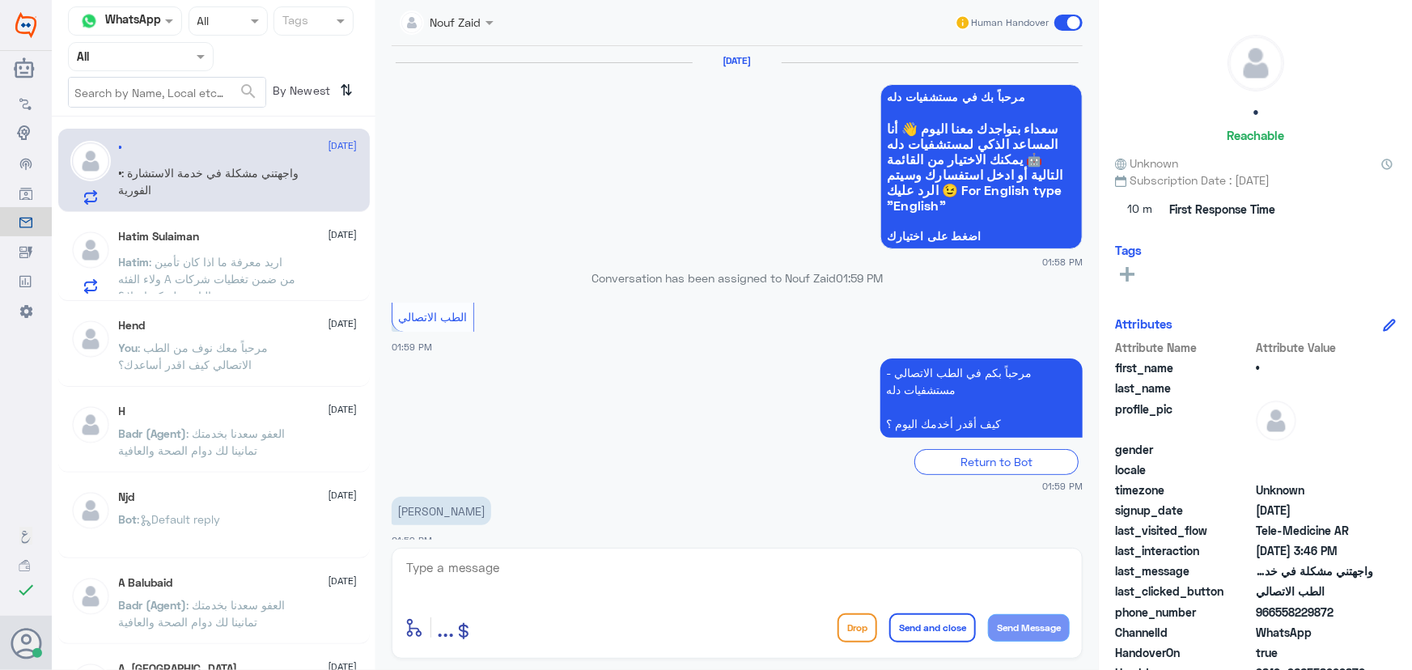
scroll to position [935, 0]
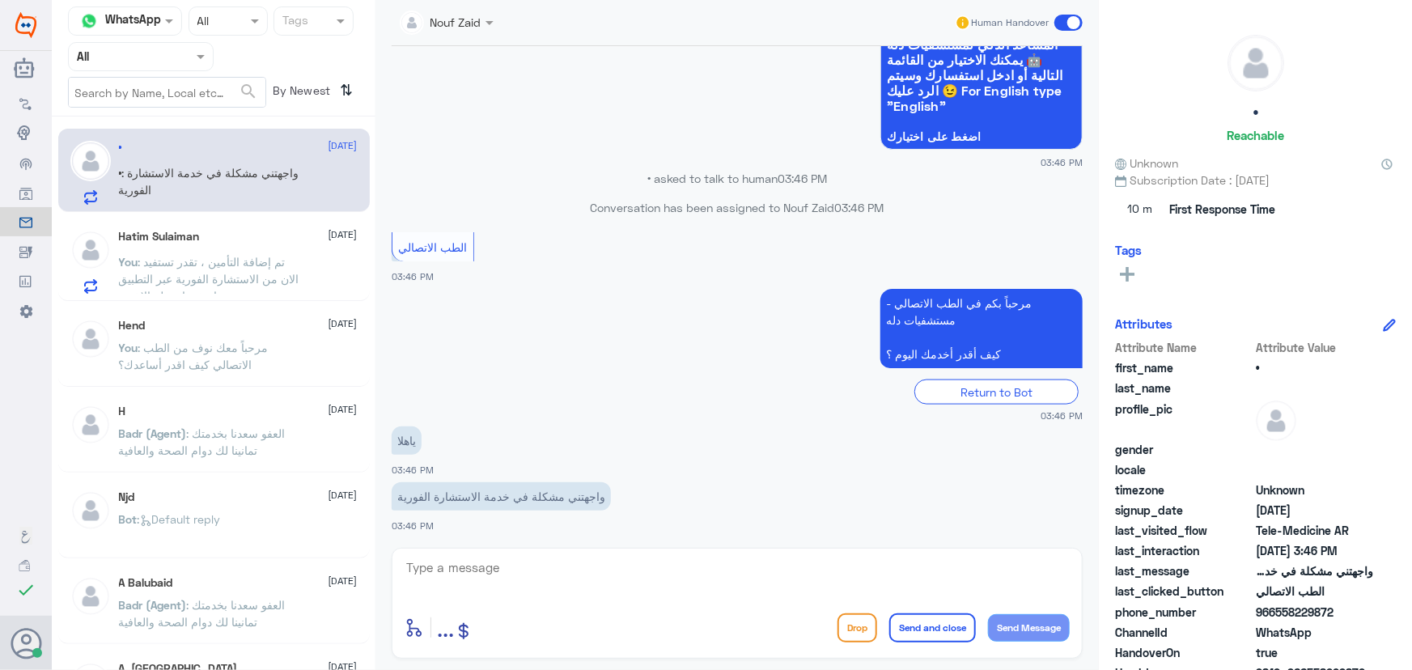
drag, startPoint x: 642, startPoint y: 554, endPoint x: 635, endPoint y: 563, distance: 11.0
click at [642, 556] on div "enter flow name ... Drop Send and close Send Message" at bounding box center [737, 603] width 691 height 111
click at [635, 564] on textarea at bounding box center [737, 577] width 665 height 40
paste textarea "مرحباً معك نوف من الطب الاتصالي كيف اقدر أساعدك؟"
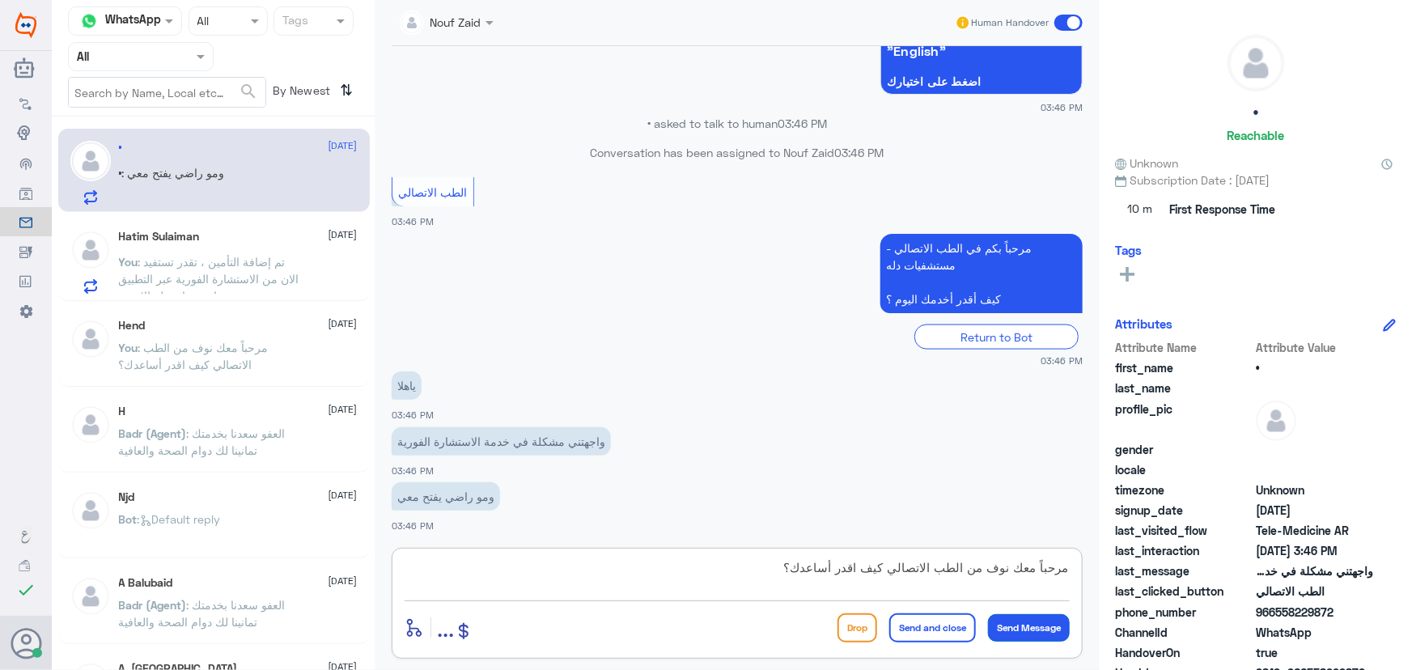
type textarea "مرحباً معك نوف من الطب الاتصالي كيف اقدر أساعدك؟"
drag, startPoint x: 1048, startPoint y: 624, endPoint x: 1036, endPoint y: 620, distance: 12.8
click at [1049, 624] on button "Send Message" at bounding box center [1029, 628] width 82 height 28
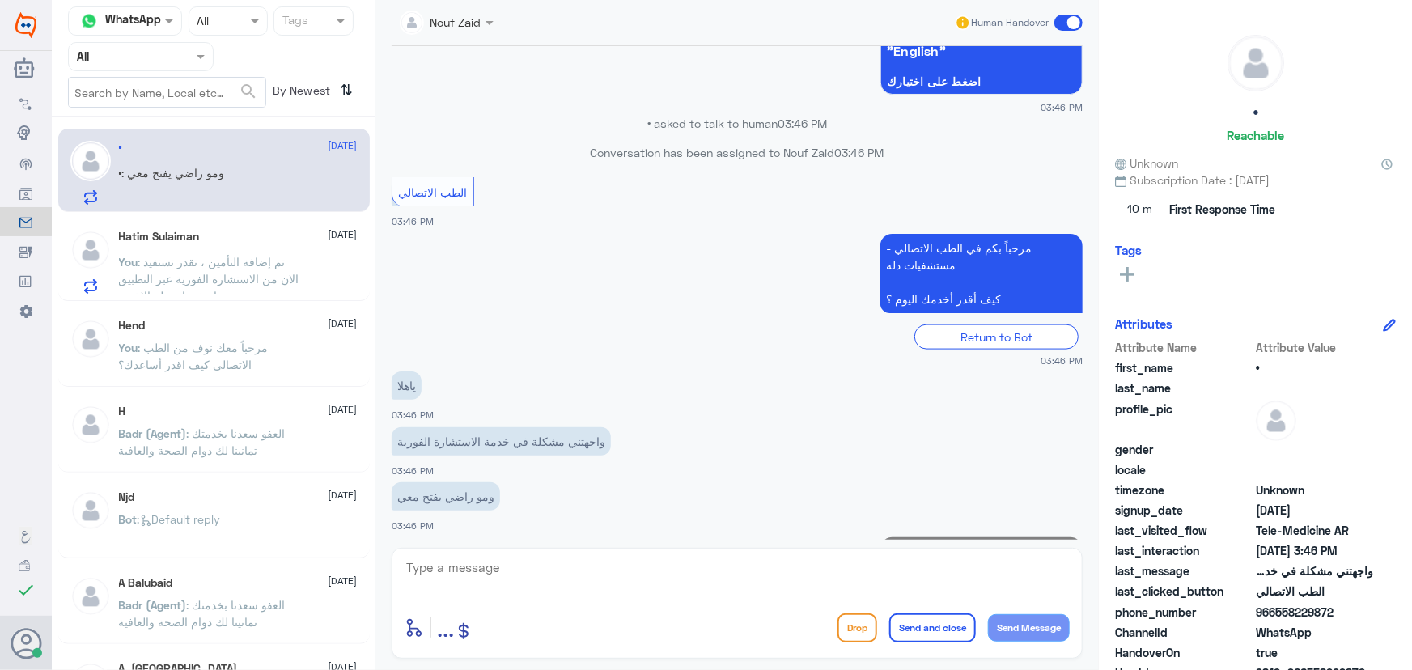
scroll to position [1060, 0]
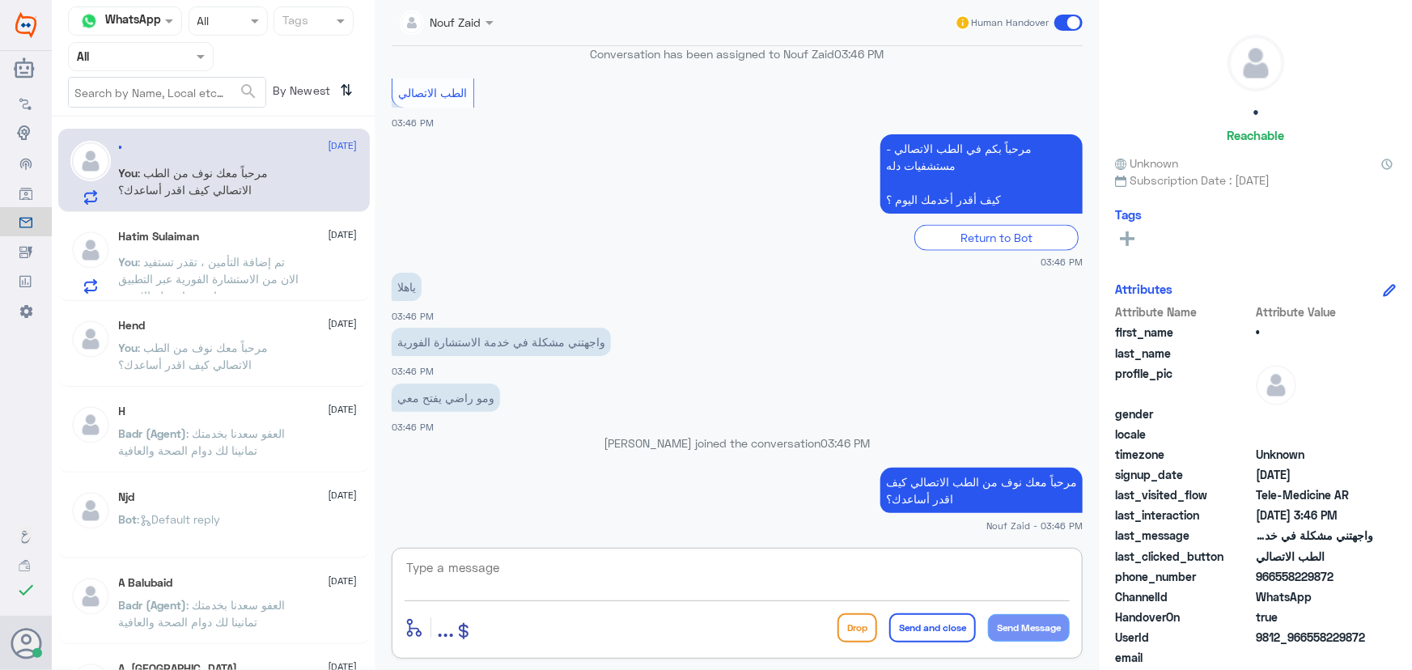
click at [581, 581] on textarea at bounding box center [737, 577] width 665 height 40
paste textarea "يرجى التأكد من تحديث التطبيق"
type textarea "يرجى التأكد من تحديث التطبيق"
click at [1038, 619] on button "Send Message" at bounding box center [1029, 628] width 82 height 28
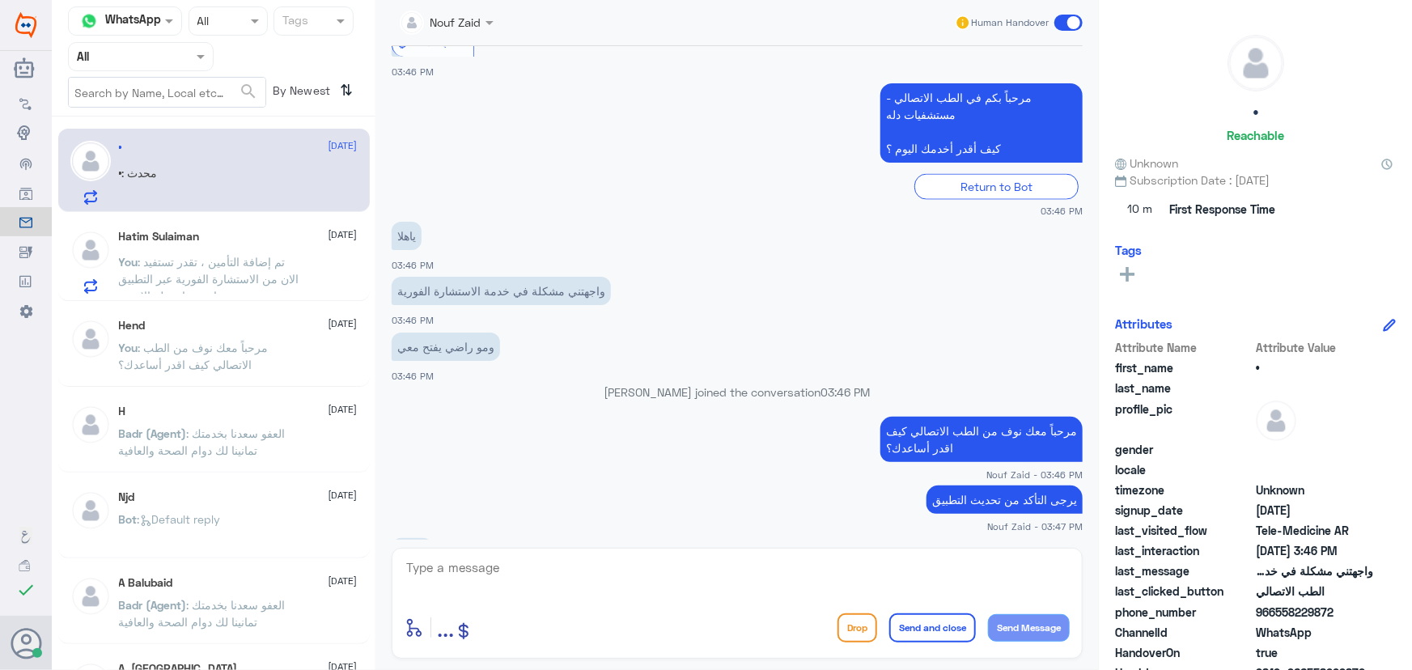
scroll to position [1166, 0]
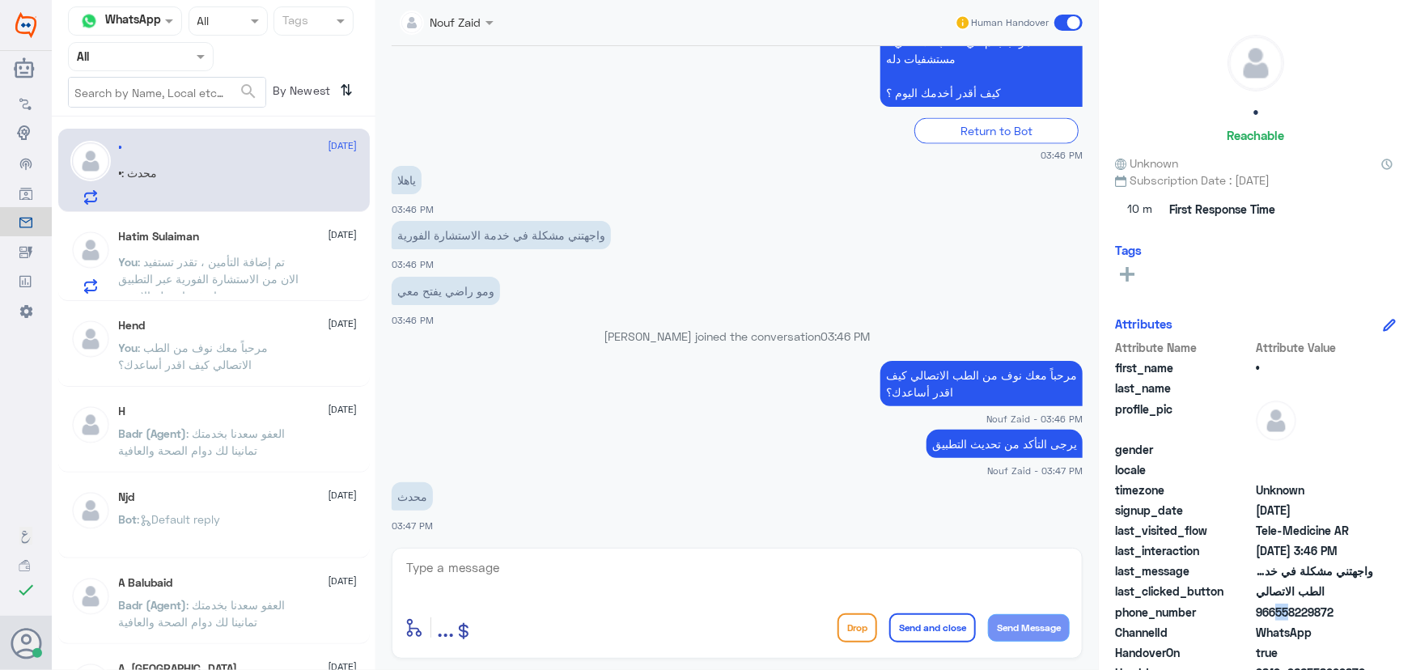
drag, startPoint x: 1272, startPoint y: 610, endPoint x: 1281, endPoint y: 613, distance: 8.5
click at [1281, 613] on span "966558229872" at bounding box center [1314, 612] width 117 height 17
click at [1277, 614] on span "966558229872" at bounding box center [1314, 612] width 117 height 17
drag, startPoint x: 1277, startPoint y: 614, endPoint x: 1311, endPoint y: 615, distance: 34.0
click at [1311, 615] on span "966558229872" at bounding box center [1314, 612] width 117 height 17
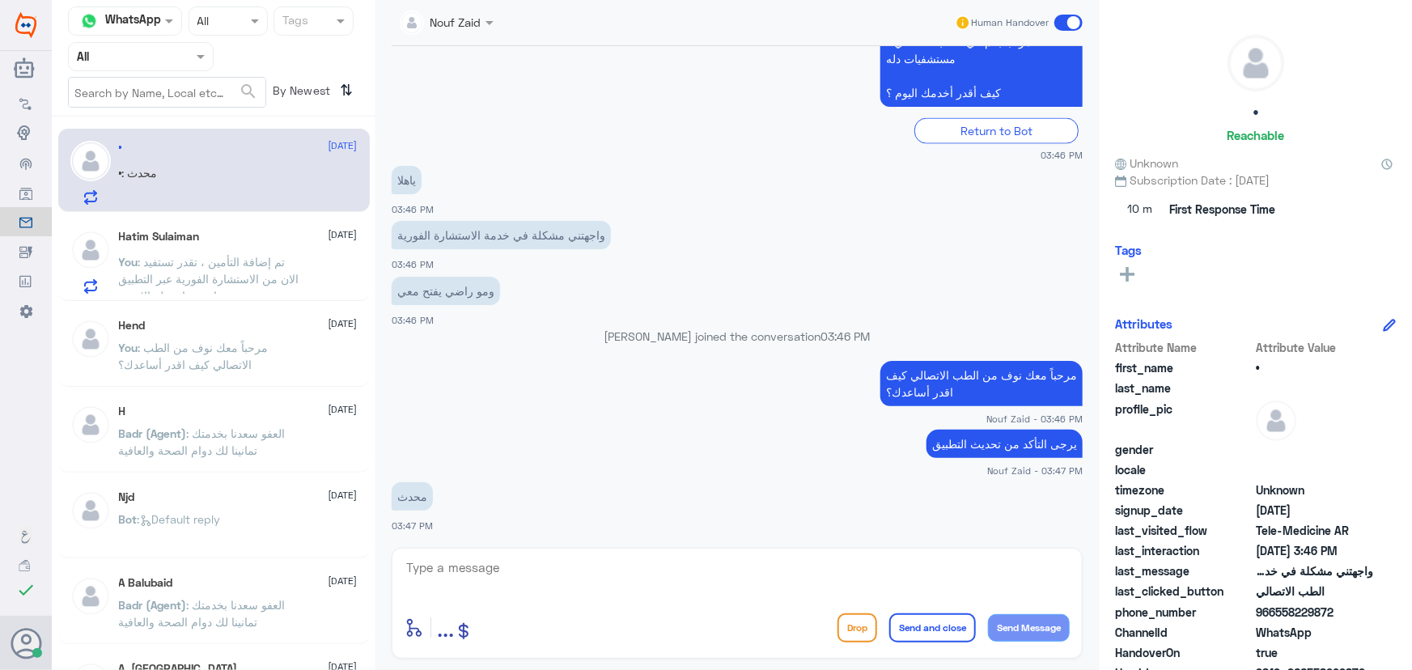
click at [1311, 615] on span "966558229872" at bounding box center [1314, 612] width 117 height 17
drag, startPoint x: 1274, startPoint y: 612, endPoint x: 1383, endPoint y: 610, distance: 109.3
click at [1383, 610] on div "phone_number 966558229872" at bounding box center [1255, 614] width 281 height 20
copy span "558229872"
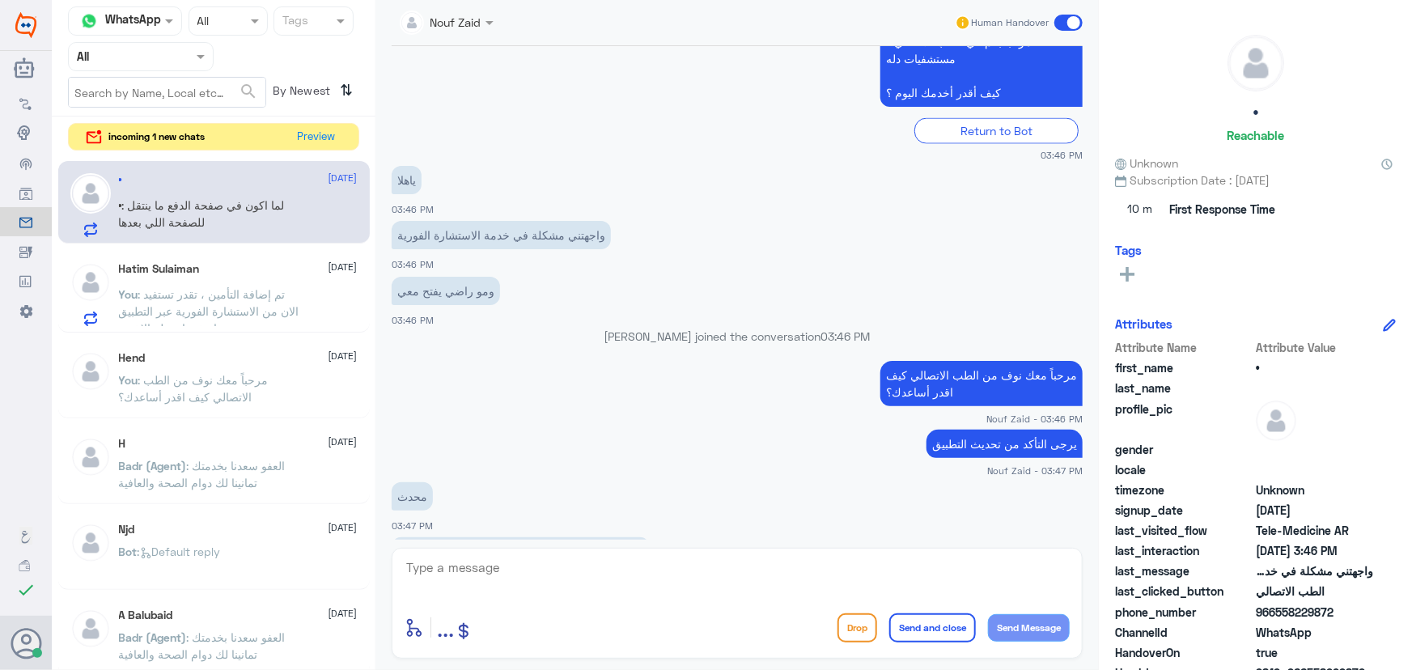
scroll to position [1222, 0]
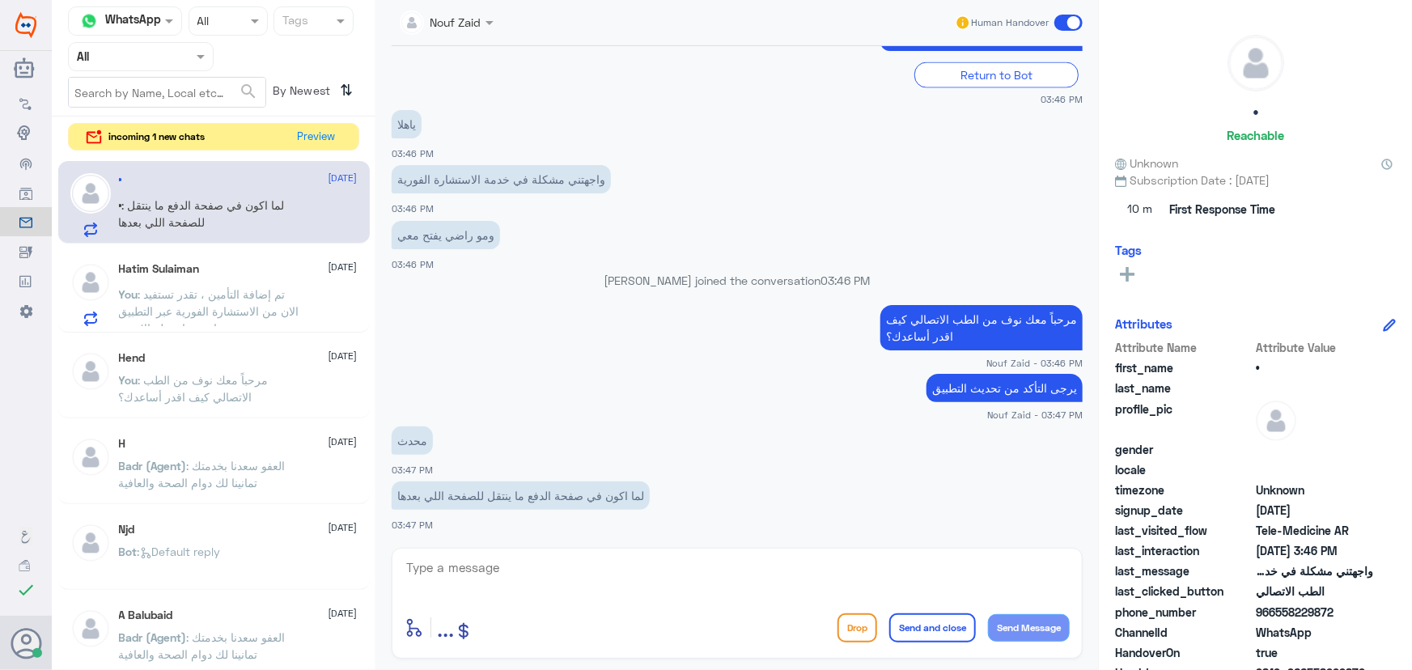
click at [610, 563] on textarea at bounding box center [737, 577] width 665 height 40
type textarea "هل تم الدفع؟"
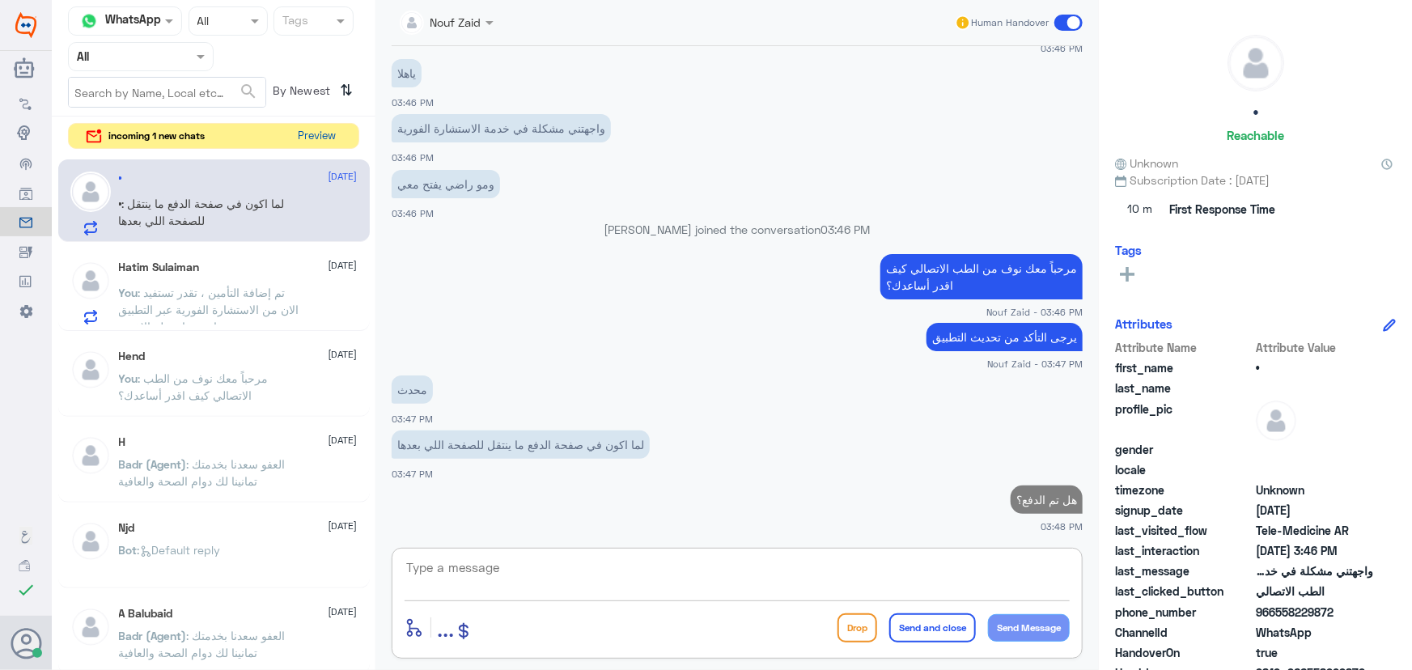
click at [321, 130] on button "Preview" at bounding box center [317, 136] width 50 height 25
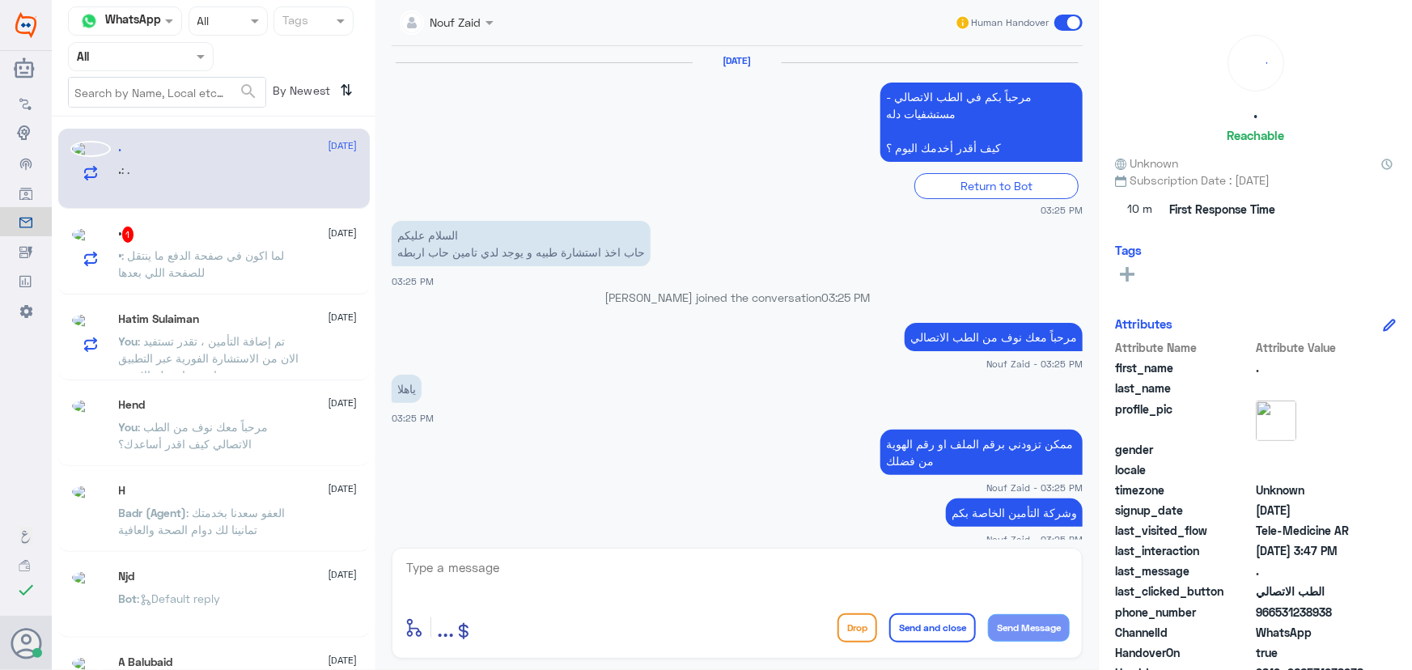
scroll to position [1033, 0]
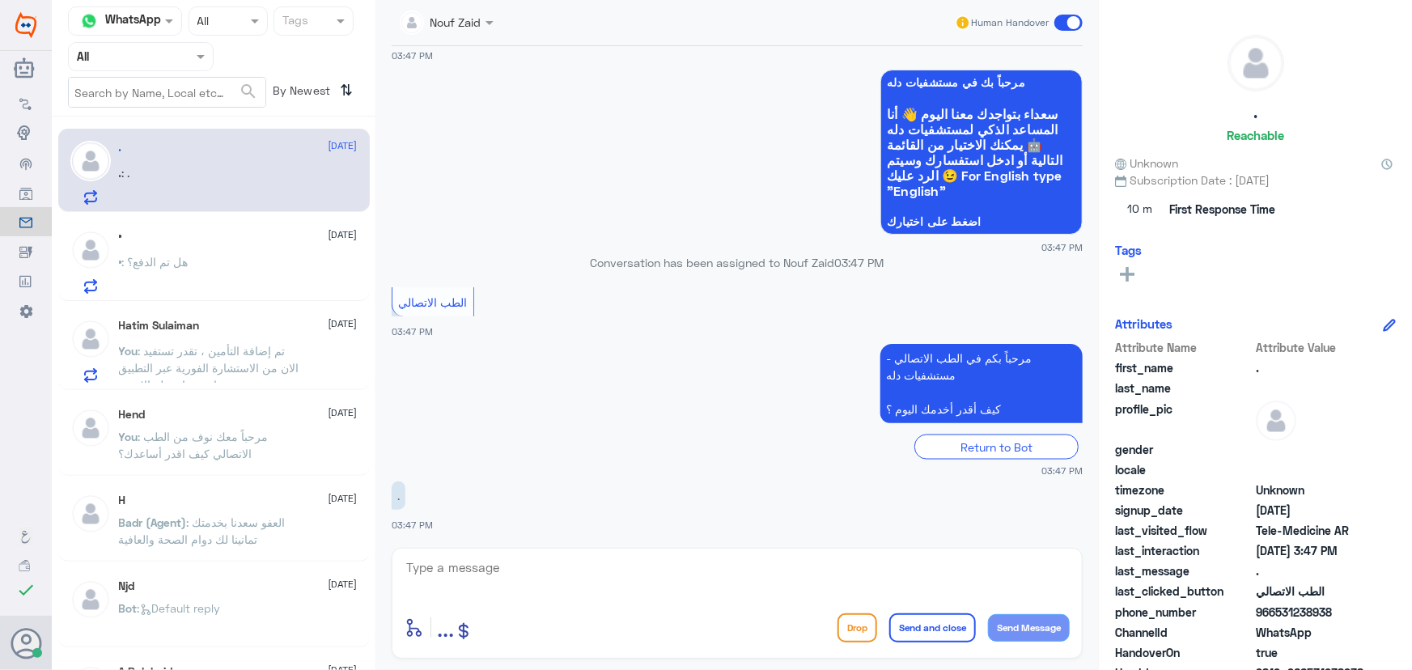
click at [423, 567] on textarea at bounding box center [737, 577] width 665 height 40
click at [439, 567] on textarea at bounding box center [737, 577] width 665 height 40
click at [453, 559] on textarea at bounding box center [737, 577] width 665 height 40
click at [451, 563] on textarea at bounding box center [737, 577] width 665 height 40
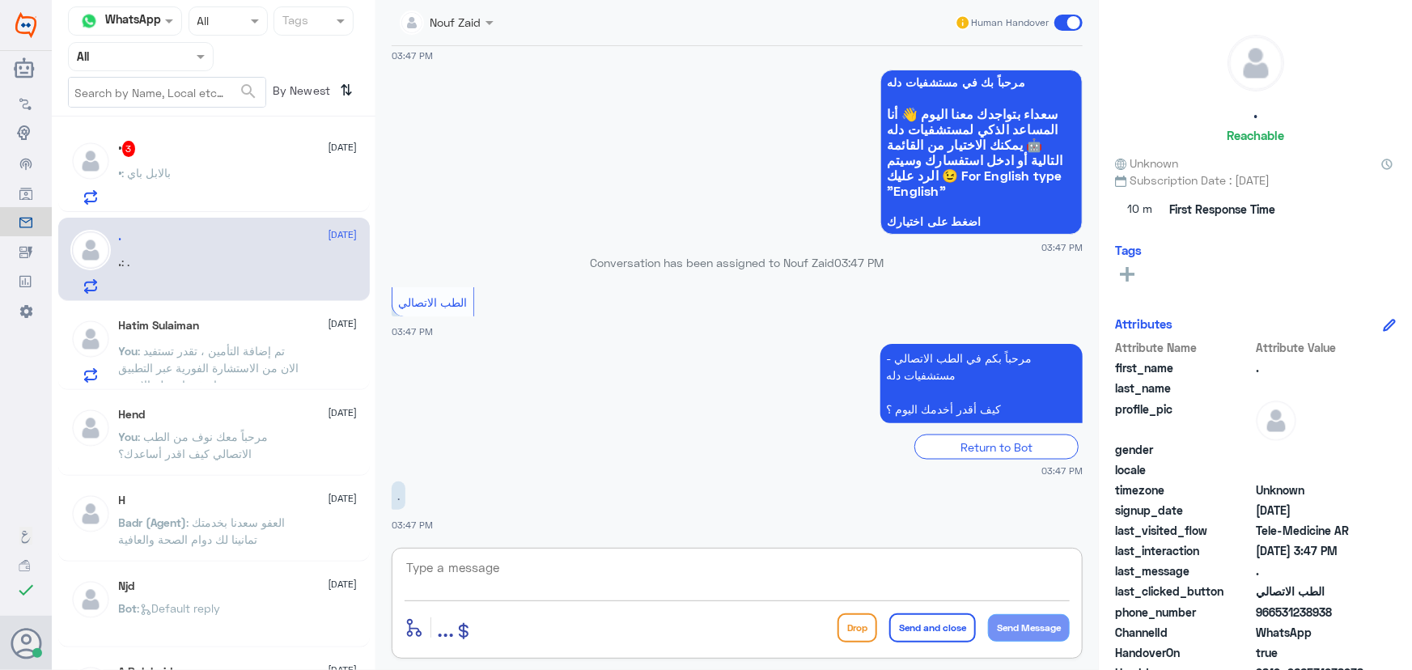
paste textarea "مرحباً معك نوف من الطب الاتصالي كيف اقدر أساعدك؟"
type textarea "مرحباً معك نوف من الطب الاتصالي كيف اقدر أساعدك؟"
click at [1013, 637] on button "Send Message" at bounding box center [1029, 628] width 82 height 28
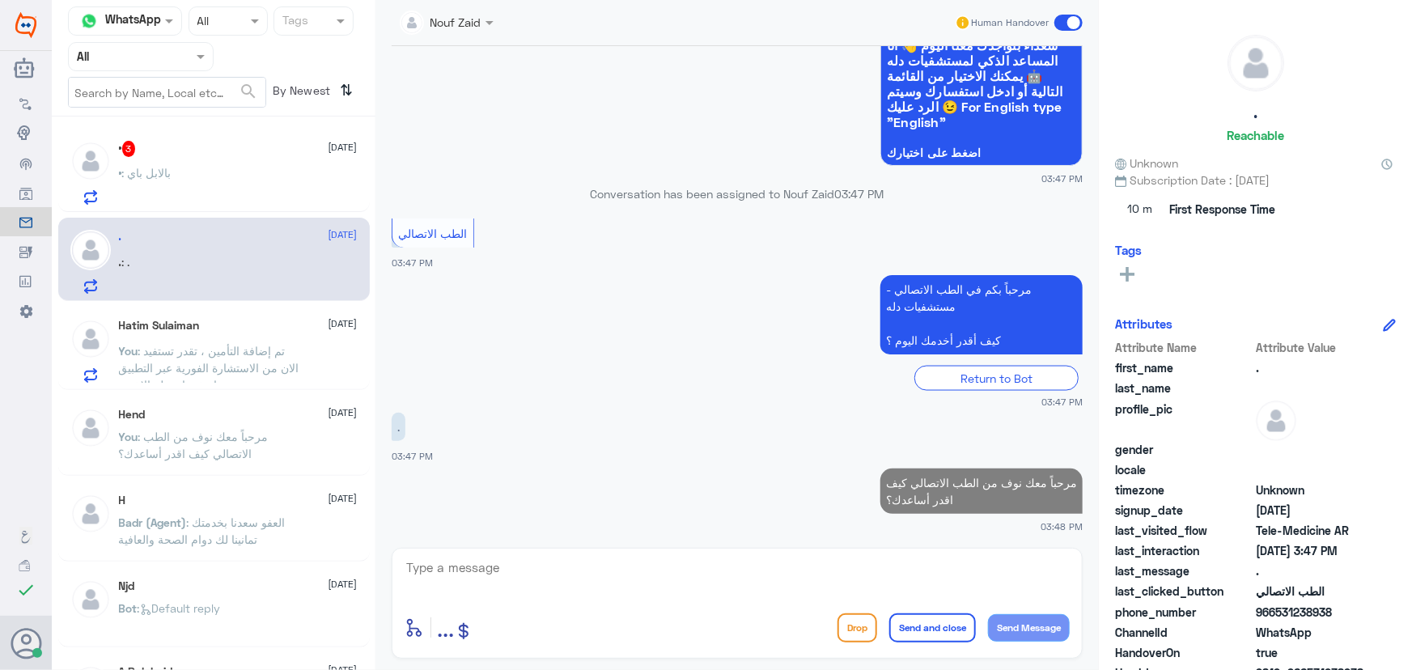
click at [148, 196] on p "• : بالابل باي" at bounding box center [145, 184] width 53 height 40
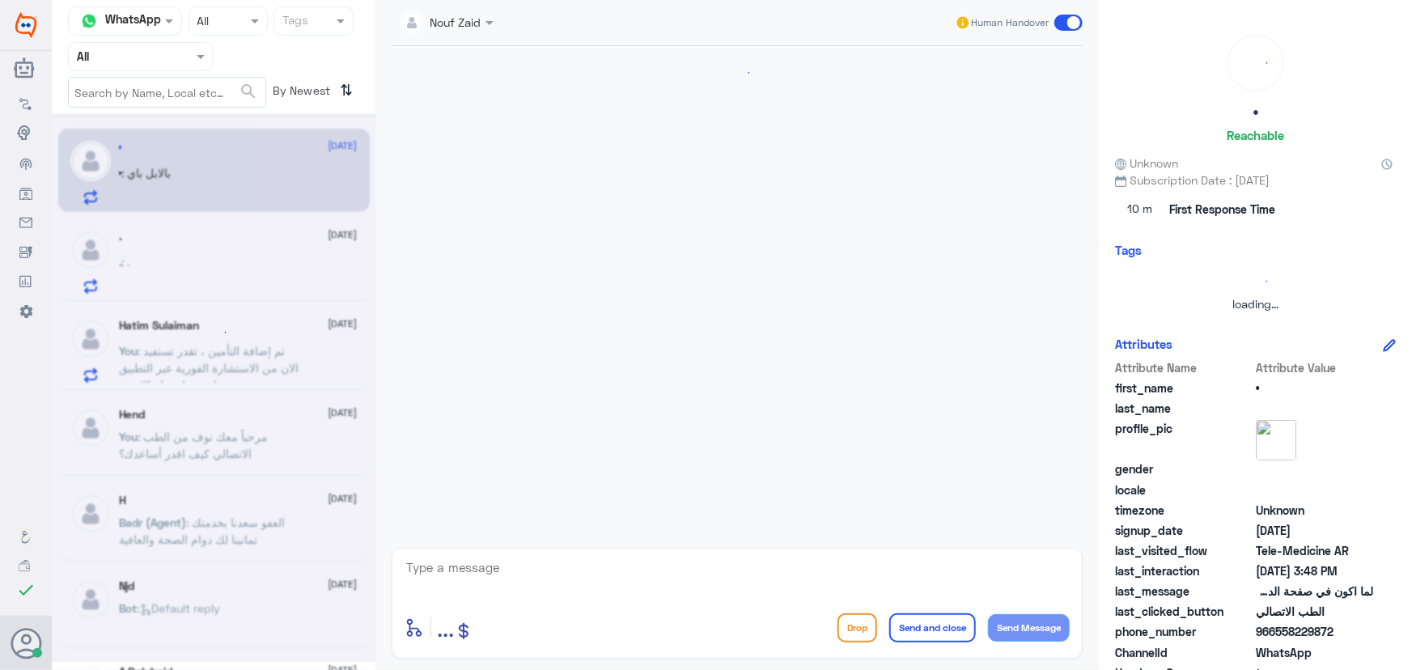
scroll to position [783, 0]
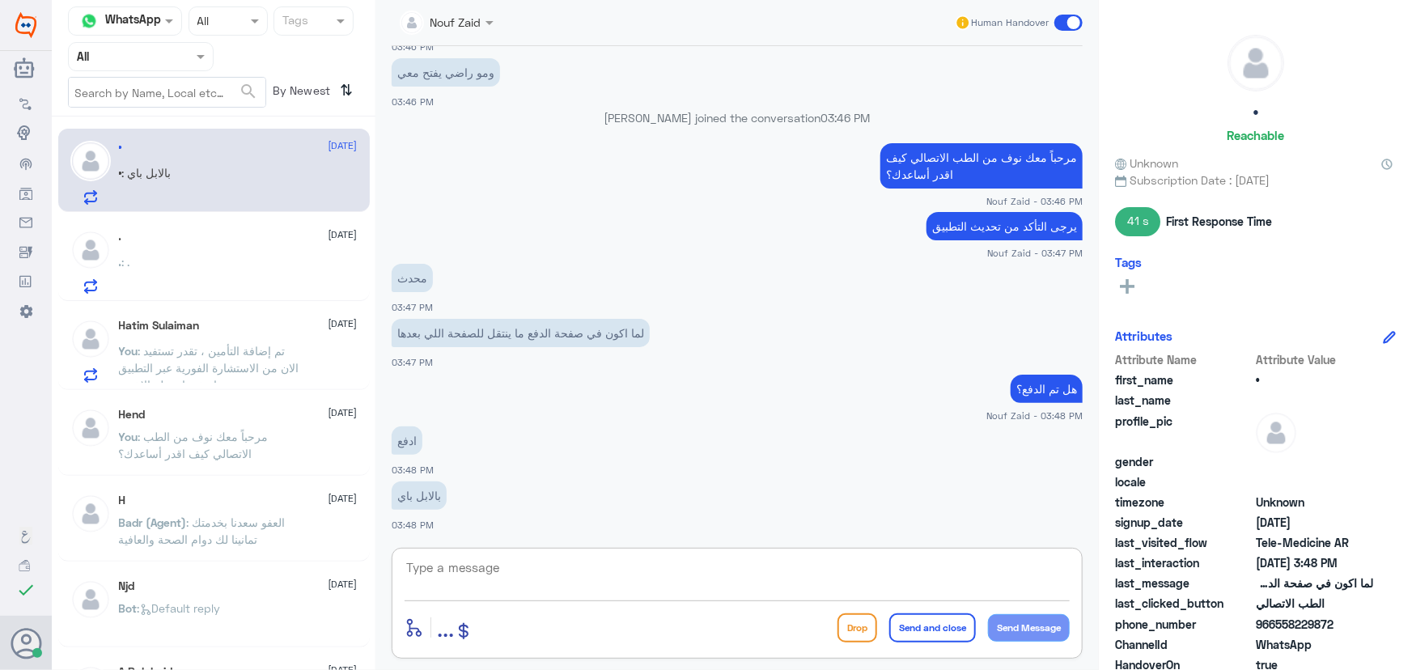
click at [495, 559] on textarea at bounding box center [737, 577] width 665 height 40
type textarea "ا"
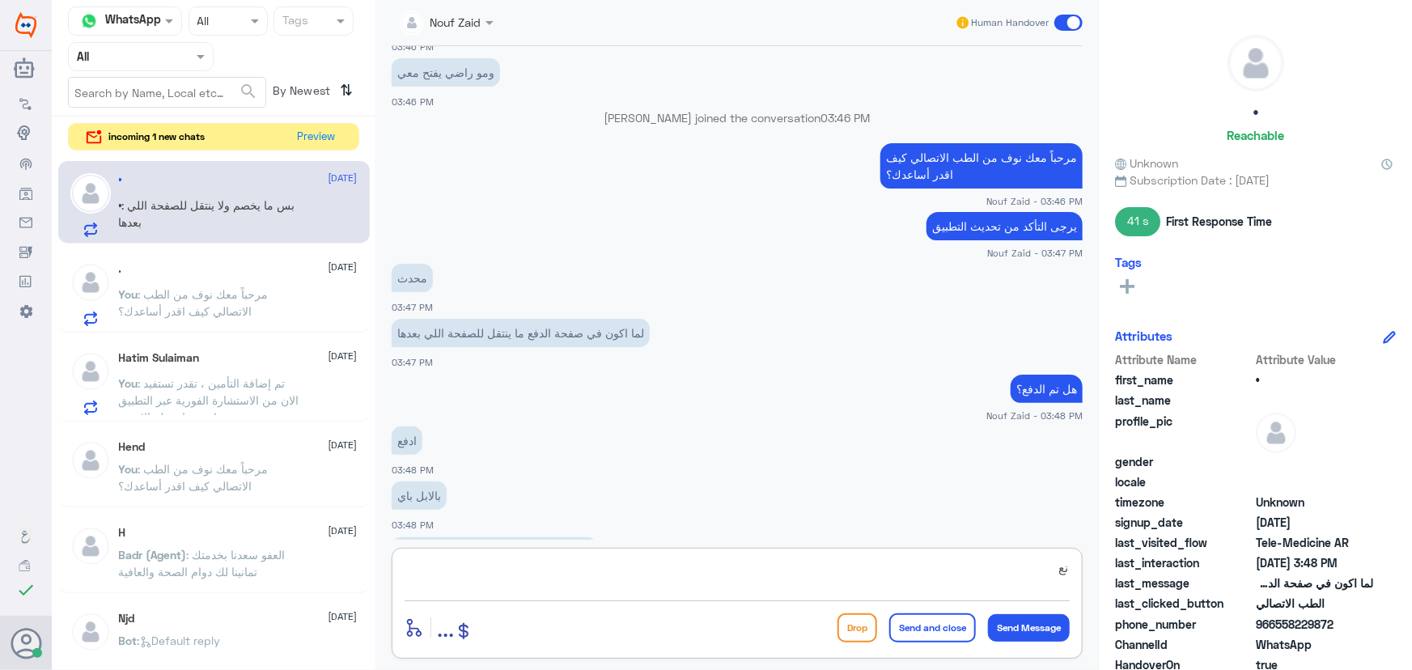
scroll to position [839, 0]
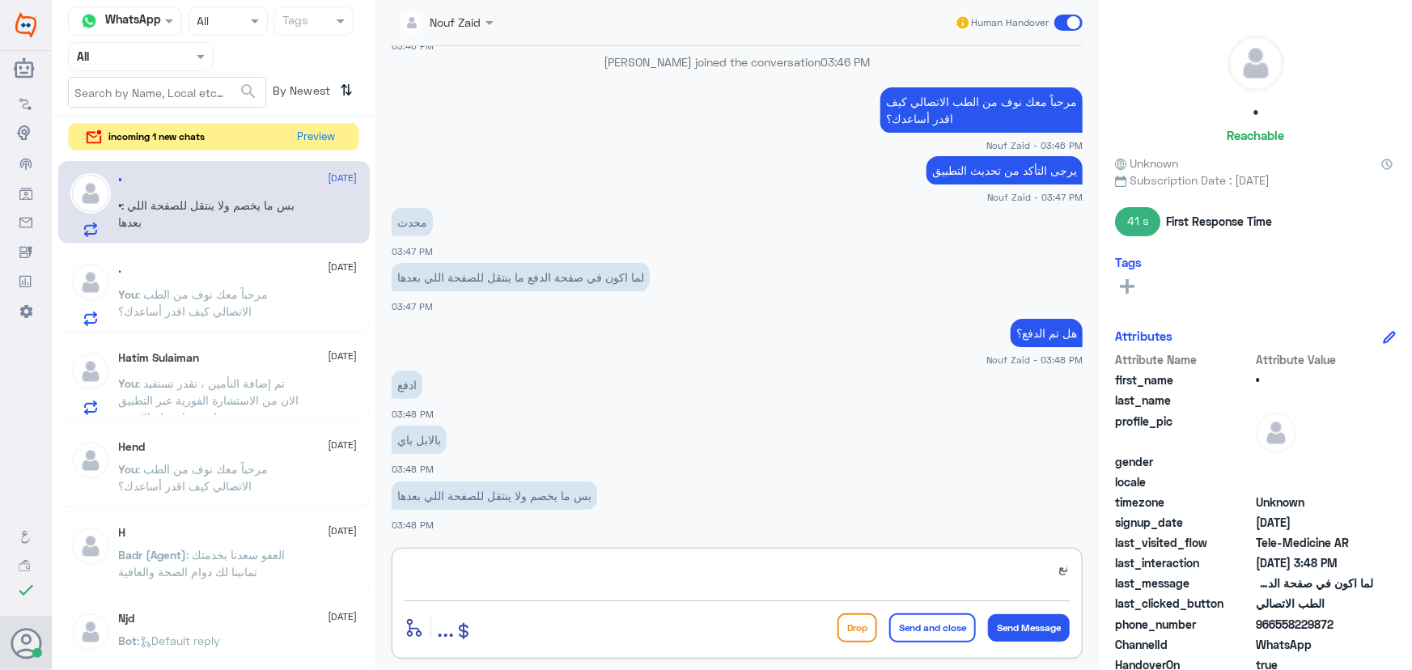
type textarea "ن"
click at [319, 135] on button "Preview" at bounding box center [317, 136] width 50 height 25
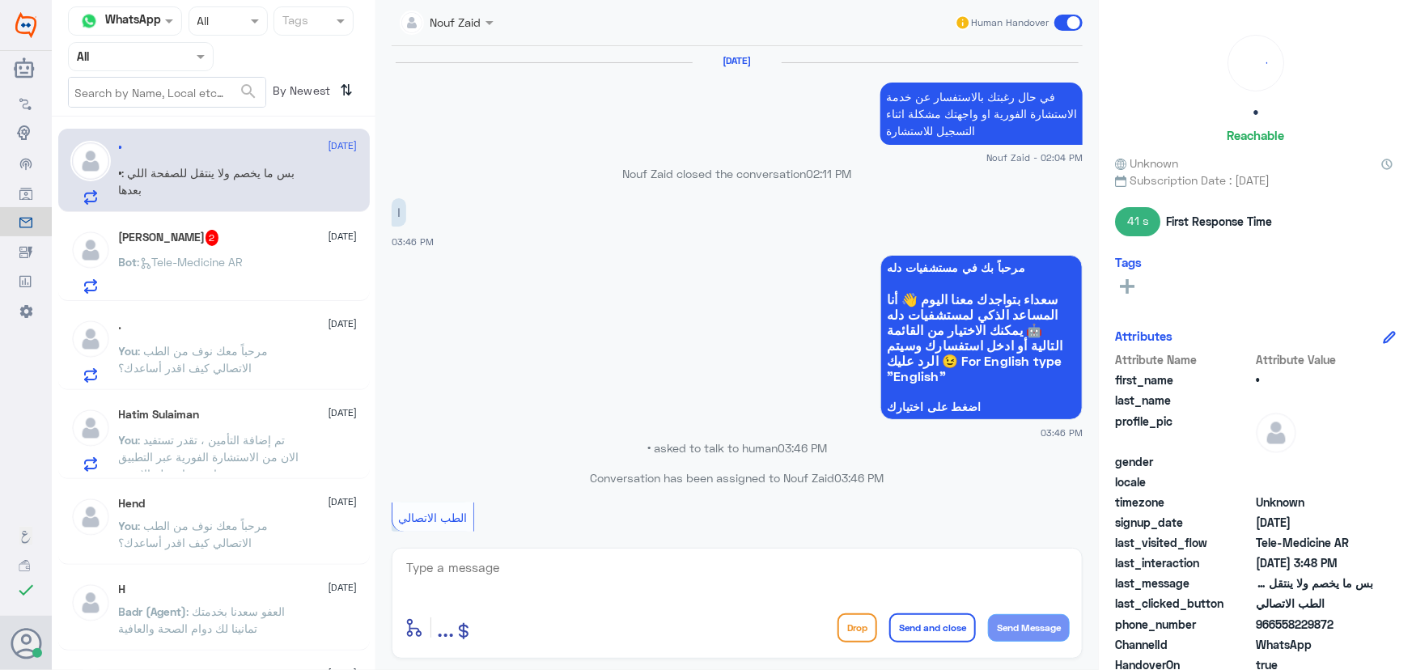
scroll to position [805, 0]
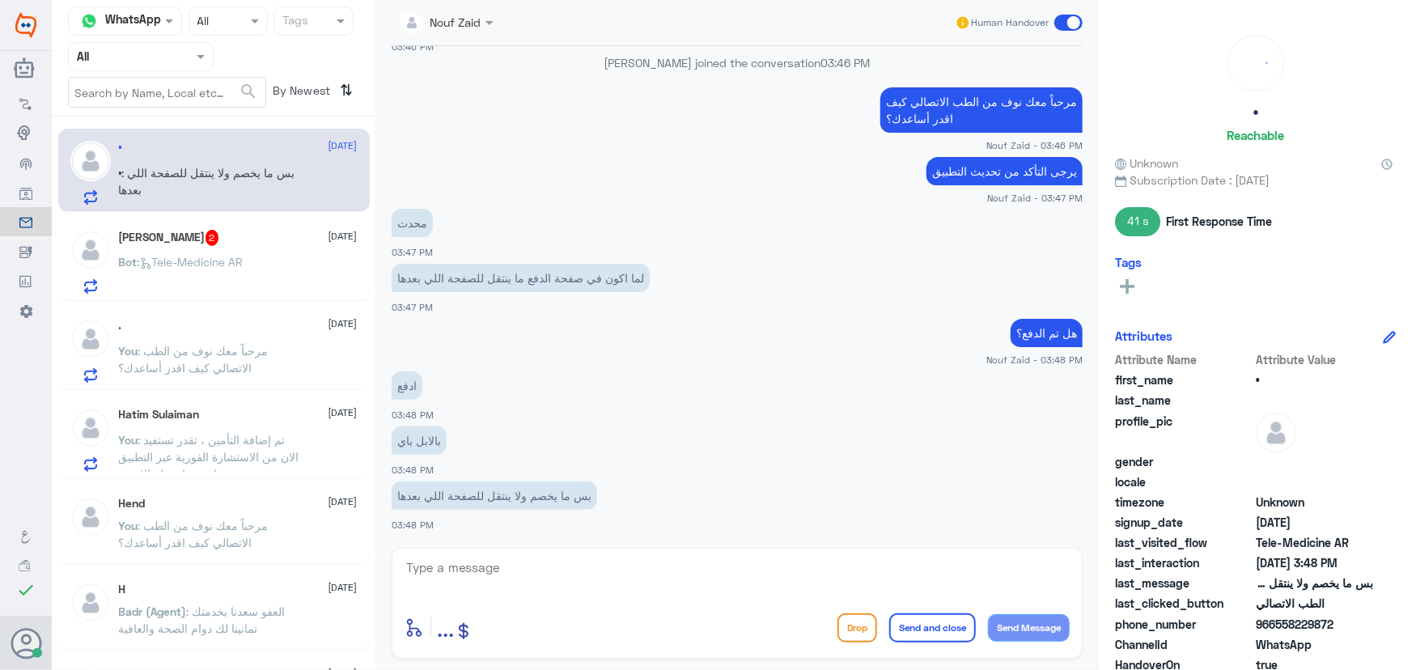
click at [239, 195] on p "• : بس ما يخصم ولا ينتقل للصفحة اللي بعدها" at bounding box center [210, 184] width 182 height 40
click at [237, 253] on p "Bot : Tele-Medicine AR" at bounding box center [181, 273] width 125 height 40
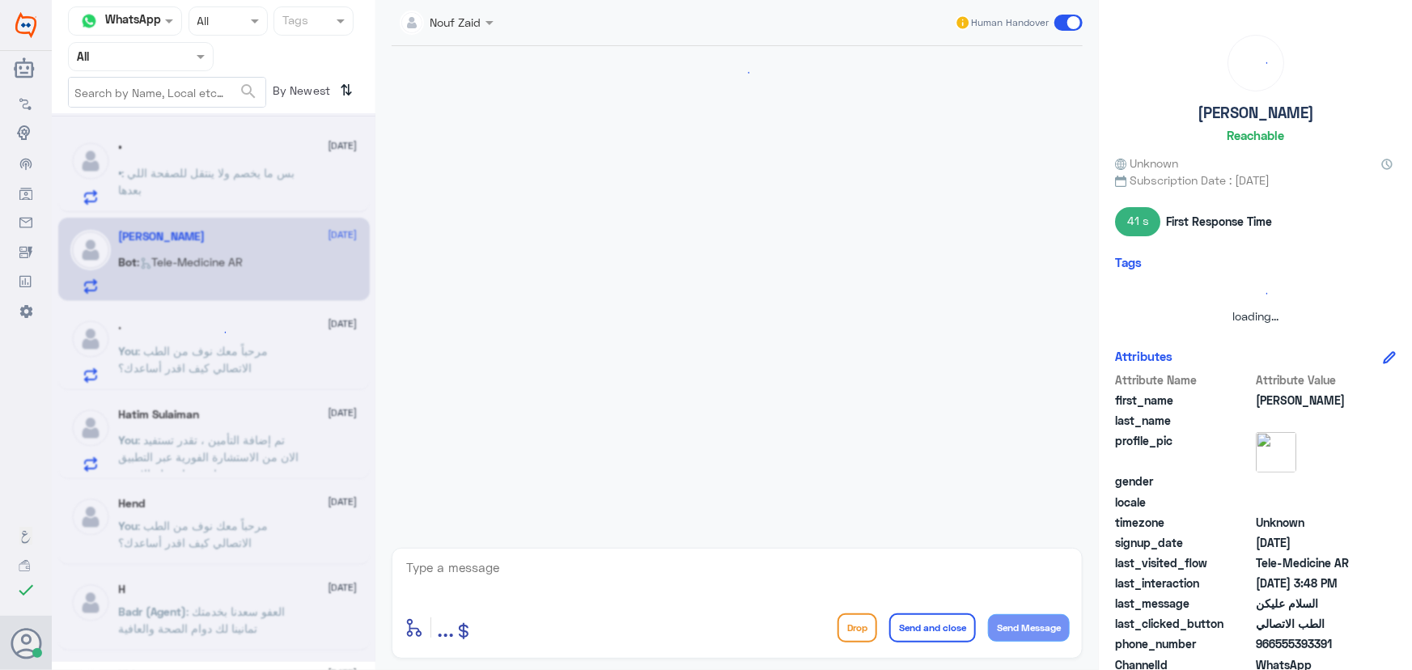
scroll to position [16, 0]
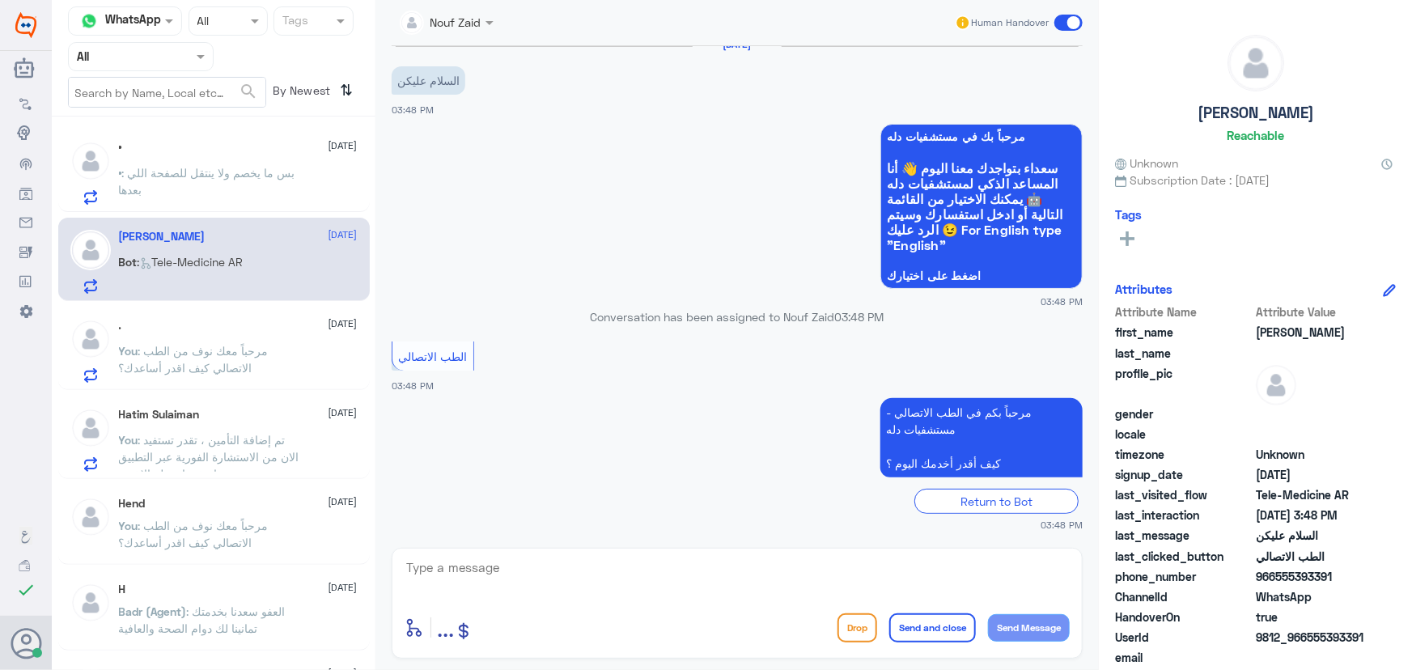
click at [554, 576] on textarea at bounding box center [737, 577] width 665 height 40
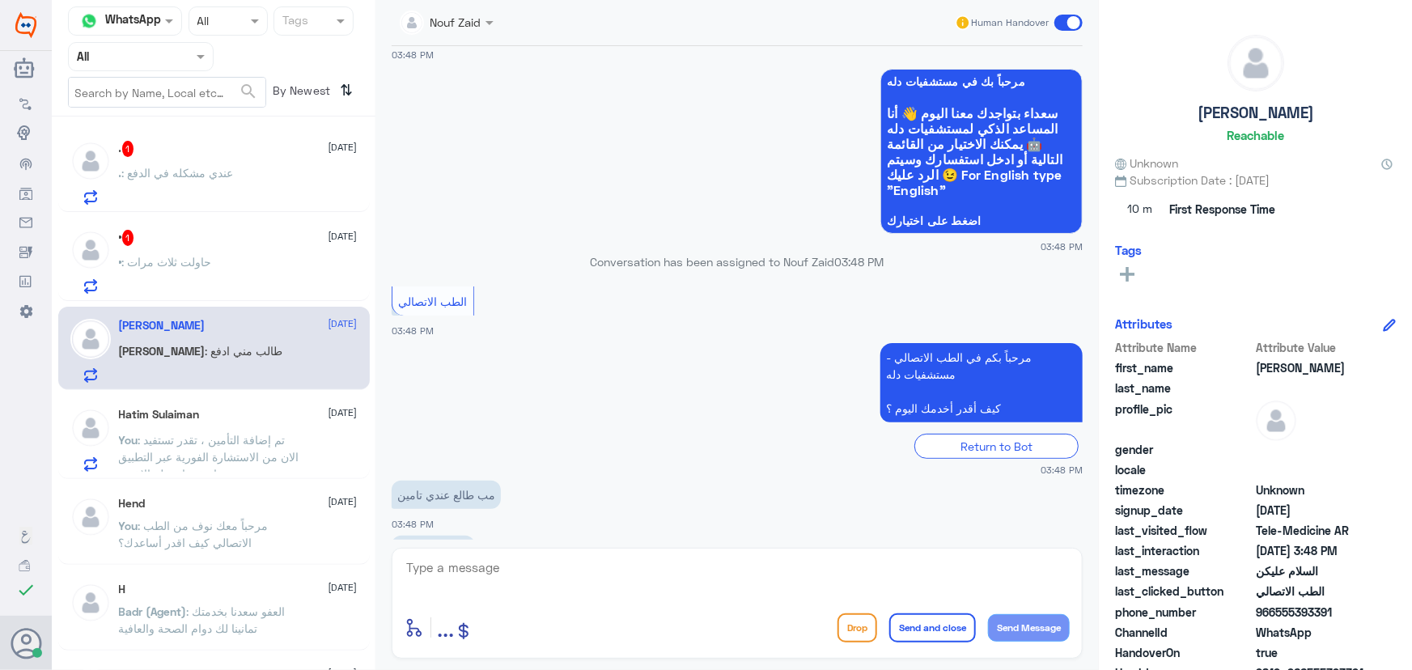
scroll to position [126, 0]
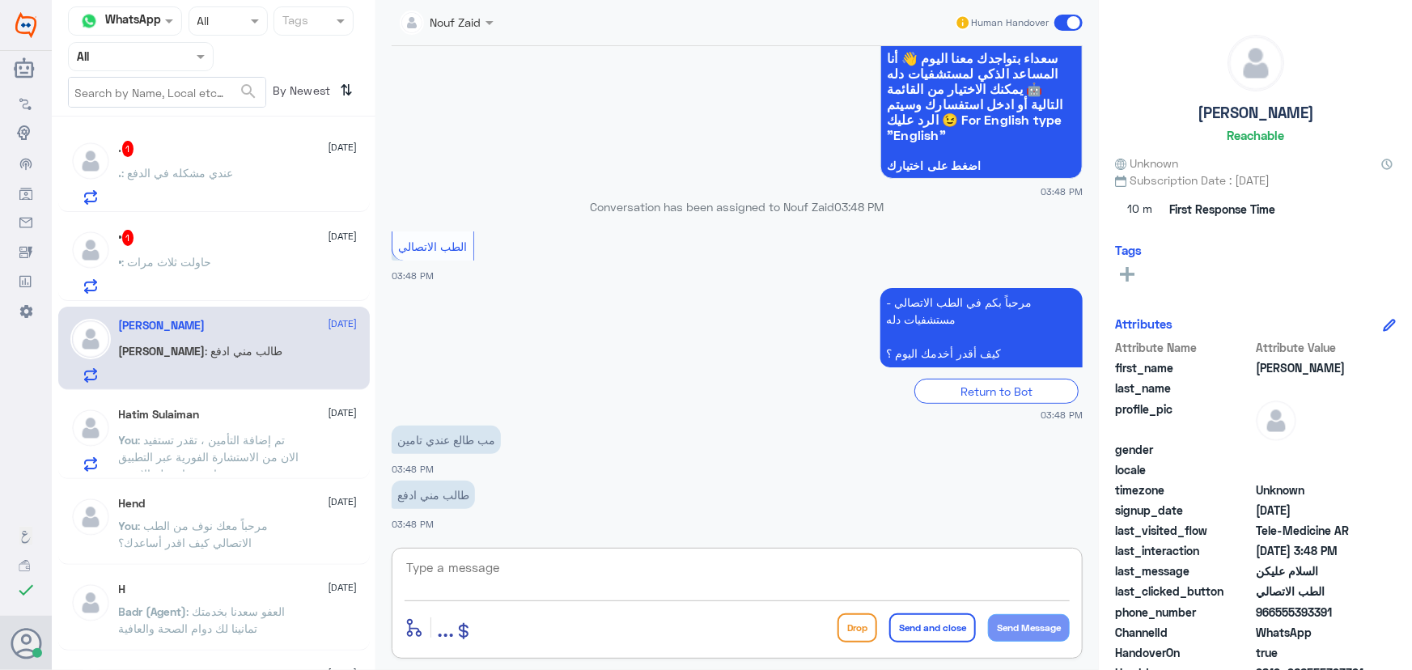
click at [512, 567] on textarea at bounding box center [737, 577] width 665 height 40
type textarea "مرحبا معك نوف من الطب الاتصالي"
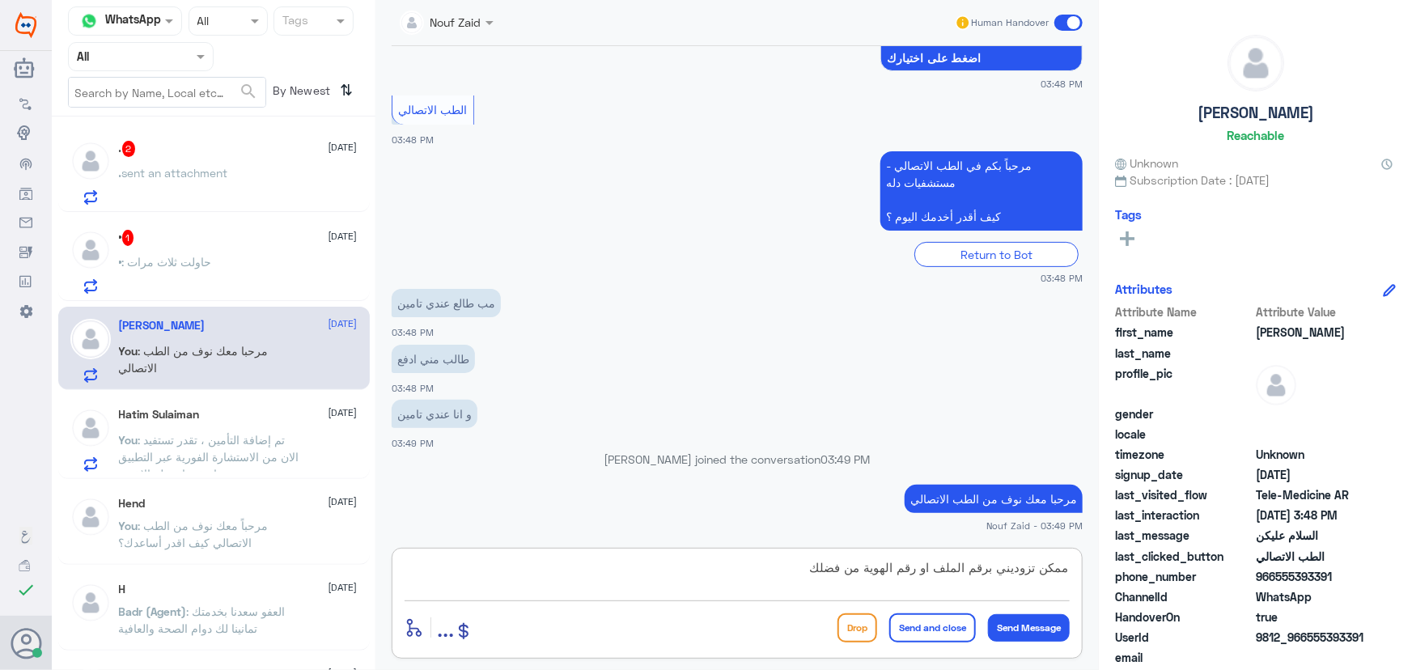
type textarea "ممكن تزوديني برقم الملف او رقم الهوية من فضلك"
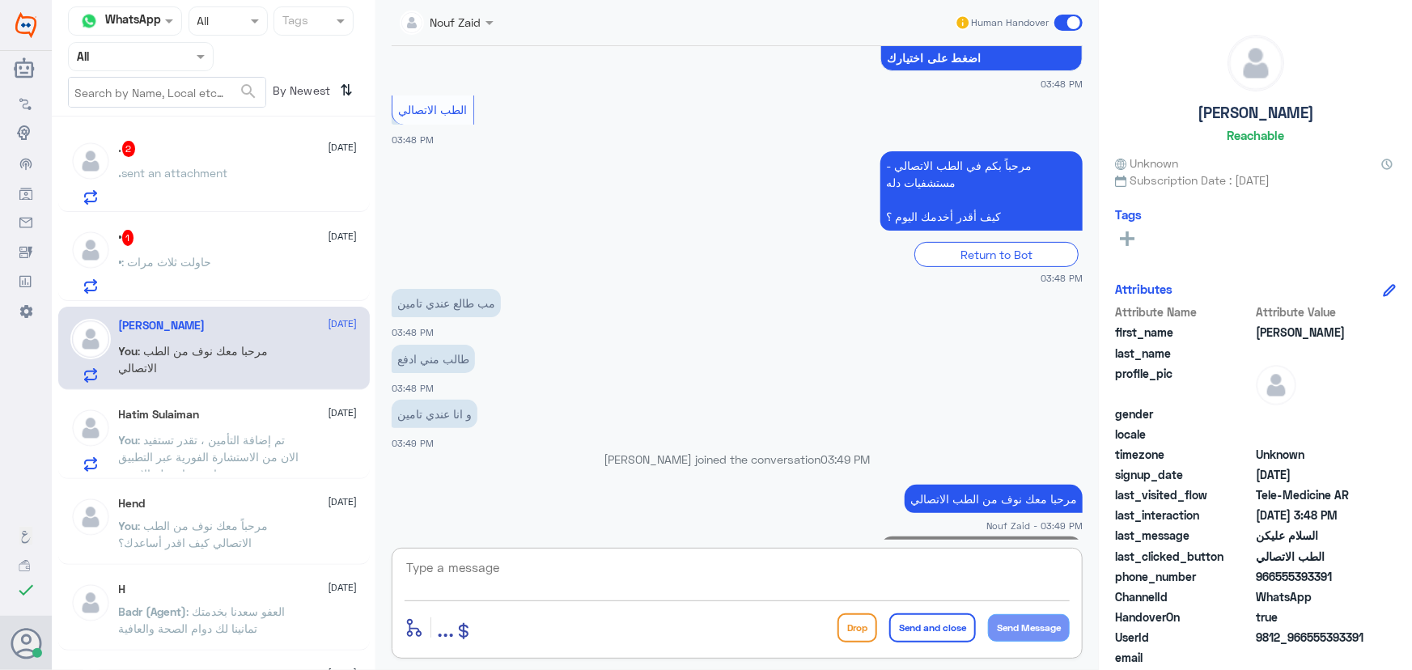
scroll to position [247, 0]
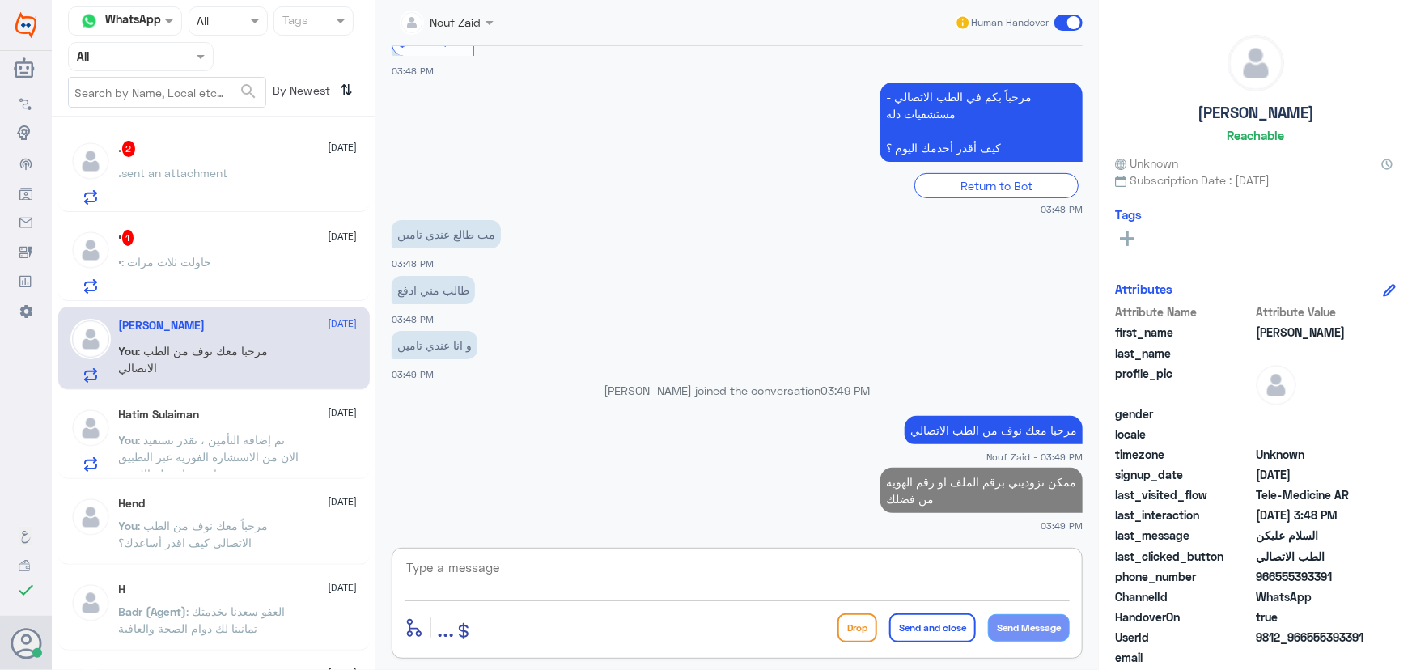
click at [262, 251] on div "• 1 12 October • : حاولت ثلاث مرات" at bounding box center [238, 262] width 239 height 64
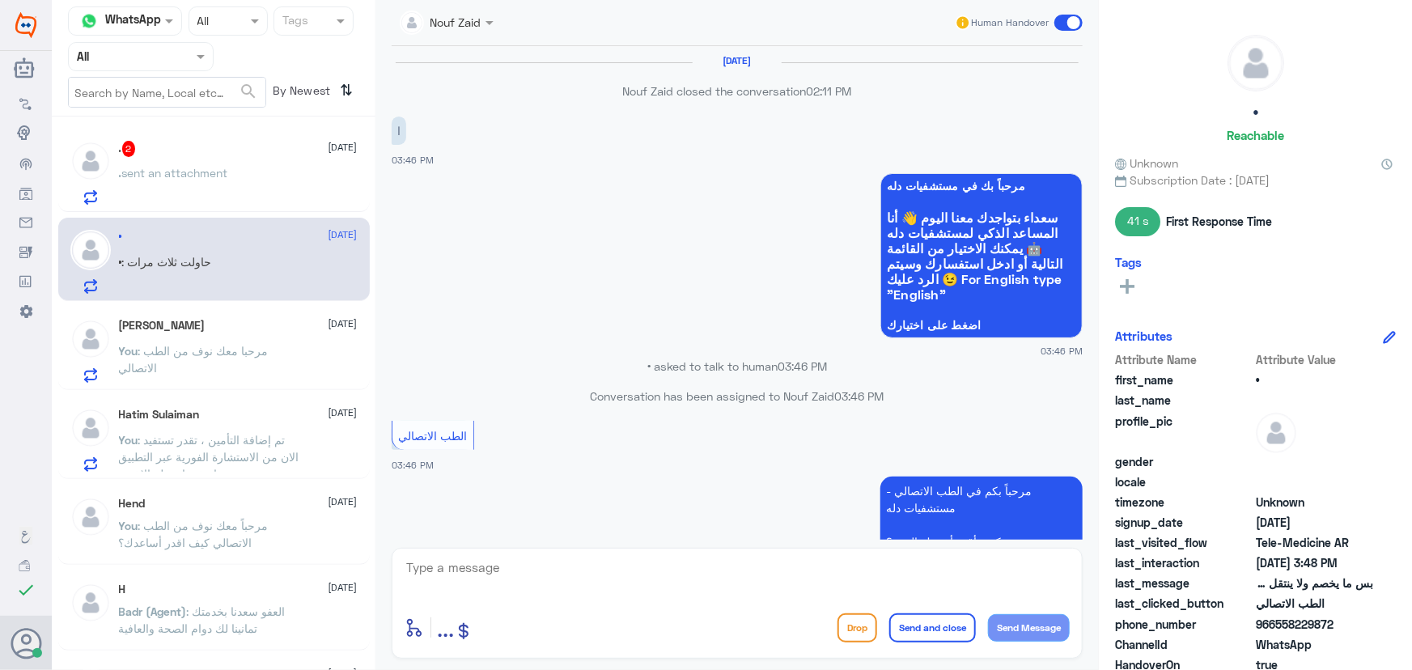
scroll to position [778, 0]
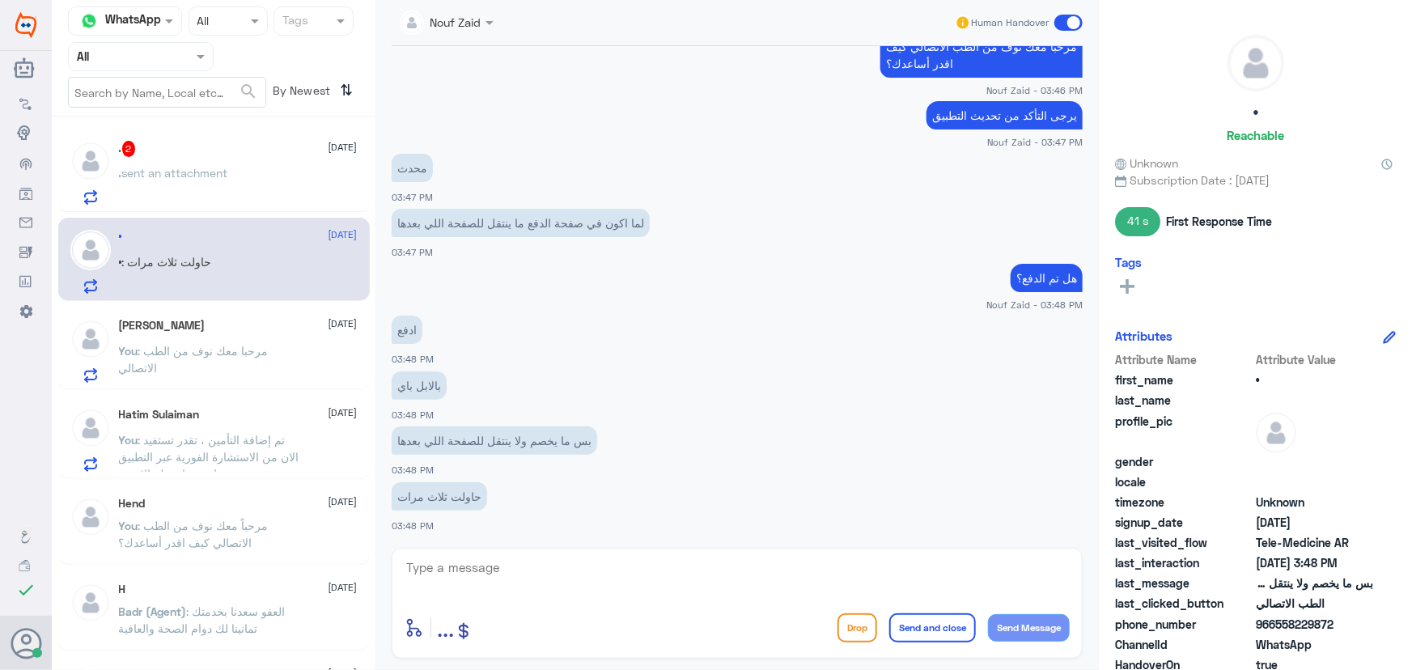
click at [542, 577] on textarea at bounding box center [737, 577] width 665 height 40
click at [728, 562] on textarea at bounding box center [737, 577] width 665 height 40
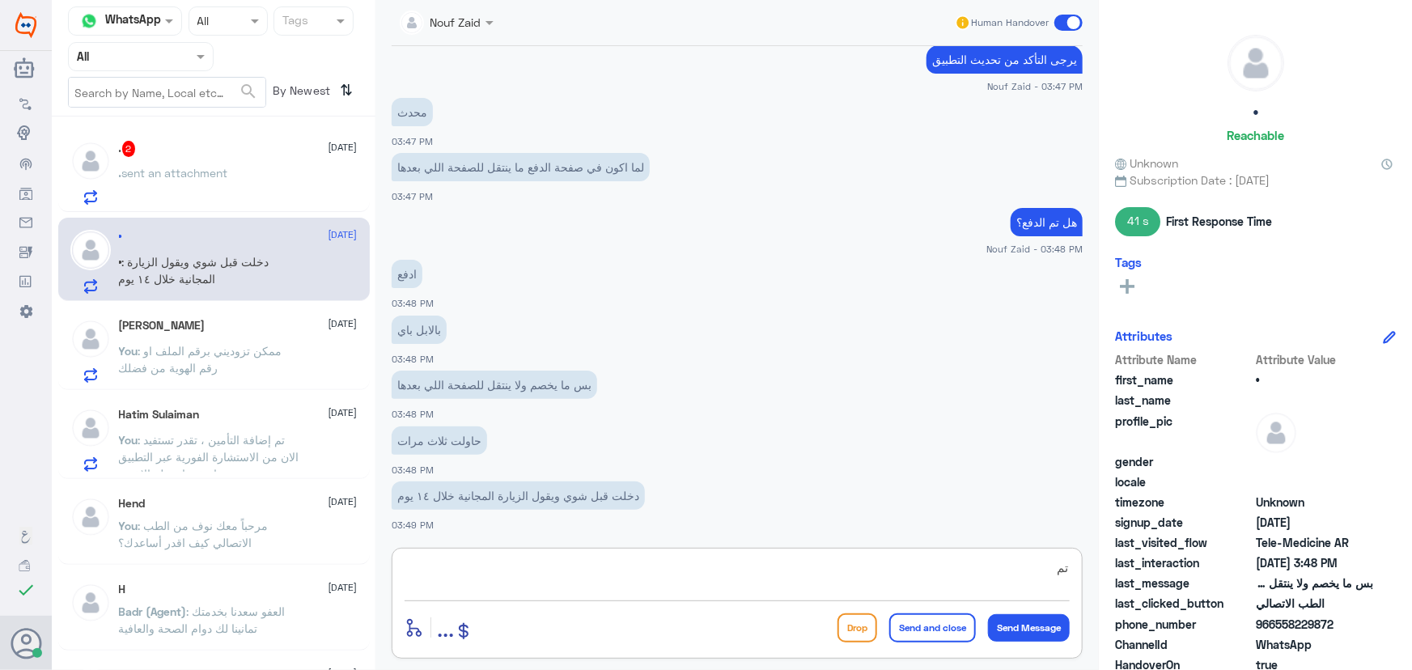
type textarea "ت"
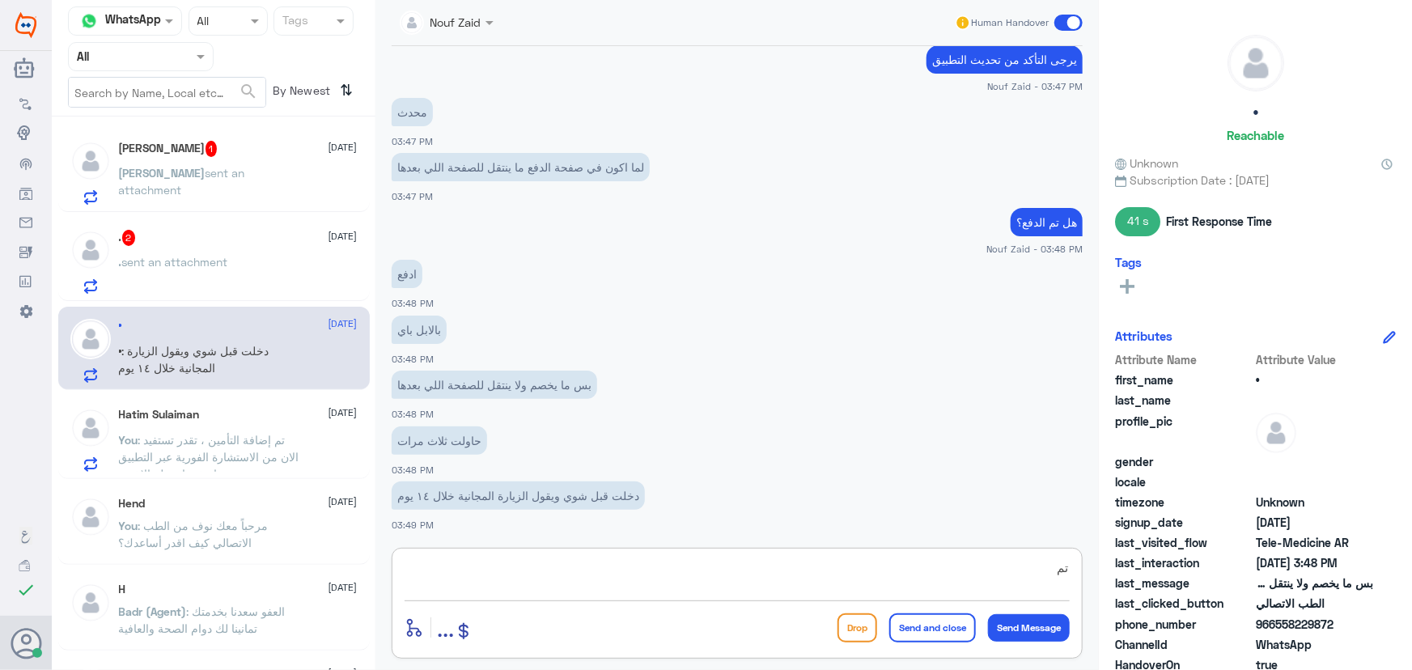
type textarea "ت"
type textarea "ل"
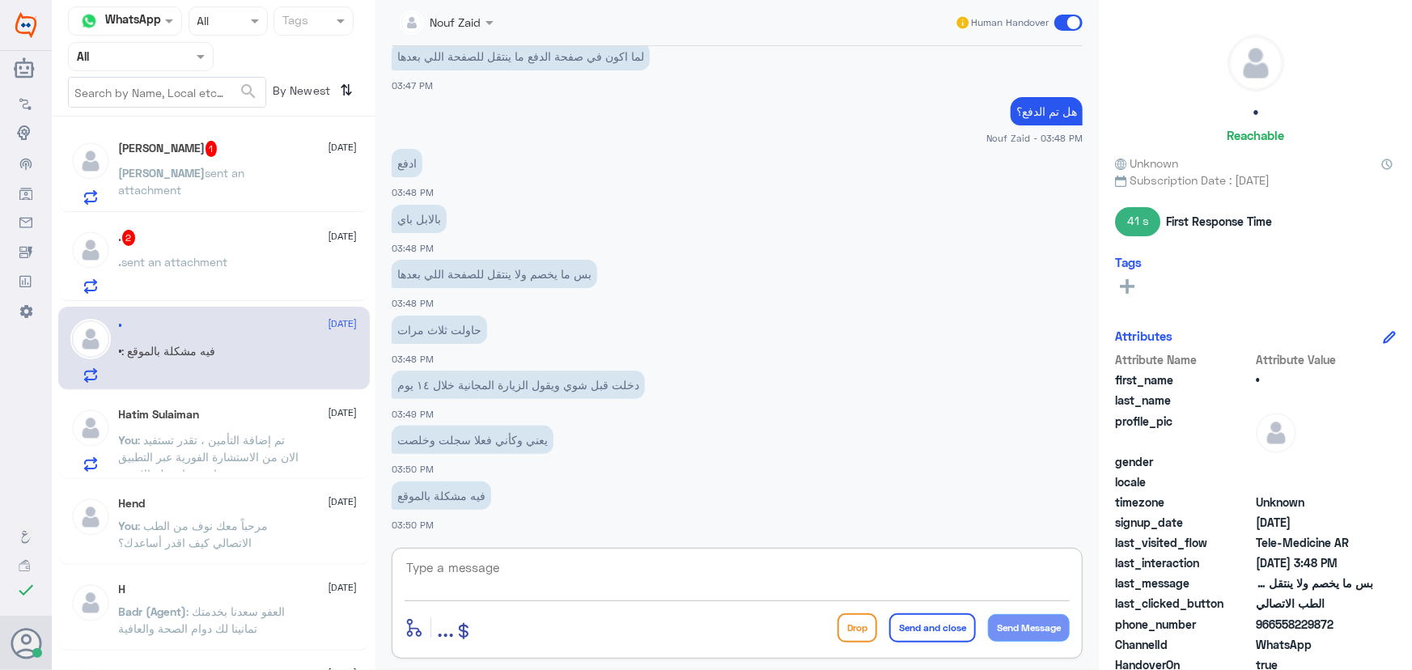
click at [624, 563] on textarea at bounding box center [737, 577] width 665 height 40
click at [236, 259] on div ". sent an attachment" at bounding box center [238, 275] width 239 height 36
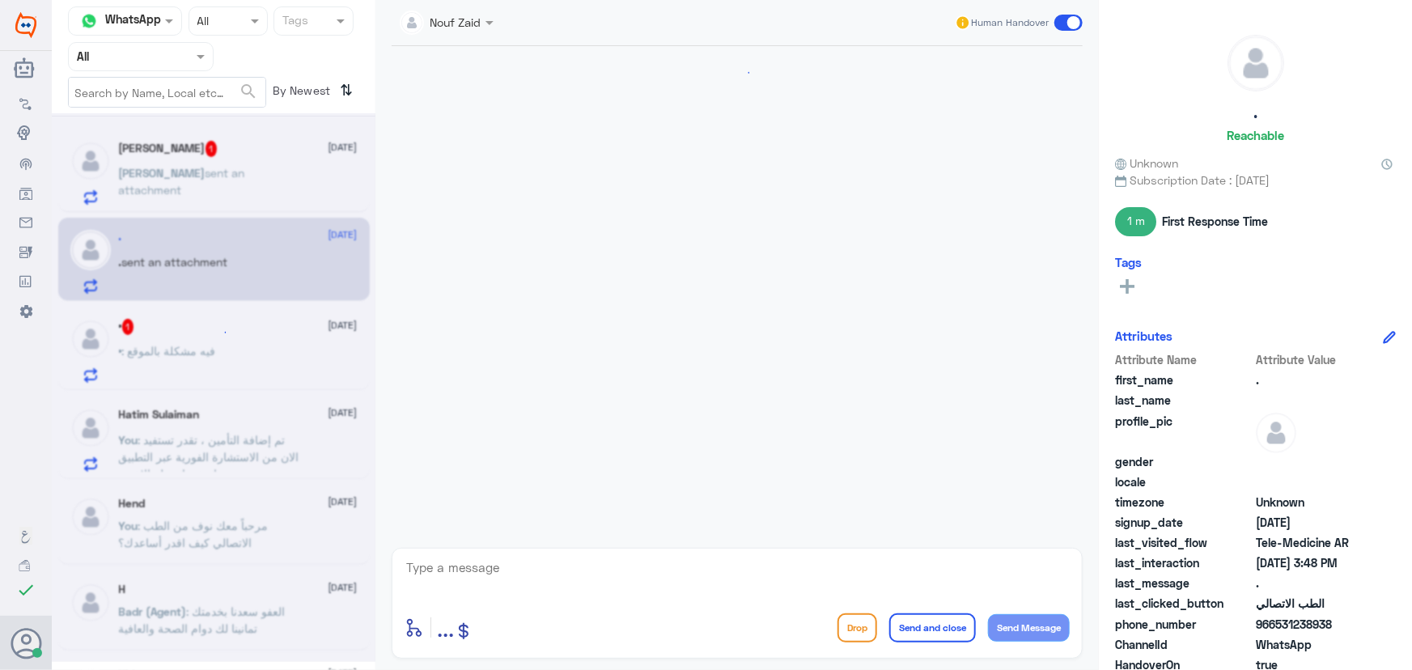
scroll to position [1060, 0]
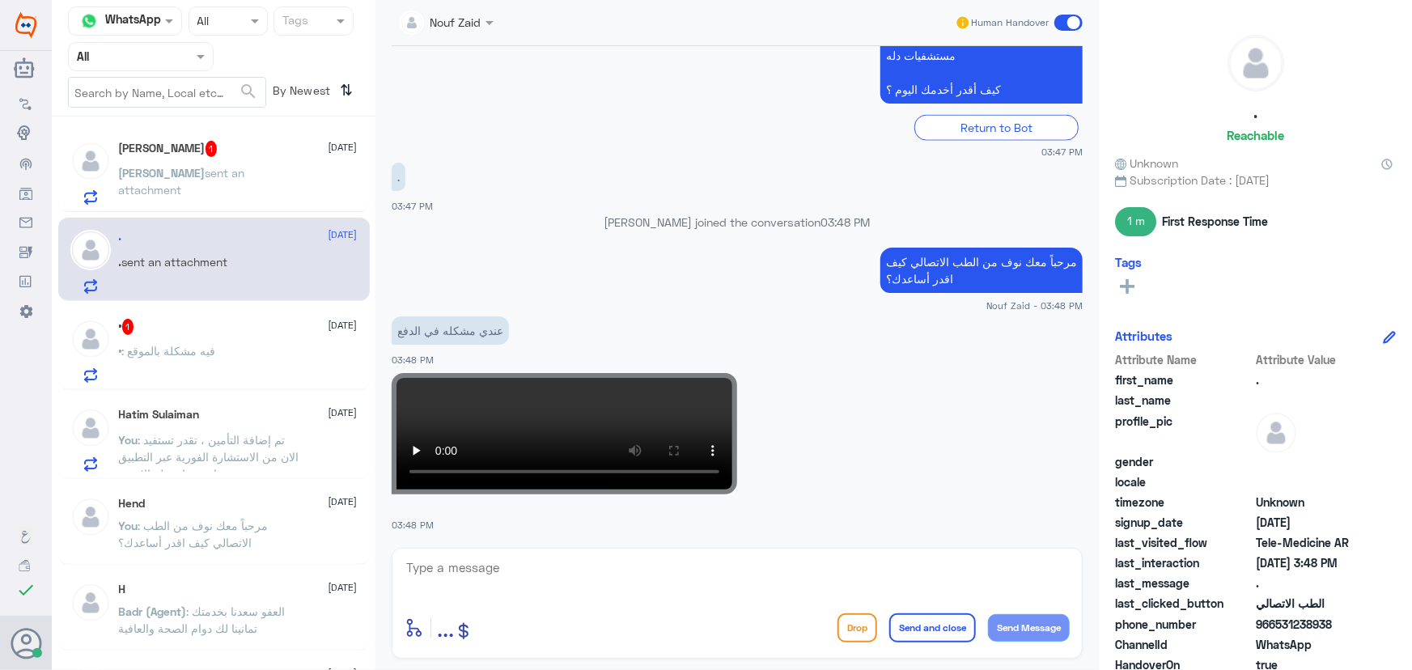
click at [237, 191] on p "Sarah sent an attachment" at bounding box center [210, 184] width 182 height 40
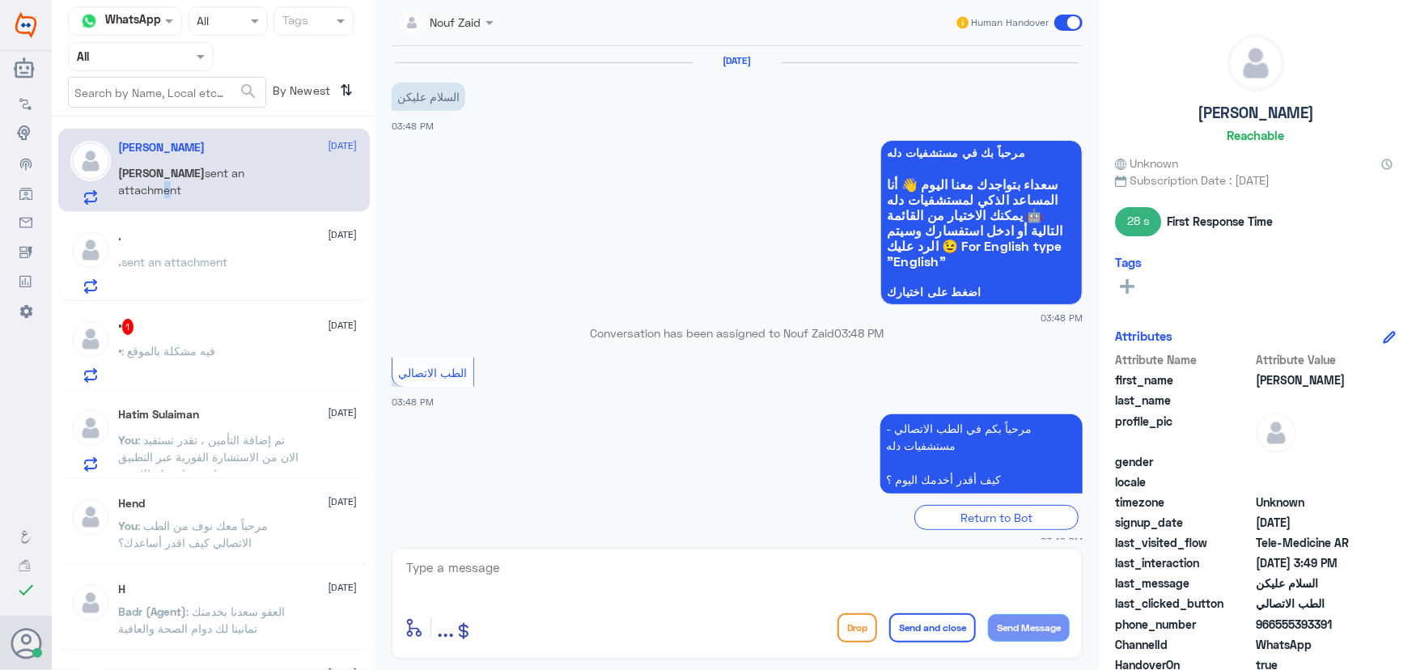
scroll to position [387, 0]
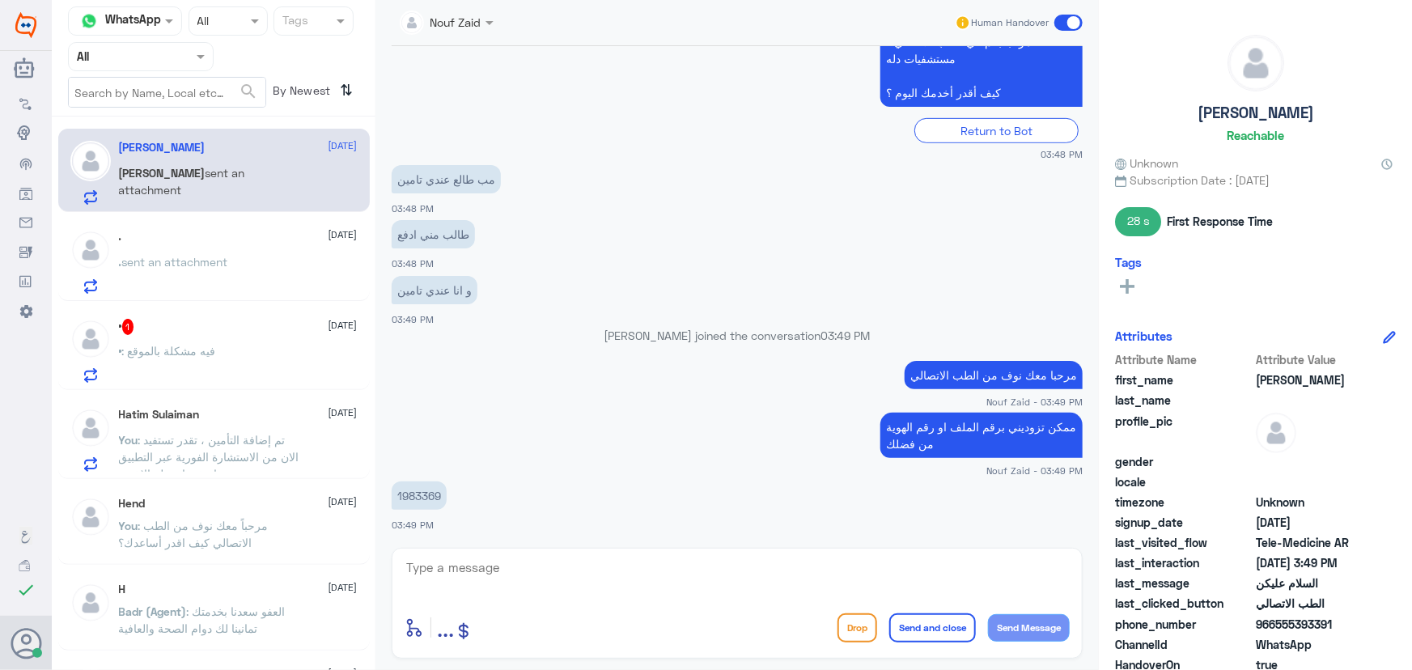
click at [259, 380] on div "• : فيه مشكلة بالموقع" at bounding box center [238, 364] width 239 height 36
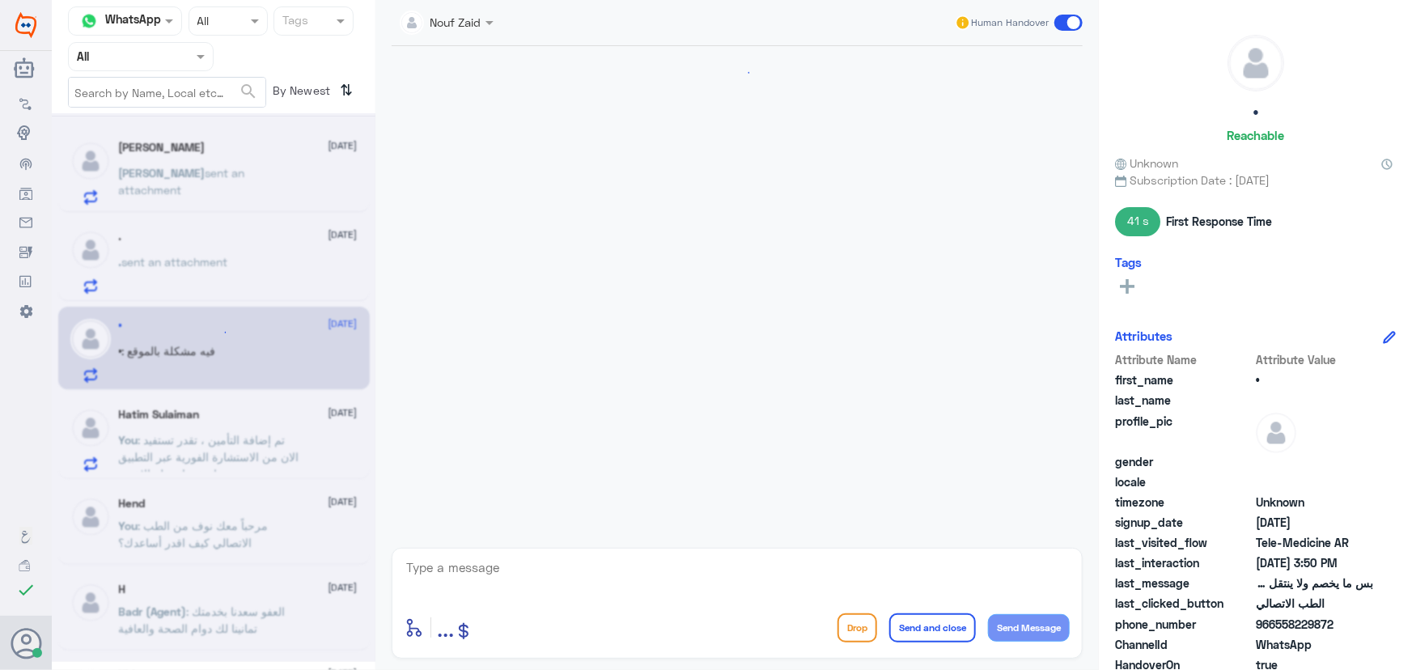
scroll to position [669, 0]
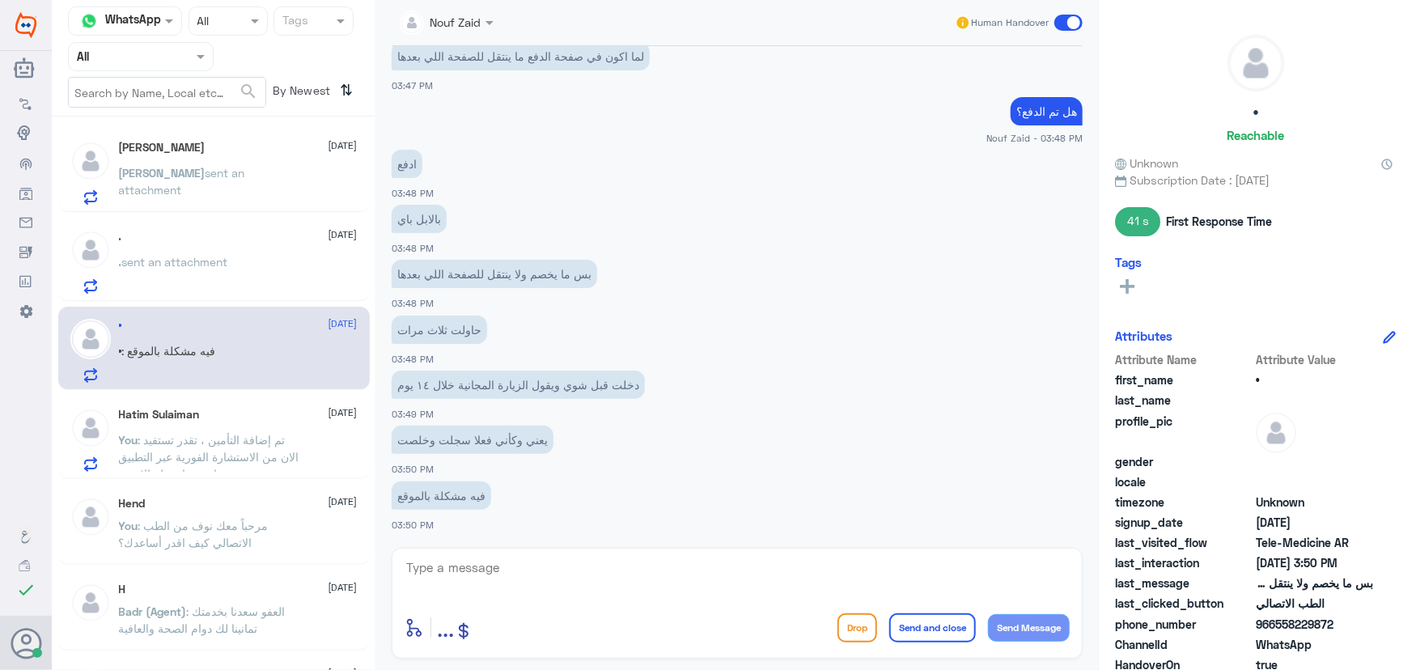
click at [228, 151] on div "Sarah 12 October" at bounding box center [238, 148] width 239 height 14
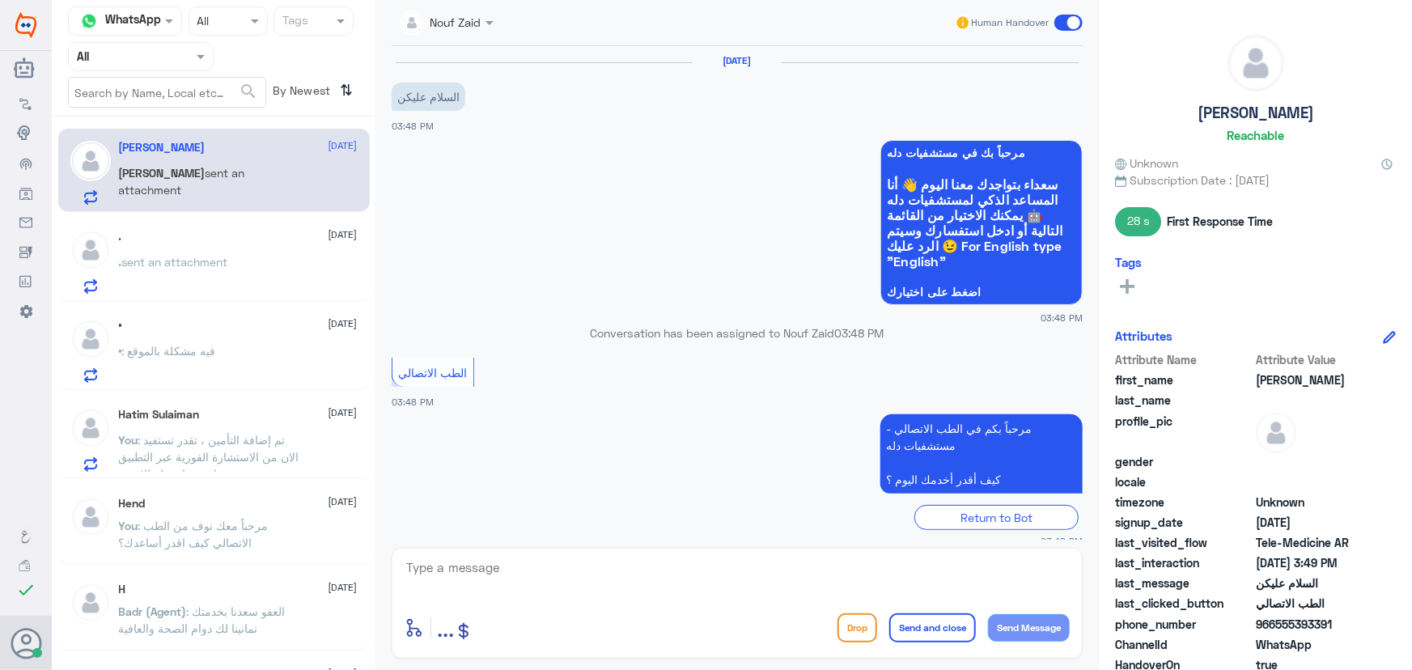
scroll to position [387, 0]
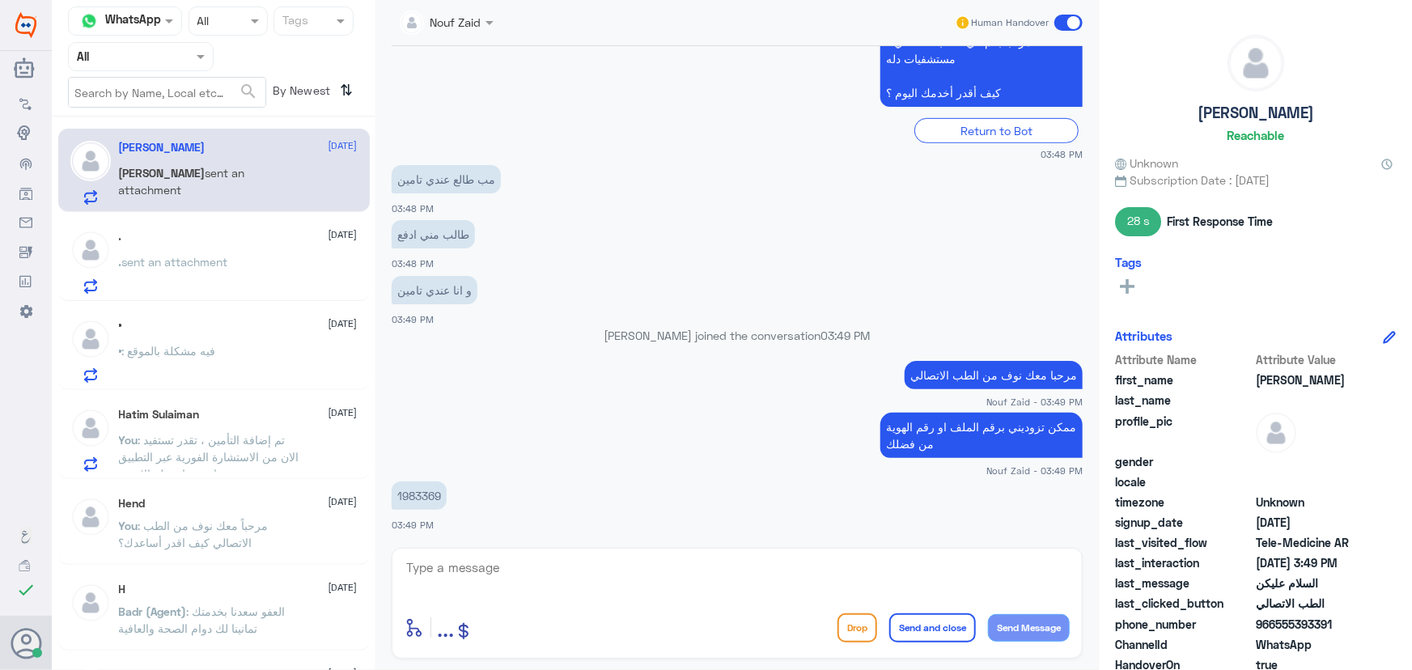
click at [412, 497] on p "1983369" at bounding box center [419, 496] width 55 height 28
copy p "1983369"
click at [567, 551] on div "enter flow name ... Drop Send and close Send Message" at bounding box center [737, 603] width 691 height 111
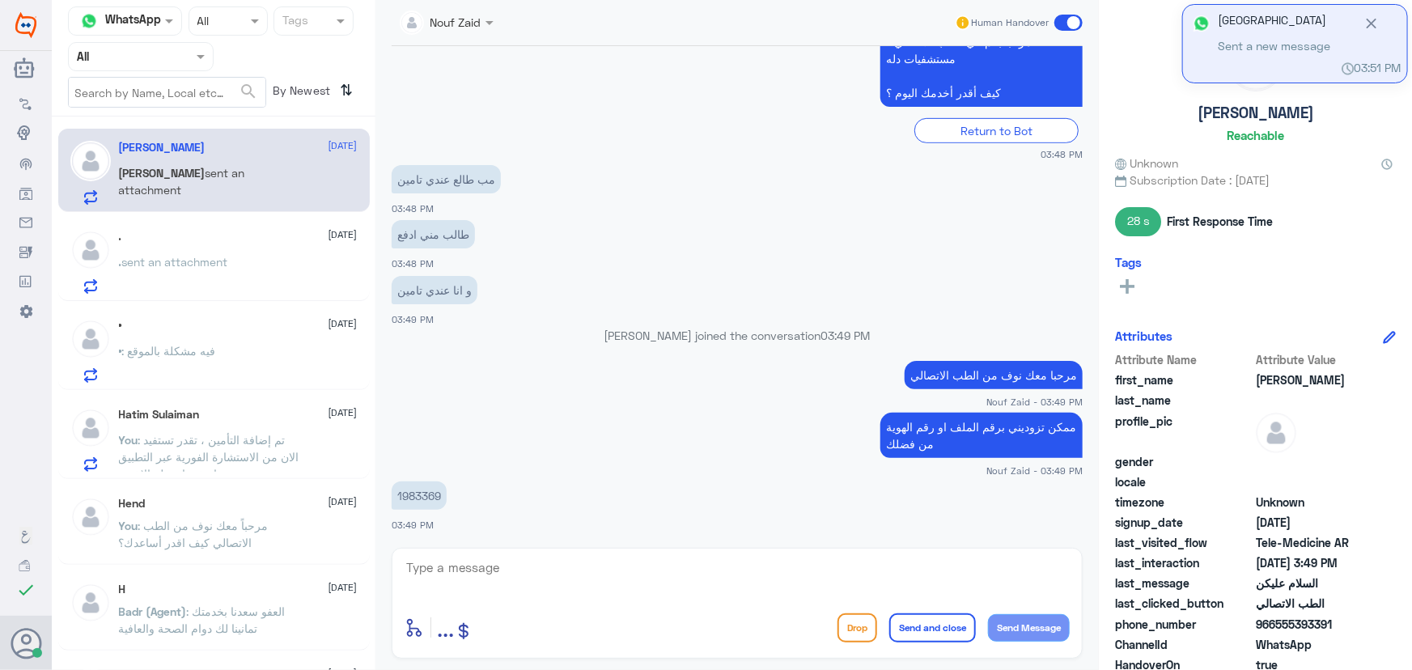
click at [648, 569] on textarea at bounding box center [737, 577] width 665 height 40
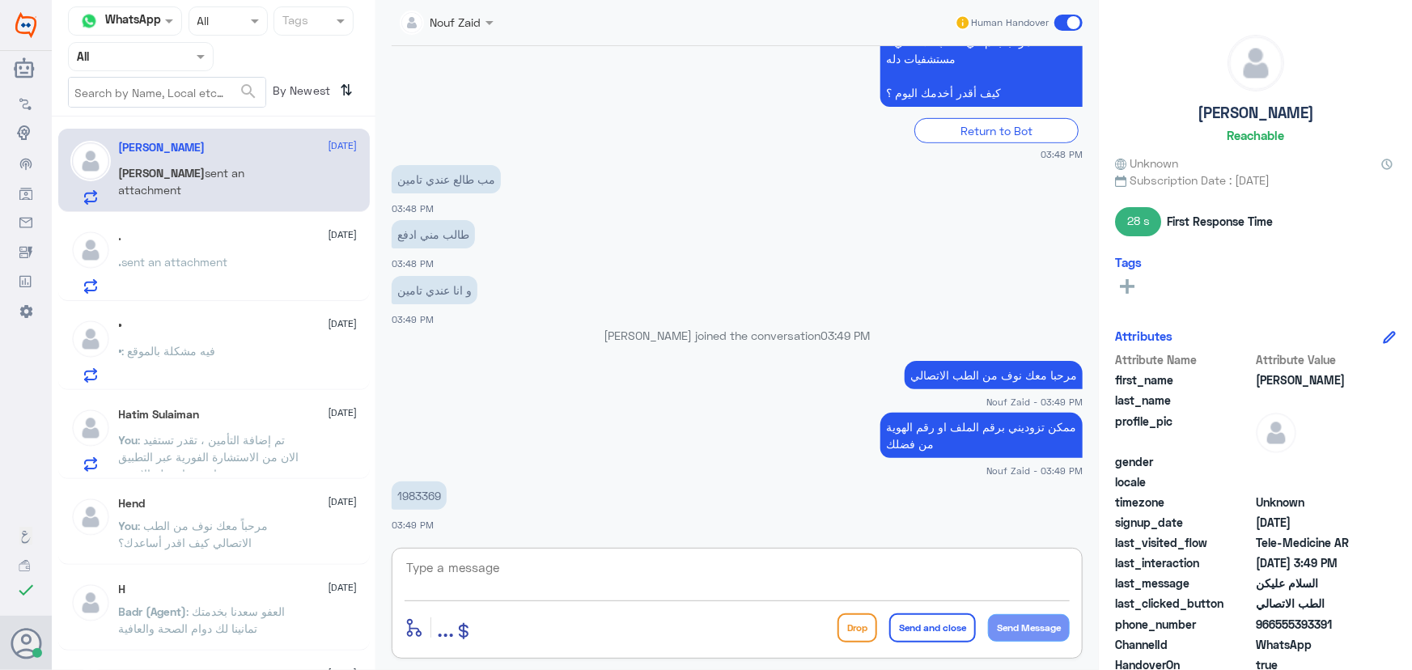
paste textarea "تم (تحديث/اضافة) التأمين ، تقدر تستفيد الان من الاستشارة الفورية عبر التطبيق او…"
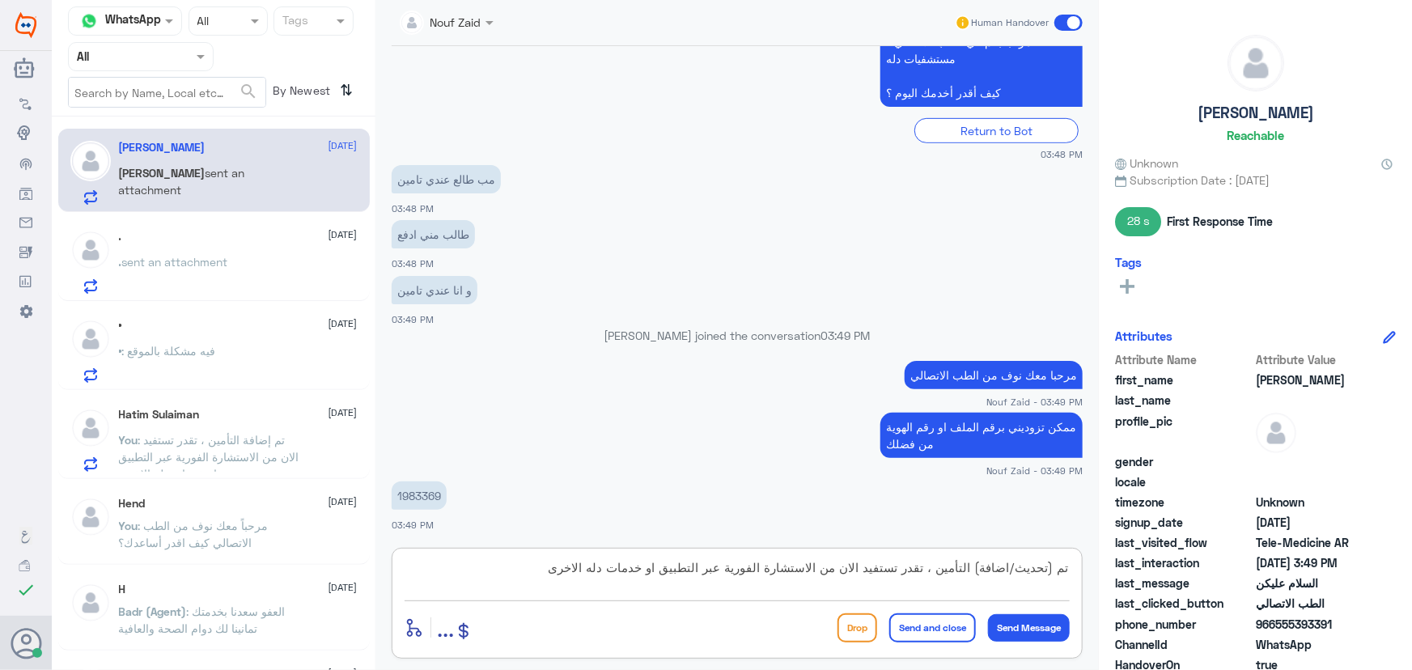
drag, startPoint x: 971, startPoint y: 563, endPoint x: 1019, endPoint y: 566, distance: 48.6
click at [1019, 566] on textarea "تم (تحديث/اضافة) التأمين ، تقدر تستفيد الان من الاستشارة الفورية عبر التطبيق او…" at bounding box center [737, 577] width 665 height 40
click at [1052, 574] on textarea "تم (تحديث التأمين ، تقدر تستفيد الان من الاستشارة الفورية عبر التطبيق او خدمات …" at bounding box center [737, 577] width 665 height 40
click at [1048, 571] on textarea "تم (تحديث التأمين ، تقدر تستفيد الان من الاستشارة الفورية عبر التطبيق او خدمات …" at bounding box center [737, 577] width 665 height 40
type textarea "تم تحديث التأمين ، تقدر تستفيد الان من الاستشارة الفورية عبر التطبيق او خدمات د…"
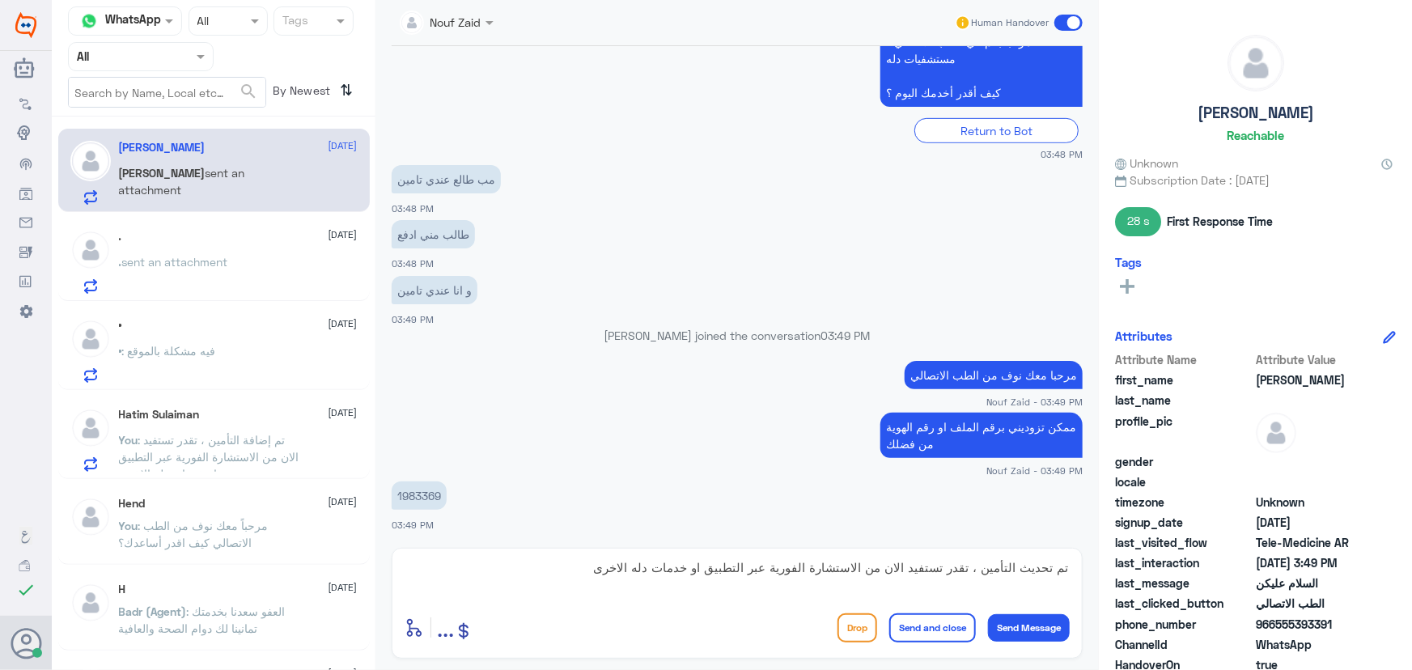
click at [946, 629] on button "Send and close" at bounding box center [933, 628] width 87 height 29
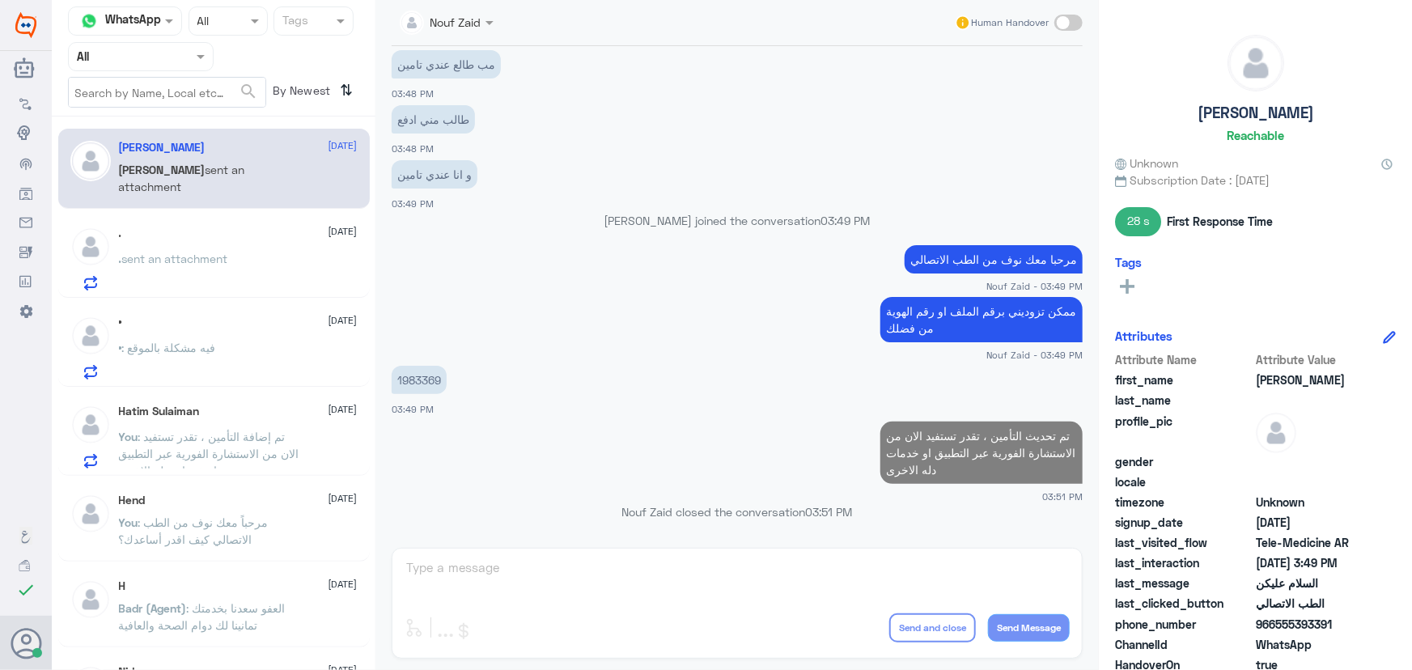
click at [177, 287] on p ". sent an attachment" at bounding box center [173, 270] width 109 height 40
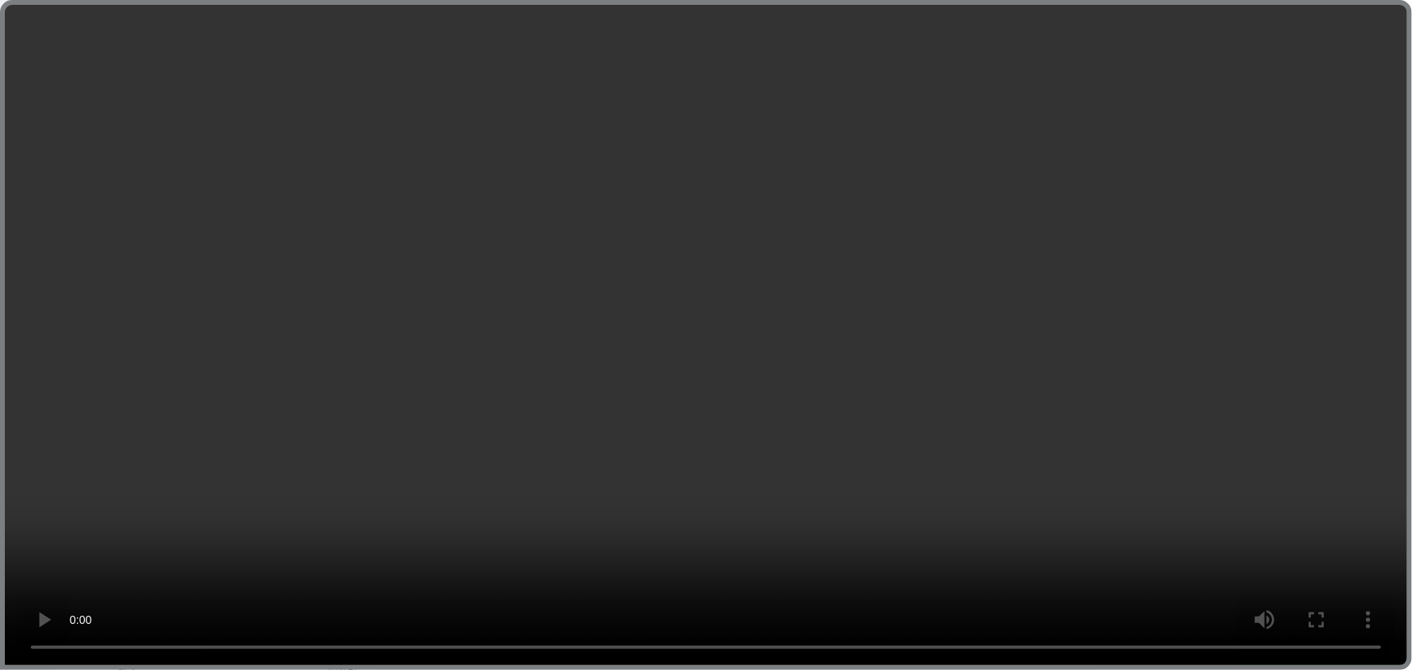
scroll to position [1060, 0]
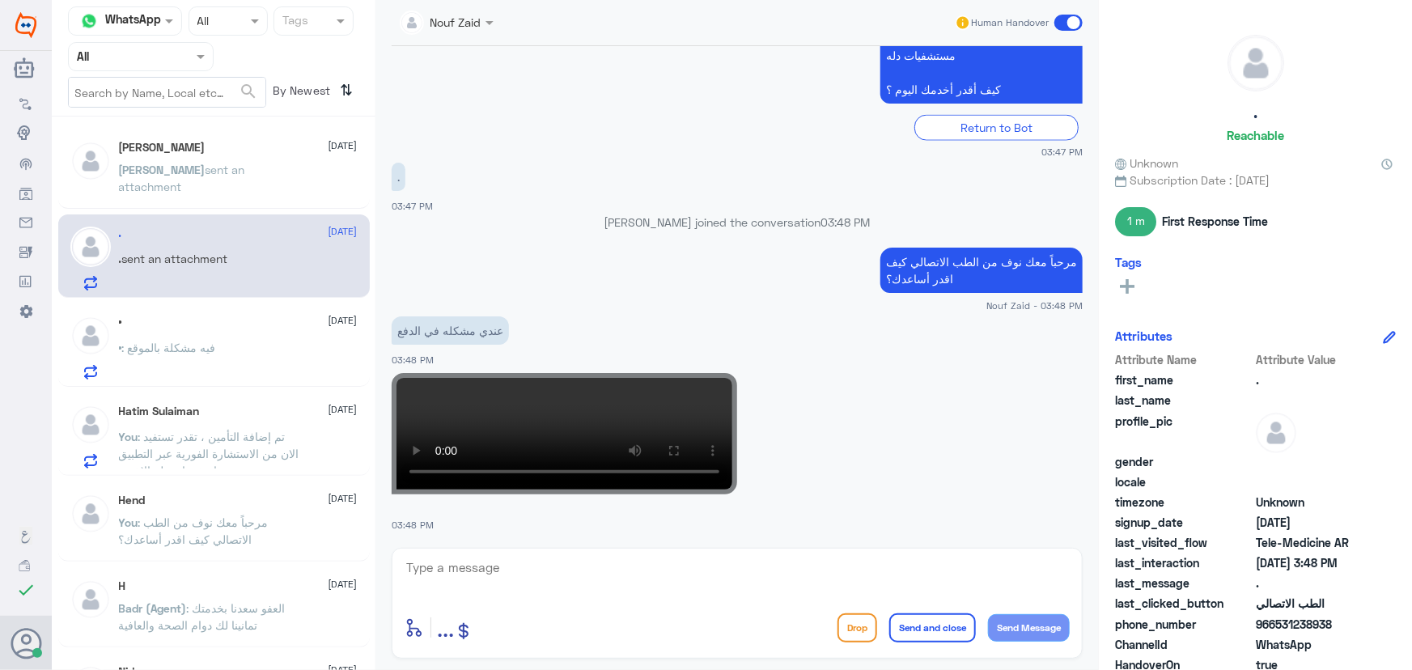
click at [108, 353] on div at bounding box center [90, 348] width 40 height 64
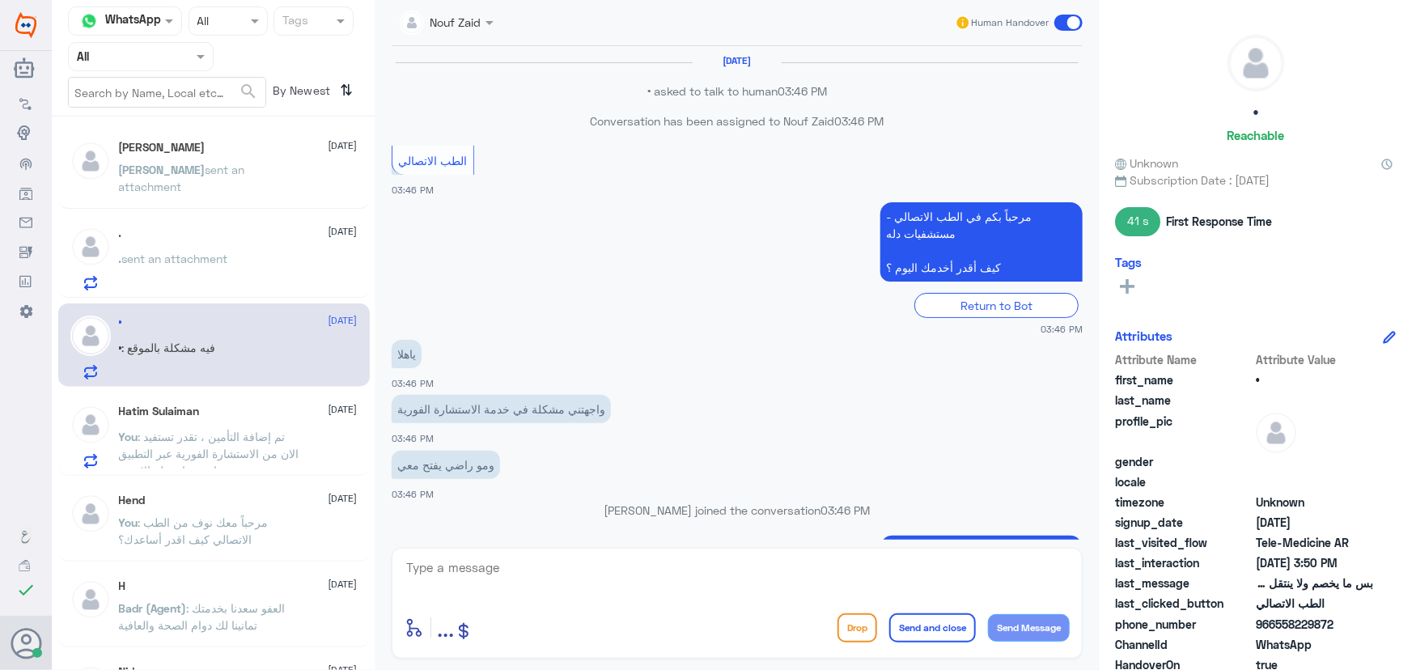
scroll to position [669, 0]
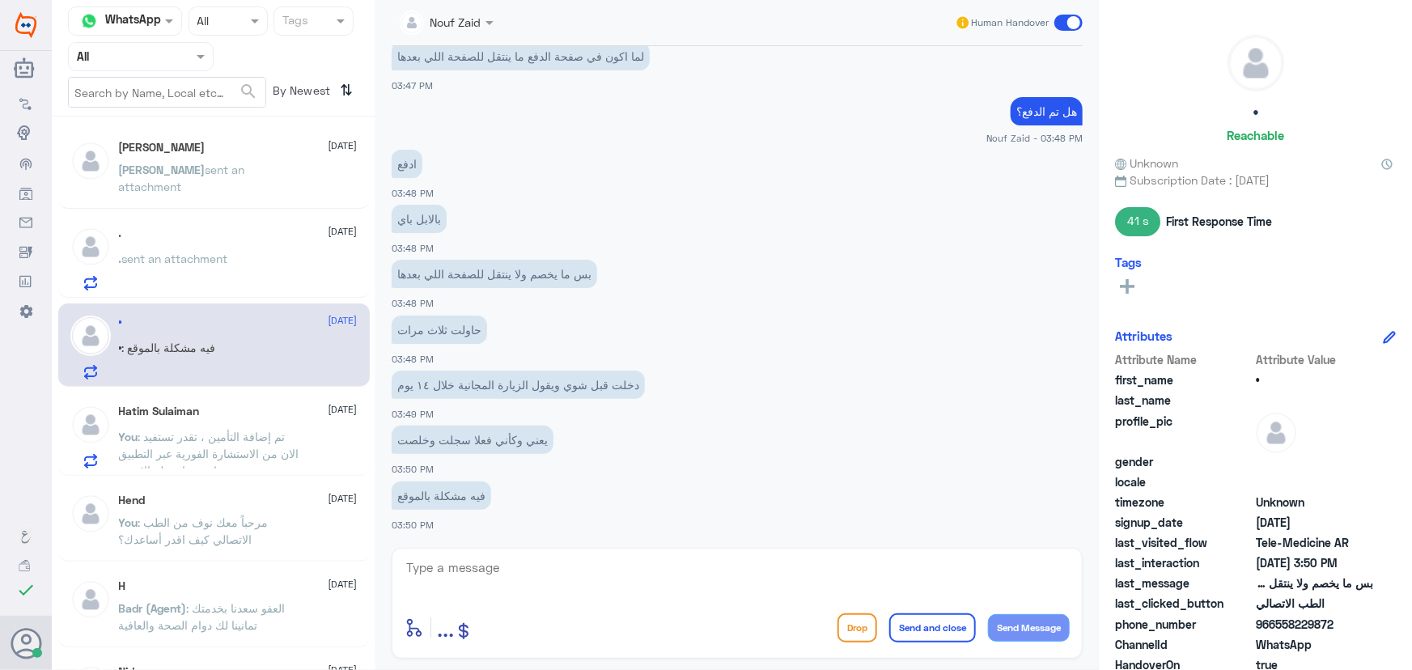
click at [320, 460] on div "You : تم إضافة التأمين ، تقدر تستفيد الان من الاستشارة الفورية عبر التطبيق او خ…" at bounding box center [238, 450] width 239 height 36
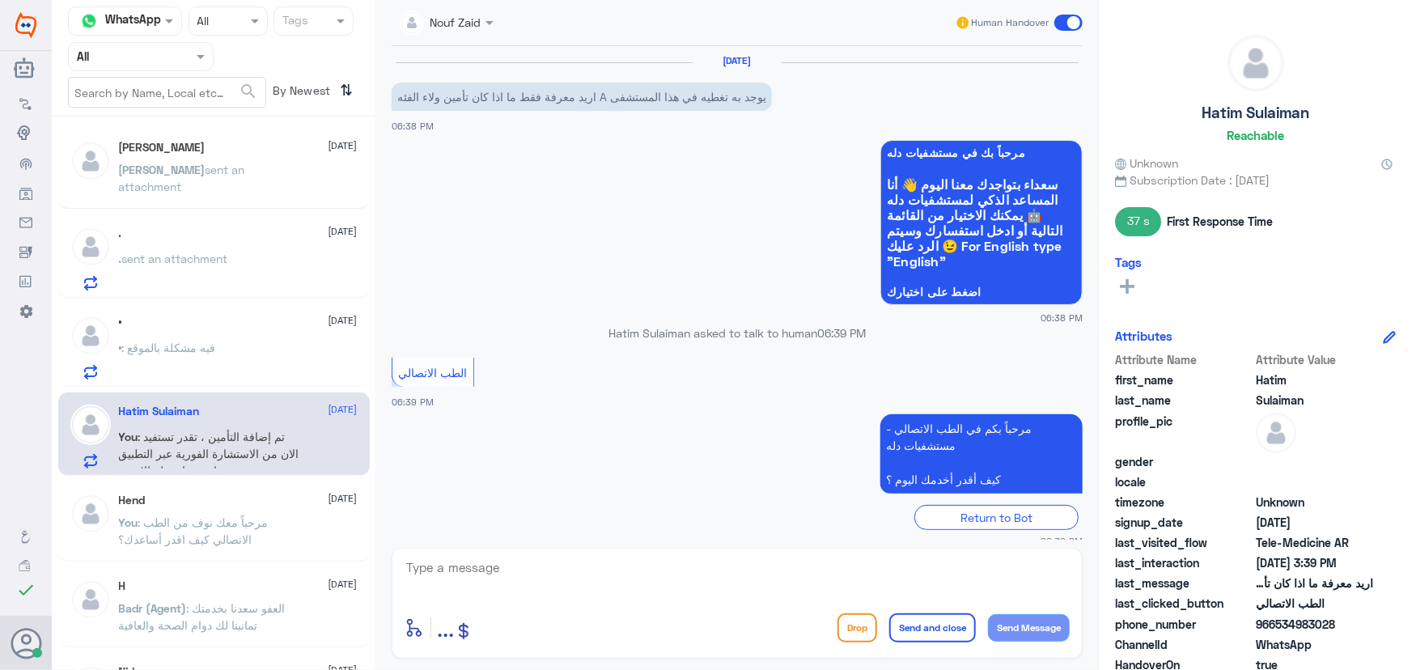
scroll to position [996, 0]
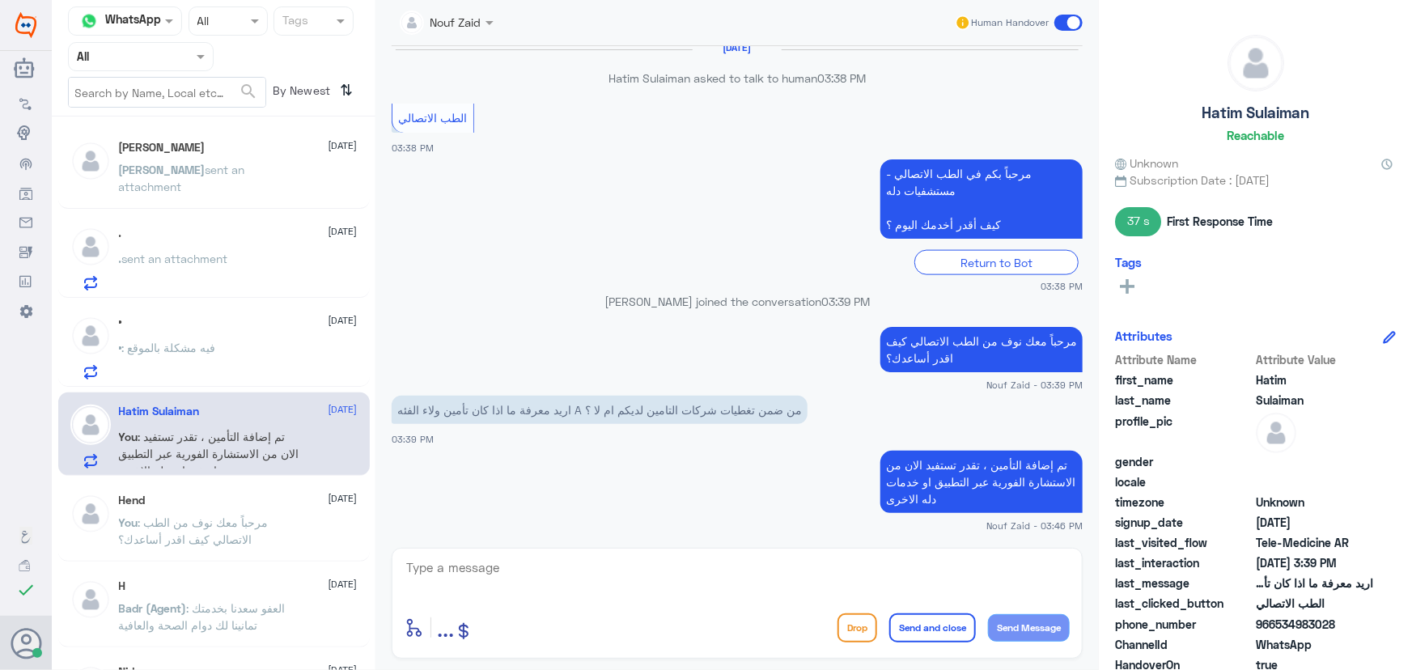
click at [1062, 27] on span at bounding box center [1069, 23] width 28 height 16
click at [0, 0] on input "checkbox" at bounding box center [0, 0] width 0 height 0
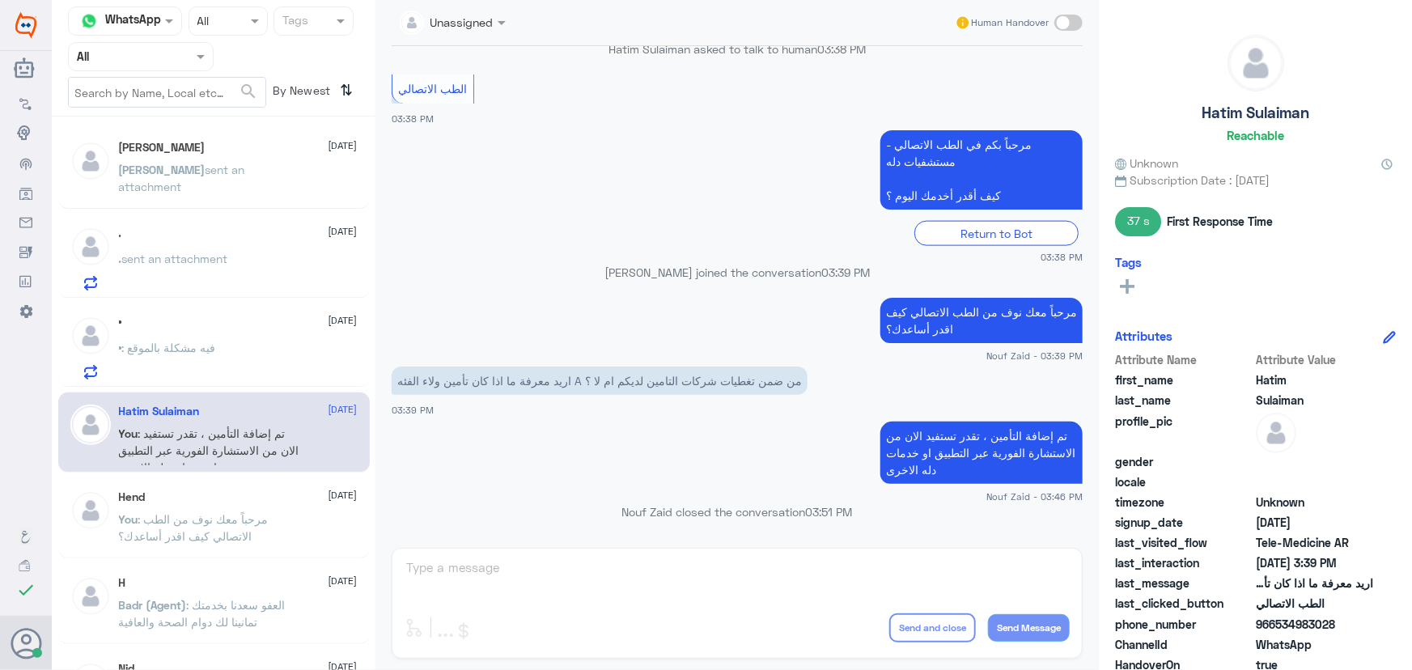
click at [227, 362] on div "• : فيه مشكلة بالموقع" at bounding box center [238, 361] width 239 height 36
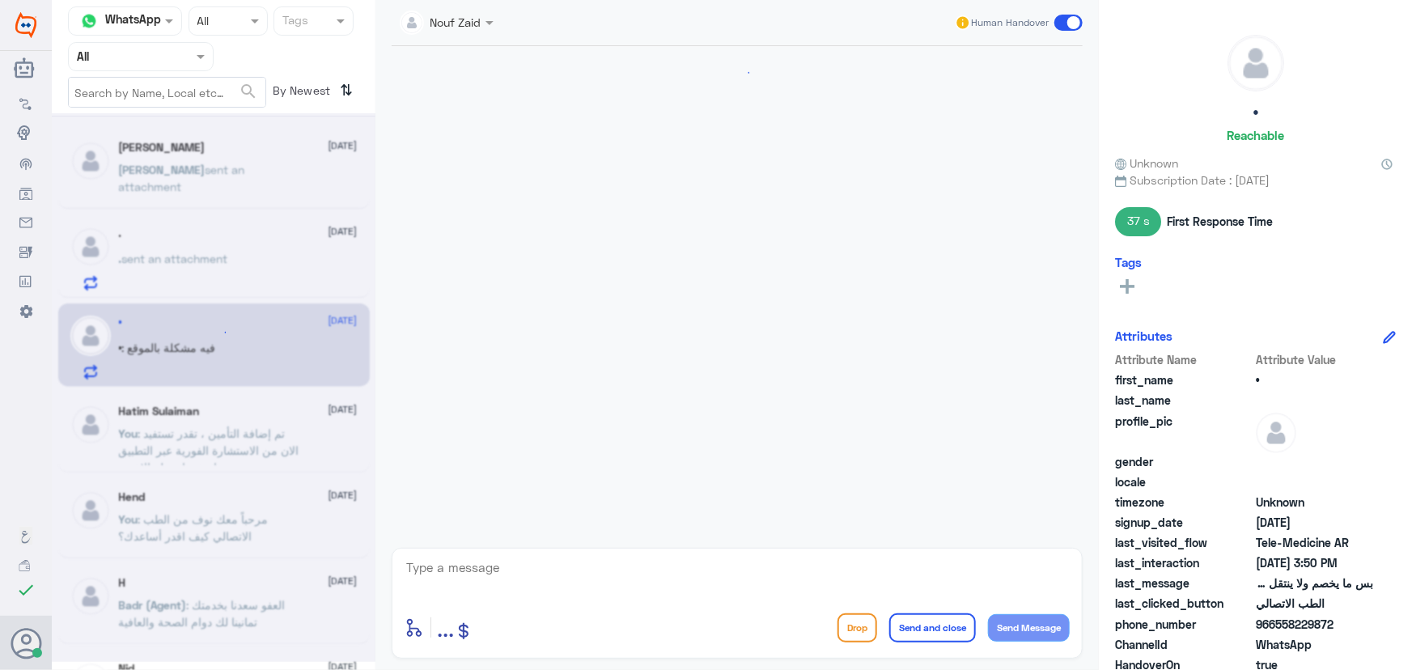
scroll to position [669, 0]
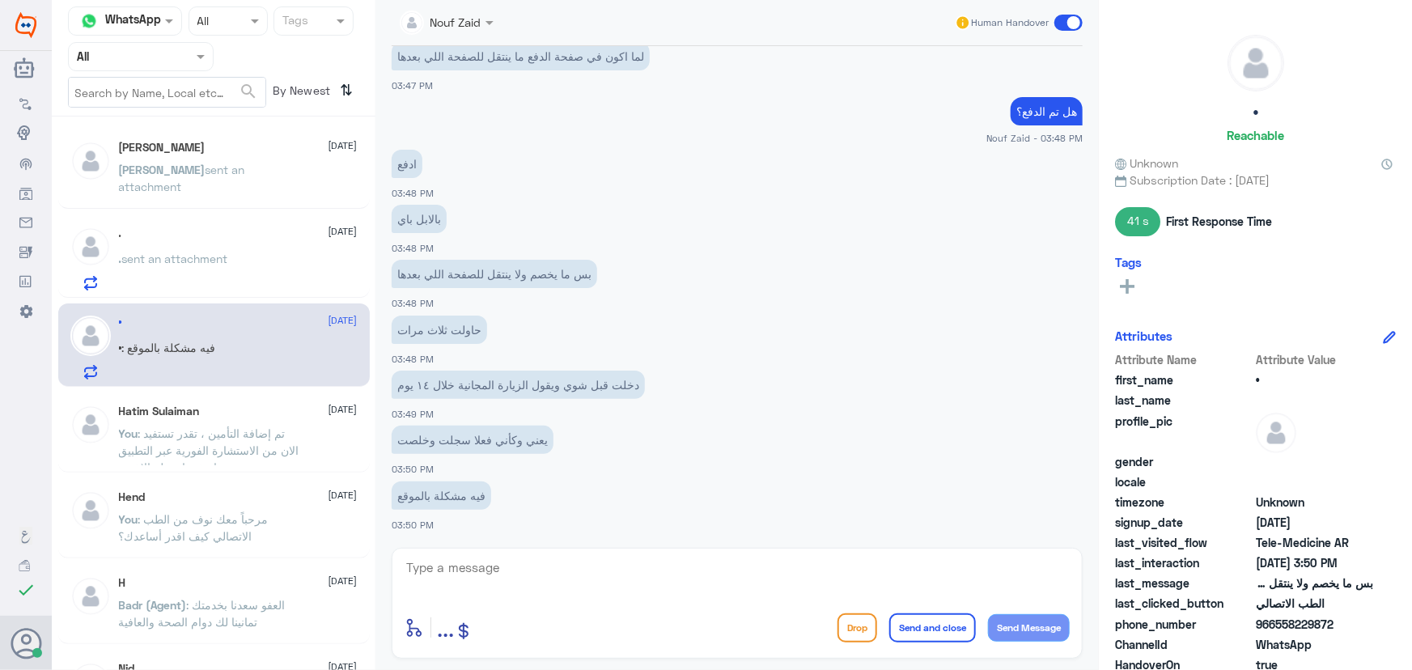
click at [198, 284] on p ". sent an attachment" at bounding box center [173, 270] width 109 height 40
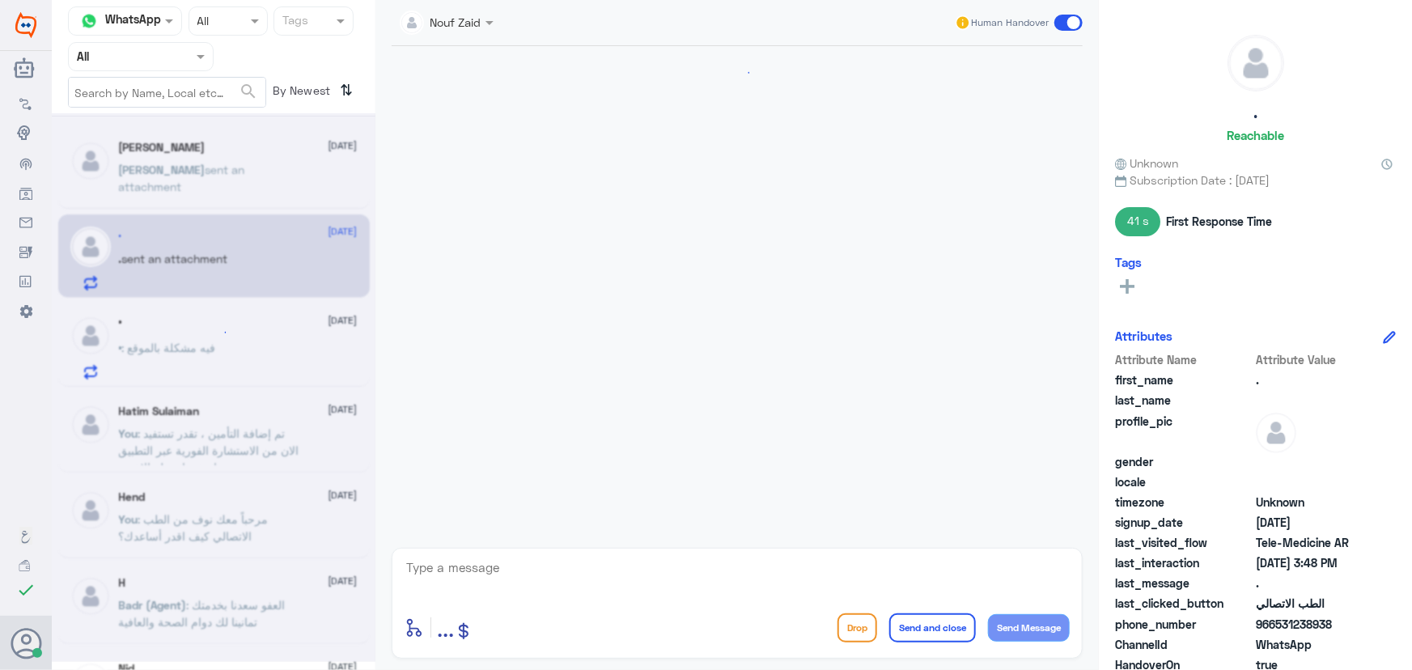
scroll to position [1060, 0]
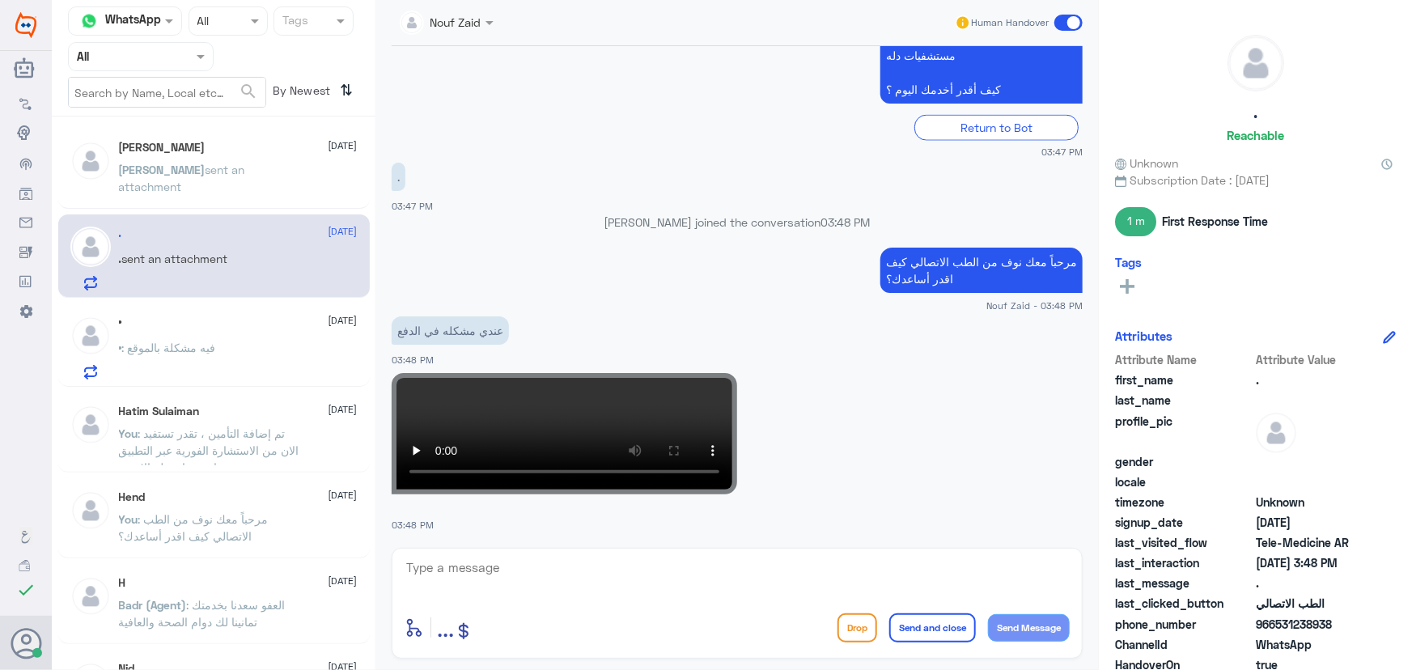
click at [185, 186] on p "Sarah sent an attachment" at bounding box center [210, 181] width 182 height 40
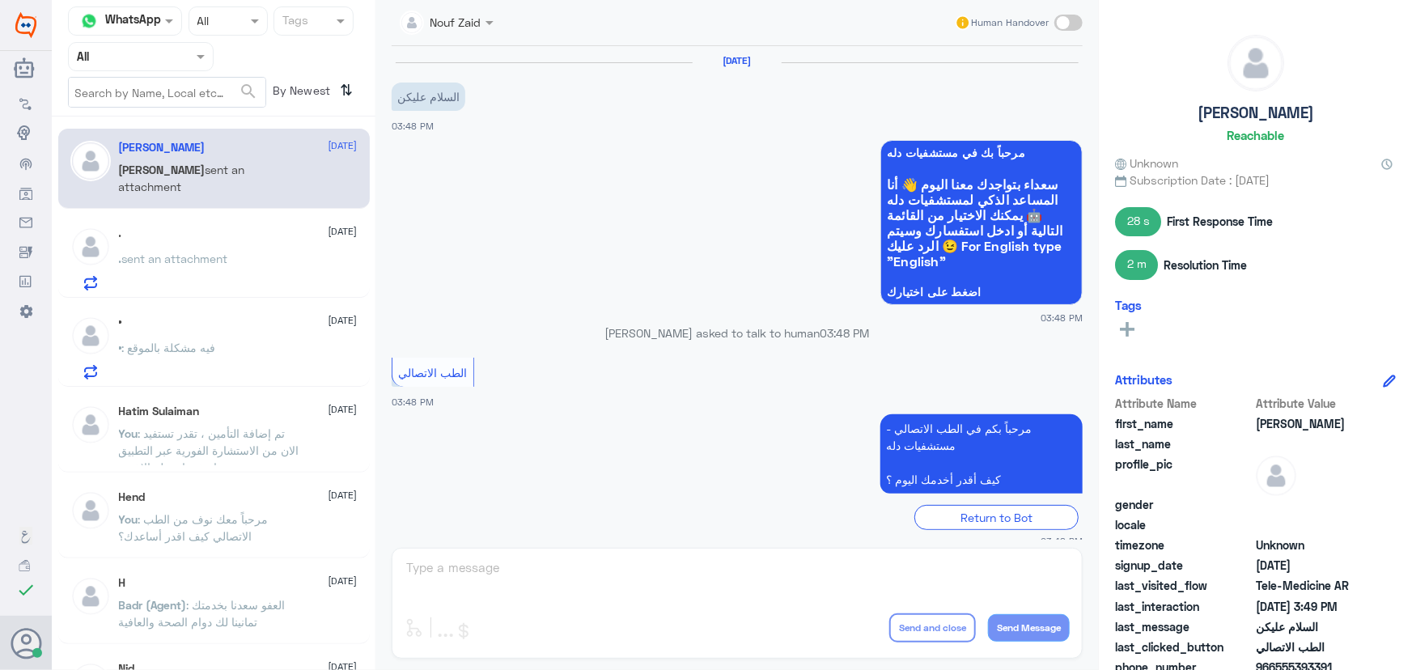
scroll to position [502, 0]
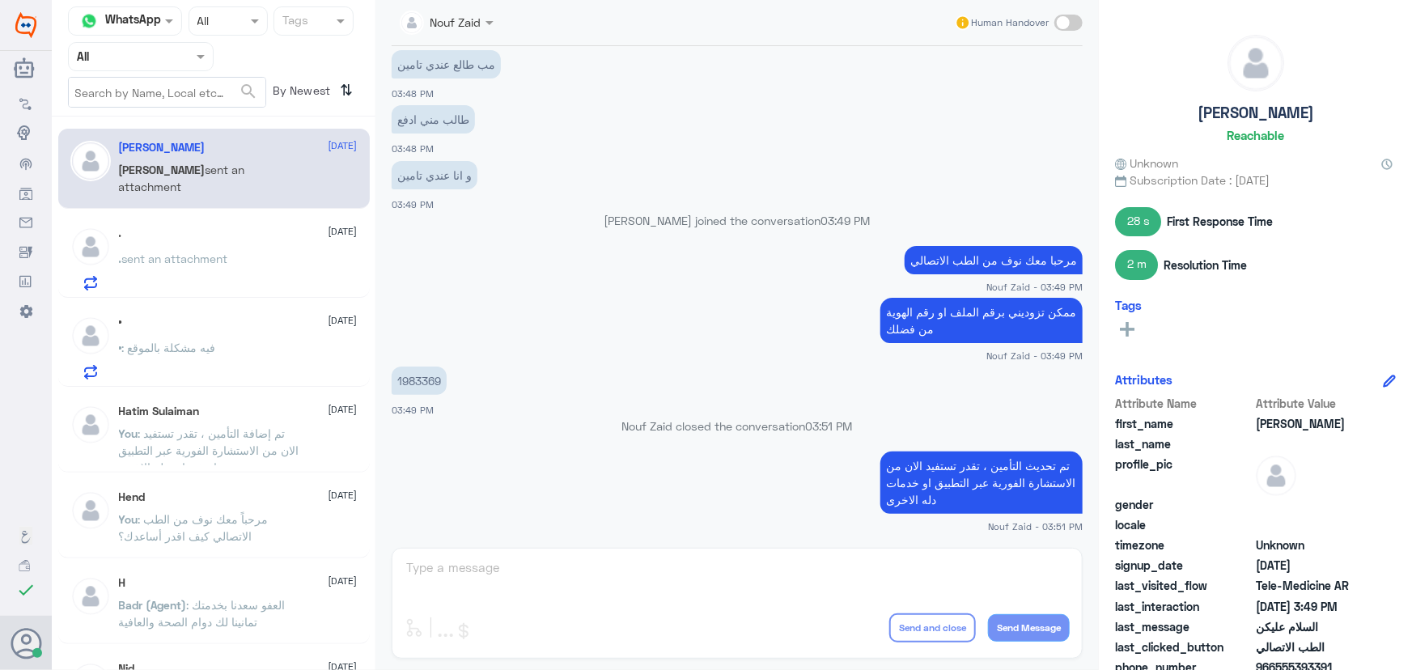
click at [210, 275] on p ". sent an attachment" at bounding box center [173, 270] width 109 height 40
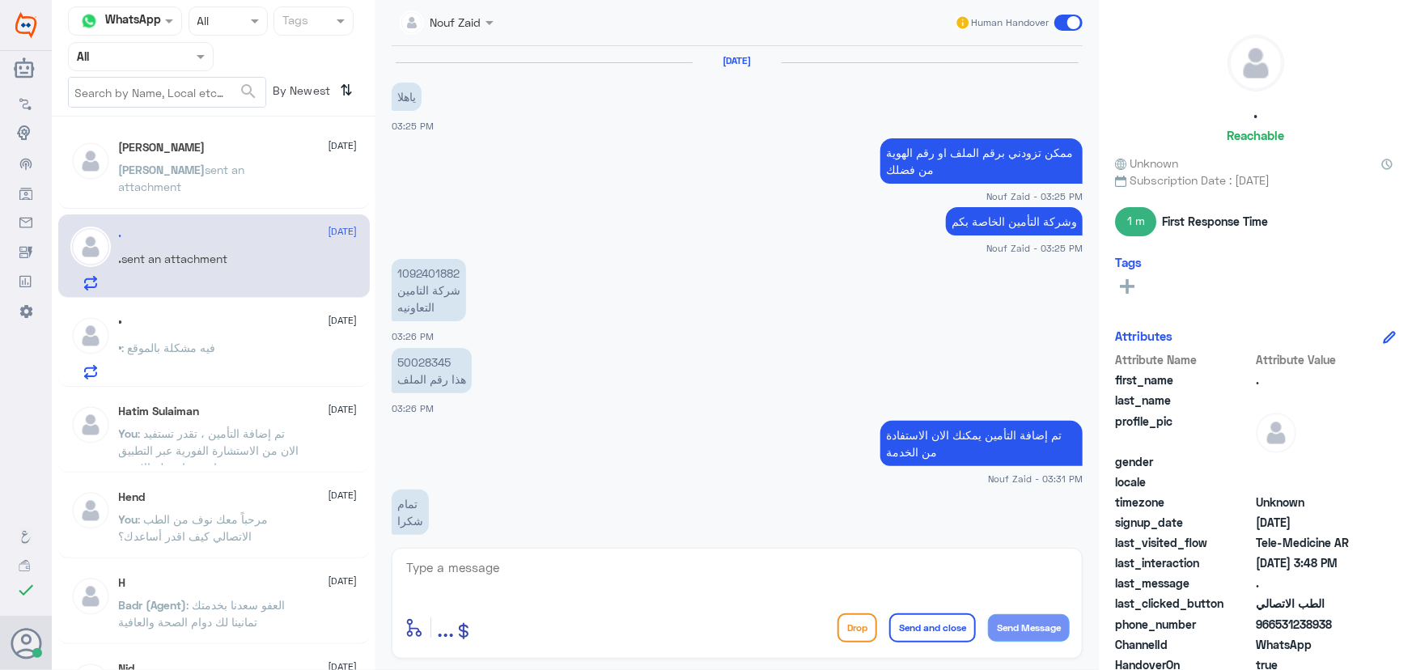
scroll to position [1060, 0]
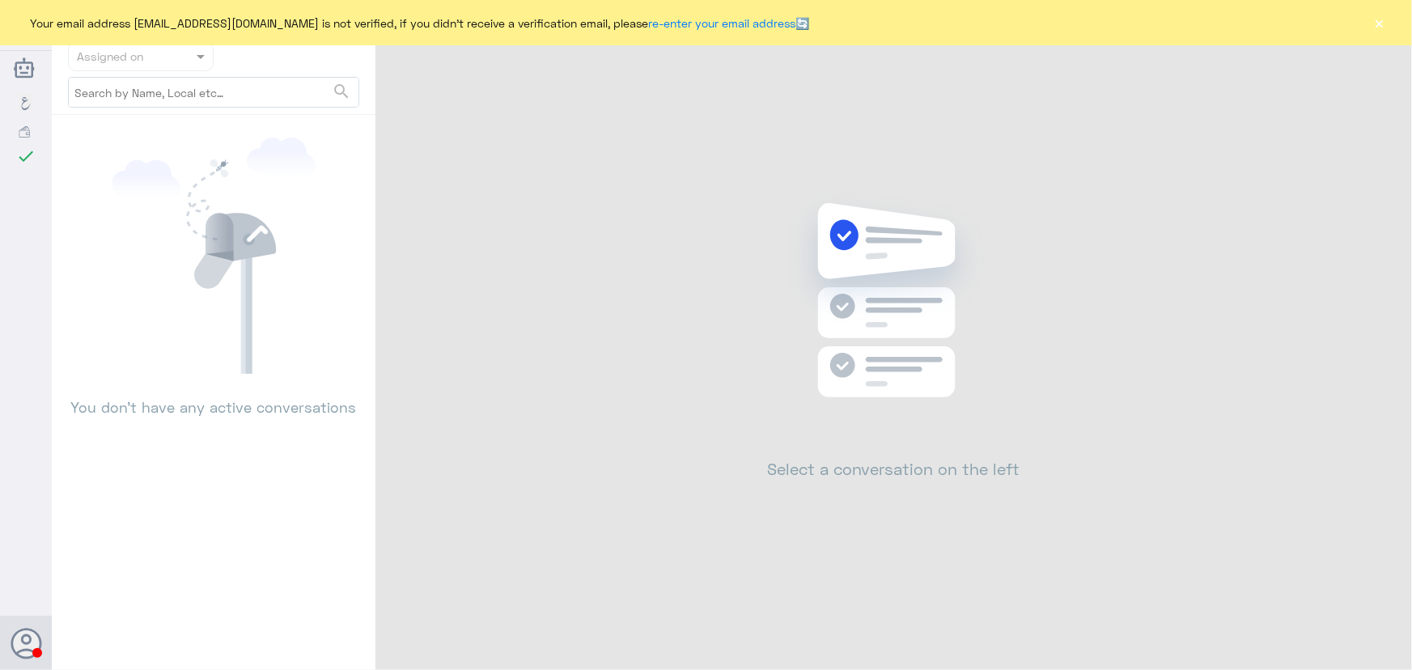
click at [1383, 23] on button "×" at bounding box center [1380, 23] width 16 height 16
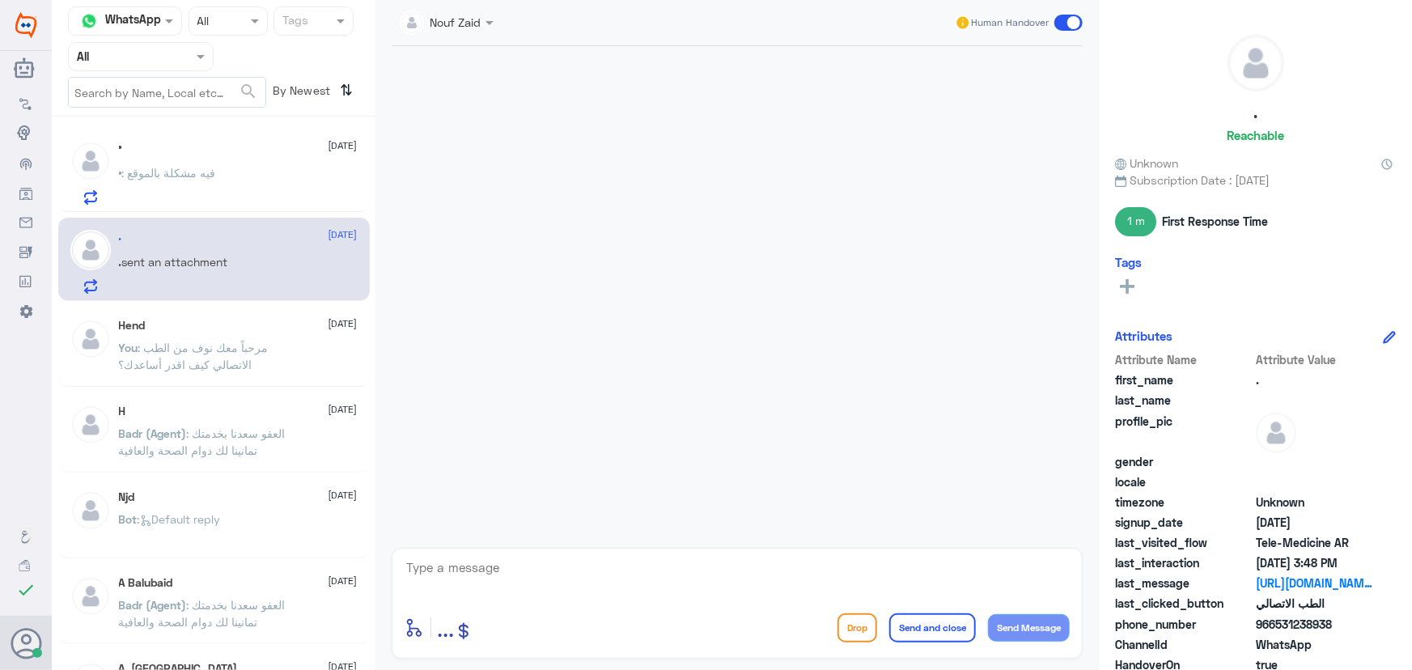
drag, startPoint x: 1277, startPoint y: 623, endPoint x: 1354, endPoint y: 618, distance: 77.9
click at [1354, 618] on span "966531238938" at bounding box center [1314, 624] width 117 height 17
click at [120, 146] on h5 "•" at bounding box center [120, 148] width 3 height 14
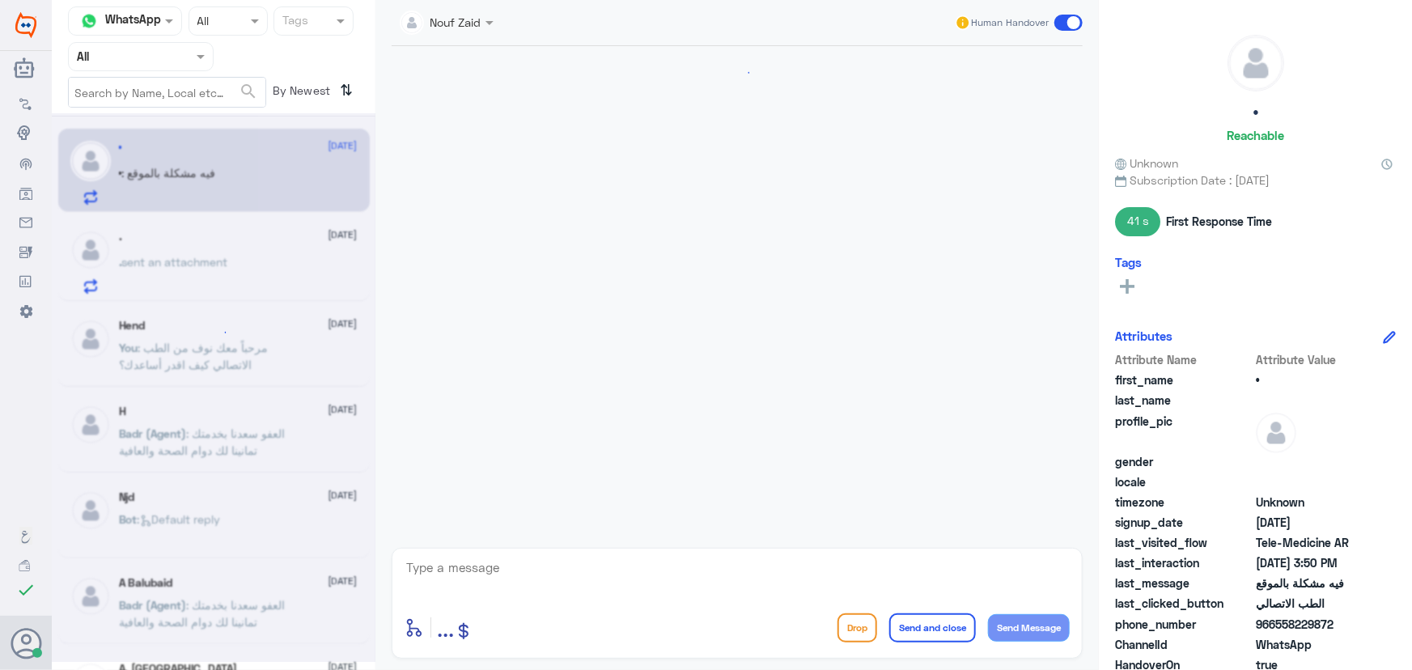
scroll to position [669, 0]
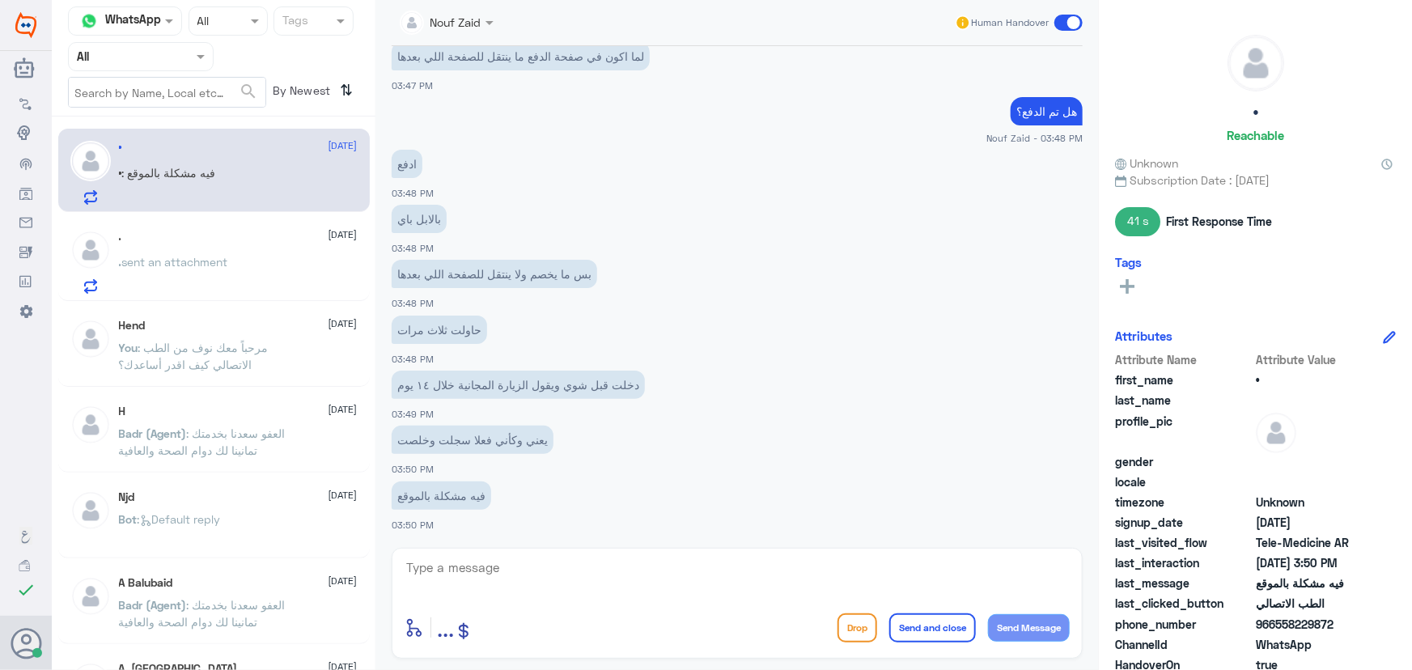
click at [1280, 618] on span "966558229872" at bounding box center [1314, 624] width 117 height 17
drag, startPoint x: 1277, startPoint y: 627, endPoint x: 1387, endPoint y: 608, distance: 112.4
click at [1385, 609] on div "Attribute Name Attribute Value first_name • last_name profile_pic gender locale…" at bounding box center [1255, 554] width 281 height 406
click at [1278, 627] on span "966558229872" at bounding box center [1314, 624] width 117 height 17
drag, startPoint x: 1276, startPoint y: 623, endPoint x: 1358, endPoint y: 613, distance: 83.2
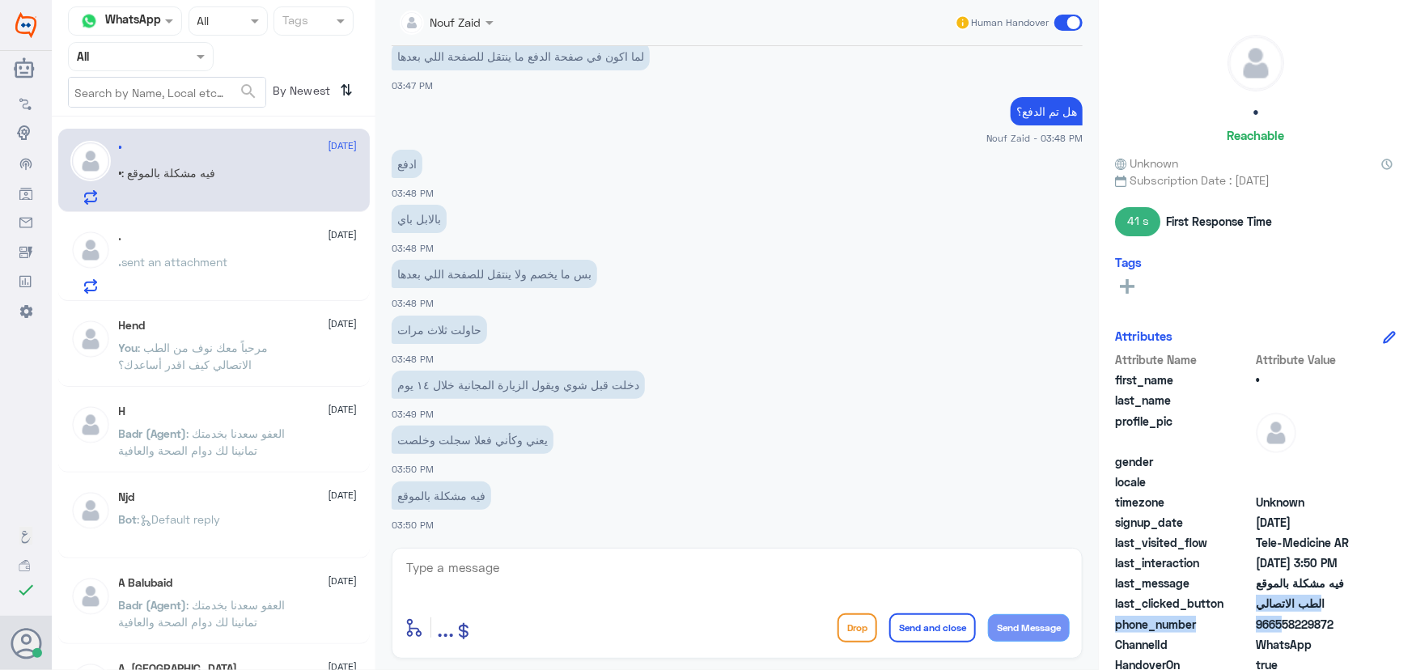
click at [1358, 613] on div "Attribute Name Attribute Value first_name • last_name profile_pic gender locale…" at bounding box center [1255, 554] width 281 height 406
copy div "الطب الاتصالي phone_number 966"
click at [1233, 624] on span "phone_number" at bounding box center [1184, 624] width 138 height 17
click at [1270, 627] on span "966558229872" at bounding box center [1314, 624] width 117 height 17
drag, startPoint x: 1277, startPoint y: 625, endPoint x: 1332, endPoint y: 624, distance: 54.2
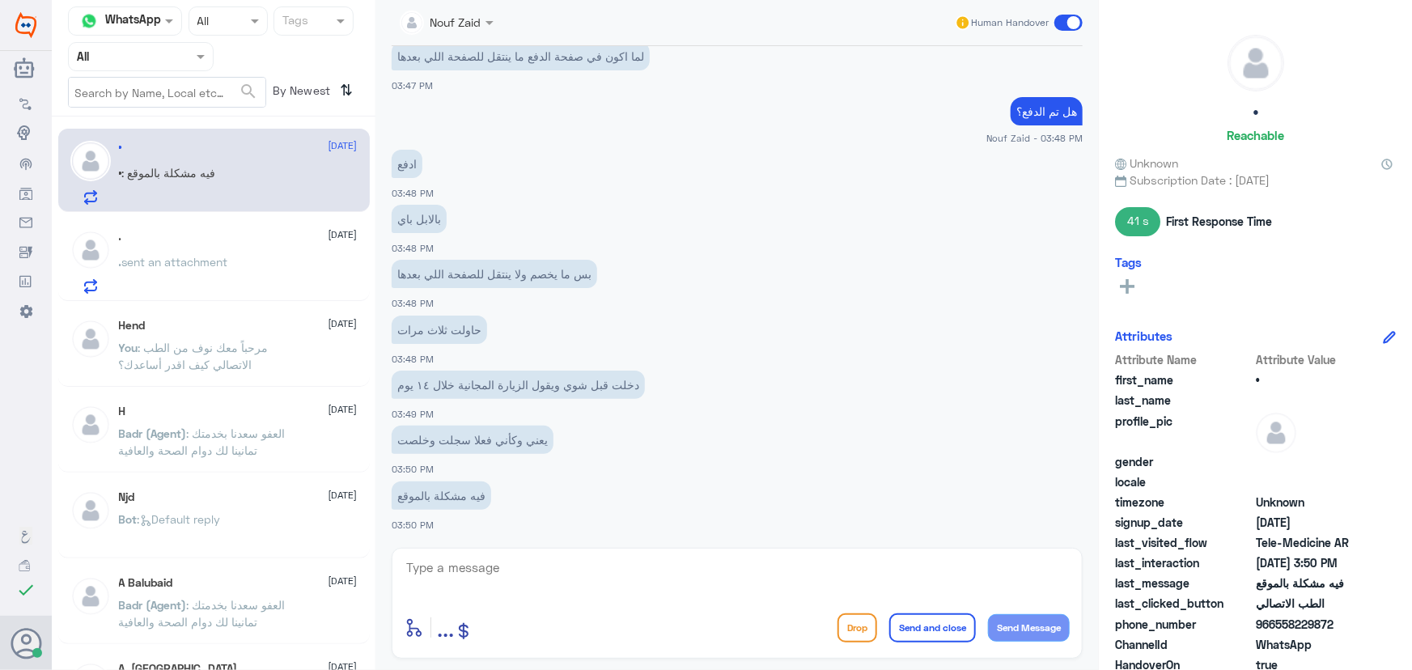
click at [1332, 624] on span "966558229872" at bounding box center [1314, 624] width 117 height 17
copy span "558229872"
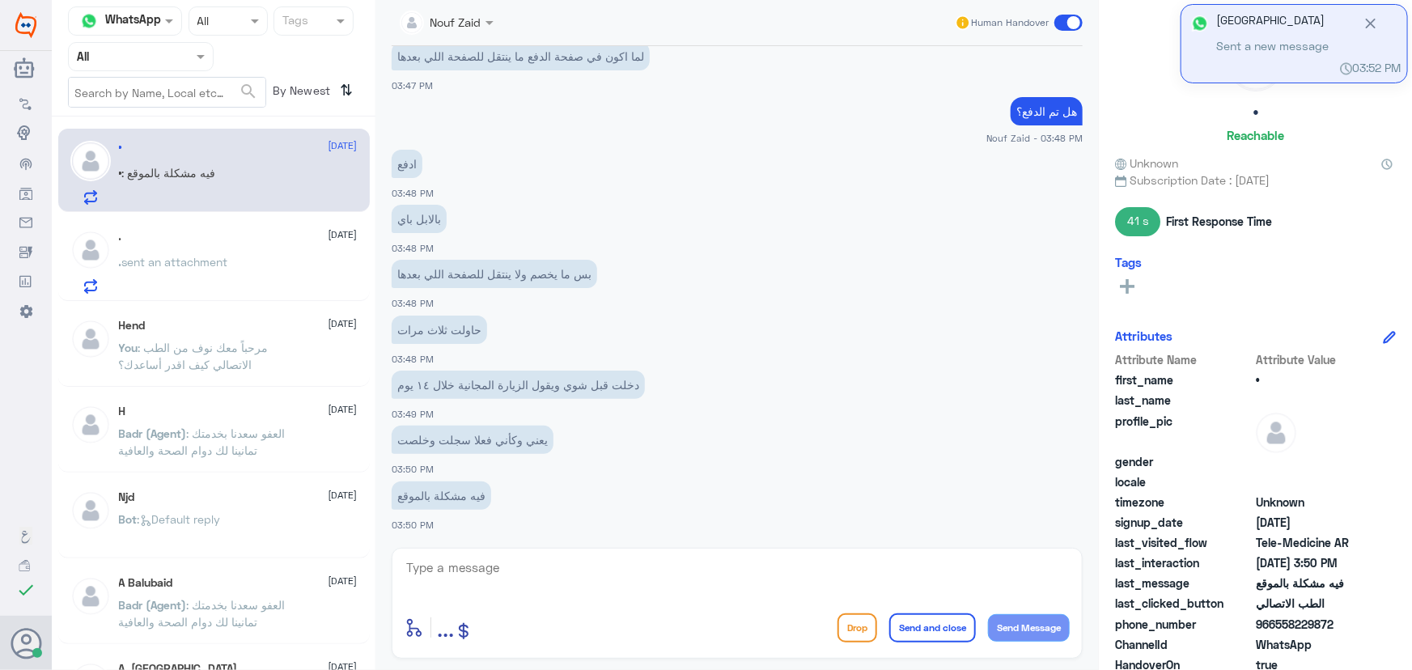
click at [235, 255] on div ". [DATE] . sent an attachment" at bounding box center [238, 262] width 239 height 64
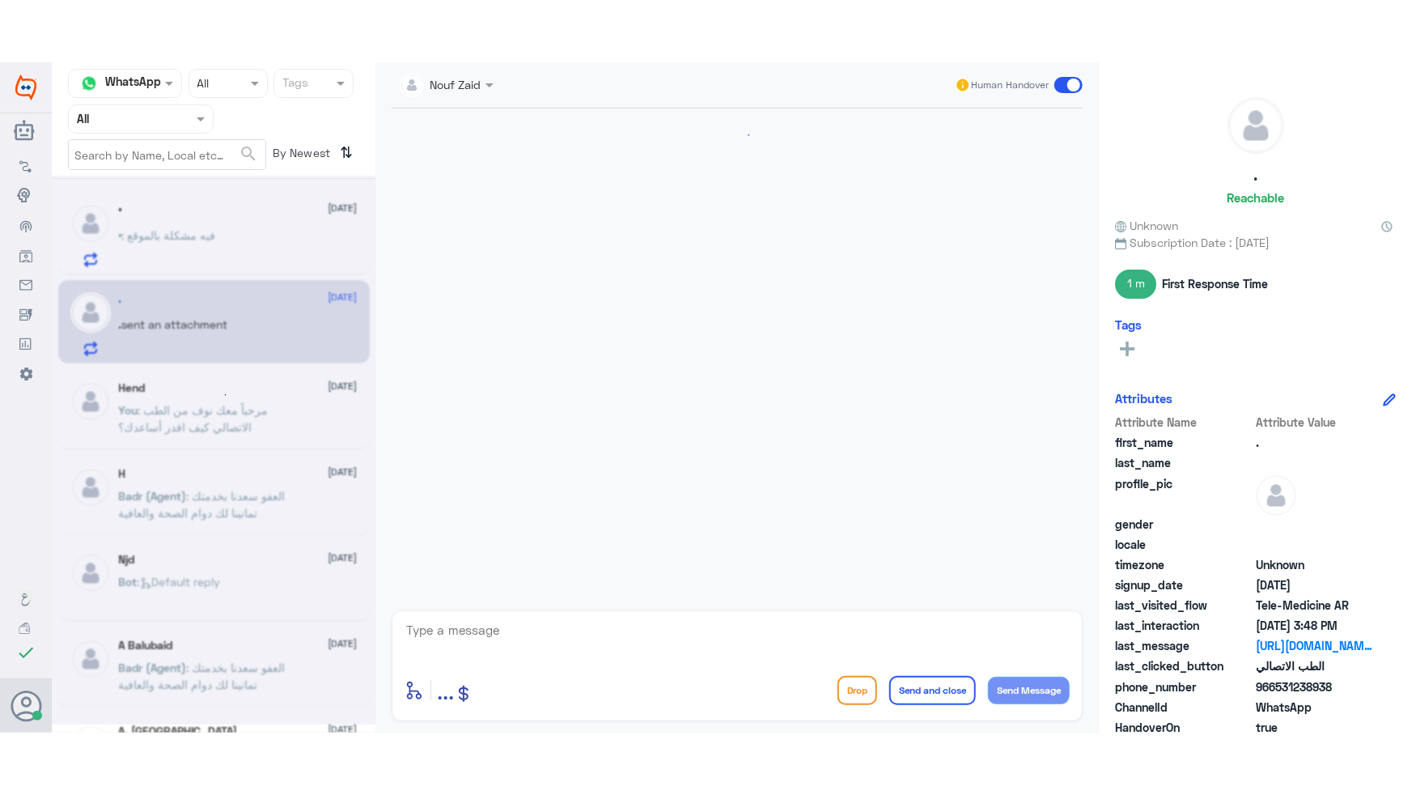
scroll to position [1060, 0]
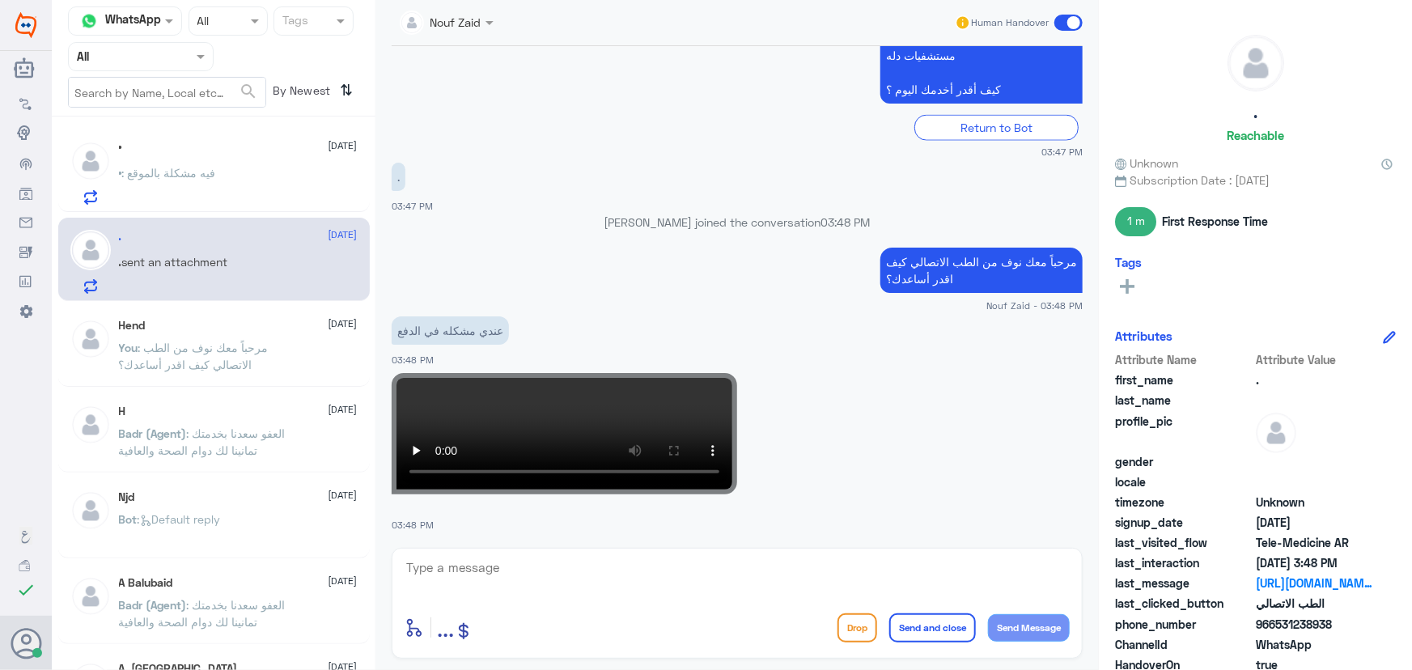
click at [554, 429] on video at bounding box center [565, 433] width 346 height 121
click at [576, 410] on video at bounding box center [565, 433] width 346 height 121
click at [181, 163] on div "• [DATE] • : فيه مشكلة بالموقع" at bounding box center [238, 173] width 239 height 64
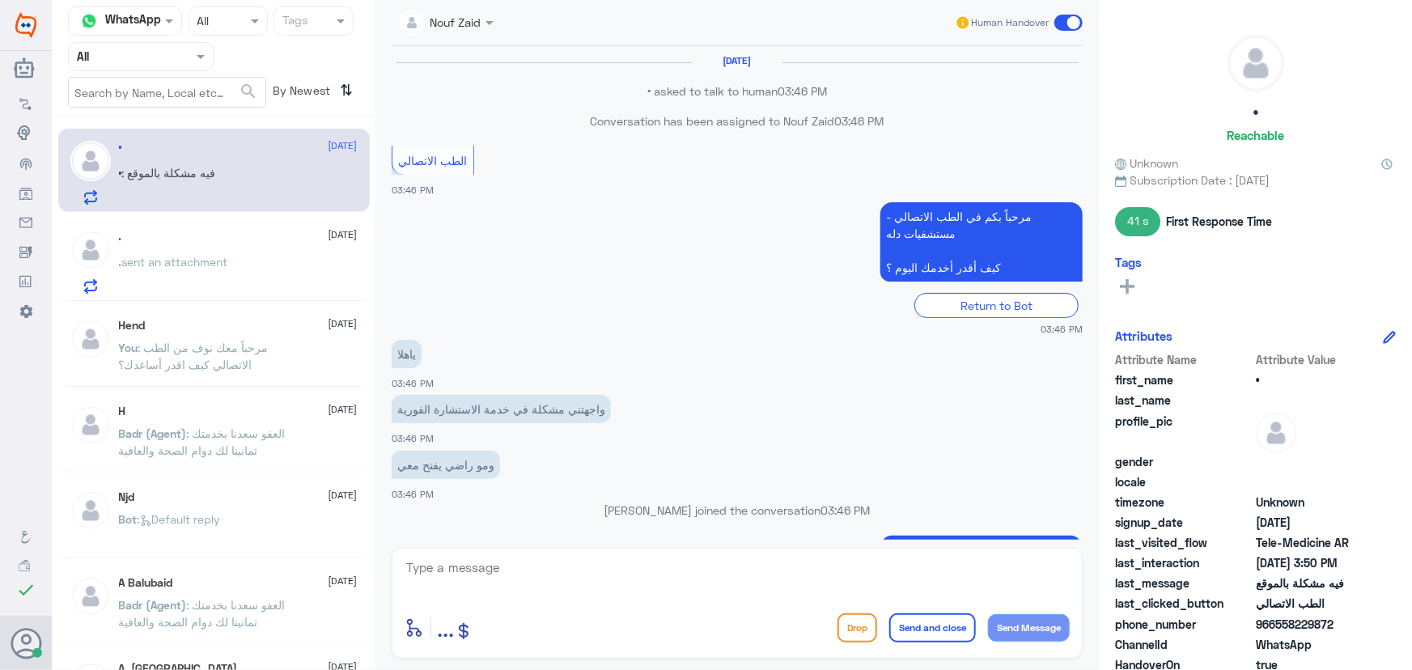
scroll to position [669, 0]
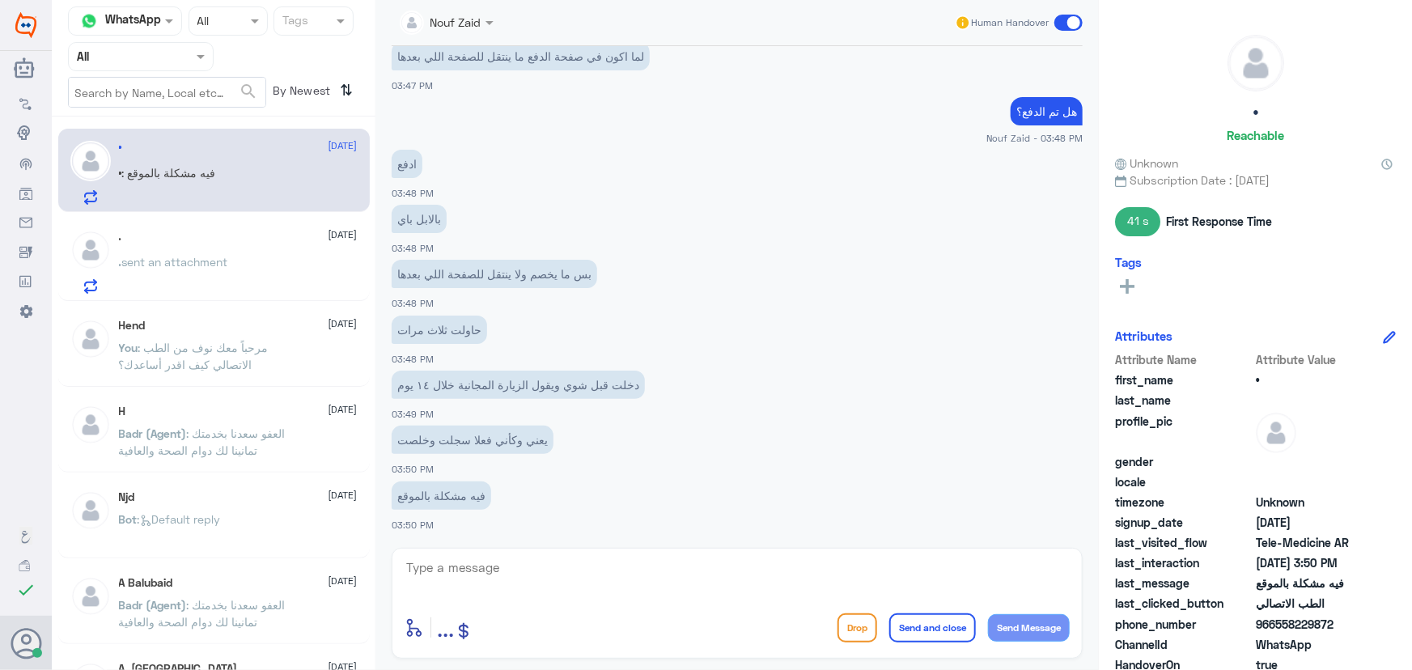
click at [236, 278] on div ". sent an attachment" at bounding box center [238, 275] width 239 height 36
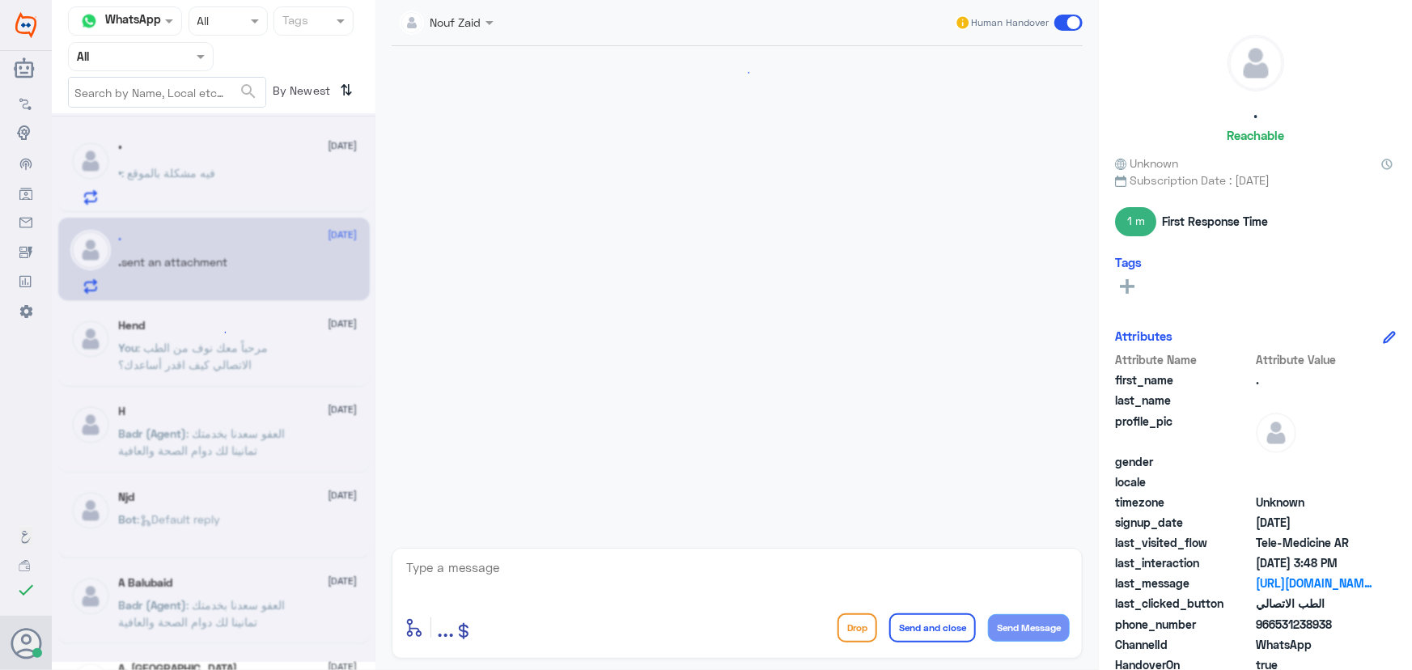
scroll to position [1060, 0]
click at [222, 151] on div "• [DATE]" at bounding box center [238, 148] width 239 height 14
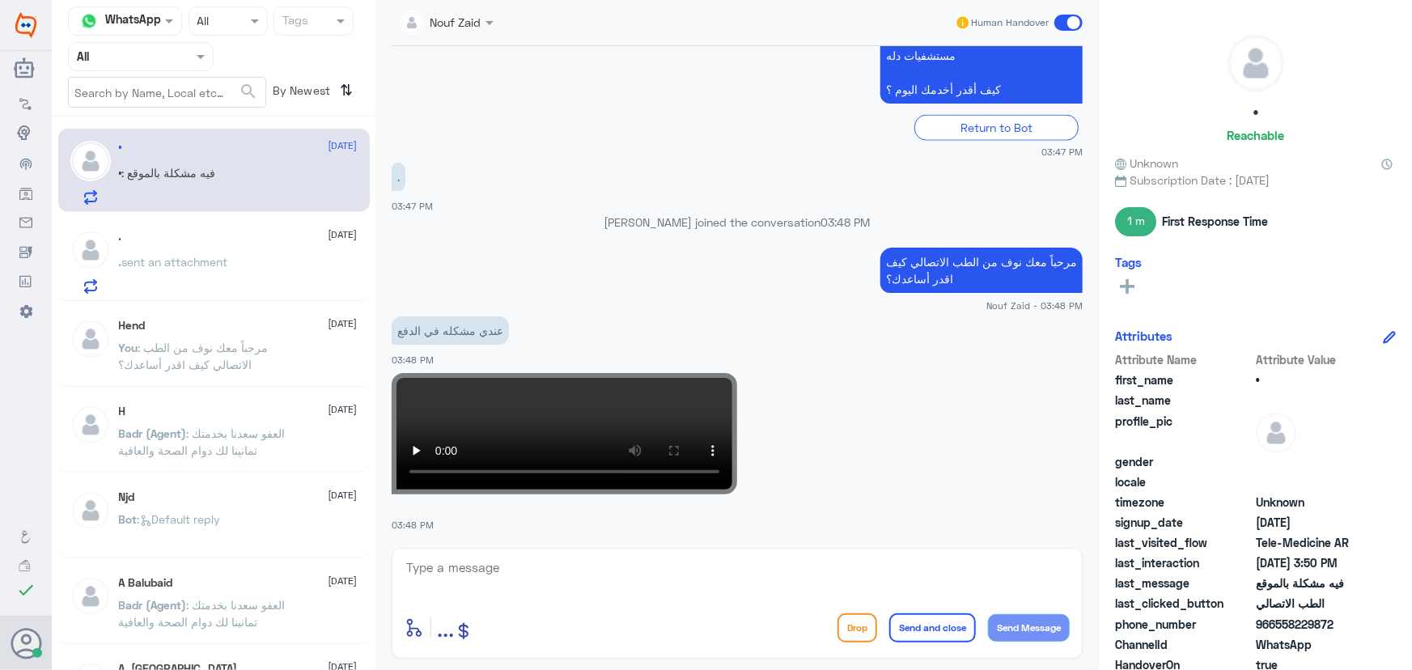
click at [270, 210] on div "• [DATE] • : فيه مشكلة بالموقع" at bounding box center [214, 170] width 312 height 83
click at [672, 571] on textarea at bounding box center [737, 577] width 665 height 40
click at [866, 562] on textarea at bounding box center [737, 577] width 665 height 40
click at [864, 561] on textarea at bounding box center [737, 577] width 665 height 40
type textarea "هل لازالت المشكلة موجودة؟"
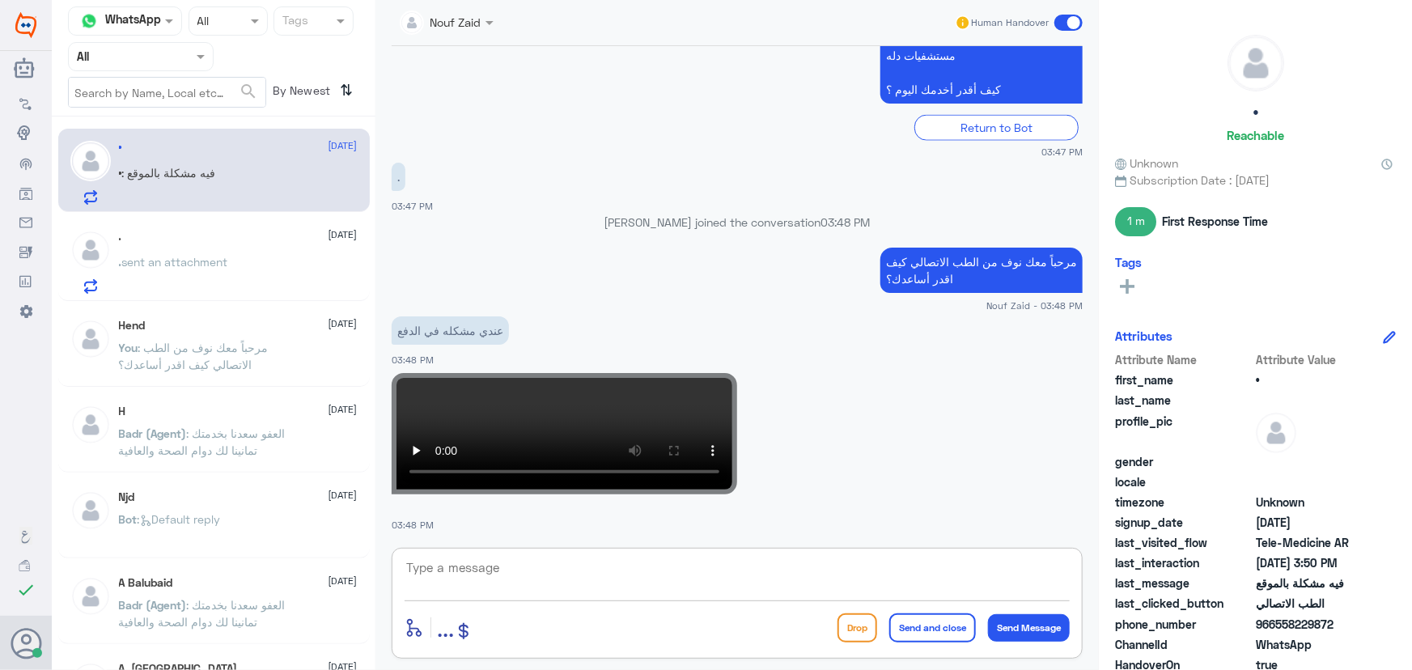
scroll to position [1112, 0]
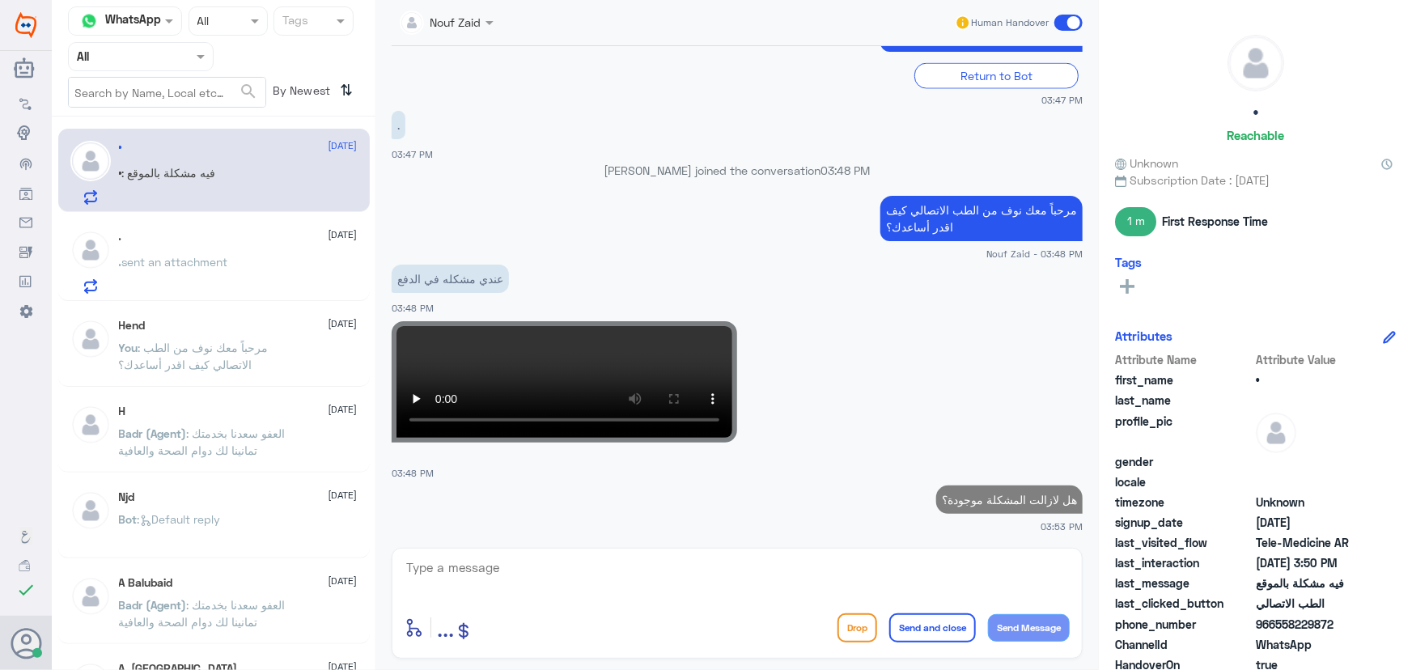
click at [292, 236] on div ". [DATE]" at bounding box center [238, 237] width 239 height 14
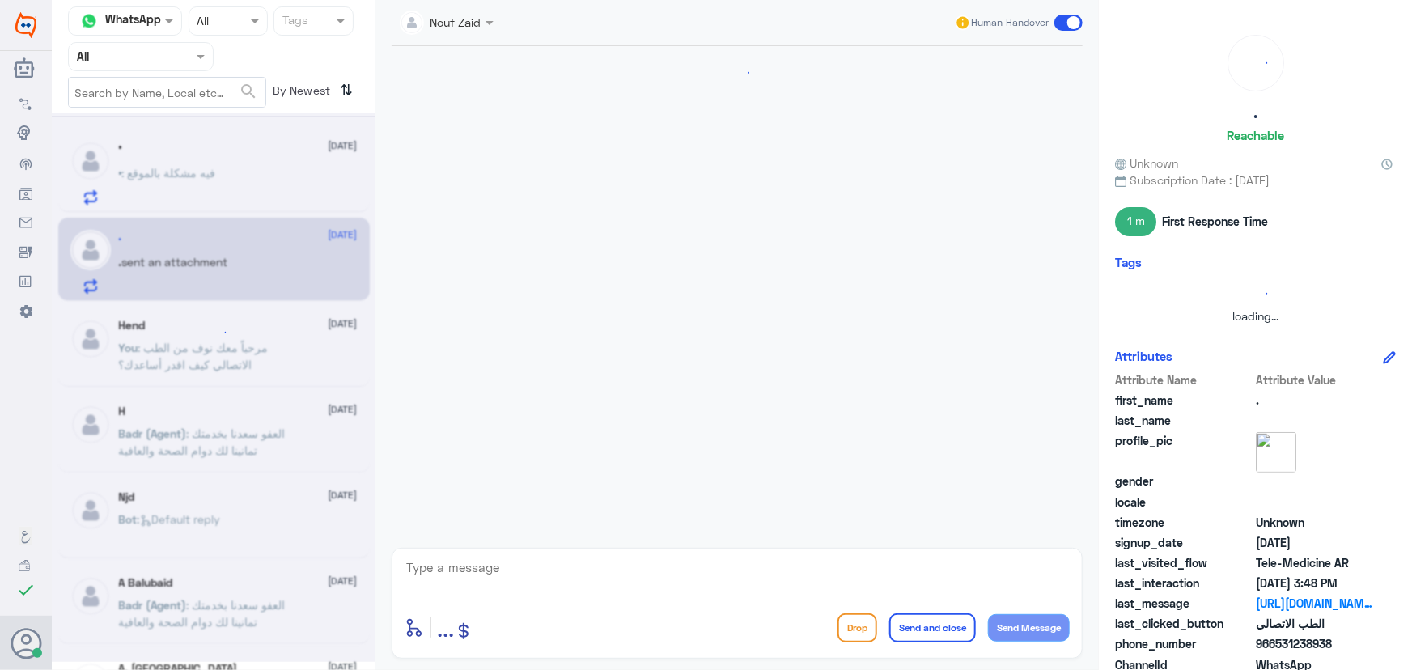
scroll to position [1060, 0]
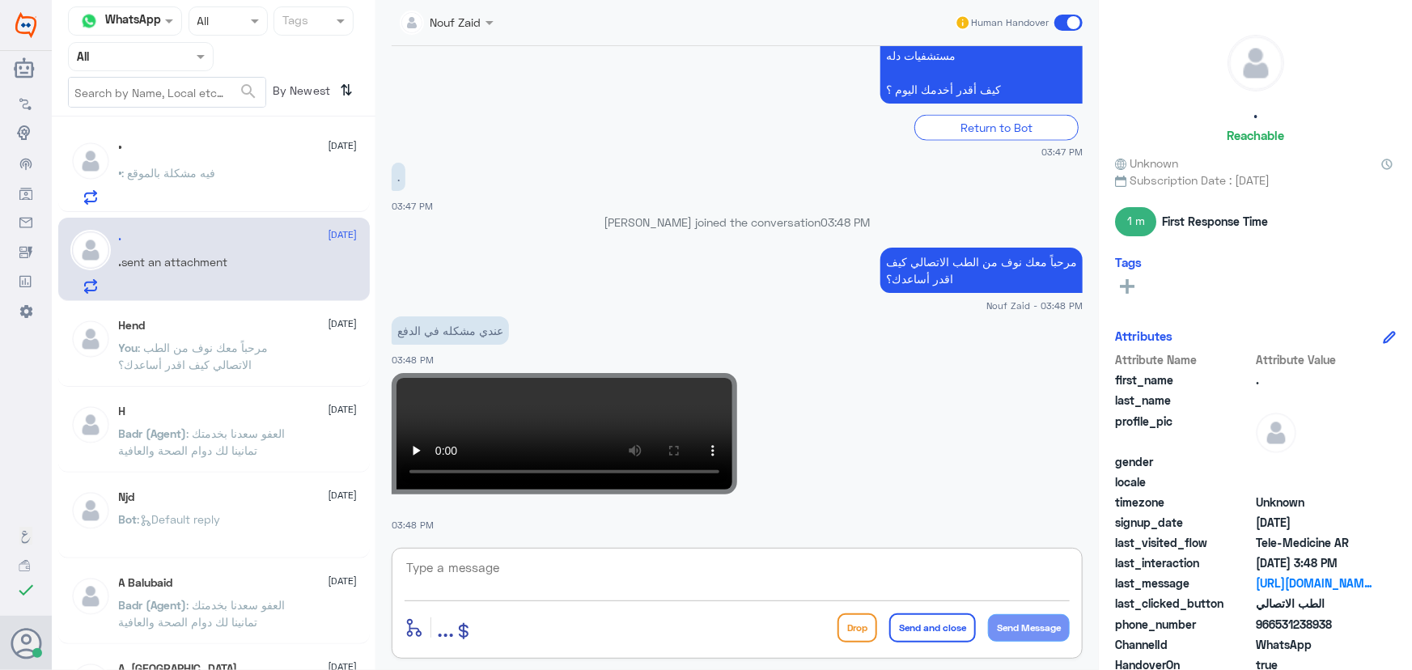
drag, startPoint x: 502, startPoint y: 571, endPoint x: 520, endPoint y: 574, distance: 18.9
click at [512, 574] on textarea at bounding box center [737, 577] width 665 height 40
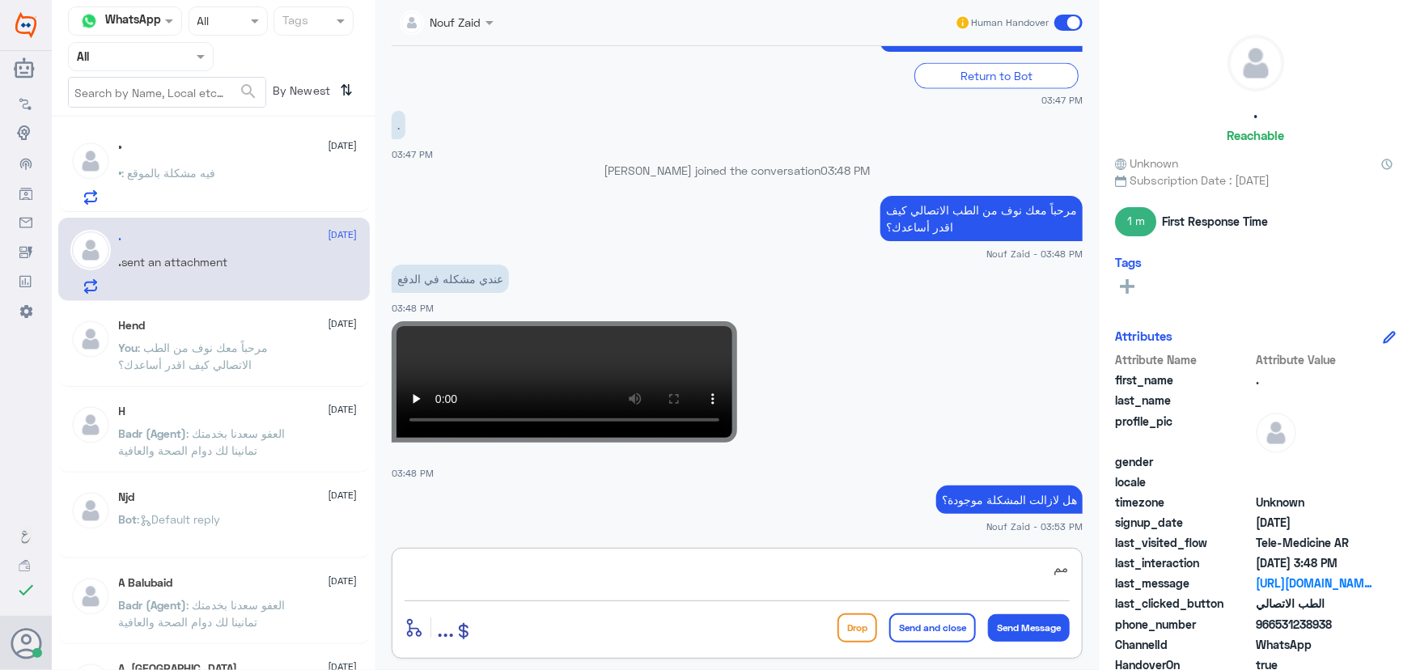
type textarea "م"
click at [122, 173] on span ": فيه مشكلة بالموقع" at bounding box center [169, 173] width 94 height 14
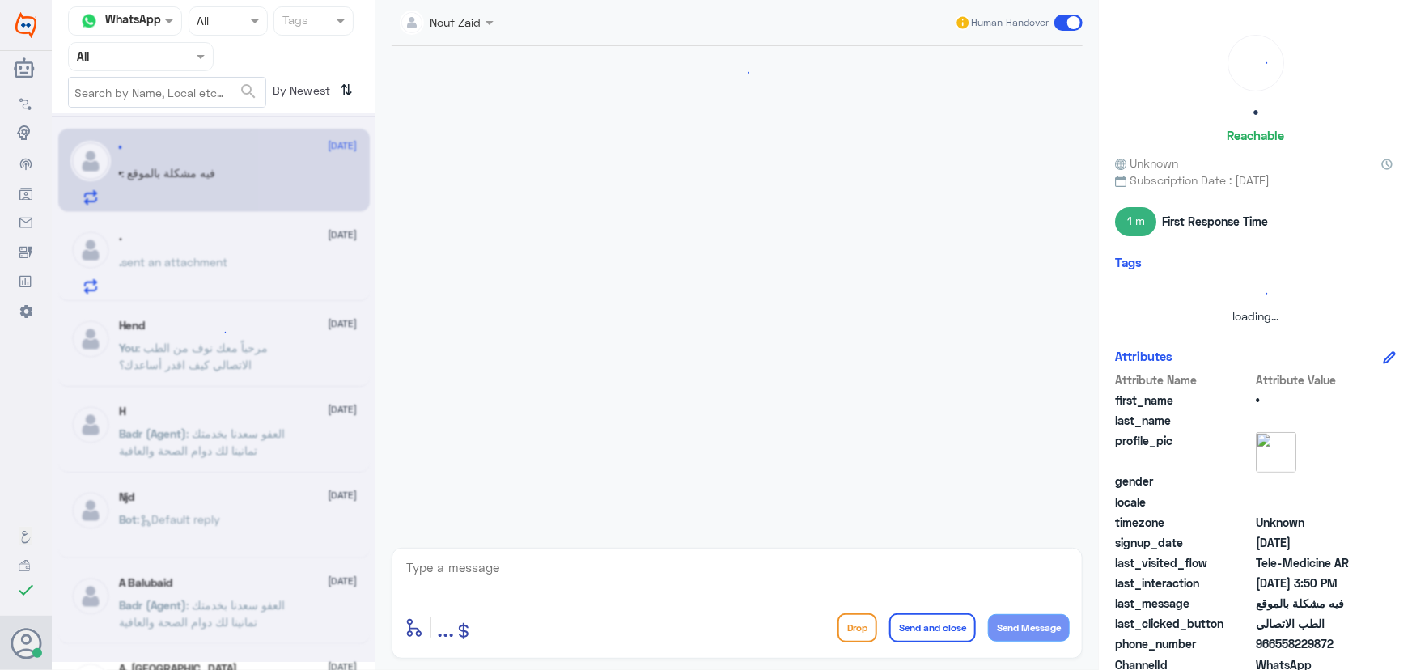
scroll to position [669, 0]
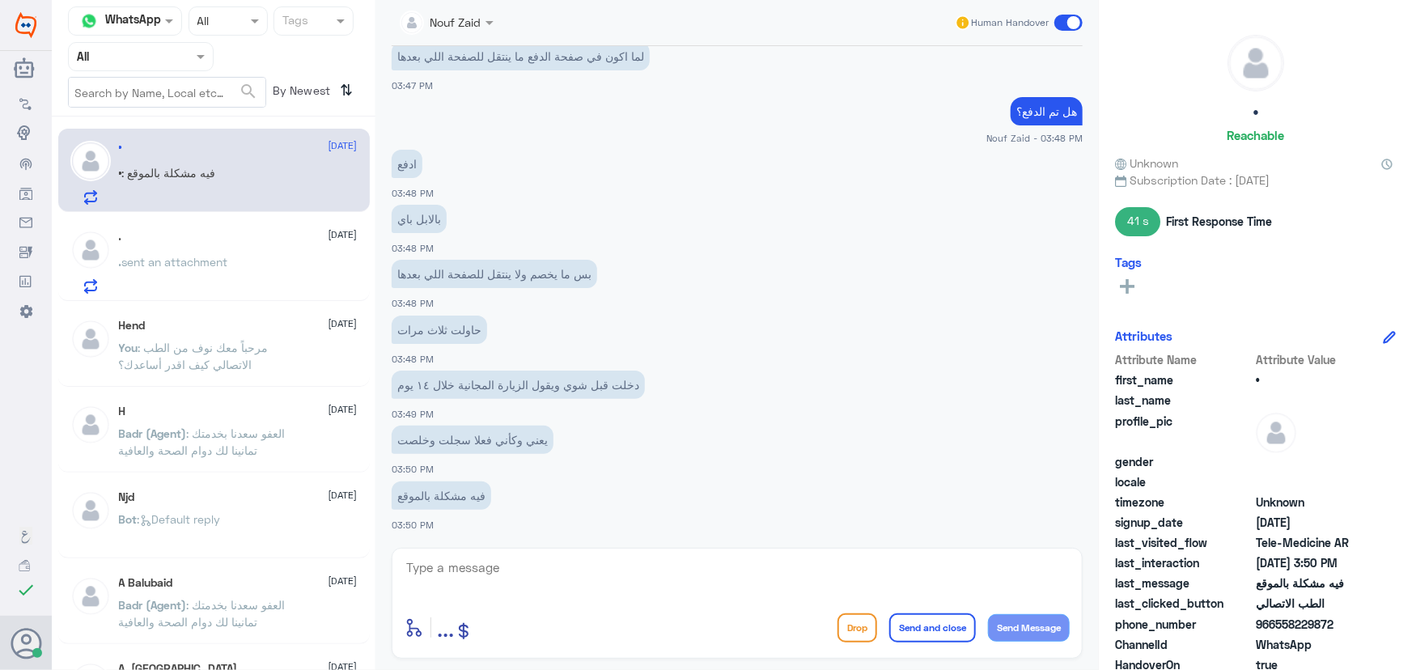
click at [432, 539] on div "[DATE] • asked to talk to human 03:46 PM Conversation has been assigned to Nouf…" at bounding box center [737, 293] width 707 height 494
click at [437, 564] on textarea at bounding box center [737, 577] width 665 height 40
click at [433, 591] on textarea at bounding box center [737, 577] width 665 height 40
type textarea "ممكن تزودني برقم الملف او رقم الهوية من فضلك"
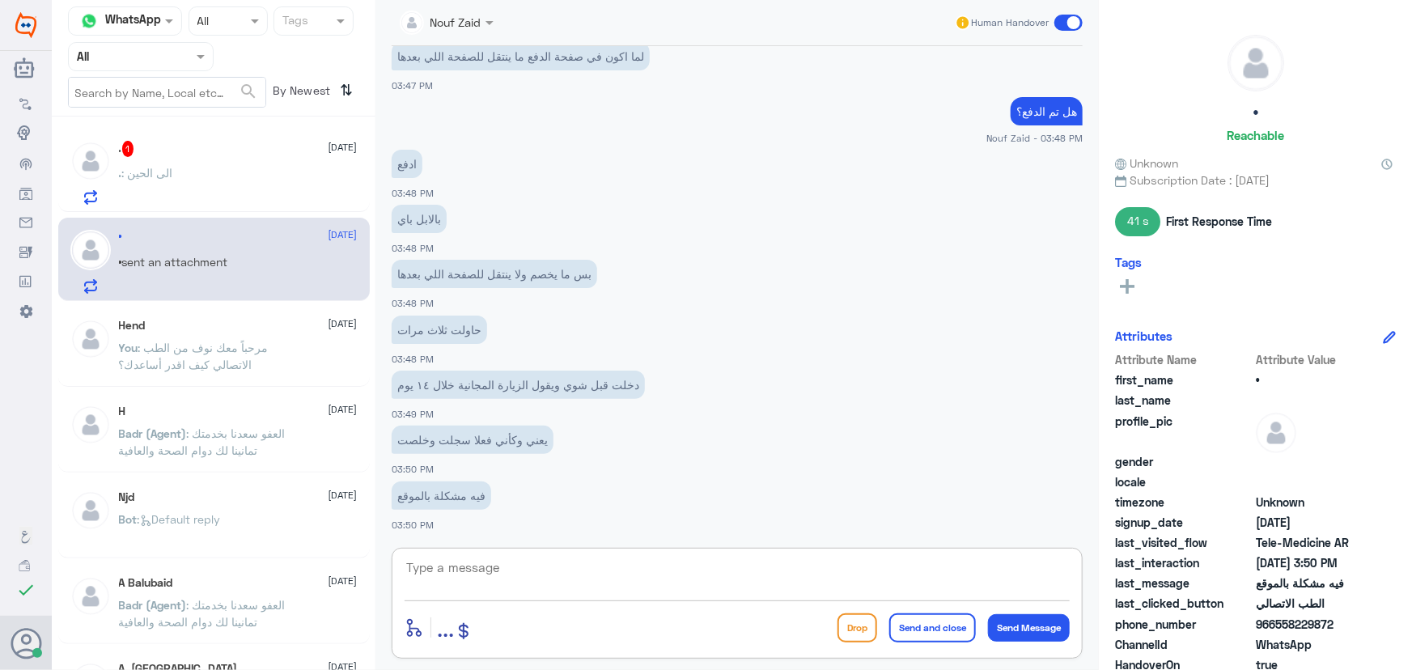
scroll to position [738, 0]
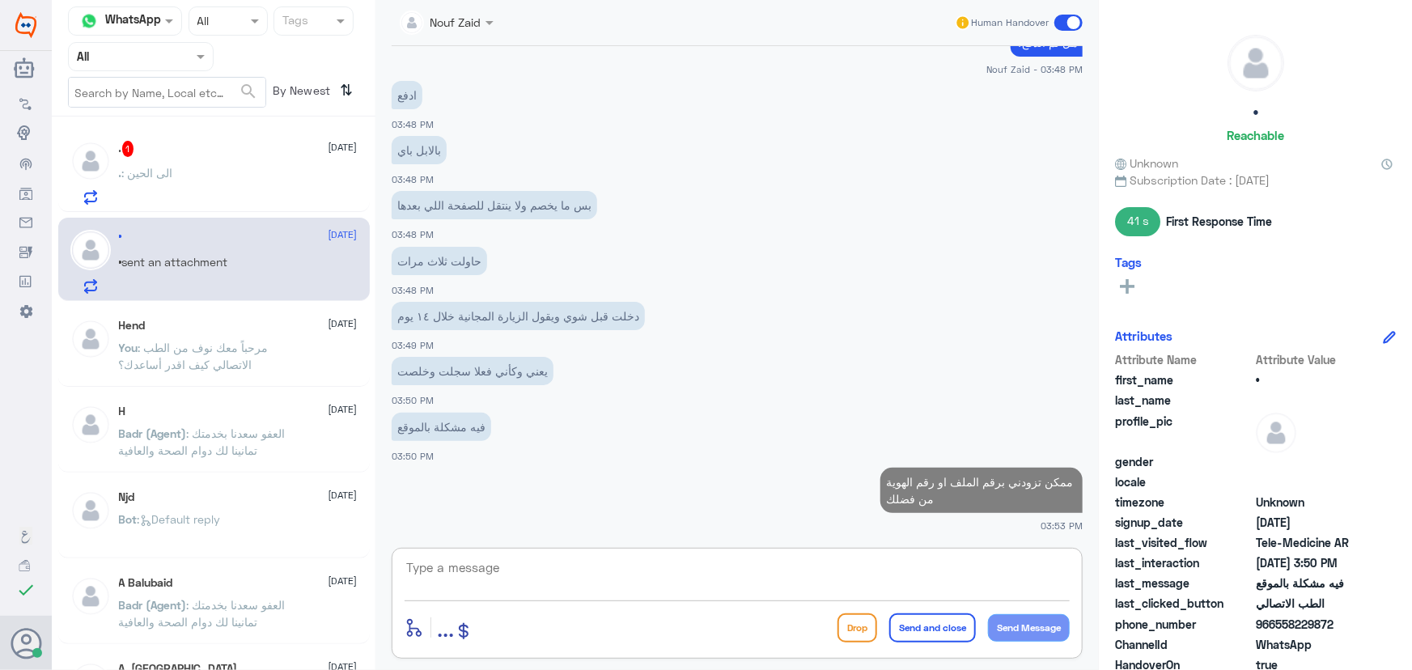
click at [177, 193] on div ". : الى الحين" at bounding box center [238, 186] width 239 height 36
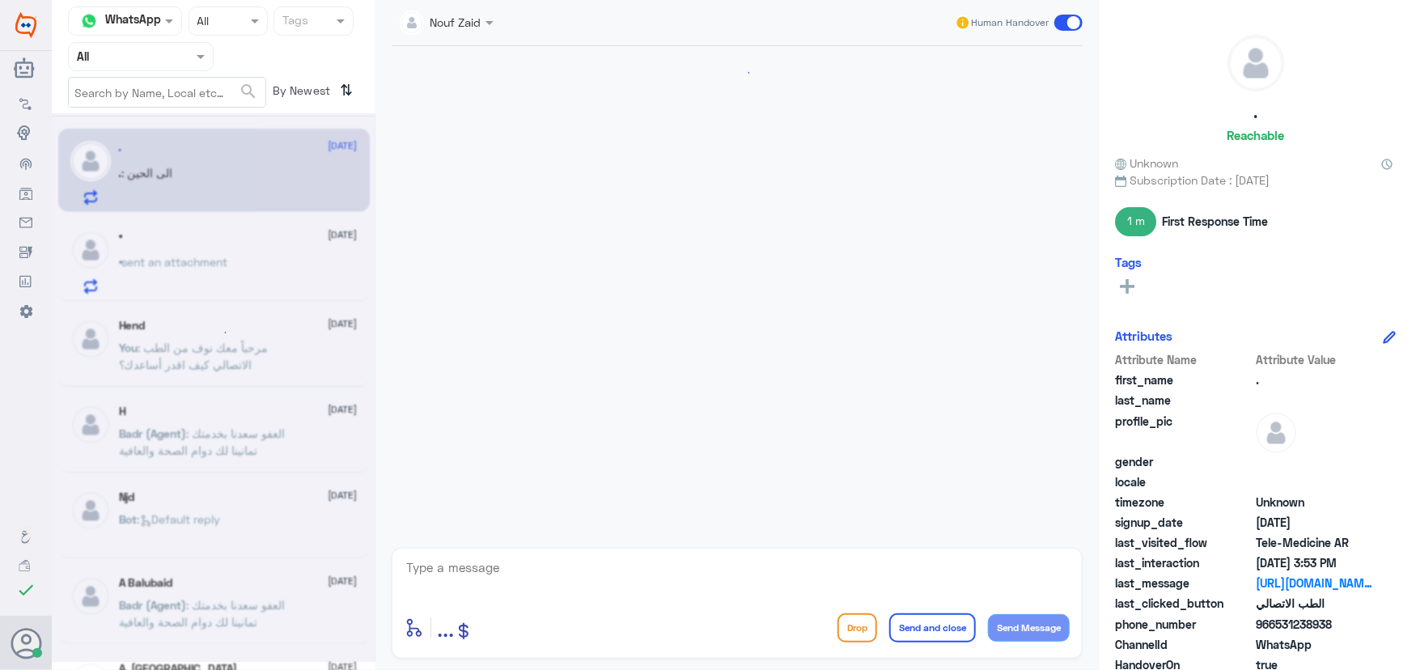
scroll to position [1044, 0]
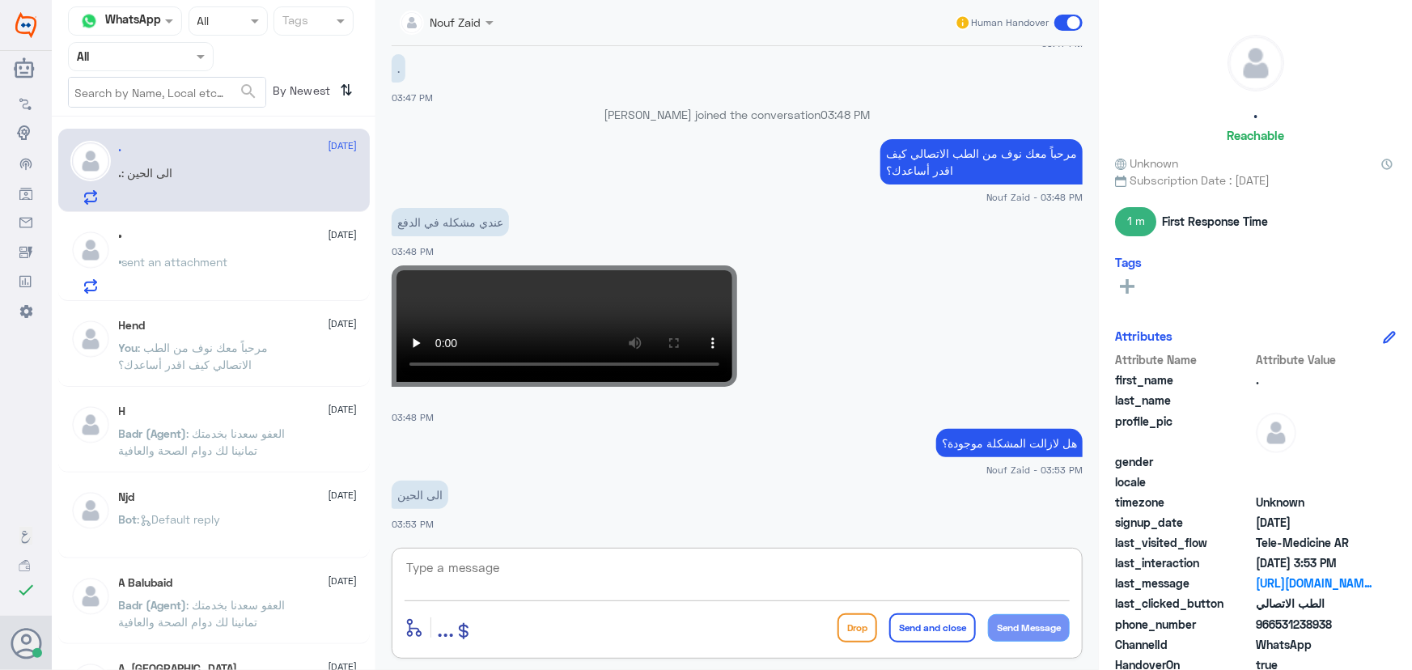
click at [550, 567] on textarea at bounding box center [737, 577] width 665 height 40
type textarea "ممكن تزودني برقم الملف او رقم الهوية من فضلك"
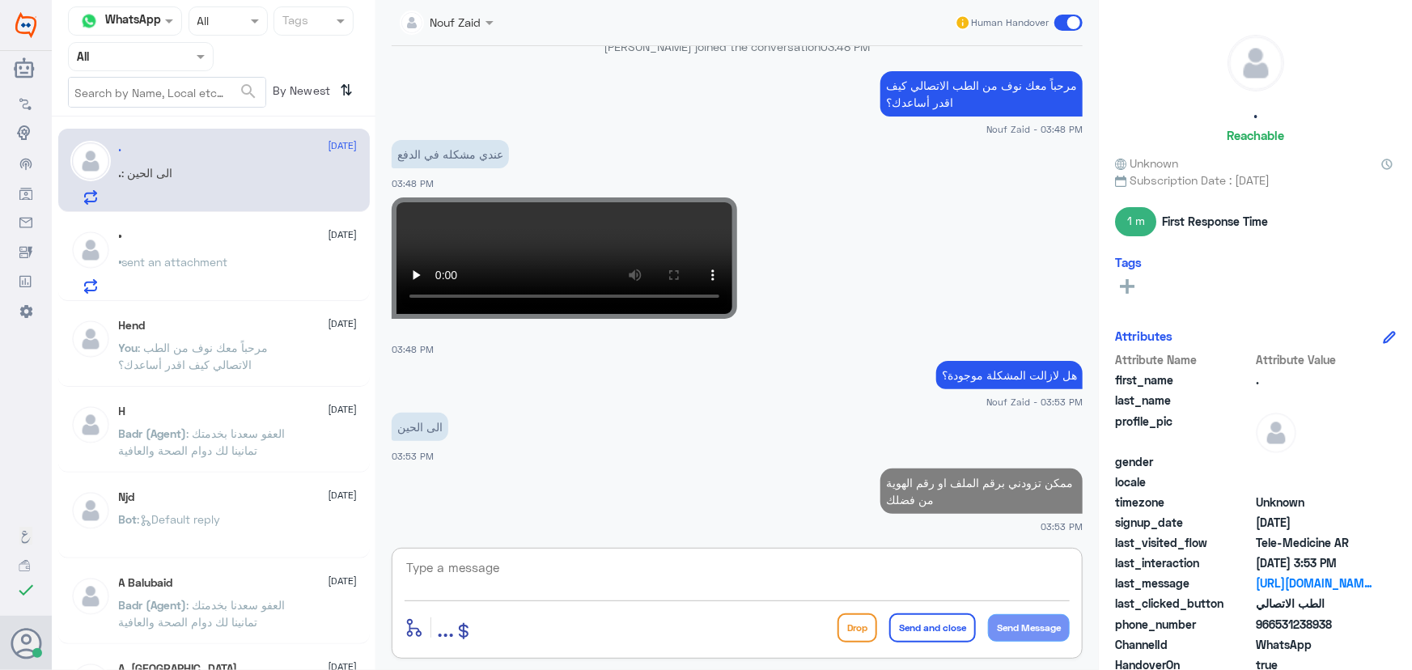
click at [219, 289] on p "• sent an attachment" at bounding box center [173, 273] width 109 height 40
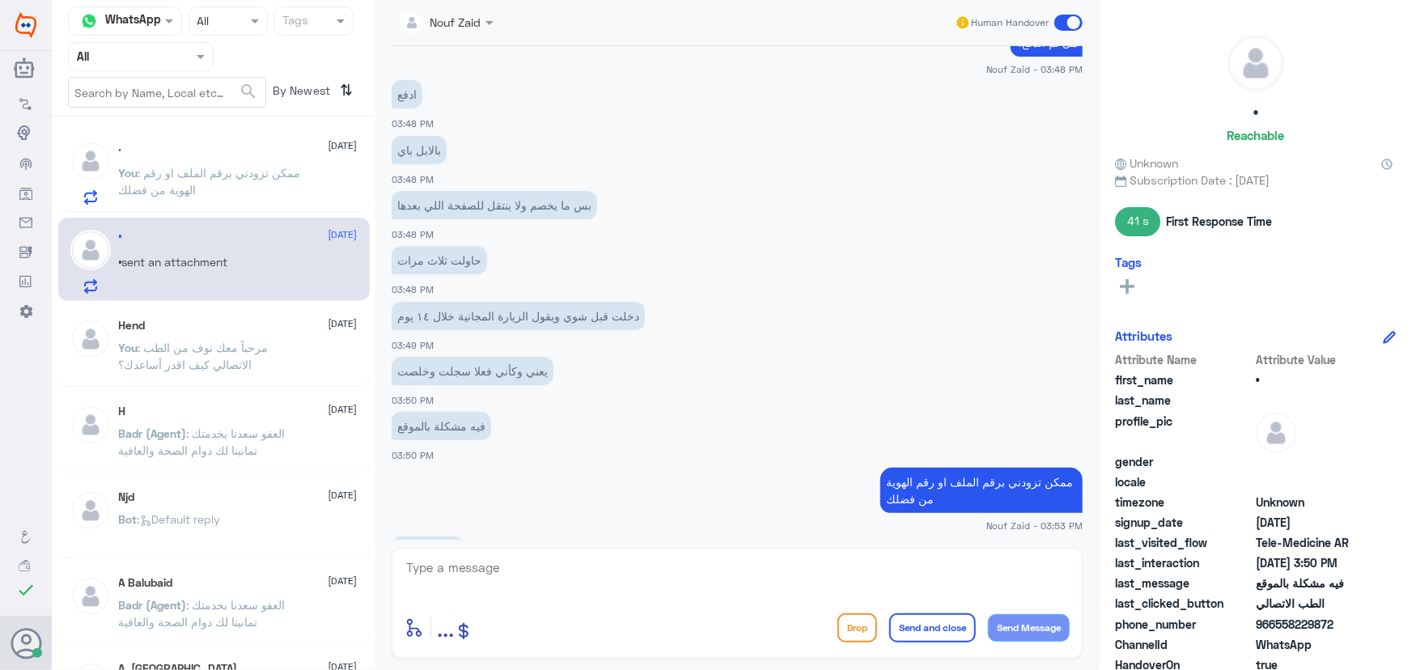
scroll to position [764, 0]
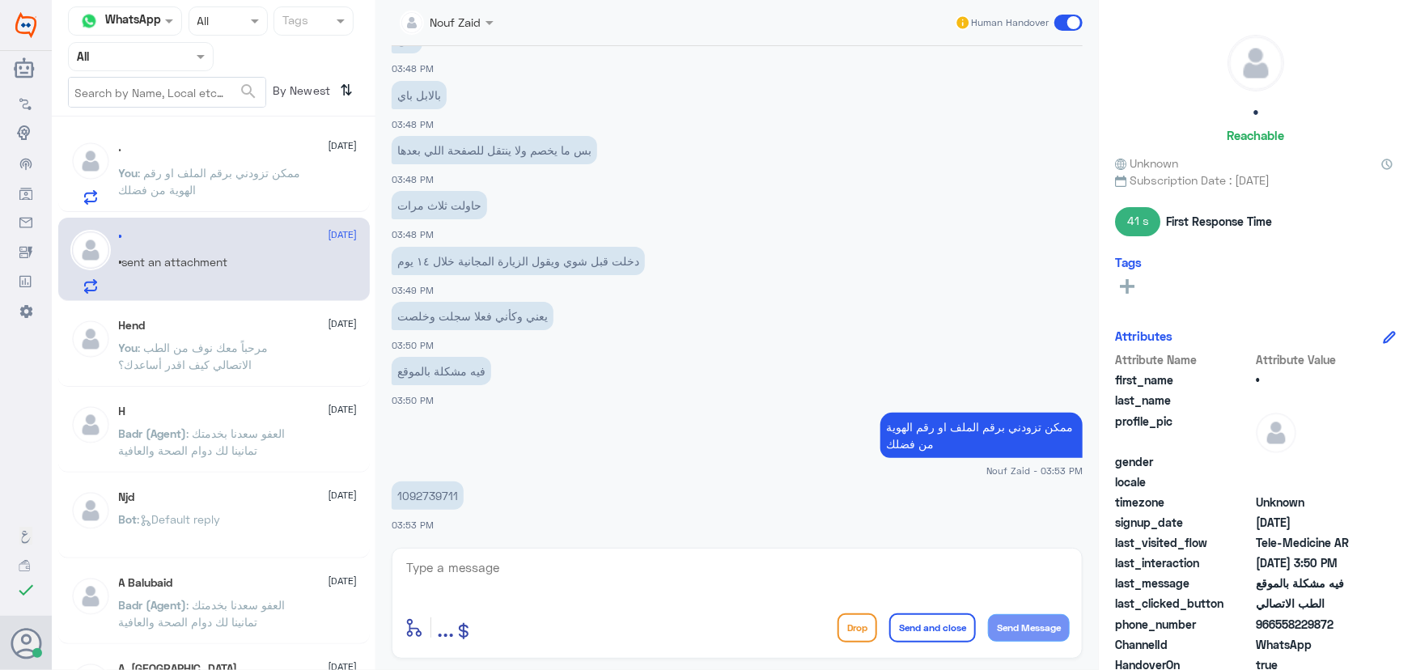
click at [396, 486] on p "1092739711" at bounding box center [428, 496] width 72 height 28
click at [431, 495] on p "1092739711" at bounding box center [428, 496] width 72 height 28
copy p "1092739711"
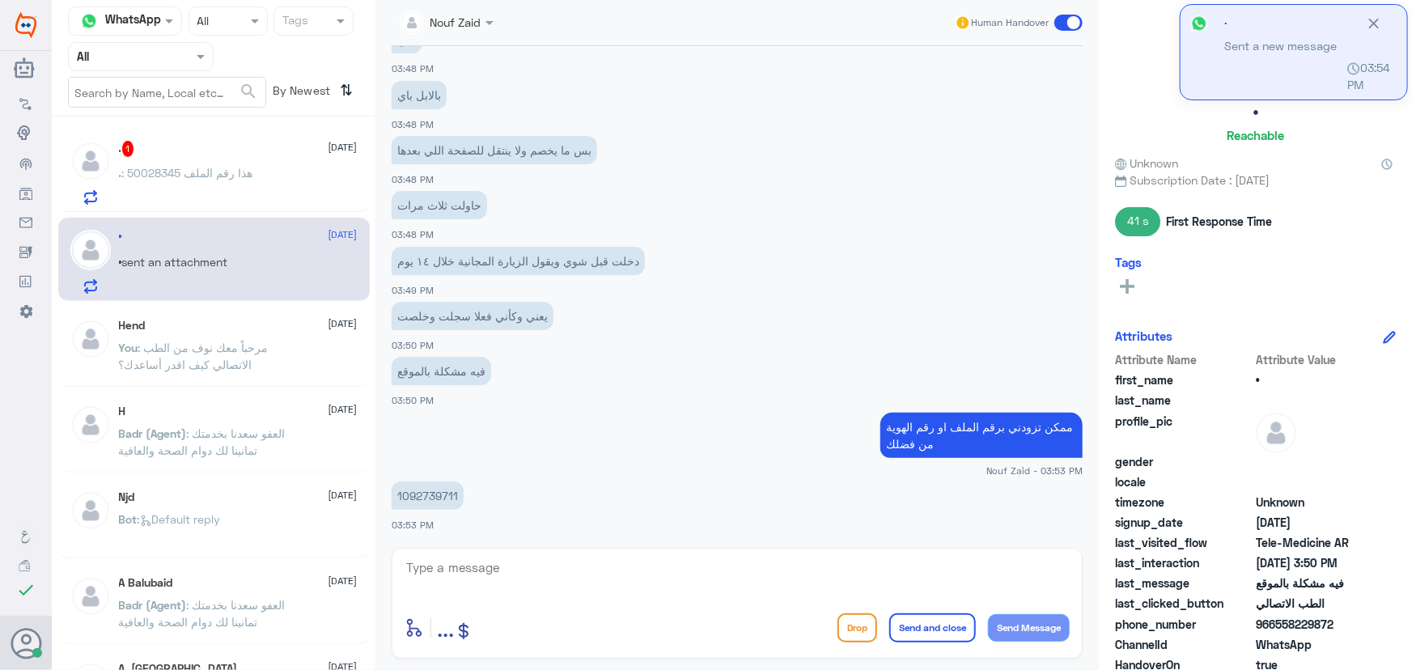
click at [646, 583] on textarea at bounding box center [737, 577] width 665 height 40
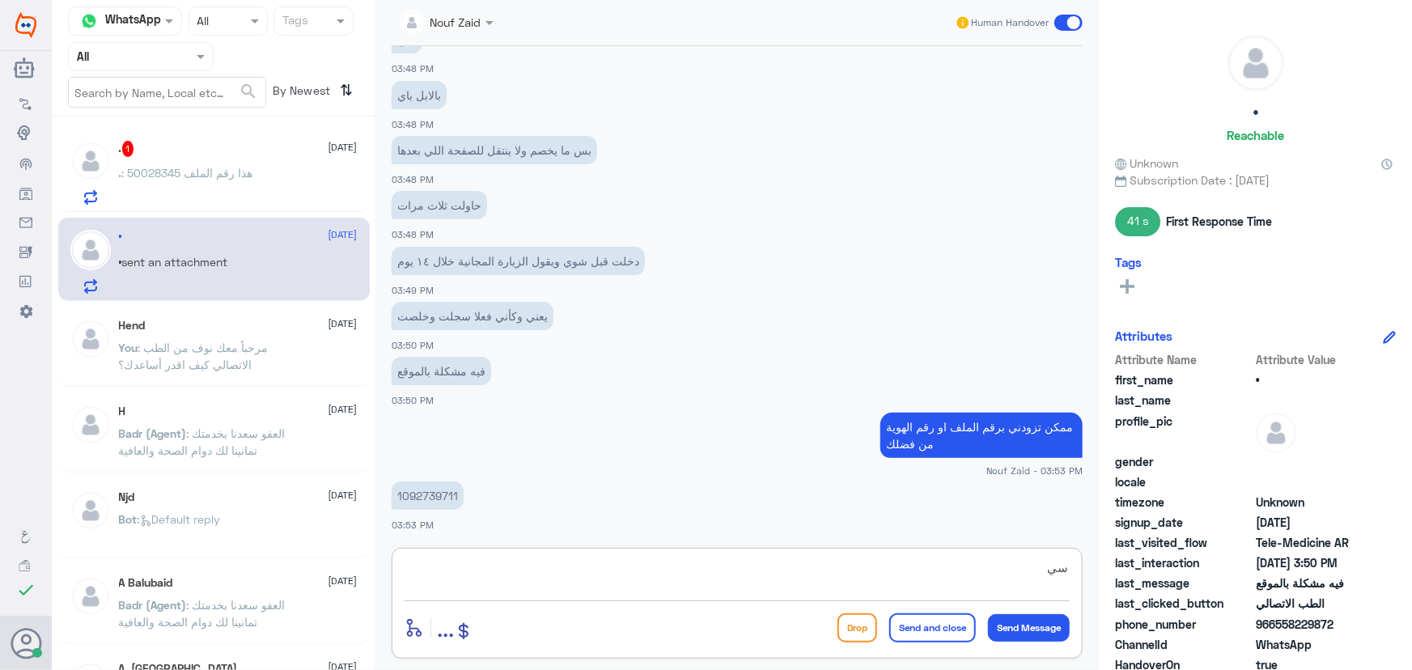
type textarea "س"
type textarea "هل مناسب لك اننا نفتح الكشفية منن خلالنا ويتم ارسال رابط دفع لك ؟"
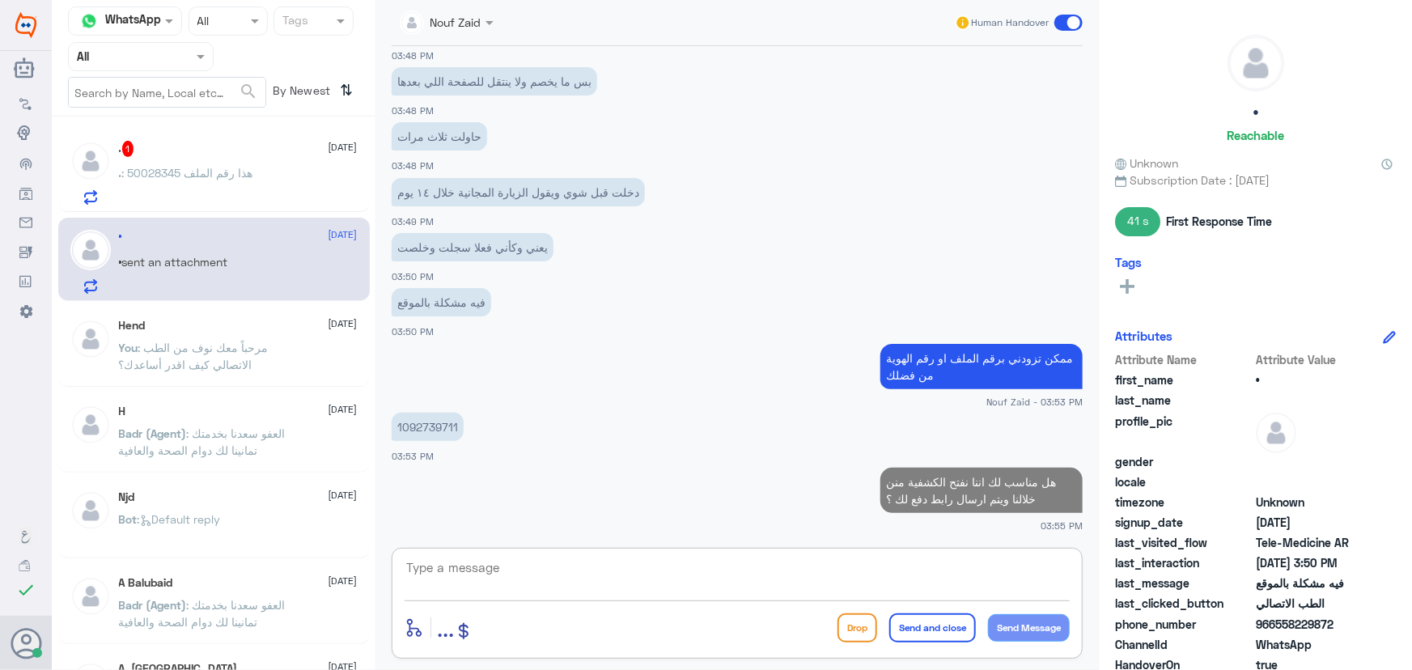
click at [252, 162] on div ". 1 [DATE] . : 50028345 هذا رقم الملف" at bounding box center [238, 173] width 239 height 64
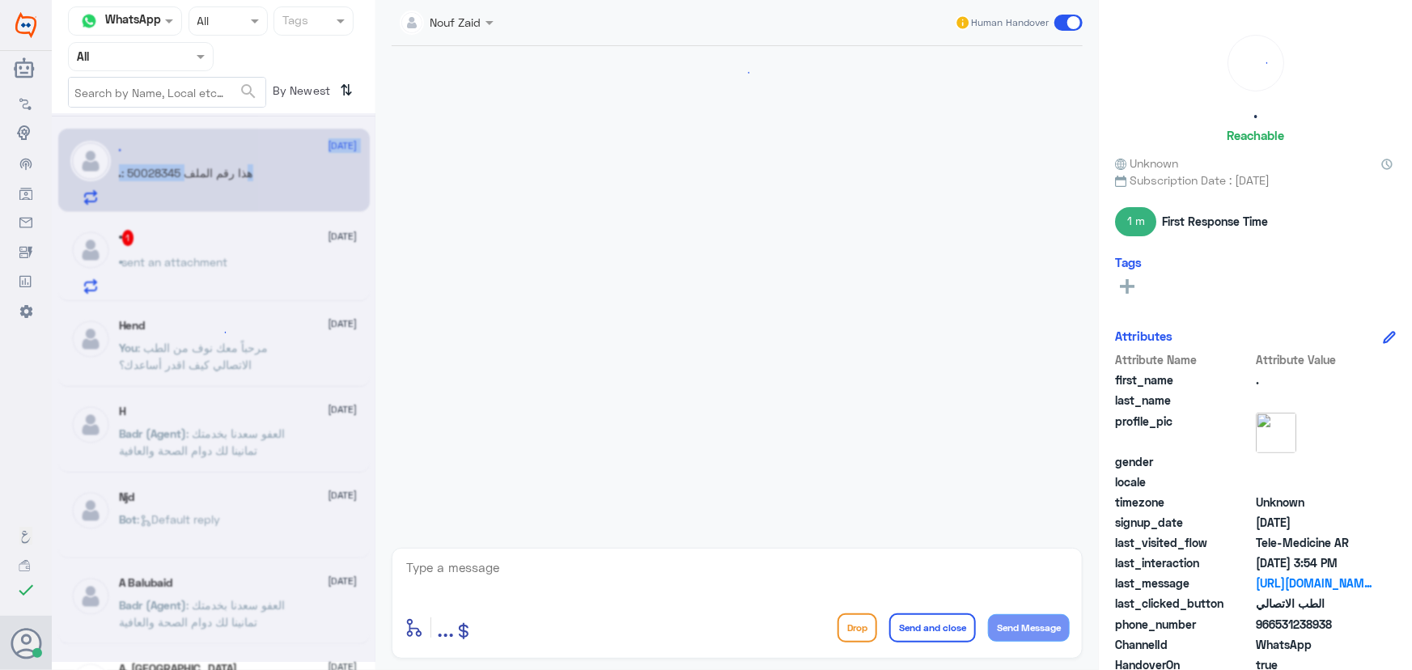
scroll to position [1044, 0]
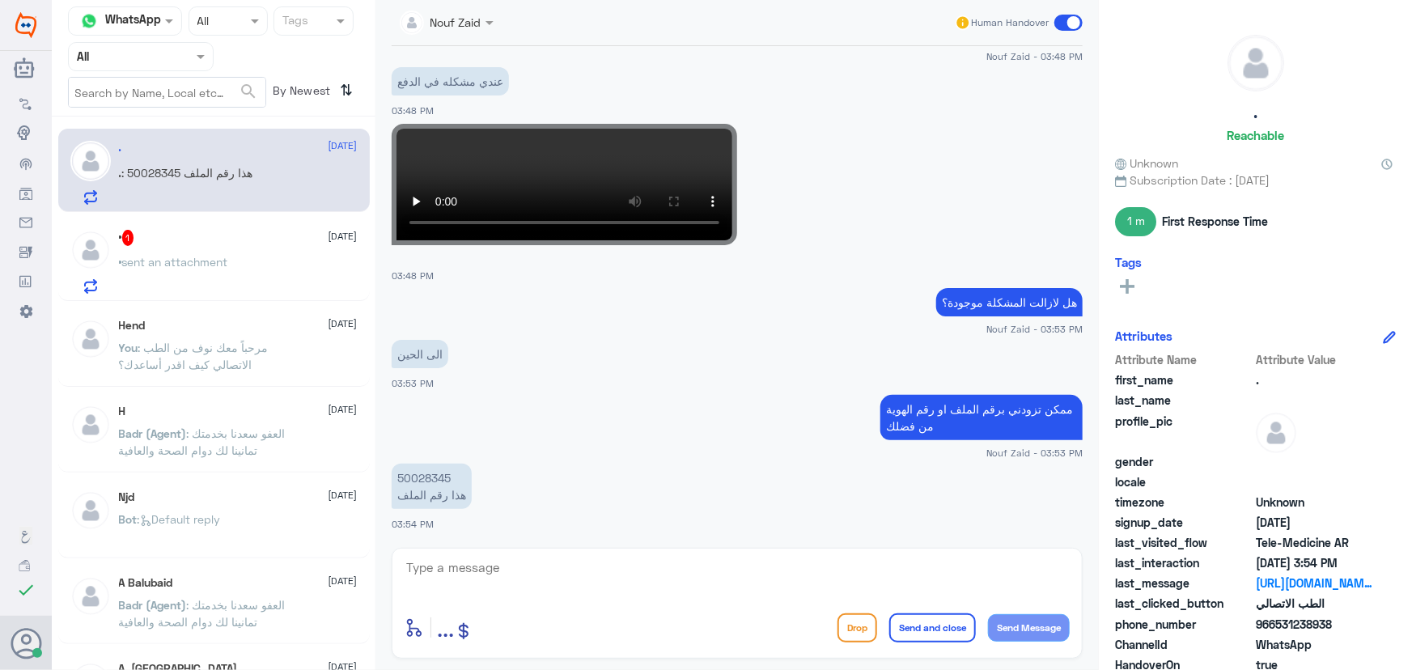
click at [486, 560] on textarea at bounding box center [737, 577] width 665 height 40
click at [172, 240] on div "• 1 [DATE]" at bounding box center [238, 238] width 239 height 16
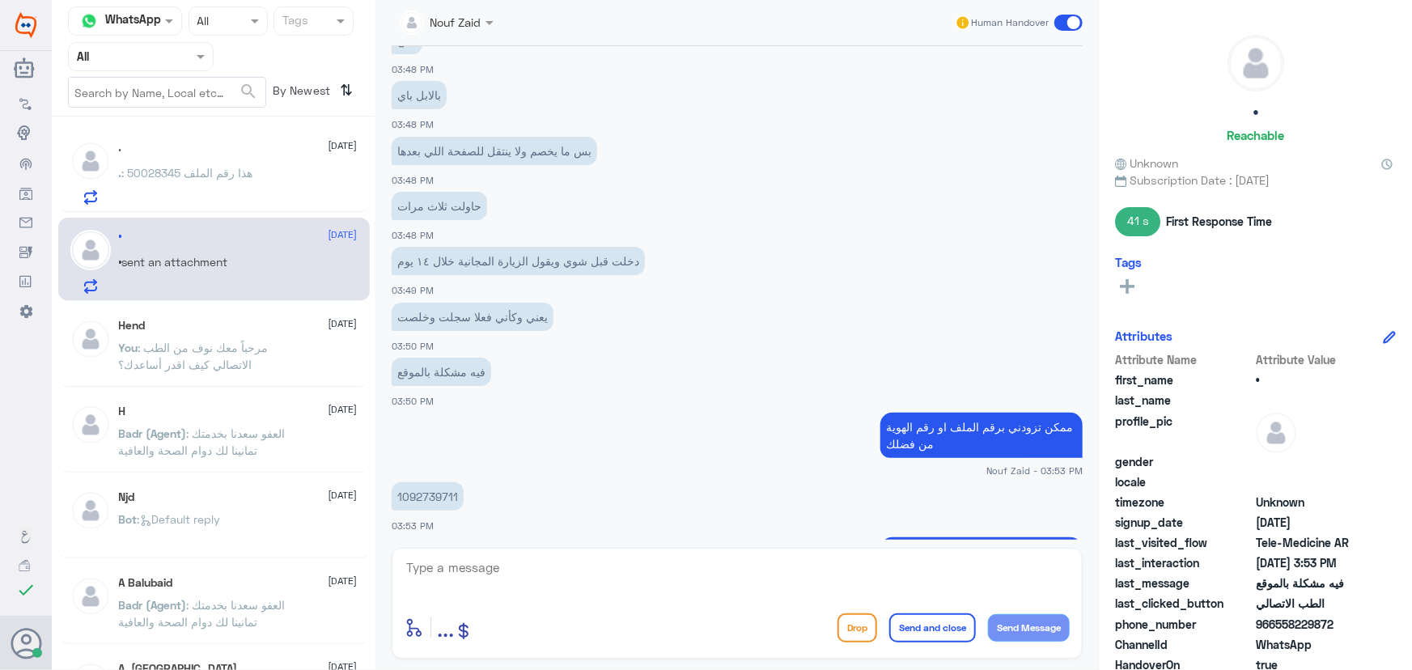
scroll to position [800, 0]
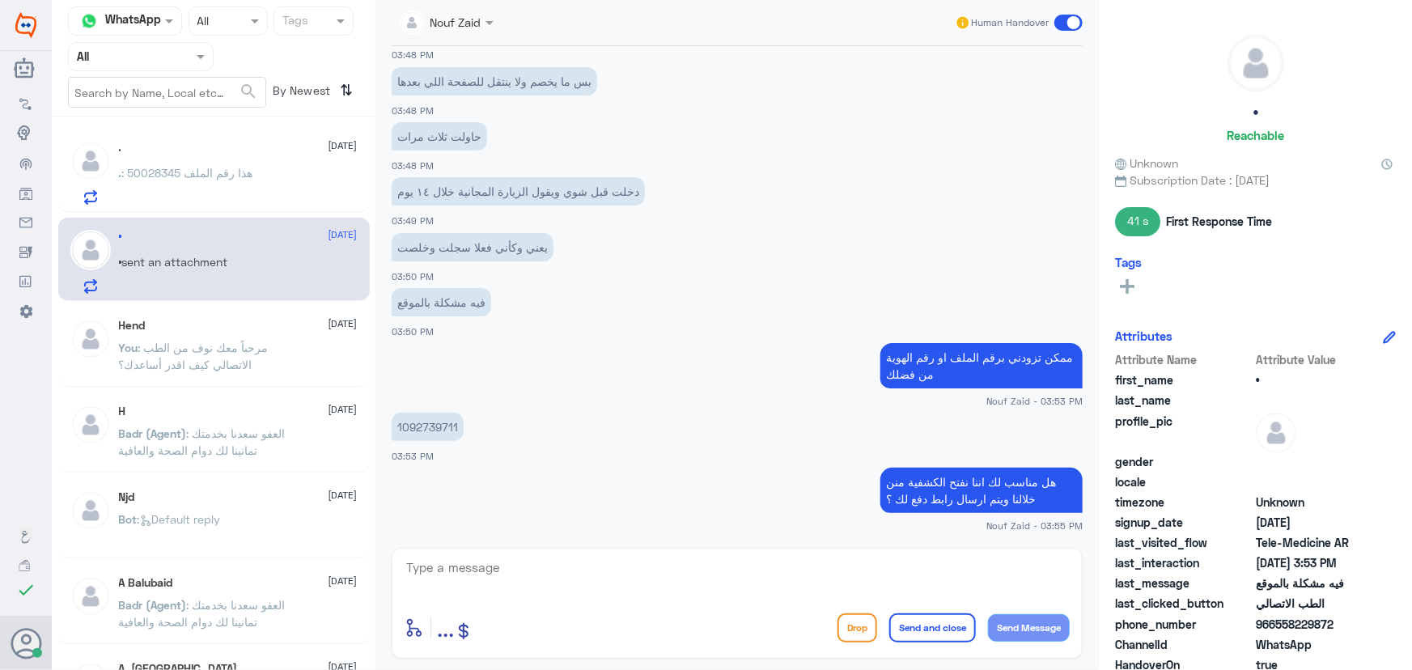
click at [960, 478] on p "هل مناسب لك اننا نفتح الكشفية منن خلالنا ويتم ارسال رابط دفع لك ؟" at bounding box center [982, 490] width 202 height 45
copy div "هل مناسب لك اننا نفتح الكشفية منن خلالنا ويتم ارسال رابط دفع لك ؟"
click at [195, 166] on span ": 50028345 هذا رقم الملف" at bounding box center [187, 173] width 131 height 14
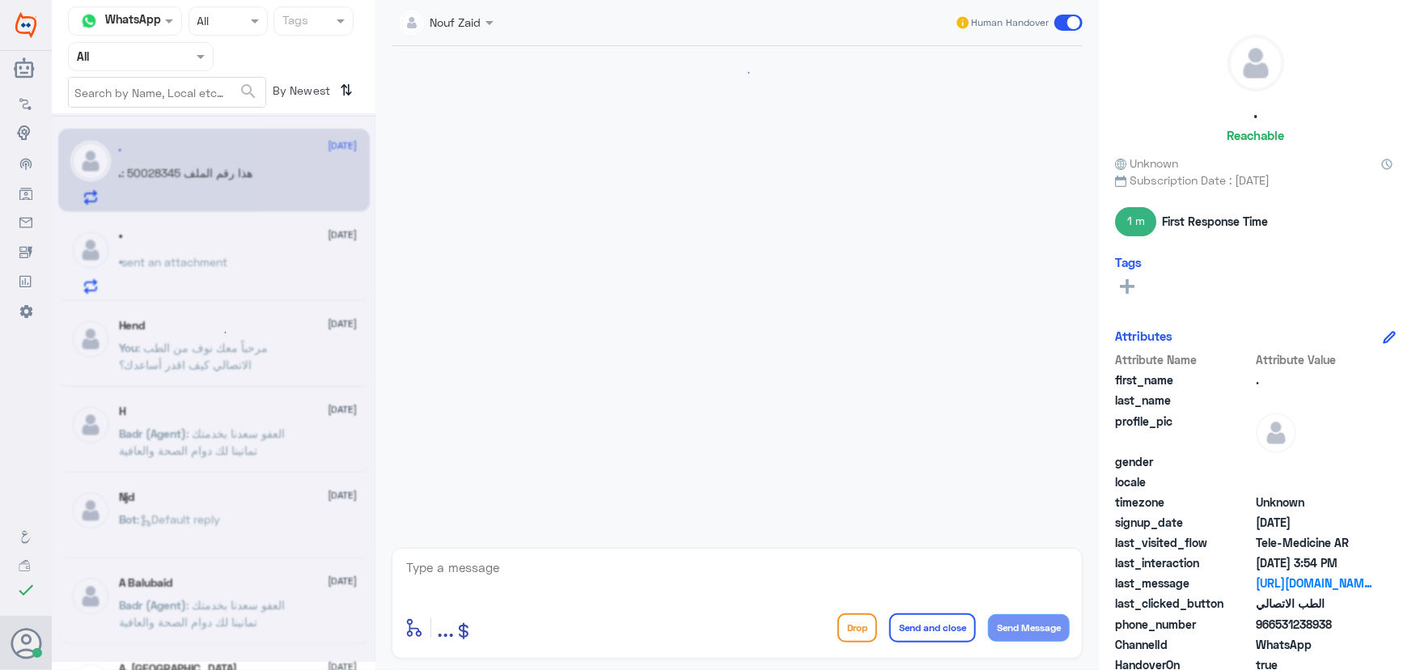
scroll to position [1044, 0]
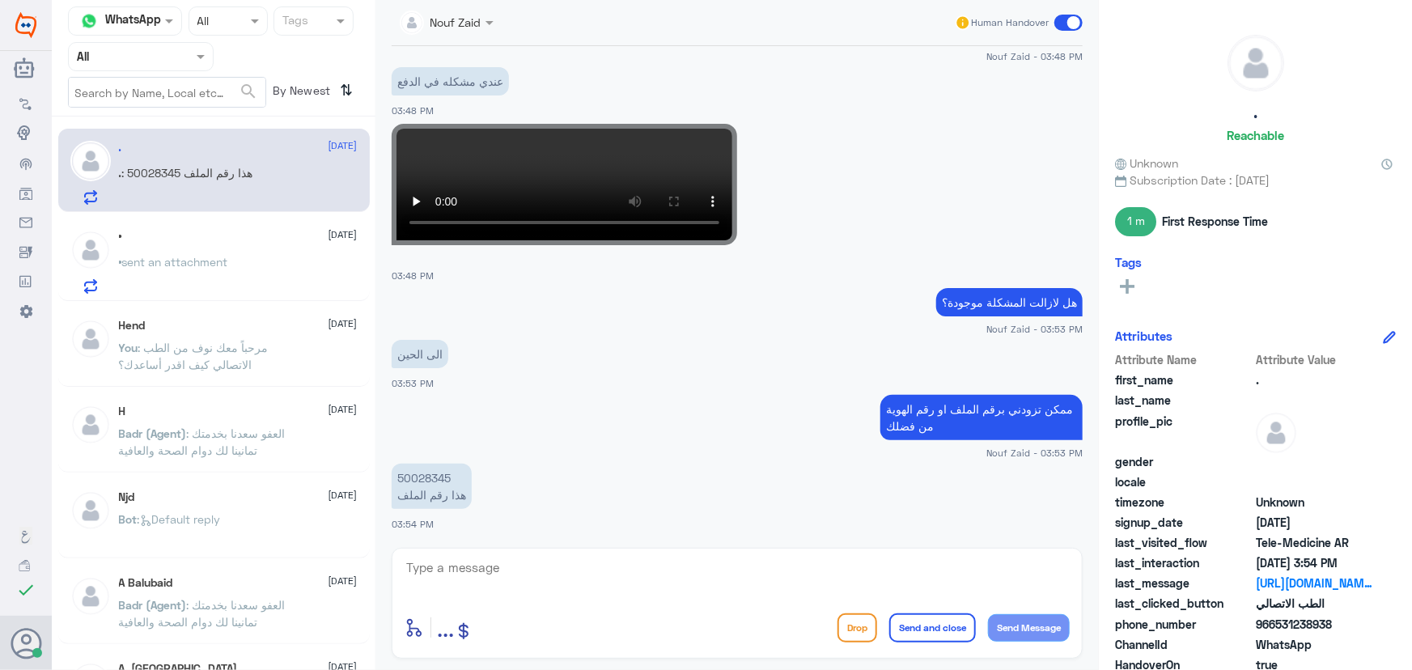
click at [520, 571] on textarea at bounding box center [737, 577] width 665 height 40
click at [409, 494] on p "50028345 هذا رقم الملف" at bounding box center [432, 486] width 80 height 45
click at [414, 480] on p "50028345 هذا رقم الملف" at bounding box center [432, 486] width 80 height 45
copy p "50028345"
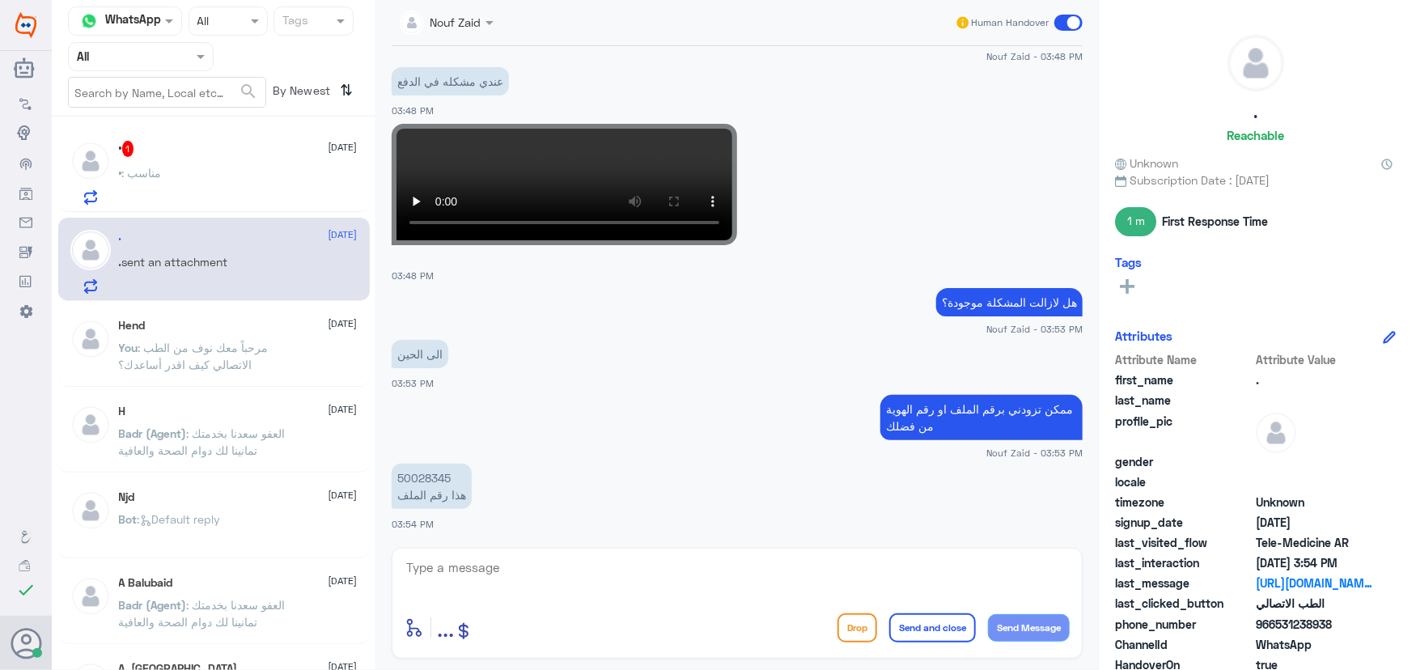
click at [594, 576] on textarea at bounding box center [737, 577] width 665 height 40
click at [230, 202] on div "• : مناسب" at bounding box center [238, 186] width 239 height 36
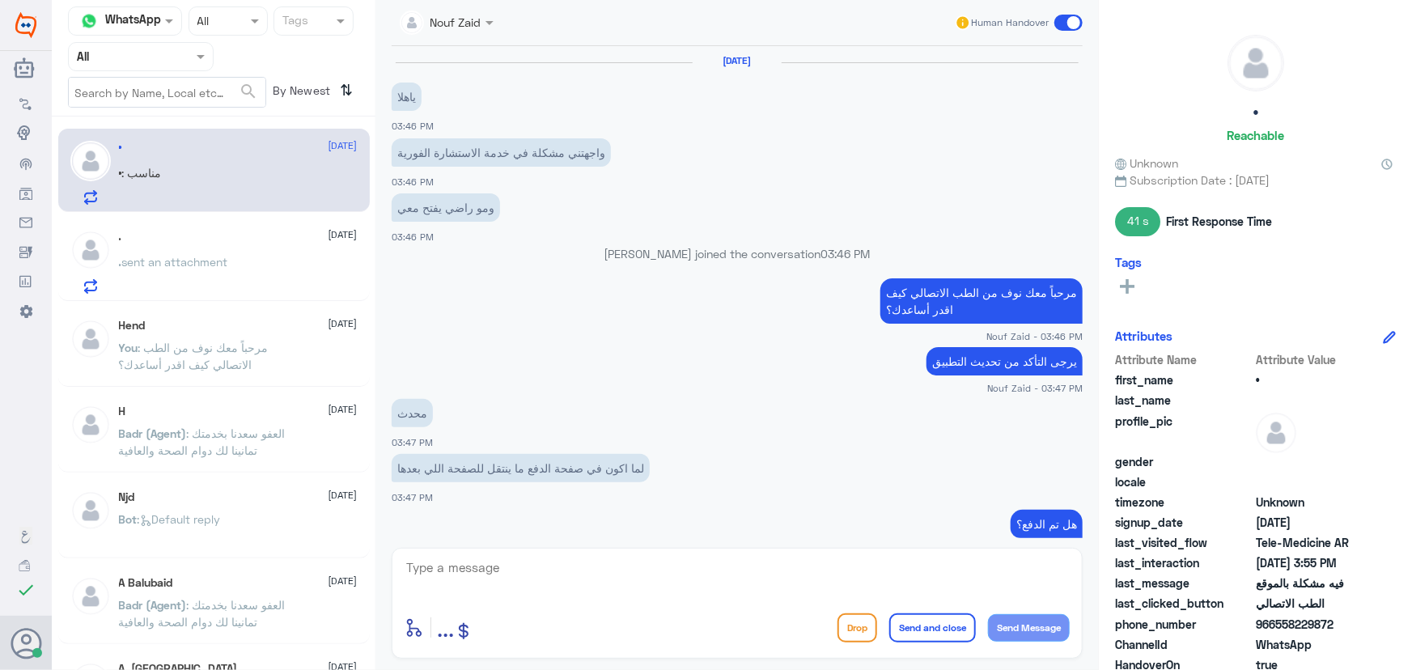
scroll to position [661, 0]
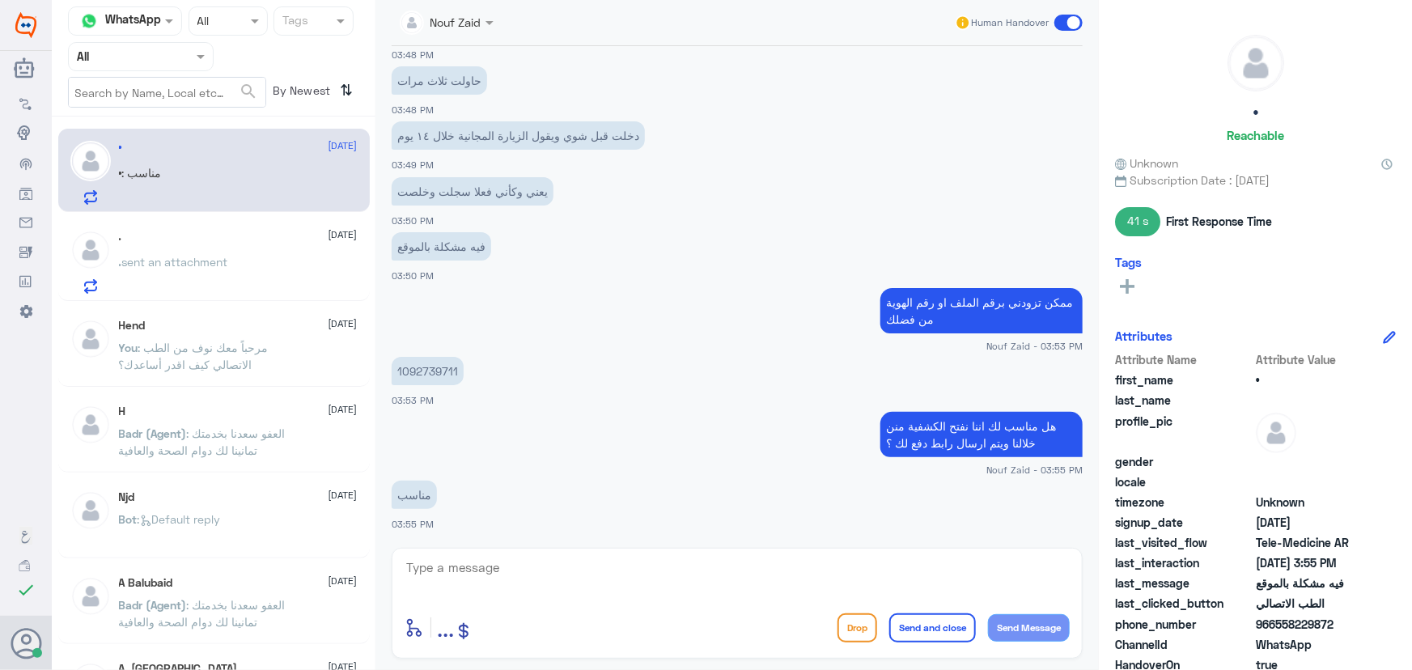
click at [518, 546] on div "Nouf Zaid Human Handover [DATE] ياهلا 03:46 PM واجهتني مشكلة في خدمة الاستشارة …" at bounding box center [738, 337] width 724 height 675
click at [601, 576] on textarea at bounding box center [737, 577] width 665 height 40
click at [410, 372] on p "1092739711" at bounding box center [428, 371] width 72 height 28
click at [410, 373] on p "1092739711" at bounding box center [428, 371] width 72 height 28
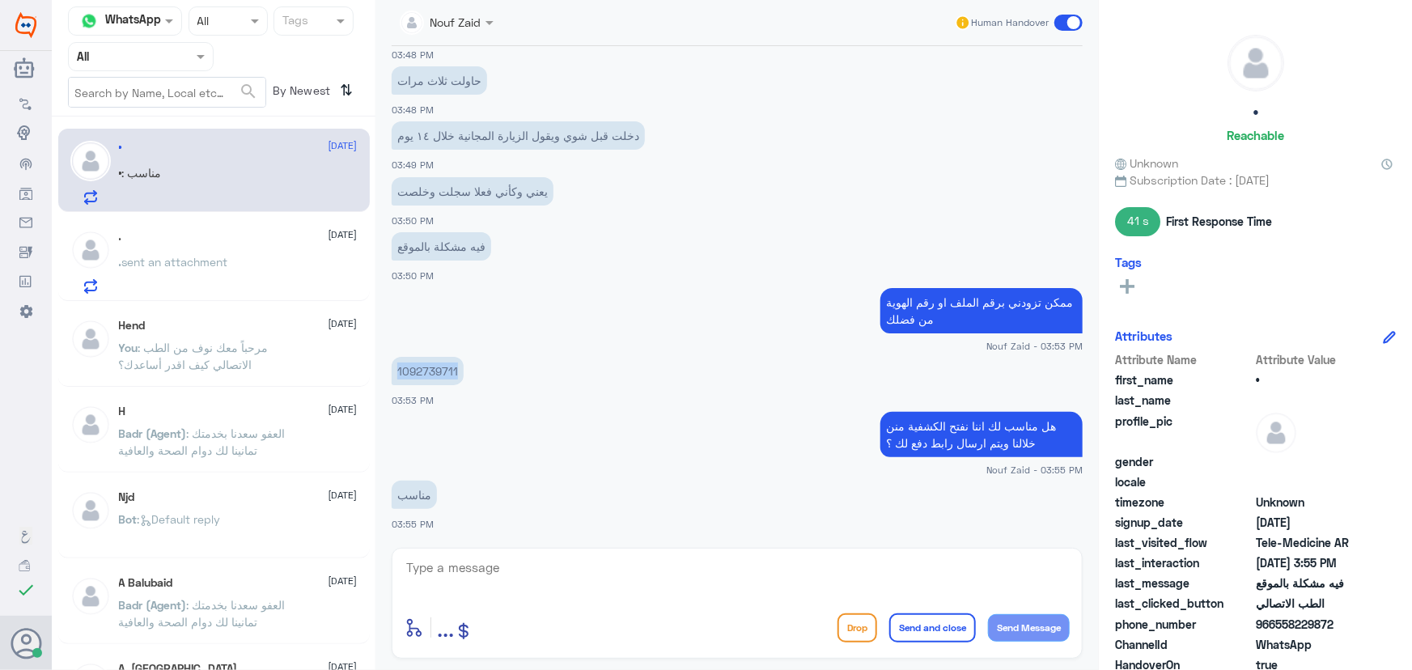
copy p "1092739711"
drag, startPoint x: 1273, startPoint y: 622, endPoint x: 1361, endPoint y: 604, distance: 90.2
click at [1361, 604] on div "Attribute Name Attribute Value first_name • last_name profile_pic gender locale…" at bounding box center [1255, 554] width 281 height 406
drag, startPoint x: 1319, startPoint y: 617, endPoint x: 1295, endPoint y: 625, distance: 25.6
click at [1318, 618] on span "966558229872" at bounding box center [1314, 624] width 117 height 17
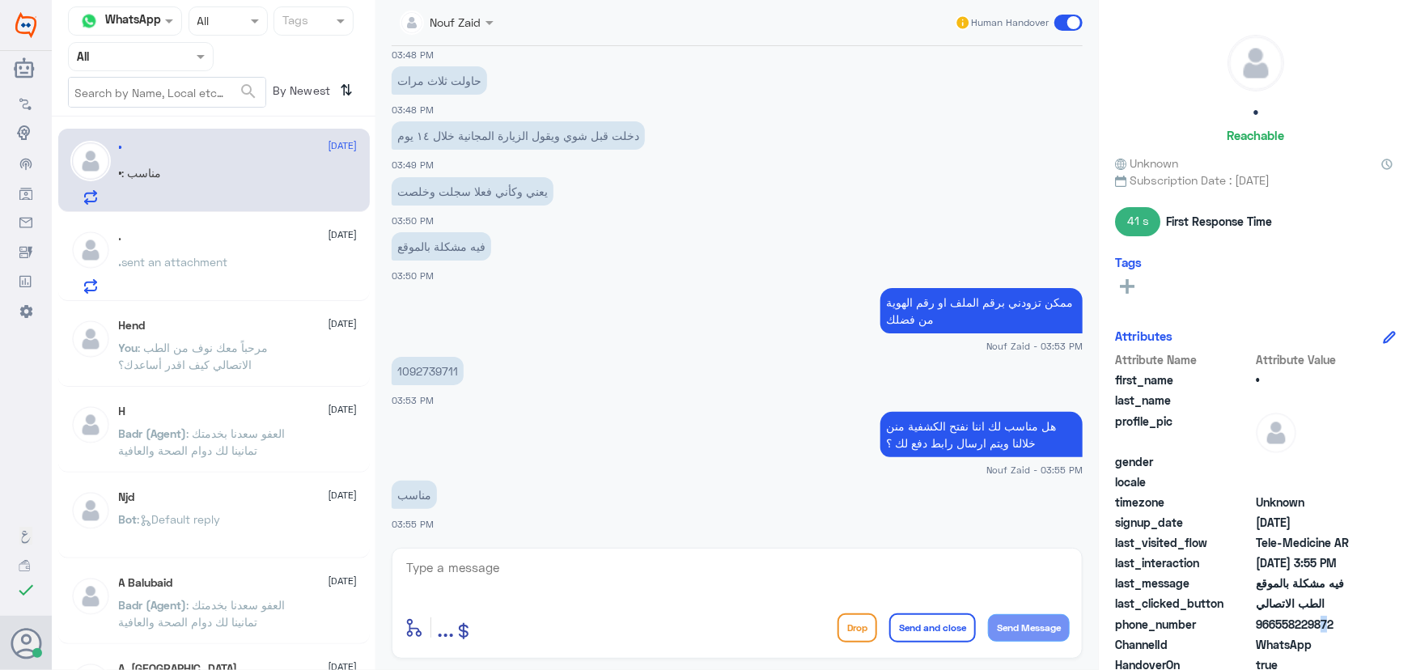
drag, startPoint x: 1279, startPoint y: 620, endPoint x: 1336, endPoint y: 620, distance: 56.7
click at [1356, 622] on span "966558229872" at bounding box center [1314, 624] width 117 height 17
copy span "558229872"
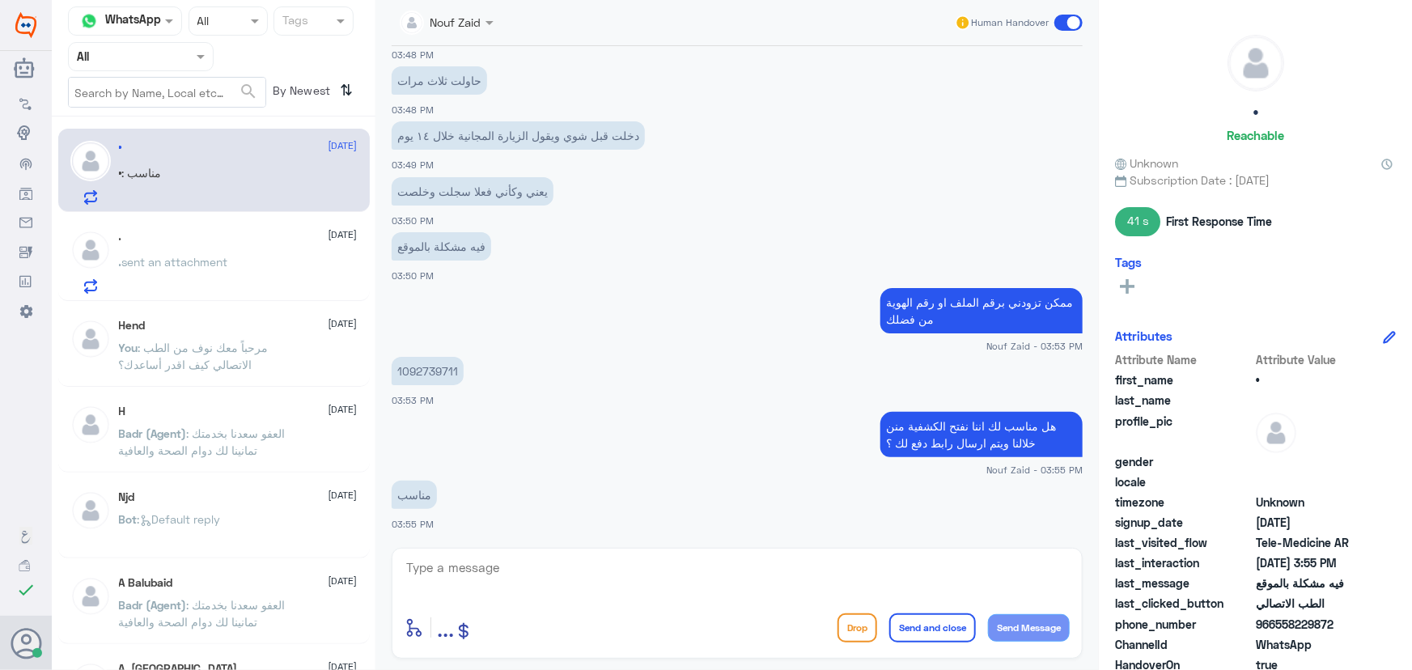
click at [673, 580] on textarea at bounding box center [737, 577] width 665 height 40
type textarea "هل تم وصول رابط الدفع؟"
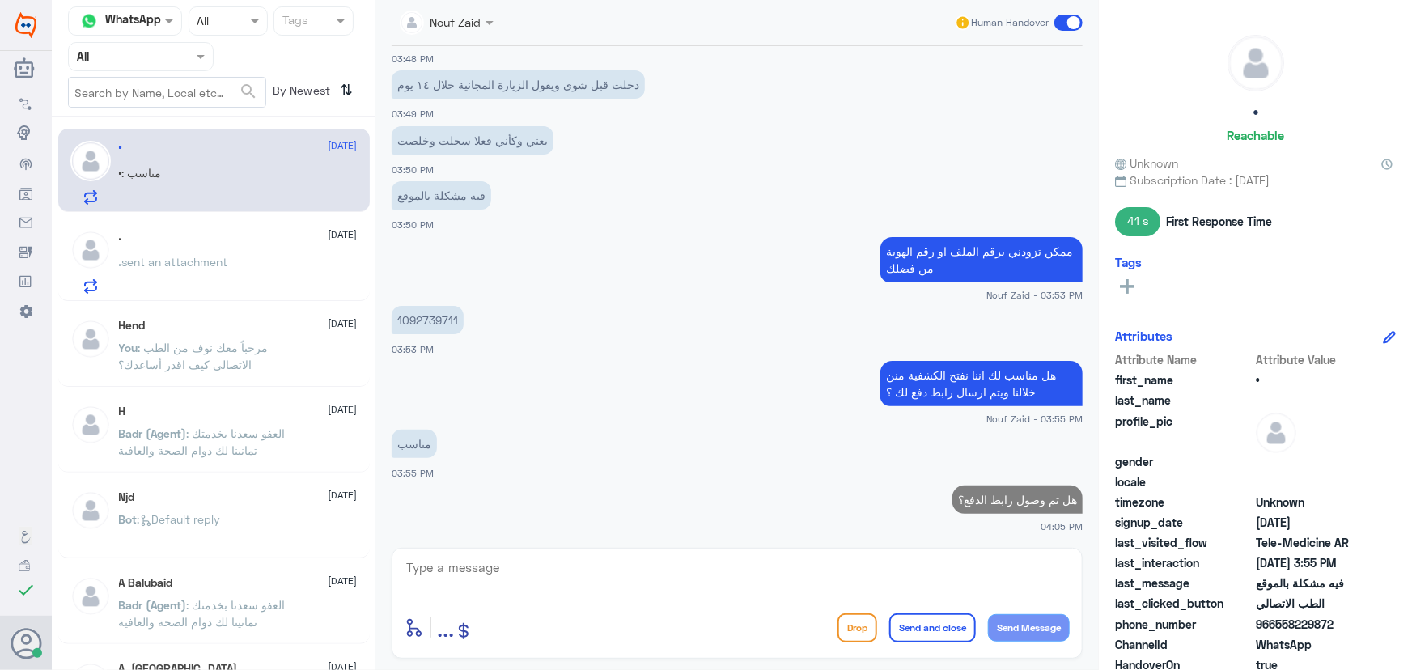
click at [263, 246] on div ". 12 October . sent an attachment" at bounding box center [238, 262] width 239 height 64
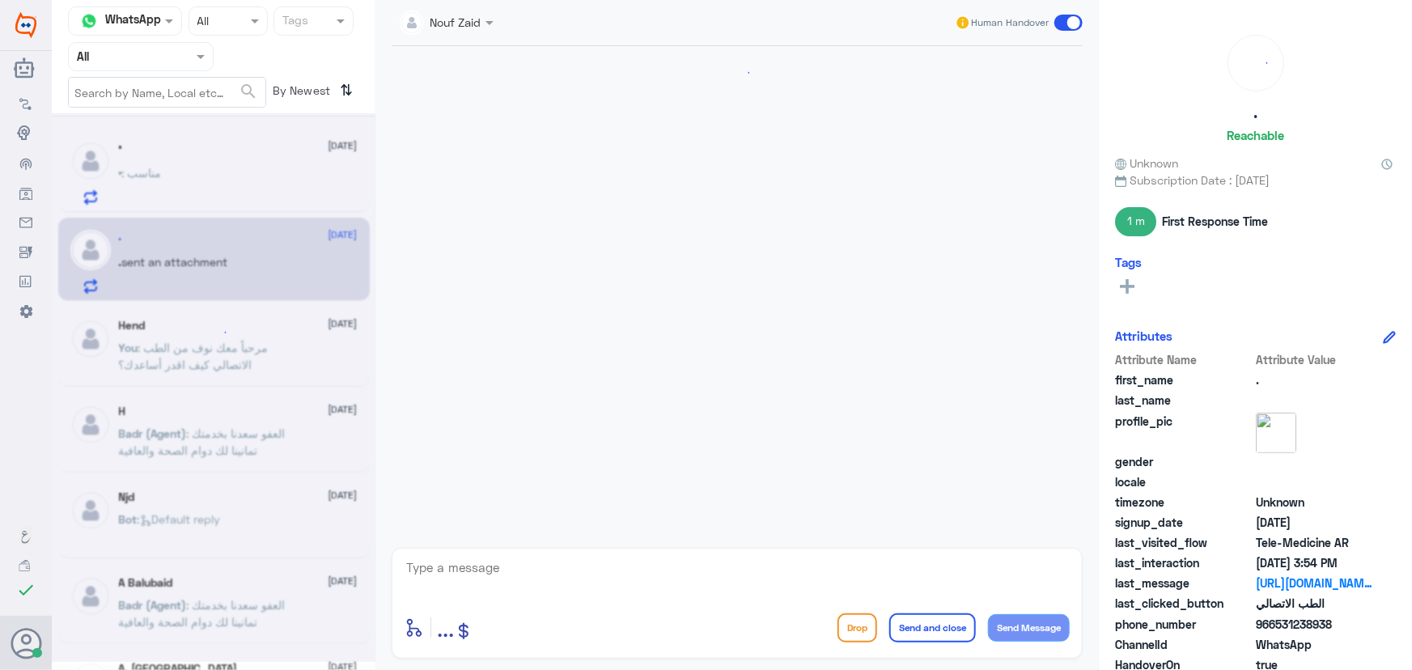
scroll to position [1044, 0]
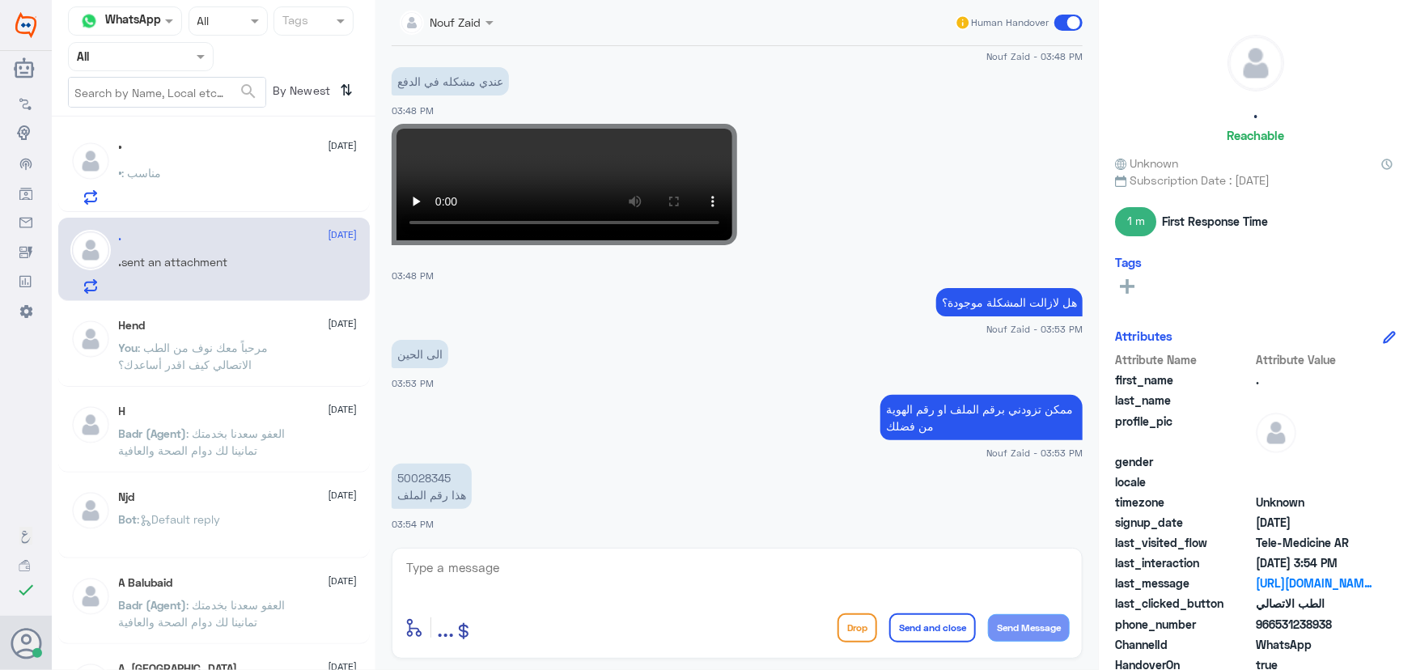
click at [250, 185] on div "• : مناسب" at bounding box center [238, 186] width 239 height 36
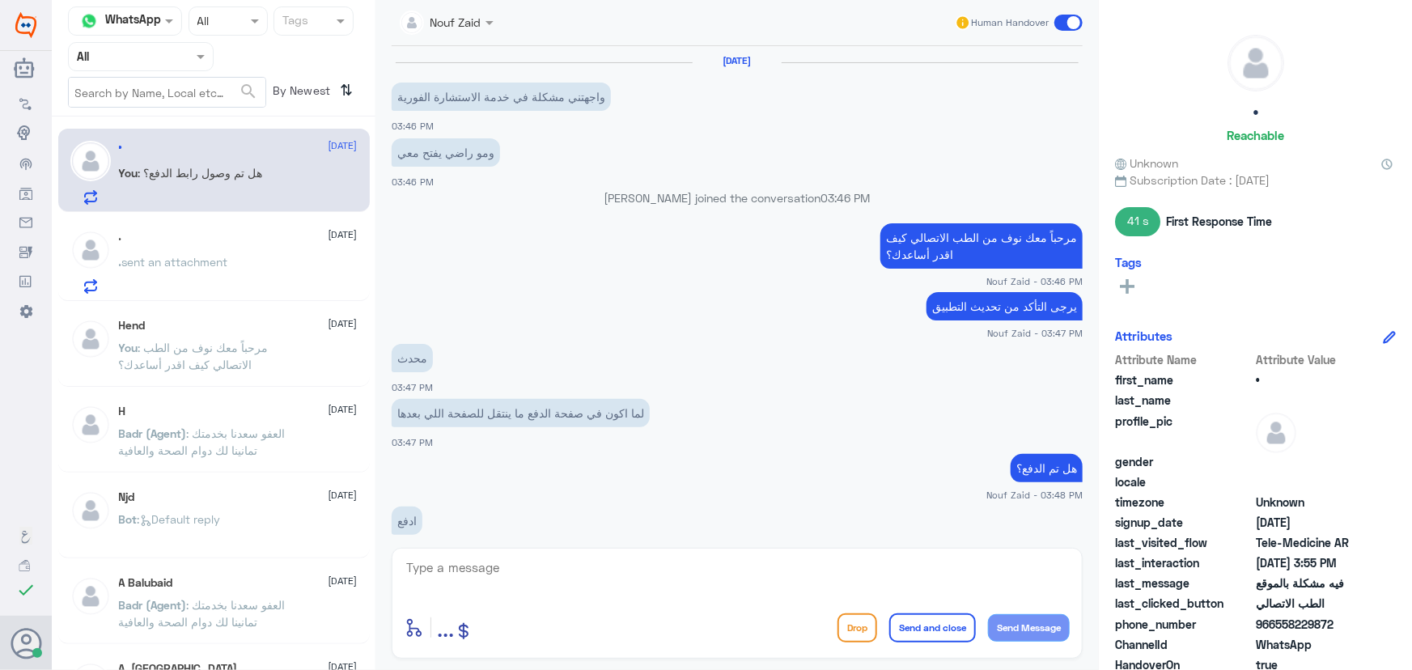
scroll to position [657, 0]
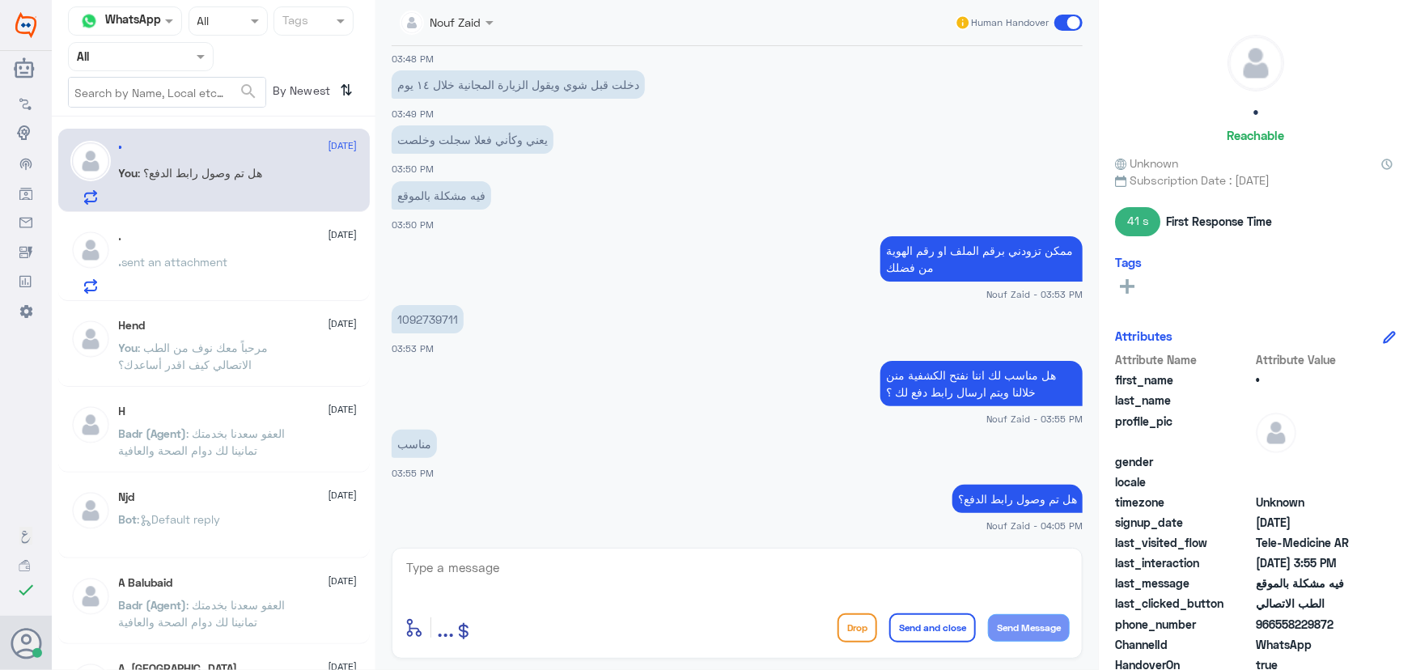
click at [721, 576] on textarea at bounding box center [737, 577] width 665 height 40
click at [235, 266] on div ". sent an attachment" at bounding box center [238, 275] width 239 height 36
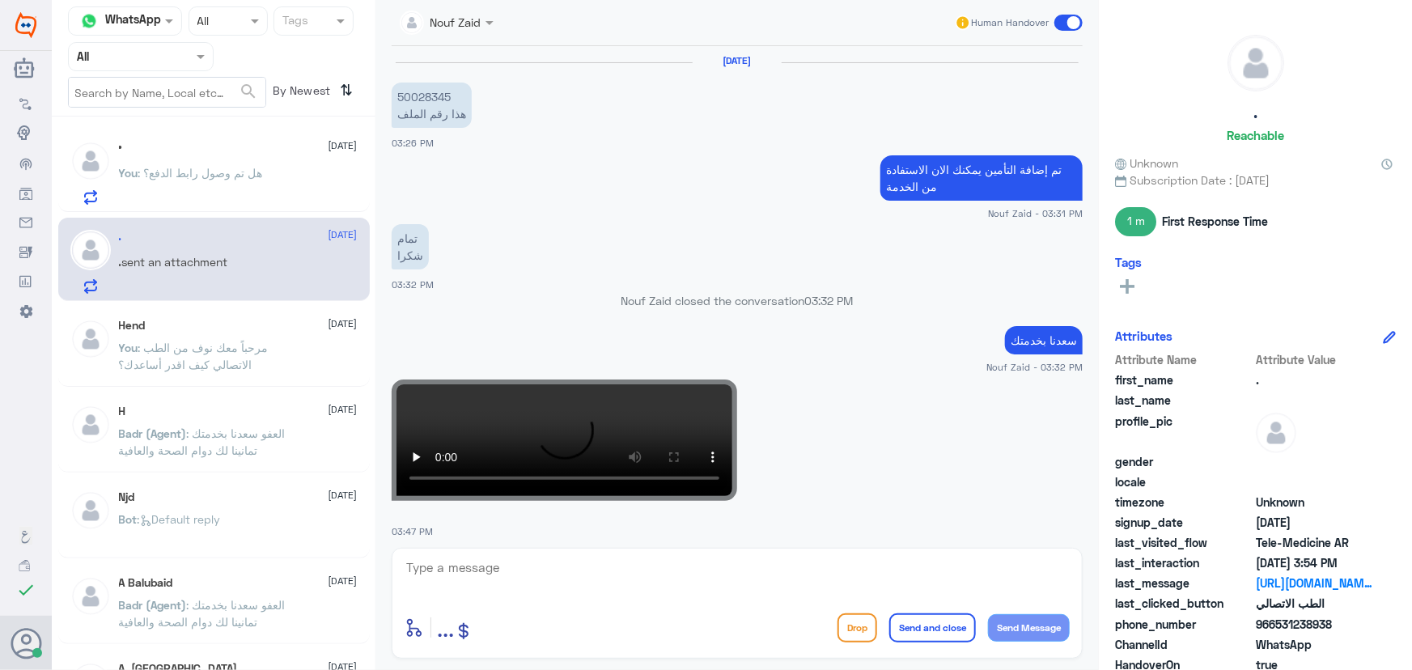
scroll to position [1044, 0]
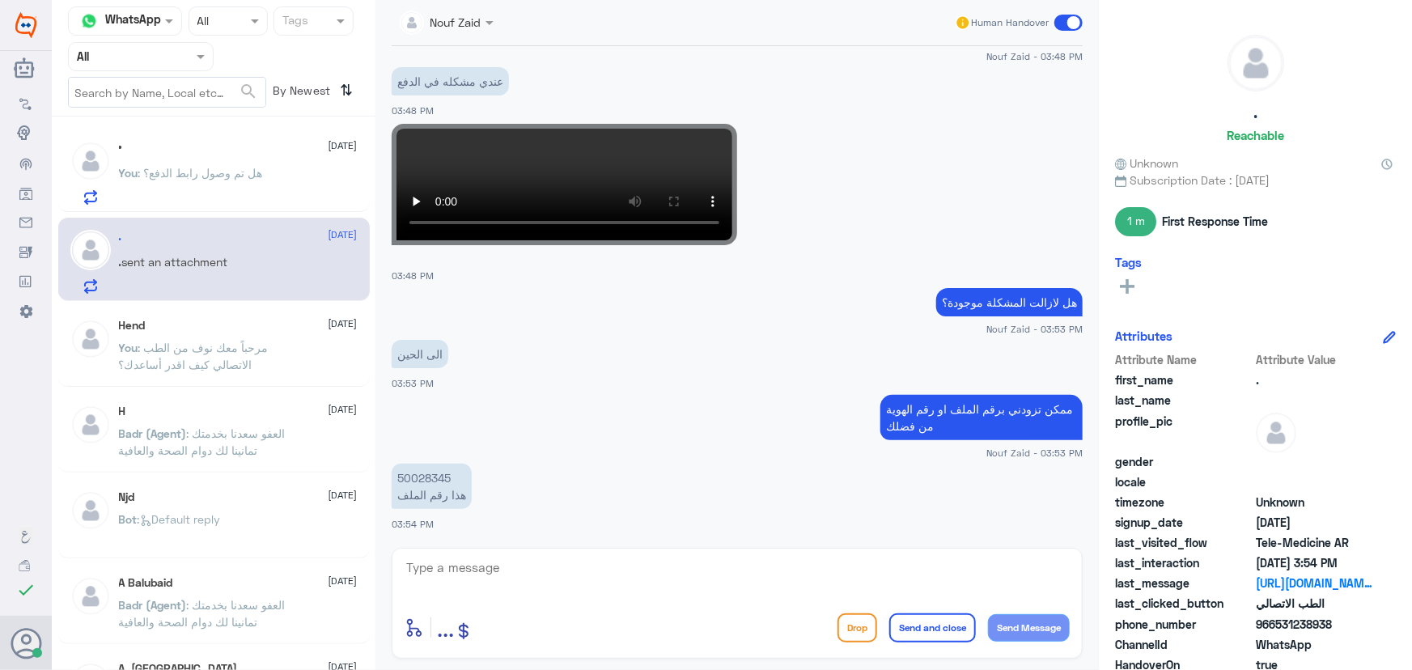
click at [197, 172] on span ": هل تم وصول رابط الدفع؟" at bounding box center [200, 173] width 125 height 14
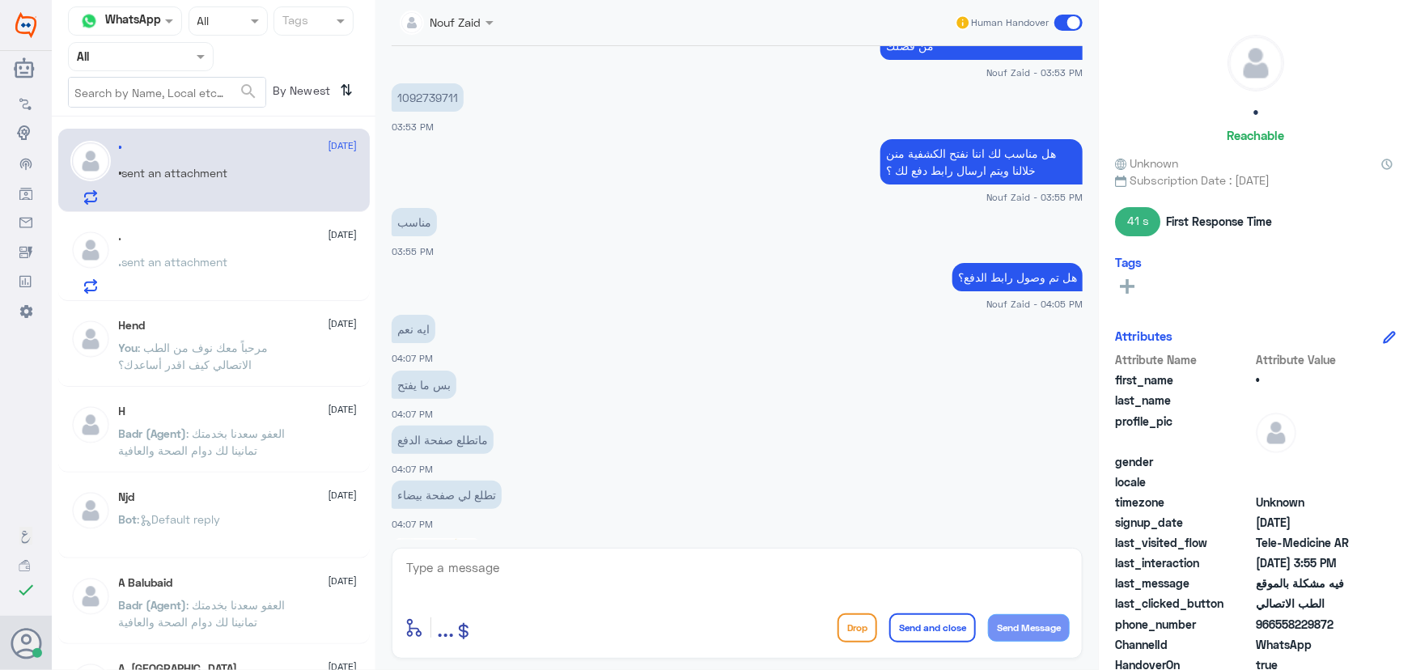
scroll to position [1158, 0]
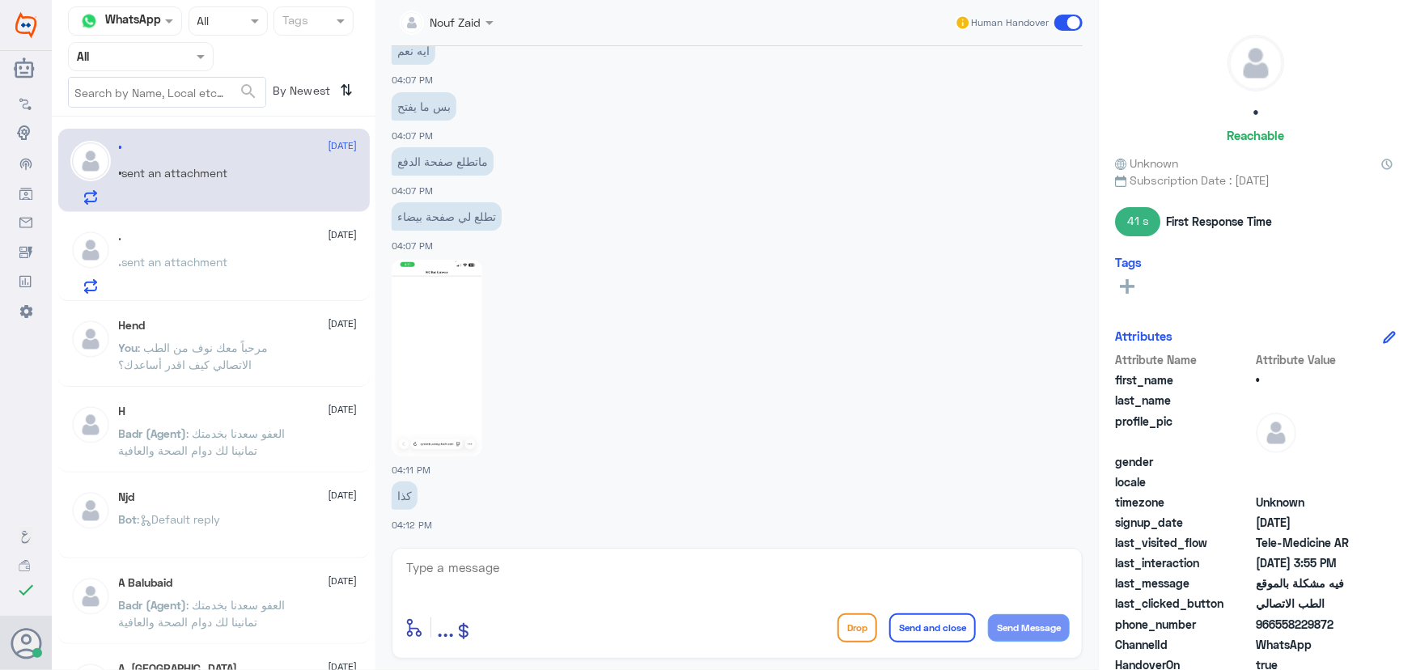
click at [280, 256] on div ". 12 October . sent an attachment" at bounding box center [238, 262] width 239 height 64
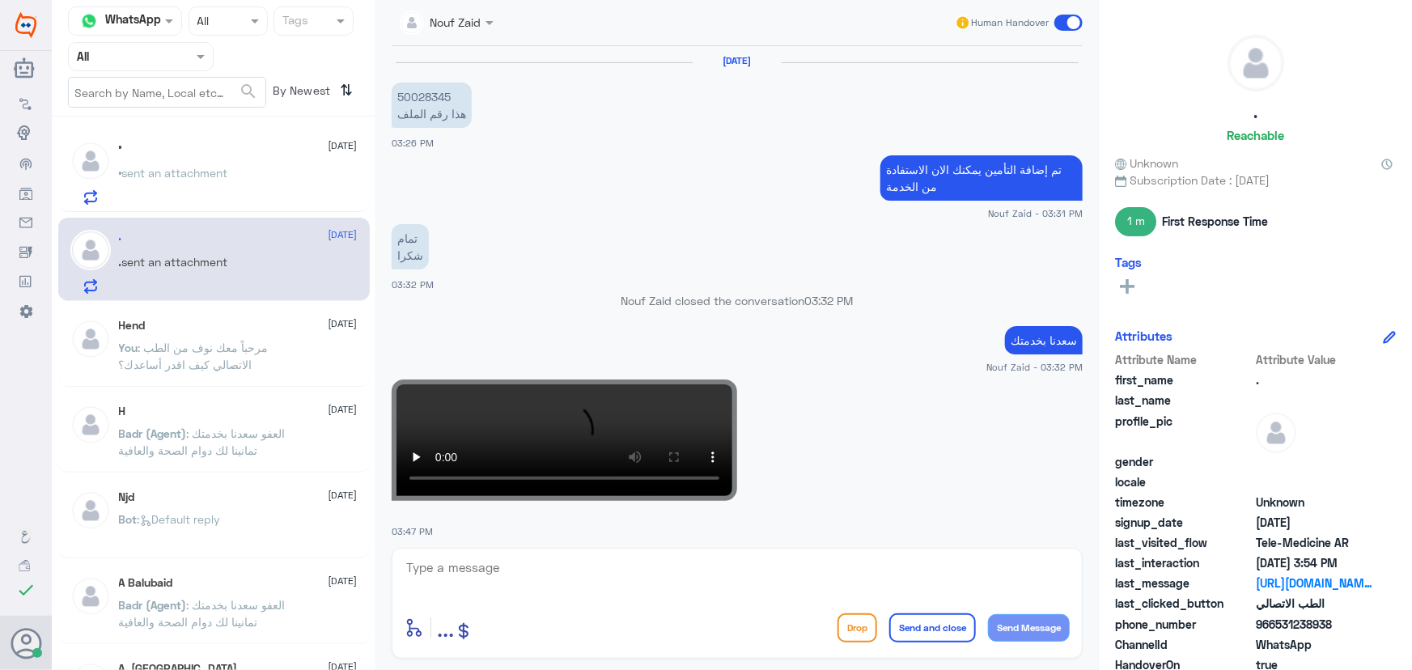
scroll to position [1044, 0]
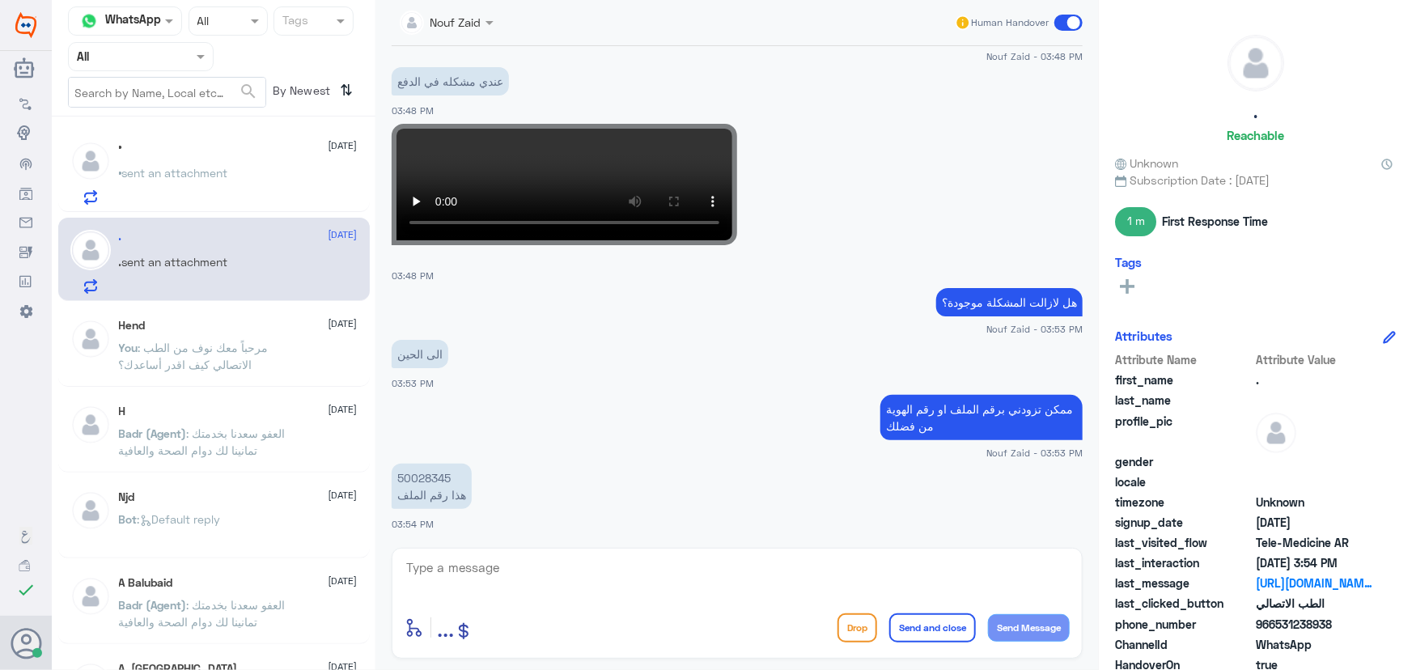
click at [257, 187] on div "• sent an attachment" at bounding box center [238, 186] width 239 height 36
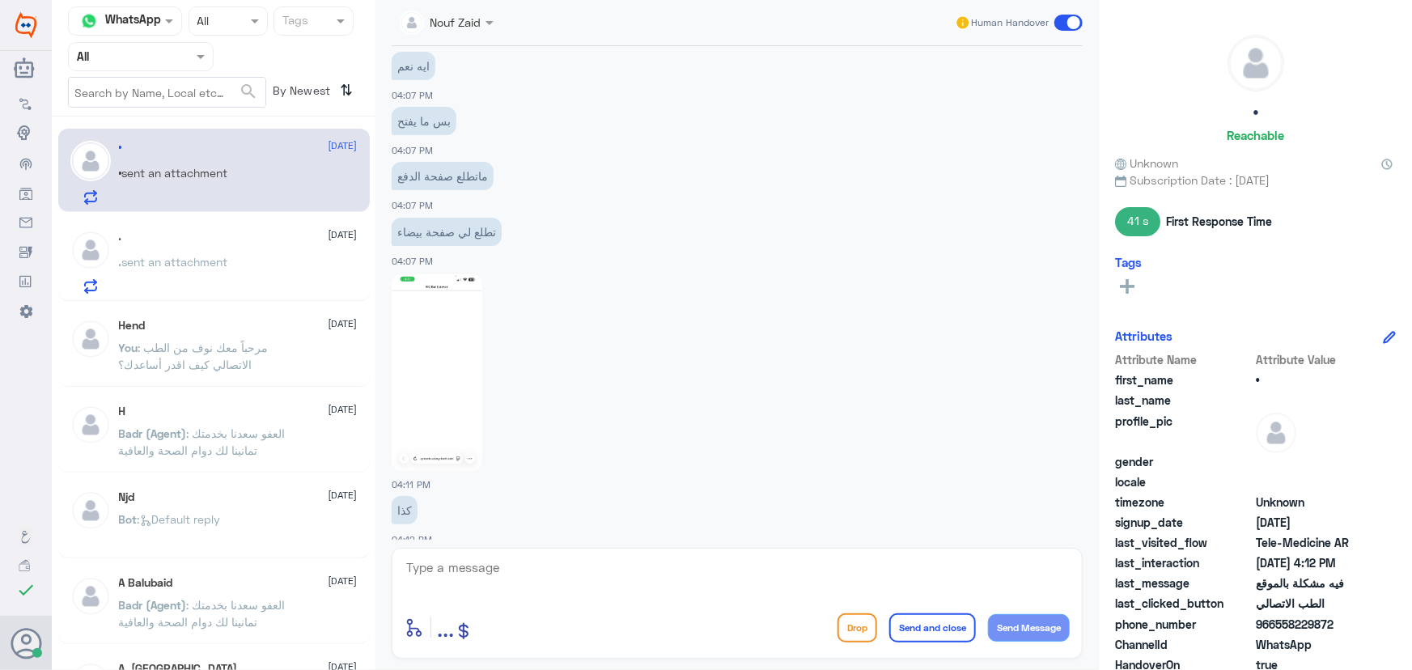
scroll to position [842, 0]
click at [572, 552] on div "enter flow name ... Drop Send and close Send Message" at bounding box center [737, 603] width 691 height 111
click at [573, 562] on textarea at bounding box center [737, 577] width 665 height 40
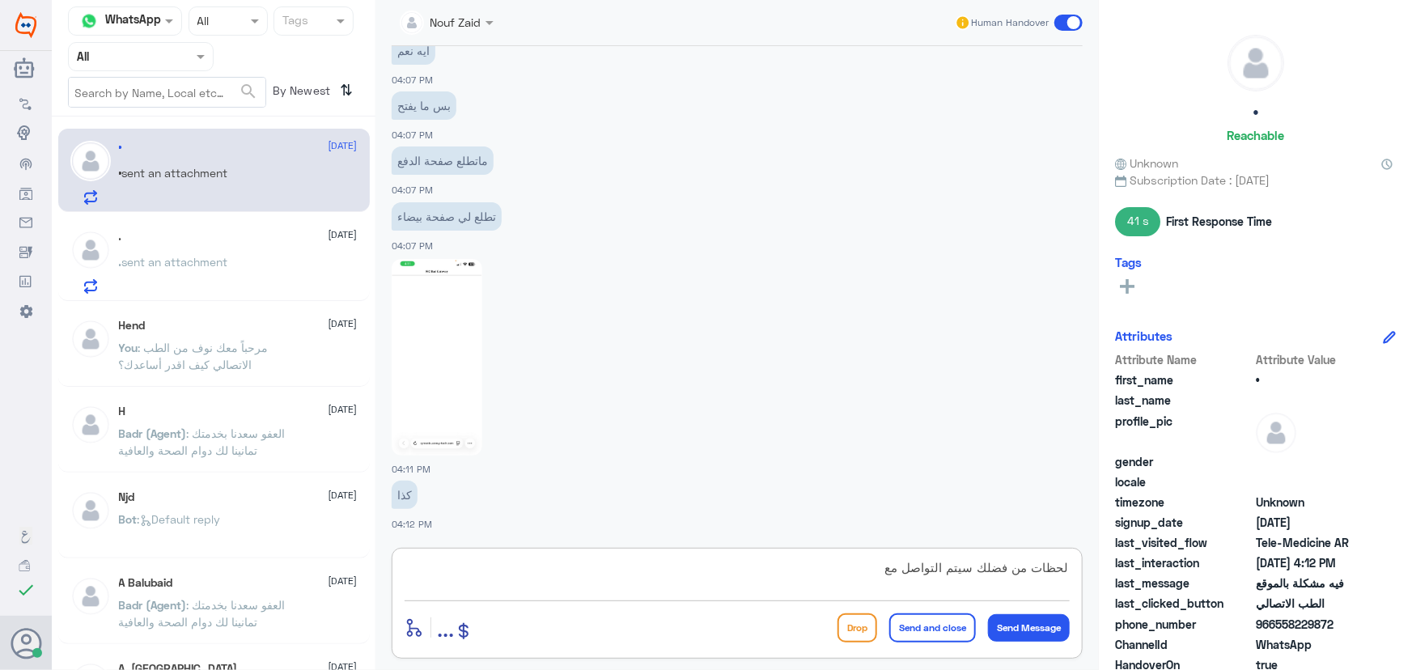
type textarea "لحظات من فضلك سيتم التواصل معك"
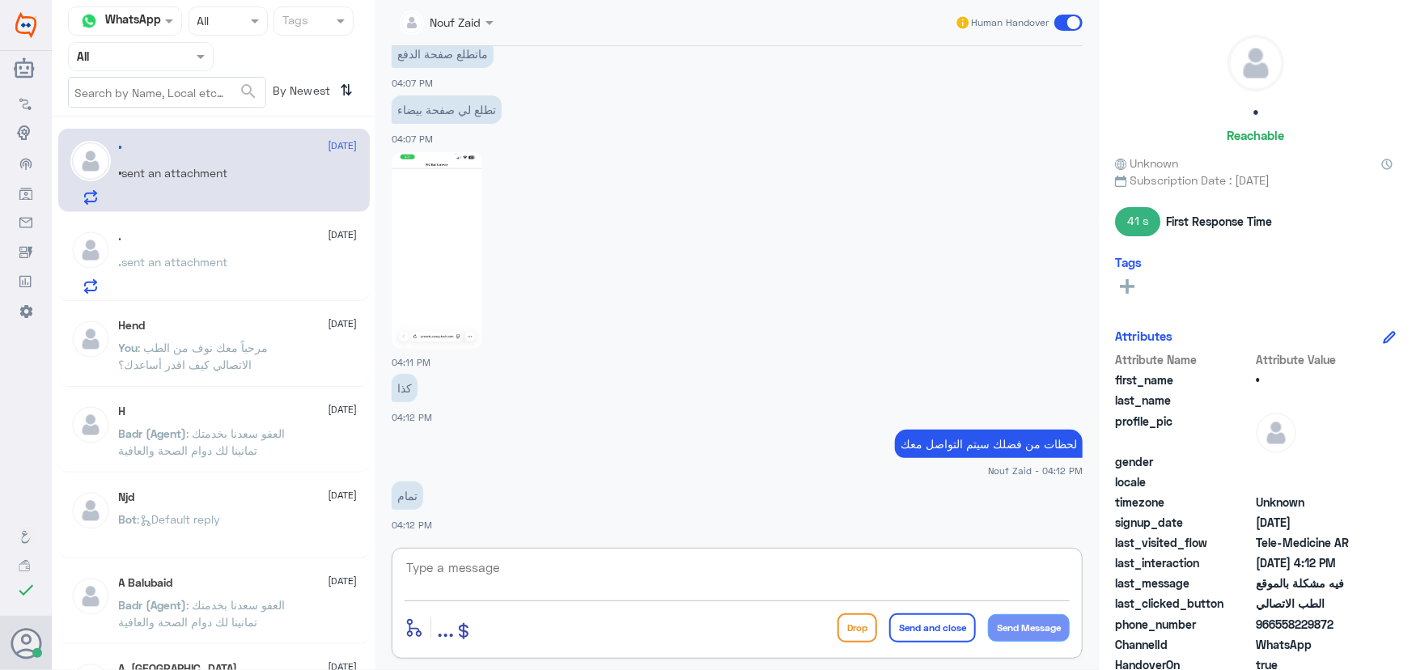
scroll to position [801, 0]
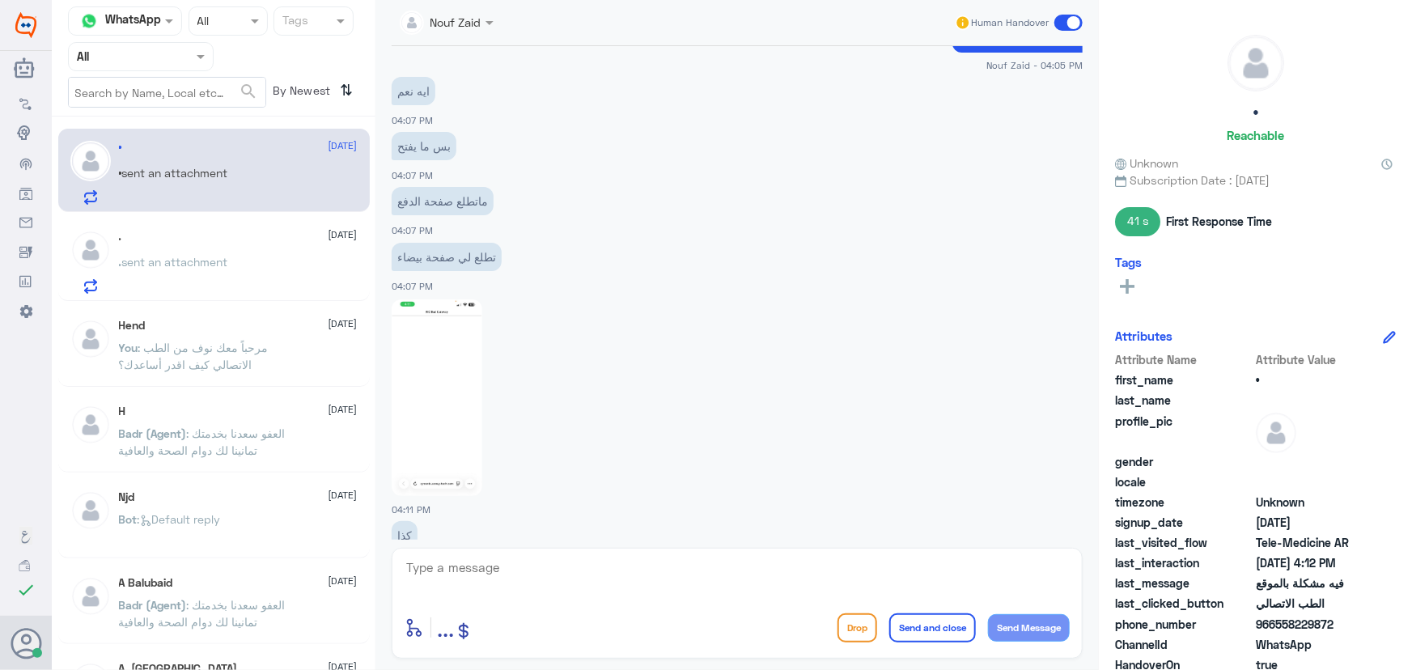
click at [453, 372] on img at bounding box center [437, 397] width 91 height 197
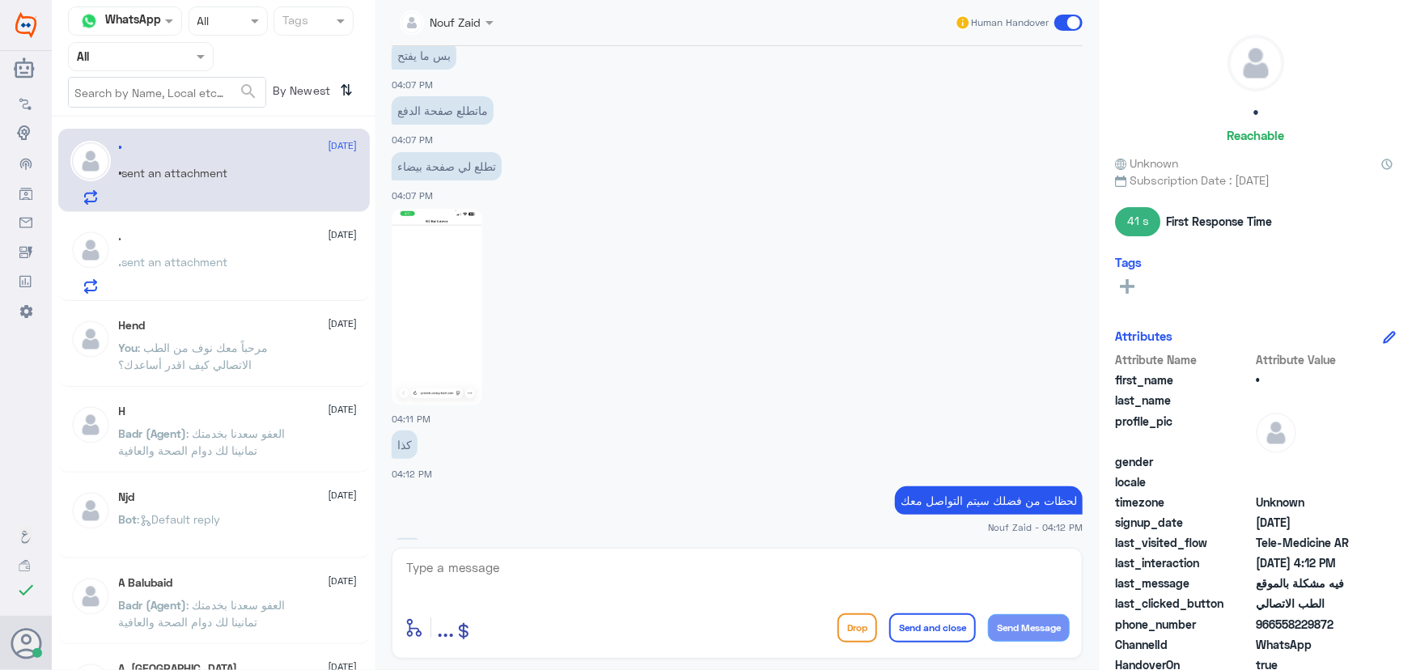
scroll to position [949, 0]
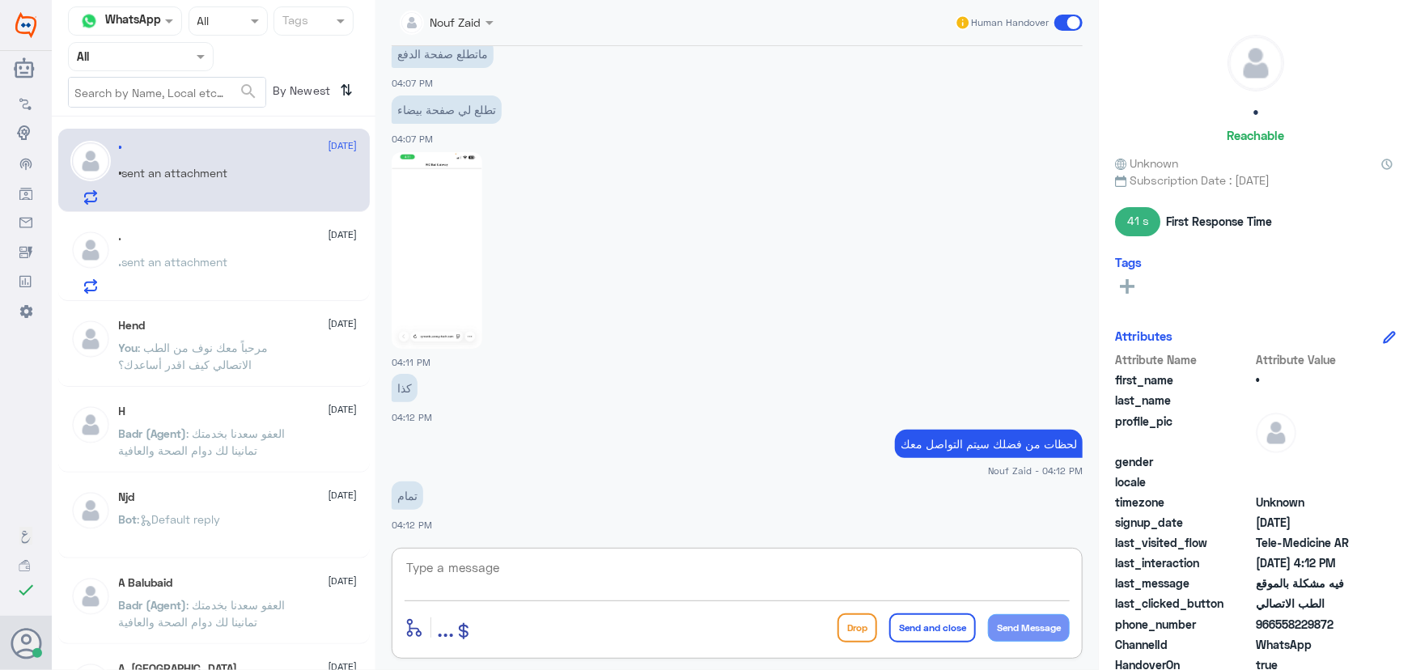
click at [712, 565] on textarea at bounding box center [737, 577] width 665 height 40
click at [166, 278] on p ". sent an attachment" at bounding box center [173, 273] width 109 height 40
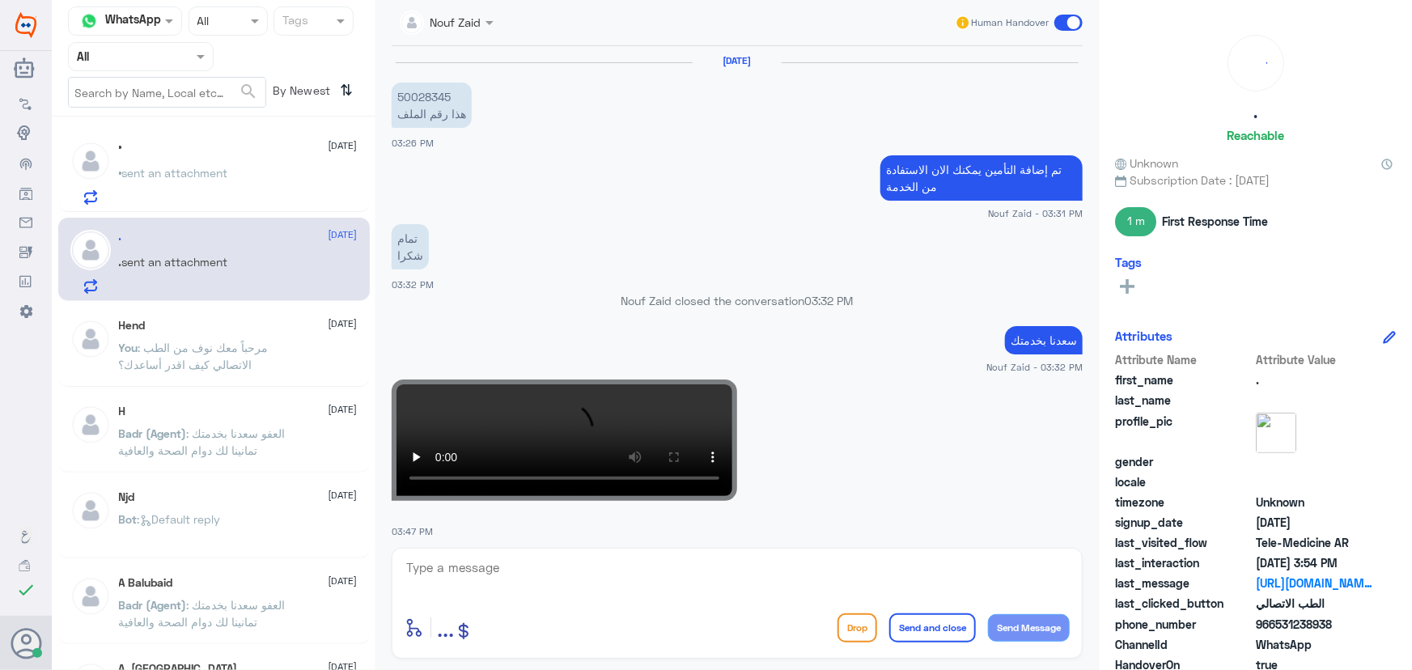
scroll to position [1044, 0]
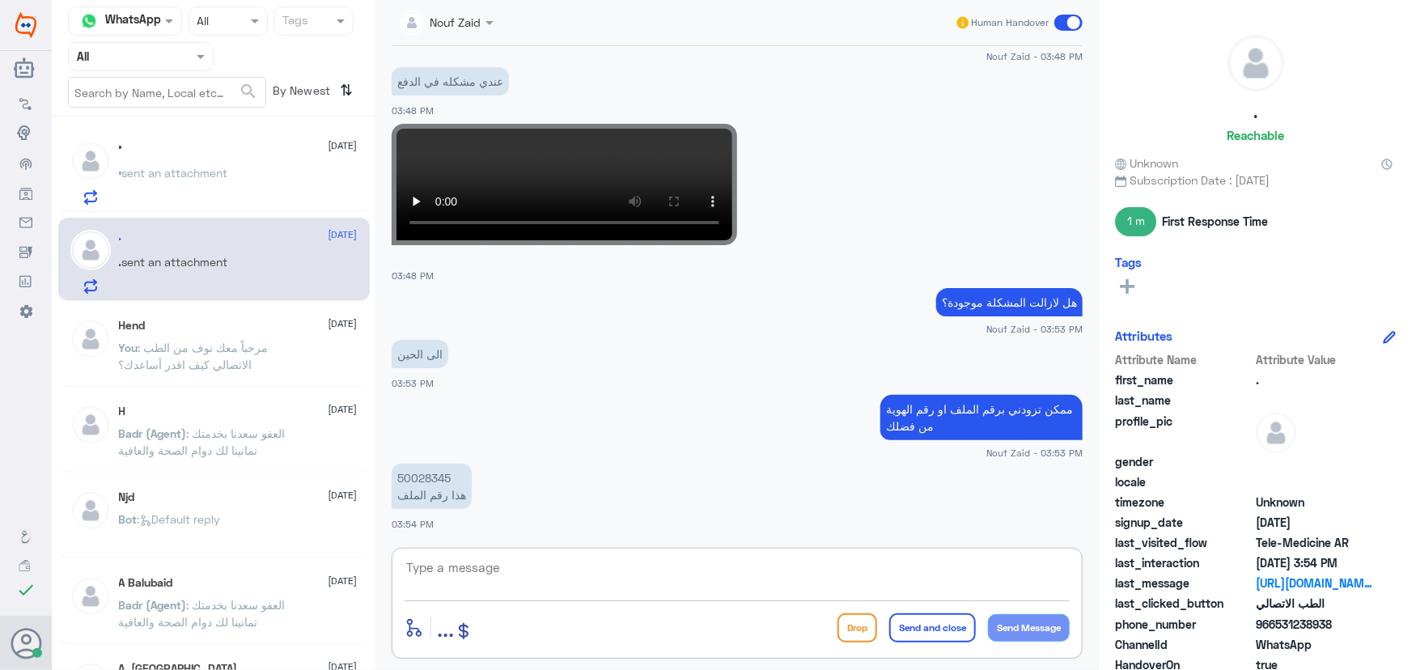
click at [517, 576] on textarea at bounding box center [737, 577] width 665 height 40
click at [241, 185] on div "• sent an attachment" at bounding box center [238, 186] width 239 height 36
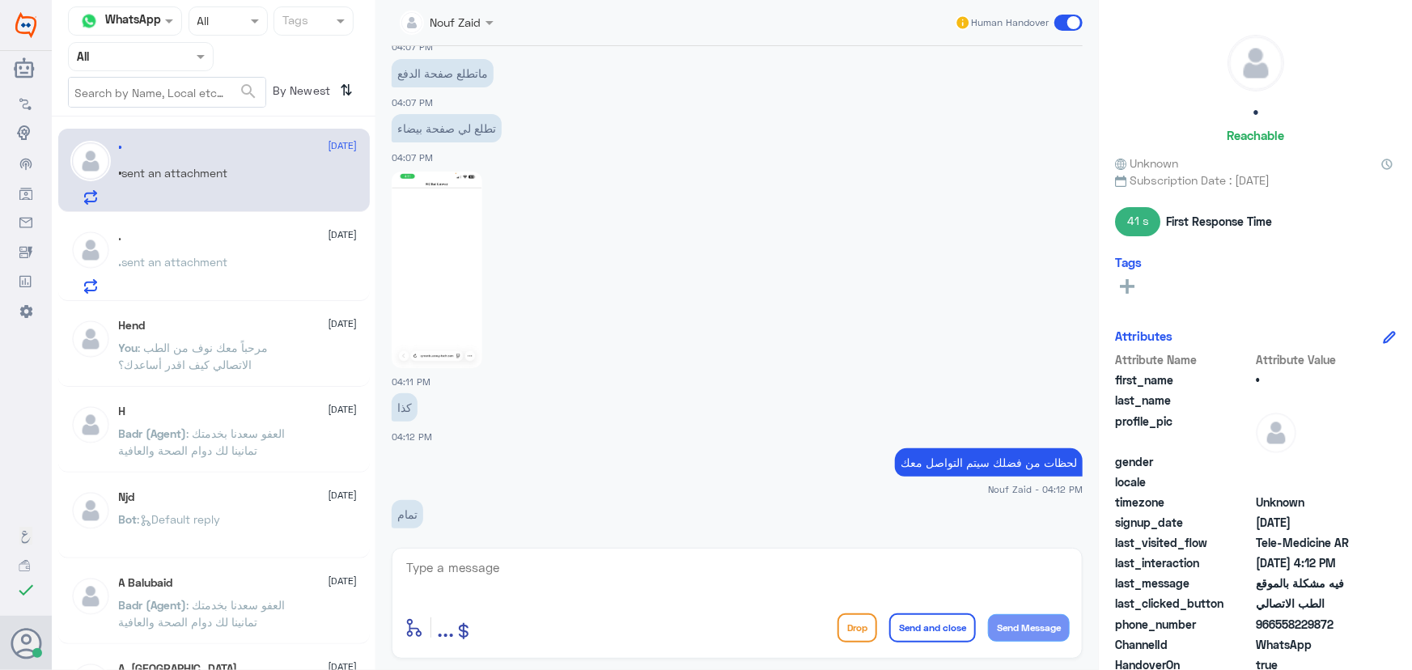
scroll to position [768, 0]
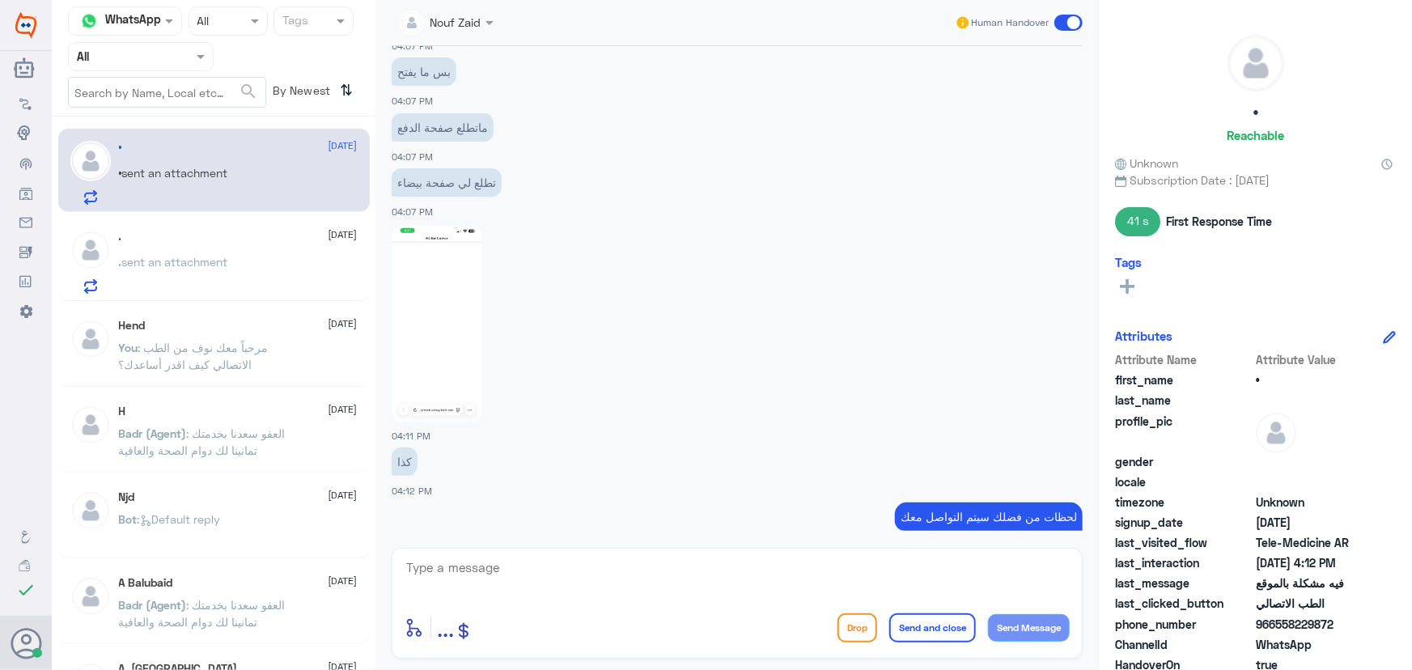
click at [414, 325] on img at bounding box center [437, 324] width 91 height 197
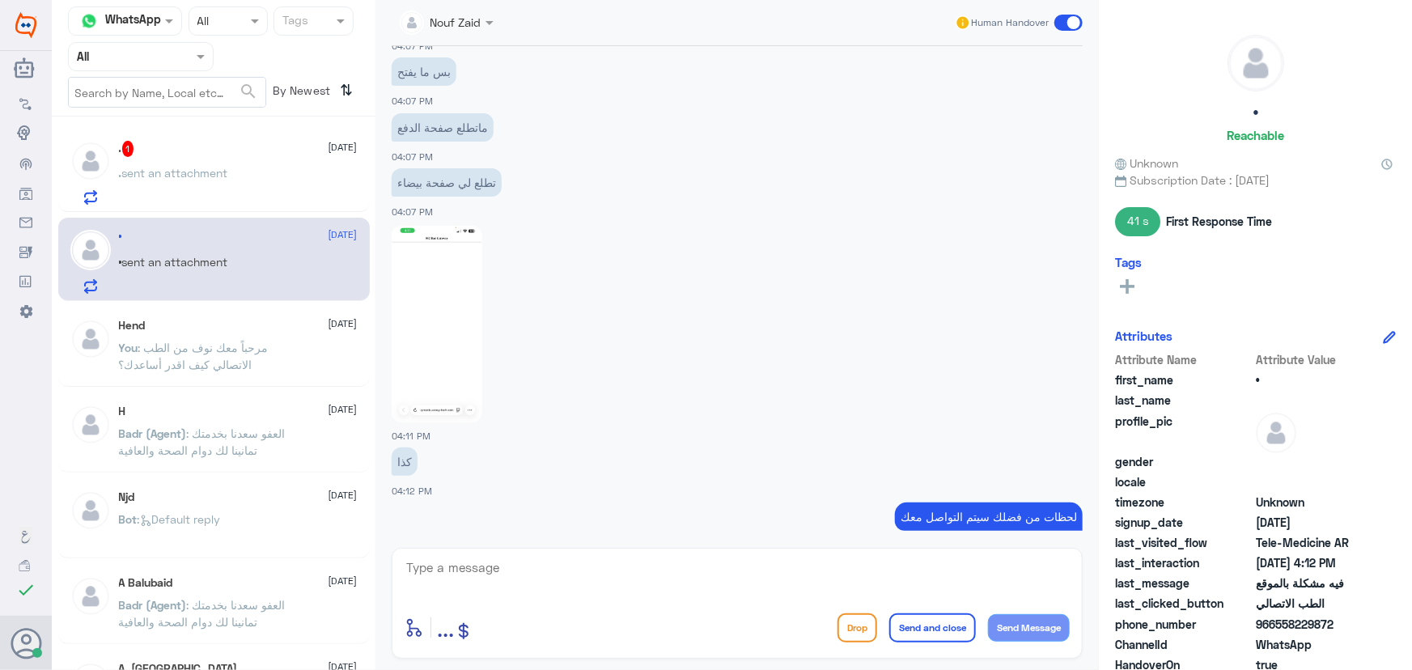
click at [219, 160] on div ". 1 12 October . sent an attachment" at bounding box center [238, 173] width 239 height 64
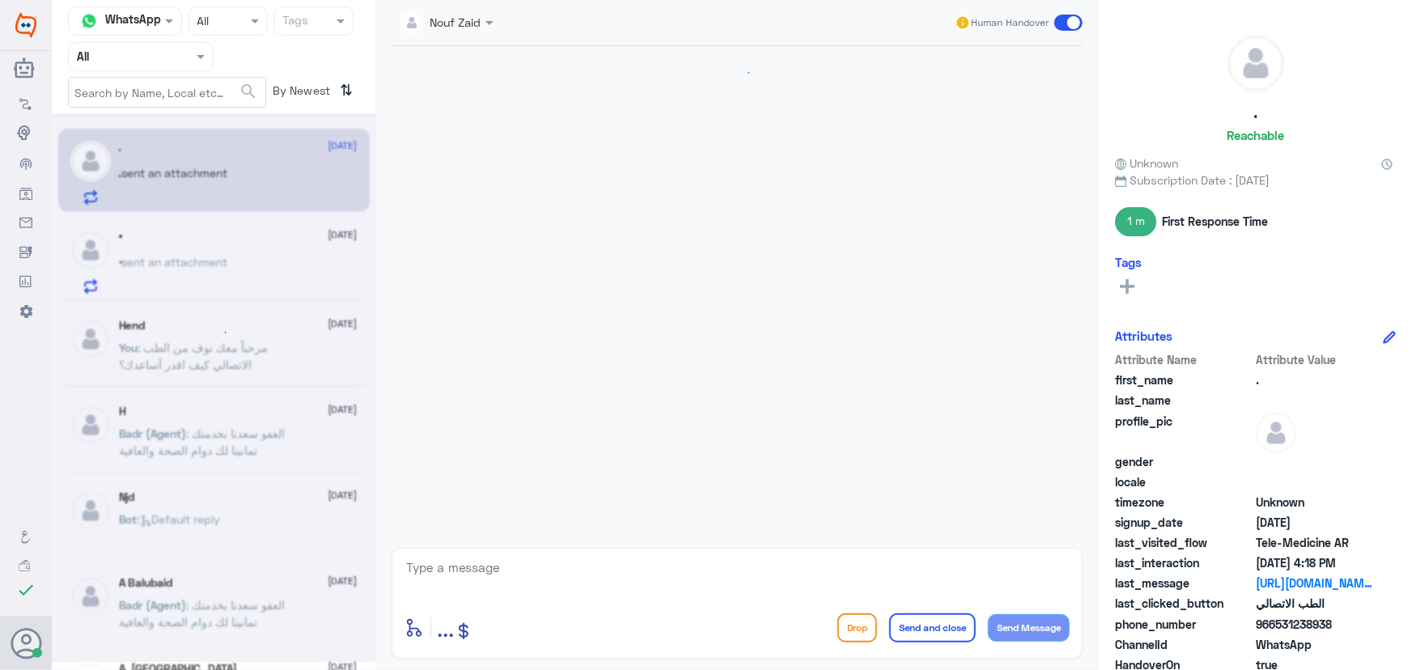
scroll to position [1027, 0]
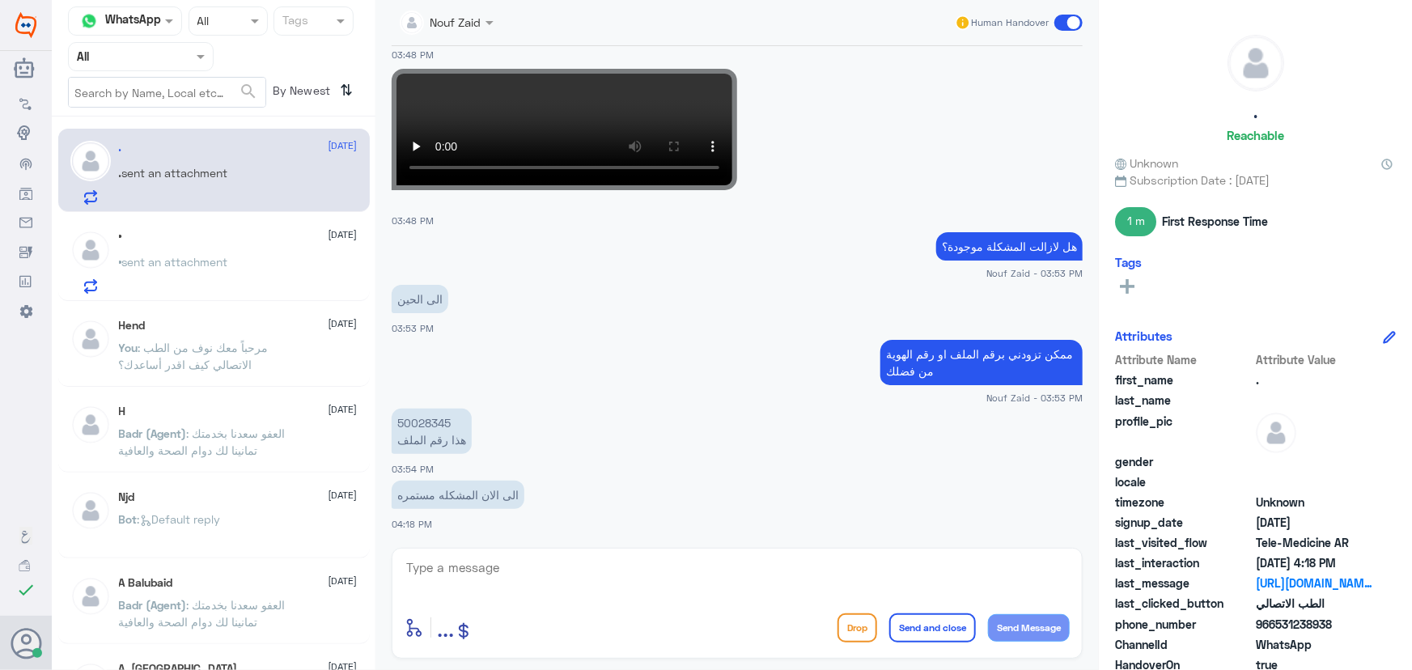
click at [243, 271] on div "• sent an attachment" at bounding box center [238, 275] width 239 height 36
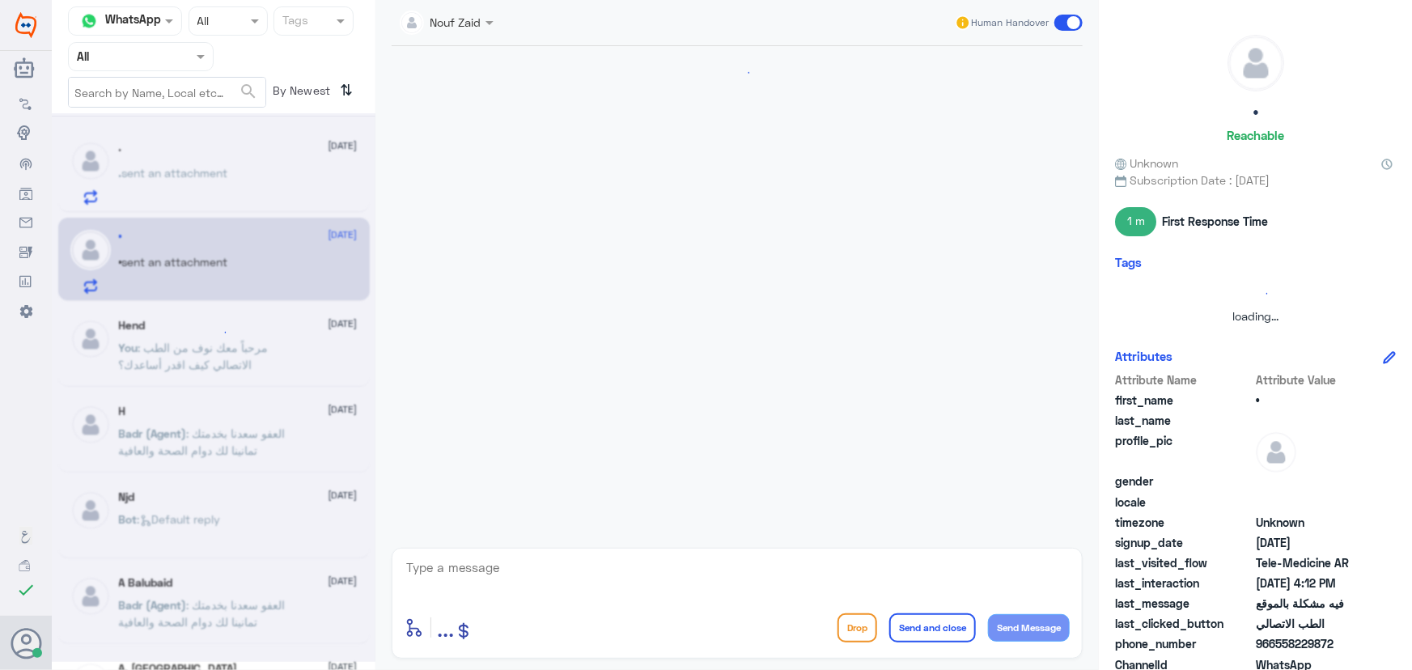
scroll to position [842, 0]
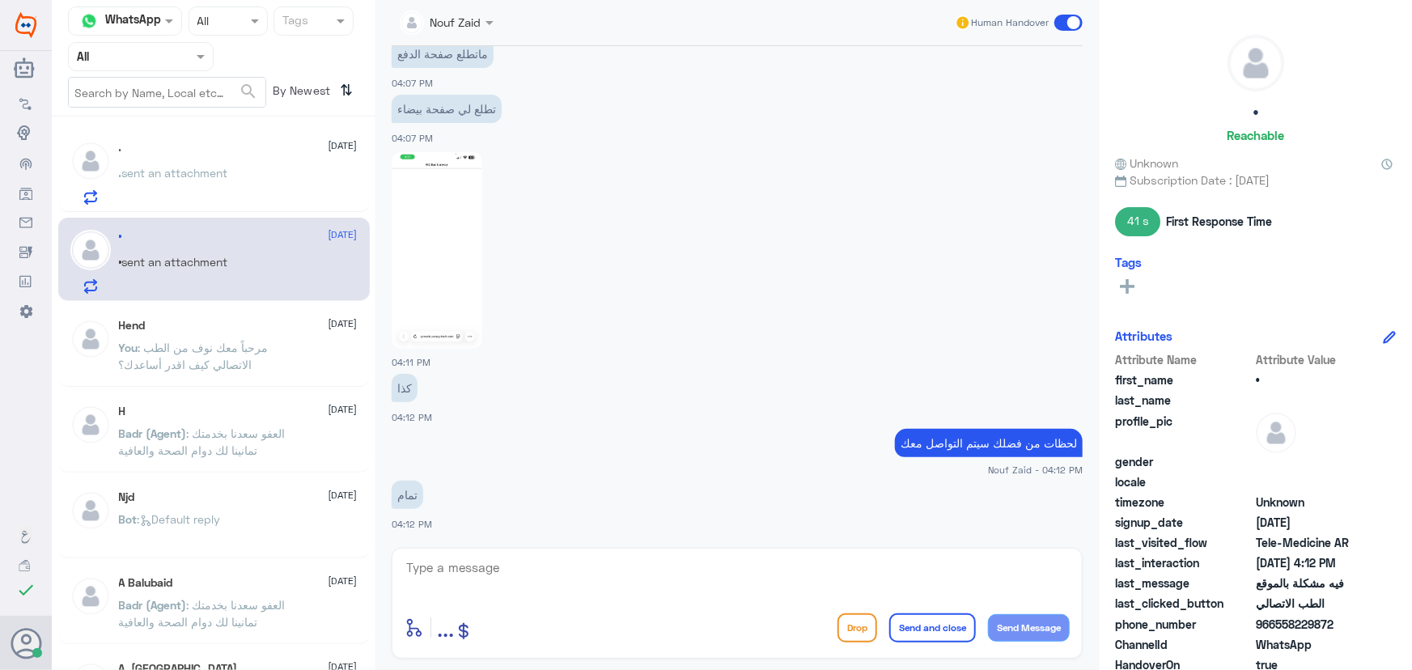
drag, startPoint x: 1274, startPoint y: 621, endPoint x: 1352, endPoint y: 621, distance: 77.7
click at [1352, 621] on span "966558229872" at bounding box center [1314, 624] width 117 height 17
copy span "558229872"
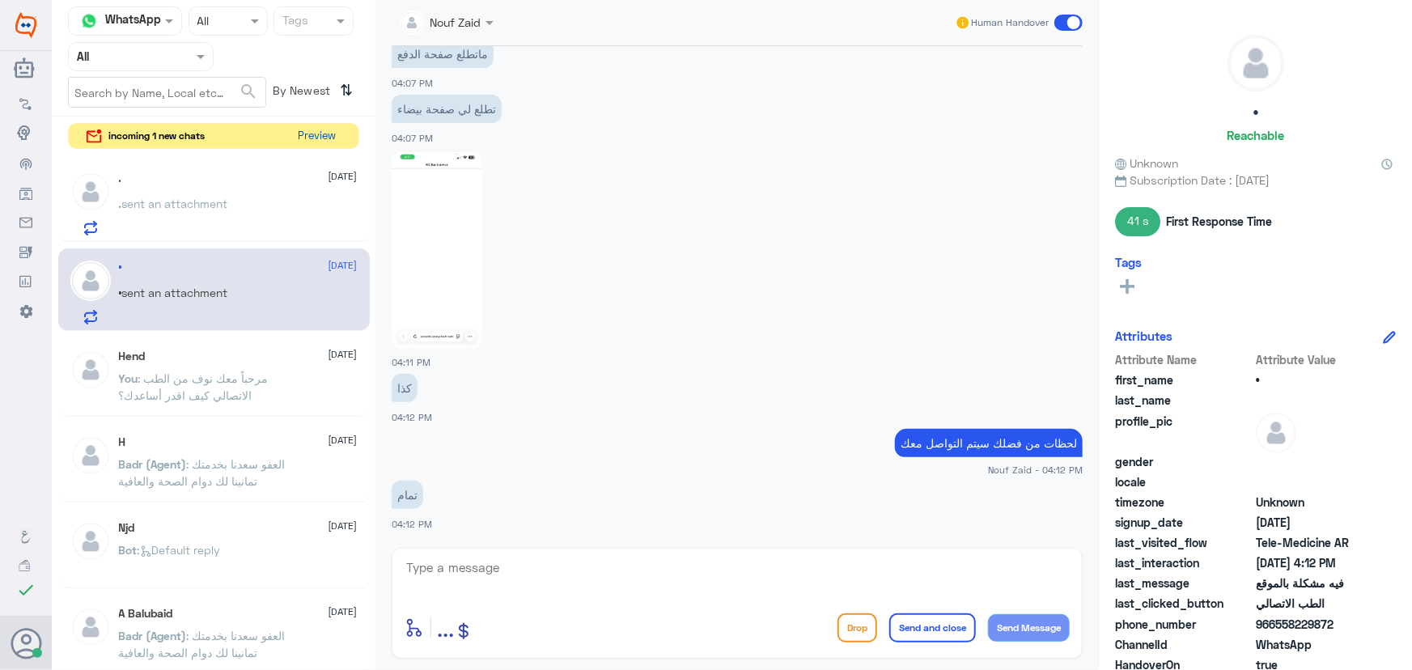
click at [320, 135] on button "Preview" at bounding box center [317, 136] width 50 height 25
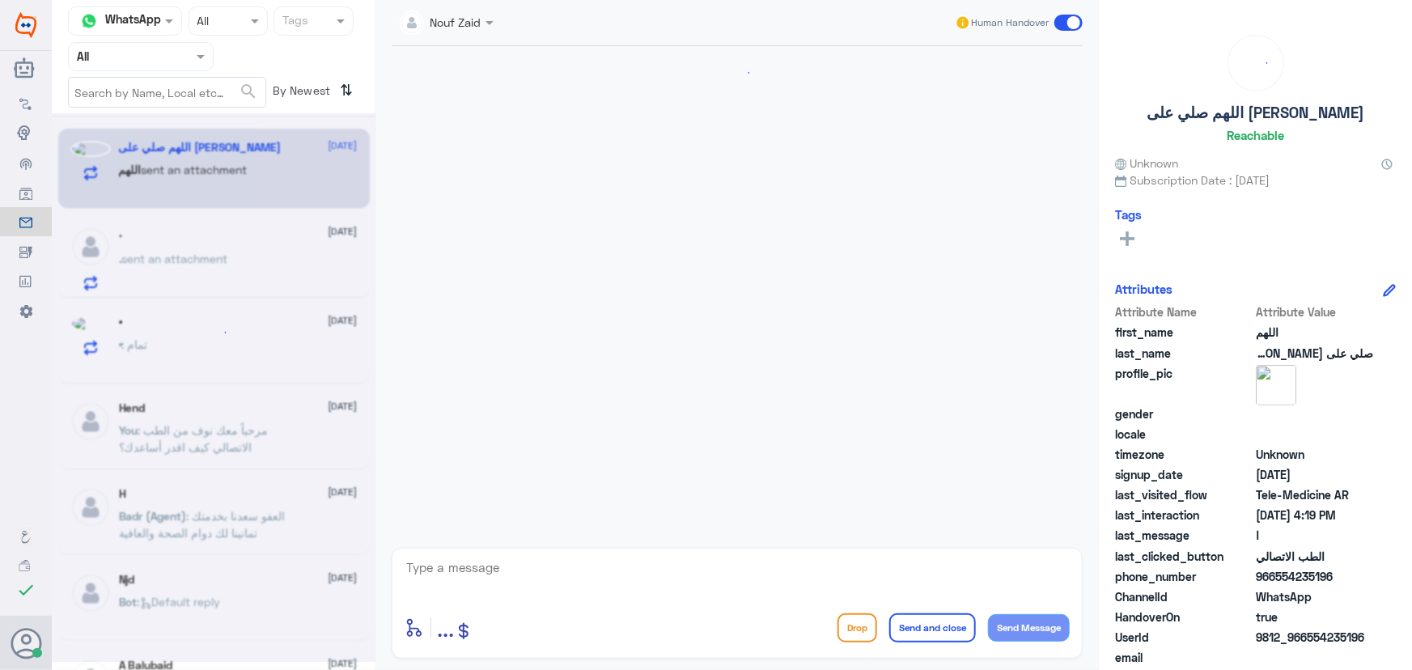
scroll to position [16, 0]
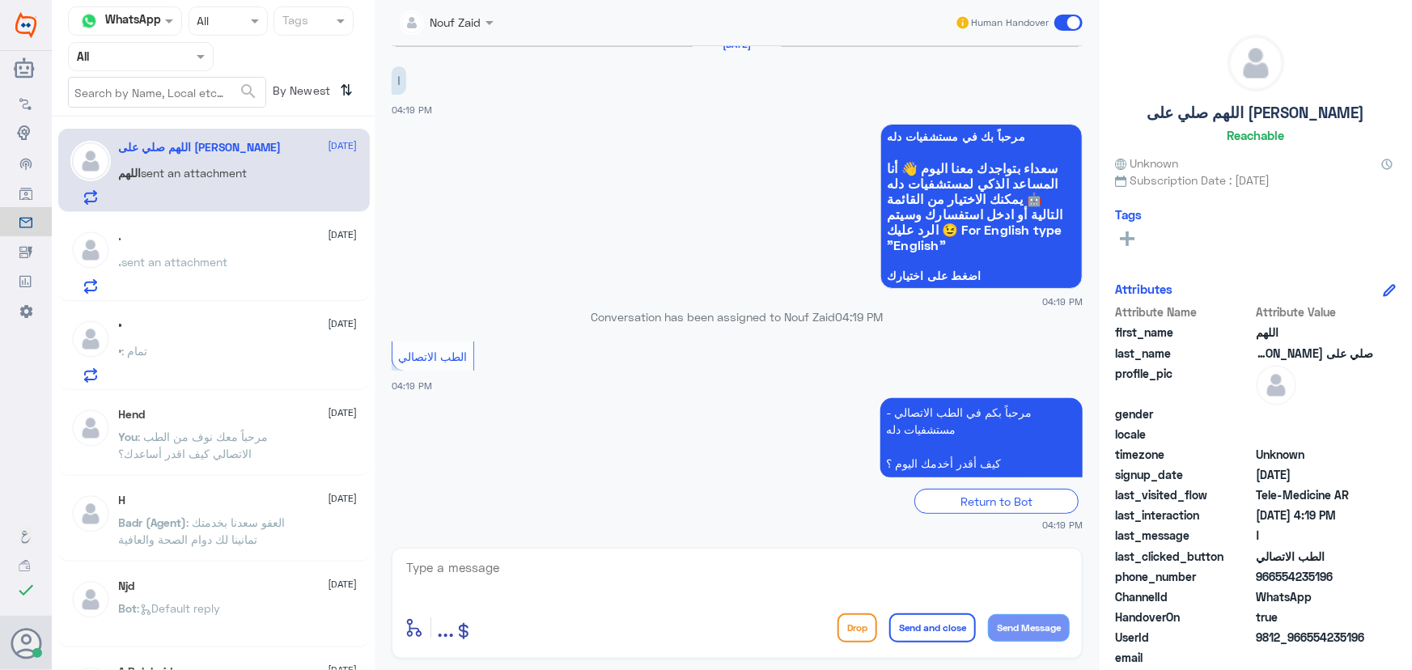
click at [143, 238] on div ". 12 October" at bounding box center [238, 237] width 239 height 14
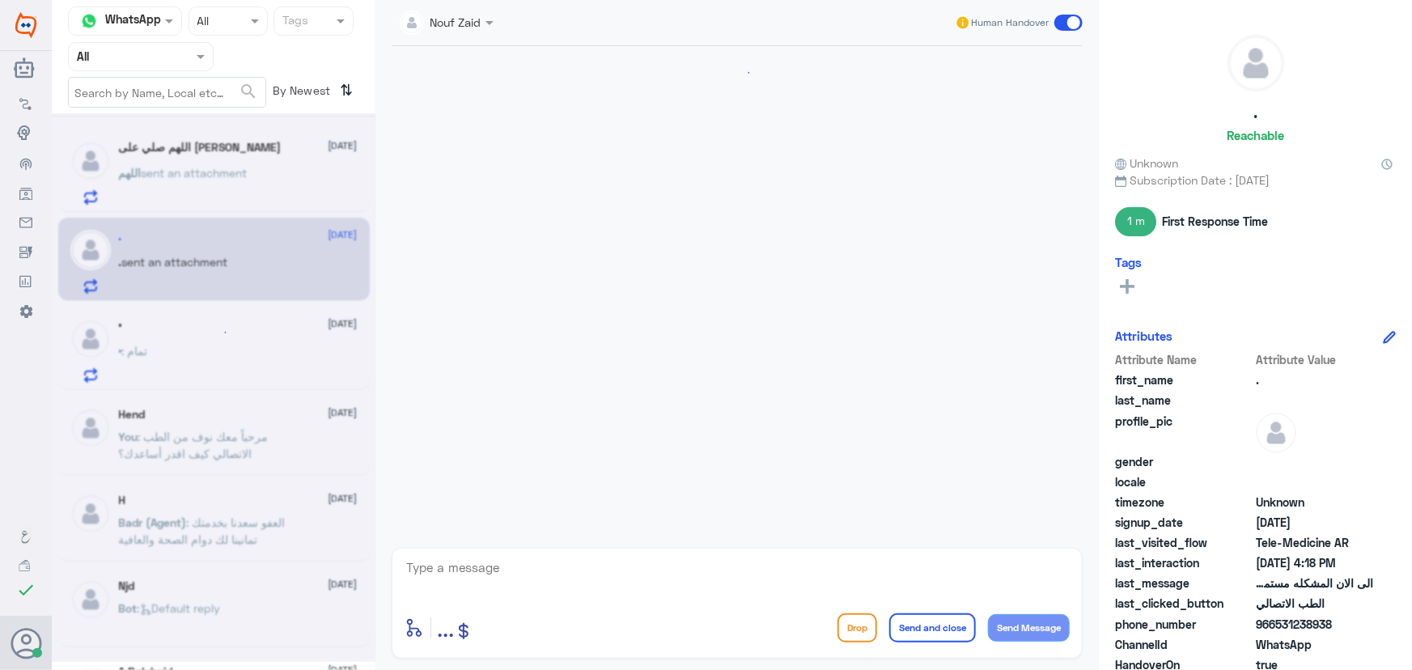
scroll to position [1027, 0]
click at [181, 361] on div "• : تمام" at bounding box center [238, 364] width 239 height 36
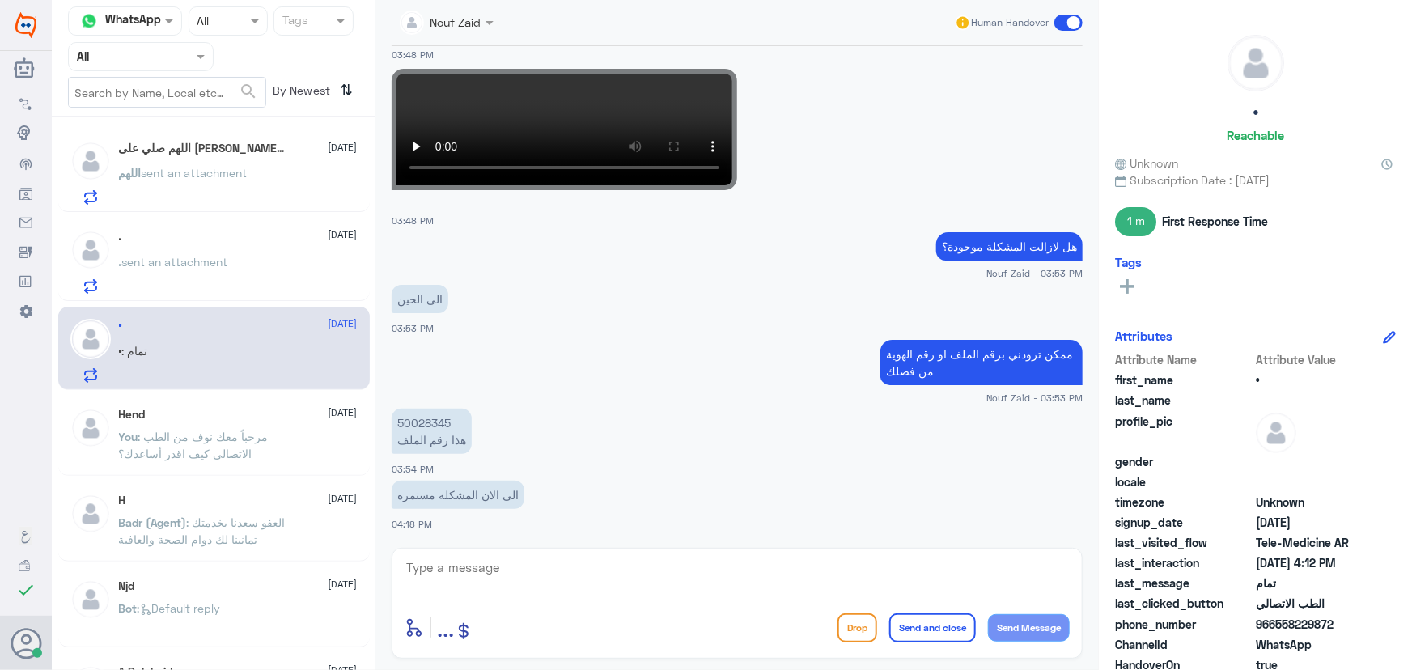
drag, startPoint x: 809, startPoint y: 84, endPoint x: 828, endPoint y: 78, distance: 20.5
click at [809, 84] on app-msgs-video at bounding box center [737, 129] width 691 height 121
click at [224, 270] on p ". sent an attachment" at bounding box center [173, 273] width 109 height 40
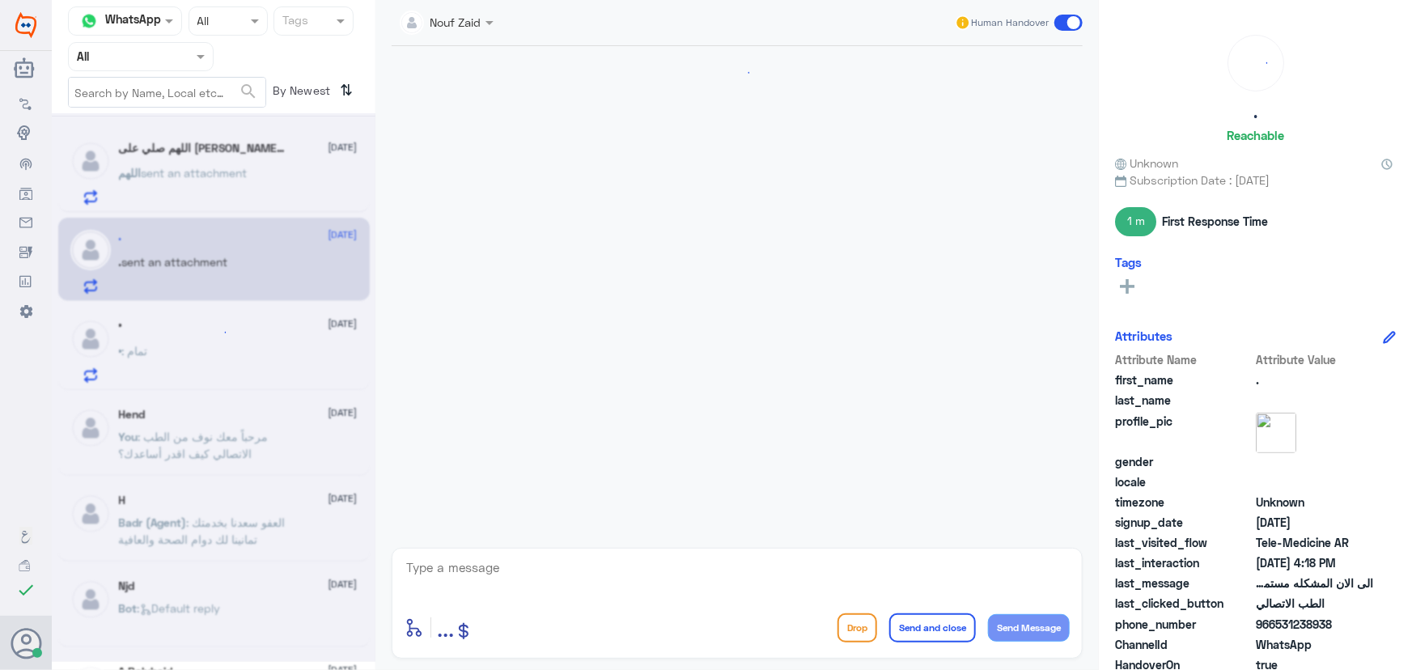
scroll to position [1027, 0]
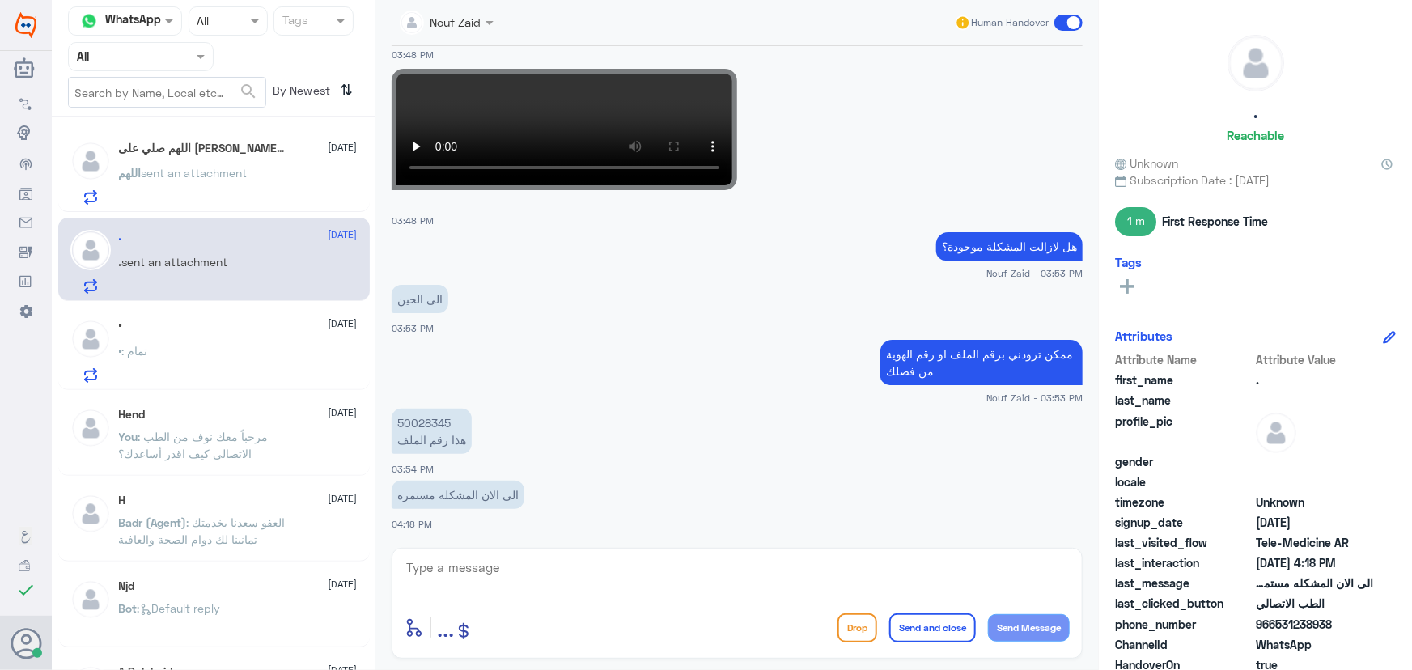
click at [244, 359] on div "• : تمام" at bounding box center [238, 364] width 239 height 36
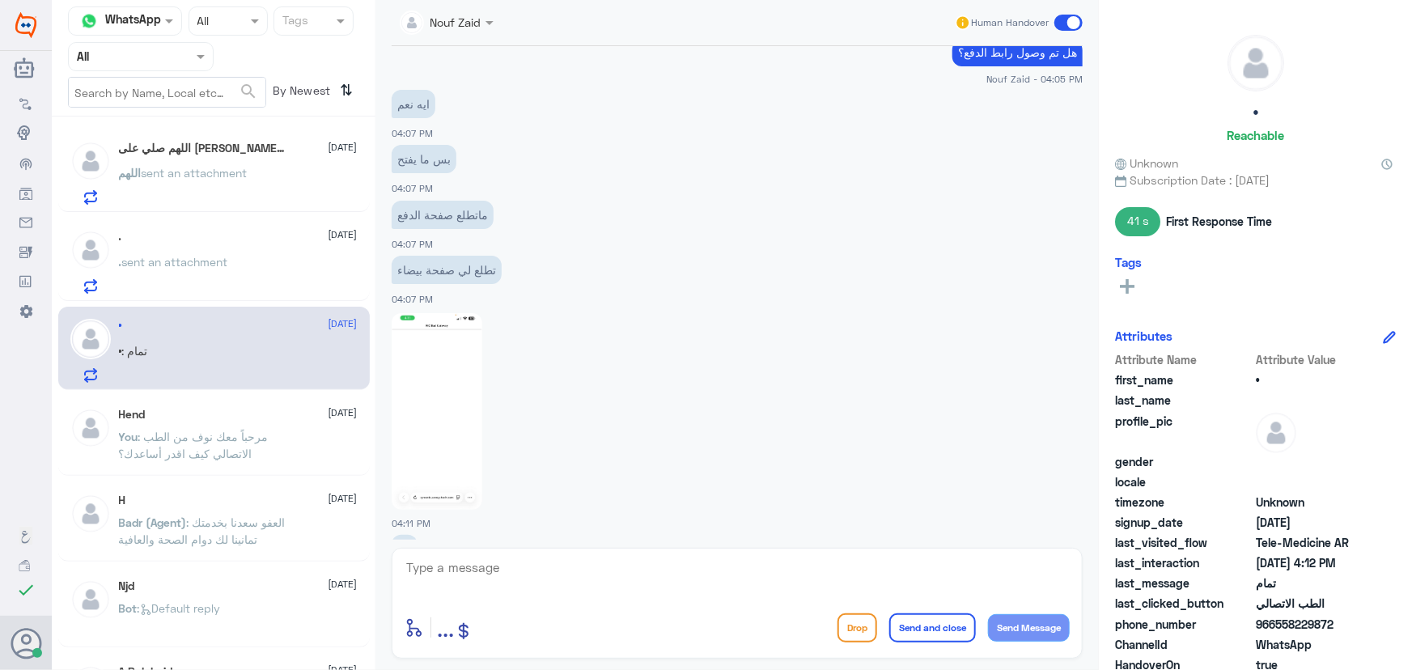
scroll to position [842, 0]
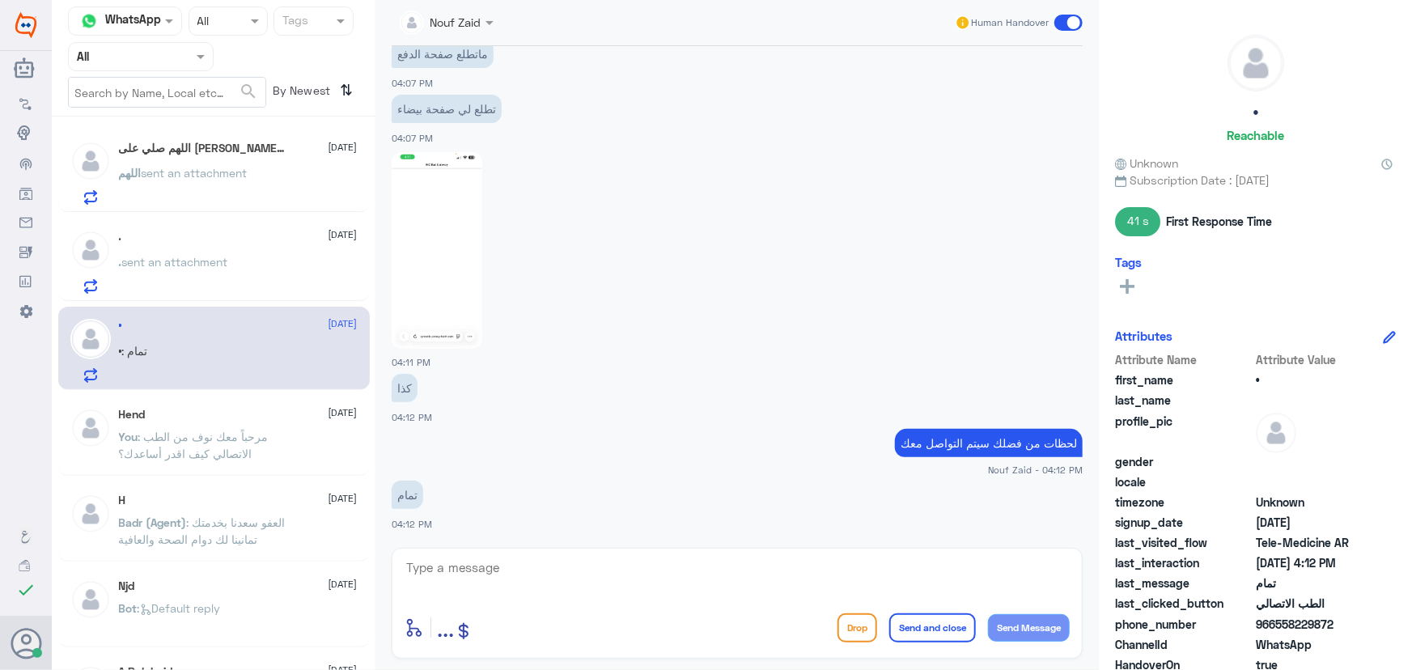
click at [240, 190] on p "اللهم sent an attachment" at bounding box center [183, 184] width 129 height 40
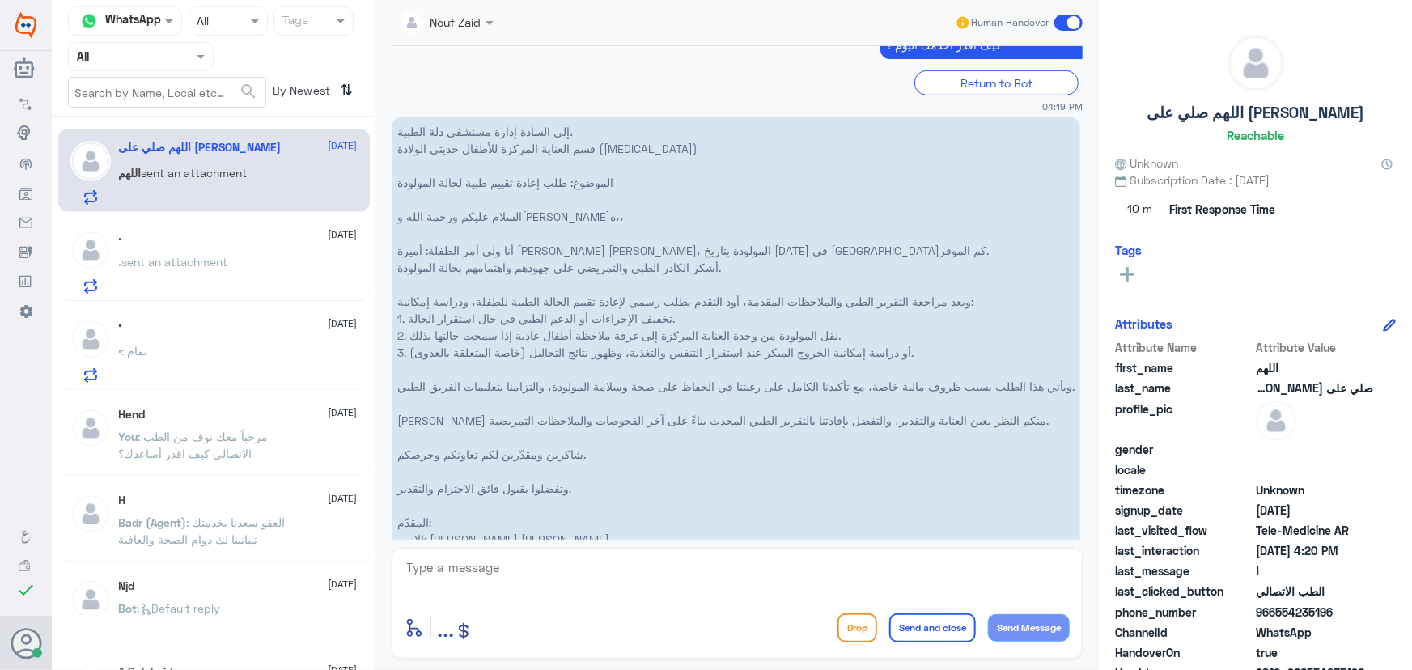
scroll to position [581, 0]
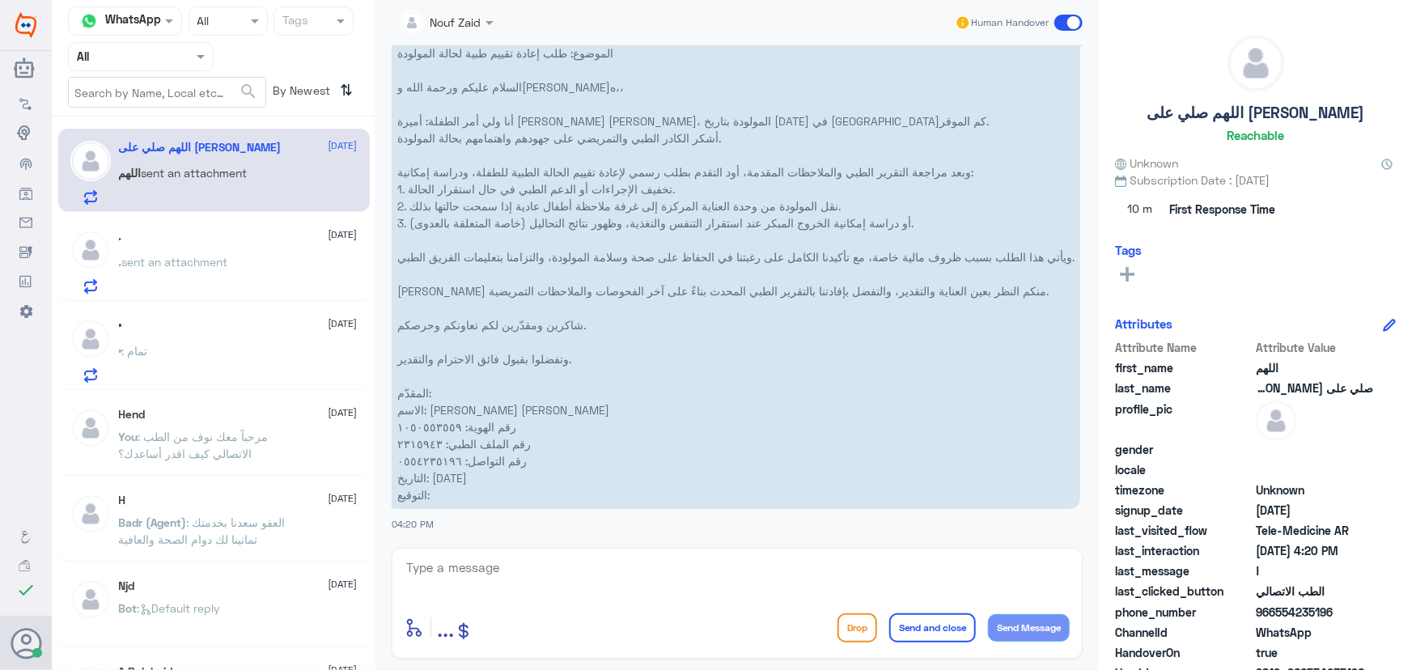
click at [298, 351] on div "• : تمام" at bounding box center [238, 364] width 239 height 36
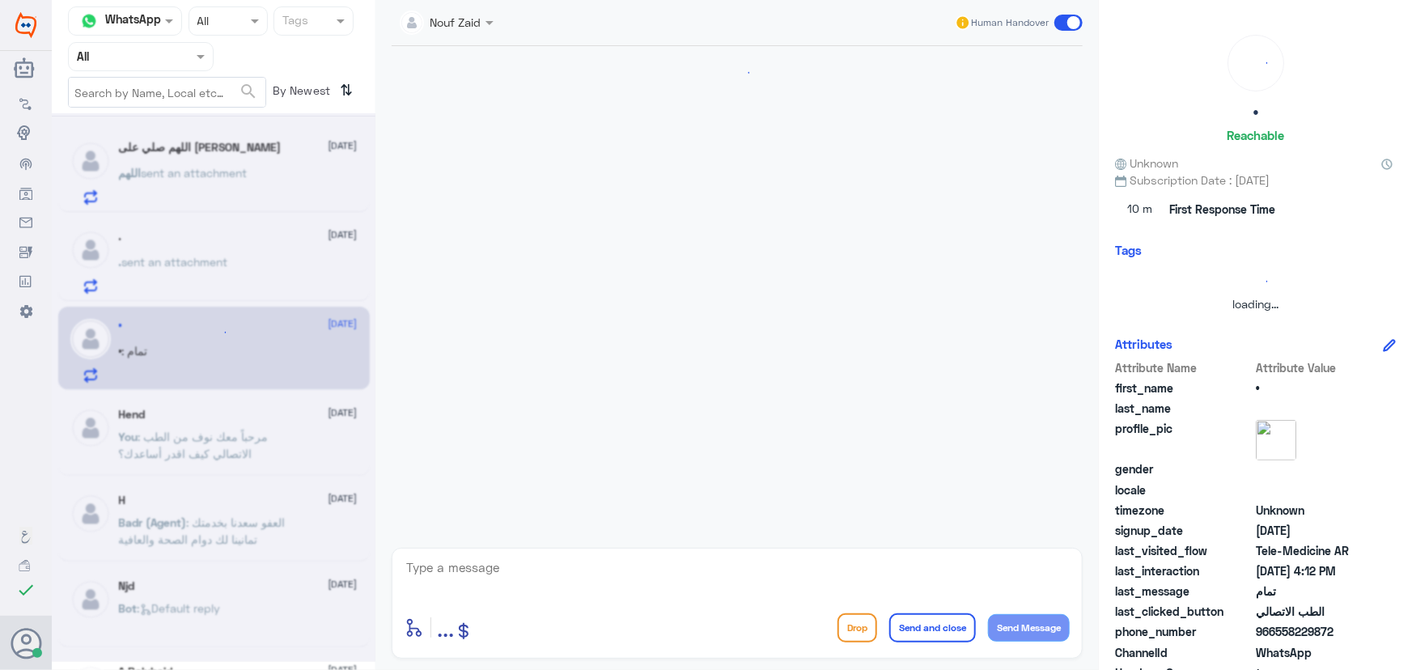
scroll to position [842, 0]
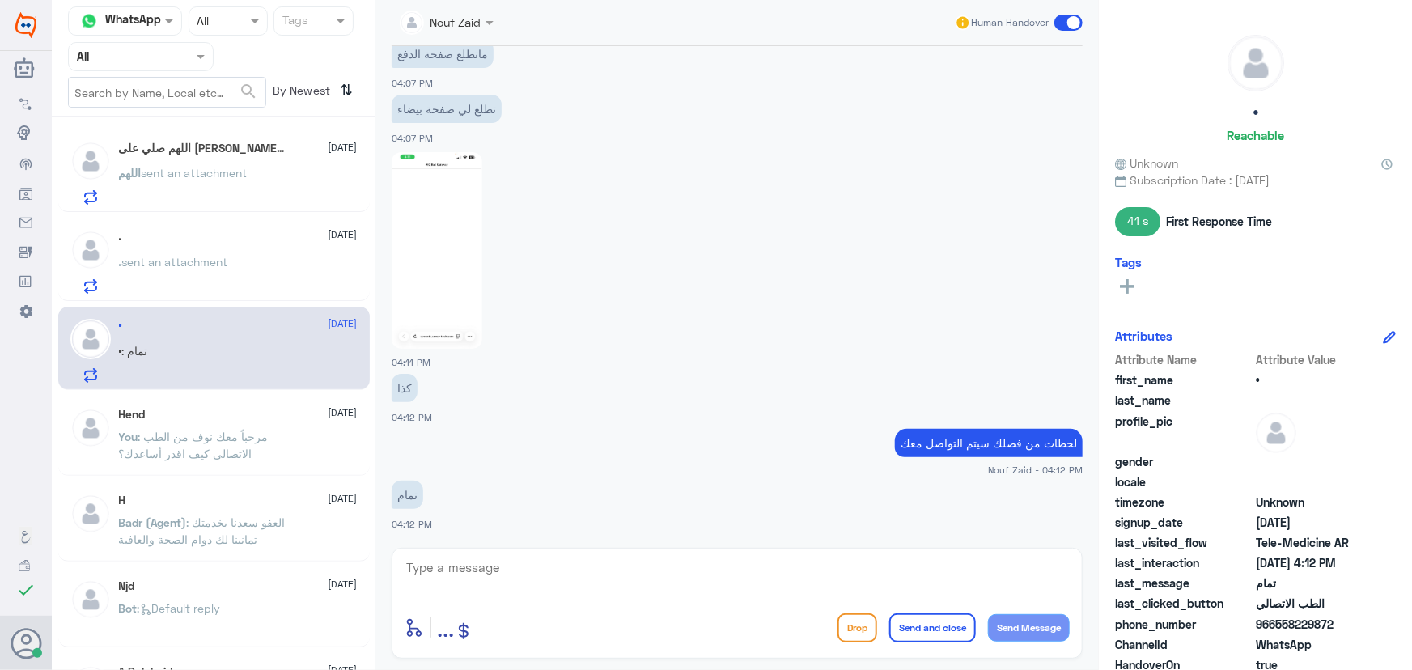
click at [301, 164] on div "اللهم صلي على محمد 1 12 October اللهم sent an attachment" at bounding box center [238, 173] width 239 height 64
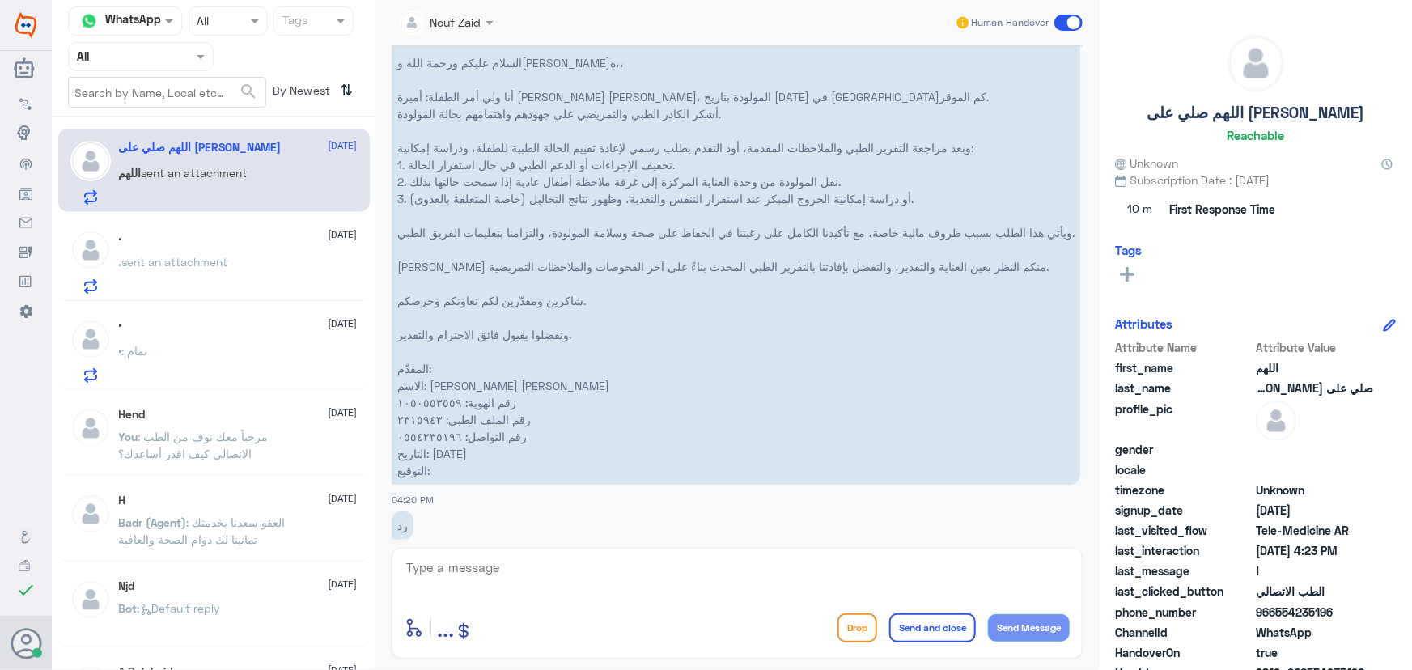
scroll to position [563, 0]
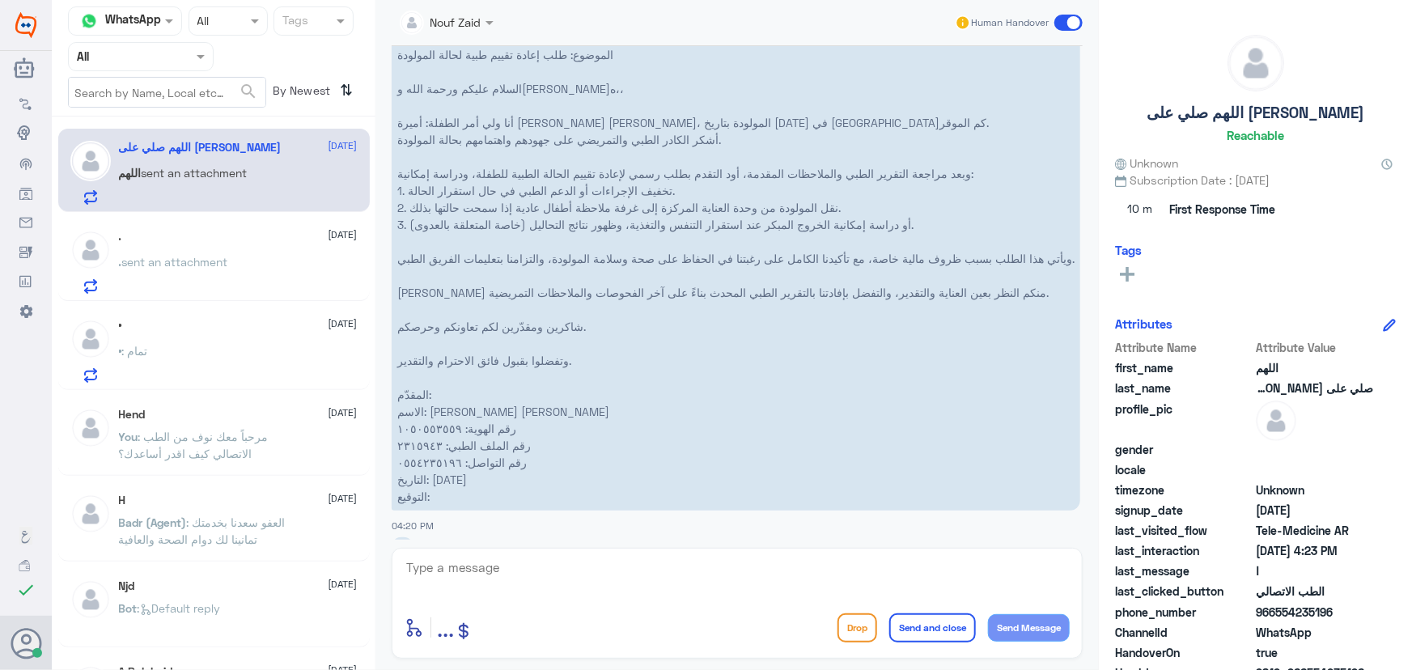
click at [529, 604] on div "enter flow name ... Drop Send and close Send Message" at bounding box center [737, 603] width 691 height 111
click at [535, 579] on textarea at bounding box center [737, 577] width 665 height 40
paste textarea "مرحباً معك نوف من الطب الاتصالي"
type textarea "مرحباً معك نوف من الطب الاتصالي"
click at [1040, 610] on div "enter flow name ... Drop Send and close Send Message" at bounding box center [737, 628] width 665 height 36
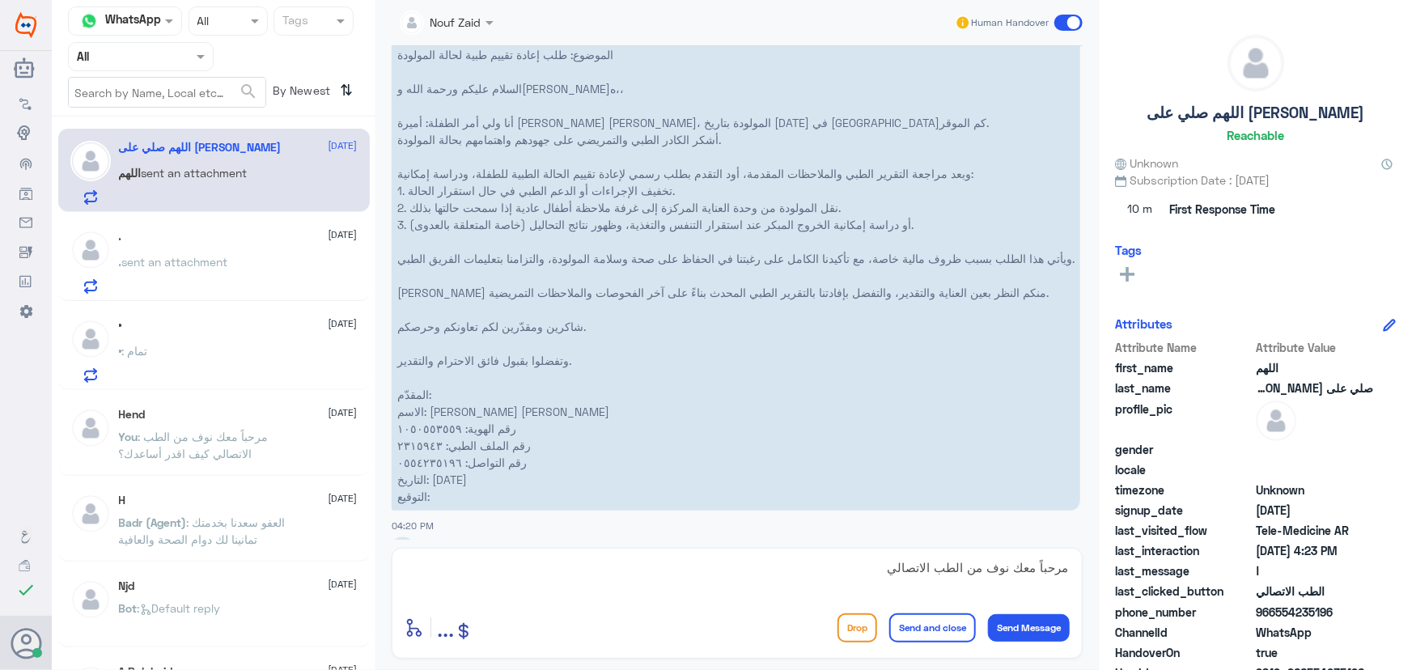
click at [975, 623] on div "Drop Send and close Send Message" at bounding box center [954, 628] width 232 height 29
click at [1016, 623] on button "Send Message" at bounding box center [1029, 628] width 82 height 28
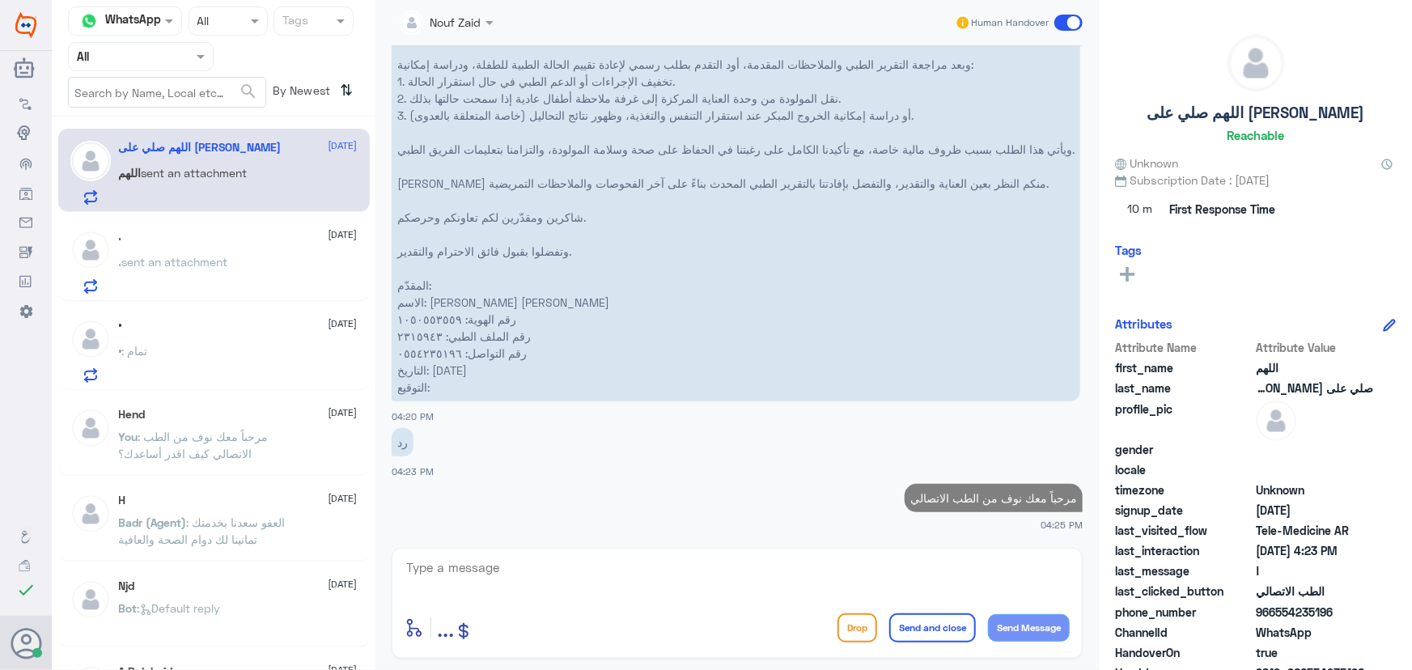
click at [939, 559] on textarea at bounding box center [737, 577] width 665 height 40
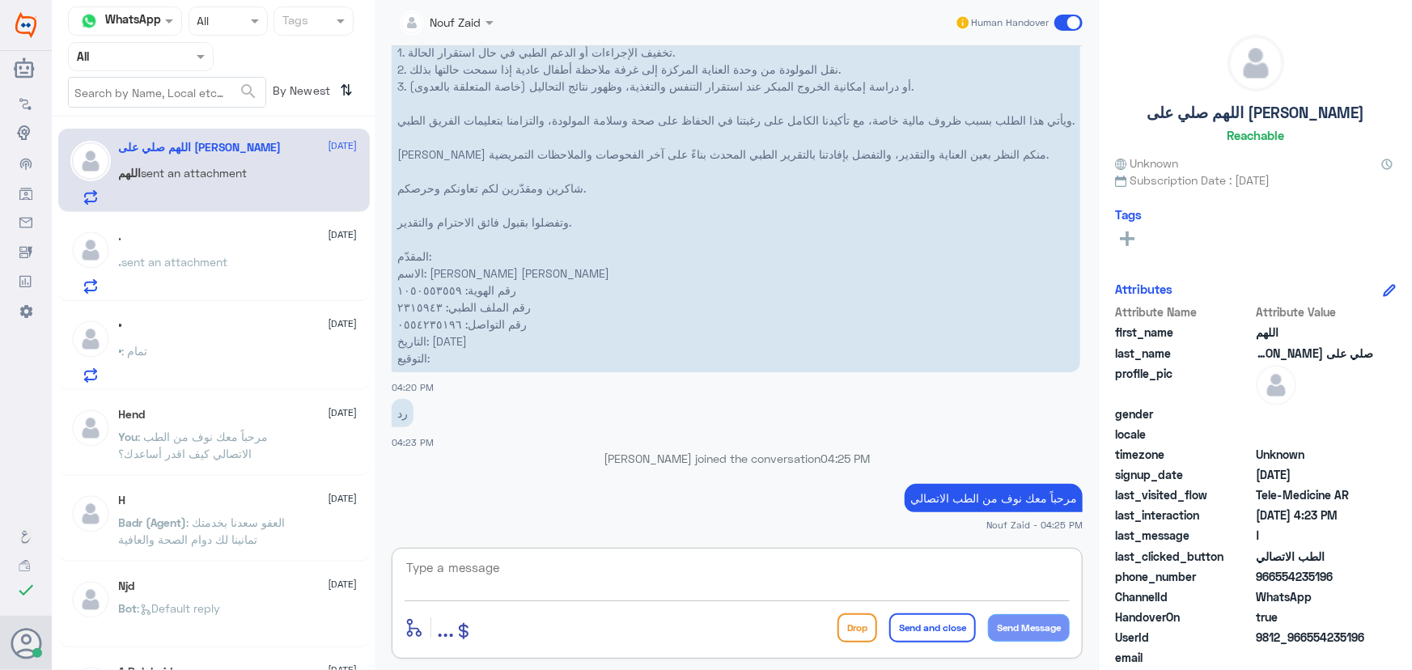
click at [669, 573] on textarea at bounding box center [737, 577] width 665 height 40
paste textarea "هنا الطب الاتصالي لكل مايخص الاستشارة الفورية من خلال التطبيق، يمكنك التواصل مع…"
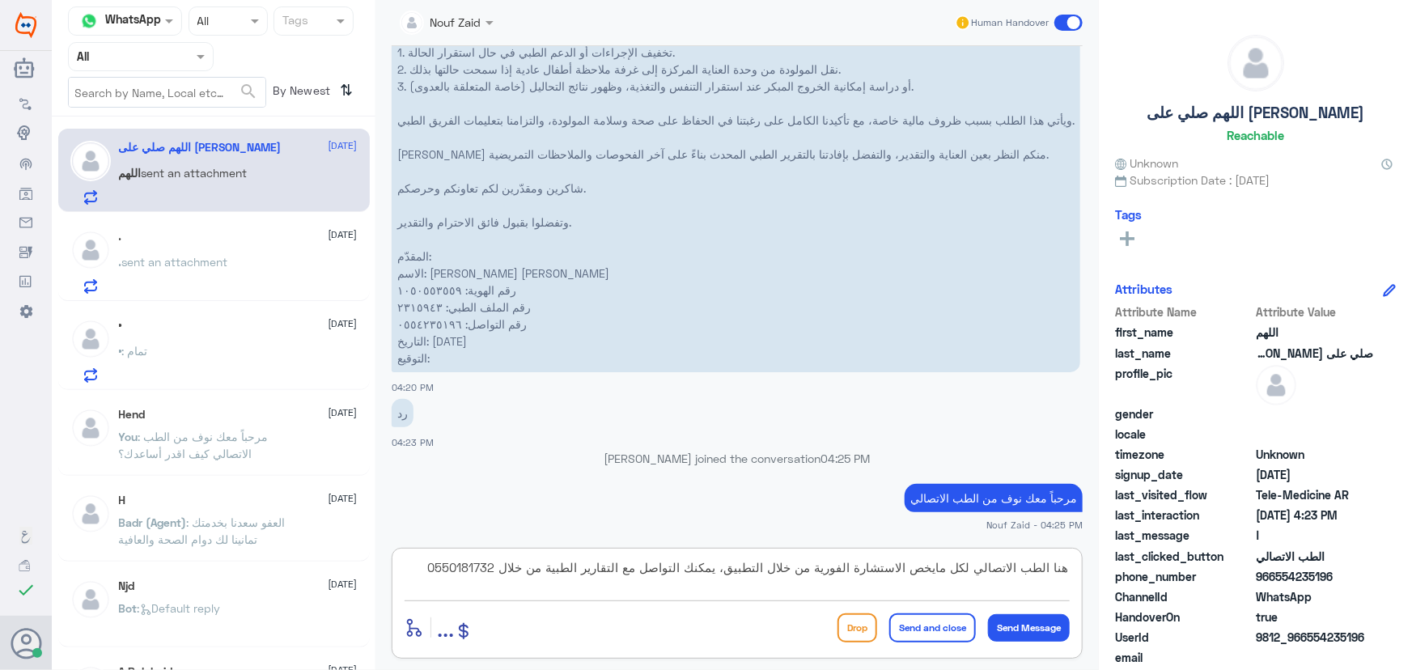
type textarea "هنا الطب الاتصالي لكل مايخص الاستشارة الفورية من خلال التطبيق، يمكنك التواصل مع…"
click at [920, 628] on button "Send and close" at bounding box center [933, 628] width 87 height 29
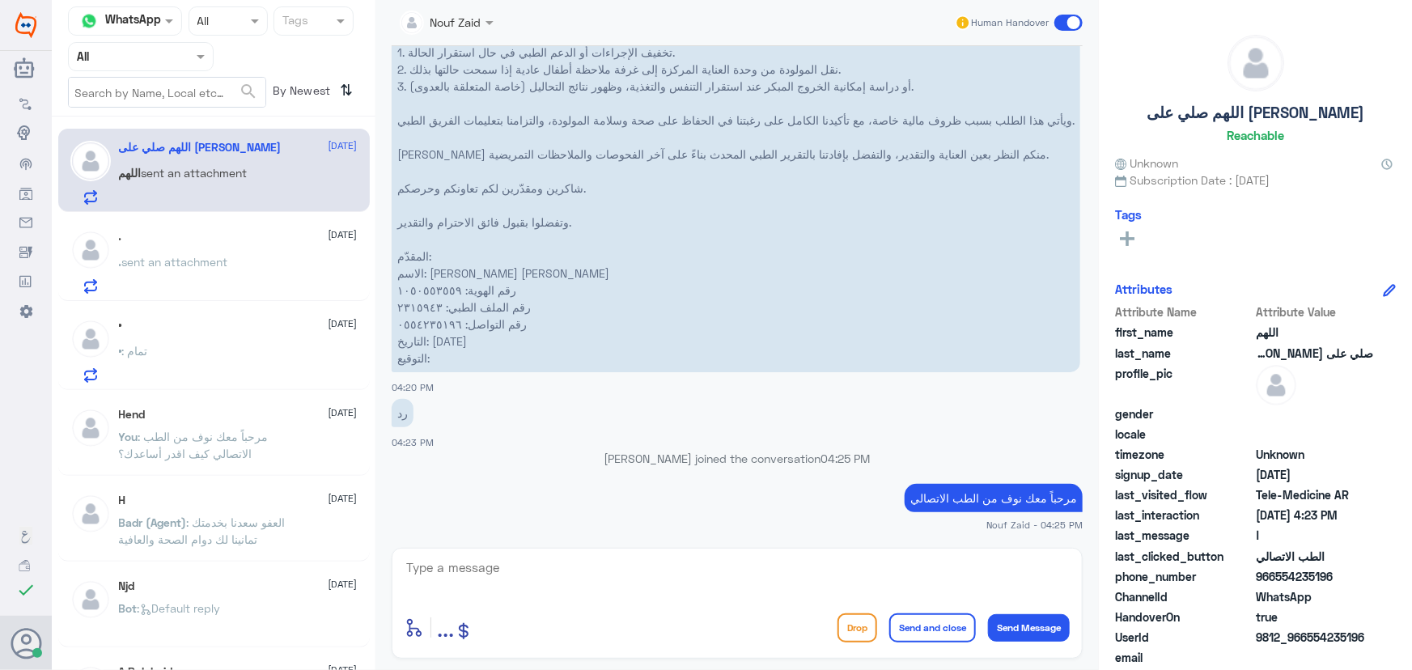
scroll to position [791, 0]
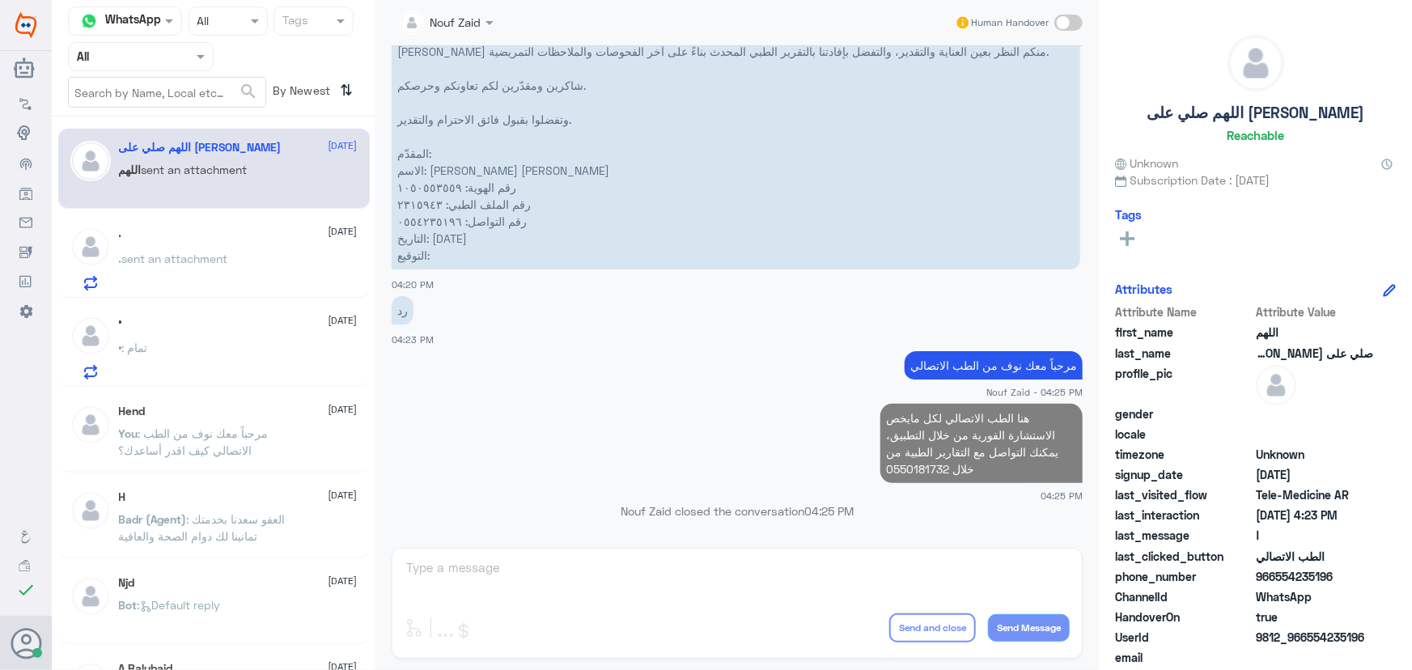
click at [185, 262] on span "sent an attachment" at bounding box center [175, 259] width 106 height 14
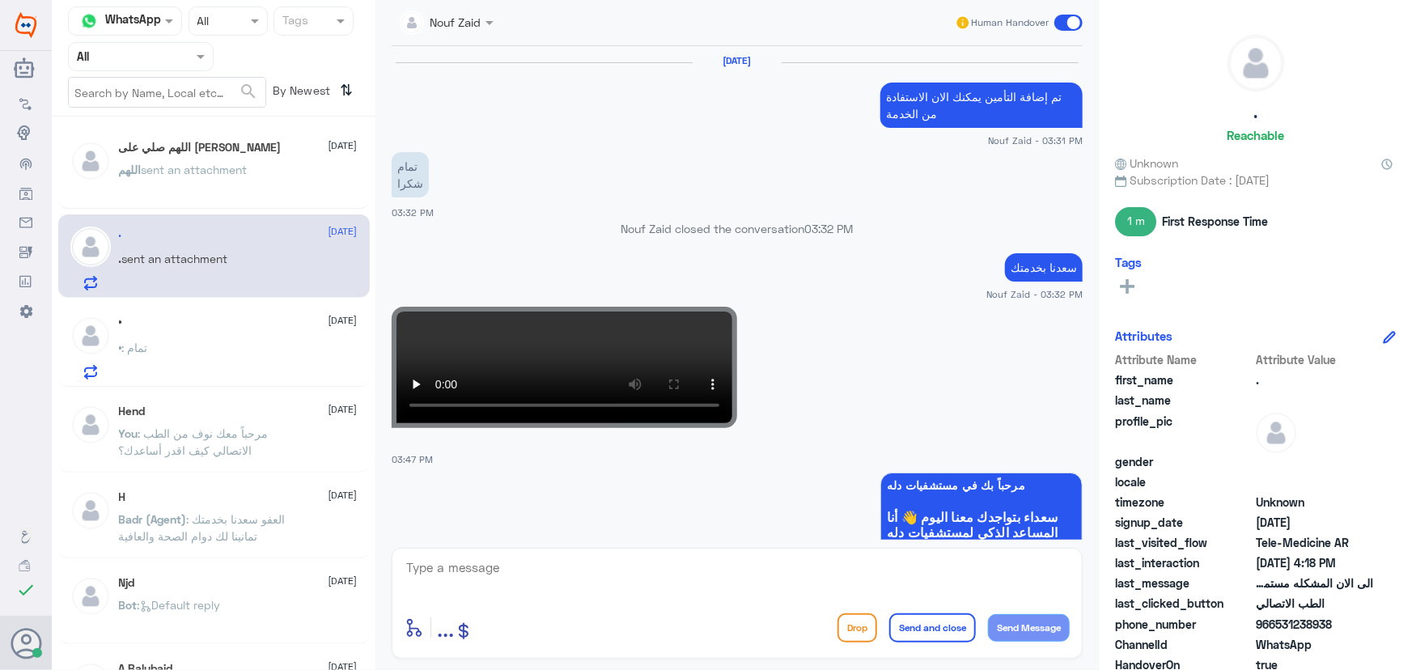
scroll to position [1027, 0]
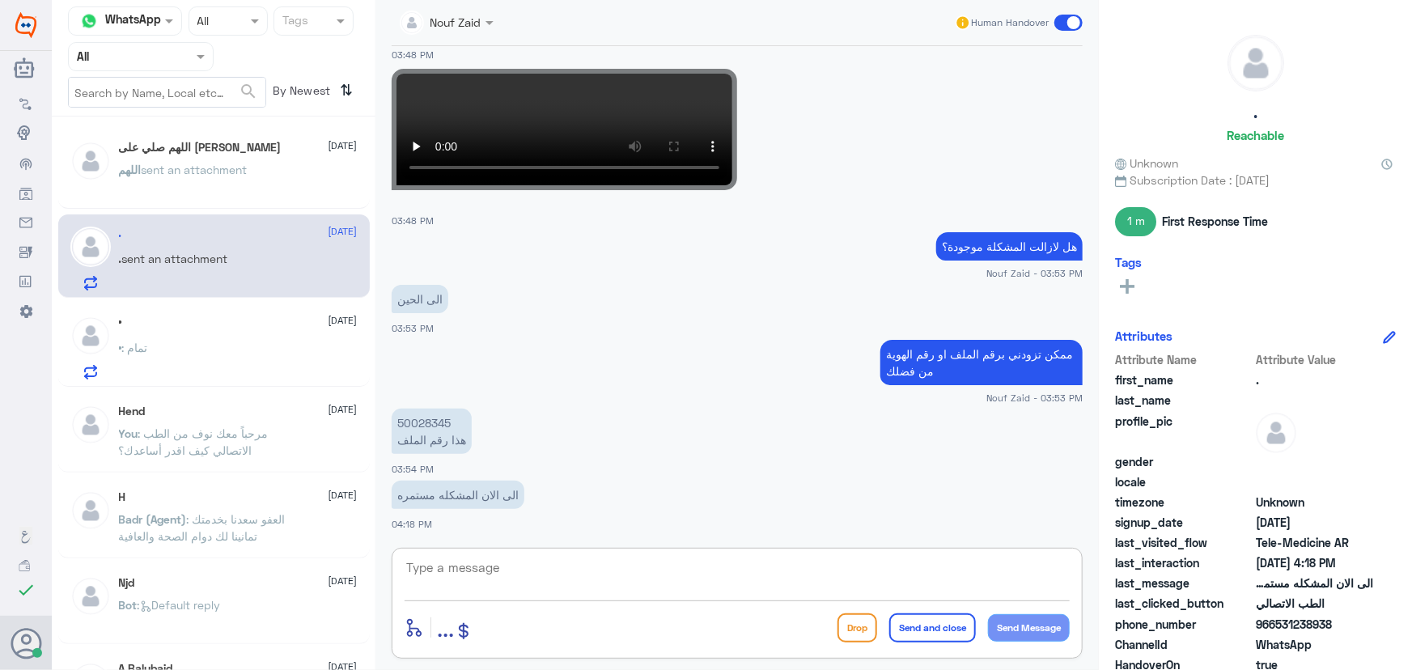
click at [659, 569] on textarea at bounding box center [737, 577] width 665 height 40
click at [282, 364] on div "• : تمام" at bounding box center [238, 361] width 239 height 36
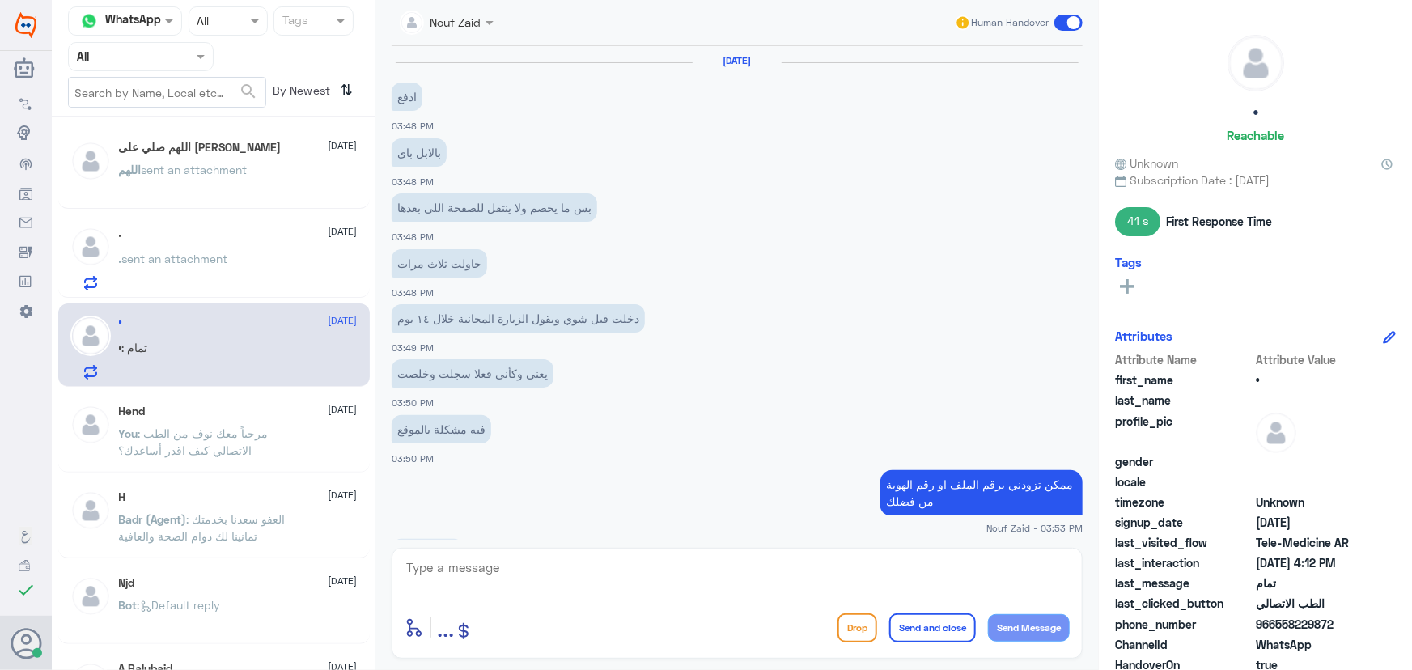
scroll to position [842, 0]
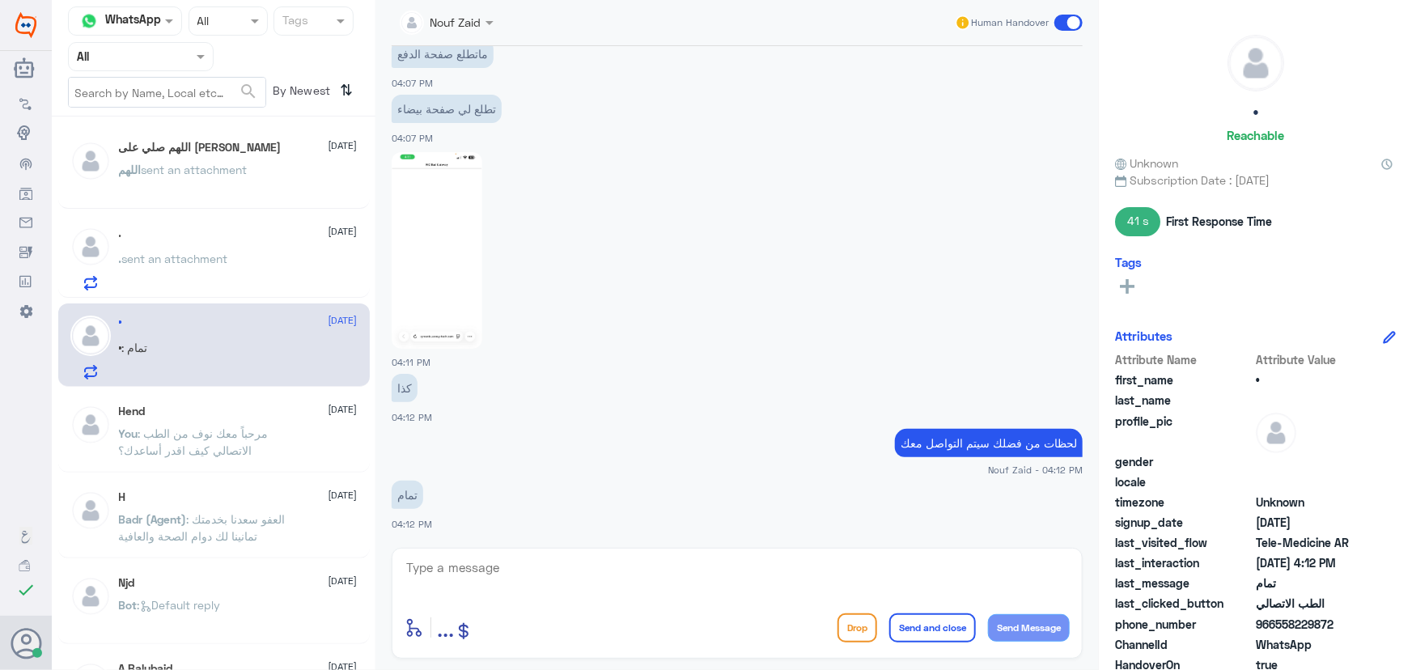
click at [656, 596] on textarea at bounding box center [737, 577] width 665 height 40
click at [238, 161] on p "اللهم sent an attachment" at bounding box center [183, 181] width 129 height 40
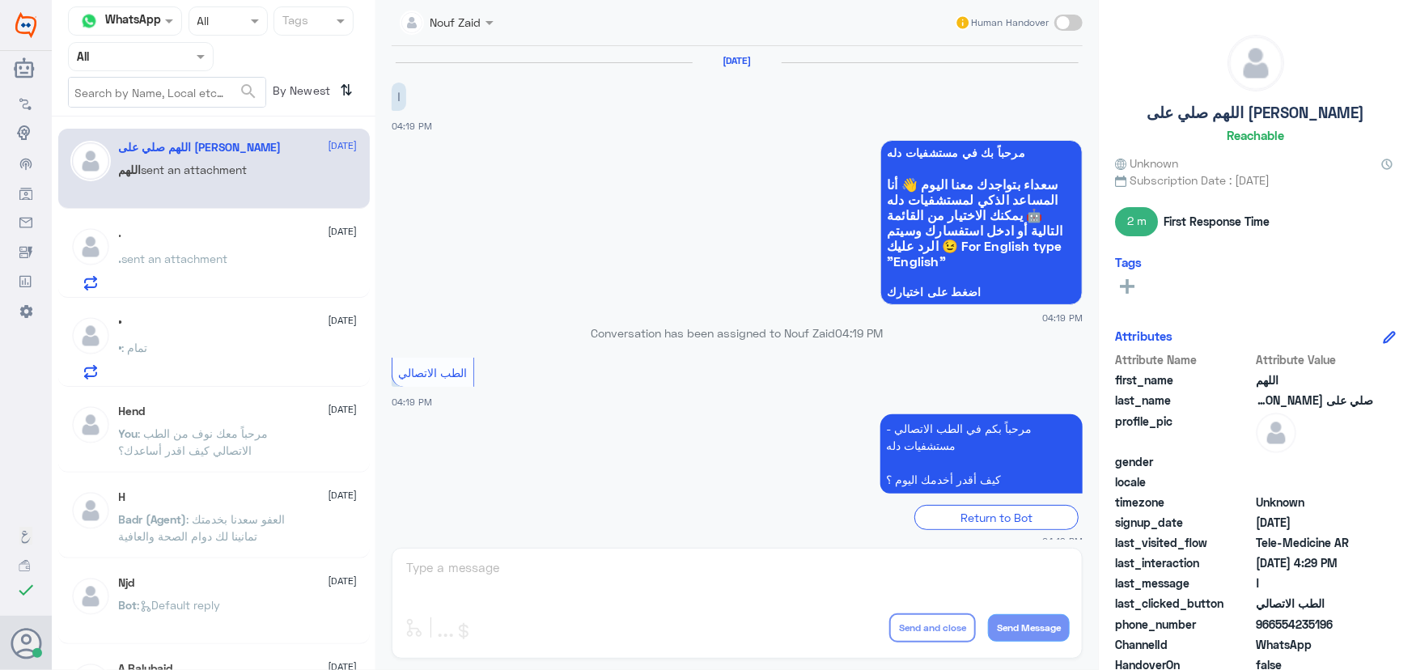
scroll to position [2003, 0]
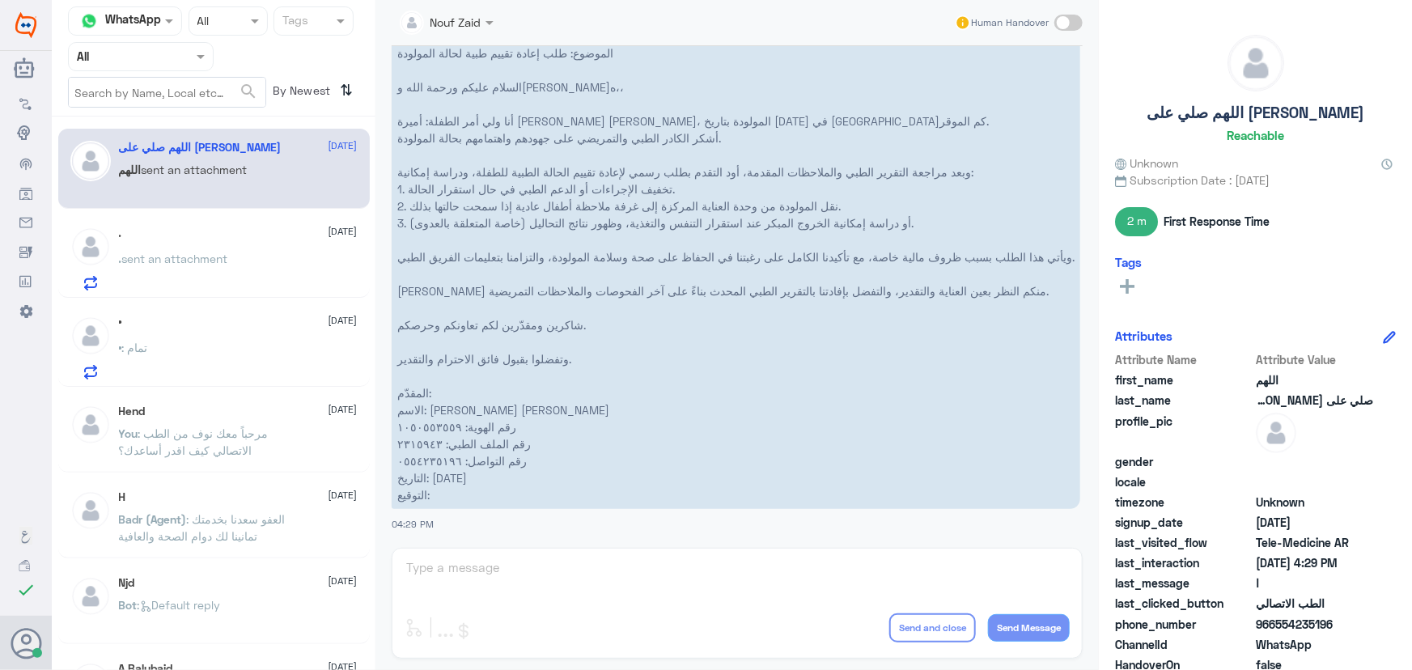
click at [268, 243] on div ". 12 October . sent an attachment" at bounding box center [238, 259] width 239 height 64
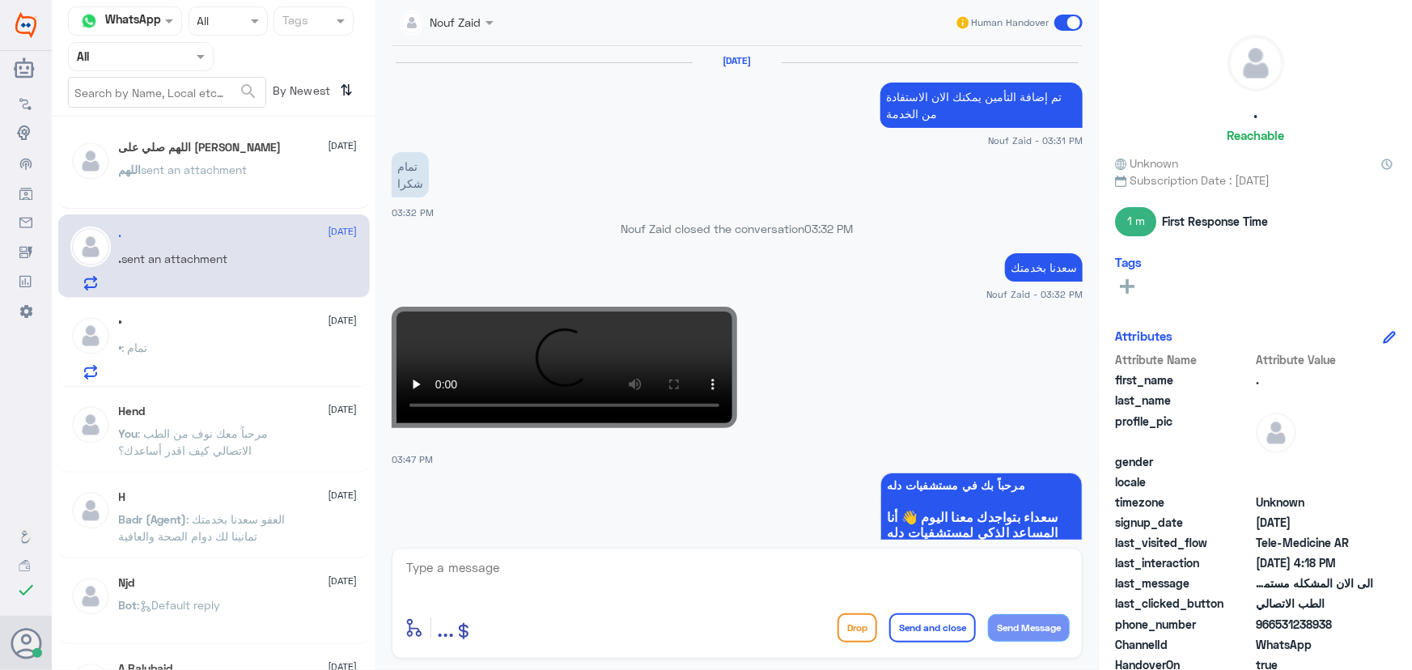
scroll to position [1027, 0]
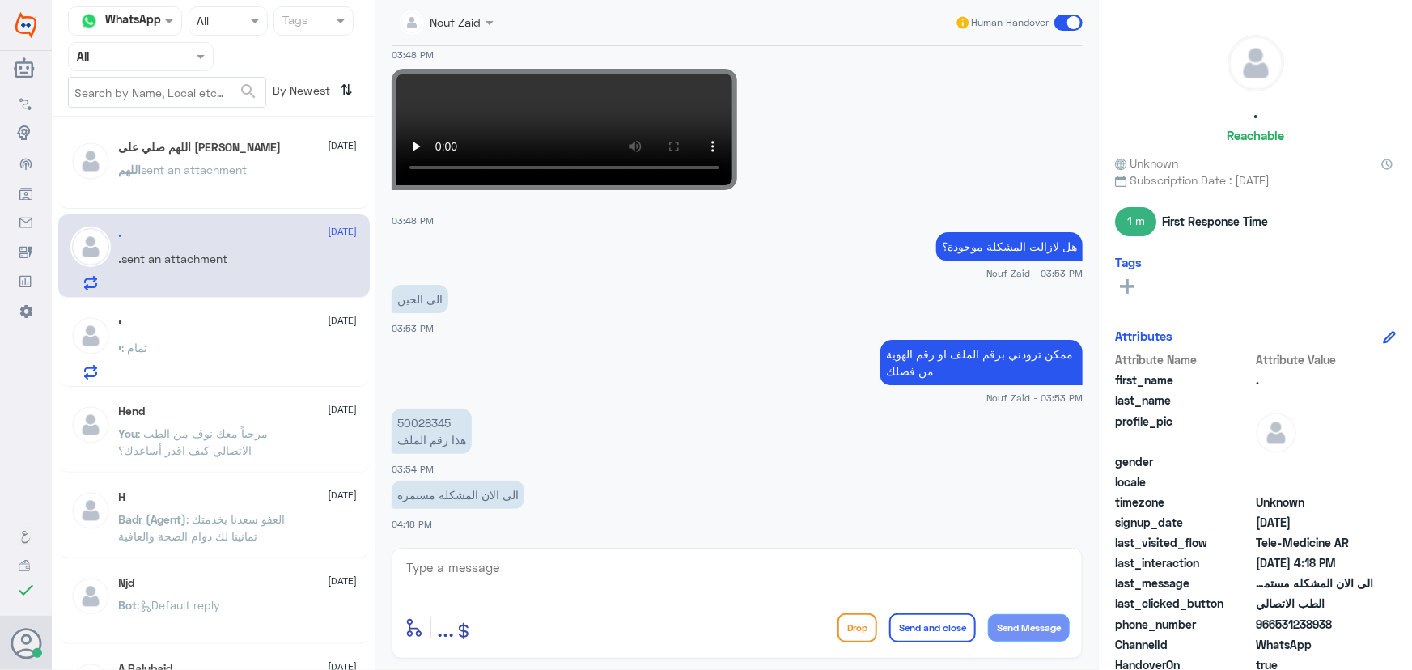
click at [241, 191] on p "اللهم sent an attachment" at bounding box center [183, 181] width 129 height 40
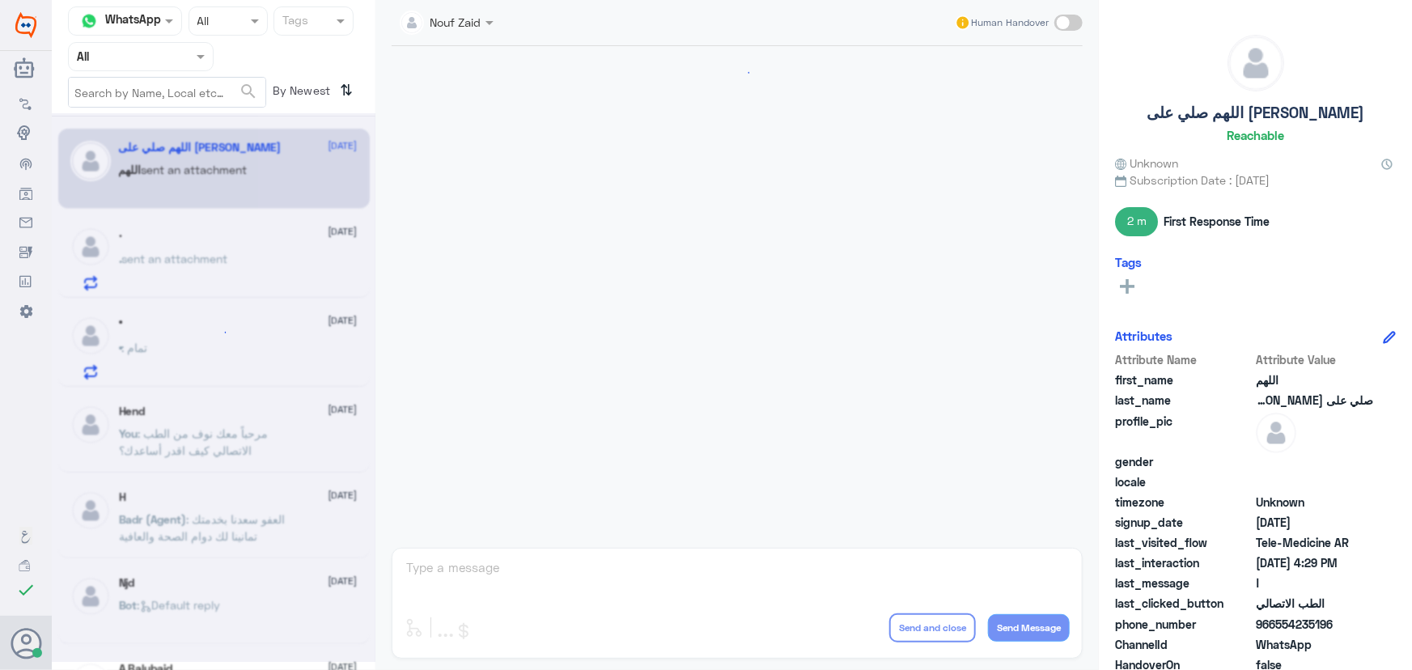
scroll to position [2003, 0]
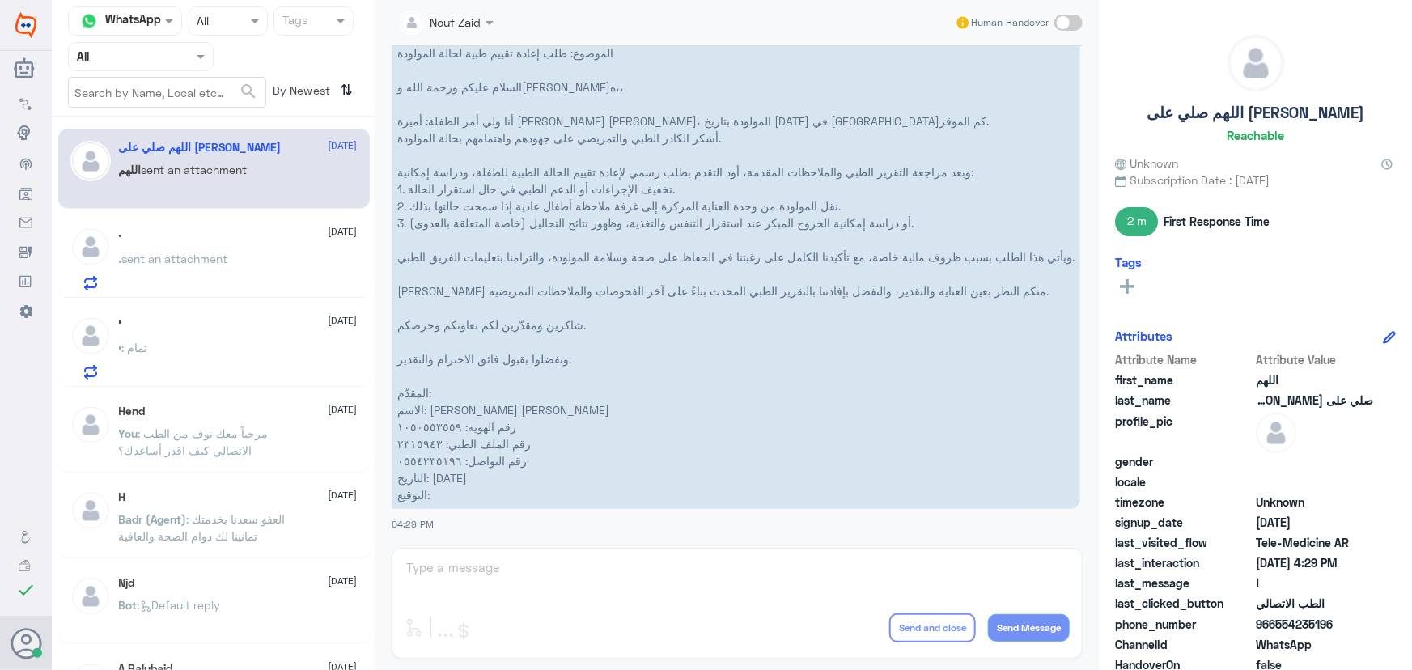
click at [514, 568] on div "Nouf Zaid Human Handover 12 Oct 2025 ا 04:19 PM مرحباً بك في مستشفيات دله سعداء…" at bounding box center [738, 337] width 724 height 675
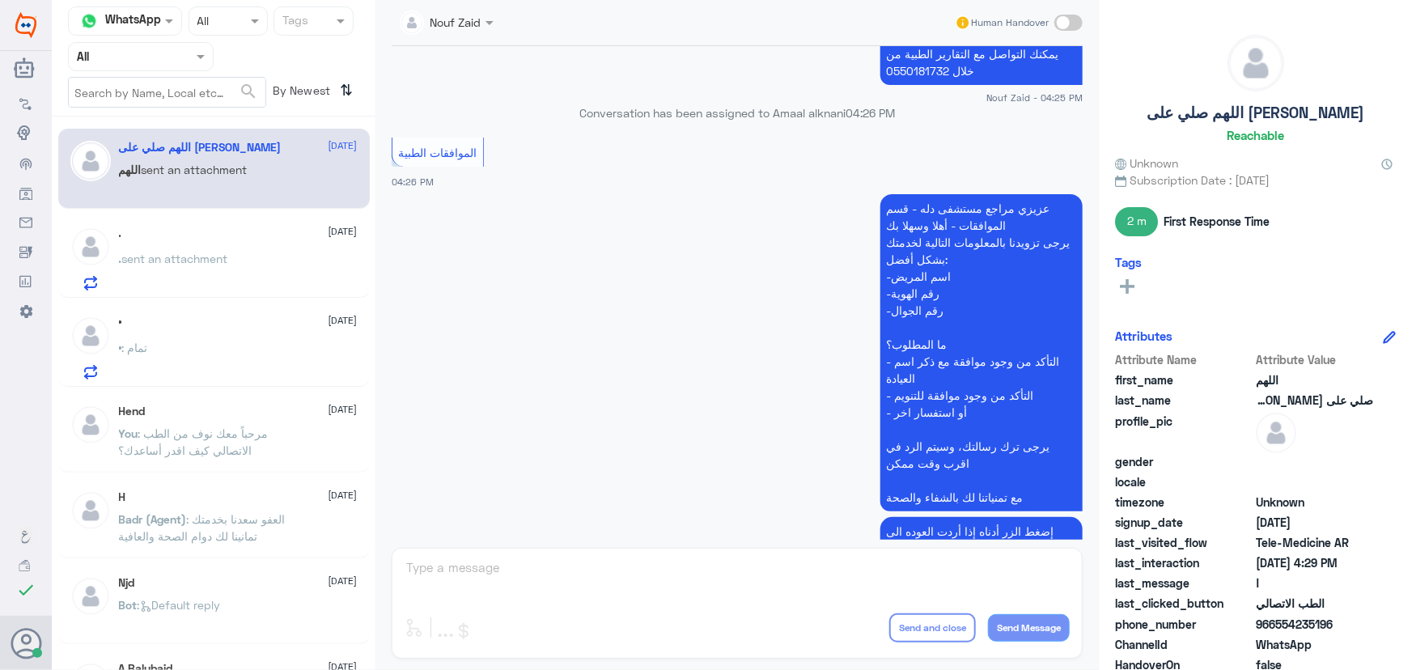
scroll to position [1268, 0]
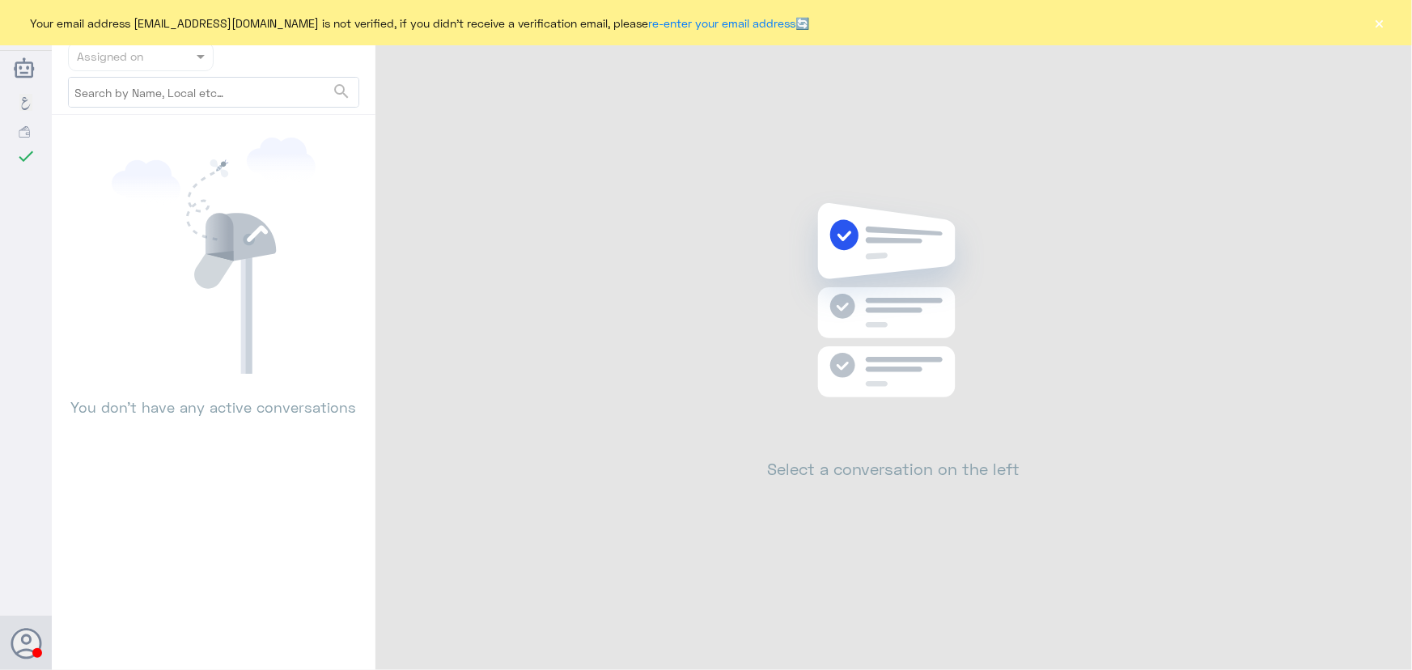
click at [1366, 23] on div "Your email address [EMAIL_ADDRESS][DOMAIN_NAME] is not verified, if you didn't …" at bounding box center [706, 22] width 1412 height 45
click at [1397, 23] on div "Your email address [EMAIL_ADDRESS][DOMAIN_NAME] is not verified, if you didn't …" at bounding box center [706, 22] width 1412 height 45
click at [1392, 24] on div "Your email address [EMAIL_ADDRESS][DOMAIN_NAME] is not verified, if you didn't …" at bounding box center [706, 22] width 1412 height 45
click at [1387, 24] on button "×" at bounding box center [1380, 23] width 16 height 16
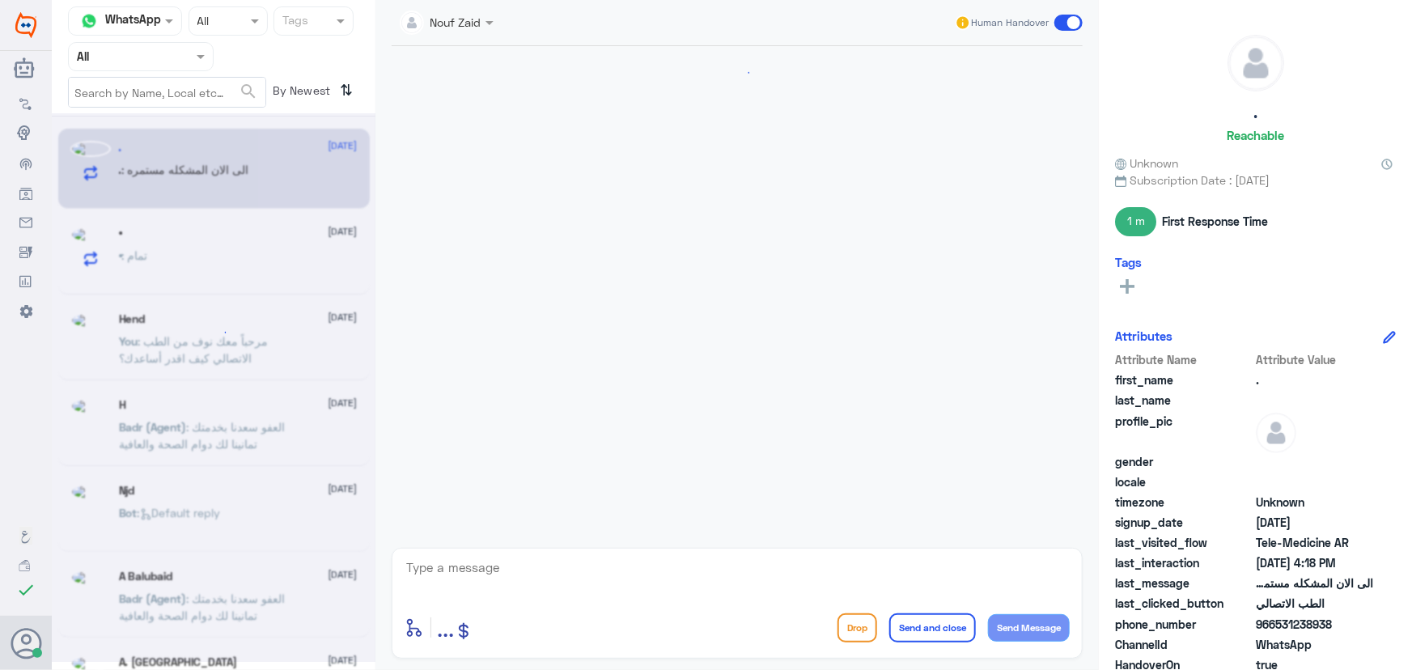
scroll to position [1027, 0]
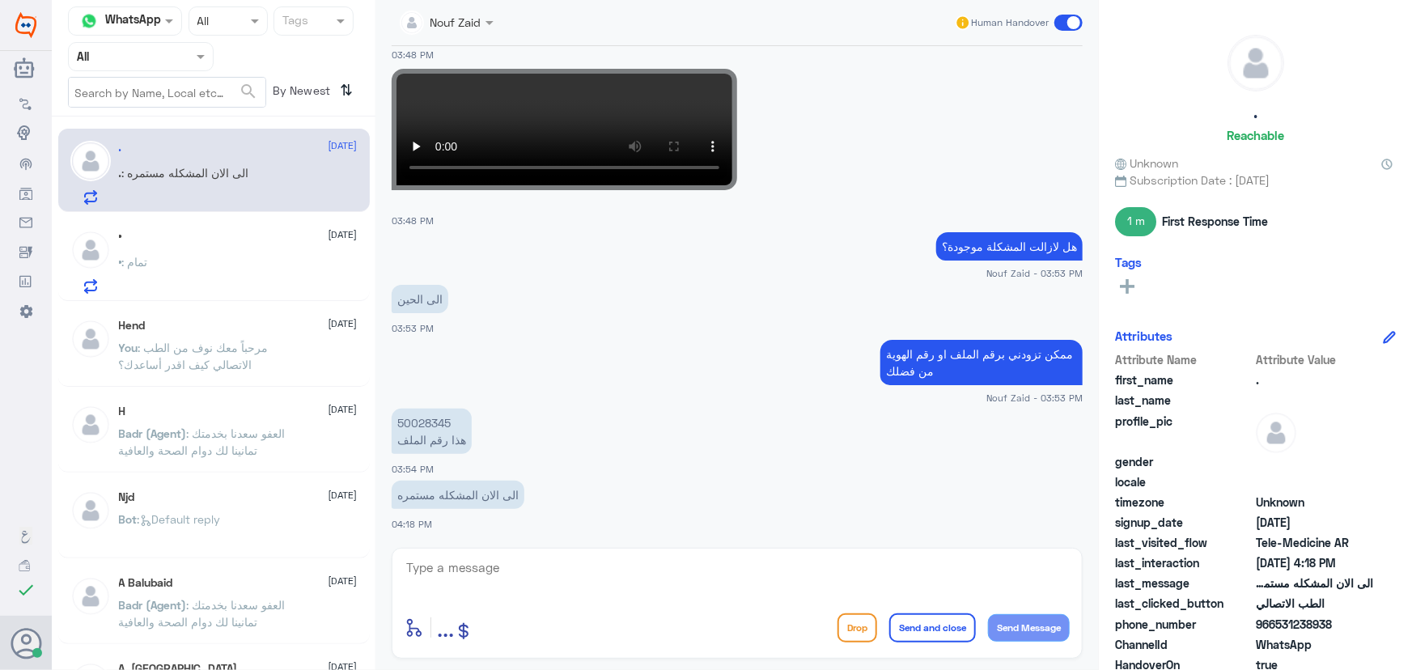
click at [261, 179] on div ". : الى الان المشكله مستمره" at bounding box center [238, 186] width 239 height 36
click at [218, 261] on div "• : تمام" at bounding box center [238, 275] width 239 height 36
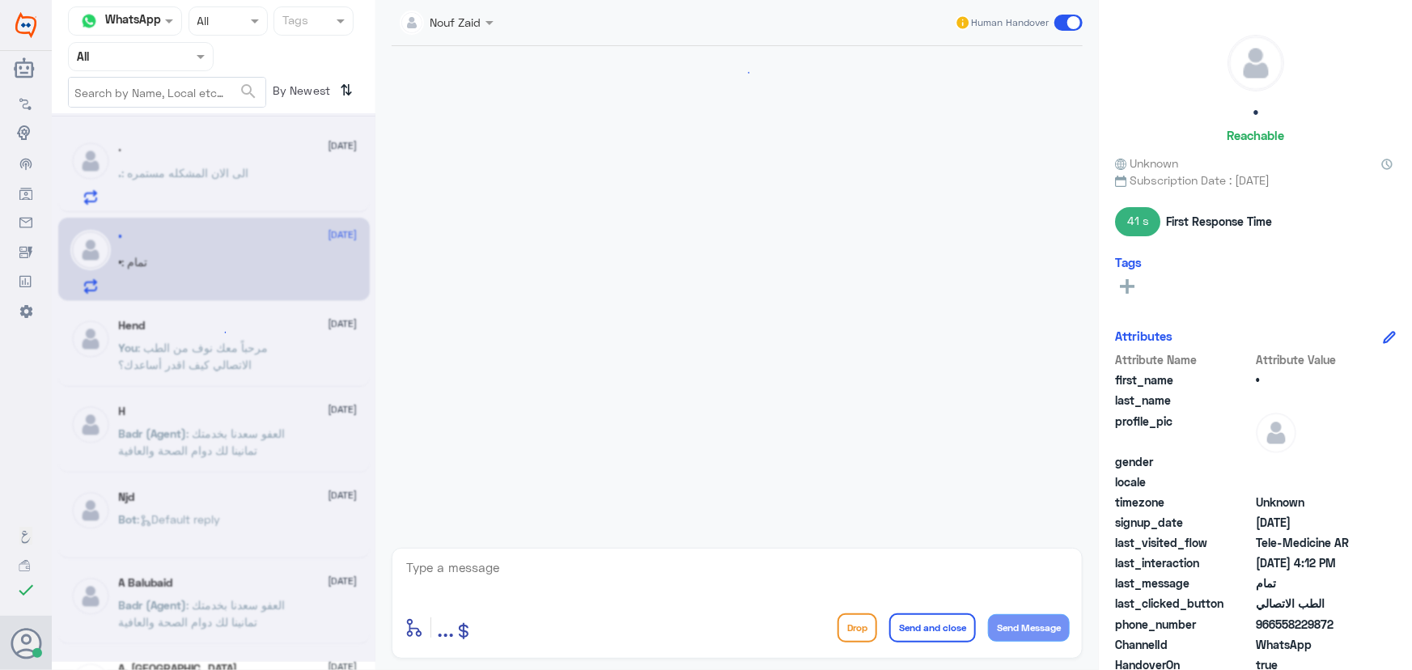
scroll to position [842, 0]
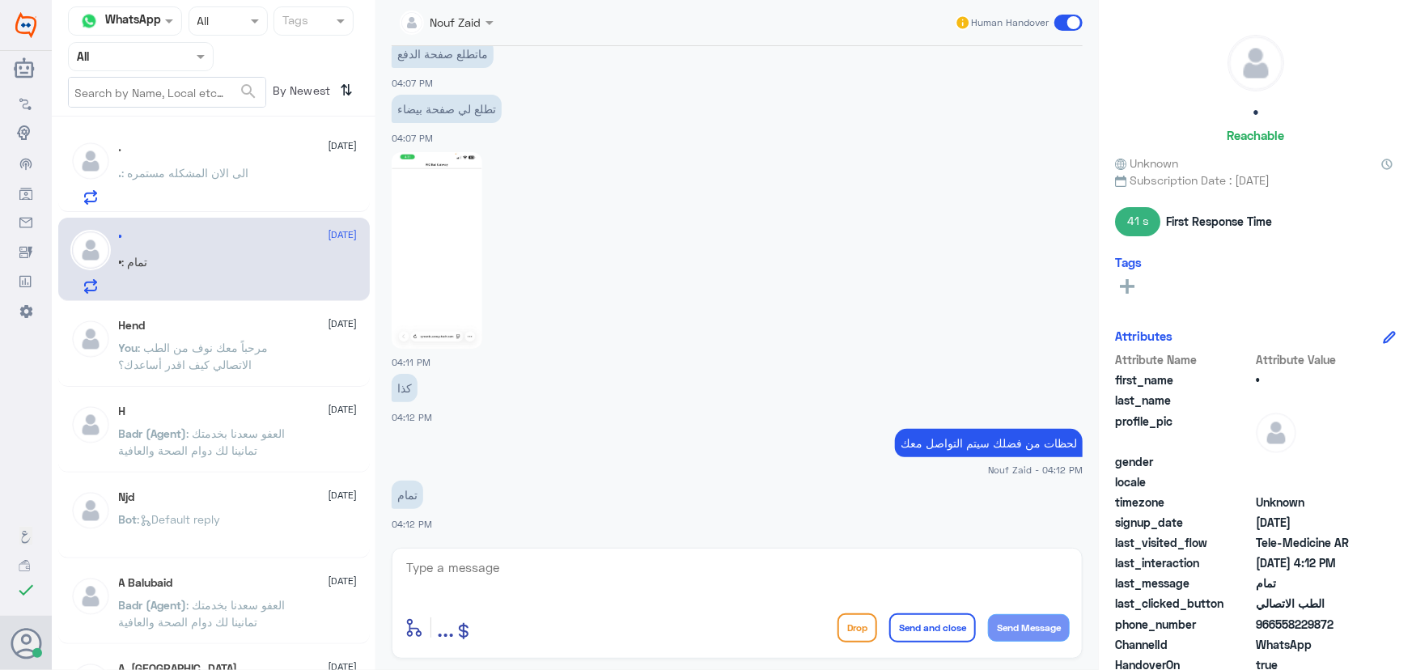
click at [235, 164] on p ". : الى الان المشكله مستمره" at bounding box center [184, 184] width 130 height 40
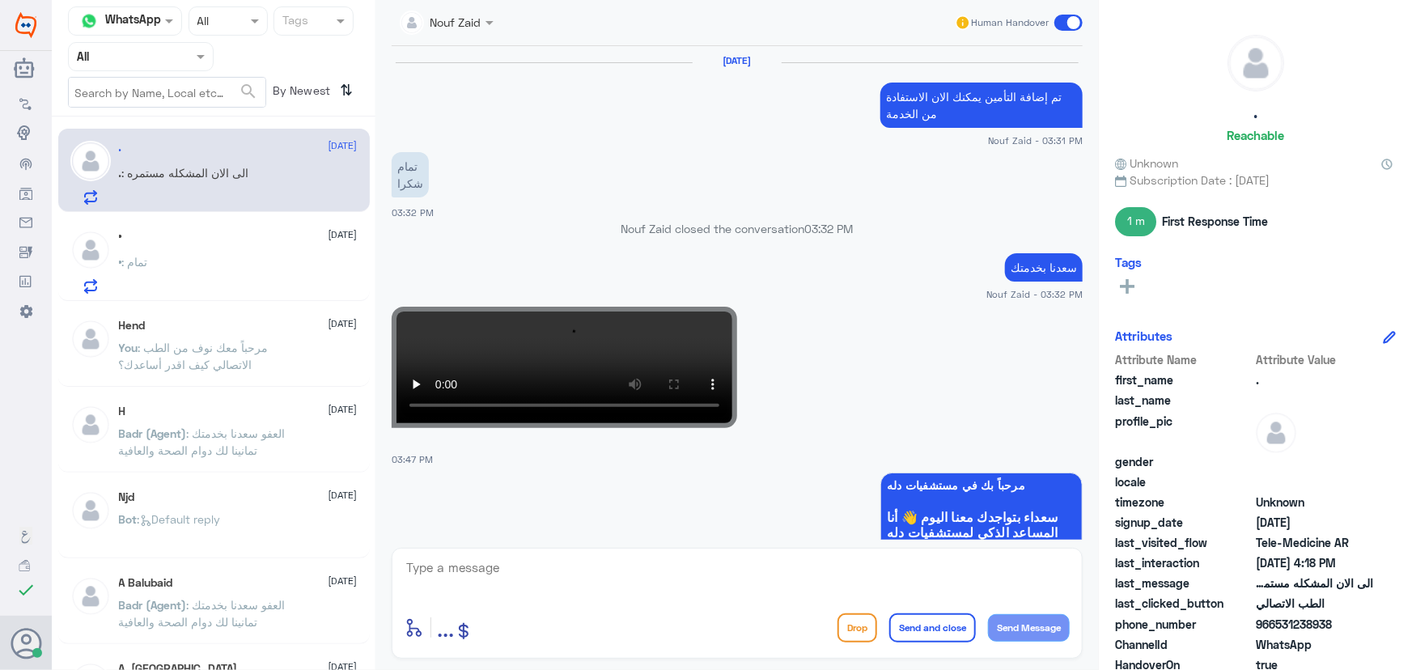
scroll to position [1027, 0]
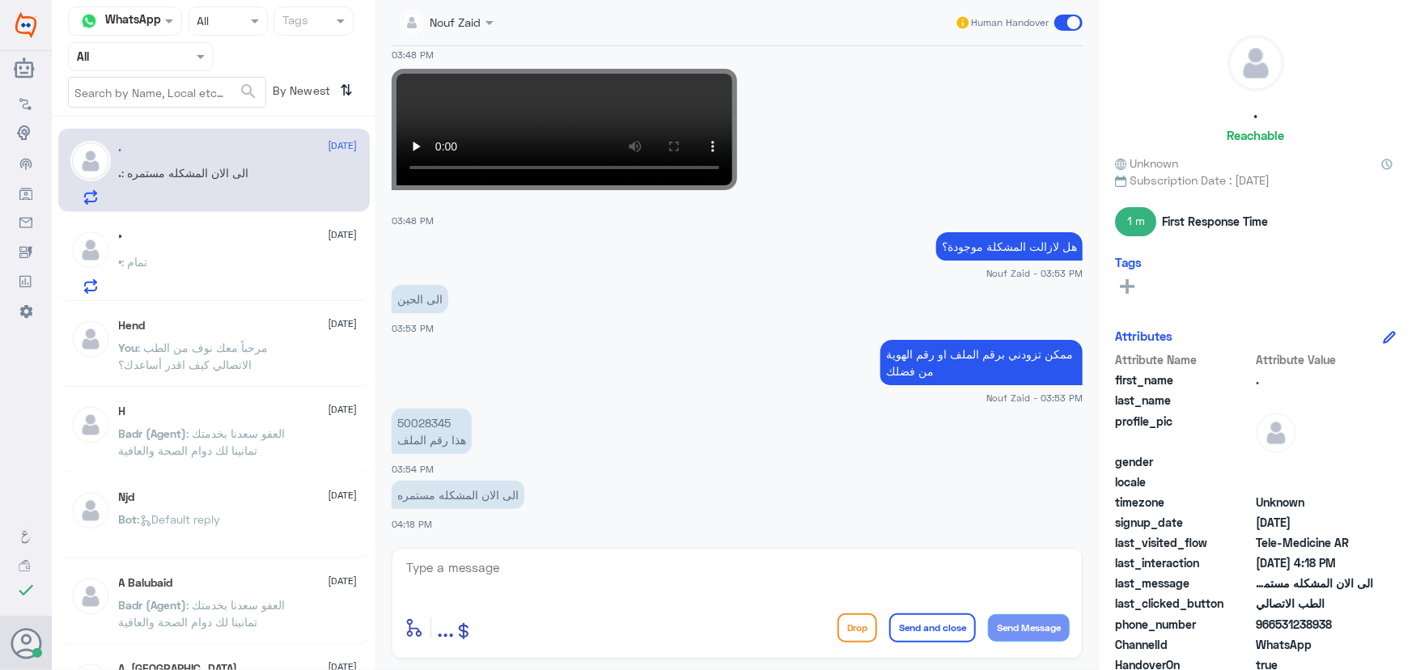
click at [211, 269] on div "• : تمام" at bounding box center [238, 275] width 239 height 36
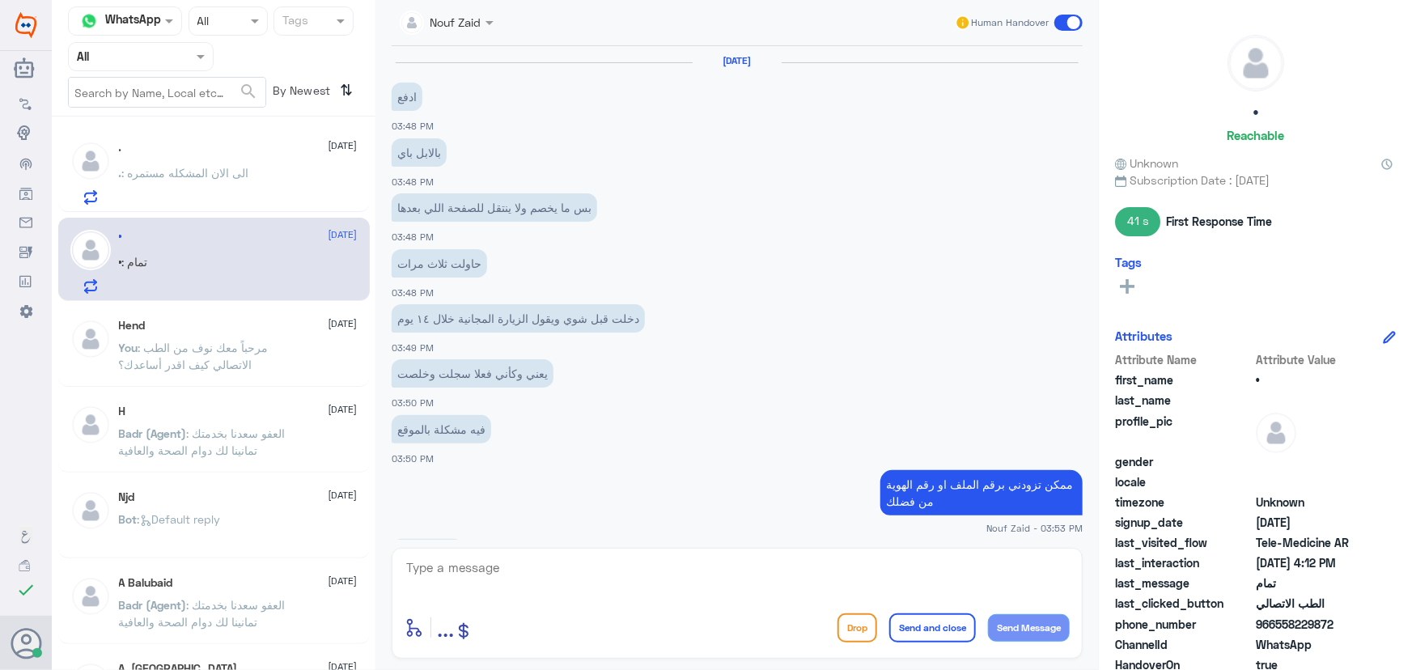
scroll to position [842, 0]
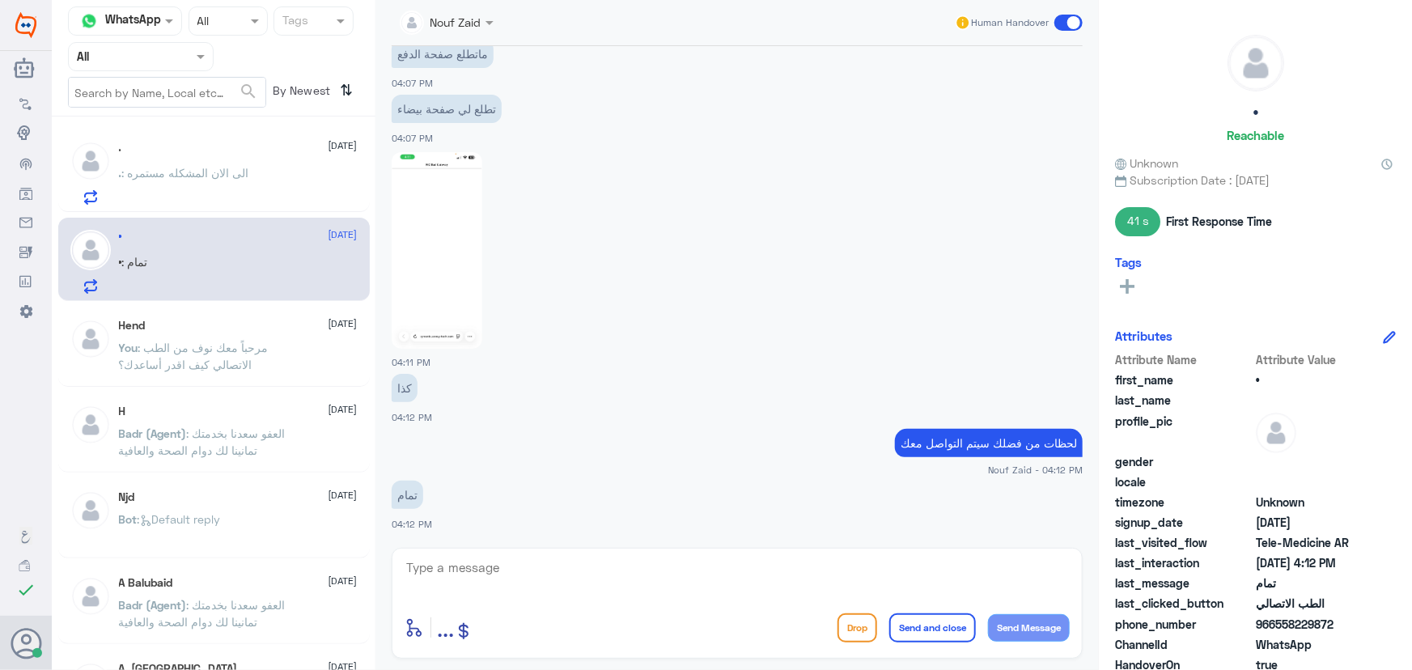
click at [199, 182] on p ". : الى الان المشكله مستمره" at bounding box center [184, 184] width 130 height 40
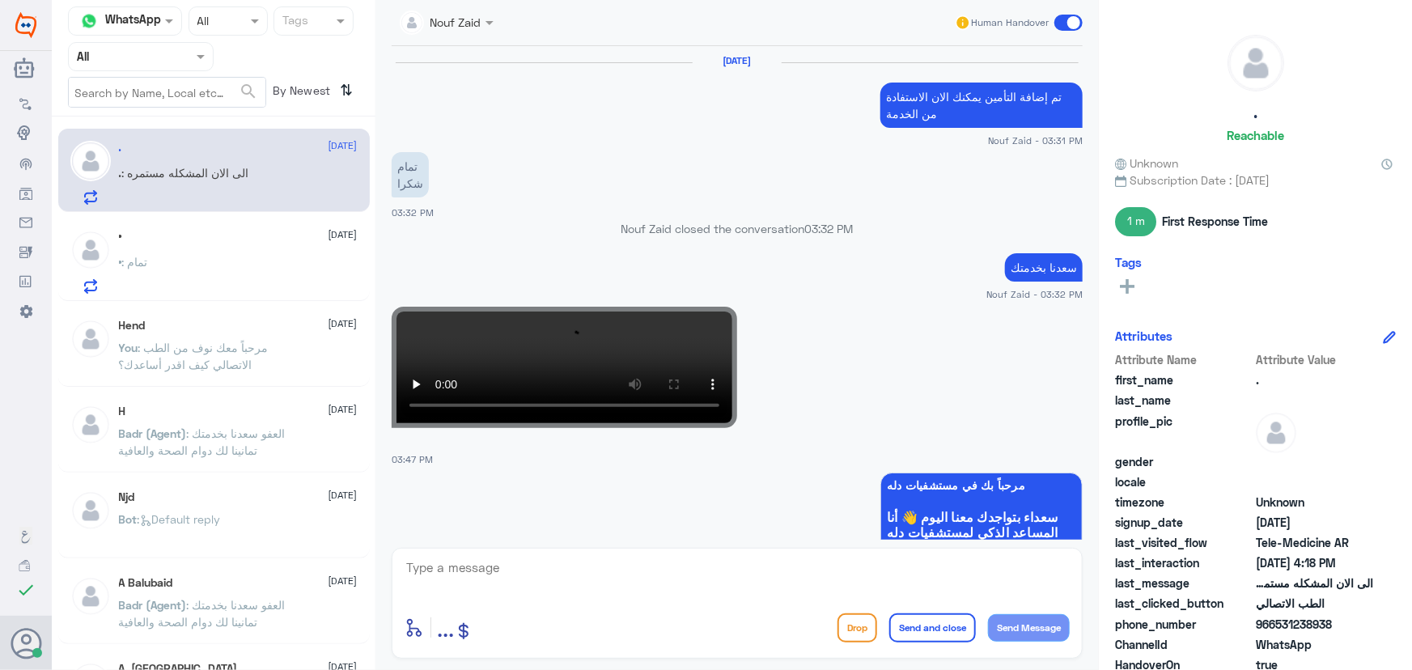
scroll to position [1027, 0]
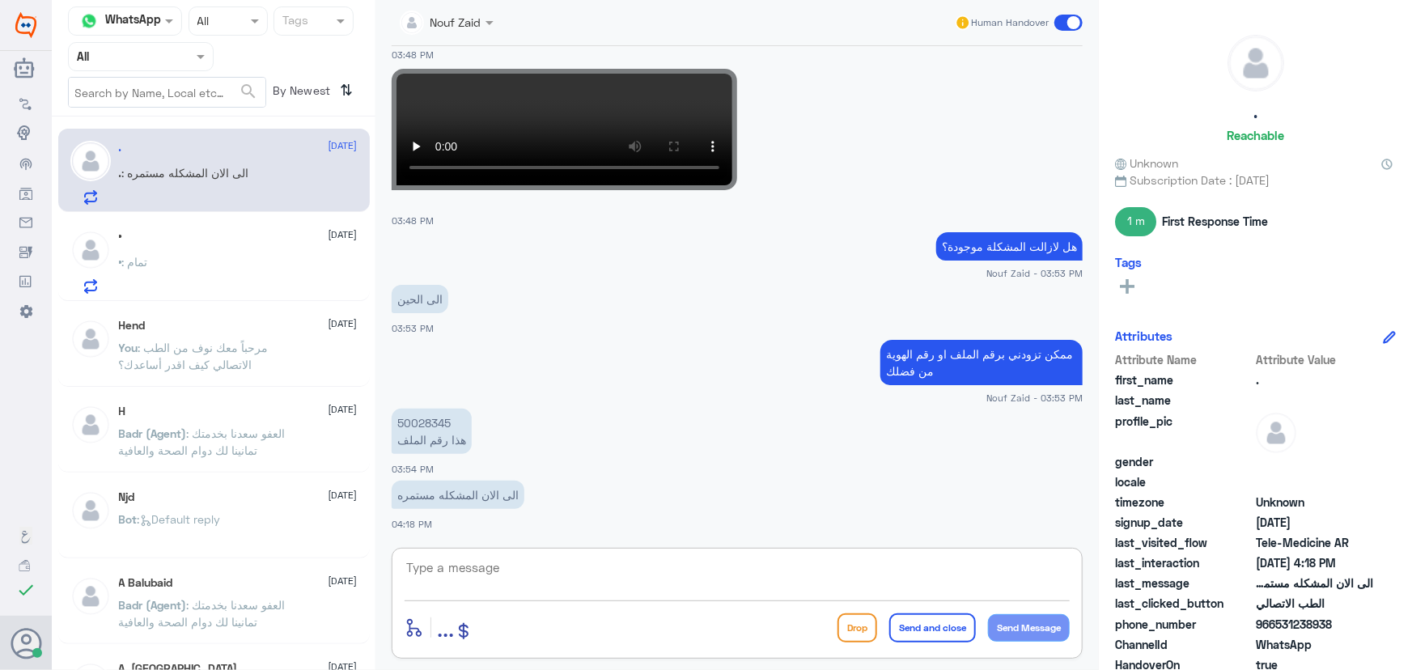
click at [707, 580] on textarea at bounding box center [737, 577] width 665 height 40
type textarea "يرجى التواصل مع الرقم الموحد قائمة الطب الاتصالي 920012222"
click at [934, 636] on button "Send and close" at bounding box center [933, 628] width 87 height 29
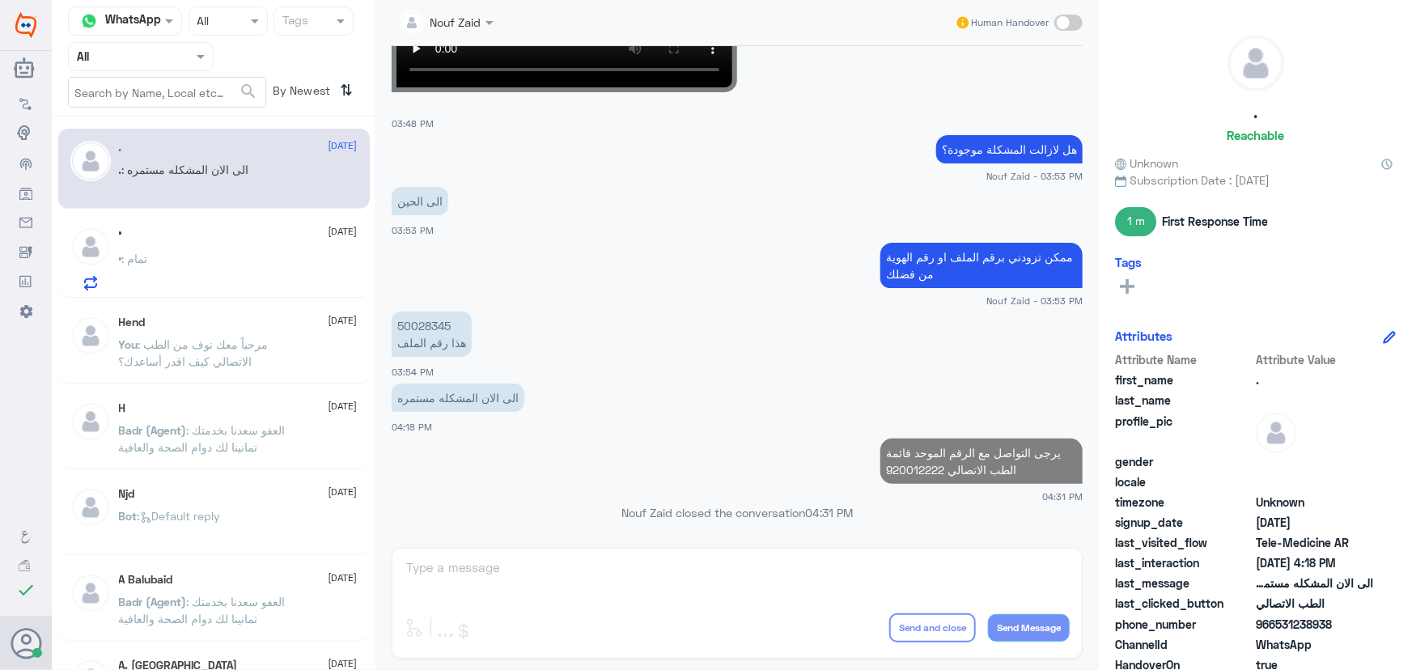
click at [212, 282] on div "• : تمام" at bounding box center [238, 272] width 239 height 36
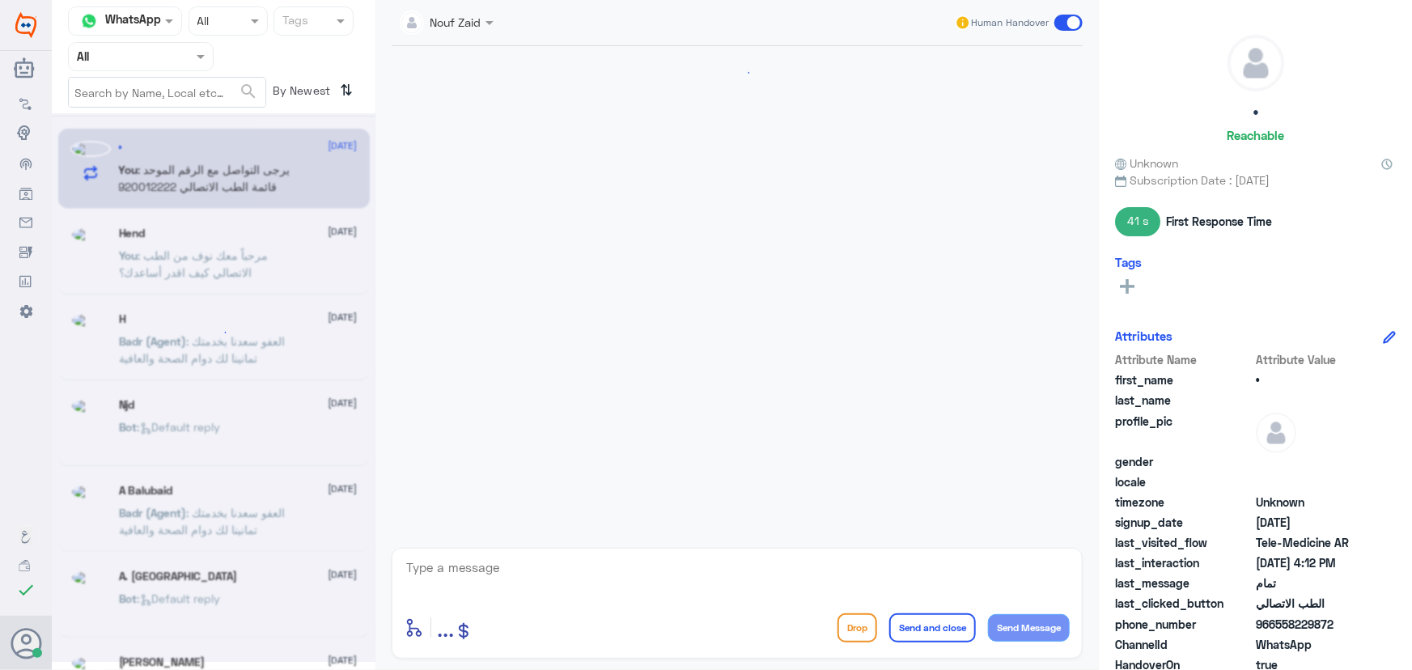
scroll to position [842, 0]
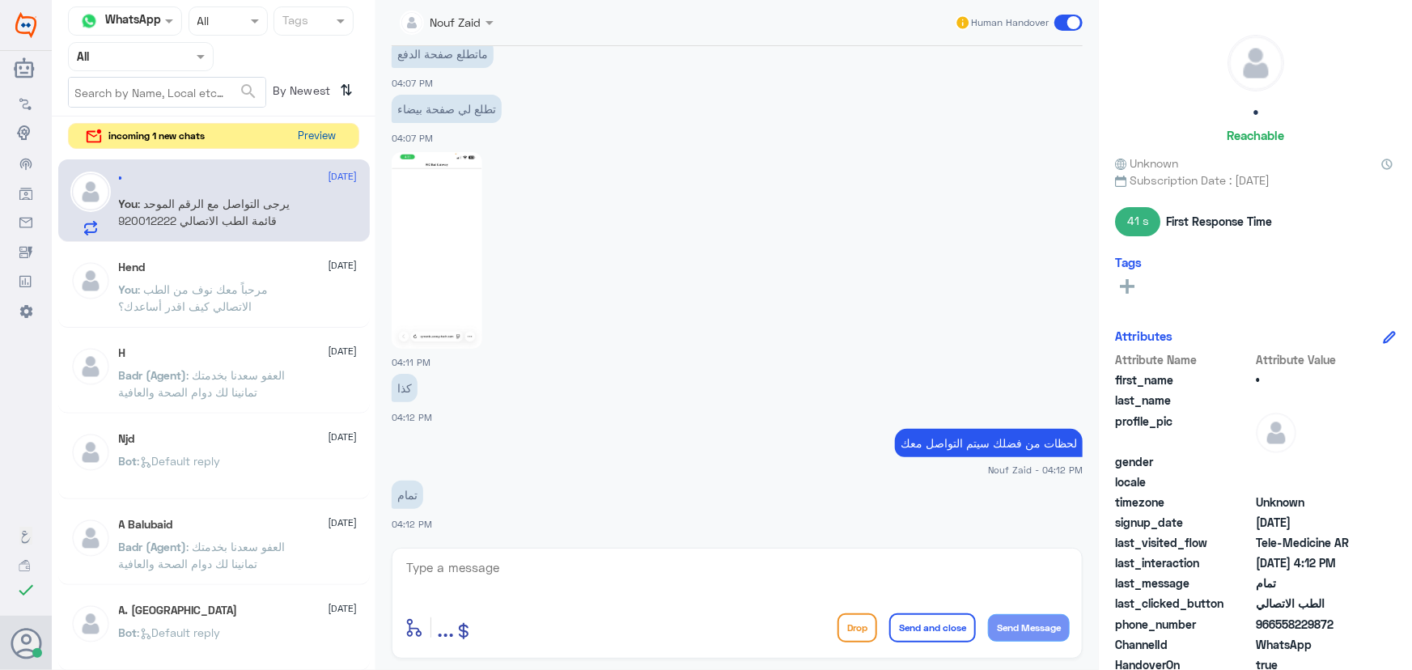
click at [312, 135] on button "Preview" at bounding box center [317, 136] width 50 height 25
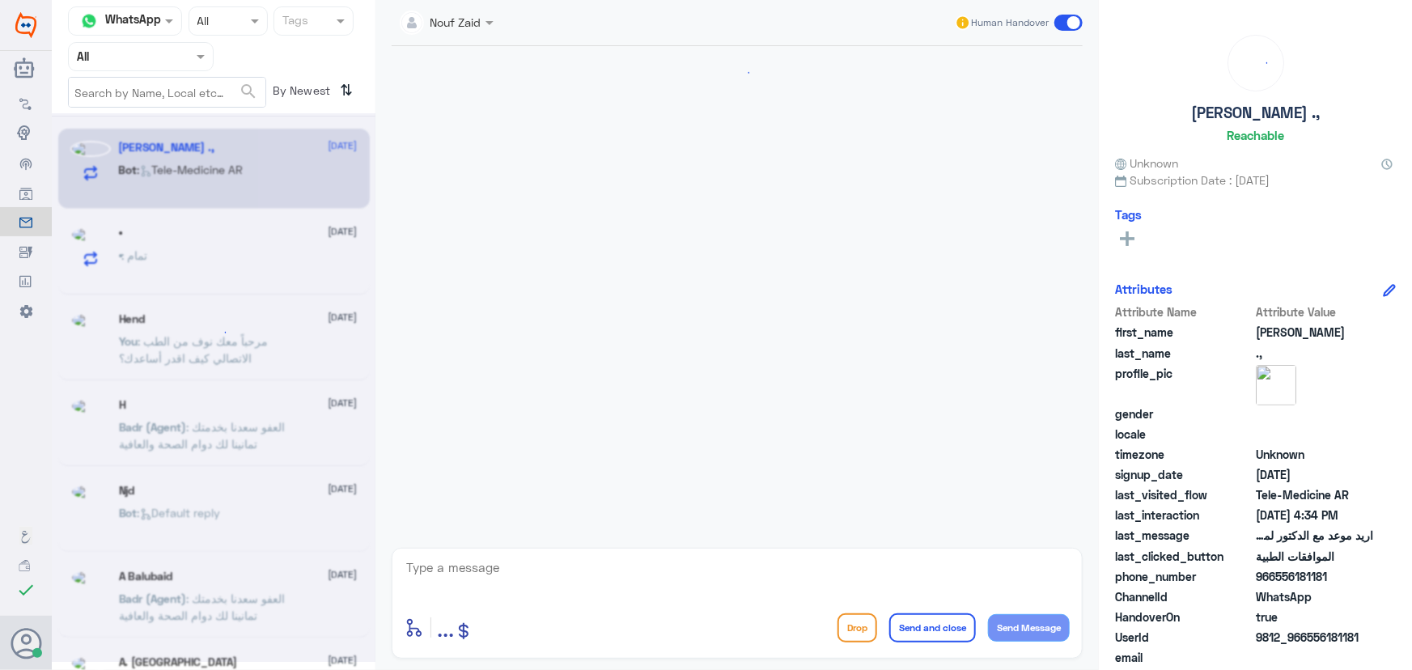
scroll to position [151, 0]
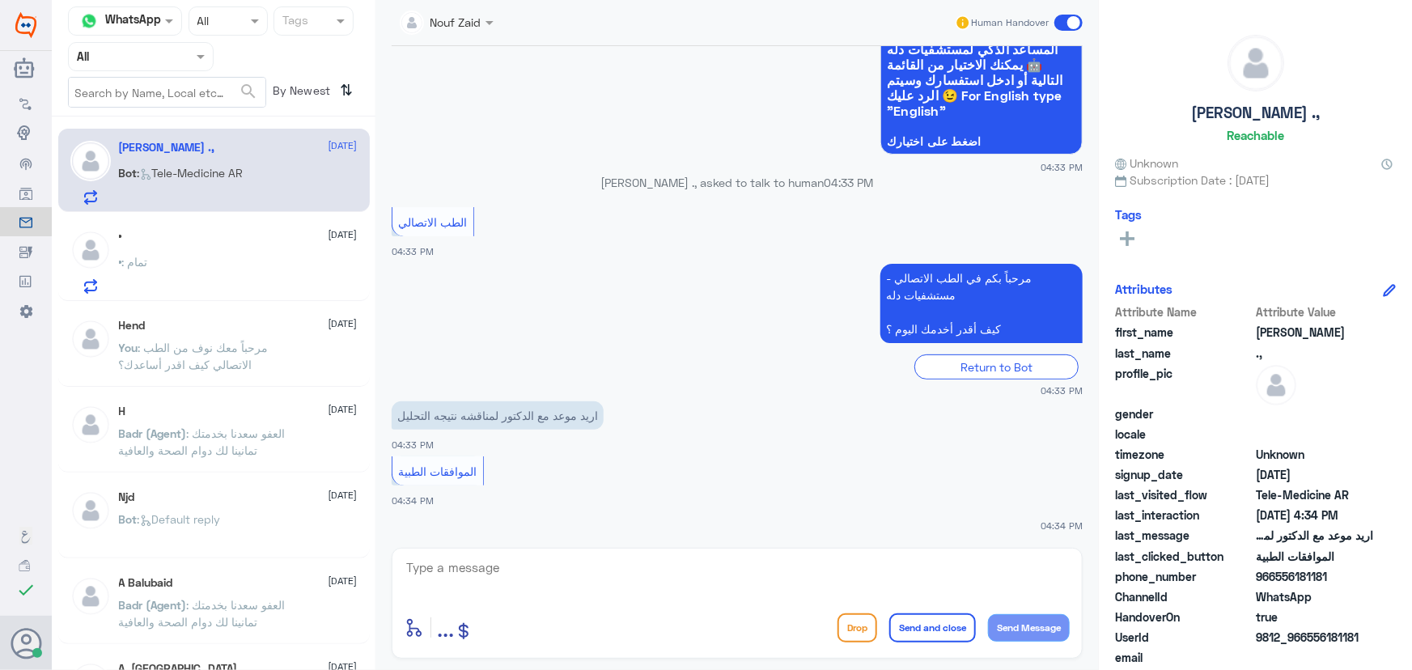
click at [264, 264] on div "• : تمام" at bounding box center [238, 275] width 239 height 36
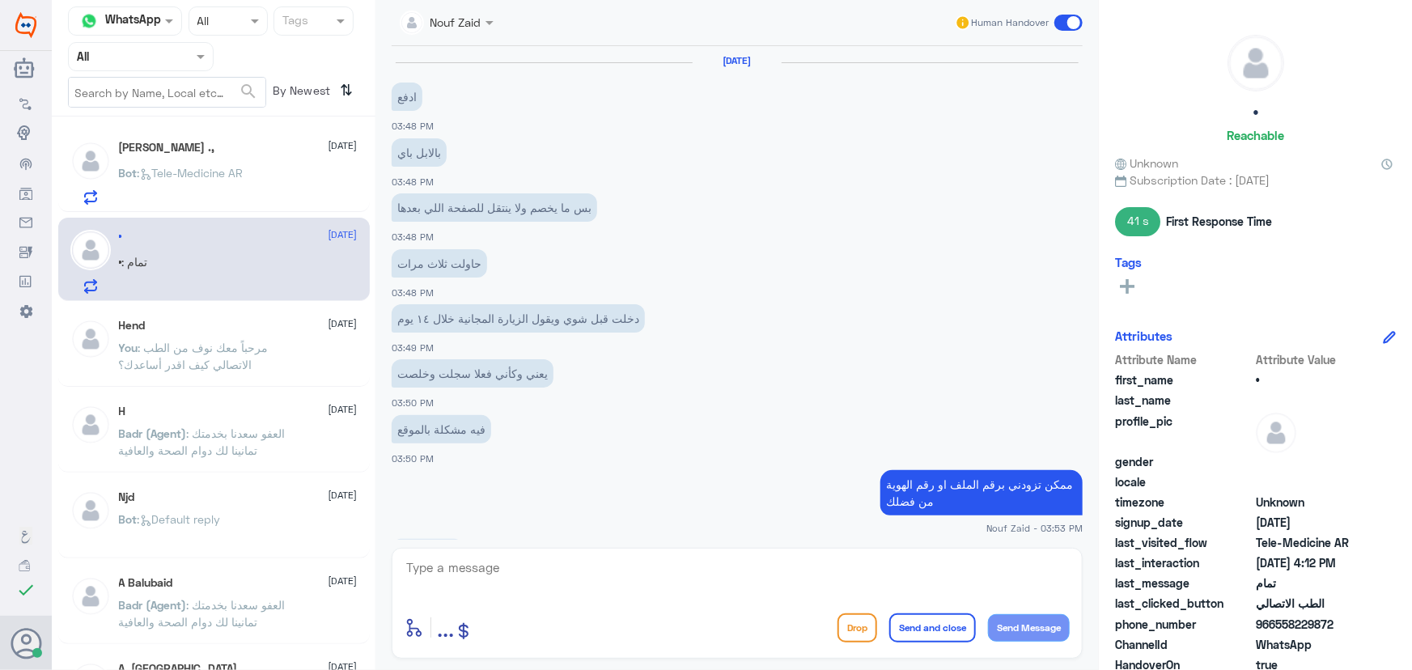
scroll to position [842, 0]
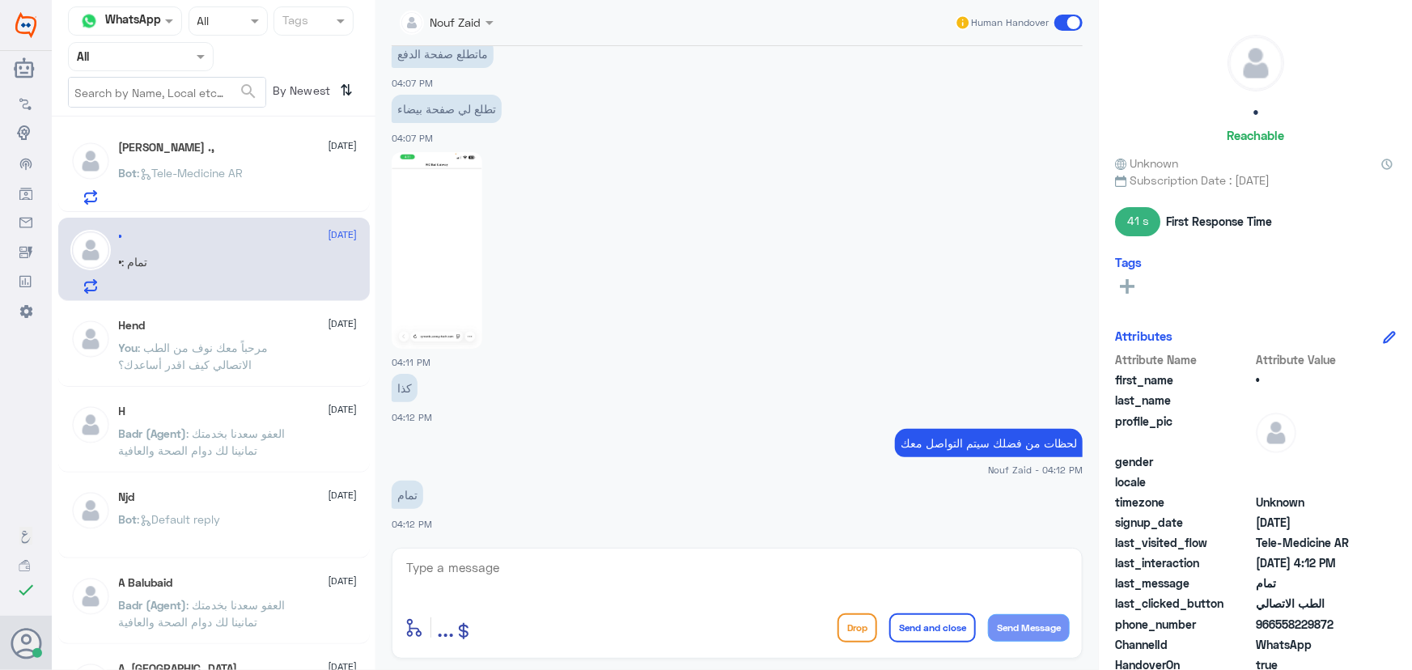
click at [184, 175] on span ": Tele-Medicine [GEOGRAPHIC_DATA]" at bounding box center [191, 173] width 106 height 14
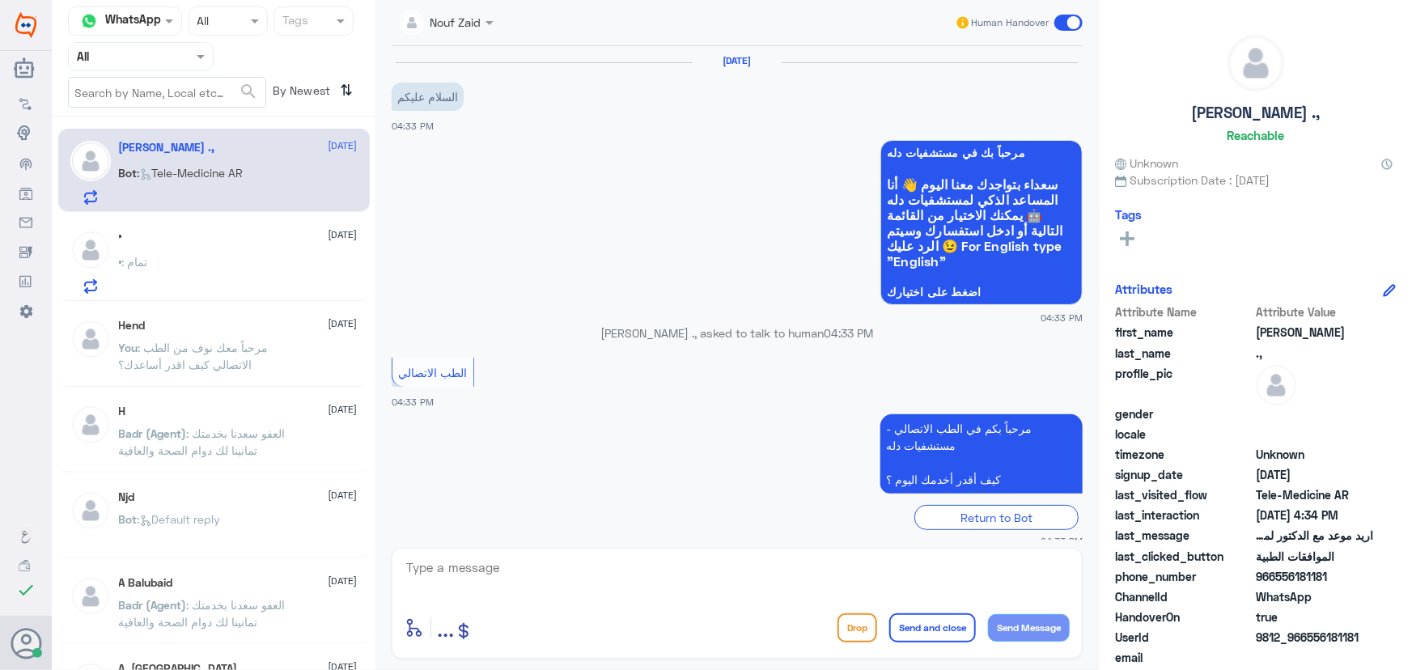
scroll to position [151, 0]
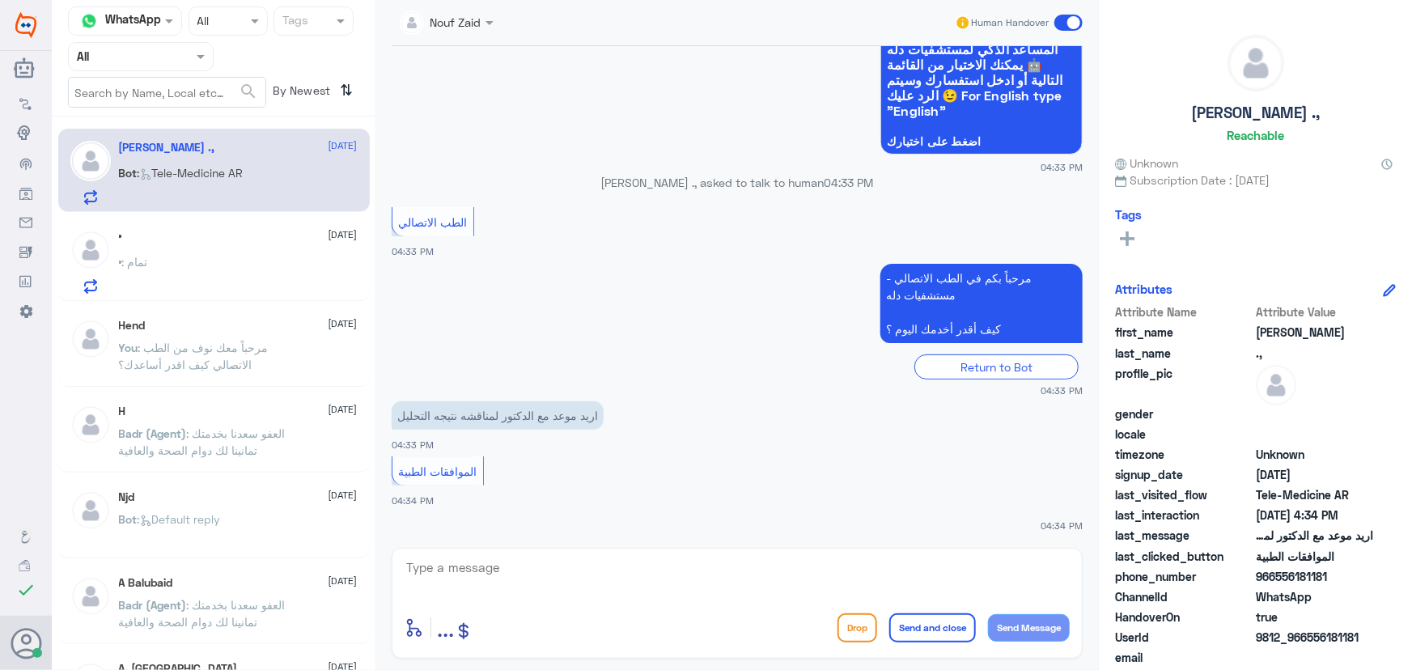
click at [206, 290] on div "• : تمام" at bounding box center [238, 275] width 239 height 36
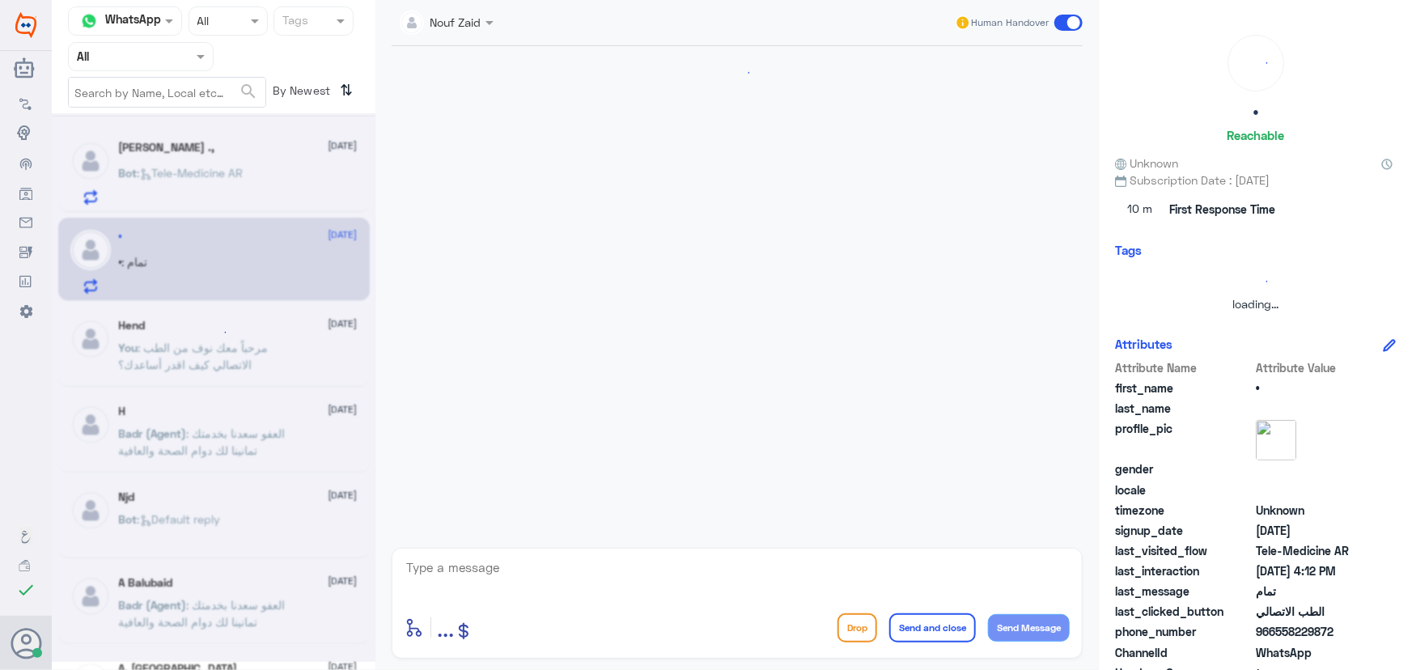
scroll to position [842, 0]
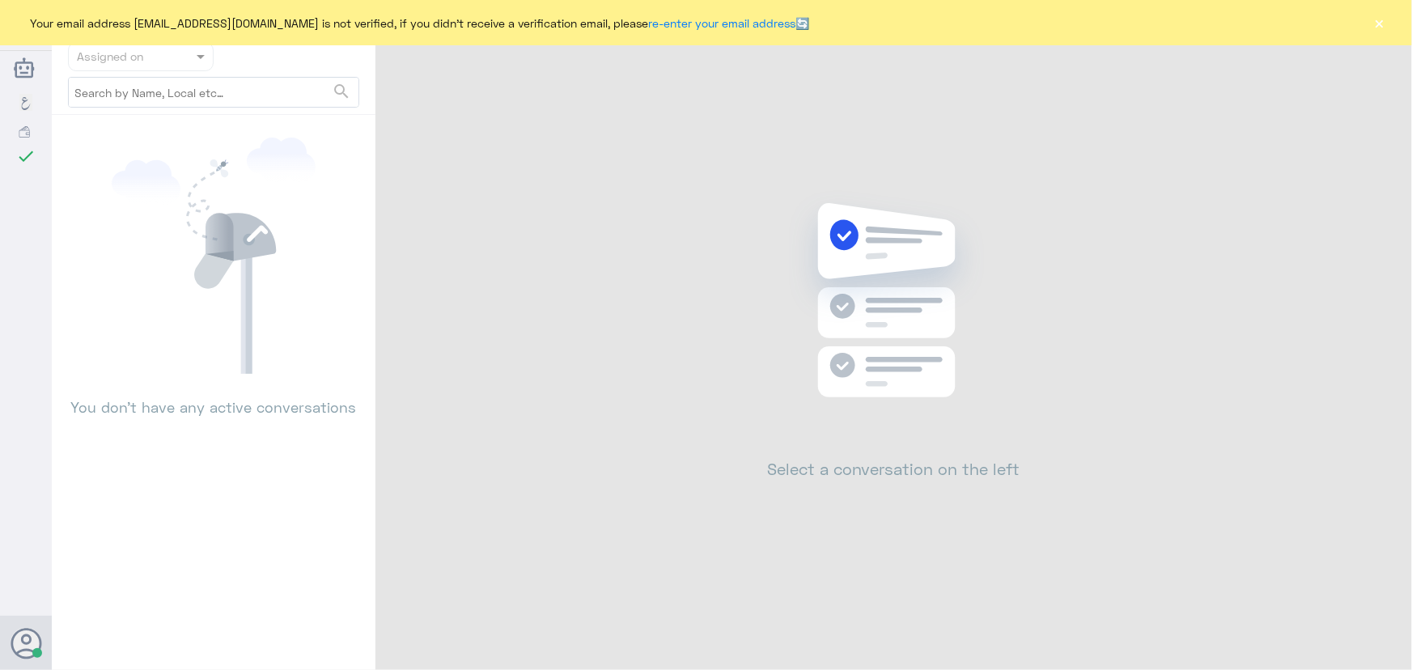
click at [1383, 29] on button "×" at bounding box center [1380, 23] width 16 height 16
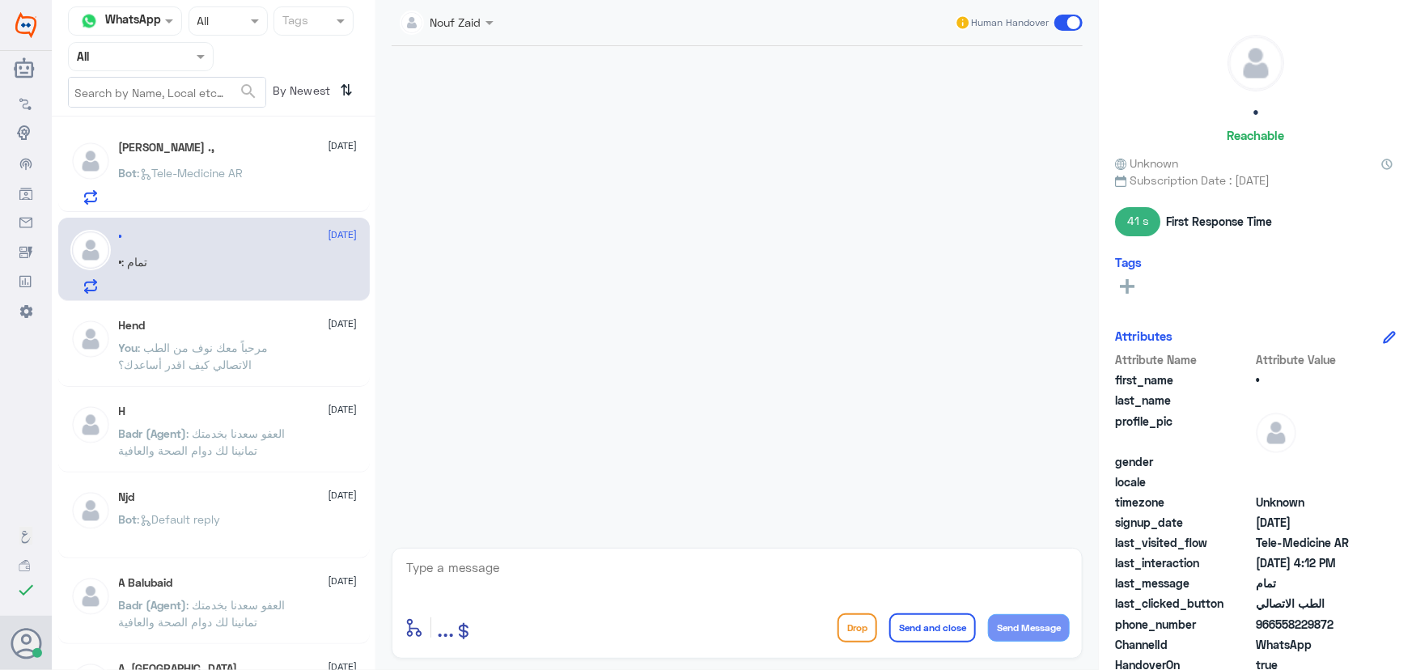
click at [92, 269] on img at bounding box center [90, 250] width 40 height 40
click at [226, 159] on div "[PERSON_NAME] ., [DATE] Bot : Tele-Medicine [GEOGRAPHIC_DATA]" at bounding box center [238, 173] width 239 height 64
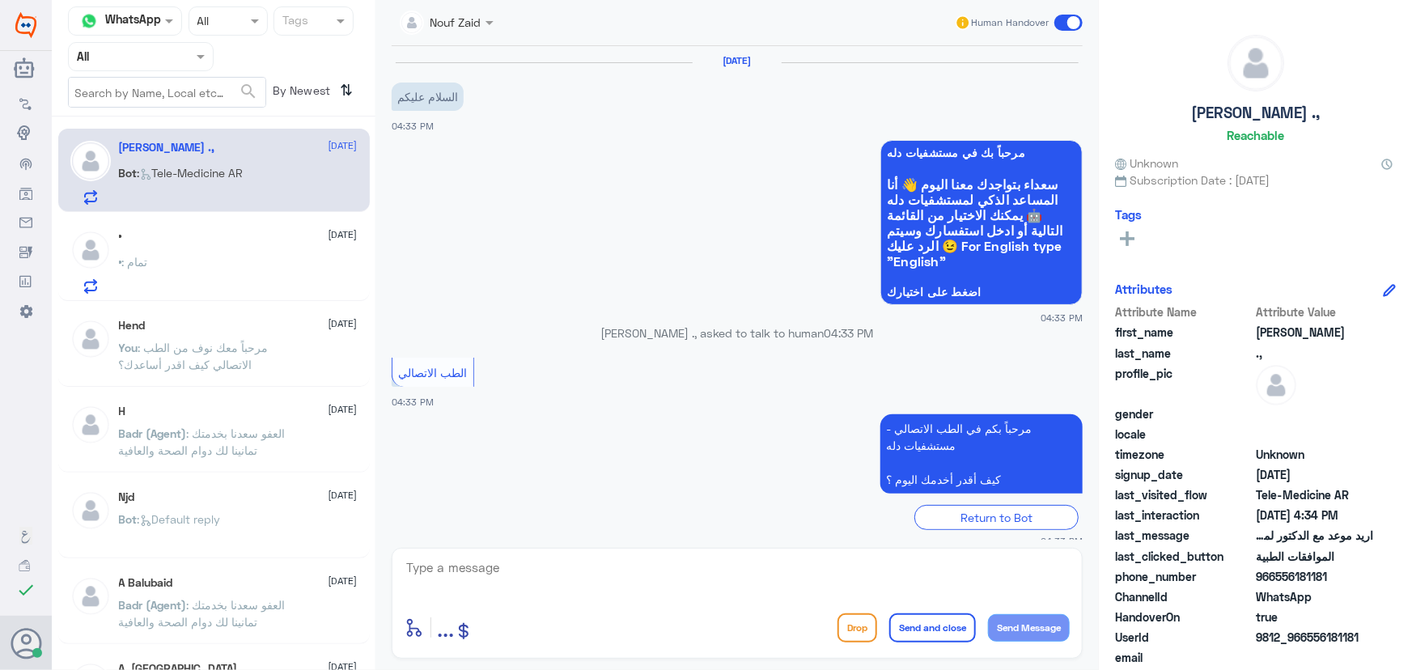
scroll to position [151, 0]
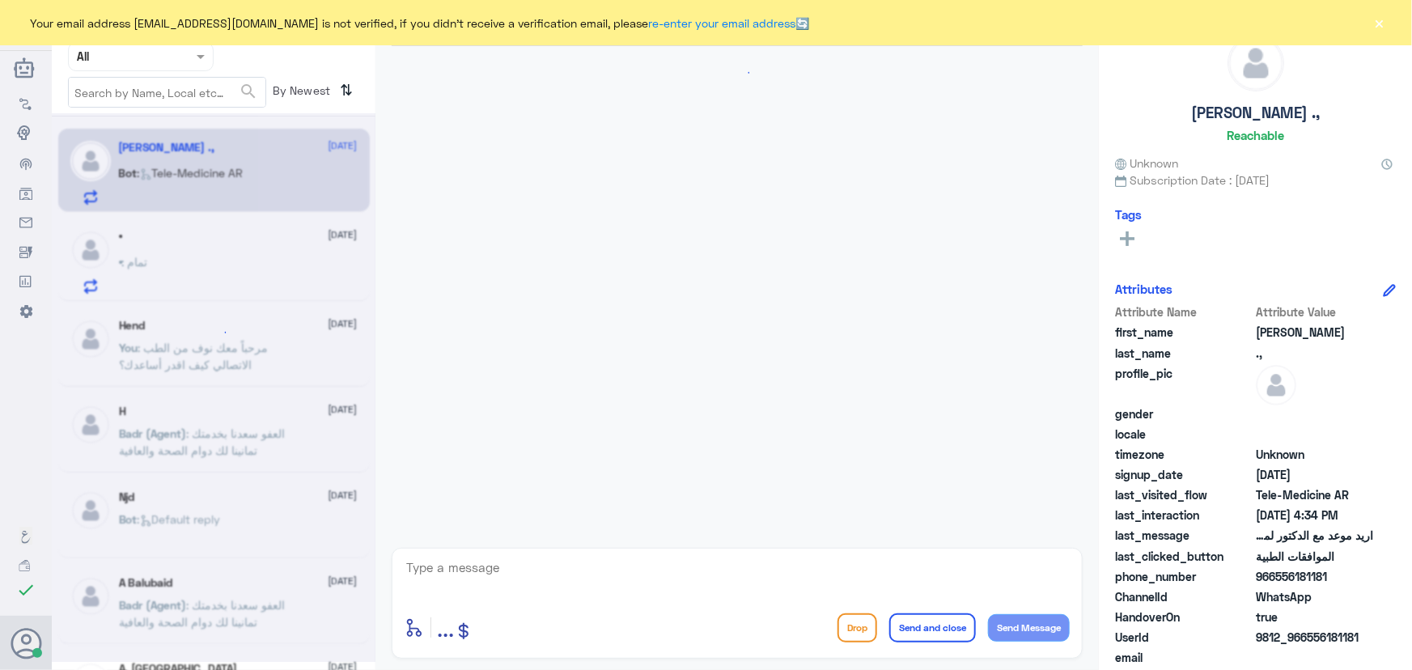
scroll to position [151, 0]
click at [1391, 23] on div "Your email address [EMAIL_ADDRESS][DOMAIN_NAME] is not verified, if you didn't …" at bounding box center [706, 22] width 1412 height 45
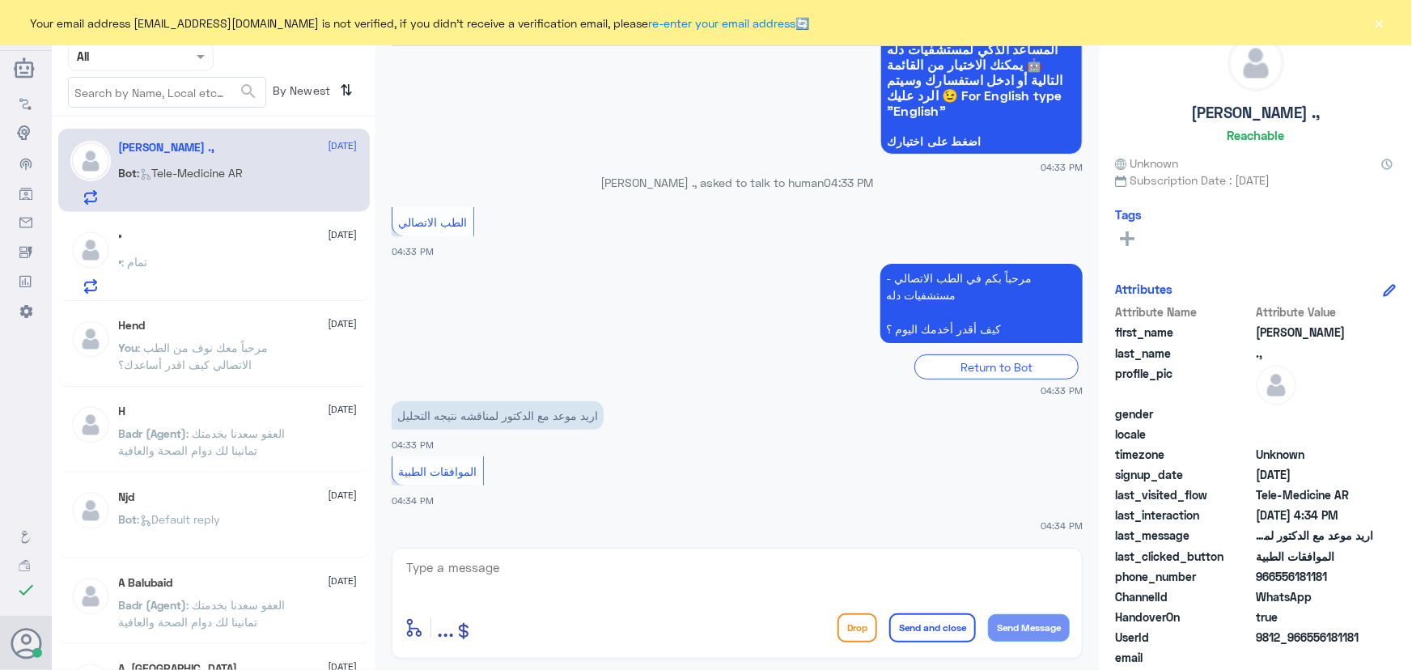
click at [214, 257] on div "• : تمام" at bounding box center [238, 275] width 239 height 36
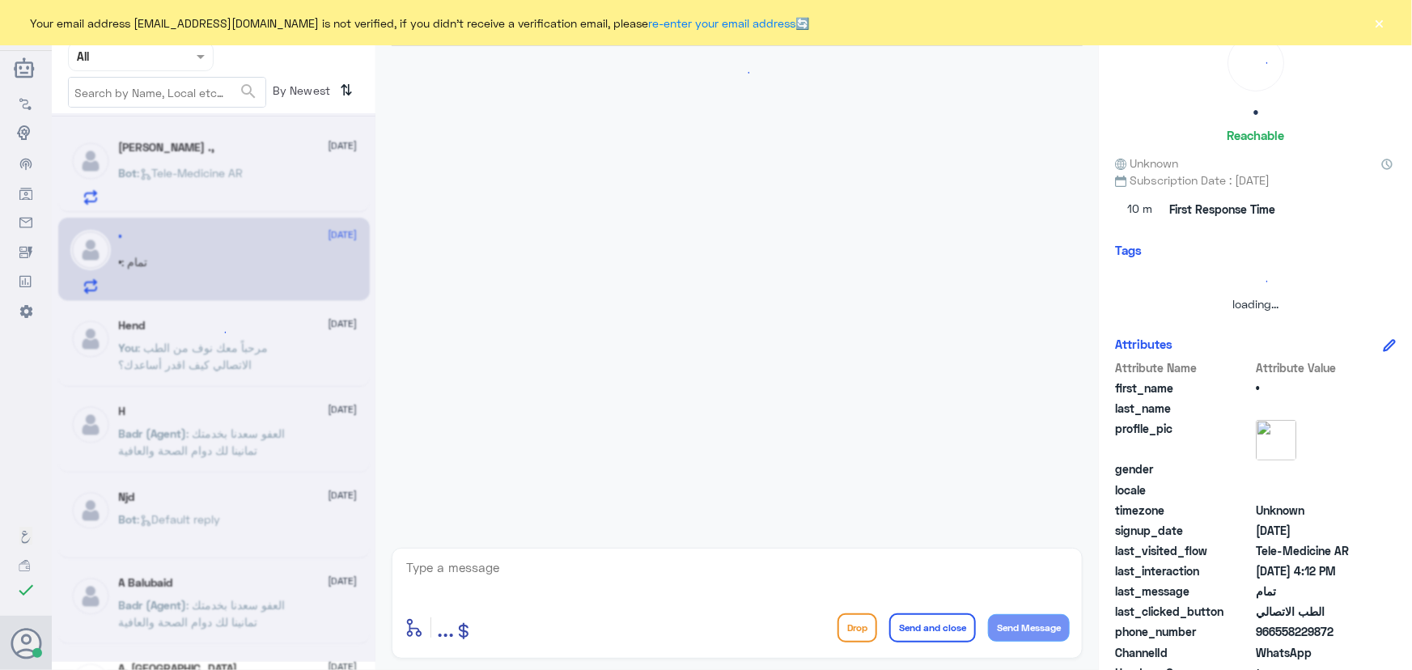
scroll to position [842, 0]
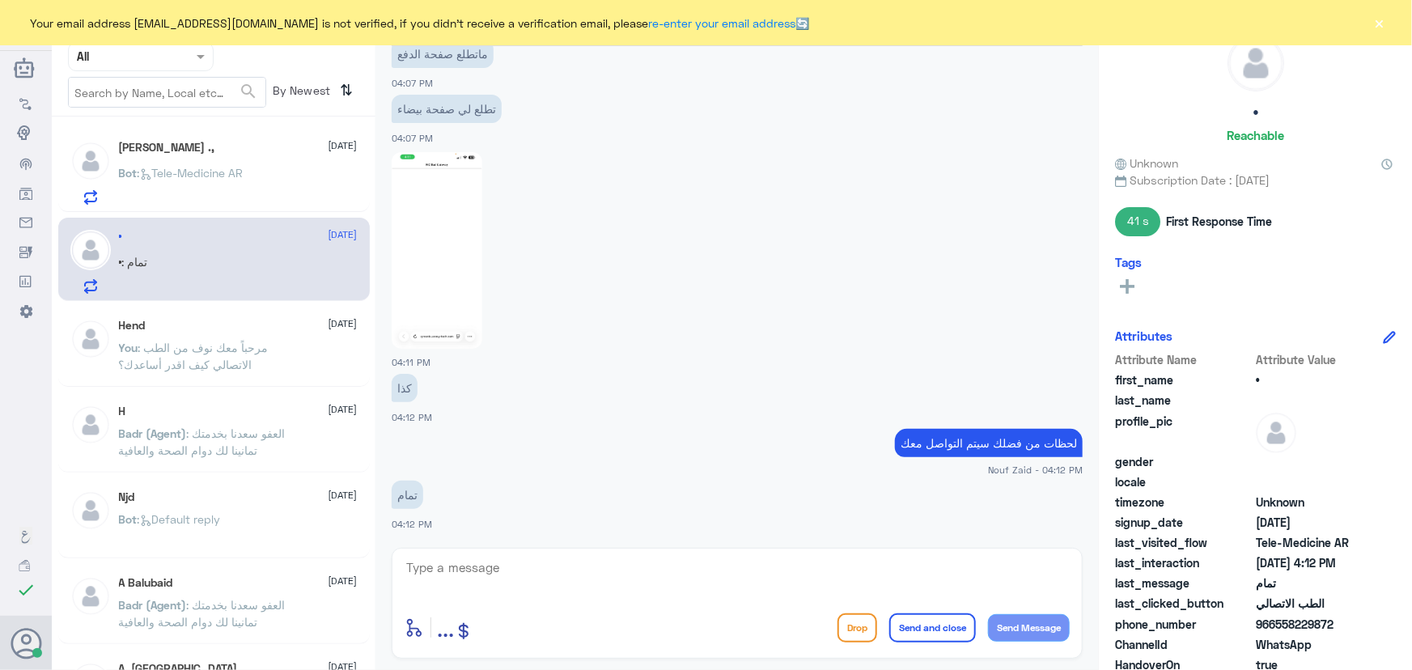
click at [1383, 29] on button "×" at bounding box center [1380, 23] width 16 height 16
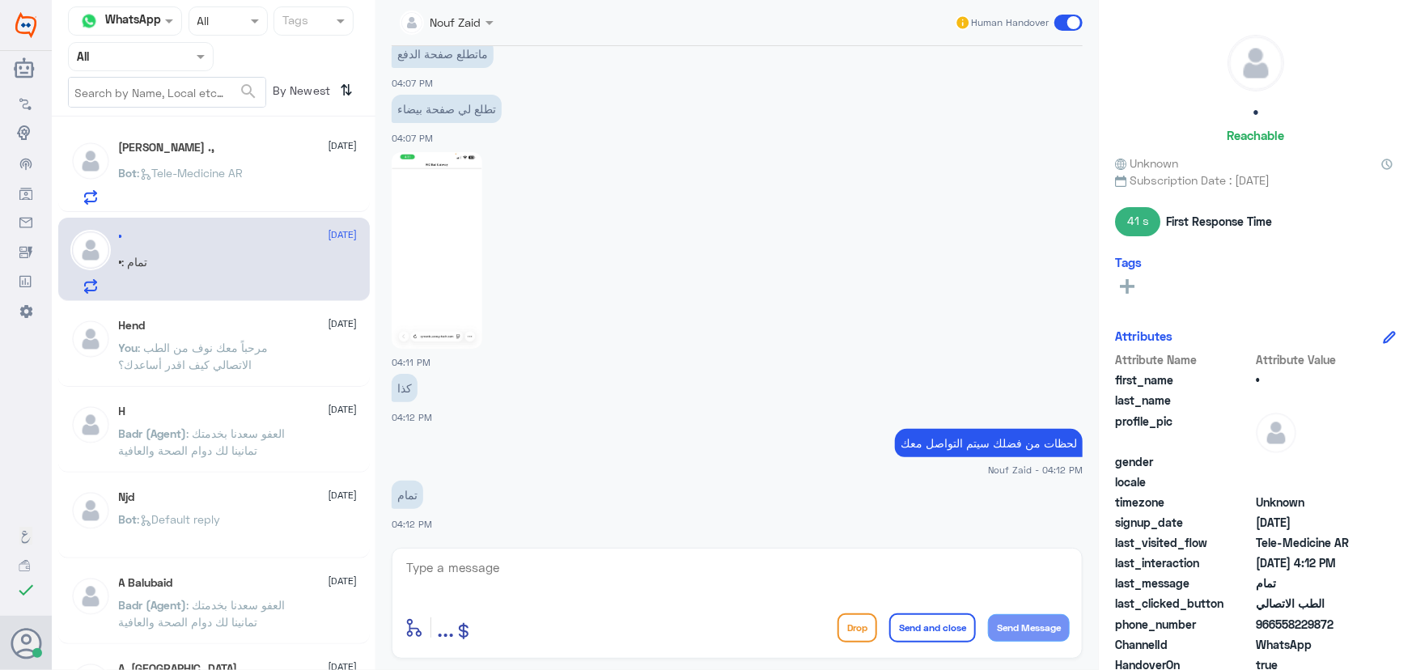
click at [1077, 22] on span at bounding box center [1069, 23] width 28 height 16
click at [0, 0] on input "checkbox" at bounding box center [0, 0] width 0 height 0
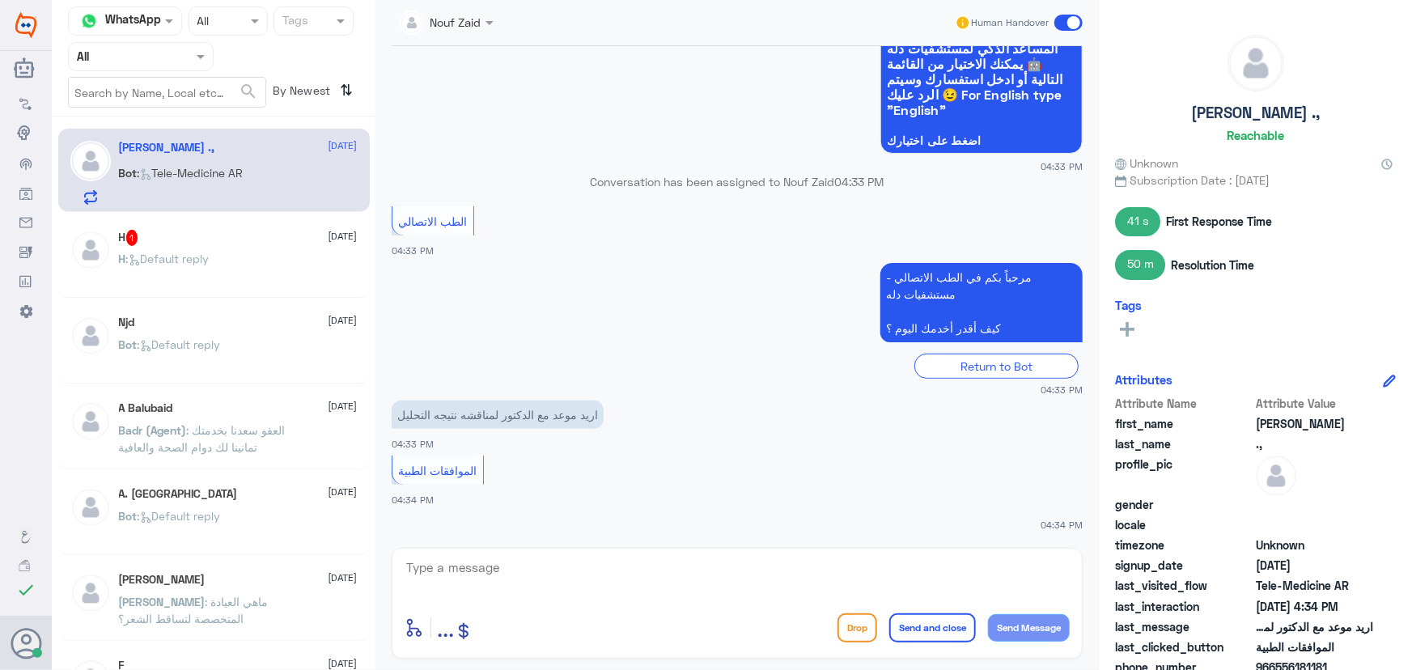
scroll to position [151, 0]
click at [236, 241] on div "H 1 [DATE]" at bounding box center [238, 238] width 239 height 16
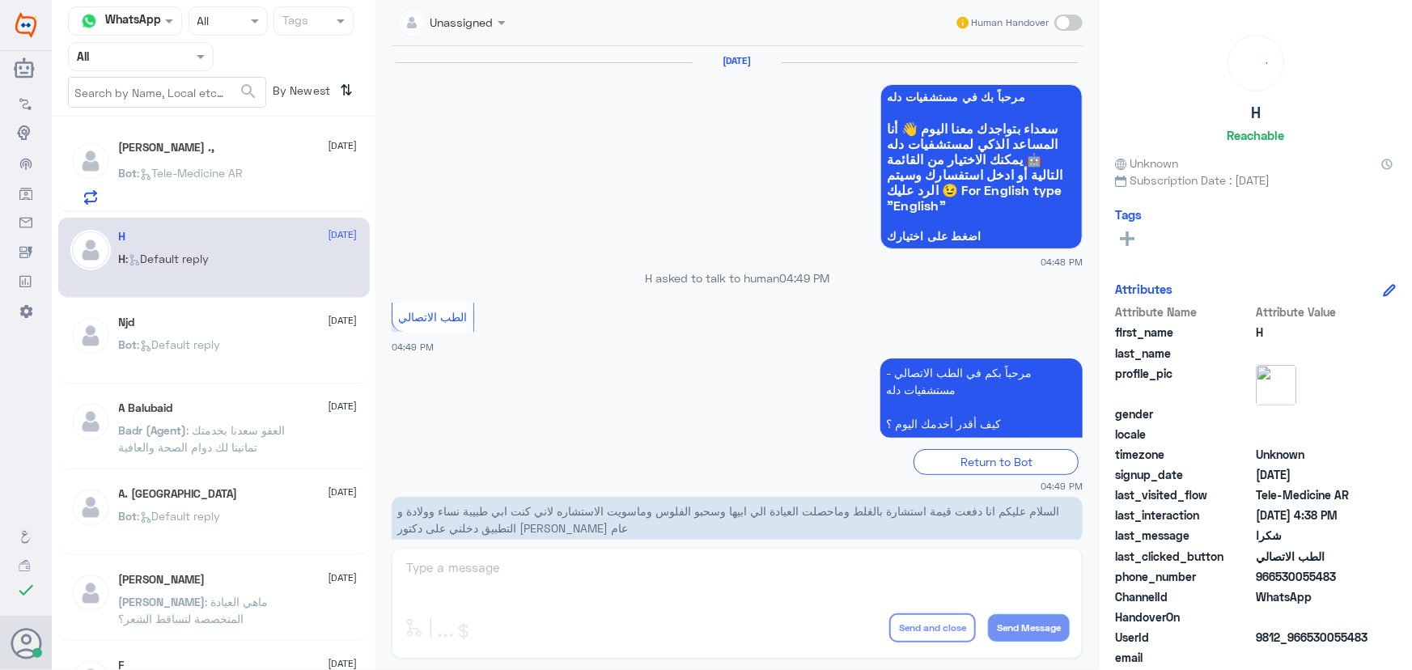
scroll to position [771, 0]
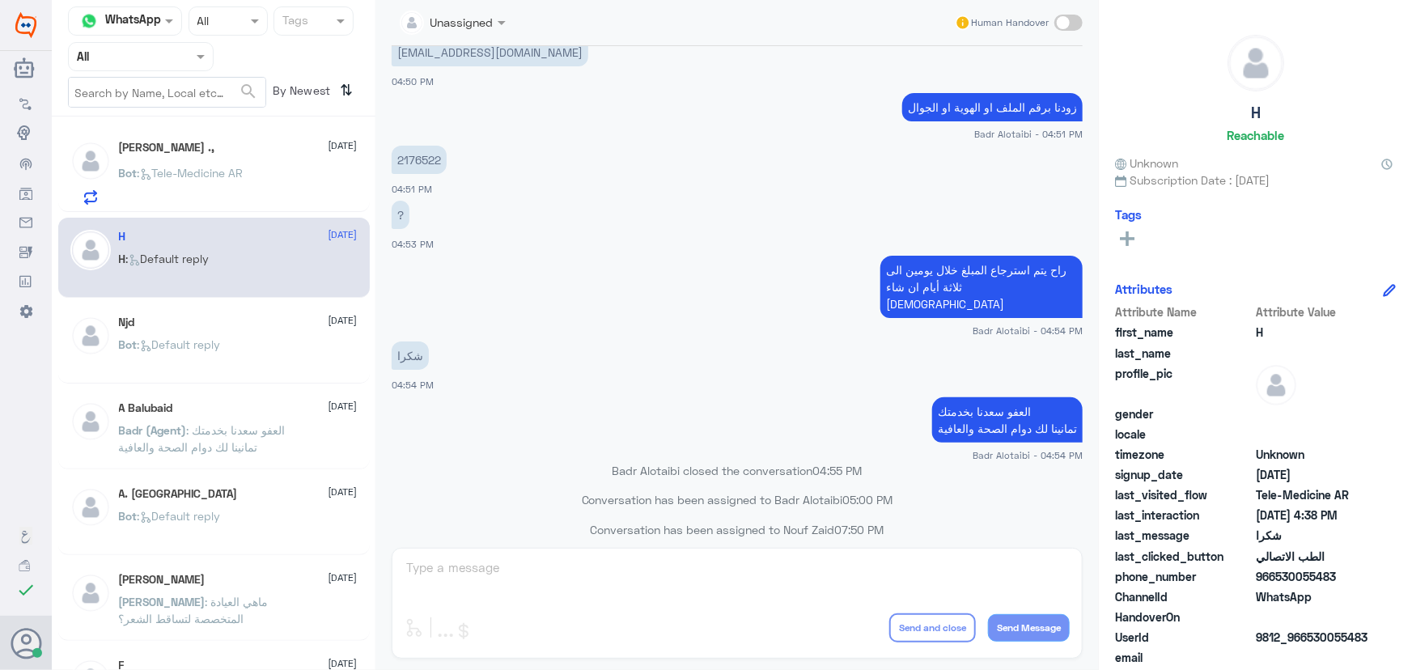
click at [240, 182] on p "Bot : Tele-Medicine AR" at bounding box center [181, 184] width 125 height 40
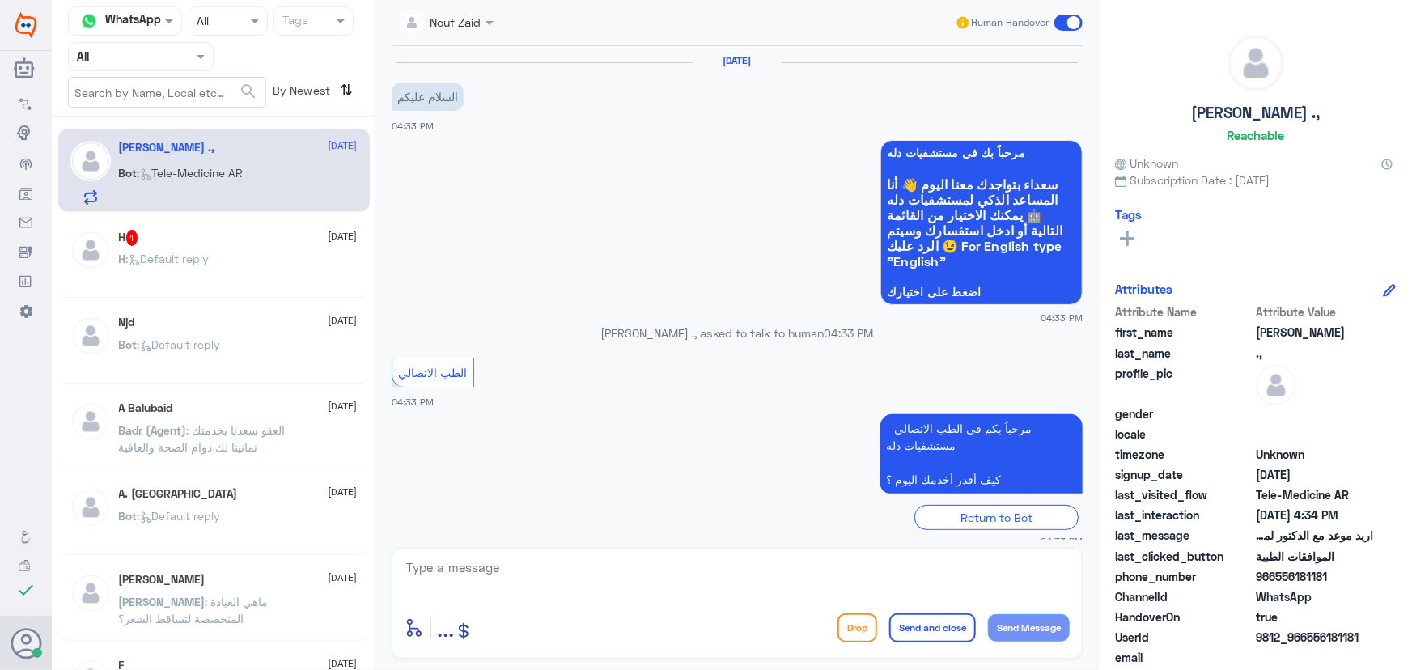
scroll to position [151, 0]
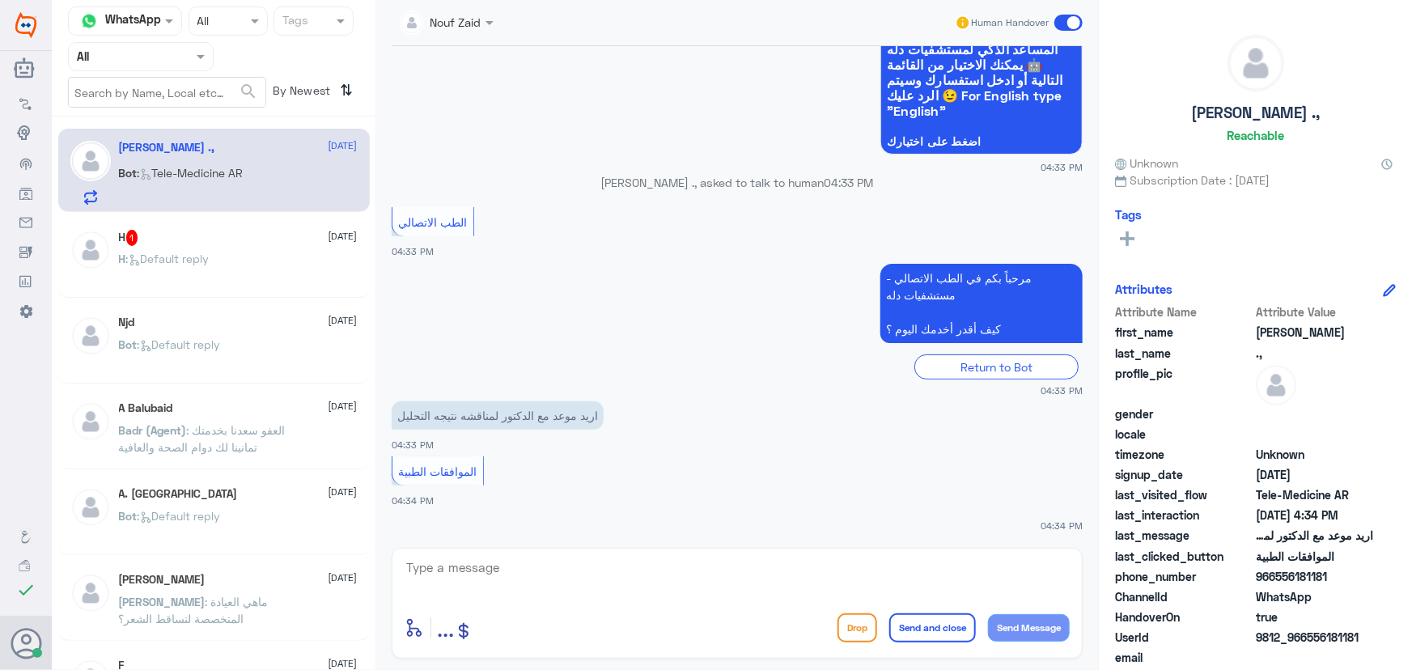
click at [229, 259] on div "H : Default reply" at bounding box center [238, 272] width 239 height 36
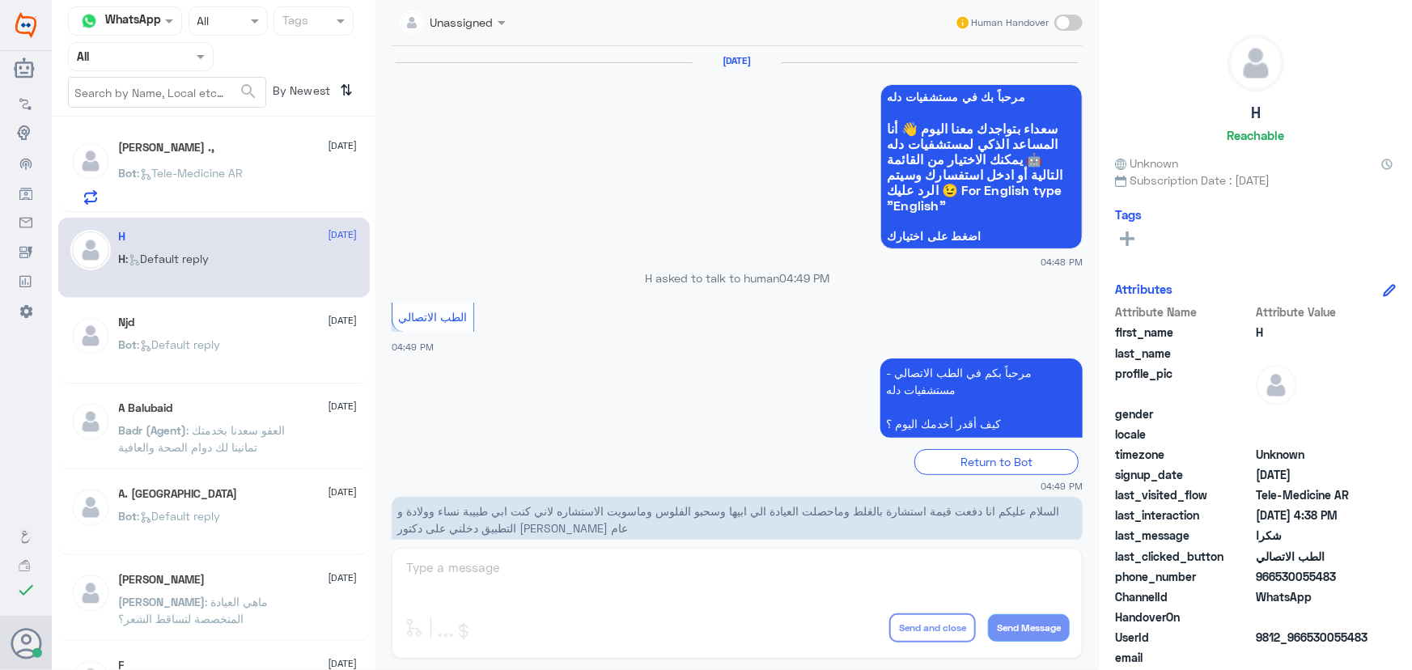
scroll to position [771, 0]
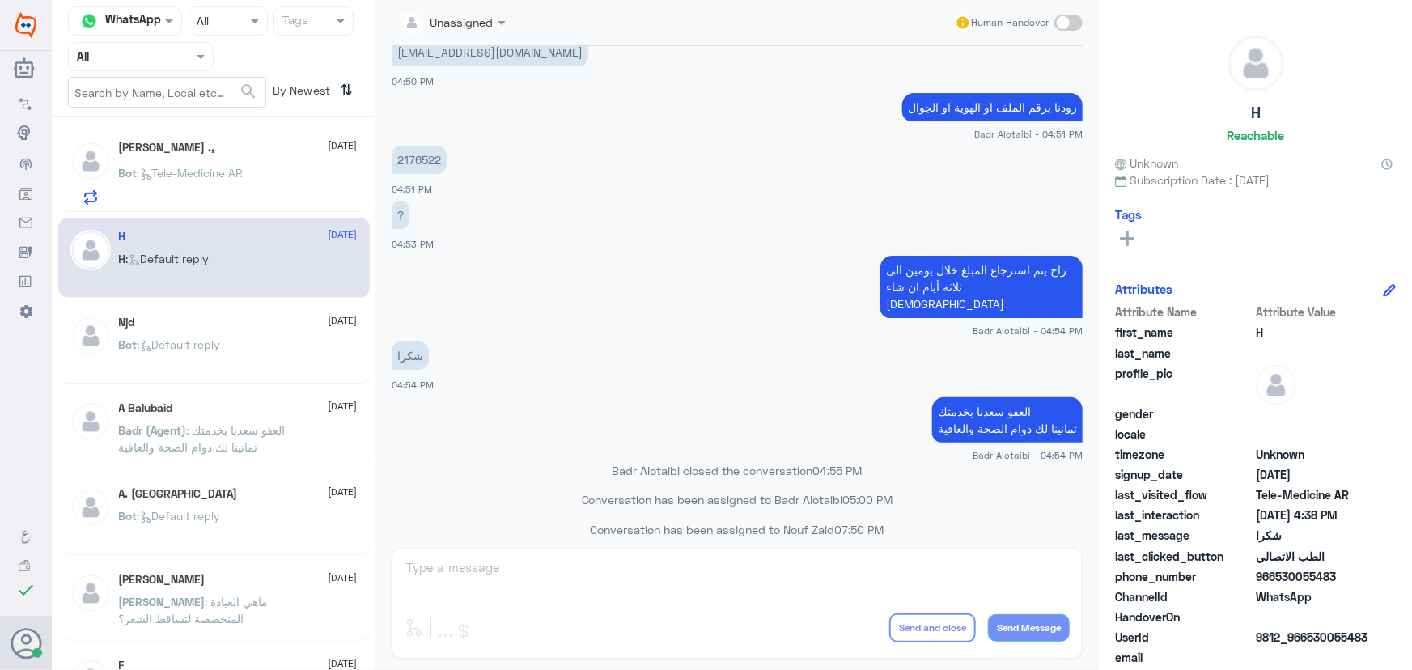
click at [255, 187] on div "Bot : Tele-Medicine AR" at bounding box center [238, 186] width 239 height 36
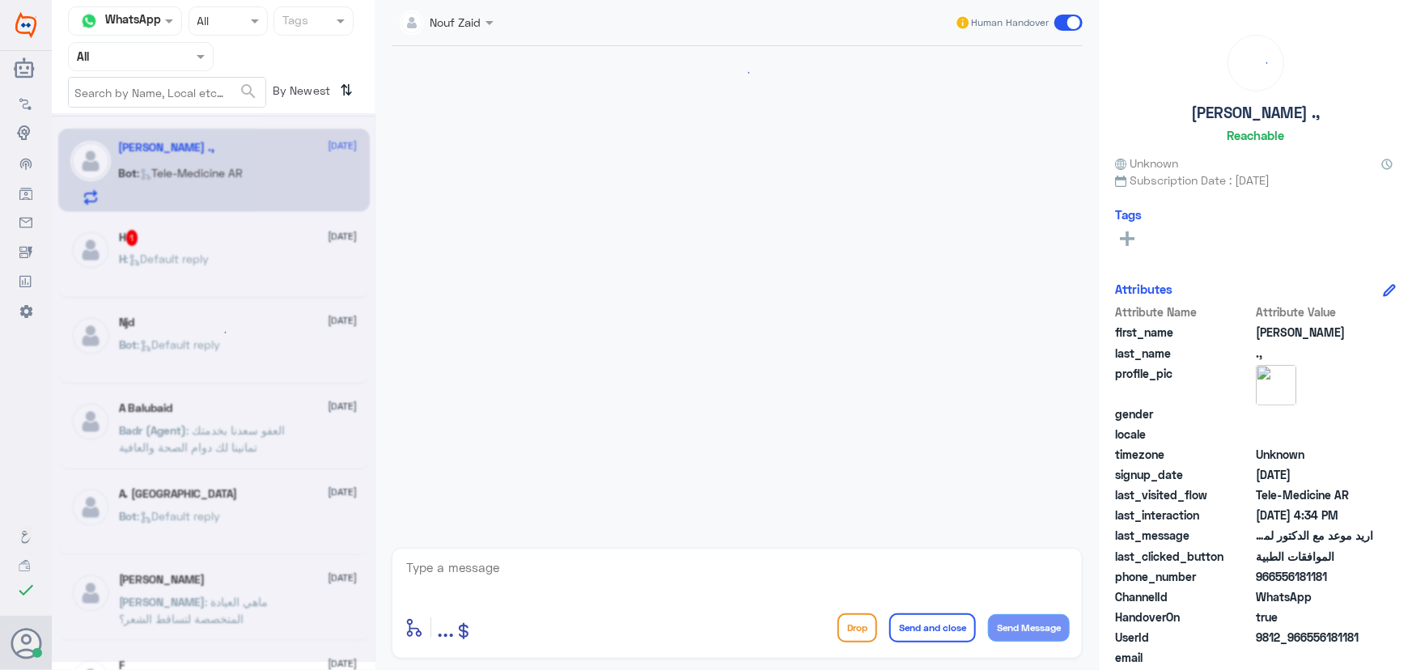
scroll to position [151, 0]
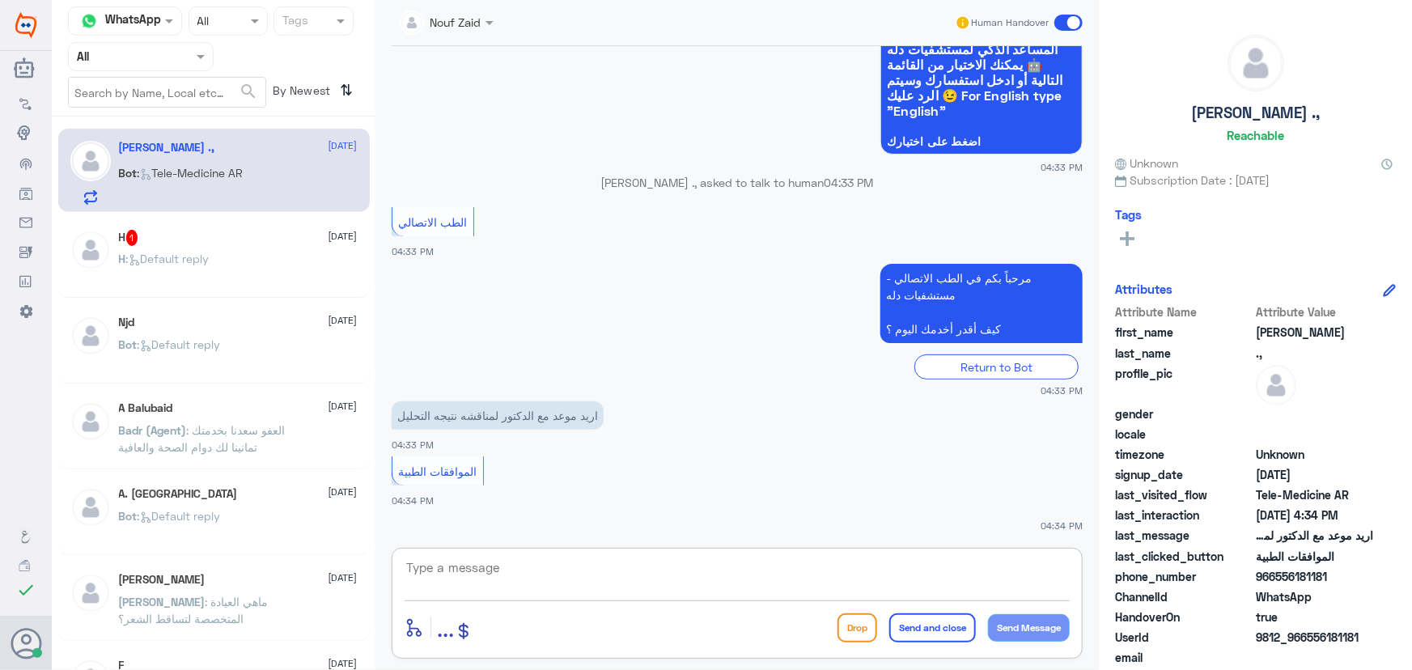
click at [588, 572] on textarea at bounding box center [737, 577] width 665 height 40
click at [581, 577] on textarea at bounding box center [737, 577] width 665 height 40
click at [547, 563] on textarea at bounding box center [737, 577] width 665 height 40
click at [526, 579] on textarea at bounding box center [737, 577] width 665 height 40
click at [533, 576] on textarea at bounding box center [737, 577] width 665 height 40
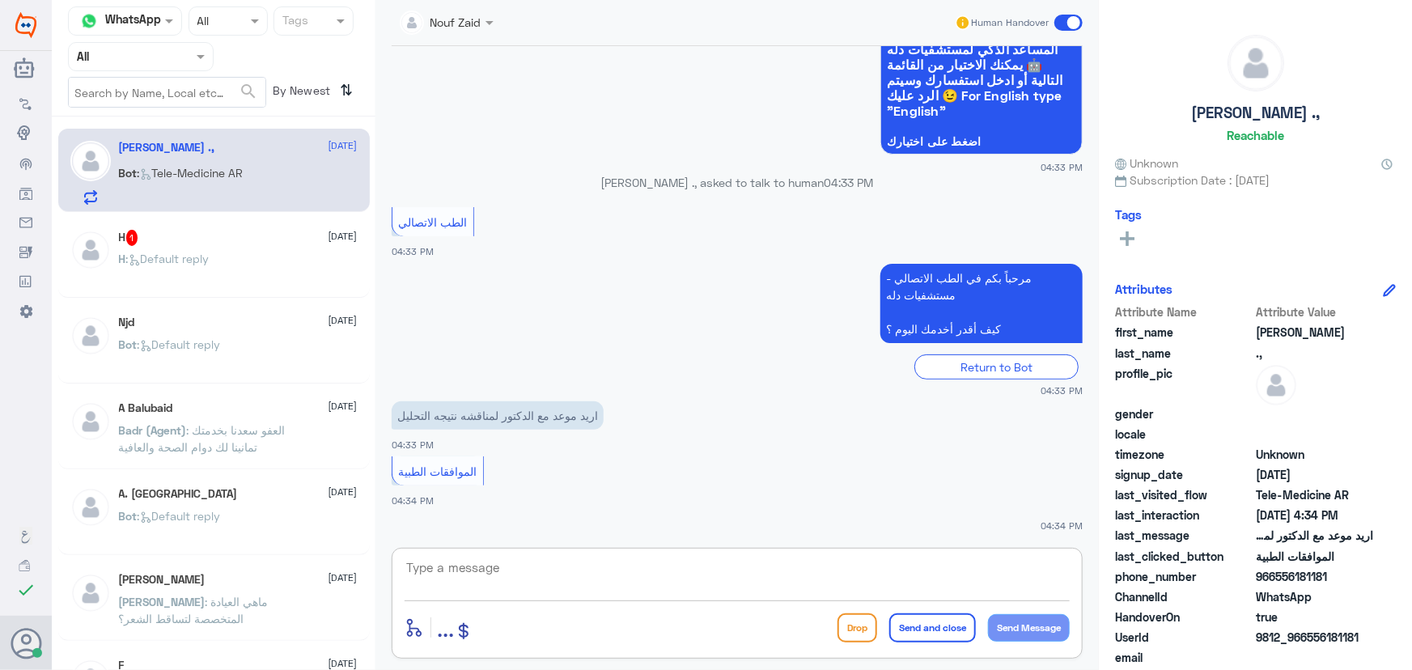
click at [588, 584] on textarea at bounding box center [737, 577] width 665 height 40
click at [431, 457] on div "الموافقات الطبية" at bounding box center [438, 471] width 91 height 29
drag, startPoint x: 429, startPoint y: 469, endPoint x: 401, endPoint y: 407, distance: 67.7
click at [426, 460] on div "الموافقات الطبية" at bounding box center [438, 471] width 91 height 29
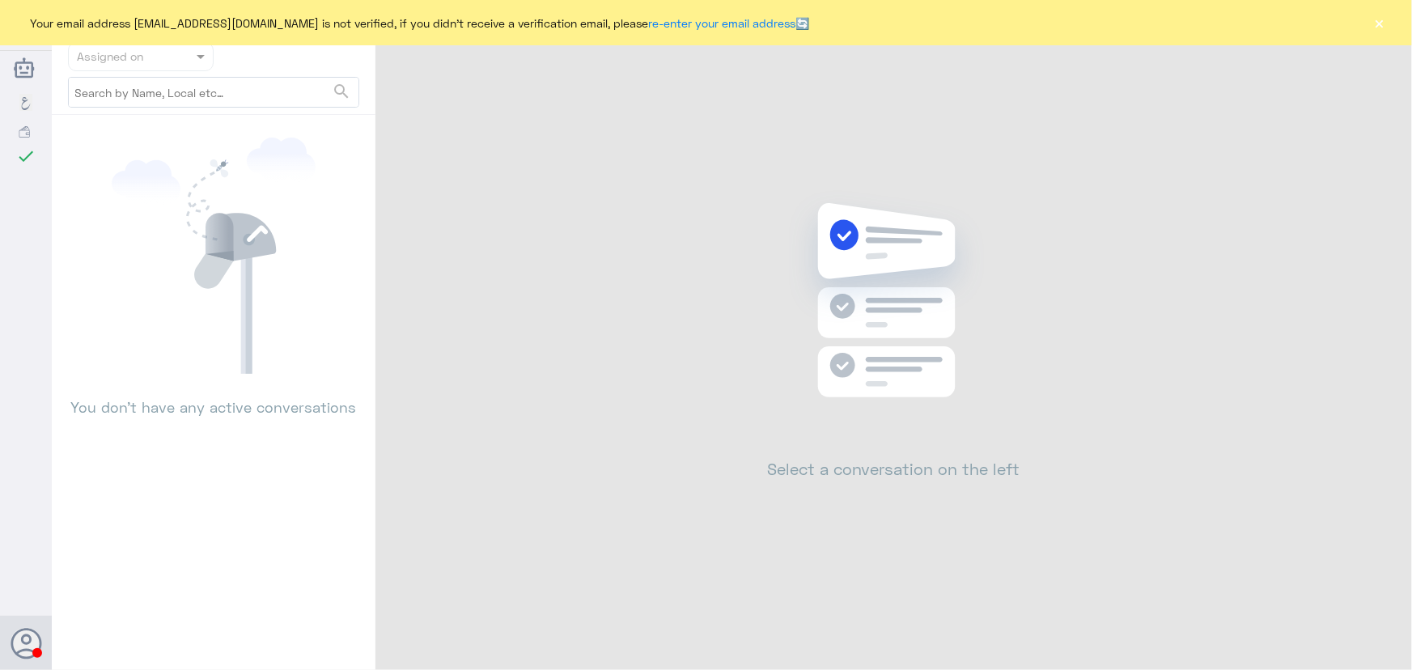
click at [1391, 23] on div "Your email address [EMAIL_ADDRESS][DOMAIN_NAME] is not verified, if you didn't …" at bounding box center [706, 22] width 1412 height 45
click at [1374, 24] on button "×" at bounding box center [1380, 23] width 16 height 16
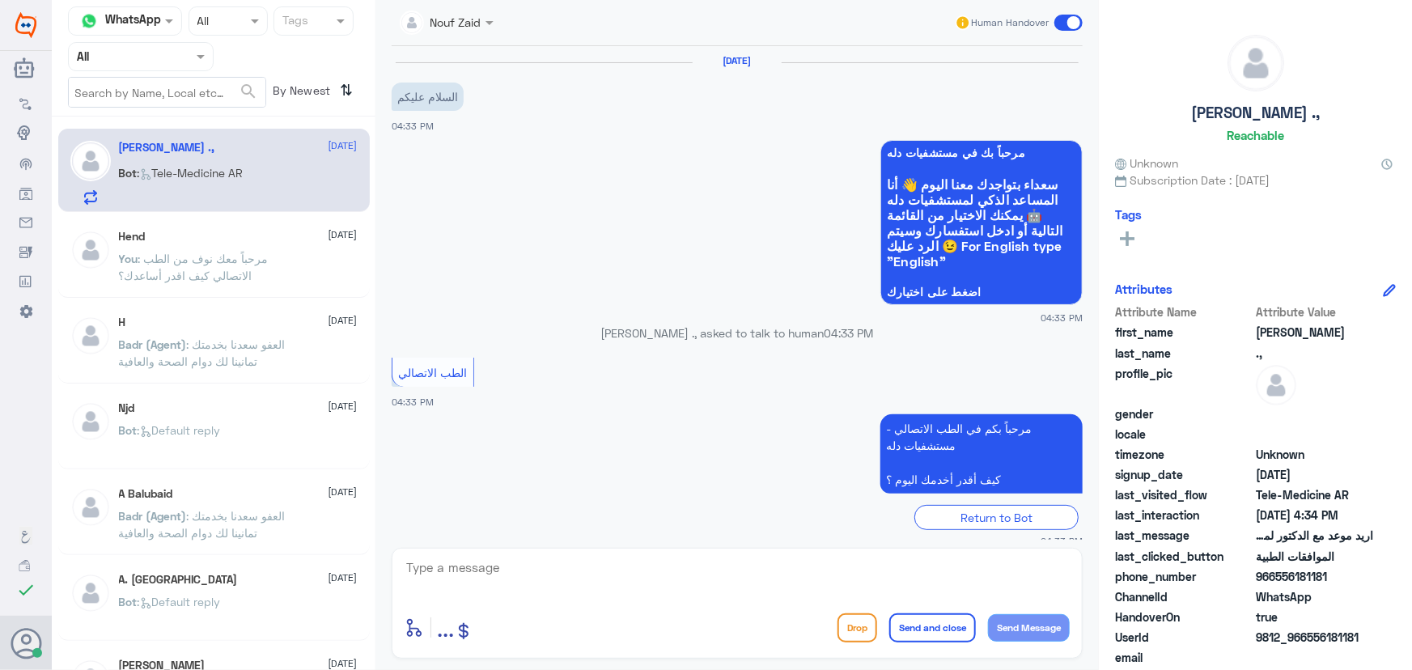
scroll to position [151, 0]
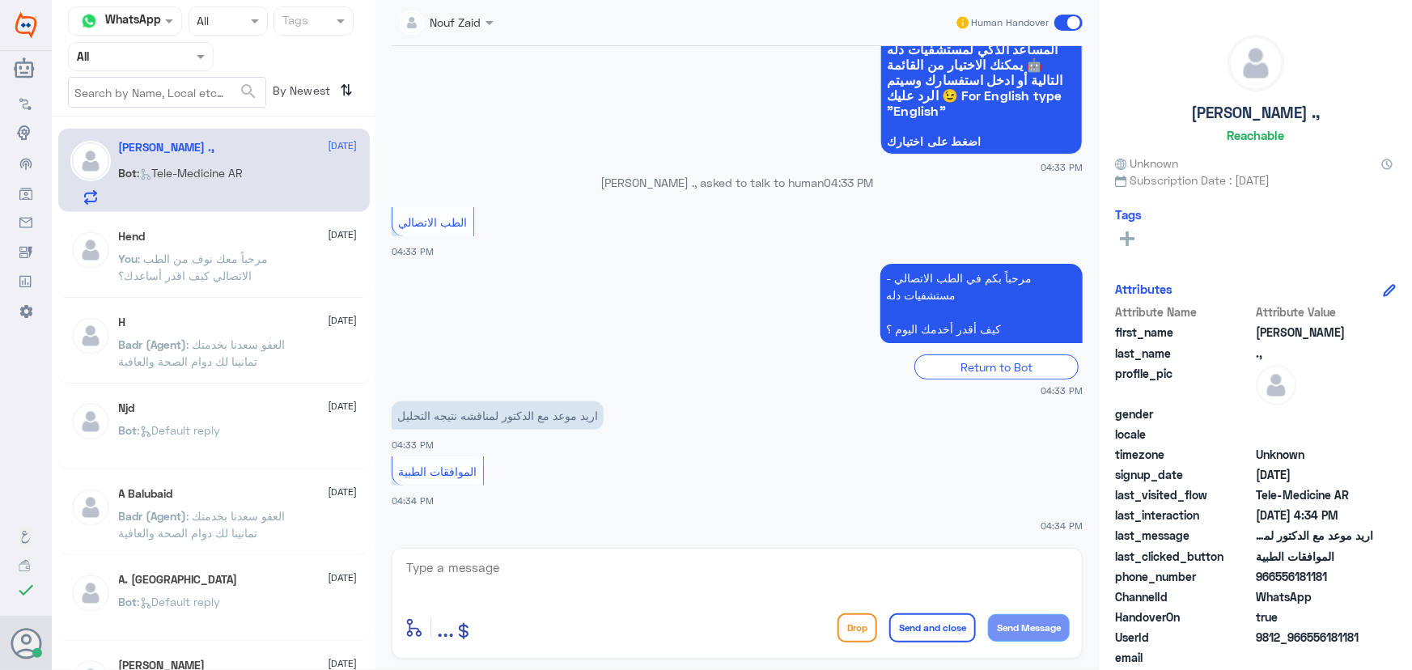
click at [422, 3] on div "Nouf Zaid Human Handover" at bounding box center [737, 23] width 691 height 46
click at [445, 33] on div "Nouf Zaid" at bounding box center [441, 22] width 82 height 32
click at [476, 108] on div "[PERSON_NAME]" at bounding box center [476, 100] width 132 height 28
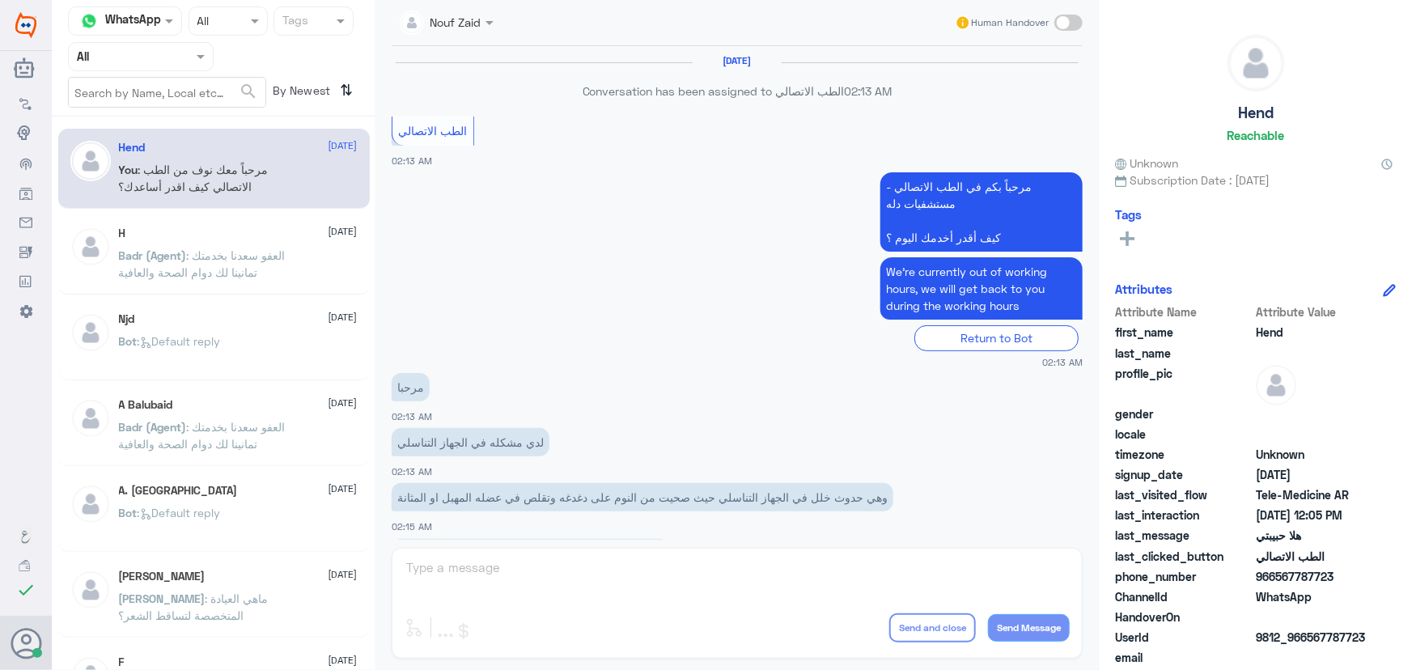
scroll to position [736, 0]
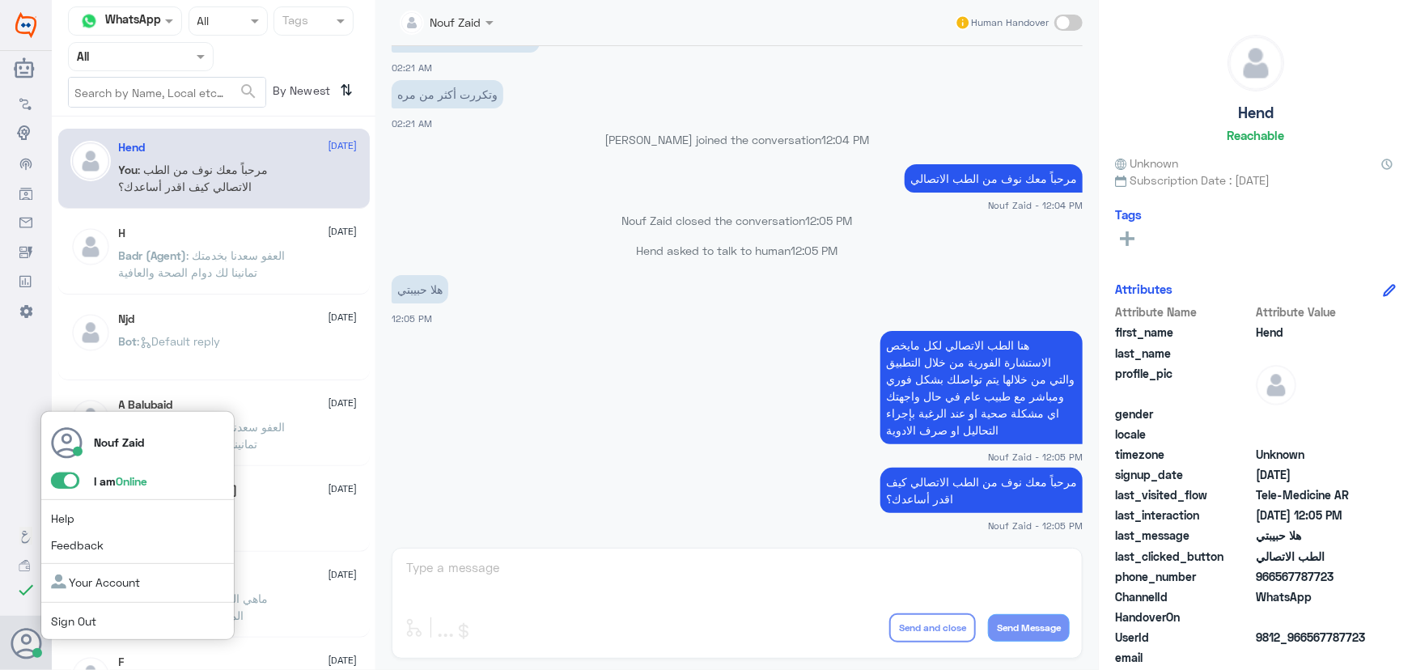
click at [60, 478] on span at bounding box center [65, 481] width 28 height 16
click at [0, 0] on input "checkbox" at bounding box center [0, 0] width 0 height 0
click at [66, 484] on span at bounding box center [65, 481] width 28 height 16
click at [0, 0] on input "checkbox" at bounding box center [0, 0] width 0 height 0
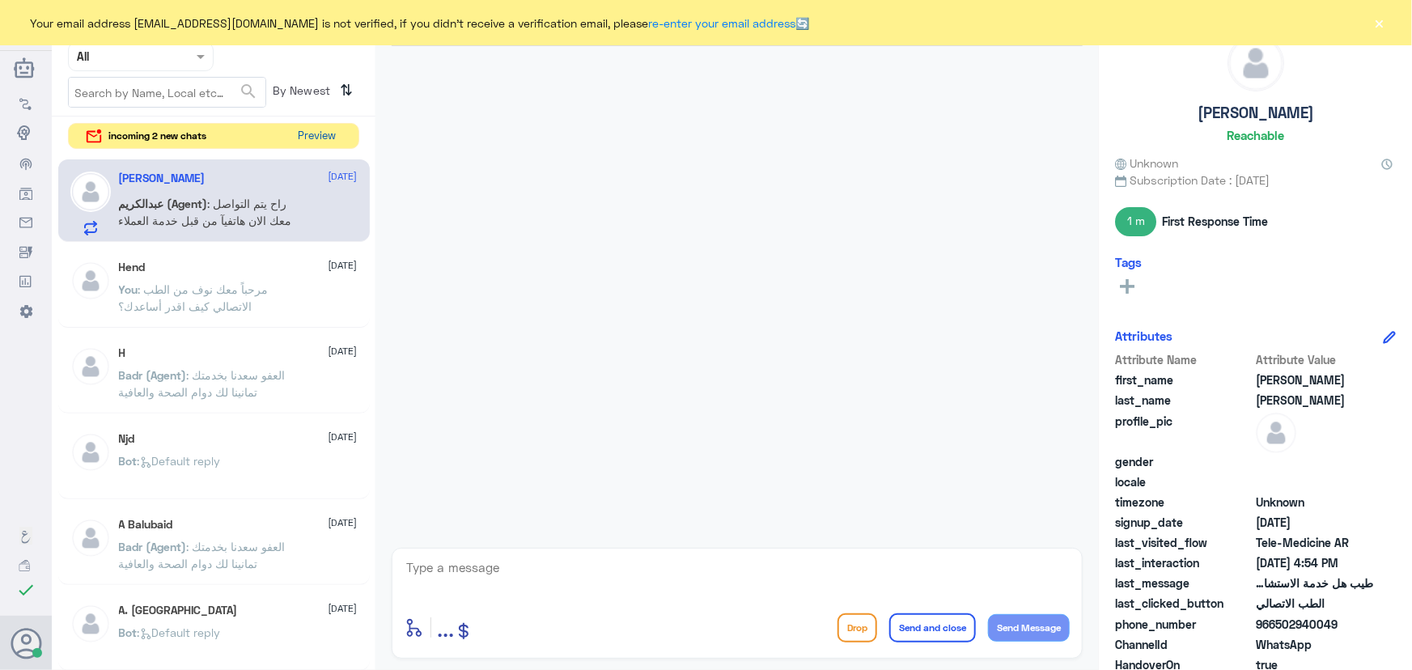
click at [324, 137] on button "Preview" at bounding box center [317, 136] width 50 height 25
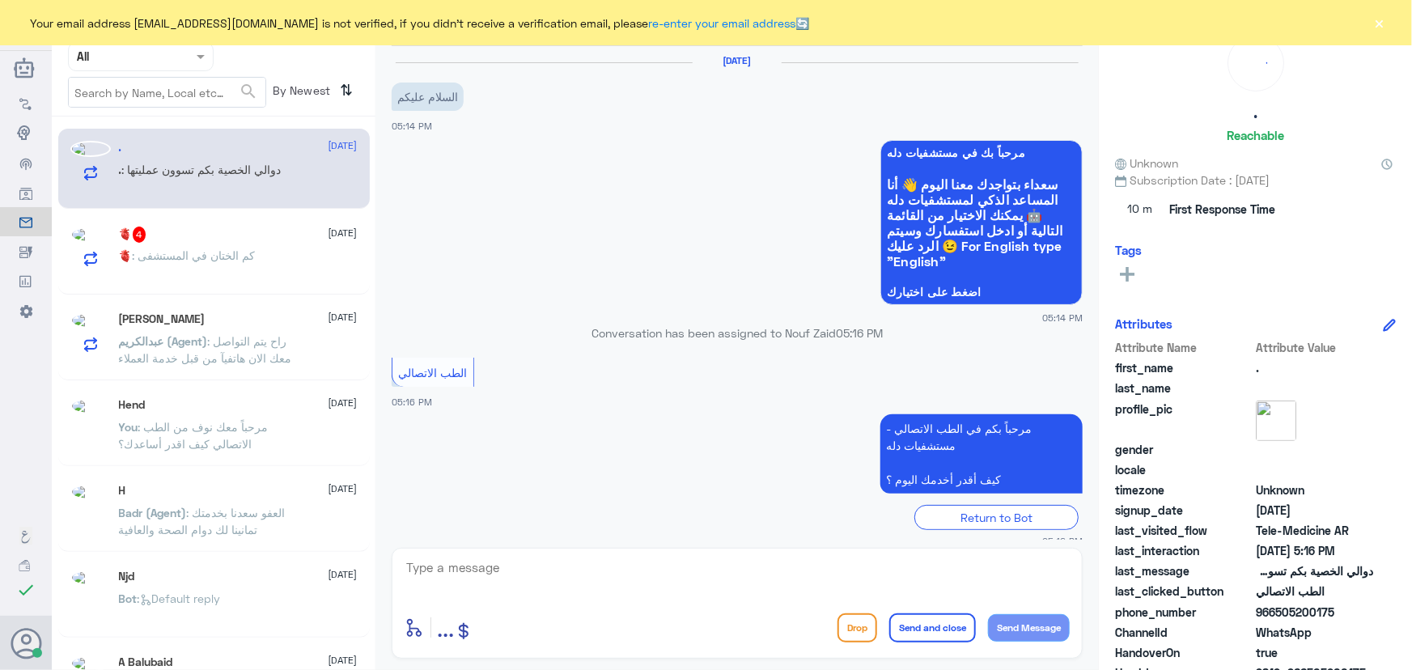
scroll to position [71, 0]
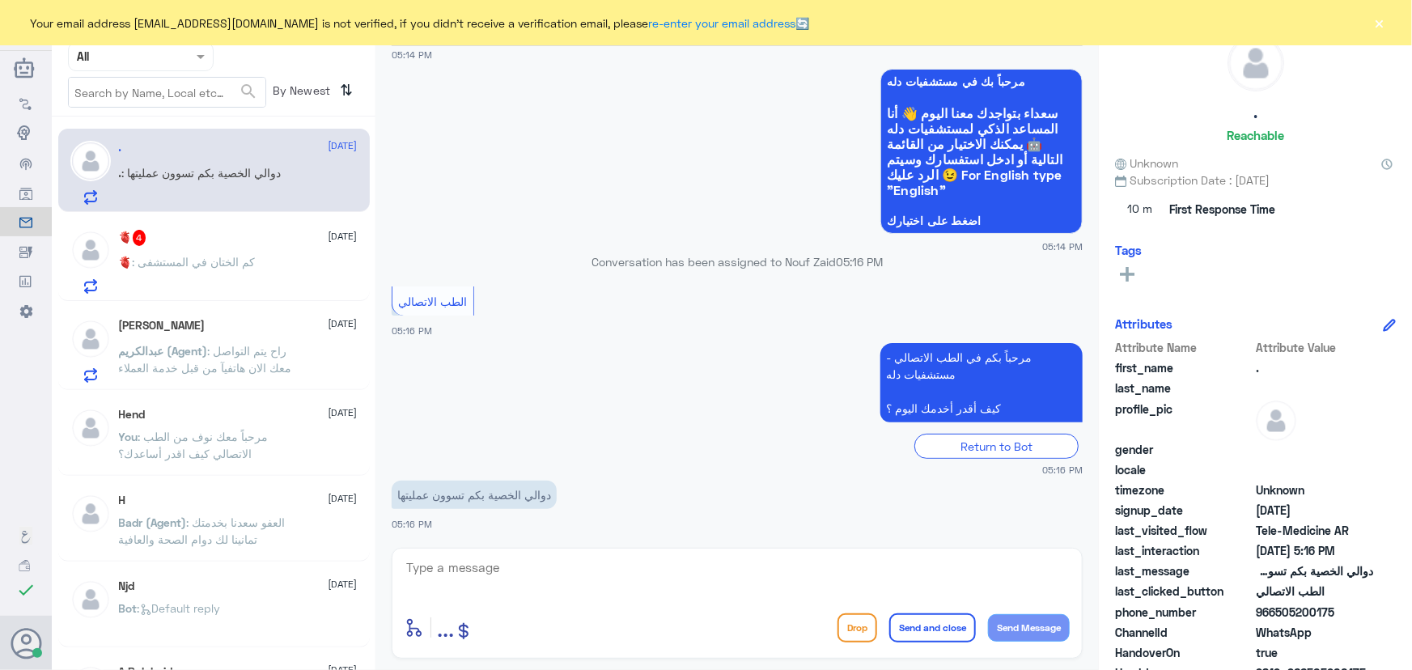
click at [1371, 15] on div "Your email address [EMAIL_ADDRESS][DOMAIN_NAME] is not verified, if you didn't …" at bounding box center [706, 22] width 1412 height 45
drag, startPoint x: 1372, startPoint y: 23, endPoint x: 1381, endPoint y: 17, distance: 11.0
click at [1375, 23] on button "×" at bounding box center [1380, 23] width 16 height 16
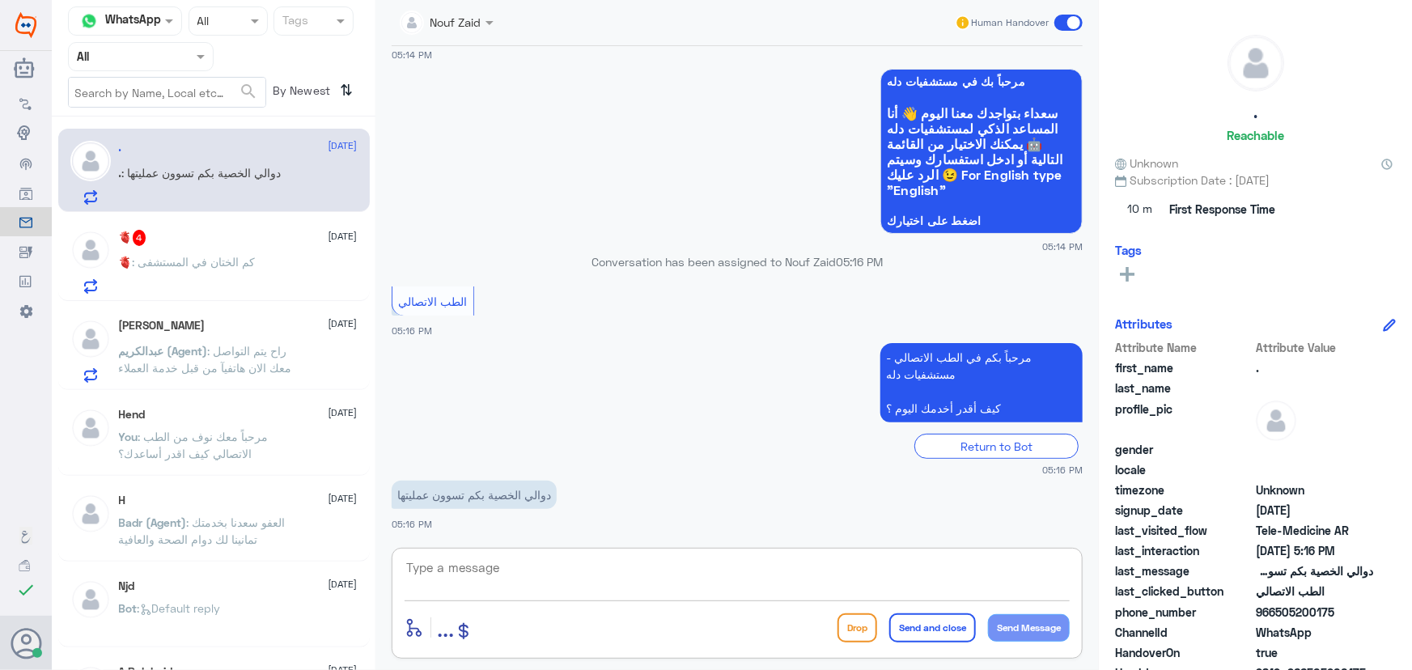
click at [690, 580] on textarea at bounding box center [737, 577] width 665 height 40
paste textarea "مرحباً معك نوف من الطب الاتصالي"
type textarea "مرحباً معك نوف من الطب الاتصالي"
click at [1019, 619] on button "Send Message" at bounding box center [1029, 628] width 82 height 28
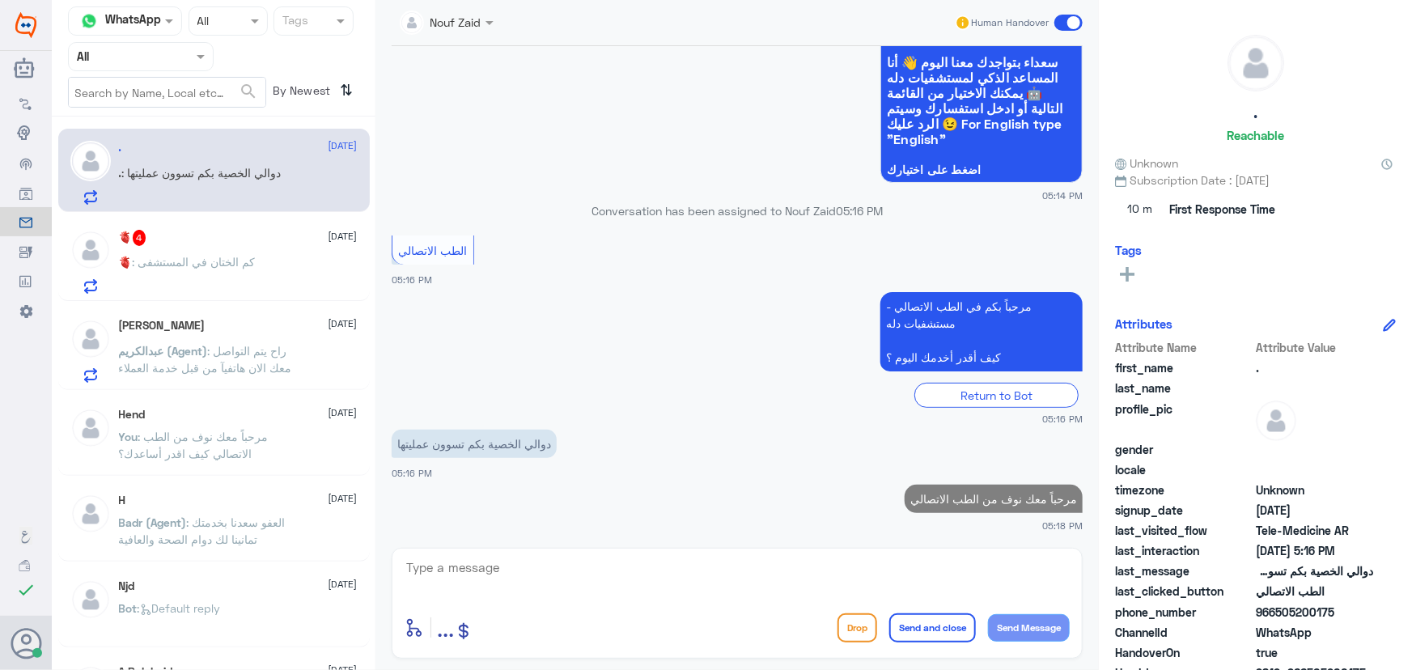
click at [917, 576] on textarea at bounding box center [737, 577] width 665 height 40
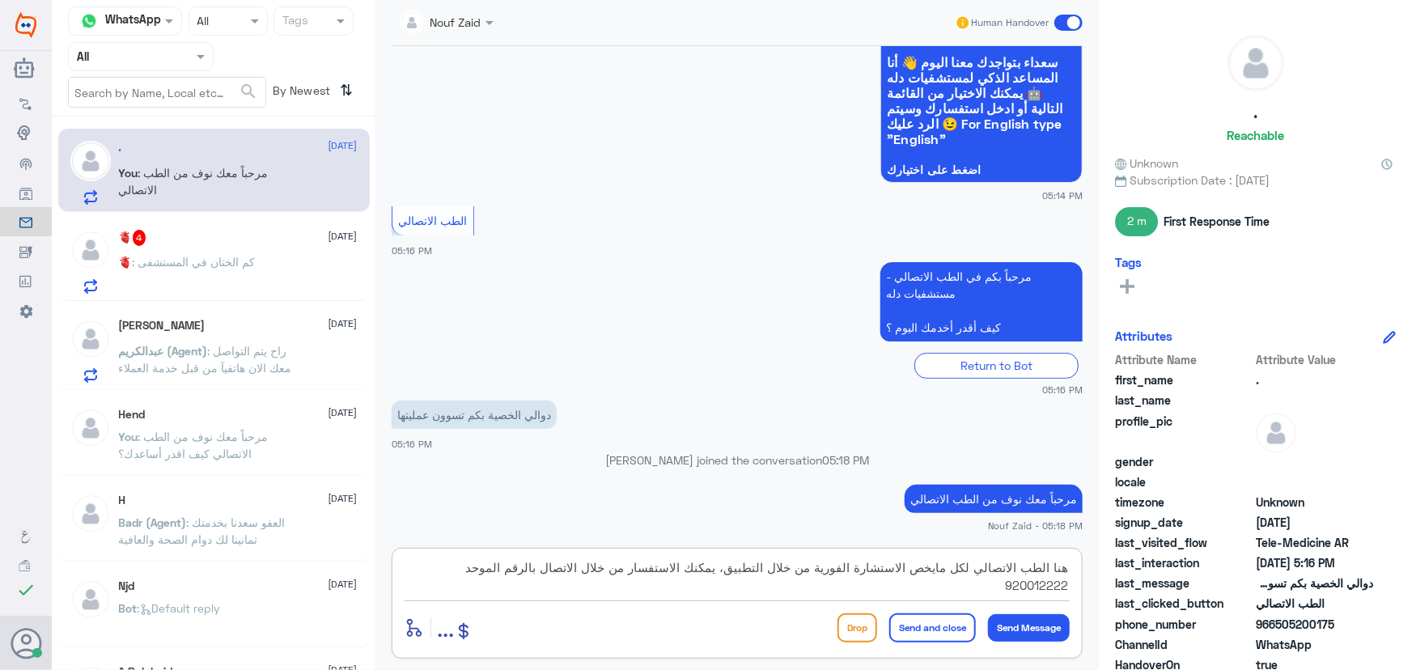
type textarea "هنا الطب الاتصالي لكل مايخص الاستشارة الفورية من خلال التطبيق، يمكنك الاستفسار …"
click at [949, 631] on button "Send and close" at bounding box center [933, 628] width 87 height 29
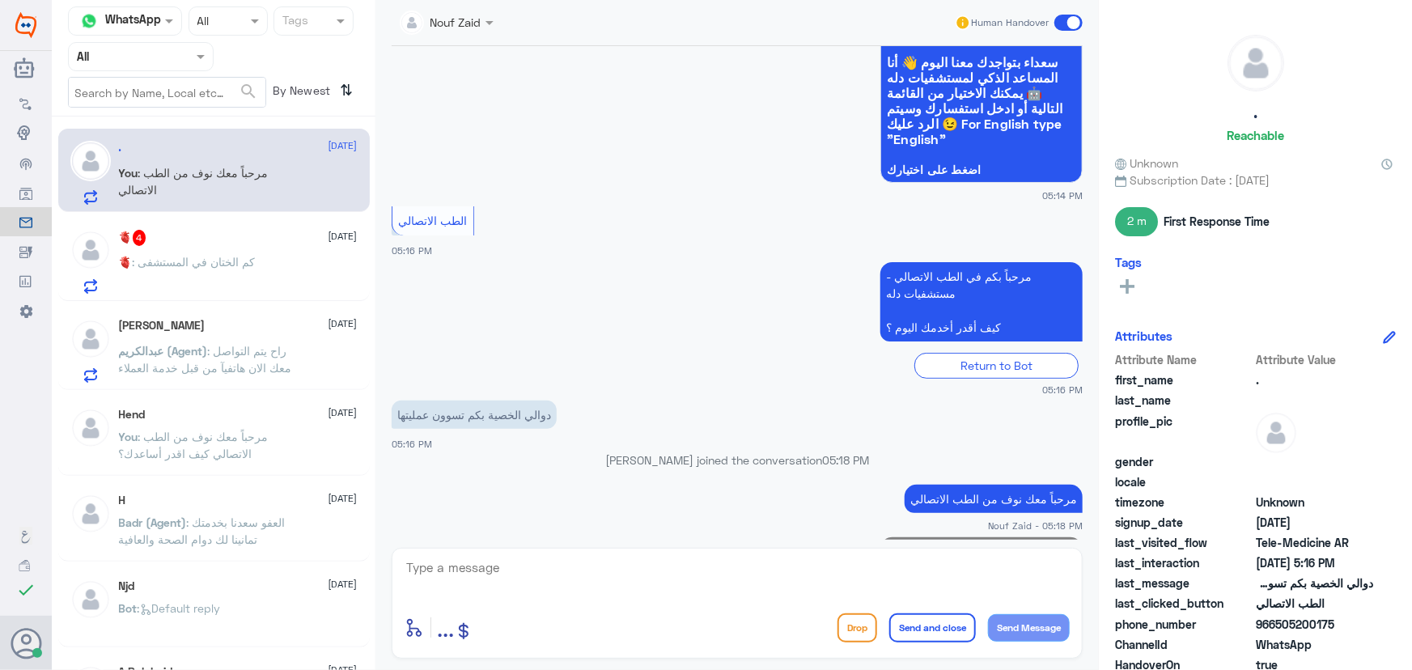
scroll to position [226, 0]
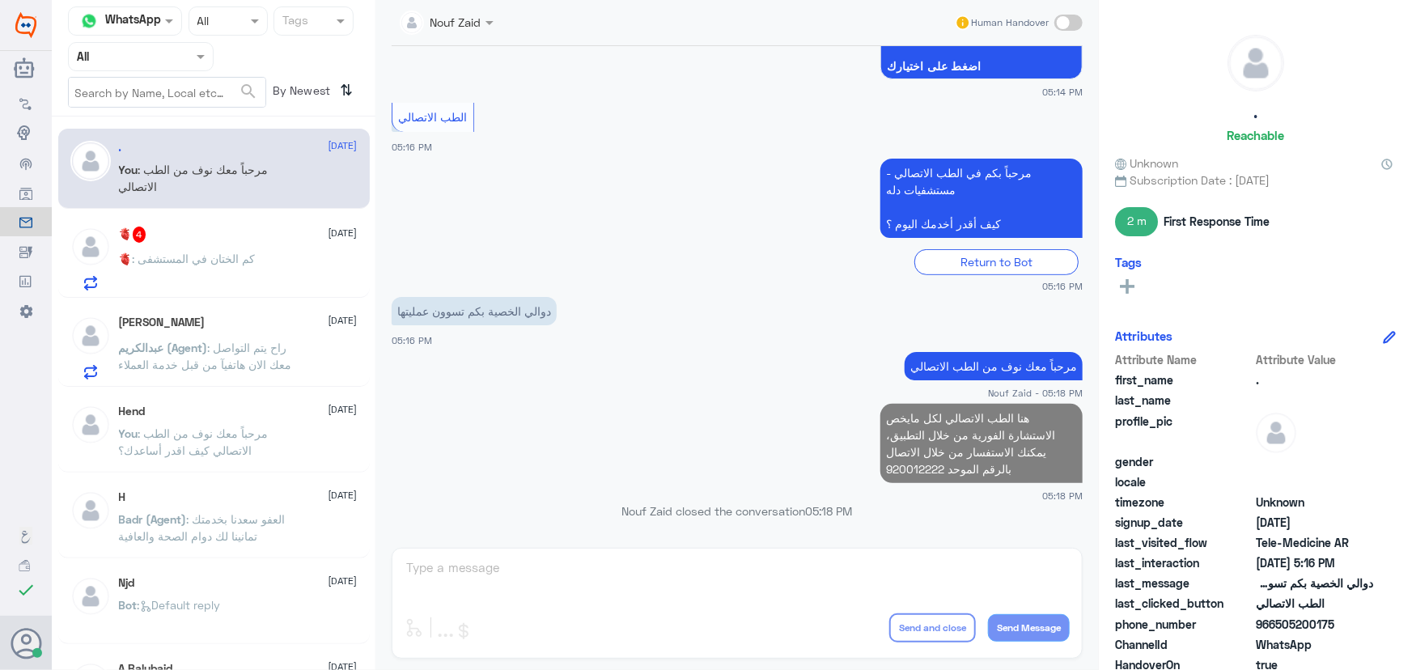
click at [192, 228] on div "🫀 4 [DATE]" at bounding box center [238, 235] width 239 height 16
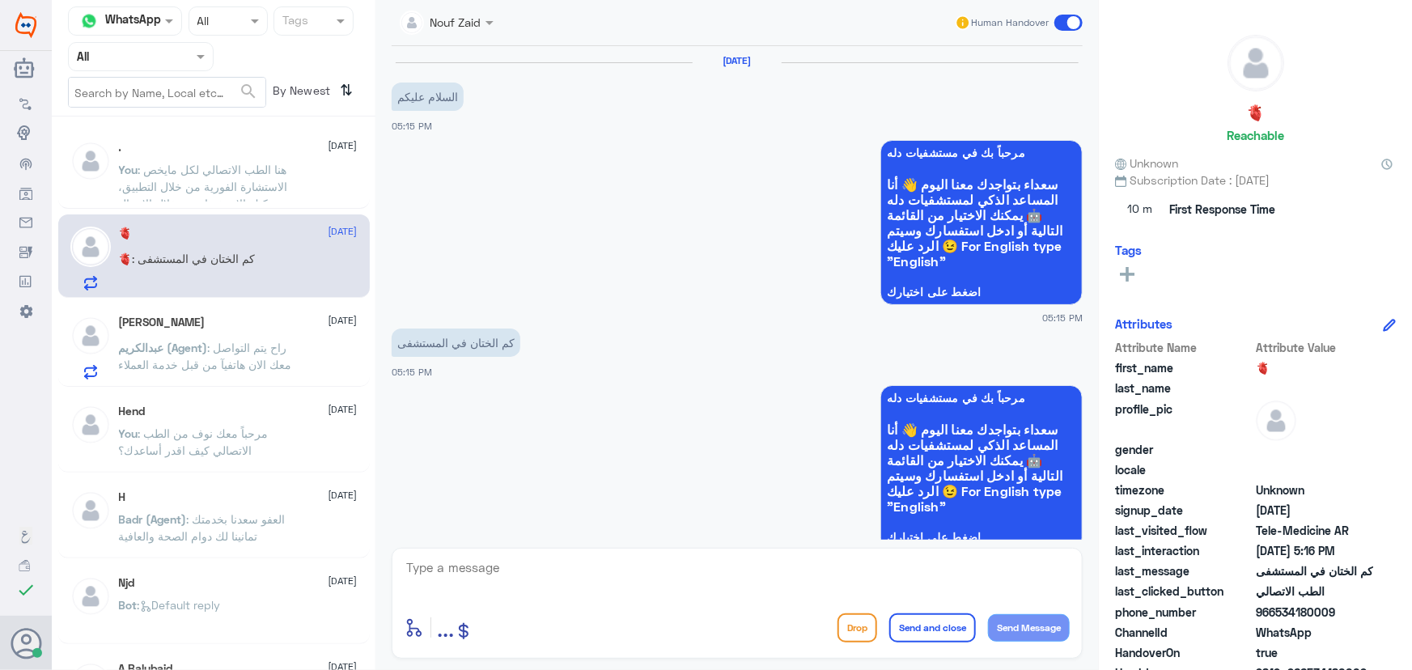
scroll to position [316, 0]
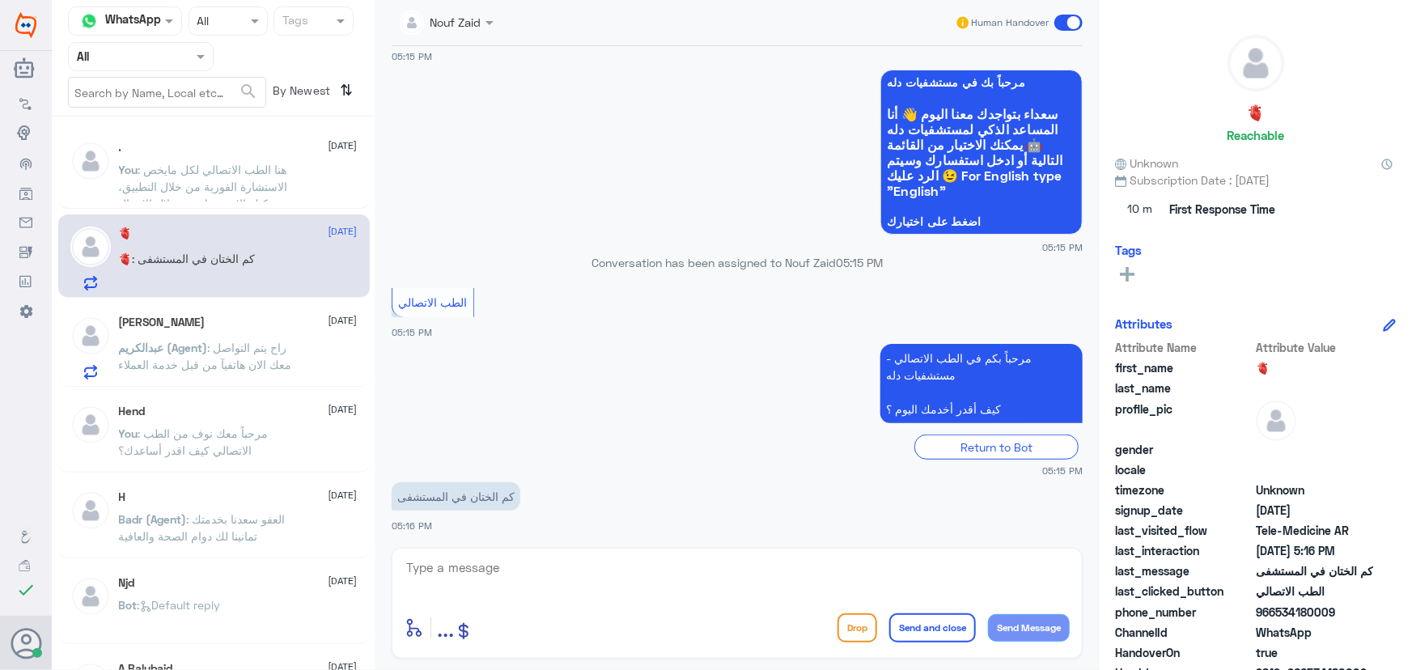
click at [584, 568] on textarea at bounding box center [737, 577] width 665 height 40
paste textarea "مرحباً معك نوف من الطب الاتصالي"
type textarea "مرحباً معك نوف من الطب الاتصالي"
click at [1031, 620] on button "Send Message" at bounding box center [1029, 628] width 82 height 28
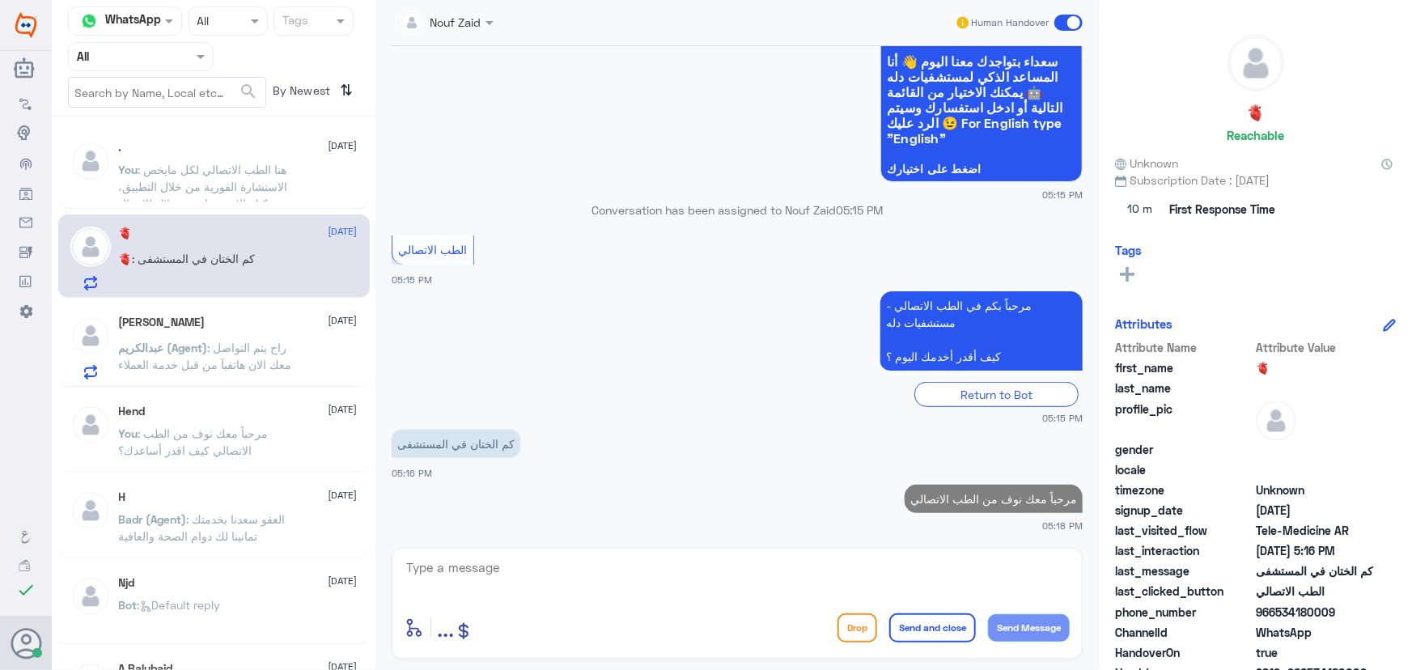
click at [813, 559] on textarea at bounding box center [737, 577] width 665 height 40
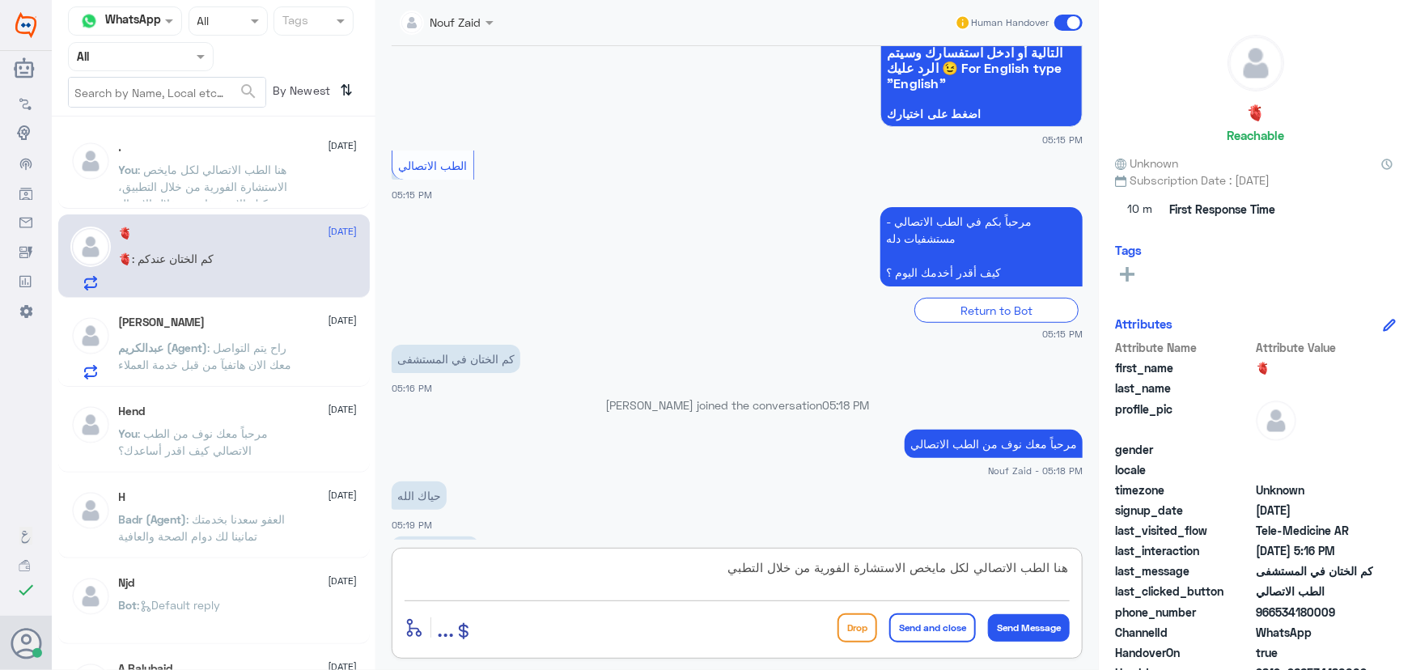
scroll to position [478, 0]
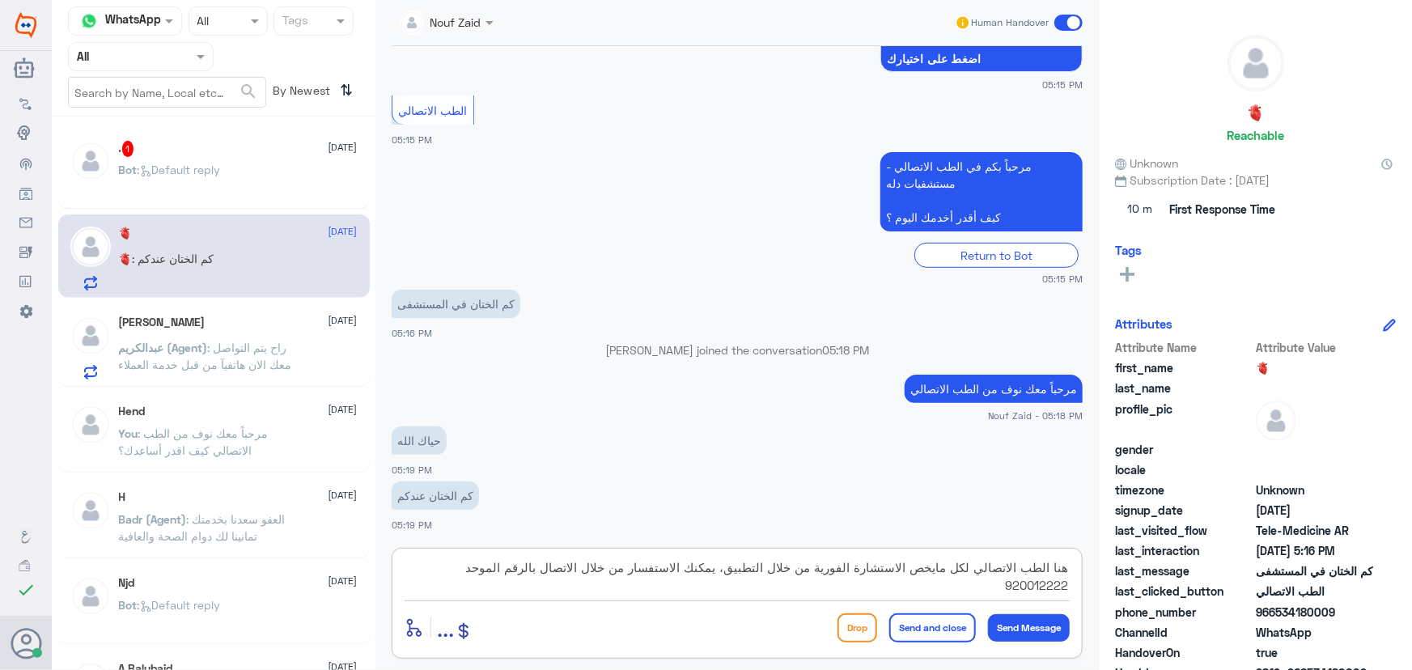
type textarea "هنا الطب الاتصالي لكل مايخص الاستشارة الفورية من خلال التطبيق، يمكنك الاستفسار …"
drag, startPoint x: 928, startPoint y: 628, endPoint x: 659, endPoint y: 567, distance: 275.7
click at [929, 627] on button "Send and close" at bounding box center [933, 628] width 87 height 29
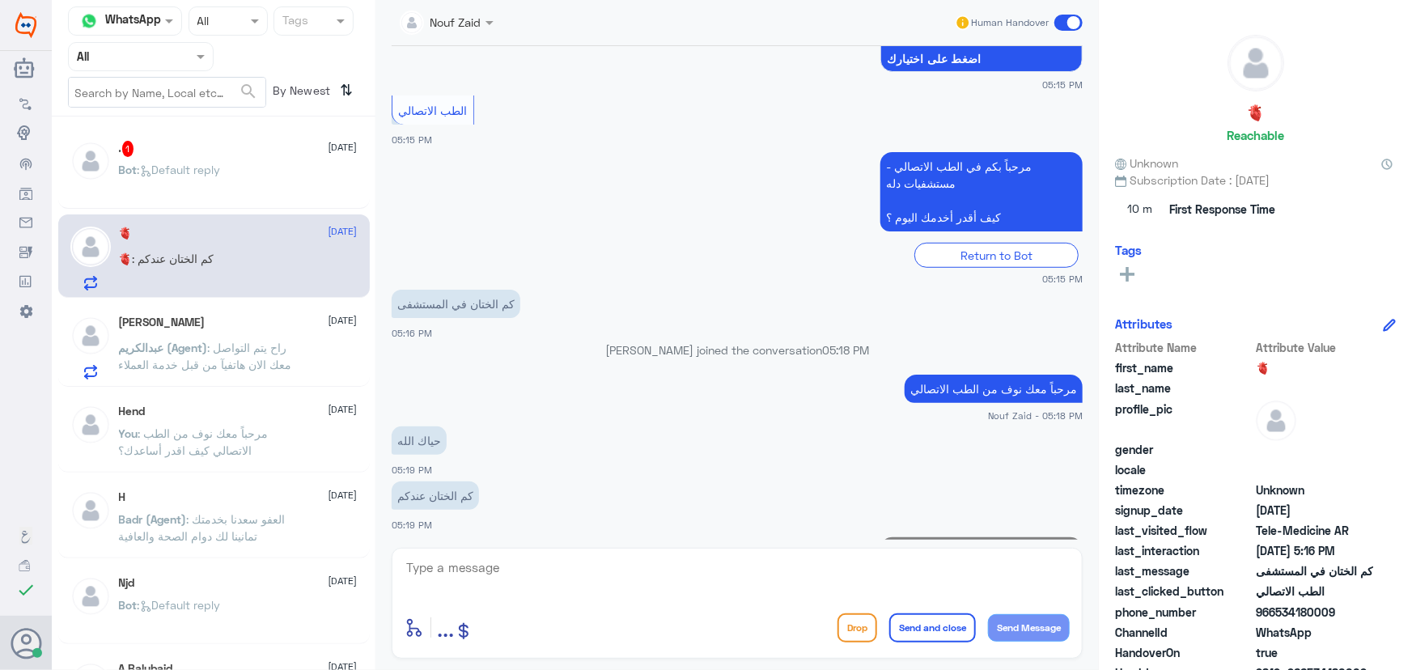
scroll to position [582, 0]
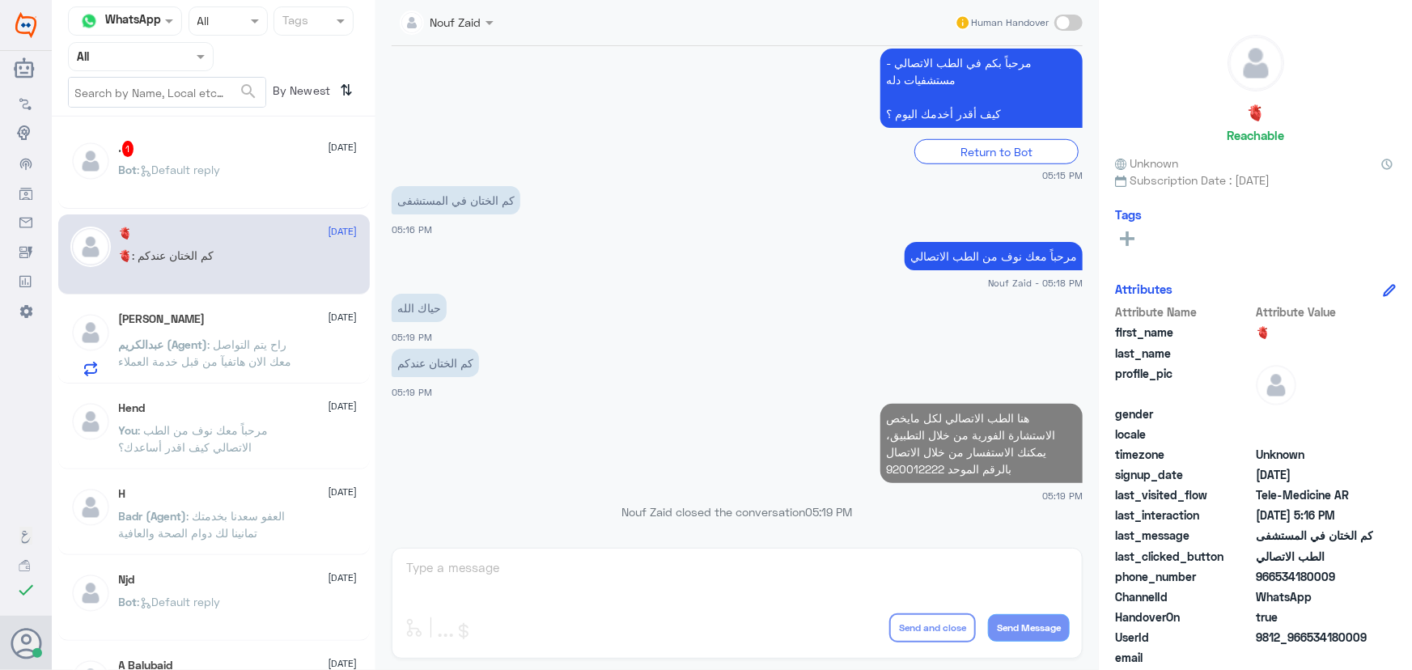
click at [278, 134] on div ". 1 12 October Bot : Default reply" at bounding box center [214, 169] width 312 height 80
click at [276, 172] on div "Bot : Default reply" at bounding box center [238, 183] width 239 height 36
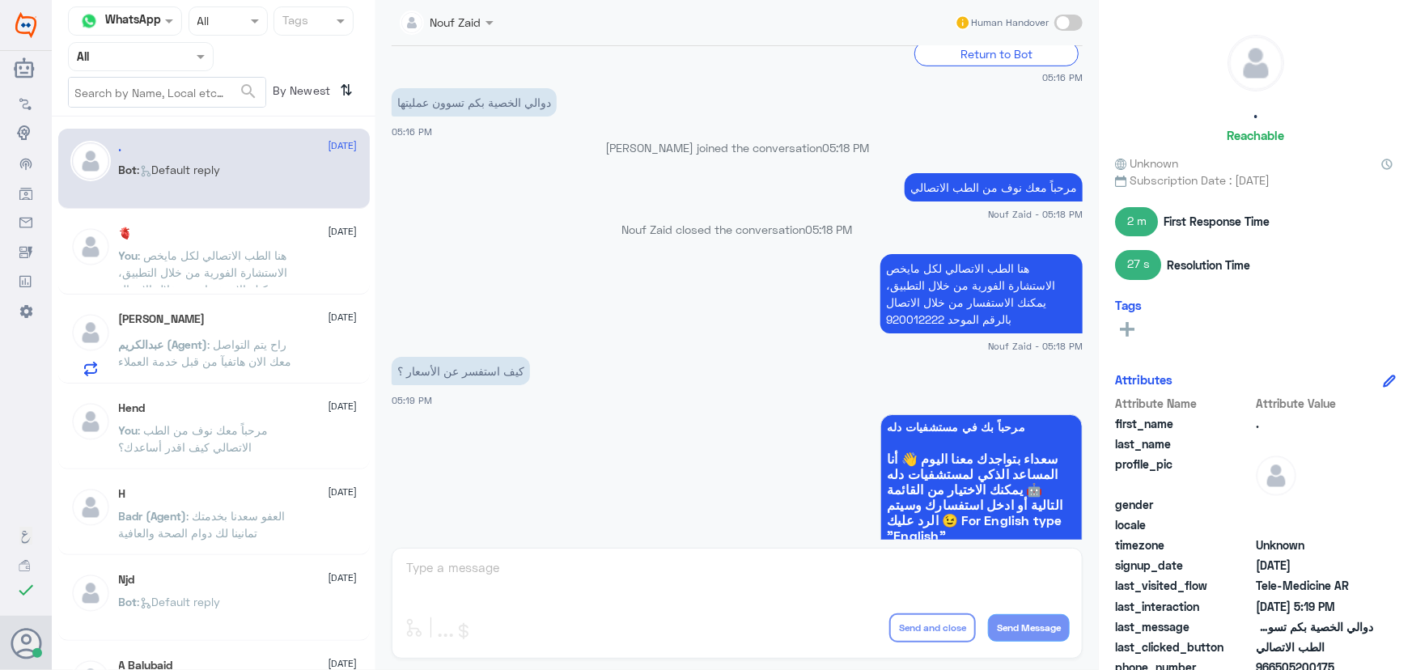
scroll to position [530, 0]
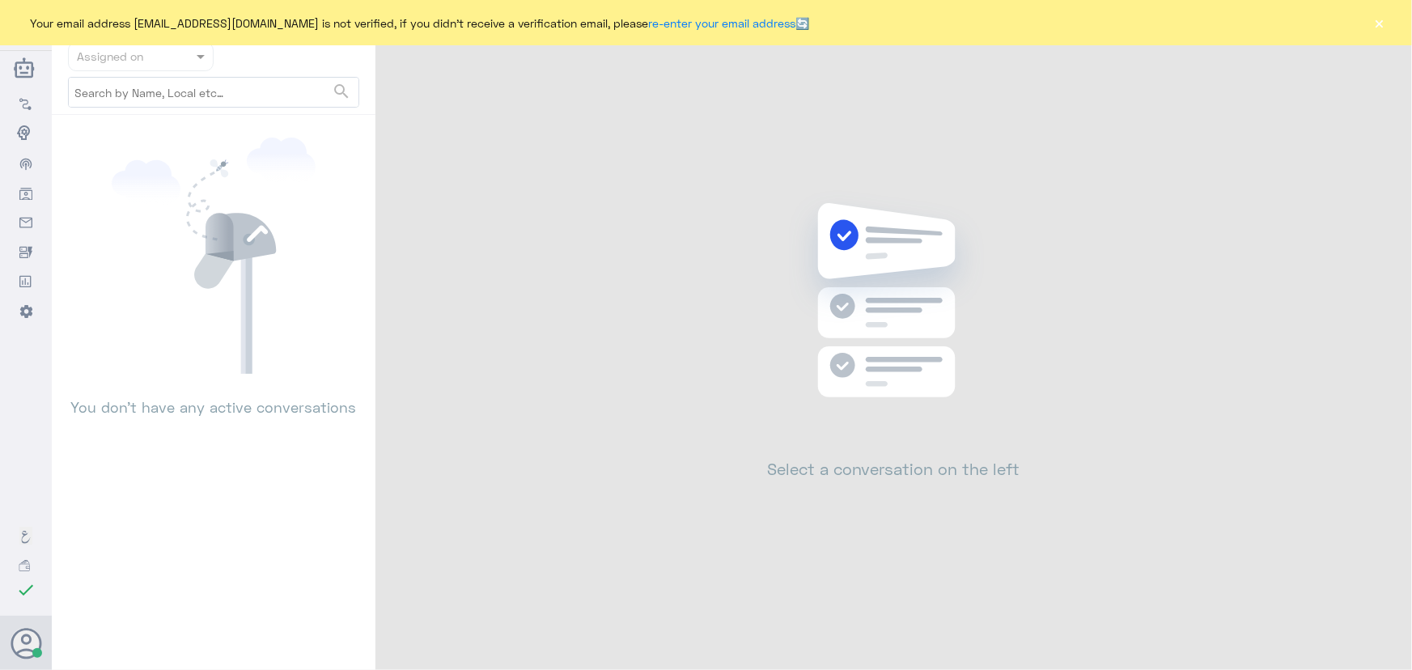
drag, startPoint x: 1412, startPoint y: 15, endPoint x: 1353, endPoint y: 18, distance: 59.1
click at [1398, 15] on div "Your email address [EMAIL_ADDRESS][DOMAIN_NAME] is not verified, if you didn't …" at bounding box center [706, 22] width 1412 height 45
click at [1353, 18] on div "Your email address [EMAIL_ADDRESS][DOMAIN_NAME] is not verified, if you didn't …" at bounding box center [706, 22] width 1412 height 45
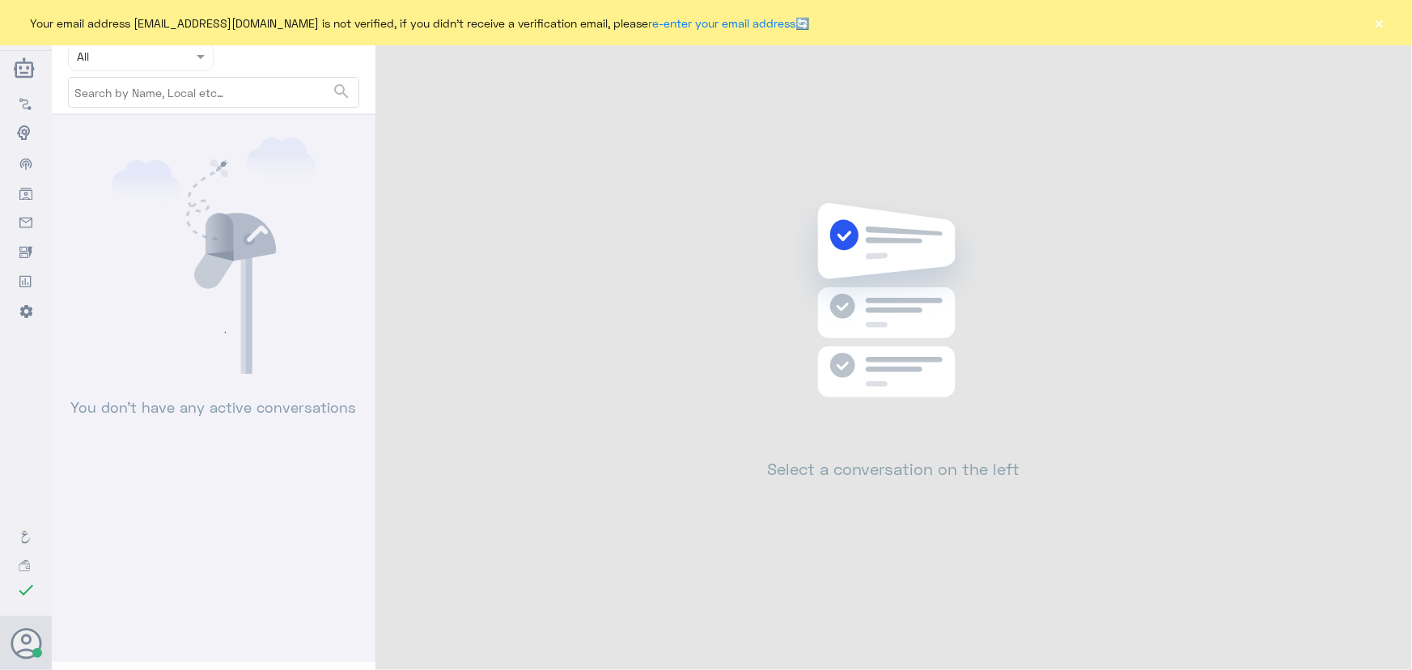
click at [1359, 17] on div "Your email address n_zaid@DallahHealth.com is not verified, if you didn't recei…" at bounding box center [706, 22] width 1412 height 45
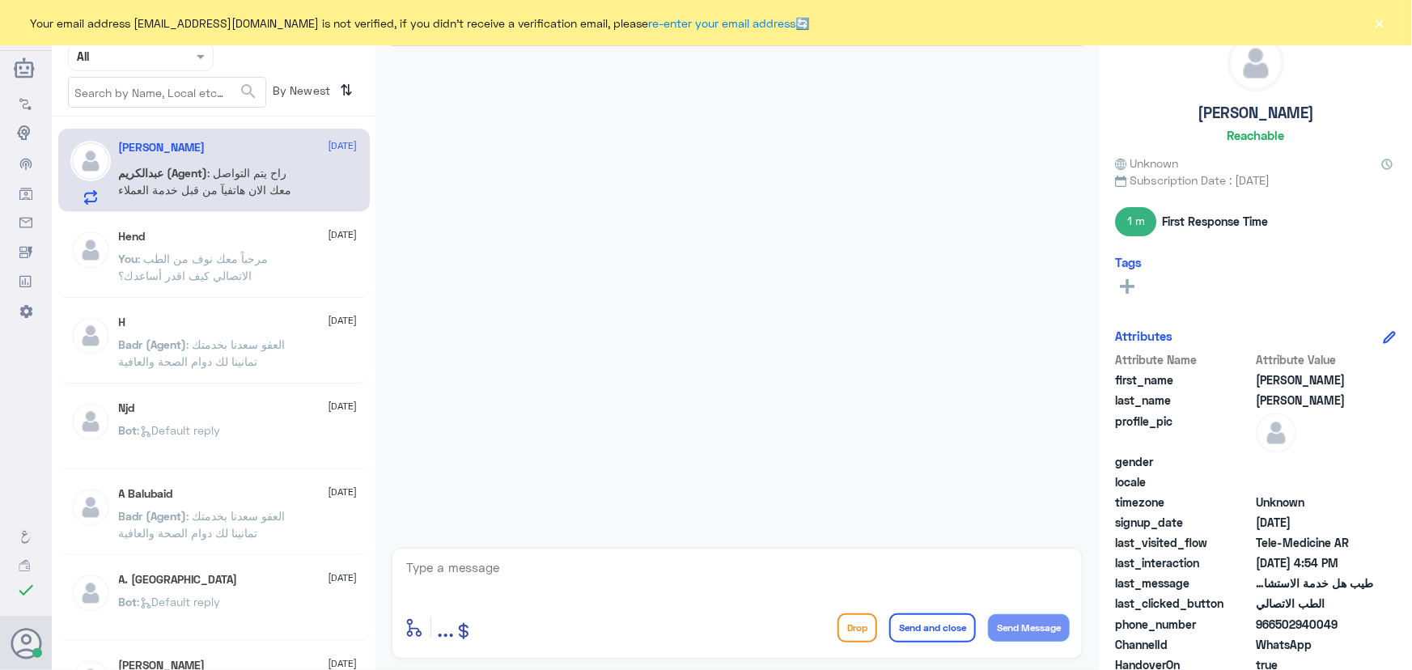
click at [1378, 26] on button "×" at bounding box center [1380, 23] width 16 height 16
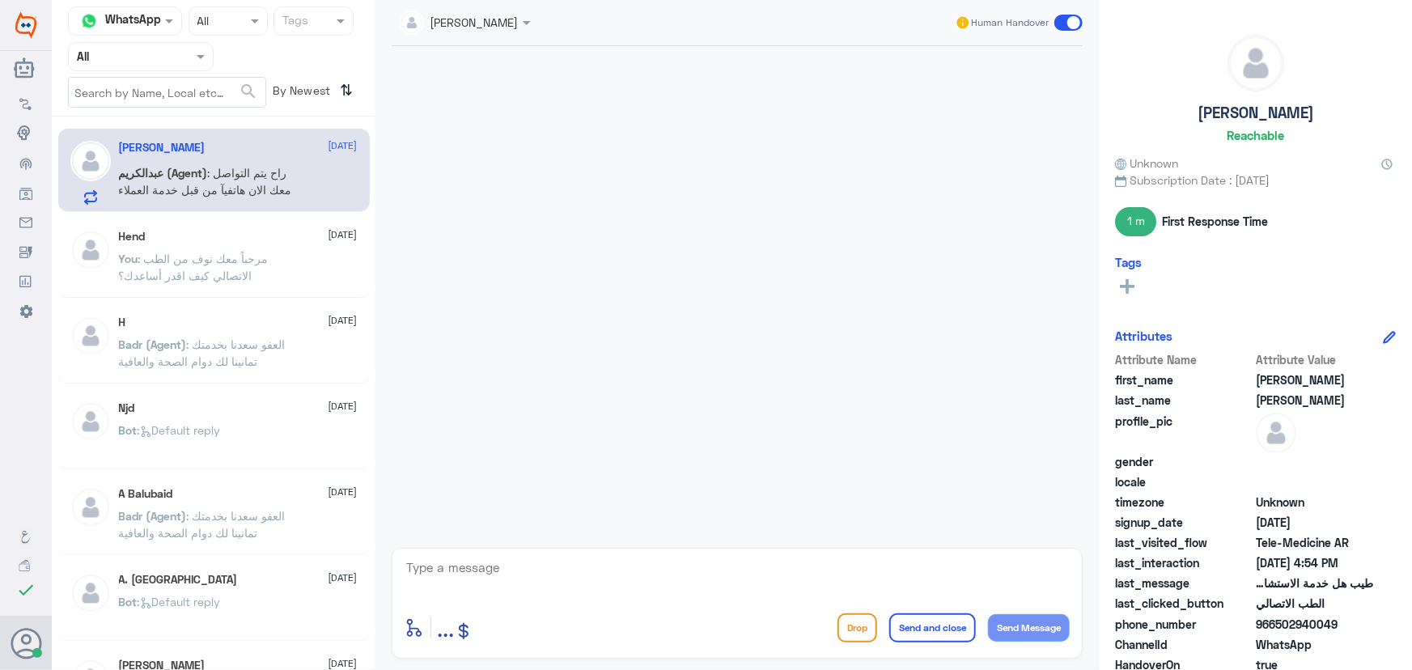
click at [241, 193] on span ": راح يتم التواصل معك الان هاتفيآ من قبل خدمة العملاء" at bounding box center [205, 181] width 173 height 31
click at [232, 233] on div "Hend 1 September" at bounding box center [238, 237] width 239 height 14
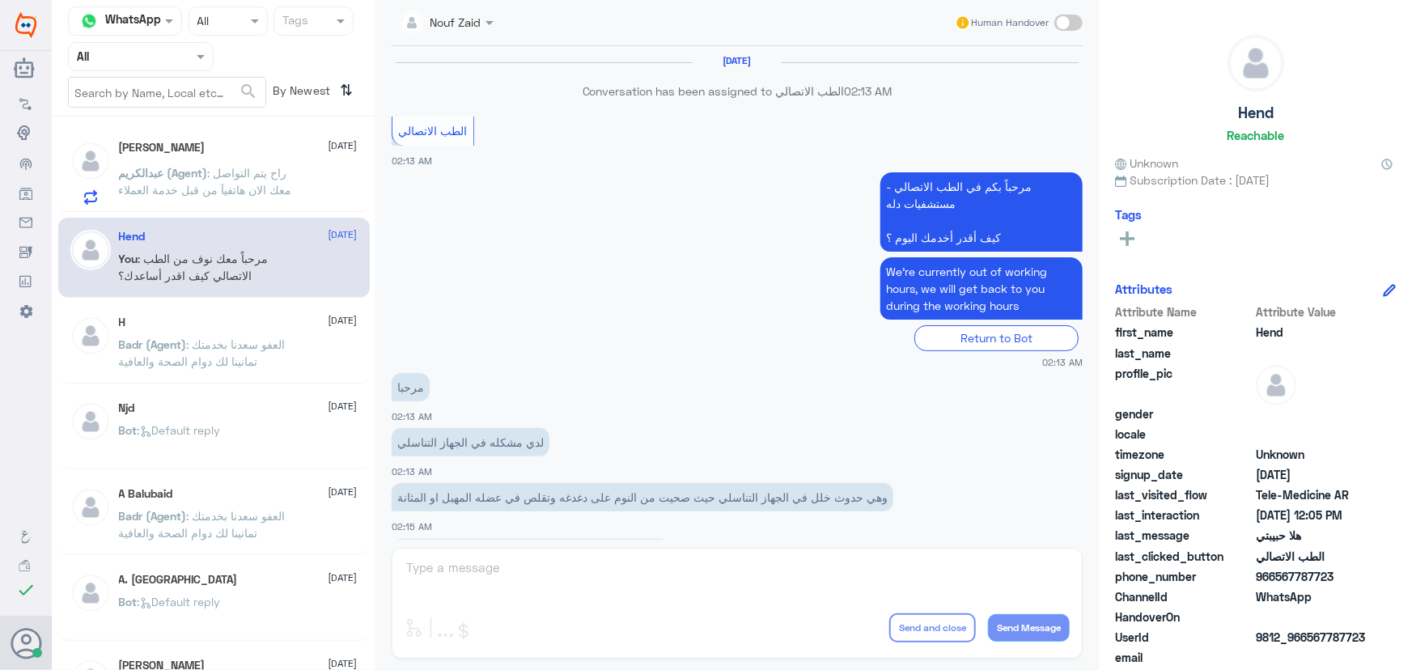
scroll to position [736, 0]
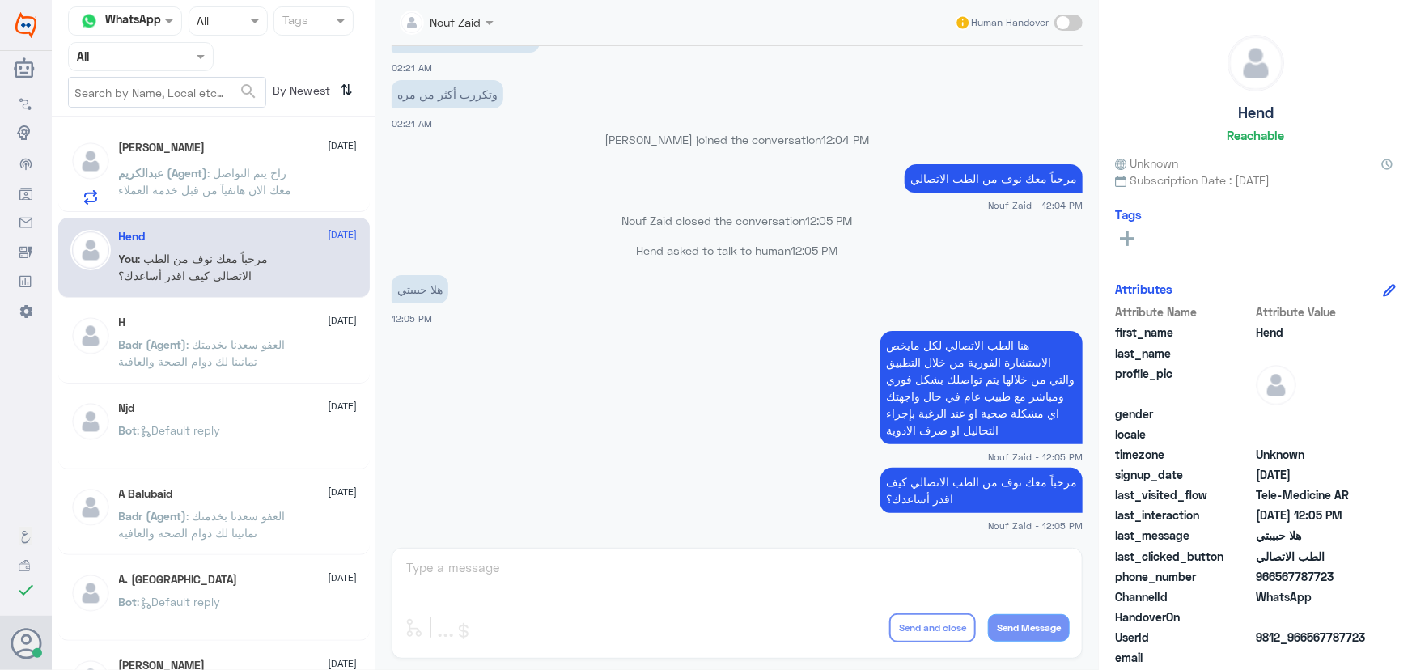
click at [208, 176] on span "عبدالكريم (Agent)" at bounding box center [163, 173] width 89 height 14
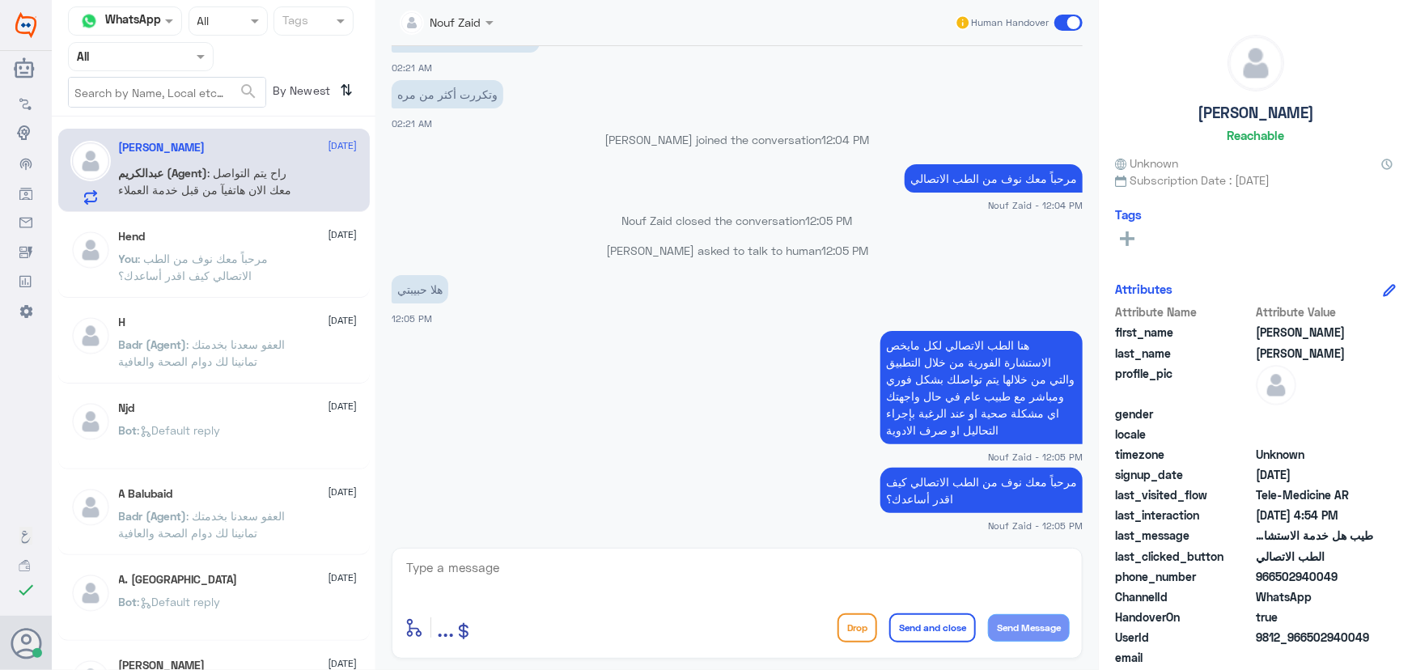
click at [181, 202] on p "عبدالكريم (Agent) : راح يتم التواصل معك الان هاتفيآ من قبل خدمة العملاء" at bounding box center [210, 184] width 182 height 40
click at [382, 242] on div "Nouf Zaid Human Handover 1 Sep 2025 Conversation has been assigned to الطب الات…" at bounding box center [738, 337] width 724 height 675
click at [329, 231] on span "[DATE]" at bounding box center [343, 234] width 29 height 15
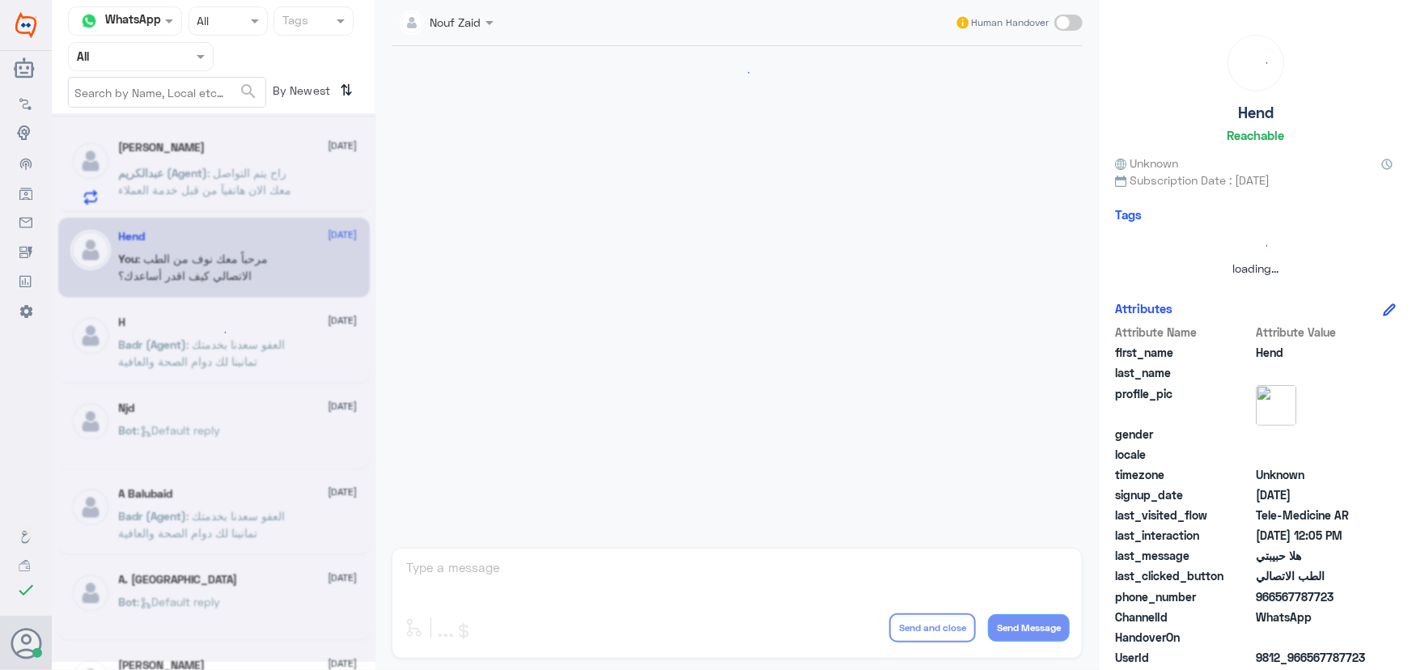
scroll to position [736, 0]
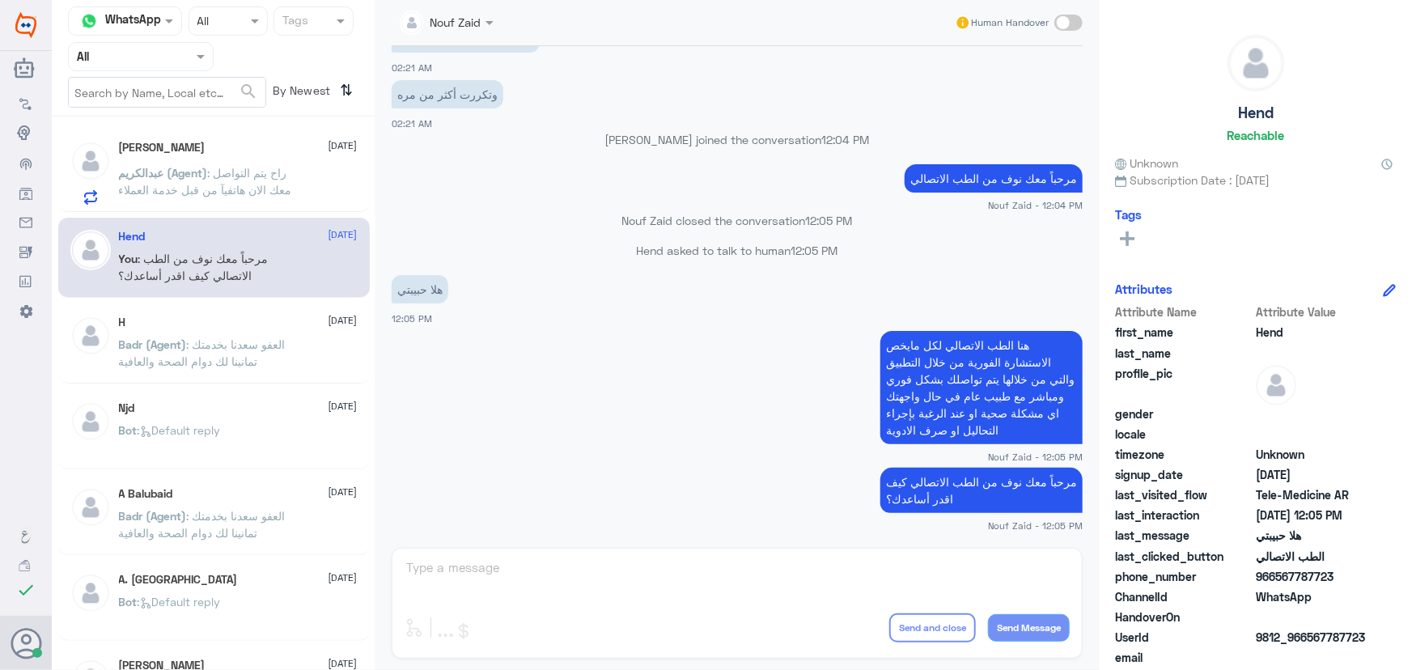
click at [261, 193] on span ": راح يتم التواصل معك الان هاتفيآ من قبل خدمة العملاء" at bounding box center [205, 181] width 173 height 31
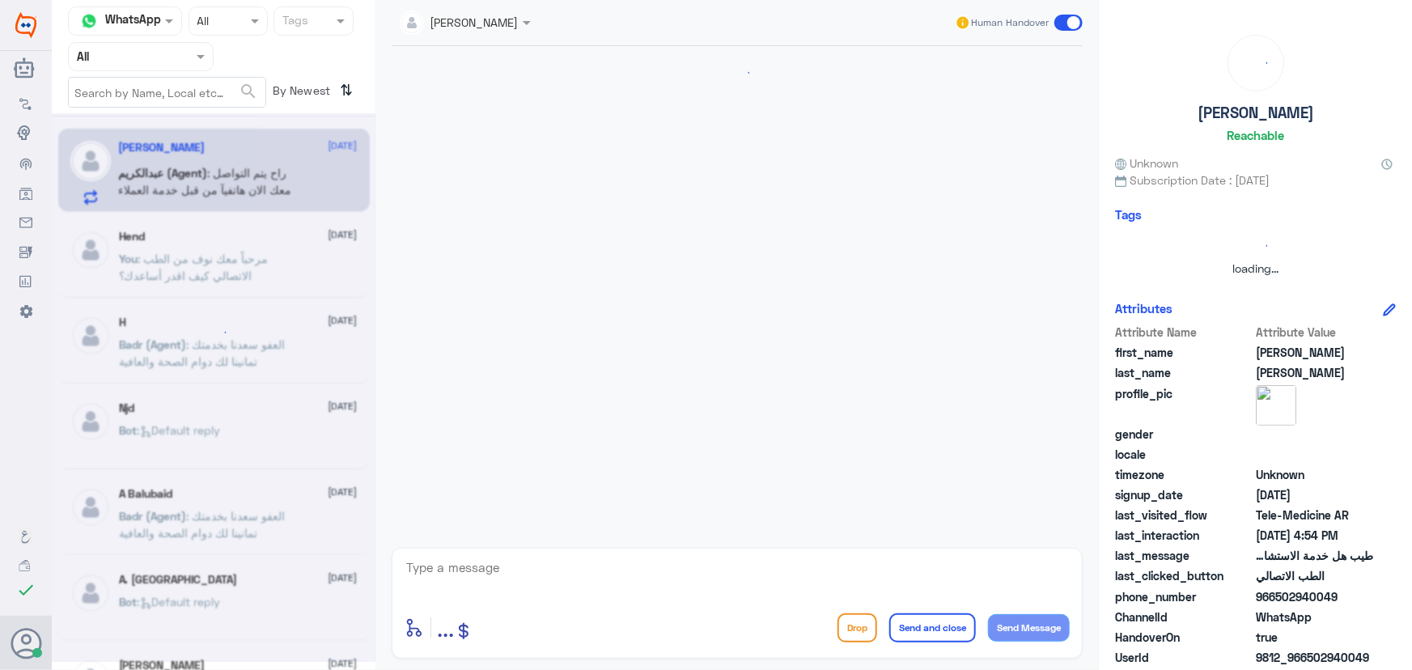
scroll to position [850, 0]
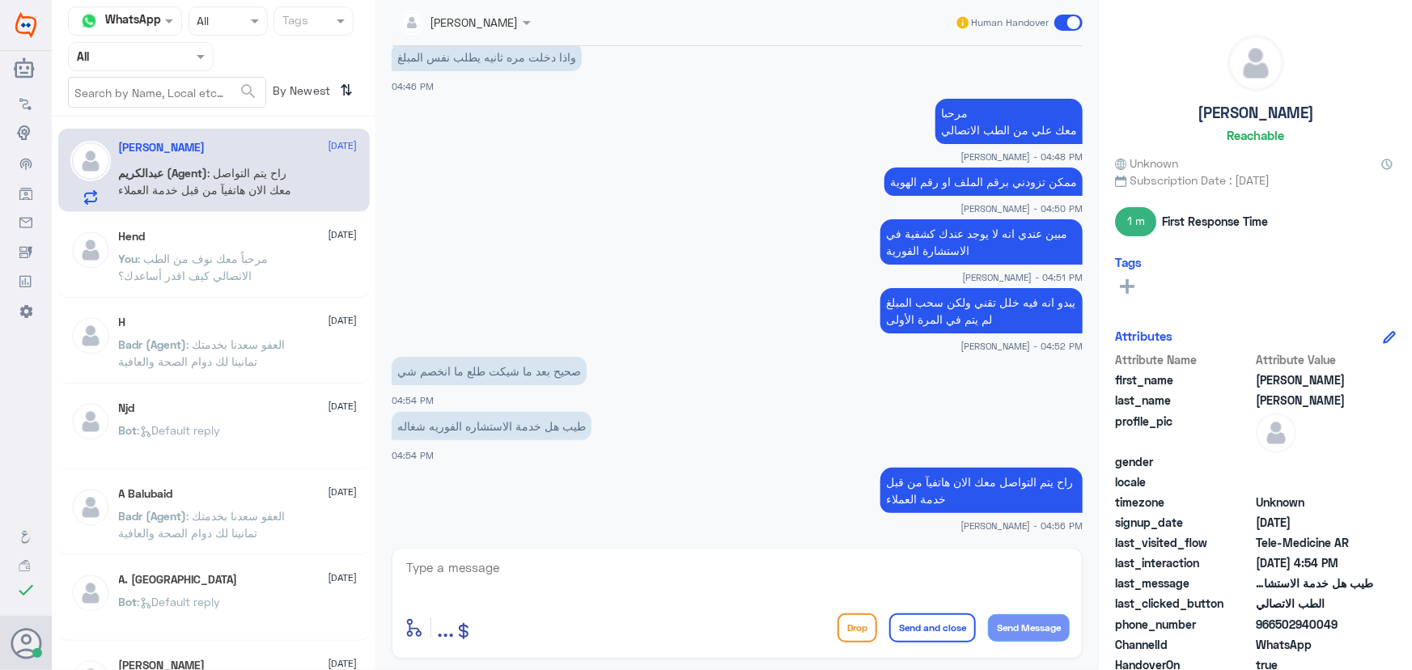
click at [264, 234] on div "Hend 1 September" at bounding box center [238, 237] width 239 height 14
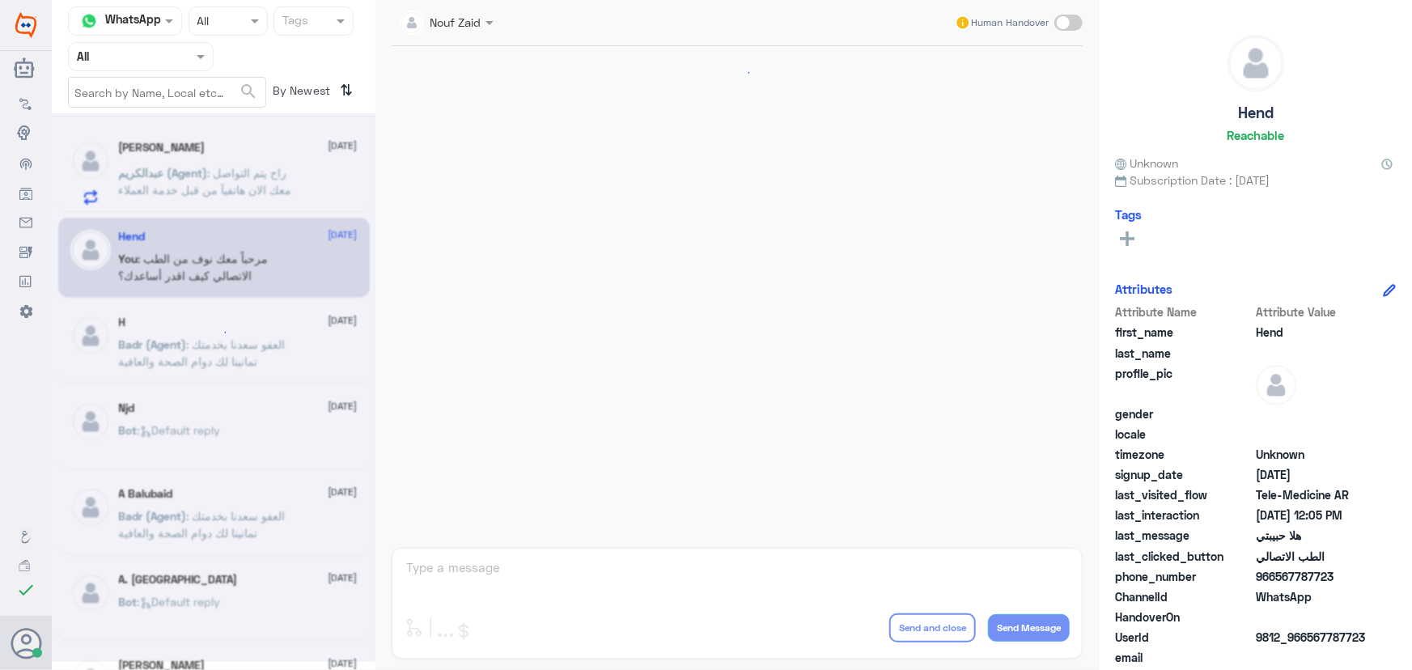
scroll to position [736, 0]
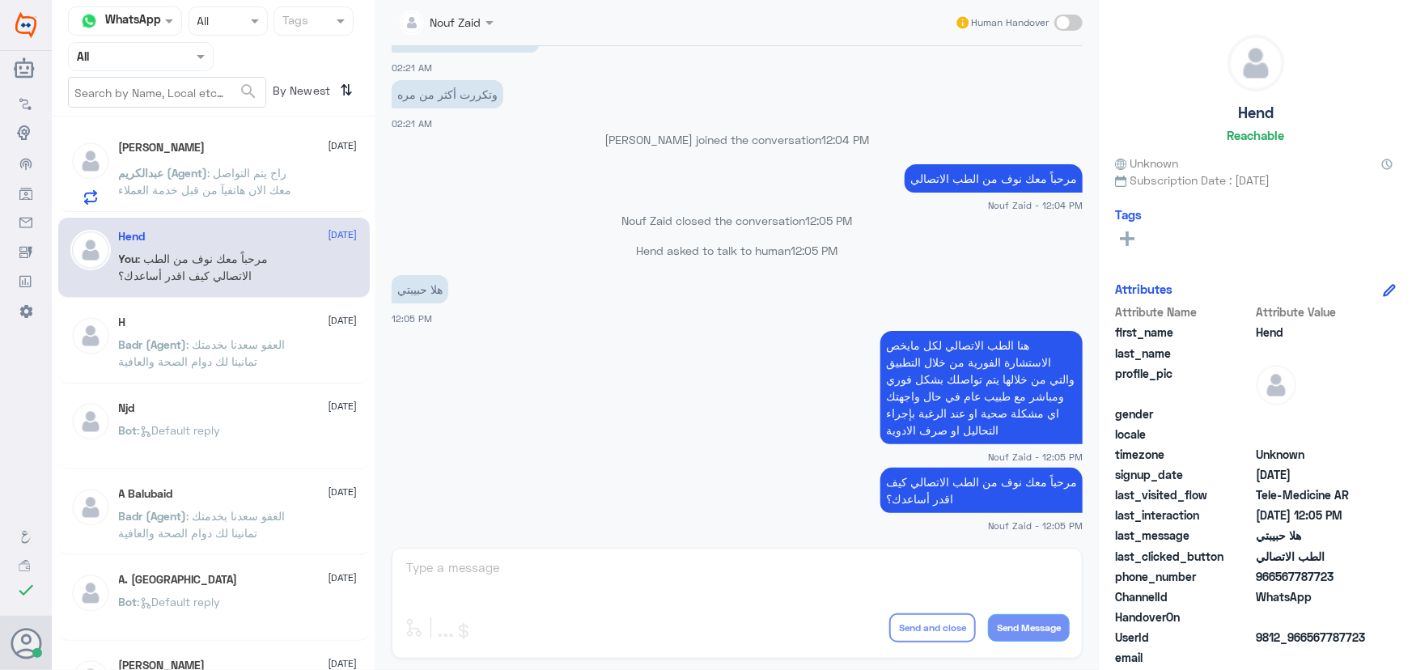
drag, startPoint x: 170, startPoint y: 219, endPoint x: 133, endPoint y: 118, distance: 107.1
click at [168, 210] on div "ناصر بن راشد العمره 12 October عبدالكريم (Agent) : راح يتم التواصل معك الان هات…" at bounding box center [214, 399] width 324 height 553
click at [145, 73] on nav "Channel WhatsApp Status × All Tags Agent Filter All search By Newest ⇅" at bounding box center [214, 61] width 324 height 110
drag, startPoint x: 161, startPoint y: 68, endPoint x: 159, endPoint y: 77, distance: 9.2
click at [162, 68] on div "Agent Filter All" at bounding box center [141, 56] width 146 height 29
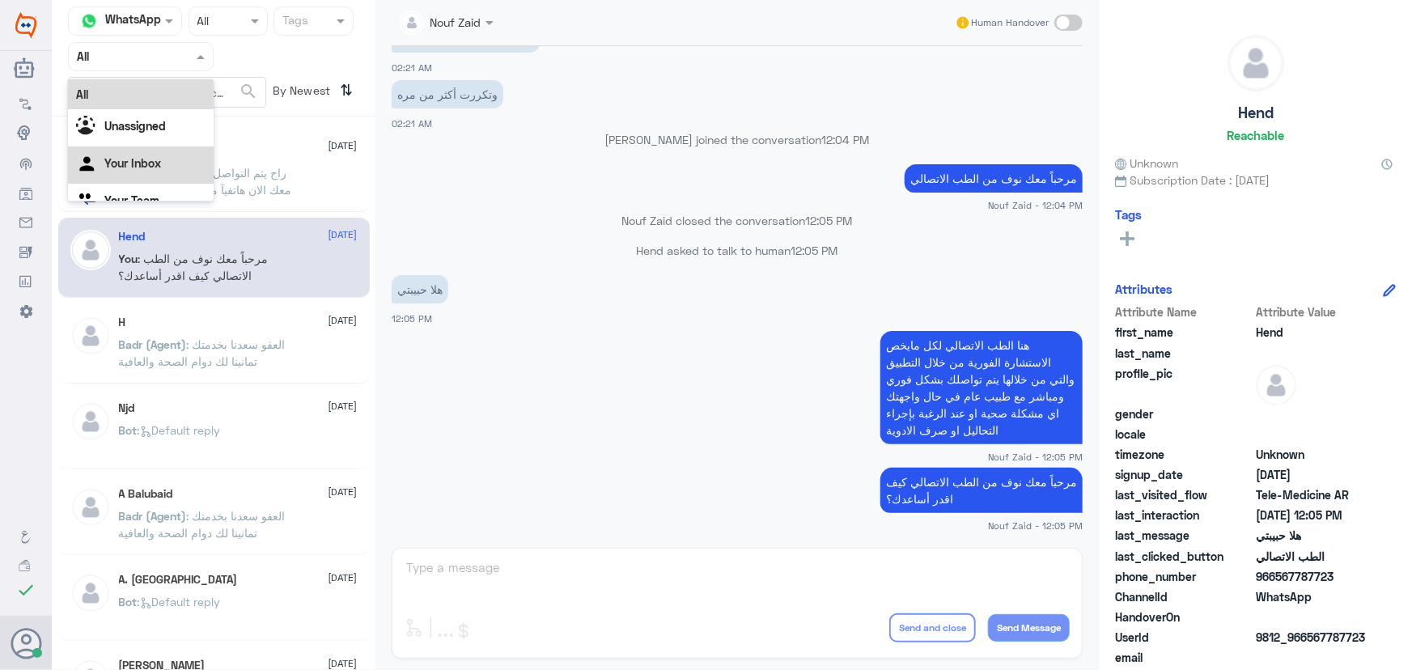
click at [142, 159] on Inbox "Your Inbox" at bounding box center [132, 163] width 57 height 14
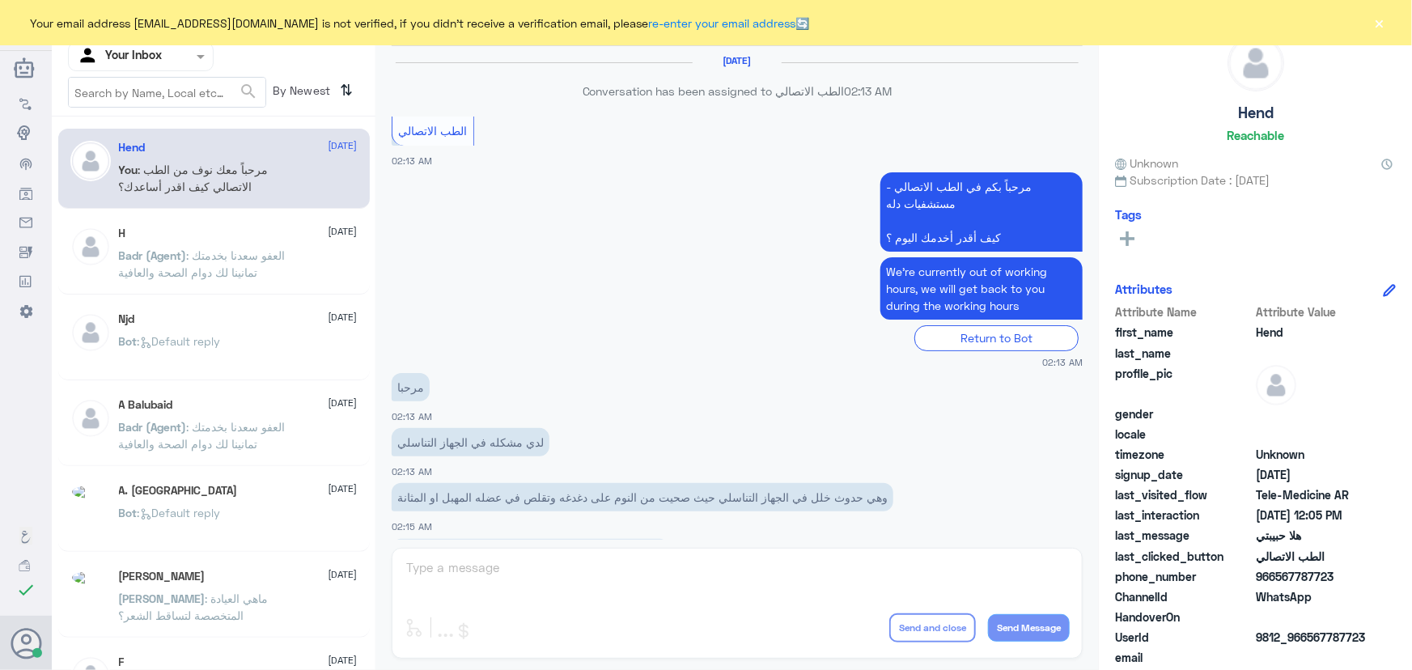
scroll to position [736, 0]
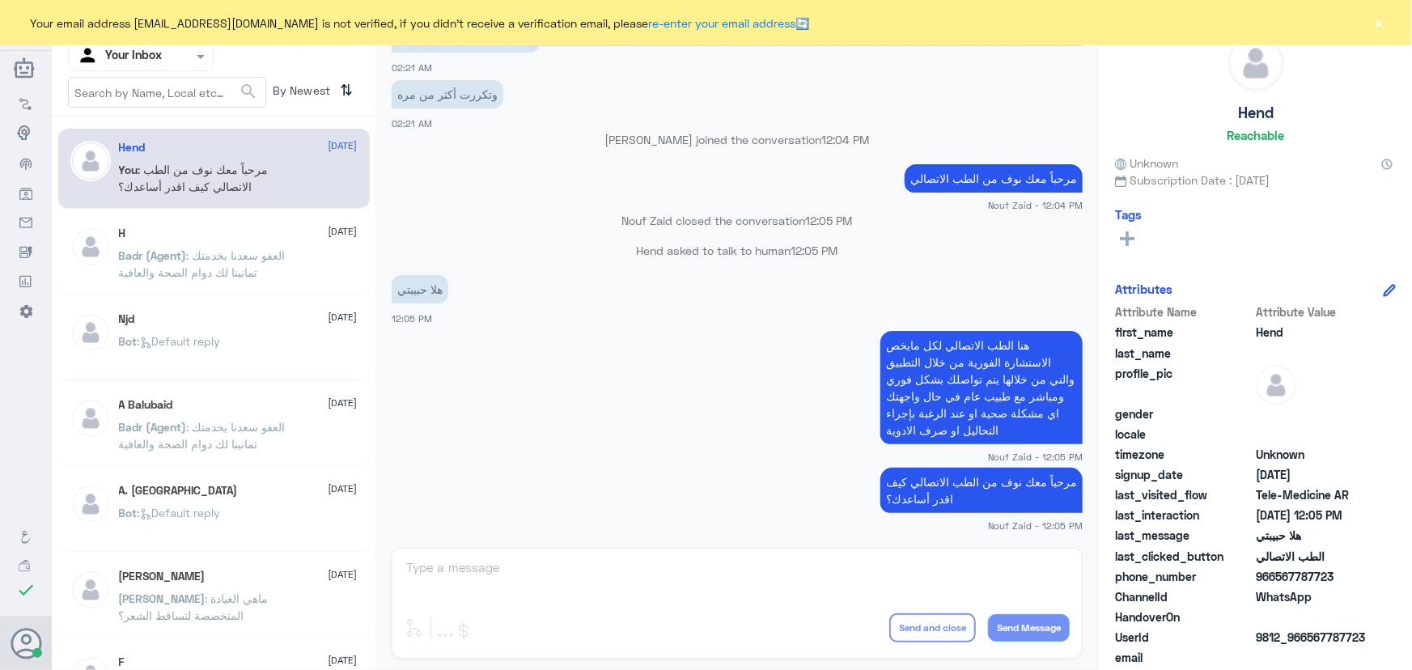
click at [1360, 25] on div "Your email address [EMAIL_ADDRESS][DOMAIN_NAME] is not verified, if you didn't …" at bounding box center [706, 22] width 1412 height 45
click at [1376, 25] on button "×" at bounding box center [1380, 23] width 16 height 16
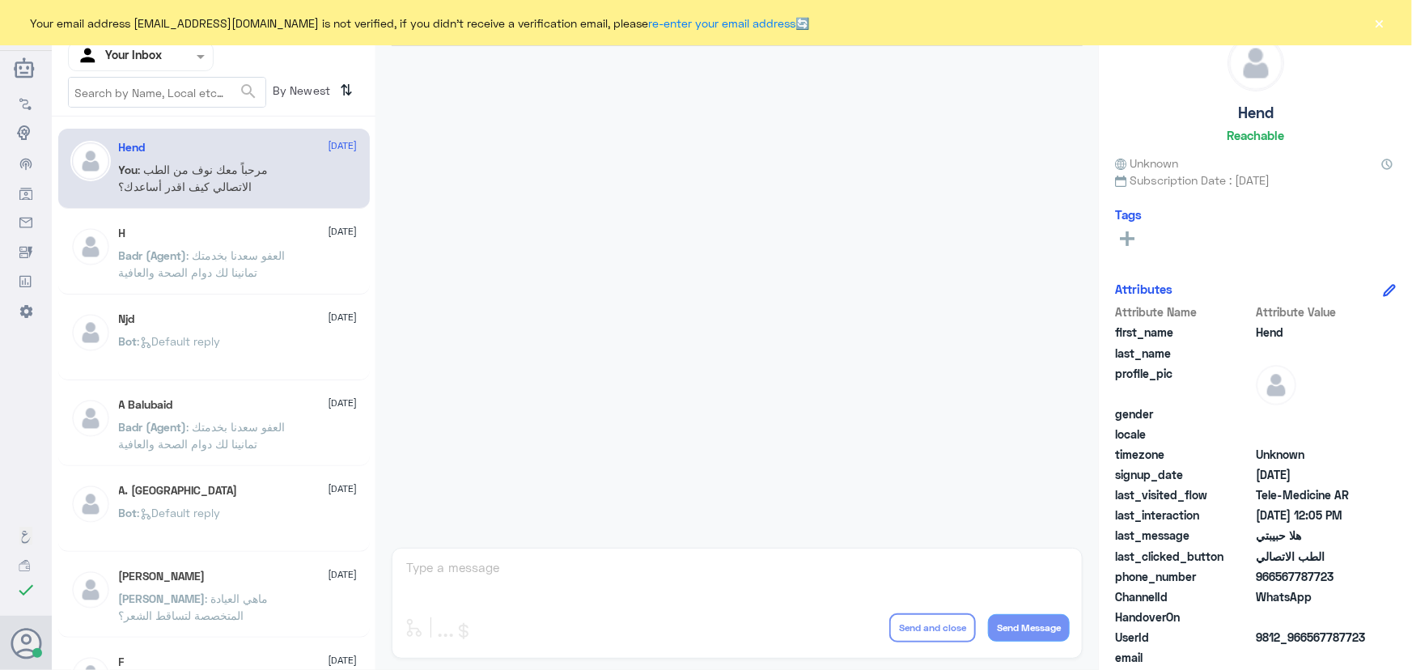
click at [1378, 28] on button "×" at bounding box center [1380, 23] width 16 height 16
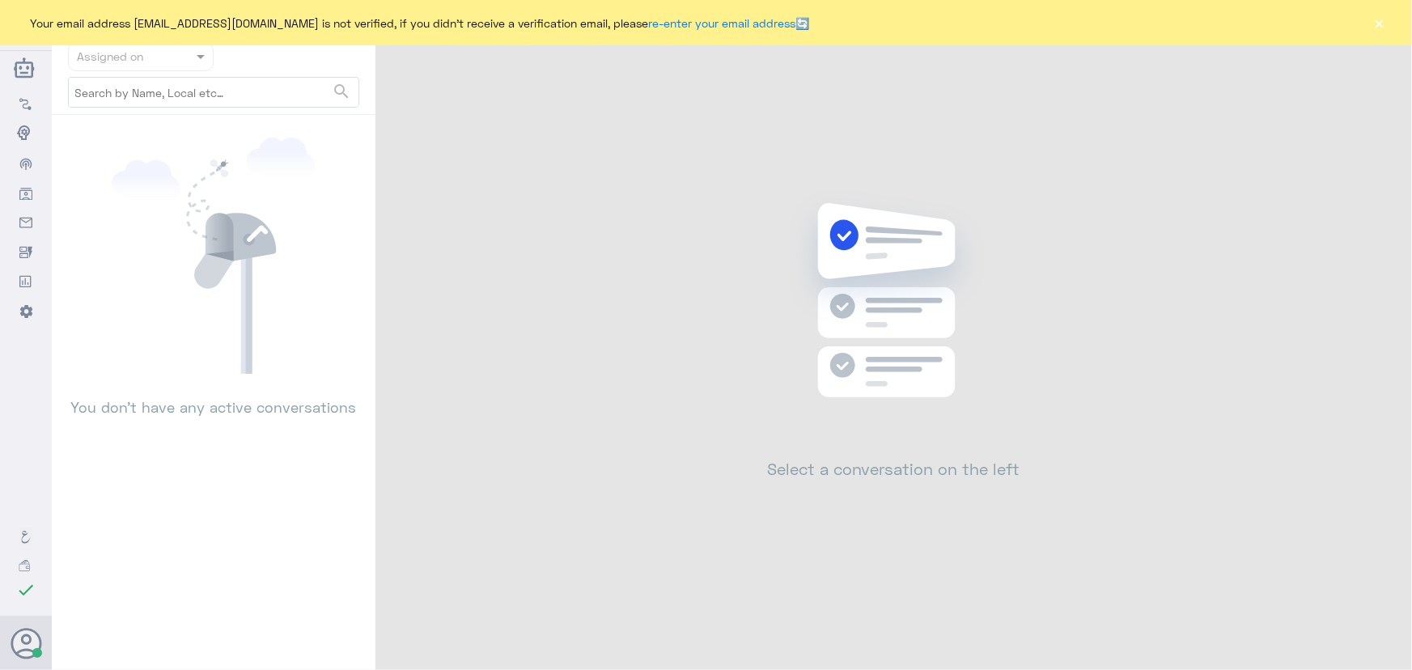
click at [1386, 22] on button "×" at bounding box center [1380, 23] width 16 height 16
drag, startPoint x: 1364, startPoint y: 20, endPoint x: 1374, endPoint y: 28, distance: 12.8
click at [1365, 25] on div "Your email address [EMAIL_ADDRESS][DOMAIN_NAME] is not verified, if you didn't …" at bounding box center [706, 22] width 1412 height 45
click at [1379, 28] on button "×" at bounding box center [1380, 23] width 16 height 16
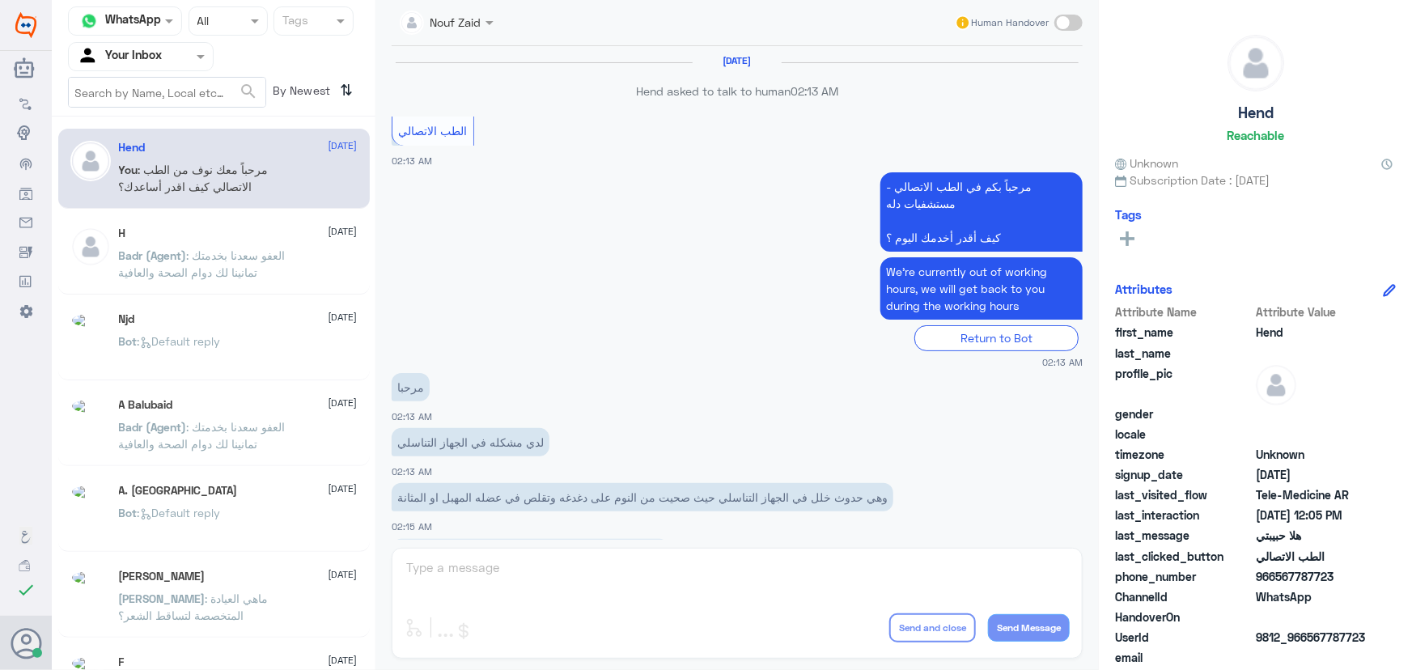
scroll to position [736, 0]
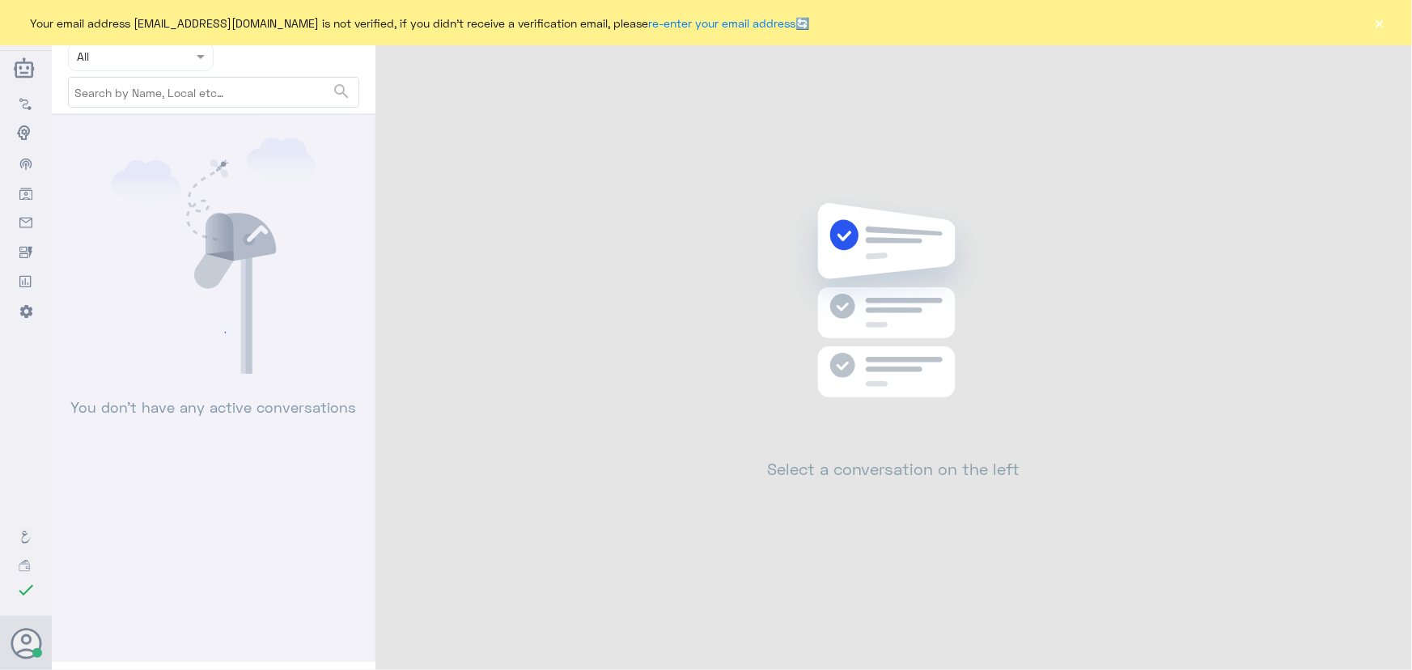
click at [1390, 22] on div "Your email address [EMAIL_ADDRESS][DOMAIN_NAME] is not verified, if you didn't …" at bounding box center [706, 22] width 1412 height 45
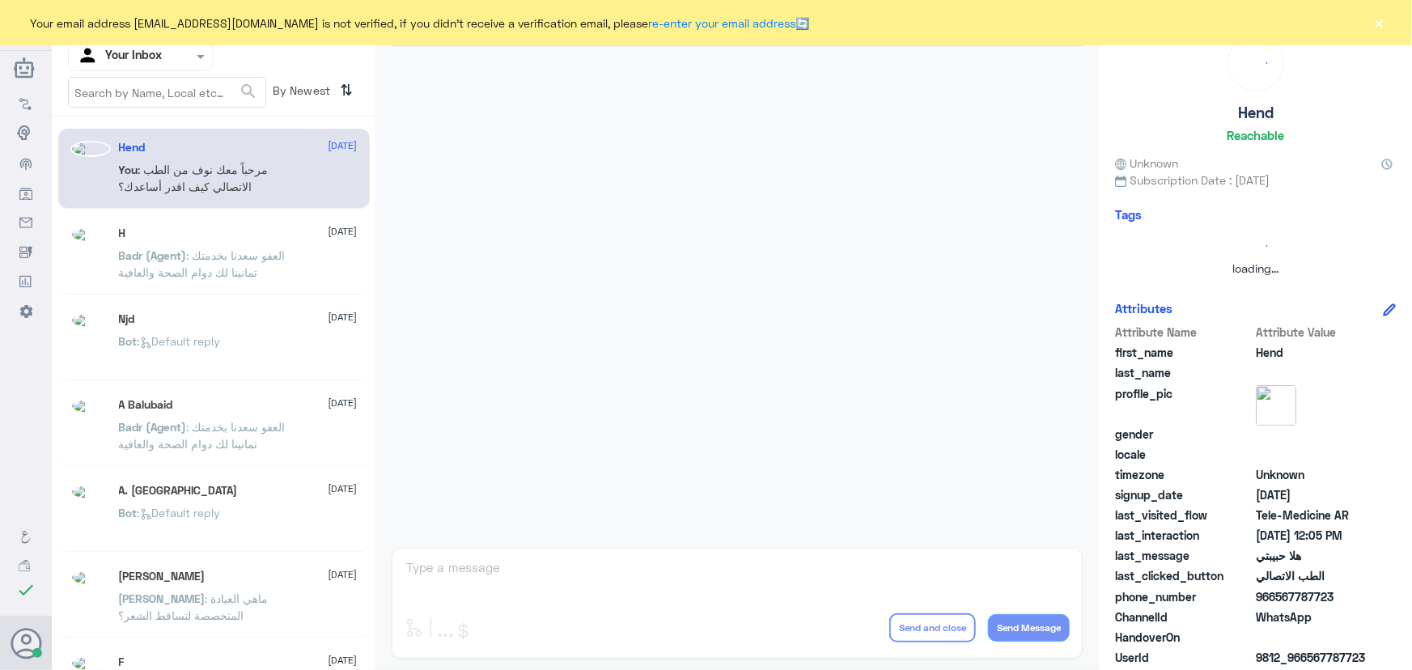
click at [1383, 23] on button "×" at bounding box center [1380, 23] width 16 height 16
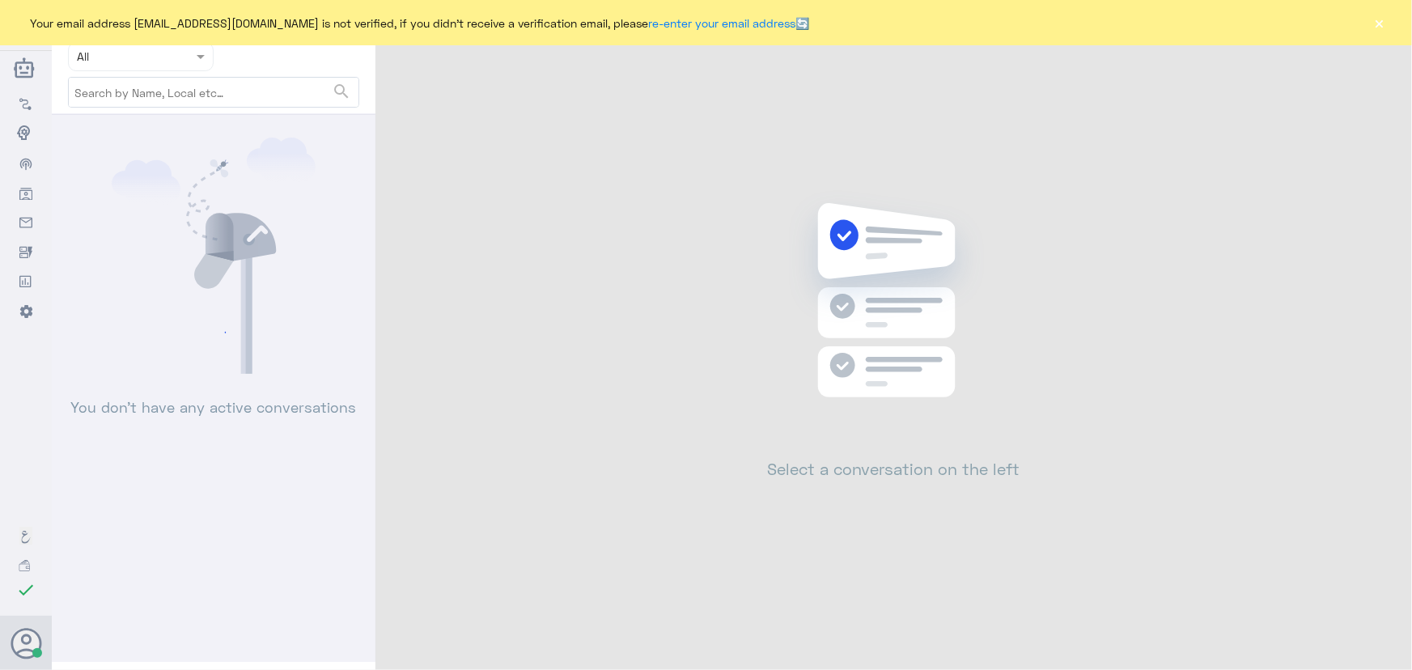
click at [1377, 28] on button "×" at bounding box center [1380, 23] width 16 height 16
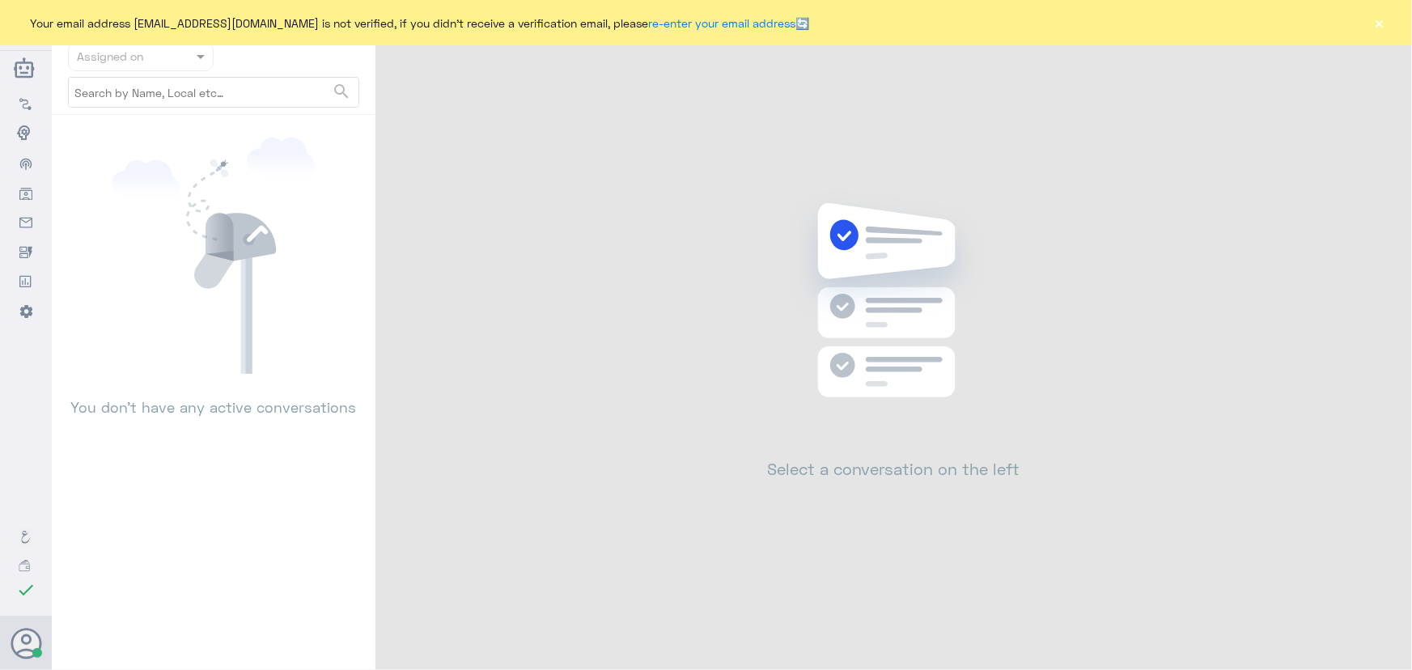
click at [1381, 29] on button "×" at bounding box center [1380, 23] width 16 height 16
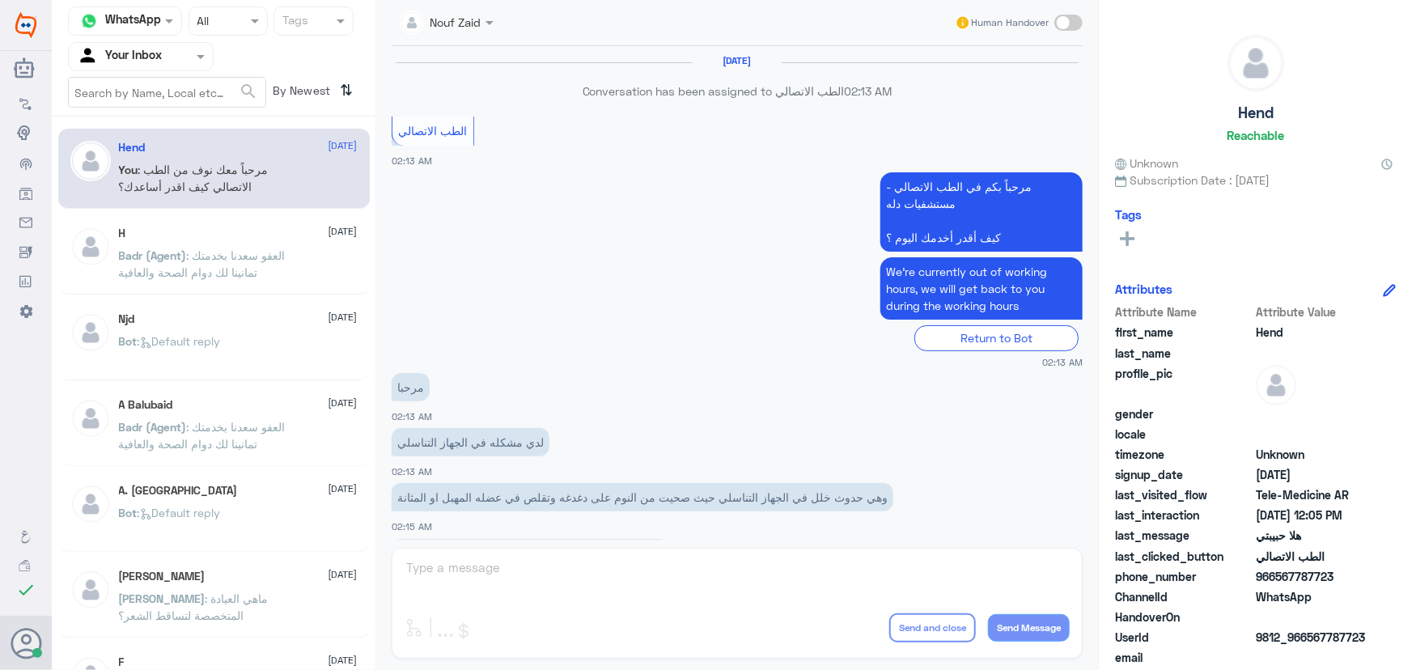
scroll to position [736, 0]
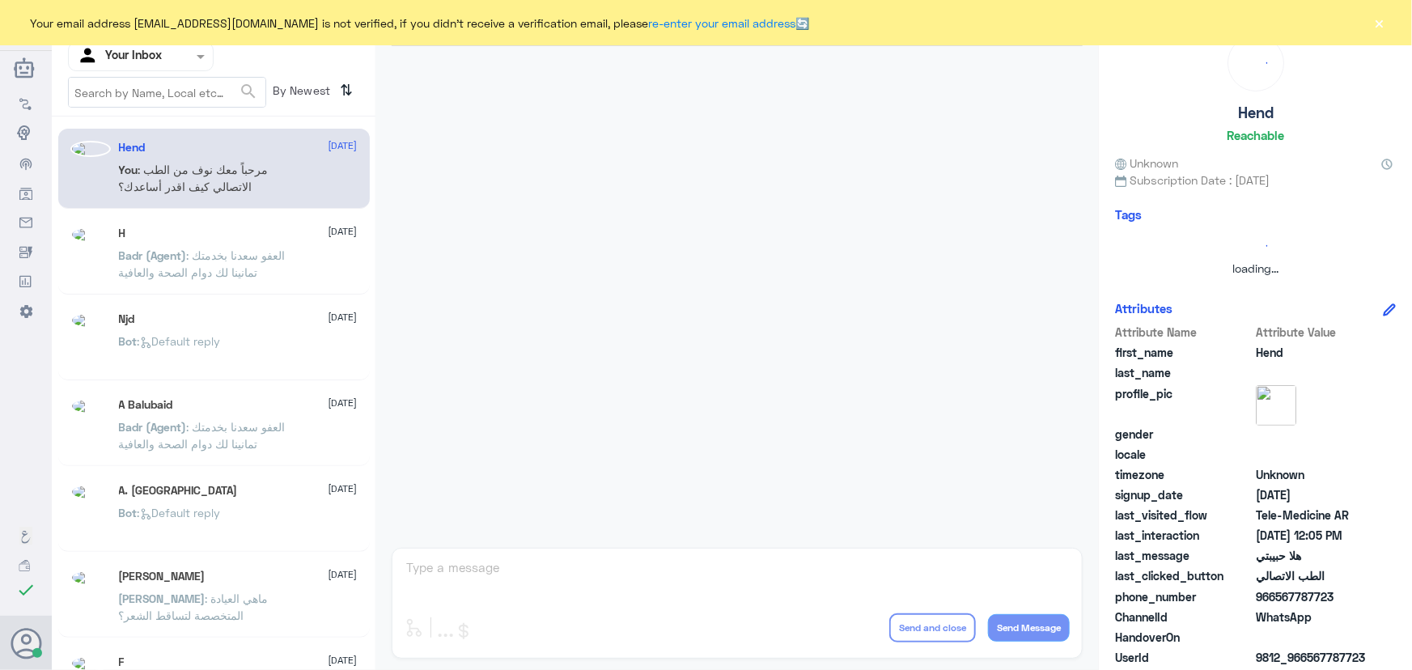
drag, startPoint x: 1376, startPoint y: 28, endPoint x: 1306, endPoint y: 45, distance: 71.7
click at [1376, 29] on button "×" at bounding box center [1380, 23] width 16 height 16
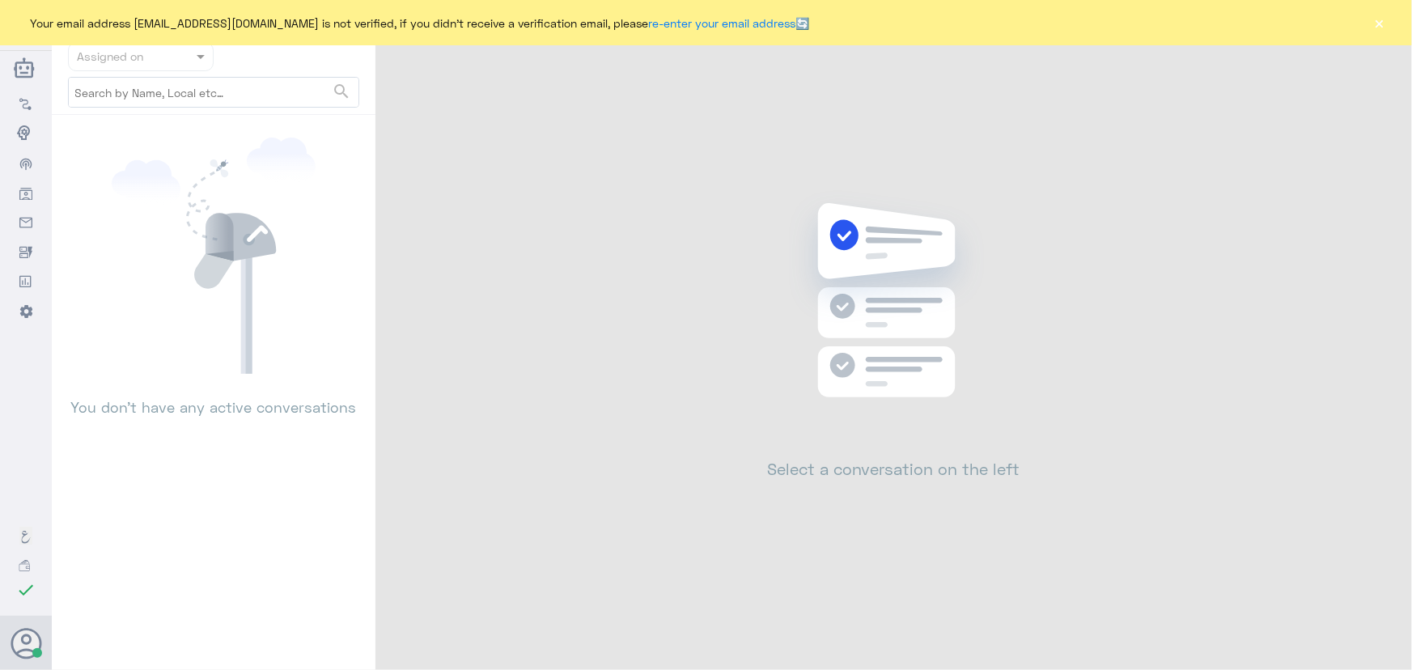
click at [1373, 27] on button "×" at bounding box center [1380, 23] width 16 height 16
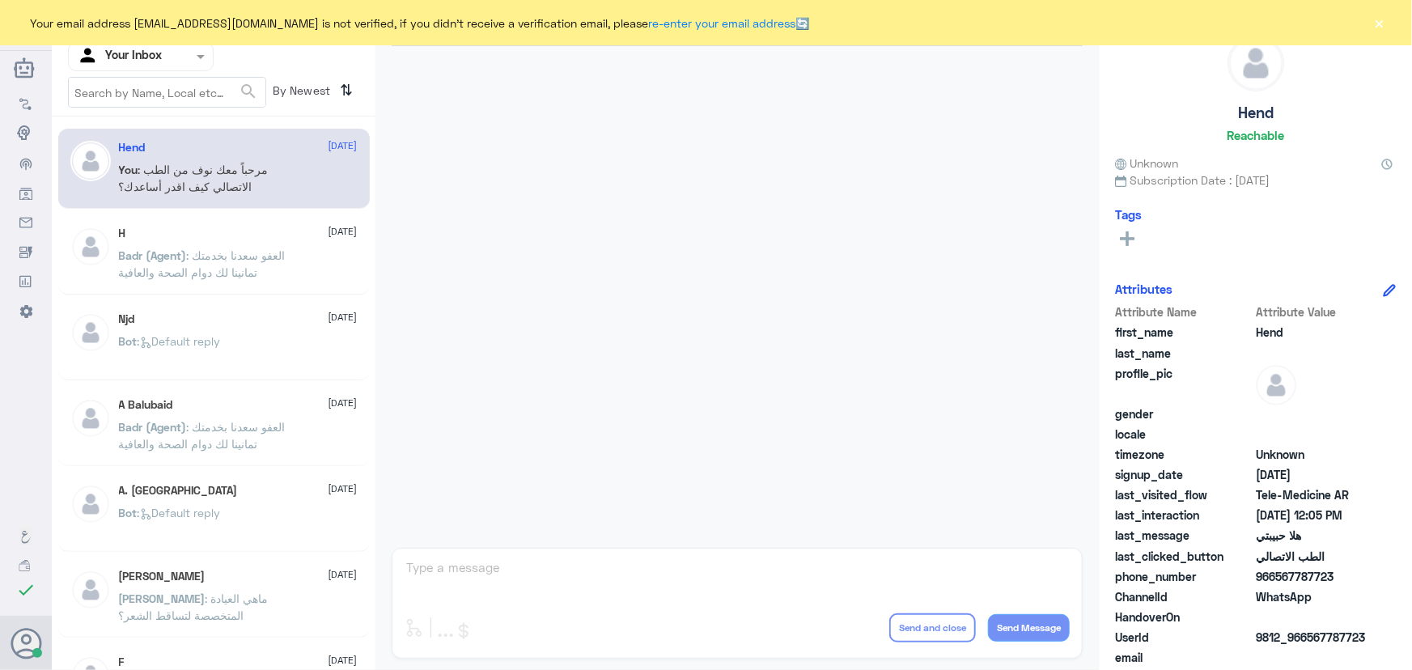
click at [1382, 15] on button "×" at bounding box center [1380, 23] width 16 height 16
click at [1376, 15] on button "×" at bounding box center [1380, 23] width 16 height 16
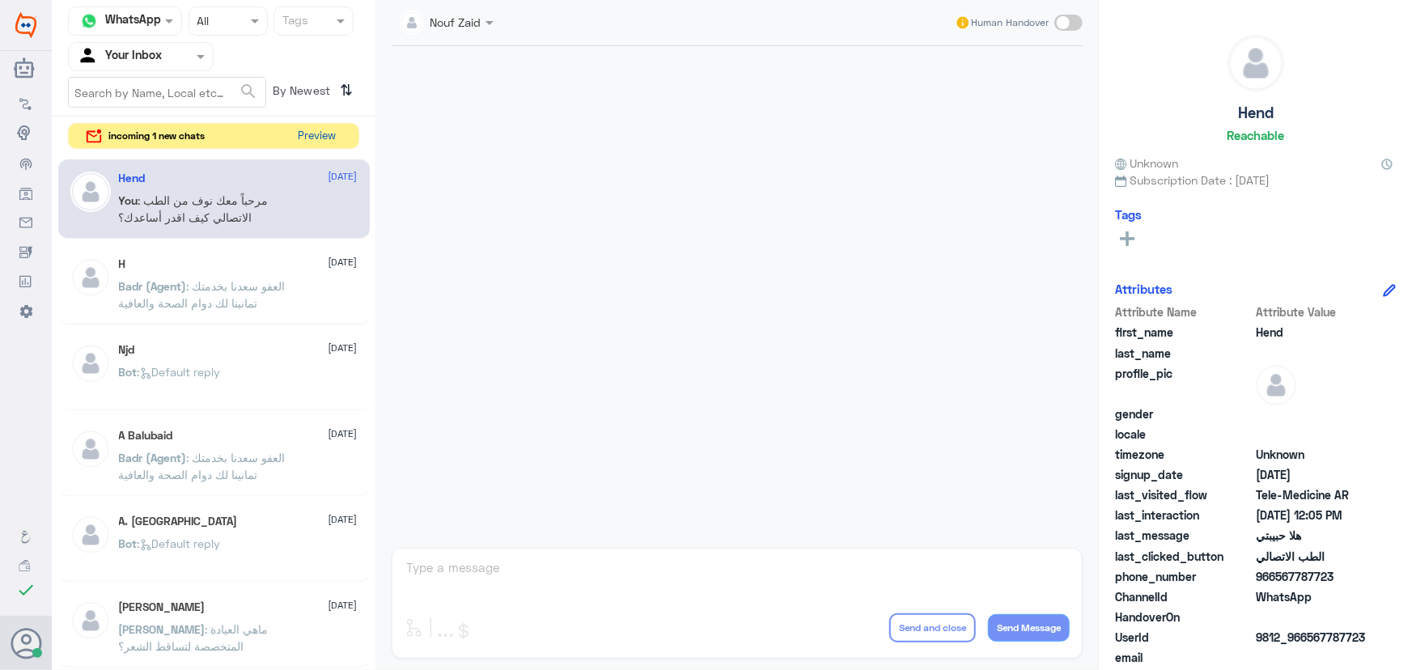
click at [329, 125] on button "Preview" at bounding box center [317, 136] width 50 height 25
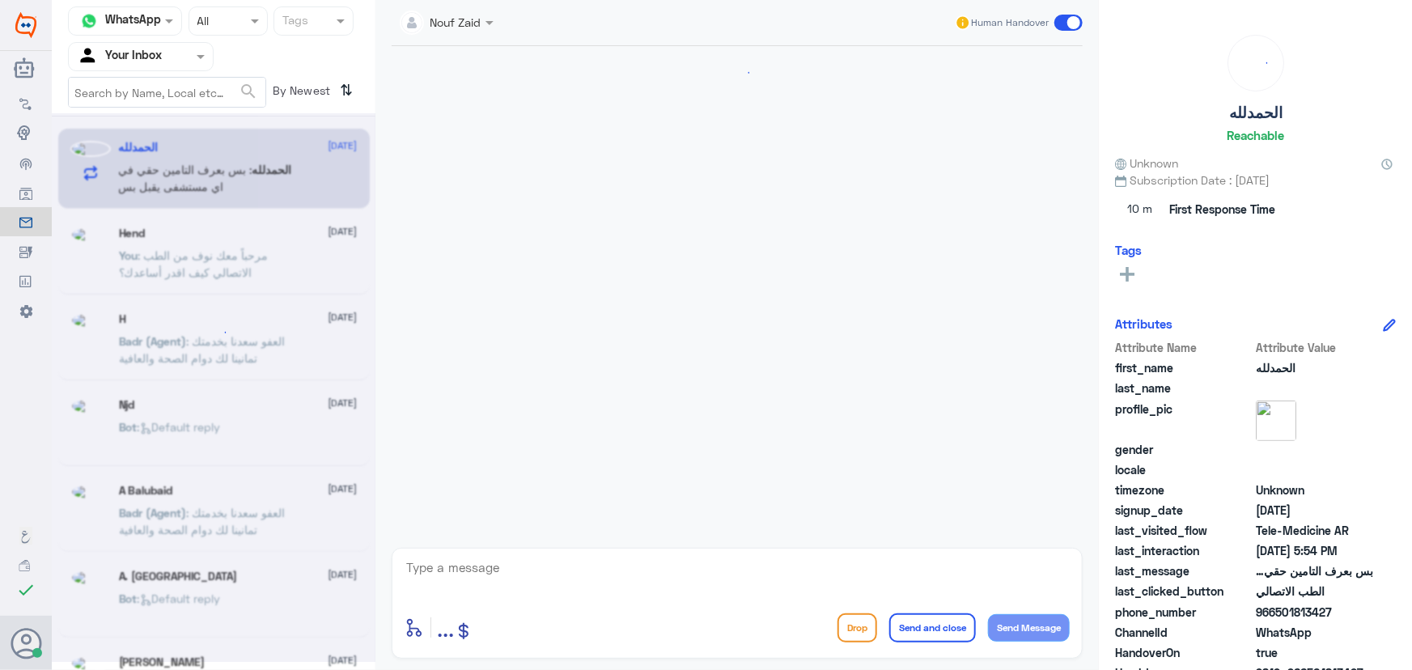
scroll to position [332, 0]
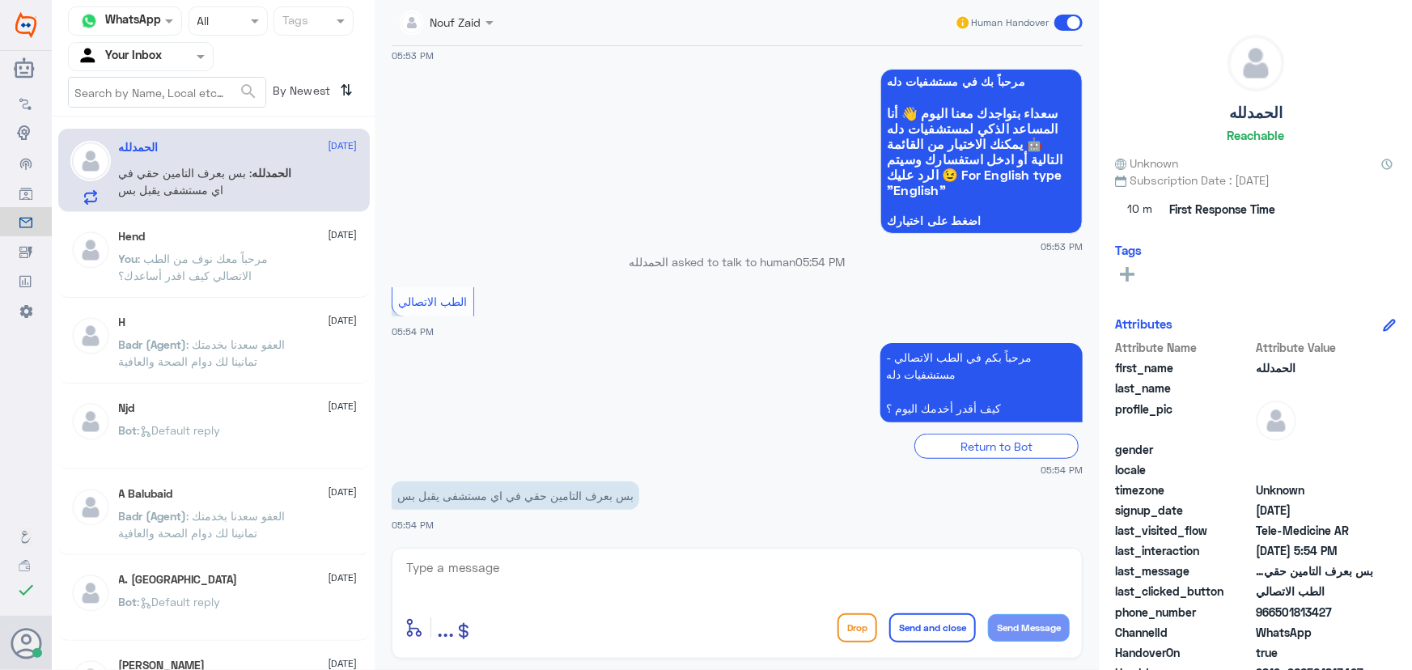
click at [437, 38] on div "Nouf Zaid Human Handover" at bounding box center [737, 23] width 691 height 46
click at [447, 34] on div "Nouf Zaid" at bounding box center [441, 22] width 82 height 32
click at [626, 566] on textarea at bounding box center [737, 577] width 665 height 40
click at [542, 584] on textarea at bounding box center [737, 577] width 665 height 40
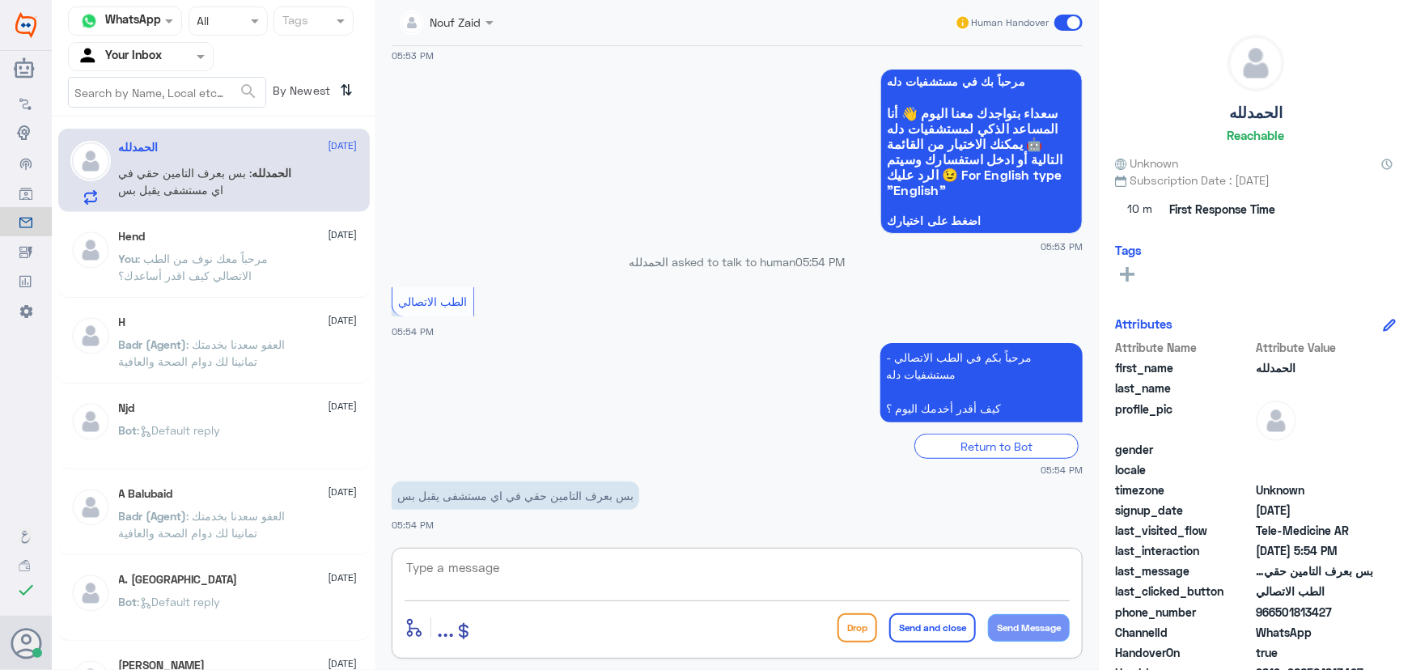
paste textarea "مرحباً معك نوف من الطب الاتصالي"
type textarea "مرحباً معك نوف من الطب الاتصالي"
click at [1057, 632] on button "Send Message" at bounding box center [1029, 628] width 82 height 28
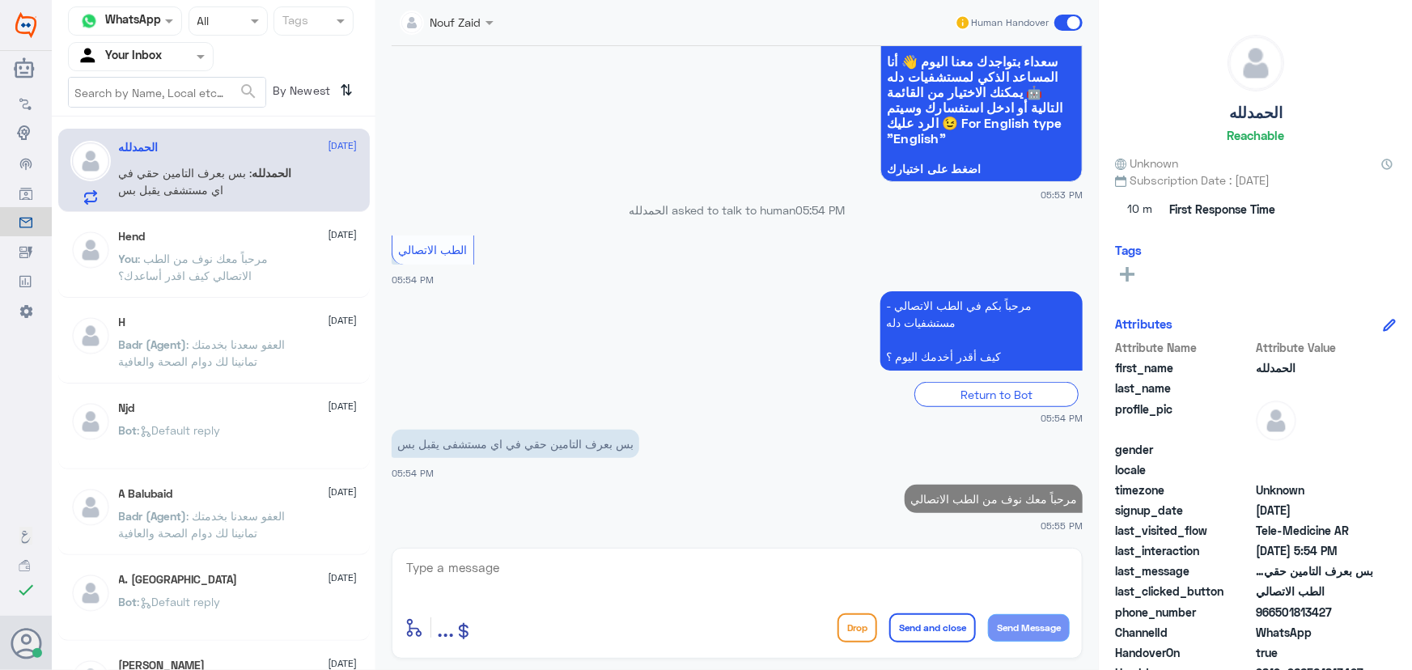
drag, startPoint x: 978, startPoint y: 583, endPoint x: 931, endPoint y: 616, distance: 57.5
click at [975, 583] on textarea at bounding box center [737, 577] width 665 height 40
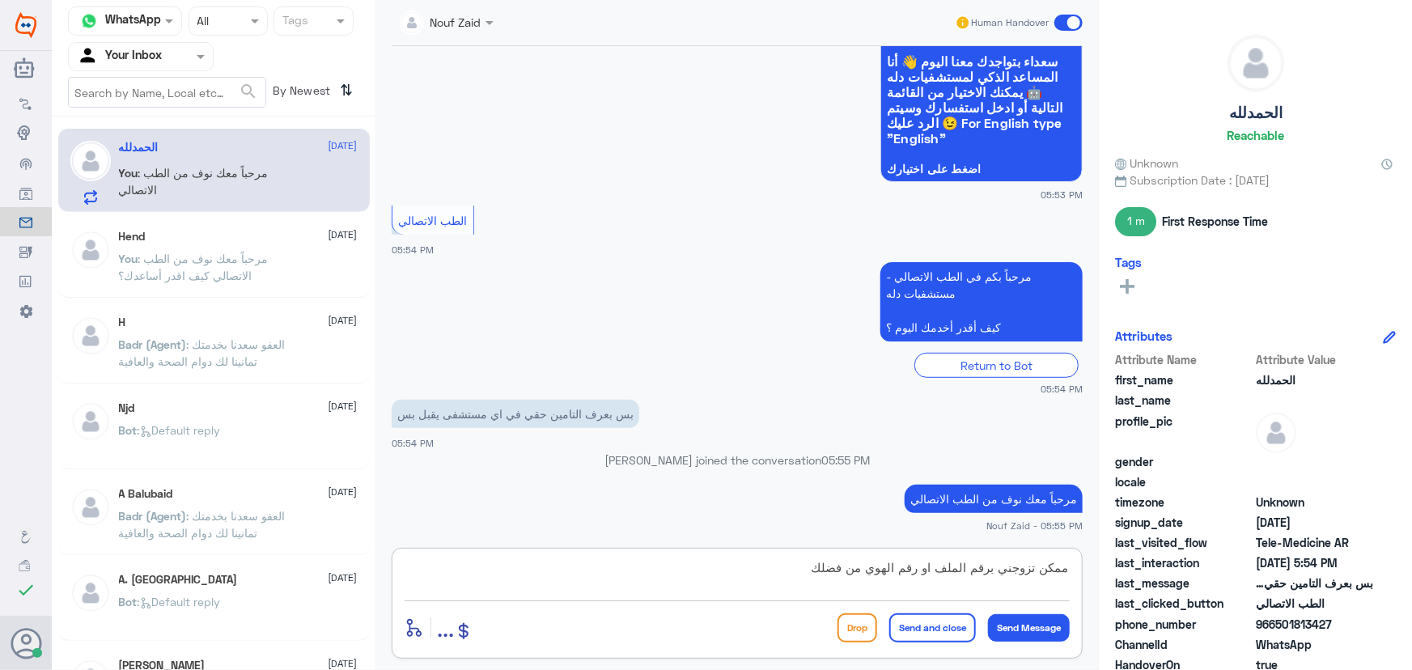
click at [864, 574] on textarea "ممكن تزوجني برقم الملف او رقم الهوي من فضلك" at bounding box center [737, 577] width 665 height 40
click at [1012, 574] on textarea "ممكن تزوجني برقم الملف او رقم الهوية من فضلك" at bounding box center [737, 577] width 665 height 40
type textarea "ممكن تزودني برقم الملف او رقم الهوية من فضلك"
click at [1043, 622] on button "Send Message" at bounding box center [1029, 628] width 82 height 28
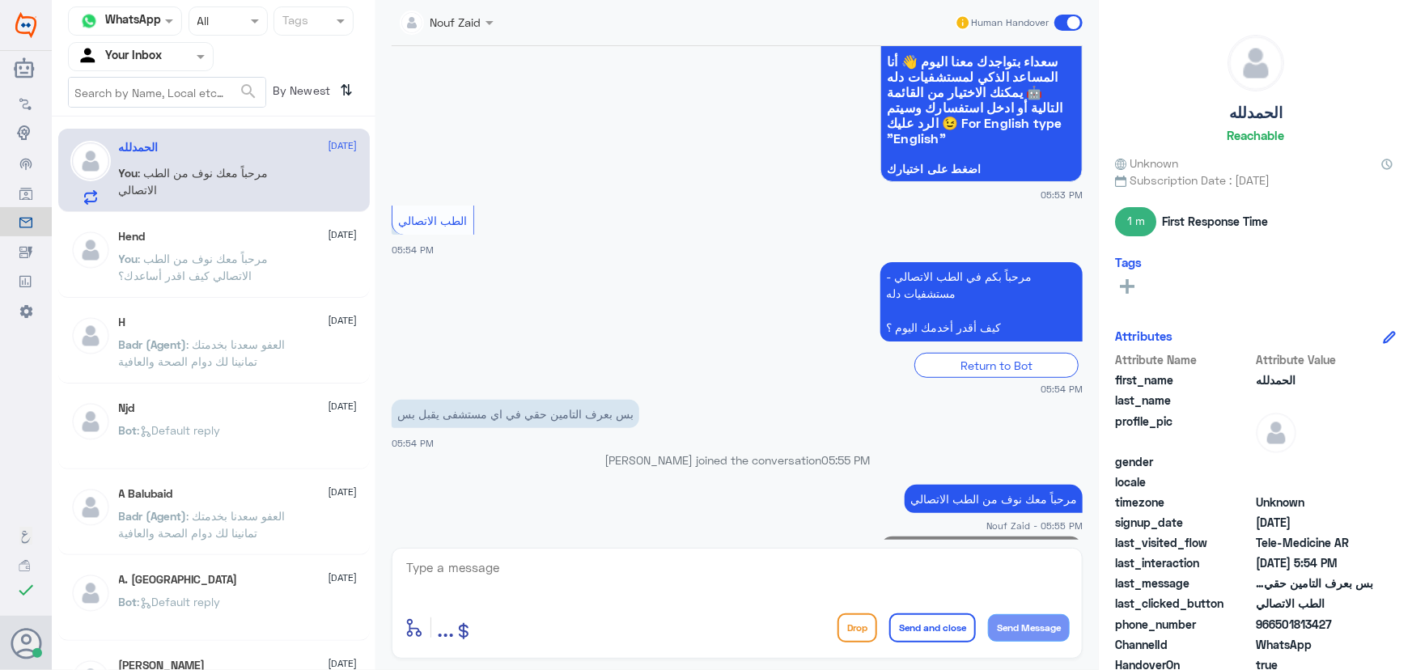
scroll to position [452, 0]
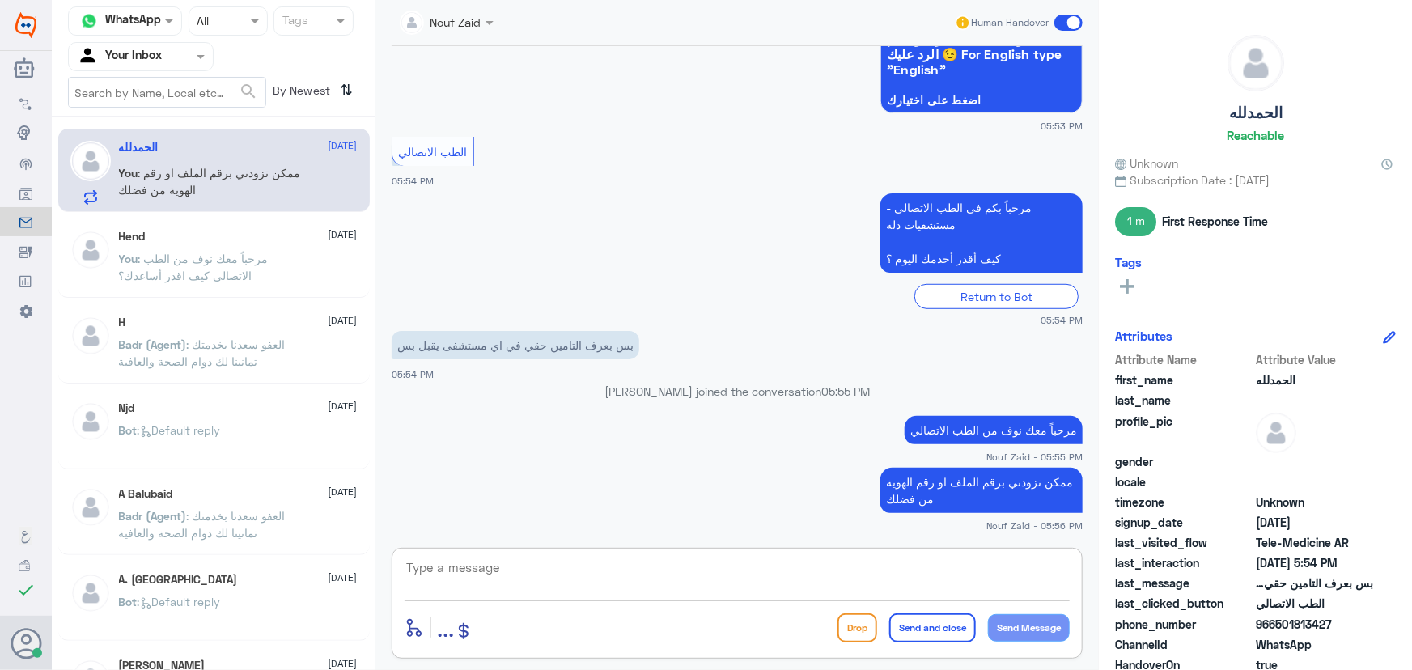
drag, startPoint x: 978, startPoint y: 561, endPoint x: 975, endPoint y: 571, distance: 10.0
click at [977, 570] on textarea at bounding box center [737, 577] width 665 height 40
drag, startPoint x: 1274, startPoint y: 623, endPoint x: 1349, endPoint y: 623, distance: 74.5
click at [1349, 623] on span "966501813427" at bounding box center [1314, 624] width 117 height 17
copy span "501813427"
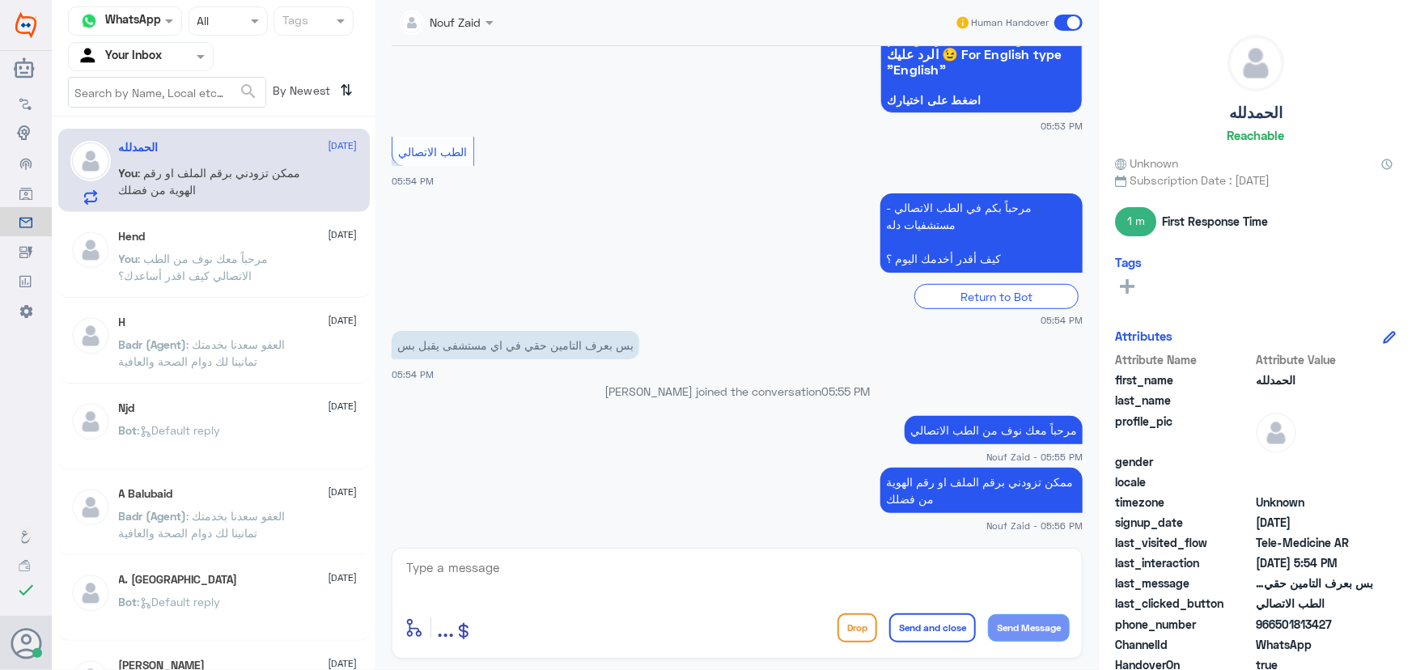
click at [665, 577] on textarea at bounding box center [737, 577] width 665 height 40
drag, startPoint x: 490, startPoint y: 36, endPoint x: 487, endPoint y: 23, distance: 14.0
click at [488, 23] on div "Nouf Zaid" at bounding box center [447, 22] width 110 height 29
click at [499, 105] on div "[PERSON_NAME]" at bounding box center [493, 99] width 88 height 17
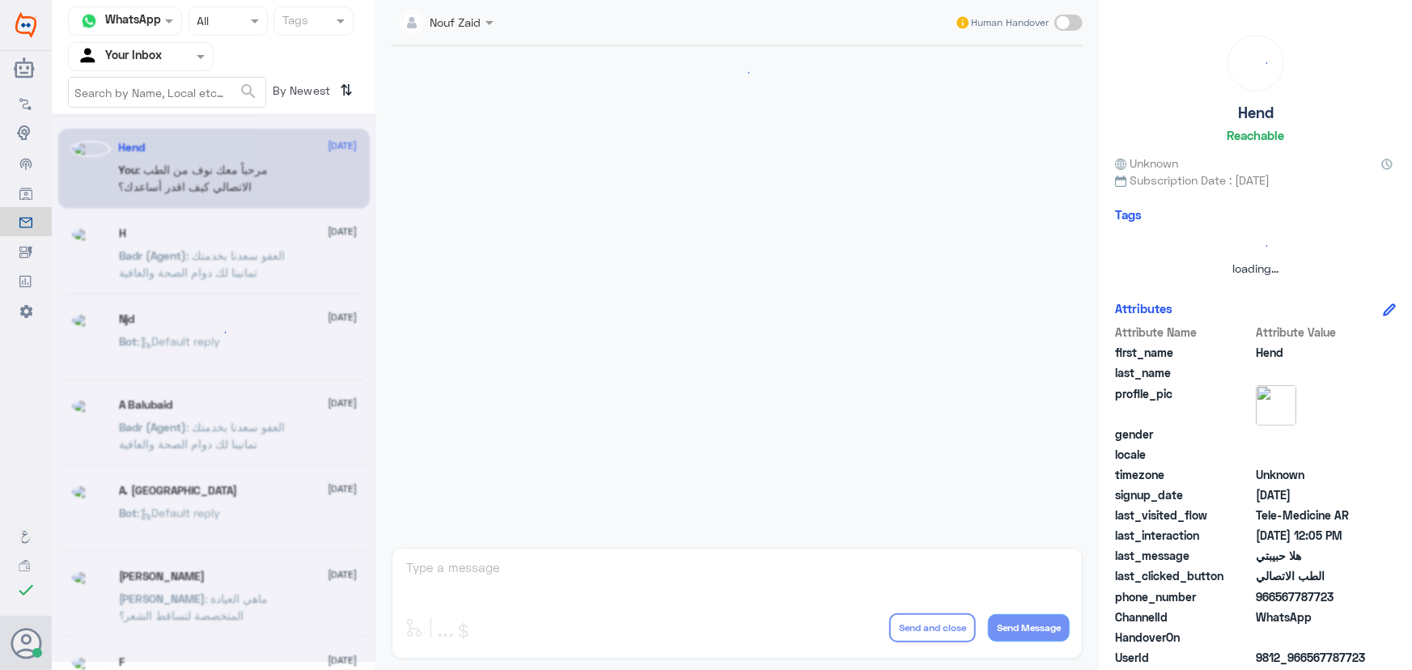
scroll to position [736, 0]
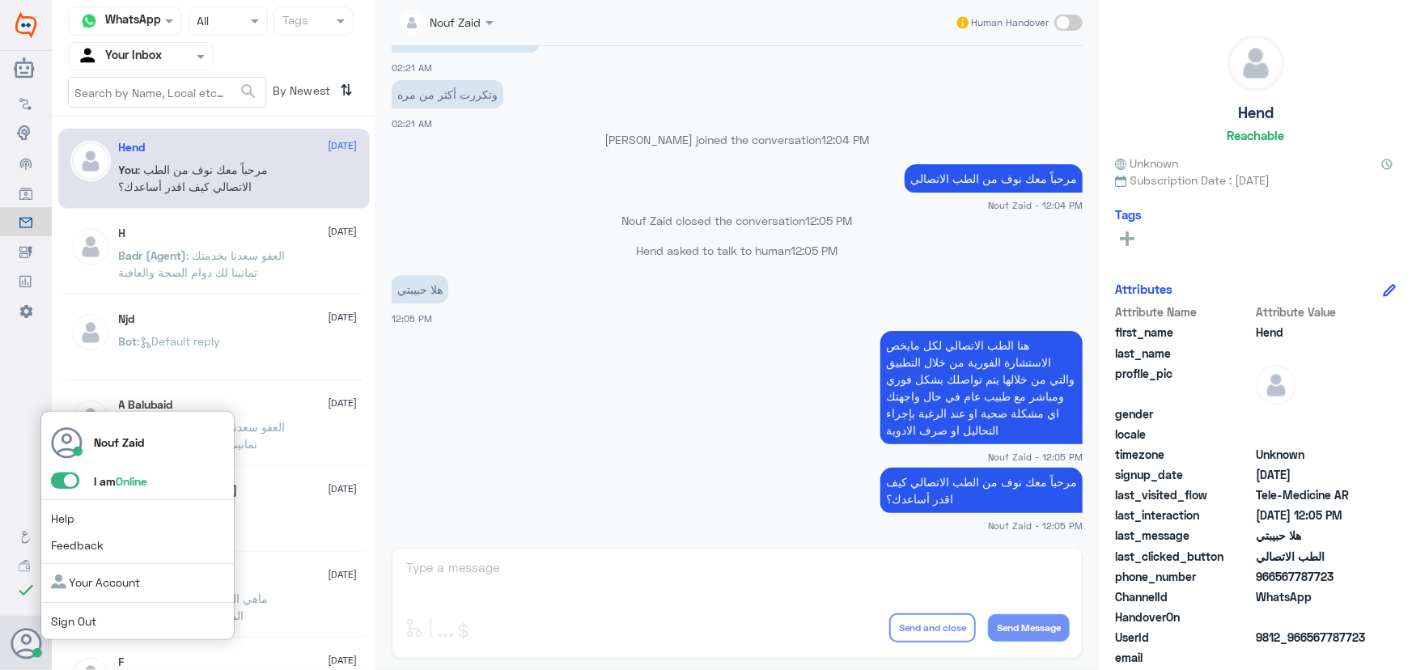
click at [64, 470] on div "Nouf Zaid I am Online Help Feedback Your Account Sign Out" at bounding box center [137, 526] width 194 height 230
click at [64, 475] on span at bounding box center [65, 481] width 28 height 16
click at [0, 0] on input "checkbox" at bounding box center [0, 0] width 0 height 0
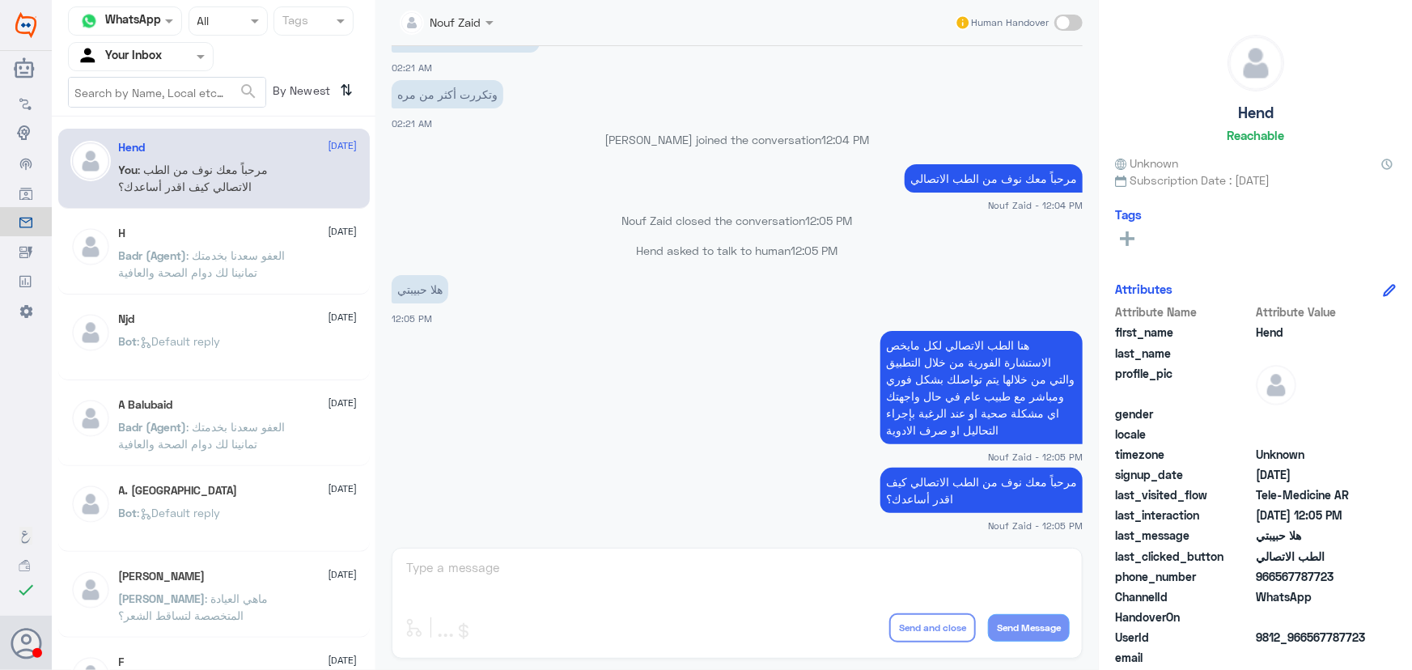
click at [534, 414] on app-msgs-text "هنا الطب الاتصالي لكل مايخص الاستشارة الفورية من خلال التطبيق والتي من خلالها ي…" at bounding box center [737, 388] width 691 height 115
